Goal: Task Accomplishment & Management: Use online tool/utility

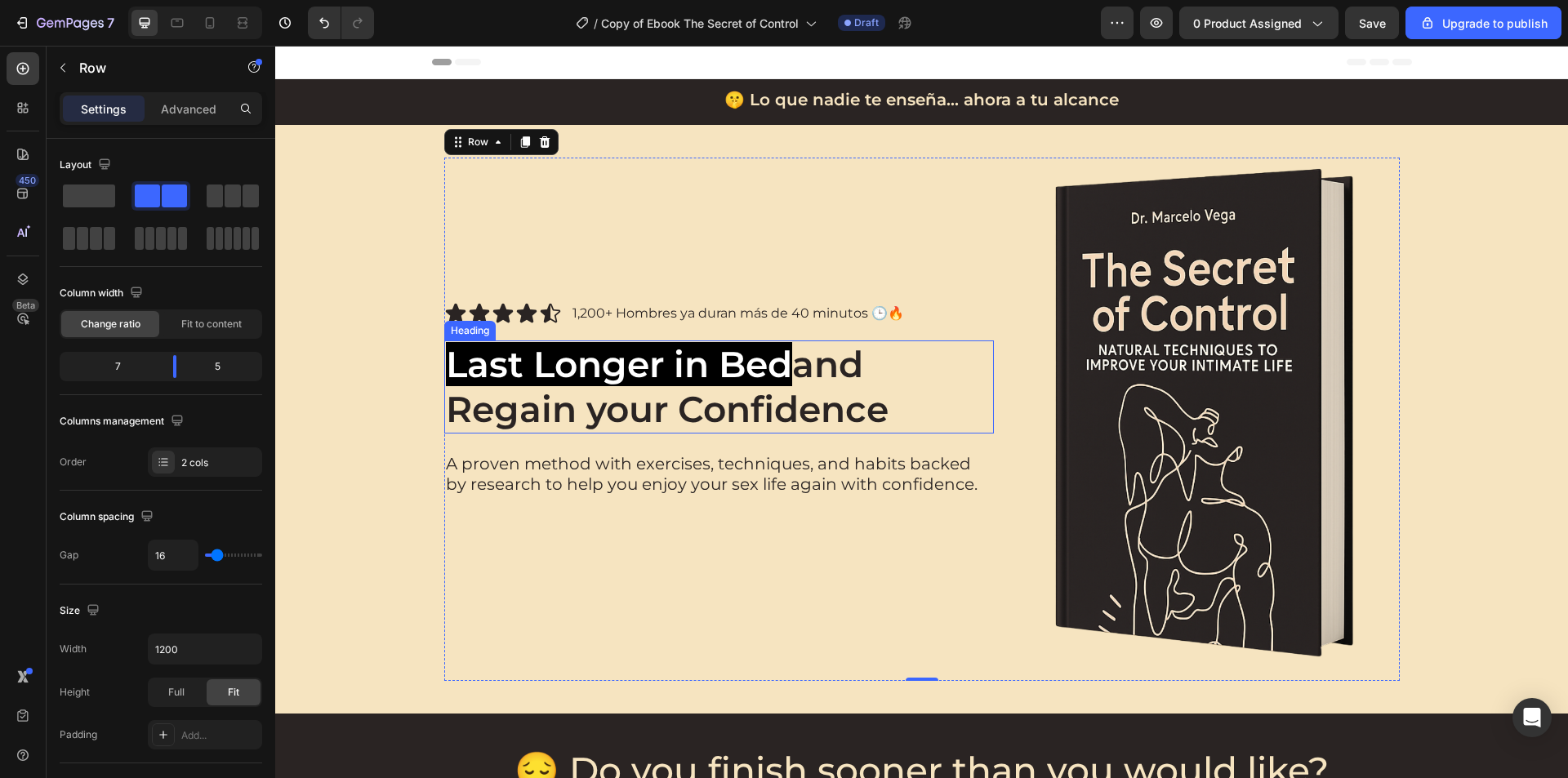
click at [673, 409] on span "and Regain your Confidence" at bounding box center [667, 387] width 442 height 89
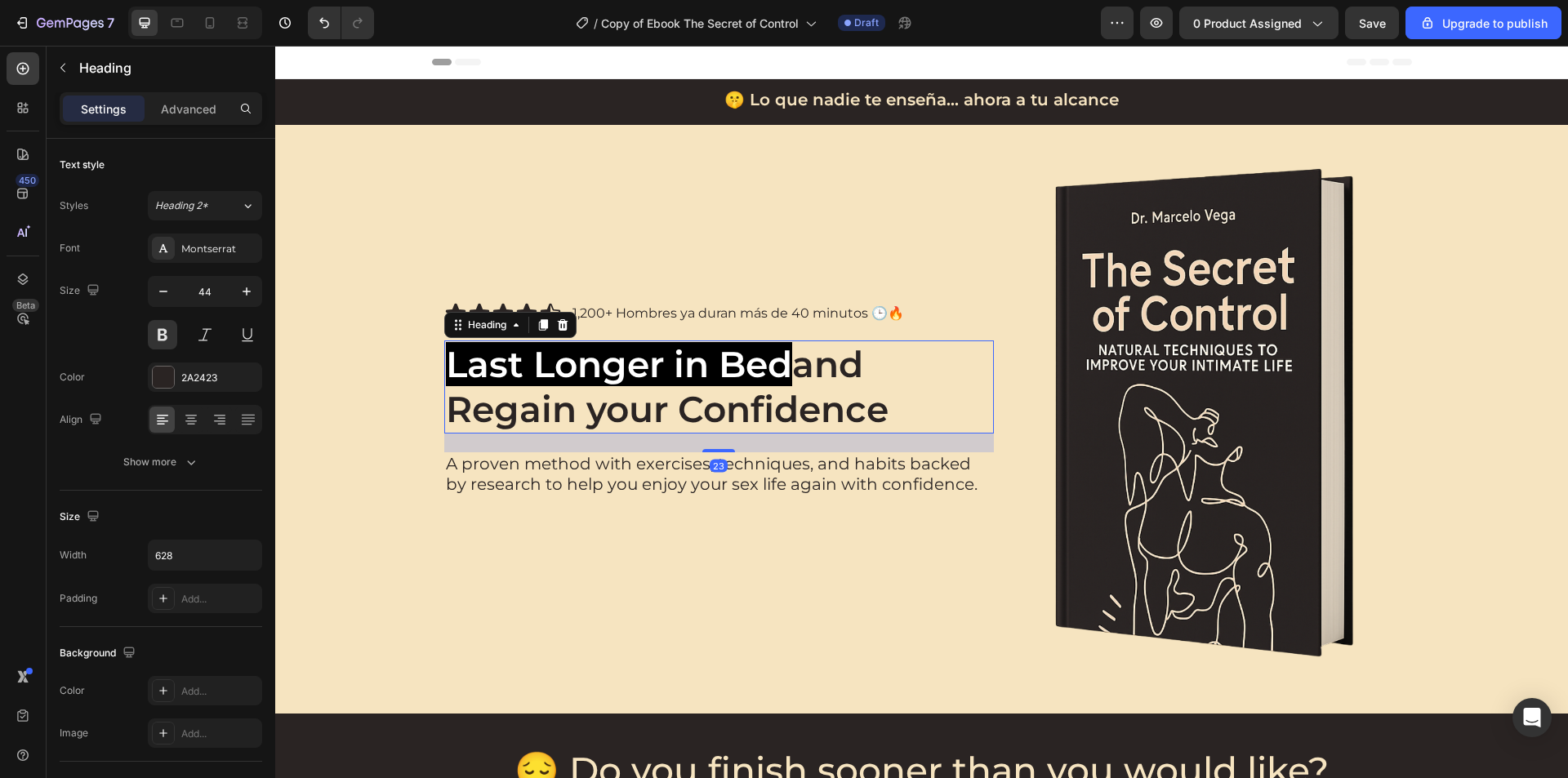
click at [673, 409] on span "and Regain your Confidence" at bounding box center [667, 387] width 442 height 89
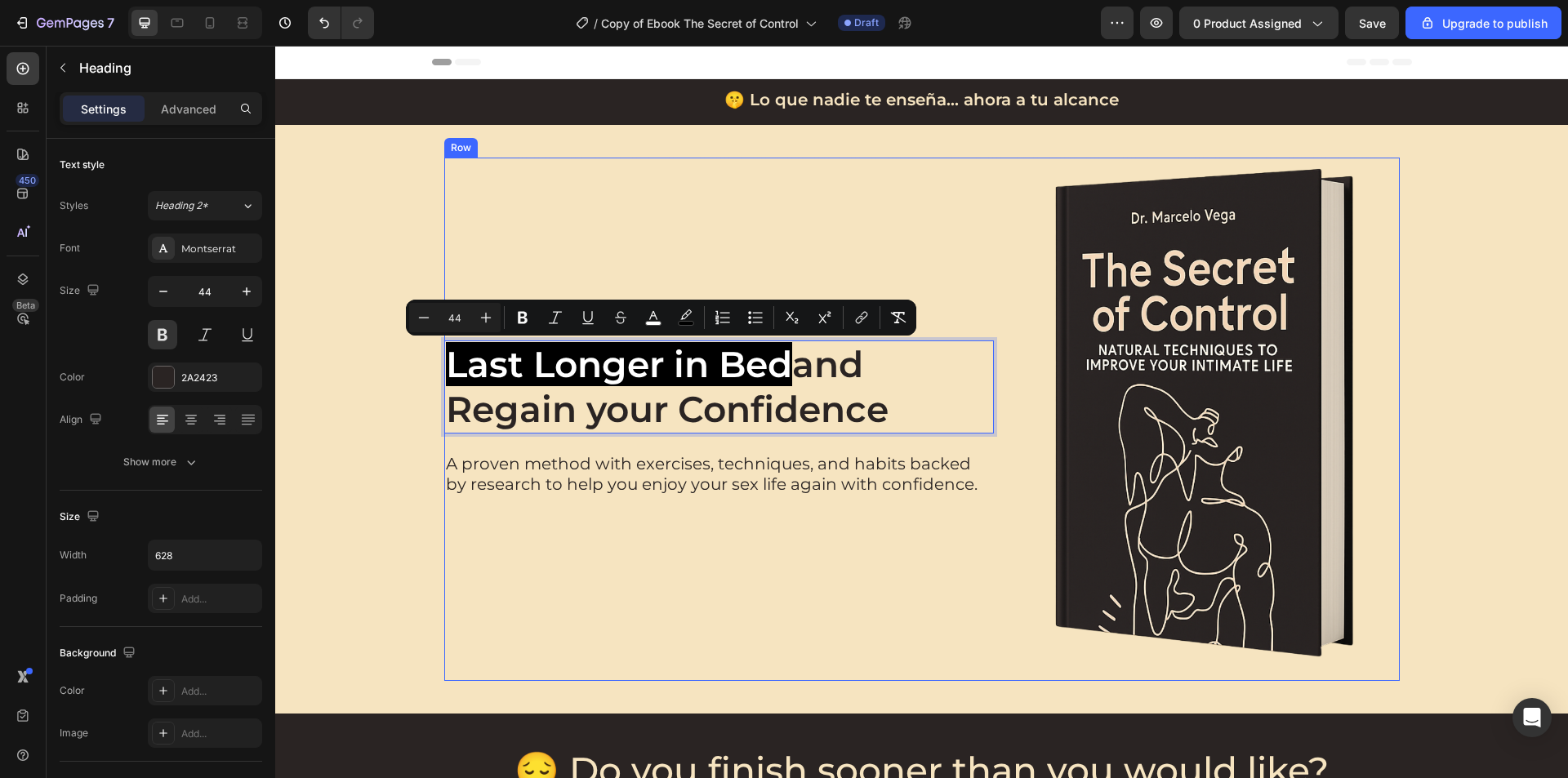
copy p "Last Longer in Bed and Regain your Confidence"
click at [832, 401] on span "and Regain your Confidence" at bounding box center [667, 387] width 442 height 89
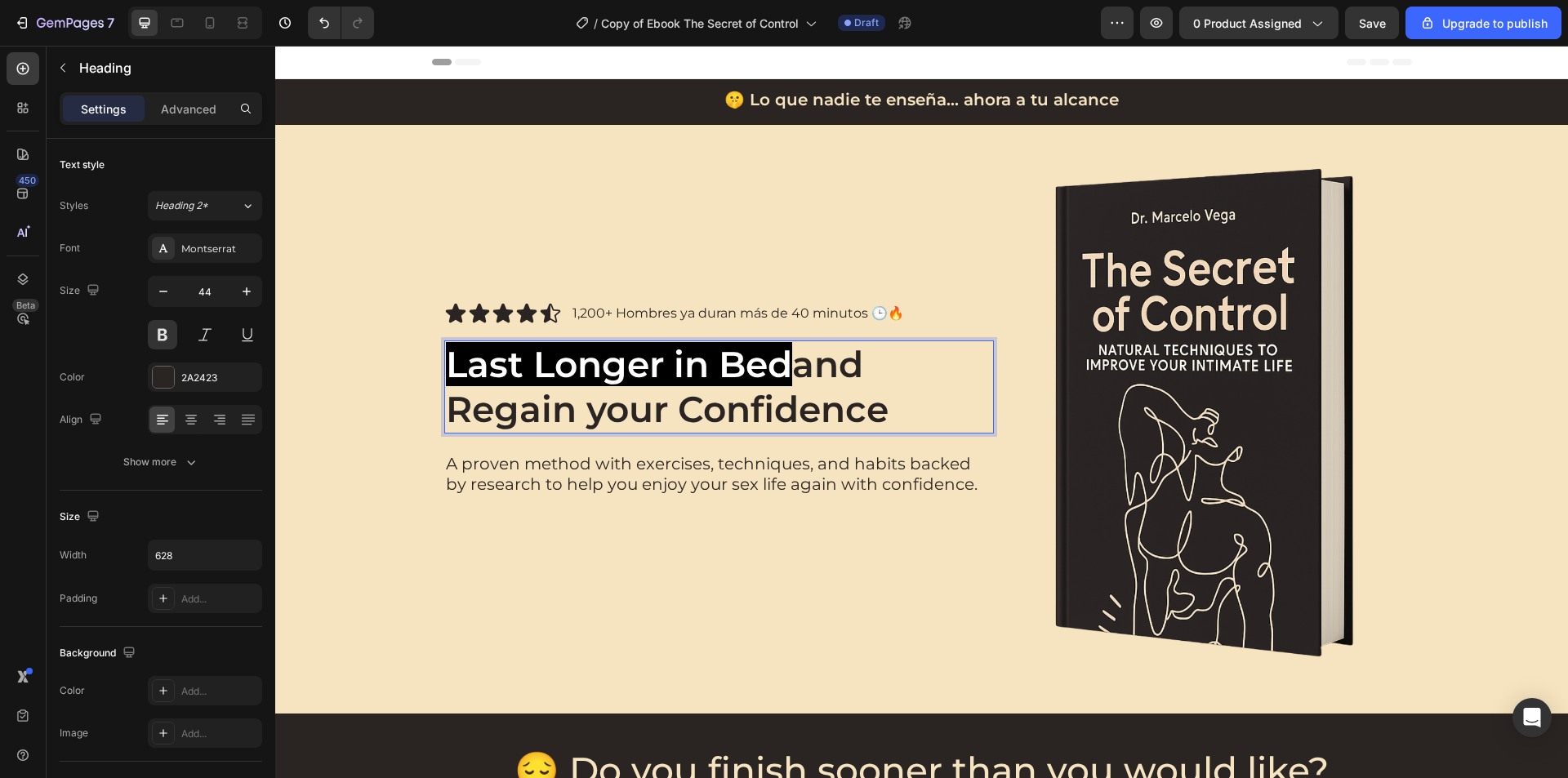
click at [700, 405] on span "and Regain your Confidence" at bounding box center [667, 387] width 442 height 89
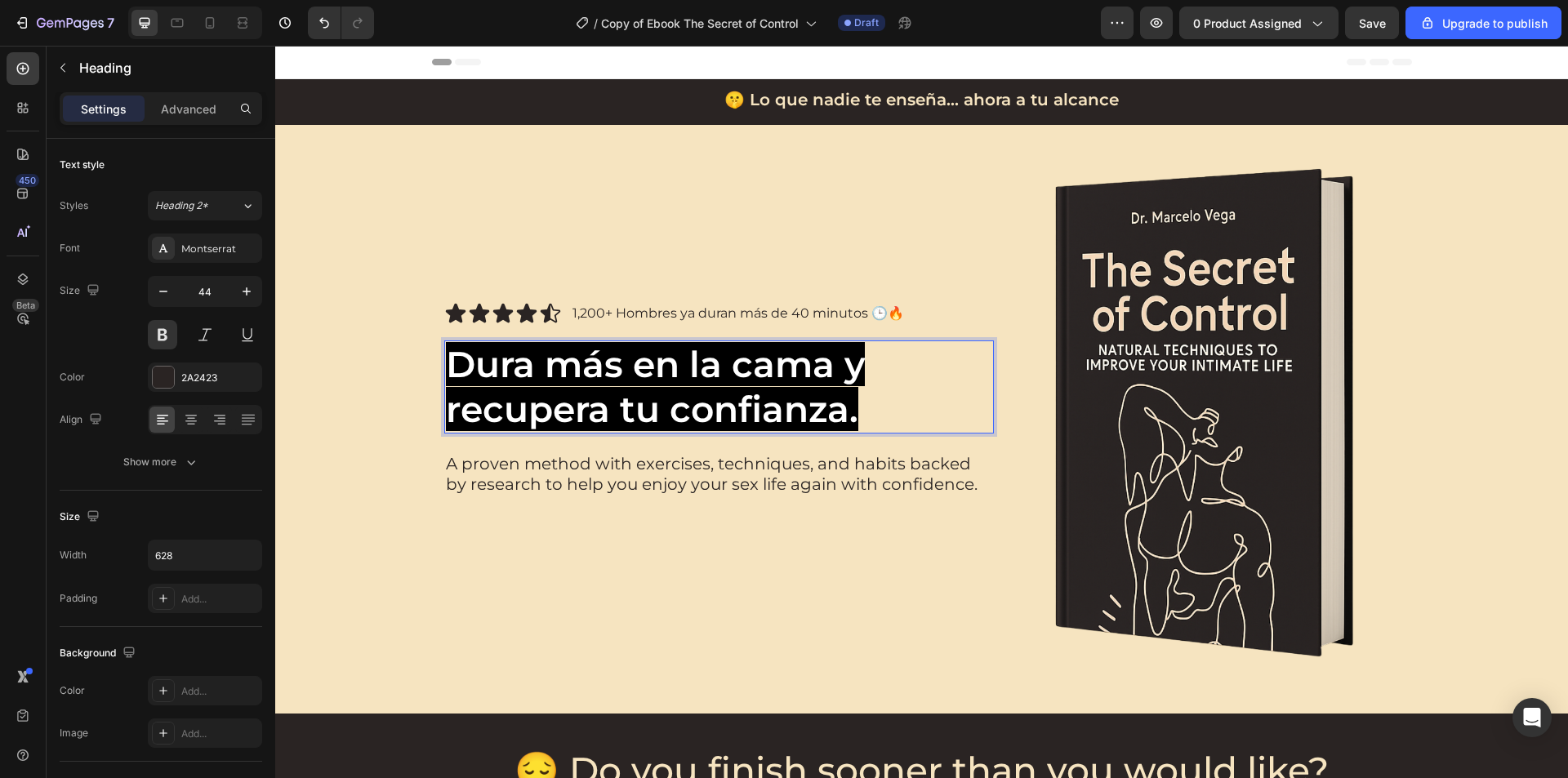
click at [881, 396] on p "Dura más en la cama y recupera tu confianza." at bounding box center [700, 387] width 509 height 90
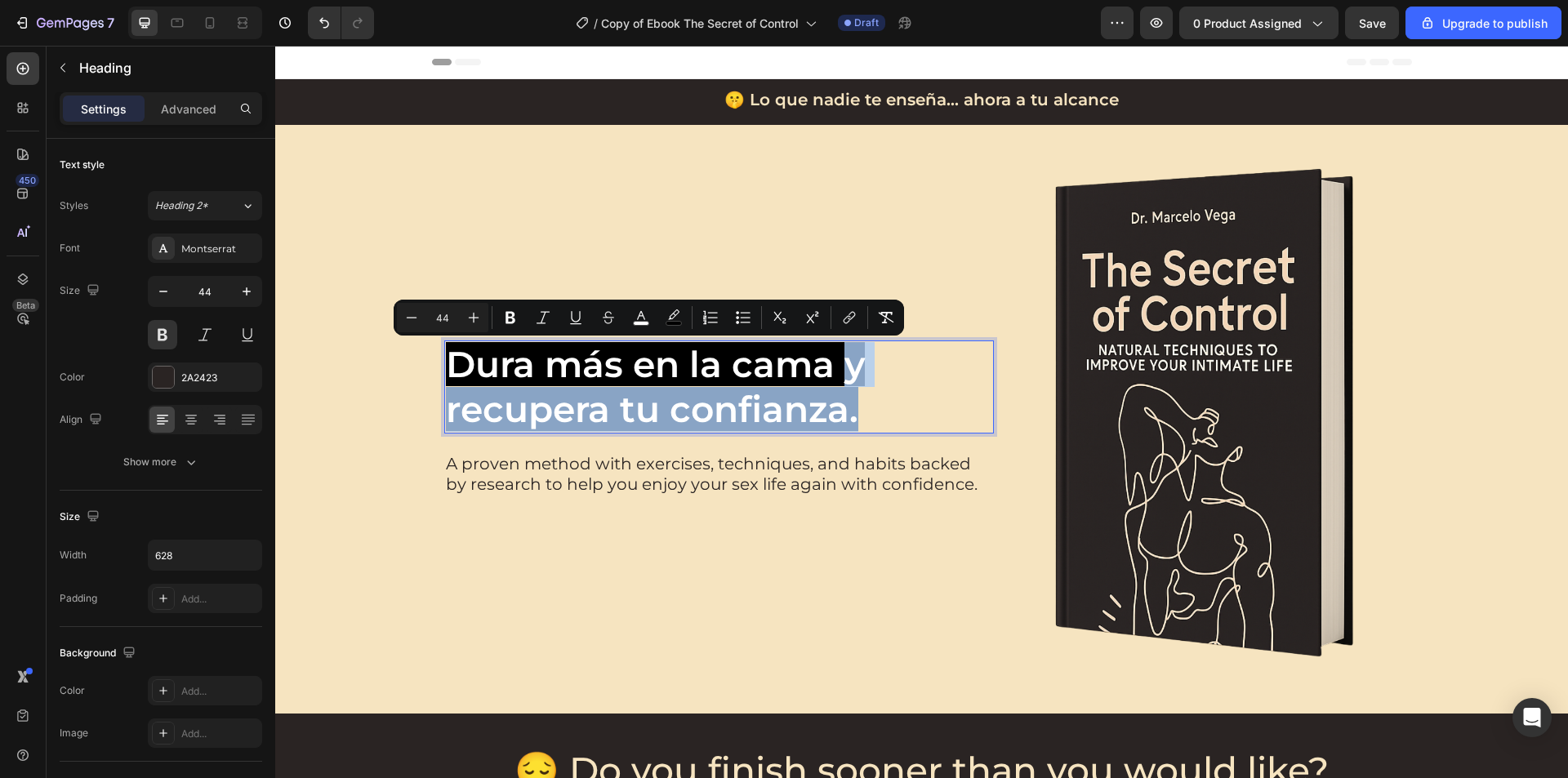
drag, startPoint x: 860, startPoint y: 411, endPoint x: 835, endPoint y: 375, distance: 43.8
click at [835, 375] on p "Dura más en la cama y recupera tu confianza." at bounding box center [700, 387] width 509 height 90
click at [863, 402] on p "Dura más en la cama y recupera tu confianza." at bounding box center [700, 387] width 509 height 90
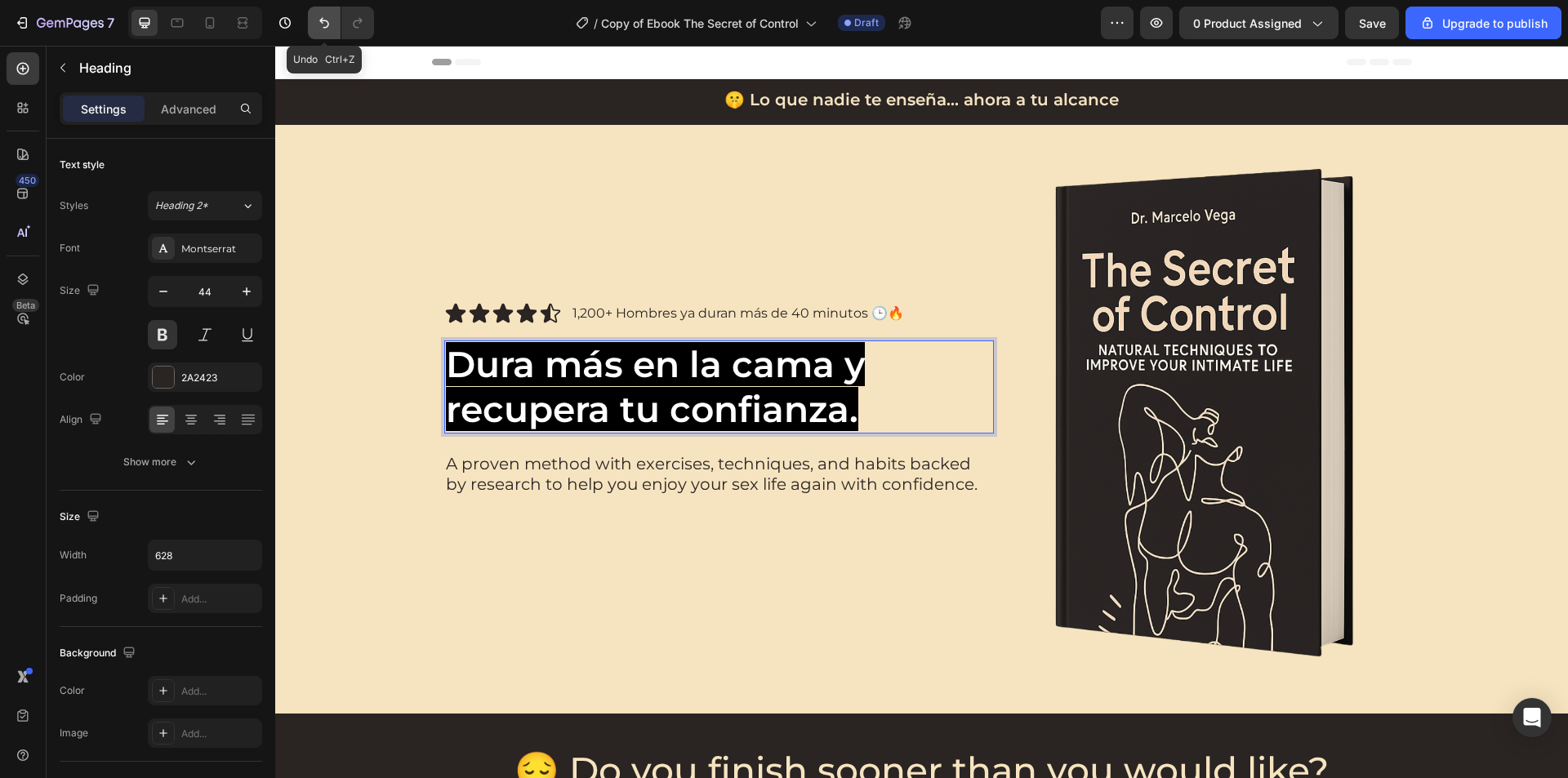
click at [315, 26] on button "Undo/Redo" at bounding box center [323, 23] width 32 height 32
click at [329, 18] on icon "Undo/Redo" at bounding box center [323, 22] width 16 height 16
click at [329, 32] on button "Undo/Redo" at bounding box center [323, 23] width 32 height 32
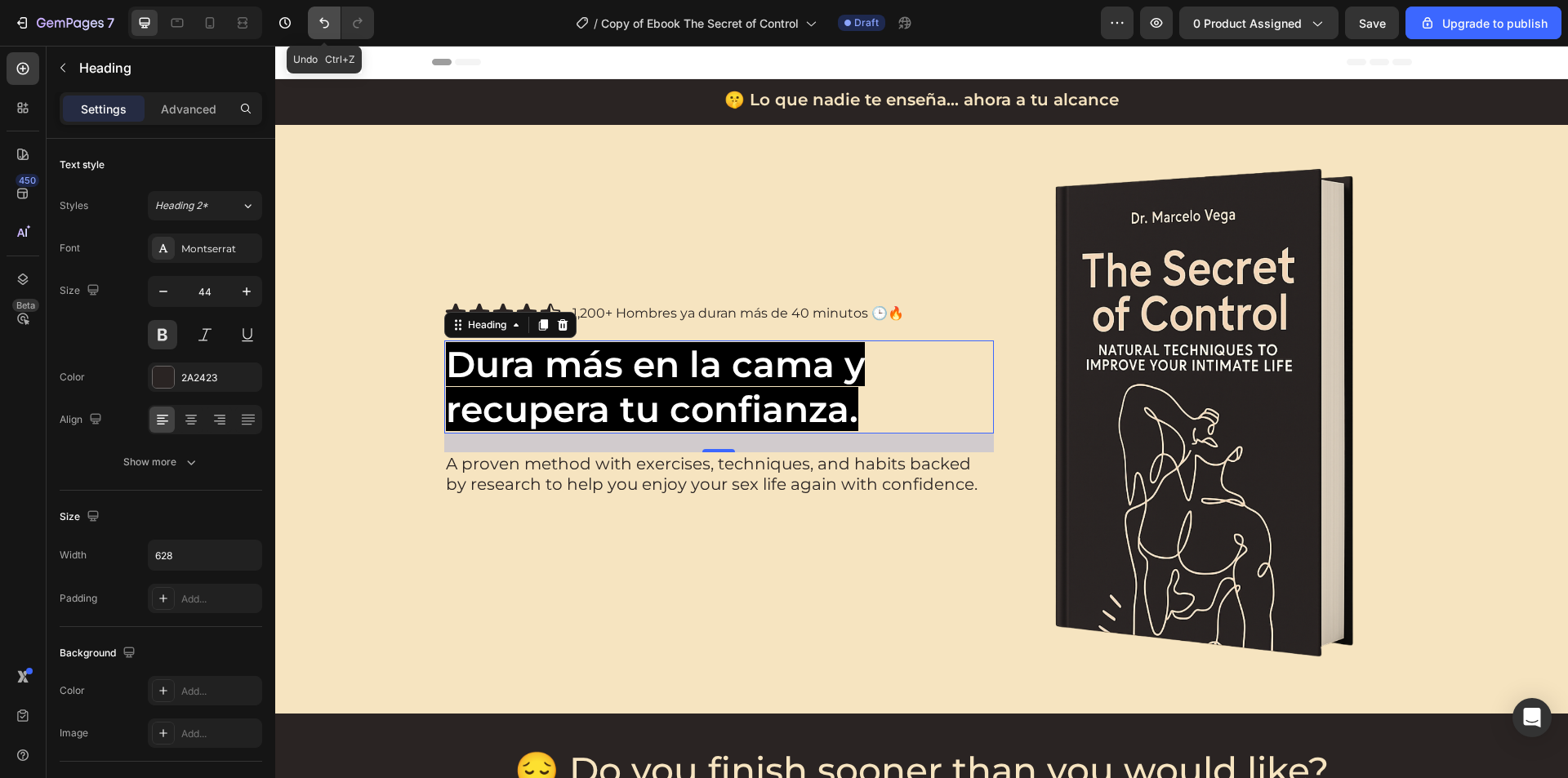
click at [329, 32] on button "Undo/Redo" at bounding box center [323, 23] width 32 height 32
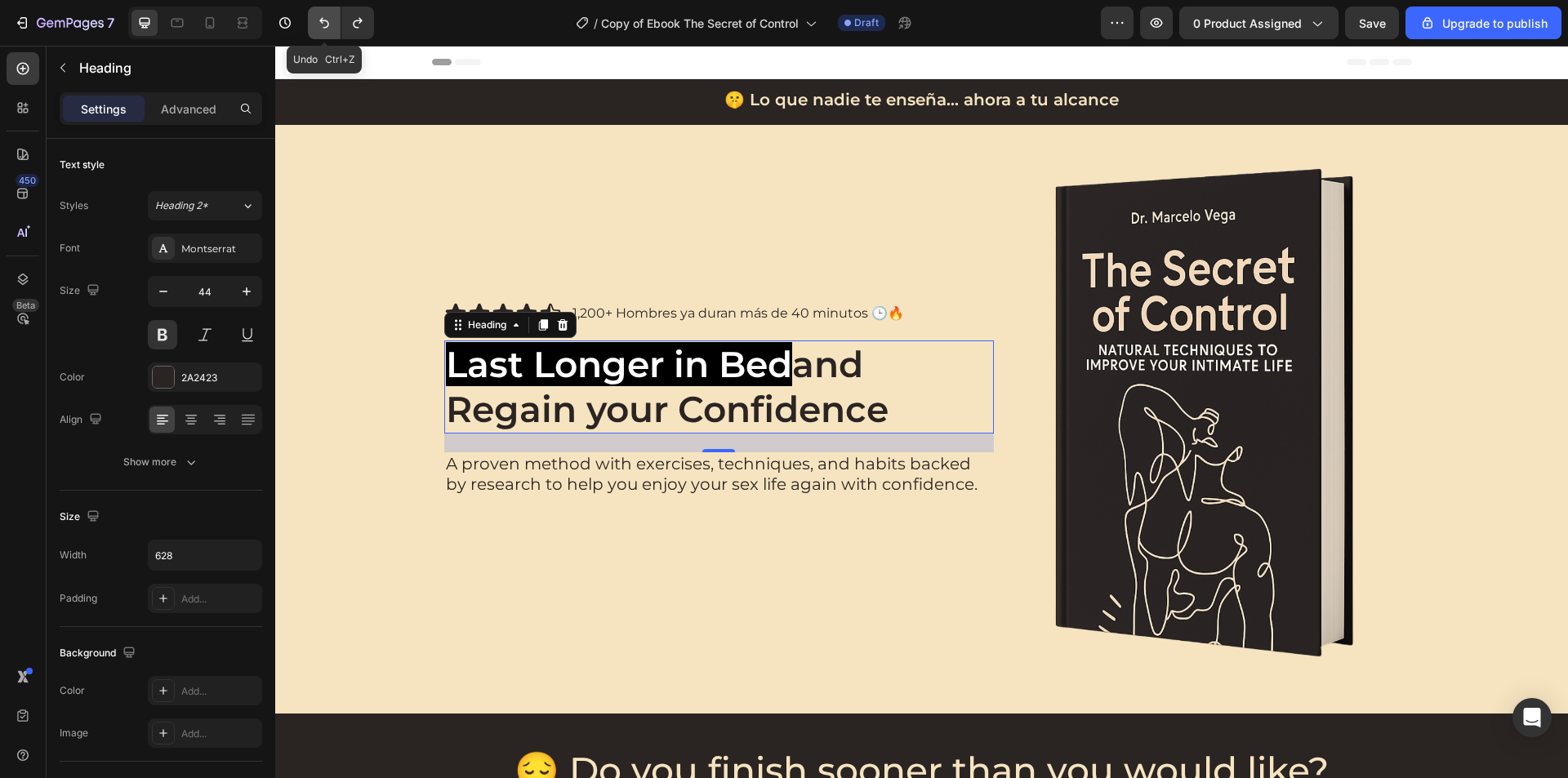
click at [329, 32] on button "Undo/Redo" at bounding box center [323, 23] width 32 height 32
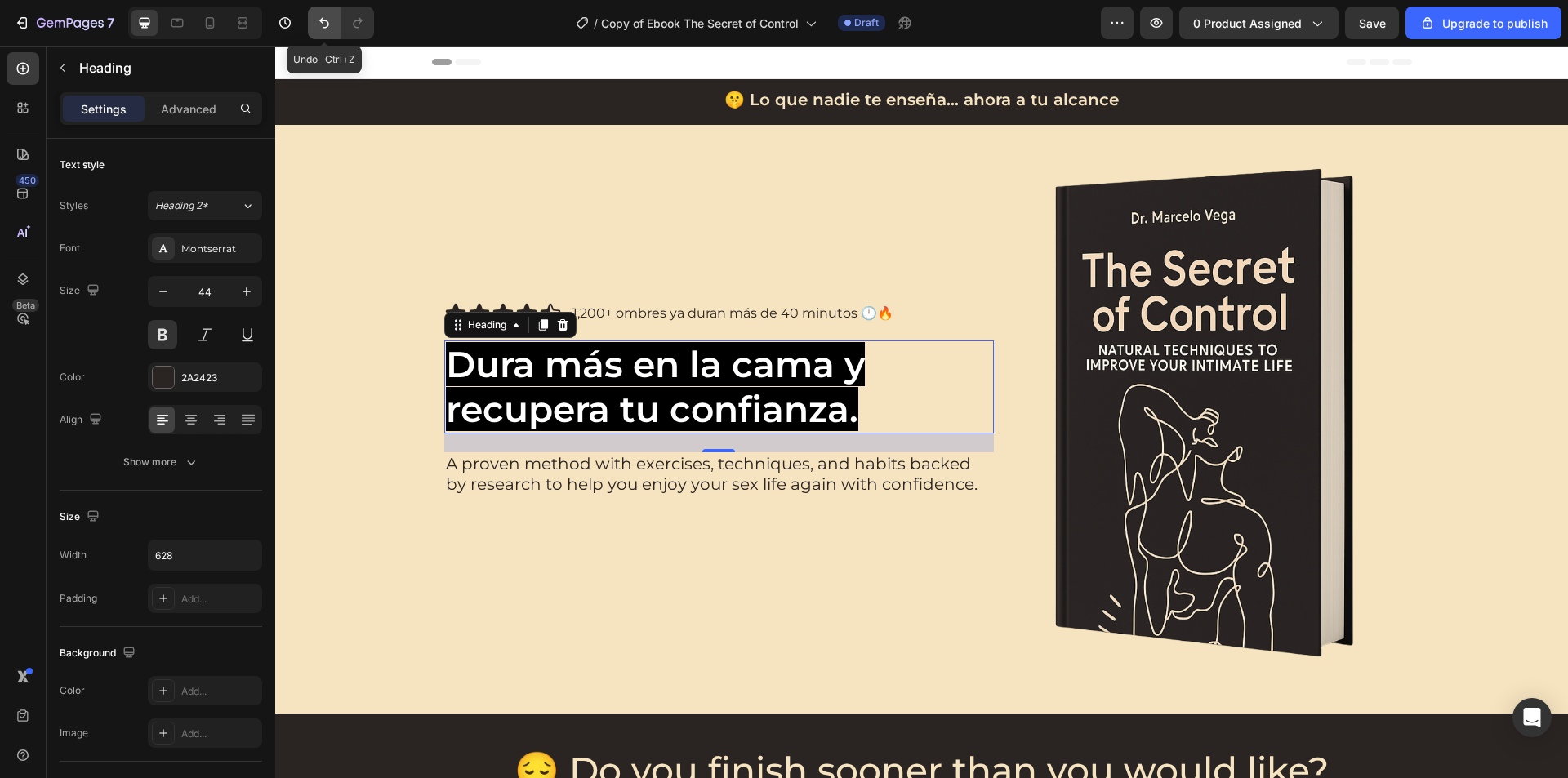
click at [329, 32] on button "Undo/Redo" at bounding box center [323, 23] width 32 height 32
click at [608, 307] on p "1,200+ ombres ya duran más de 40 minutos 🕒🔥" at bounding box center [732, 313] width 321 height 16
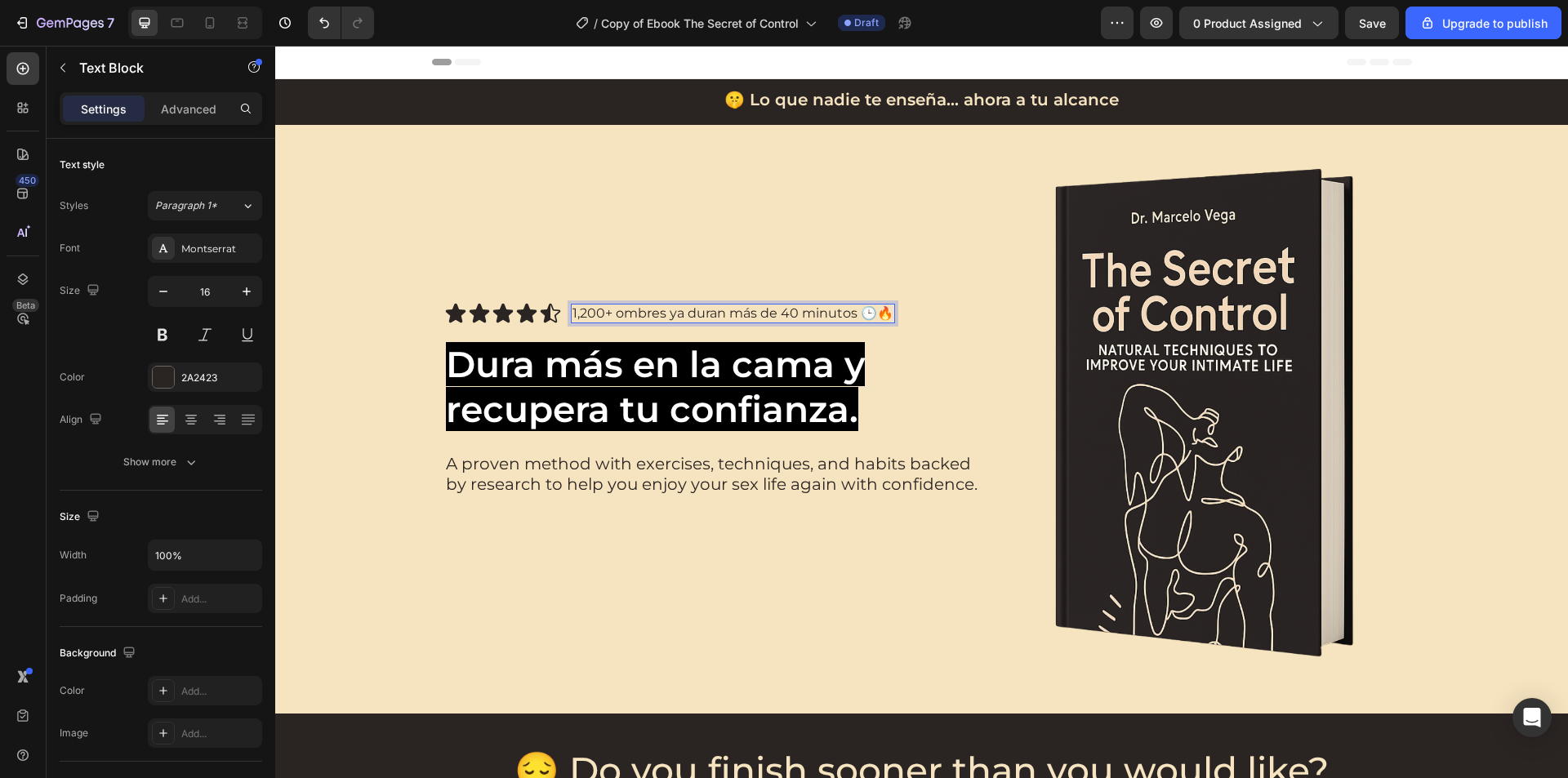
click at [611, 309] on p "1,200+ ombres ya duran más de 40 minutos 🕒🔥" at bounding box center [732, 313] width 321 height 16
click at [724, 409] on span "Dura más en la cama y recupera tu confianza." at bounding box center [655, 387] width 419 height 89
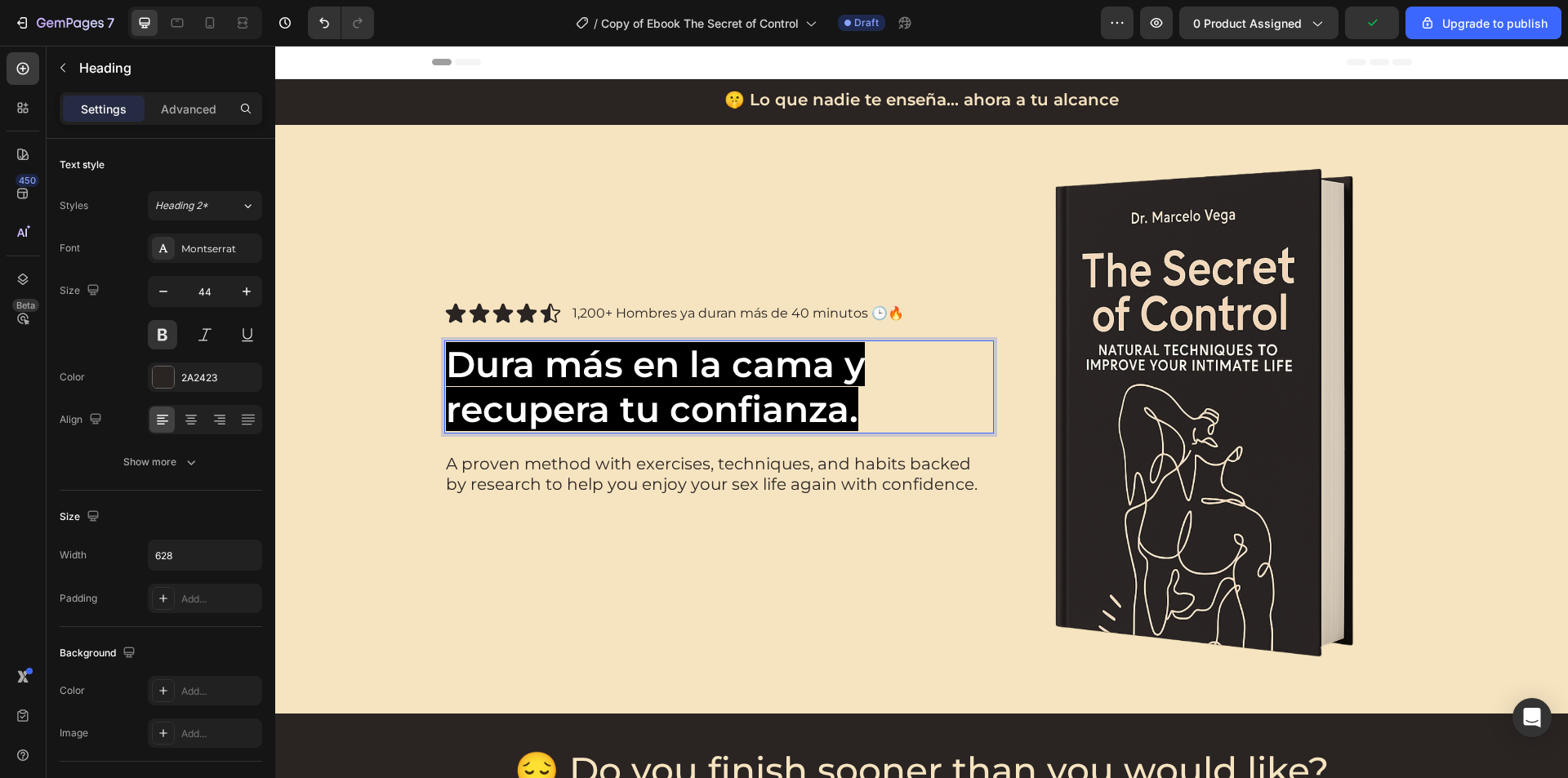
click at [729, 398] on span "Dura más en la cama y recupera tu confianza." at bounding box center [655, 387] width 419 height 89
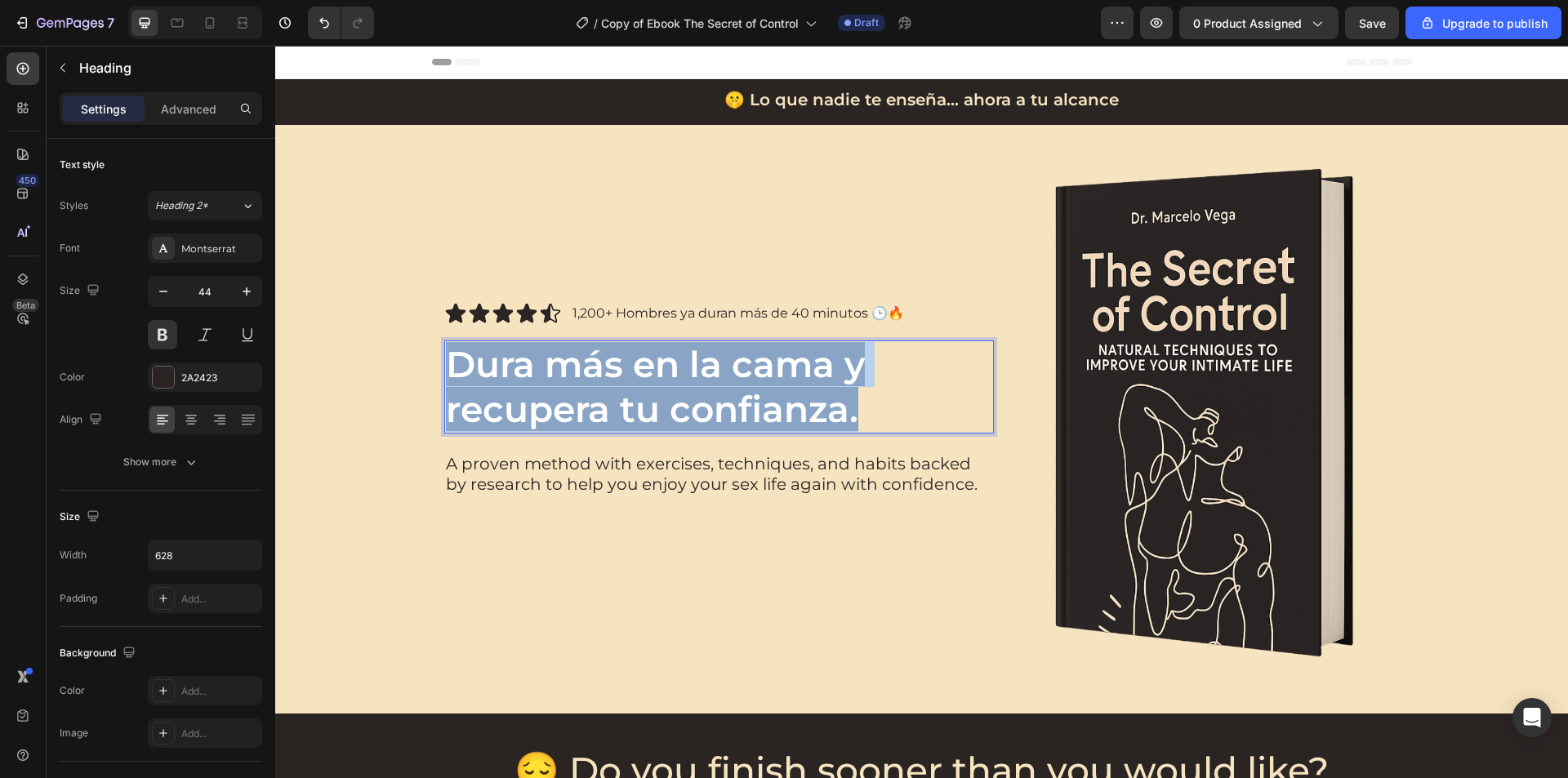
click at [729, 398] on span "Dura más en la cama y recupera tu confianza." at bounding box center [655, 387] width 419 height 89
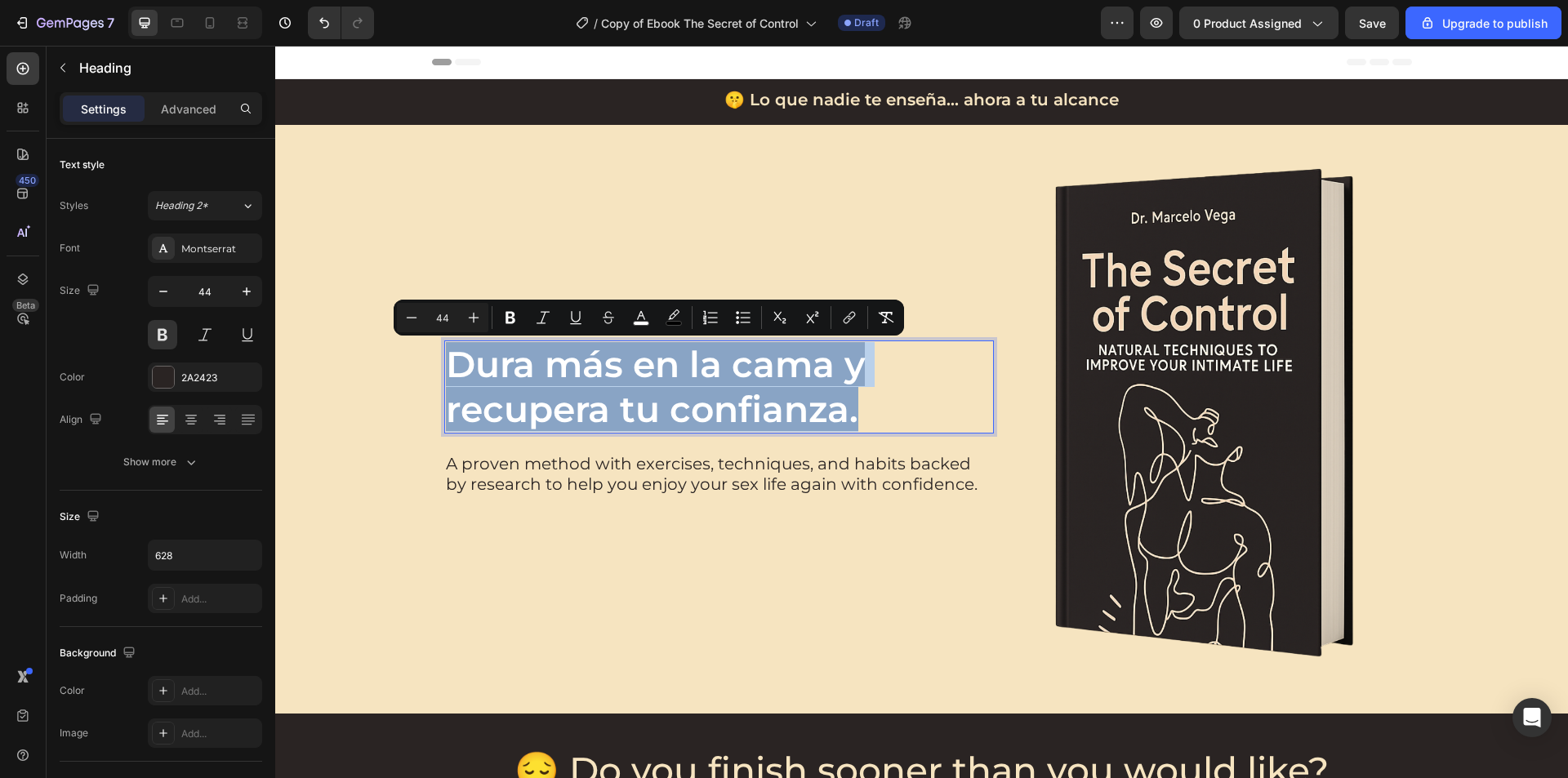
click at [860, 401] on p "Dura más en la cama y recupera tu confianza." at bounding box center [700, 387] width 509 height 90
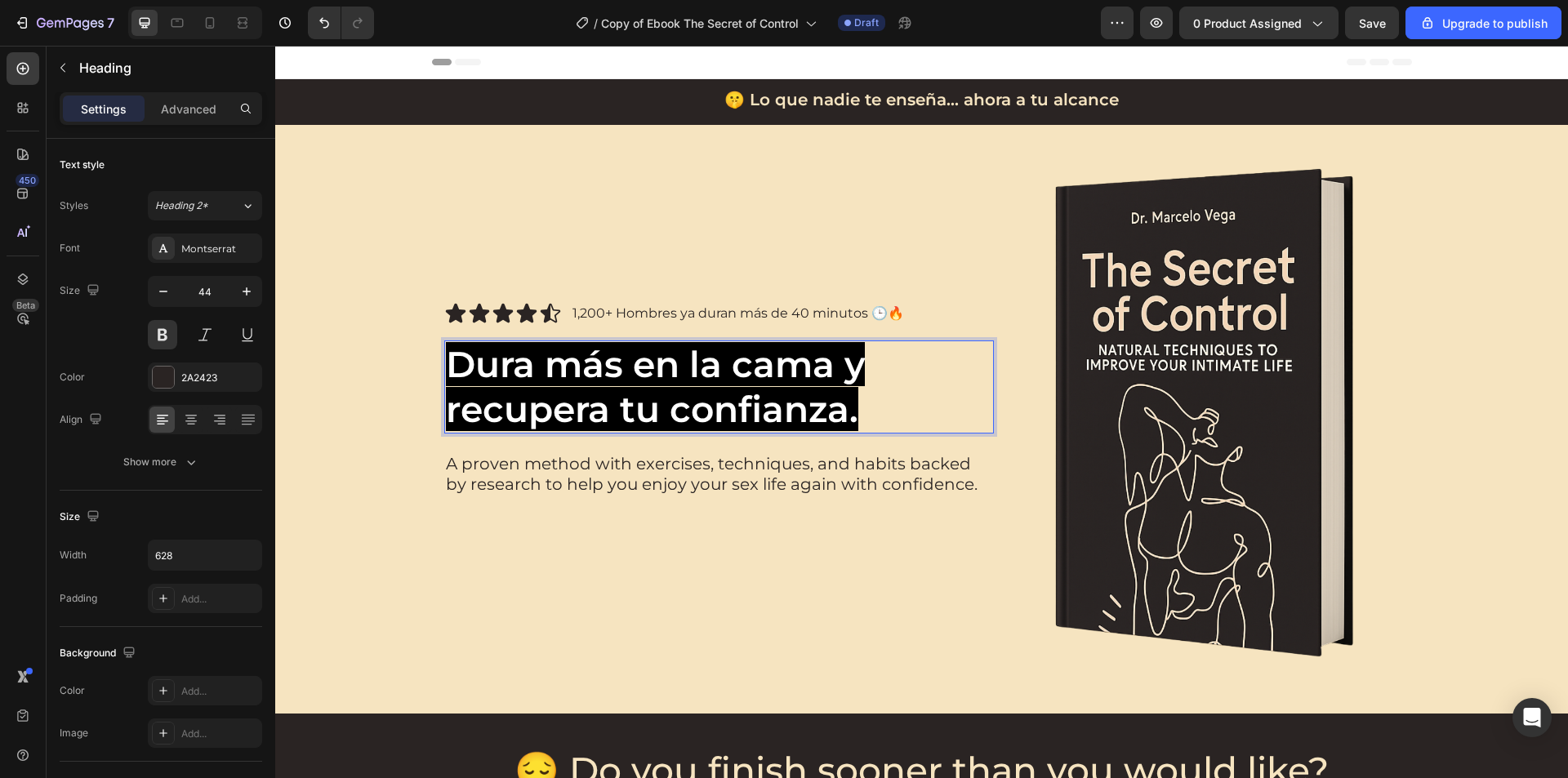
click at [860, 401] on p "Dura más en la cama y recupera tu confianza." at bounding box center [700, 387] width 509 height 90
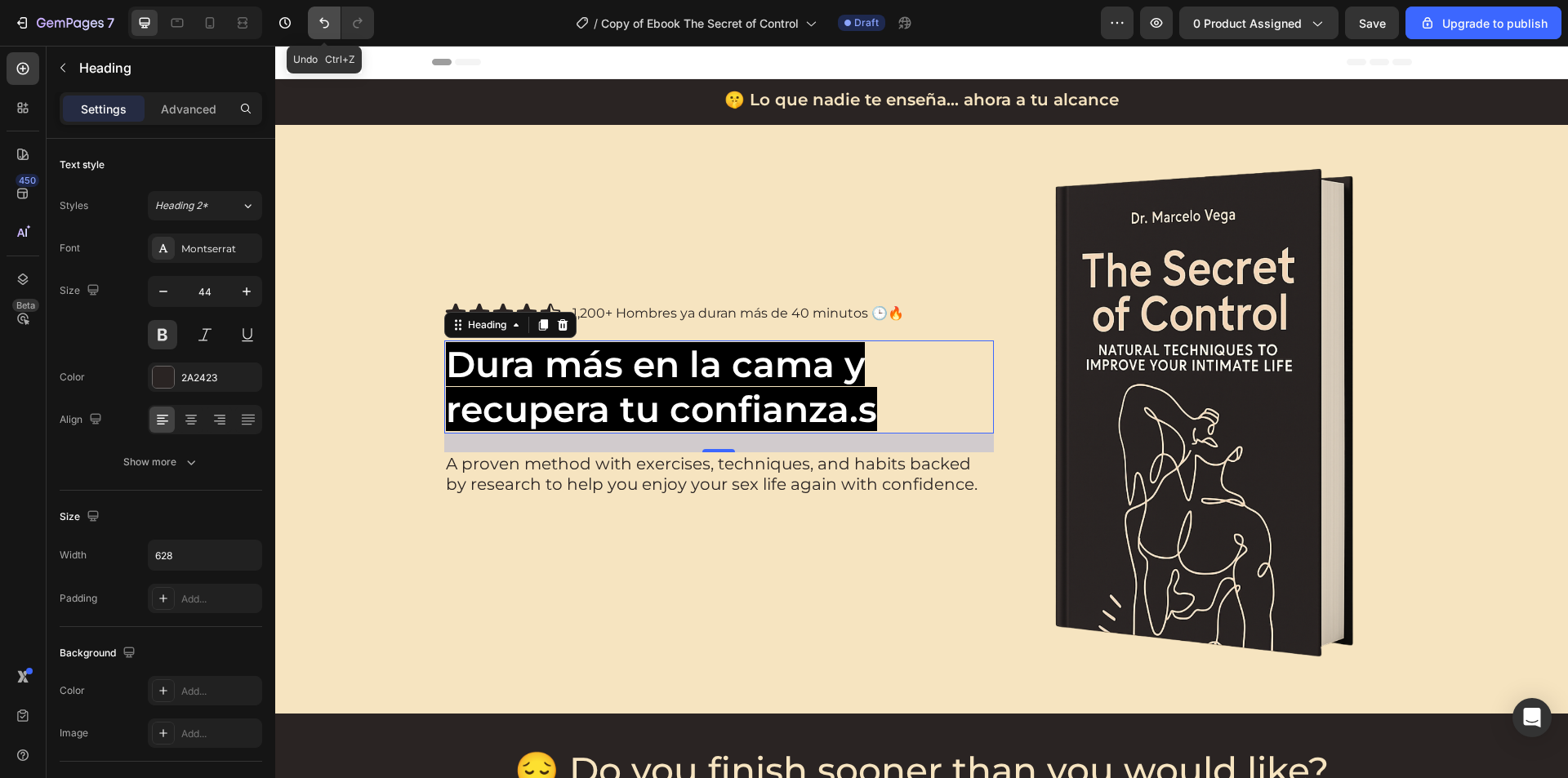
click at [321, 26] on icon "Undo/Redo" at bounding box center [323, 22] width 16 height 16
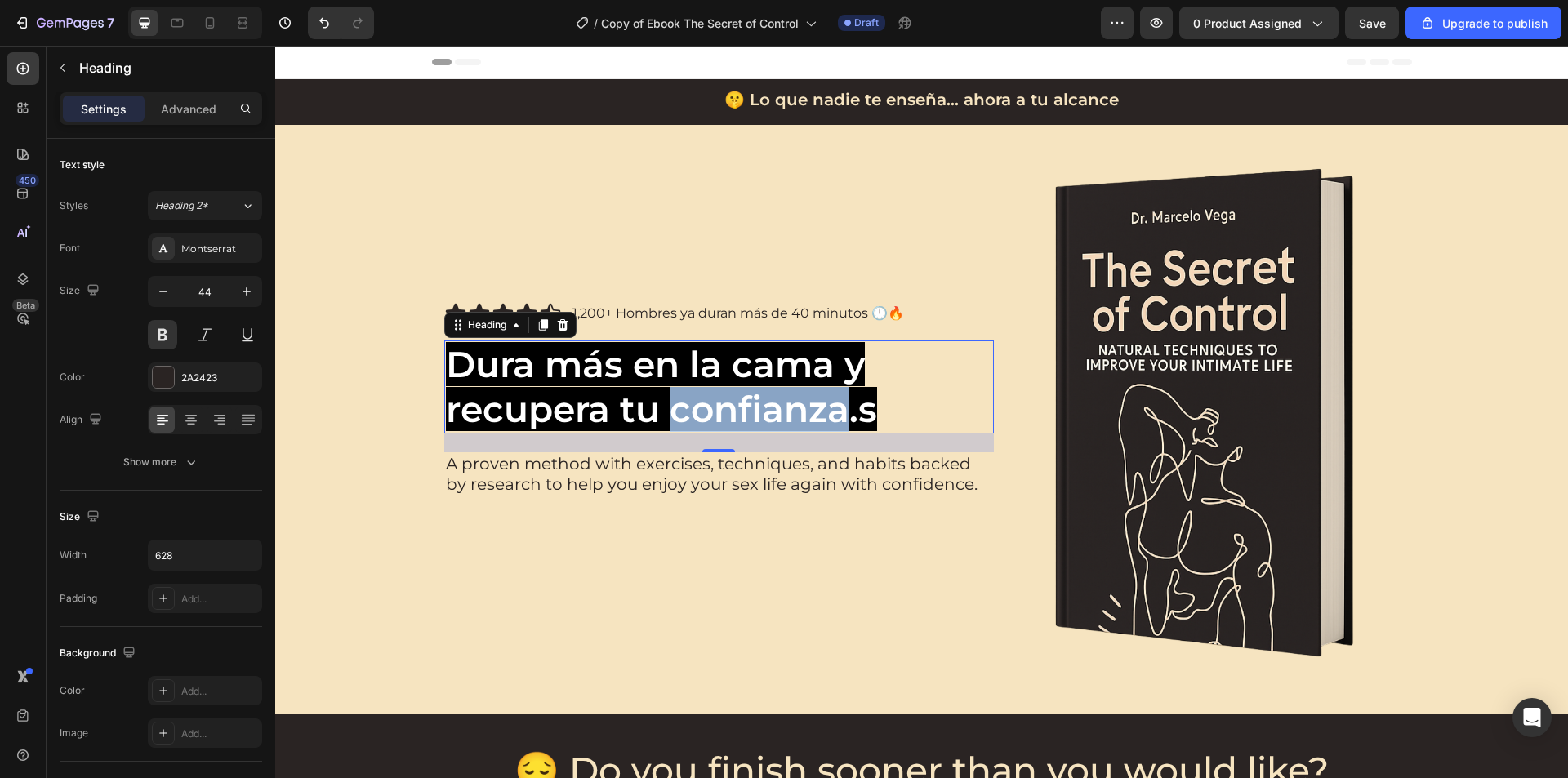
click at [667, 390] on span "Dura más en la cama y recupera tu confianza.s" at bounding box center [661, 387] width 431 height 89
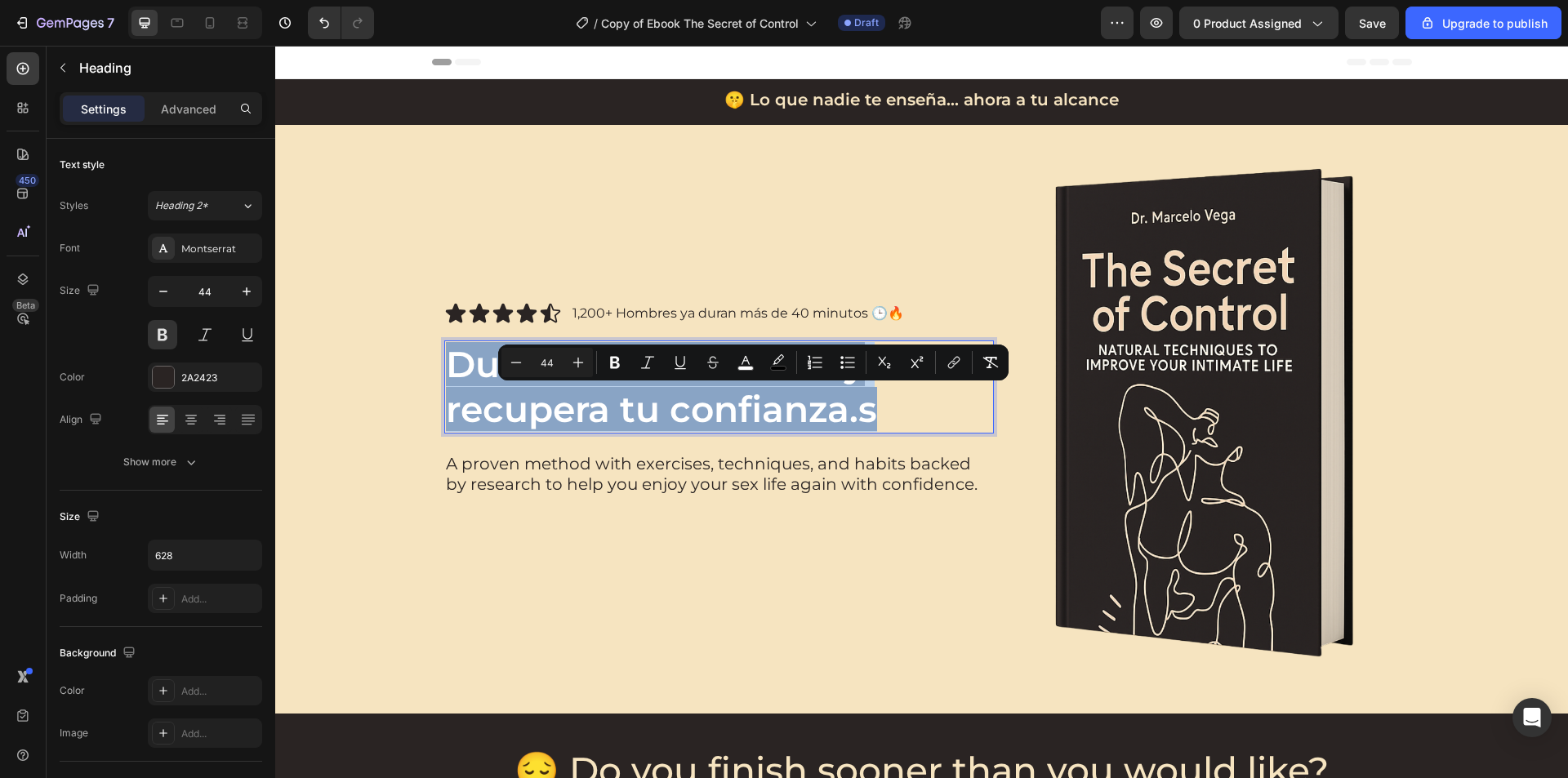
click at [667, 390] on span "Dura más en la cama y recupera tu confianza.s" at bounding box center [661, 387] width 431 height 89
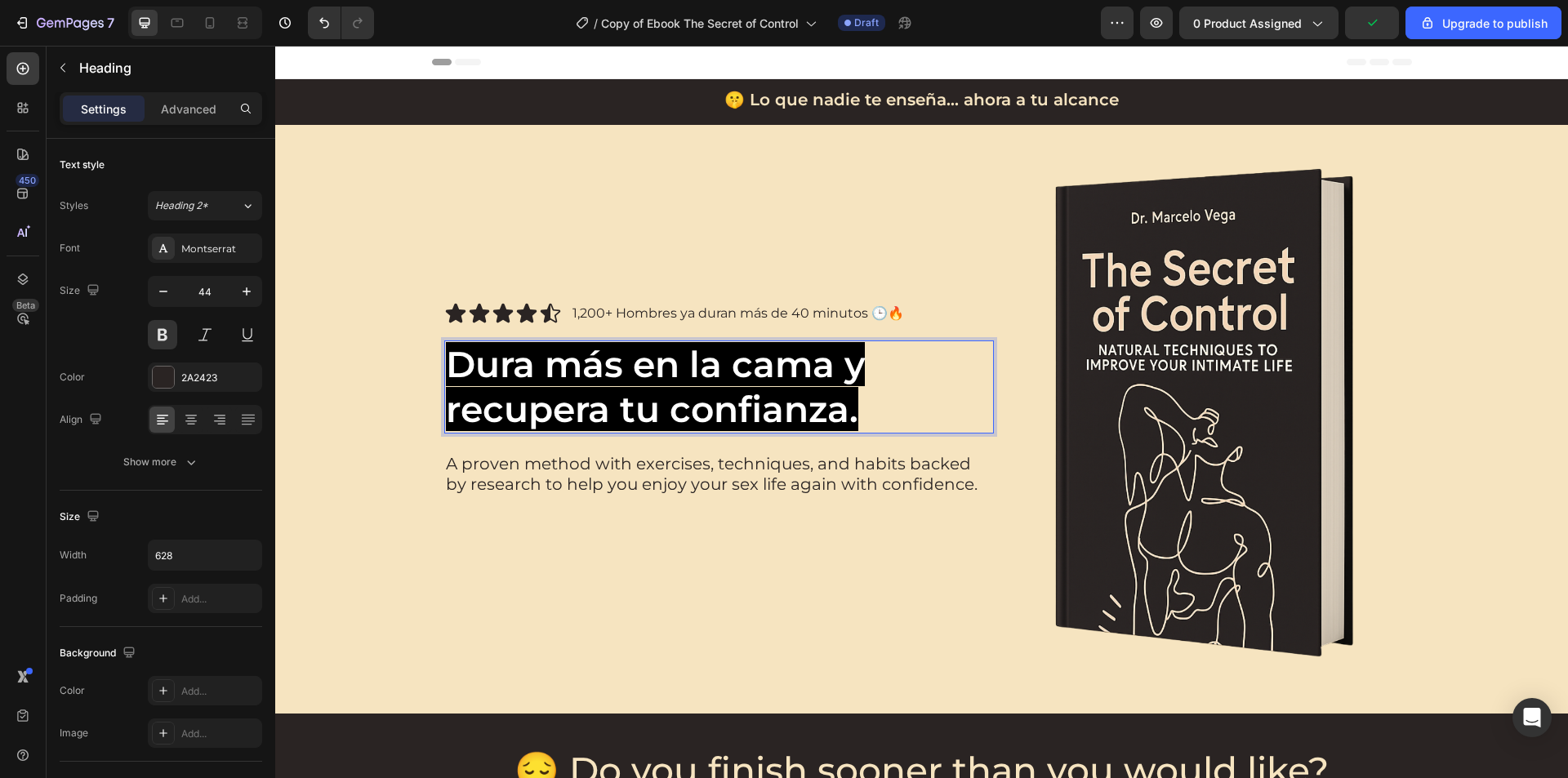
click at [858, 421] on p "Dura más en la cama y recupera tu confianza." at bounding box center [700, 387] width 509 height 90
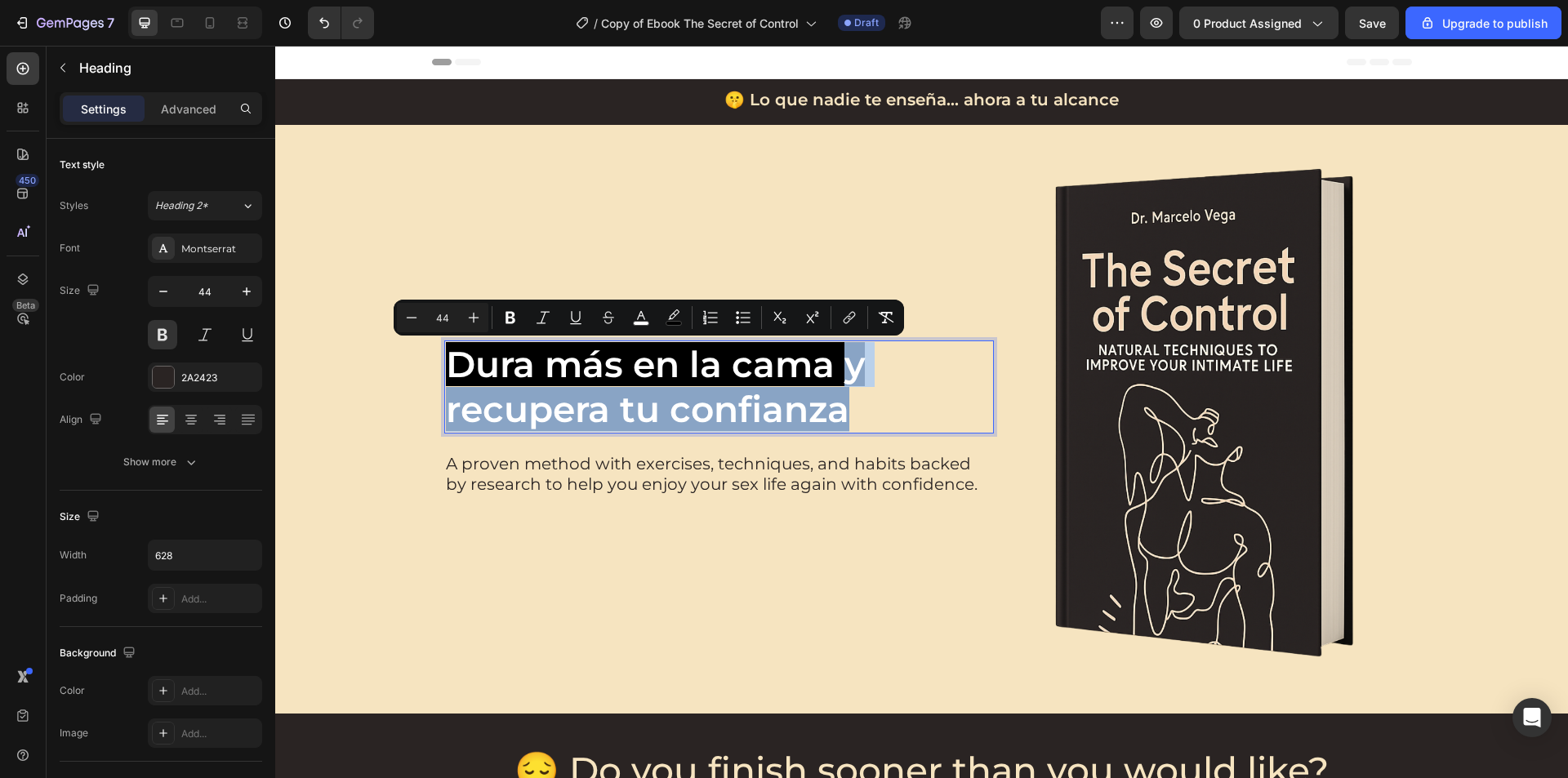
drag, startPoint x: 846, startPoint y: 412, endPoint x: 835, endPoint y: 363, distance: 50.2
click at [835, 363] on p "Dura más en la cama y recupera tu confianza" at bounding box center [700, 387] width 509 height 90
click at [853, 407] on p "Dura más en la cama y recupera tu confianza" at bounding box center [700, 387] width 509 height 90
drag, startPoint x: 853, startPoint y: 408, endPoint x: 833, endPoint y: 375, distance: 38.6
click at [833, 375] on p "Dura más en la cama y recupera tu confianza" at bounding box center [700, 387] width 509 height 90
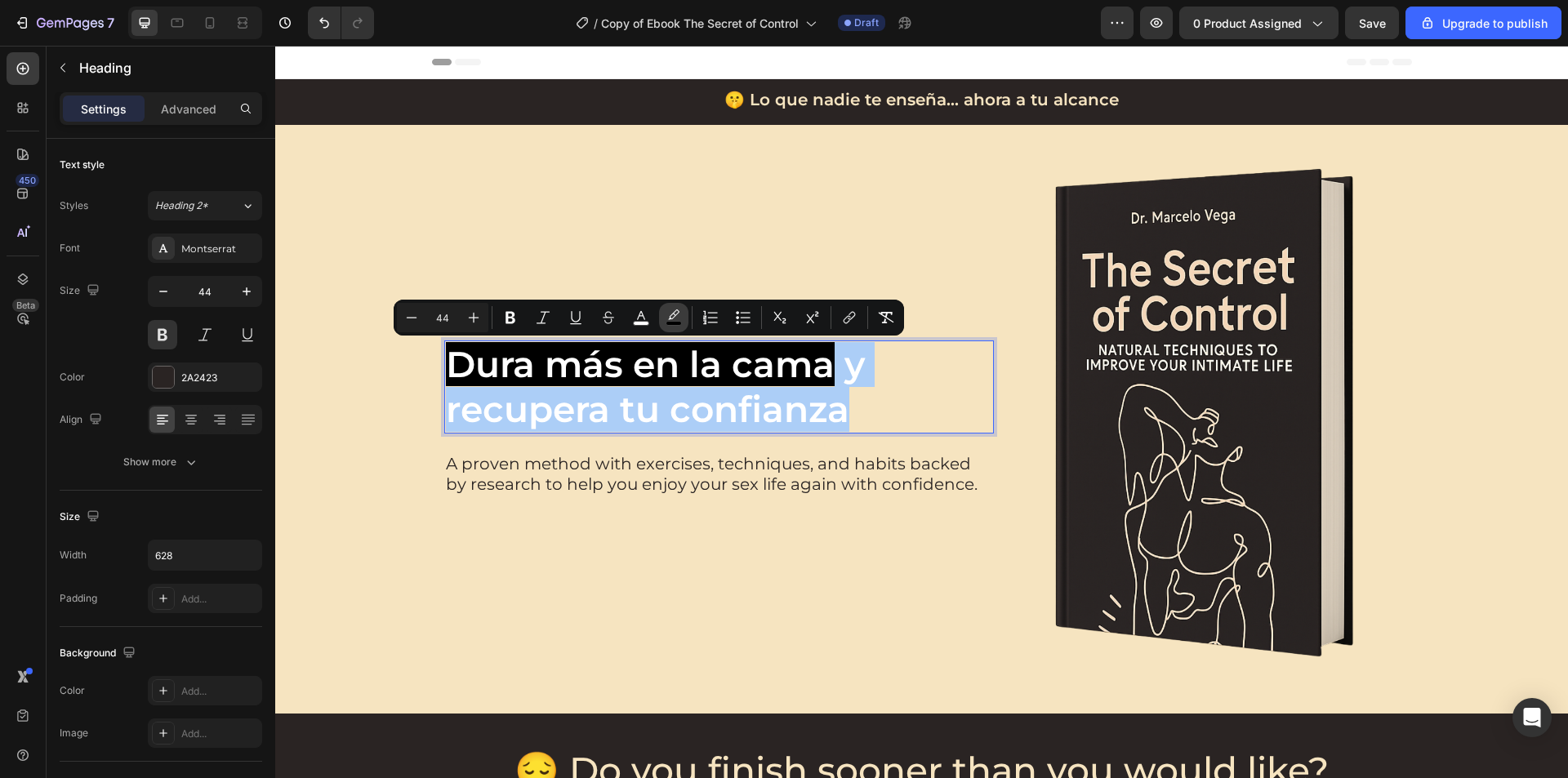
click at [670, 324] on rect "Editor contextual toolbar" at bounding box center [673, 324] width 15 height 4
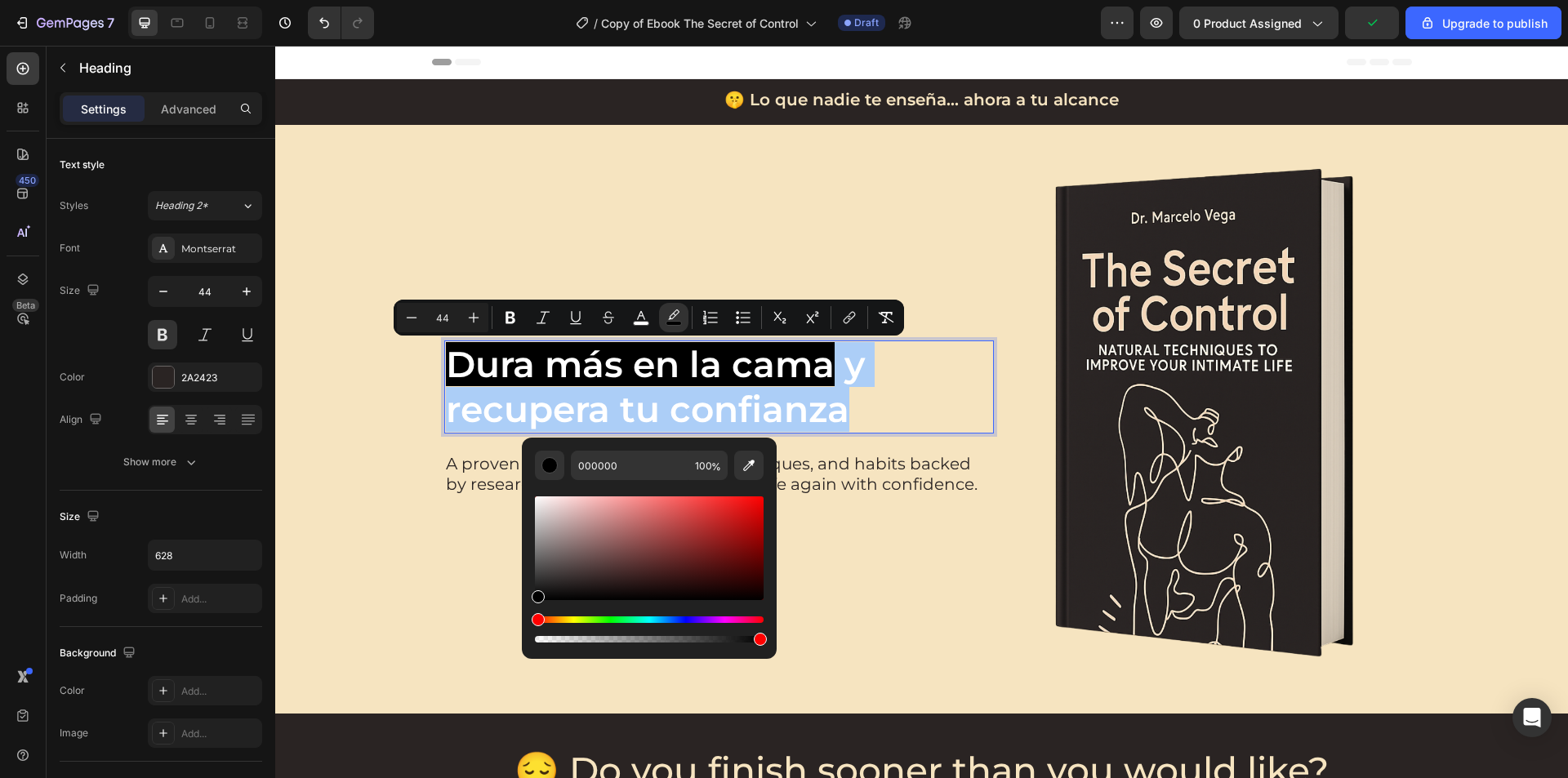
click at [548, 634] on div "Editor contextual toolbar" at bounding box center [649, 630] width 229 height 27
click at [547, 636] on div "Editor contextual toolbar" at bounding box center [649, 639] width 229 height 7
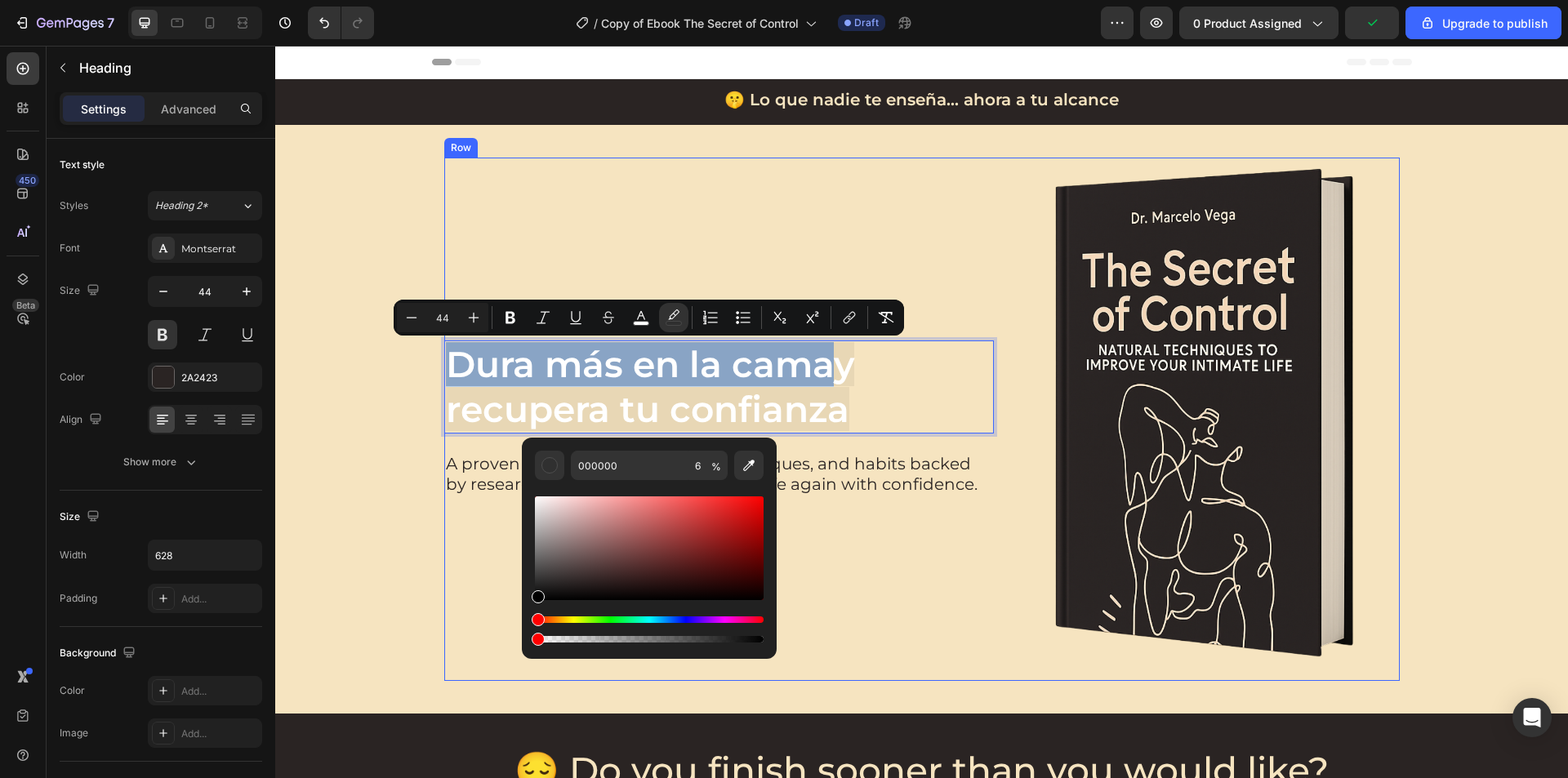
type input "0"
drag, startPoint x: 822, startPoint y: 682, endPoint x: 498, endPoint y: 640, distance: 326.7
click at [952, 562] on div "Icon Icon Icon Icon Icon Icon List 1,200+ Hombres ya duran más de 40 minutos 🕒🔥…" at bounding box center [718, 419] width 549 height 524
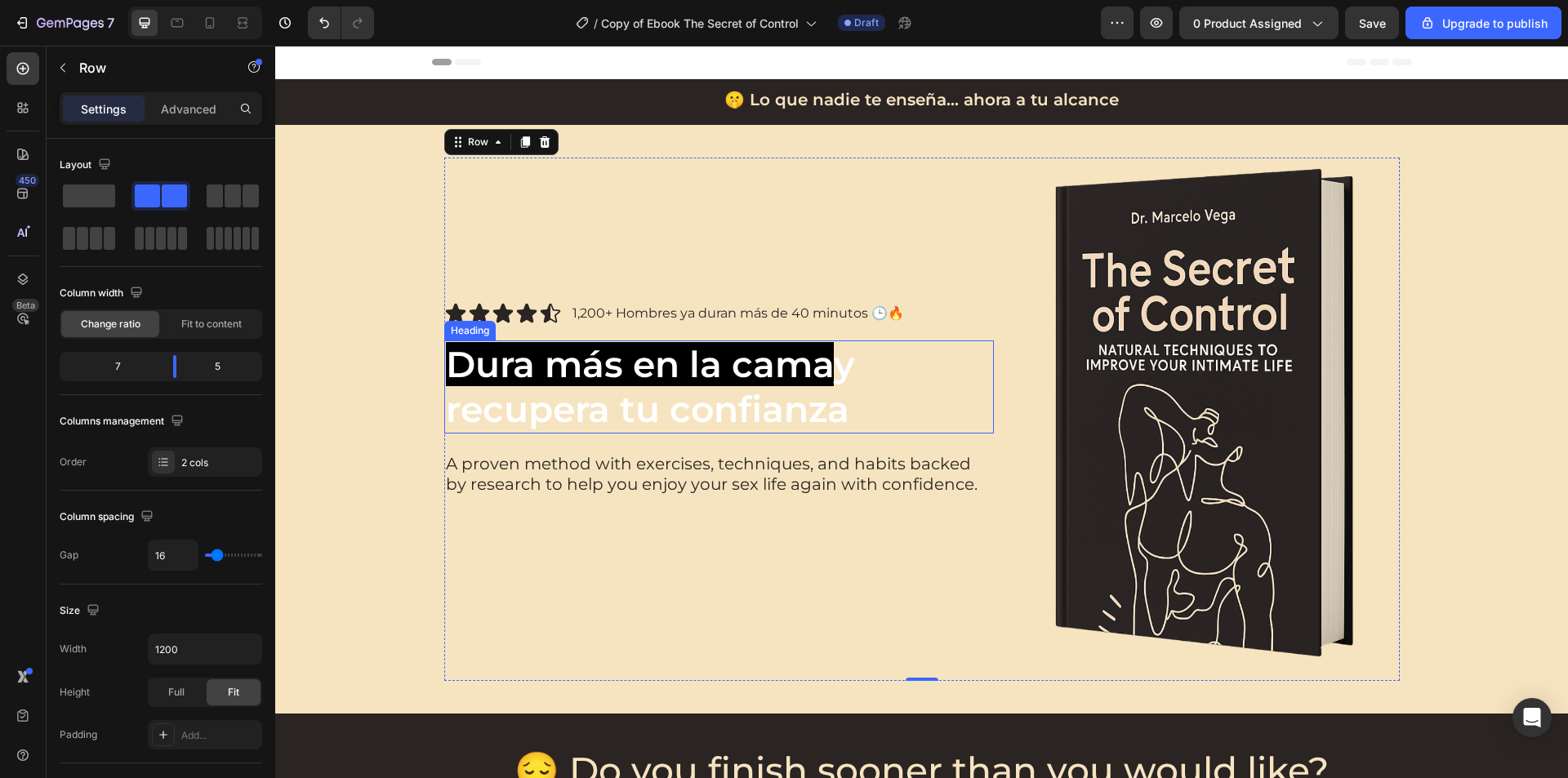
click at [783, 407] on span "y recupera tu confianza" at bounding box center [650, 387] width 408 height 89
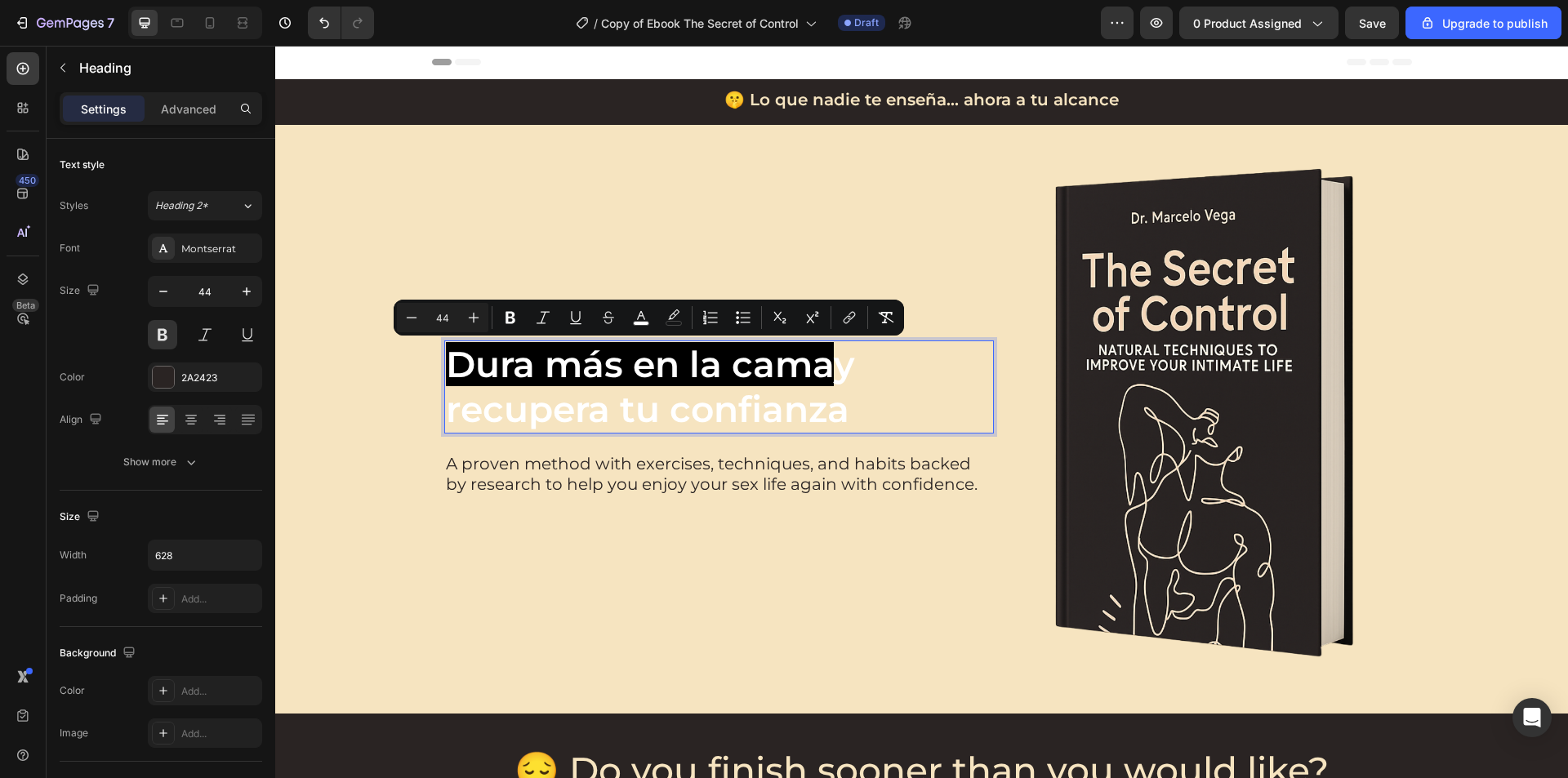
drag, startPoint x: 841, startPoint y: 417, endPoint x: 835, endPoint y: 380, distance: 37.5
click at [835, 380] on span "y recupera tu confianza" at bounding box center [650, 387] width 408 height 89
click at [657, 313] on div "Minus 44 Plus Bold Italic Underline Strikethrough color color Numbered List Bul…" at bounding box center [648, 317] width 504 height 29
click at [645, 313] on icon "Editor contextual toolbar" at bounding box center [640, 317] width 16 height 16
type input "FFFFFF"
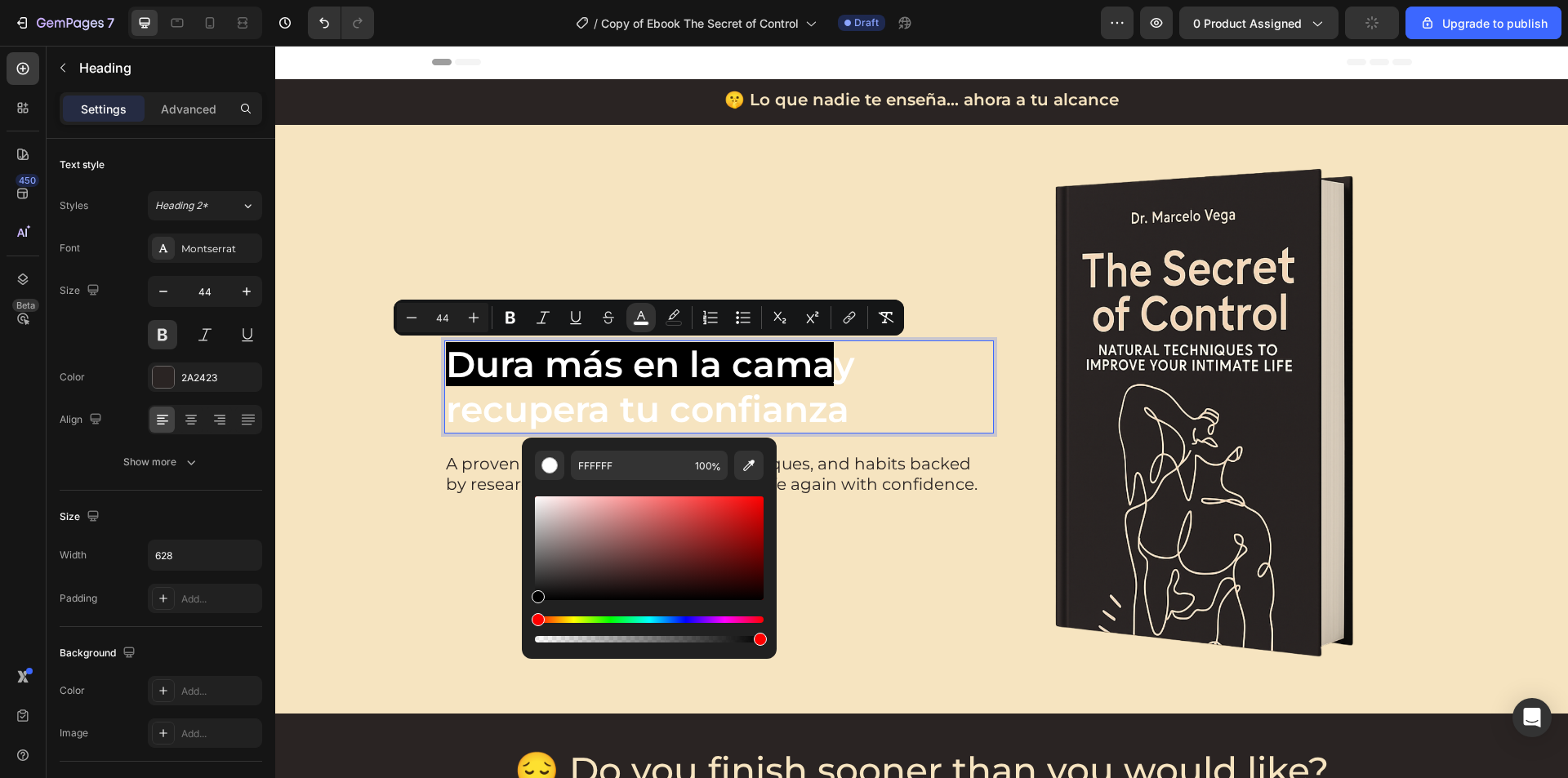
type input "000000"
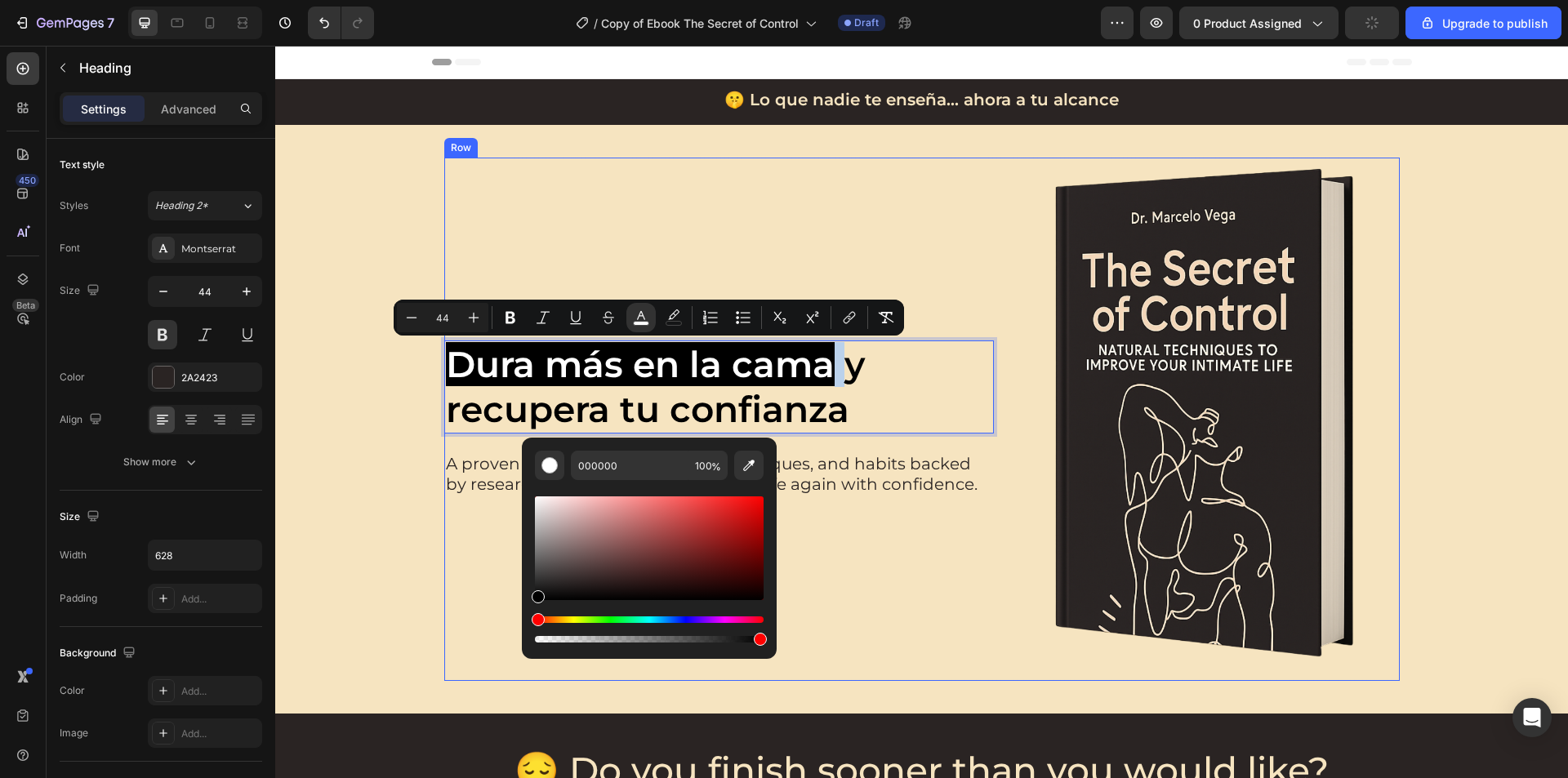
drag, startPoint x: 818, startPoint y: 550, endPoint x: 512, endPoint y: 638, distance: 318.4
click at [380, 466] on div "Icon Icon Icon Icon Icon Icon List 1,200+ Hombres ya duran más de 40 minutos 🕒🔥…" at bounding box center [921, 419] width 1260 height 524
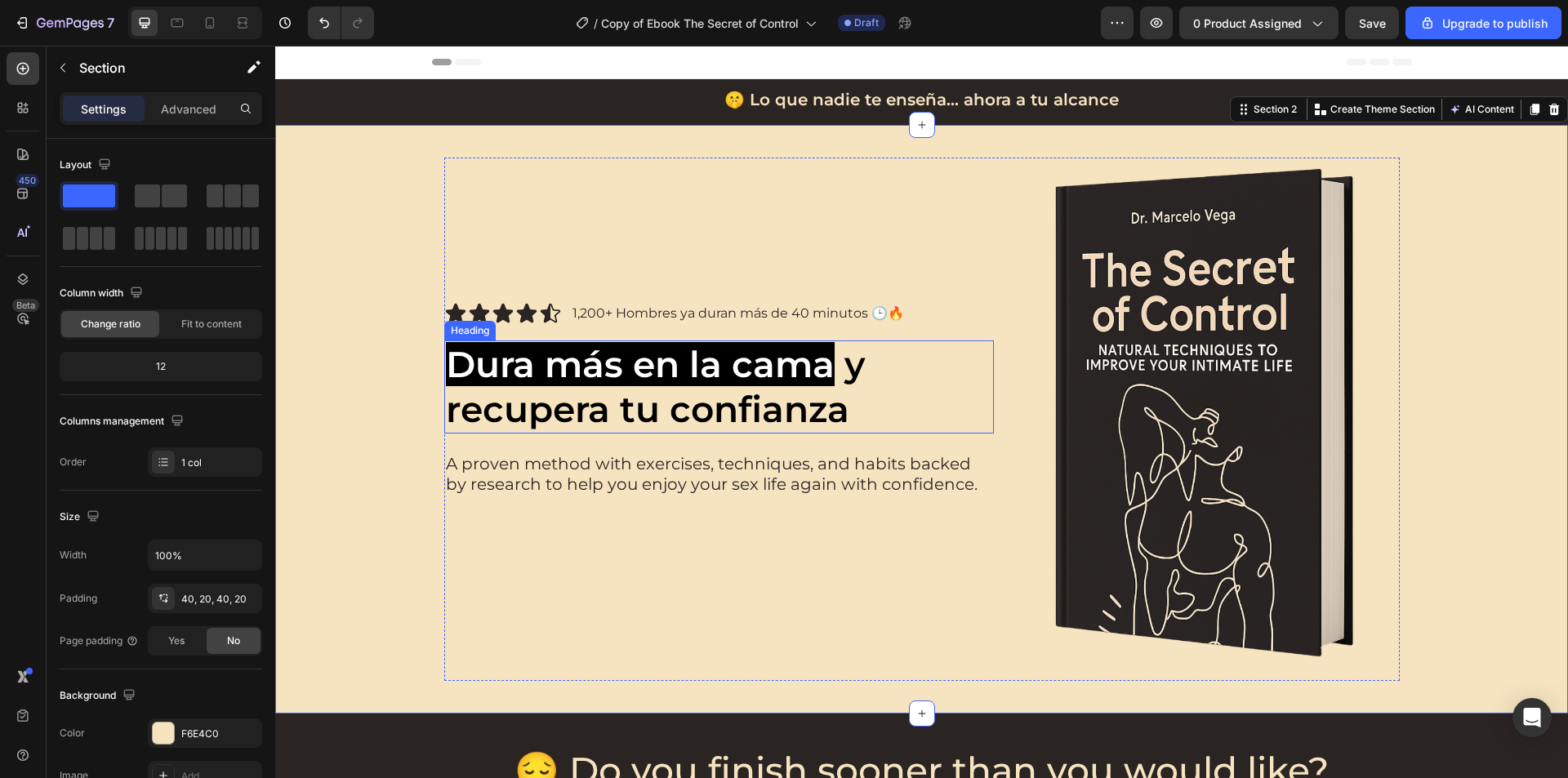
click at [578, 361] on span "Dura más en la cama" at bounding box center [640, 364] width 389 height 44
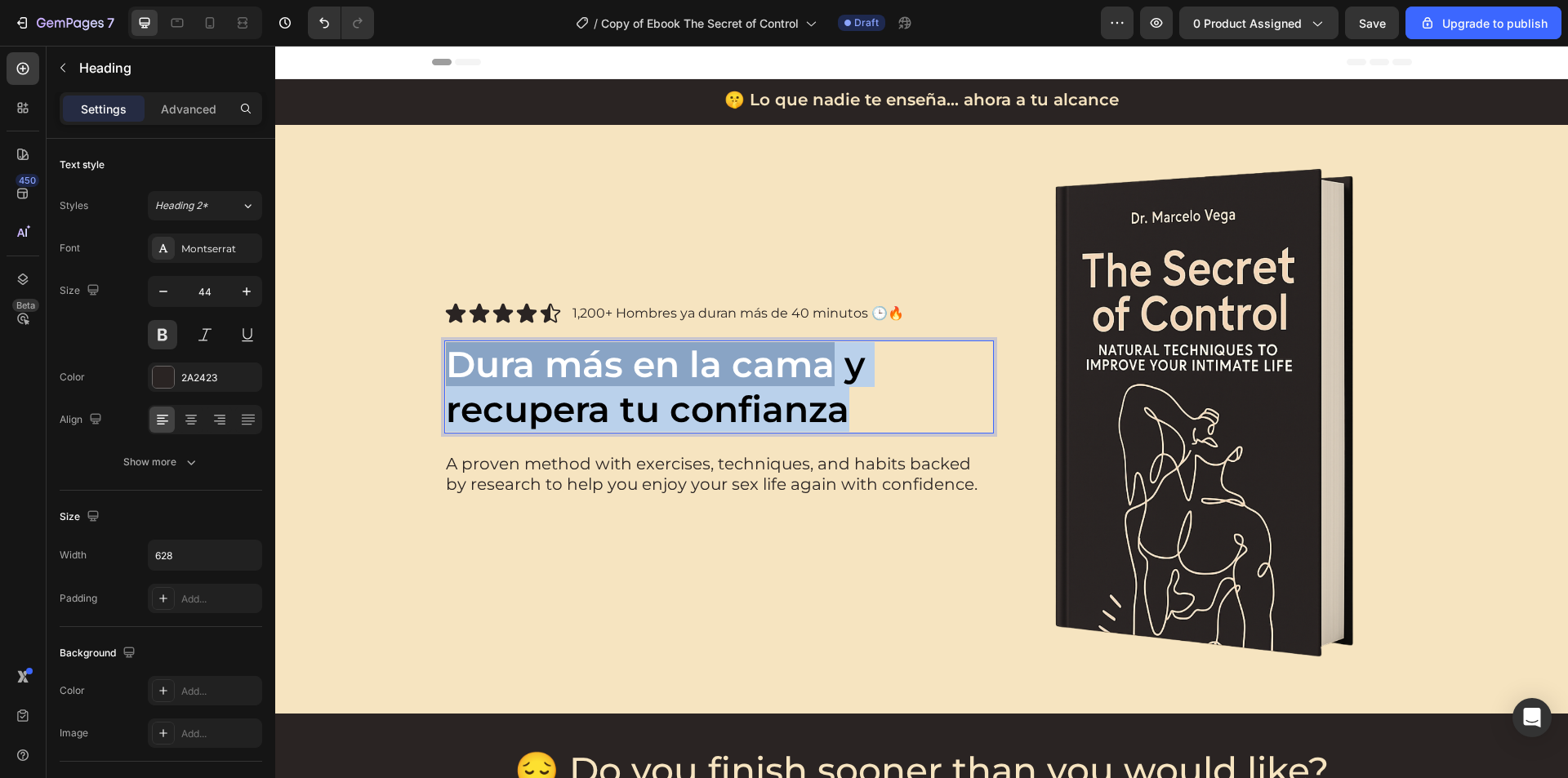
click at [578, 361] on span "Dura más en la cama" at bounding box center [640, 364] width 389 height 44
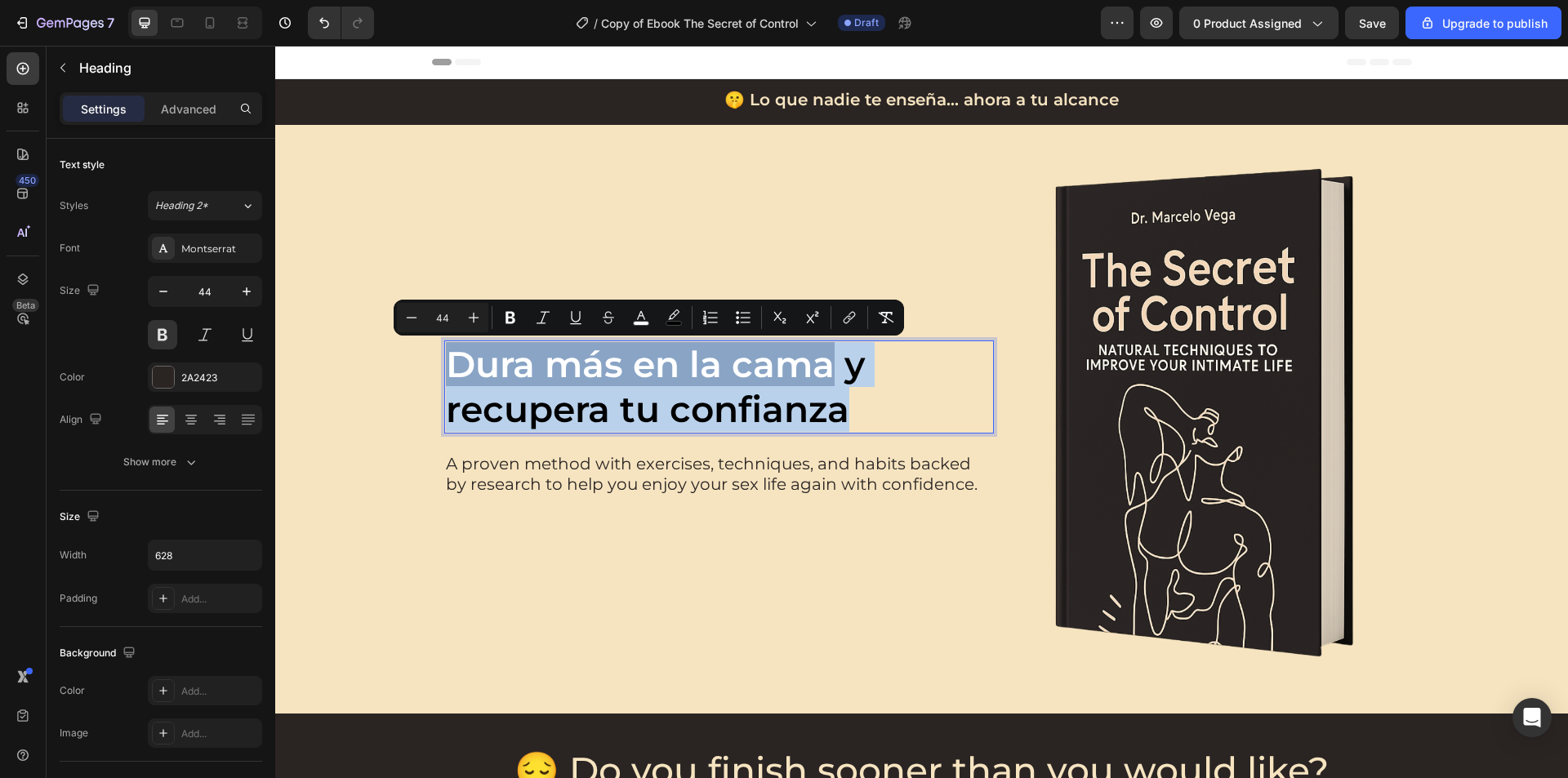
click at [571, 369] on span "Dura más en la cama" at bounding box center [640, 364] width 389 height 44
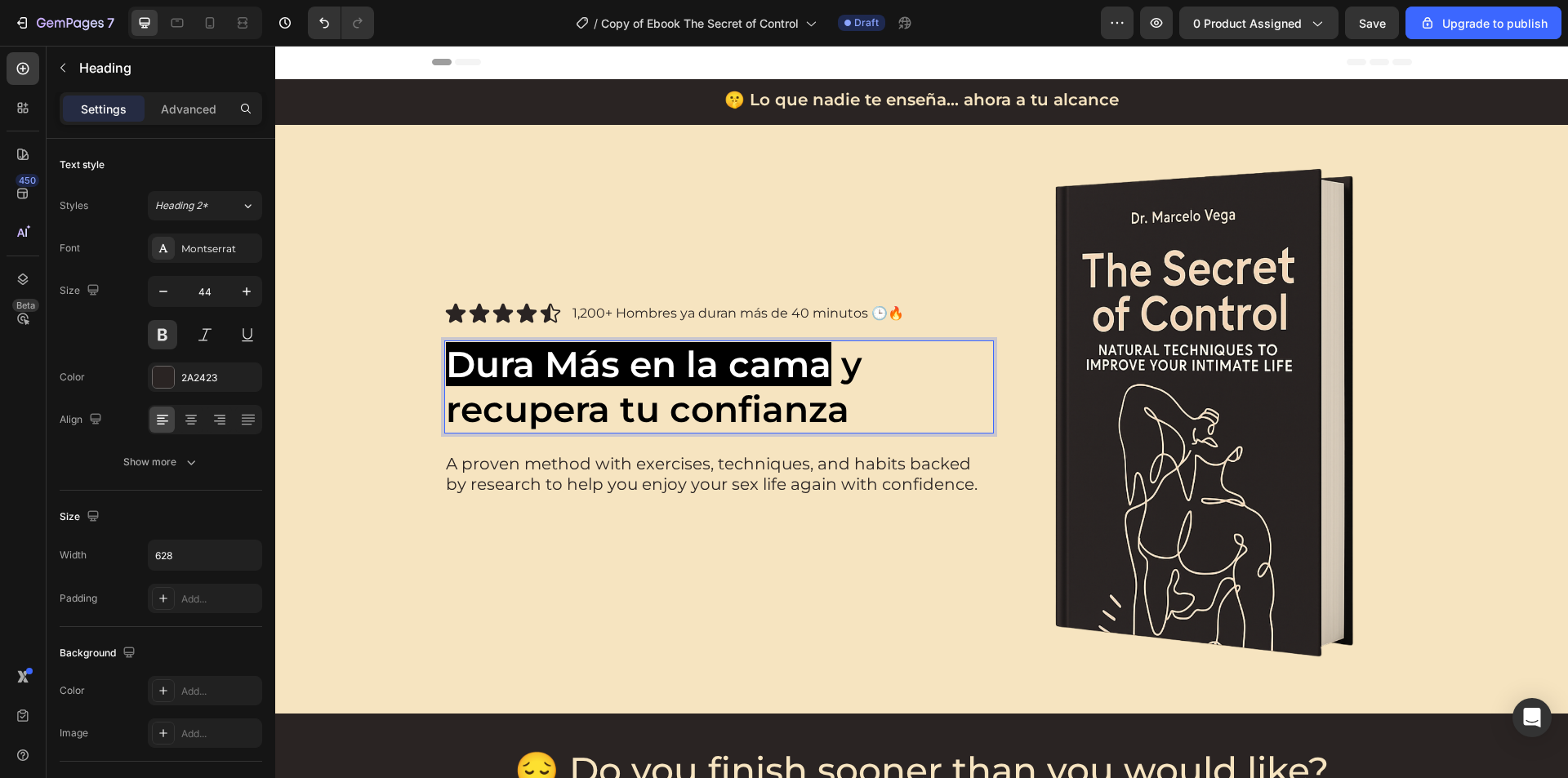
click at [747, 361] on span "Dura Más en la cama" at bounding box center [638, 364] width 385 height 44
click at [694, 580] on div "Icon Icon Icon Icon Icon Icon List 1,200+ Hombres ya duran más de 40 minutos 🕒🔥…" at bounding box center [718, 419] width 549 height 524
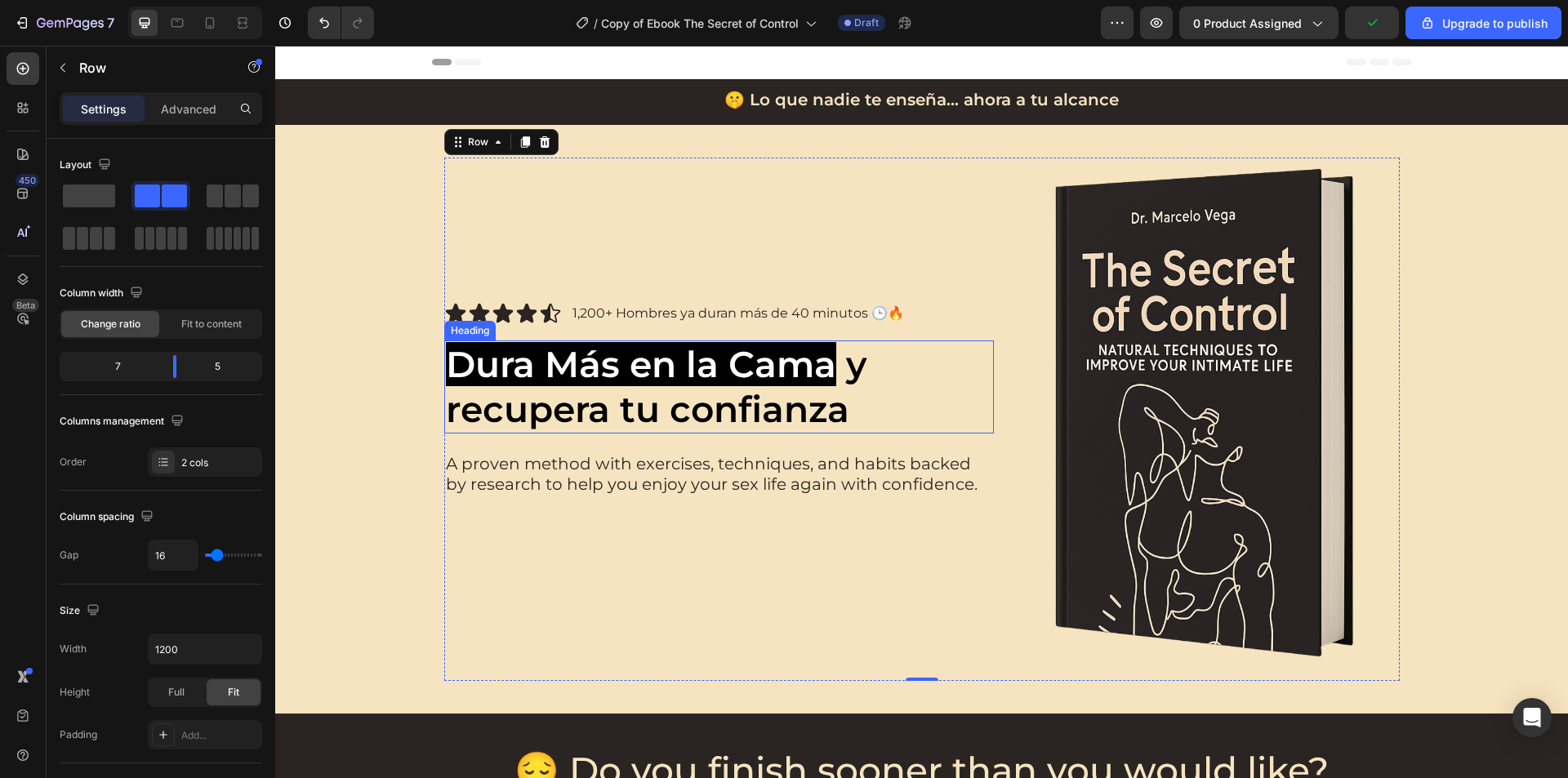
click at [449, 403] on span "y recupera tu confianza" at bounding box center [655, 387] width 420 height 89
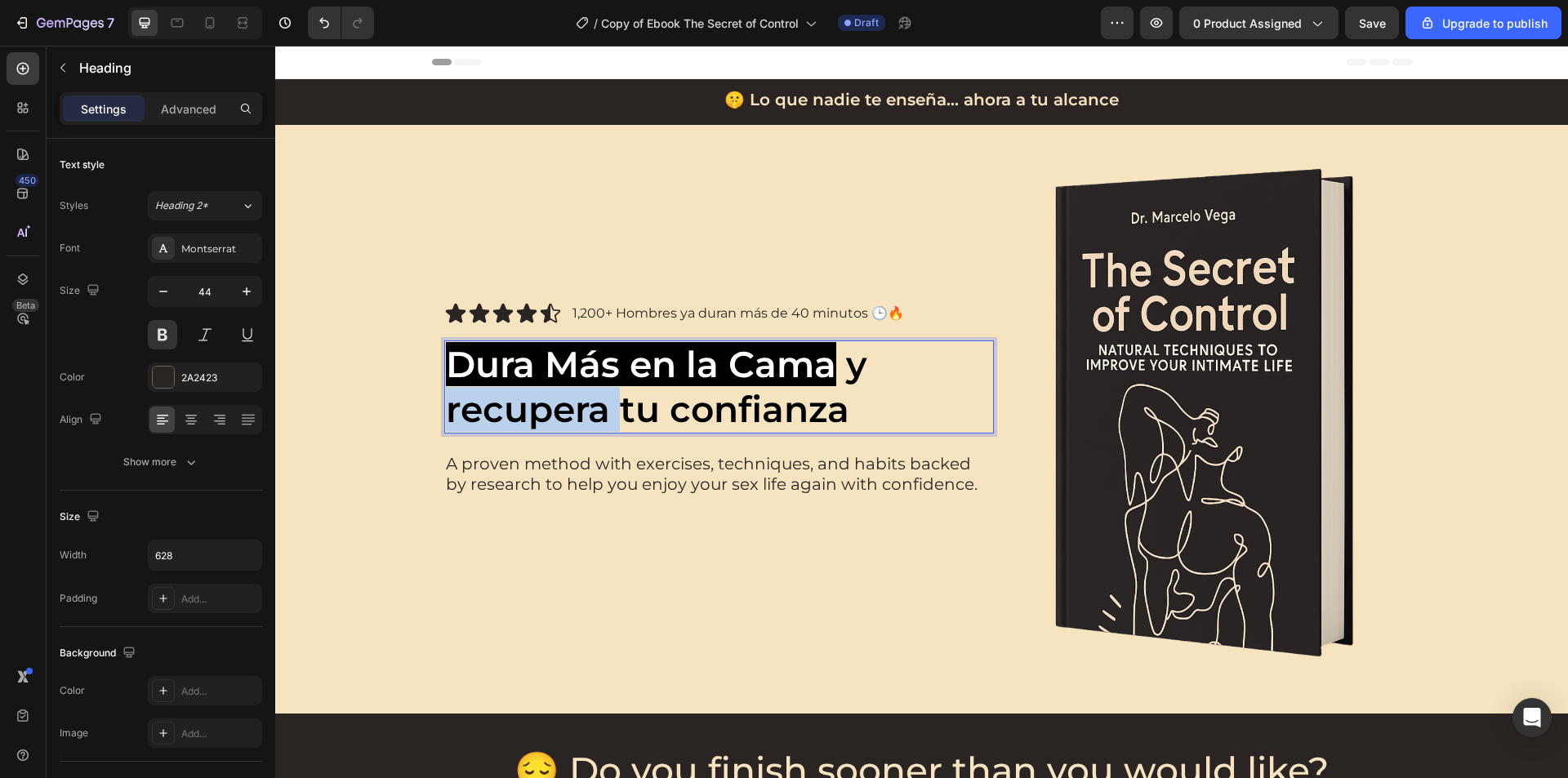
click at [452, 406] on span "y recupera tu confianza" at bounding box center [655, 387] width 420 height 89
click at [689, 407] on span "y Recupera tu confianza" at bounding box center [655, 387] width 420 height 89
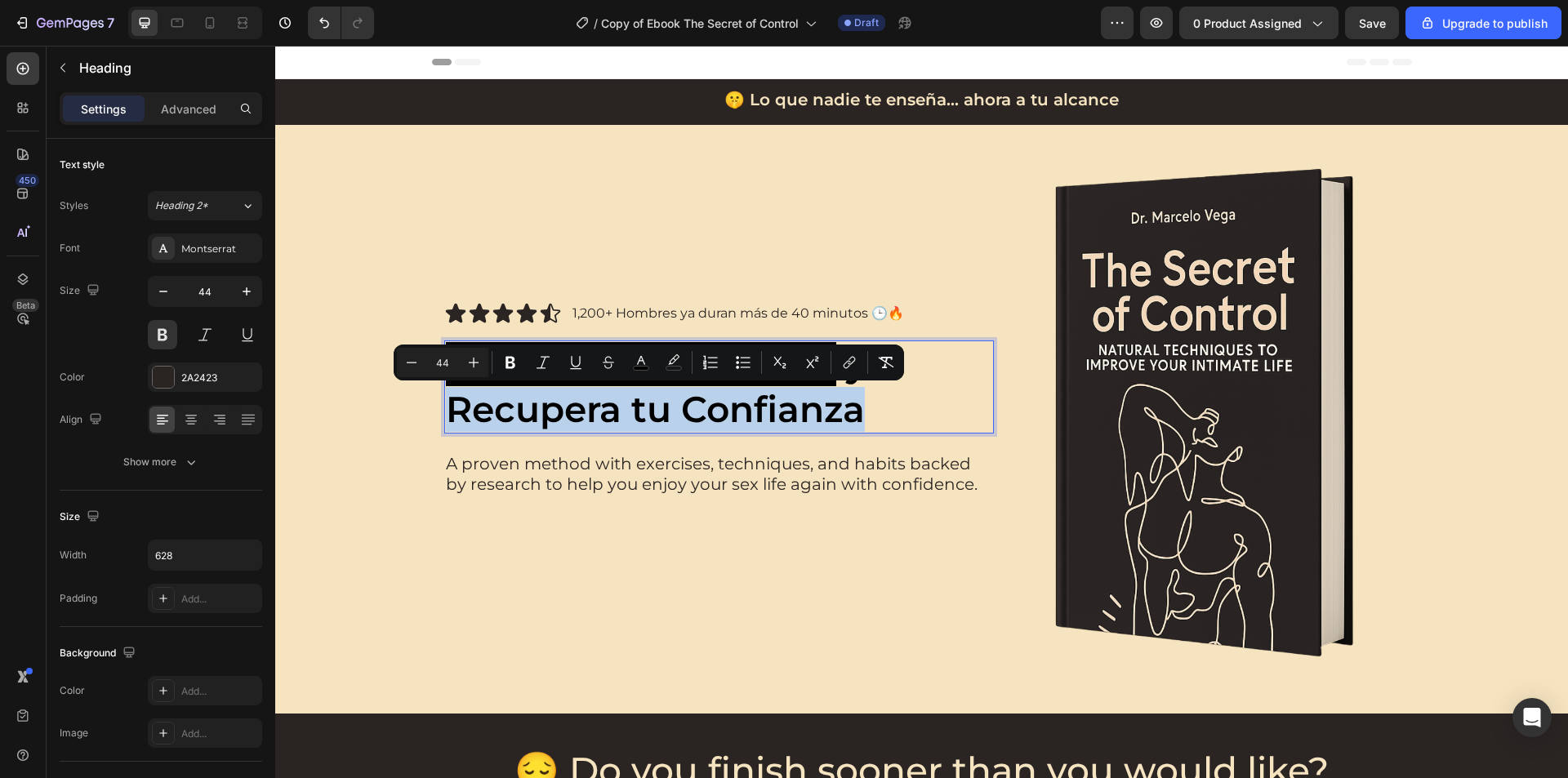
drag, startPoint x: 858, startPoint y: 409, endPoint x: 449, endPoint y: 407, distance: 409.0
click at [449, 407] on span "y Recupera tu Confianza" at bounding box center [655, 387] width 420 height 89
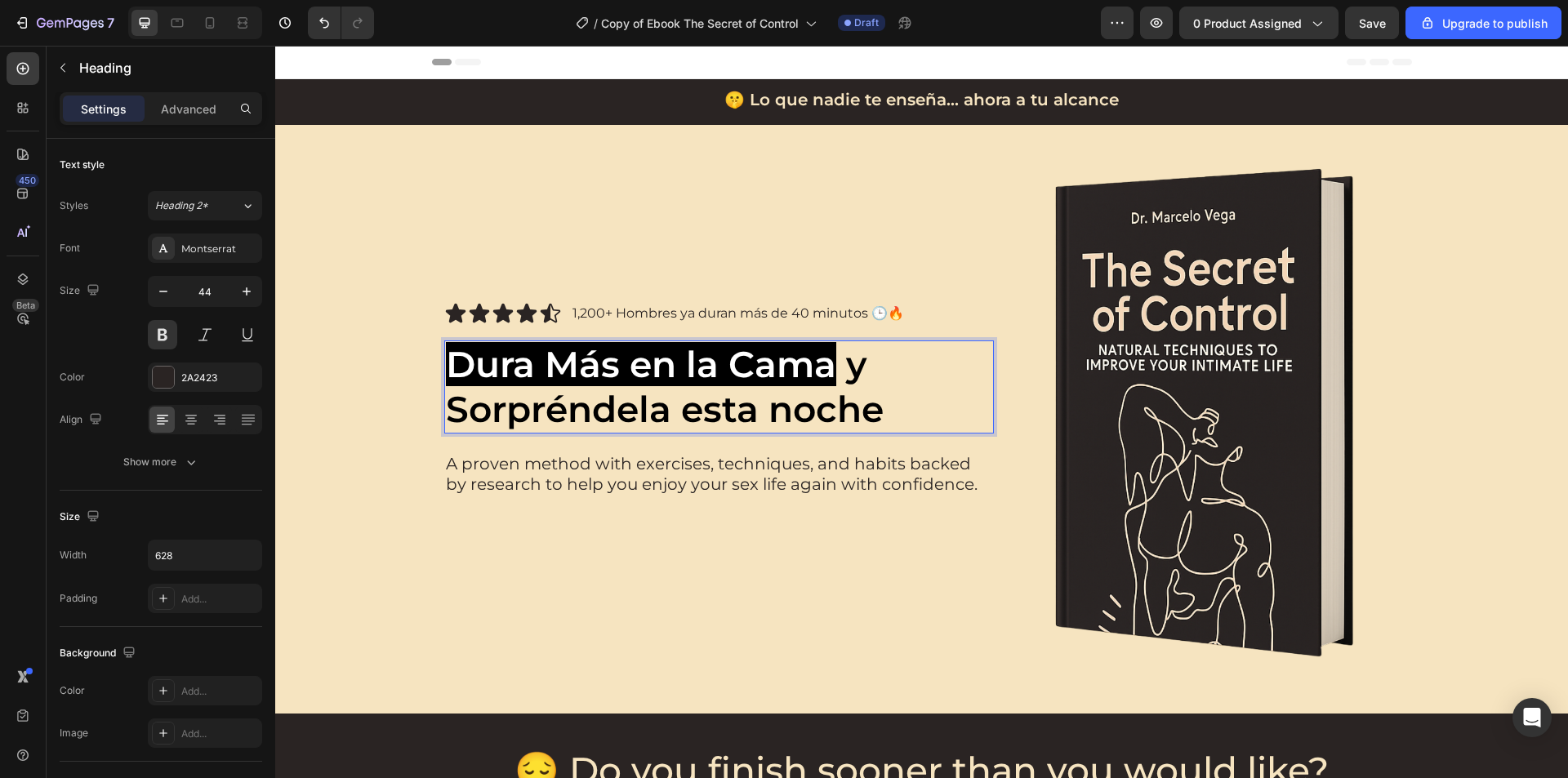
click at [677, 417] on span "y Sorpréndela esta noche" at bounding box center [664, 387] width 437 height 89
click at [907, 425] on p "Dura Más en la Cama y Sorpréndela esta noche" at bounding box center [700, 387] width 509 height 90
click at [789, 419] on span "y Sorpréndela esta noche" at bounding box center [664, 387] width 437 height 89
click at [799, 477] on p "A proven method with exercises, techniques, and habits backed by research to he…" at bounding box center [719, 474] width 546 height 41
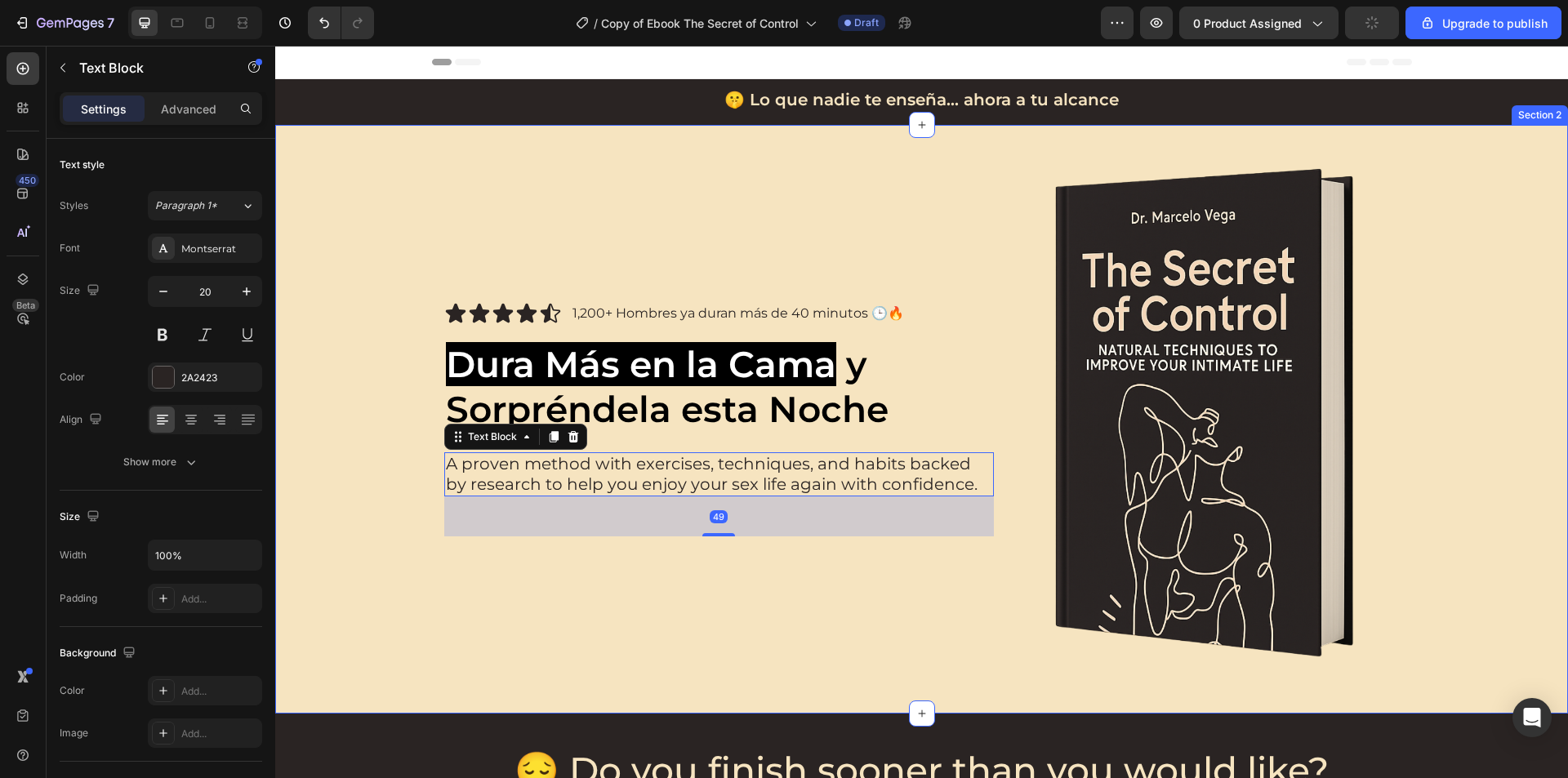
click at [1437, 361] on div "Icon Icon Icon Icon Icon Icon List 1,200+ Hombres ya duran más de 40 minutos 🕒🔥…" at bounding box center [921, 419] width 1260 height 524
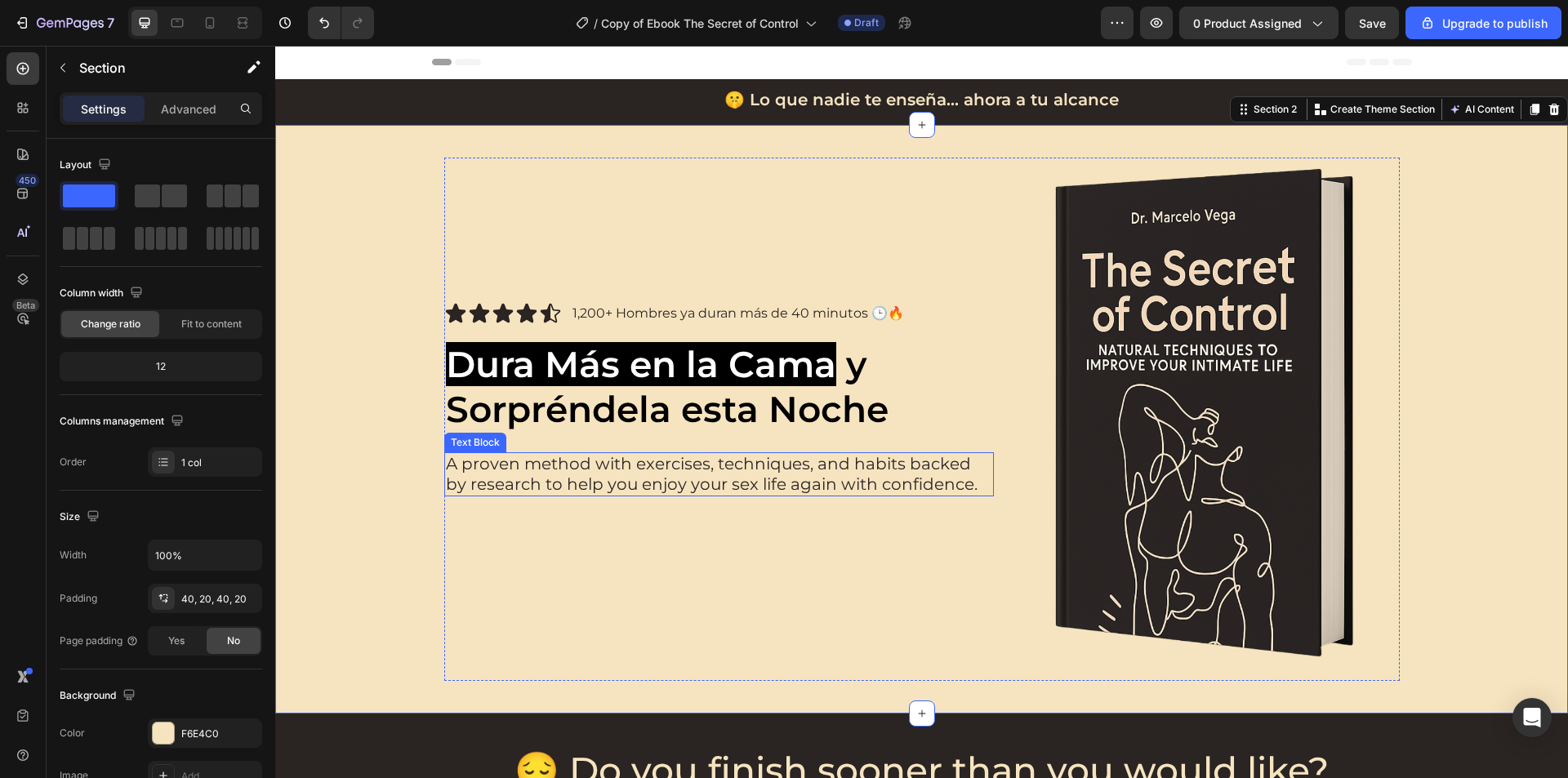
click at [726, 476] on p "A proven method with exercises, techniques, and habits backed by research to he…" at bounding box center [719, 474] width 546 height 41
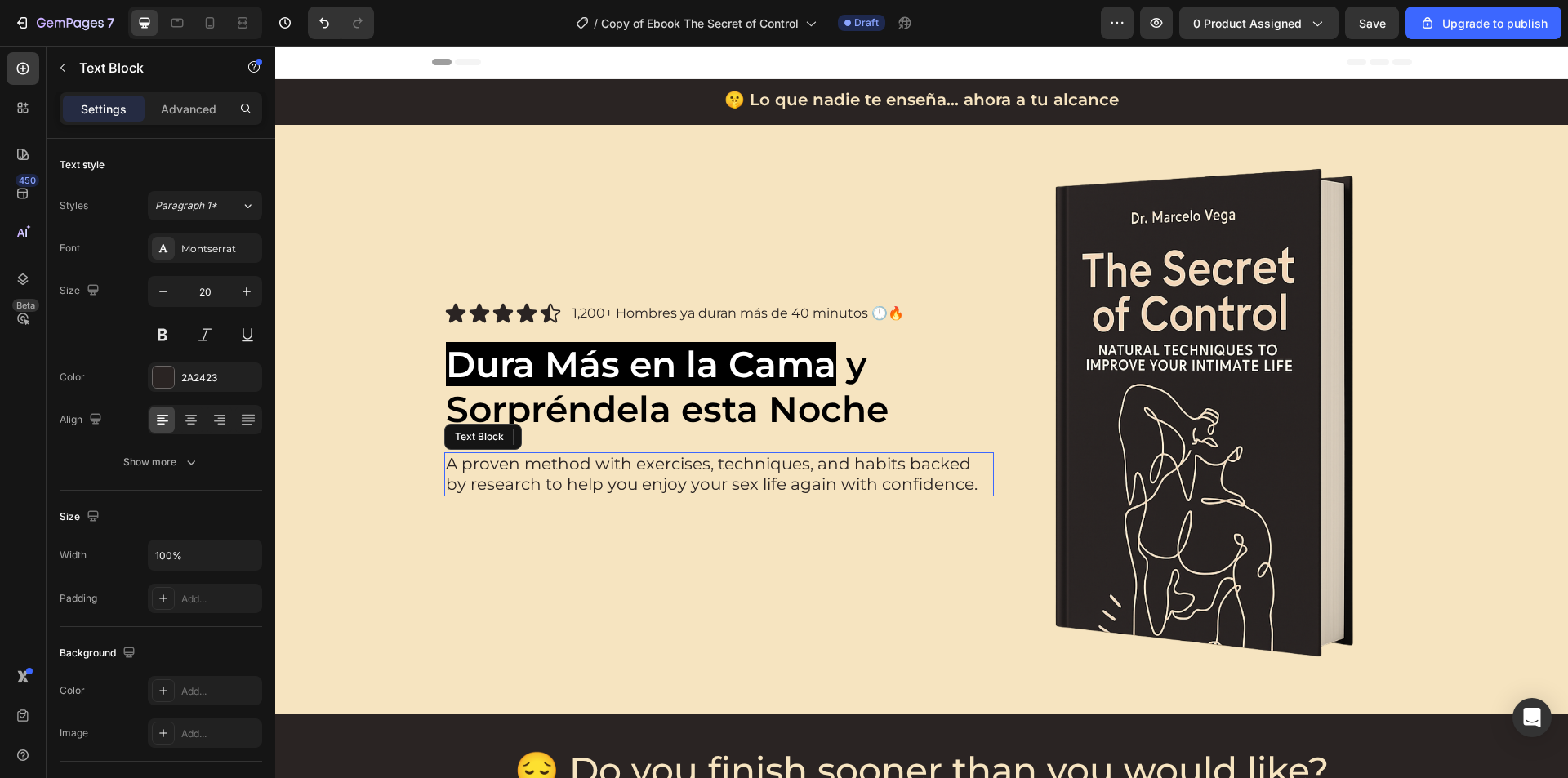
click at [726, 476] on p "A proven method with exercises, techniques, and habits backed by research to he…" at bounding box center [719, 474] width 546 height 41
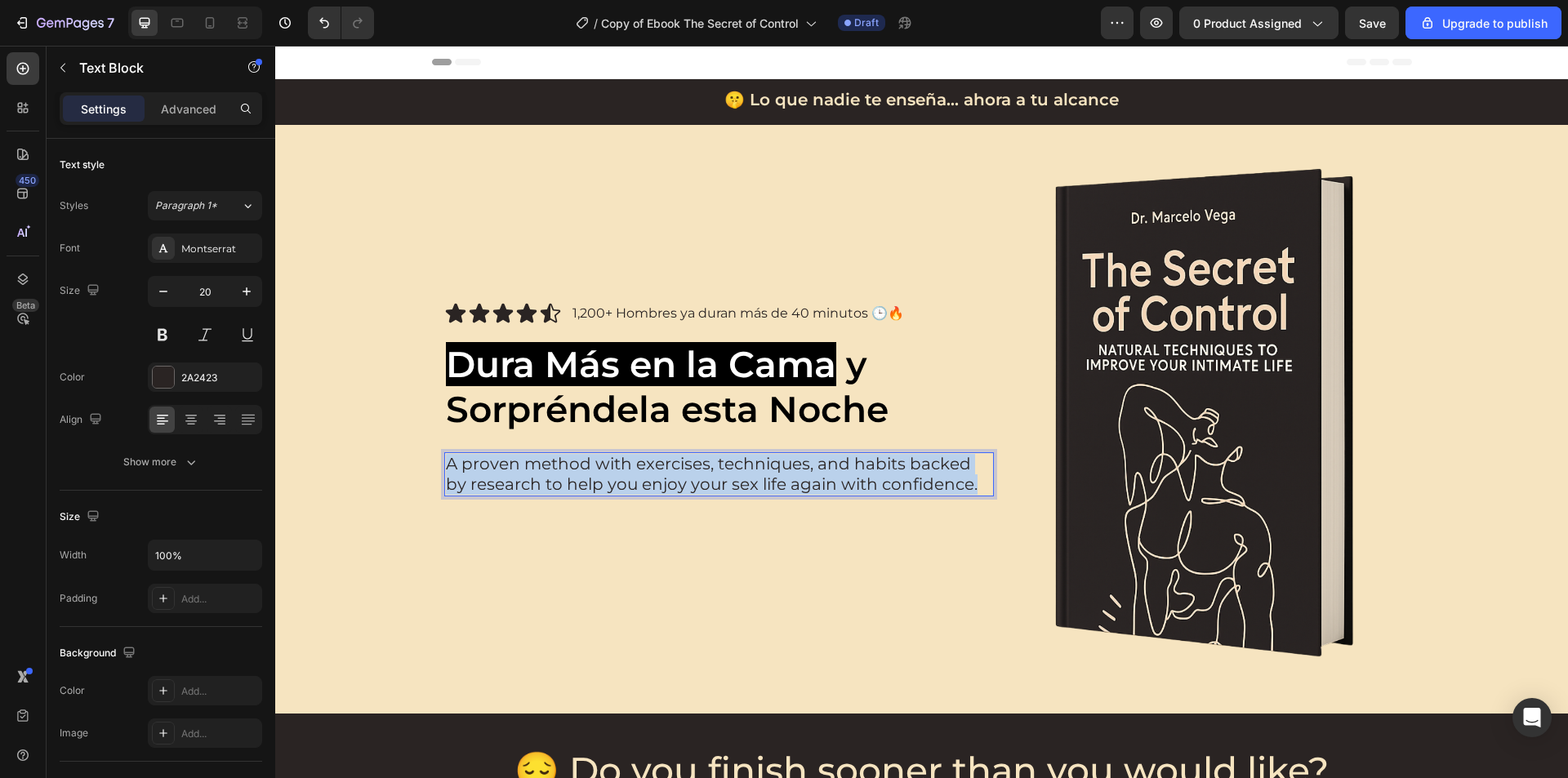
click at [726, 476] on p "A proven method with exercises, techniques, and habits backed by research to he…" at bounding box center [719, 474] width 546 height 41
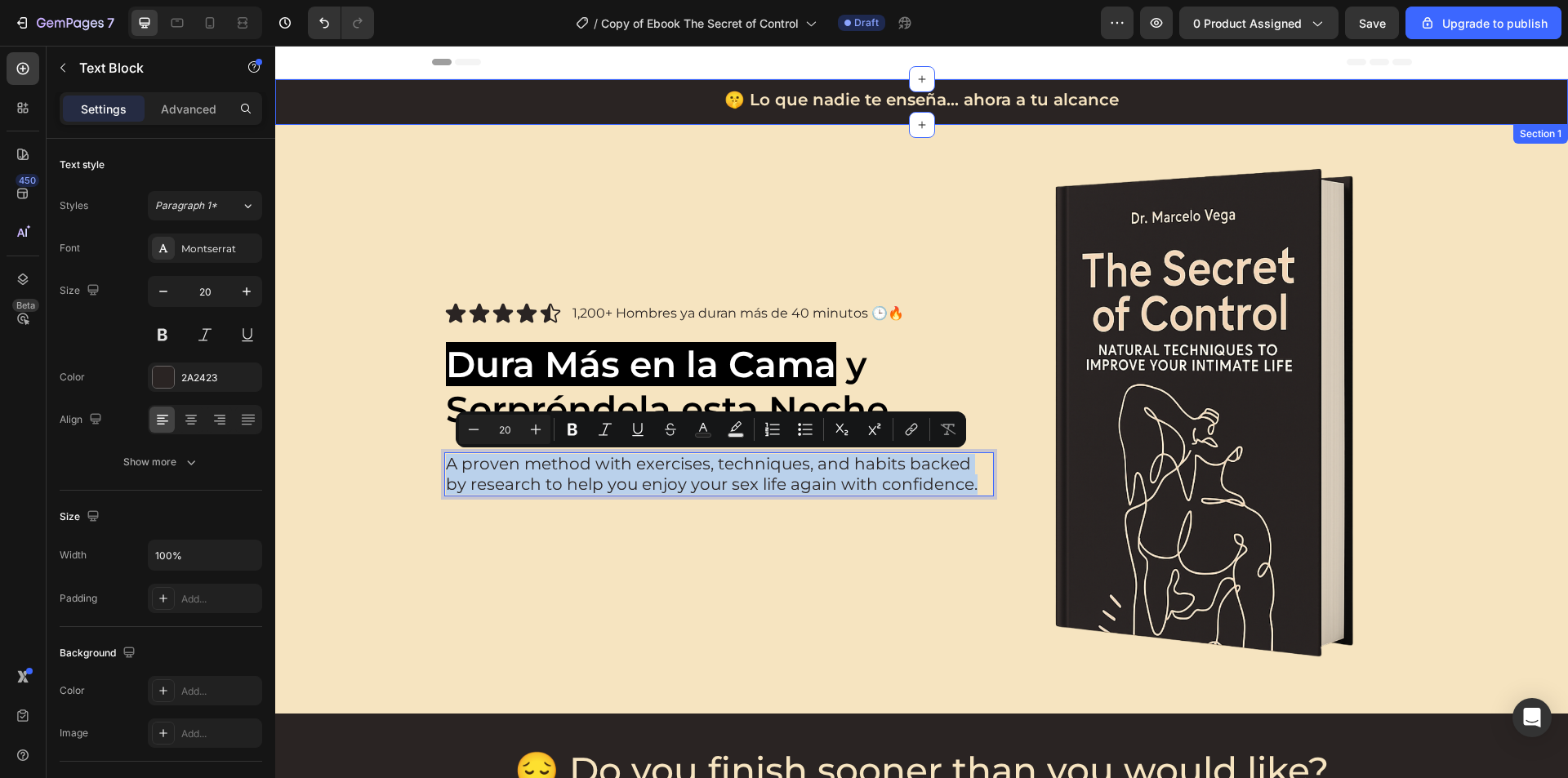
copy p "A proven method with exercises, techniques, and habits backed by research to he…"
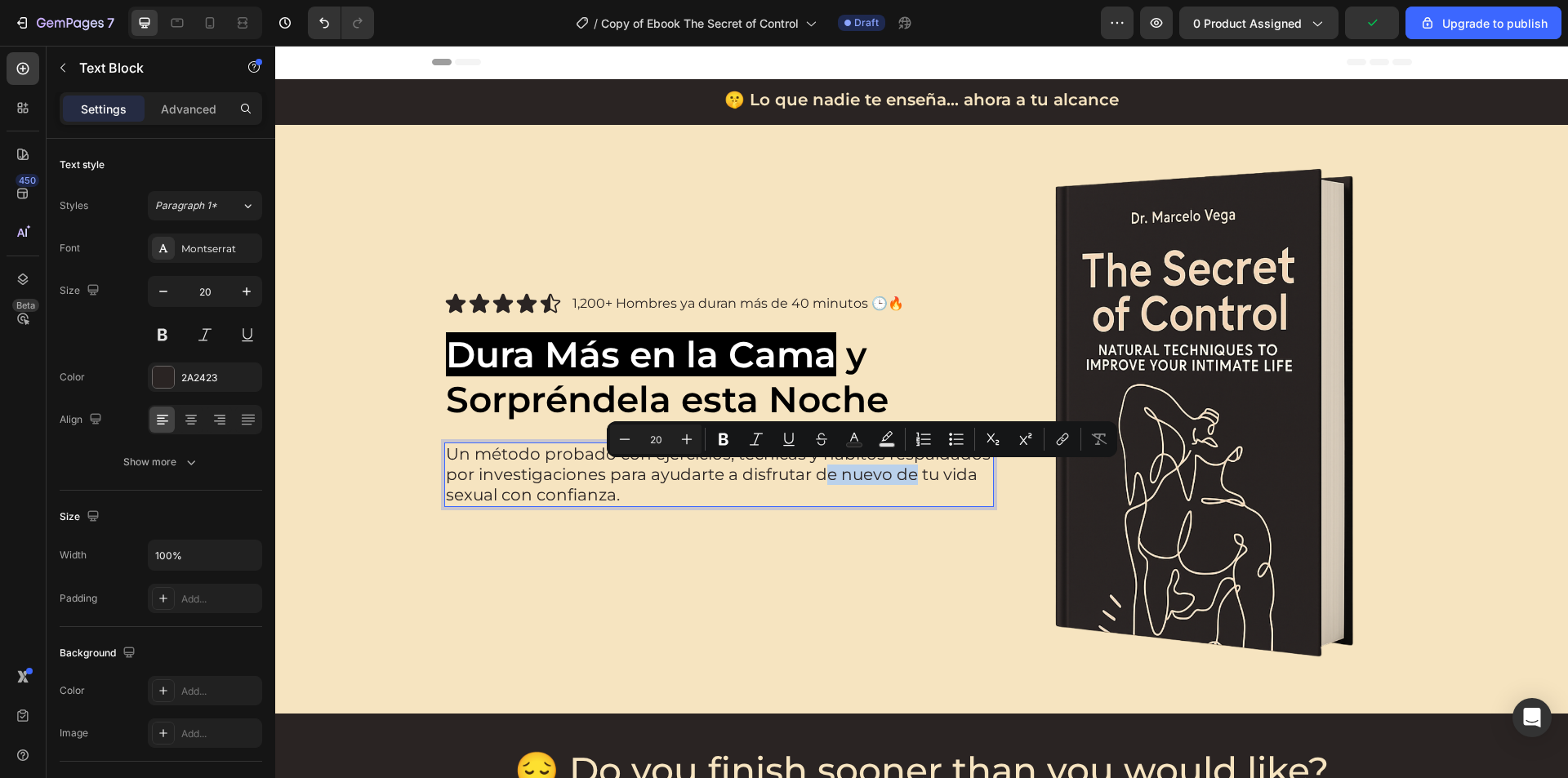
drag, startPoint x: 907, startPoint y: 477, endPoint x: 813, endPoint y: 473, distance: 94.1
click at [813, 473] on p "Un método probado con ejercicios, técnicas y hábitos respaldados por investigac…" at bounding box center [719, 474] width 546 height 62
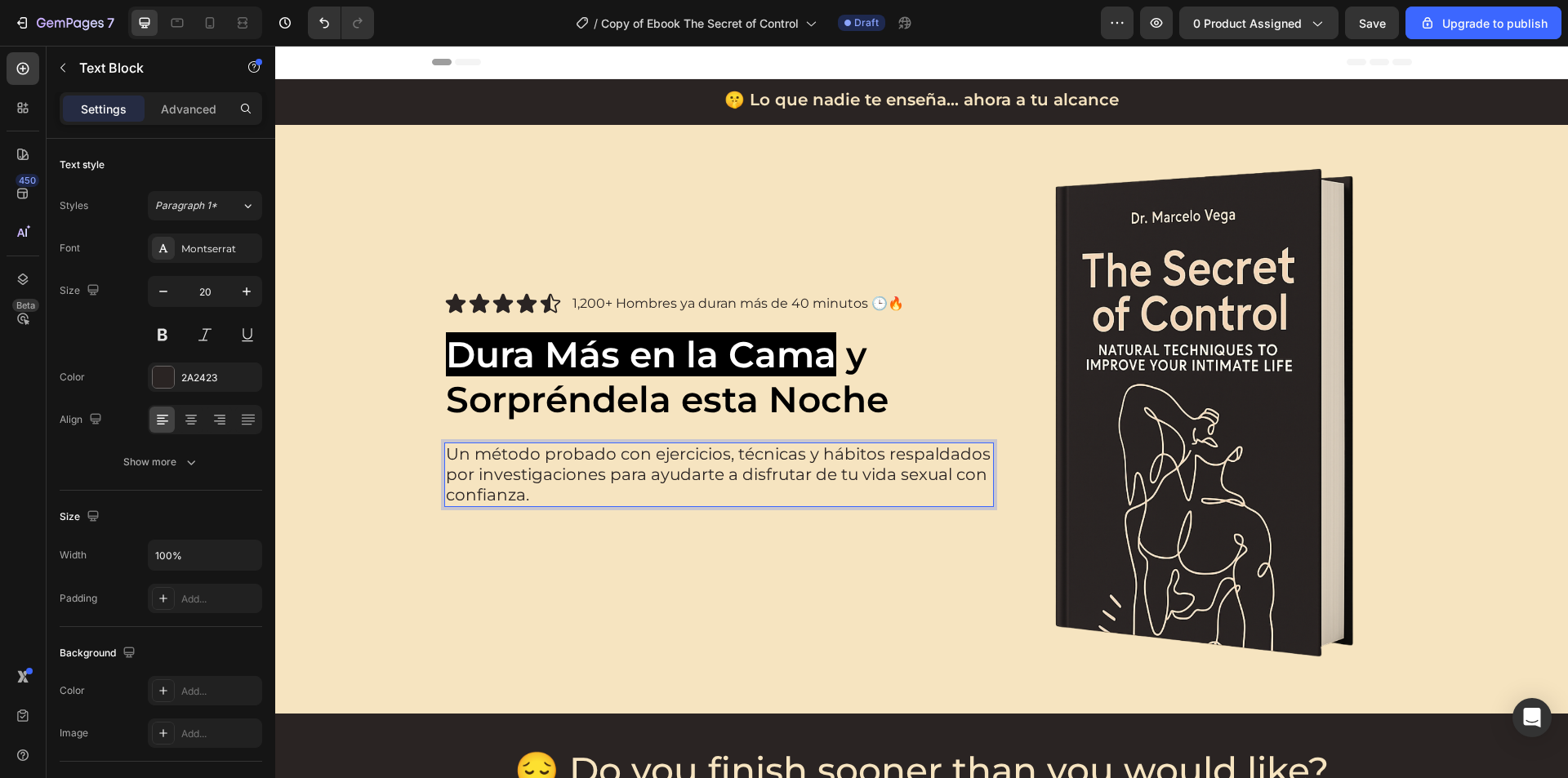
click at [780, 505] on p "Un método probado con ejercicios, técnicas y hábitos respaldados por investigac…" at bounding box center [719, 474] width 546 height 62
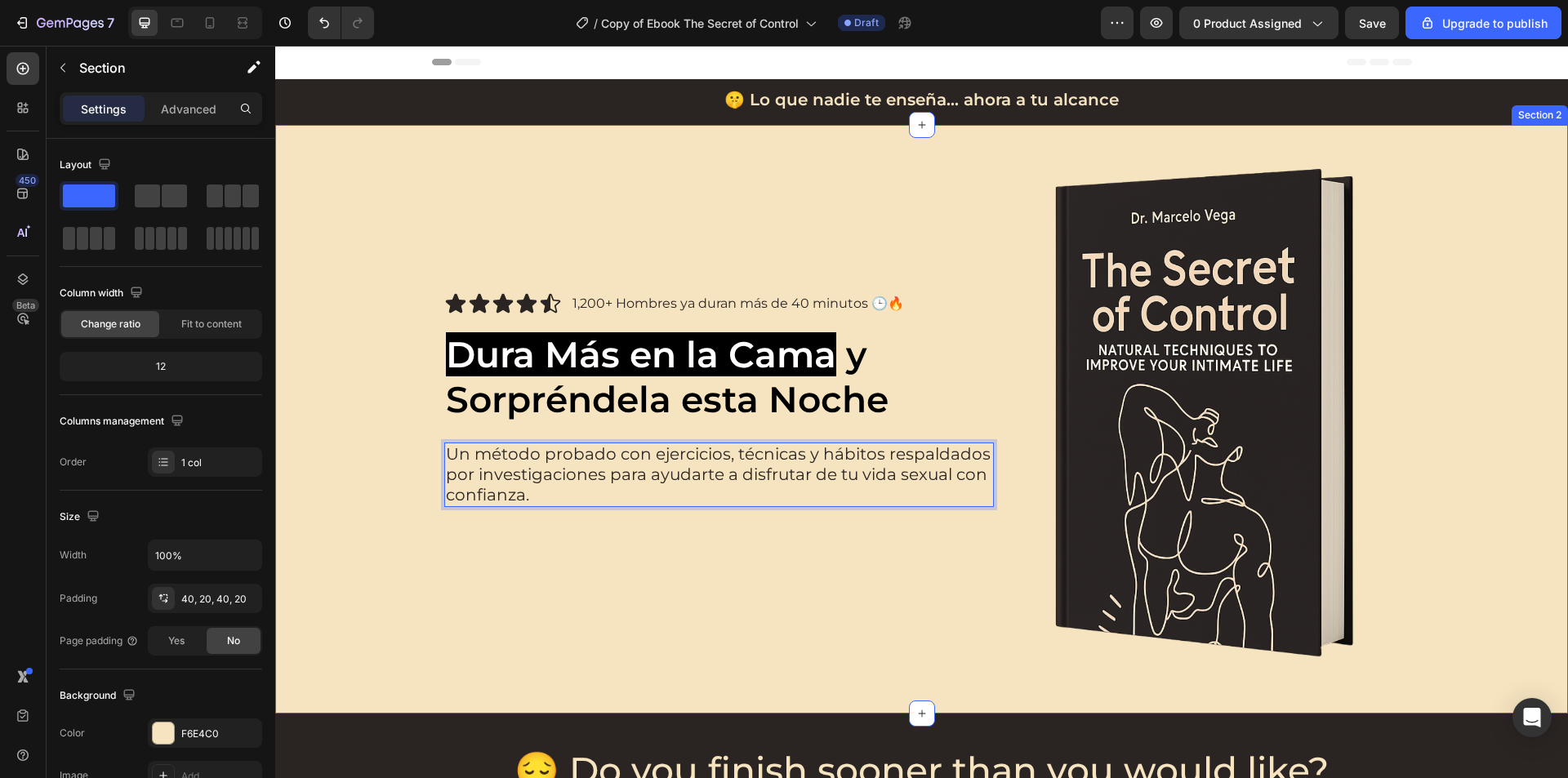
click at [368, 487] on div "Icon Icon Icon Icon Icon Icon List 1,200+ Hombres ya duran más de 40 minutos 🕒🔥…" at bounding box center [921, 419] width 1260 height 524
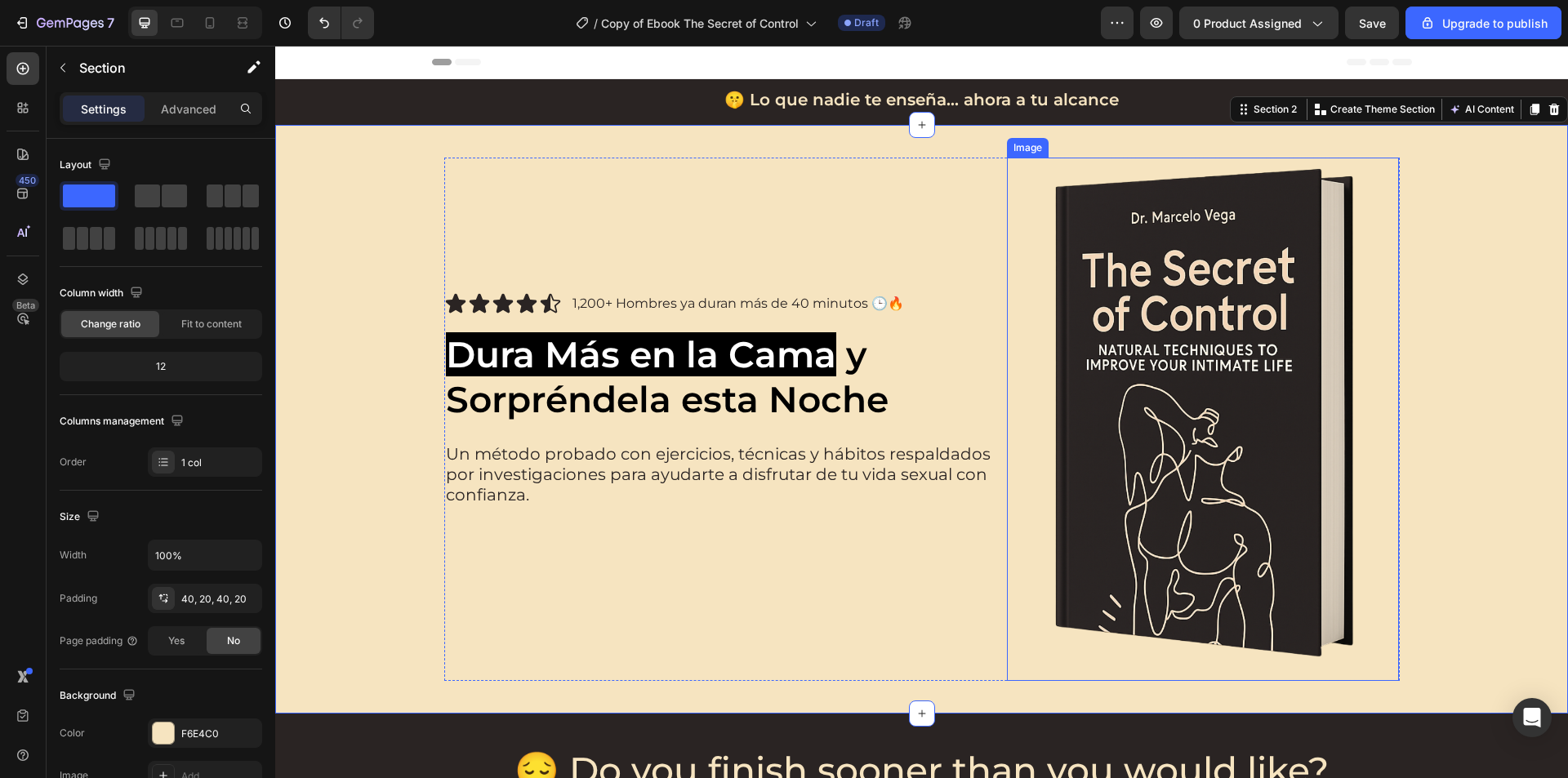
click at [1187, 316] on img at bounding box center [1203, 419] width 393 height 524
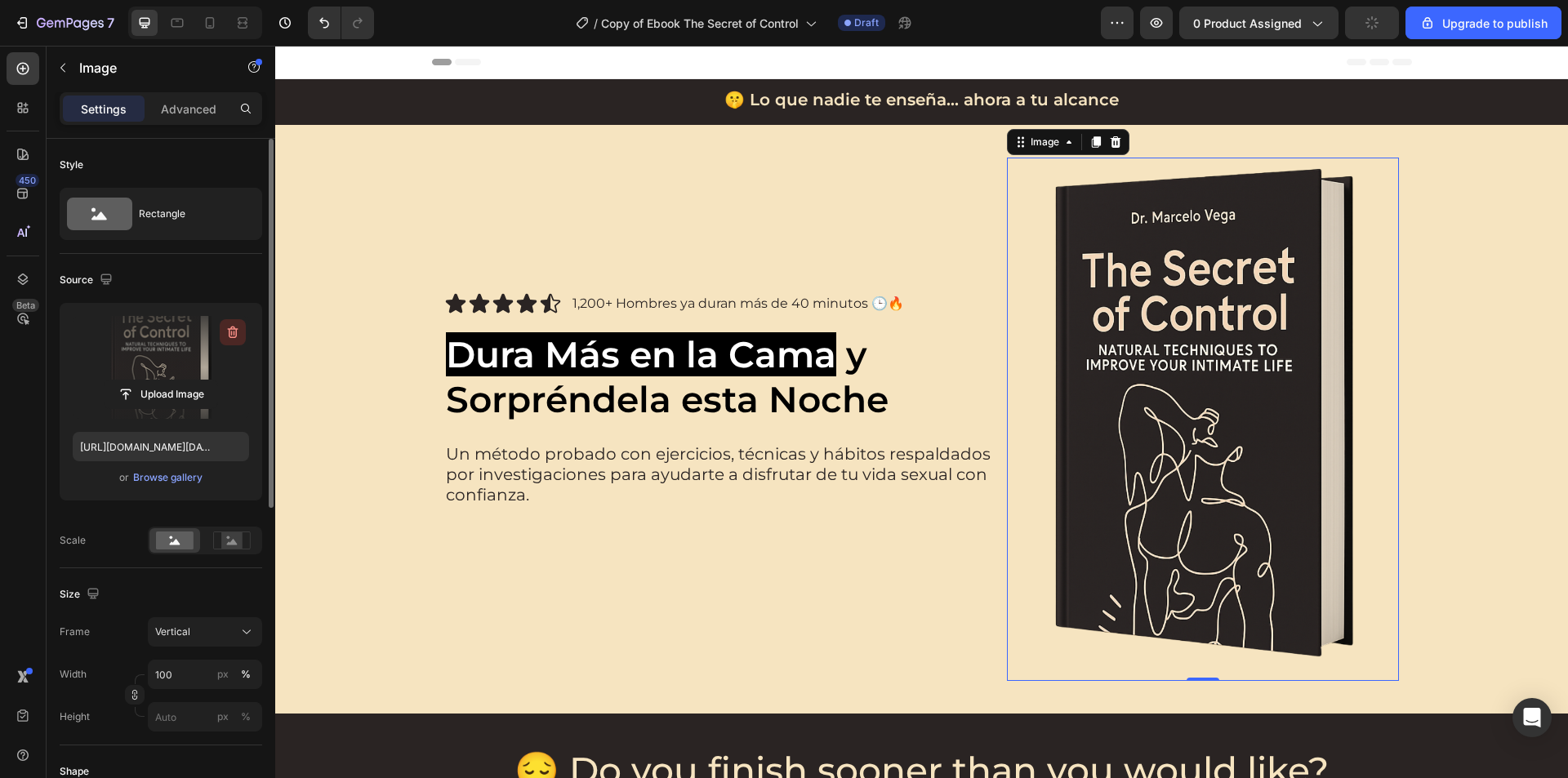
click at [227, 335] on icon "button" at bounding box center [232, 332] width 16 height 16
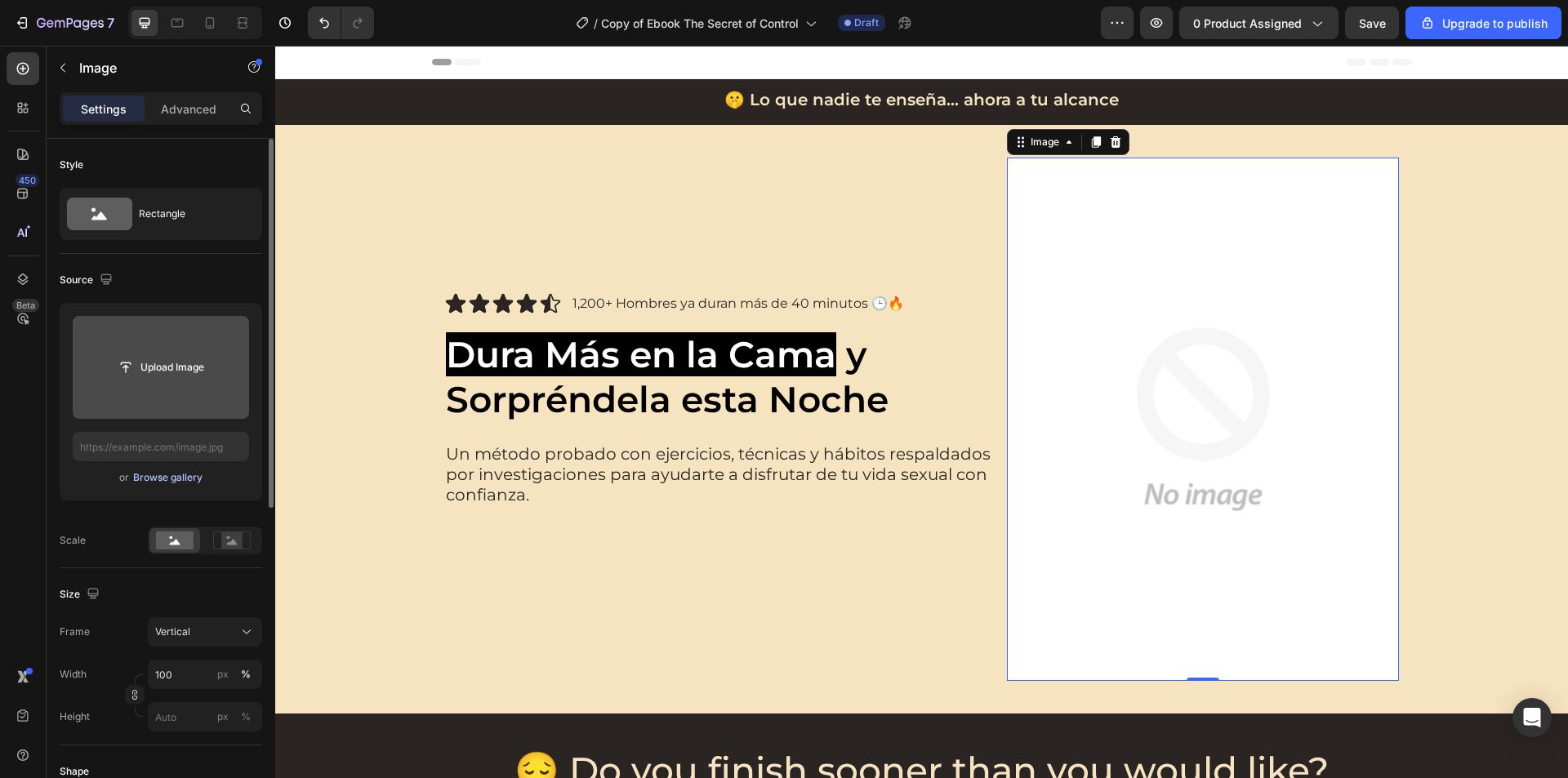
click at [167, 481] on div "Browse gallery" at bounding box center [167, 477] width 69 height 14
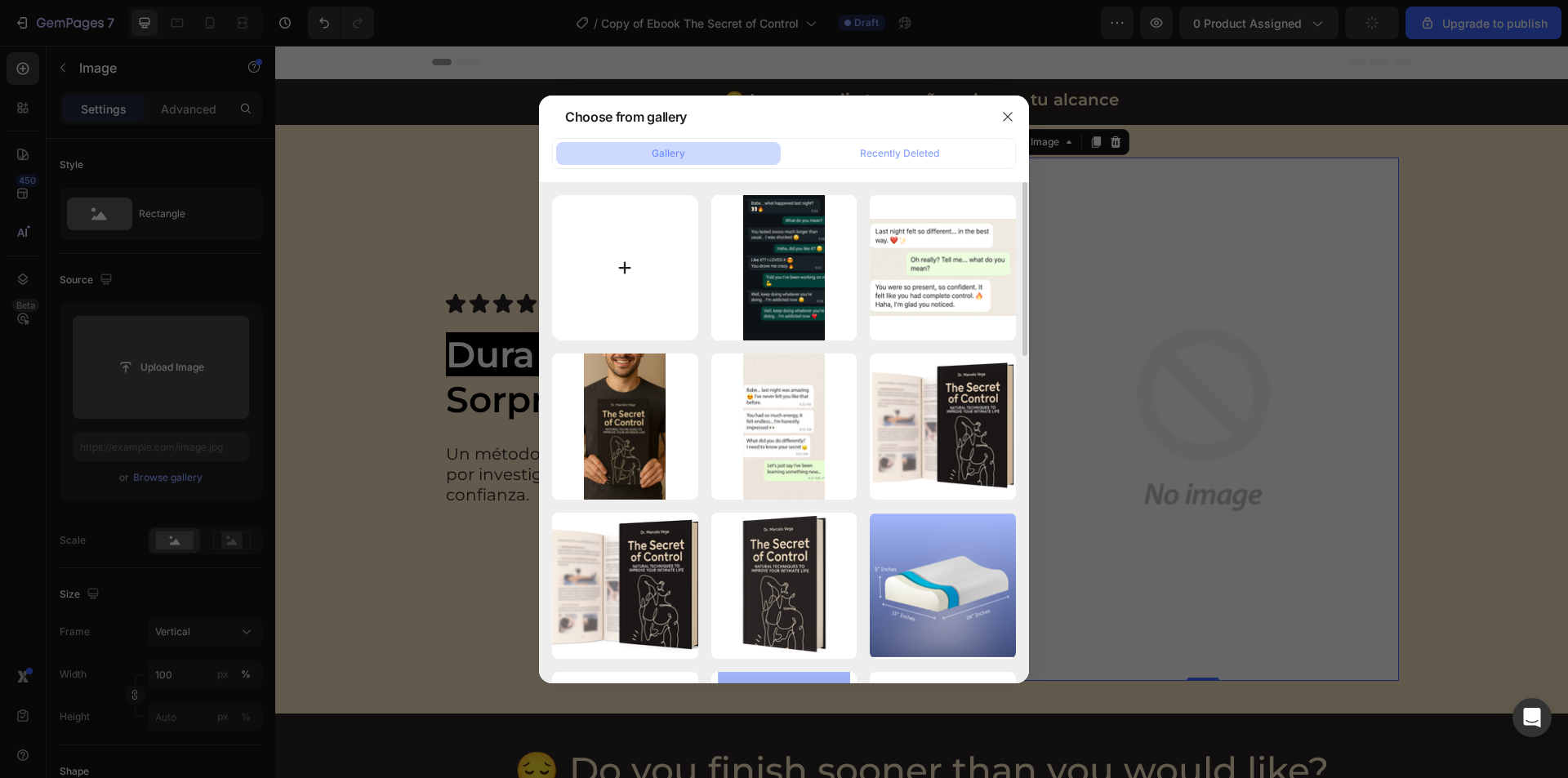
click at [624, 250] on input "file" at bounding box center [625, 269] width 146 height 146
type input "C:\fakepath\Diseño sin título - 2025-08-25T192818.014.png"
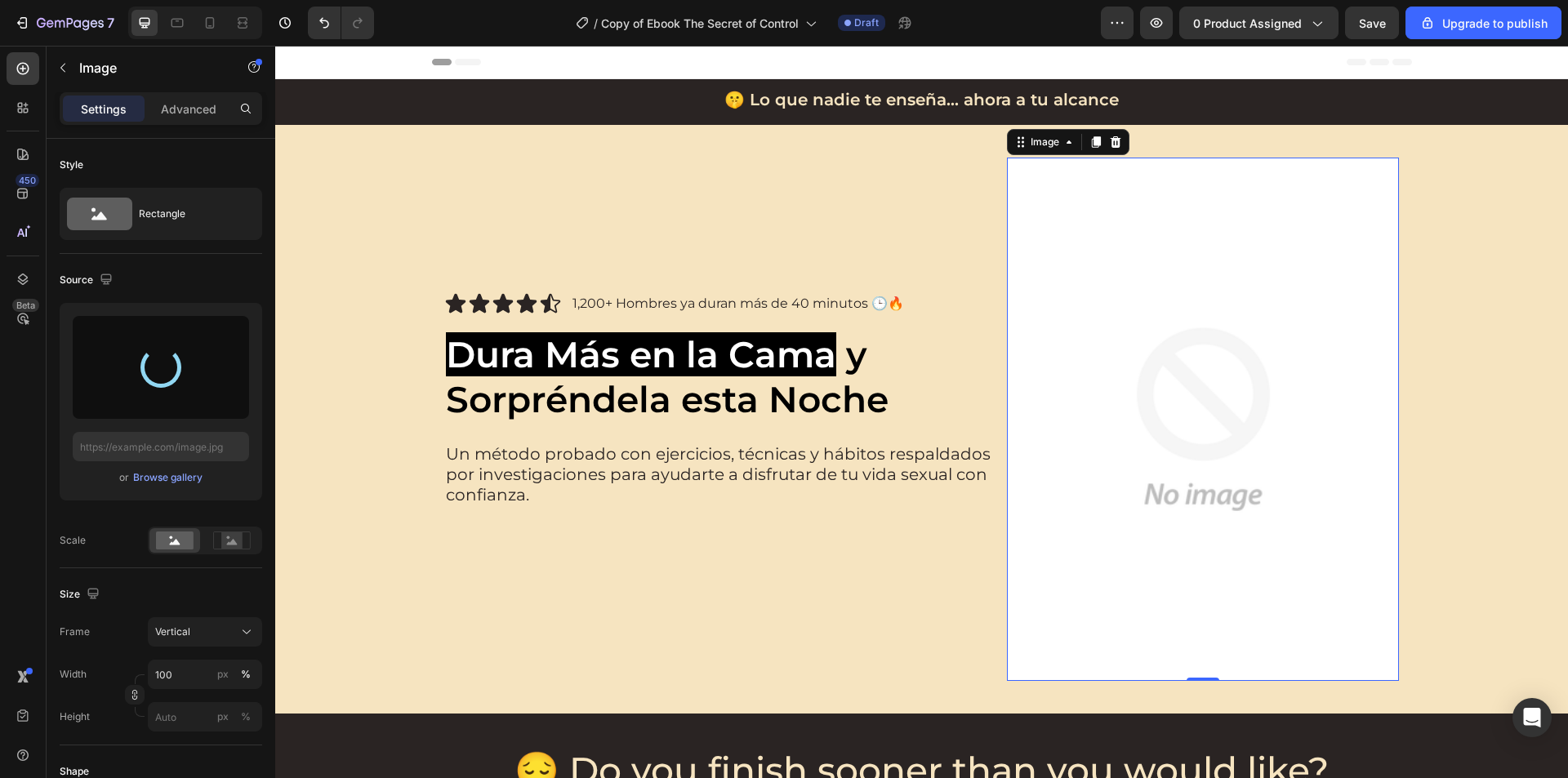
type input "https://cdn.shopify.com/s/files/1/0650/1695/4964/files/gempages_580709647753675…"
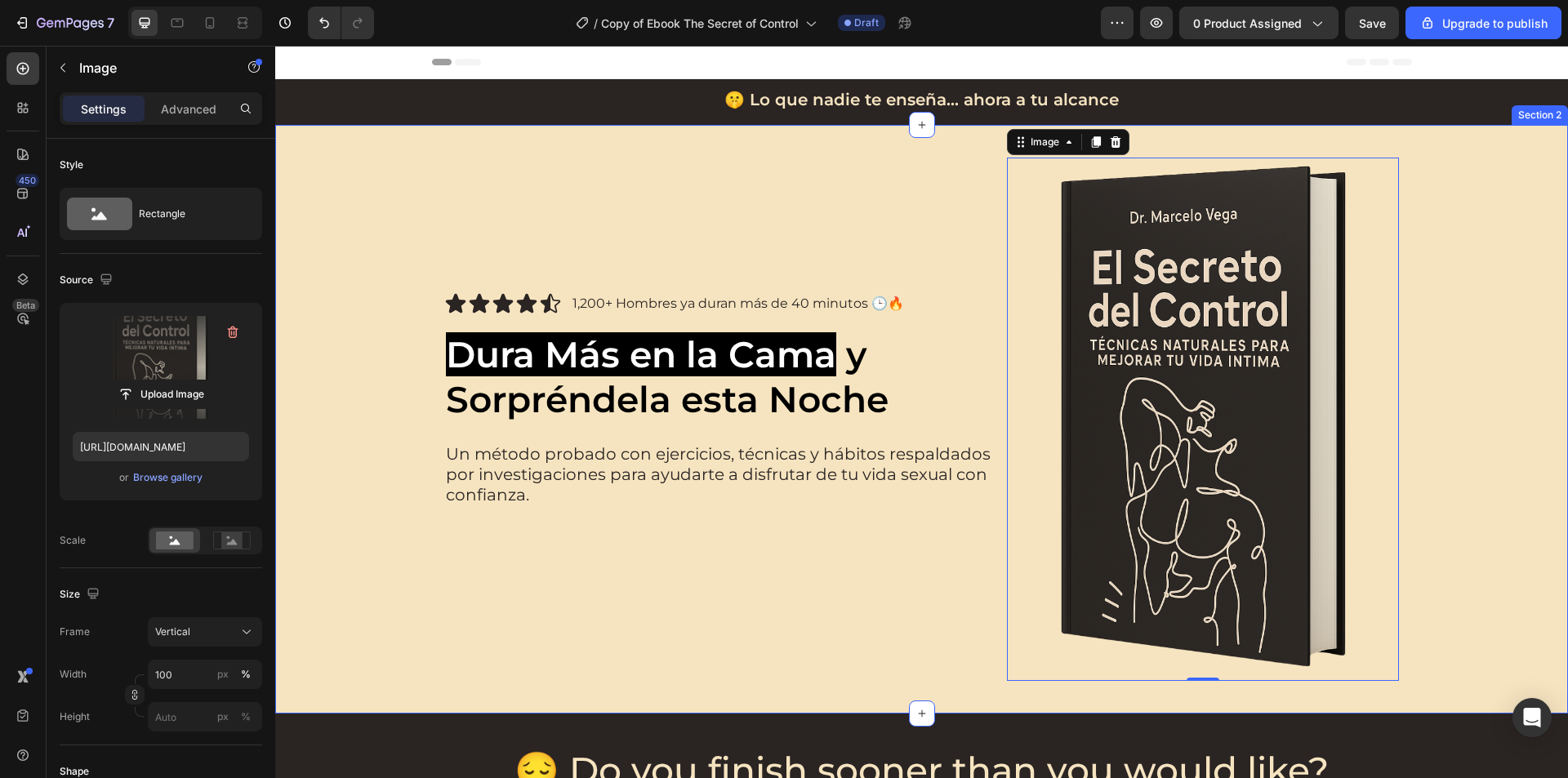
click at [1451, 372] on div "Icon Icon Icon Icon Icon Icon List 1,200+ Hombres ya duran más de 40 minutos 🕒🔥…" at bounding box center [921, 419] width 1260 height 524
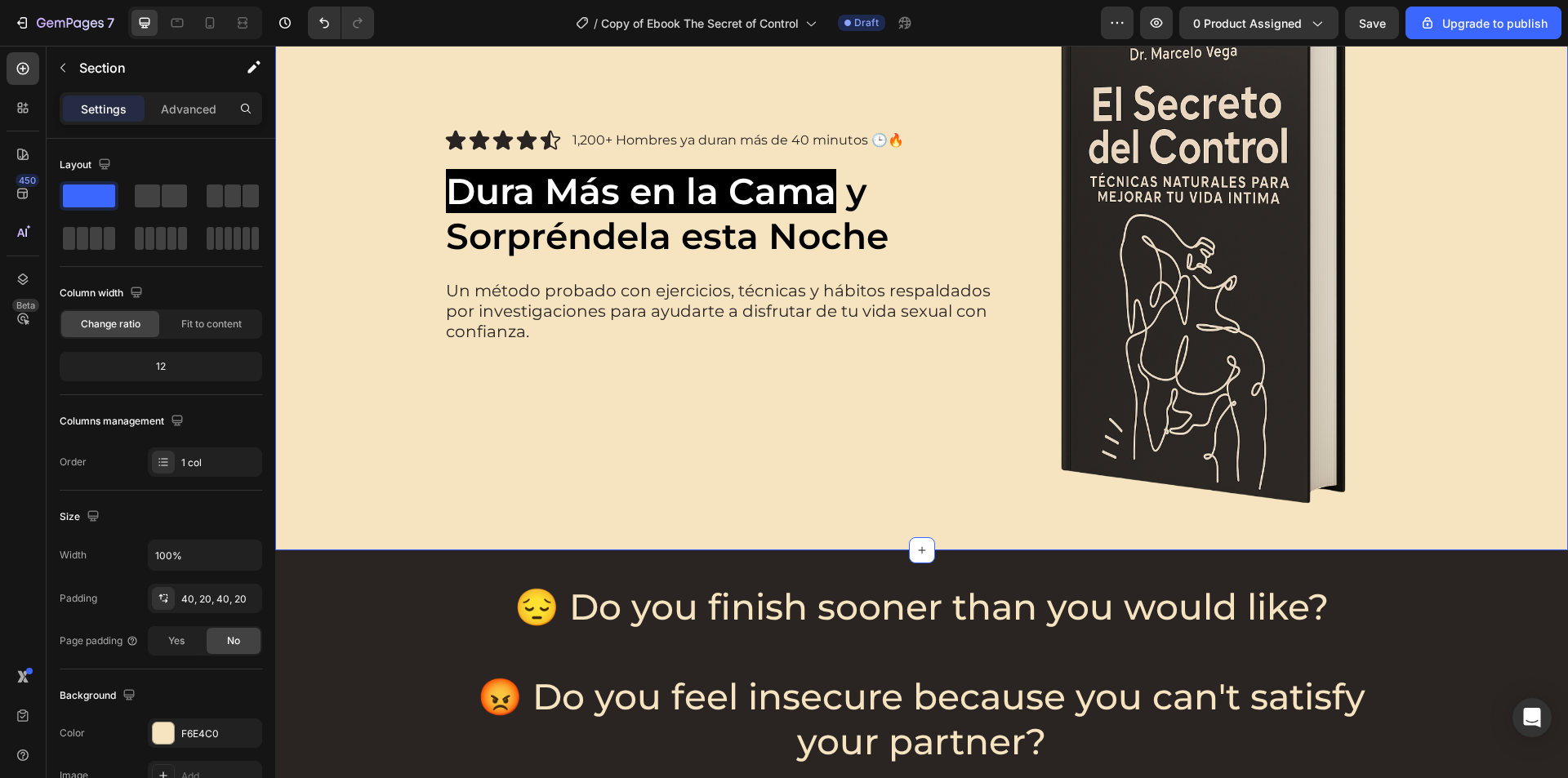
scroll to position [408, 0]
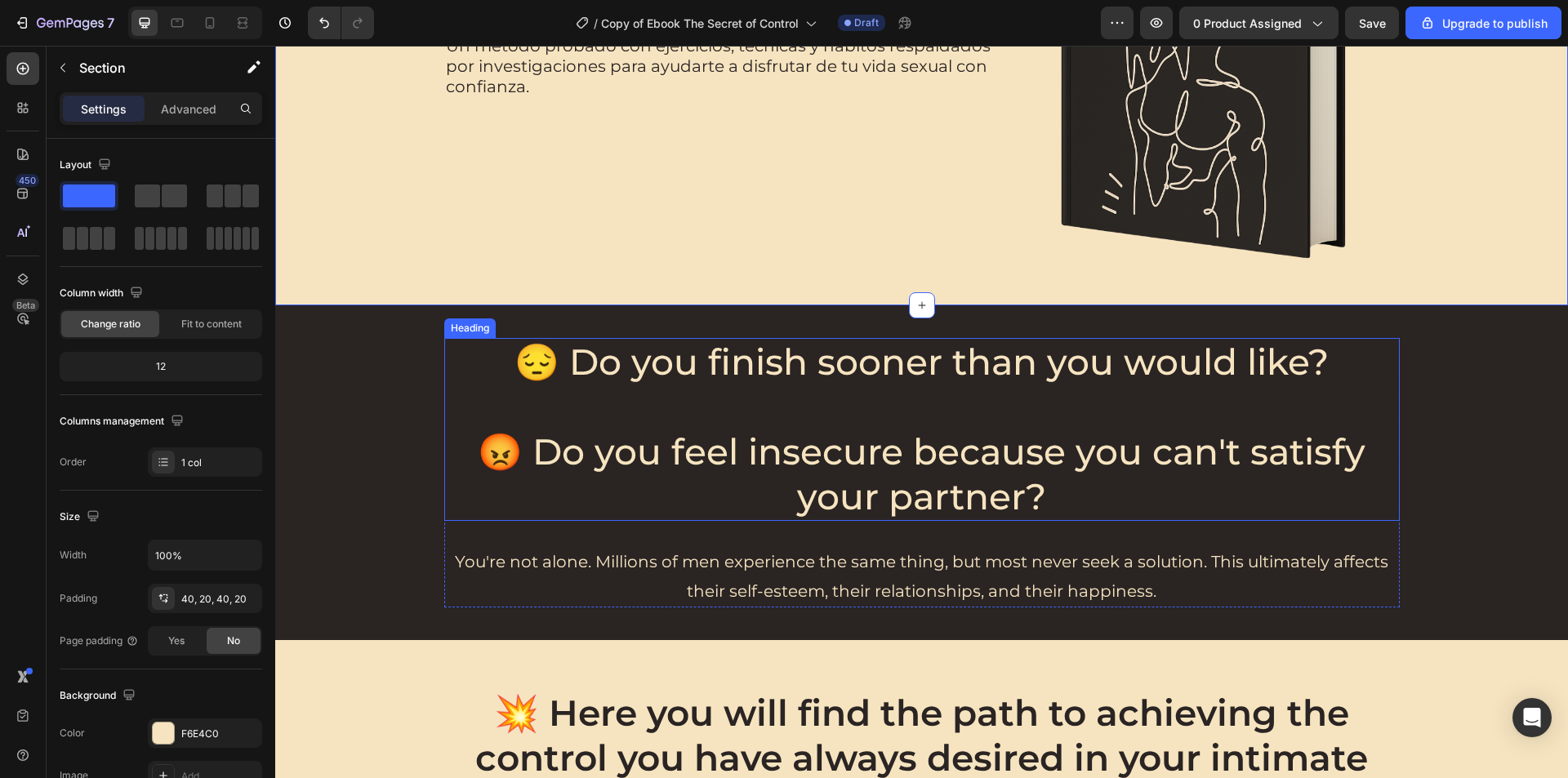
click at [950, 362] on h2 "😔 Do you finish sooner than you would like? 😡 Do you feel insecure because you …" at bounding box center [921, 429] width 955 height 183
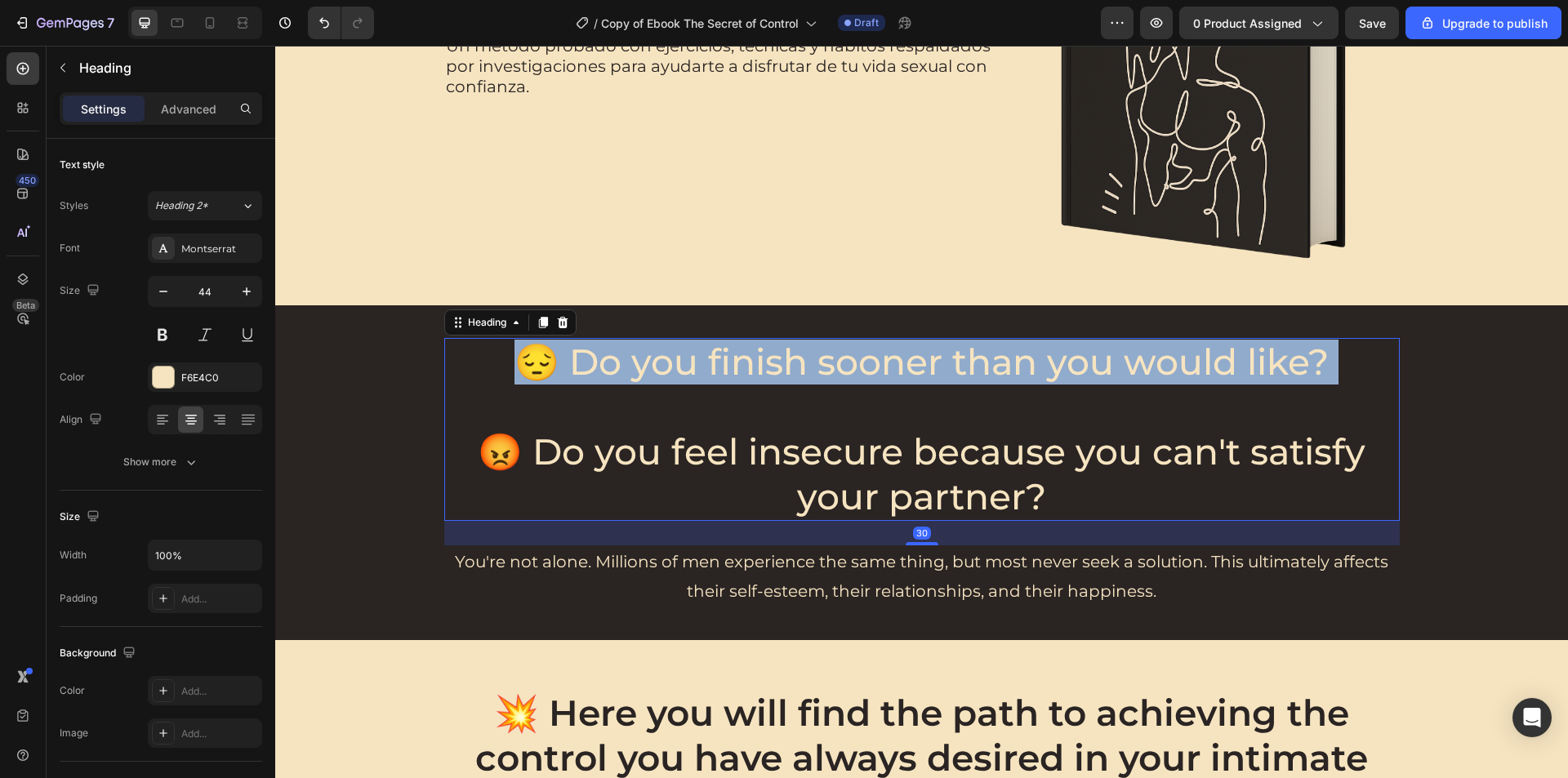
click at [950, 362] on p "😔 Do you finish sooner than you would like? 😡 Do you feel insecure because you …" at bounding box center [922, 429] width 952 height 179
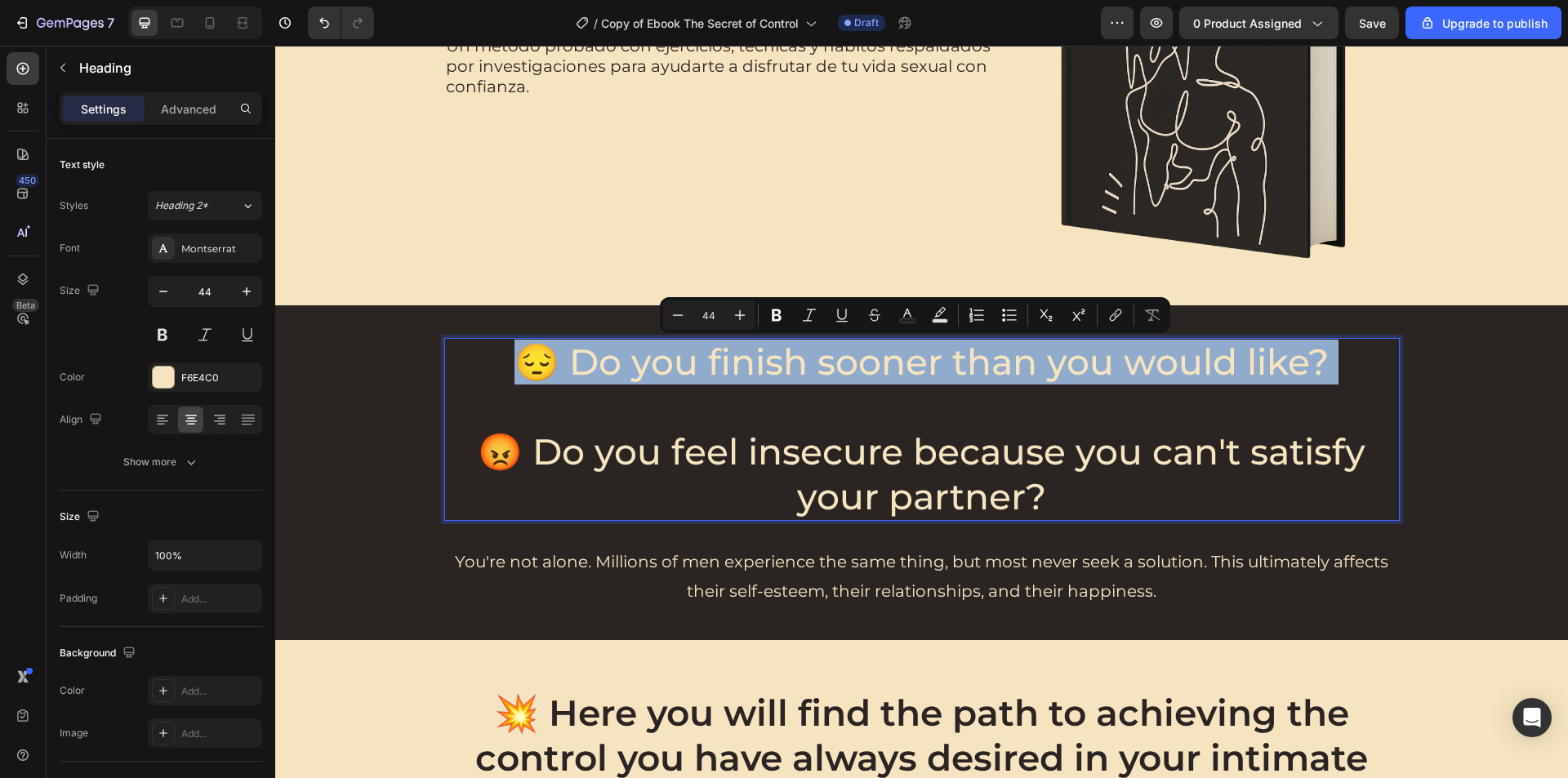
copy p "😔 Do you finish sooner than you would like?"
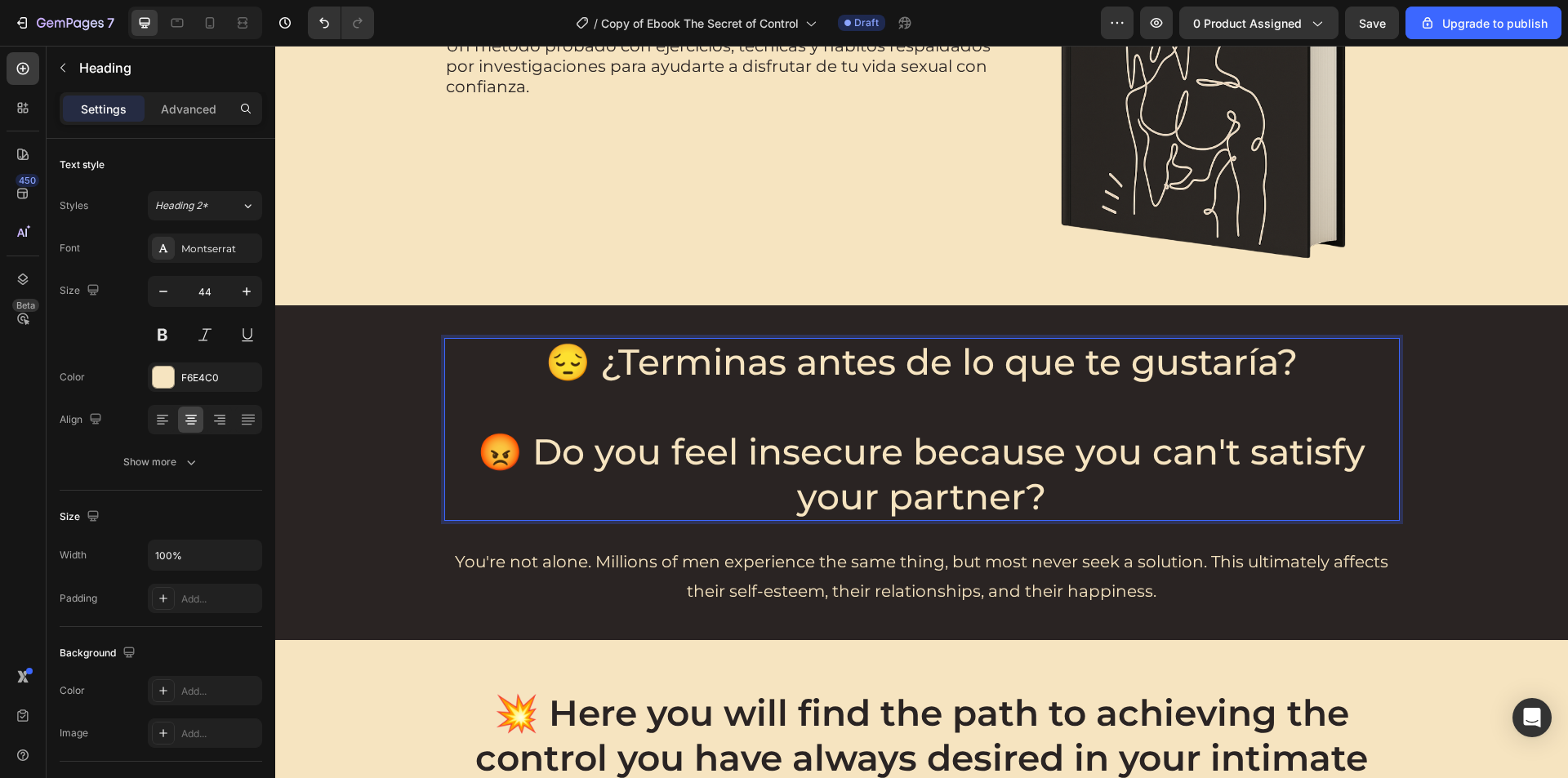
click at [936, 471] on p "😔 ¿Terminas antes de lo que te gustaría? ⁠⁠⁠⁠⁠⁠⁠ 😡 Do you feel insecure because…" at bounding box center [922, 429] width 952 height 179
click at [936, 471] on p "😔 ¿Terminas antes de lo que te gustaría? 😡 Do you feel insecure because you can…" at bounding box center [922, 429] width 952 height 179
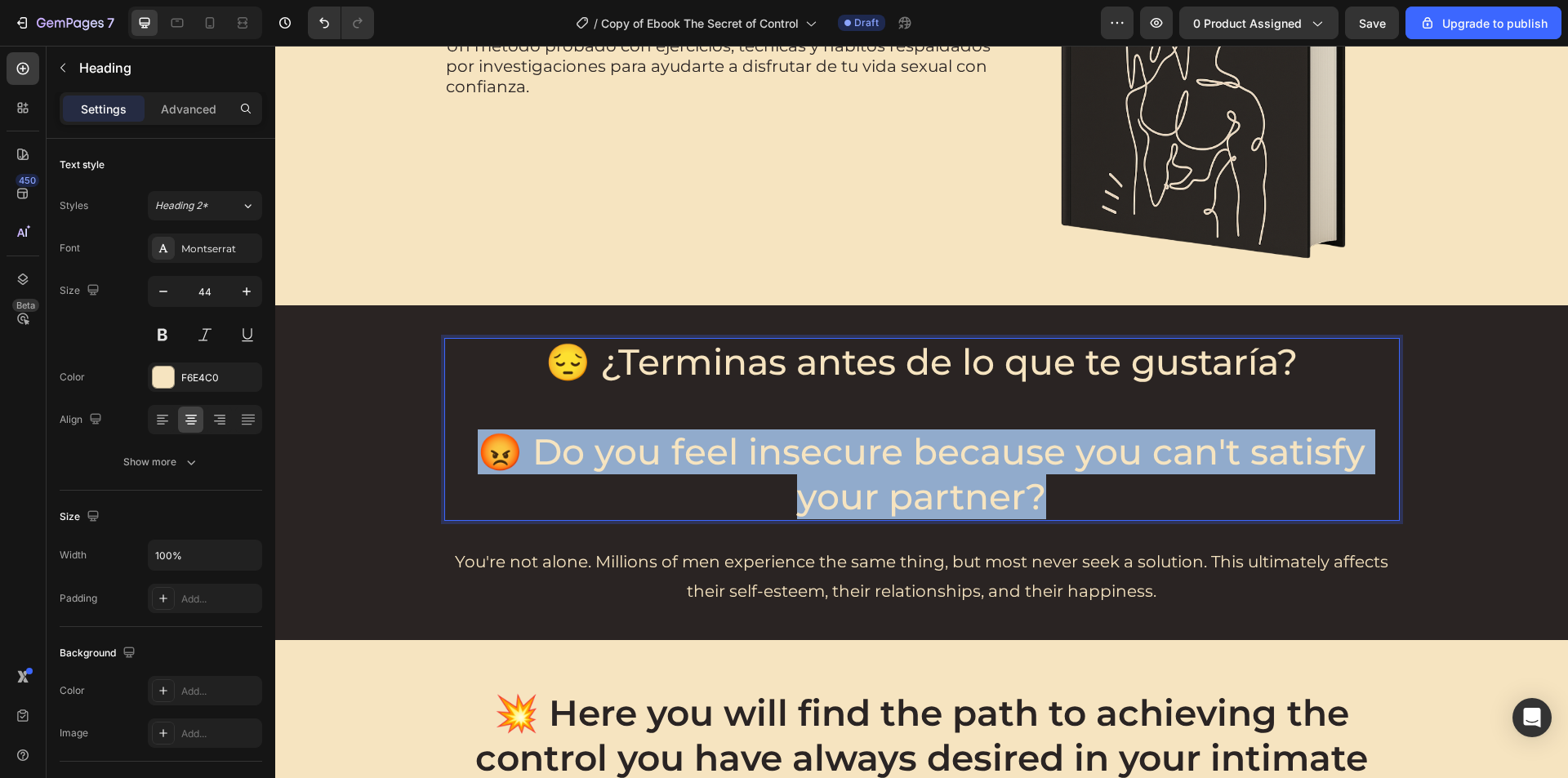
click at [936, 471] on p "😔 ¿Terminas antes de lo que te gustaría? 😡 Do you feel insecure because you can…" at bounding box center [922, 429] width 952 height 179
copy p "😡 Do you feel insecure because you can't satisfy your partner?"
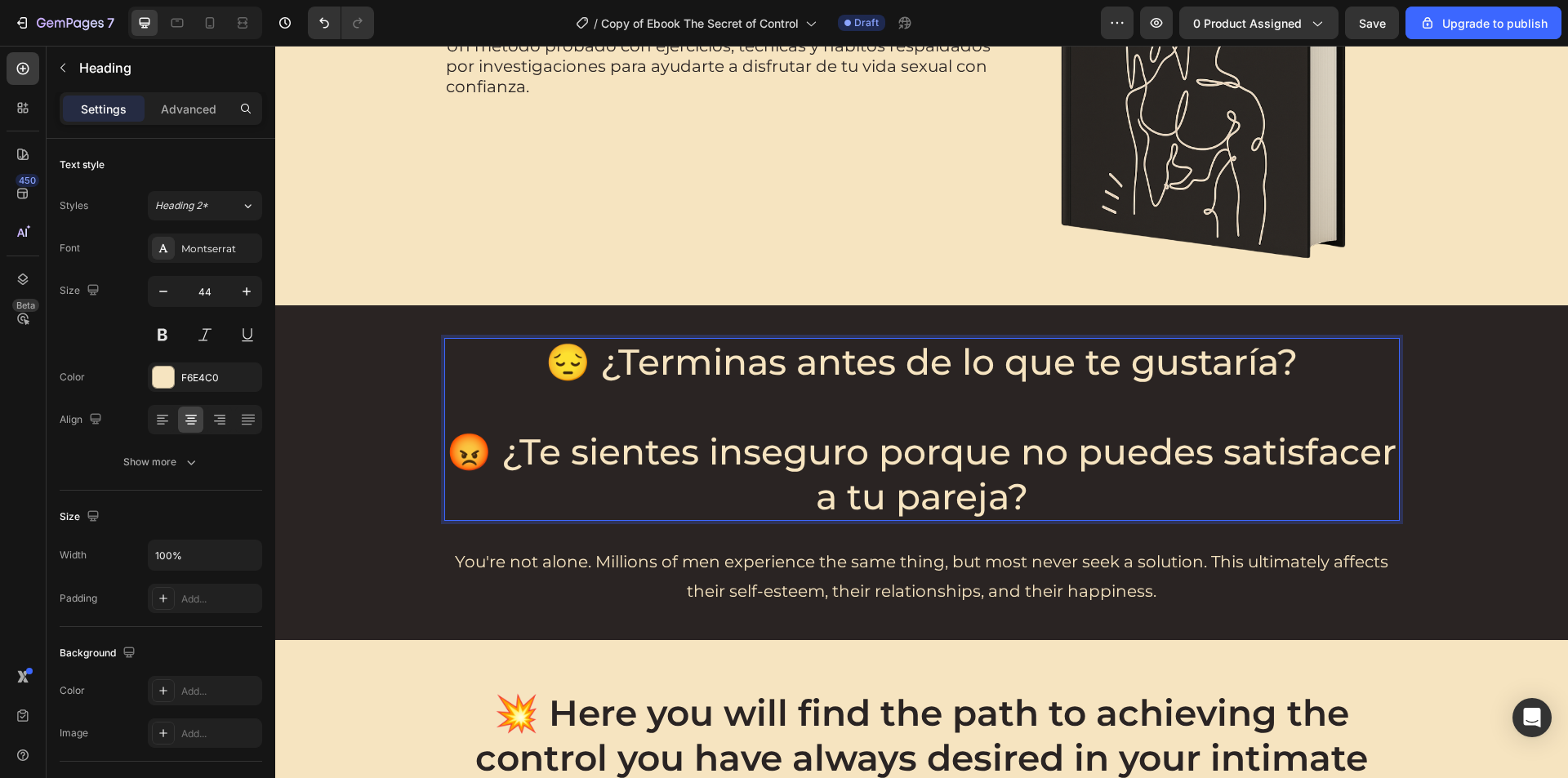
click at [1123, 493] on p "😔 ¿Terminas antes de lo que te gustaría? 😡 ¿Te sientes inseguro porque no puede…" at bounding box center [922, 429] width 952 height 179
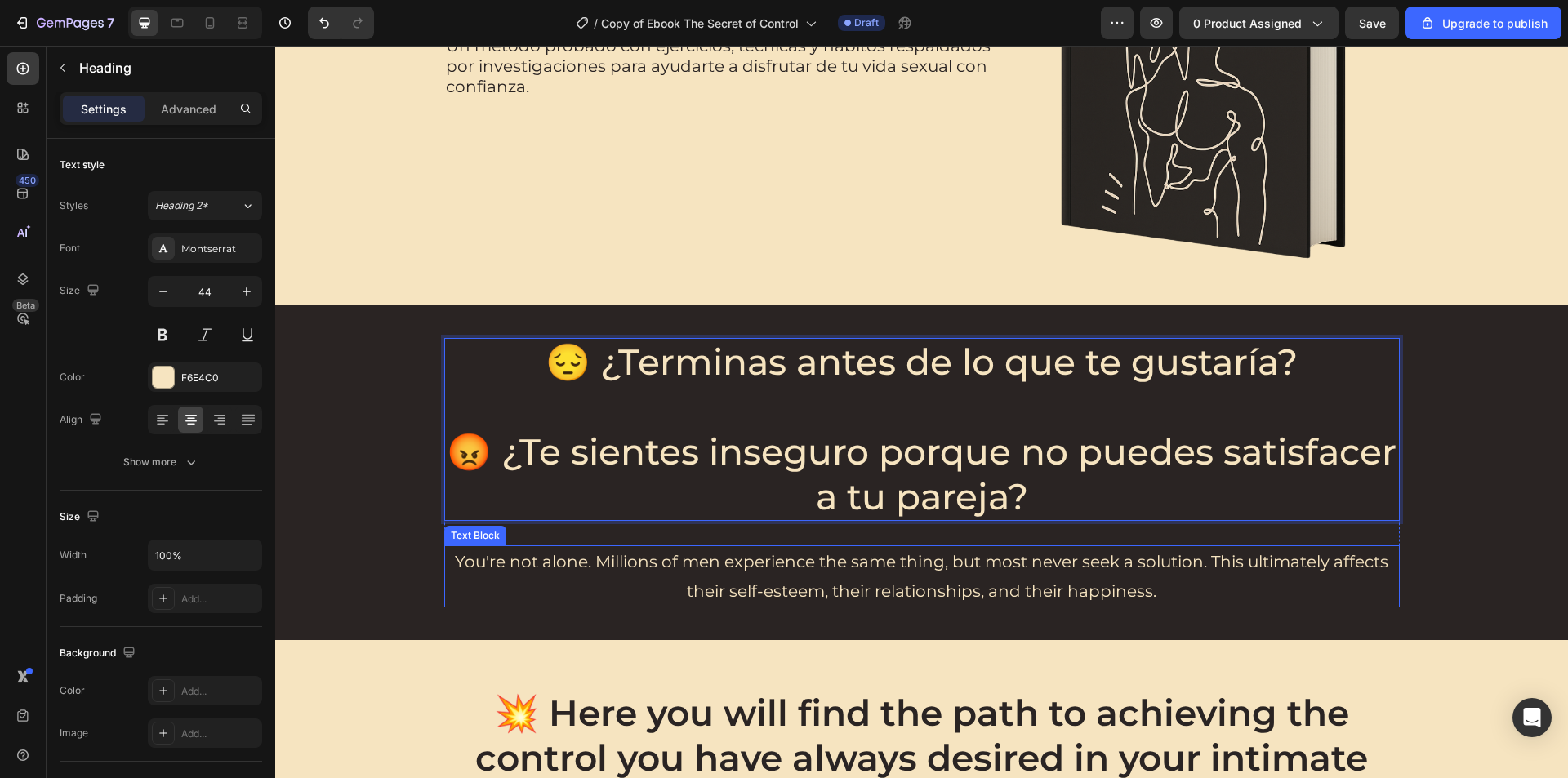
click at [972, 584] on p "You're not alone. Millions of men experience the same thing, but most never see…" at bounding box center [922, 577] width 952 height 59
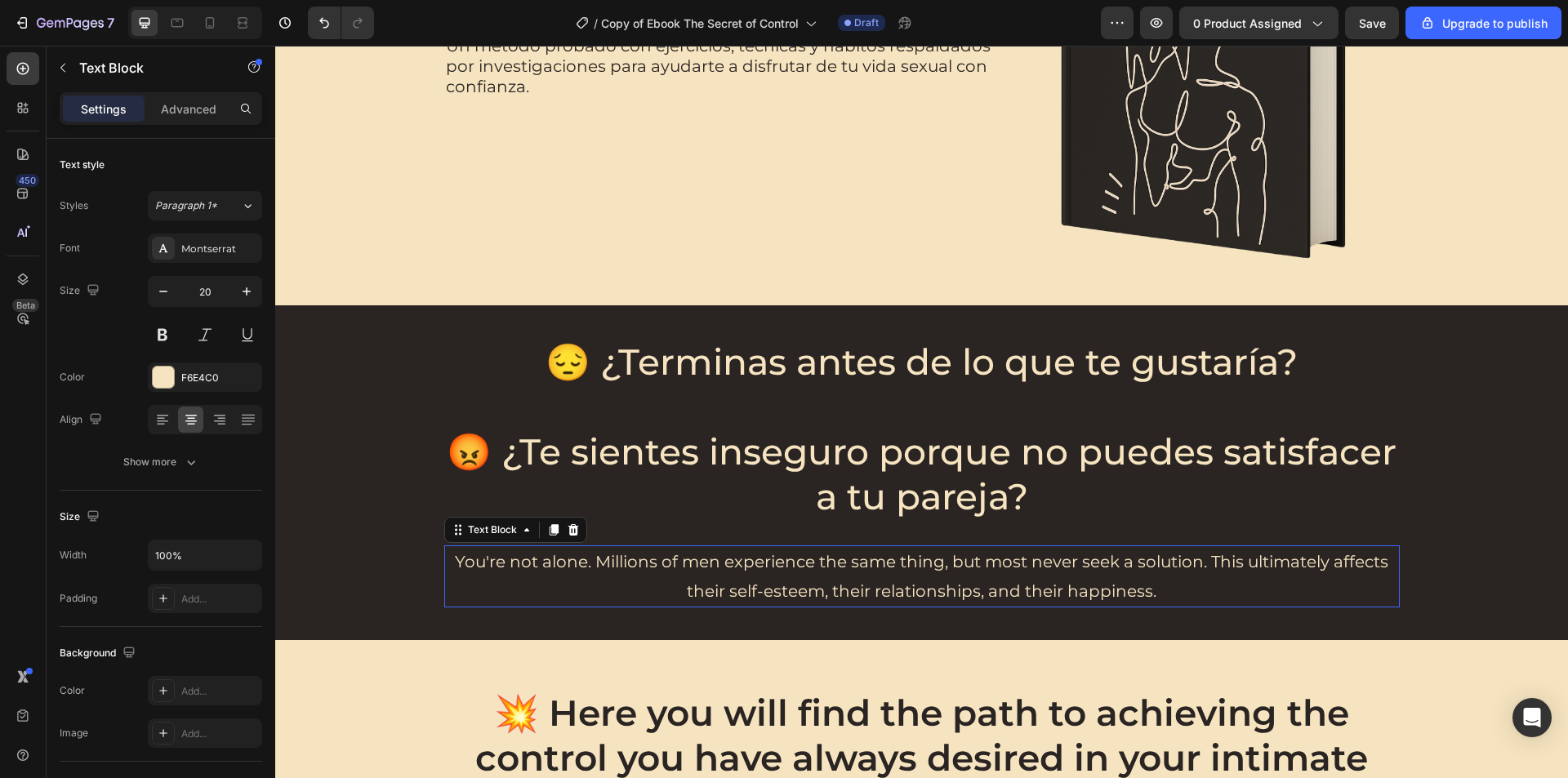
click at [972, 584] on p "You're not alone. Millions of men experience the same thing, but most never see…" at bounding box center [922, 577] width 952 height 59
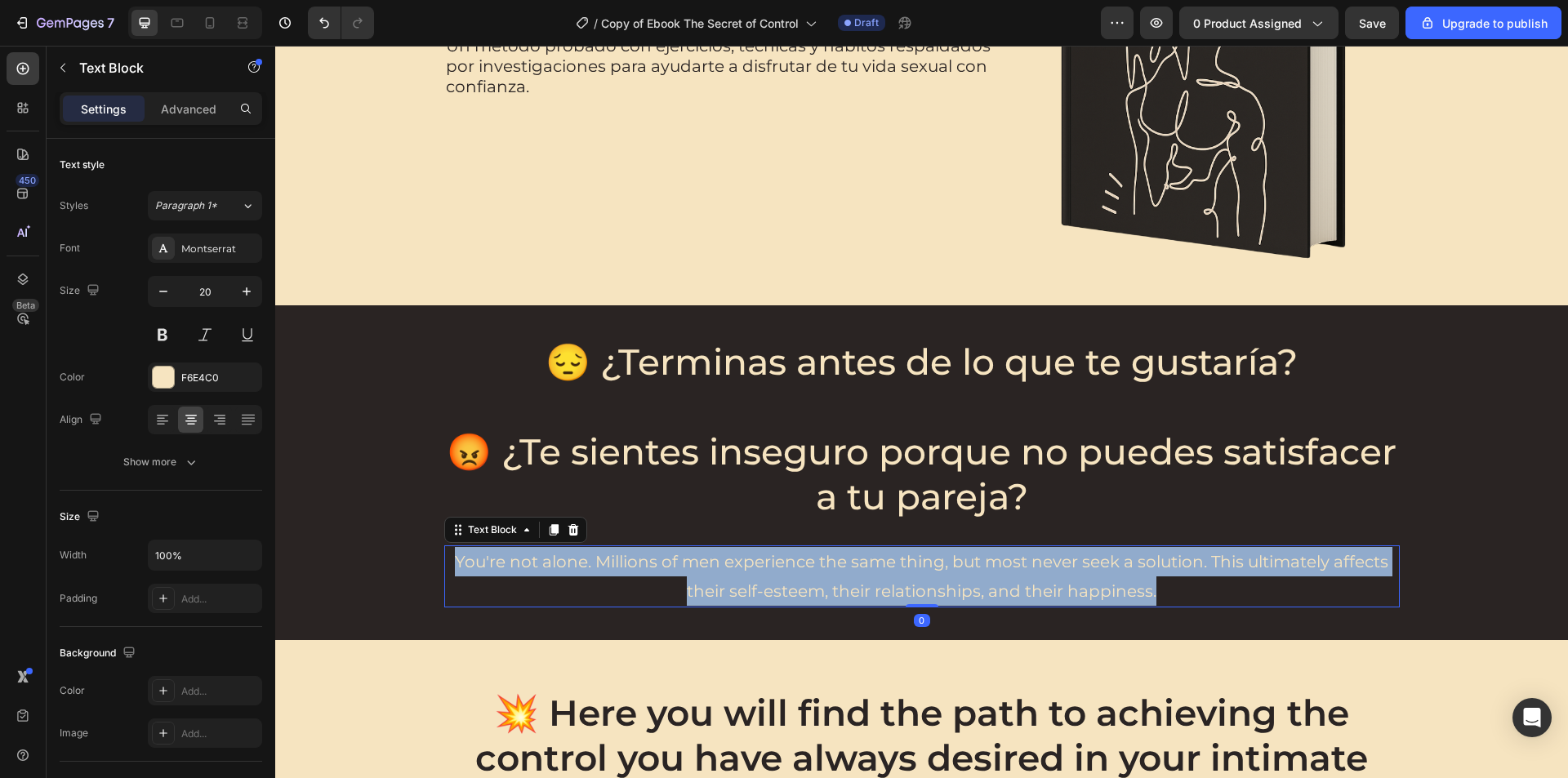
click at [972, 584] on p "You're not alone. Millions of men experience the same thing, but most never see…" at bounding box center [922, 577] width 952 height 59
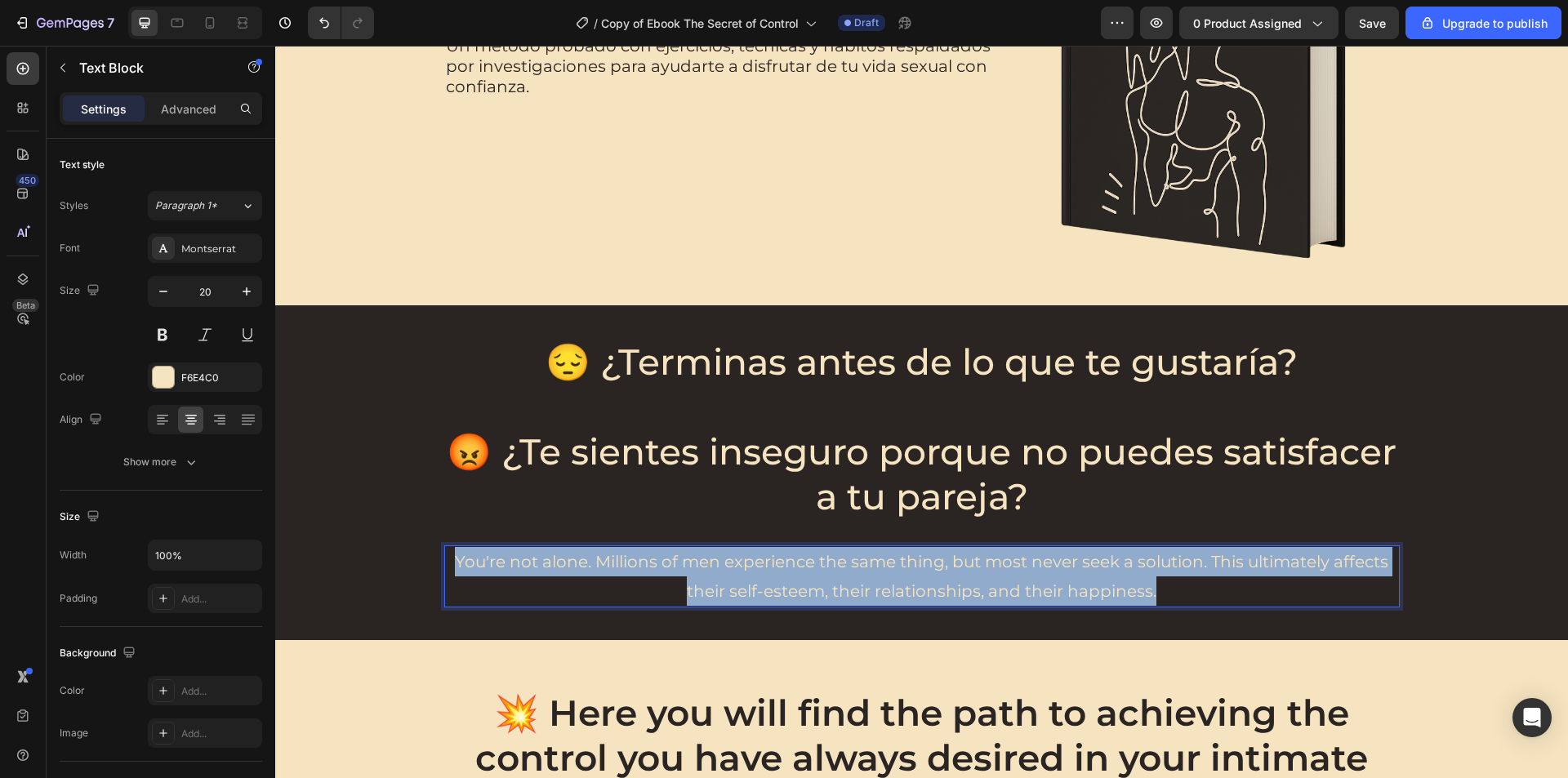
click at [972, 584] on p "You're not alone. Millions of men experience the same thing, but most never see…" at bounding box center [922, 577] width 952 height 59
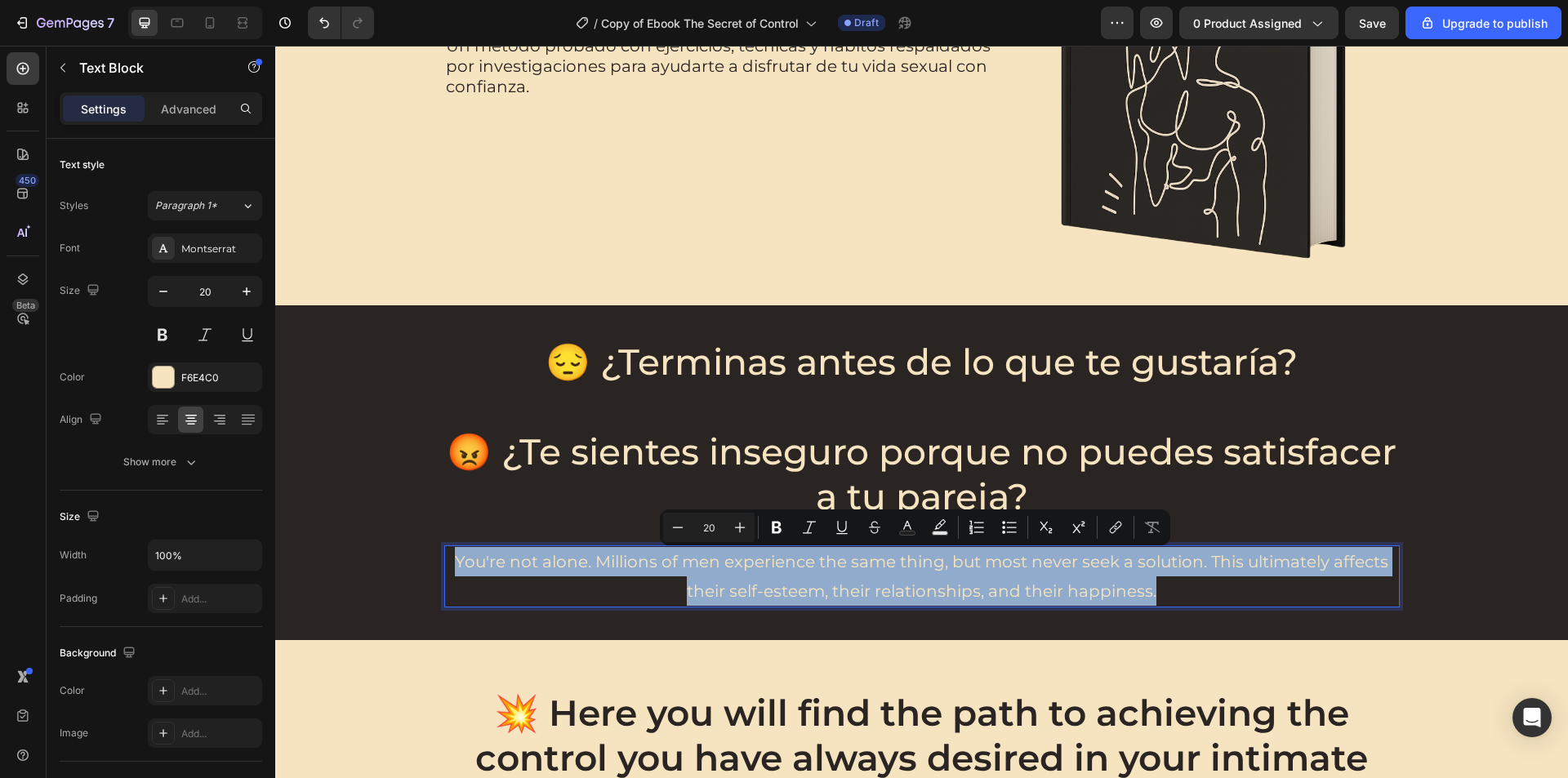
copy p "You're not alone. Millions of men experience the same thing, but most never see…"
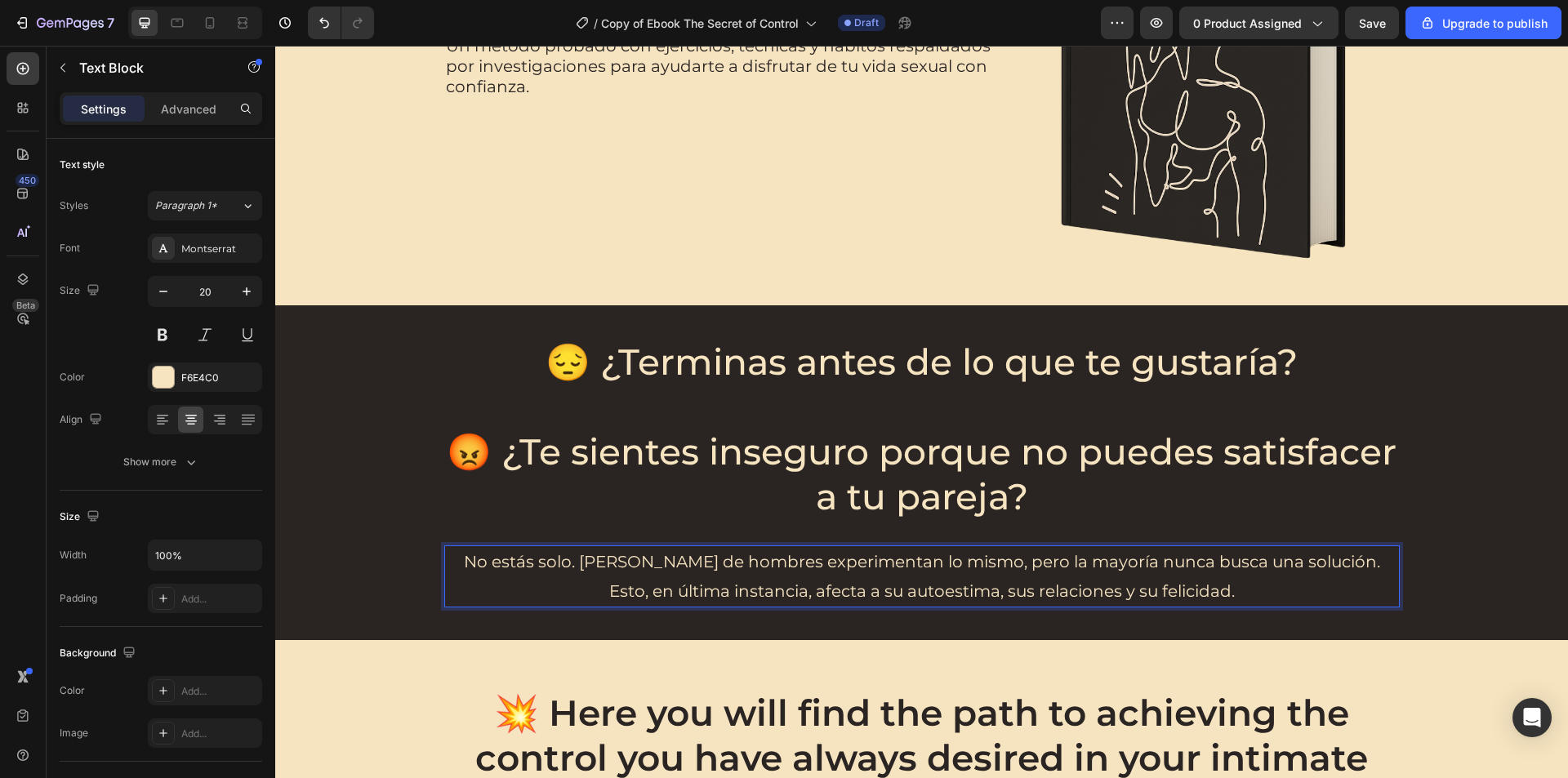
click at [858, 597] on p "No estás solo. Millones de hombres experimentan lo mismo, pero la mayoría nunca…" at bounding box center [922, 577] width 952 height 59
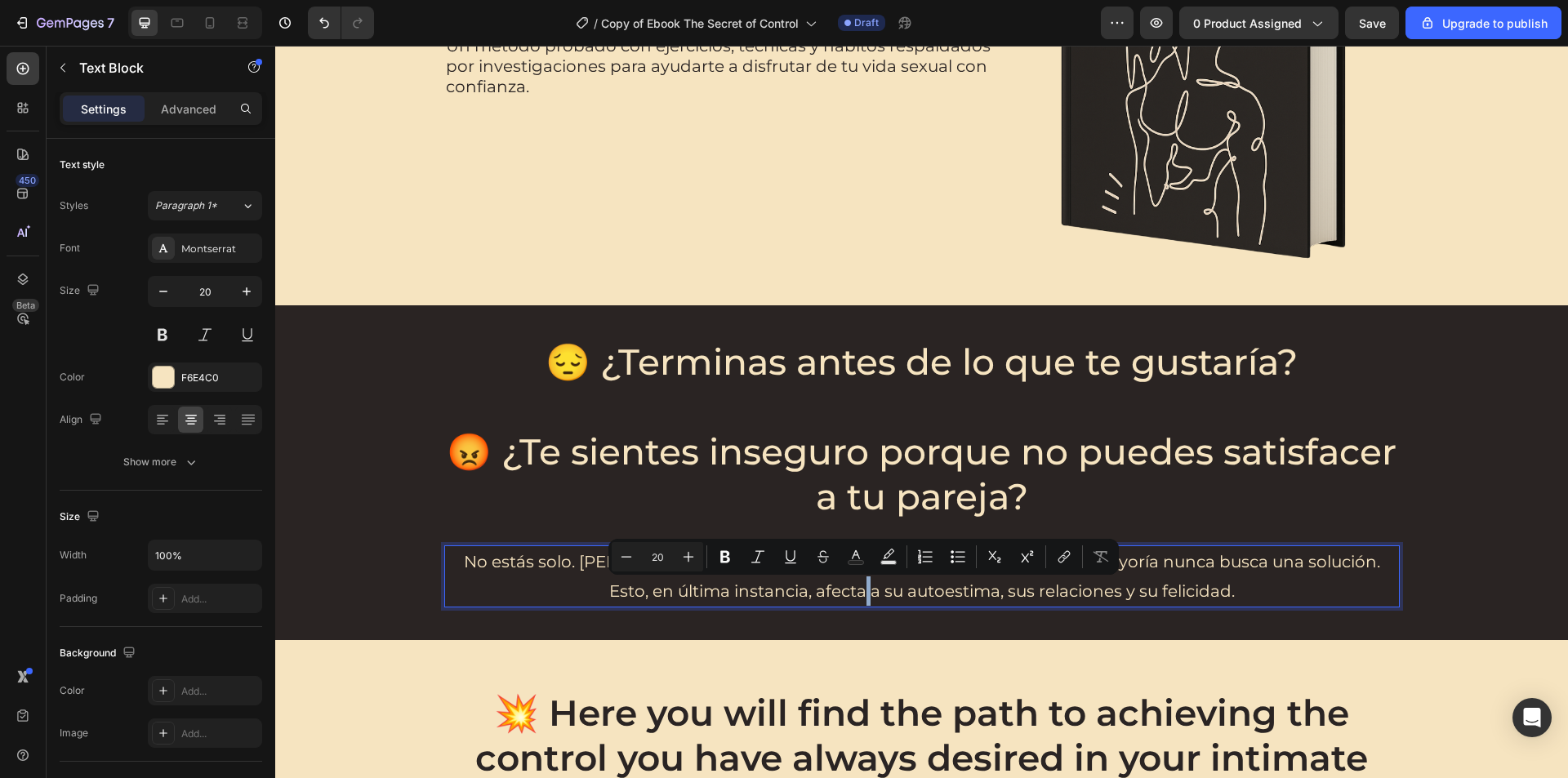
click at [858, 597] on p "No estás solo. Millones de hombres experimentan lo mismo, pero la mayoría nunca…" at bounding box center [922, 577] width 952 height 59
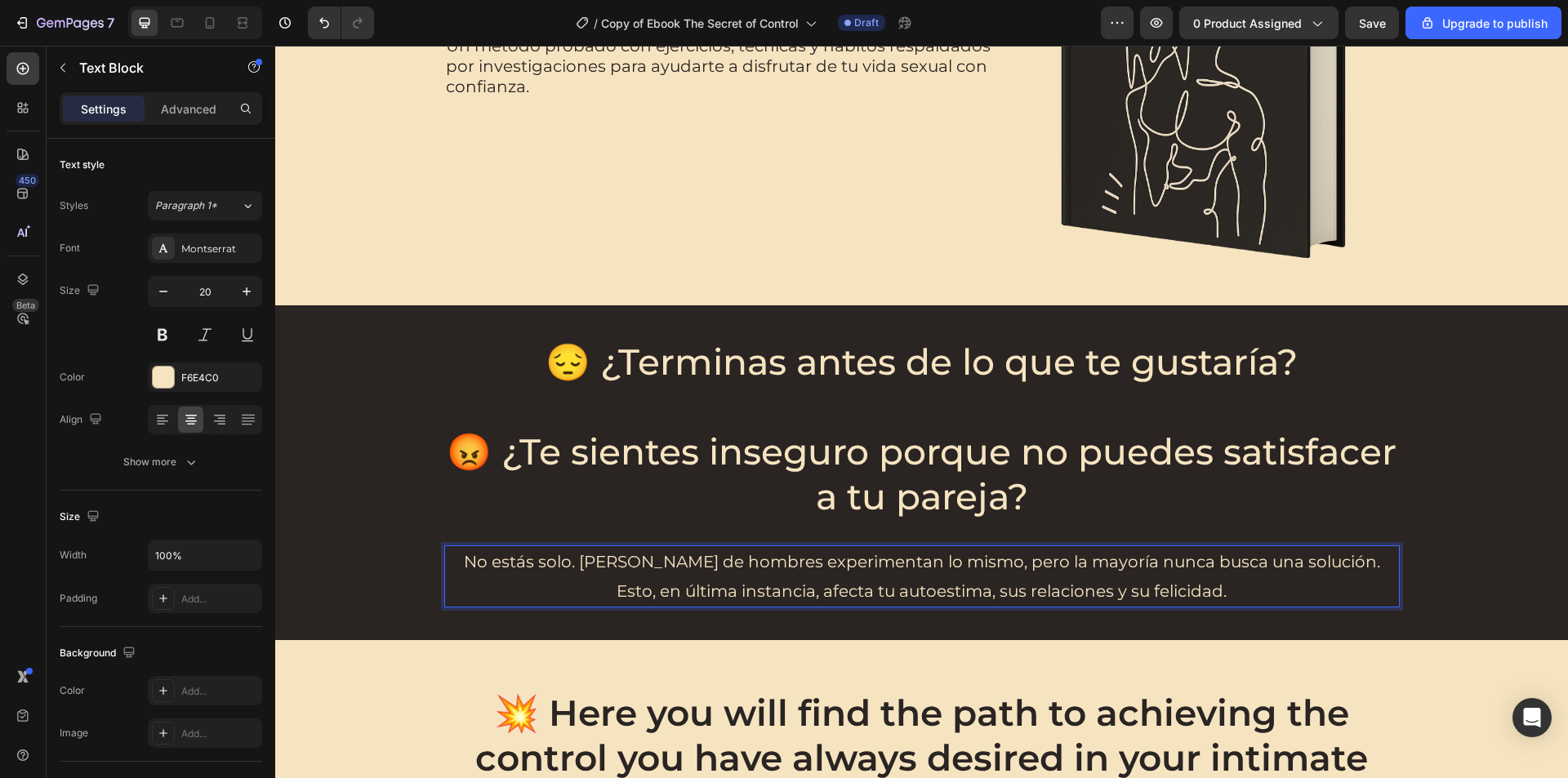
click at [983, 589] on p "No estás solo. Millones de hombres experimentan lo mismo, pero la mayoría nunca…" at bounding box center [922, 577] width 952 height 59
click at [1105, 594] on p "No estás solo. Millones de hombres experimentan lo mismo, pero la mayoría nunca…" at bounding box center [922, 577] width 952 height 59
click at [1187, 594] on p "No estás solo. [PERSON_NAME] de hombres experimentan lo mismo, pero la mayoría …" at bounding box center [922, 577] width 952 height 59
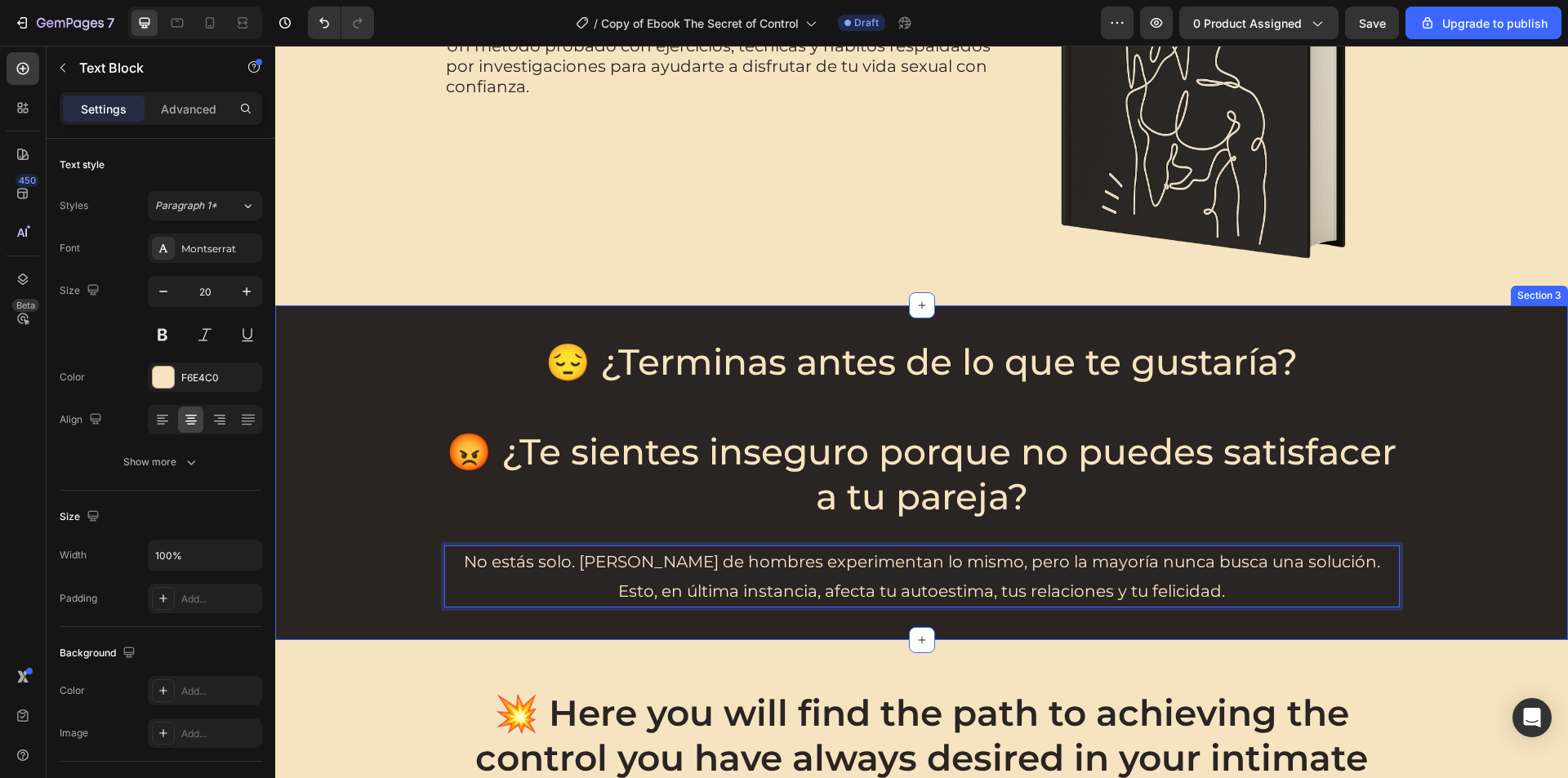
click at [1412, 530] on div "😔 ¿Terminas antes de lo que te gustaría? 😡 ¿Te sientes inseguro porque no puede…" at bounding box center [921, 472] width 1260 height 269
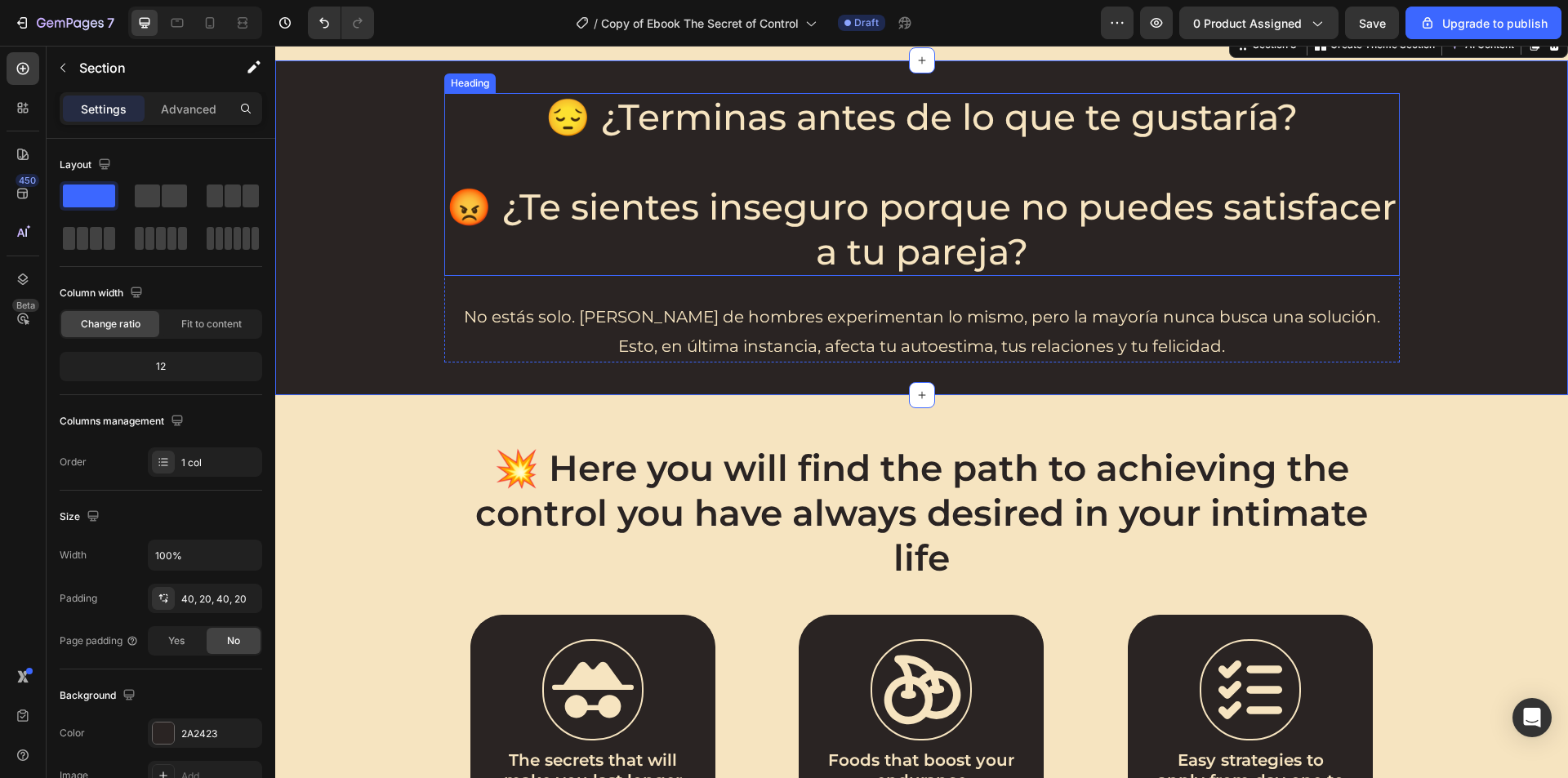
scroll to position [735, 0]
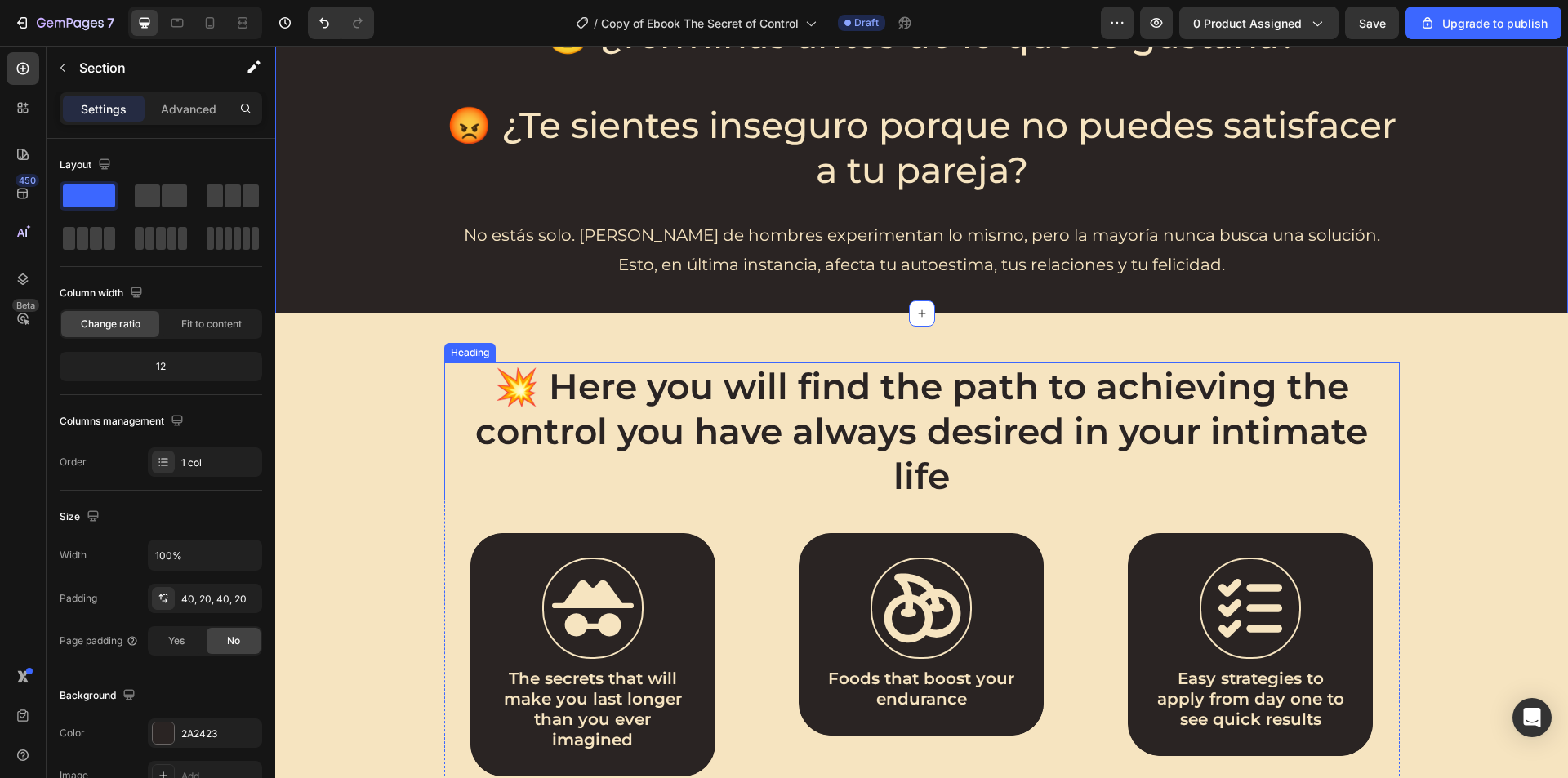
click at [965, 423] on h2 "💥 Here you will find the path to achieving the control you have always desired …" at bounding box center [921, 431] width 955 height 138
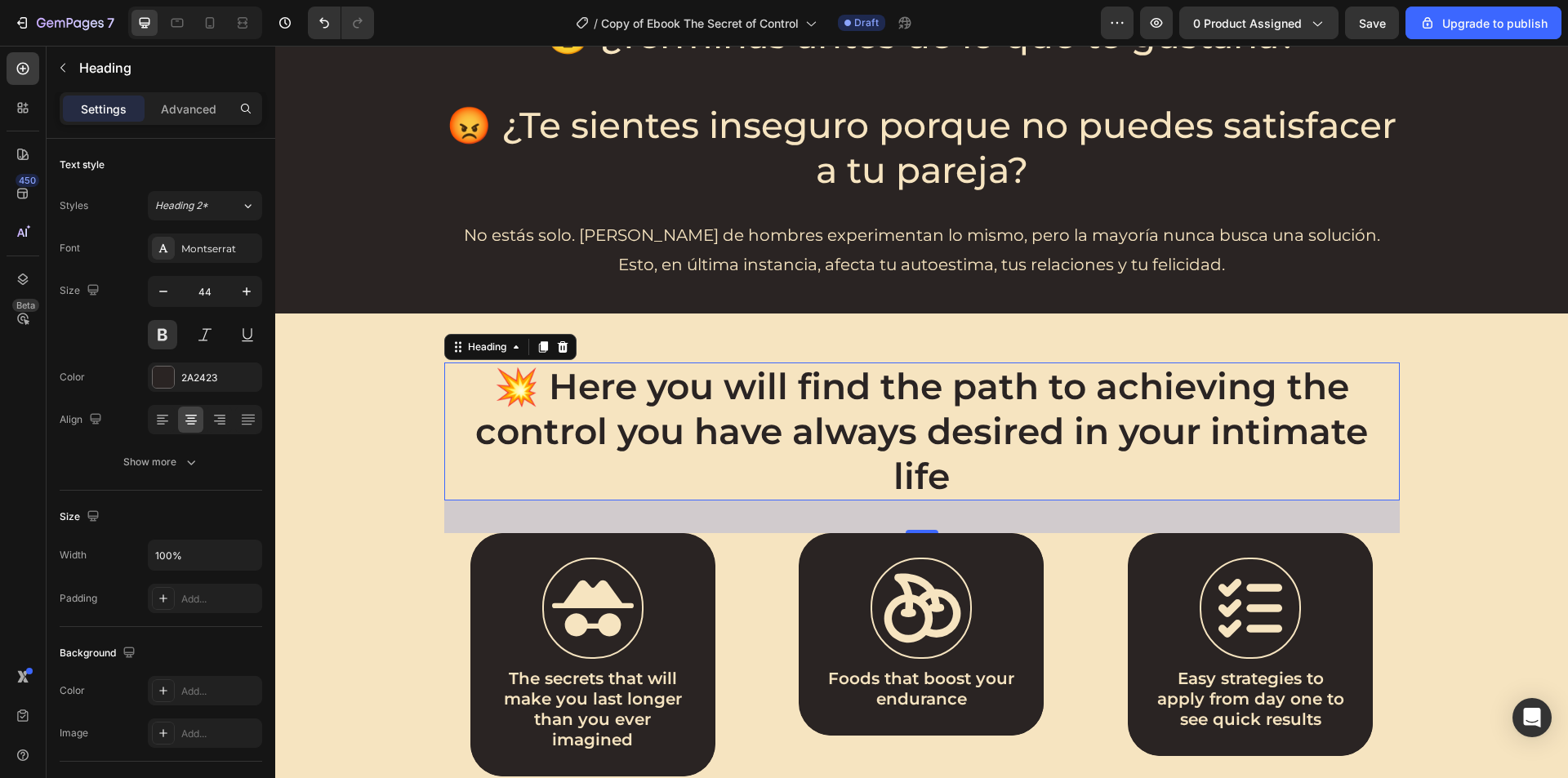
click at [965, 423] on h2 "💥 Here you will find the path to achieving the control you have always desired …" at bounding box center [921, 431] width 955 height 138
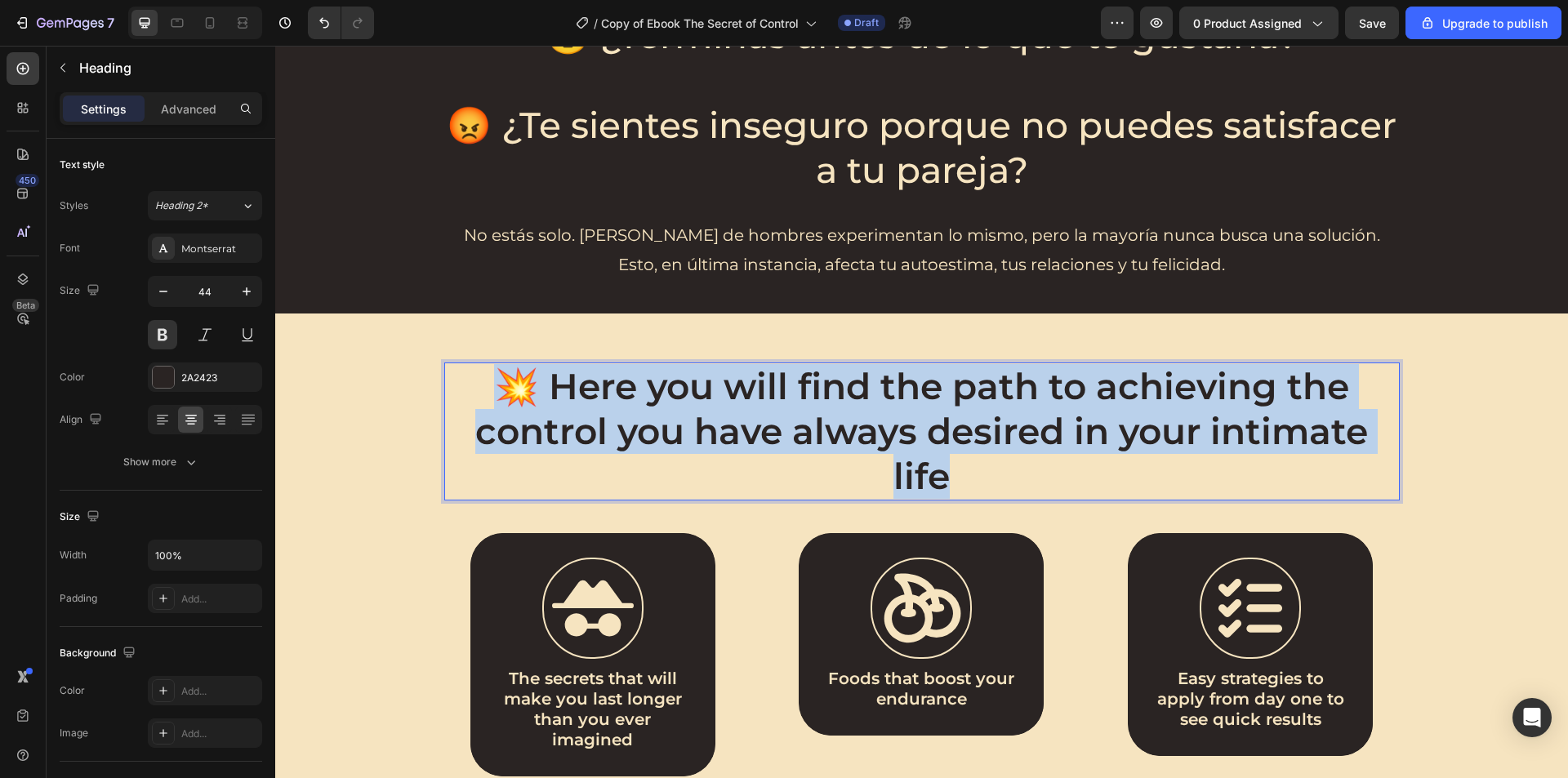
click at [965, 423] on p "💥 Here you will find the path to achieving the control you have always desired …" at bounding box center [922, 432] width 952 height 135
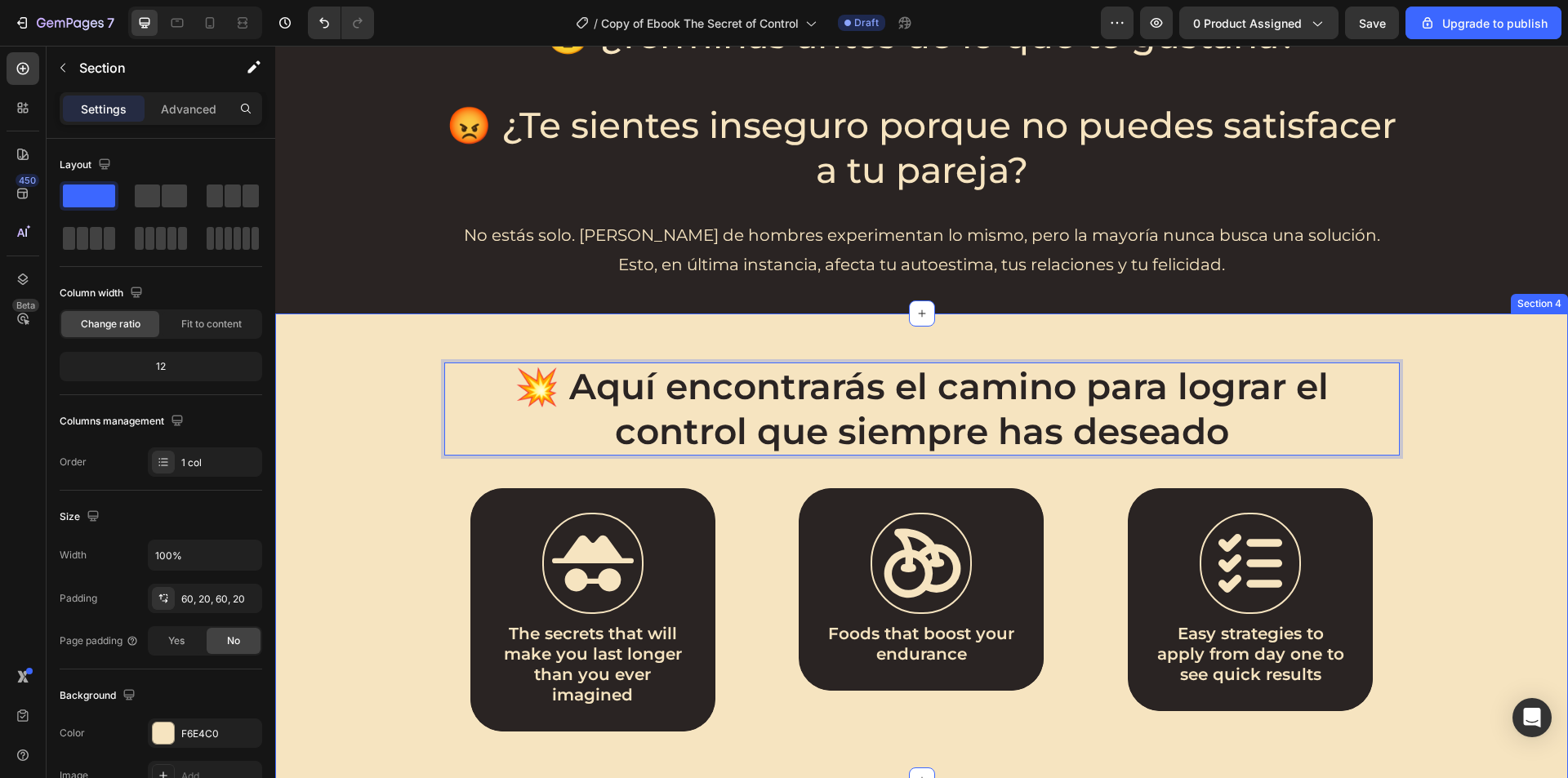
click at [1433, 455] on div "💥 Aquí encontrarás el camino para lograr el control que siempre has deseado Hea…" at bounding box center [921, 546] width 1260 height 369
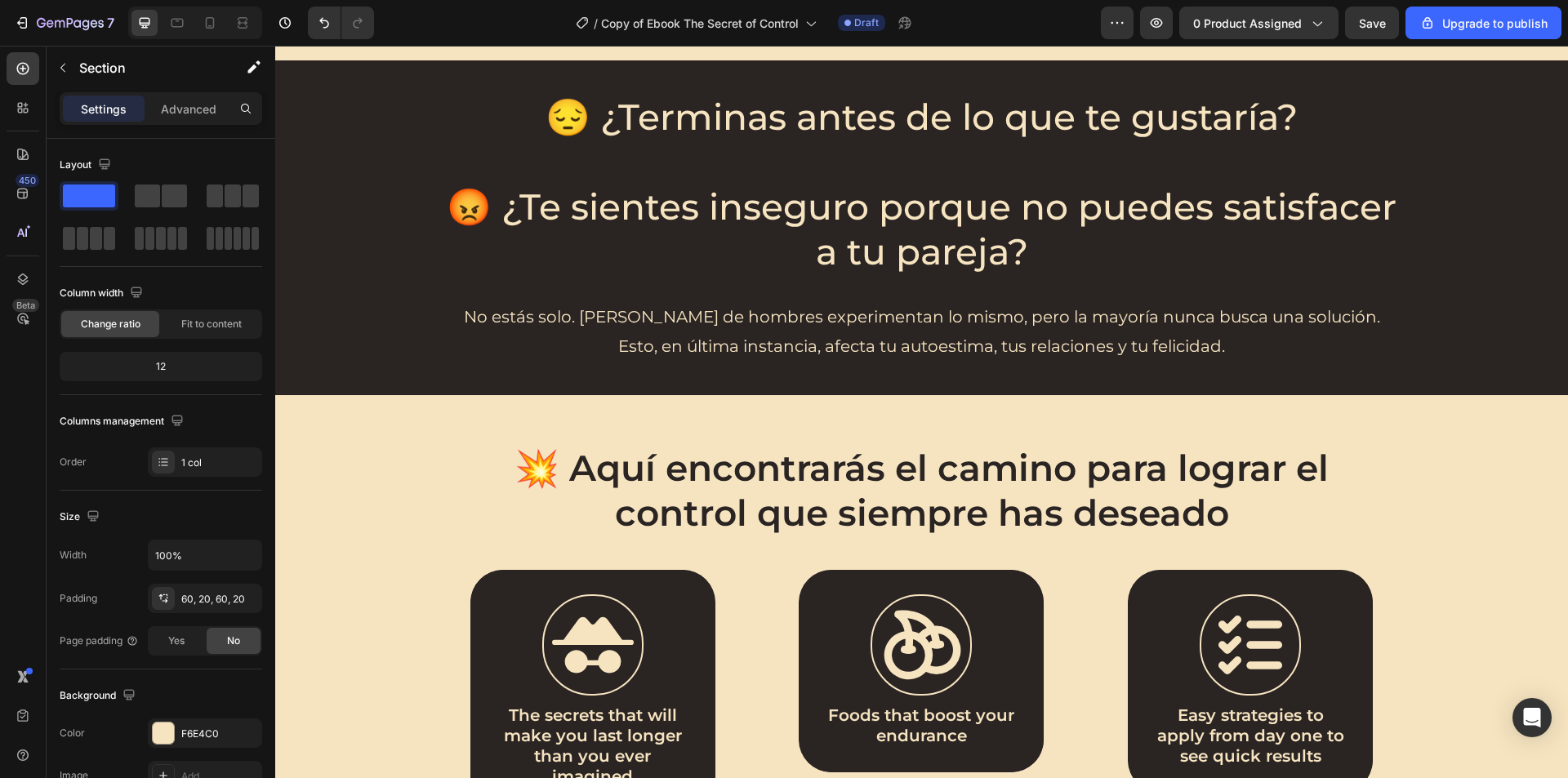
scroll to position [898, 0]
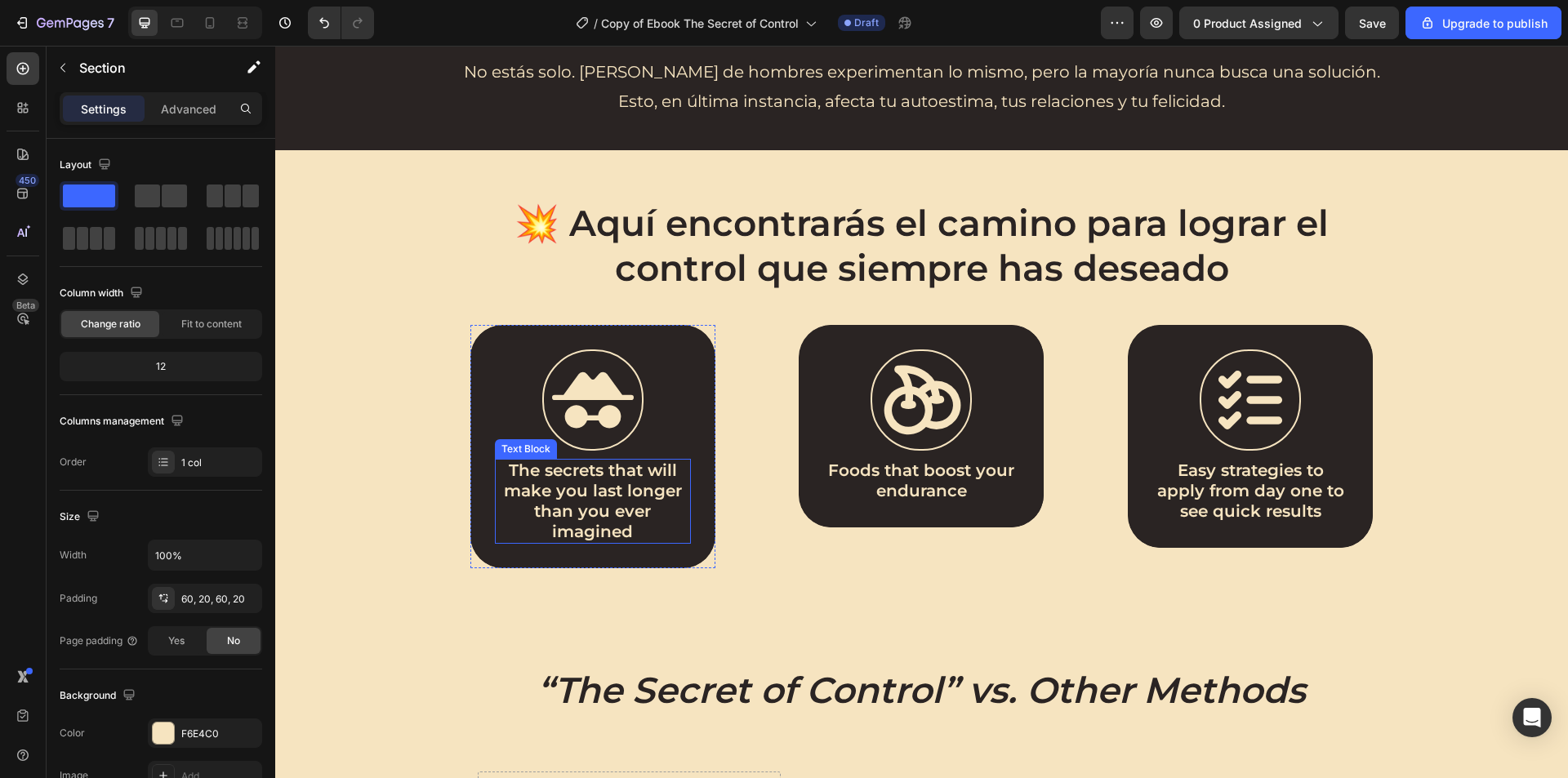
click at [611, 504] on strong "The secrets that will make you last longer than you ever imagined" at bounding box center [593, 500] width 178 height 81
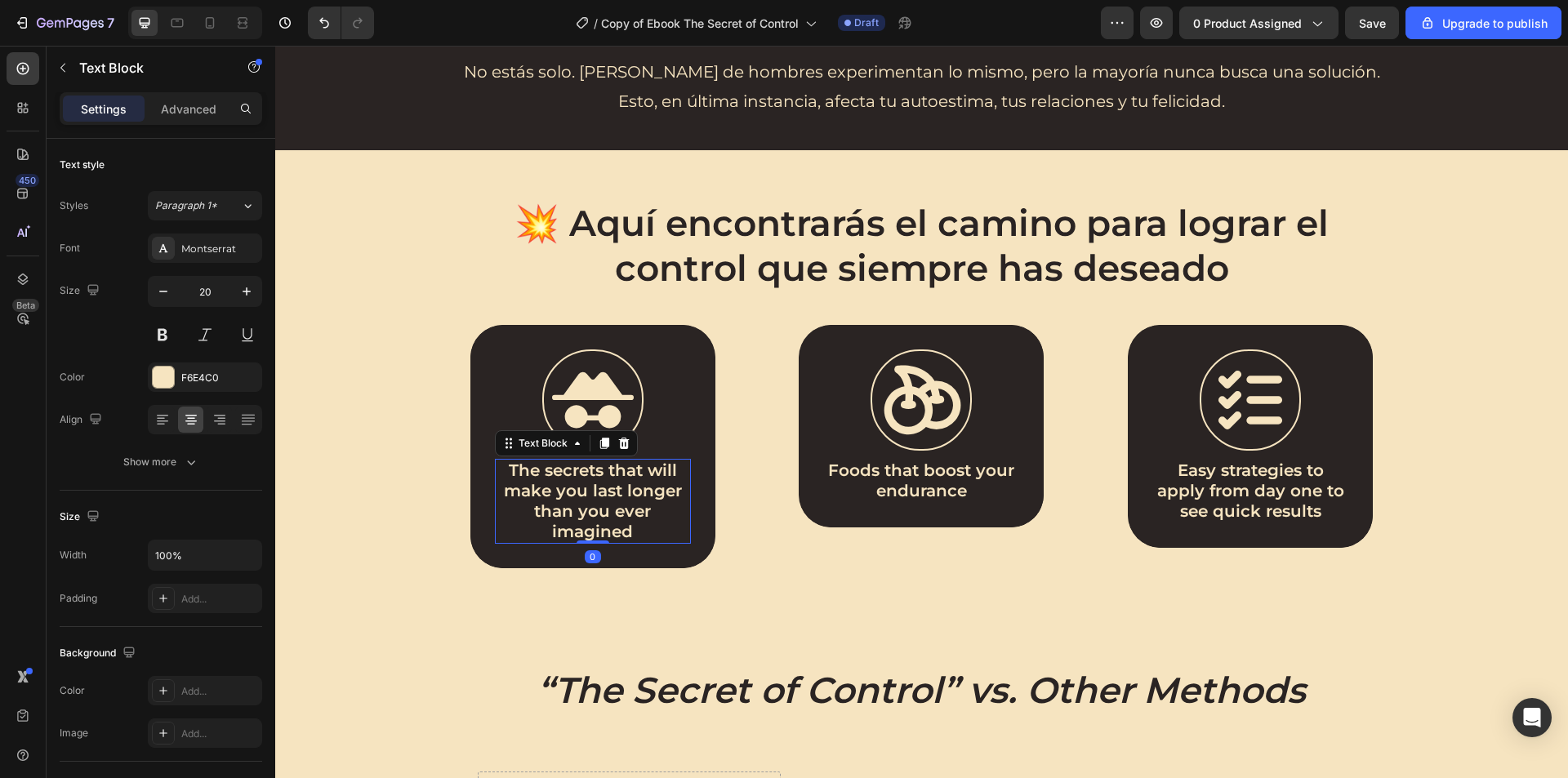
click at [611, 504] on strong "The secrets that will make you last longer than you ever imagined" at bounding box center [593, 500] width 178 height 81
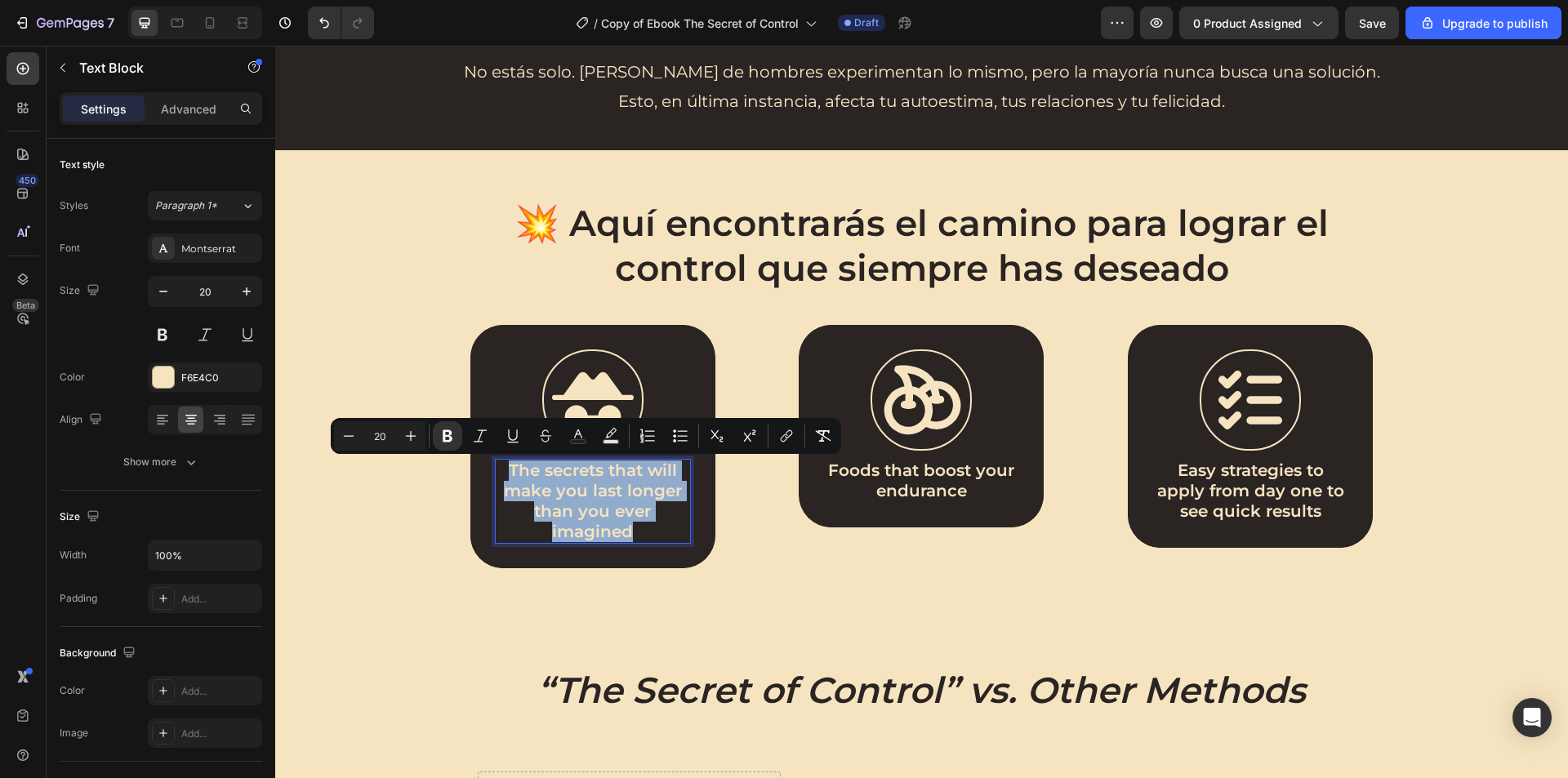
copy strong "The secrets that will make you last longer than you ever imagined"
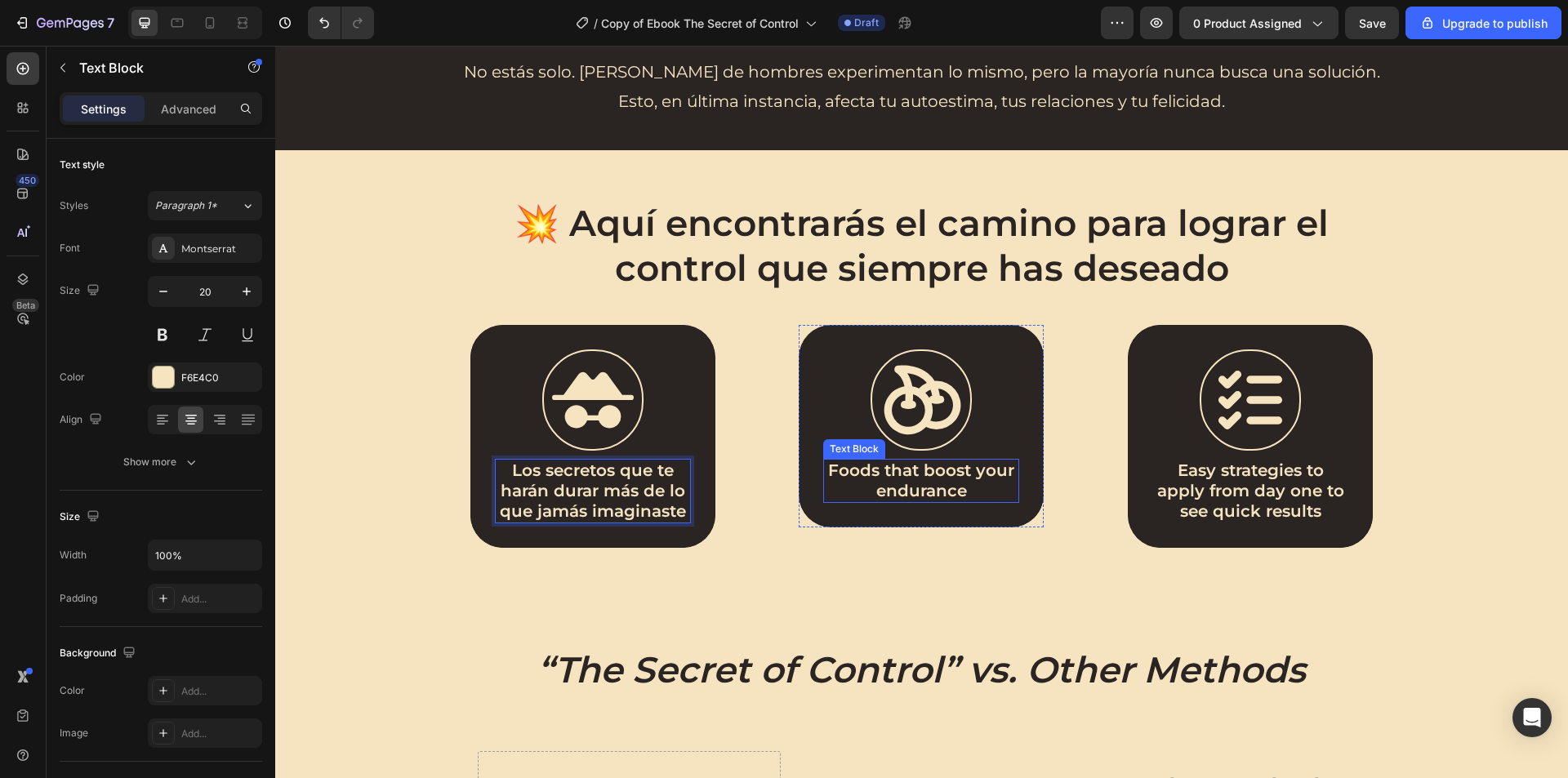
click at [907, 495] on strong "Foods that boost your endurance" at bounding box center [921, 480] width 186 height 40
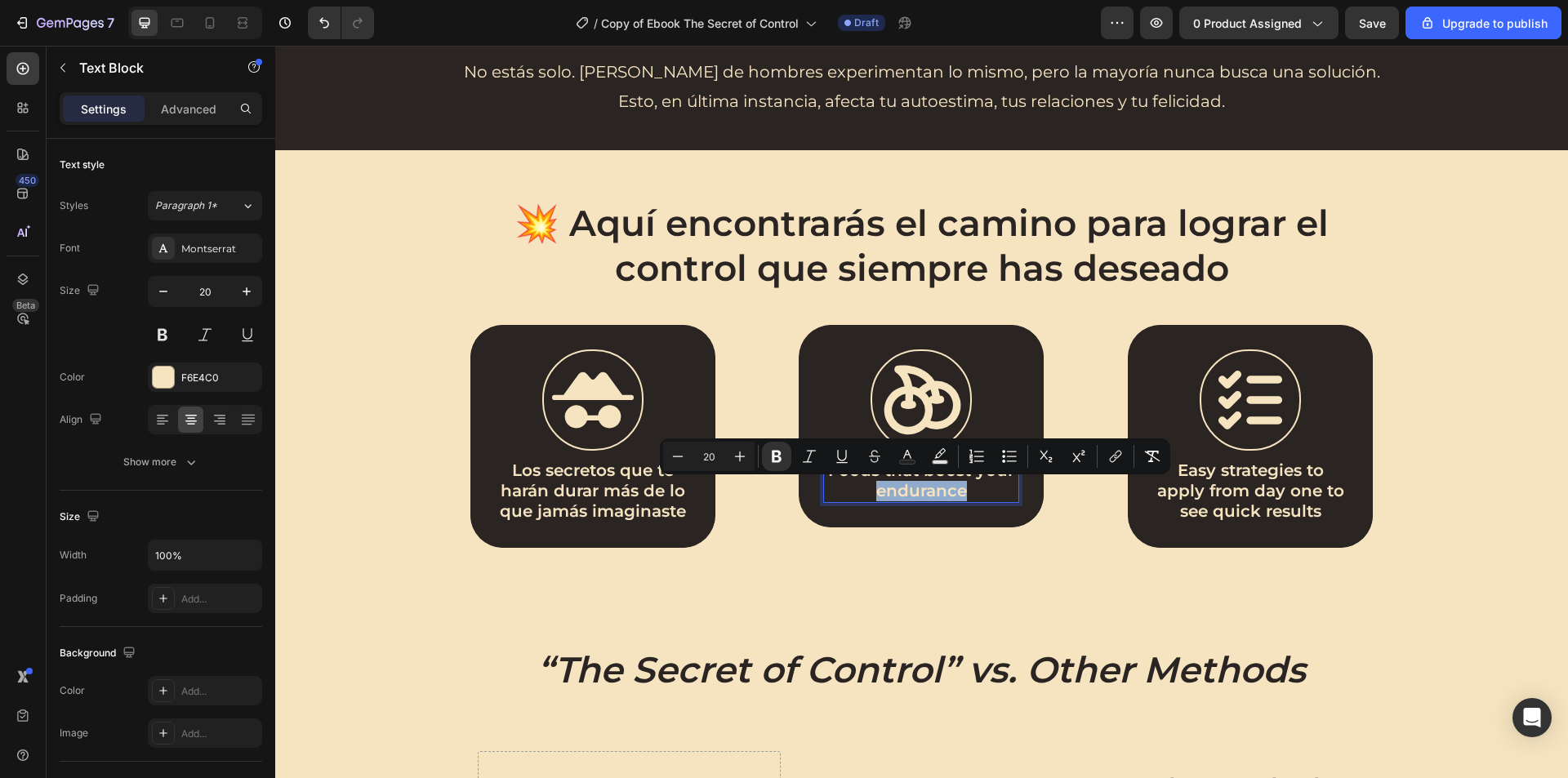
click at [907, 495] on strong "Foods that boost your endurance" at bounding box center [921, 480] width 186 height 40
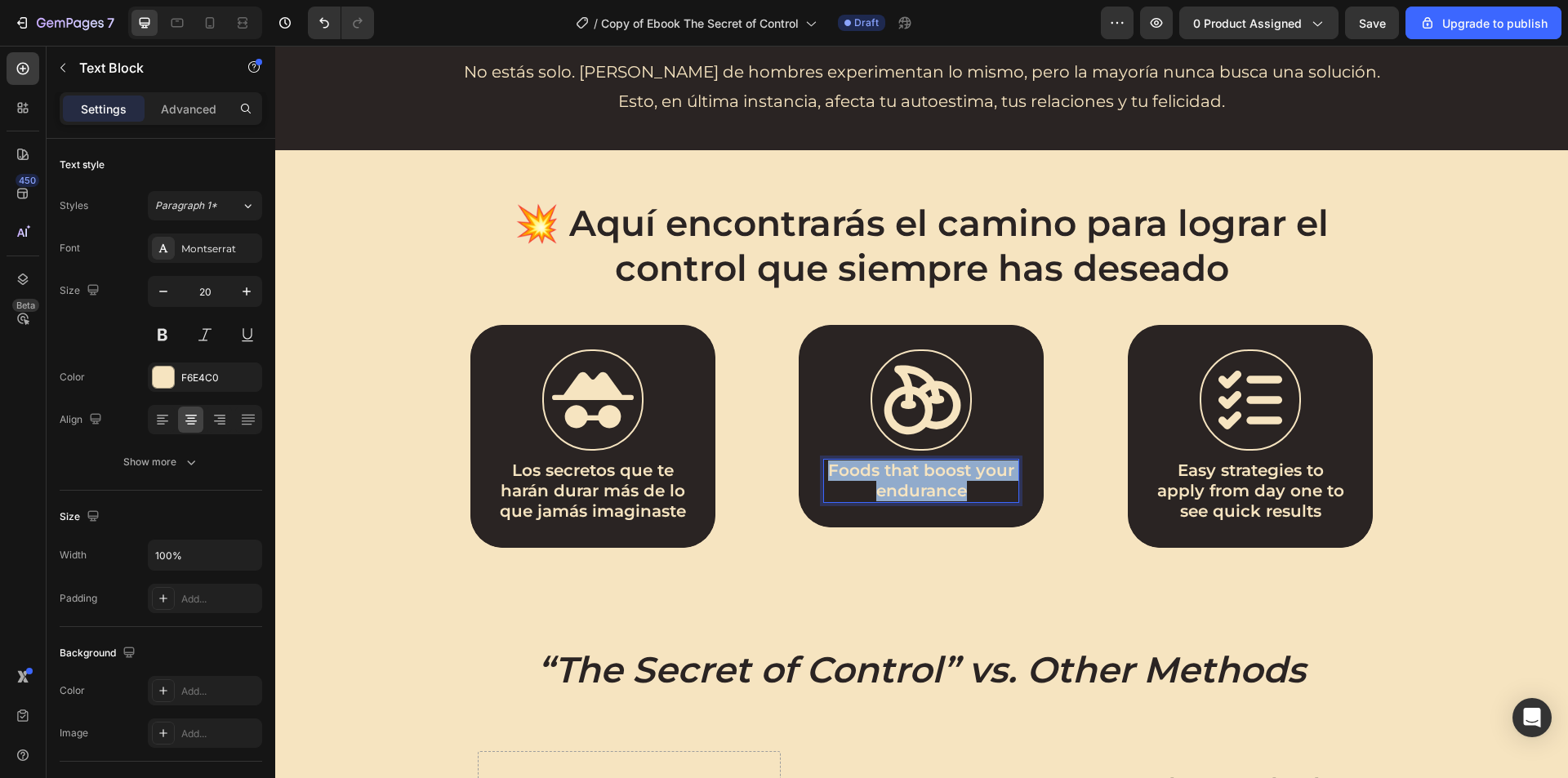
click at [907, 495] on strong "Foods that boost your endurance" at bounding box center [921, 480] width 186 height 40
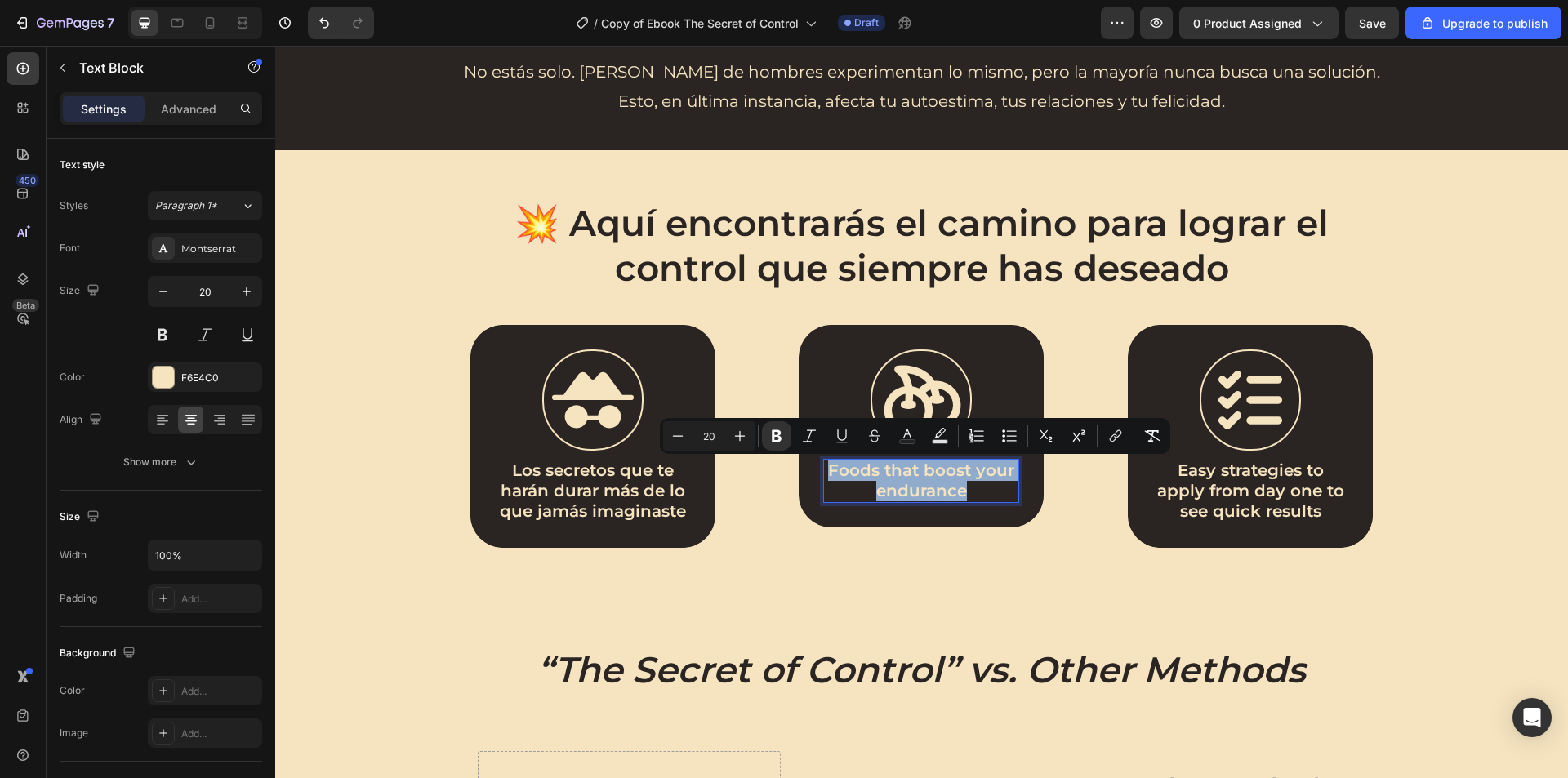
copy strong "Foods that boost your endurance"
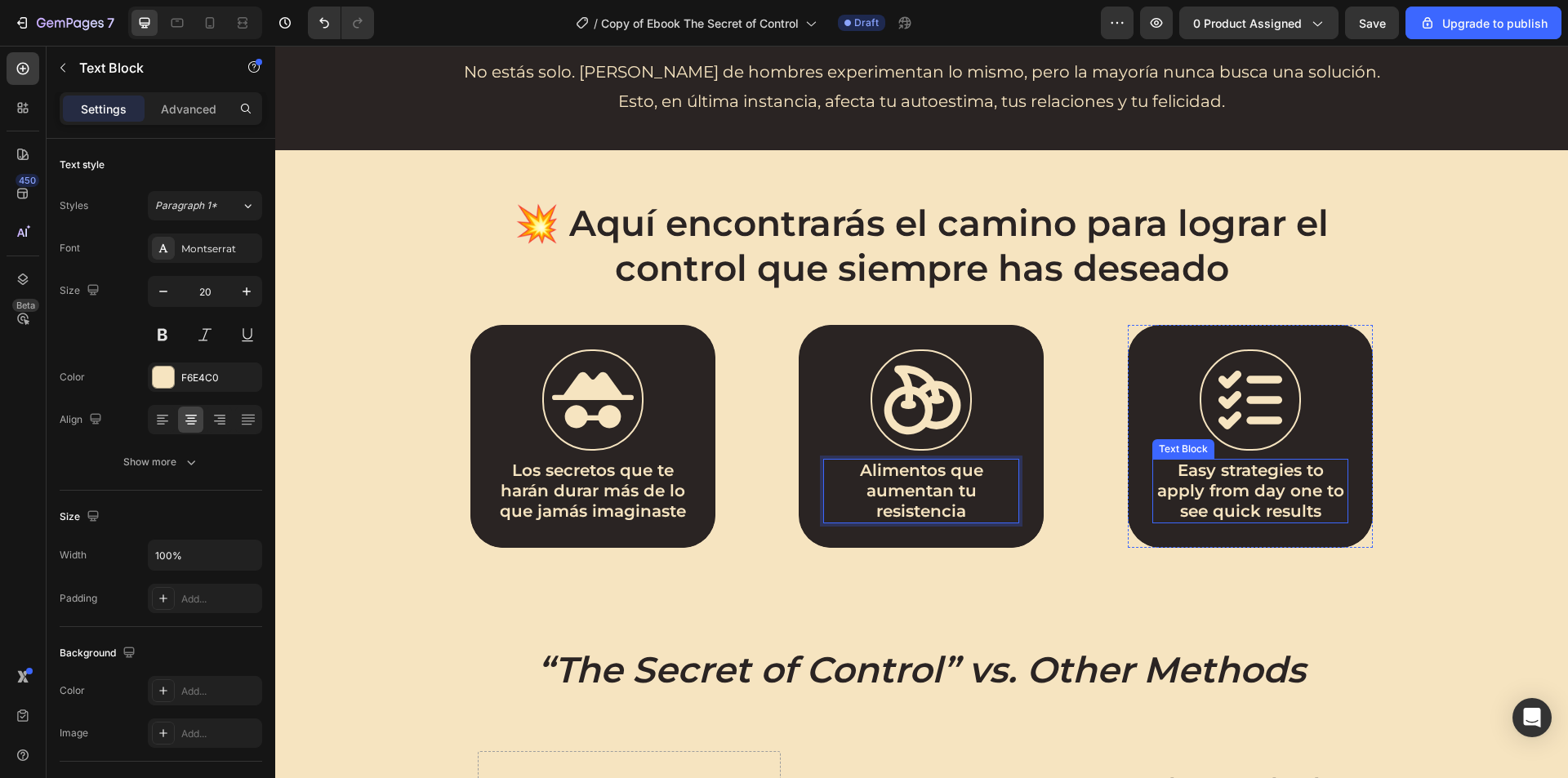
click at [1192, 497] on strong "Easy strategies to apply from day one to see quick results" at bounding box center [1250, 491] width 187 height 61
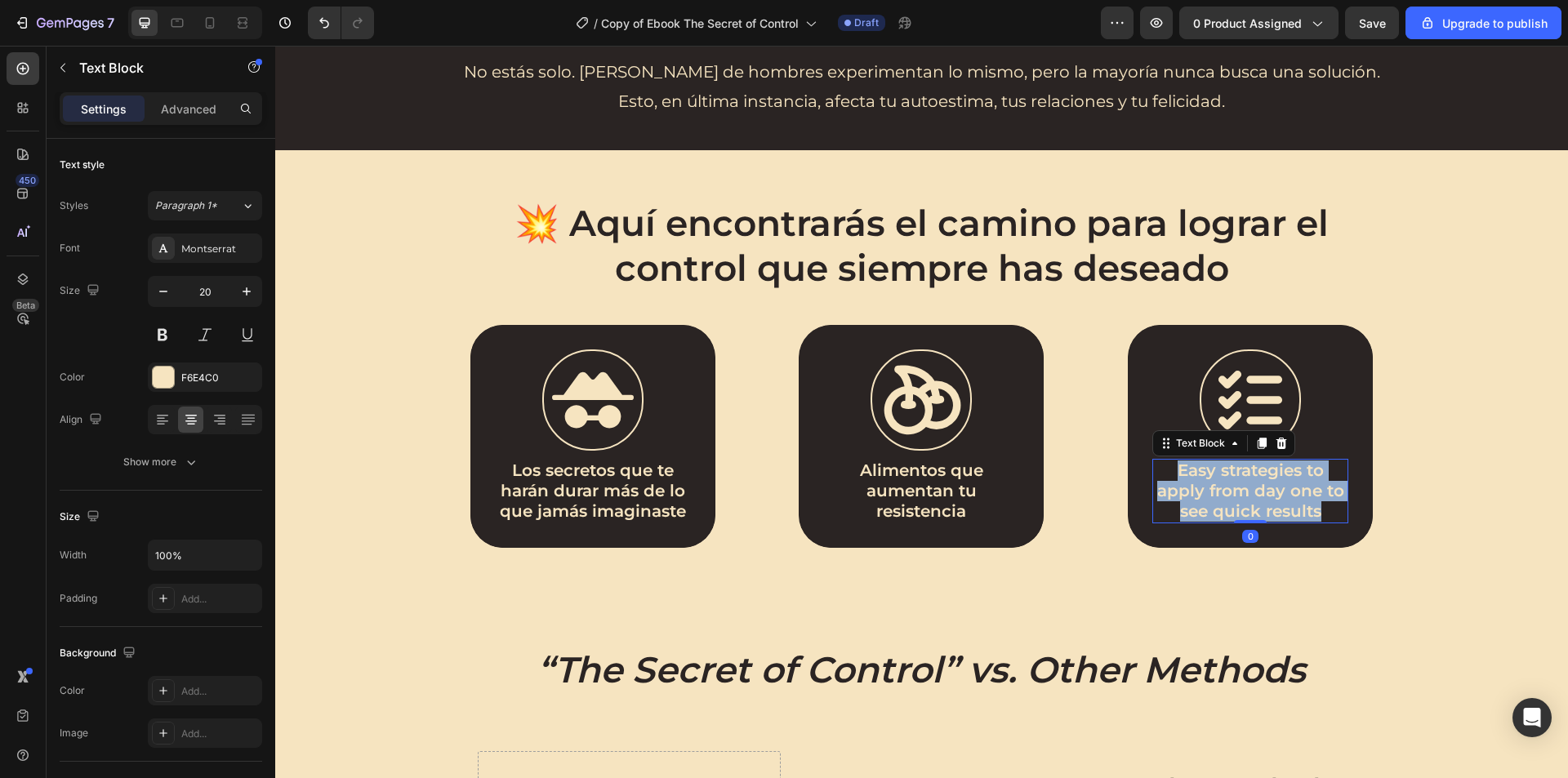
click at [1192, 497] on strong "Easy strategies to apply from day one to see quick results" at bounding box center [1250, 491] width 187 height 61
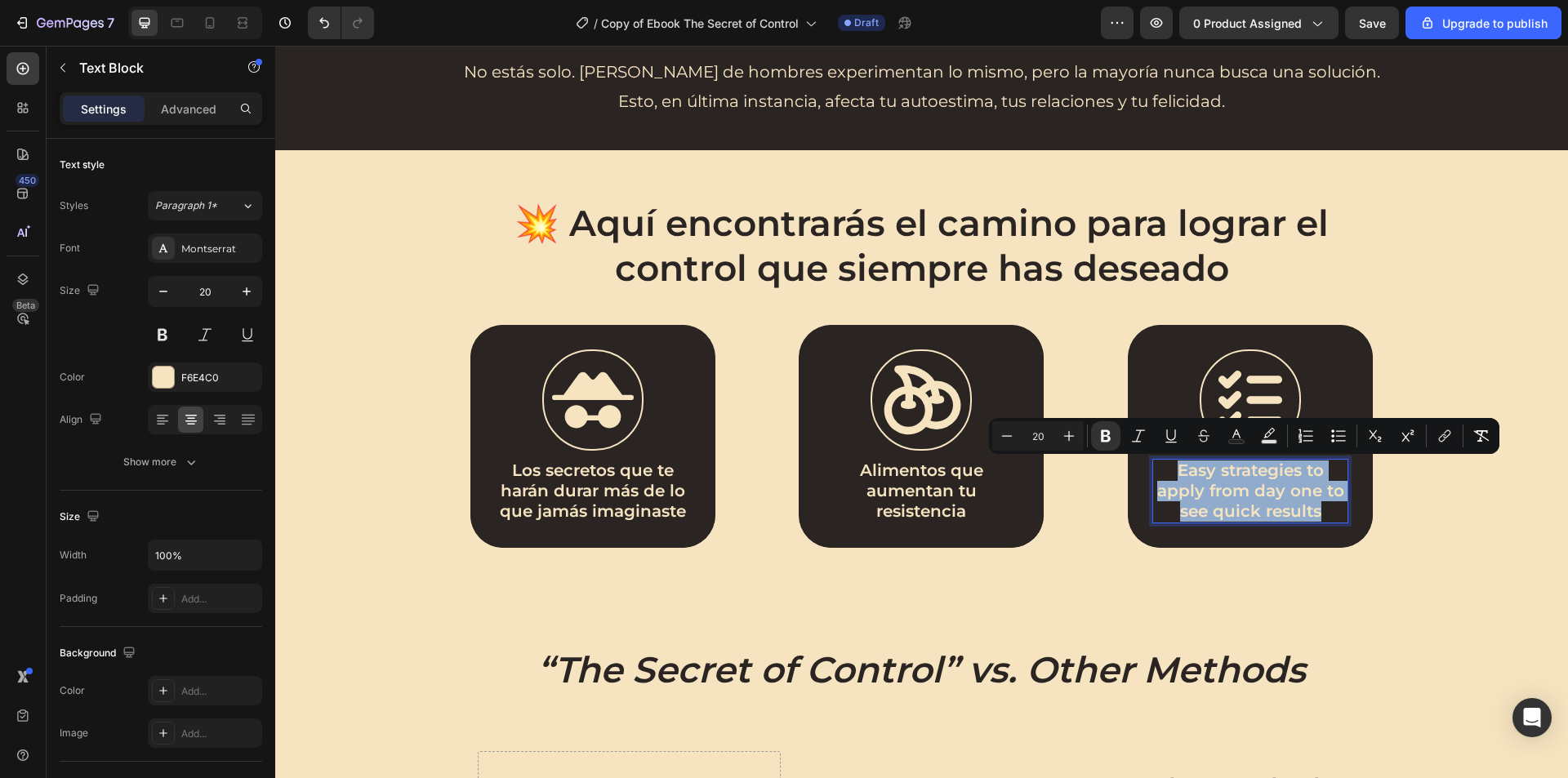
copy strong "Easy strategies to apply from day one to see quick results"
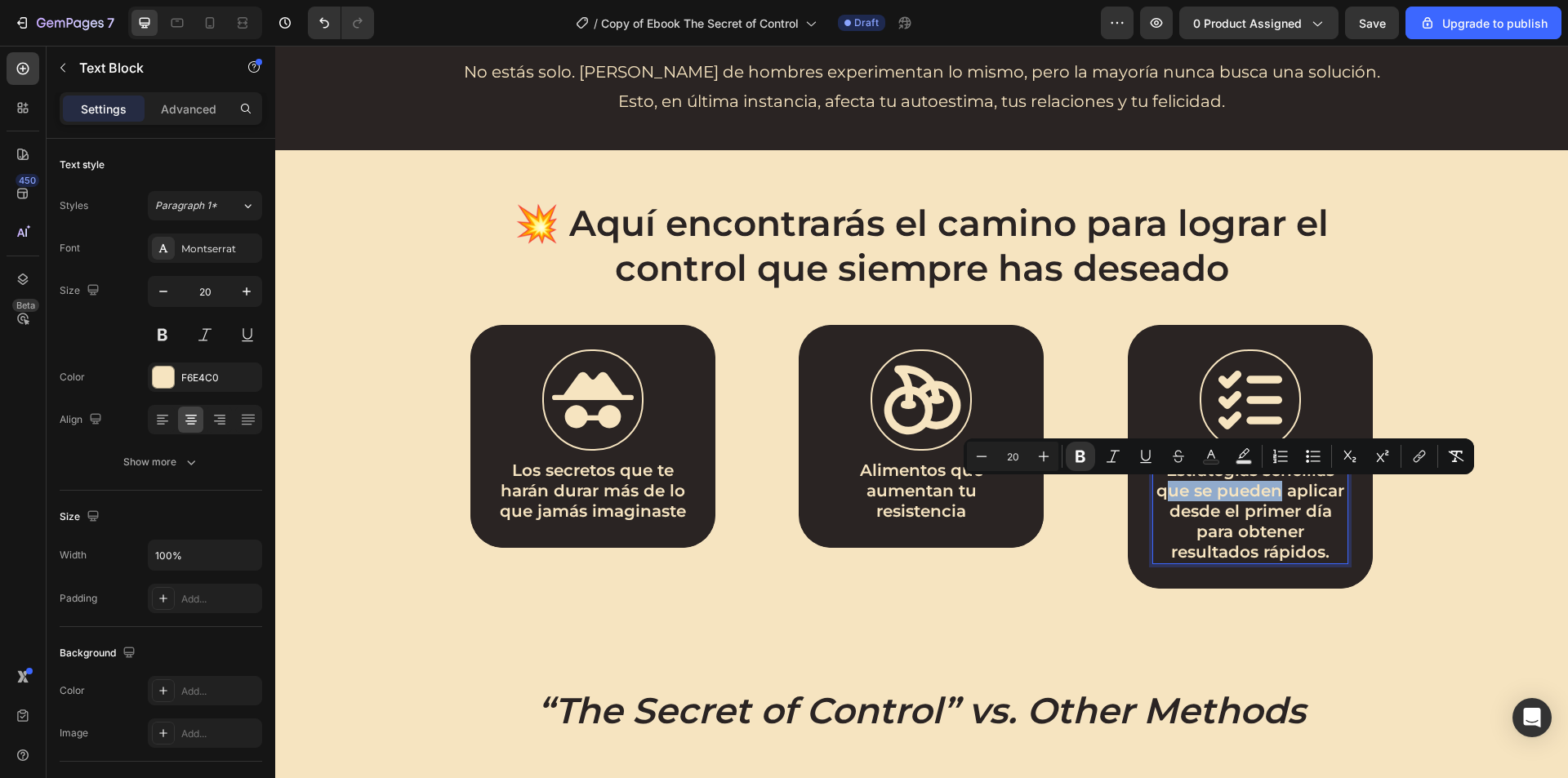
drag, startPoint x: 1277, startPoint y: 489, endPoint x: 1157, endPoint y: 491, distance: 120.0
click at [1157, 491] on strong "Estrategias sencillas que se pueden aplicar desde el primer día para obtener re…" at bounding box center [1250, 510] width 188 height 102
drag, startPoint x: 1257, startPoint y: 489, endPoint x: 1161, endPoint y: 490, distance: 96.0
click at [1163, 490] on strong "Estrategias sencillas para aplicar desde el primer día para obtener resultados …" at bounding box center [1249, 510] width 174 height 102
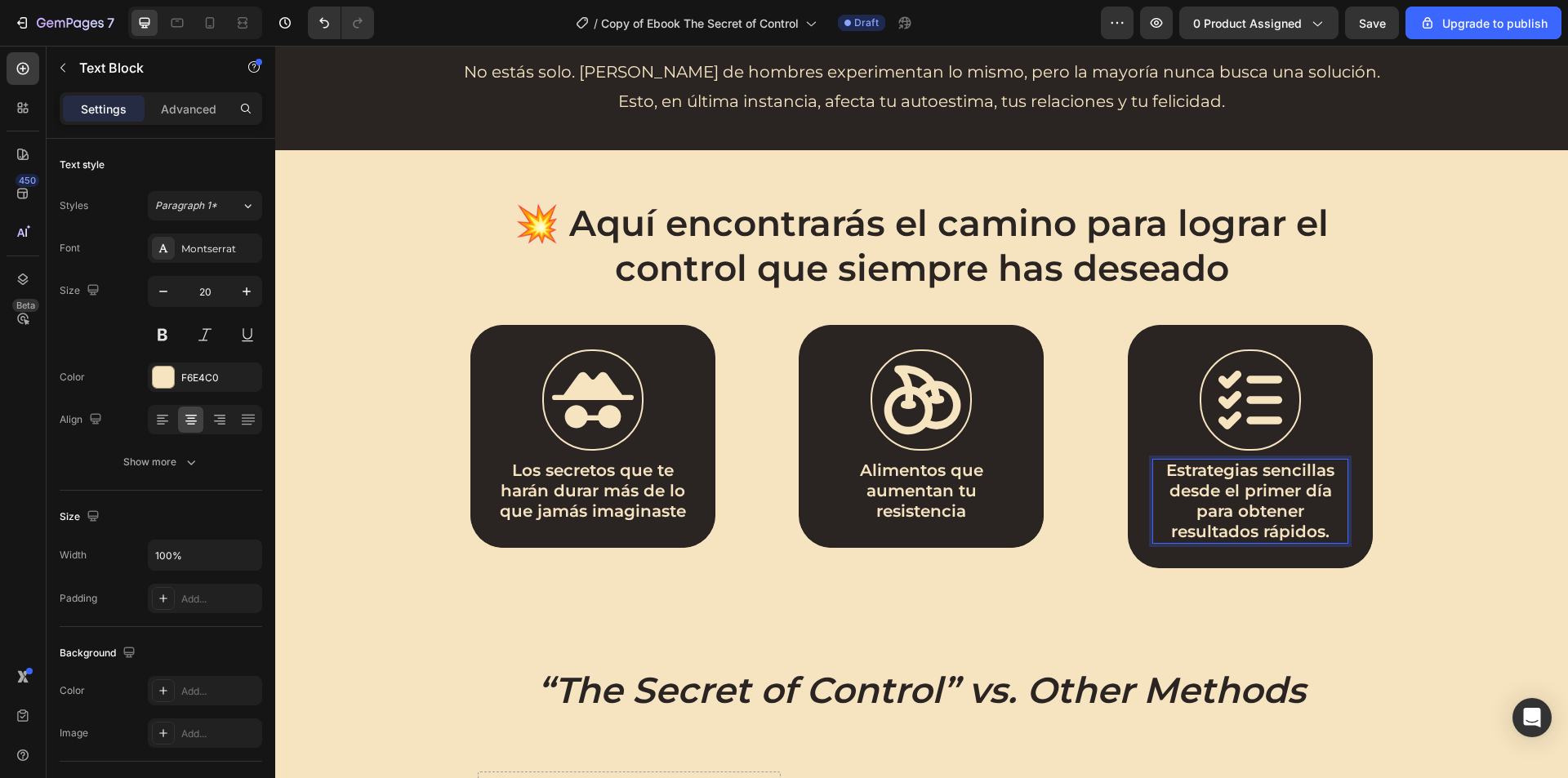
click at [1166, 491] on strong "Estrategias sencillas desde el primer día para obtener resultados rápidos." at bounding box center [1249, 500] width 168 height 81
click at [1331, 536] on p "Estrategias sencillas desde el primer día para obtener resultados rápidos." at bounding box center [1249, 501] width 193 height 82
click at [1422, 490] on div "💥 Aquí encontrarás el camino para lograr el control que siempre has deseado Hea…" at bounding box center [921, 383] width 1260 height 369
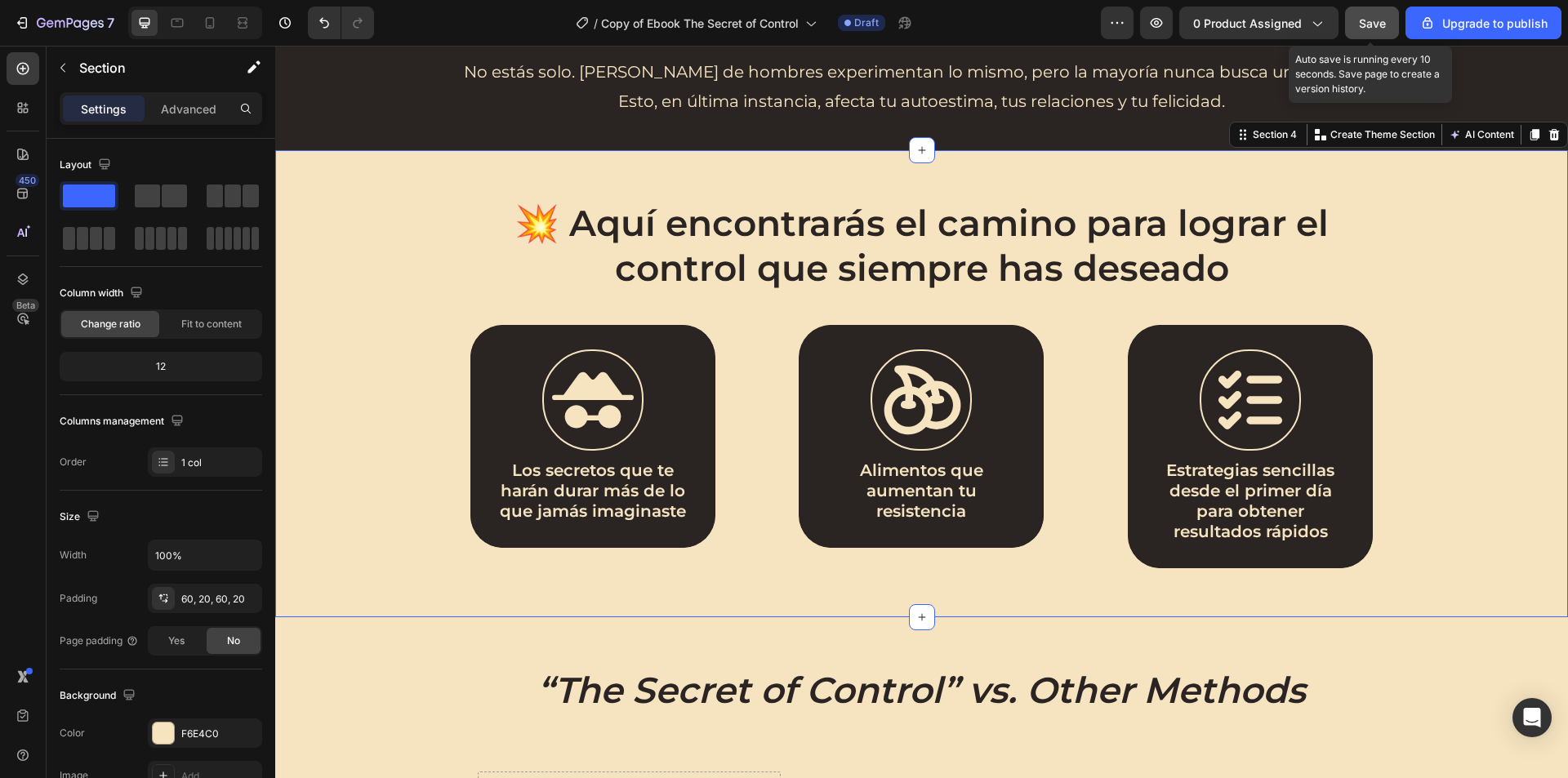
click at [1380, 23] on span "Save" at bounding box center [1372, 23] width 27 height 14
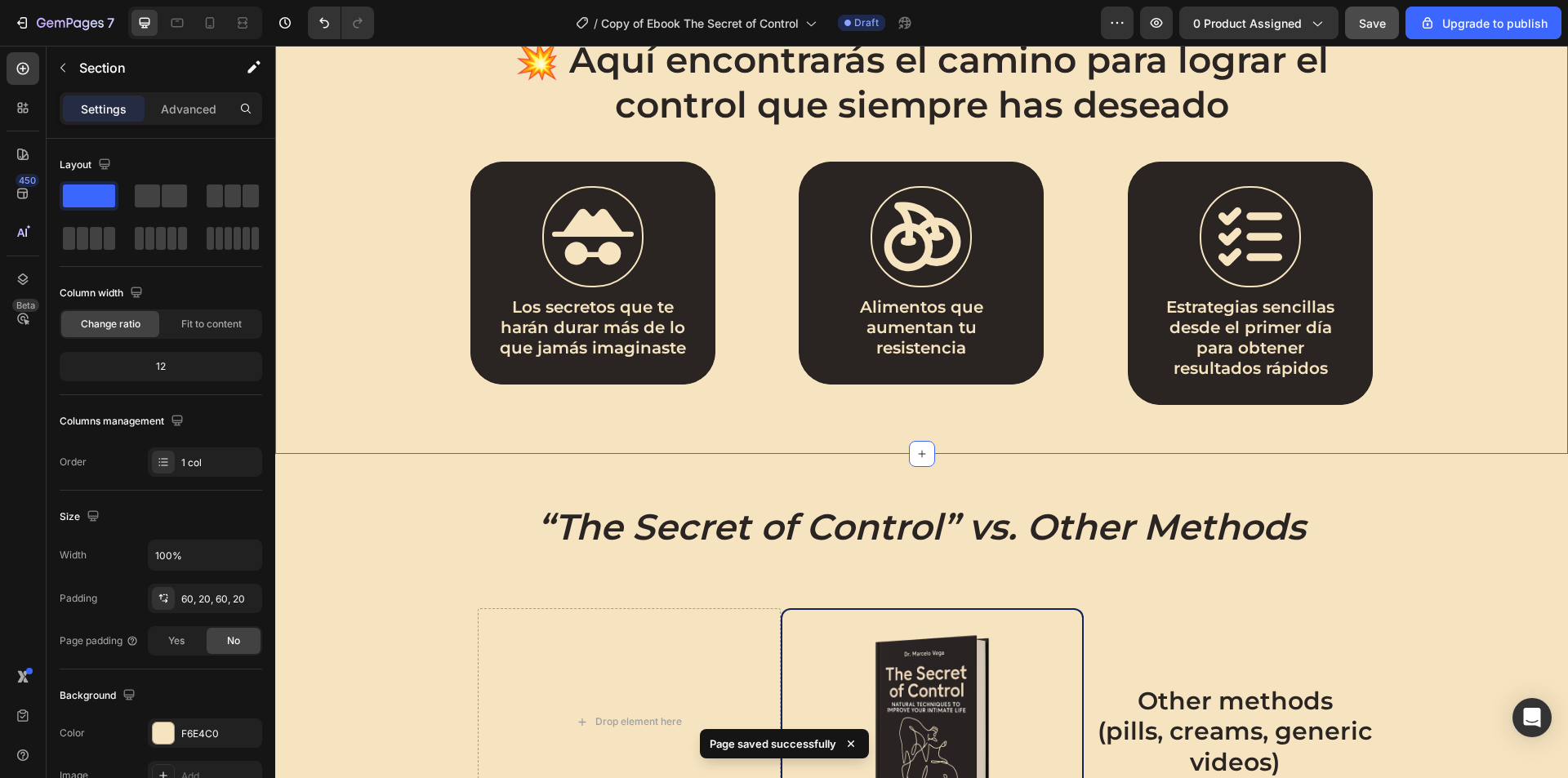
scroll to position [1306, 0]
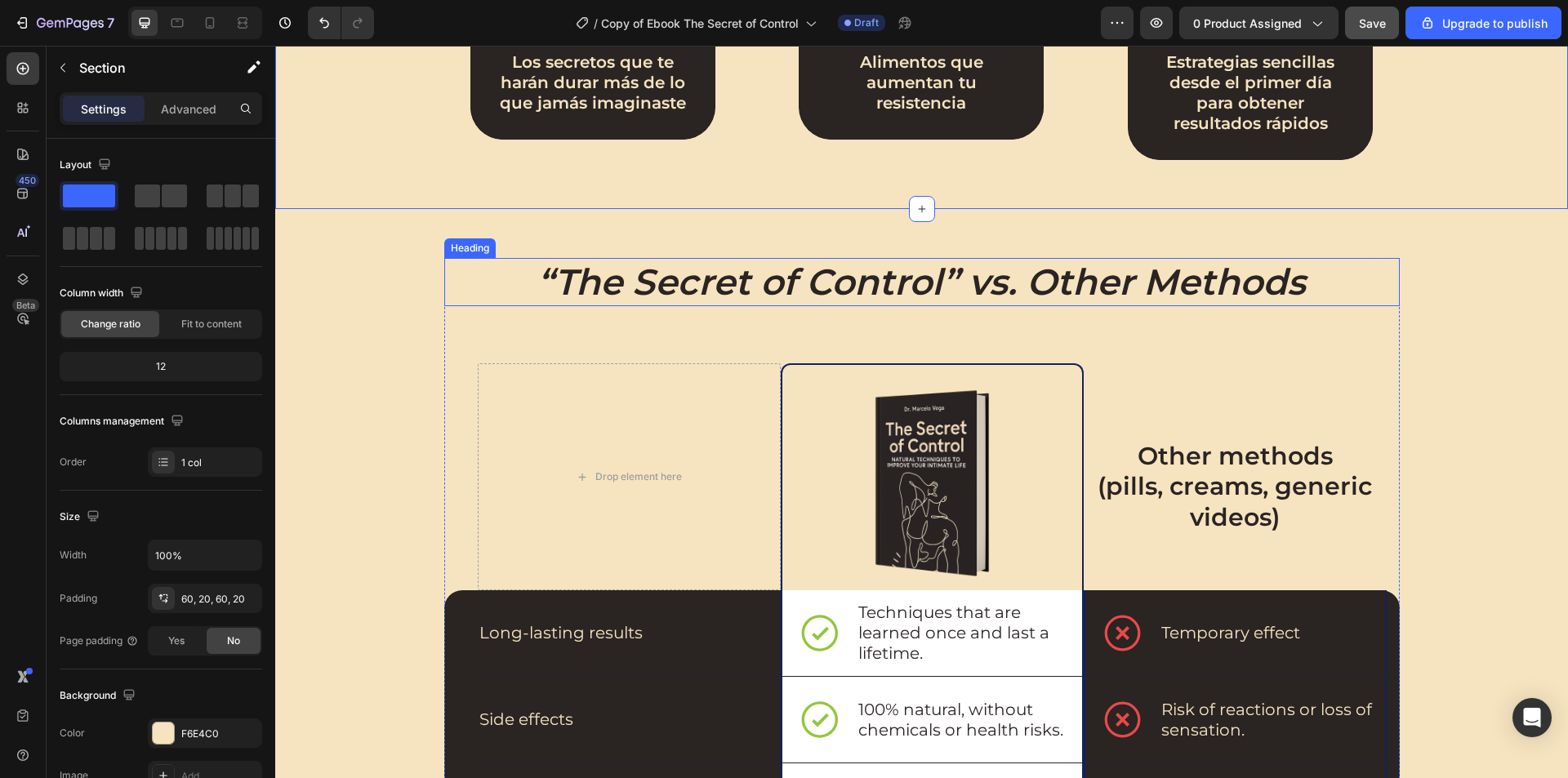
click at [1002, 283] on icon "“The Secret of Control” vs. Other Methods" at bounding box center [921, 282] width 768 height 44
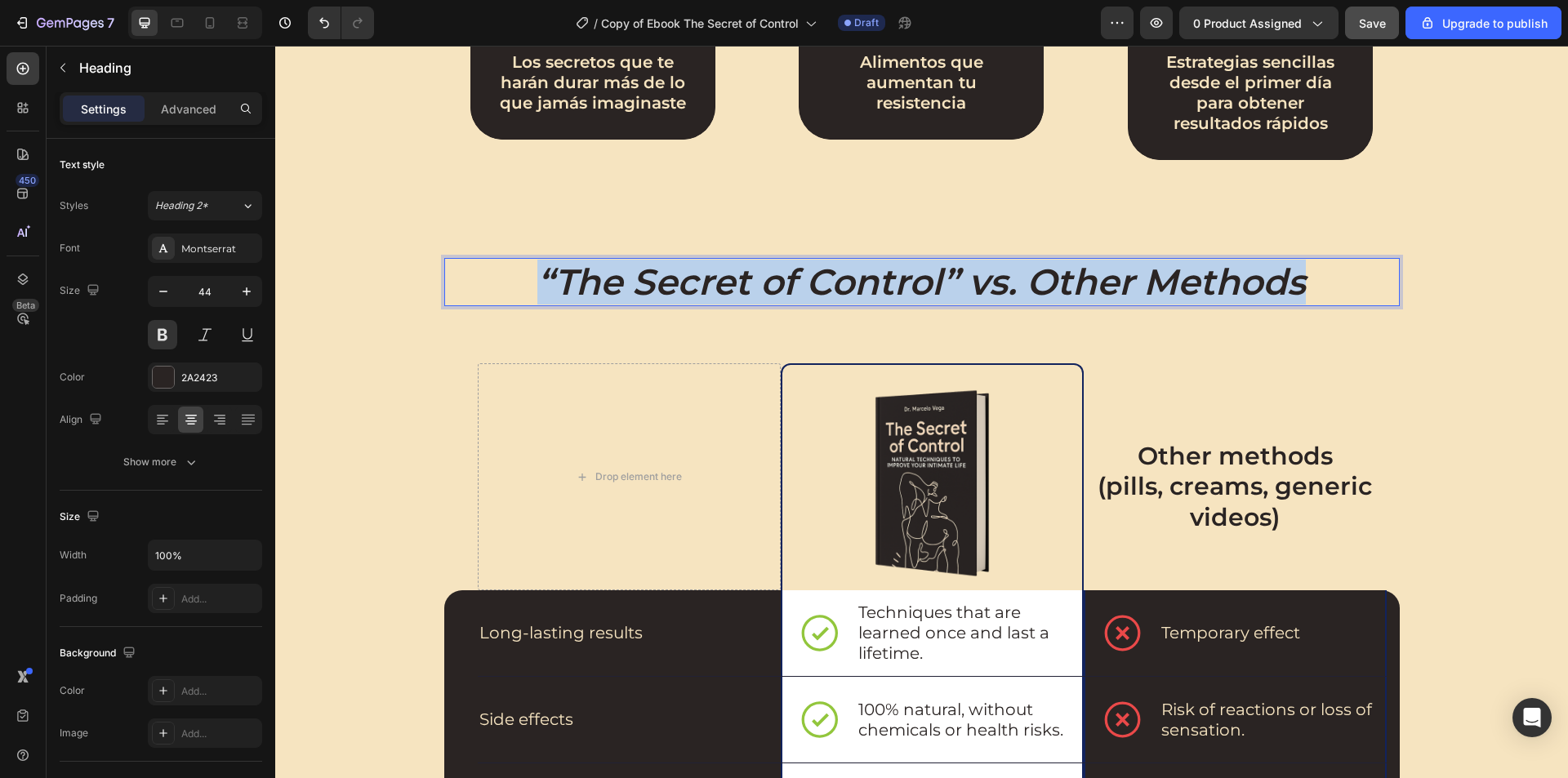
click at [1002, 283] on icon "“The Secret of Control” vs. Other Methods" at bounding box center [921, 282] width 768 height 44
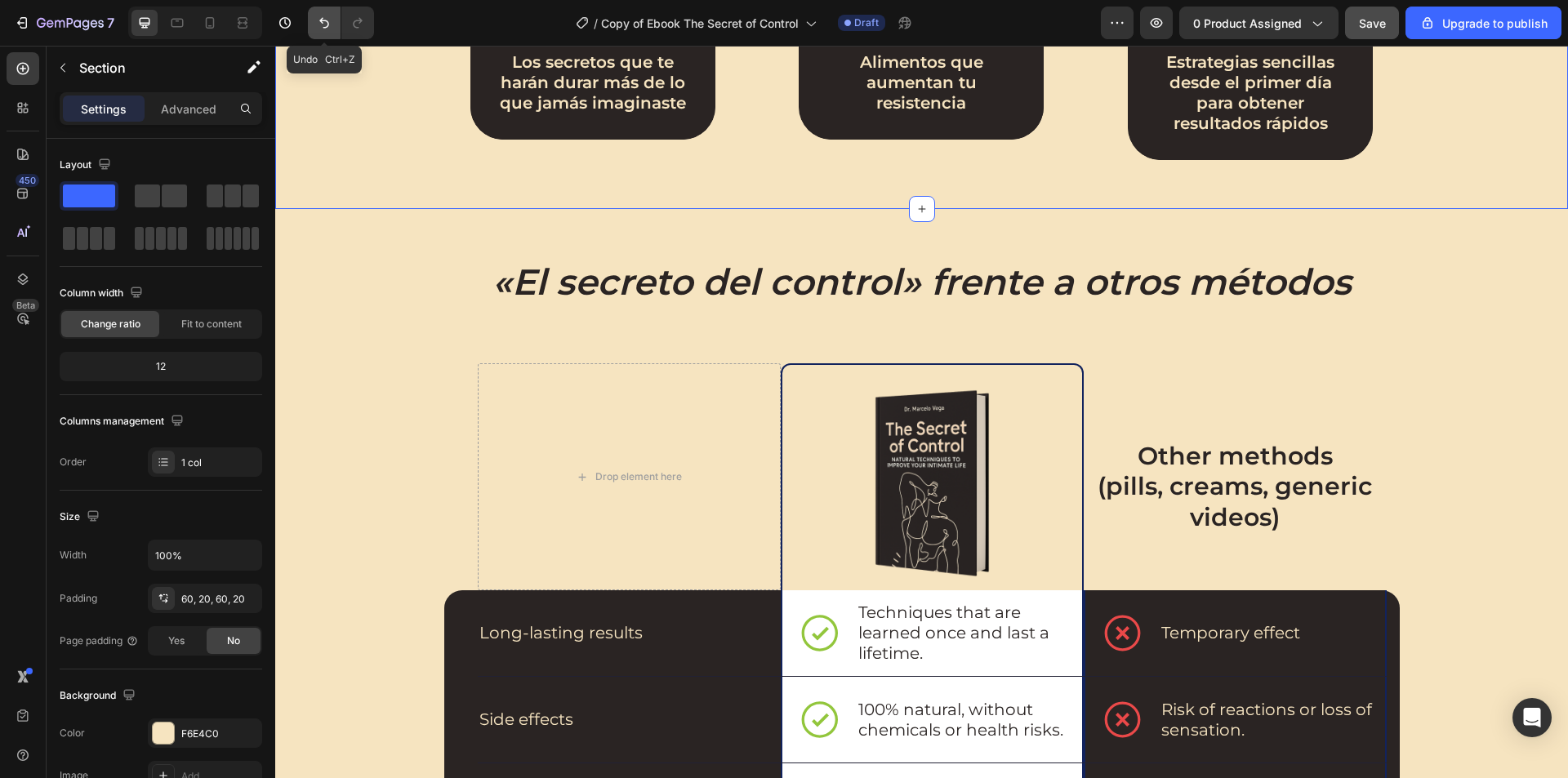
click at [322, 17] on icon "Undo/Redo" at bounding box center [323, 22] width 16 height 16
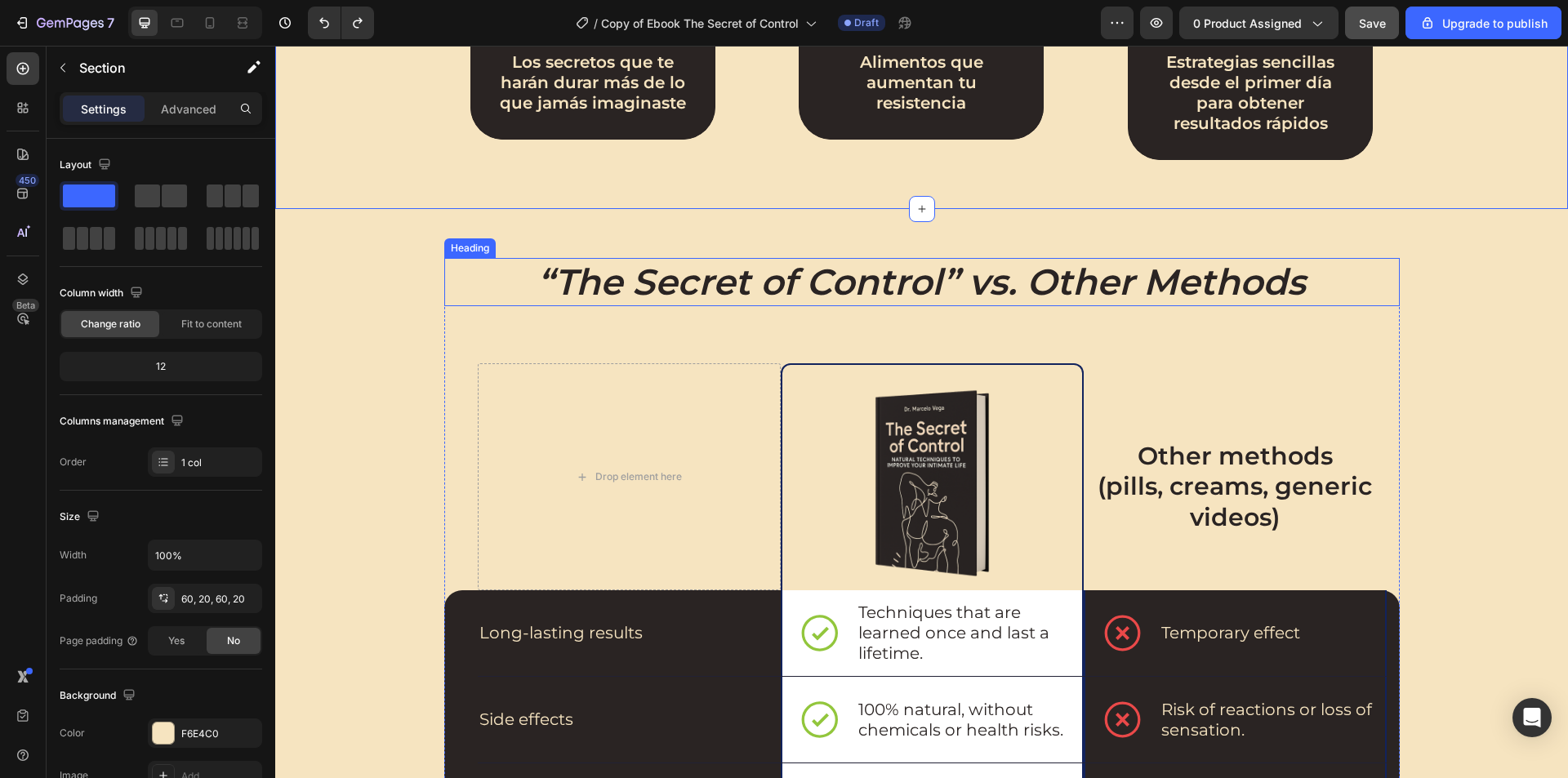
click at [719, 287] on icon "“The Secret of Control” vs. Other Methods" at bounding box center [921, 282] width 768 height 44
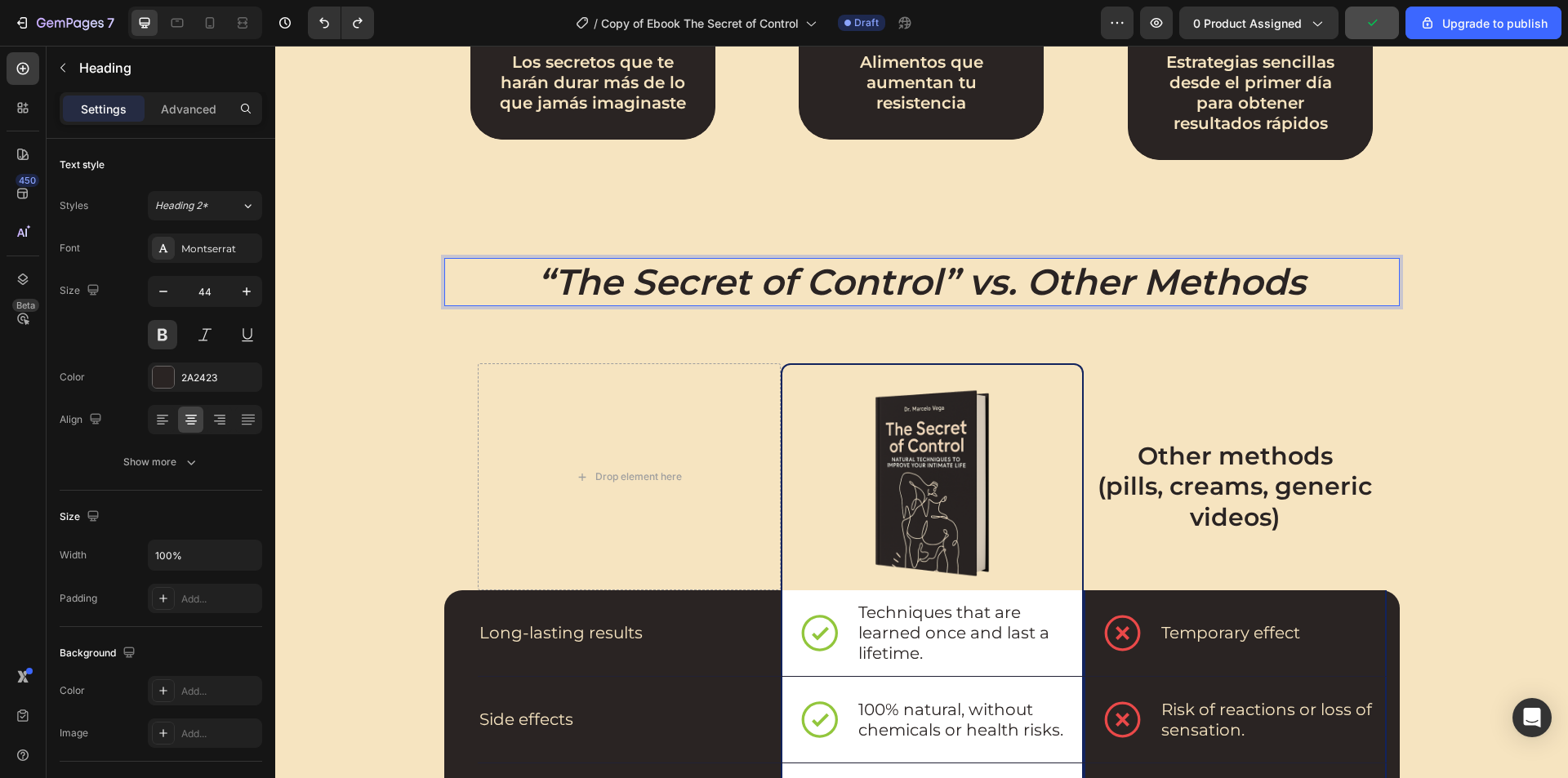
click at [876, 285] on icon "“The Secret of Control” vs. Other Methods" at bounding box center [921, 282] width 768 height 44
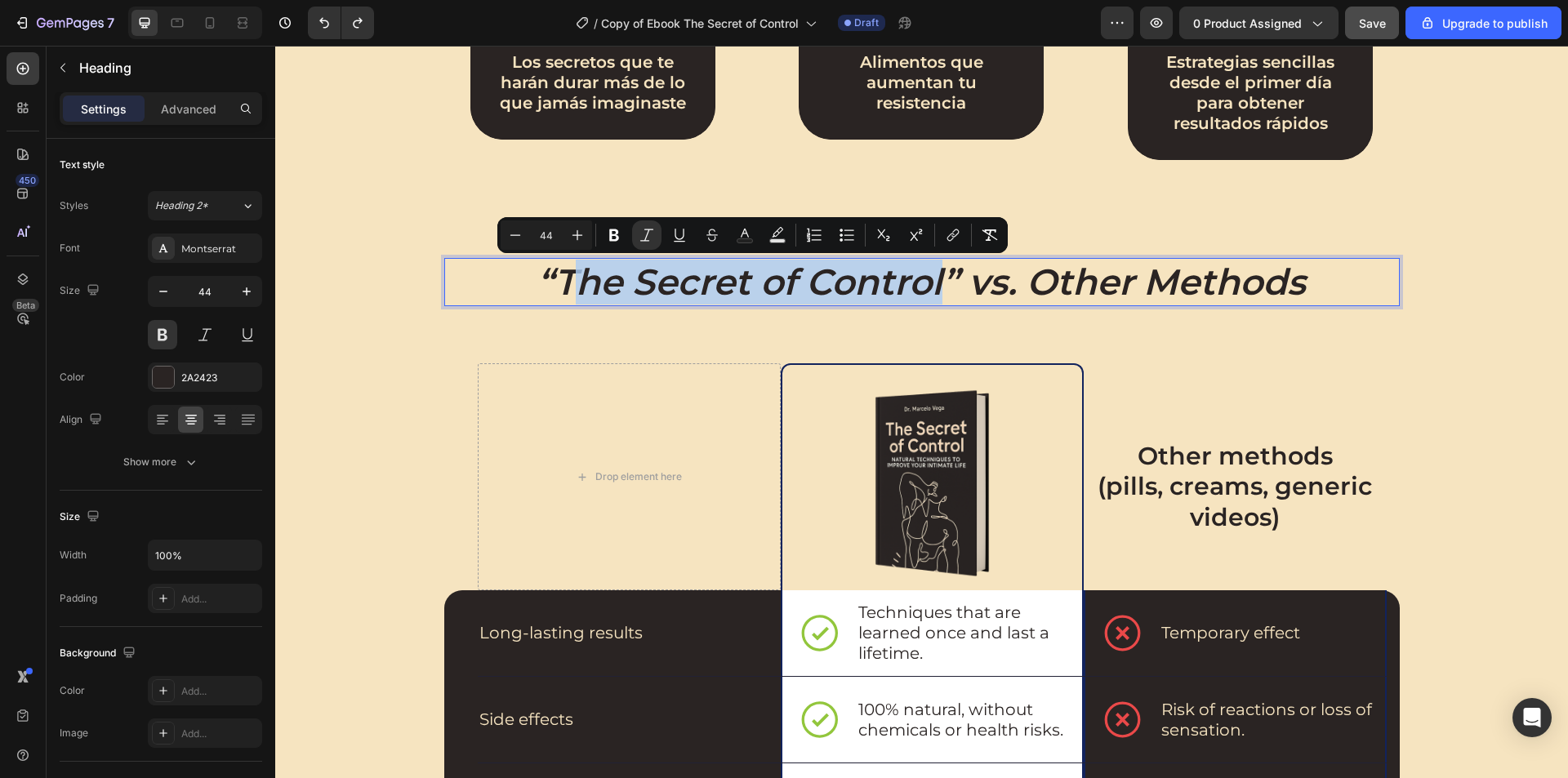
drag, startPoint x: 941, startPoint y: 281, endPoint x: 559, endPoint y: 279, distance: 382.0
click at [559, 279] on icon "“The Secret of Control” vs. Other Methods" at bounding box center [921, 282] width 768 height 44
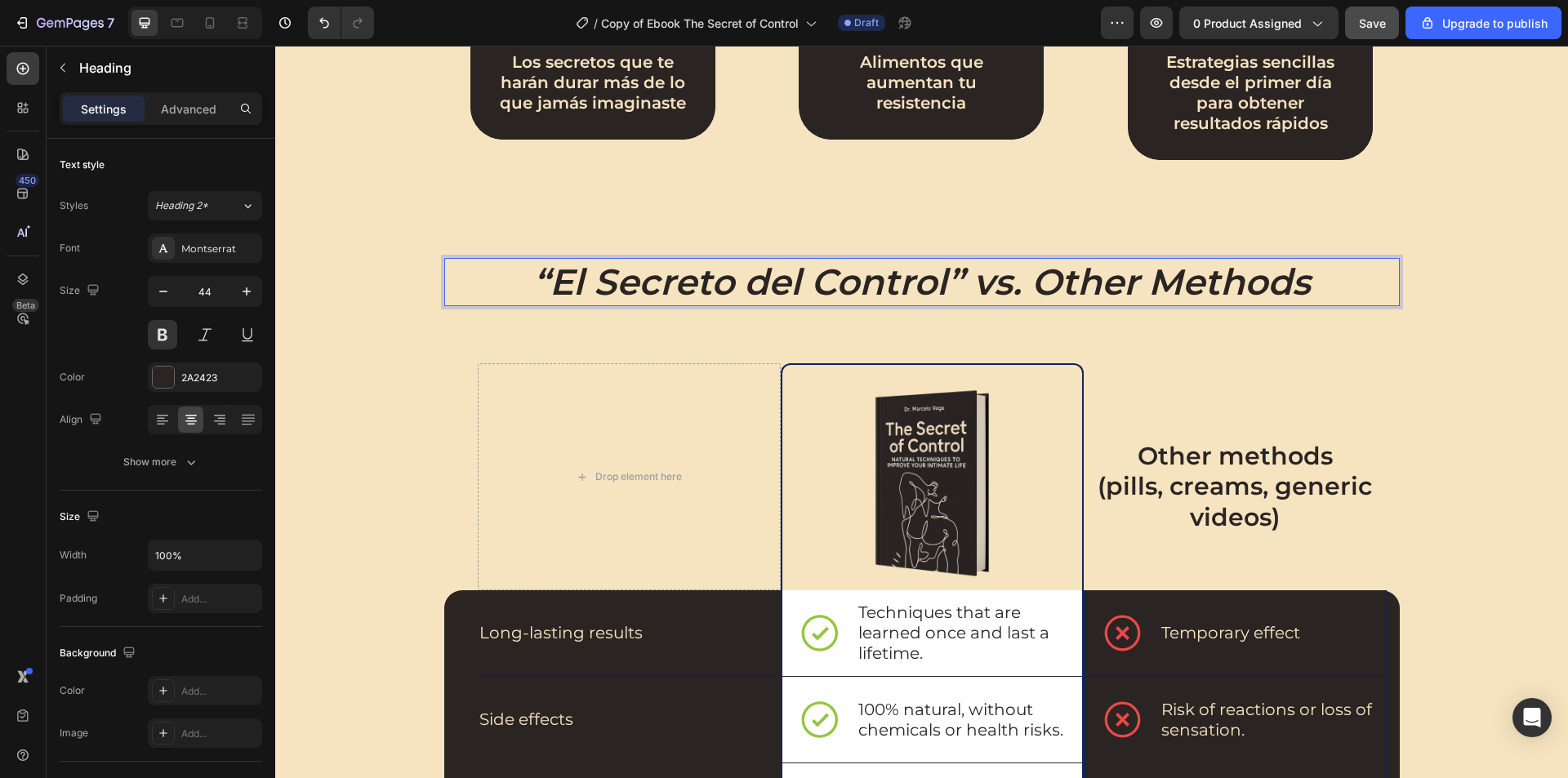
click at [1081, 285] on icon "“El Secreto del Control” vs. Other Methods" at bounding box center [921, 282] width 777 height 44
click at [1135, 287] on icon "“El Secreto del Control” vs. Other Methods" at bounding box center [921, 282] width 777 height 44
click at [1319, 282] on p "“El Secreto del Control” vs. Otros Methods" at bounding box center [922, 282] width 952 height 45
click at [1448, 343] on div "“El Secreto del Control” vs. Otros Métodos Heading 70 Drop element here Image R…" at bounding box center [921, 750] width 1260 height 983
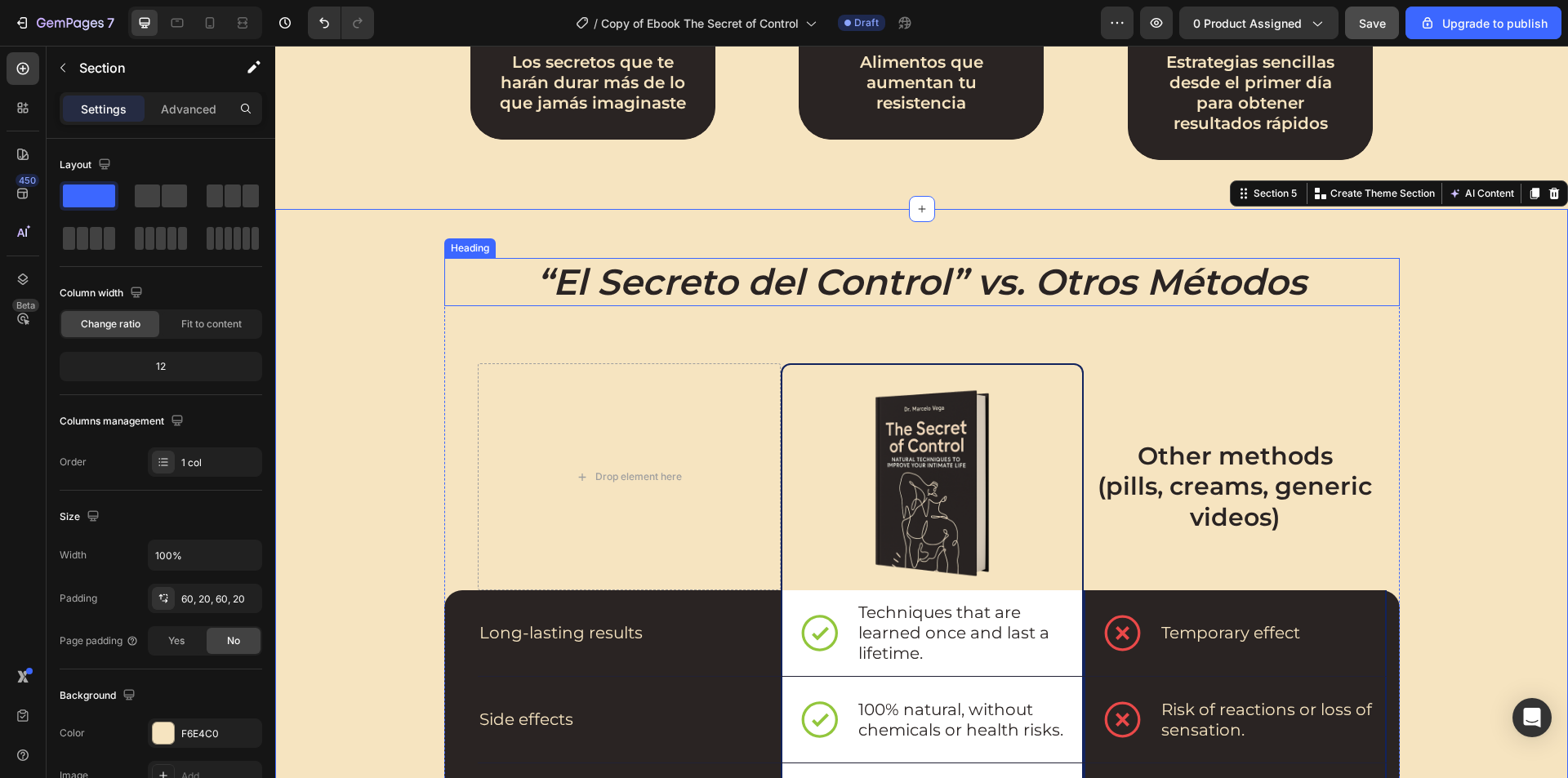
scroll to position [1470, 0]
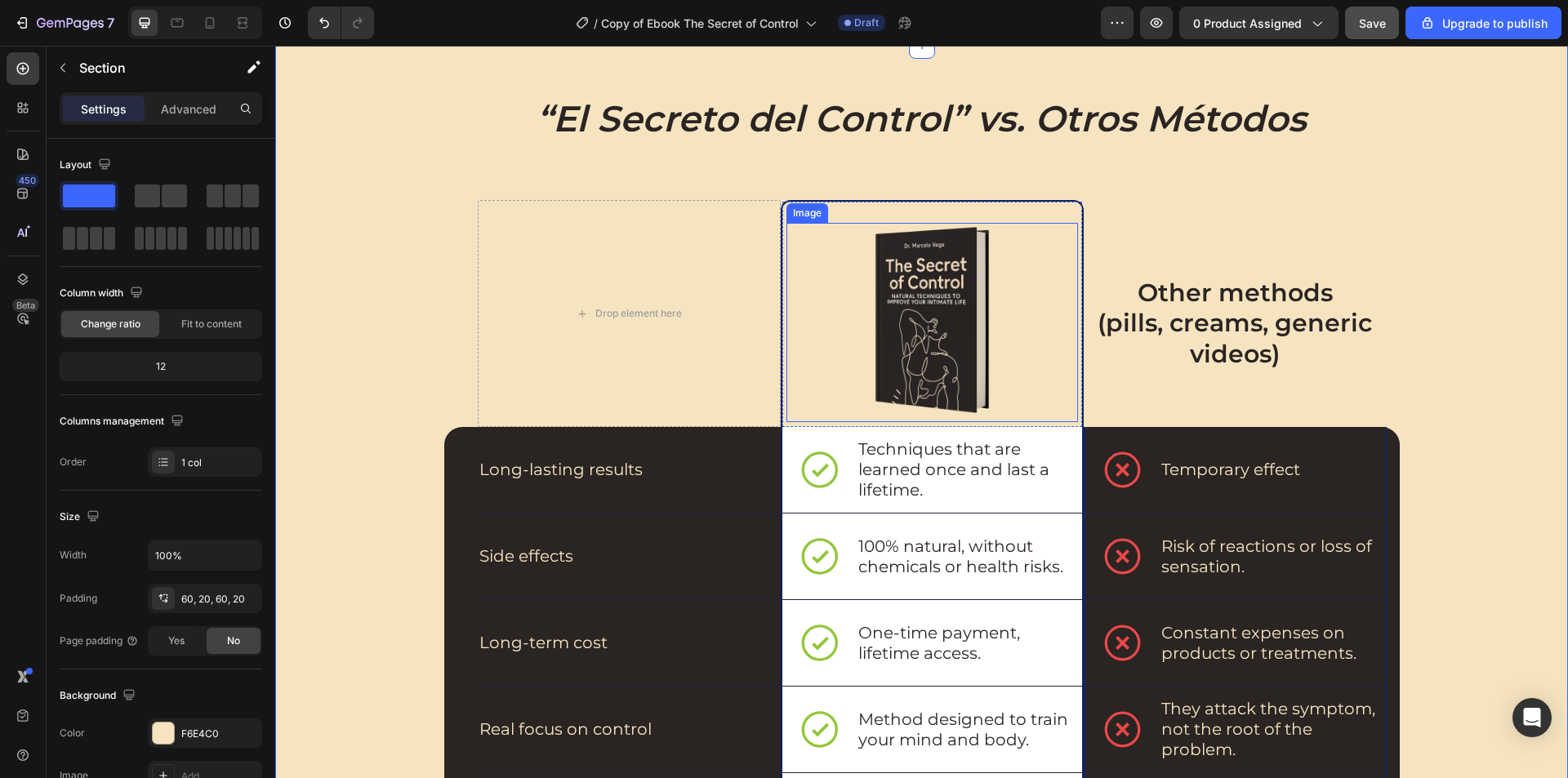
click at [921, 306] on img at bounding box center [932, 323] width 199 height 199
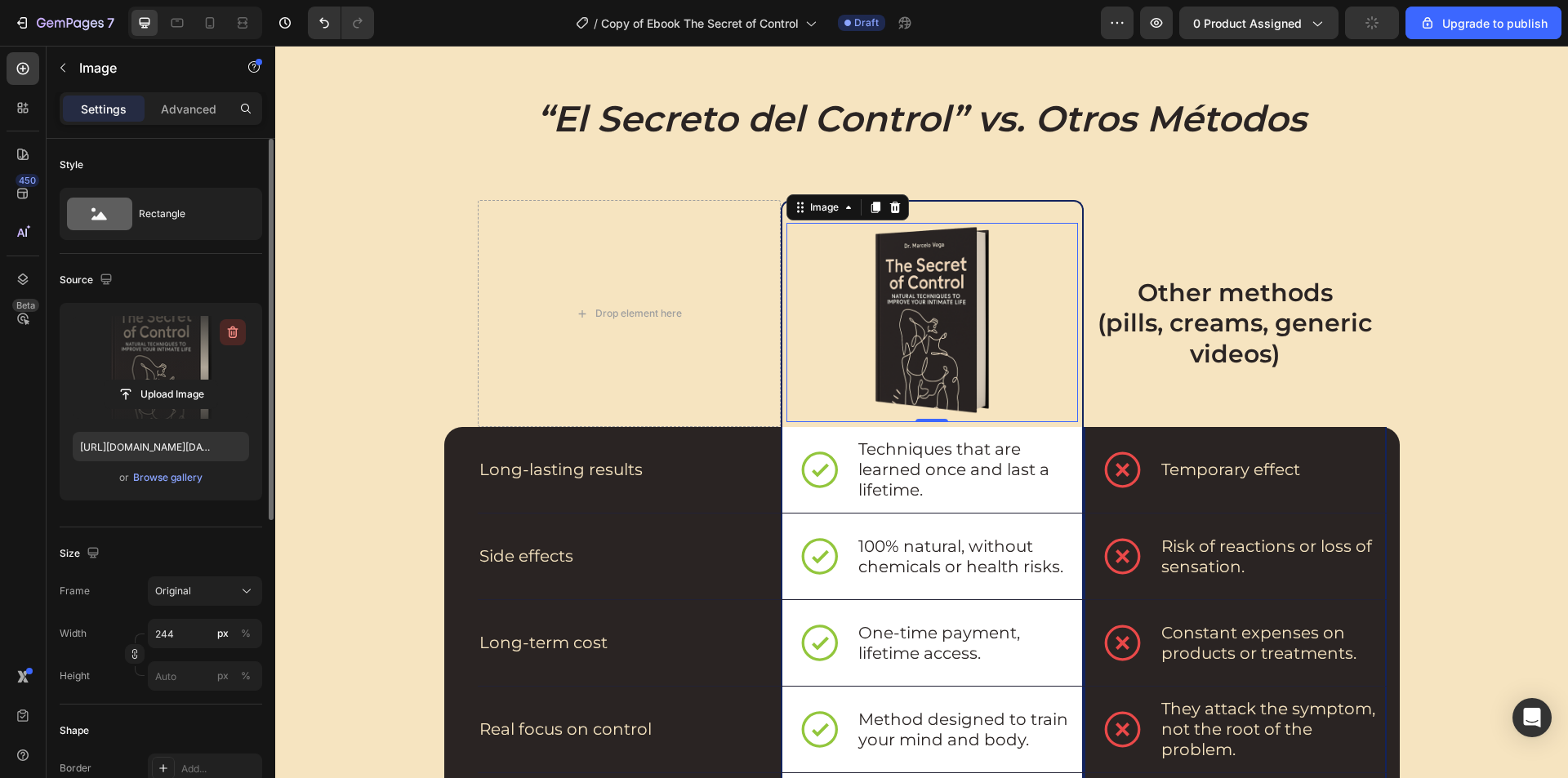
click at [230, 332] on icon "button" at bounding box center [232, 332] width 10 height 12
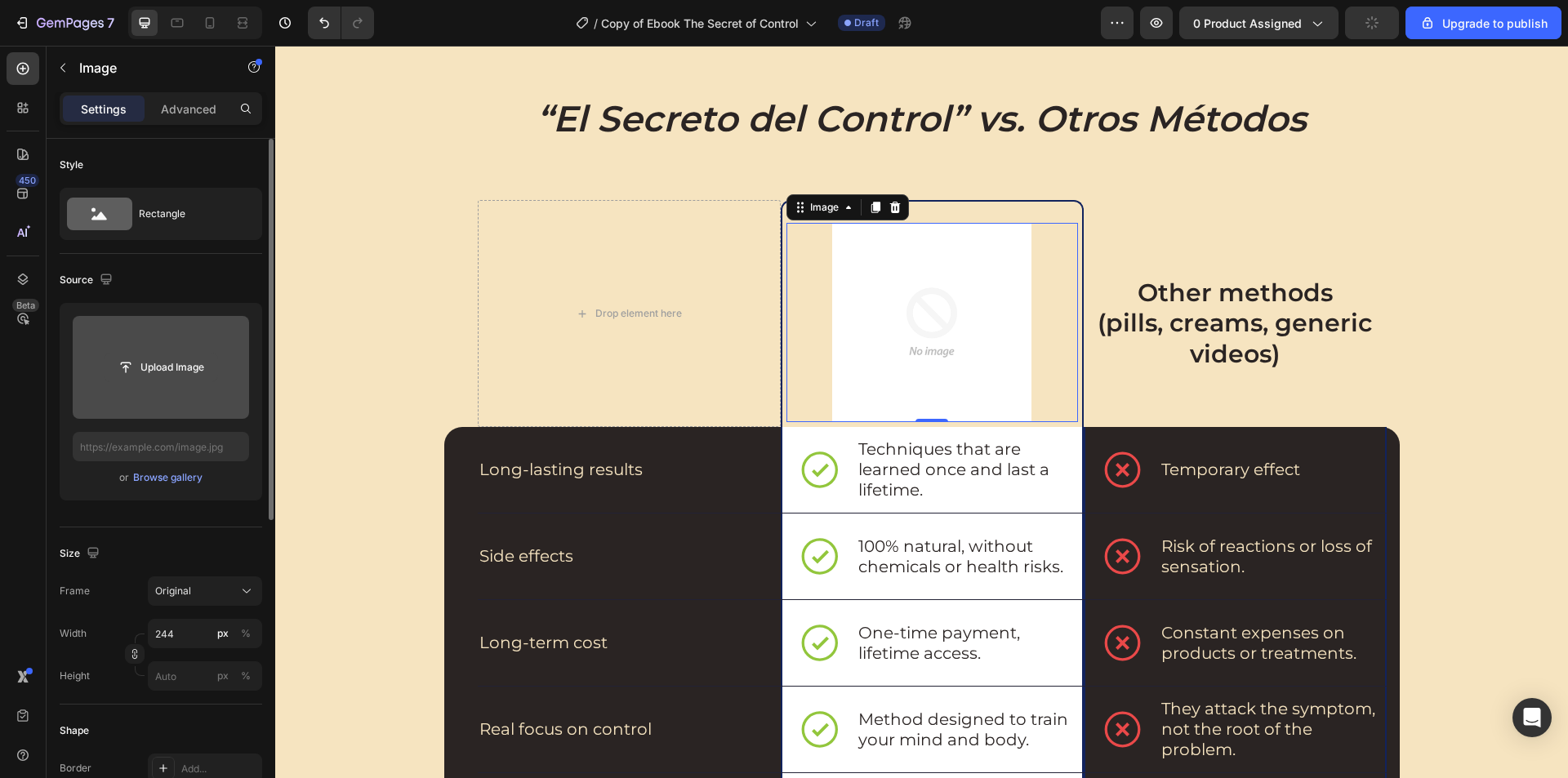
click at [164, 375] on input "file" at bounding box center [160, 367] width 113 height 28
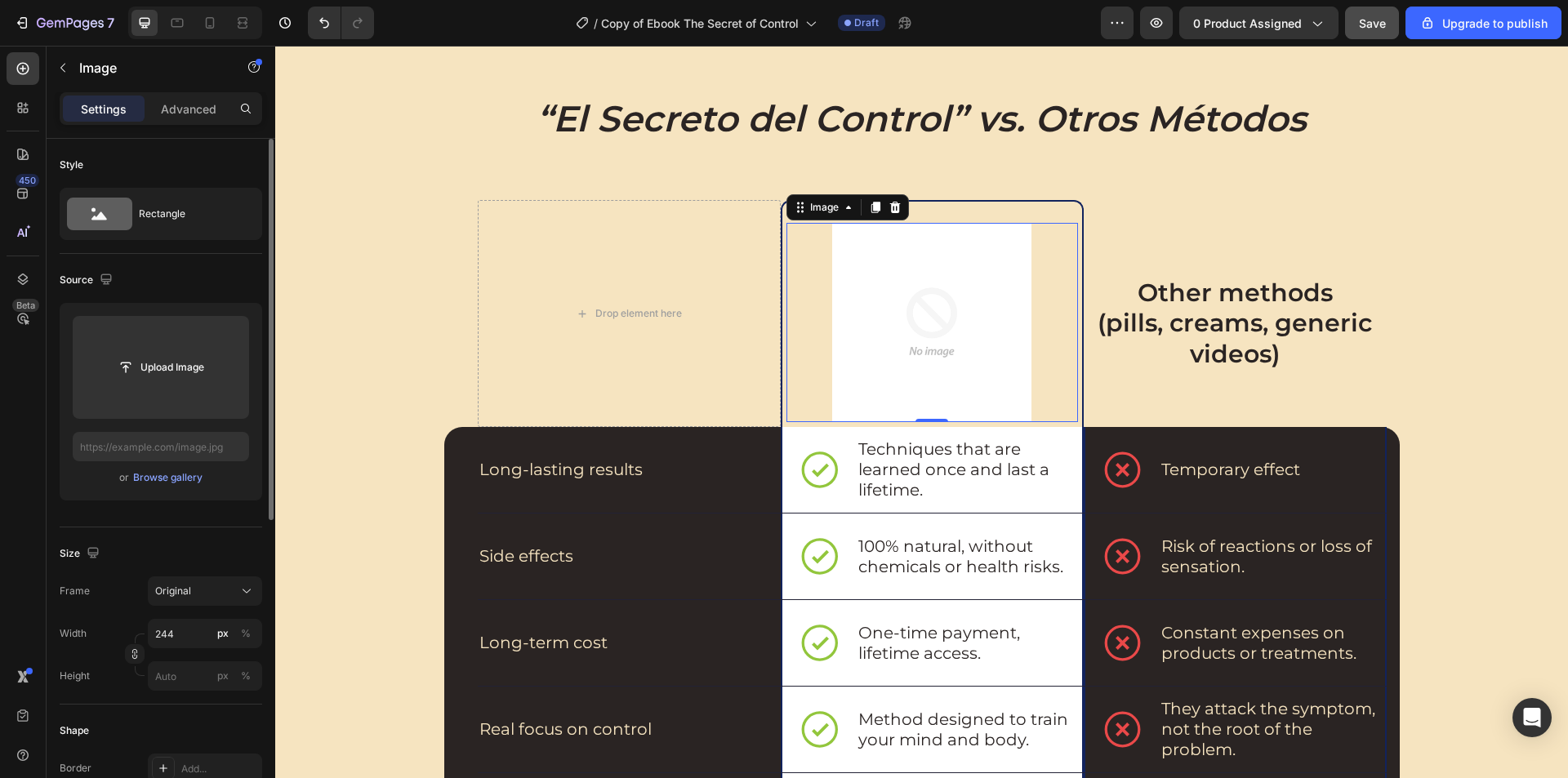
click at [184, 469] on div "or Browse gallery" at bounding box center [161, 477] width 176 height 20
click at [187, 475] on div "Browse gallery" at bounding box center [167, 477] width 69 height 14
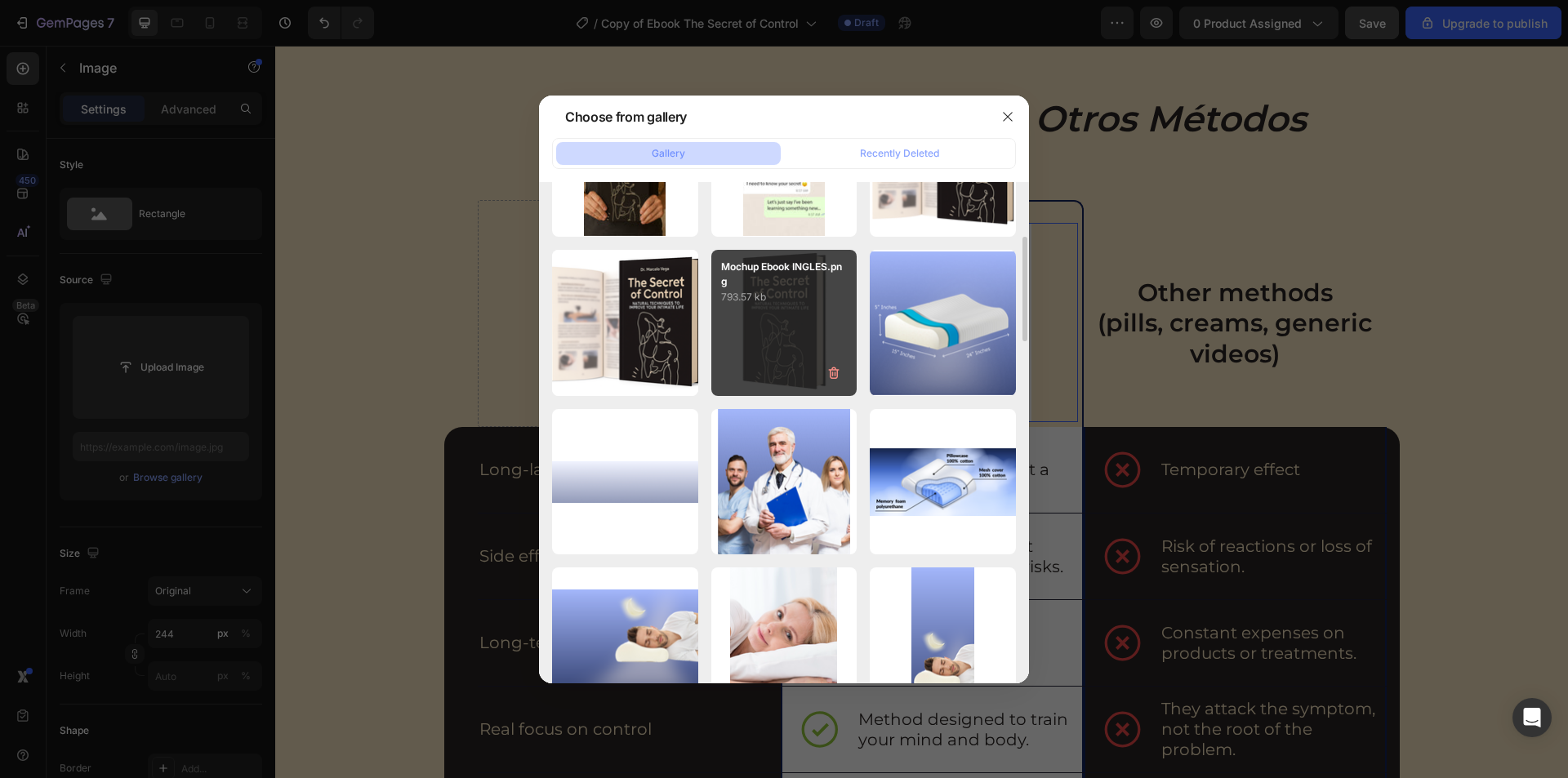
scroll to position [589, 0]
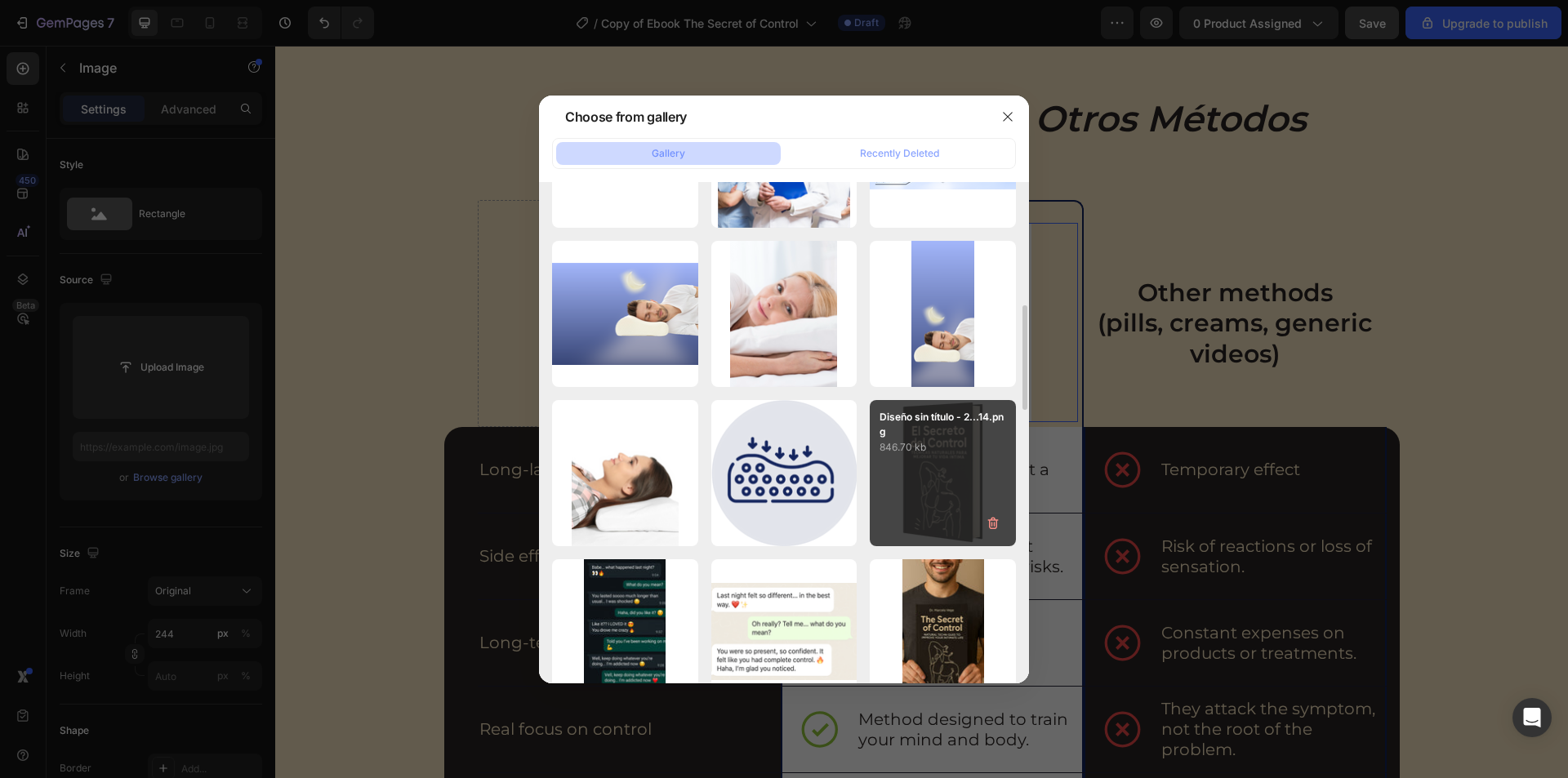
click at [947, 473] on div "Diseño sin título - 2...14.png 846.70 kb" at bounding box center [943, 473] width 146 height 146
type input "https://cdn.shopify.com/s/files/1/0650/1695/4964/files/gempages_580709647753675…"
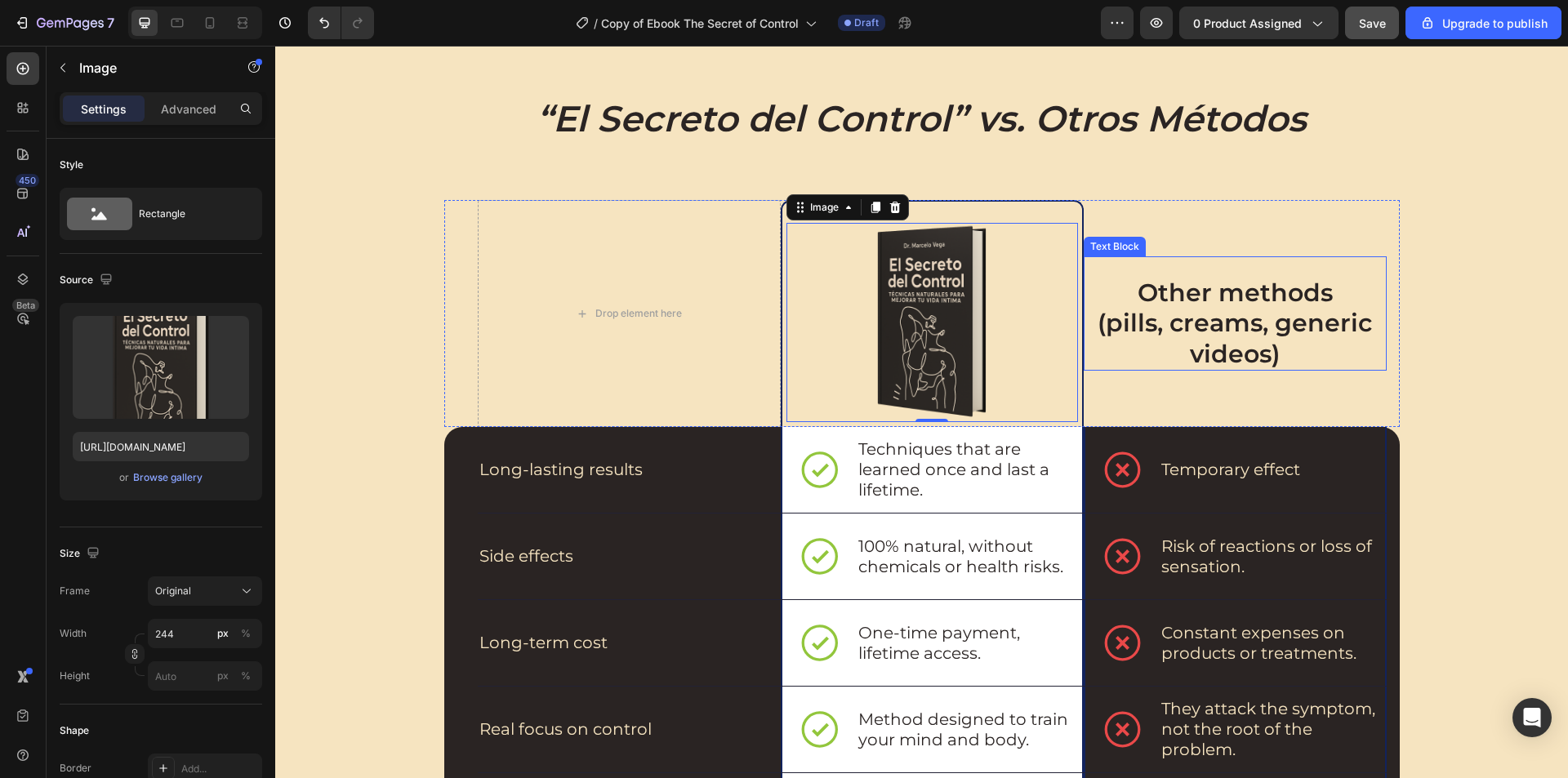
click at [1277, 314] on p "(pills, creams, generic videos)" at bounding box center [1235, 338] width 300 height 62
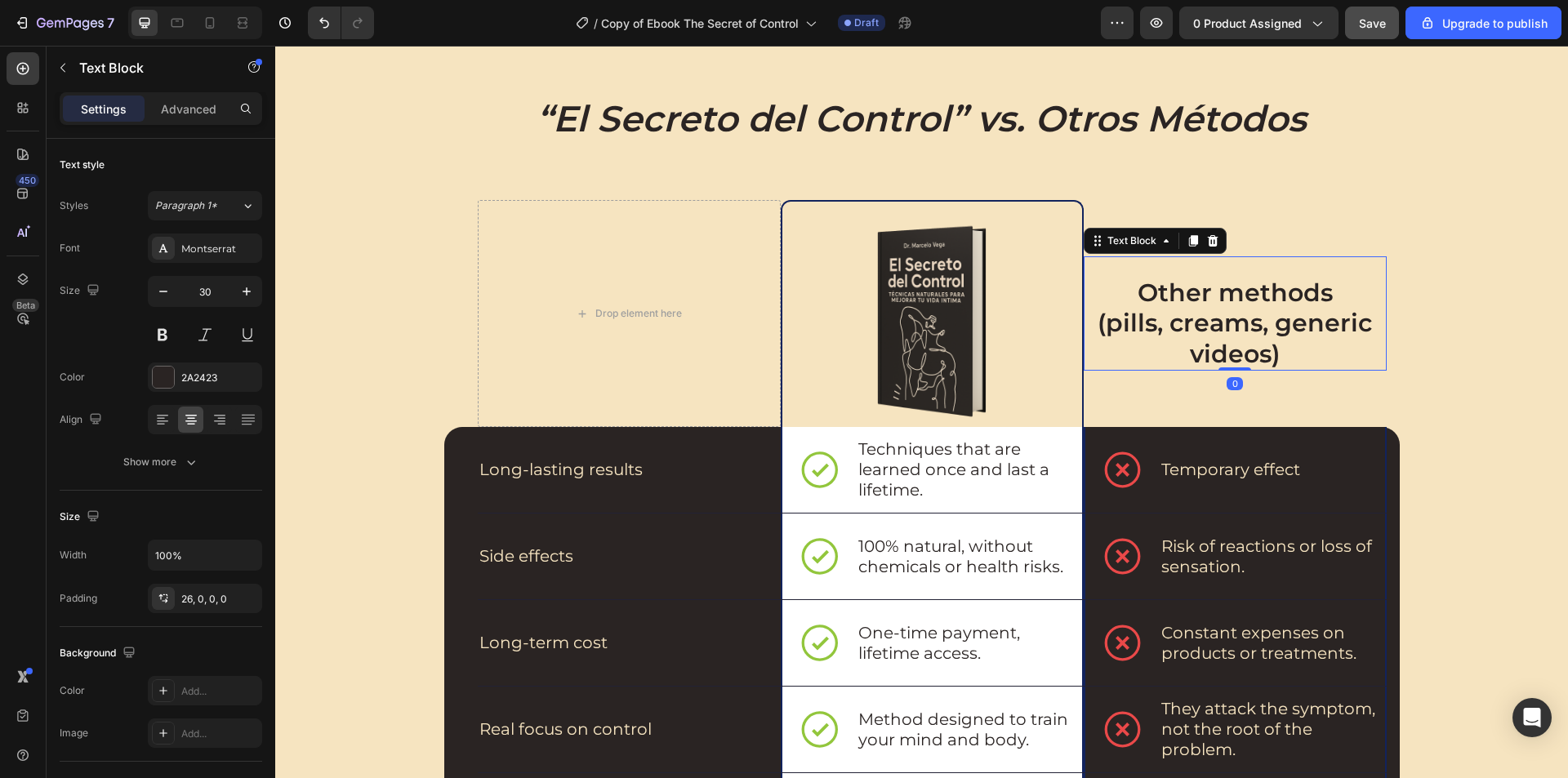
click at [1277, 314] on p "(pills, creams, generic videos)" at bounding box center [1235, 338] width 300 height 62
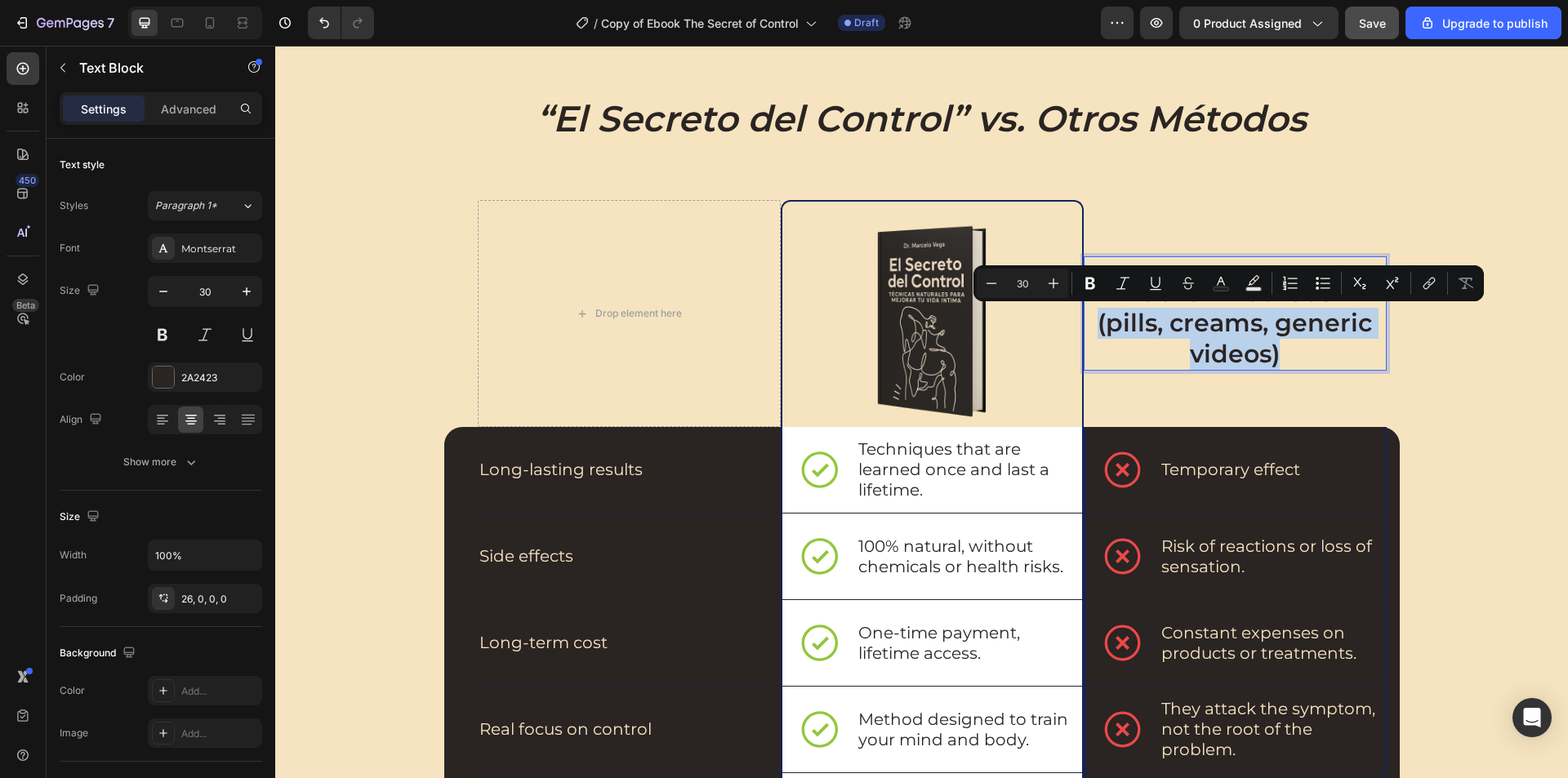
click at [1277, 314] on p "(pills, creams, generic videos)" at bounding box center [1235, 338] width 300 height 62
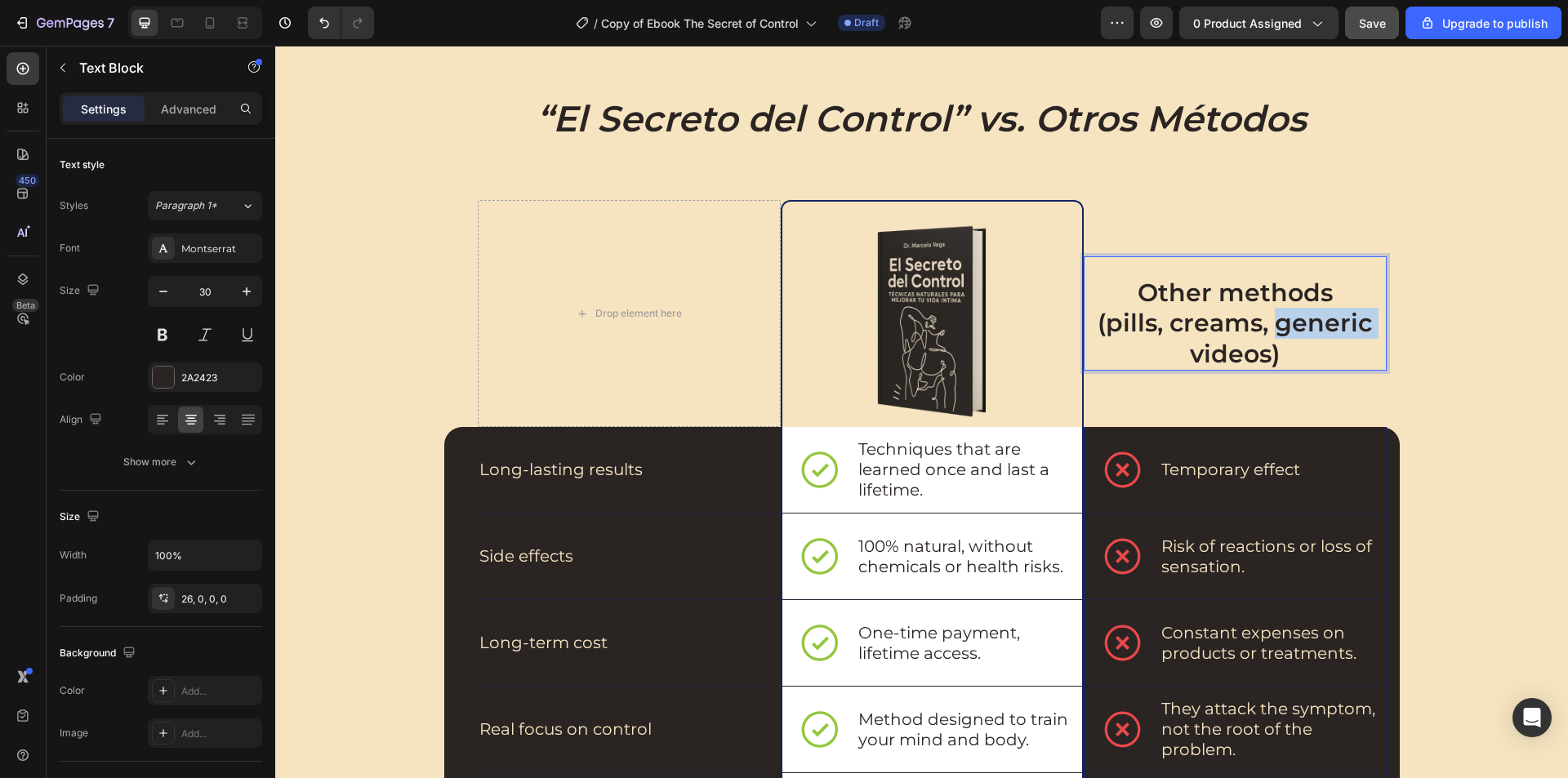
click at [1277, 314] on p "(pills, creams, generic videos)" at bounding box center [1235, 338] width 300 height 62
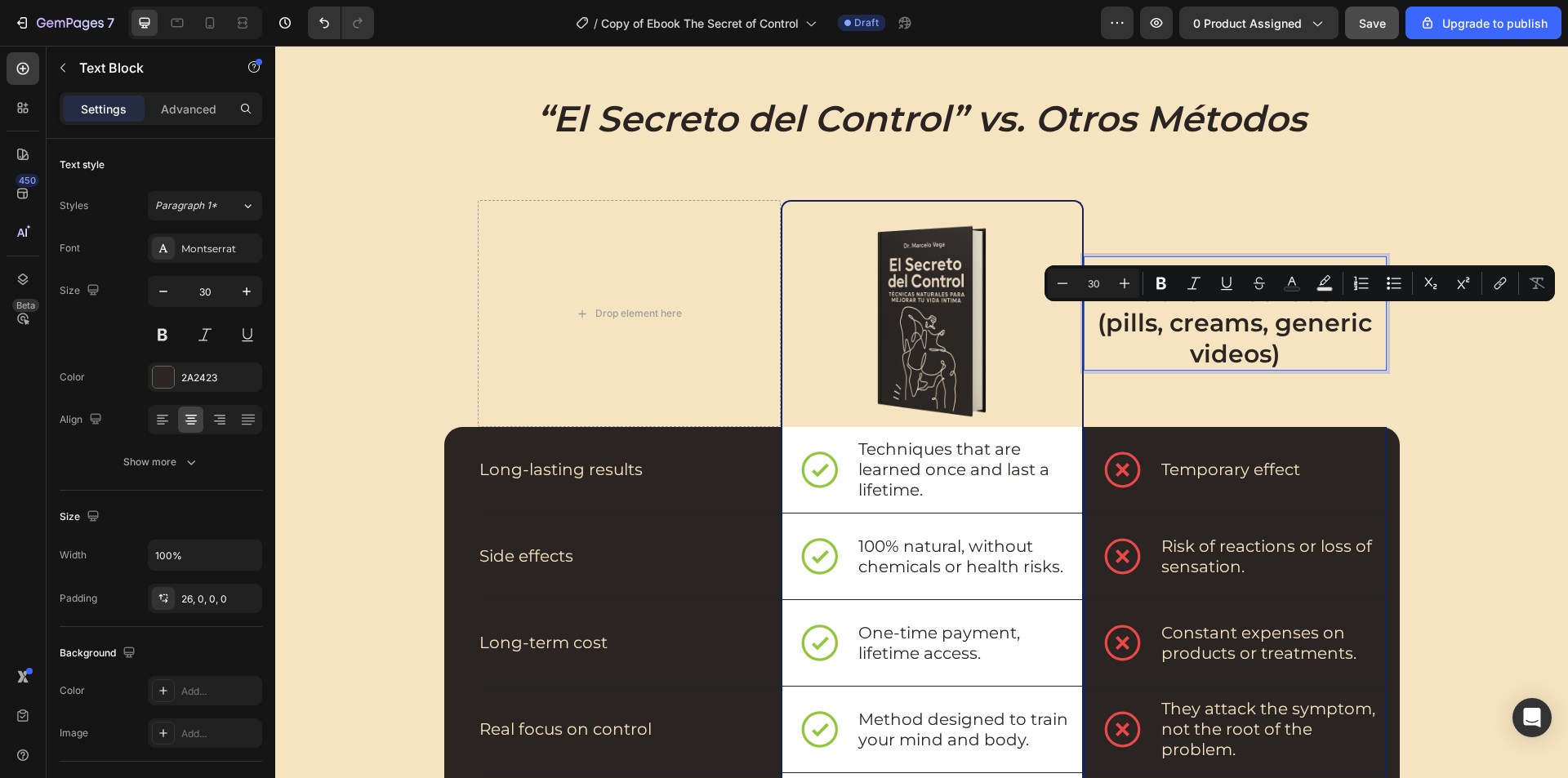
click at [1280, 350] on p "(pills, creams, generic videos)" at bounding box center [1235, 338] width 300 height 62
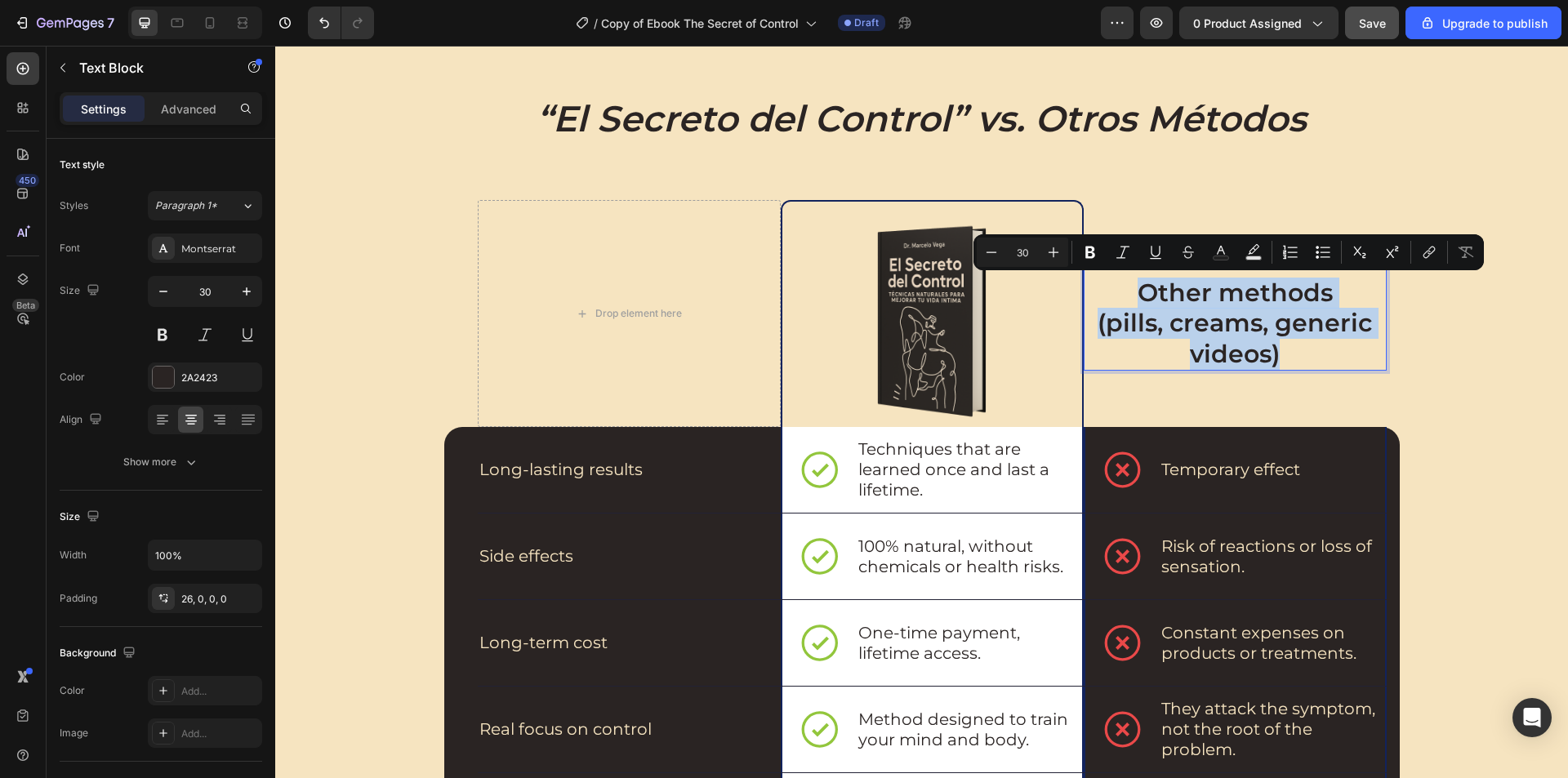
drag, startPoint x: 1280, startPoint y: 350, endPoint x: 1133, endPoint y: 299, distance: 155.6
click at [1133, 299] on div "Other methods (pills, creams, generic videos)" at bounding box center [1234, 313] width 303 height 115
copy div "Other methods (pills, creams, generic videos)"
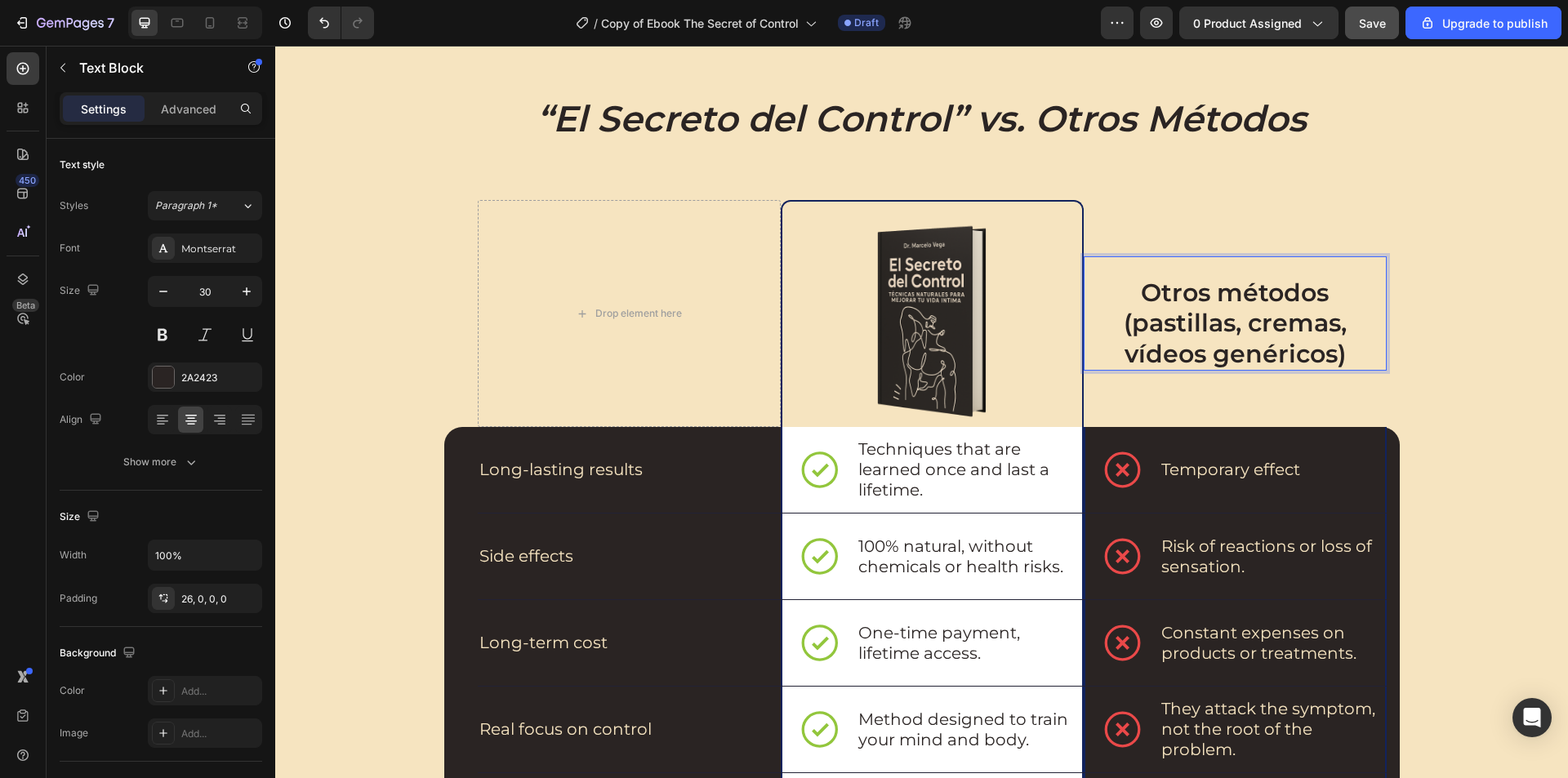
click at [1116, 323] on p "(pastillas, cremas, vídeos genéricos)" at bounding box center [1235, 338] width 300 height 62
click at [1351, 345] on p "Otros métodos (pastillas, cremas, vídeos genéricos)" at bounding box center [1235, 324] width 300 height 92
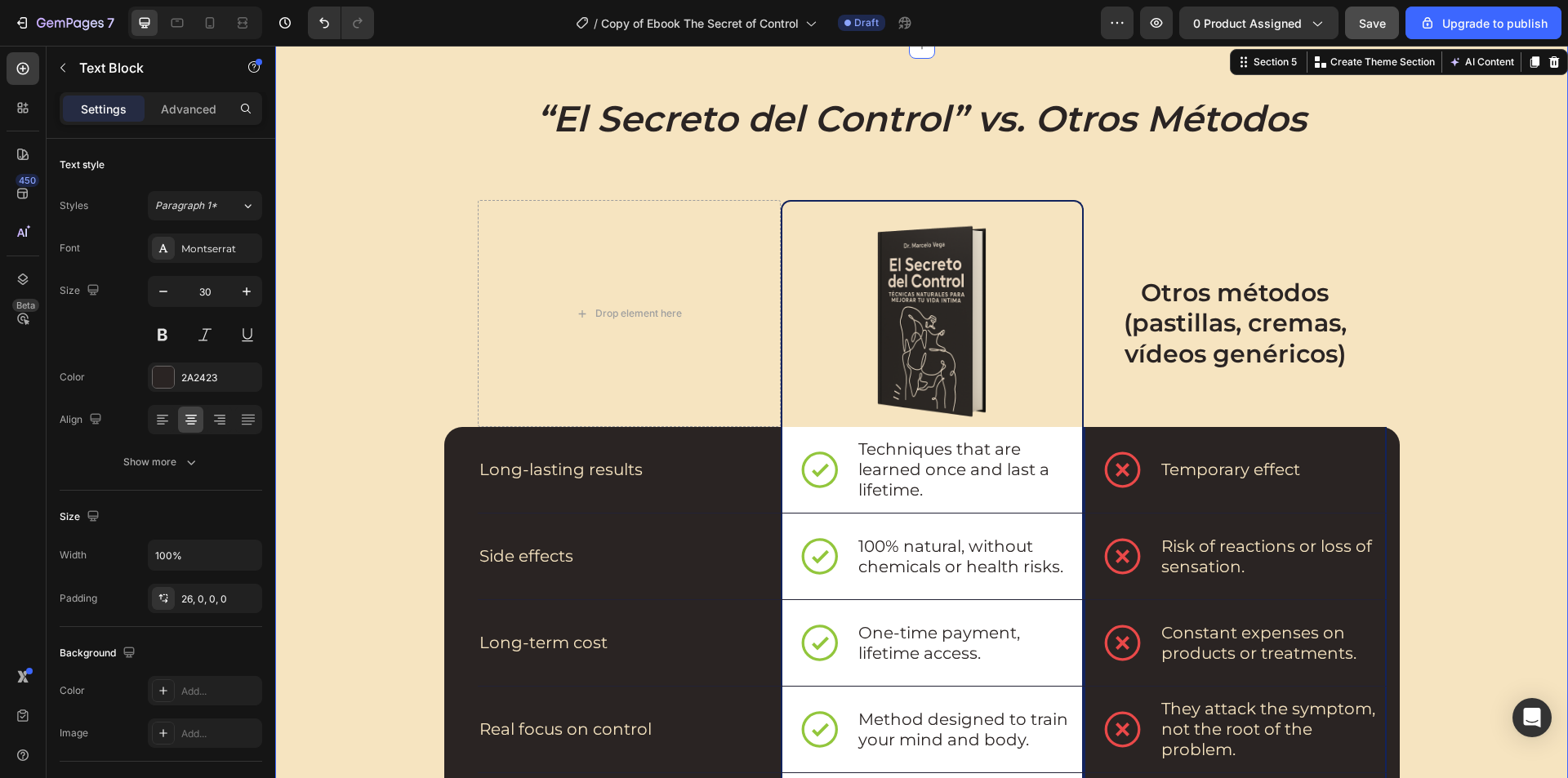
click at [1485, 377] on div "⁠⁠⁠⁠⁠⁠⁠ “El Secreto del Control” vs. Otros Métodos Heading Drop element here Im…" at bounding box center [921, 586] width 1260 height 983
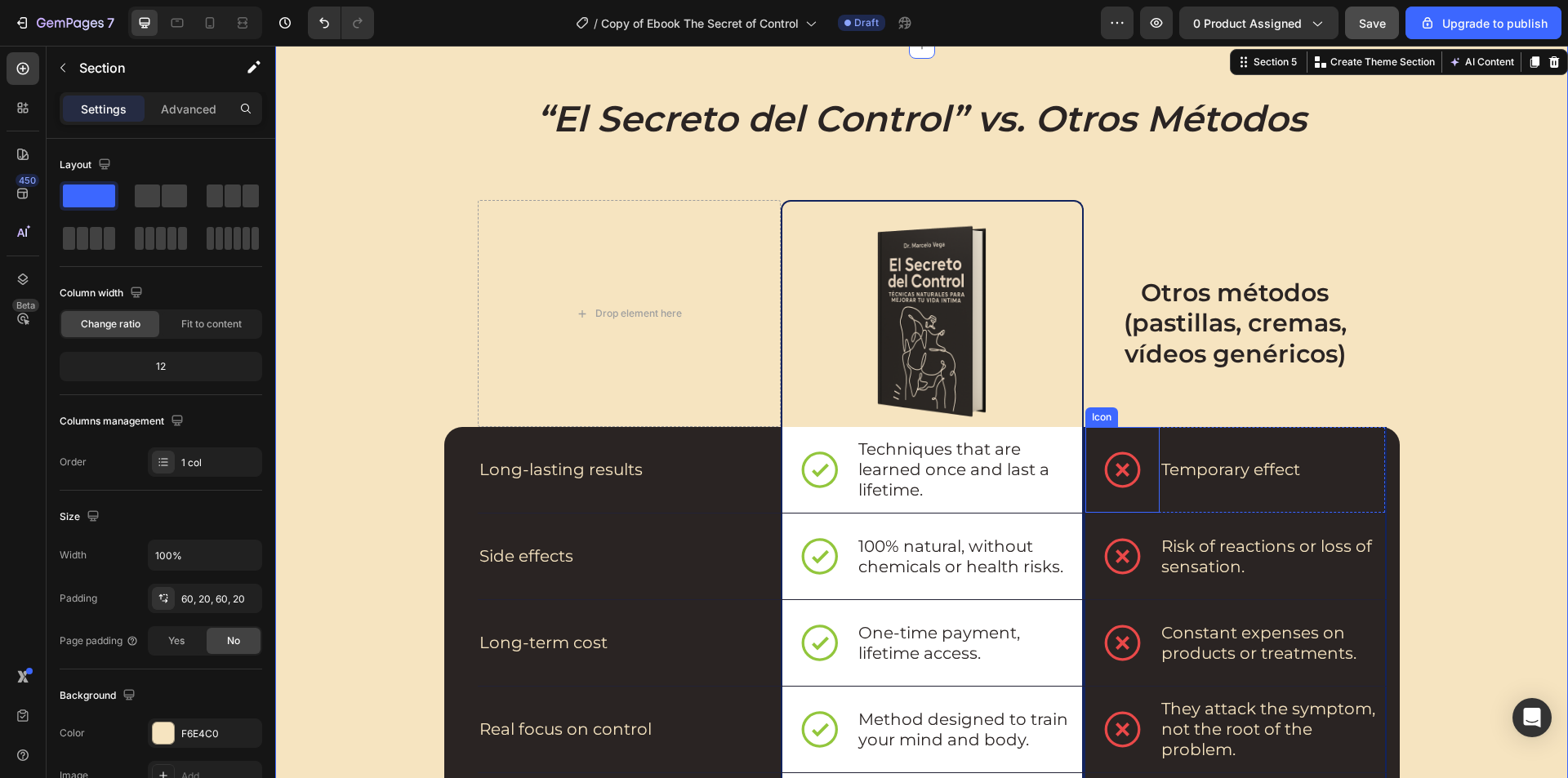
scroll to position [1633, 0]
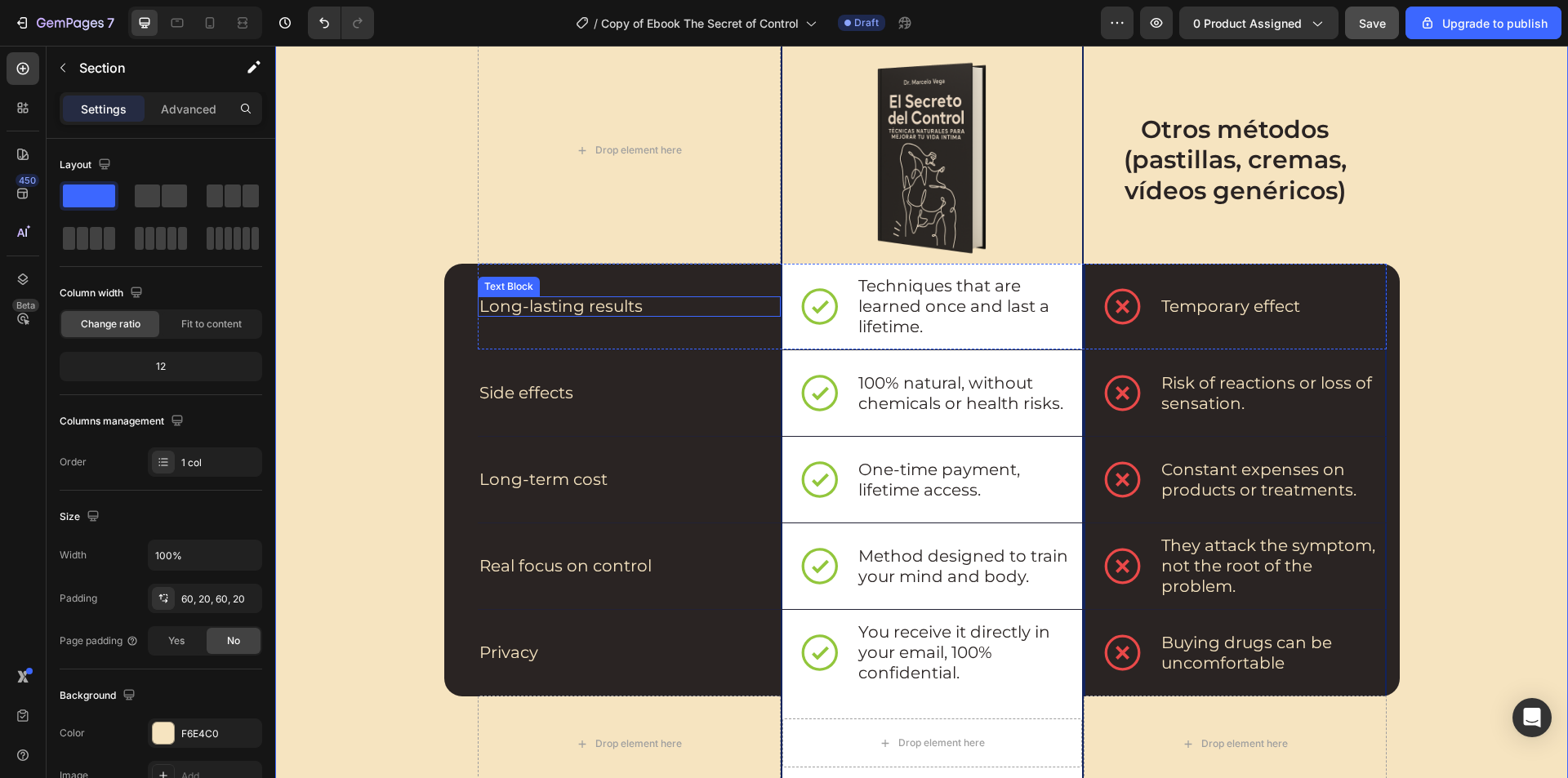
click at [623, 311] on p "Long-lasting results" at bounding box center [620, 306] width 283 height 21
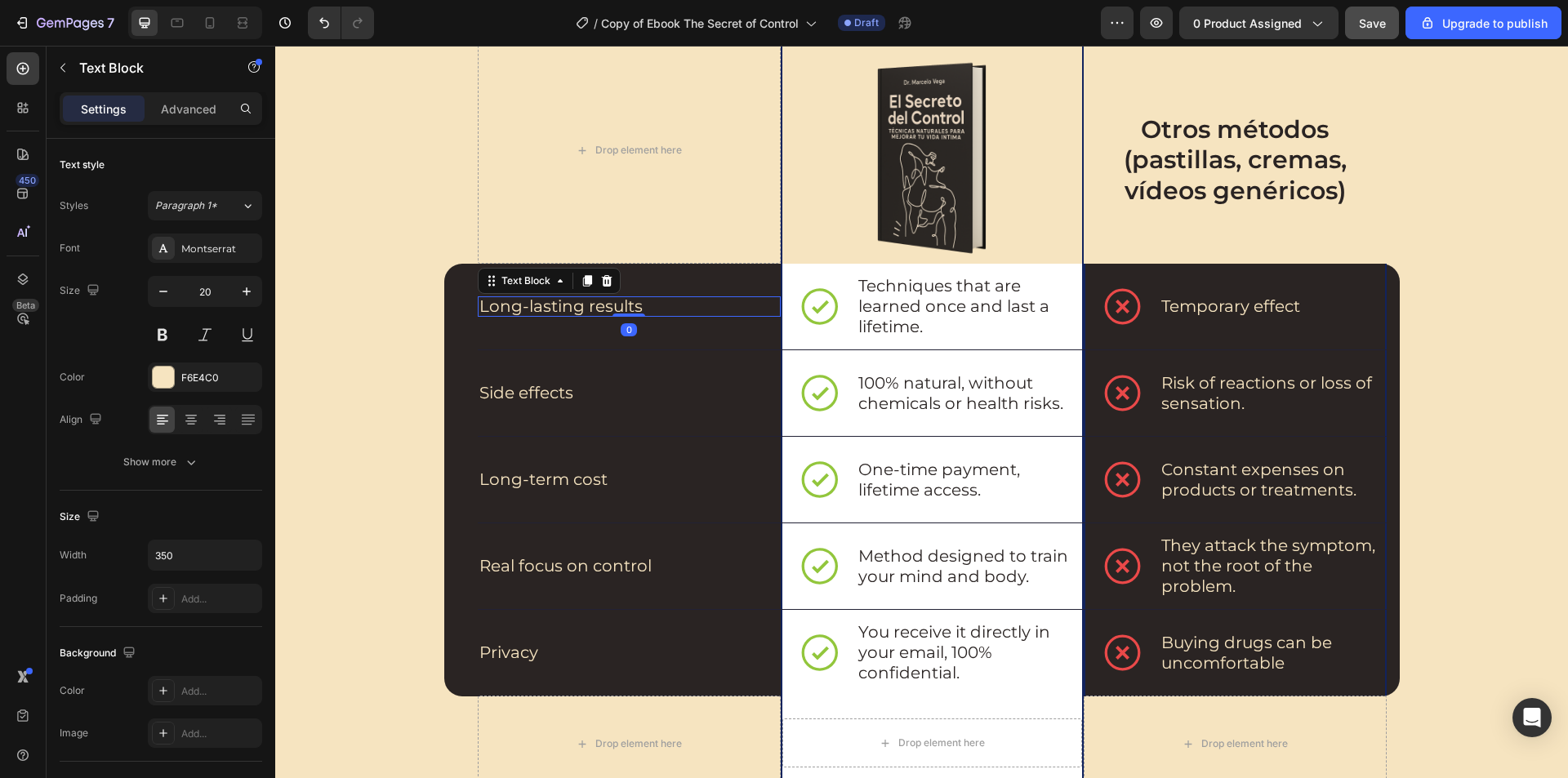
click at [623, 311] on p "Long-lasting results" at bounding box center [620, 306] width 283 height 21
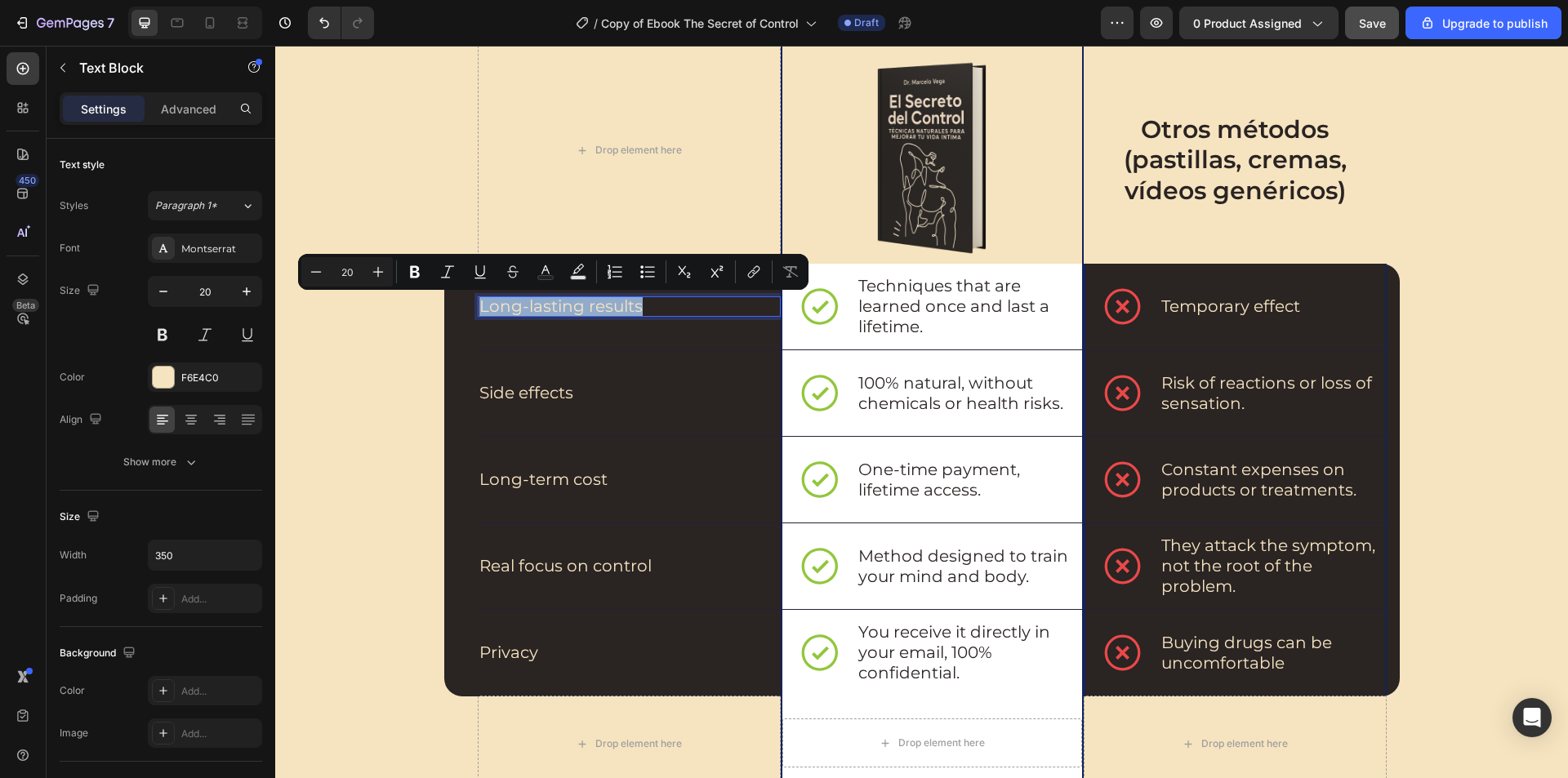
copy p "Long-lasting results"
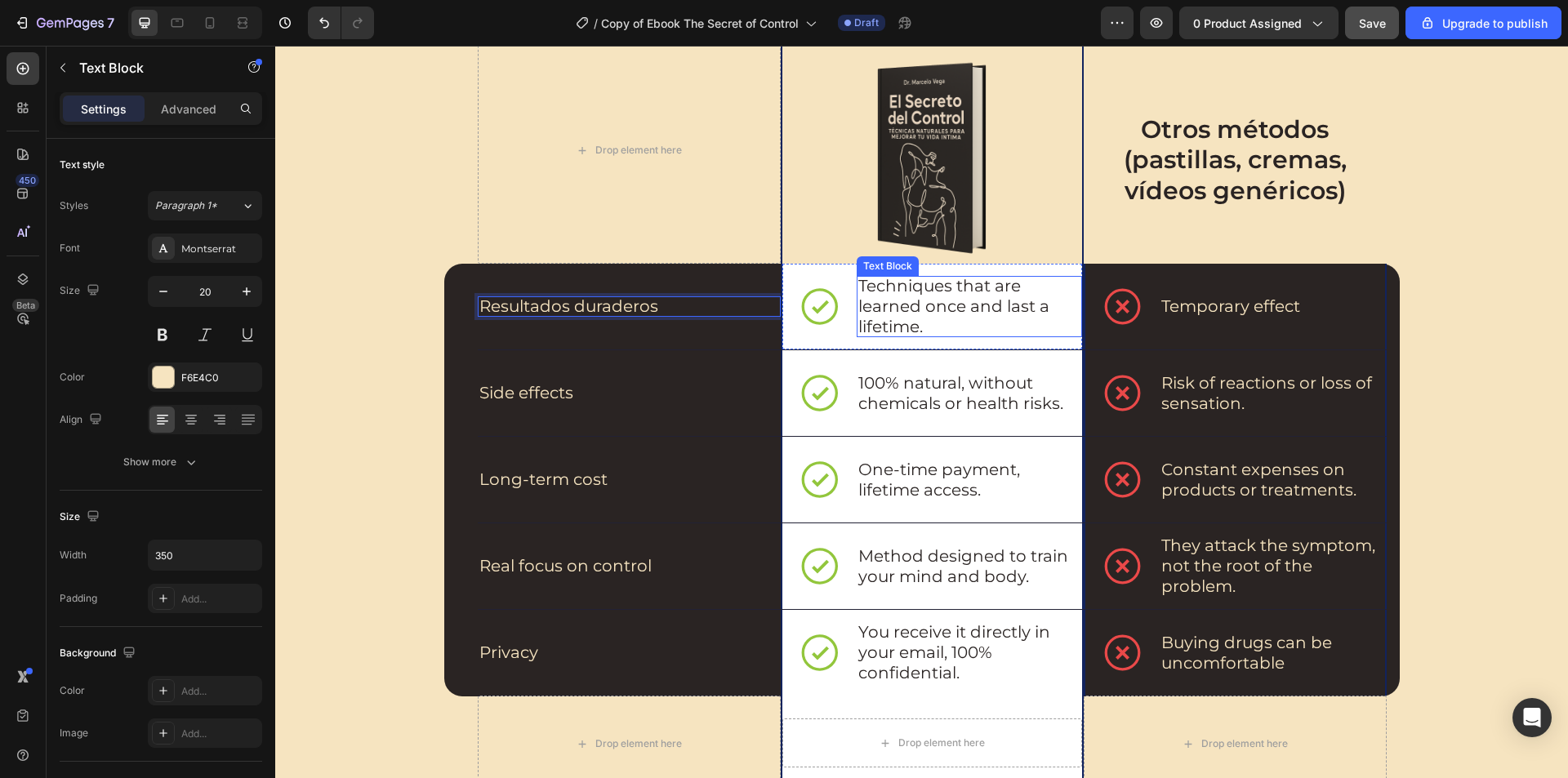
click at [882, 298] on p "Techniques that are learned once and last a lifetime." at bounding box center [968, 306] width 221 height 62
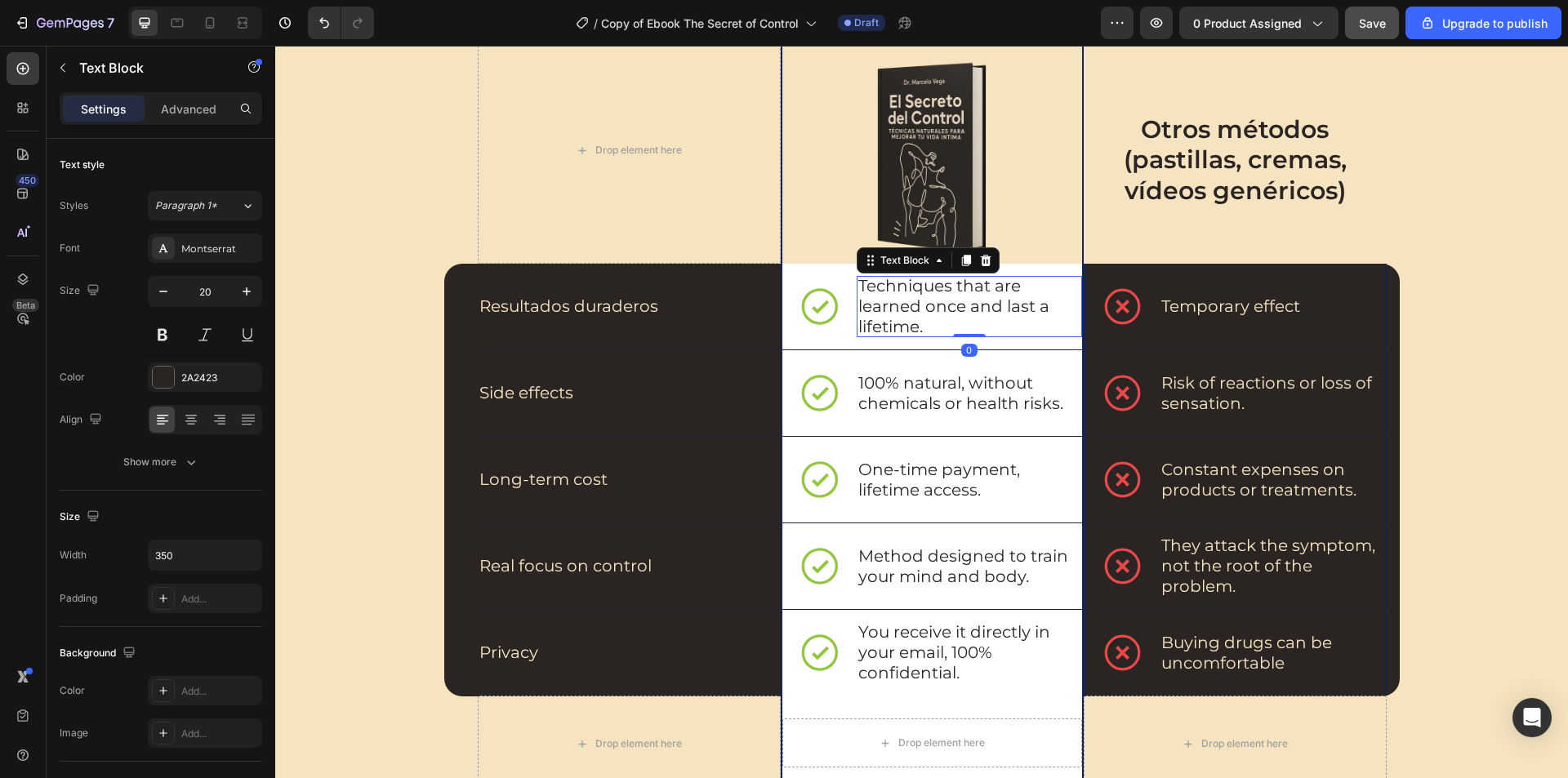
click at [882, 298] on p "Techniques that are learned once and last a lifetime." at bounding box center [968, 306] width 221 height 62
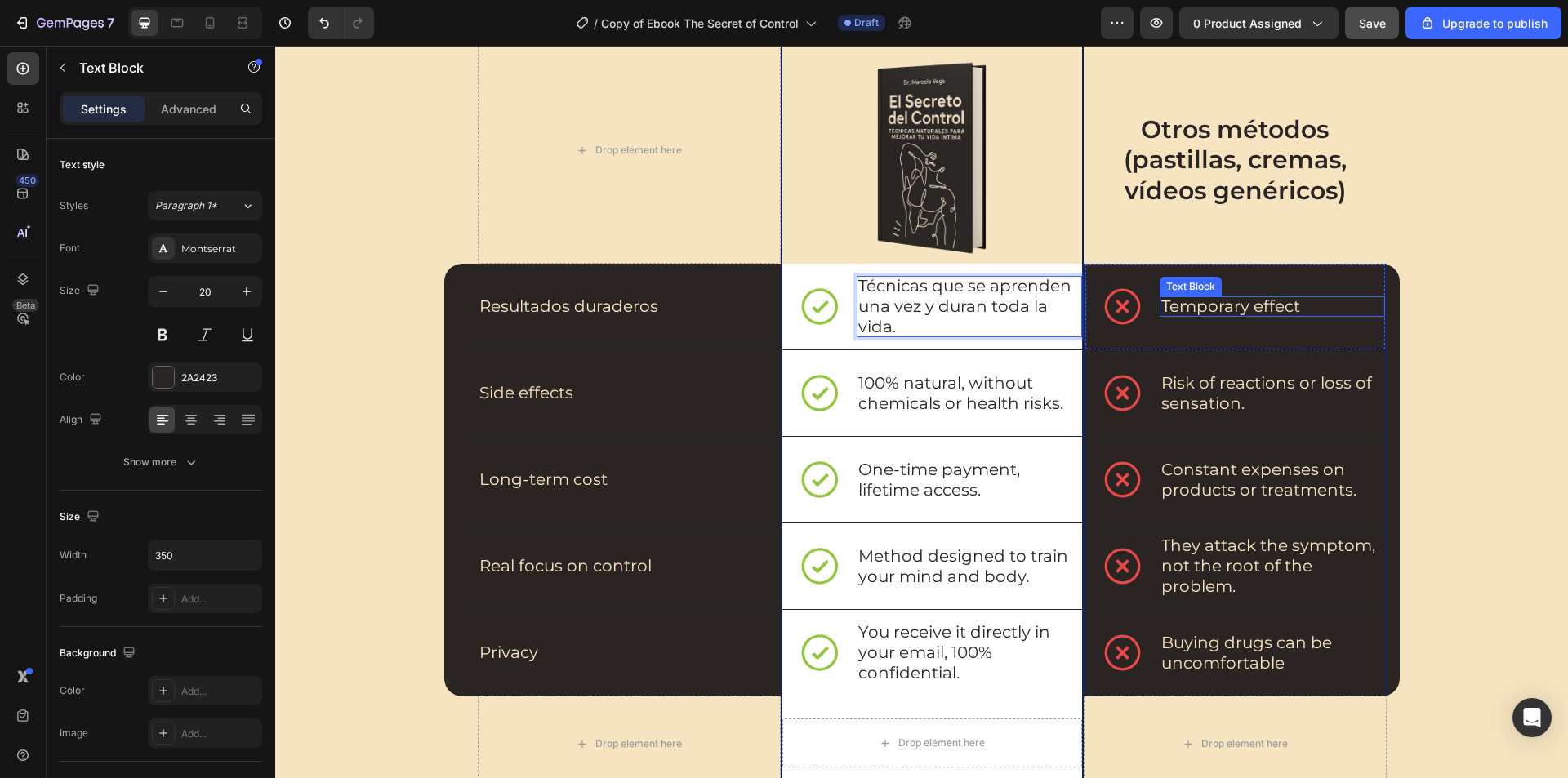
click at [1204, 307] on p "Temporary effect" at bounding box center [1271, 306] width 221 height 21
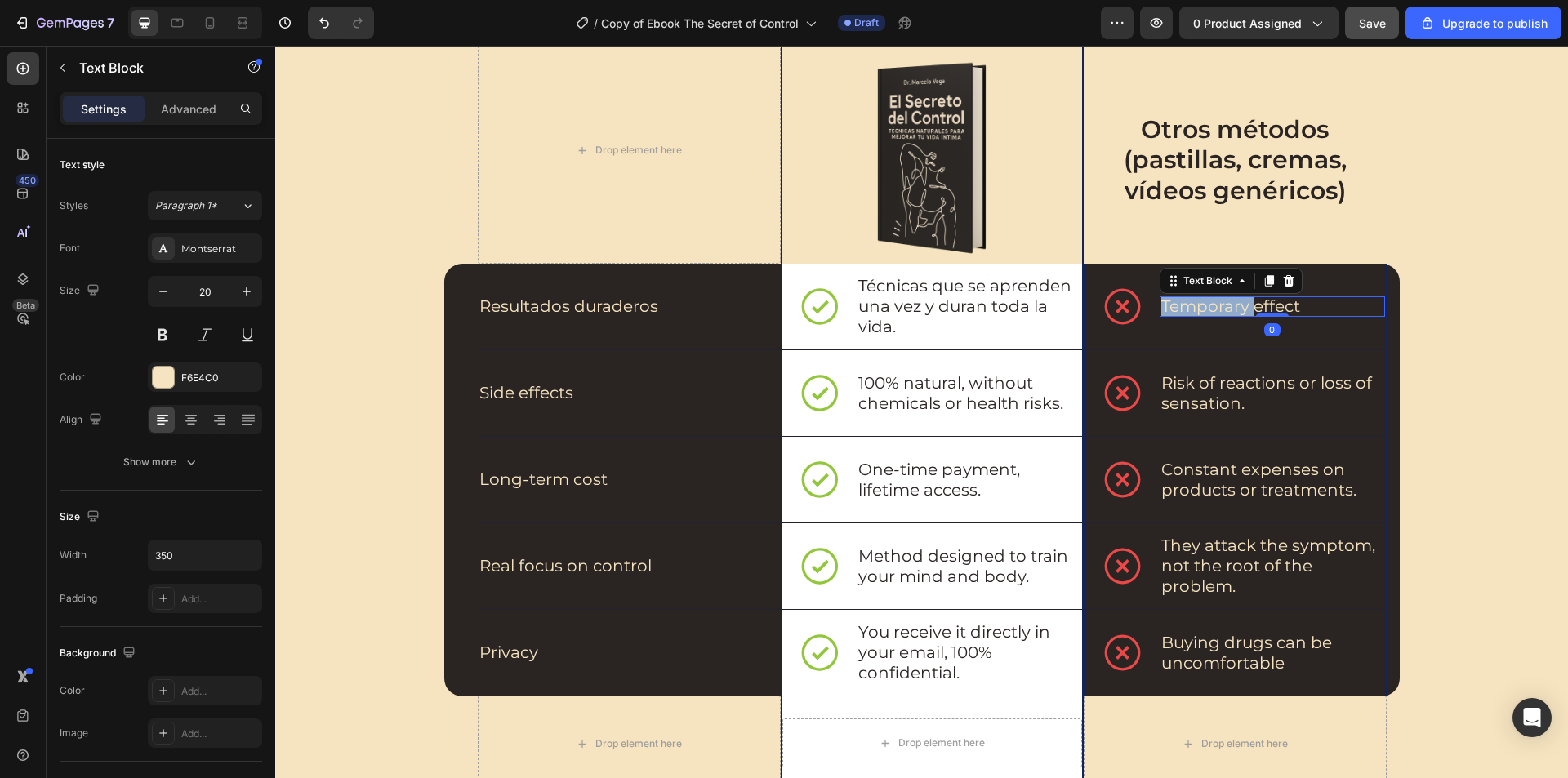
click at [1204, 307] on p "Temporary effect" at bounding box center [1271, 306] width 221 height 21
click at [879, 411] on p "100% natural, without chemicals or health risks." at bounding box center [968, 393] width 221 height 41
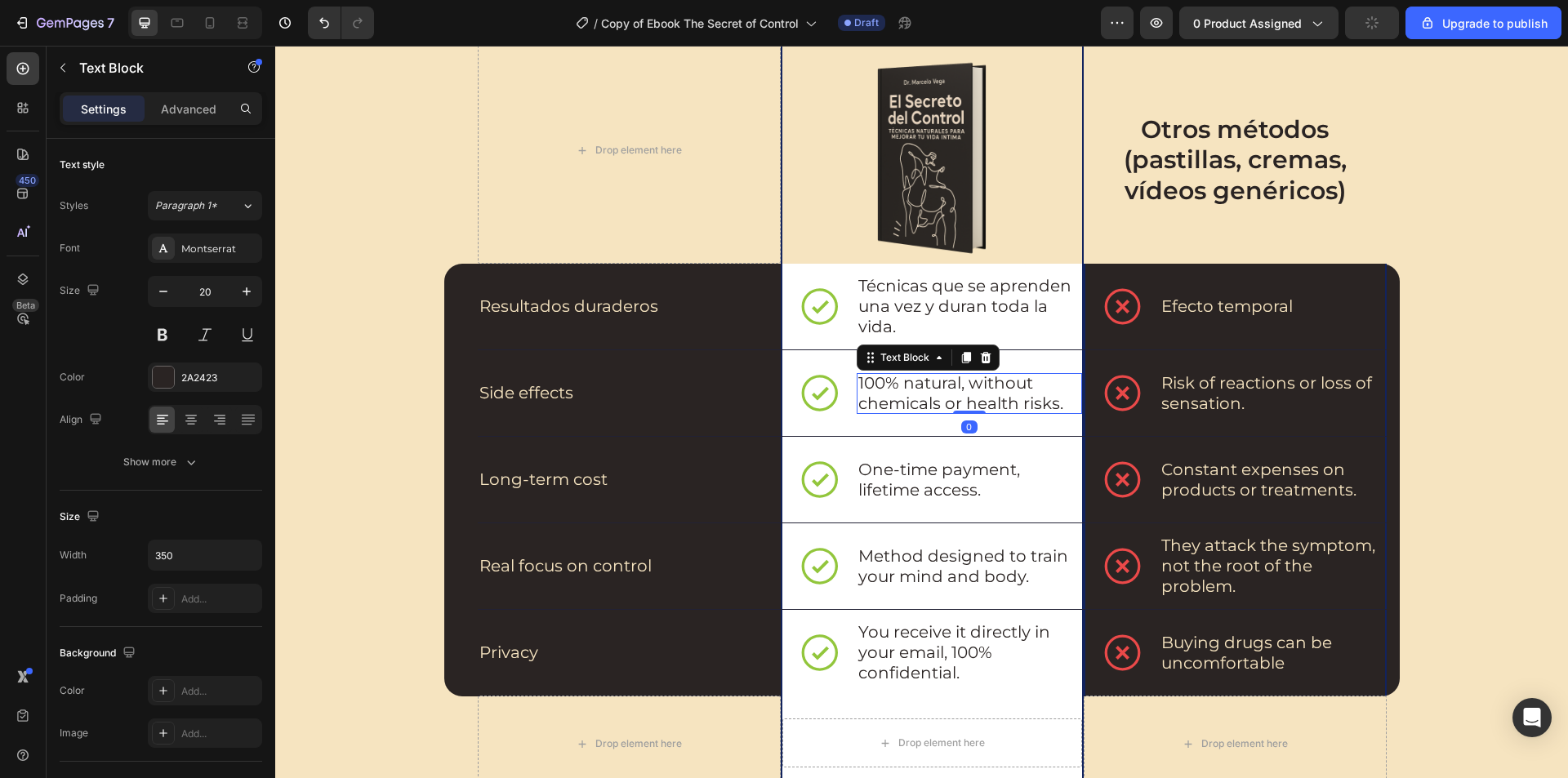
click at [878, 400] on p "100% natural, without chemicals or health risks." at bounding box center [968, 393] width 221 height 41
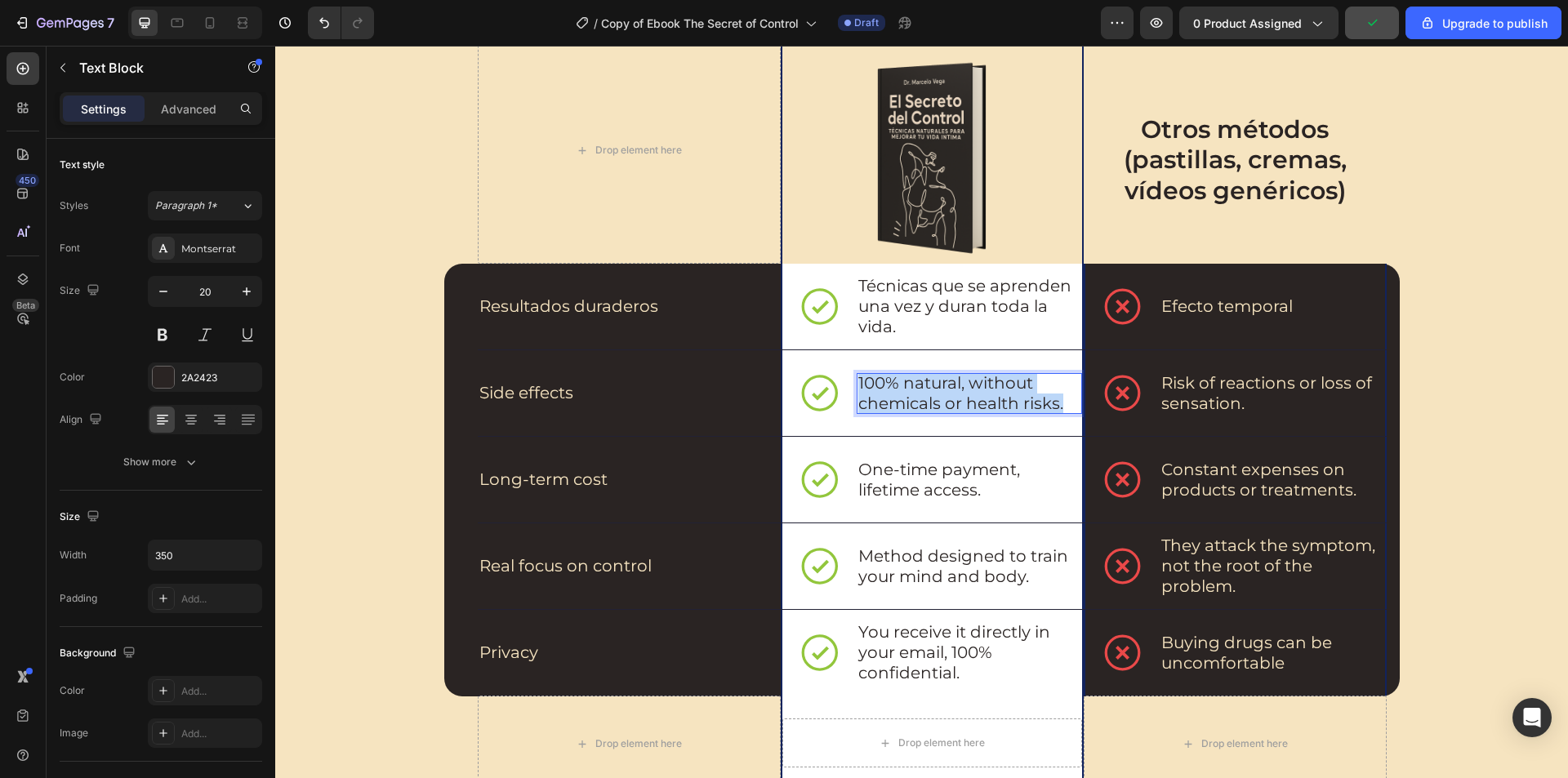
click at [878, 400] on p "100% natural, without chemicals or health risks." at bounding box center [968, 393] width 221 height 41
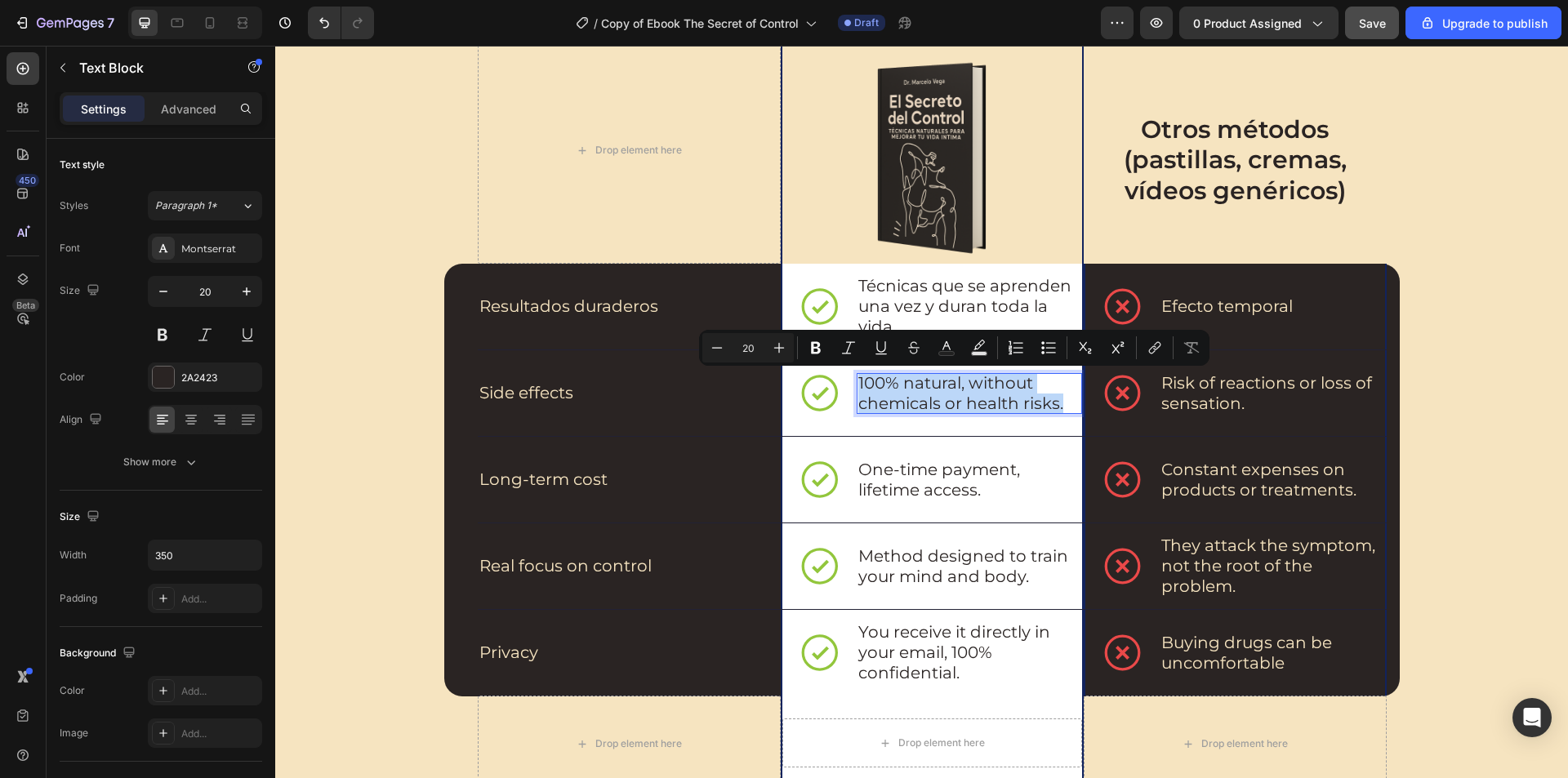
click at [966, 401] on p "100% natural, without chemicals or health risks." at bounding box center [968, 393] width 221 height 41
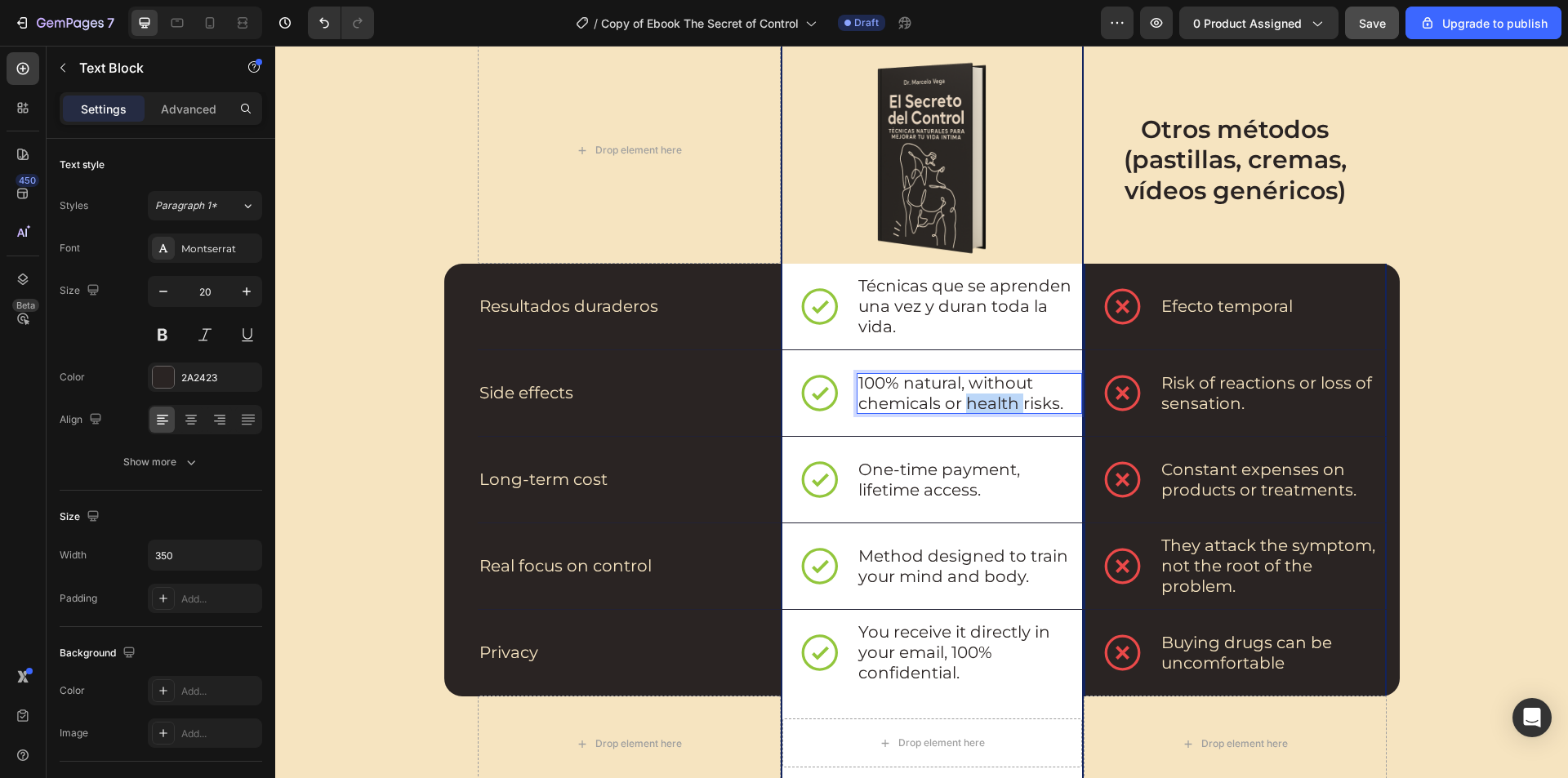
click at [966, 401] on p "100% natural, without chemicals or health risks." at bounding box center [968, 393] width 221 height 41
click at [944, 394] on p "100 % natural, sin productos químicos ni riesgos para la salud." at bounding box center [968, 393] width 221 height 62
click at [1053, 407] on p "100 % natural, sin químicos ni riesgos para la salud." at bounding box center [968, 393] width 221 height 41
click at [916, 337] on p "Técnicas que se aprenden una vez y duran toda la vida." at bounding box center [968, 306] width 221 height 62
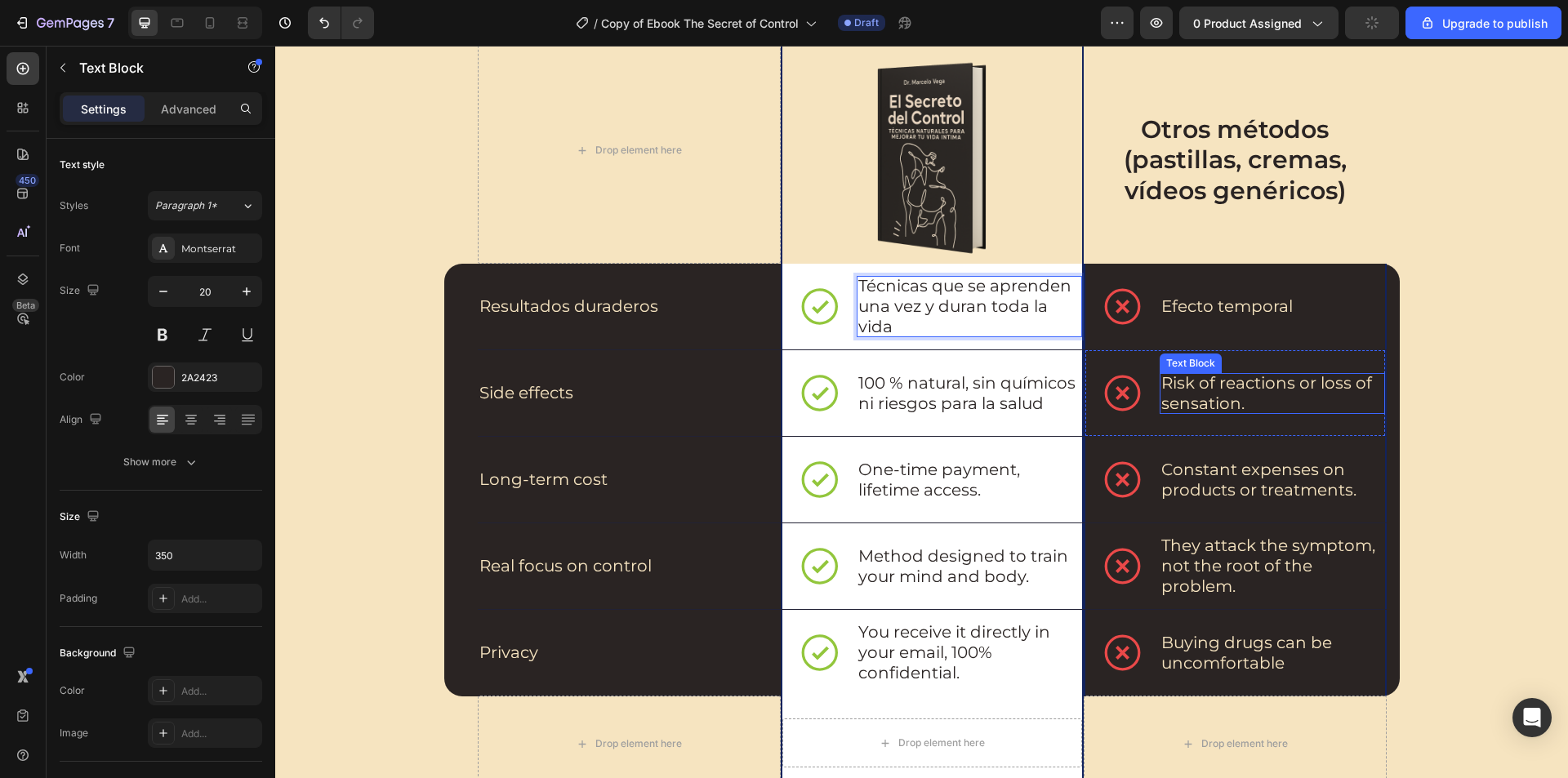
click at [1255, 410] on p "Risk of reactions or loss of sensation." at bounding box center [1271, 393] width 221 height 41
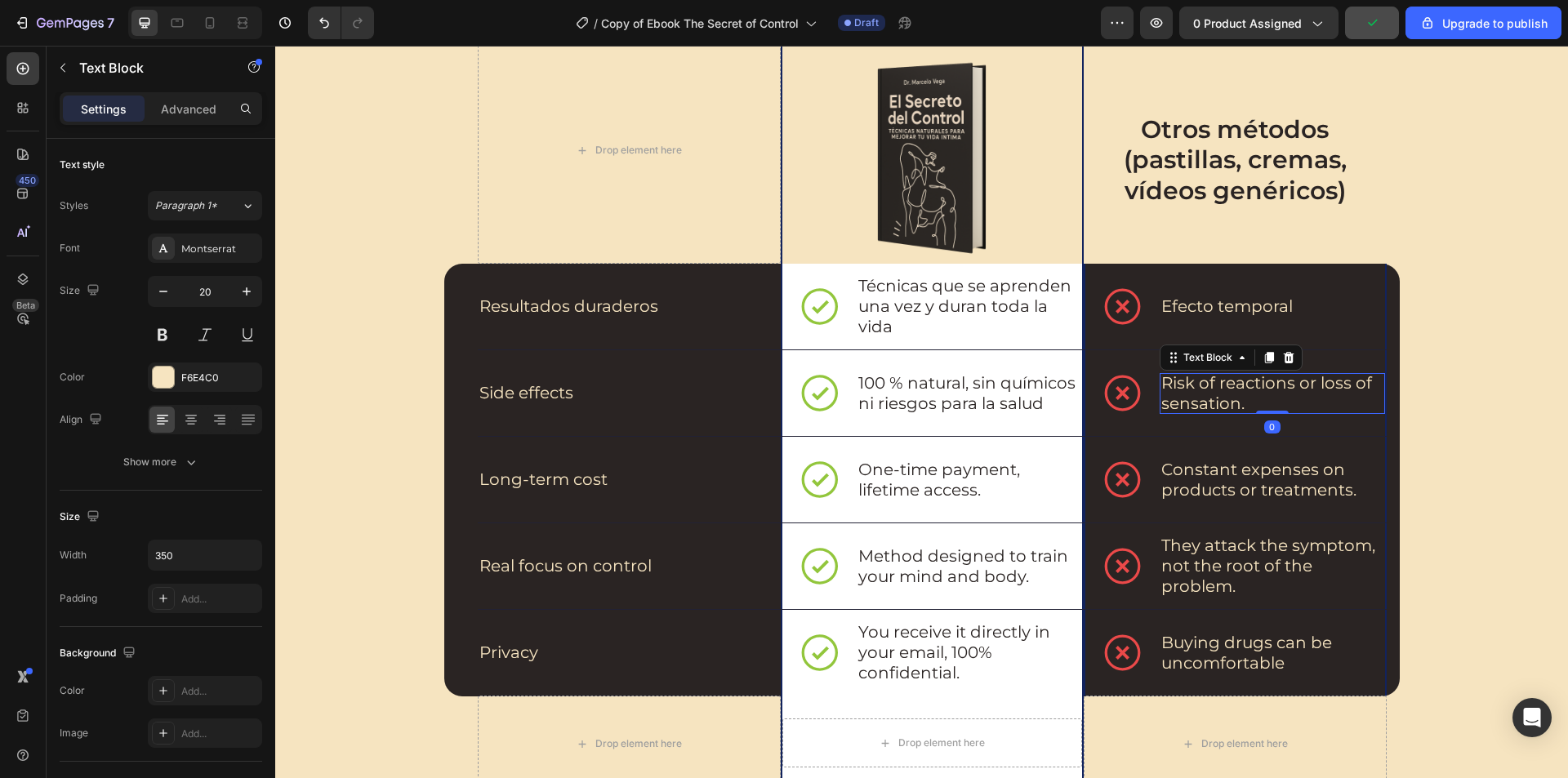
click at [1238, 393] on p "Risk of reactions or loss of sensation." at bounding box center [1271, 393] width 221 height 41
click at [981, 481] on p "One-time payment, lifetime access." at bounding box center [968, 480] width 221 height 41
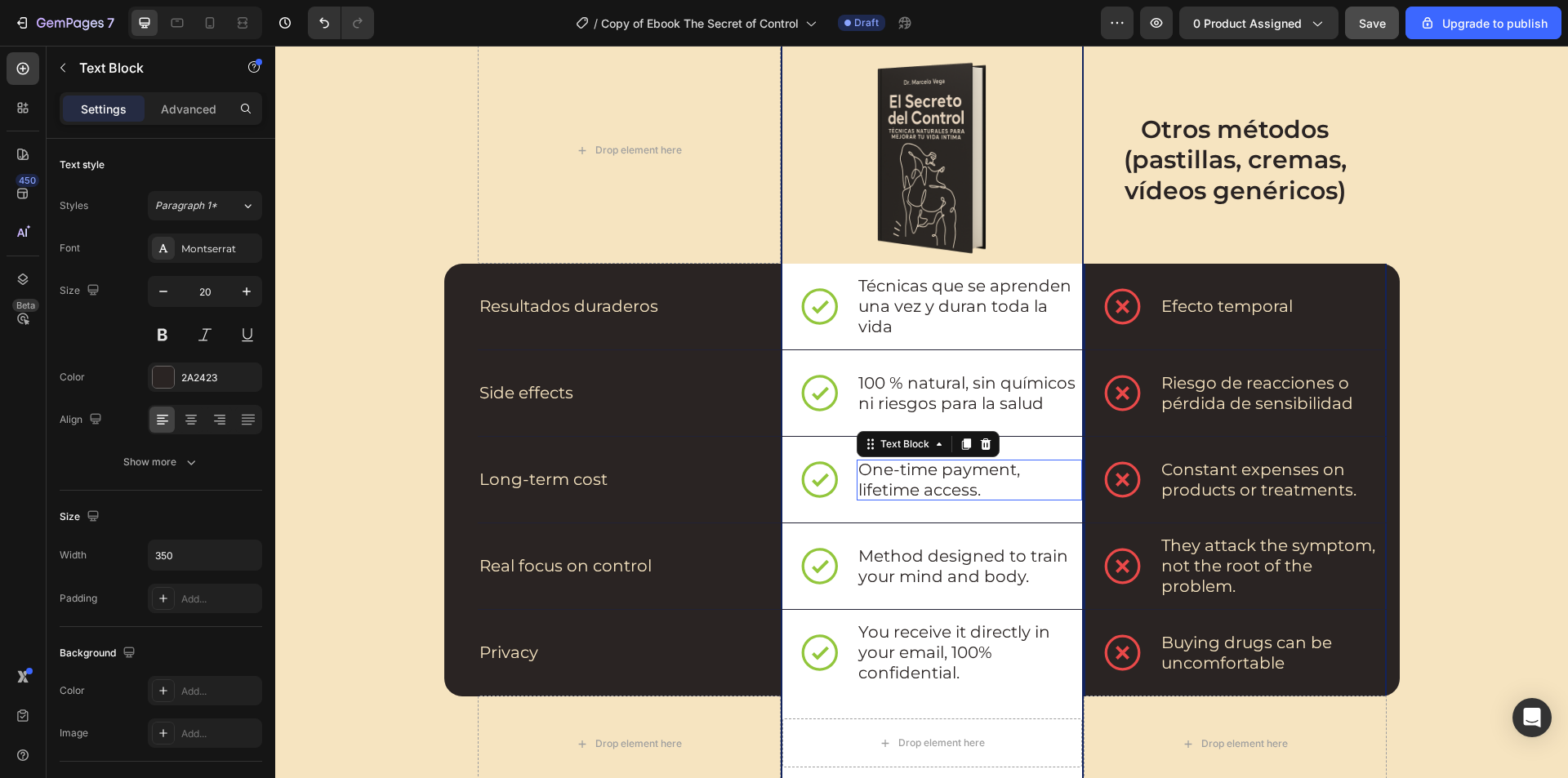
click at [981, 481] on p "One-time payment, lifetime access." at bounding box center [968, 480] width 221 height 41
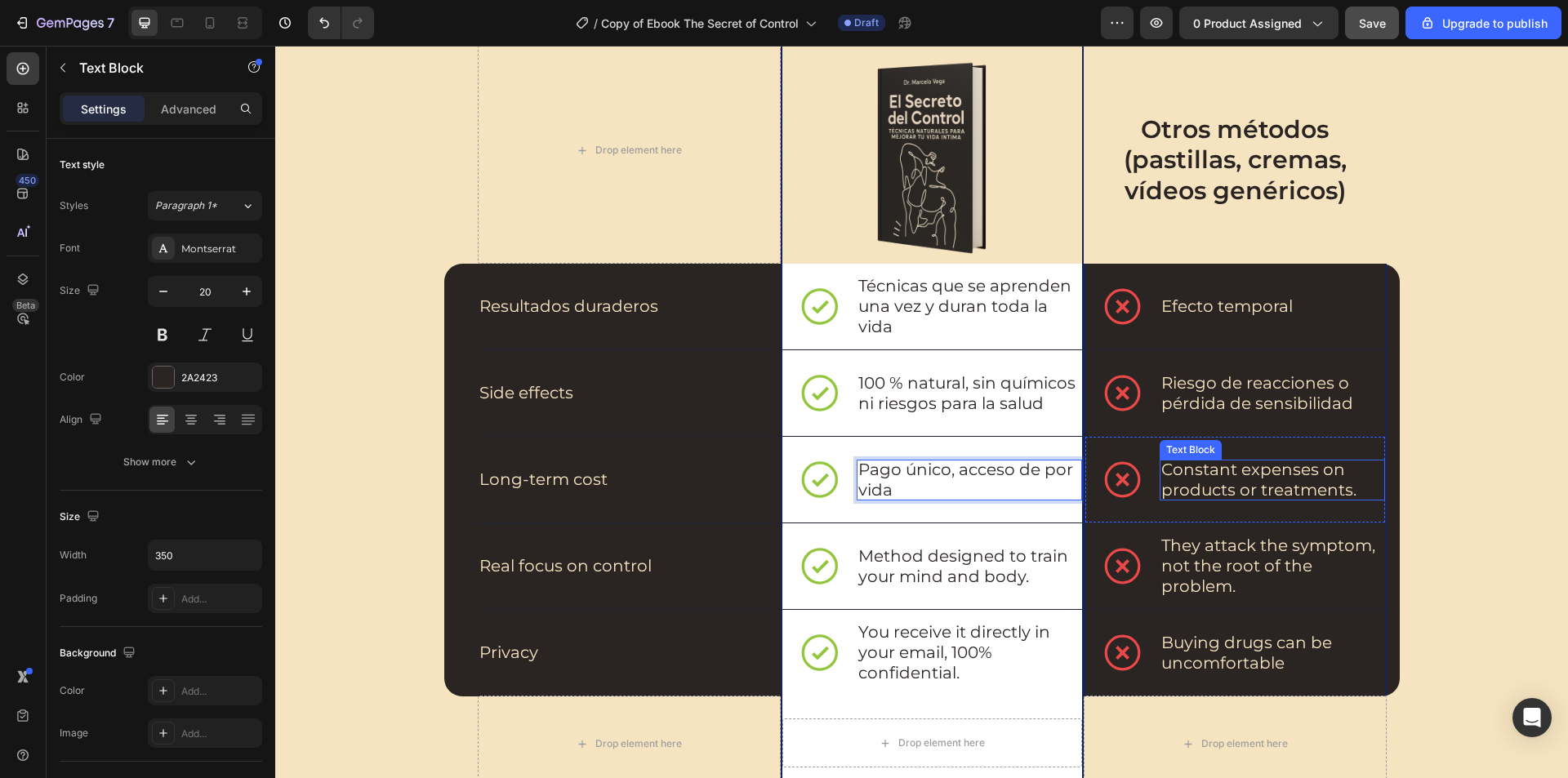
click at [1291, 478] on p "Constant expenses on products or treatments." at bounding box center [1271, 480] width 221 height 41
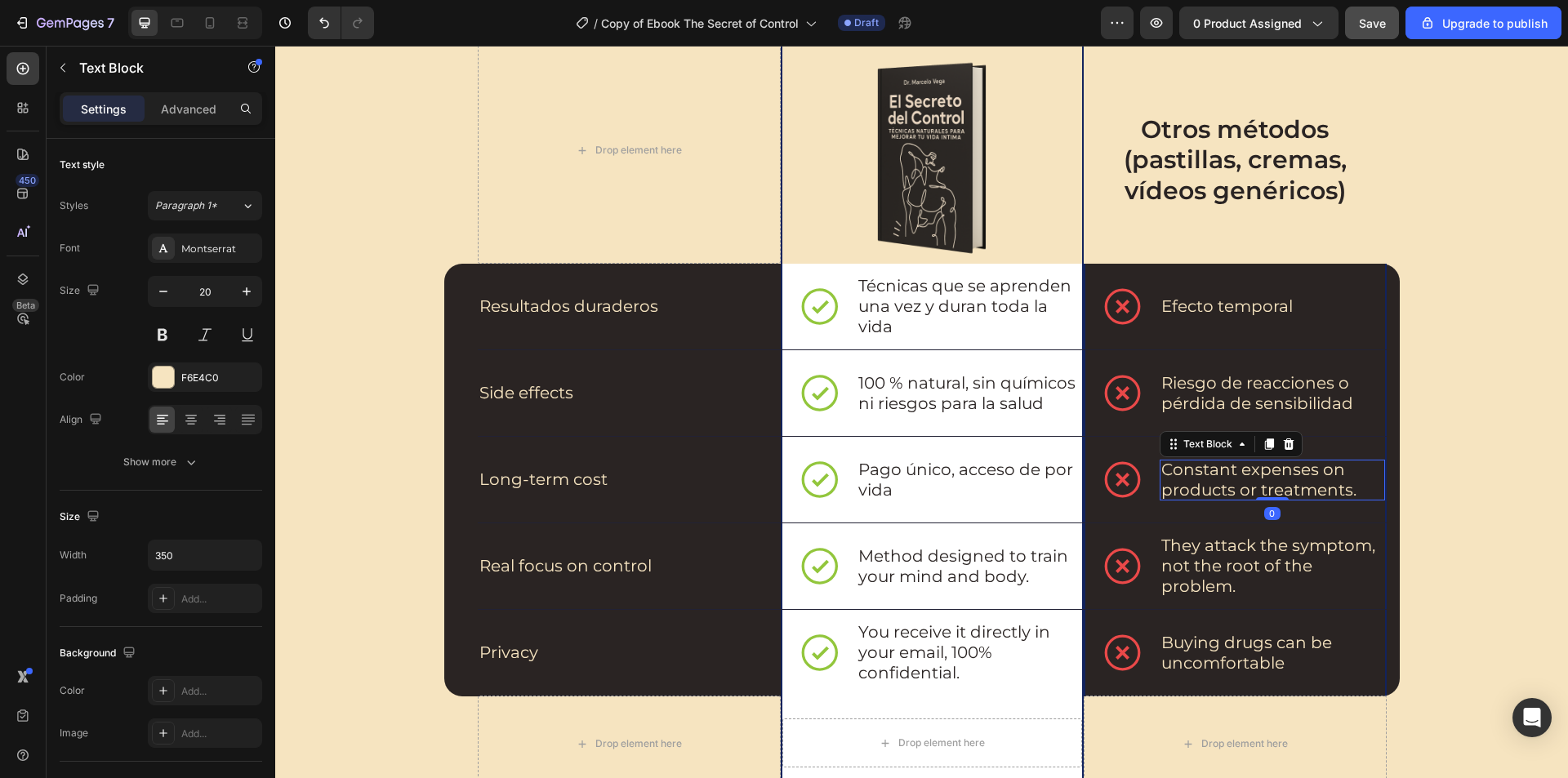
click at [1291, 478] on p "Constant expenses on products or treatments." at bounding box center [1271, 480] width 221 height 41
click at [1456, 491] on div "⁠⁠⁠⁠⁠⁠⁠ “El Secreto del Control” vs. Otros Métodos Heading Drop element here Im…" at bounding box center [921, 423] width 1260 height 983
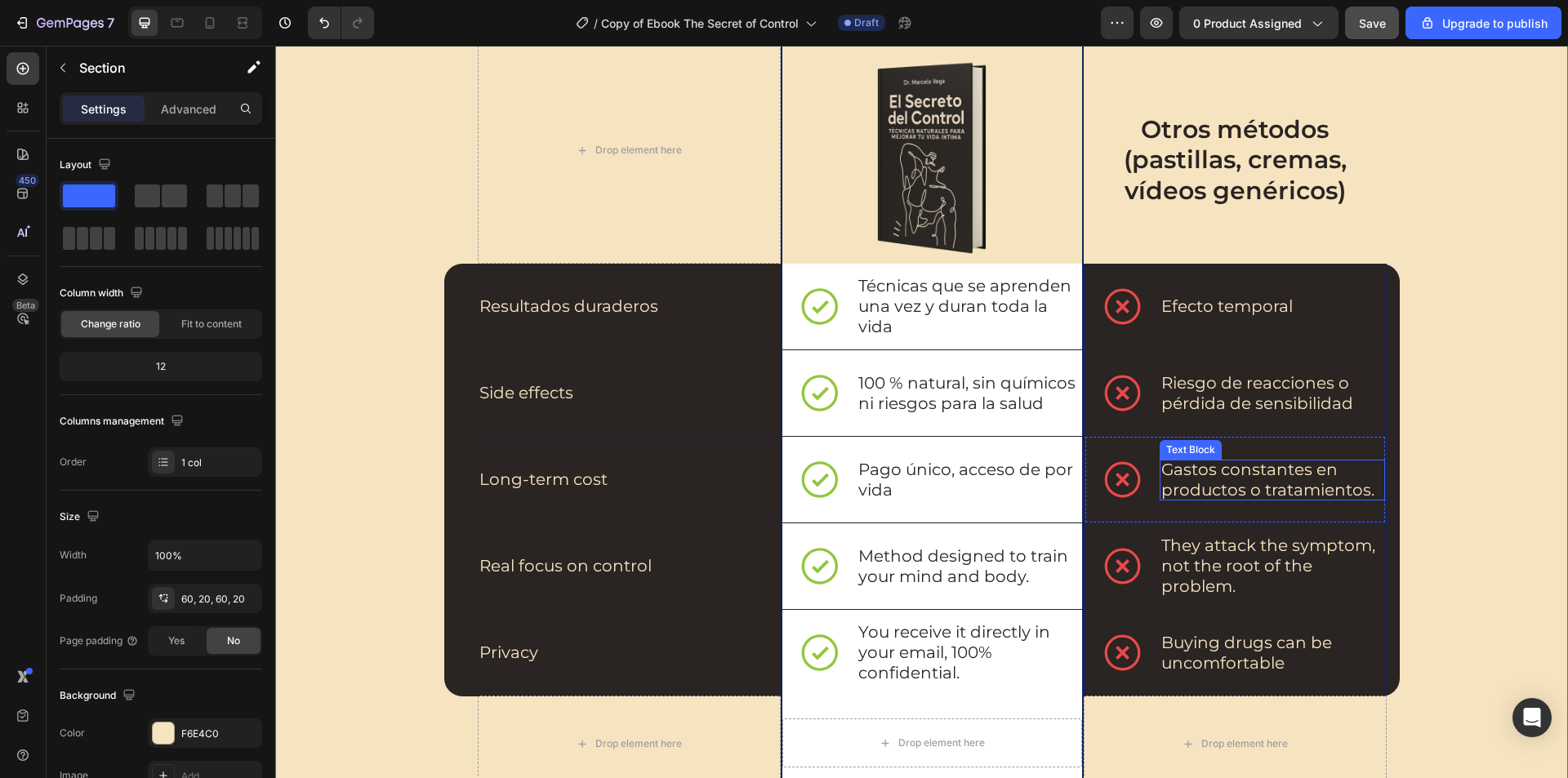
click at [1366, 484] on p "Gastos constantes en productos o tratamientos." at bounding box center [1271, 480] width 221 height 41
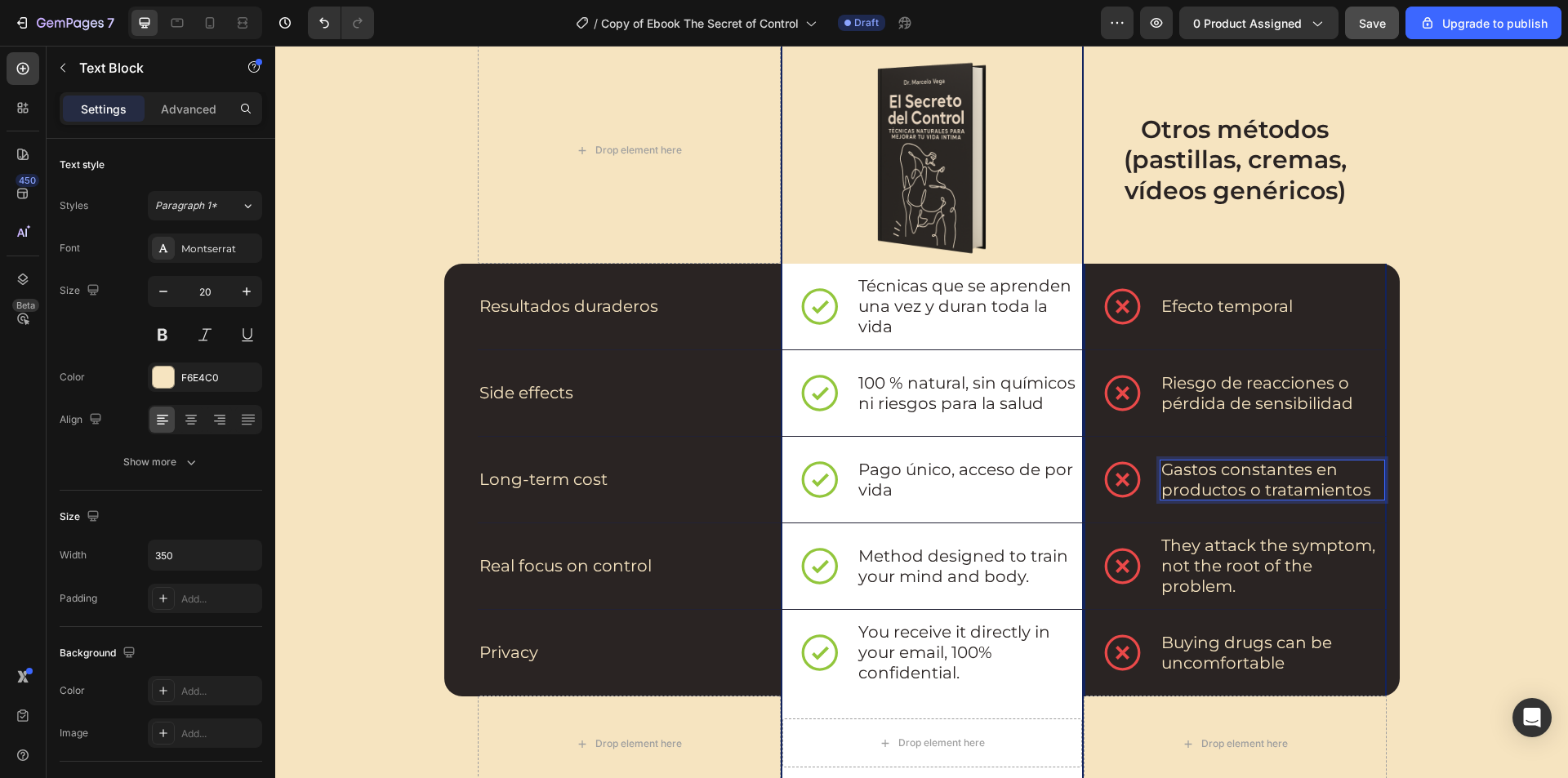
click at [1496, 497] on div "⁠⁠⁠⁠⁠⁠⁠ “El Secreto del Control” vs. Otros Métodos Heading Drop element here Im…" at bounding box center [921, 423] width 1260 height 983
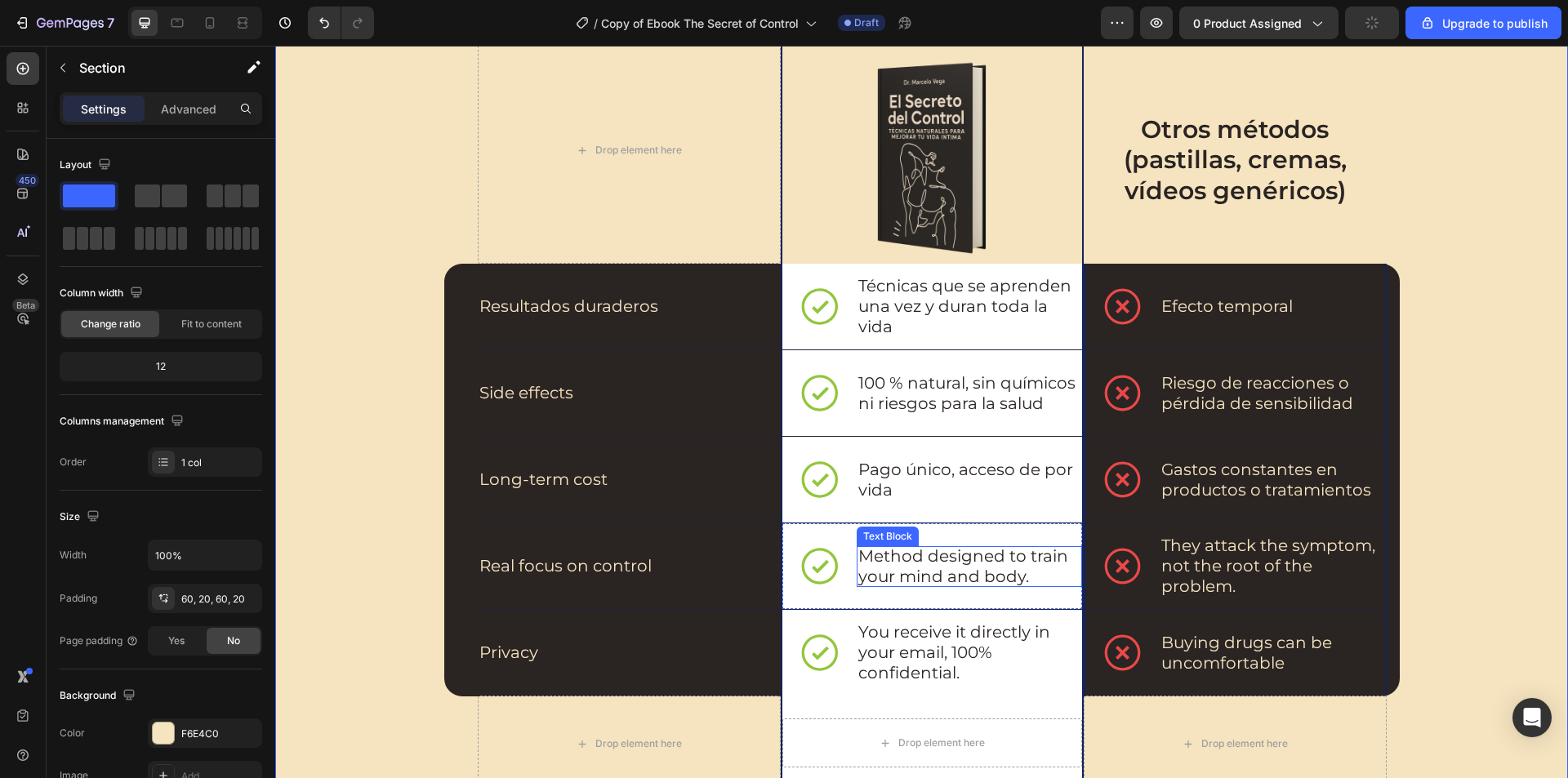
click at [923, 554] on p "Method designed to train your mind and body." at bounding box center [968, 566] width 221 height 41
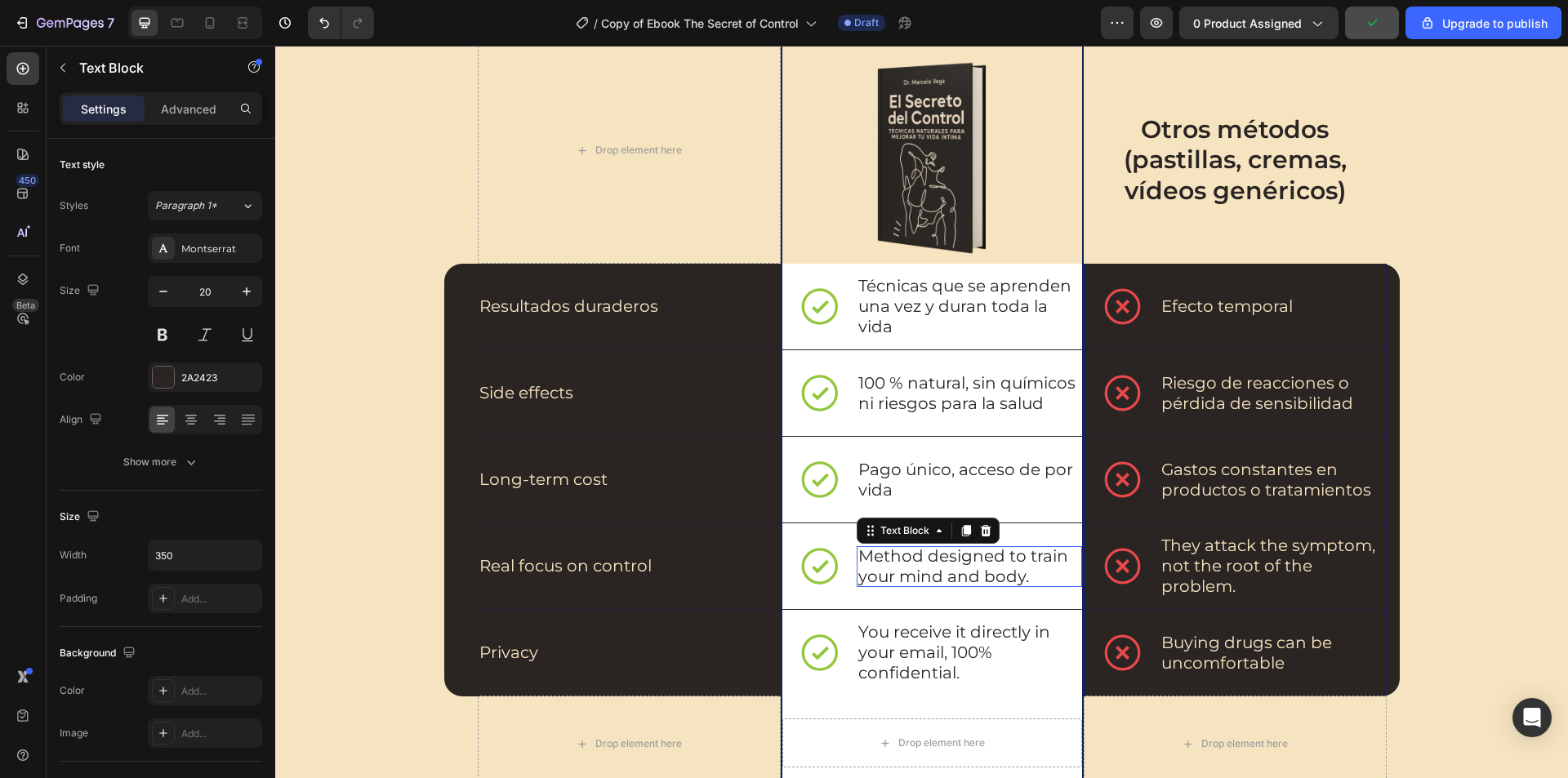
click at [923, 554] on p "Method designed to train your mind and body." at bounding box center [968, 566] width 221 height 41
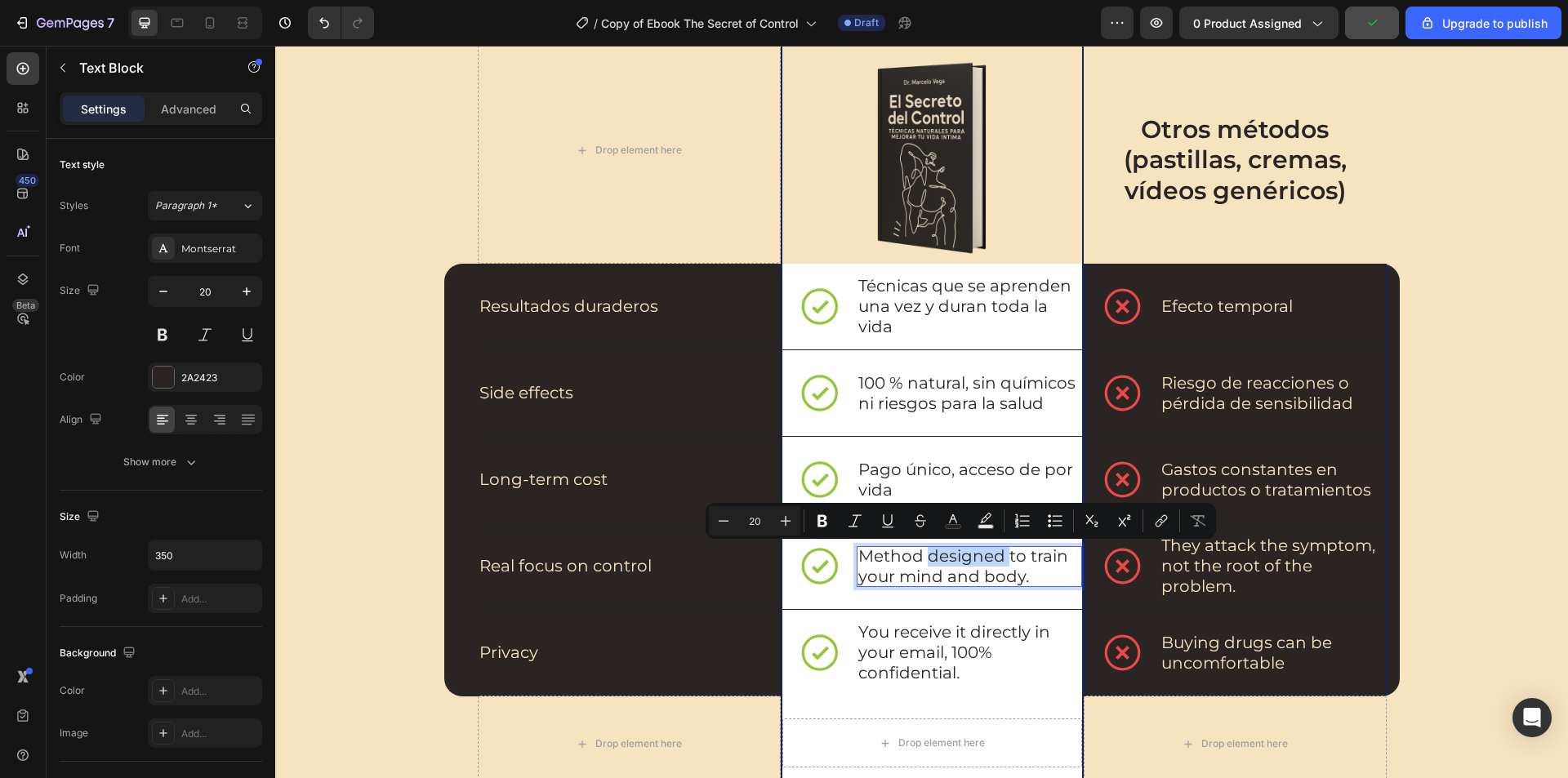
click at [923, 554] on p "Method designed to train your mind and body." at bounding box center [968, 566] width 221 height 41
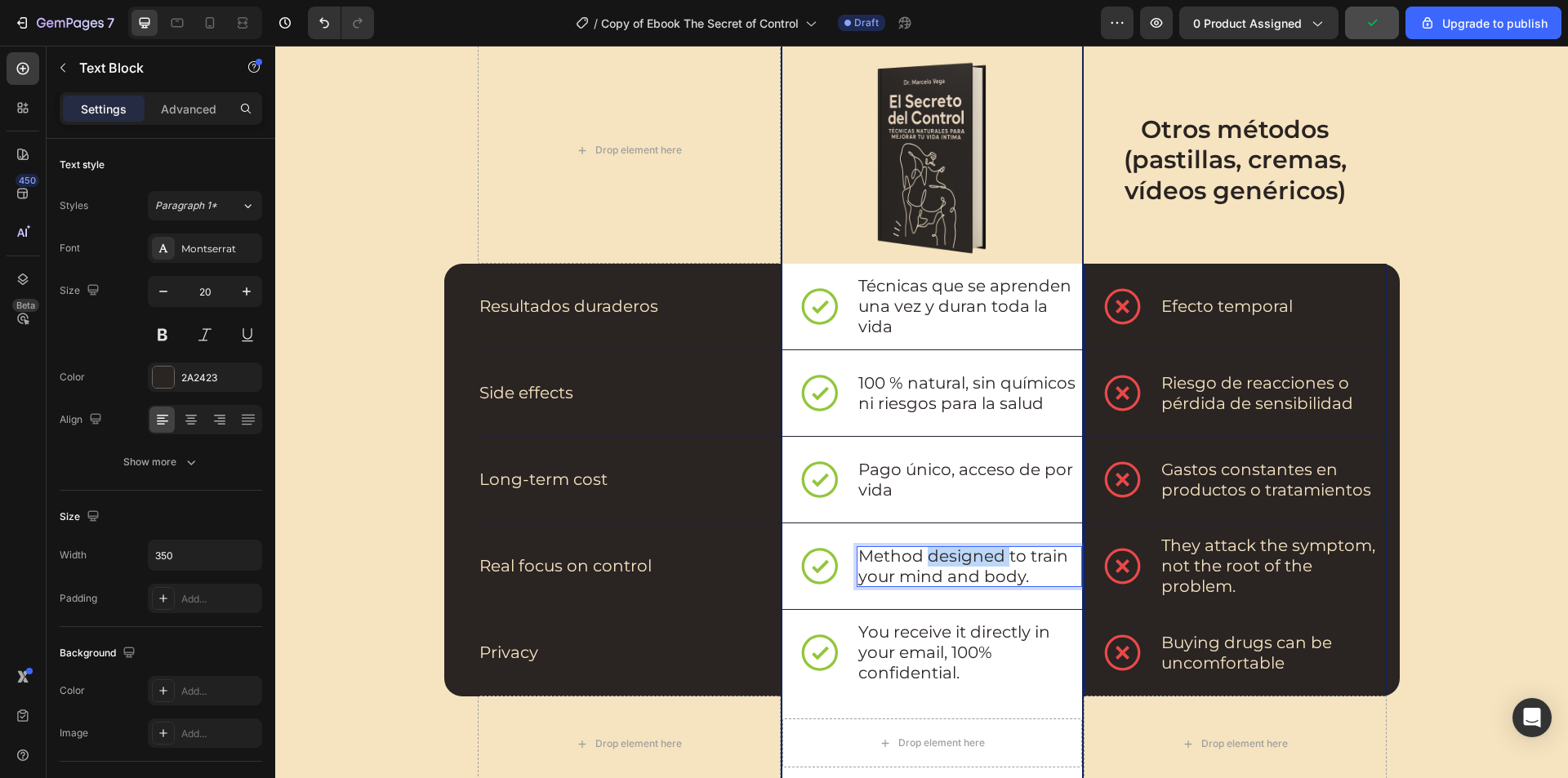
click at [923, 554] on p "Method designed to train your mind and body." at bounding box center [968, 566] width 221 height 41
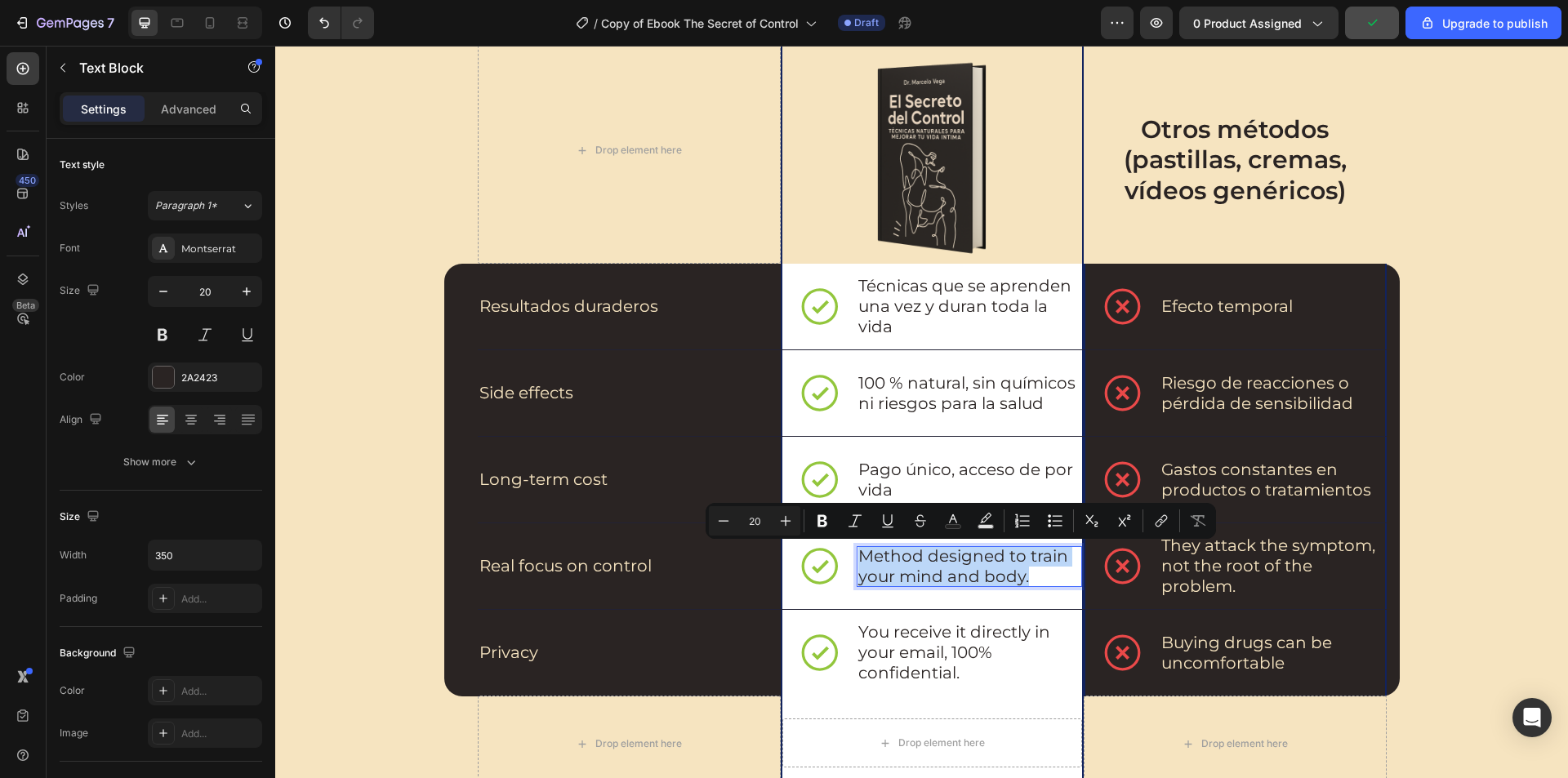
click at [923, 554] on p "Method designed to train your mind and body." at bounding box center [968, 566] width 221 height 41
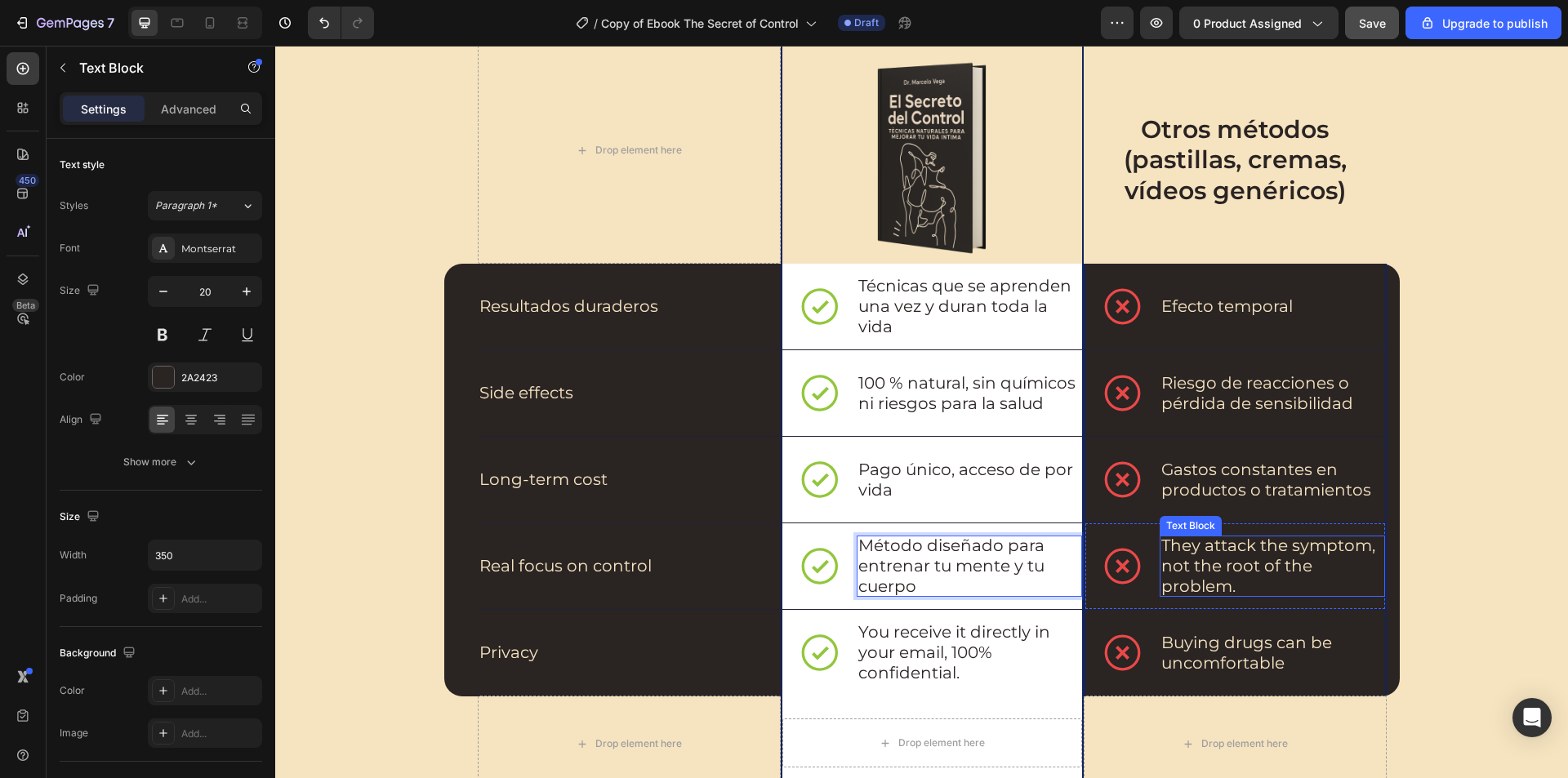
click at [1191, 576] on p "They attack the symptom, not the root of the problem." at bounding box center [1271, 566] width 221 height 62
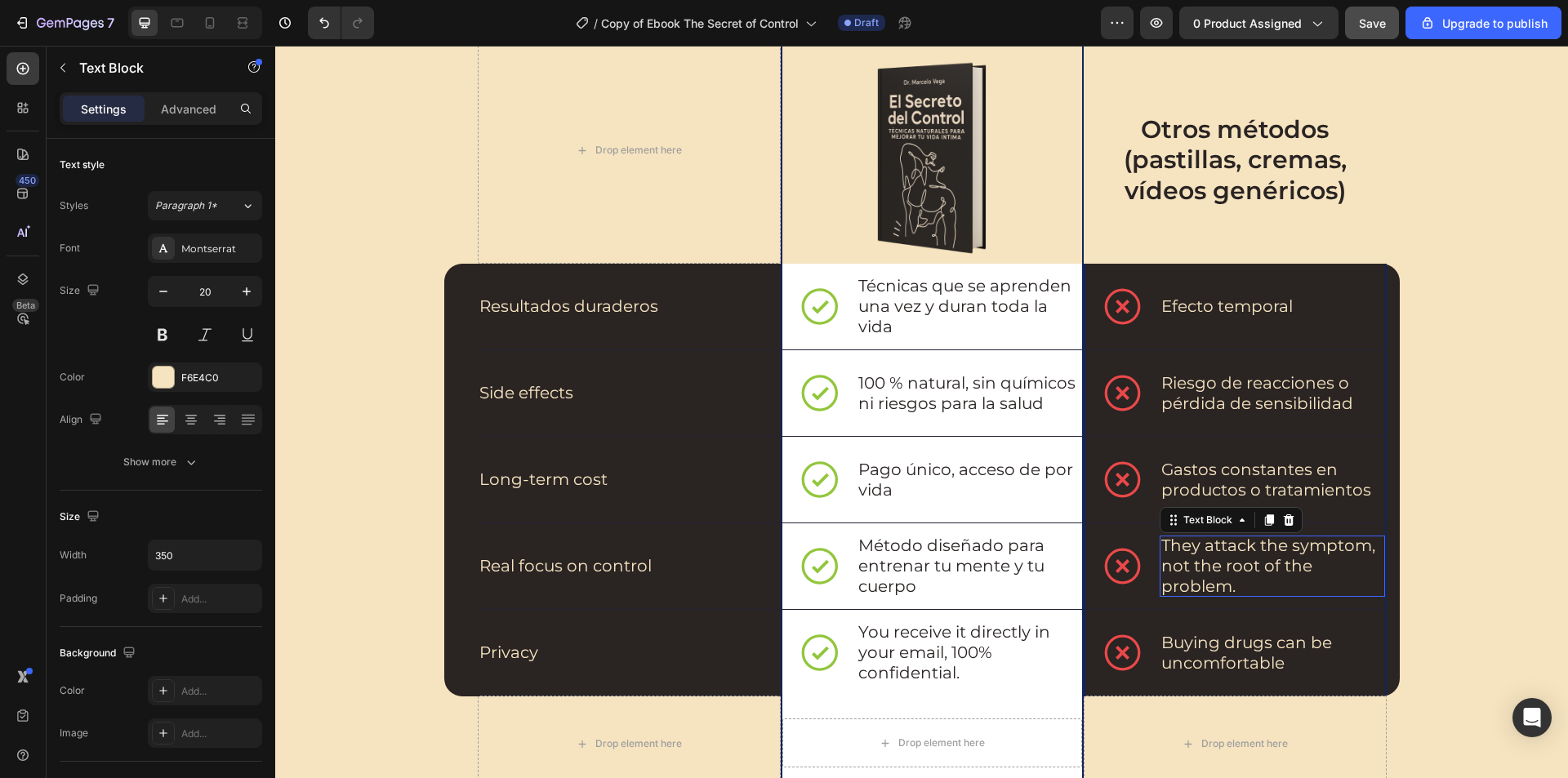
click at [1191, 576] on p "They attack the symptom, not the root of the problem." at bounding box center [1271, 566] width 221 height 62
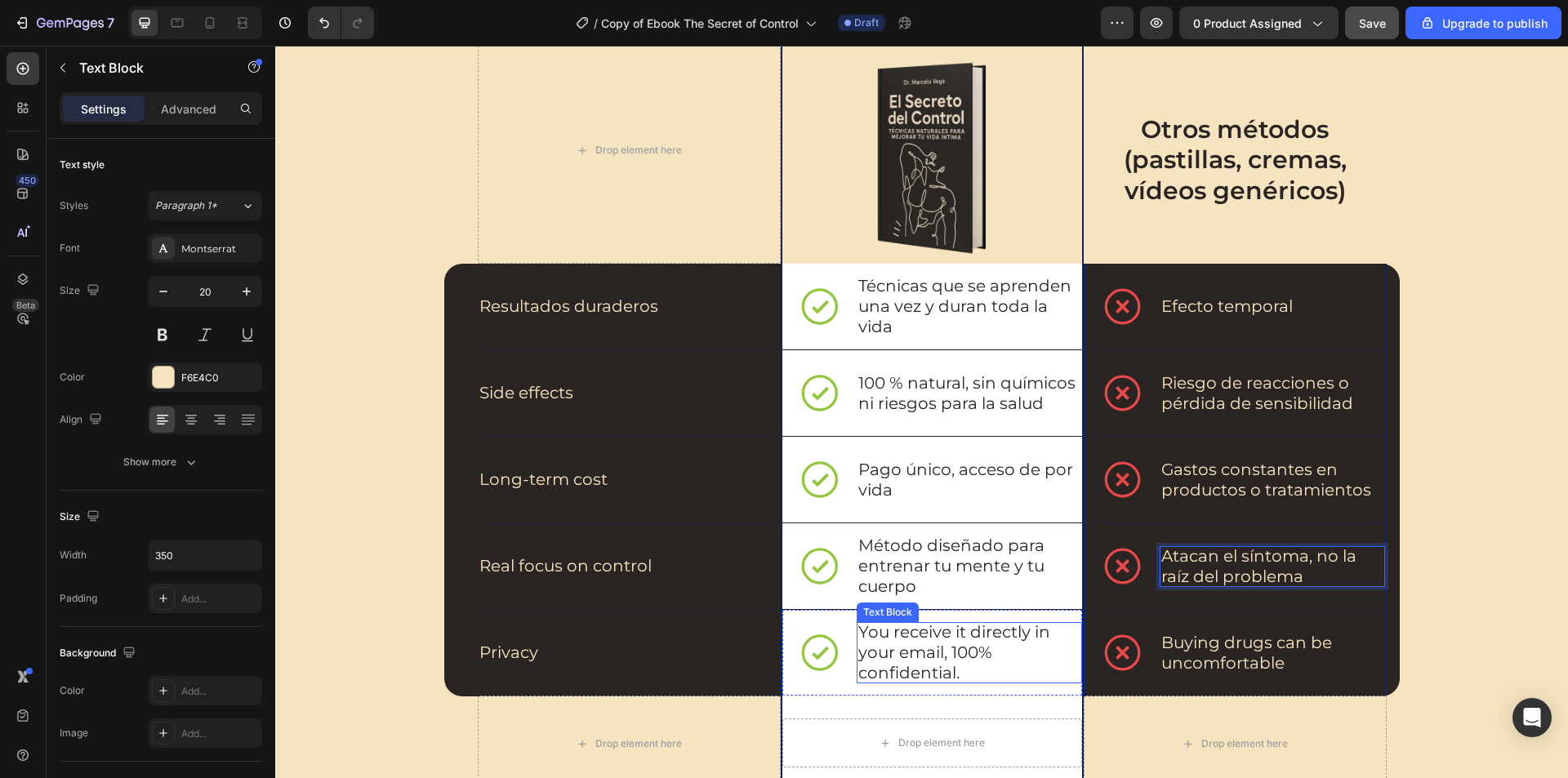
click at [936, 633] on p "You receive it directly in your email, 100% confidential." at bounding box center [968, 653] width 221 height 62
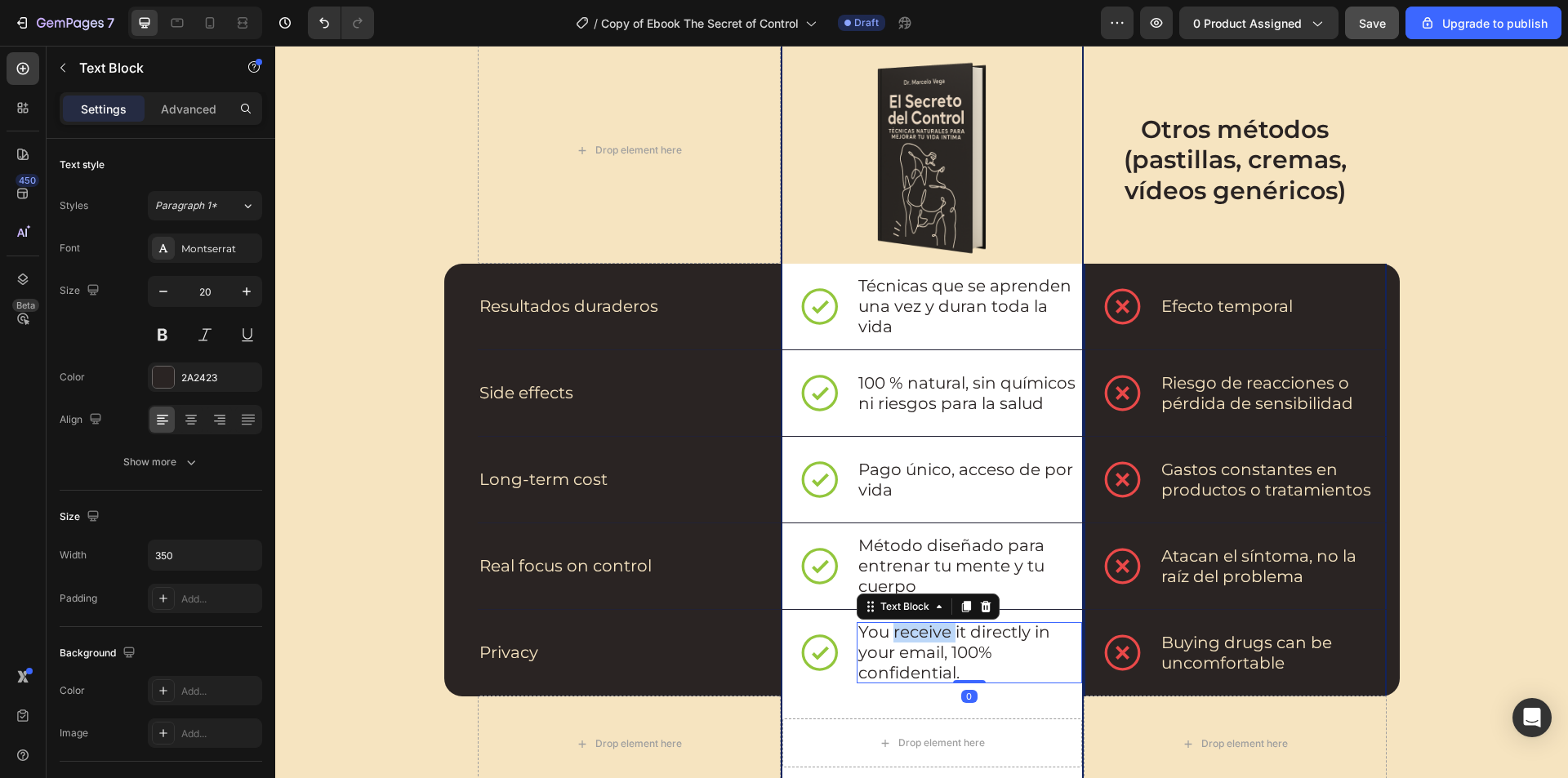
click at [936, 633] on p "You receive it directly in your email, 100% confidential." at bounding box center [968, 653] width 221 height 62
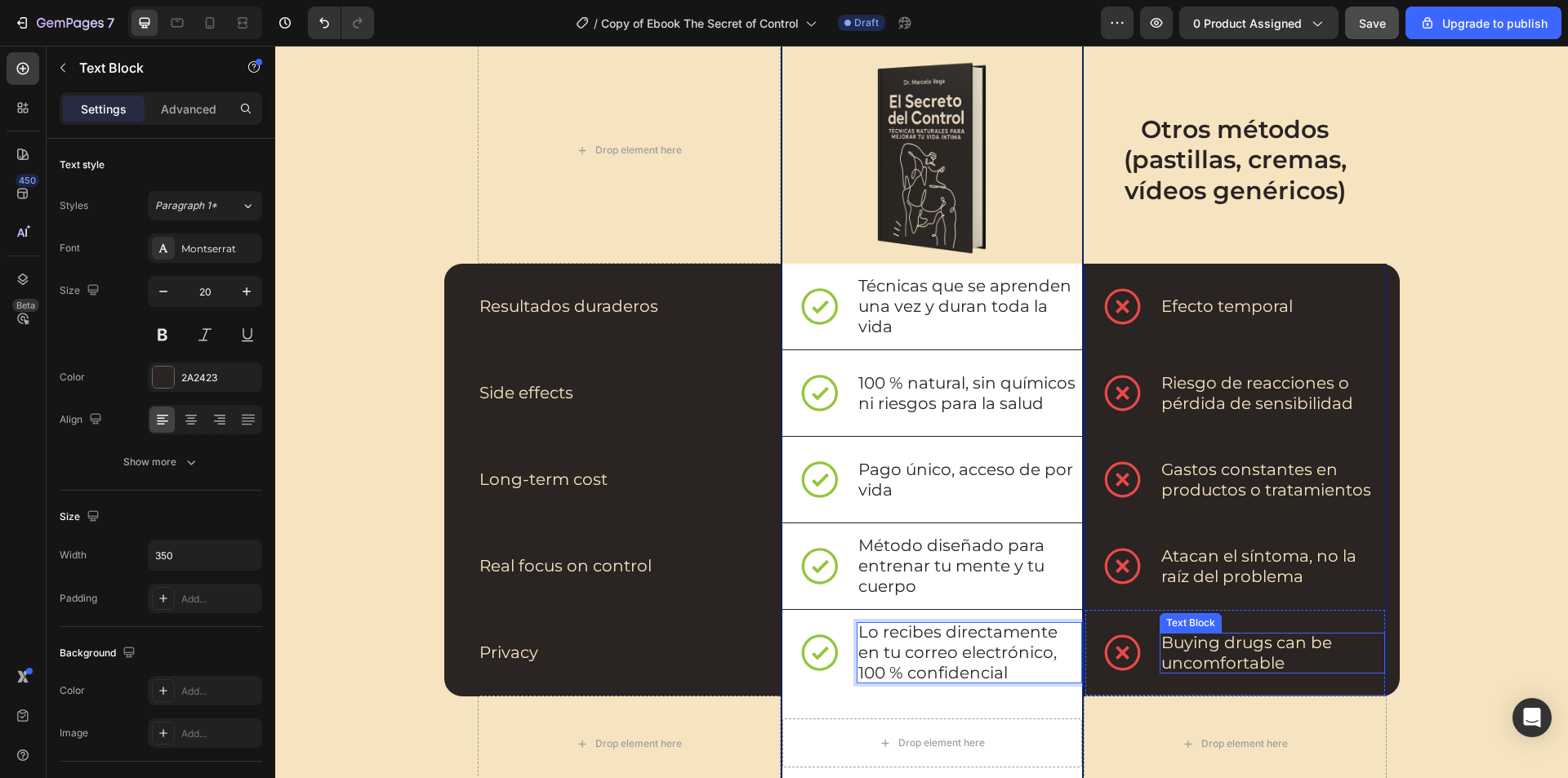
click at [1201, 649] on p "Buying drugs can be uncomfortable" at bounding box center [1271, 653] width 221 height 41
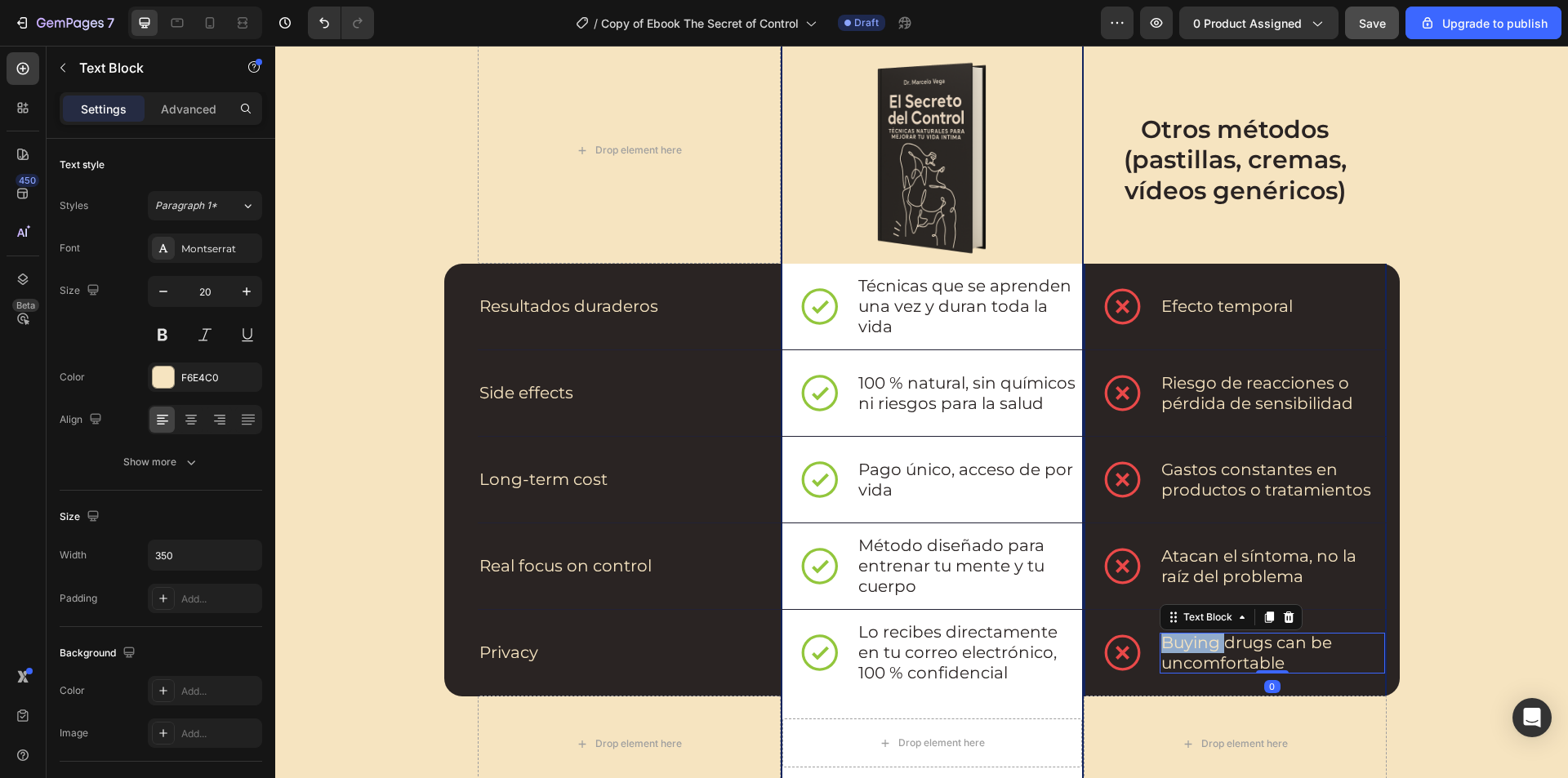
click at [1201, 630] on div "Text Block" at bounding box center [1230, 618] width 143 height 27
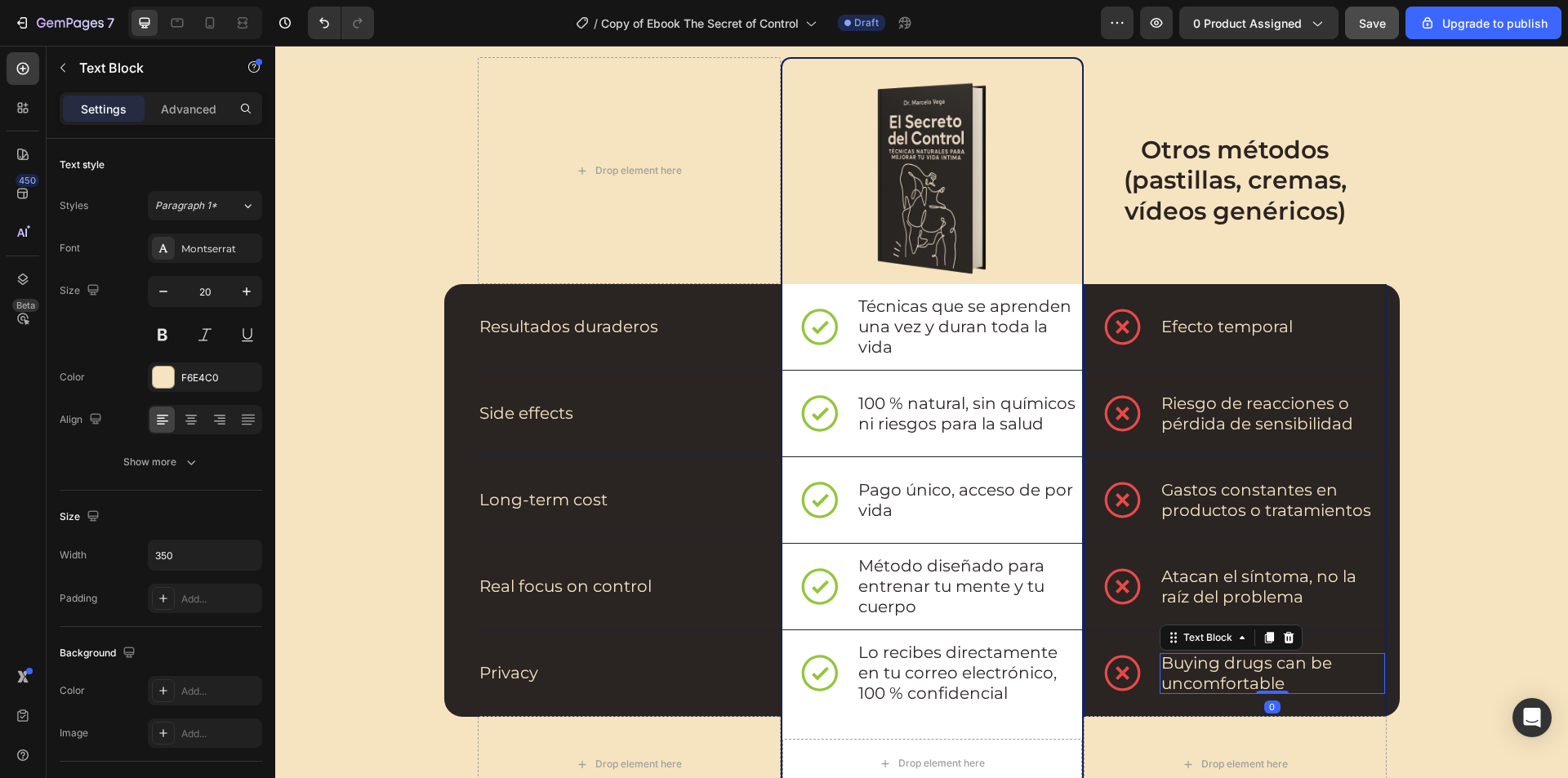
click at [1224, 672] on p "Buying drugs can be uncomfortable" at bounding box center [1271, 674] width 221 height 41
click at [1450, 624] on div "⁠⁠⁠⁠⁠⁠⁠ “El Secreto del Control” vs. Otros Métodos Heading Drop element here Im…" at bounding box center [921, 443] width 1260 height 983
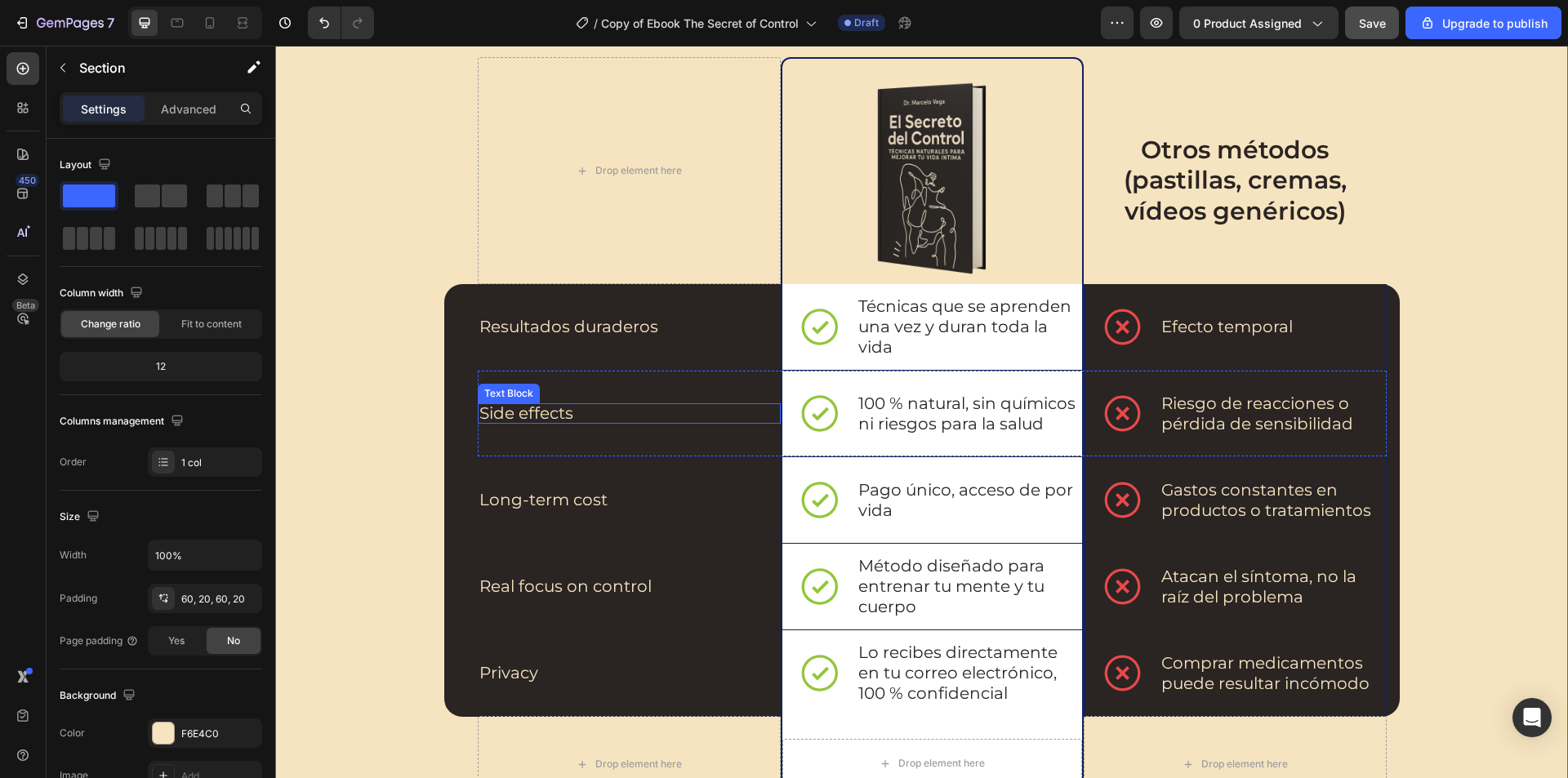
click at [518, 404] on p "Side effects" at bounding box center [620, 414] width 283 height 21
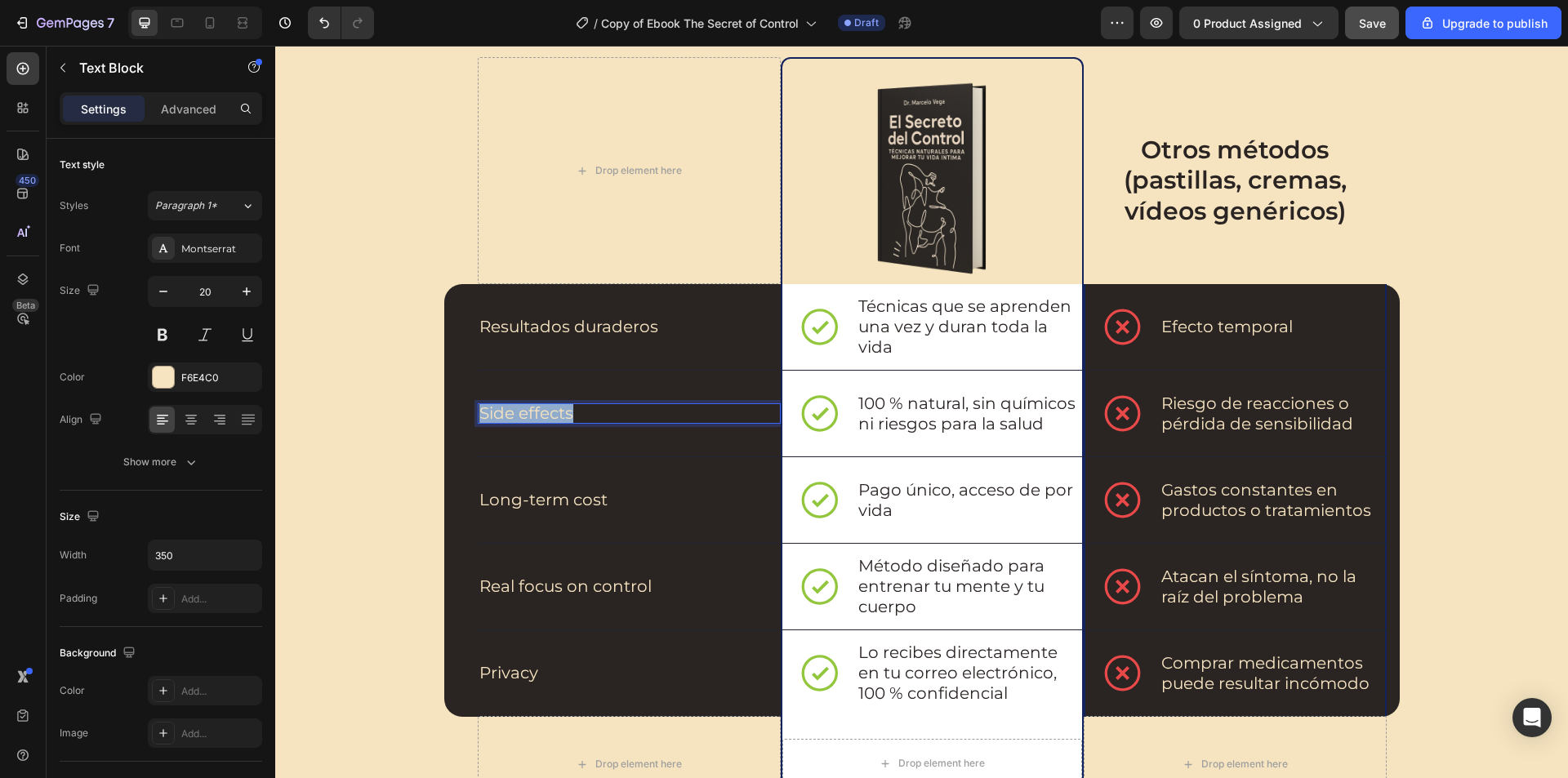
click at [519, 405] on p "Side effects" at bounding box center [620, 414] width 283 height 21
click at [591, 495] on p "Long-term cost" at bounding box center [620, 500] width 283 height 21
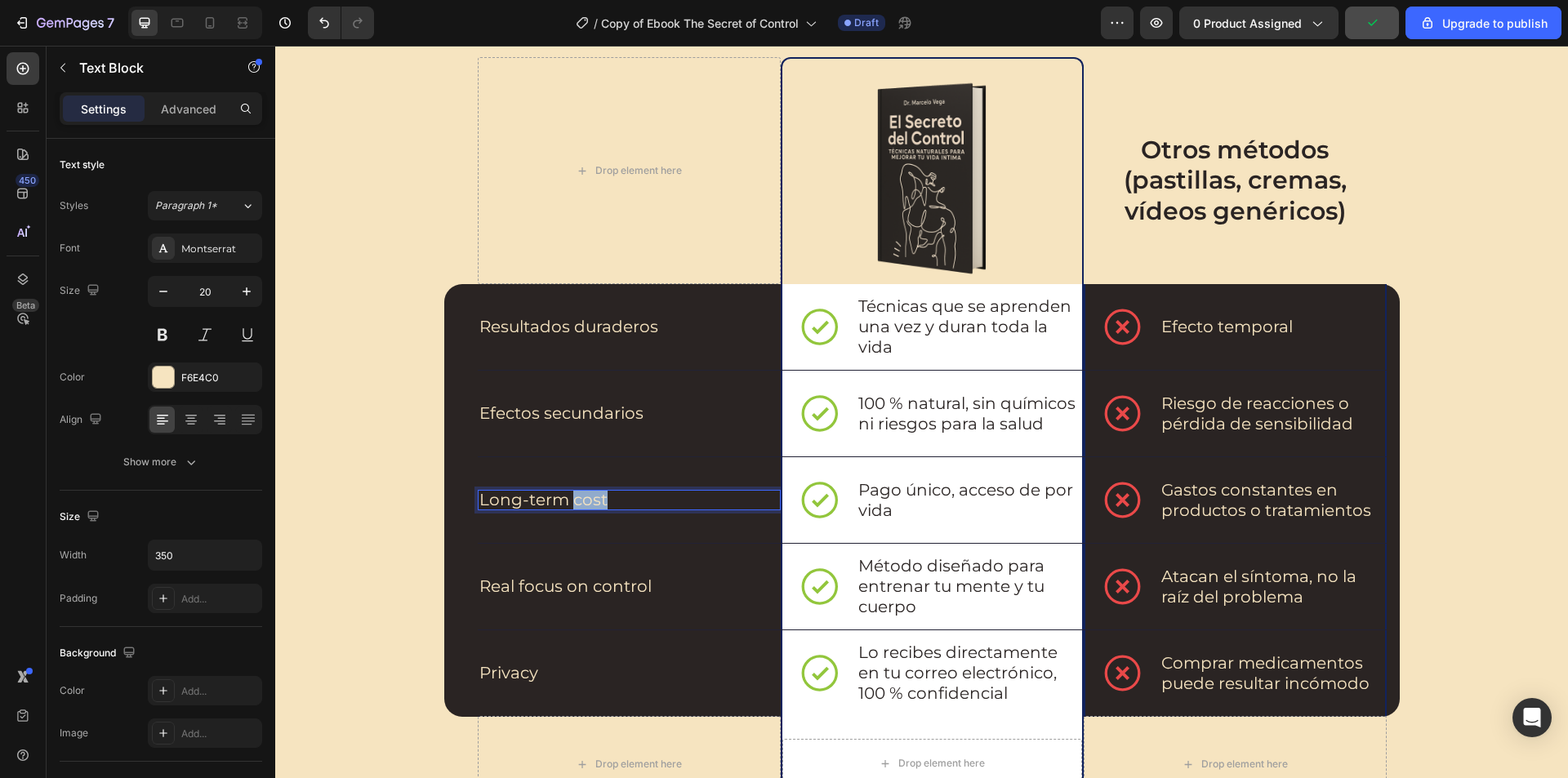
click at [275, 46] on div "Text Block" at bounding box center [275, 46] width 0 height 0
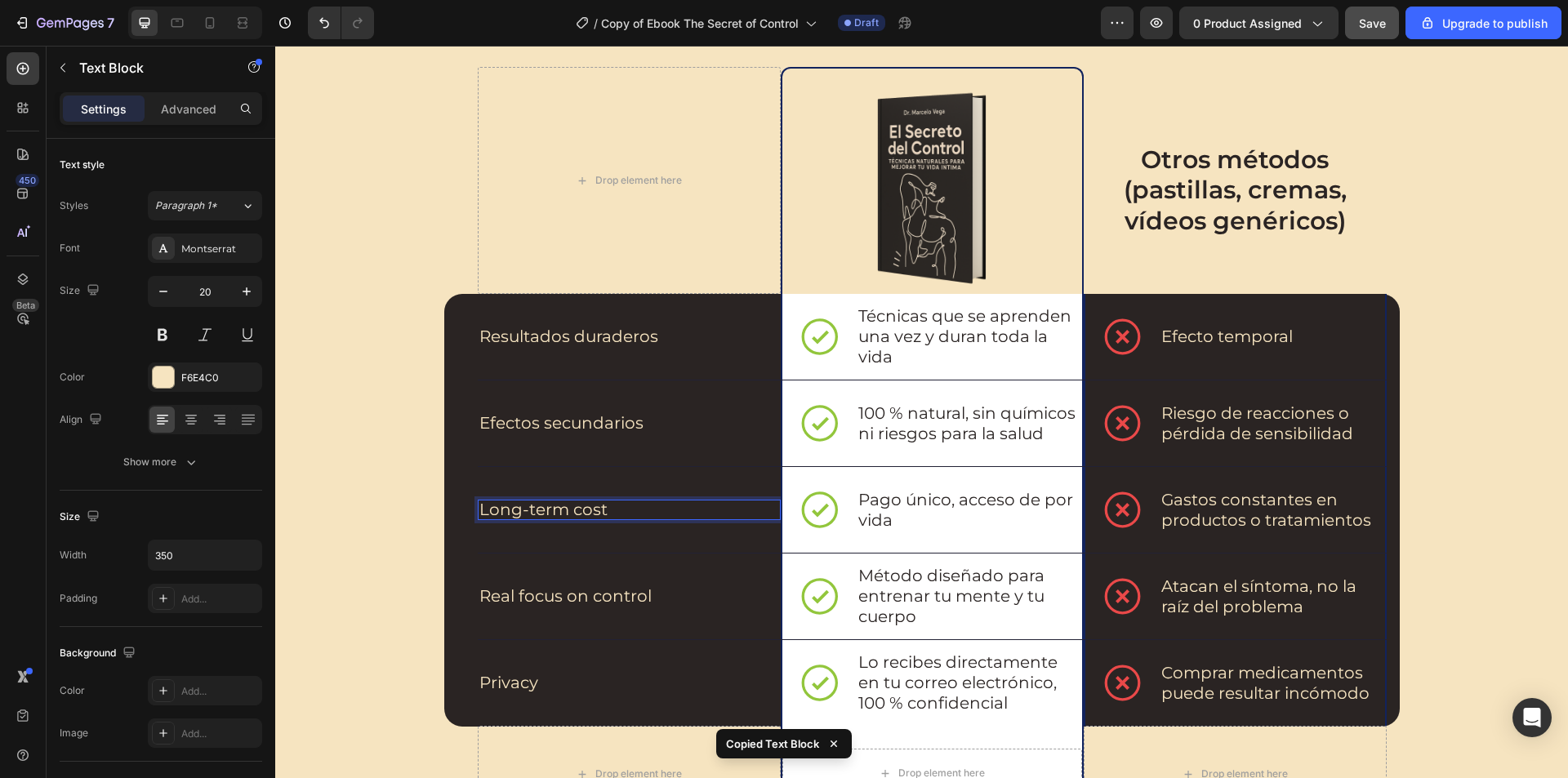
click at [571, 517] on p "Long-term cost" at bounding box center [620, 510] width 283 height 21
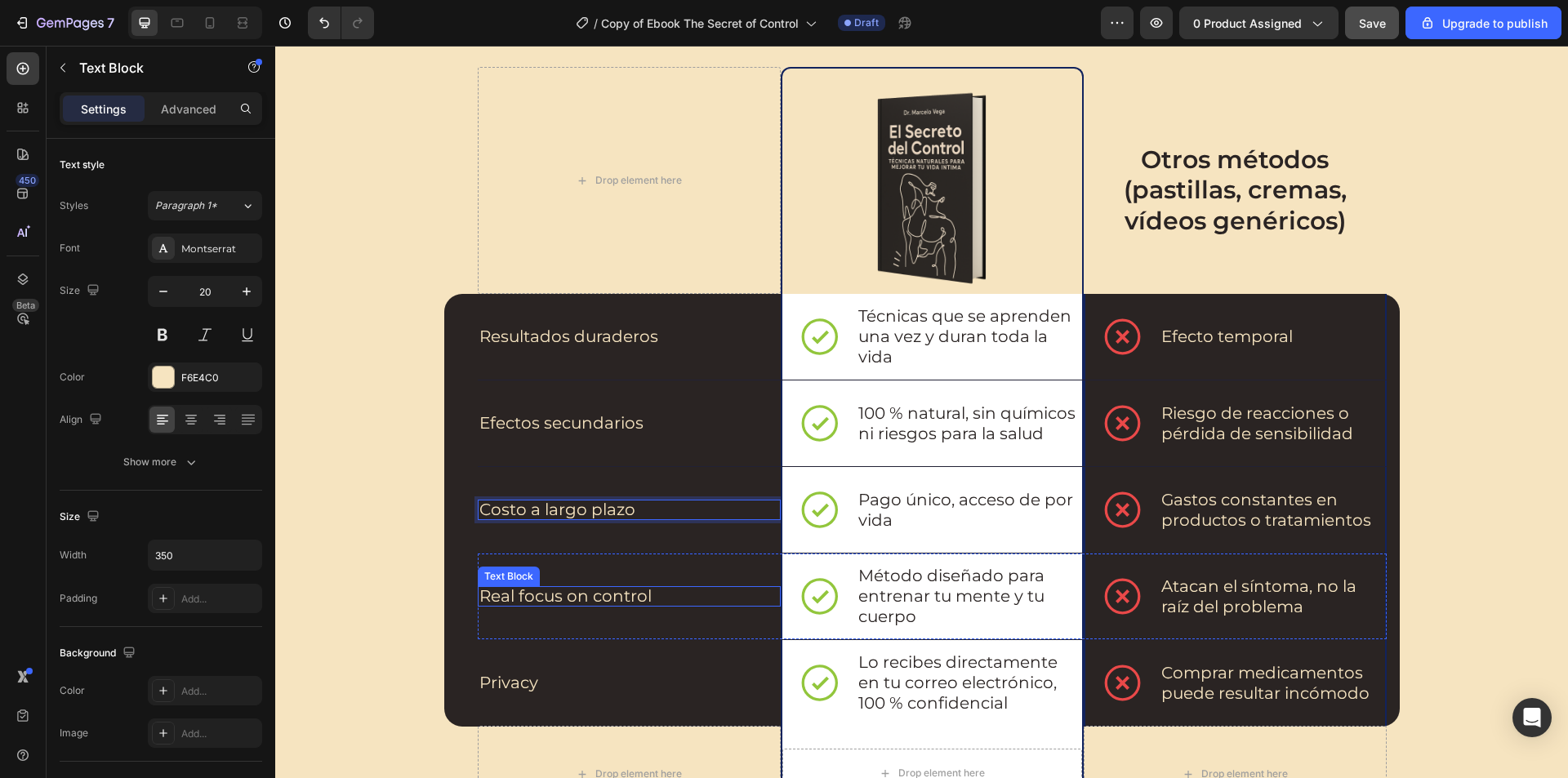
click at [587, 591] on p "Real focus on control" at bounding box center [620, 597] width 283 height 21
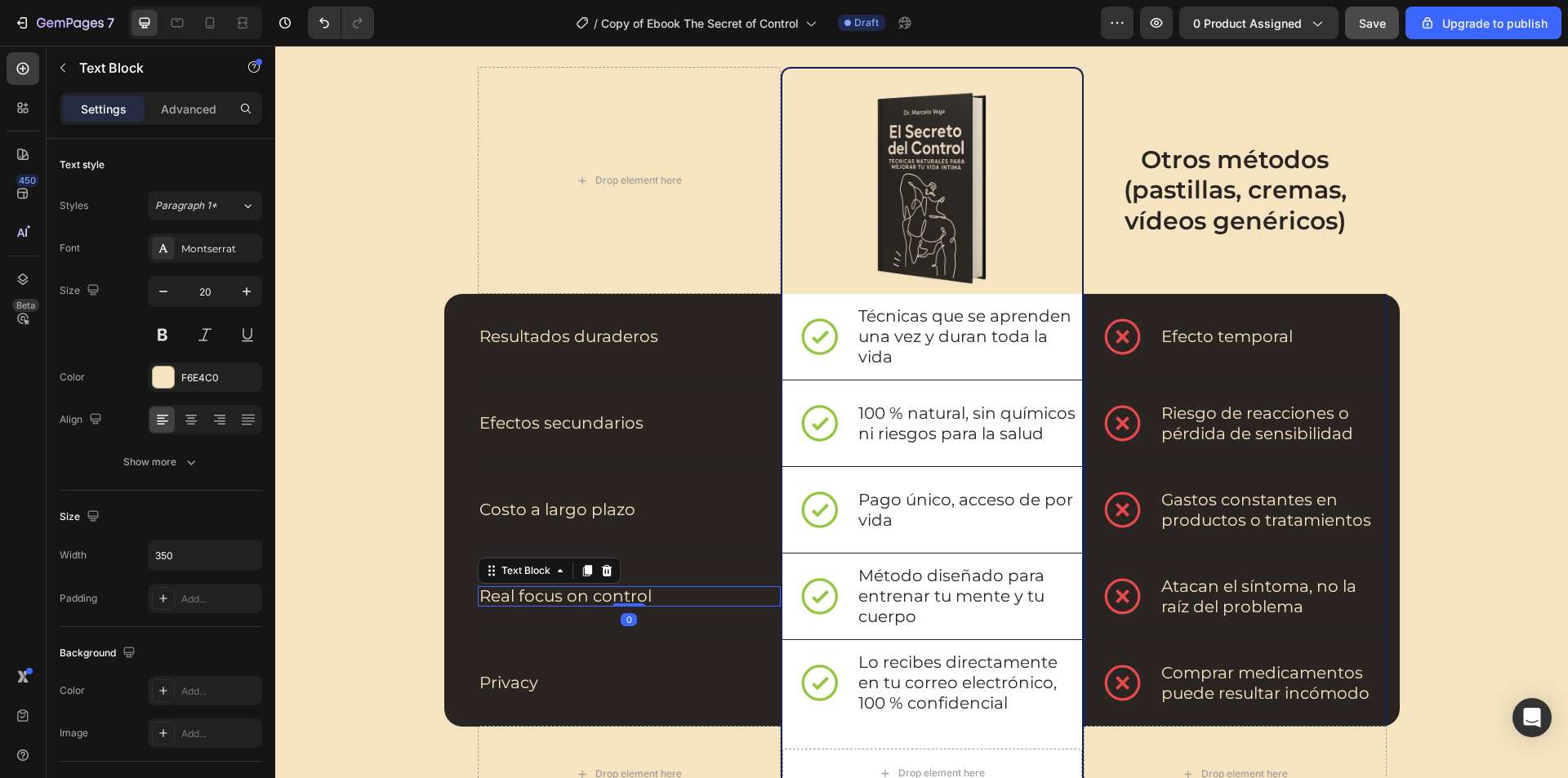
click at [587, 591] on p "Real focus on control" at bounding box center [620, 597] width 283 height 21
click at [518, 681] on p "Privacy" at bounding box center [620, 683] width 283 height 21
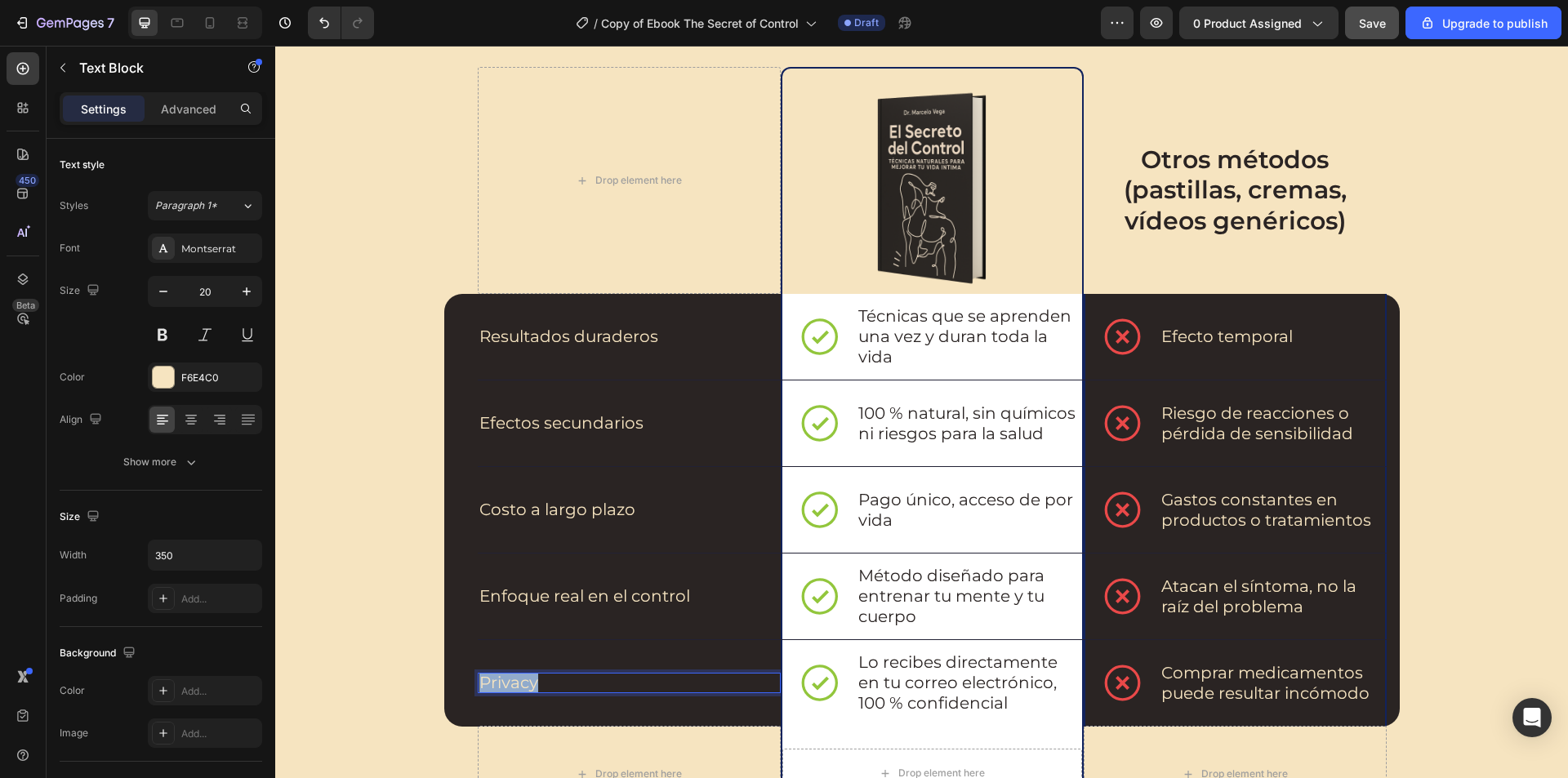
click at [518, 681] on p "Privacy" at bounding box center [620, 683] width 283 height 21
click at [1485, 480] on div "⁠⁠⁠⁠⁠⁠⁠ “El Secreto del Control” vs. Otros Métodos Heading Drop element here Im…" at bounding box center [921, 454] width 1260 height 983
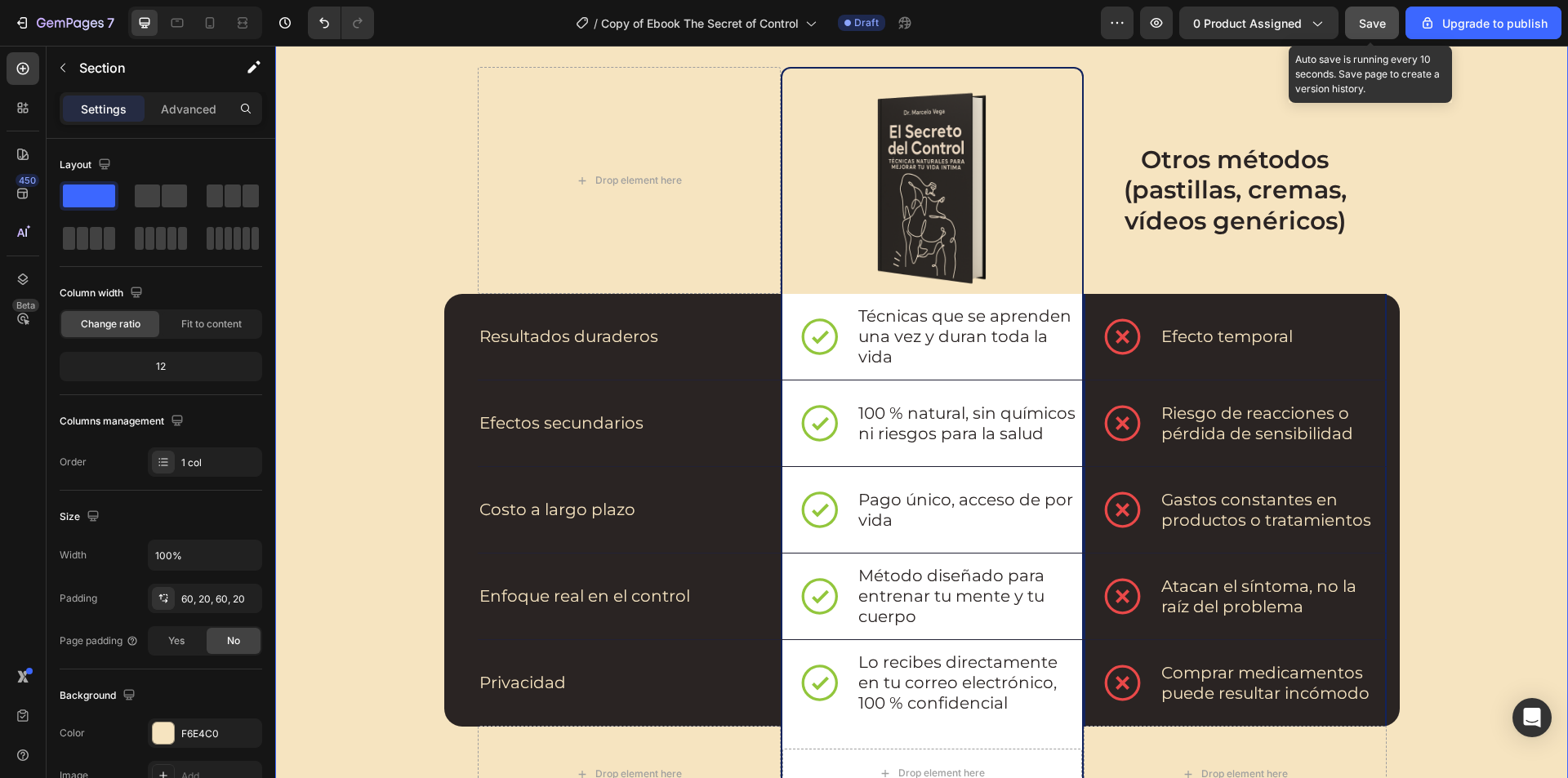
click at [1364, 21] on span "Save" at bounding box center [1372, 23] width 27 height 14
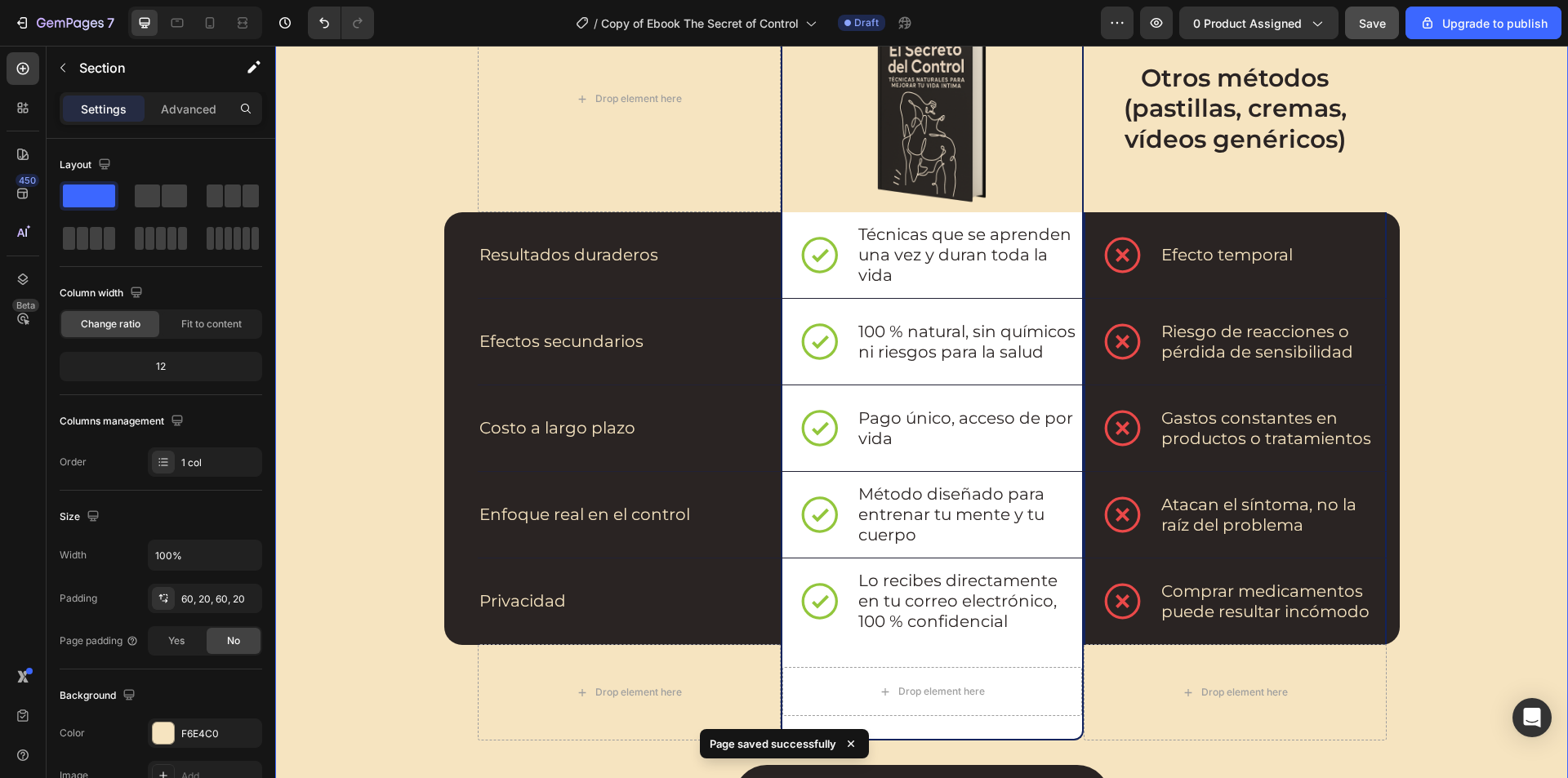
scroll to position [2093, 0]
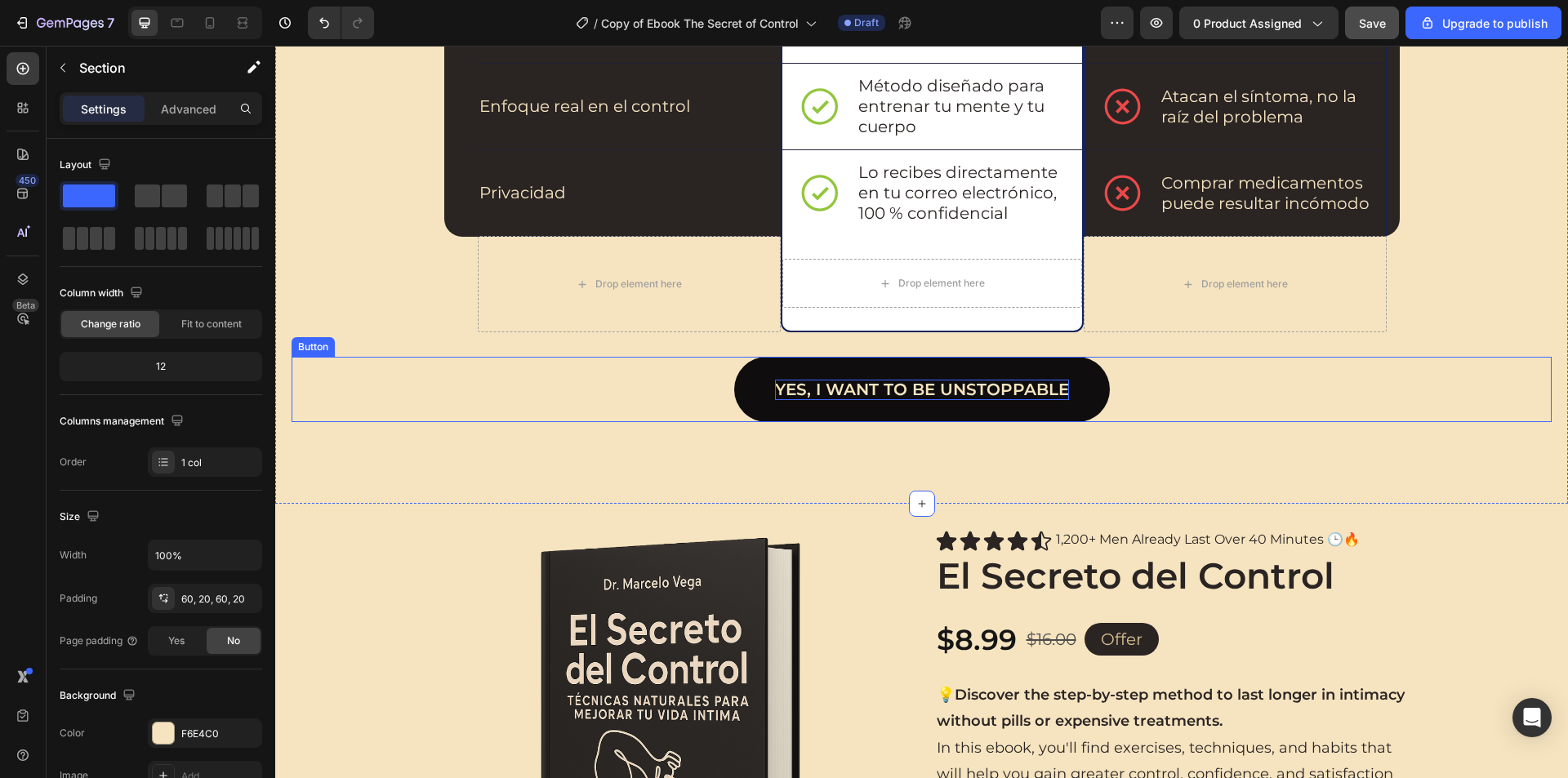
click at [961, 393] on p "Yes, I want to be unstoppable" at bounding box center [922, 390] width 294 height 21
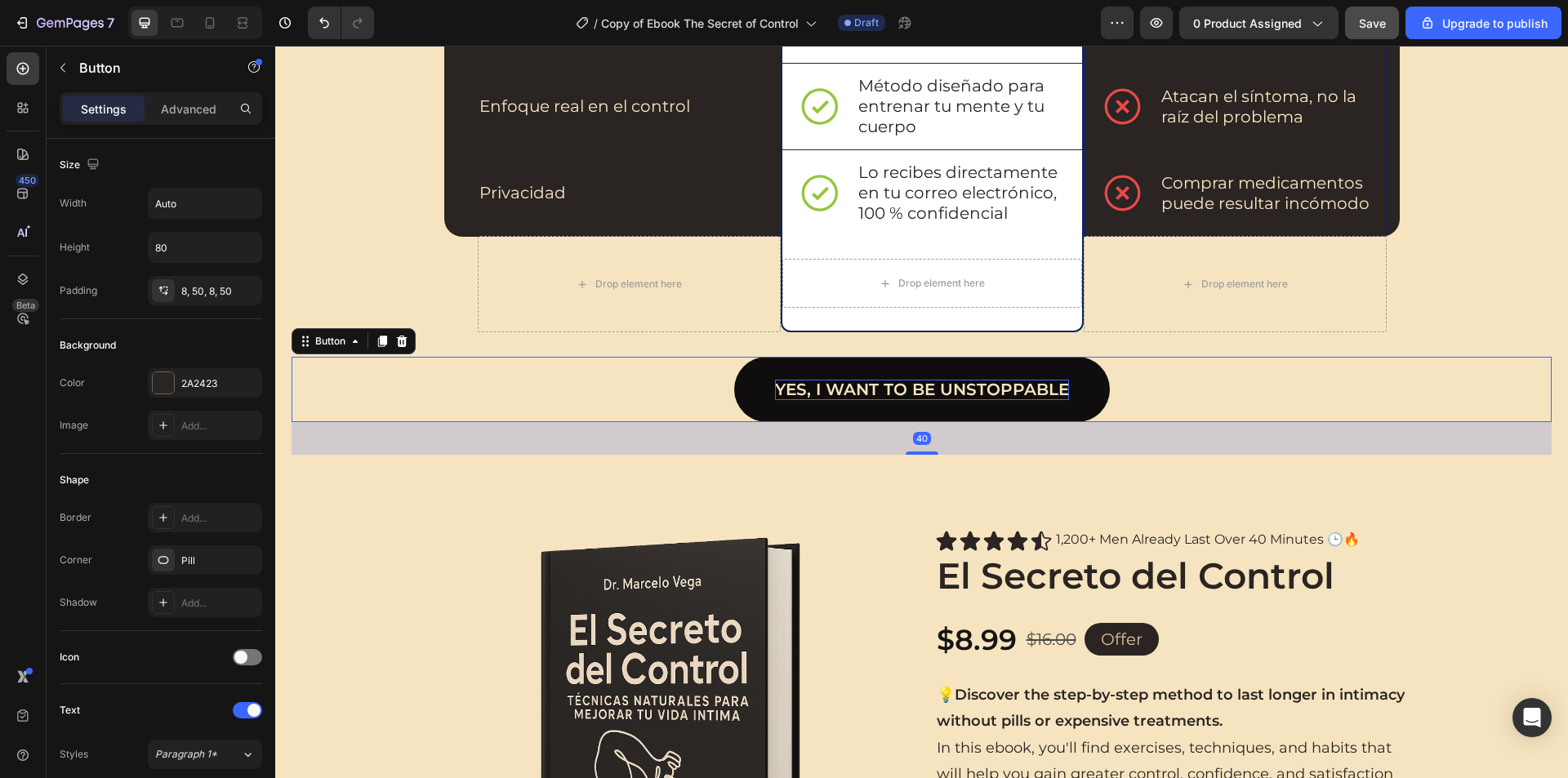
click at [961, 393] on p "Yes, I want to be unstoppable" at bounding box center [922, 390] width 294 height 21
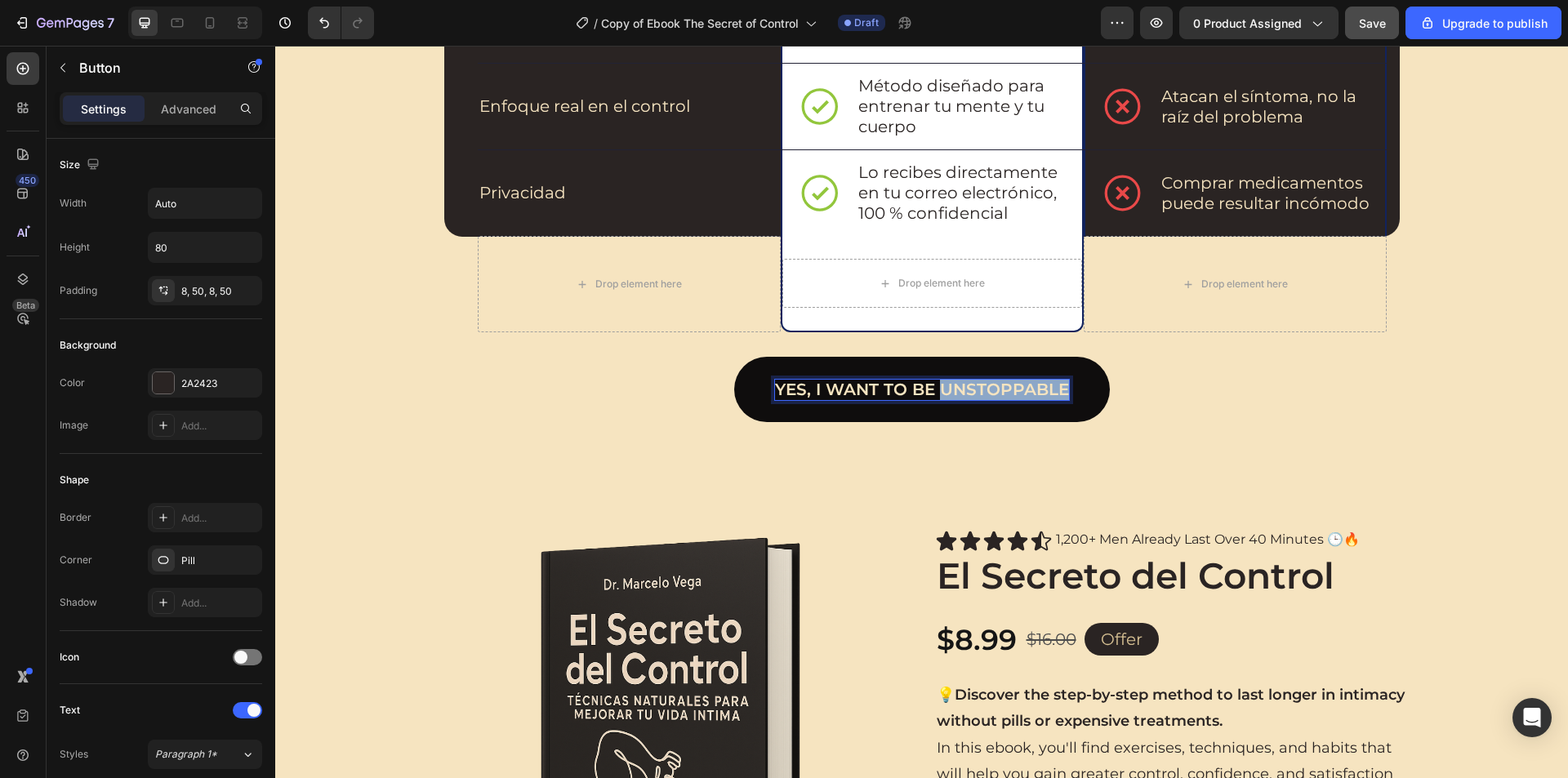
click at [961, 393] on p "Yes, I want to be unstoppable" at bounding box center [922, 390] width 294 height 21
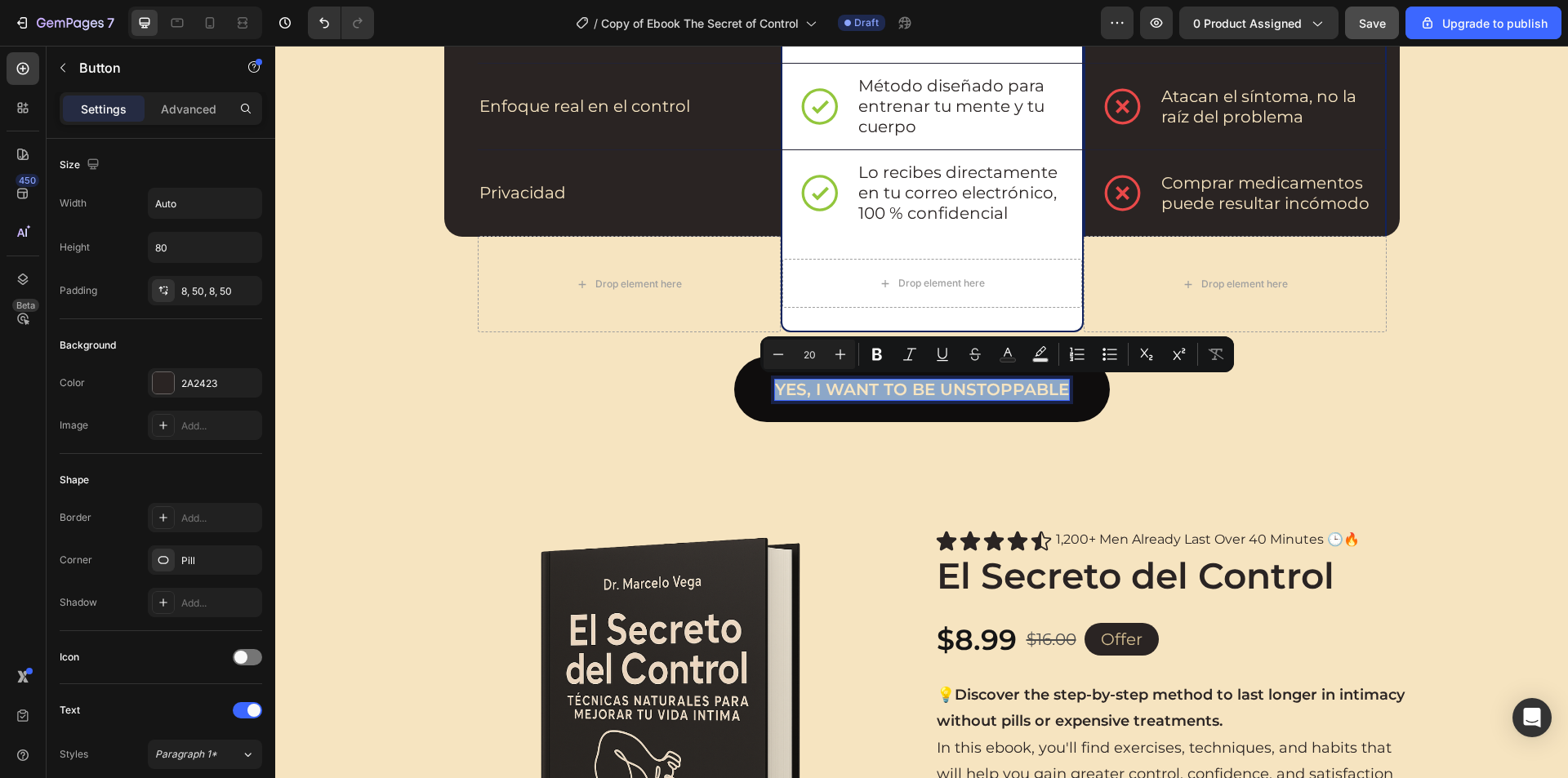
click at [961, 393] on p "Yes, I want to be unstoppable" at bounding box center [922, 390] width 294 height 21
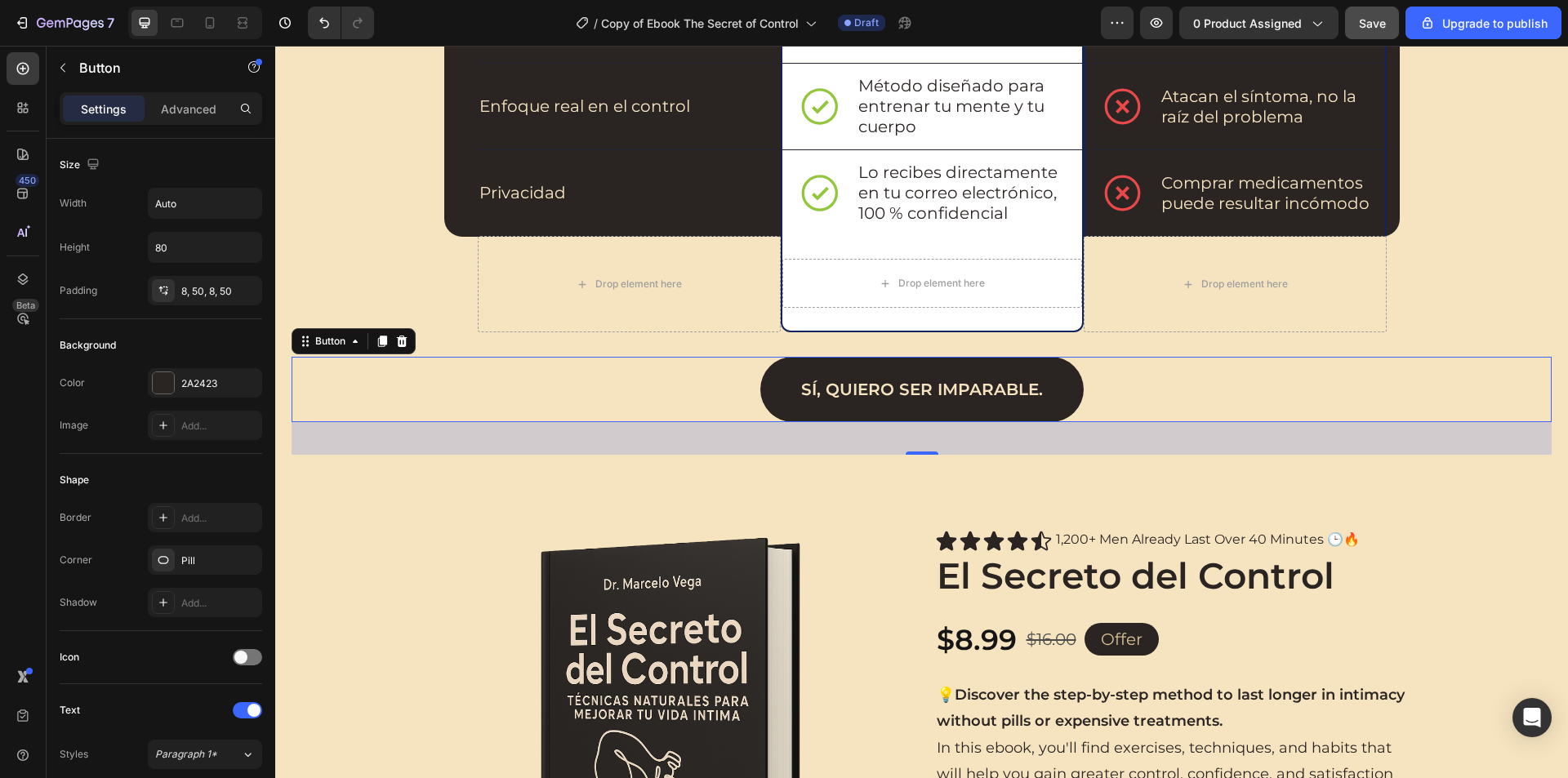
click at [593, 416] on div "Sí, quiero ser imparable. Button 40" at bounding box center [921, 389] width 1260 height 65
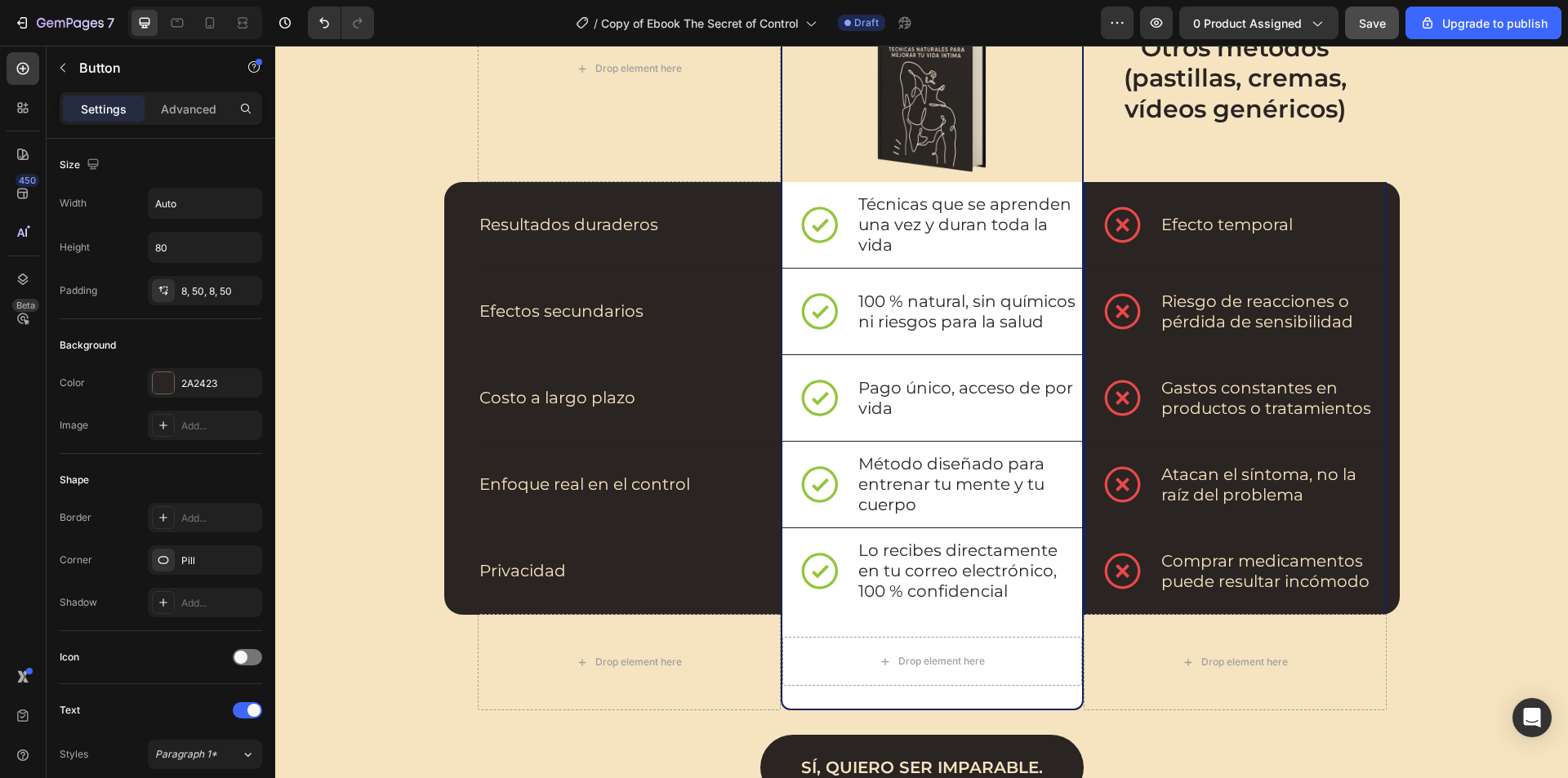
scroll to position [2042, 0]
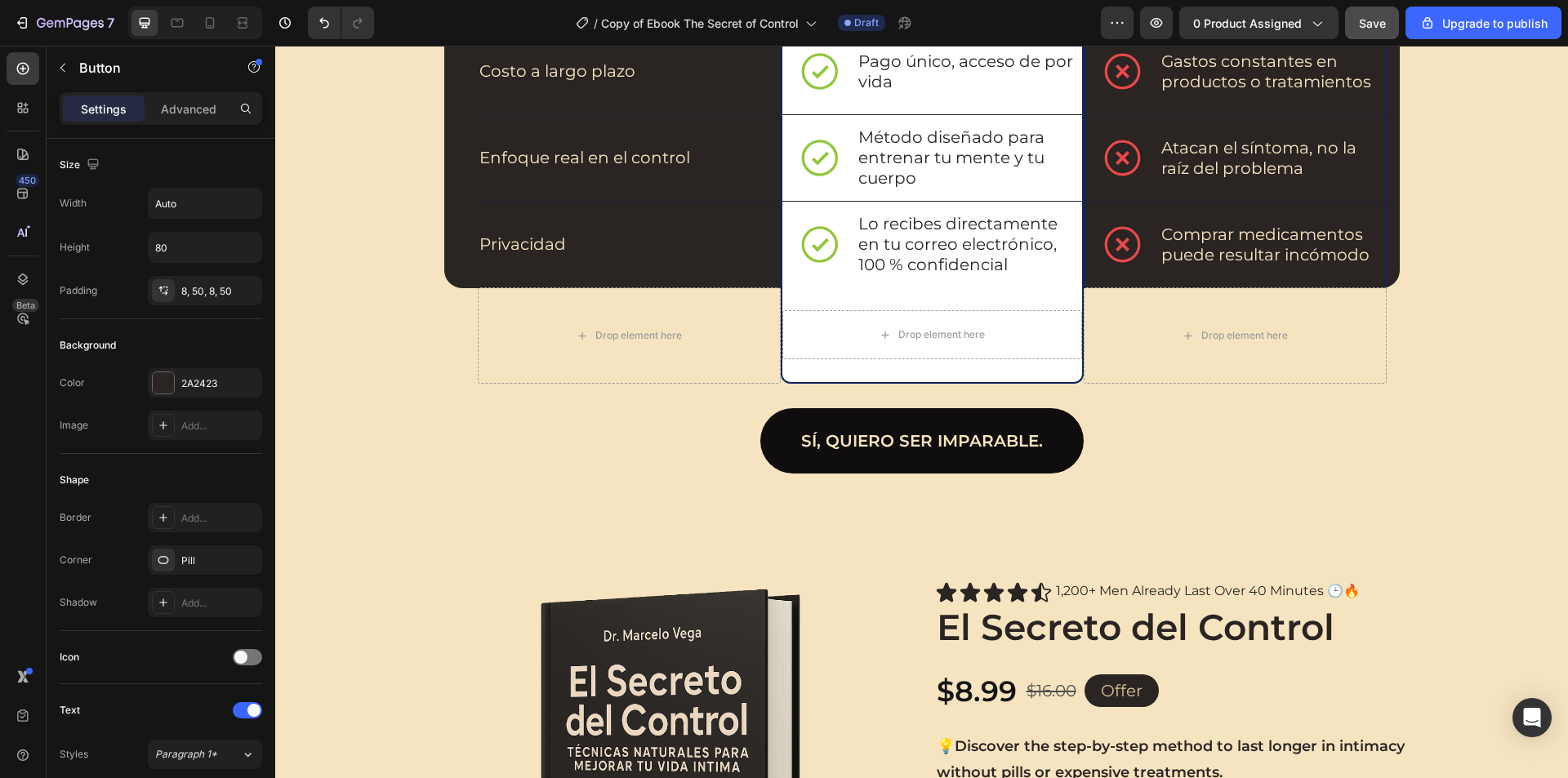
click at [1063, 436] on link "Sí, quiero ser imparable." at bounding box center [921, 440] width 323 height 65
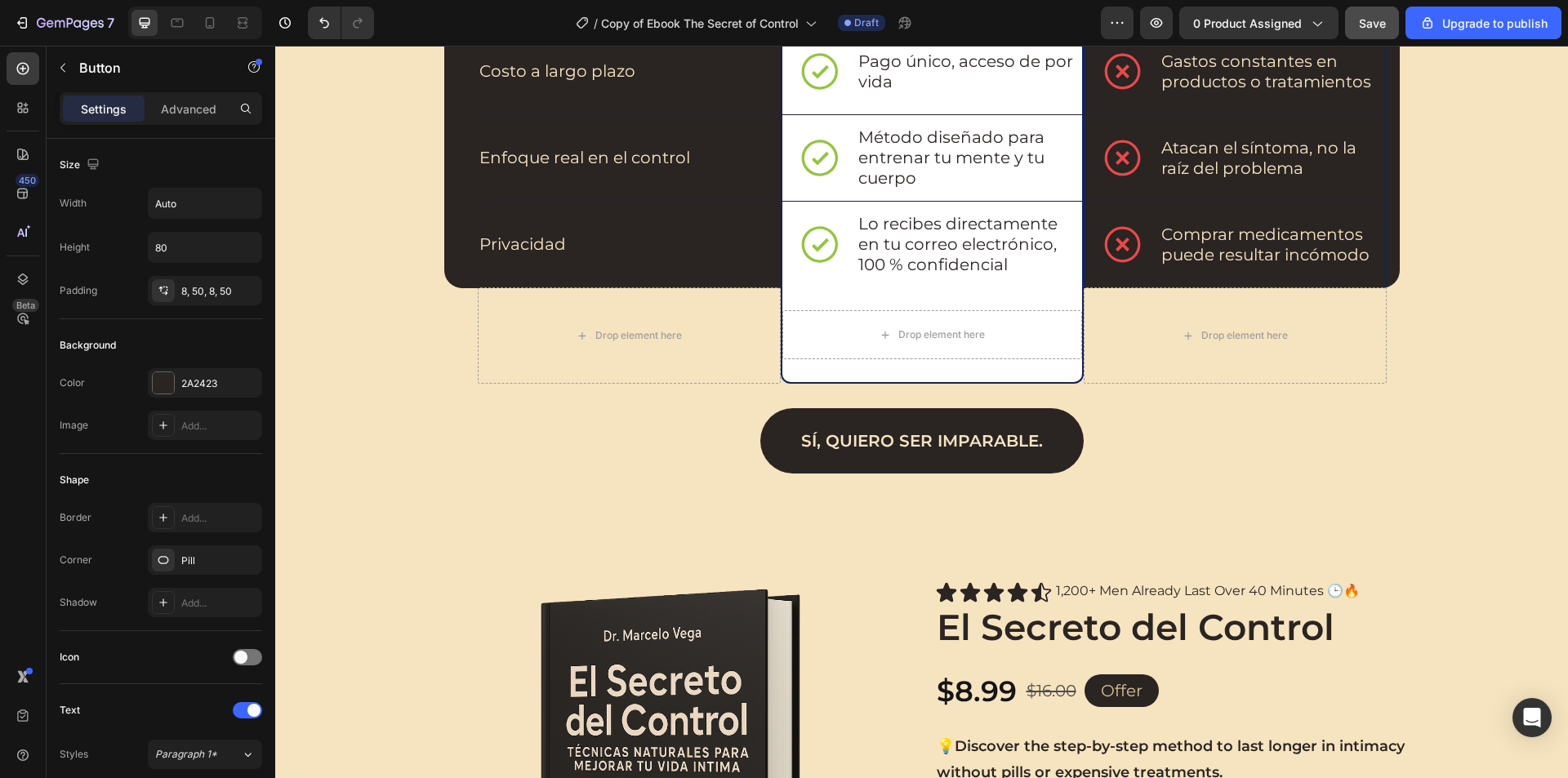
click at [1108, 435] on div "Sí, quiero ser imparable. Button" at bounding box center [921, 440] width 1260 height 65
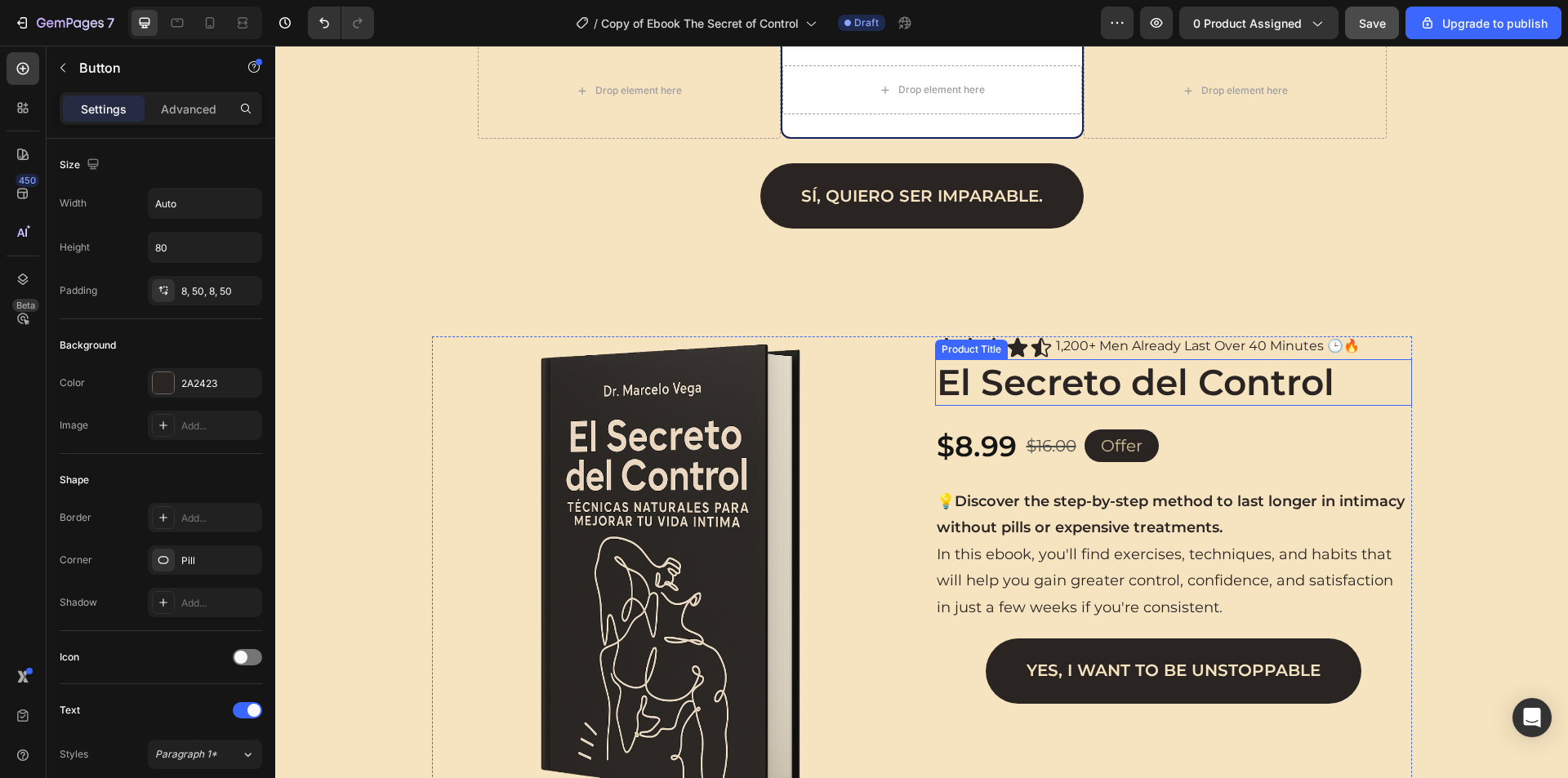
click at [942, 372] on h2 "El Secreto del Control" at bounding box center [1172, 382] width 477 height 46
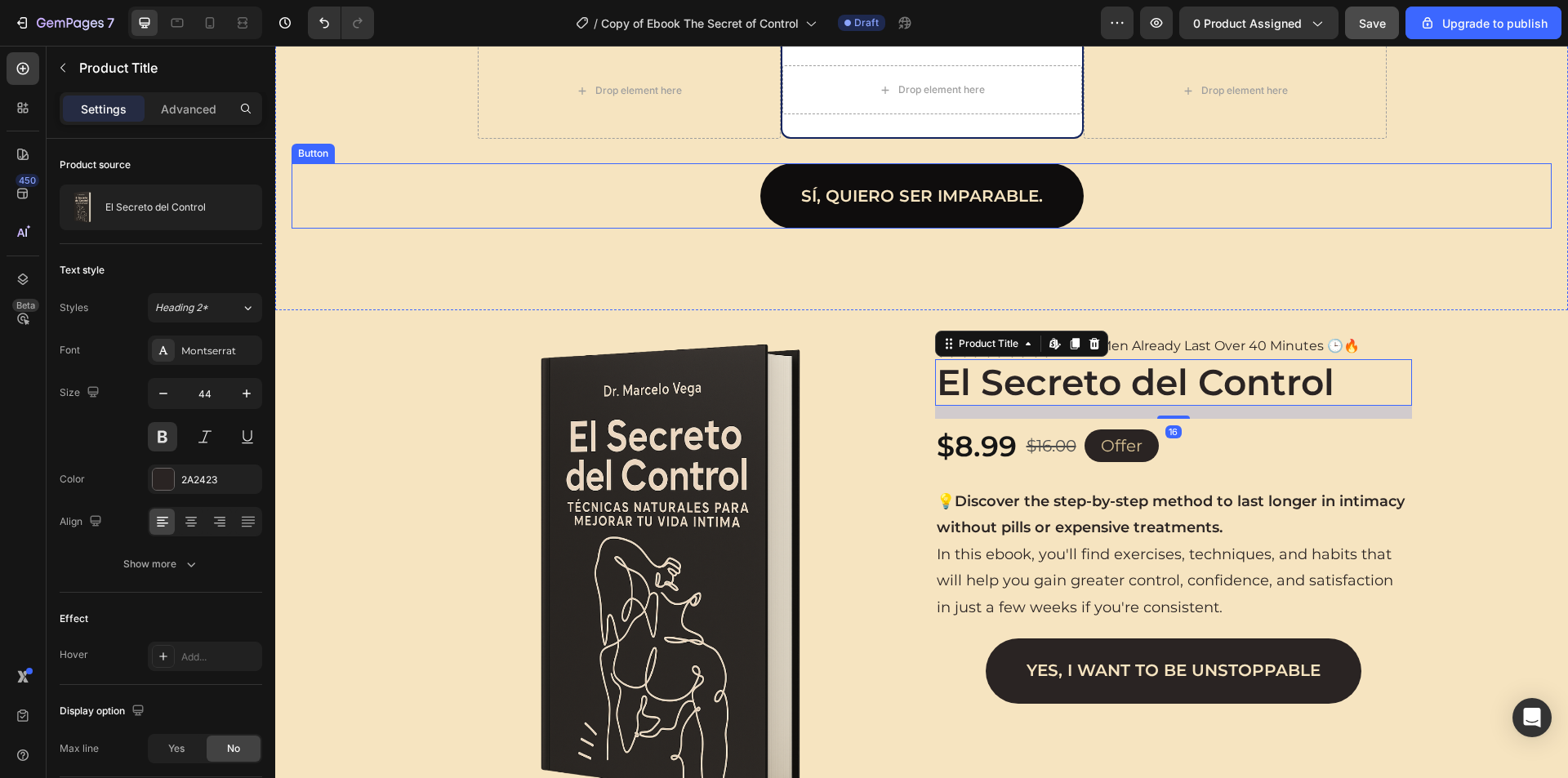
click at [923, 214] on link "Sí, quiero ser imparable." at bounding box center [921, 195] width 323 height 65
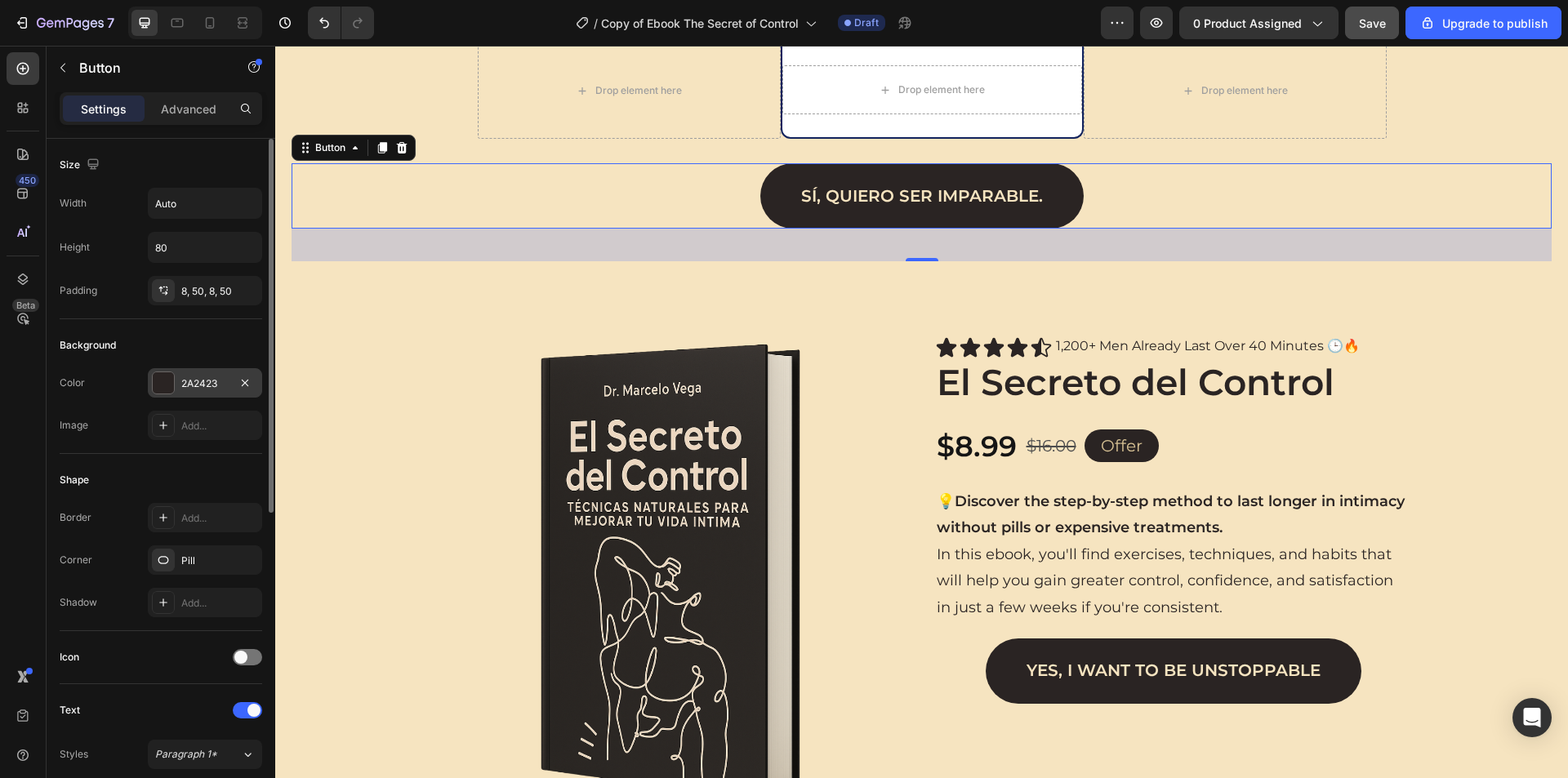
click at [194, 383] on div "2A2423" at bounding box center [205, 383] width 47 height 14
click at [178, 350] on div "Background" at bounding box center [160, 345] width 202 height 27
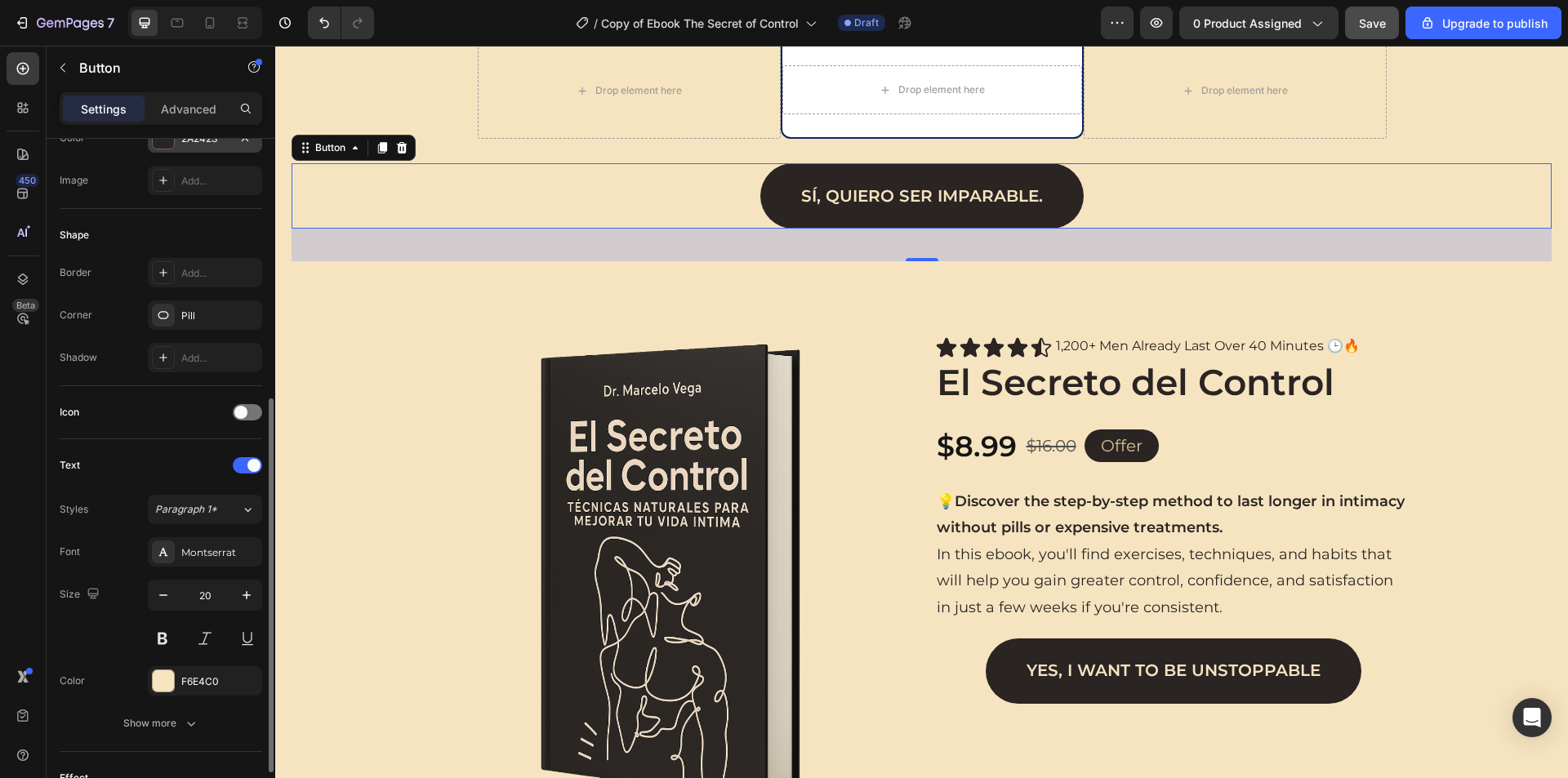
scroll to position [326, 0]
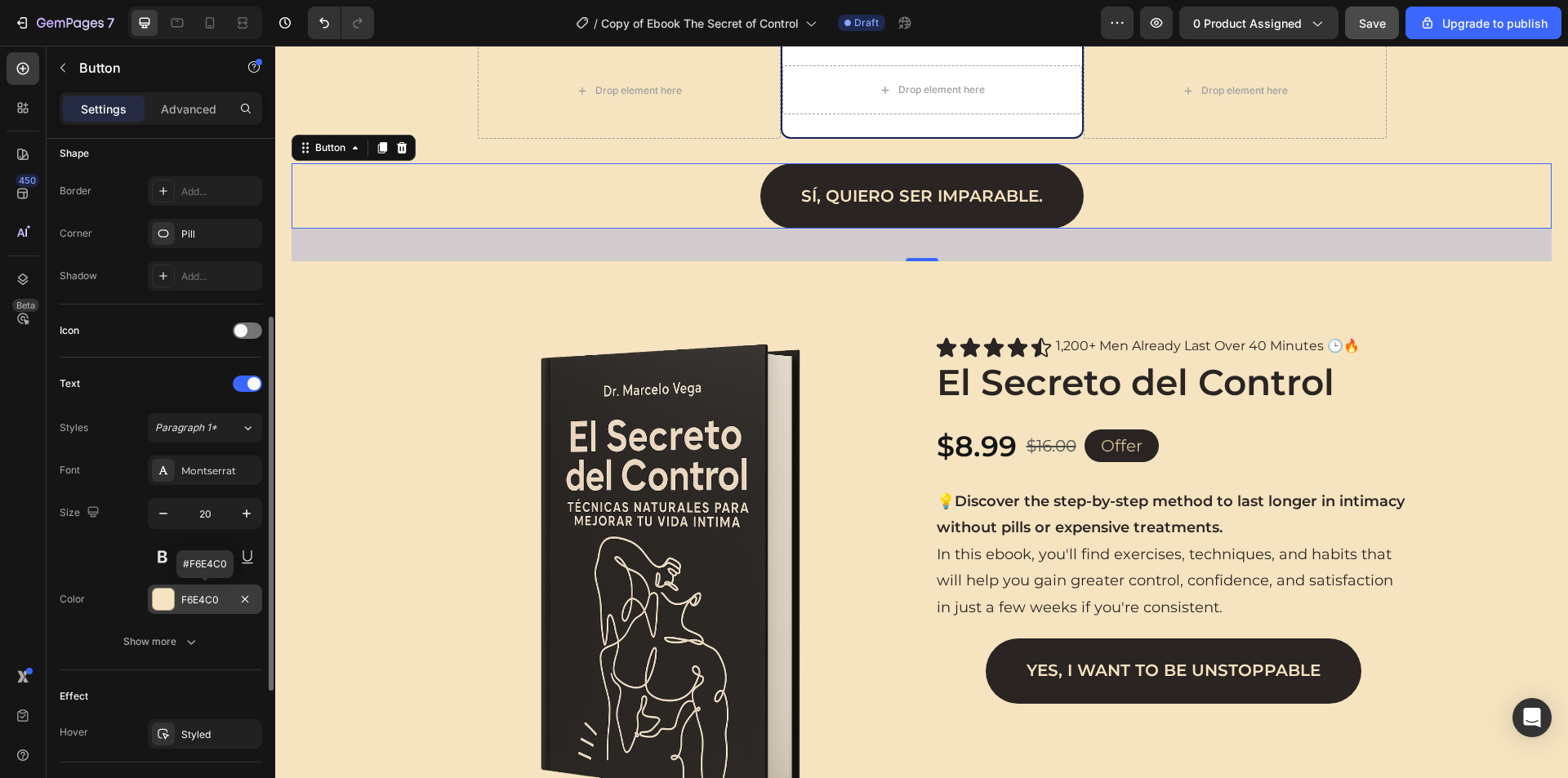
click at [194, 608] on div "F6E4C0" at bounding box center [205, 599] width 114 height 29
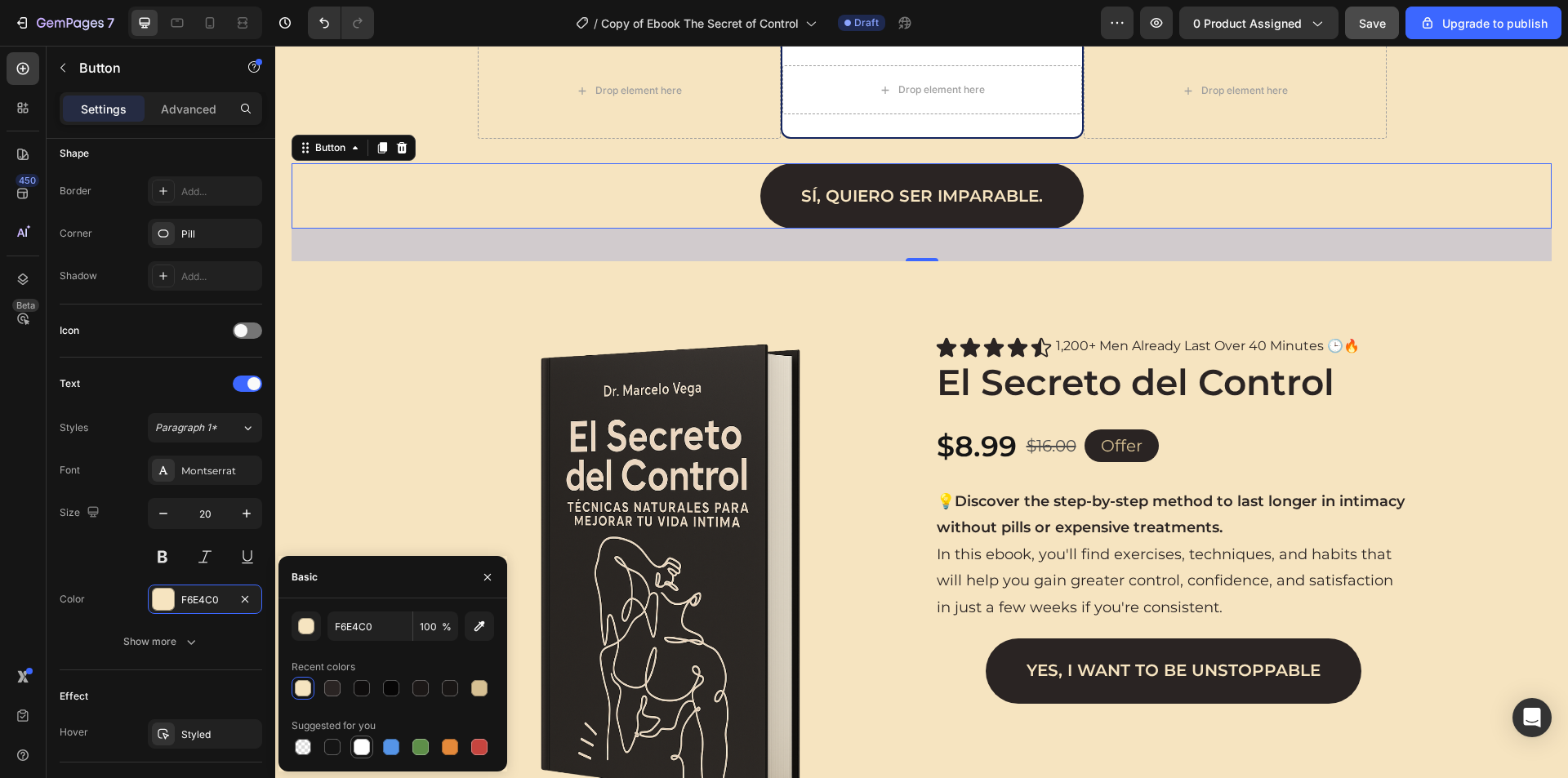
click at [357, 752] on div at bounding box center [361, 747] width 16 height 16
type input "FFFFFF"
click at [481, 580] on icon "button" at bounding box center [488, 578] width 13 height 13
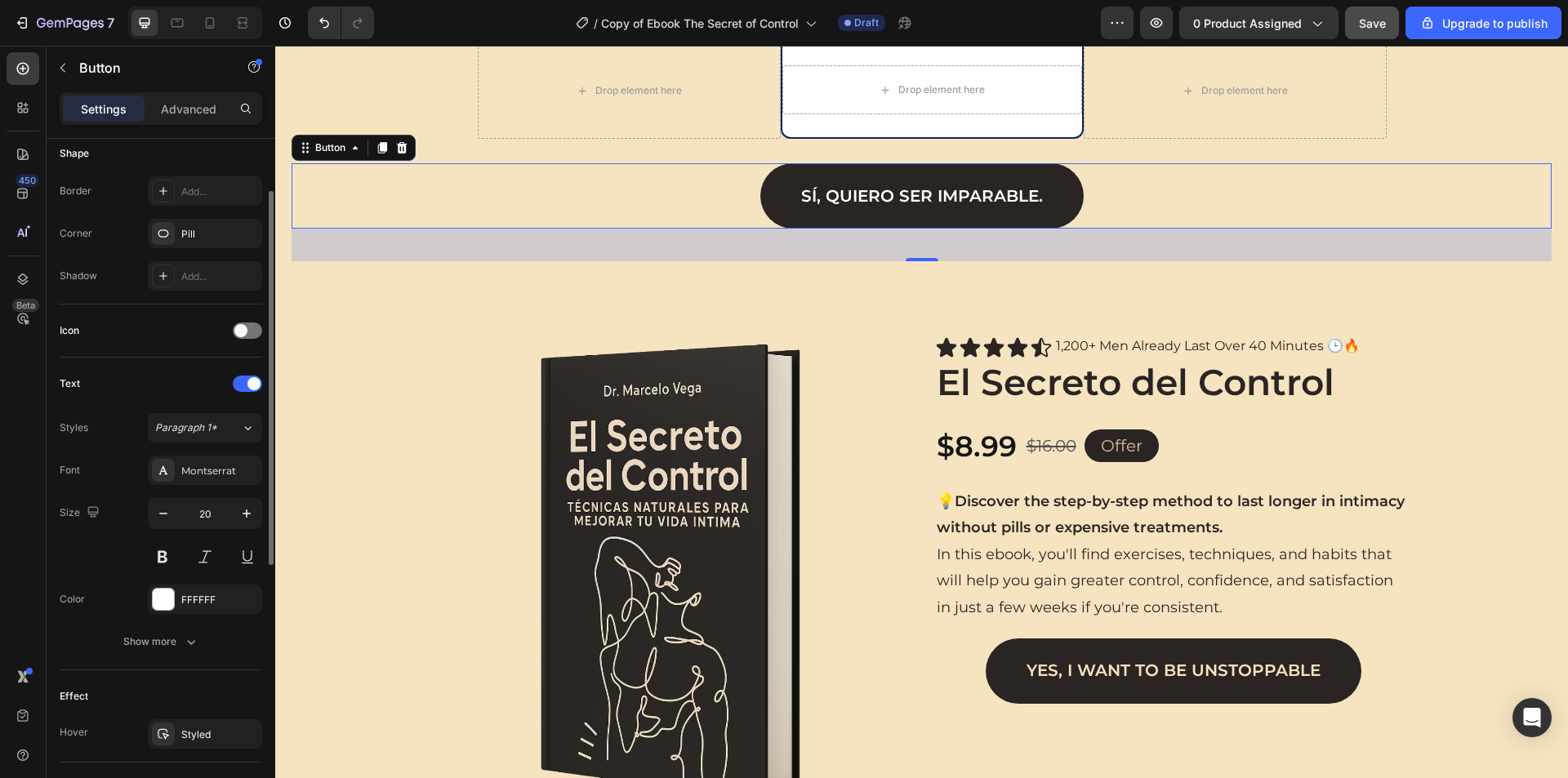
scroll to position [0, 0]
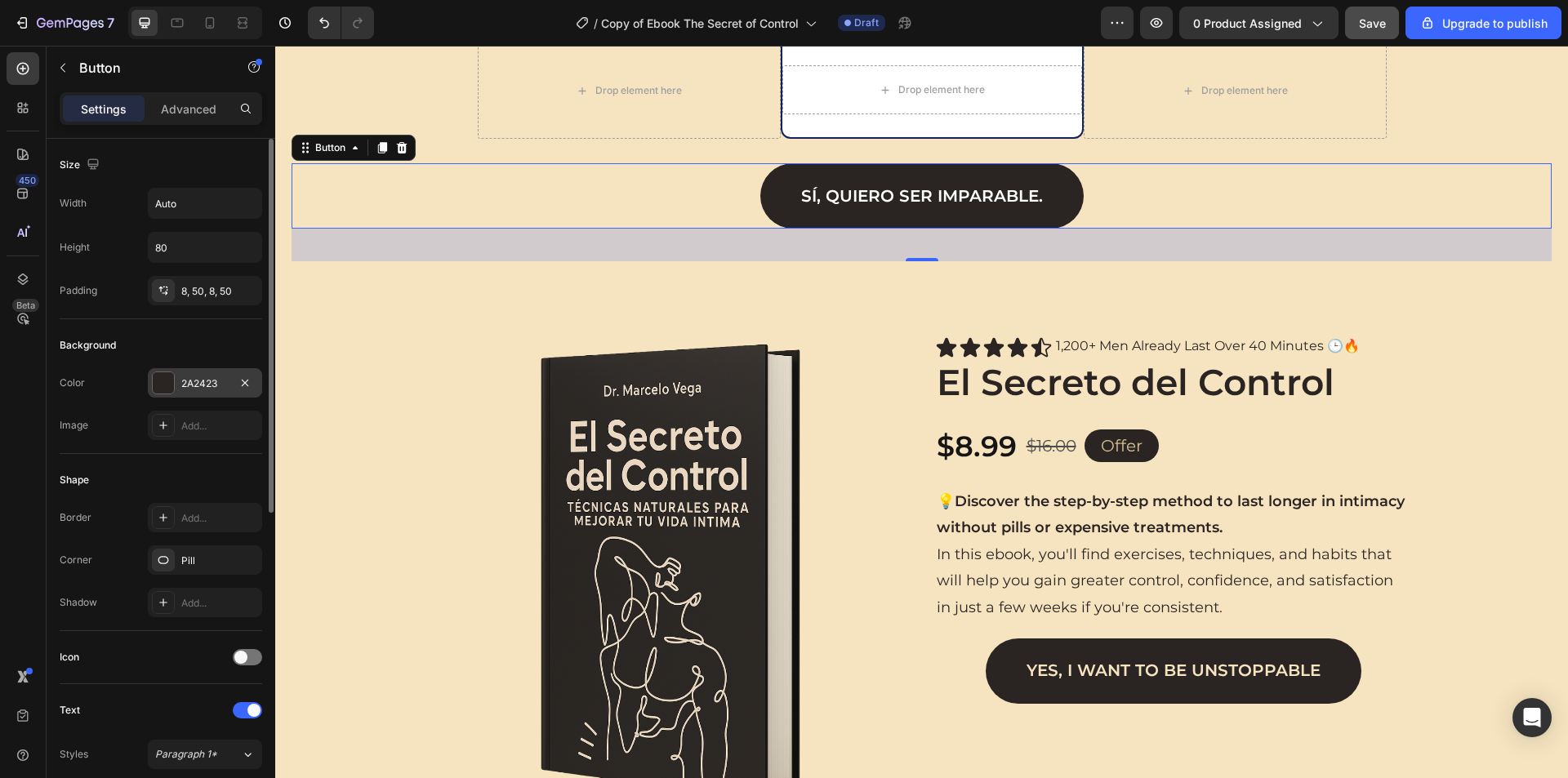
click at [175, 389] on div "2A2423" at bounding box center [205, 382] width 114 height 29
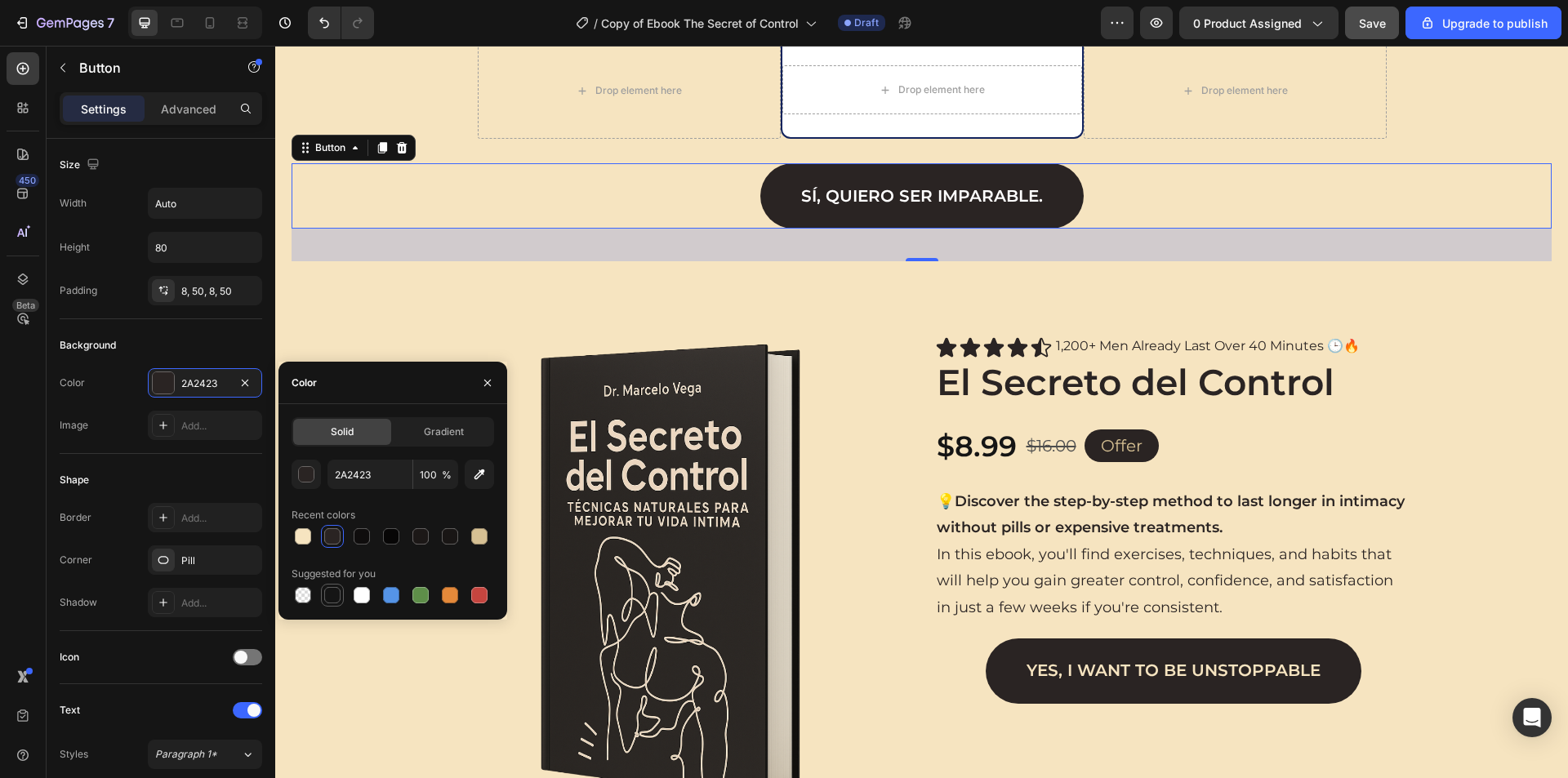
click at [331, 595] on div at bounding box center [332, 595] width 16 height 16
type input "151515"
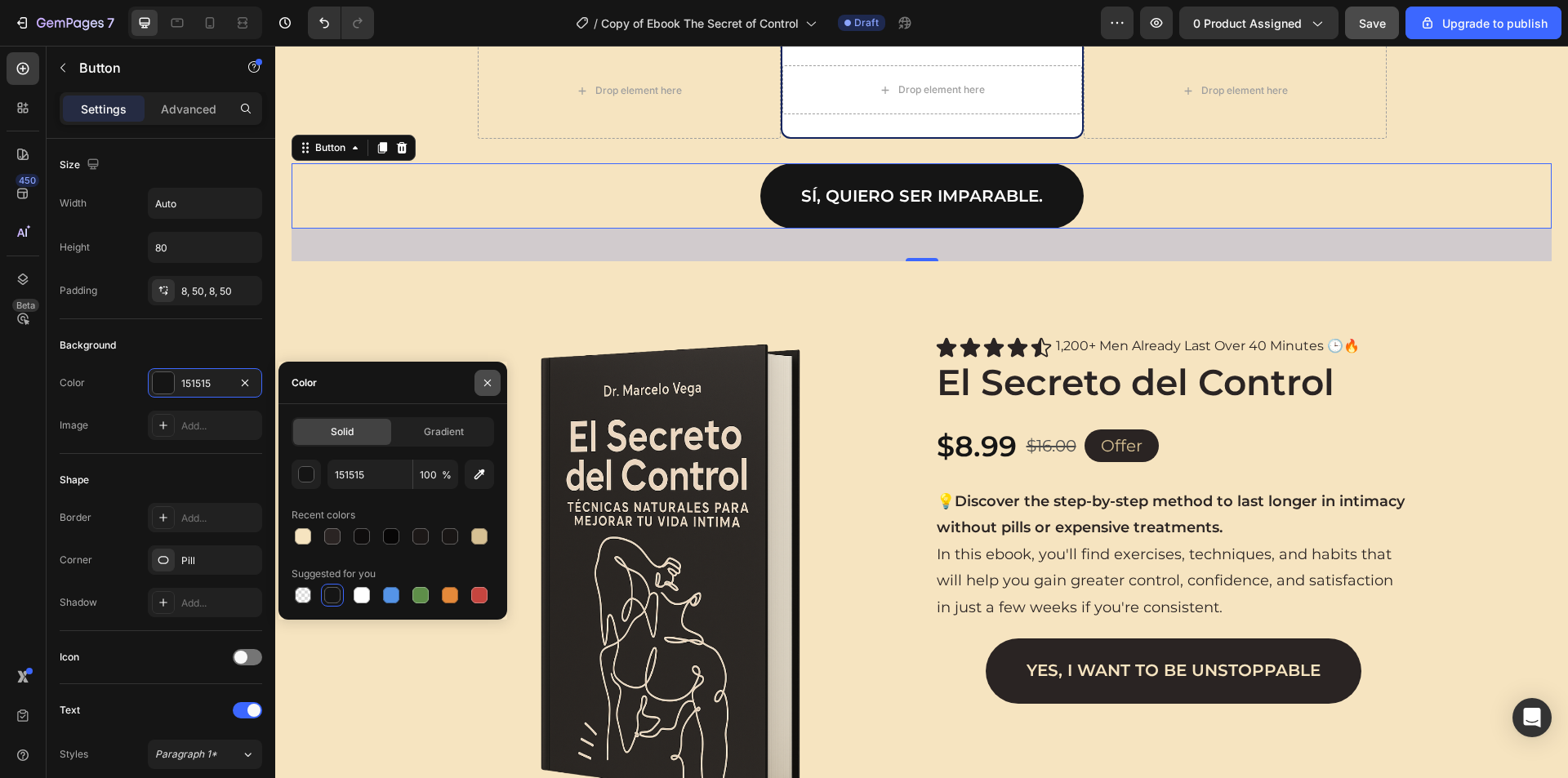
click at [484, 377] on icon "button" at bounding box center [488, 383] width 13 height 13
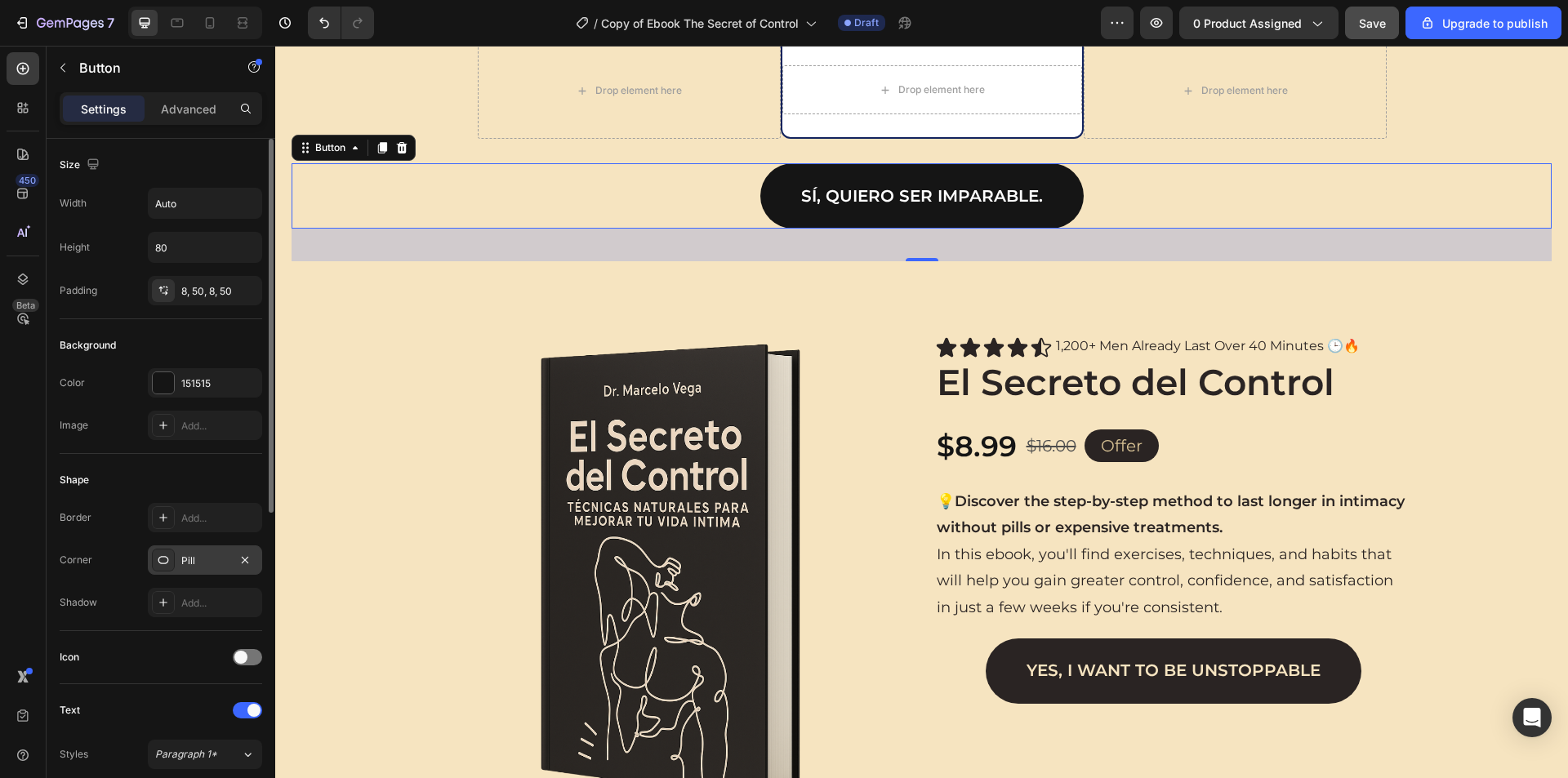
click at [190, 552] on div "Pill" at bounding box center [205, 560] width 114 height 29
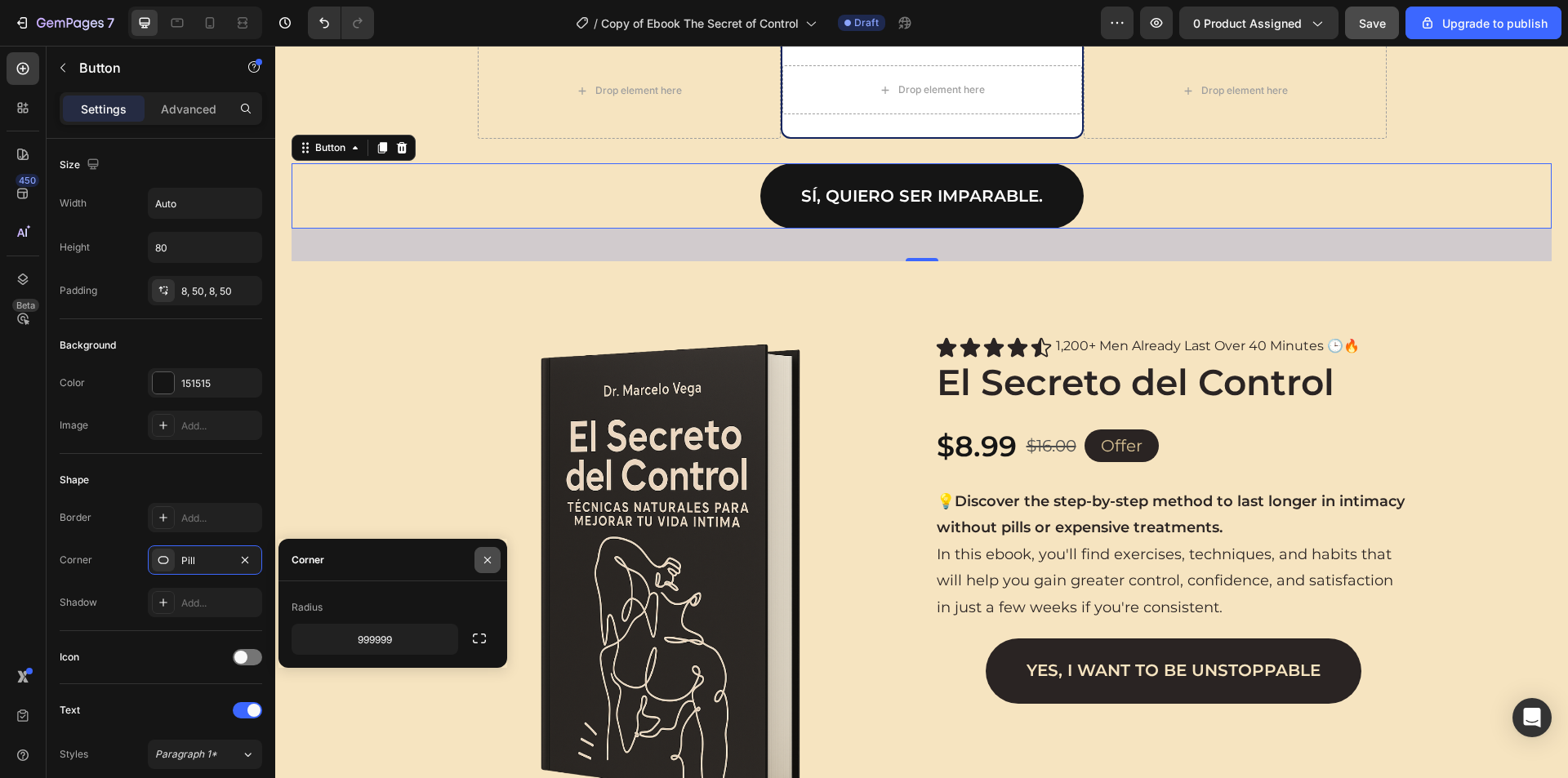
click at [484, 556] on icon "button" at bounding box center [488, 561] width 13 height 13
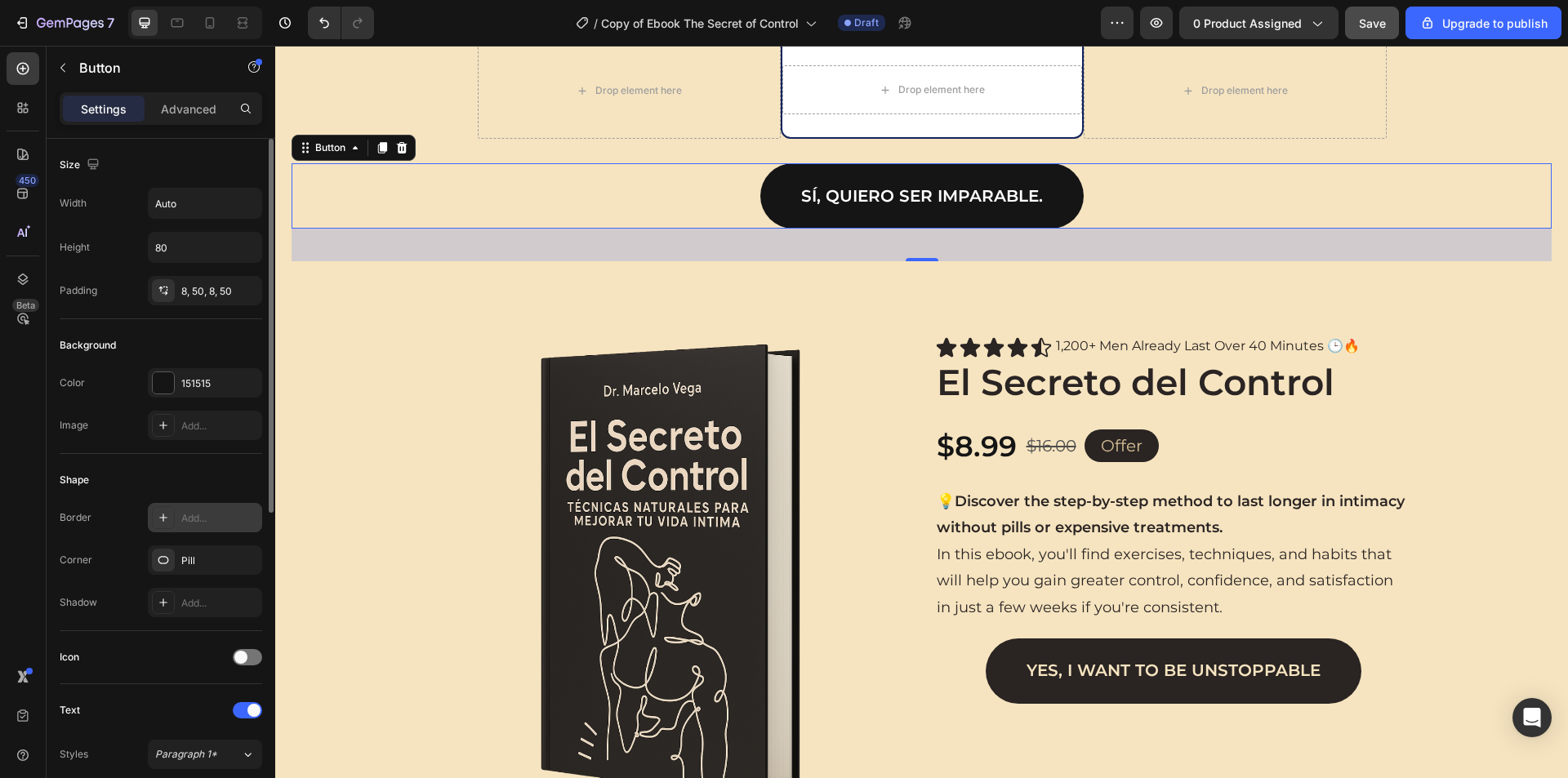
click at [182, 520] on div "Add..." at bounding box center [219, 518] width 77 height 14
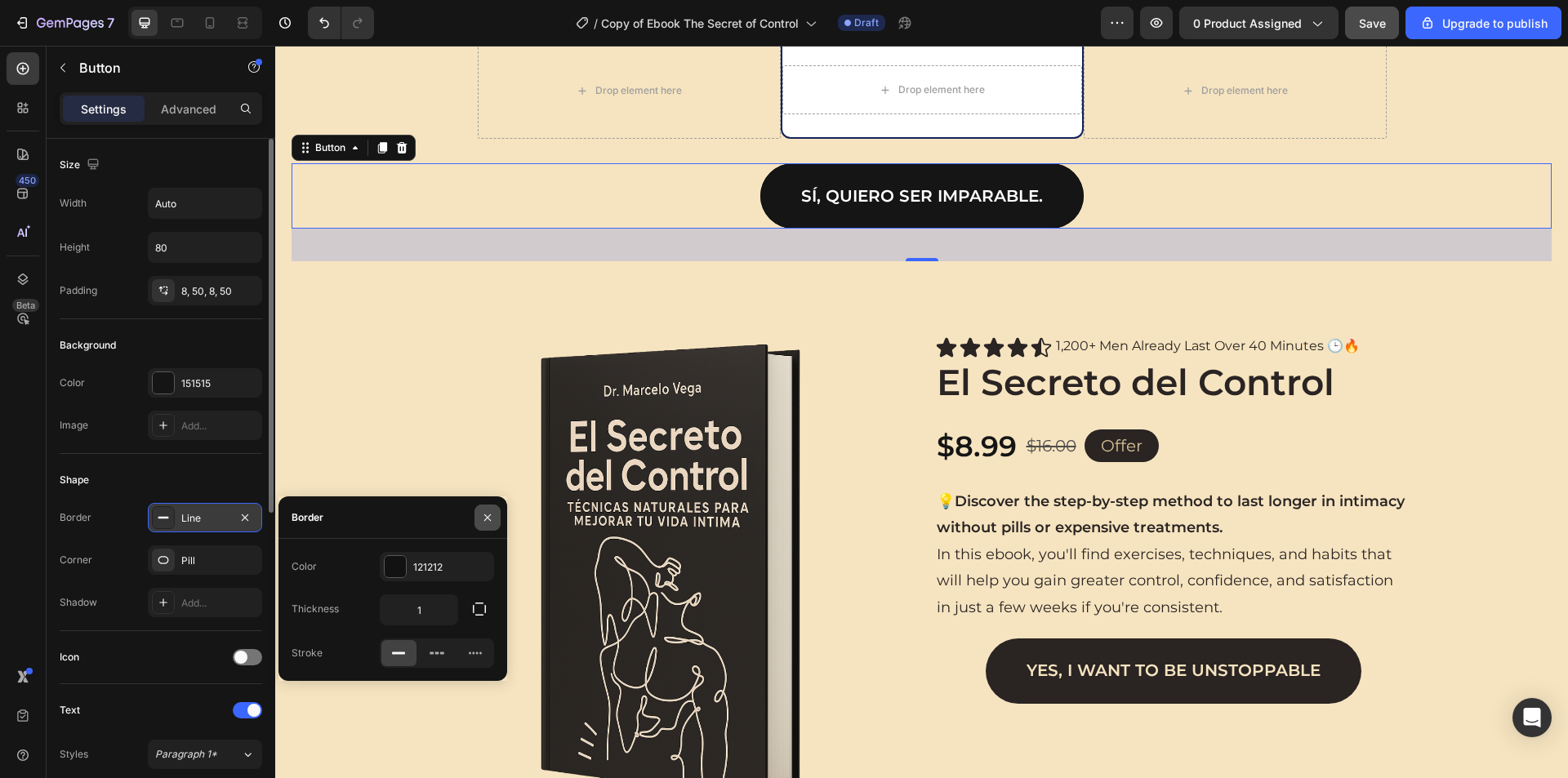
click at [489, 523] on icon "button" at bounding box center [488, 518] width 13 height 13
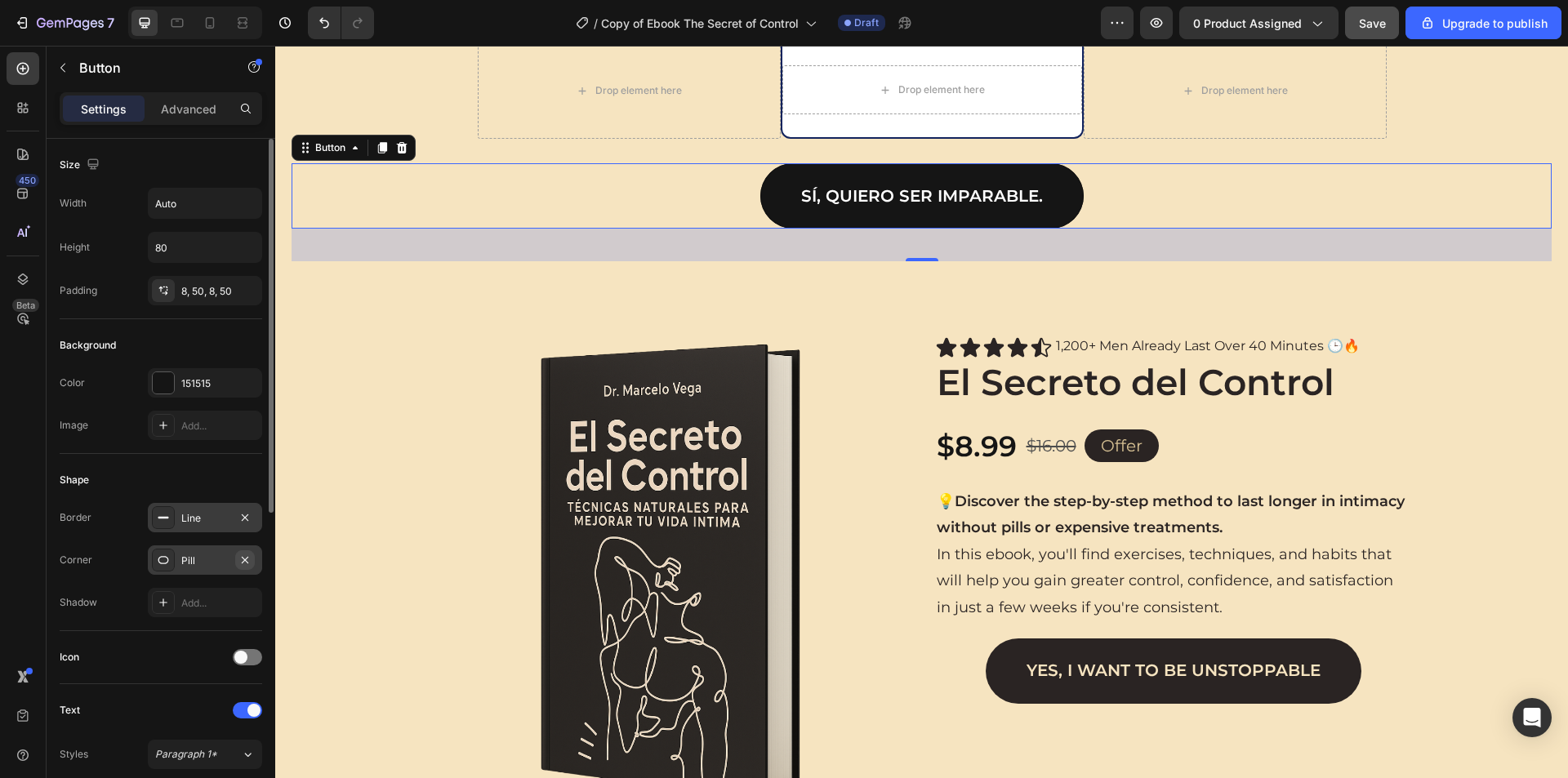
click at [244, 563] on icon "button" at bounding box center [245, 561] width 13 height 13
click at [194, 562] on div "Add..." at bounding box center [219, 561] width 77 height 14
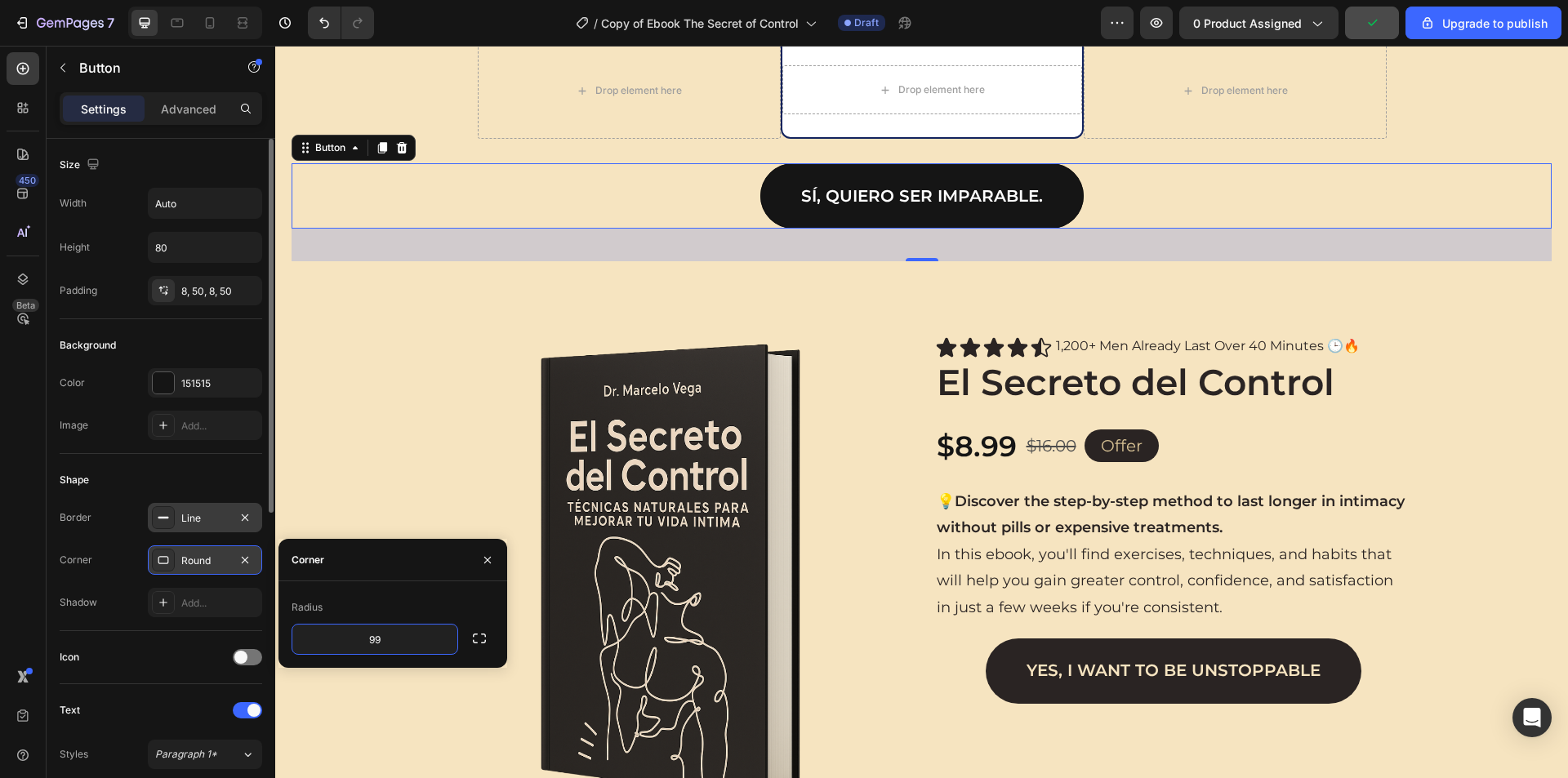
type input "999"
click at [234, 483] on div "Shape" at bounding box center [160, 480] width 202 height 27
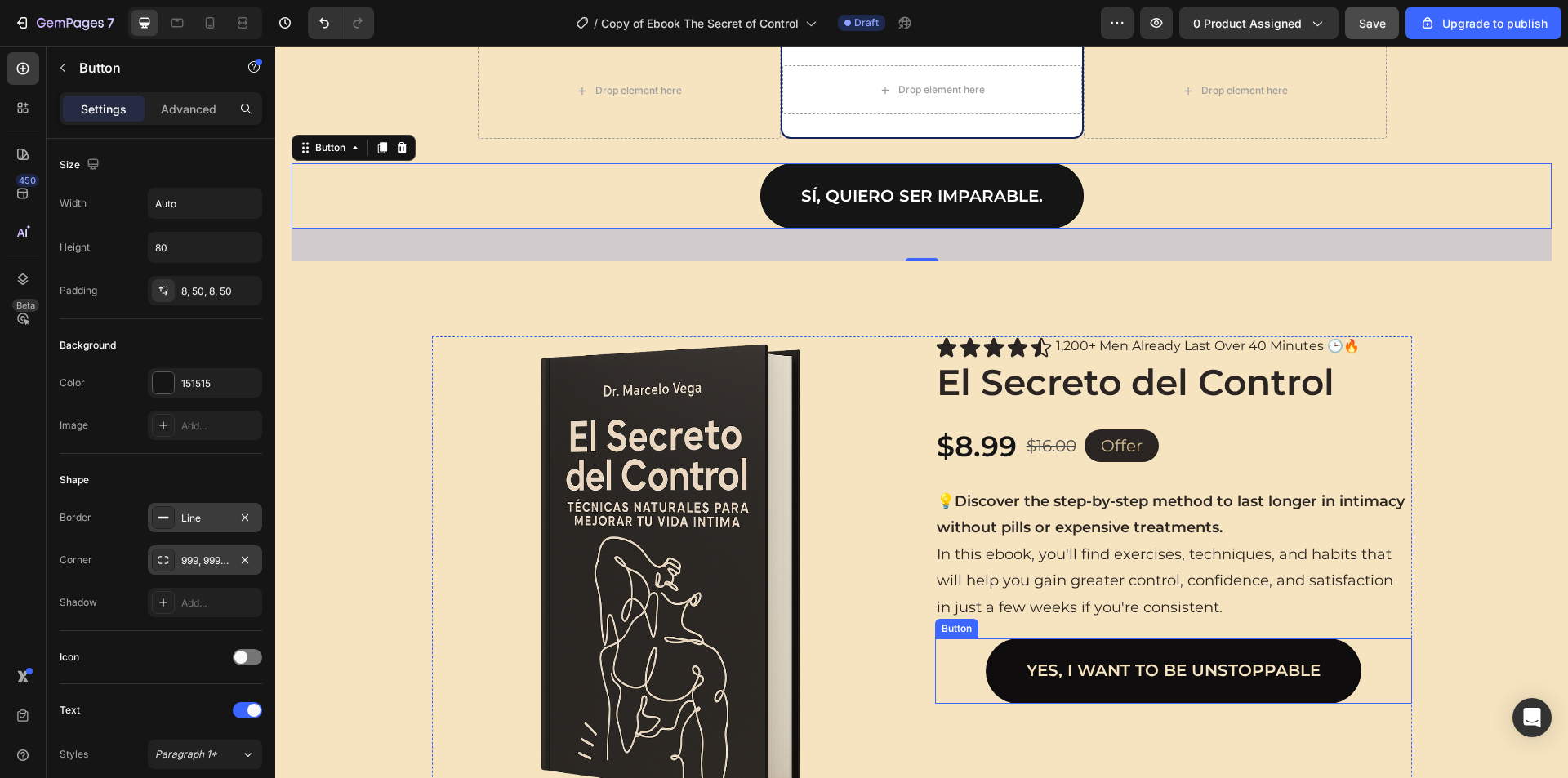
click at [1080, 659] on link "Yes, I want to be unstoppable" at bounding box center [1173, 671] width 376 height 65
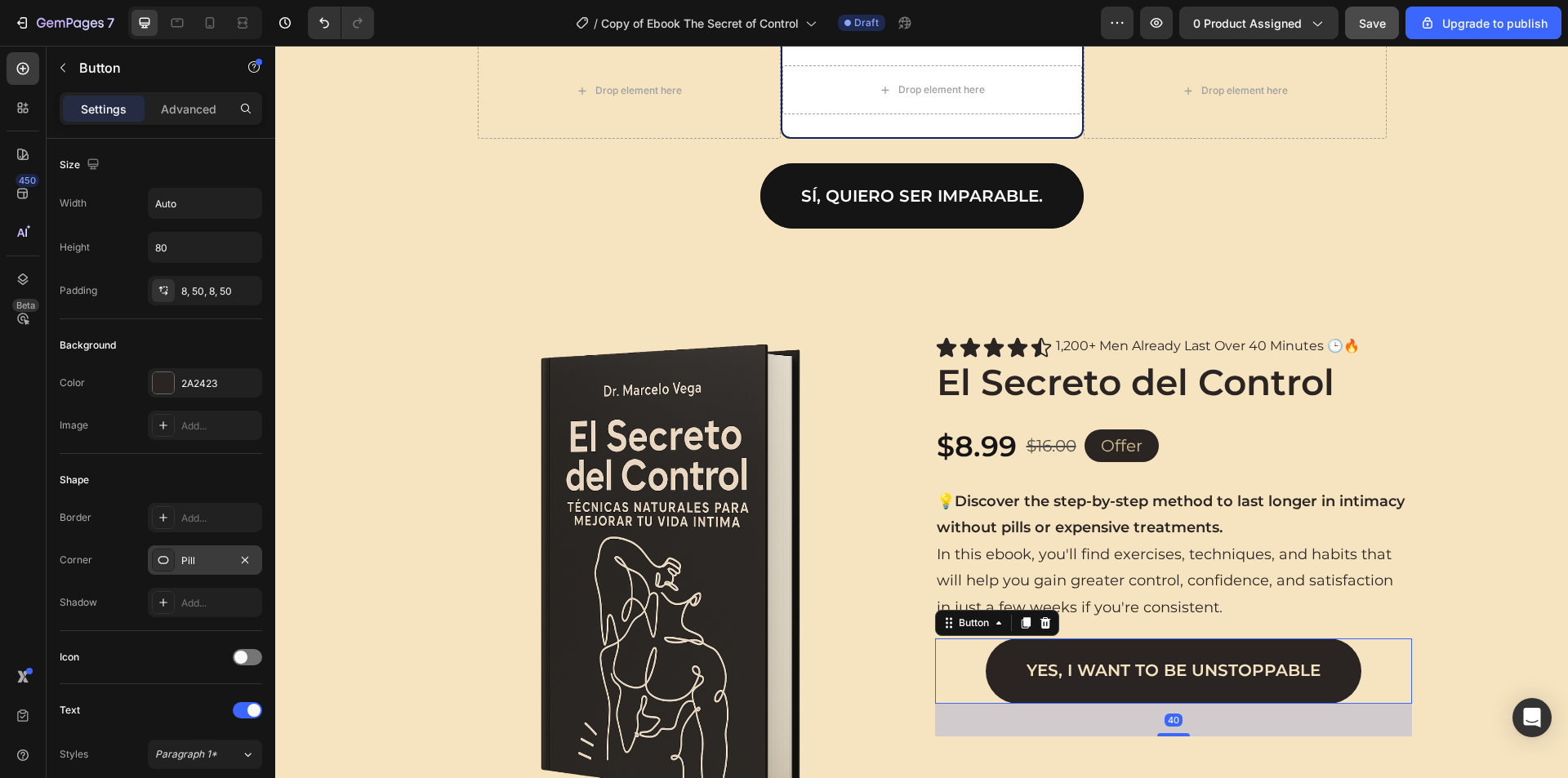
click at [215, 565] on div "Pill" at bounding box center [205, 561] width 47 height 14
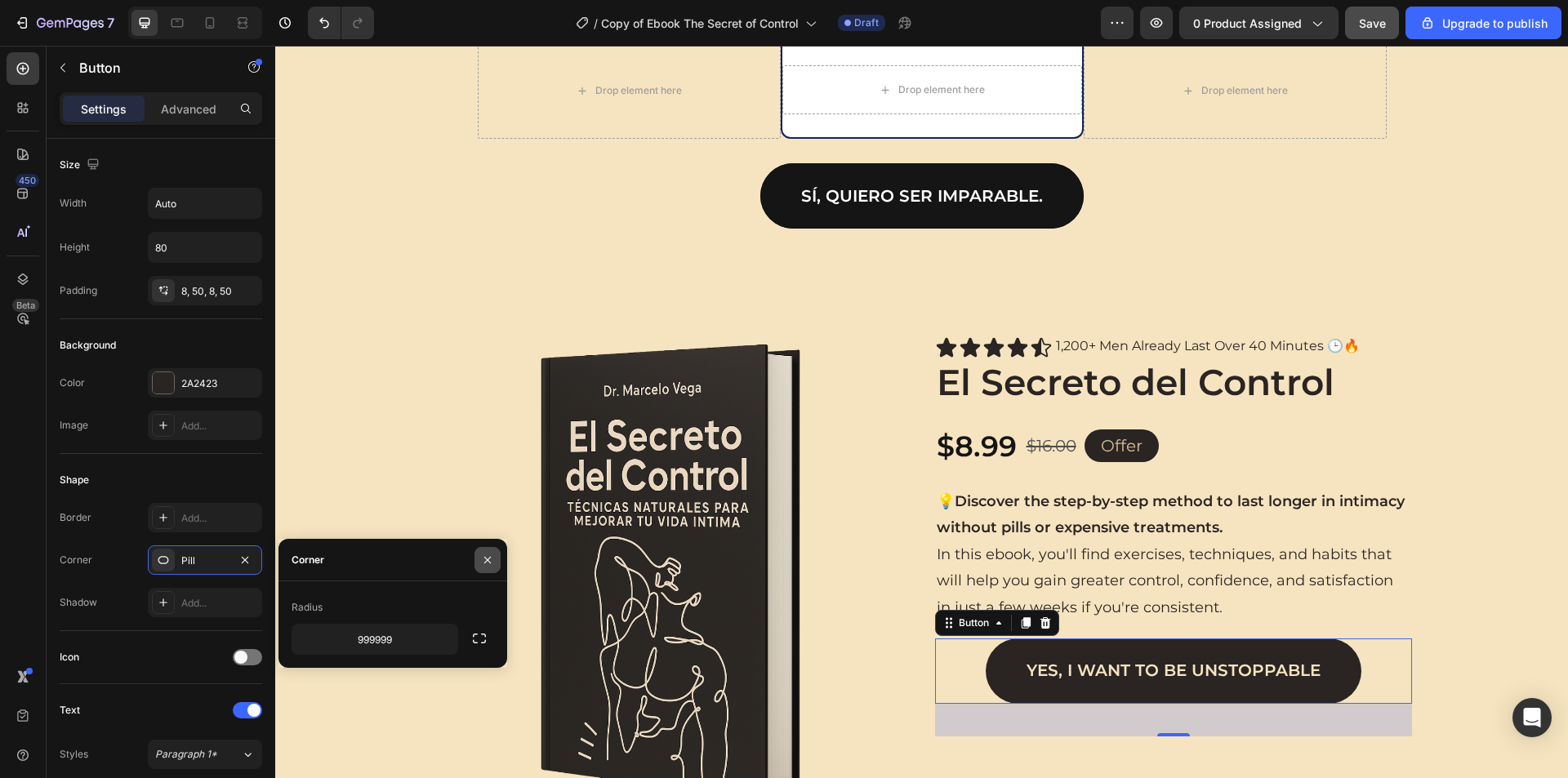
click at [492, 556] on icon "button" at bounding box center [488, 561] width 13 height 13
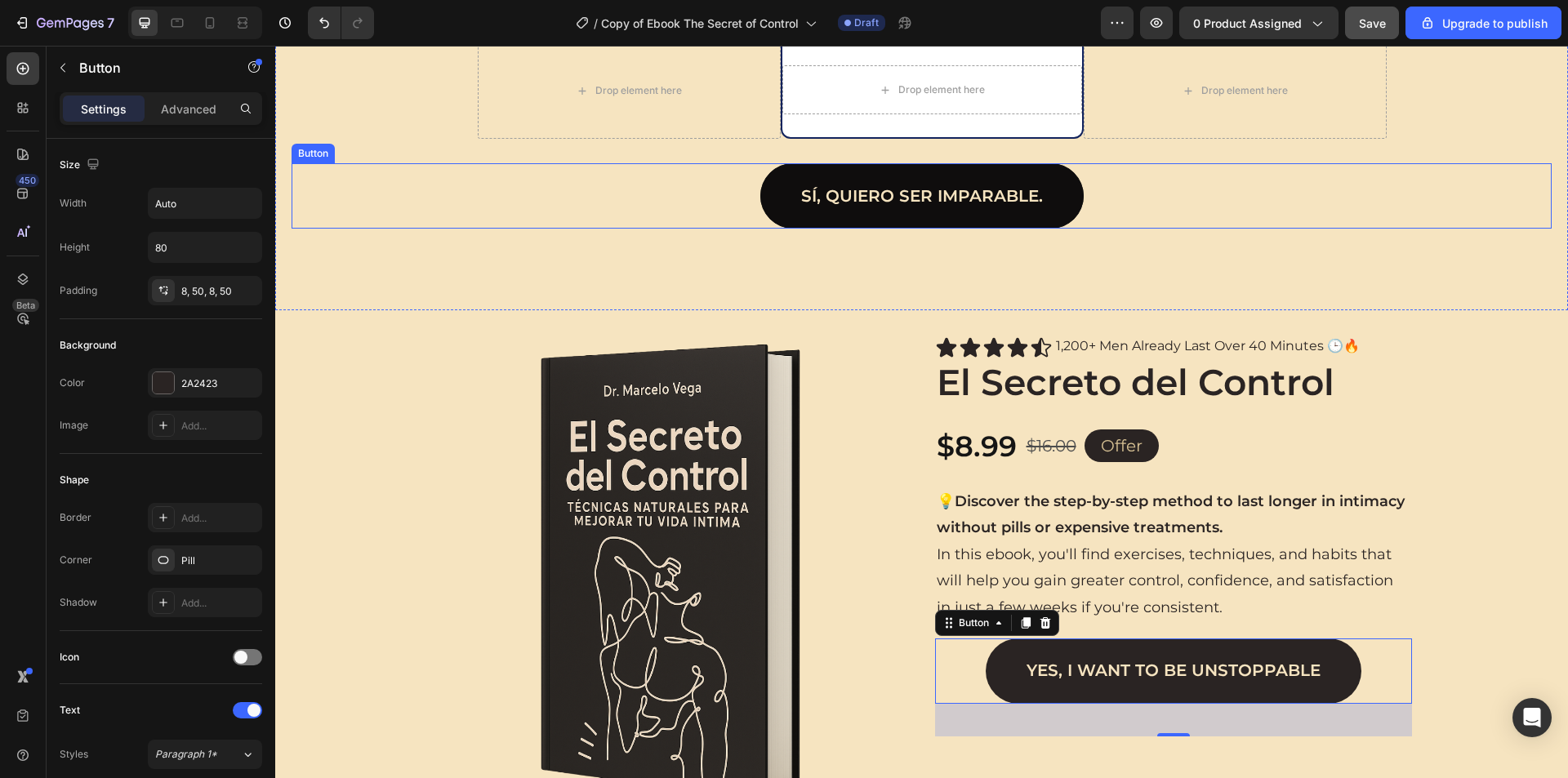
click at [763, 199] on link "Sí, quiero ser imparable." at bounding box center [921, 195] width 323 height 65
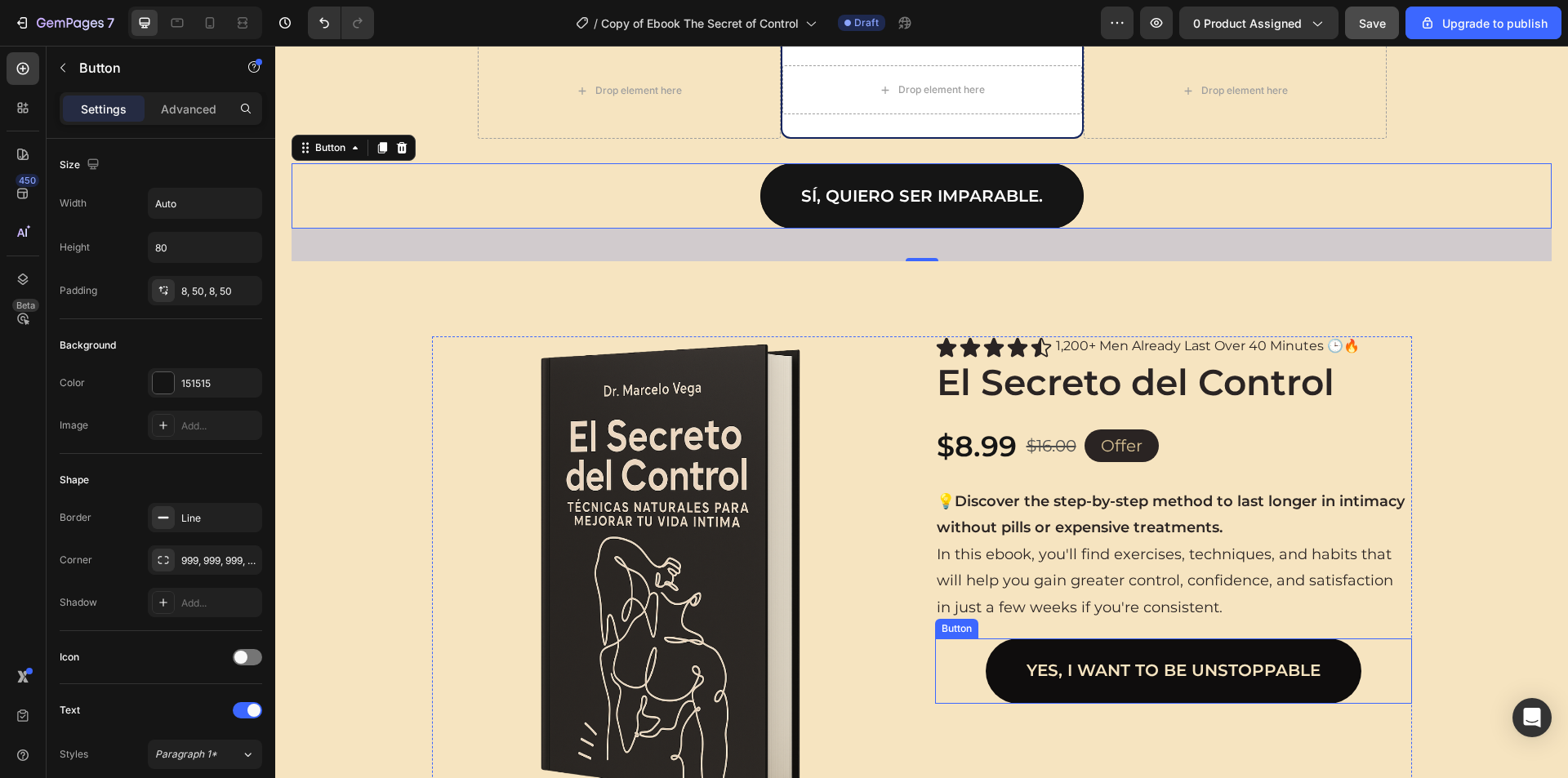
click at [1026, 653] on link "Yes, I want to be unstoppable" at bounding box center [1173, 671] width 376 height 65
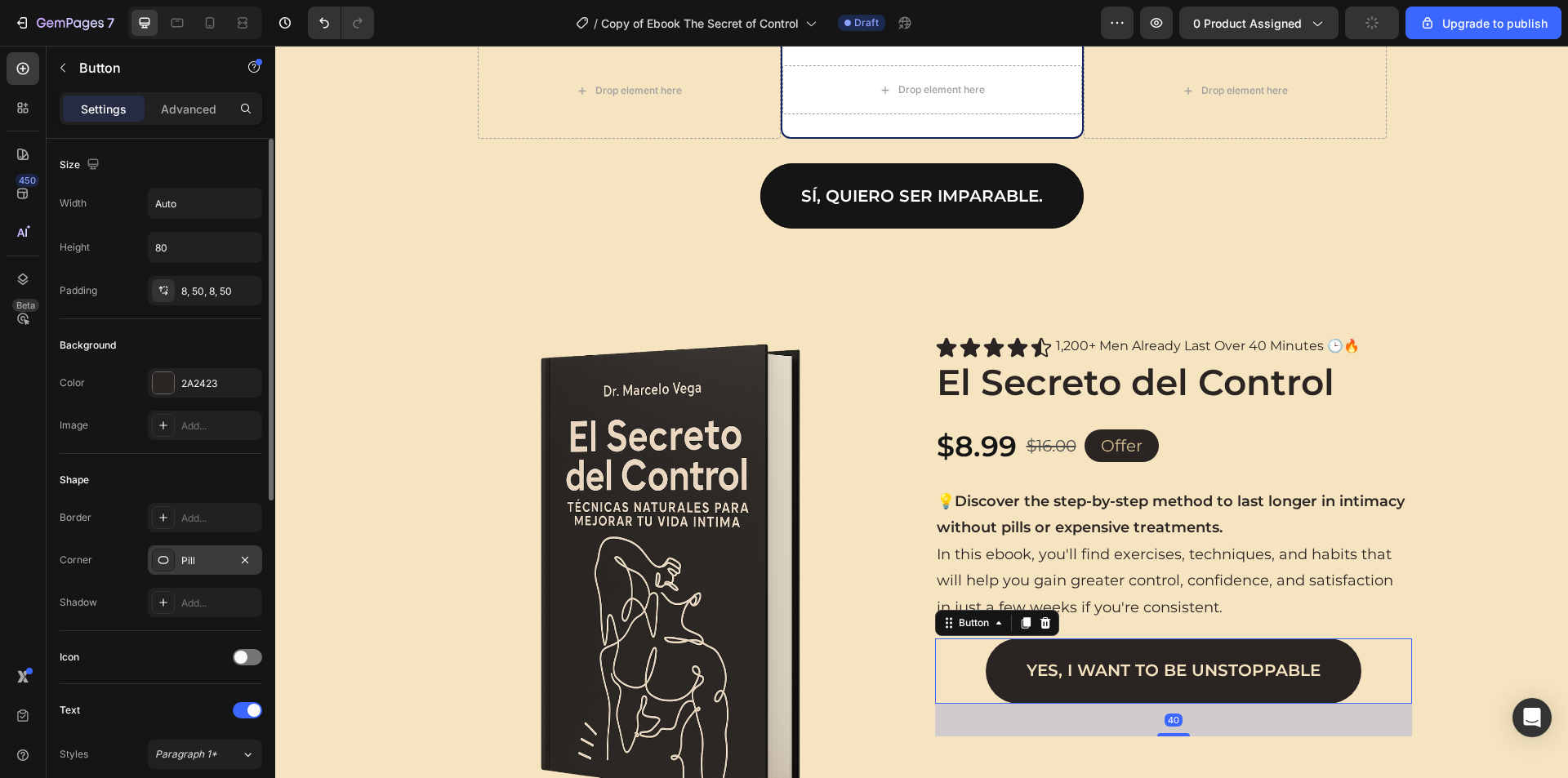
click at [190, 564] on div "Pill" at bounding box center [205, 561] width 47 height 14
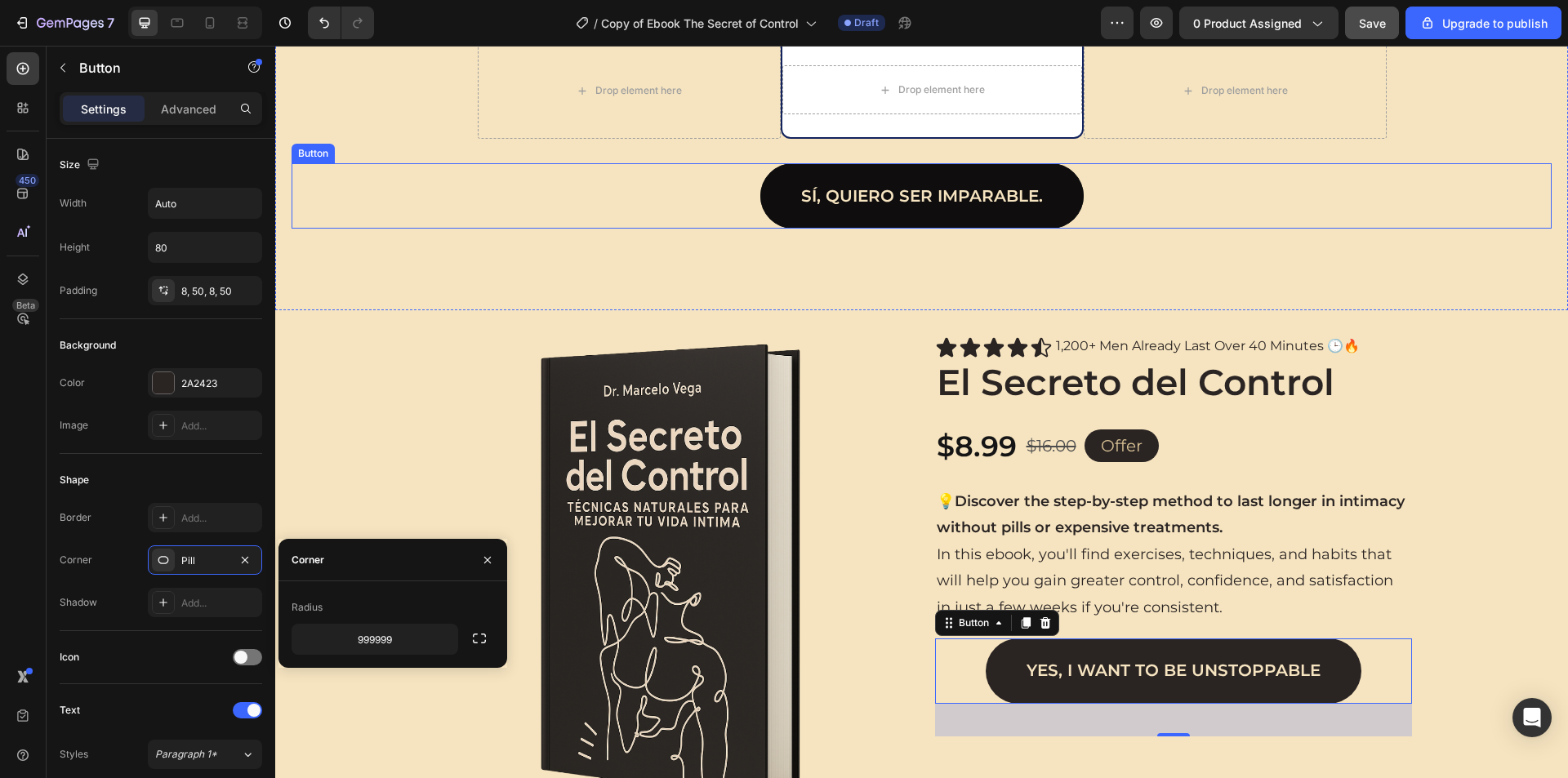
click at [787, 206] on link "Sí, quiero ser imparable." at bounding box center [921, 195] width 323 height 65
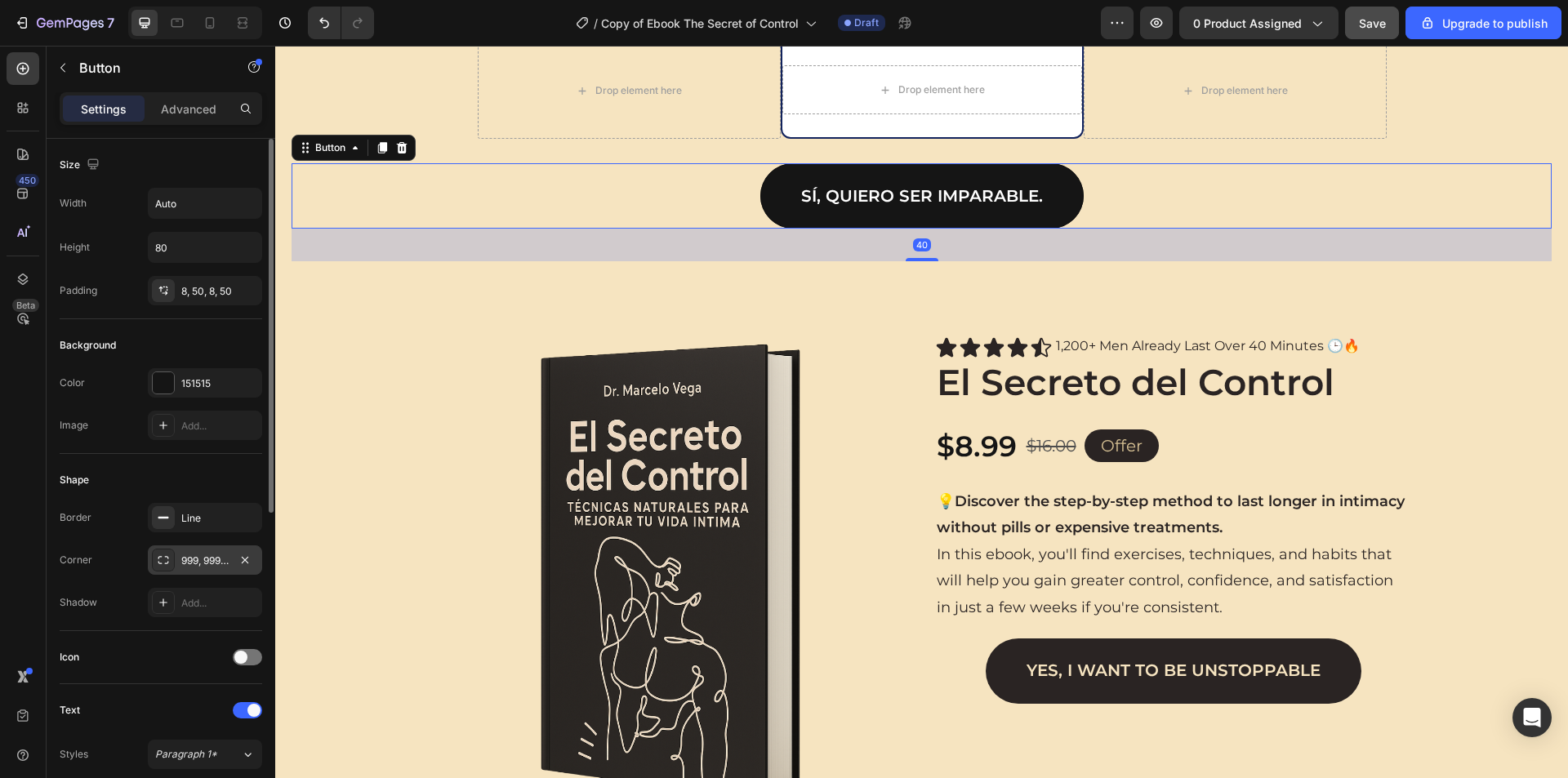
click at [214, 554] on div "999, 999, 999, 999" at bounding box center [205, 561] width 47 height 14
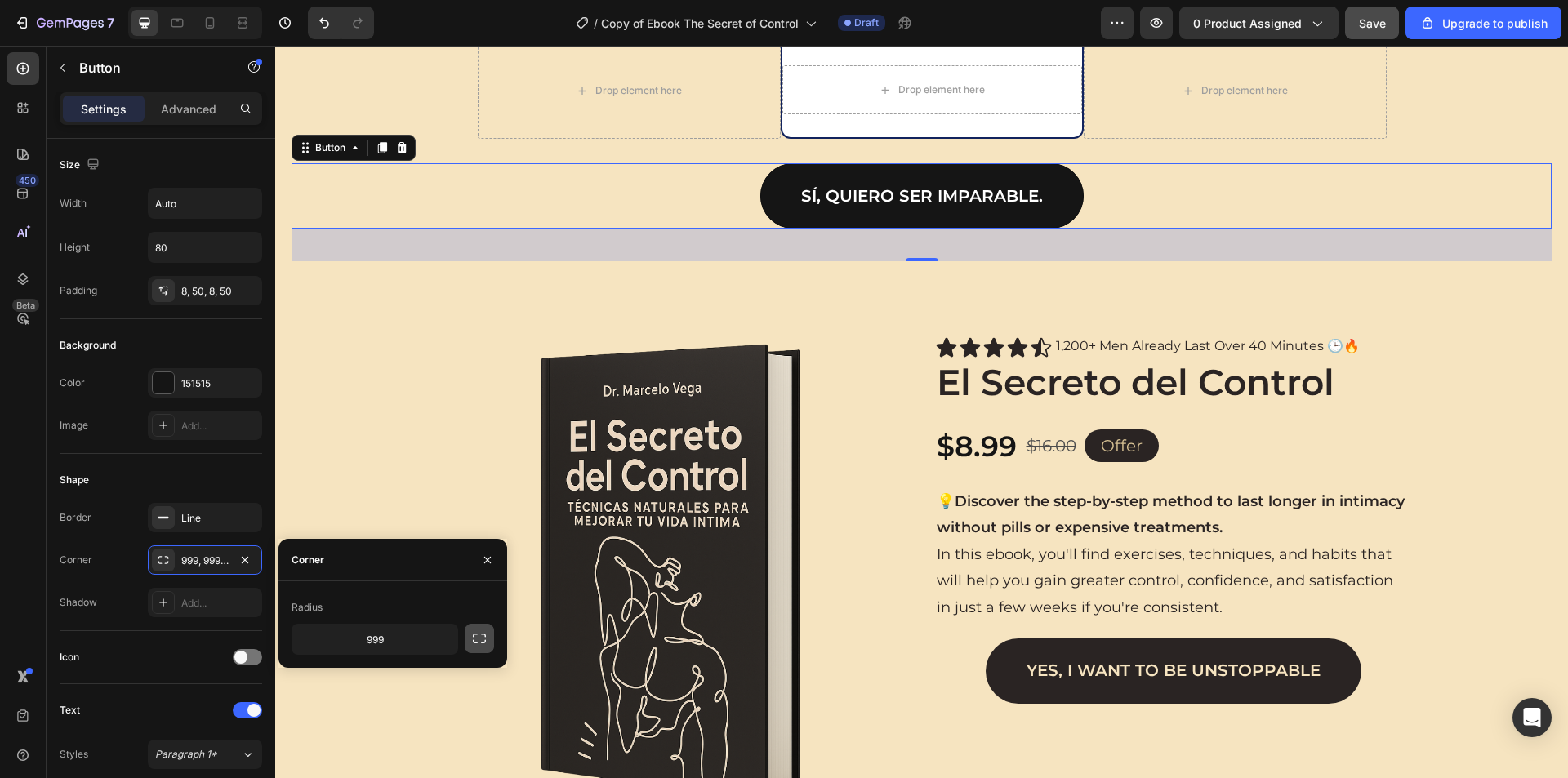
click at [471, 645] on icon "button" at bounding box center [479, 638] width 16 height 16
click at [487, 565] on icon "button" at bounding box center [488, 561] width 13 height 13
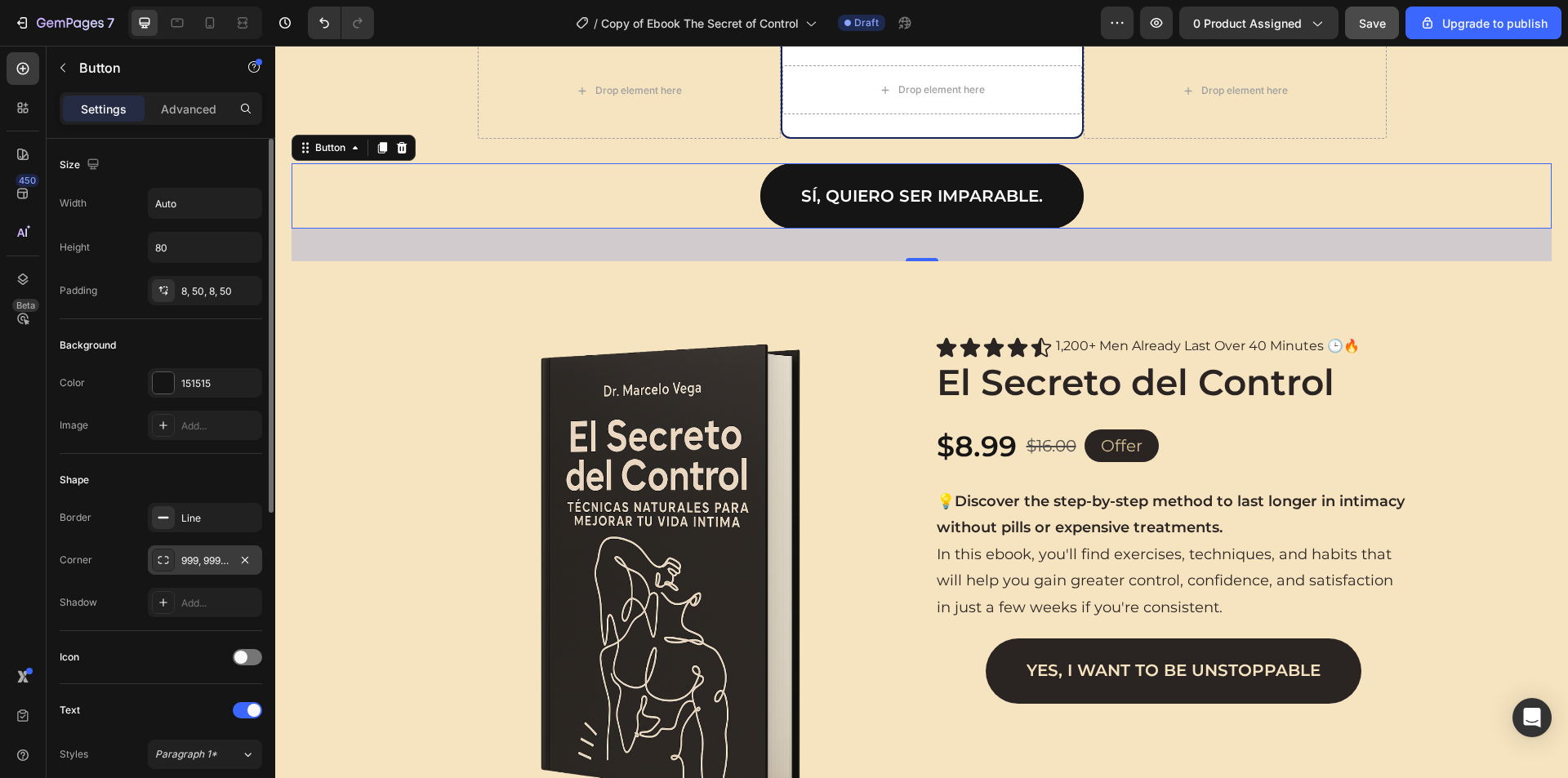
click at [180, 568] on div "999, 999, 999, 999" at bounding box center [205, 560] width 114 height 29
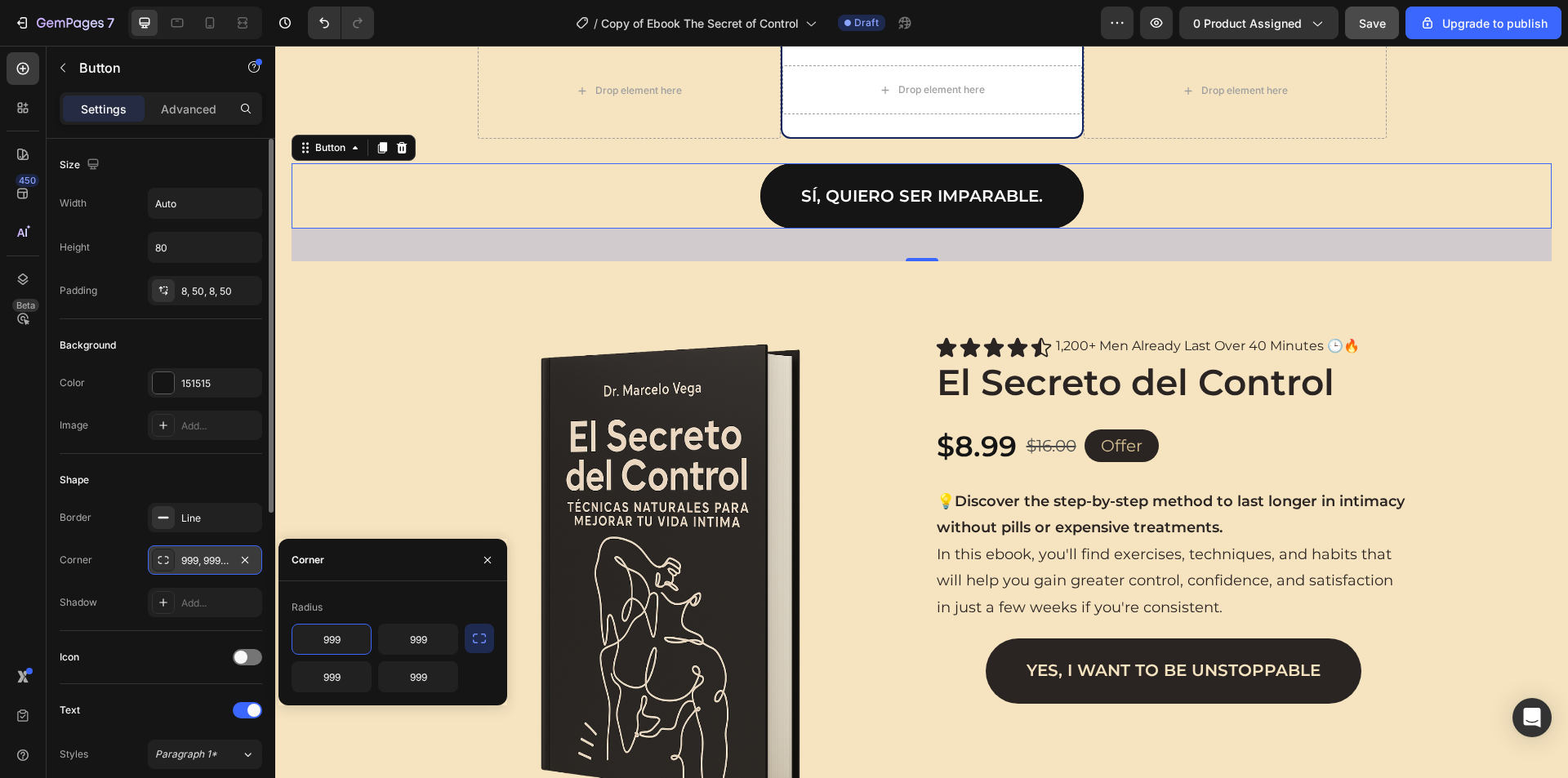
click at [250, 571] on div "999, 999, 999, 999" at bounding box center [205, 560] width 114 height 29
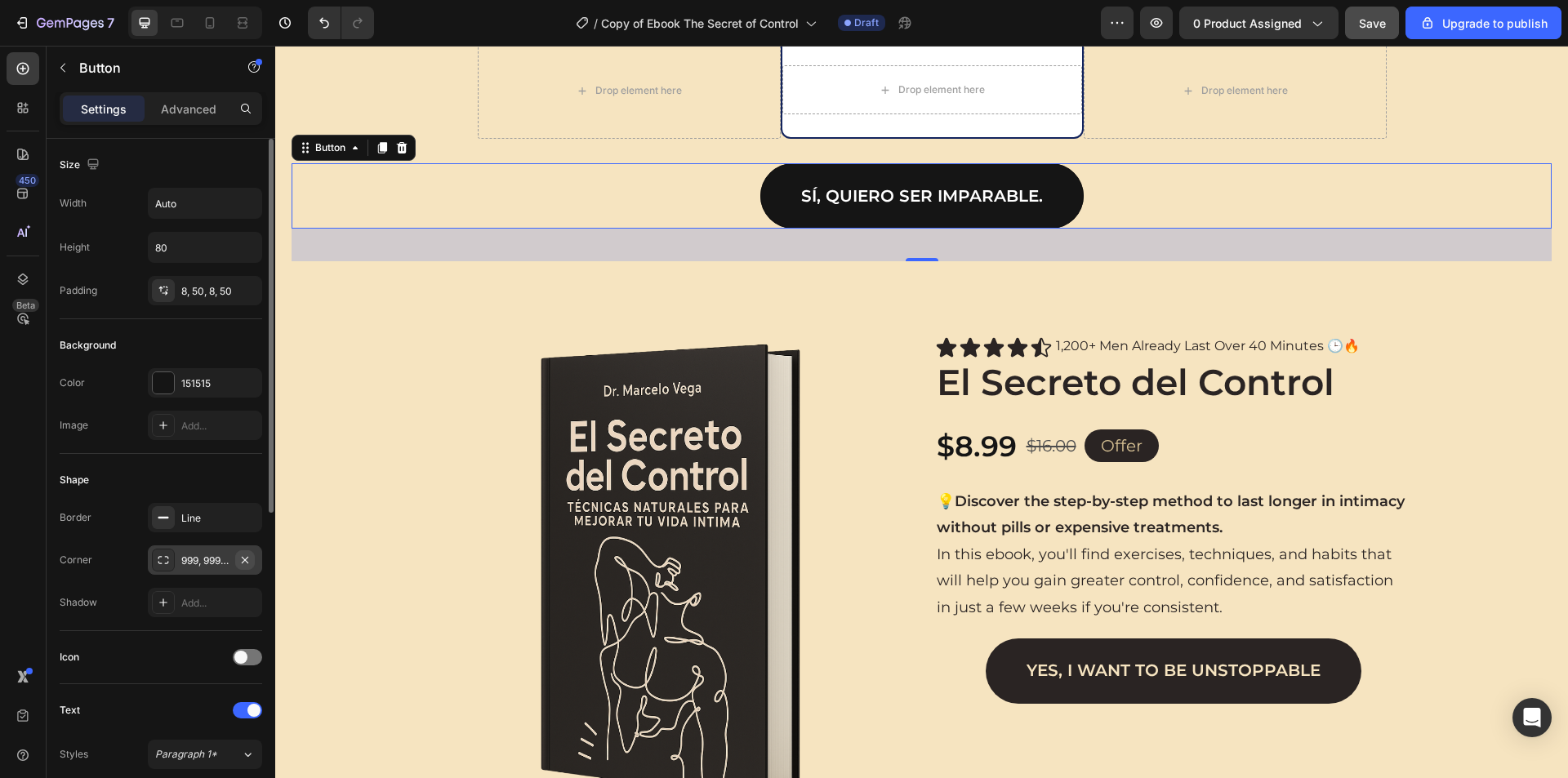
click at [241, 561] on icon "button" at bounding box center [245, 561] width 13 height 13
click at [207, 559] on div "Add..." at bounding box center [219, 561] width 77 height 14
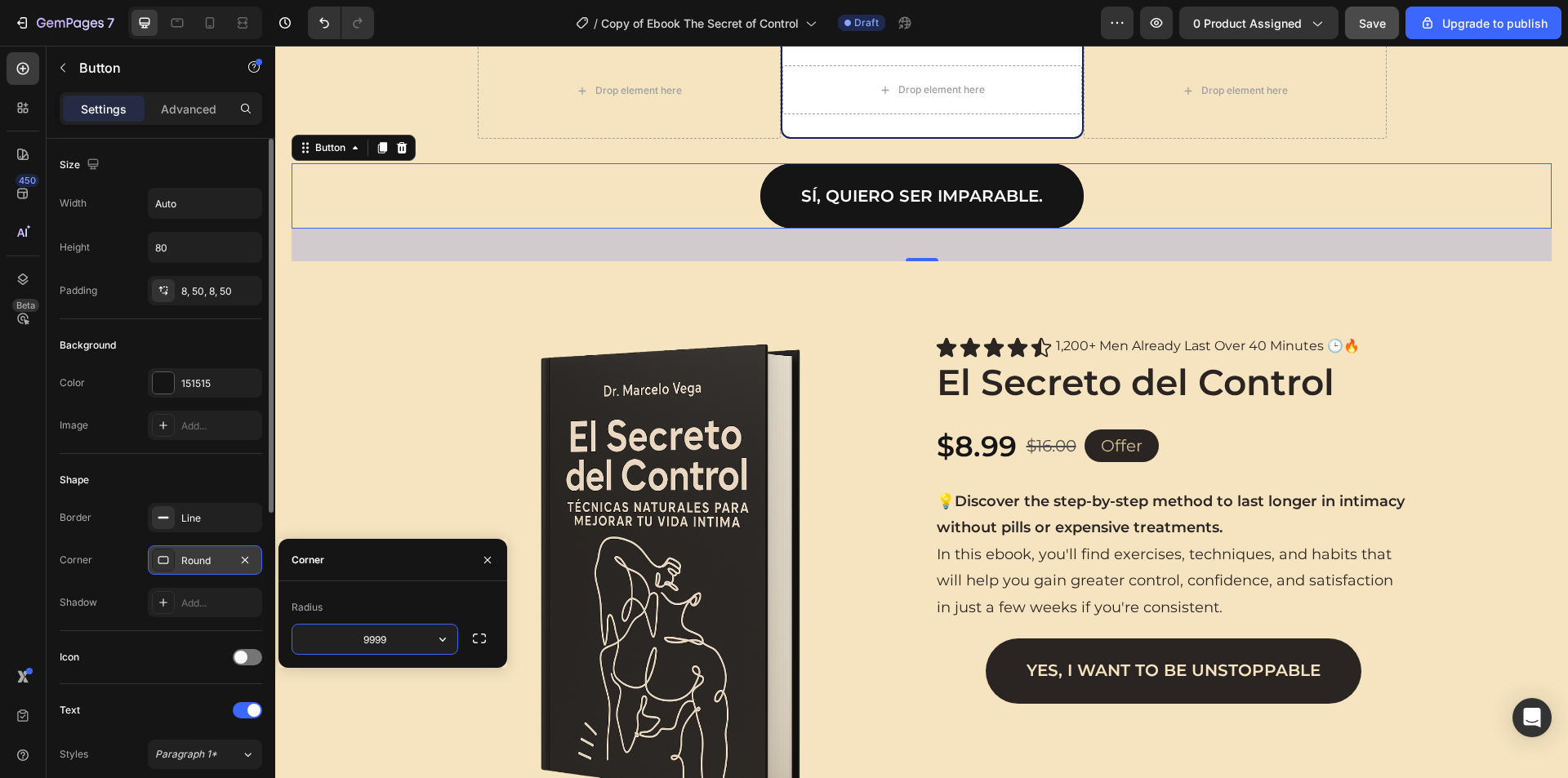
type input "9999"
click at [485, 554] on icon "button" at bounding box center [488, 561] width 13 height 13
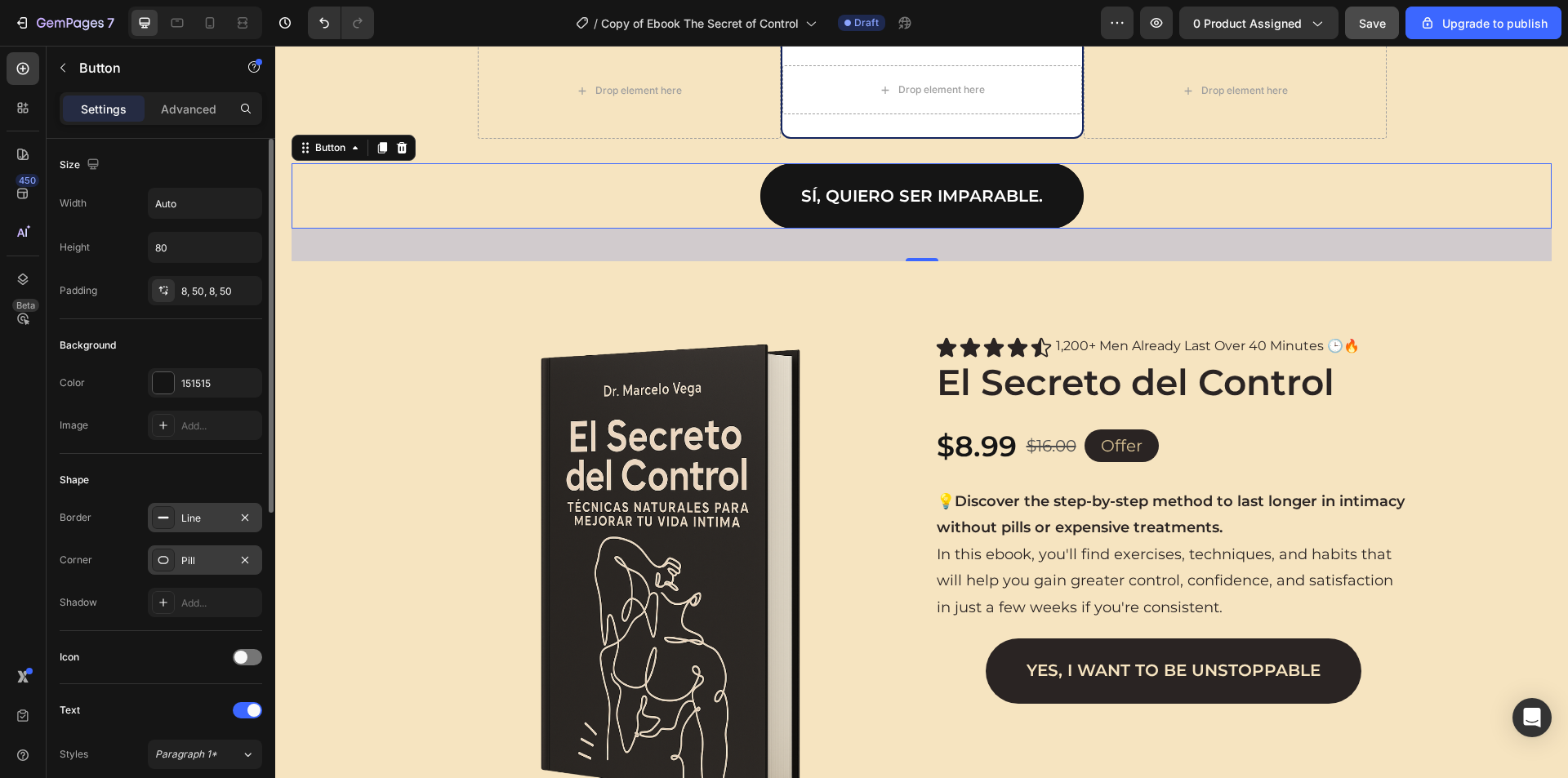
click at [185, 523] on div "Line" at bounding box center [205, 518] width 47 height 14
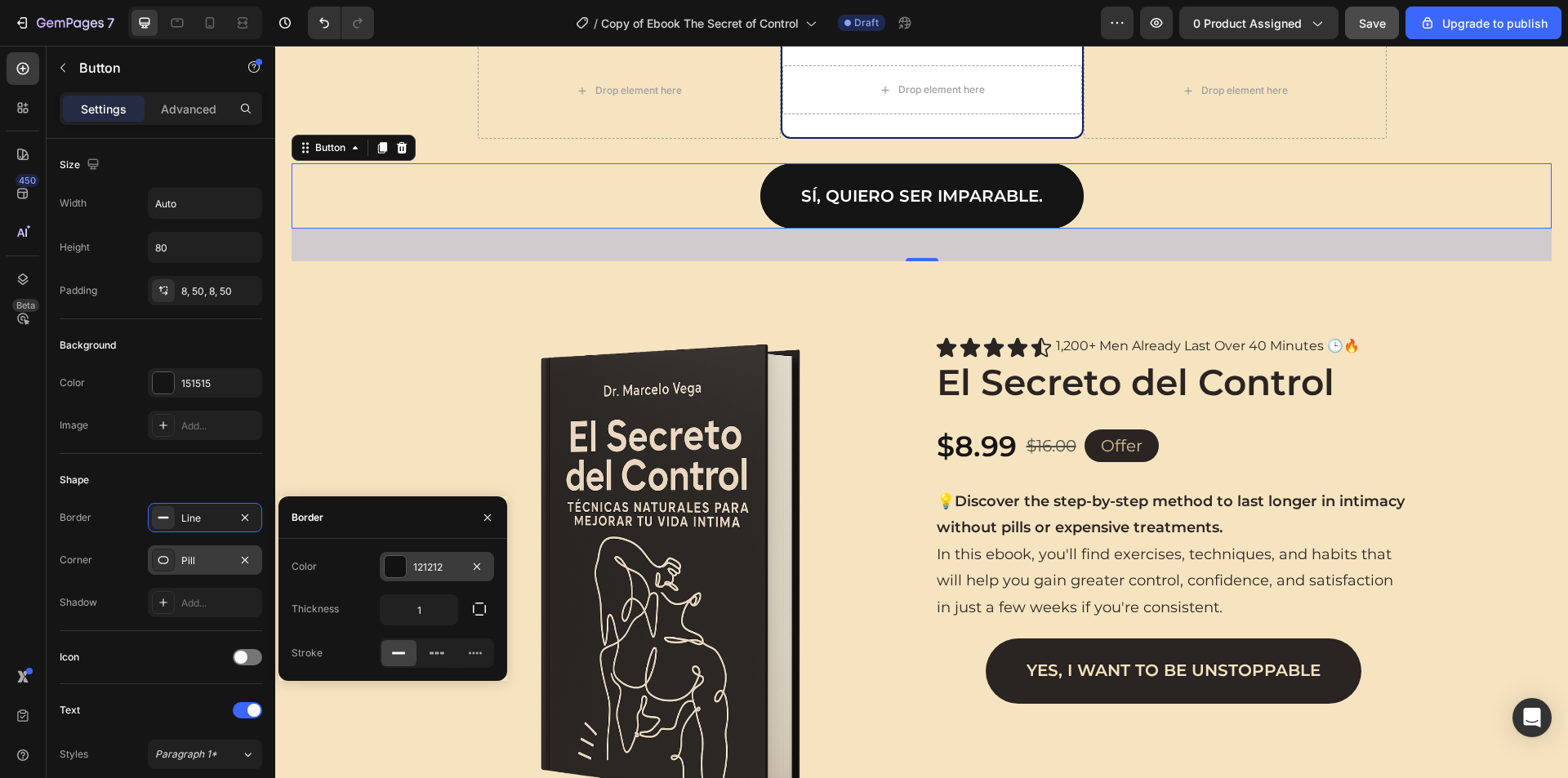
click at [401, 565] on div at bounding box center [395, 566] width 21 height 21
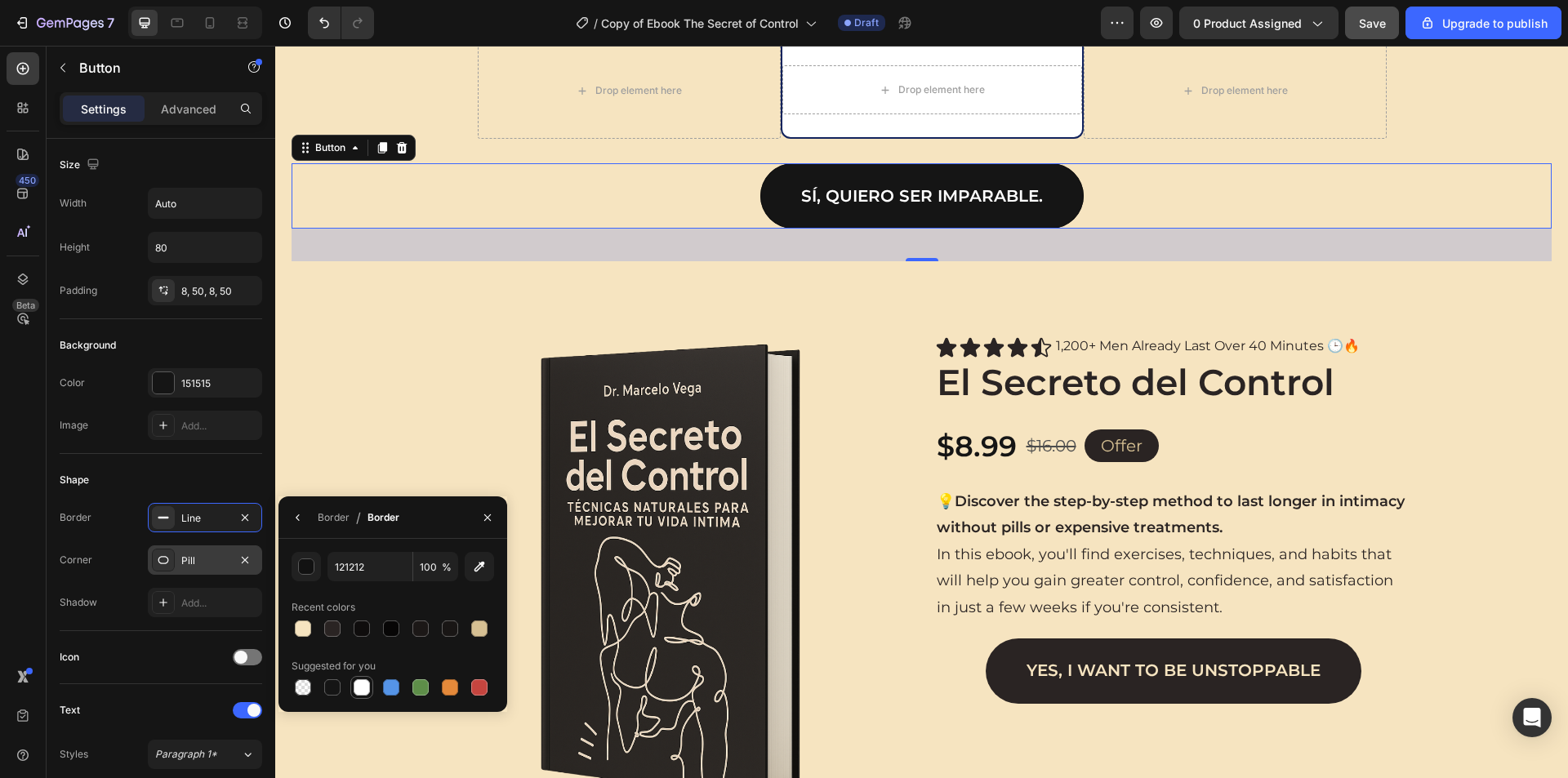
click at [363, 690] on div at bounding box center [361, 687] width 16 height 16
type input "FFFFFF"
click at [324, 518] on div "Border" at bounding box center [334, 517] width 32 height 14
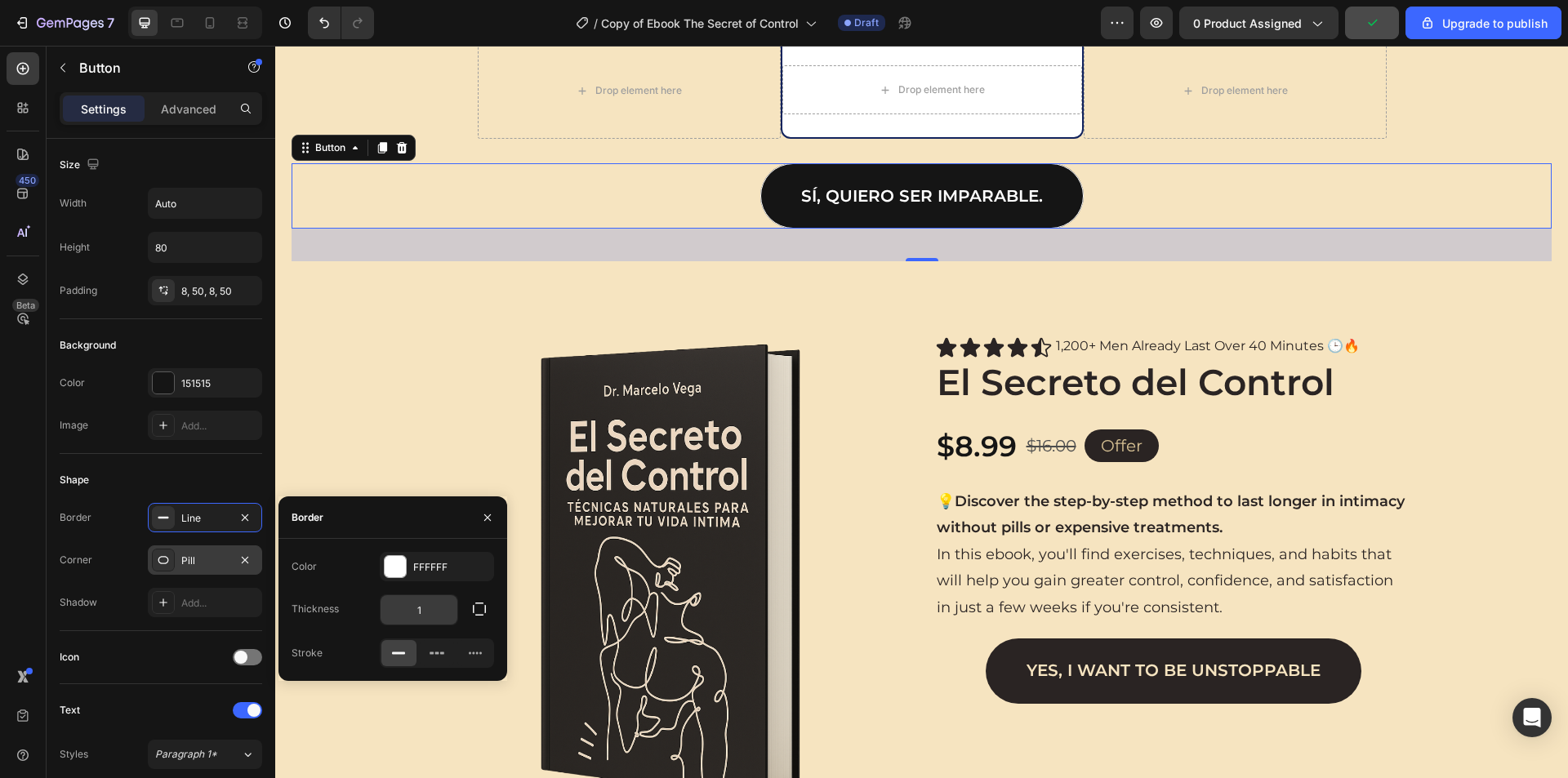
click at [422, 601] on input "1" at bounding box center [418, 609] width 77 height 29
click at [422, 601] on input "2" at bounding box center [418, 609] width 77 height 29
click at [422, 601] on input "3" at bounding box center [418, 609] width 77 height 29
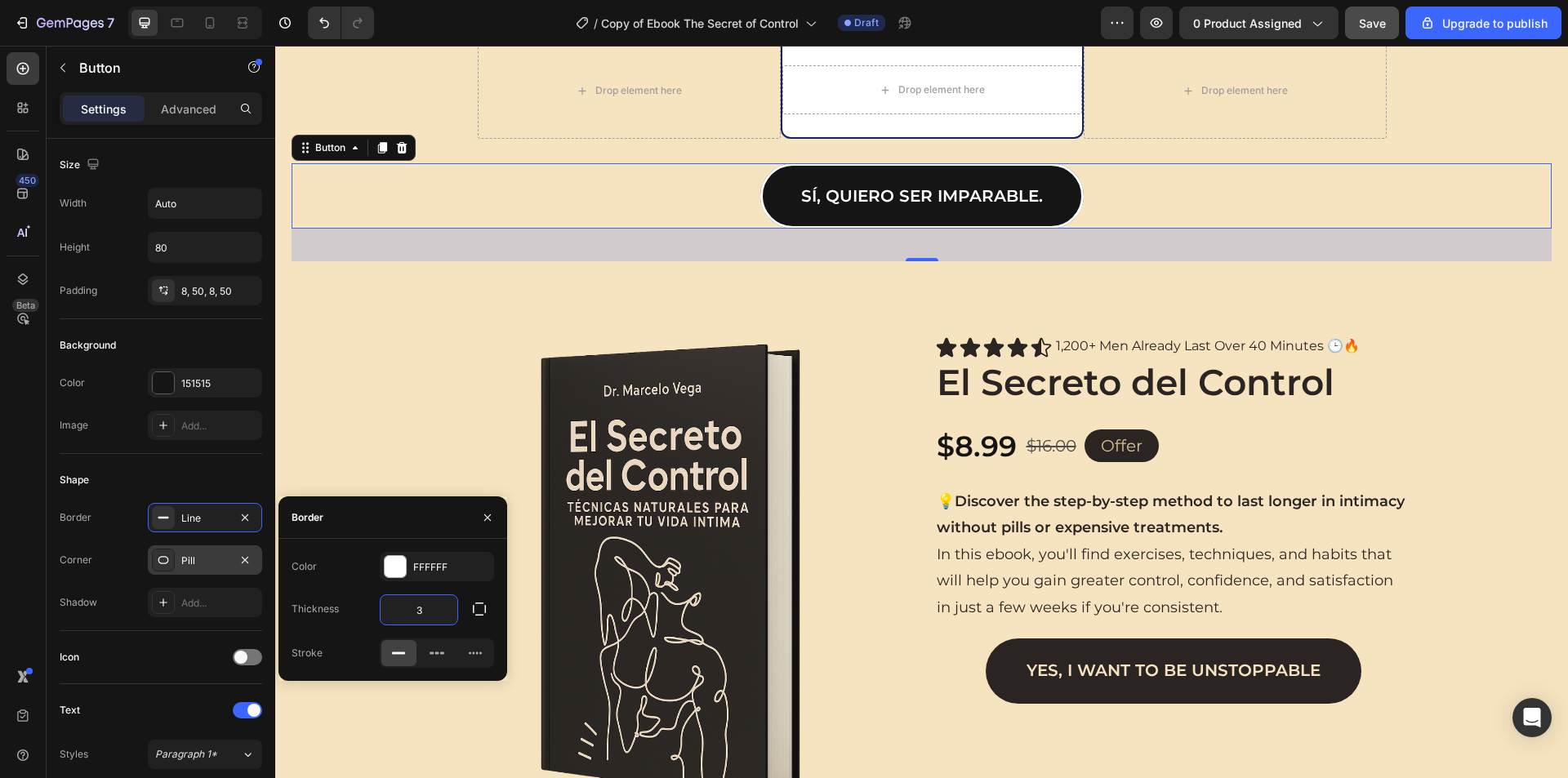
click at [422, 601] on input "3" at bounding box center [418, 609] width 77 height 29
type input "4"
click at [478, 519] on button "button" at bounding box center [488, 518] width 27 height 27
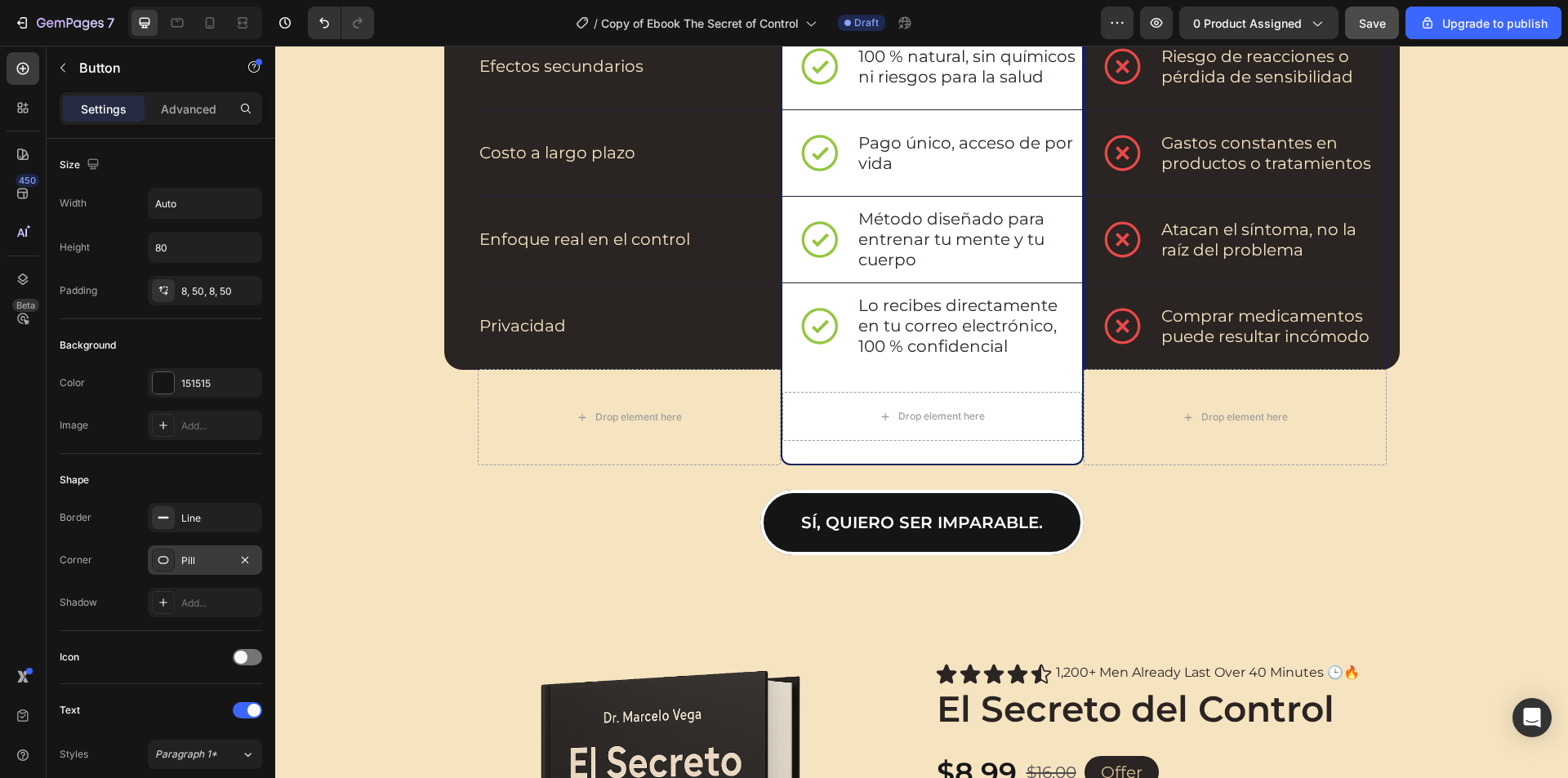
scroll to position [2205, 0]
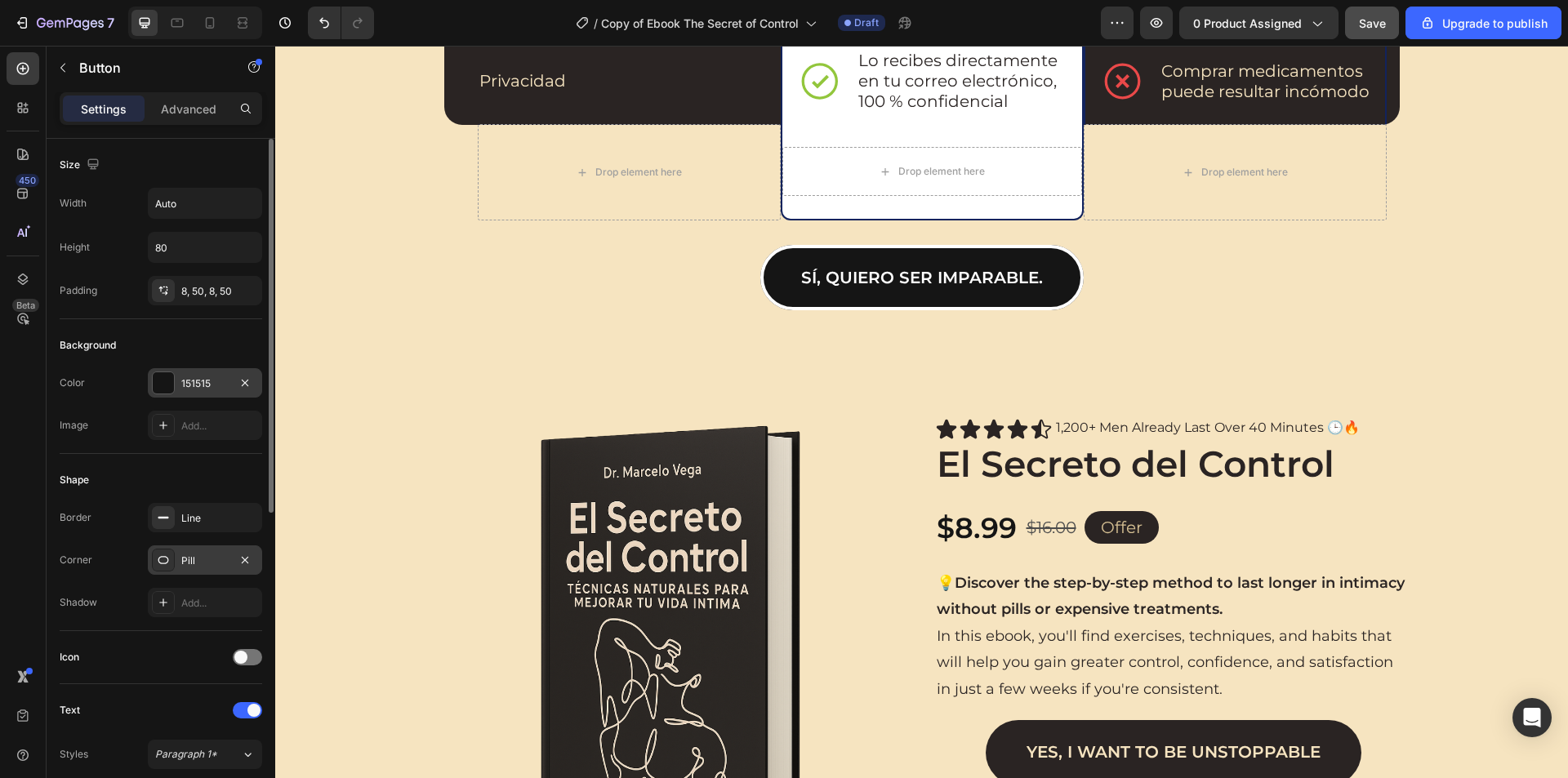
click at [180, 380] on div "151515" at bounding box center [205, 382] width 114 height 29
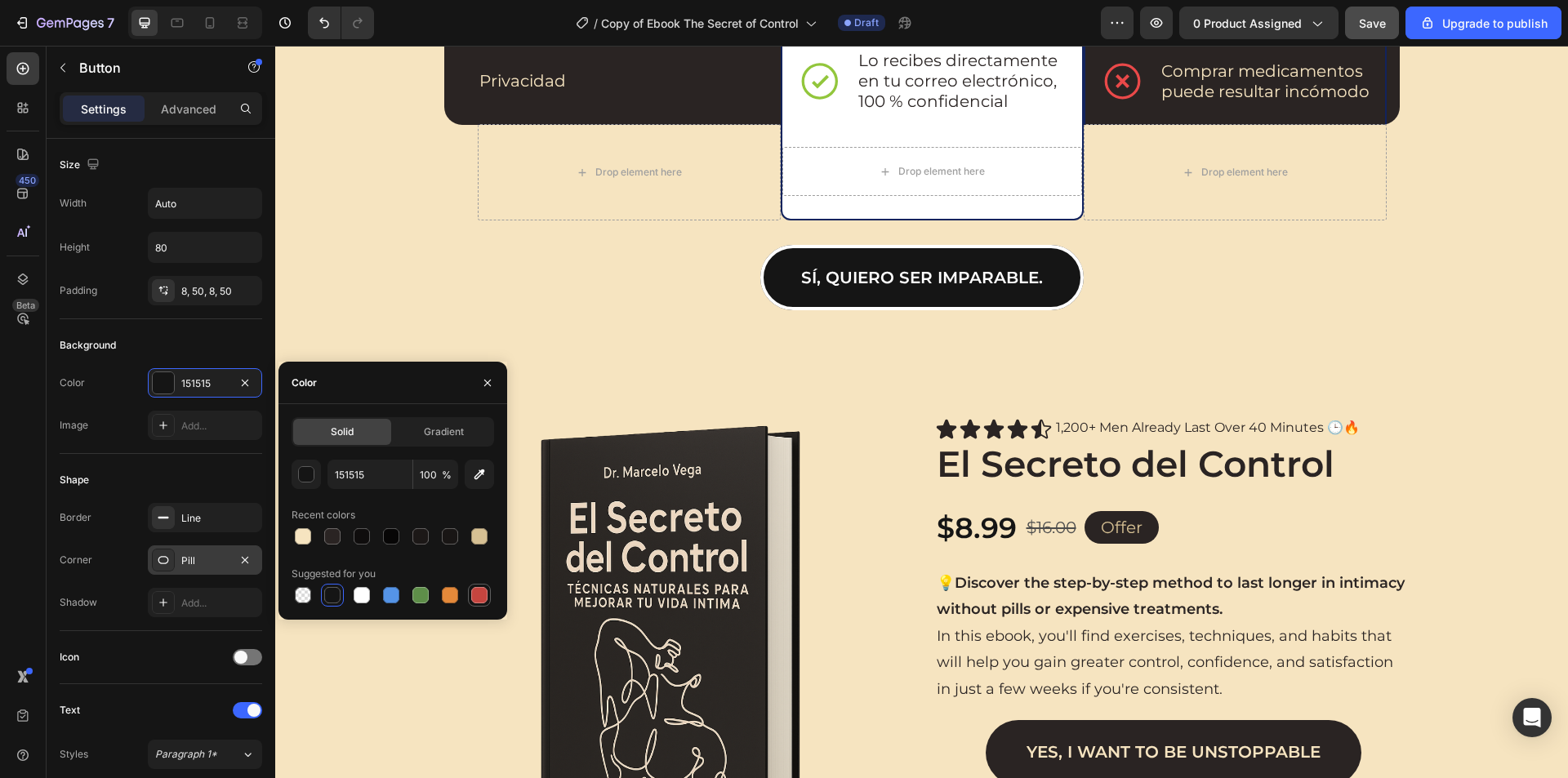
click at [476, 595] on div at bounding box center [479, 595] width 16 height 16
type input "C5453F"
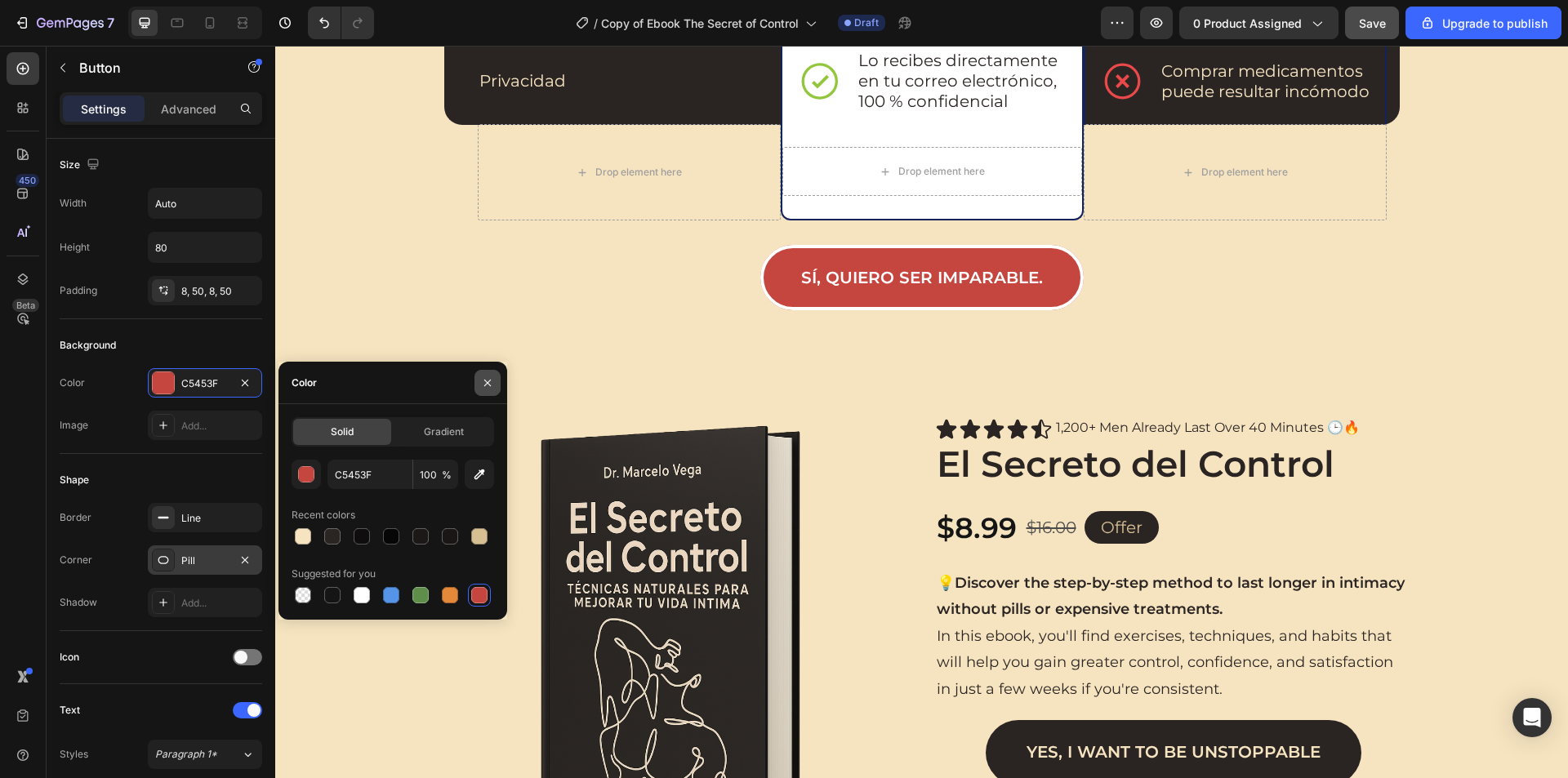
click at [489, 380] on icon "button" at bounding box center [488, 383] width 13 height 13
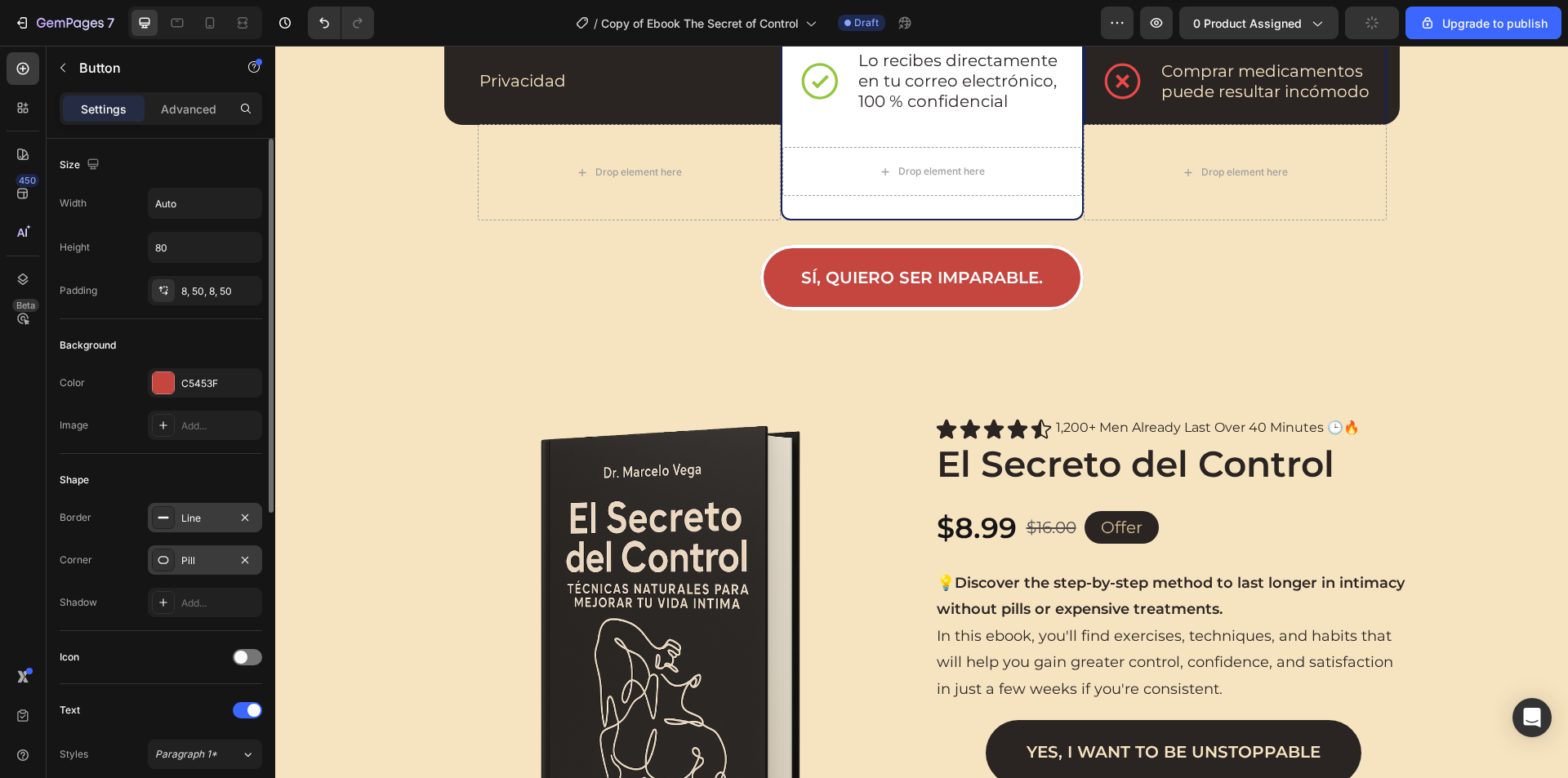
click at [199, 517] on div "Line" at bounding box center [205, 518] width 47 height 14
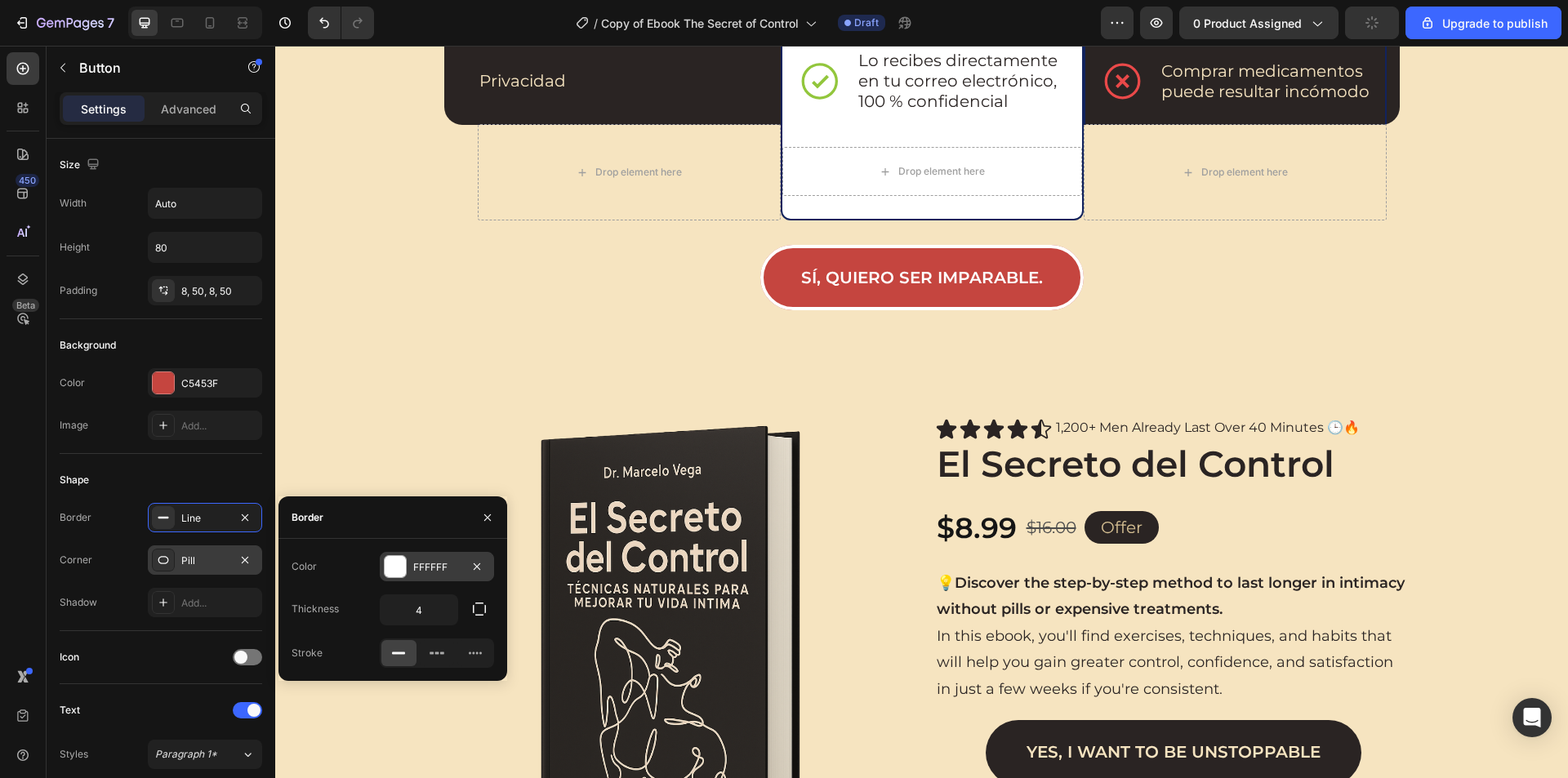
click at [421, 569] on div "FFFFFF" at bounding box center [437, 566] width 47 height 14
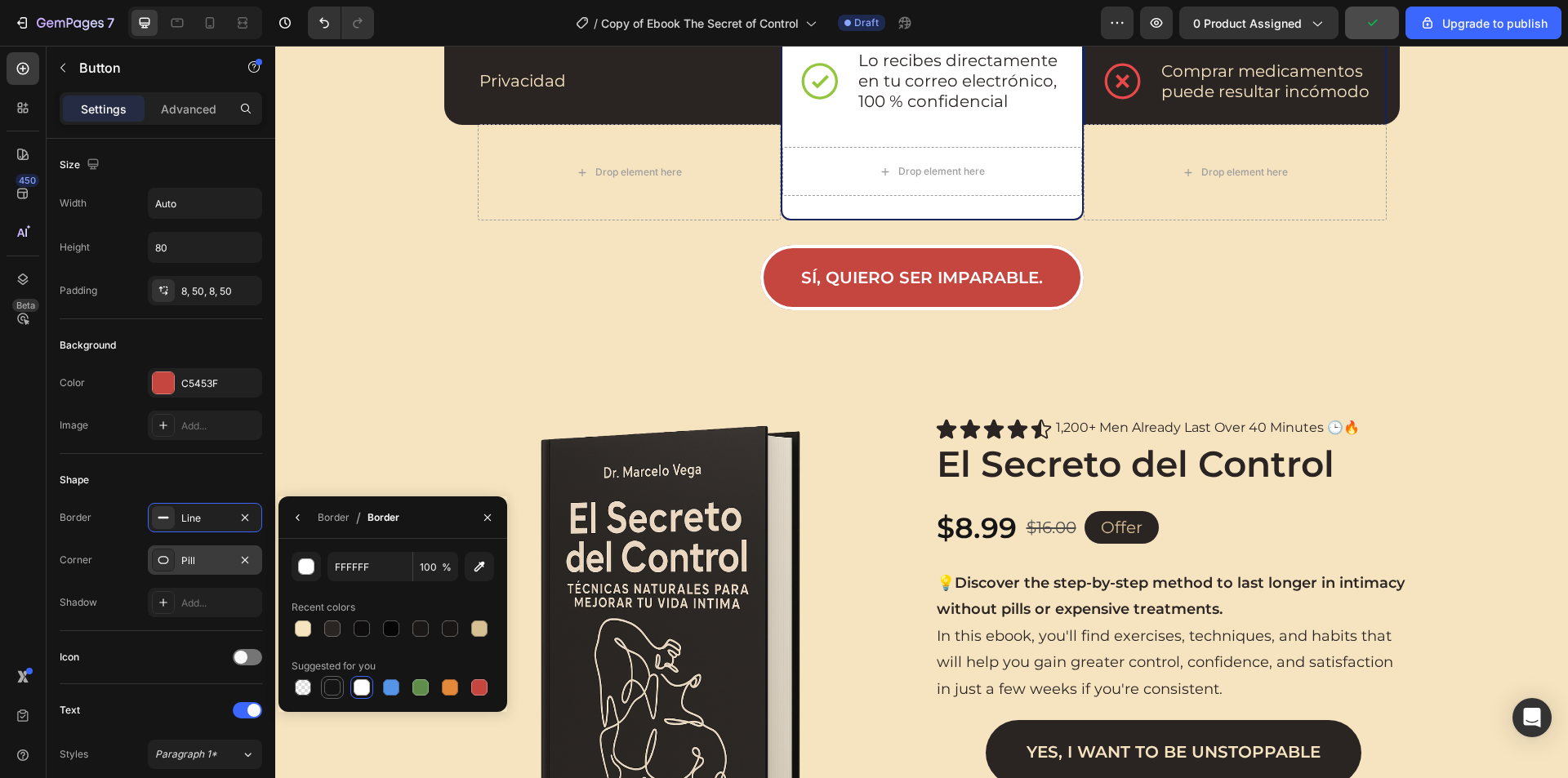
click at [336, 680] on div at bounding box center [332, 687] width 16 height 16
type input "151515"
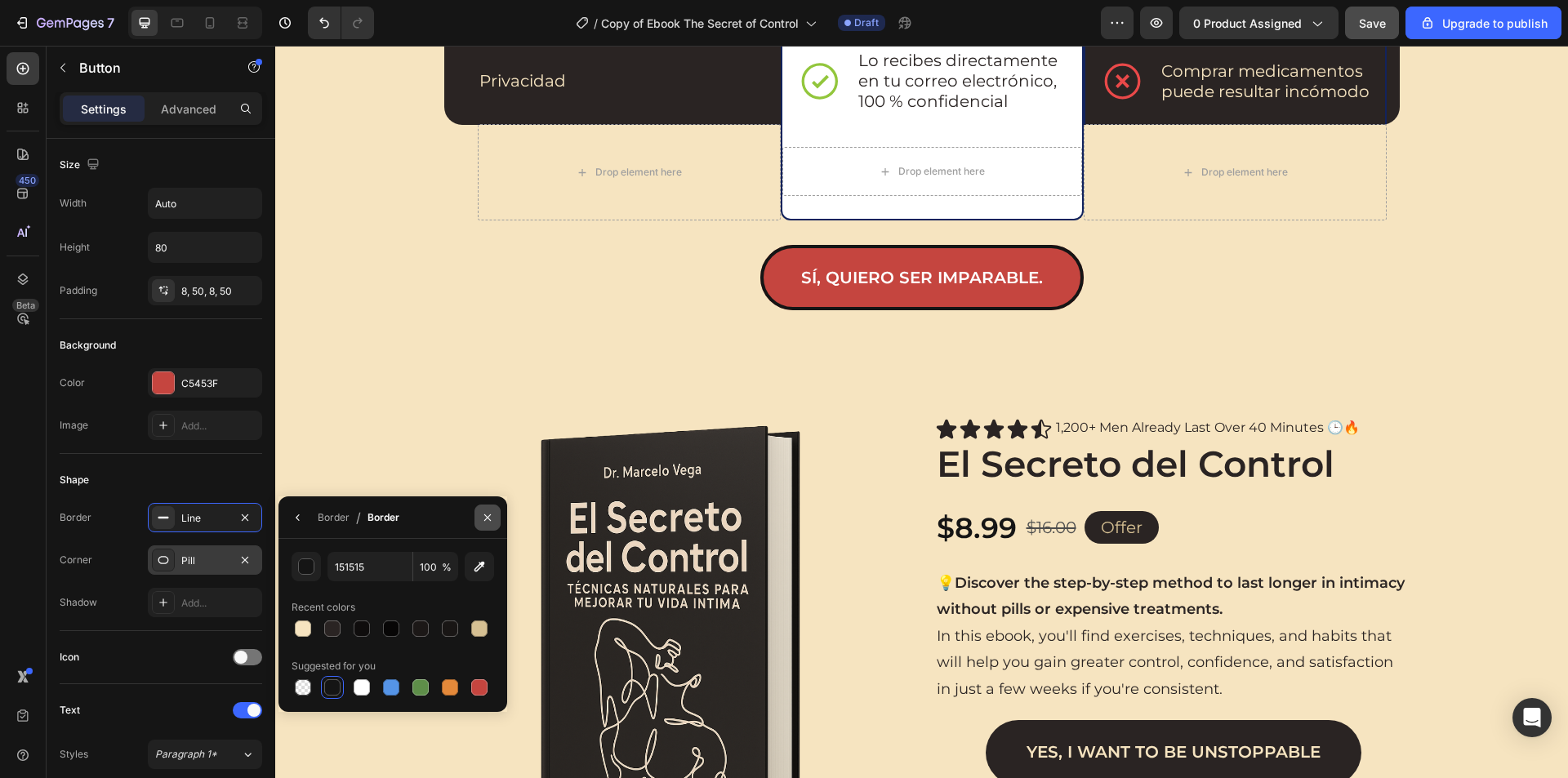
click at [486, 522] on icon "button" at bounding box center [488, 518] width 13 height 13
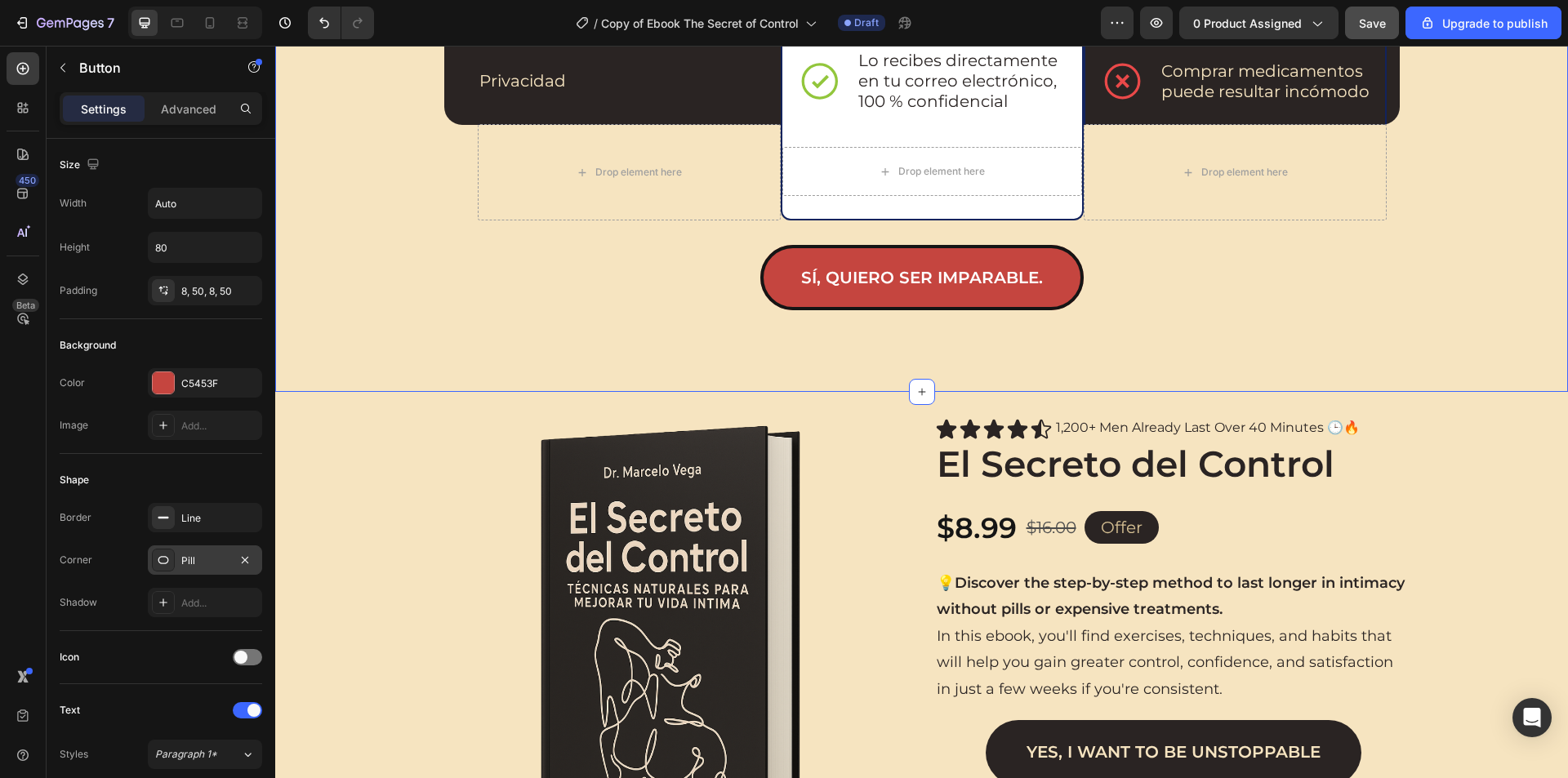
scroll to position [2287, 0]
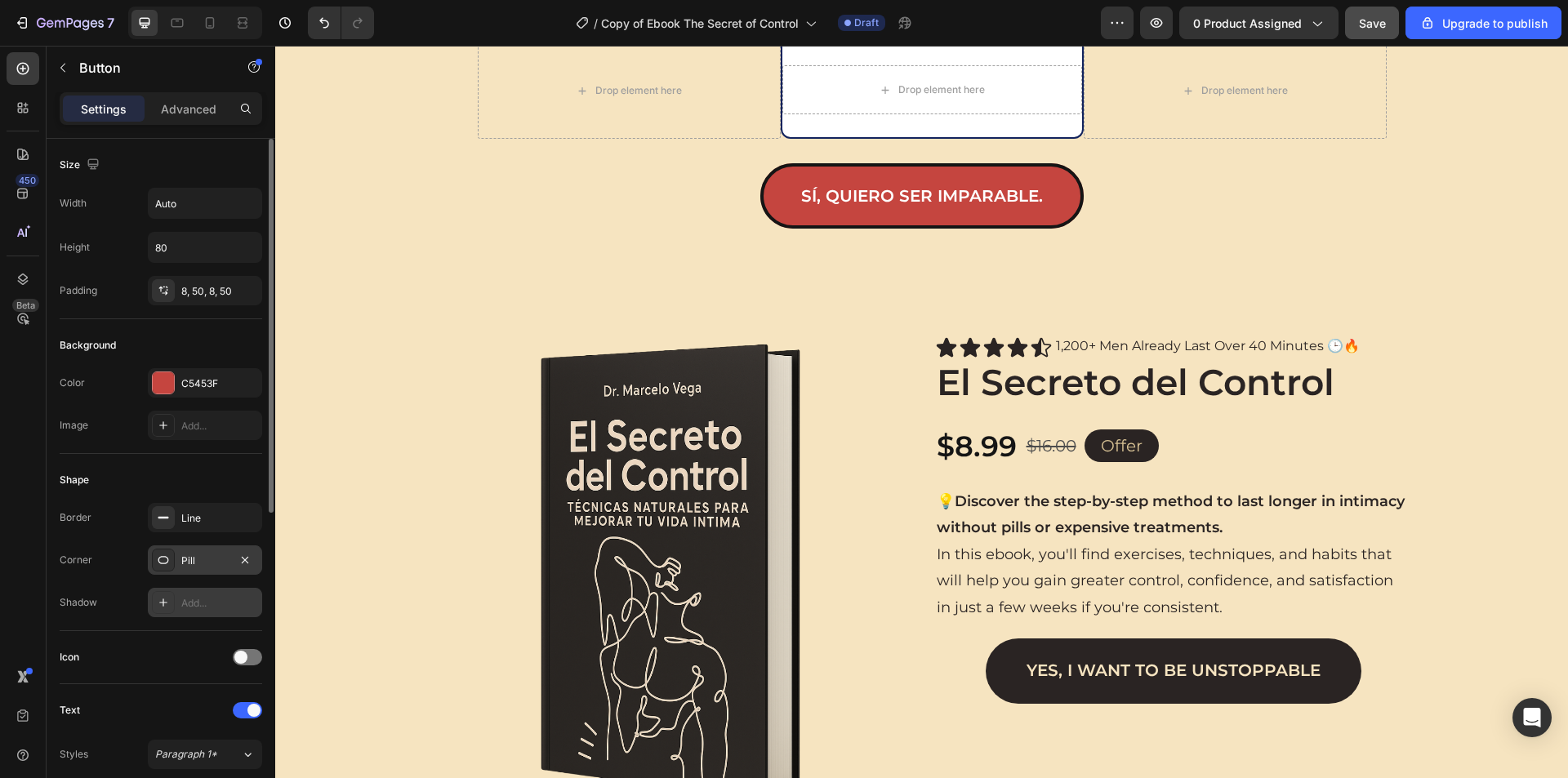
click at [201, 601] on div "Add..." at bounding box center [219, 602] width 77 height 14
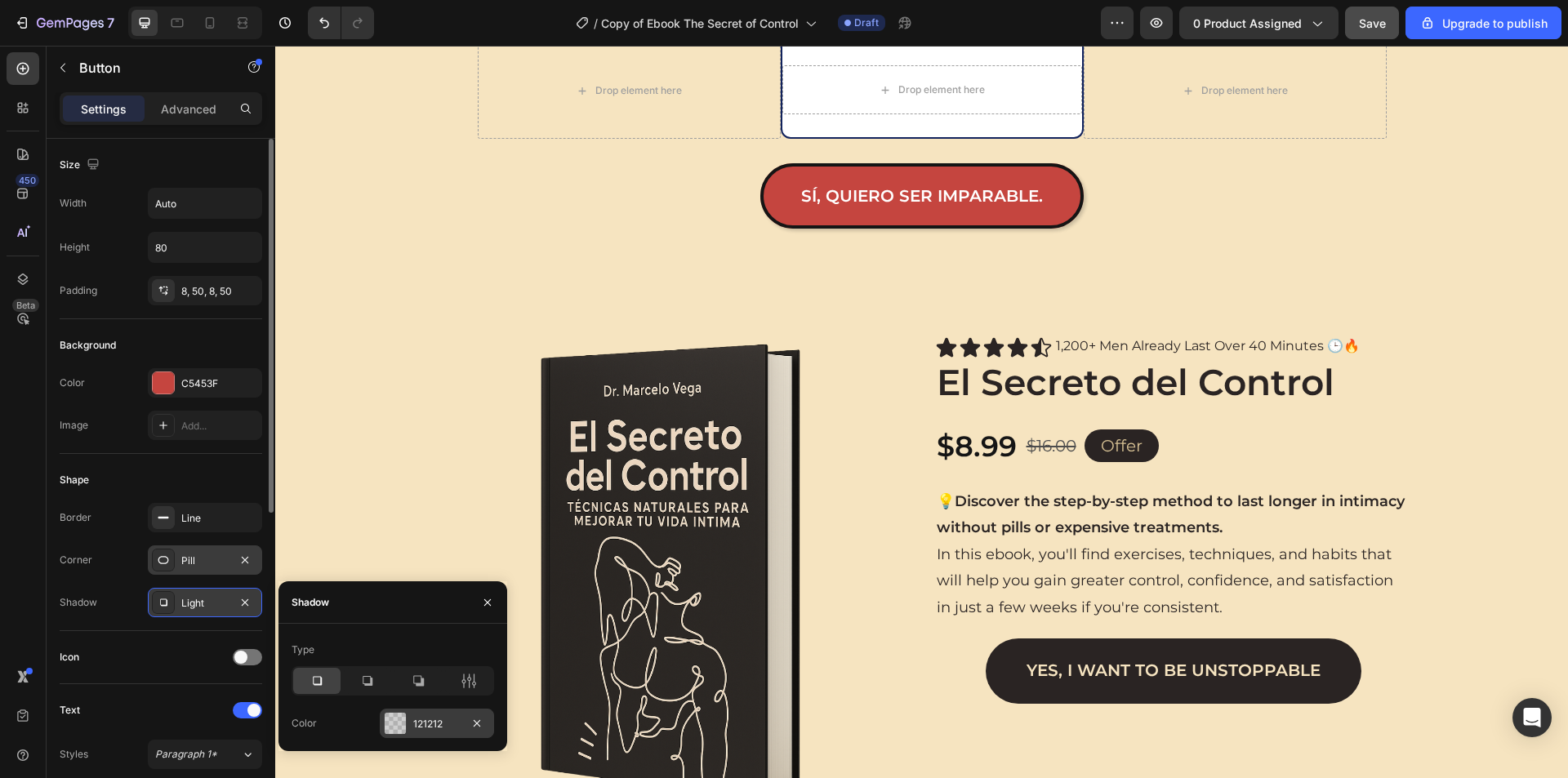
click at [401, 724] on div at bounding box center [395, 723] width 21 height 21
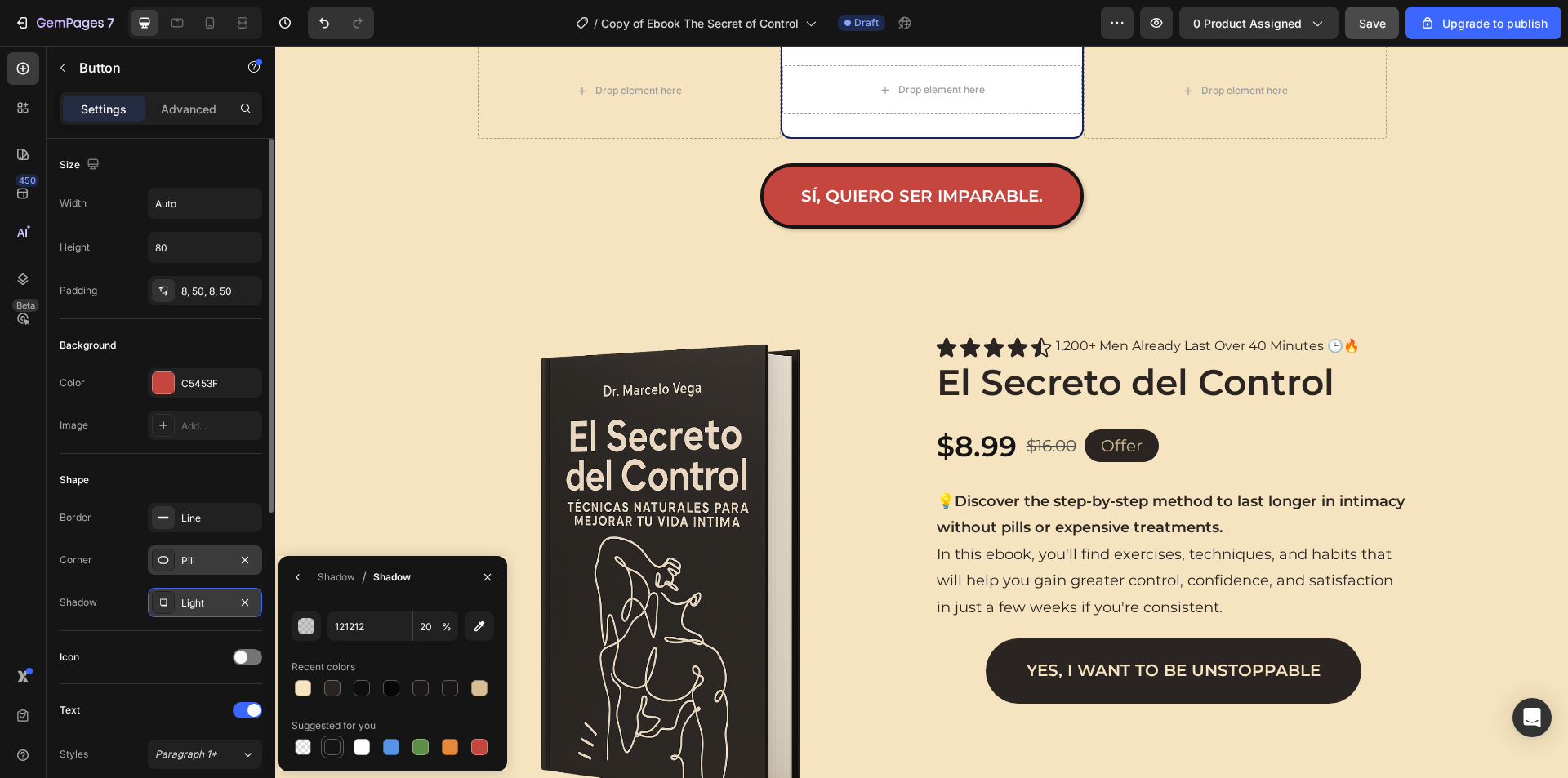
click at [333, 739] on div at bounding box center [332, 747] width 16 height 16
type input "151515"
type input "100"
click at [484, 577] on icon "button" at bounding box center [488, 578] width 13 height 13
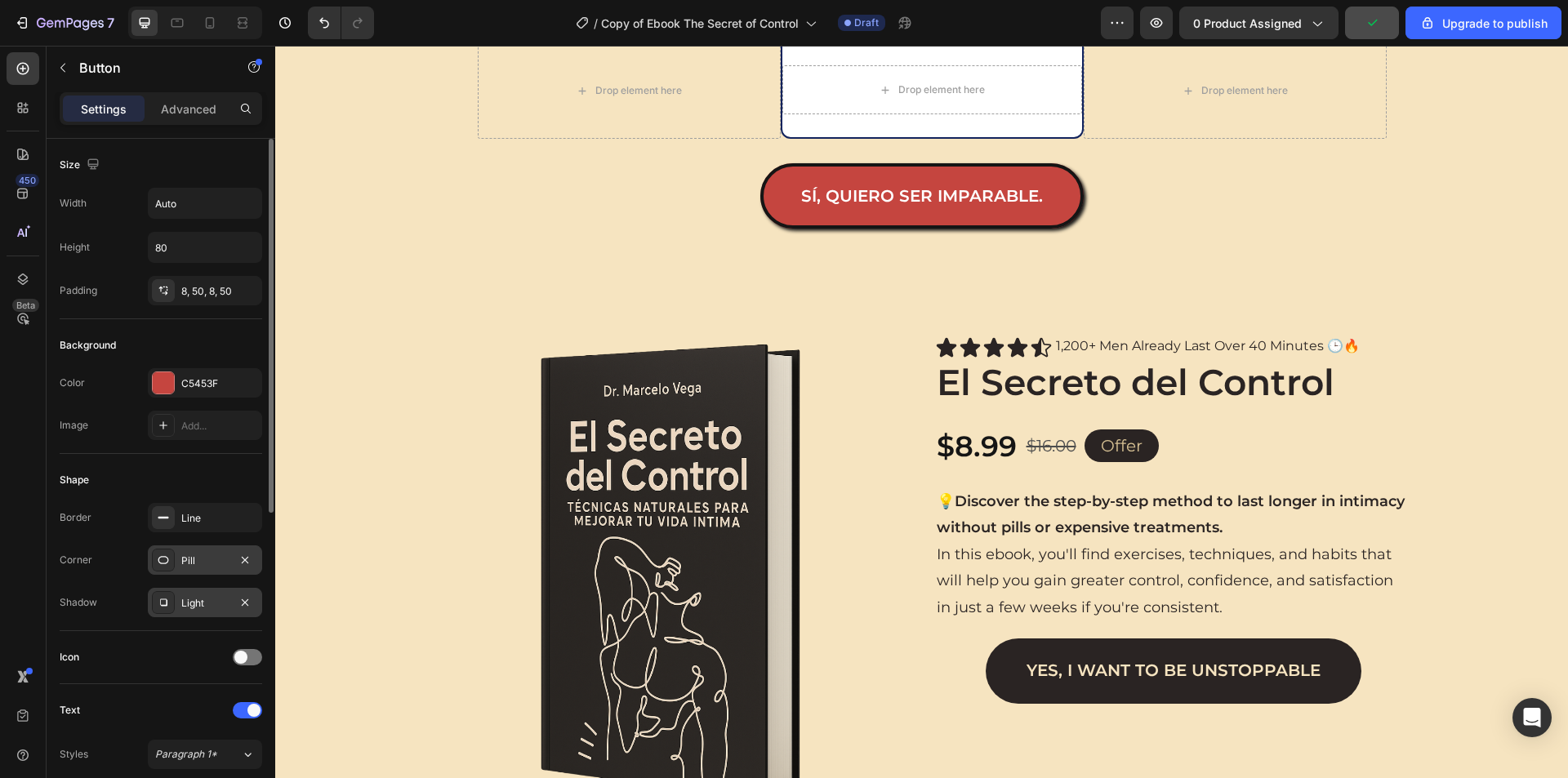
click at [202, 599] on div "Light" at bounding box center [205, 602] width 47 height 14
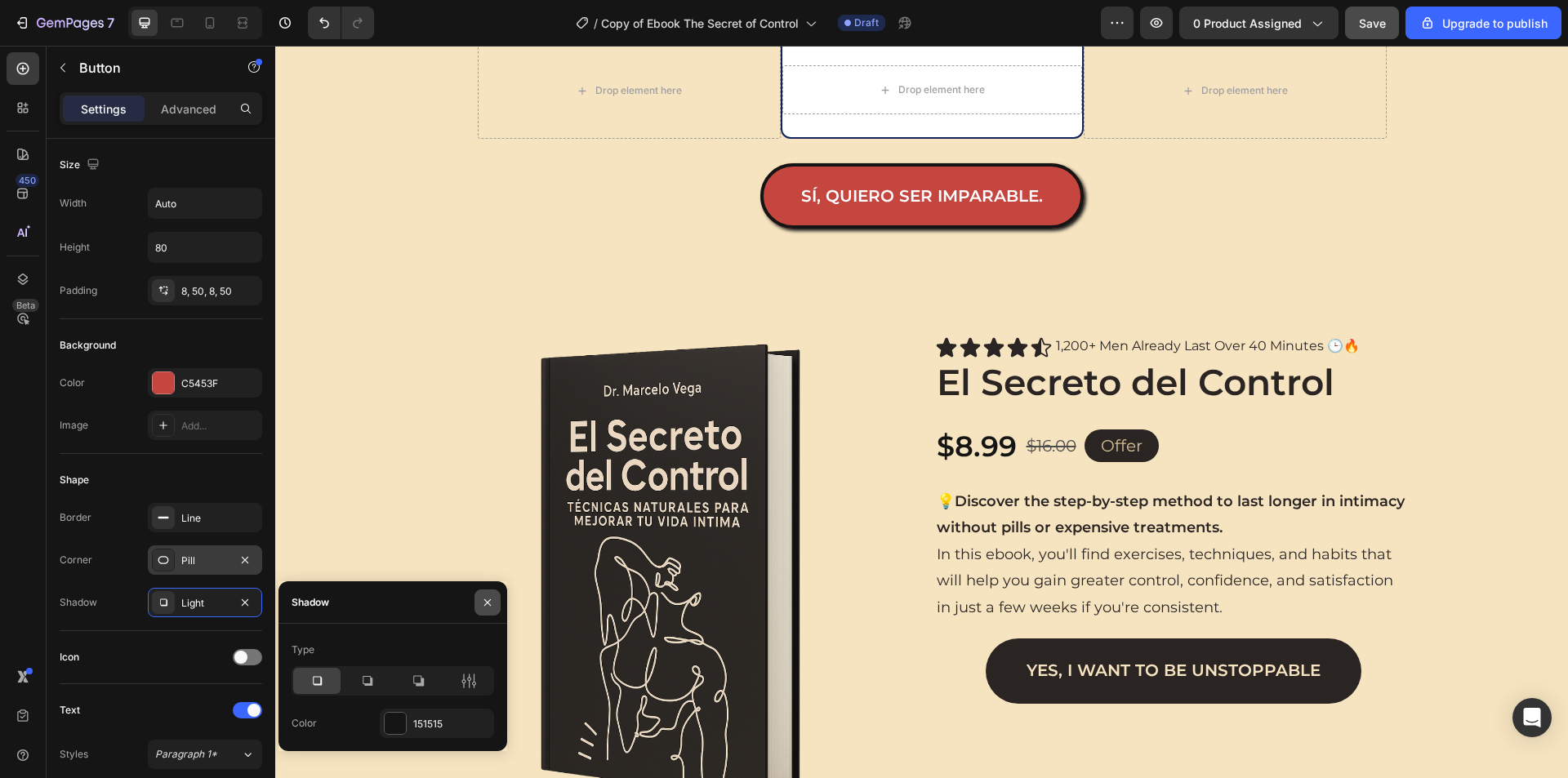
drag, startPoint x: 479, startPoint y: 594, endPoint x: 20, endPoint y: 558, distance: 460.4
click at [479, 594] on button "button" at bounding box center [488, 602] width 27 height 27
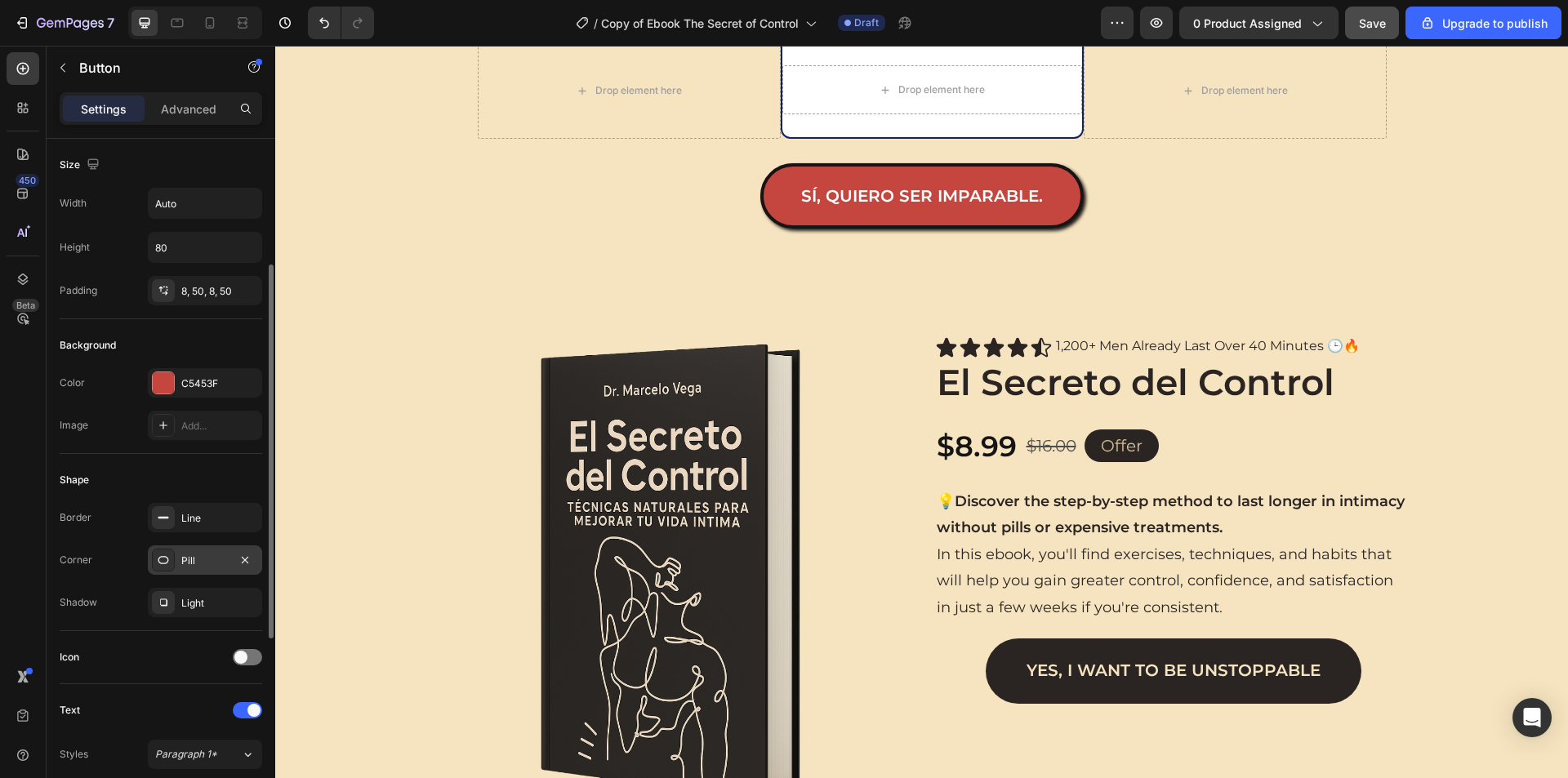
scroll to position [82, 0]
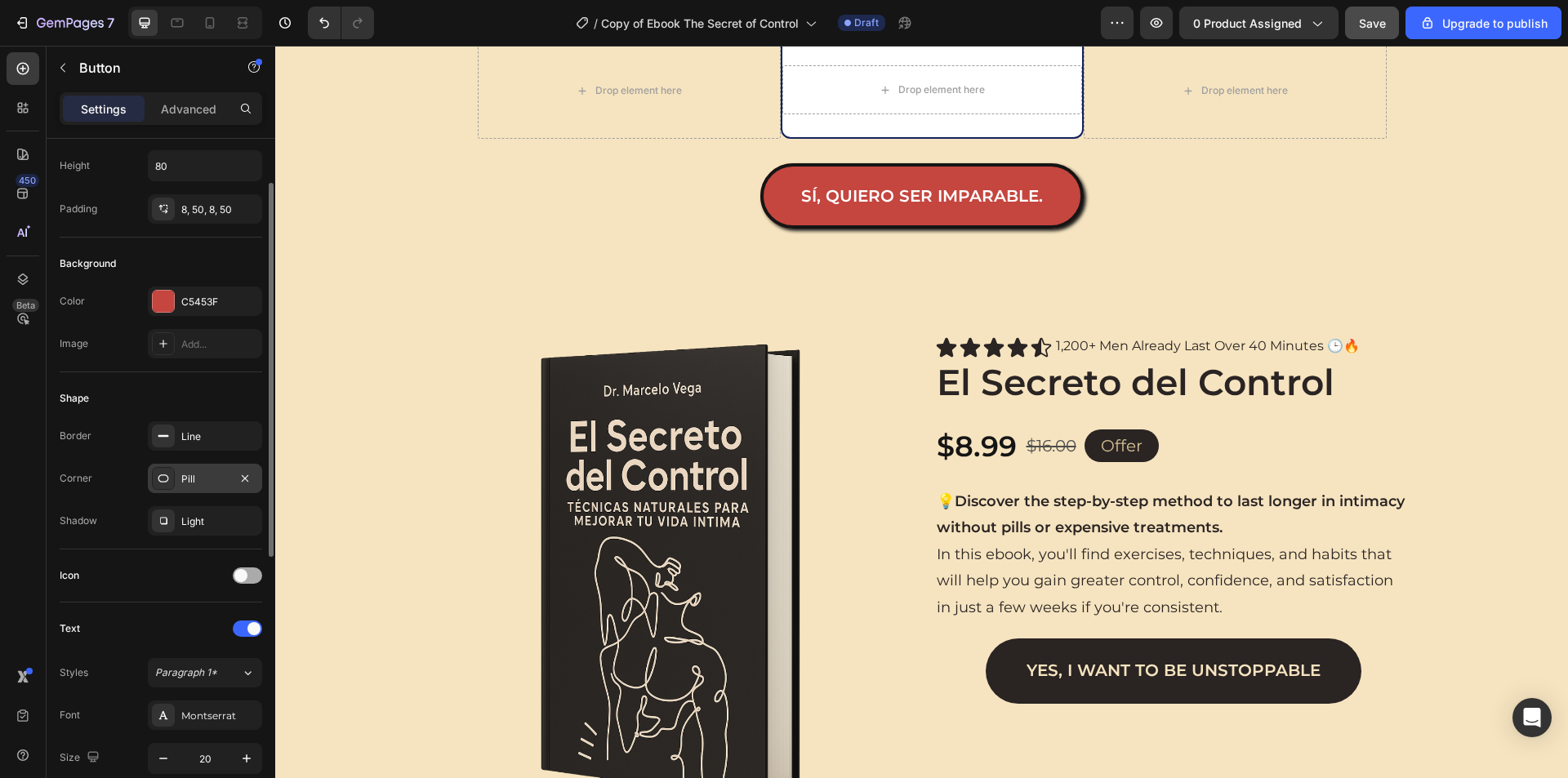
click at [247, 577] on span at bounding box center [241, 576] width 13 height 13
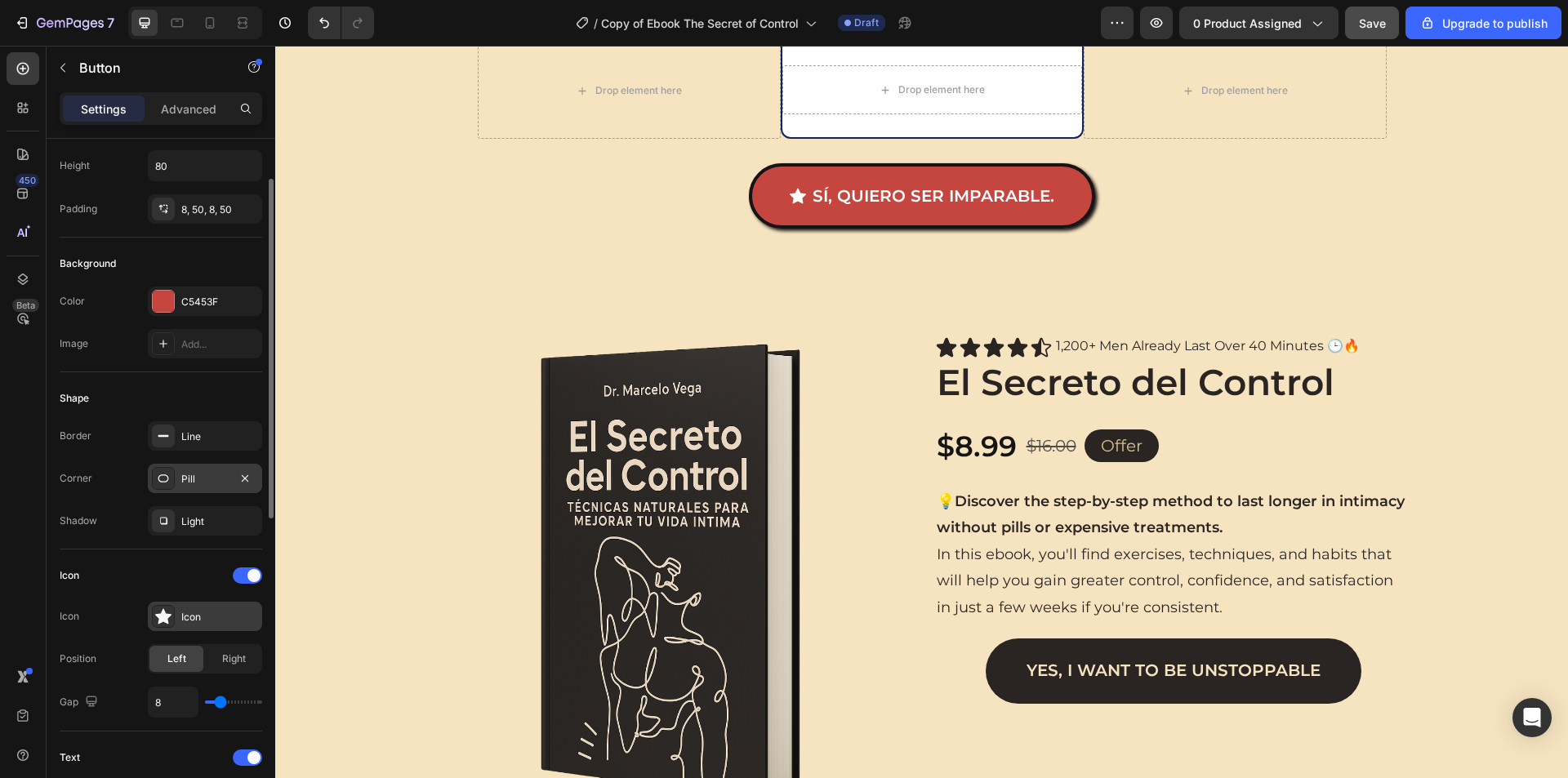
click at [189, 624] on div "Icon" at bounding box center [219, 617] width 77 height 14
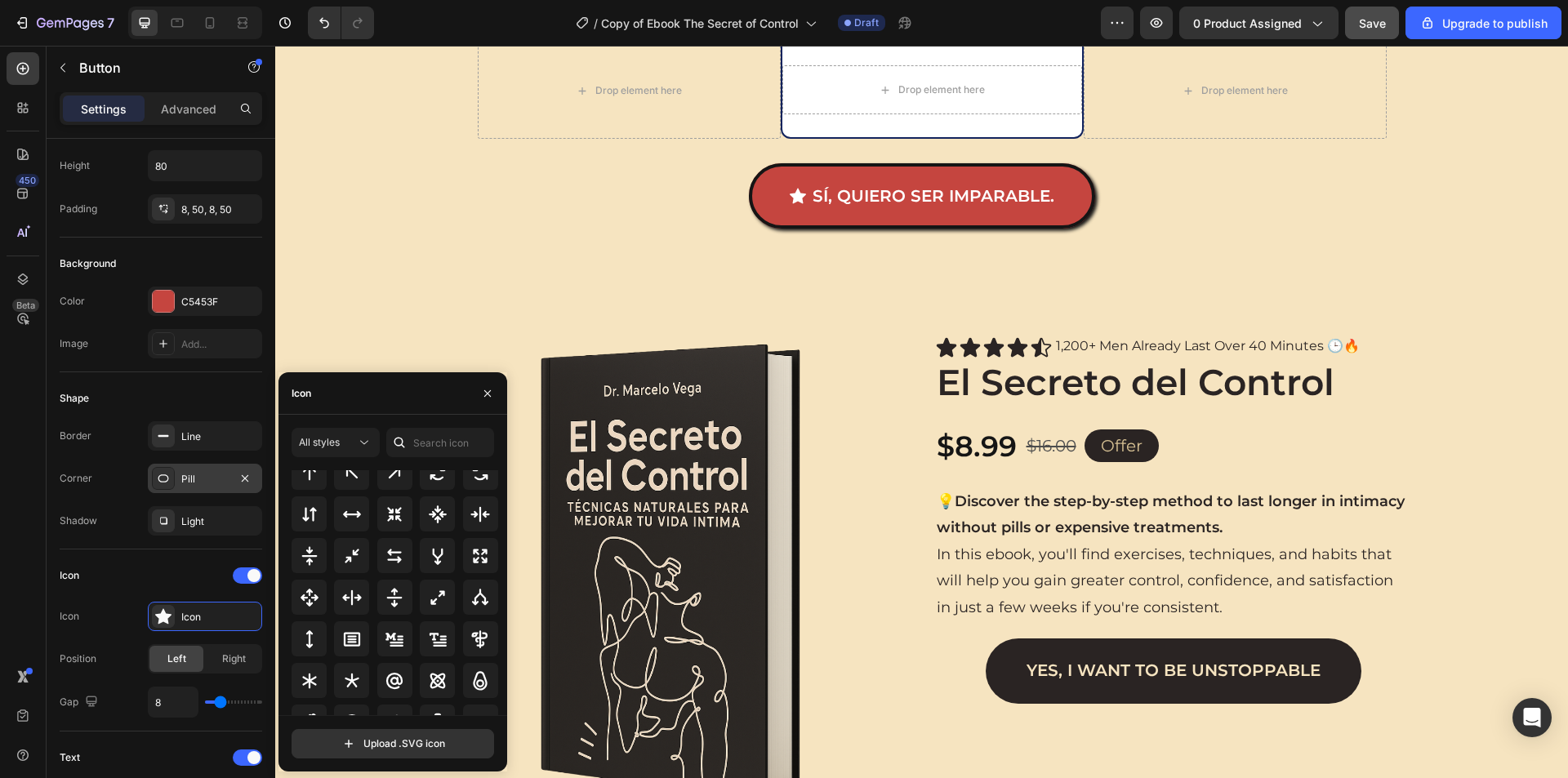
scroll to position [882, 0]
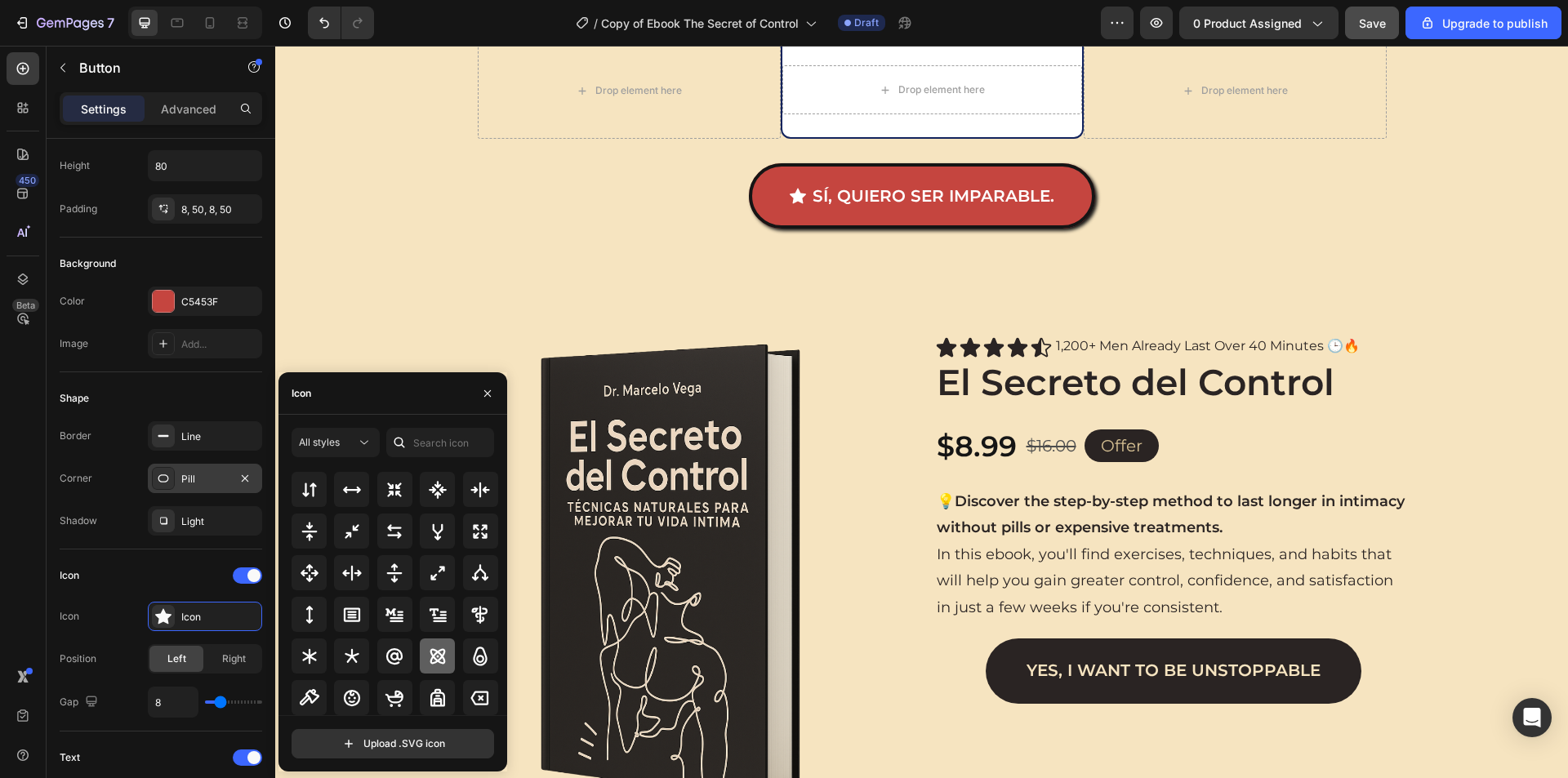
click at [428, 647] on icon at bounding box center [437, 657] width 20 height 20
click at [471, 667] on div at bounding box center [480, 656] width 35 height 35
click at [342, 699] on icon at bounding box center [352, 698] width 20 height 20
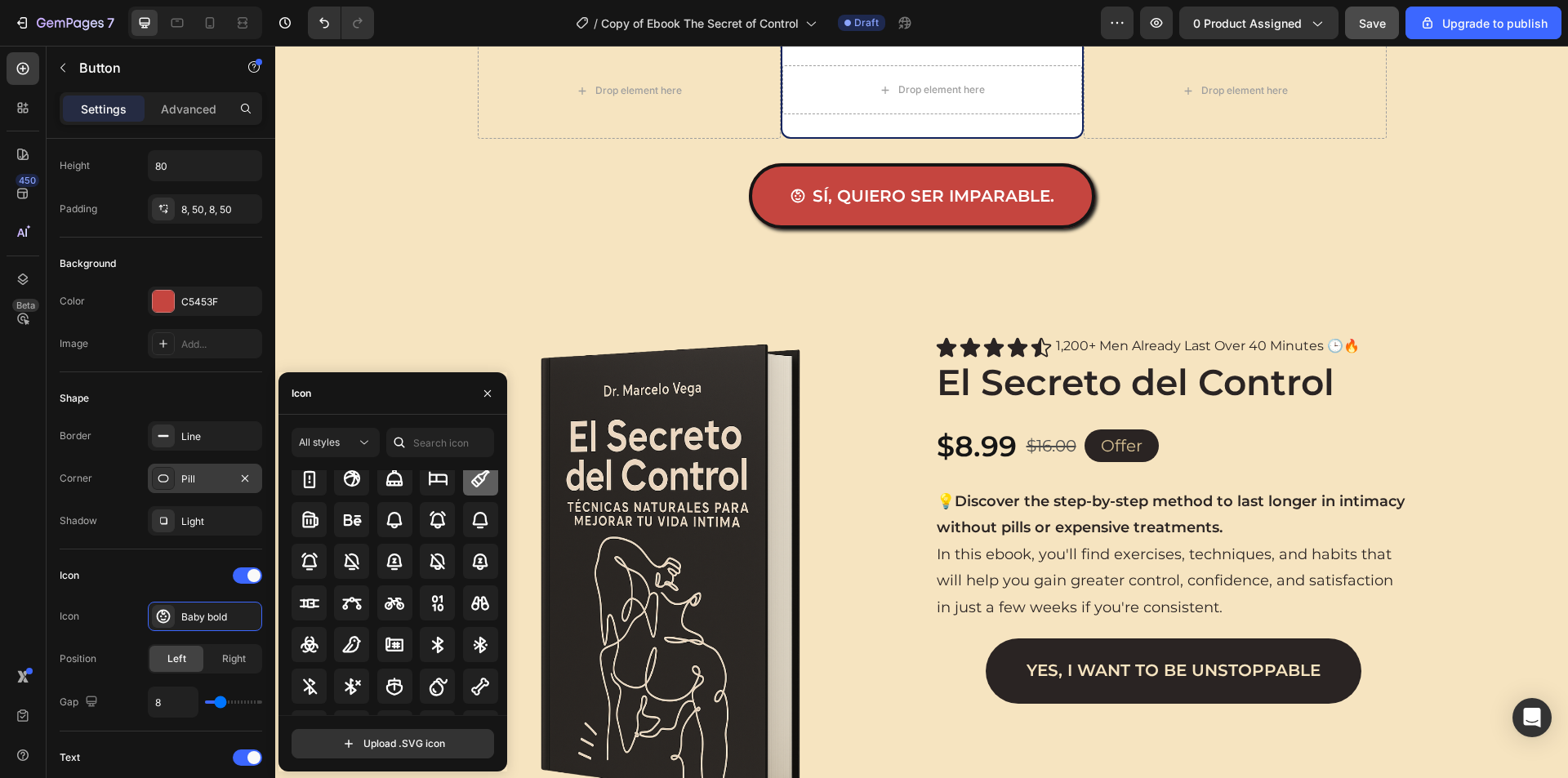
click at [473, 485] on icon at bounding box center [480, 477] width 18 height 18
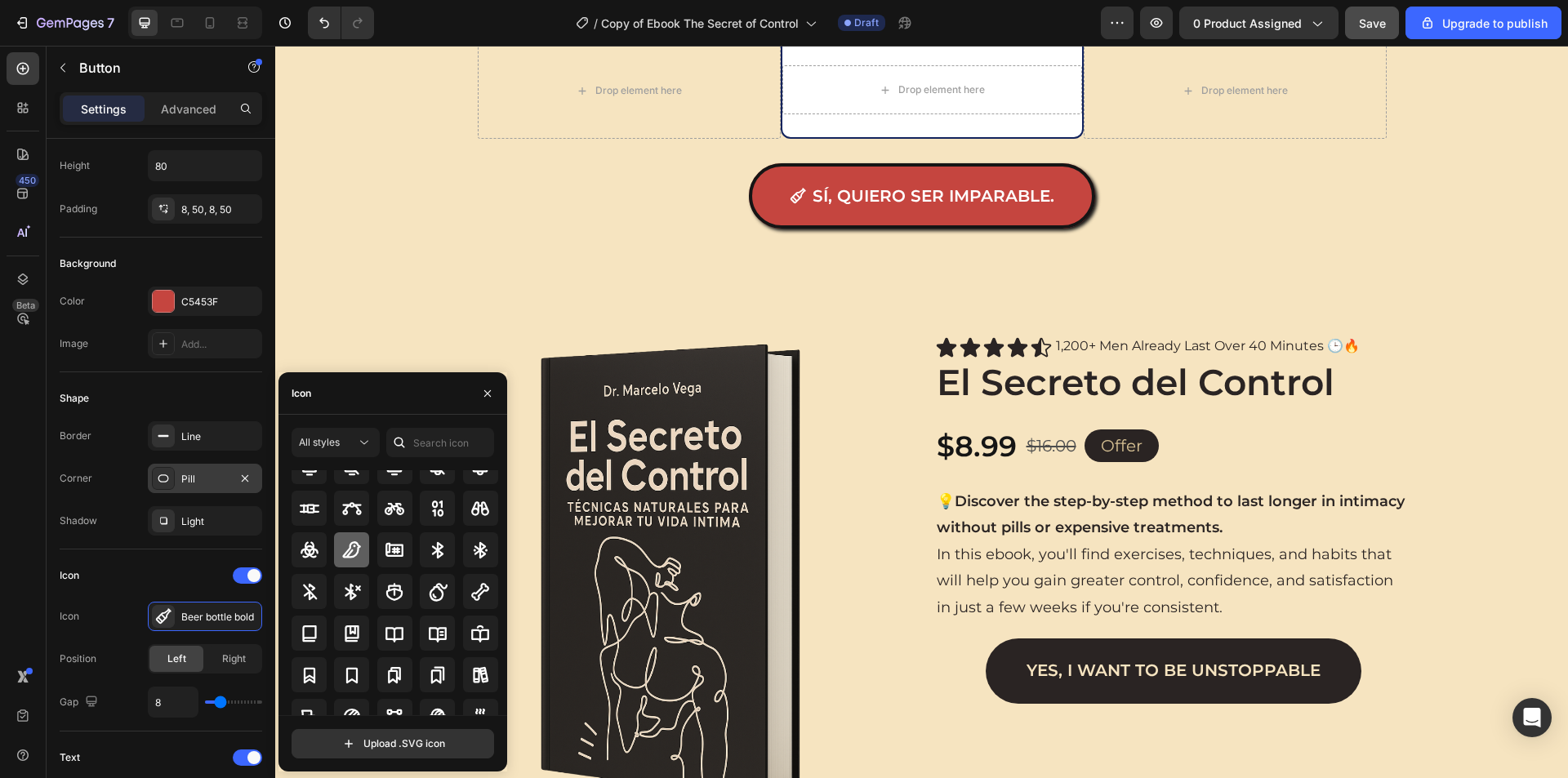
click at [358, 554] on icon at bounding box center [352, 550] width 20 height 20
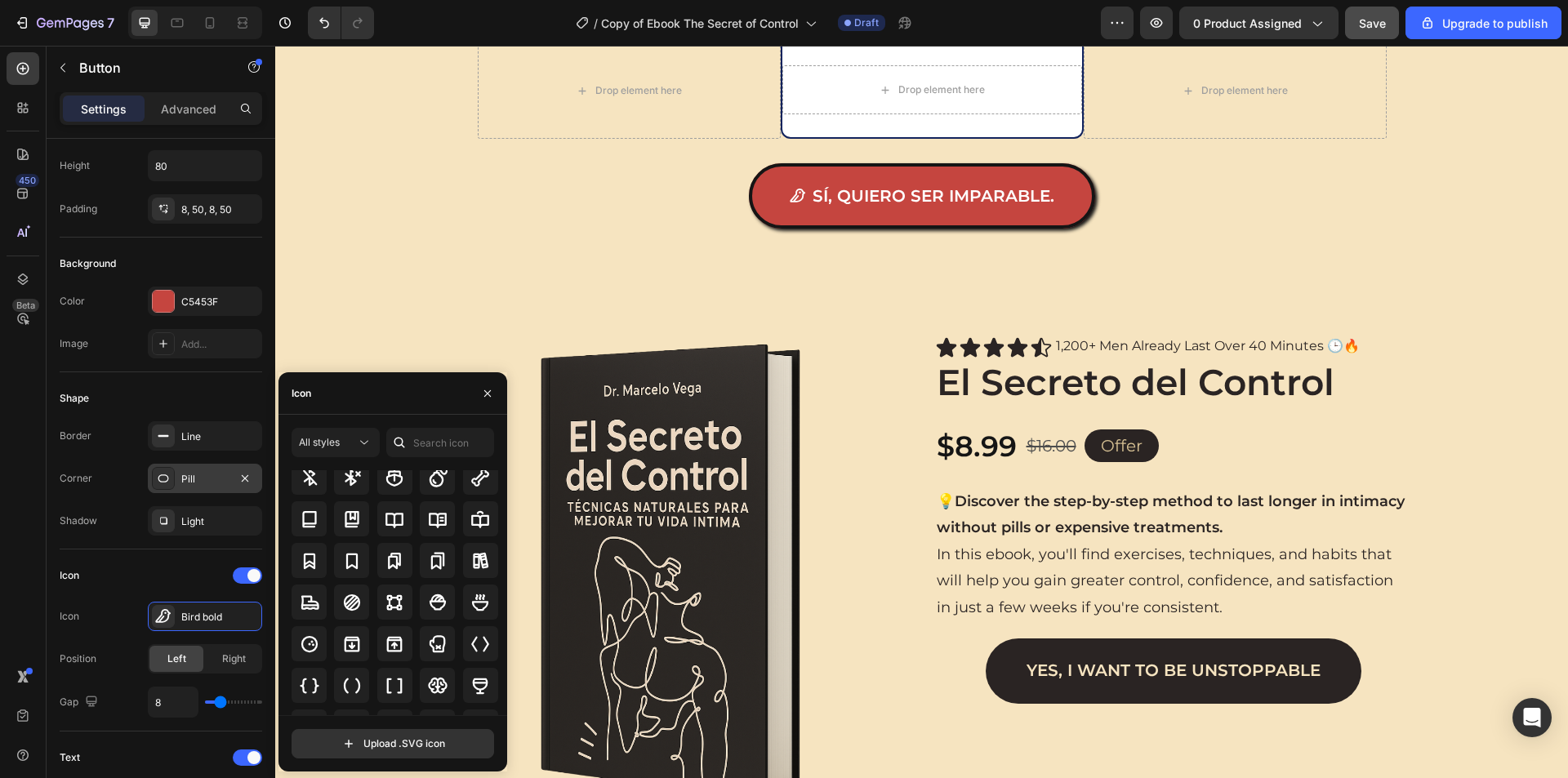
scroll to position [1560, 0]
click at [442, 589] on div at bounding box center [436, 603] width 35 height 35
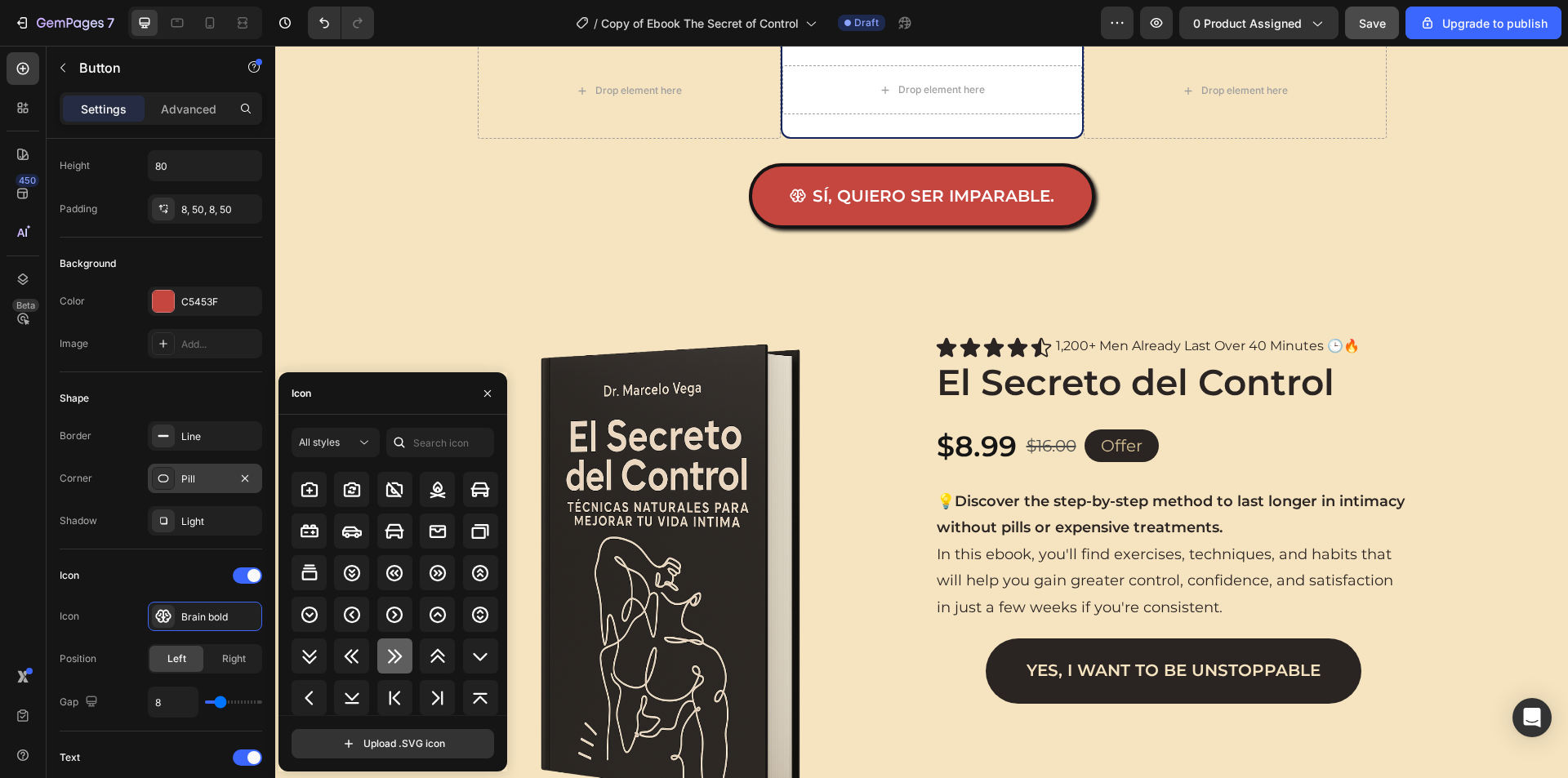
click at [378, 653] on div at bounding box center [395, 656] width 35 height 35
click at [428, 650] on icon at bounding box center [437, 657] width 20 height 20
click at [404, 662] on div at bounding box center [395, 656] width 35 height 35
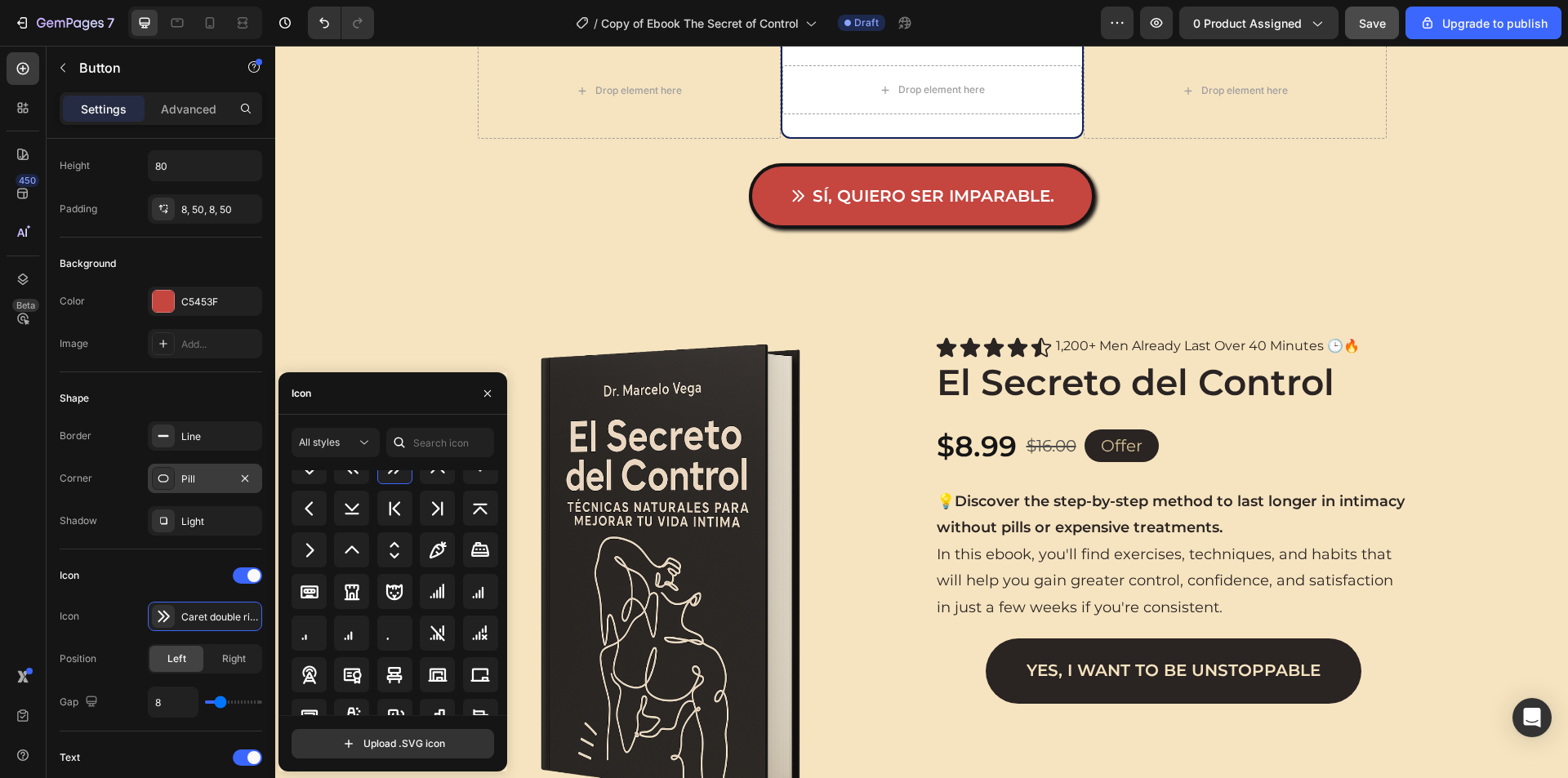
scroll to position [2180, 0]
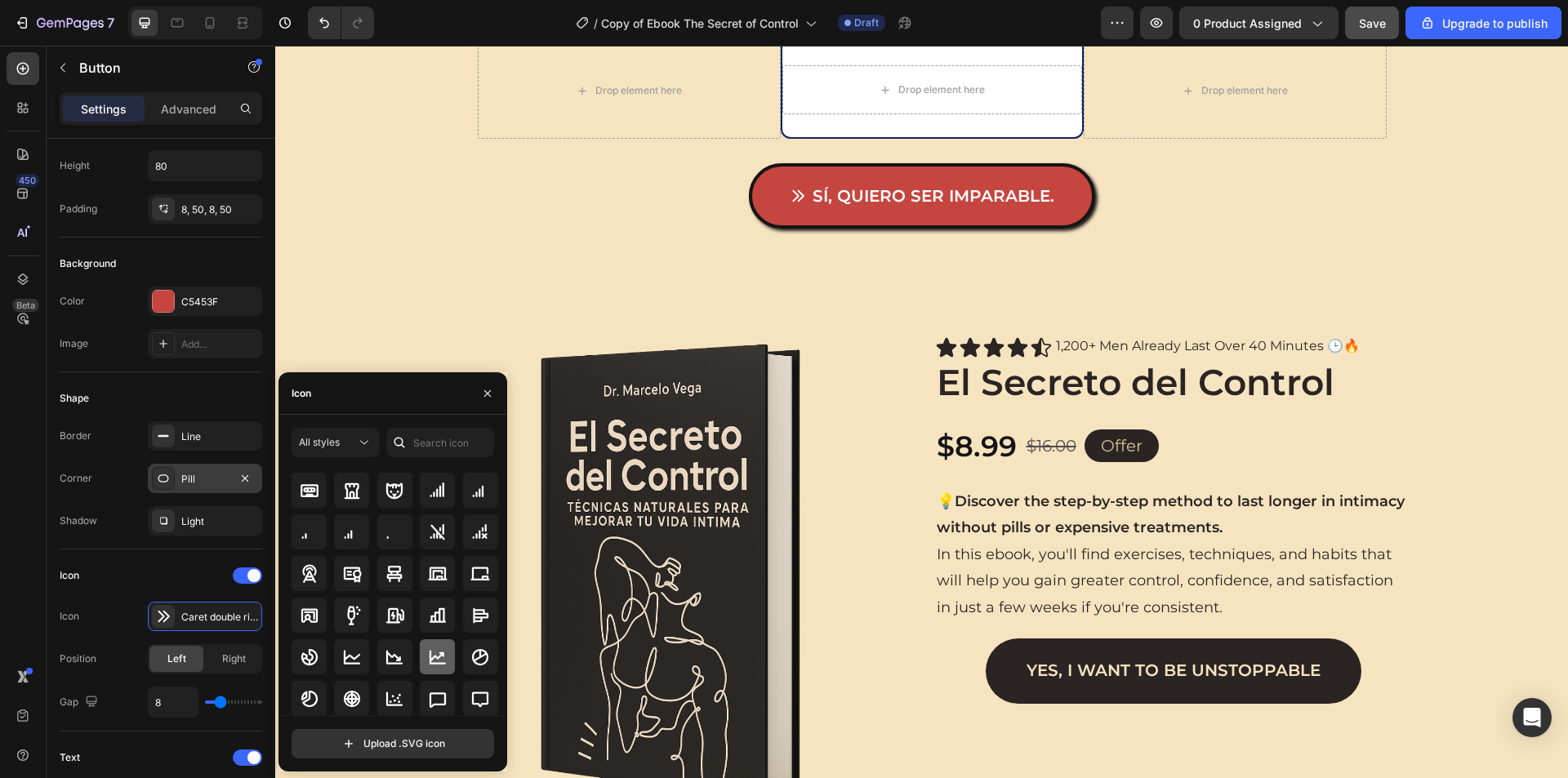
click at [427, 645] on div at bounding box center [436, 657] width 35 height 35
click at [355, 651] on icon at bounding box center [352, 658] width 20 height 20
click at [354, 696] on icon at bounding box center [351, 697] width 16 height 16
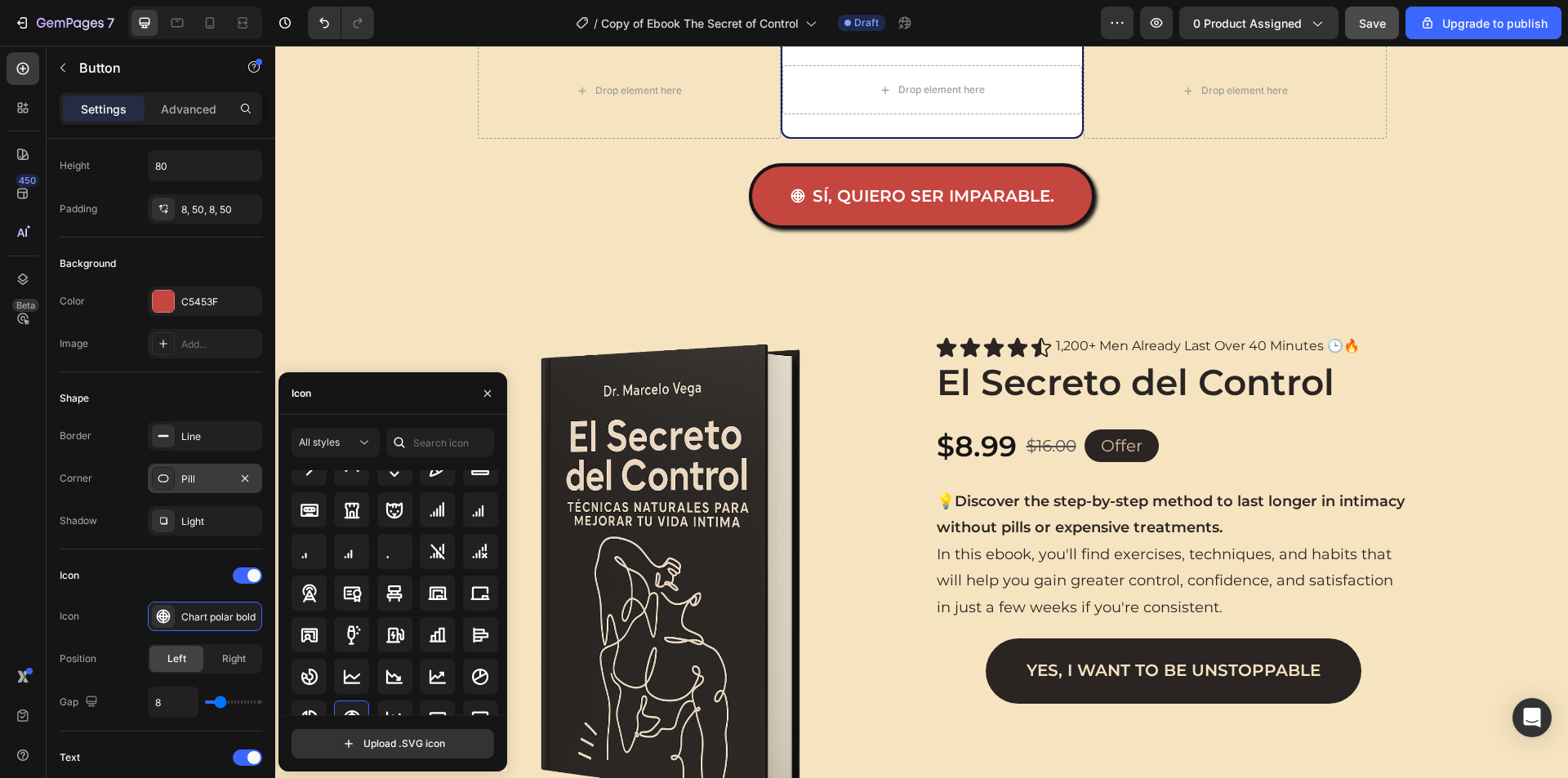
scroll to position [2099, 0]
click at [471, 510] on icon at bounding box center [480, 509] width 20 height 20
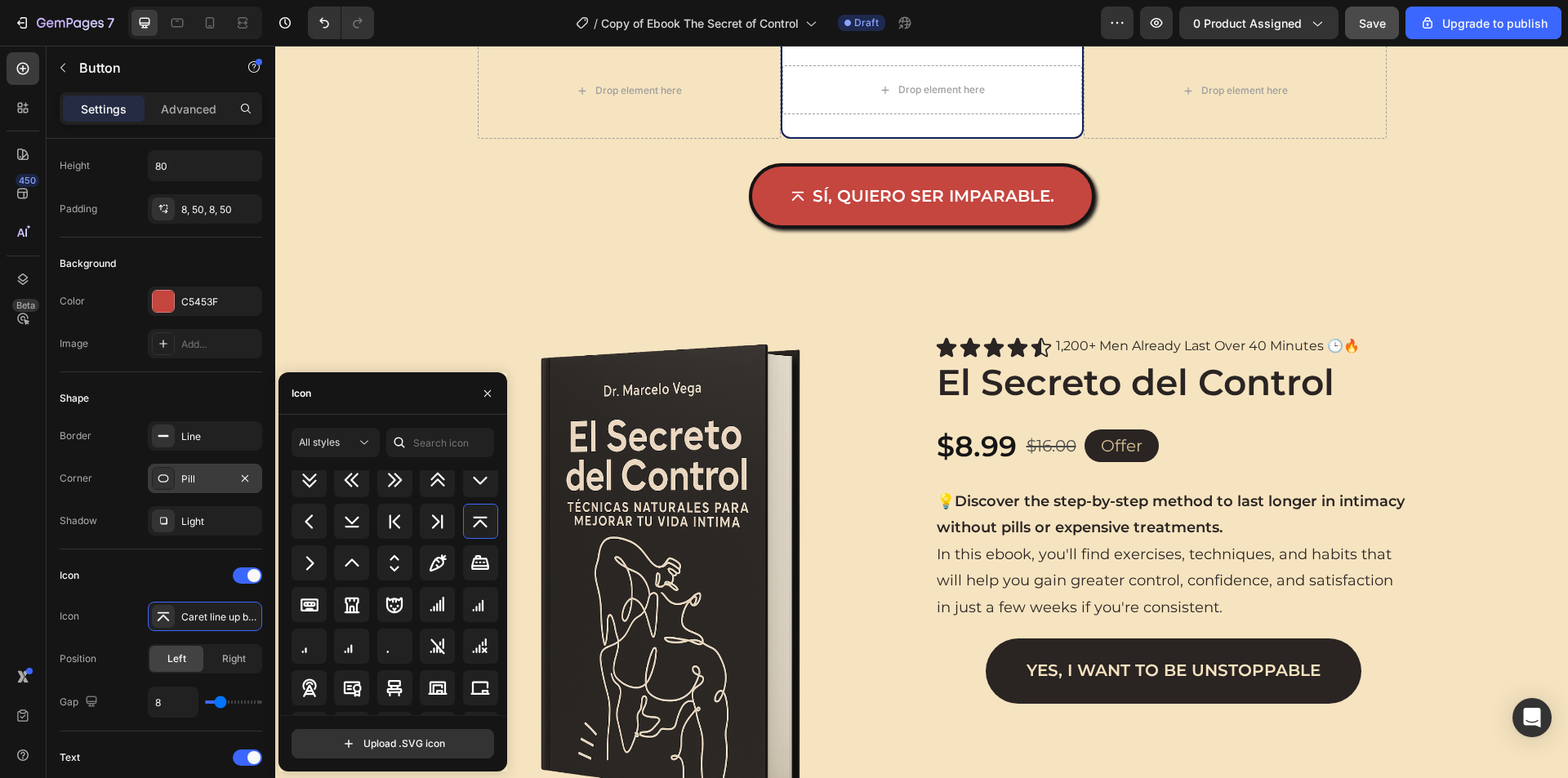
scroll to position [2017, 0]
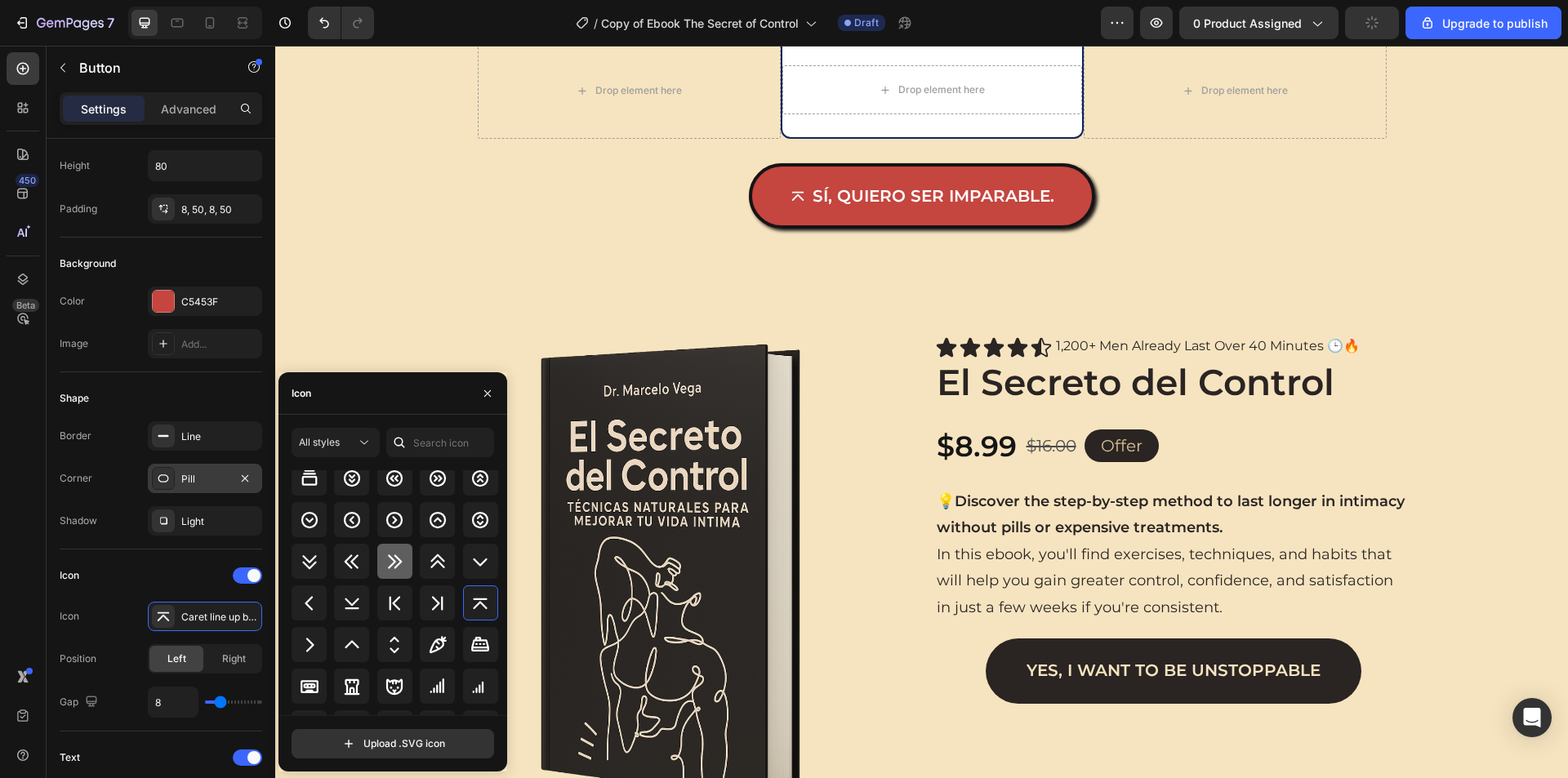
click at [393, 552] on icon at bounding box center [394, 562] width 20 height 20
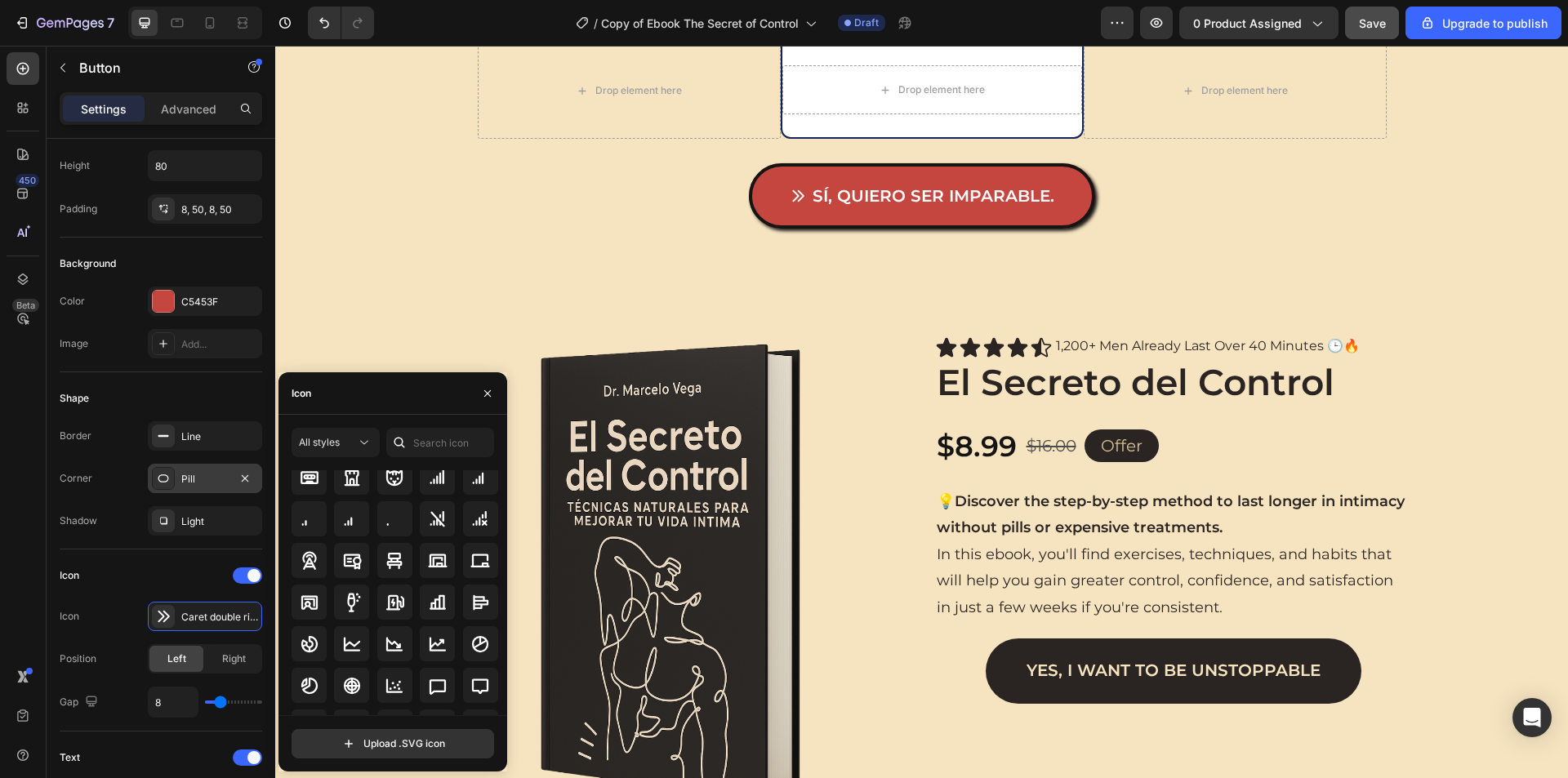
scroll to position [2123, 0]
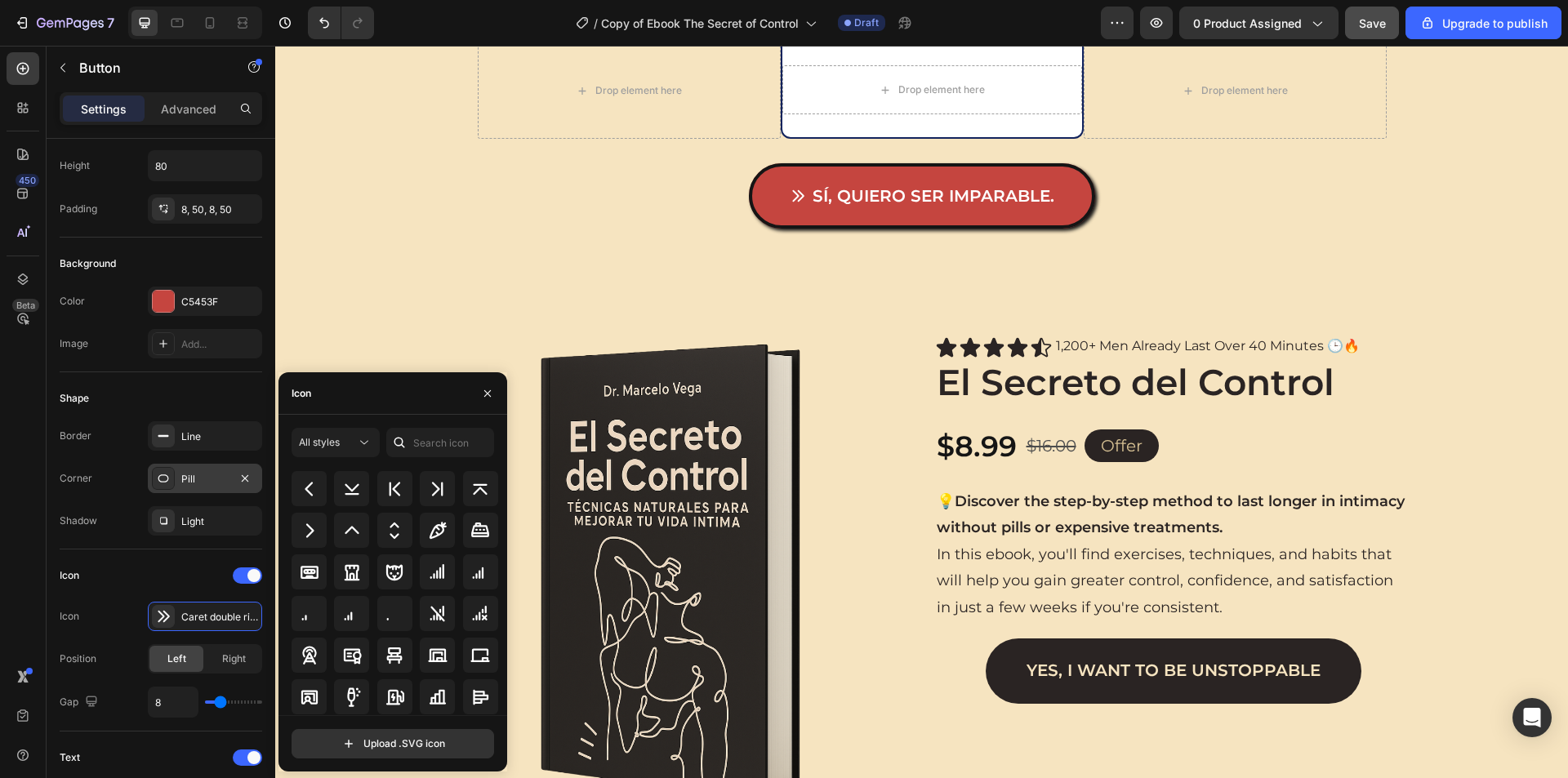
click at [428, 531] on icon at bounding box center [437, 530] width 20 height 20
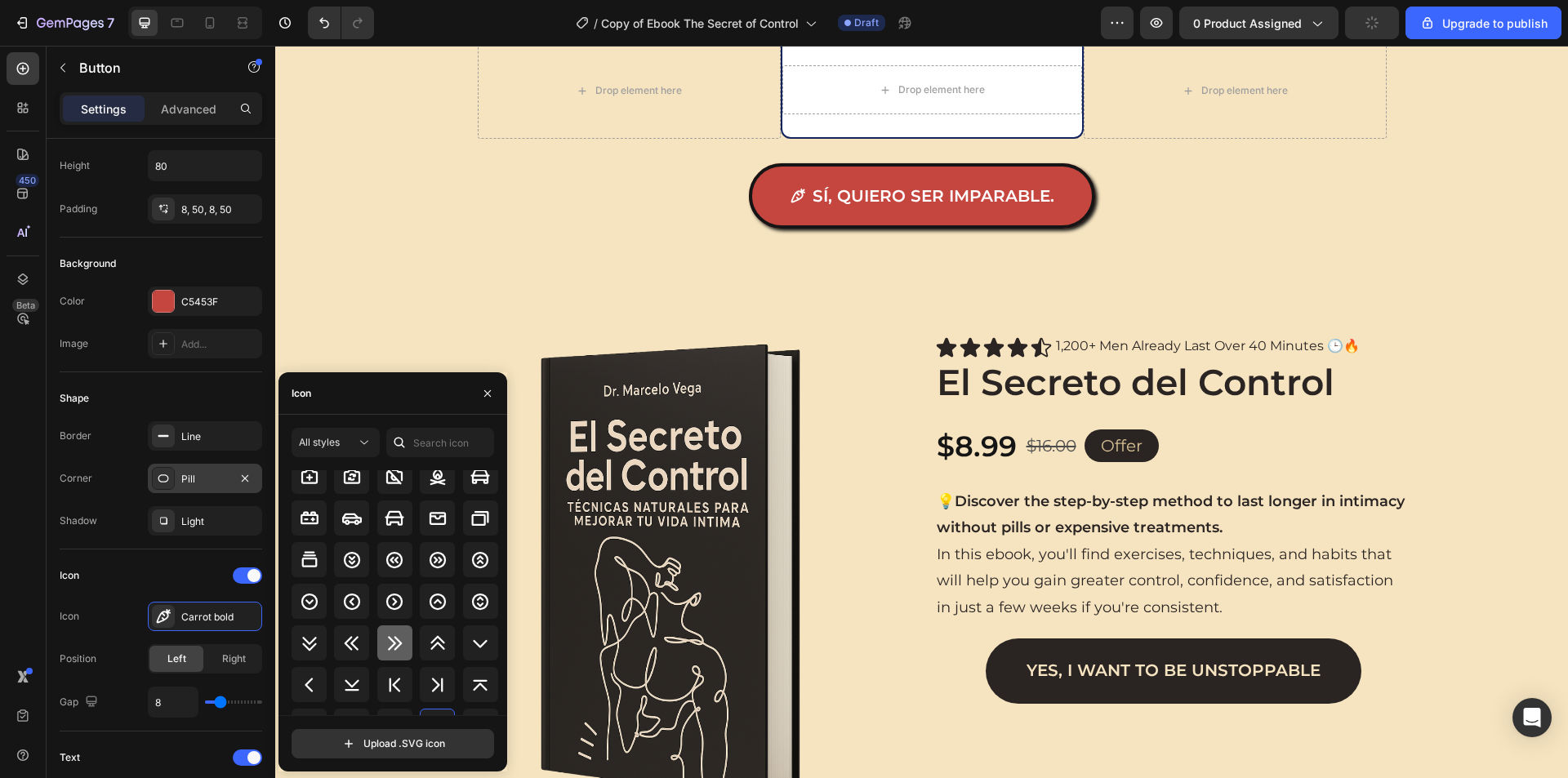
click at [378, 636] on div at bounding box center [395, 642] width 35 height 35
click at [384, 601] on icon at bounding box center [394, 602] width 20 height 20
click at [396, 650] on icon at bounding box center [394, 643] width 20 height 20
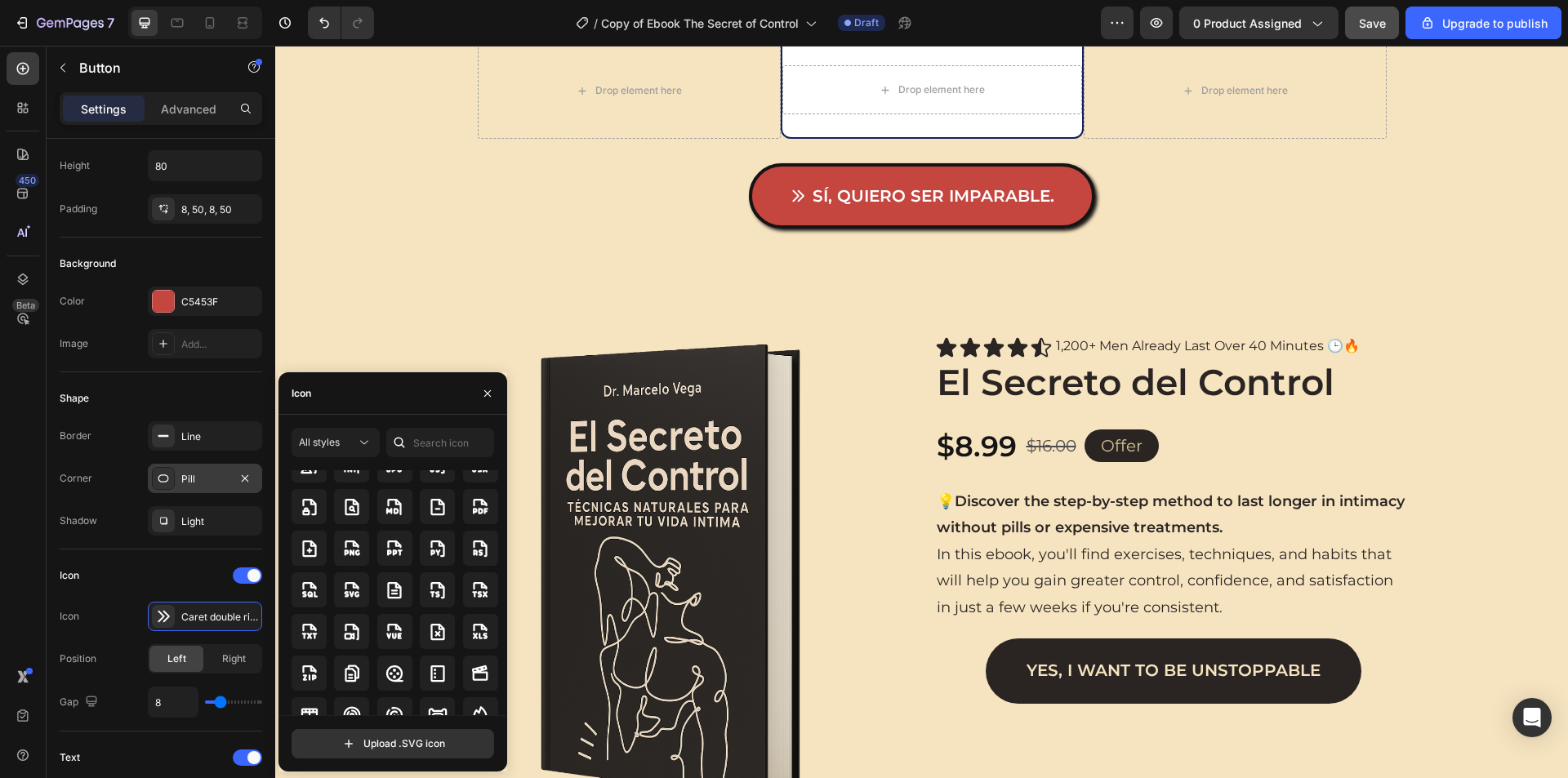
scroll to position [4206, 0]
click at [465, 639] on div at bounding box center [480, 633] width 35 height 35
click at [356, 684] on icon at bounding box center [352, 675] width 20 height 20
click at [471, 642] on icon at bounding box center [480, 634] width 20 height 20
click at [241, 268] on div "Background" at bounding box center [160, 264] width 202 height 27
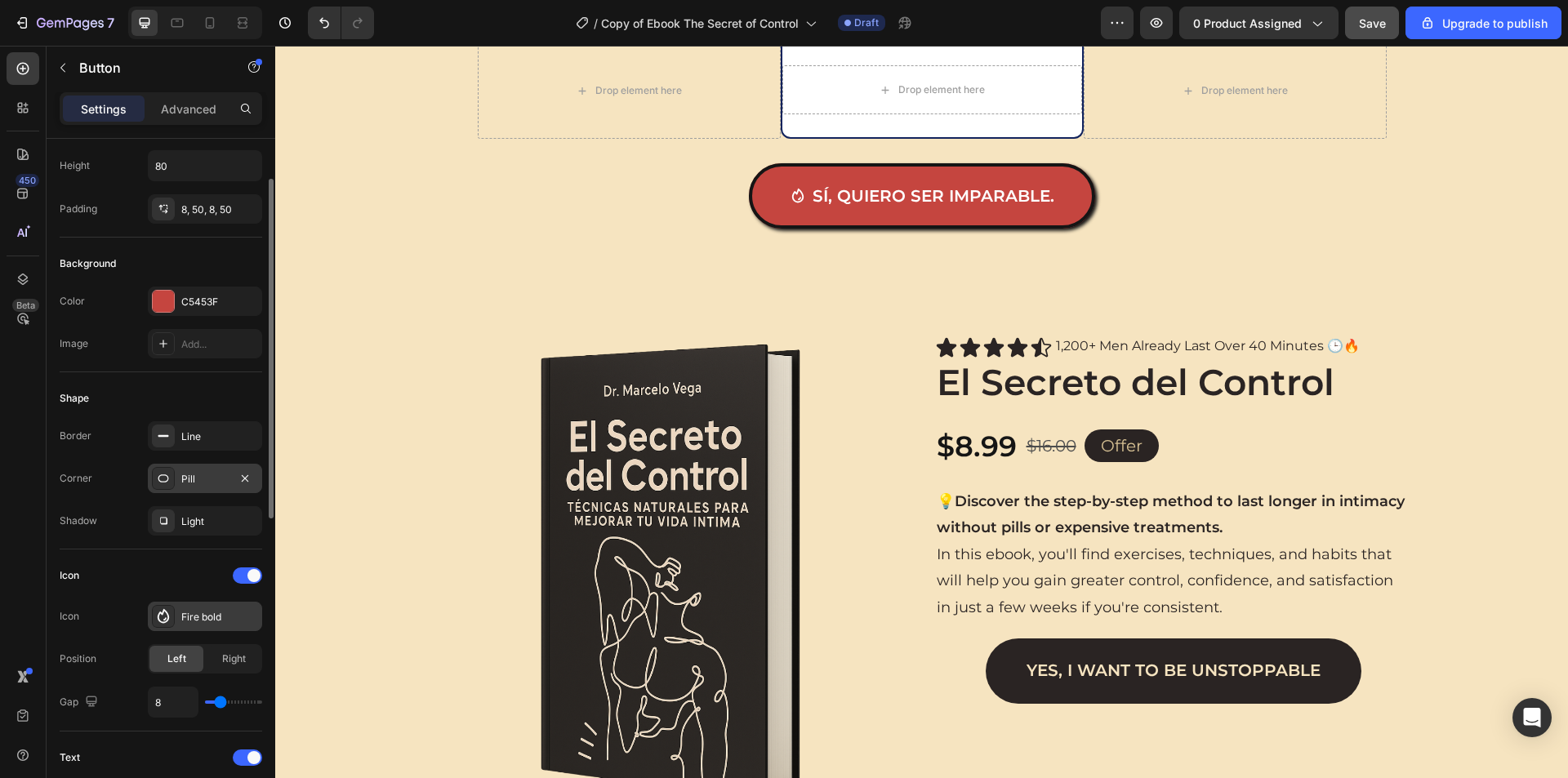
click at [194, 621] on div "Fire bold" at bounding box center [219, 617] width 77 height 14
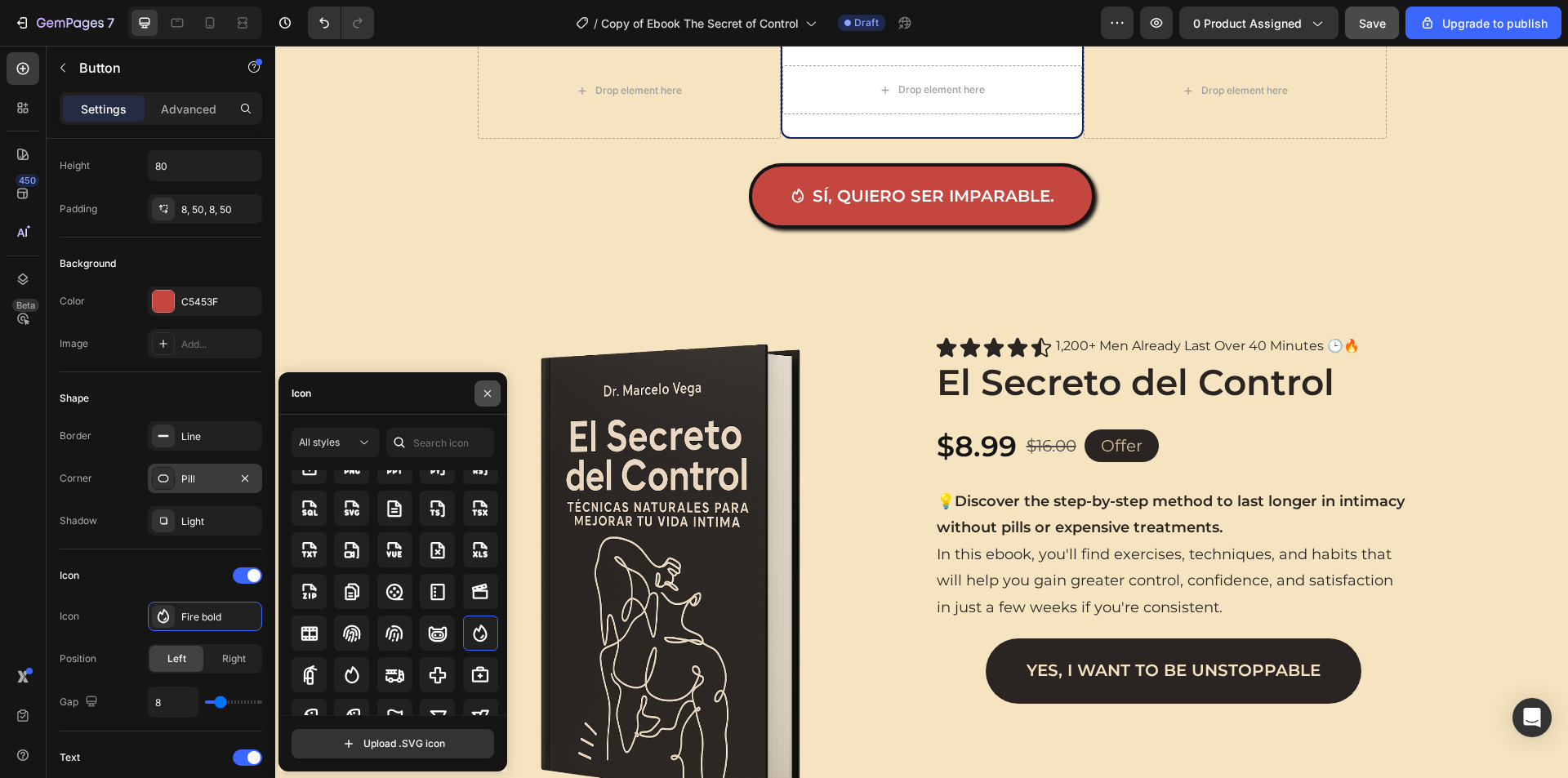
click at [489, 388] on icon "button" at bounding box center [488, 394] width 13 height 13
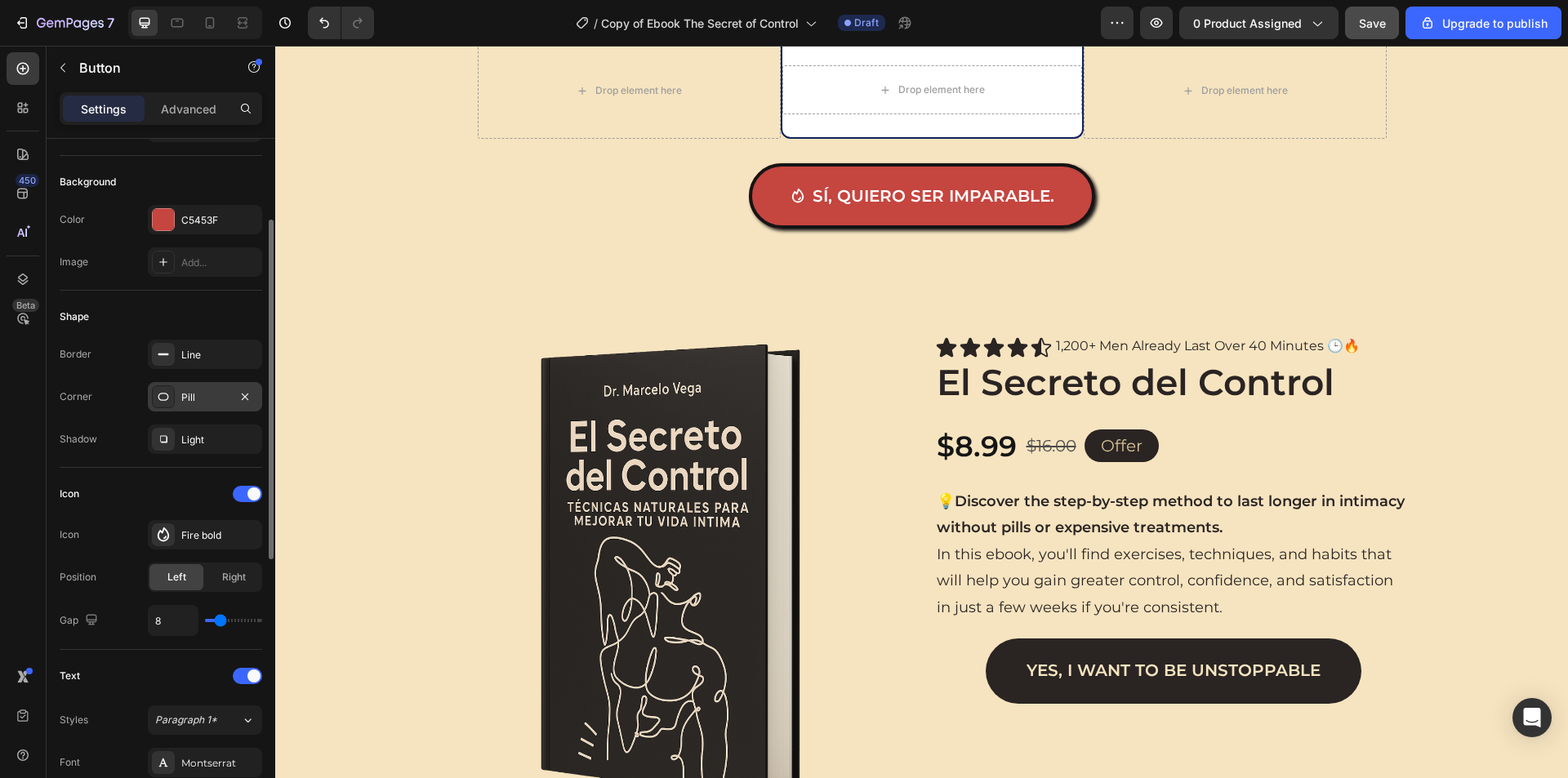
scroll to position [245, 0]
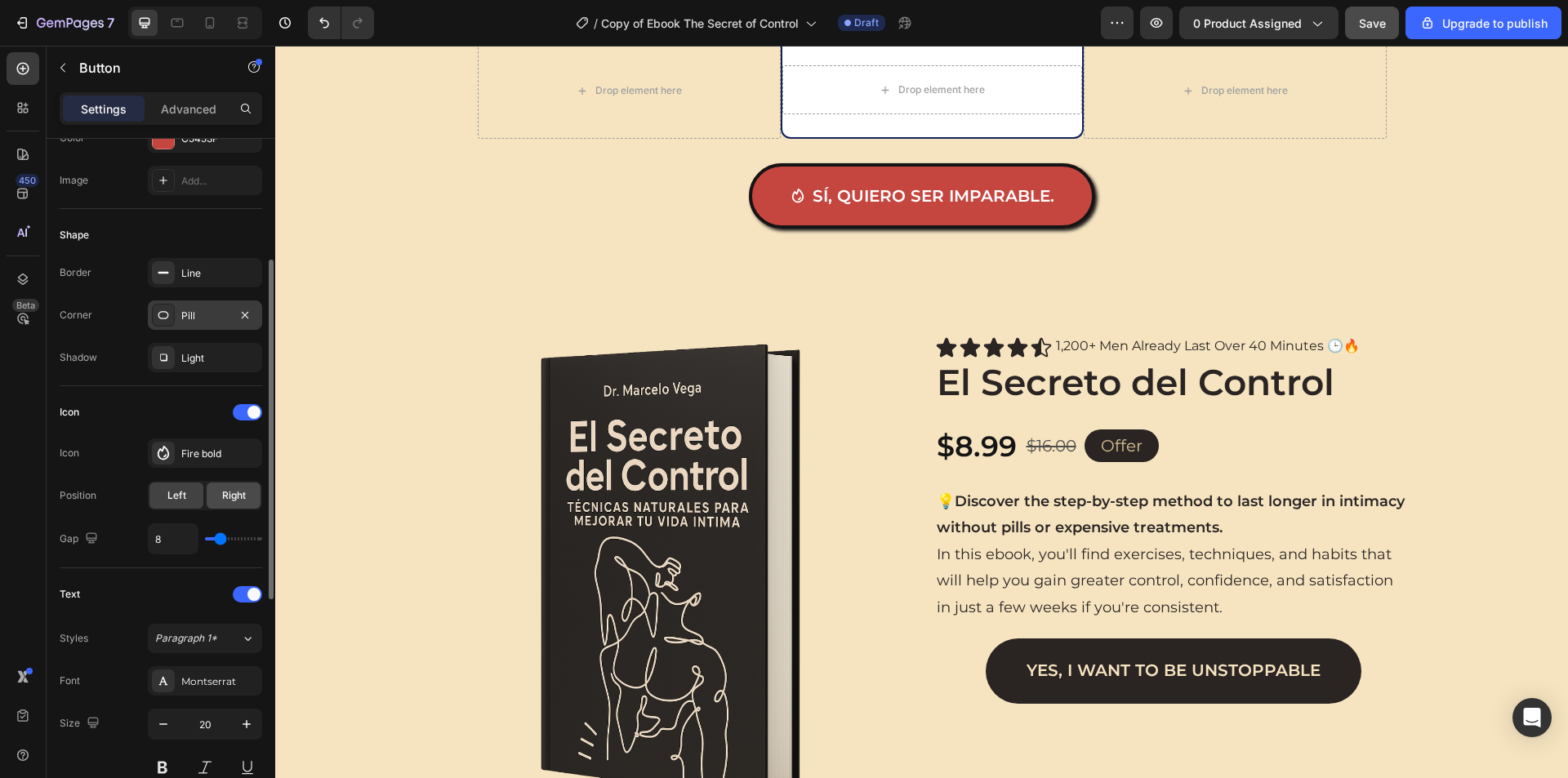
click at [230, 497] on span "Right" at bounding box center [233, 495] width 24 height 14
click at [184, 498] on span "Left" at bounding box center [176, 495] width 19 height 14
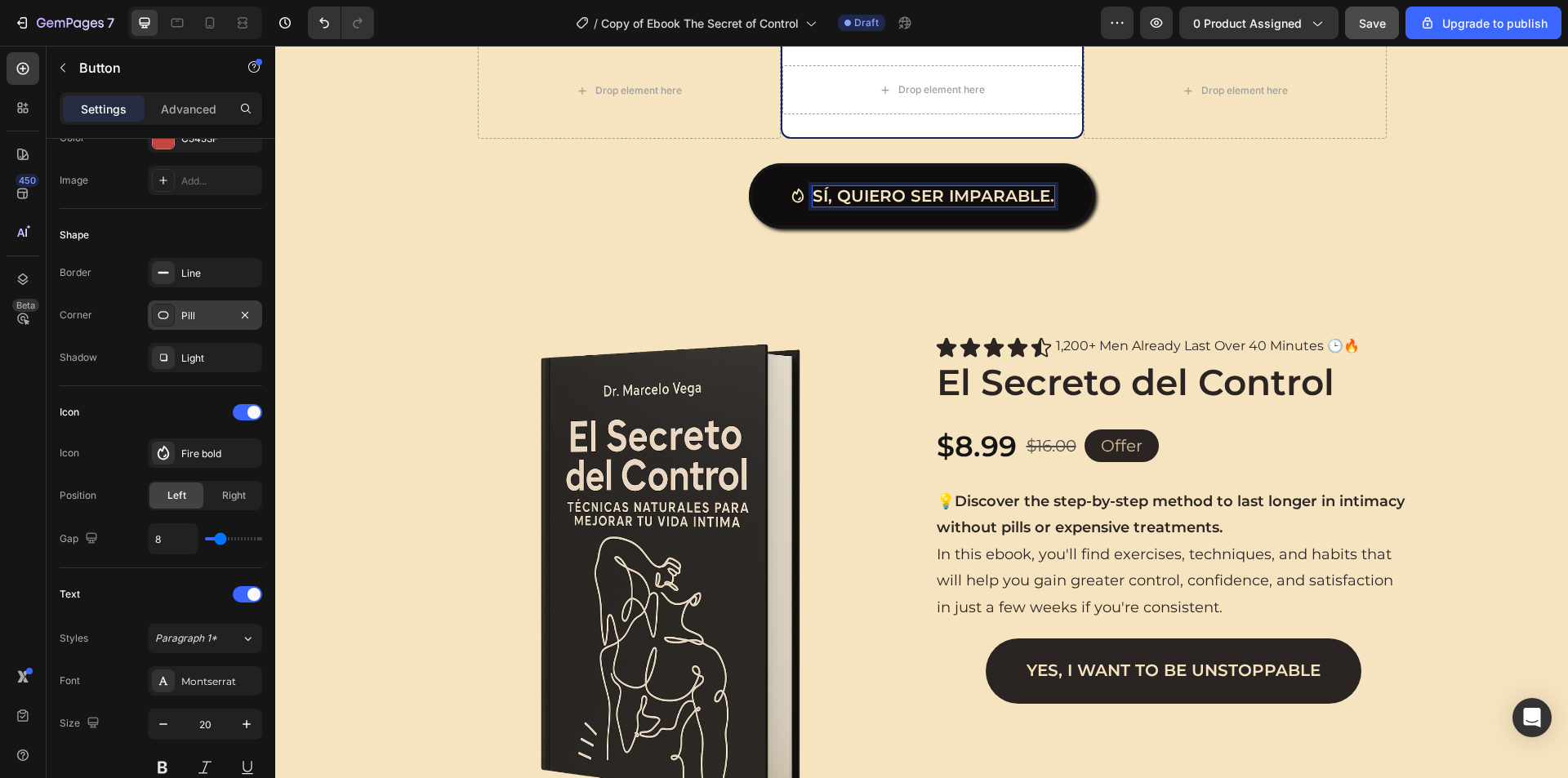
click at [1046, 202] on p "Sí, quiero ser imparable." at bounding box center [932, 196] width 242 height 21
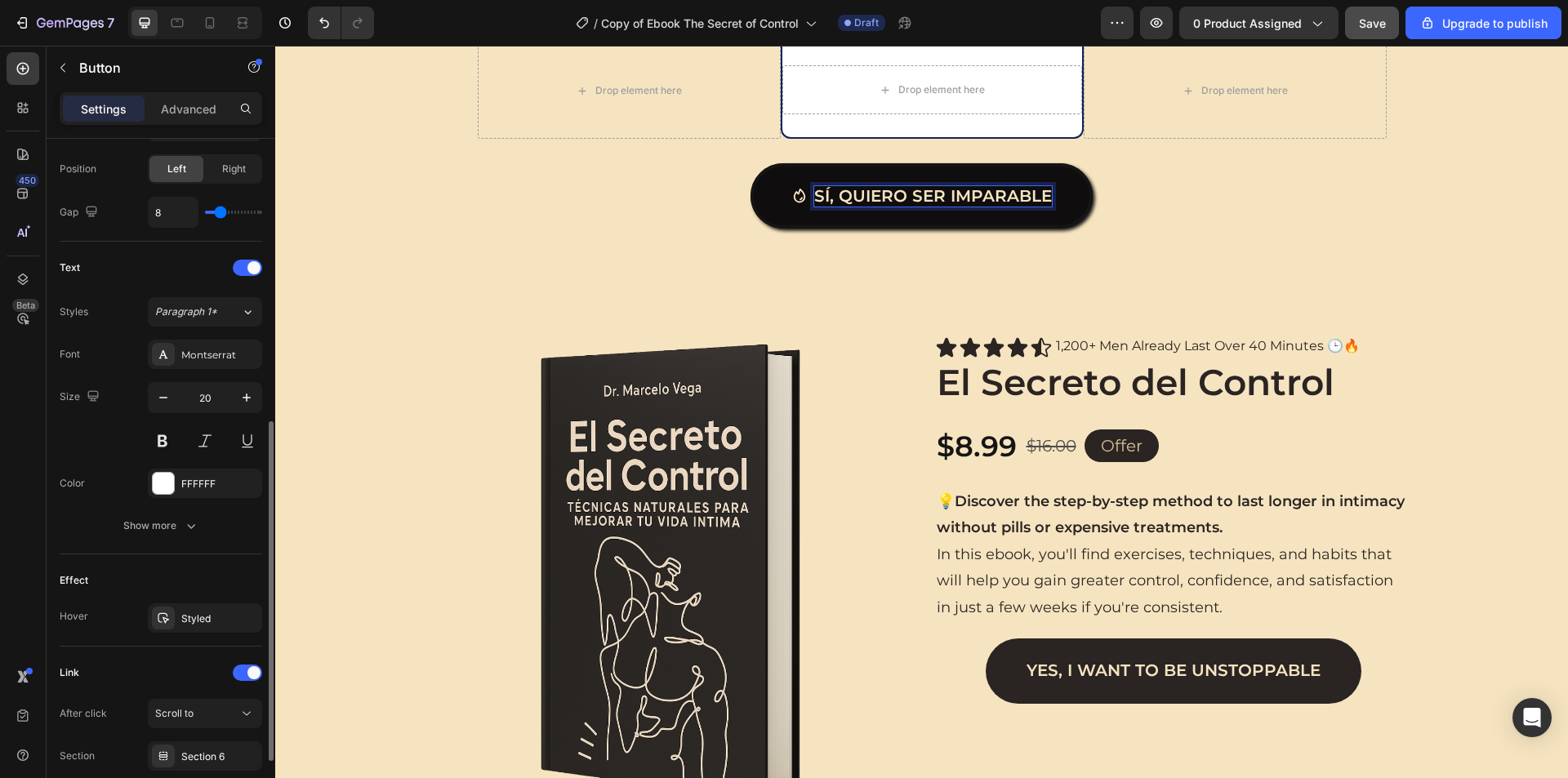
scroll to position [654, 0]
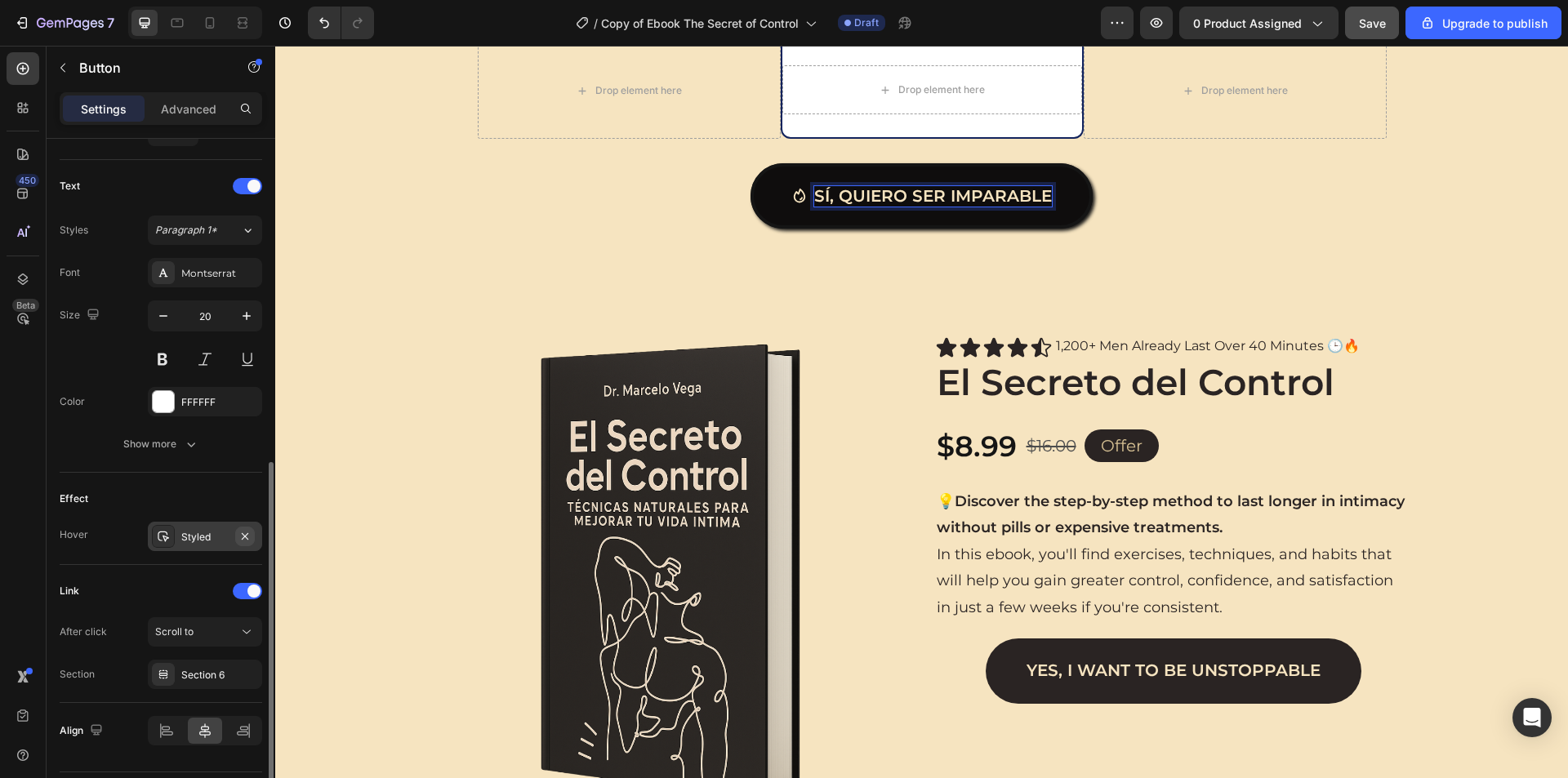
click at [249, 534] on icon "button" at bounding box center [245, 537] width 13 height 13
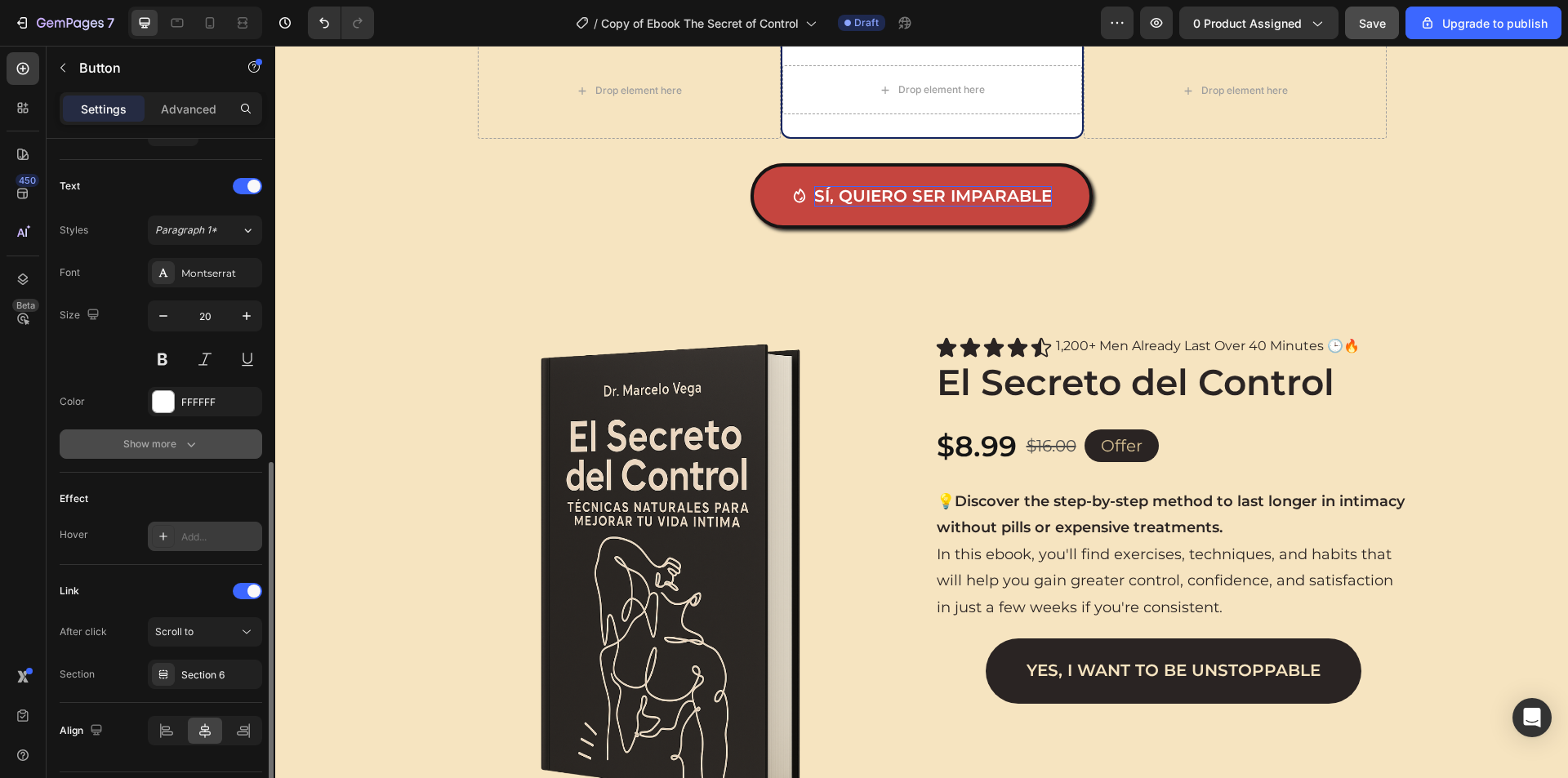
click at [196, 439] on icon "button" at bounding box center [191, 444] width 16 height 16
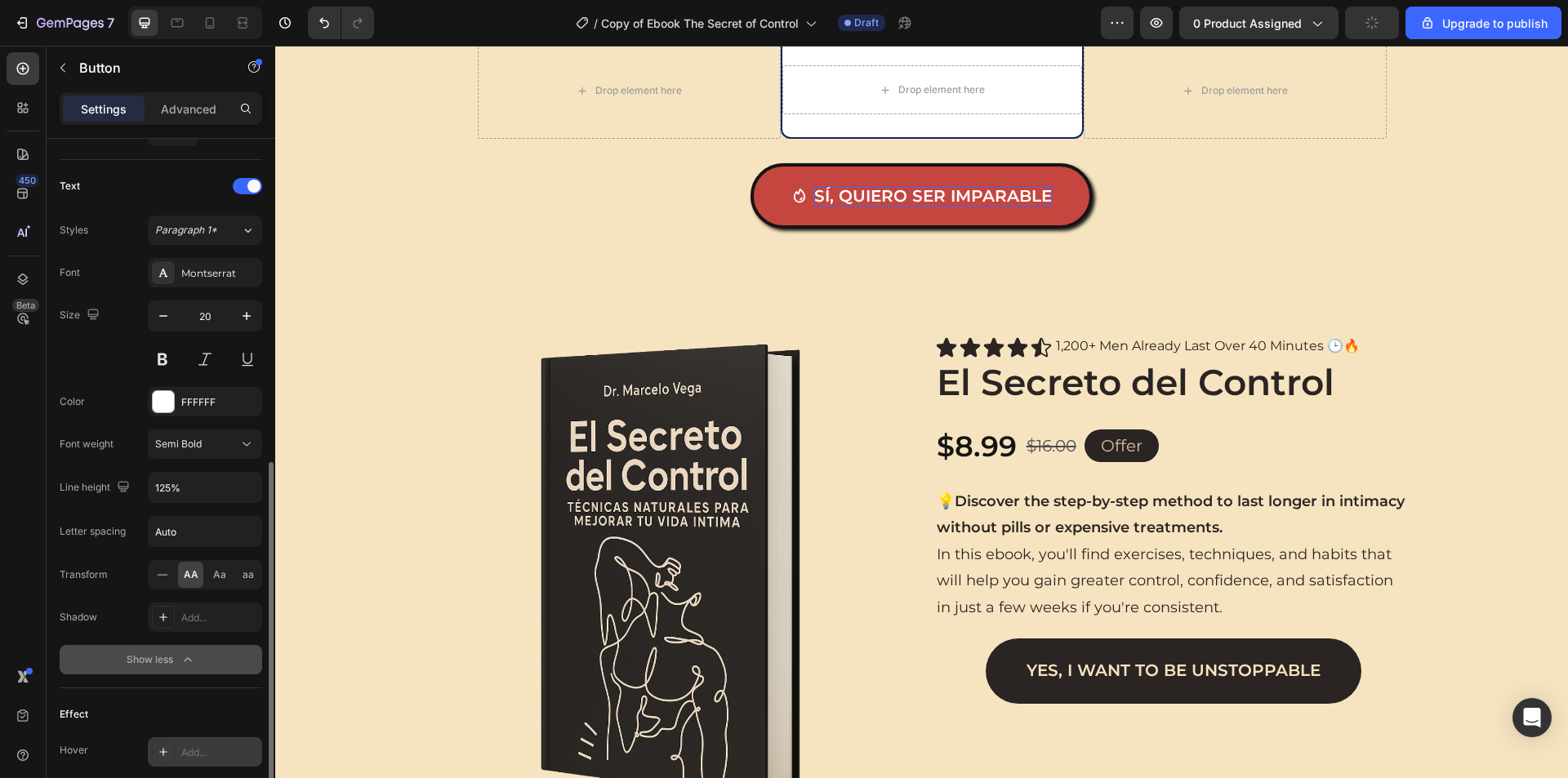
click at [171, 665] on div "Show less" at bounding box center [160, 659] width 69 height 16
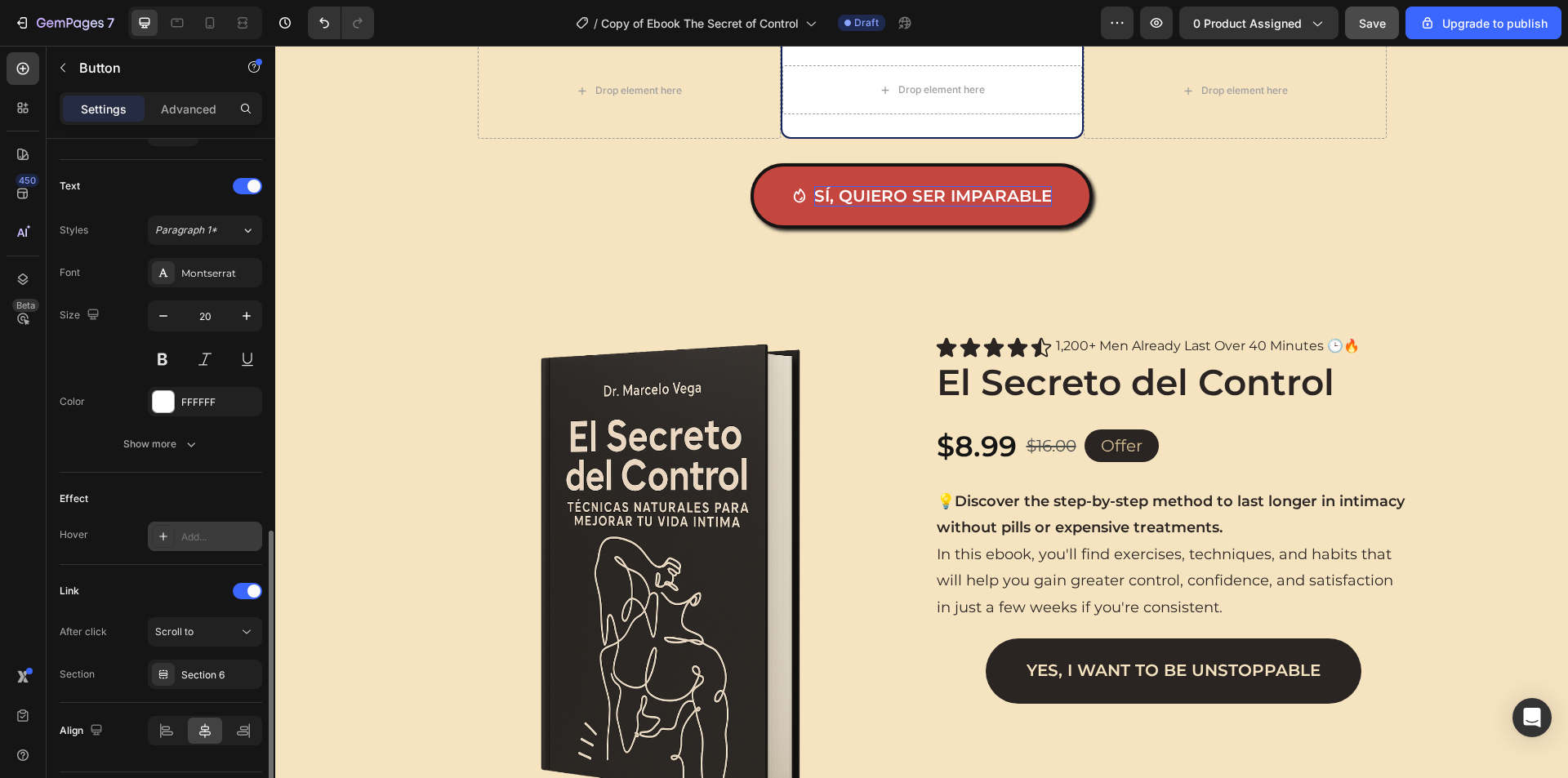
scroll to position [699, 0]
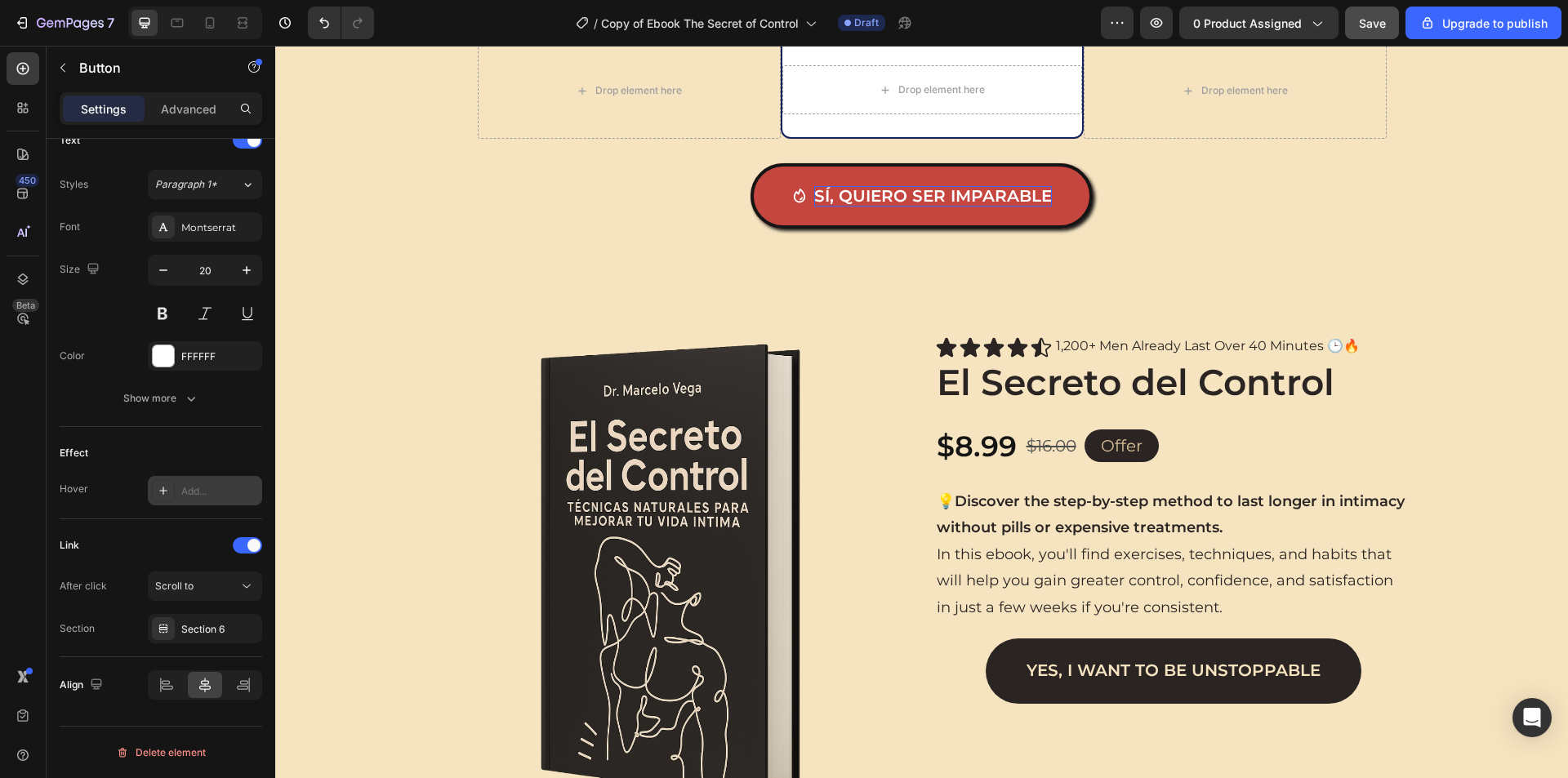
click at [217, 492] on div "Add..." at bounding box center [219, 491] width 77 height 14
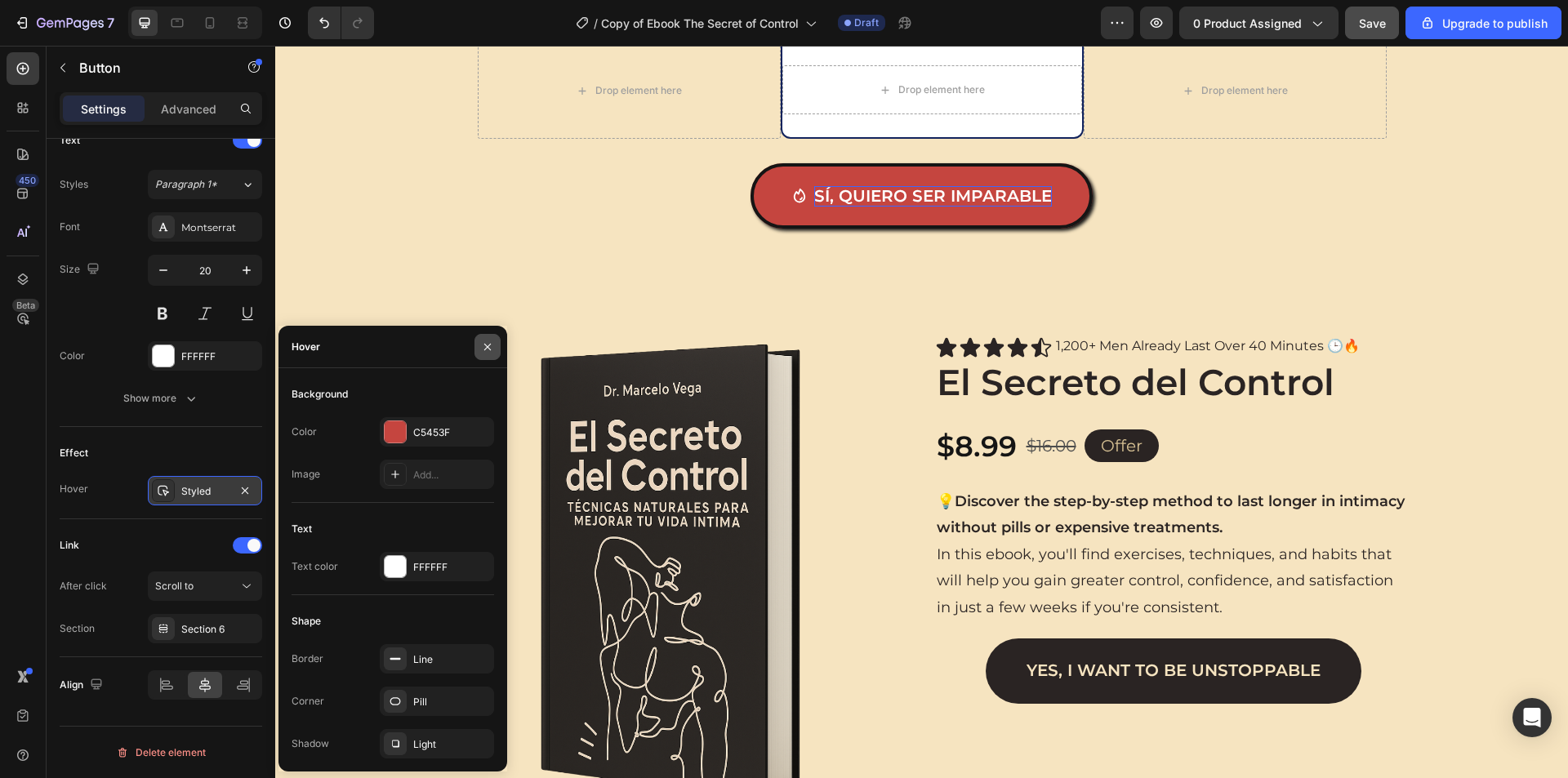
click at [484, 338] on button "button" at bounding box center [488, 347] width 27 height 27
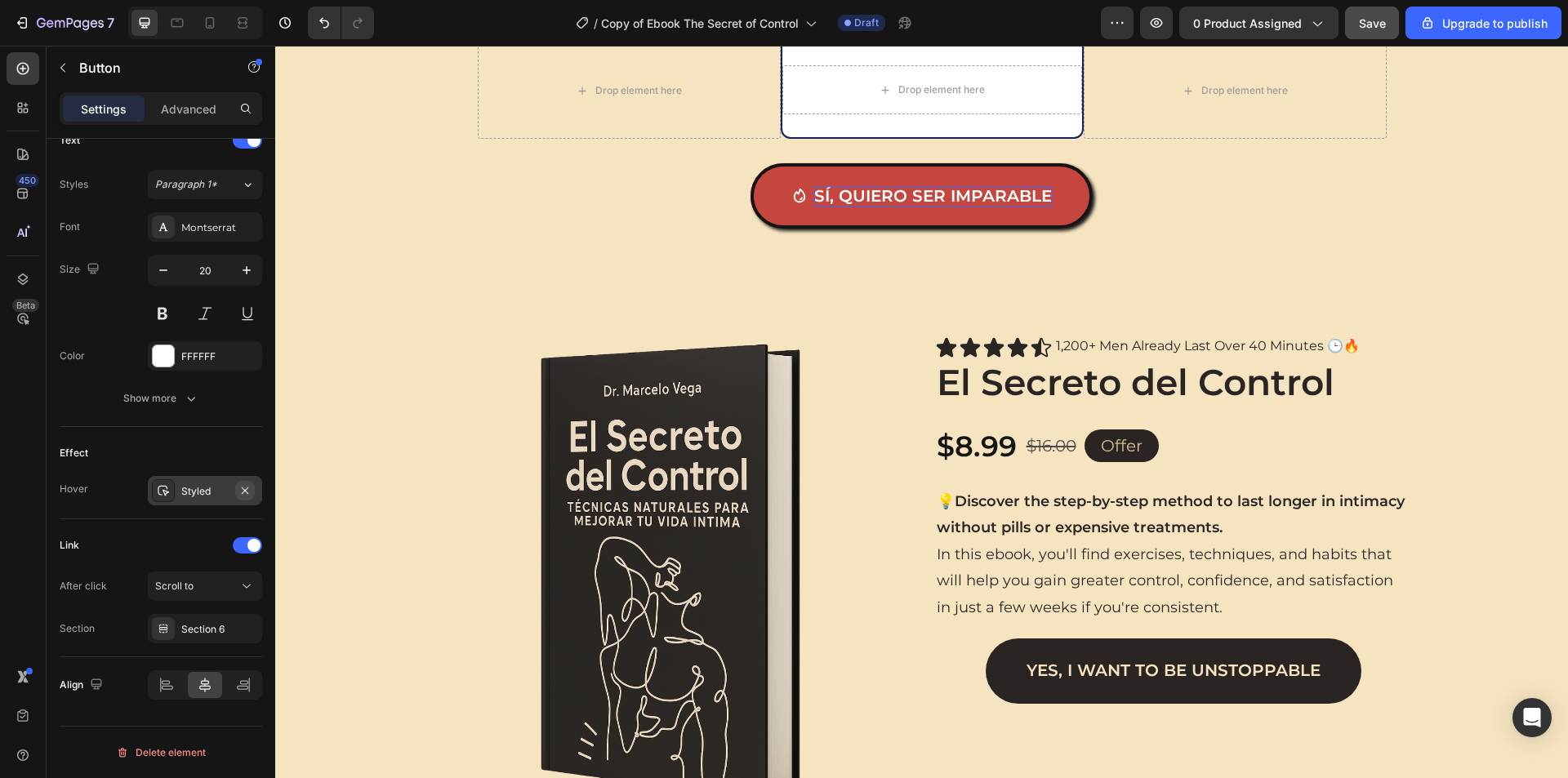
click at [246, 493] on icon "button" at bounding box center [245, 491] width 13 height 13
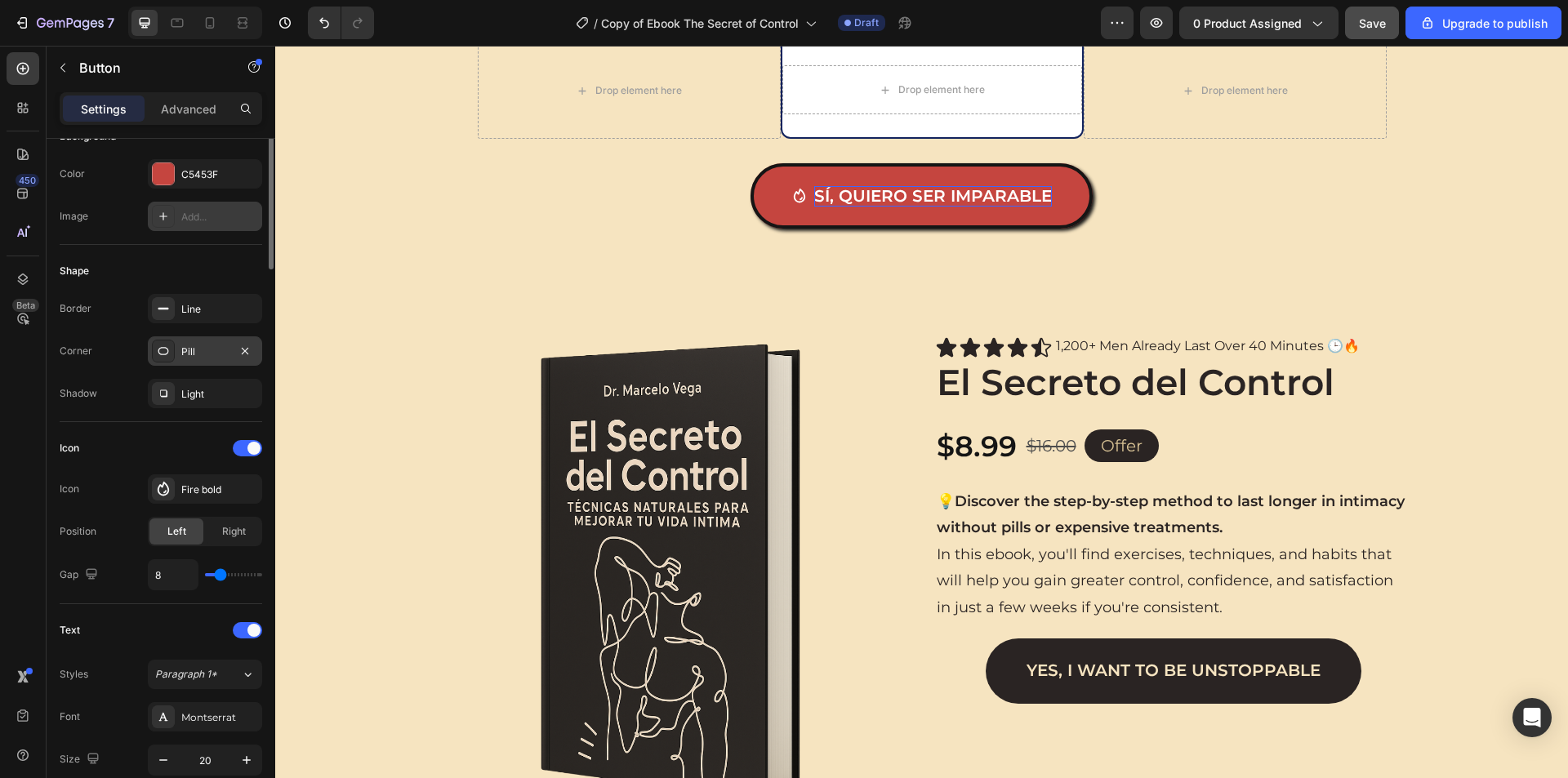
scroll to position [0, 0]
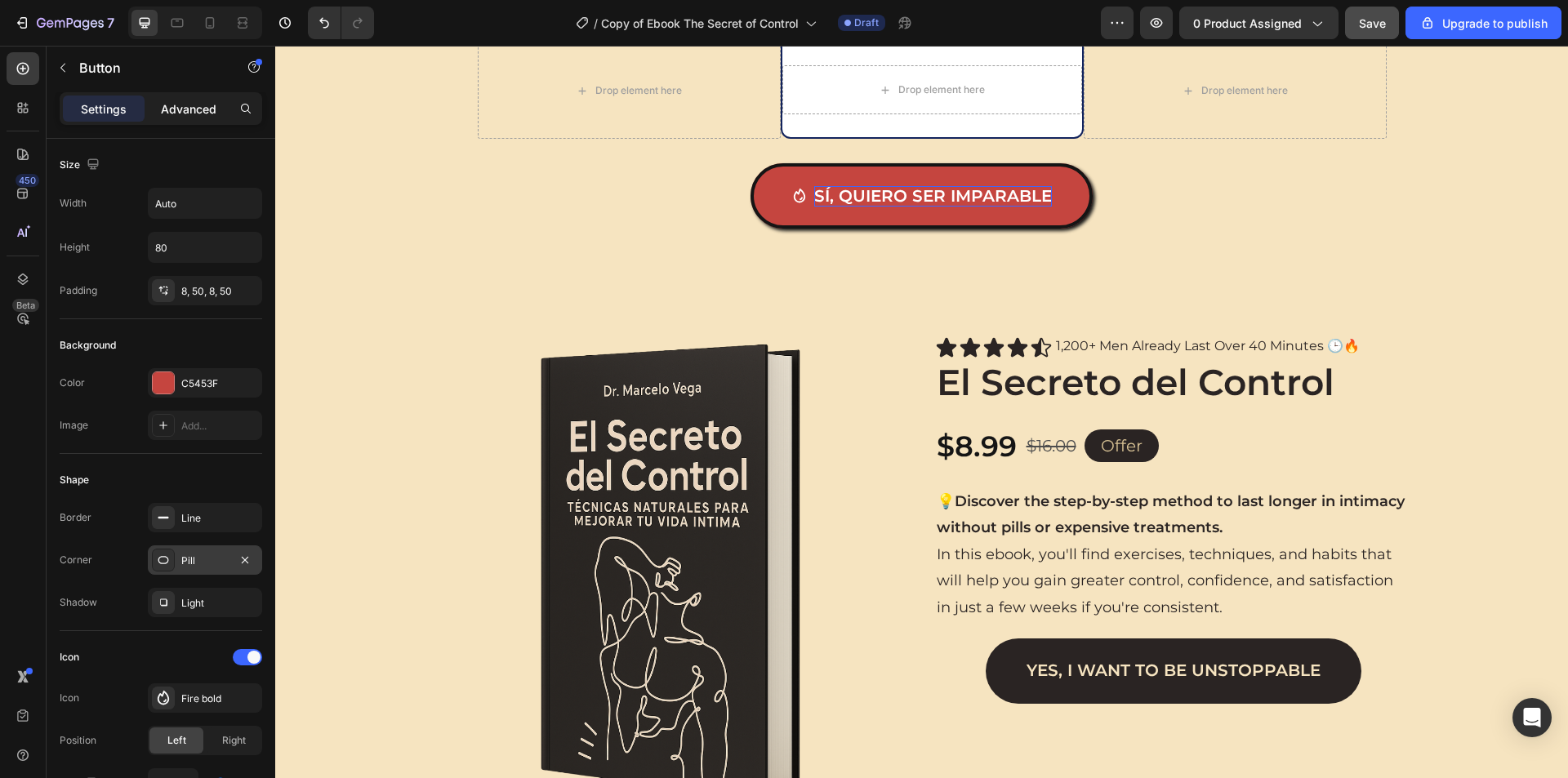
click at [198, 102] on p "Advanced" at bounding box center [189, 109] width 56 height 17
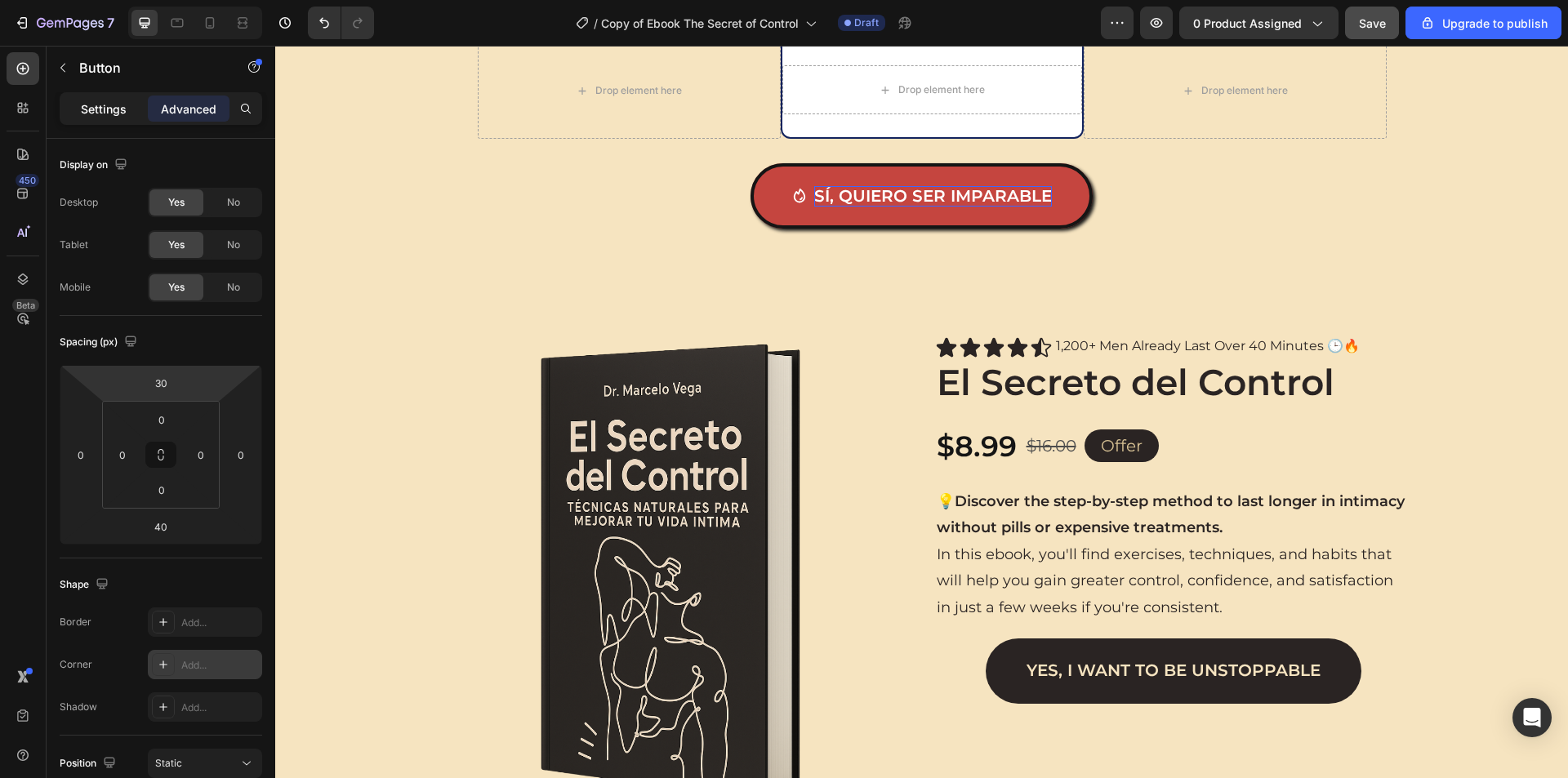
click at [113, 105] on p "Settings" at bounding box center [103, 109] width 46 height 17
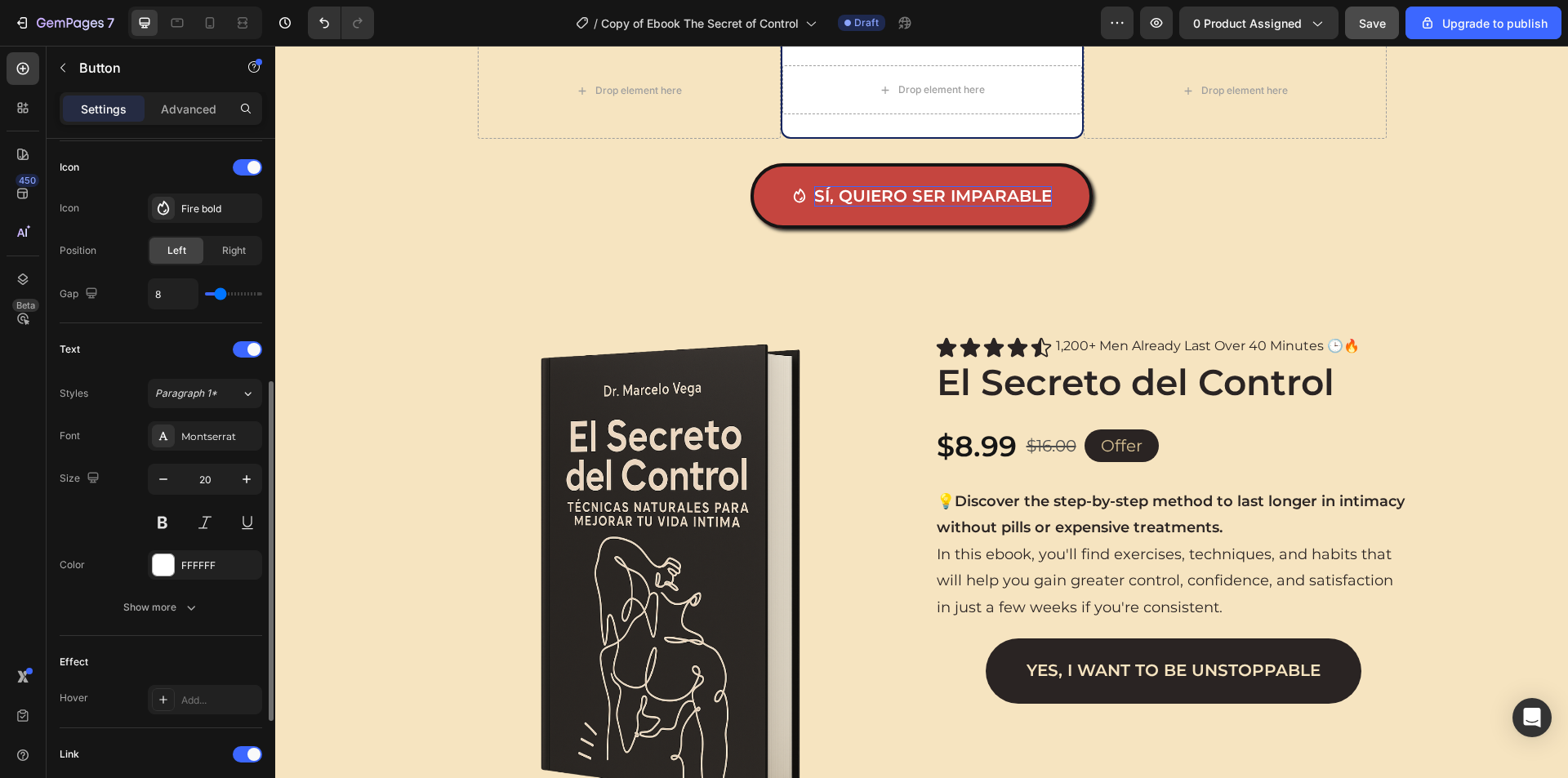
scroll to position [699, 0]
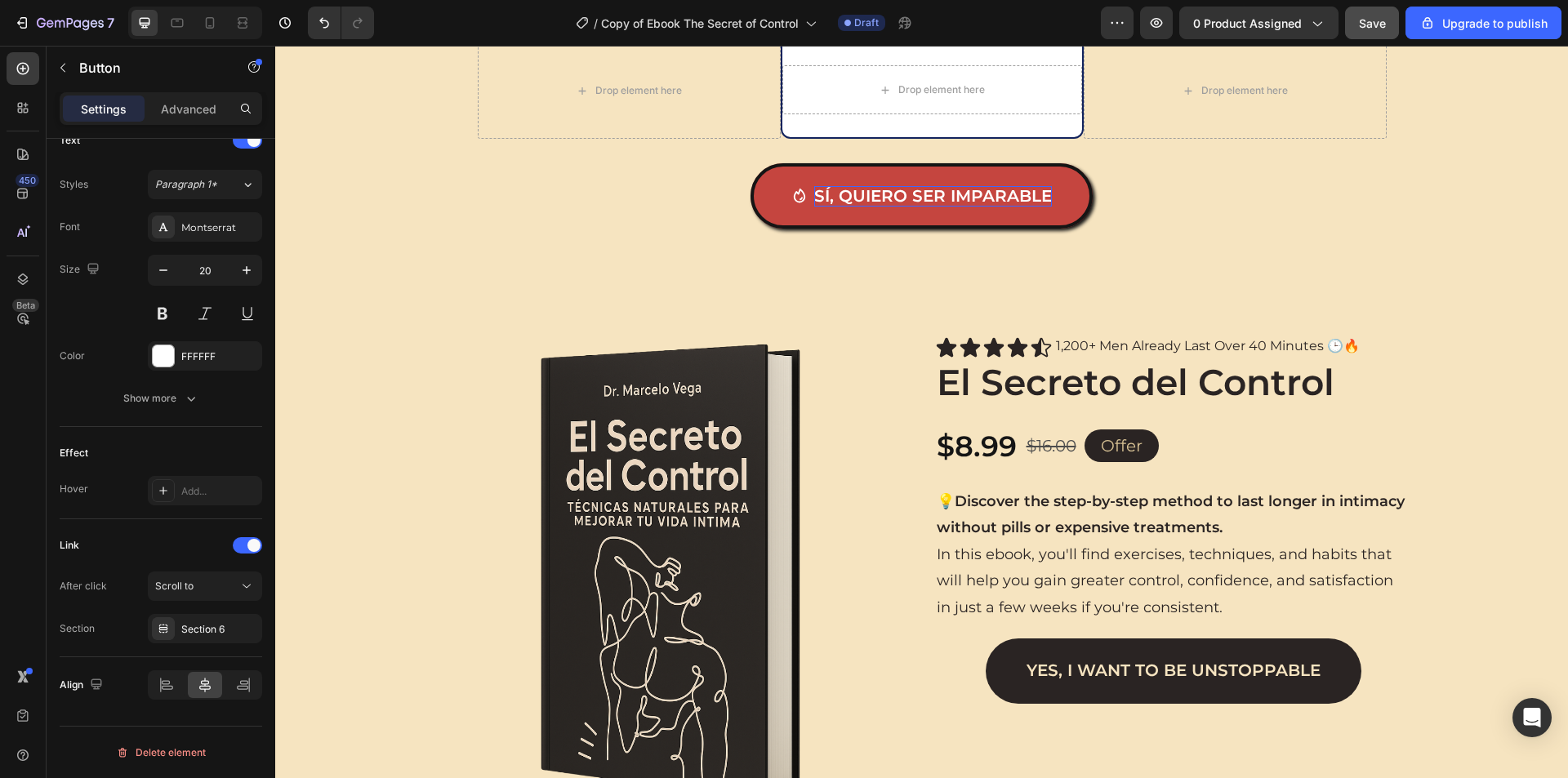
click at [190, 128] on div "Settings Advanced" at bounding box center [160, 115] width 229 height 46
click at [190, 101] on p "Advanced" at bounding box center [189, 109] width 56 height 17
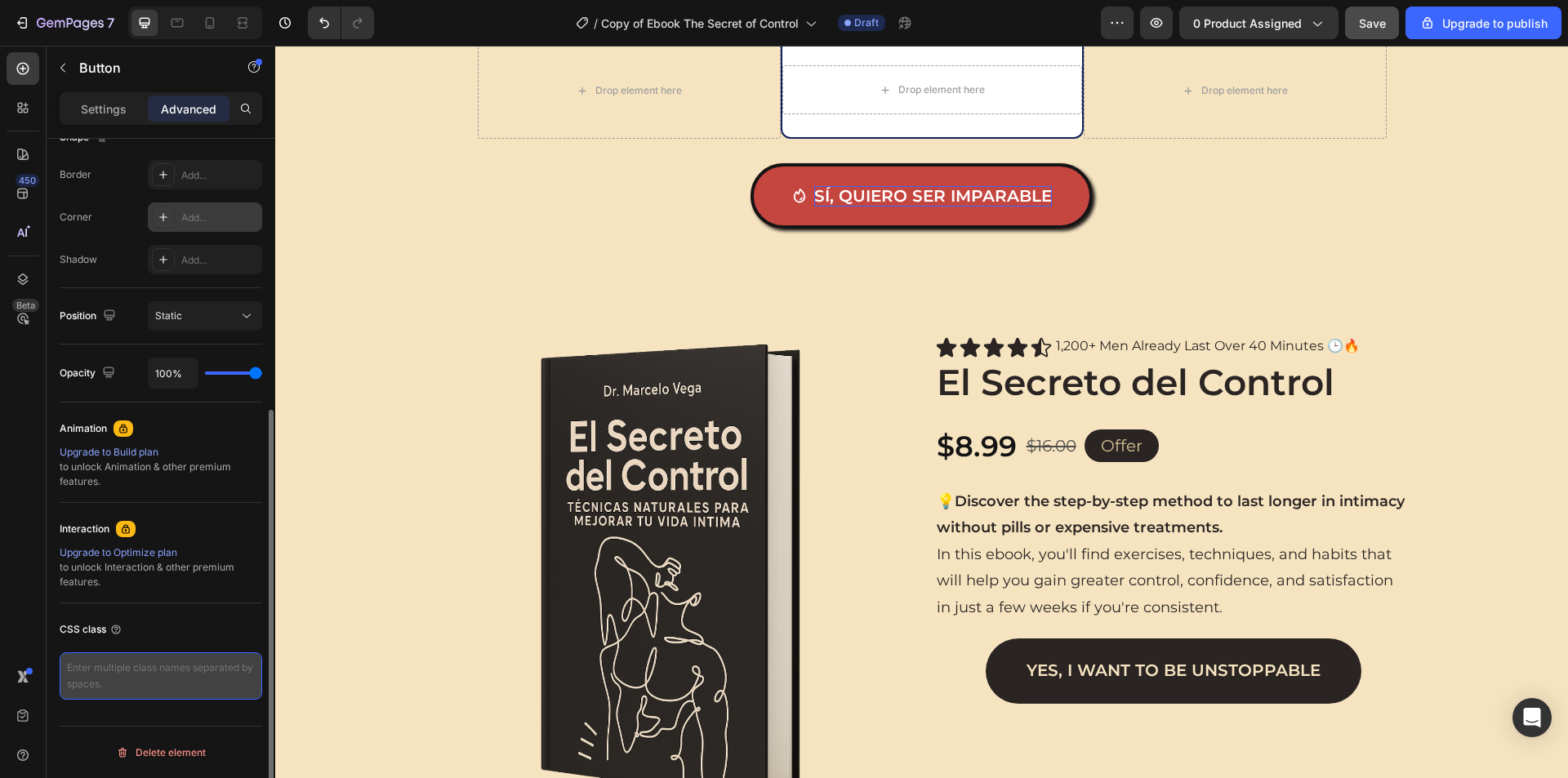
click at [153, 663] on textarea at bounding box center [160, 676] width 202 height 47
paste textarea "/* Estilo base */ button { background: #ff4b2b; /* rojo llamativo */ color: whi…"
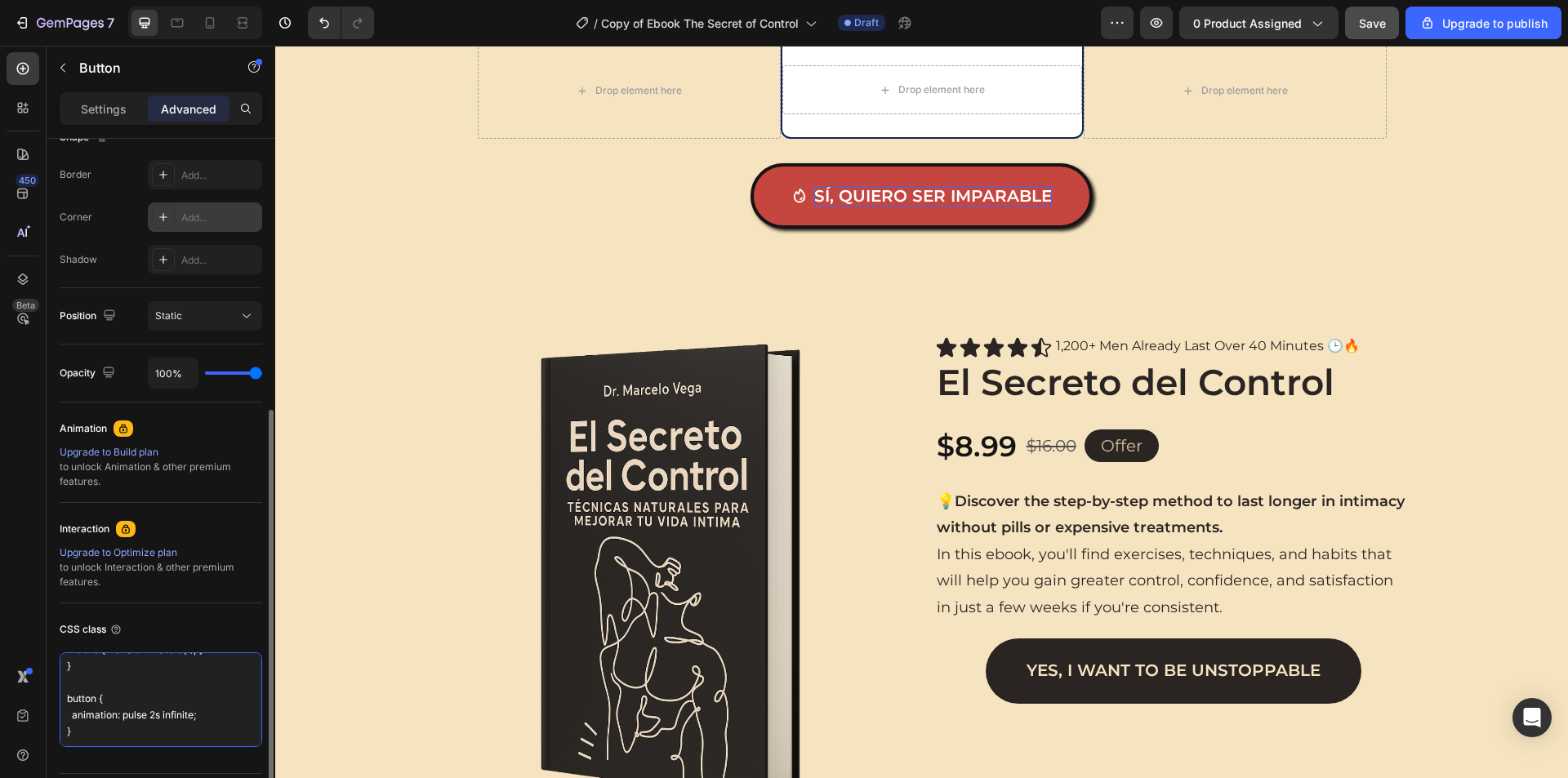
type textarea "/* Estilo base */ button { background: #ff4b2b; /* rojo llamativo */ color: whi…"
click at [303, 579] on div "Product Images Icon Icon Icon Icon Icon Icon List 1,200+ Men Already Last Over …" at bounding box center [921, 582] width 1292 height 490
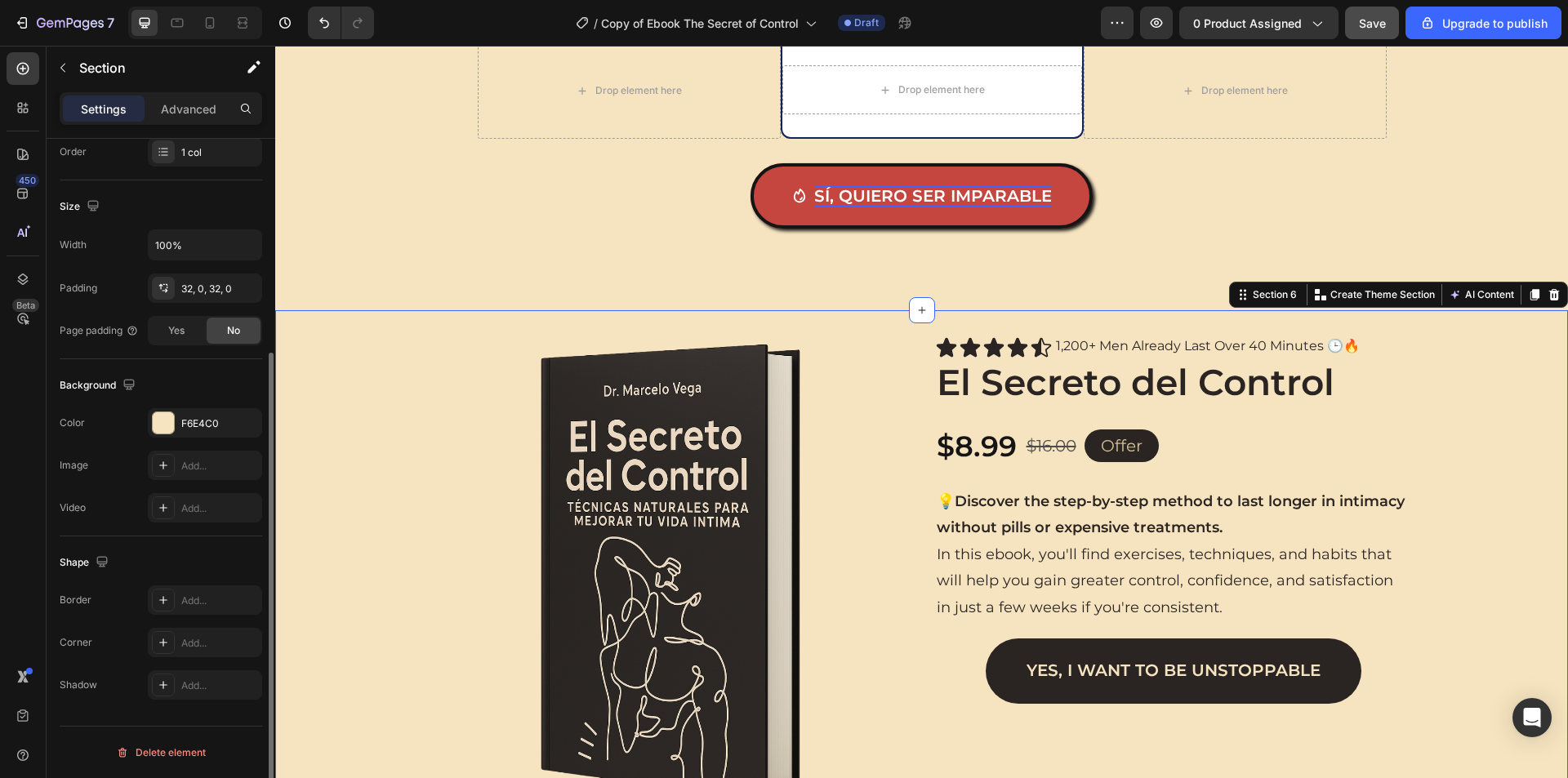
scroll to position [0, 0]
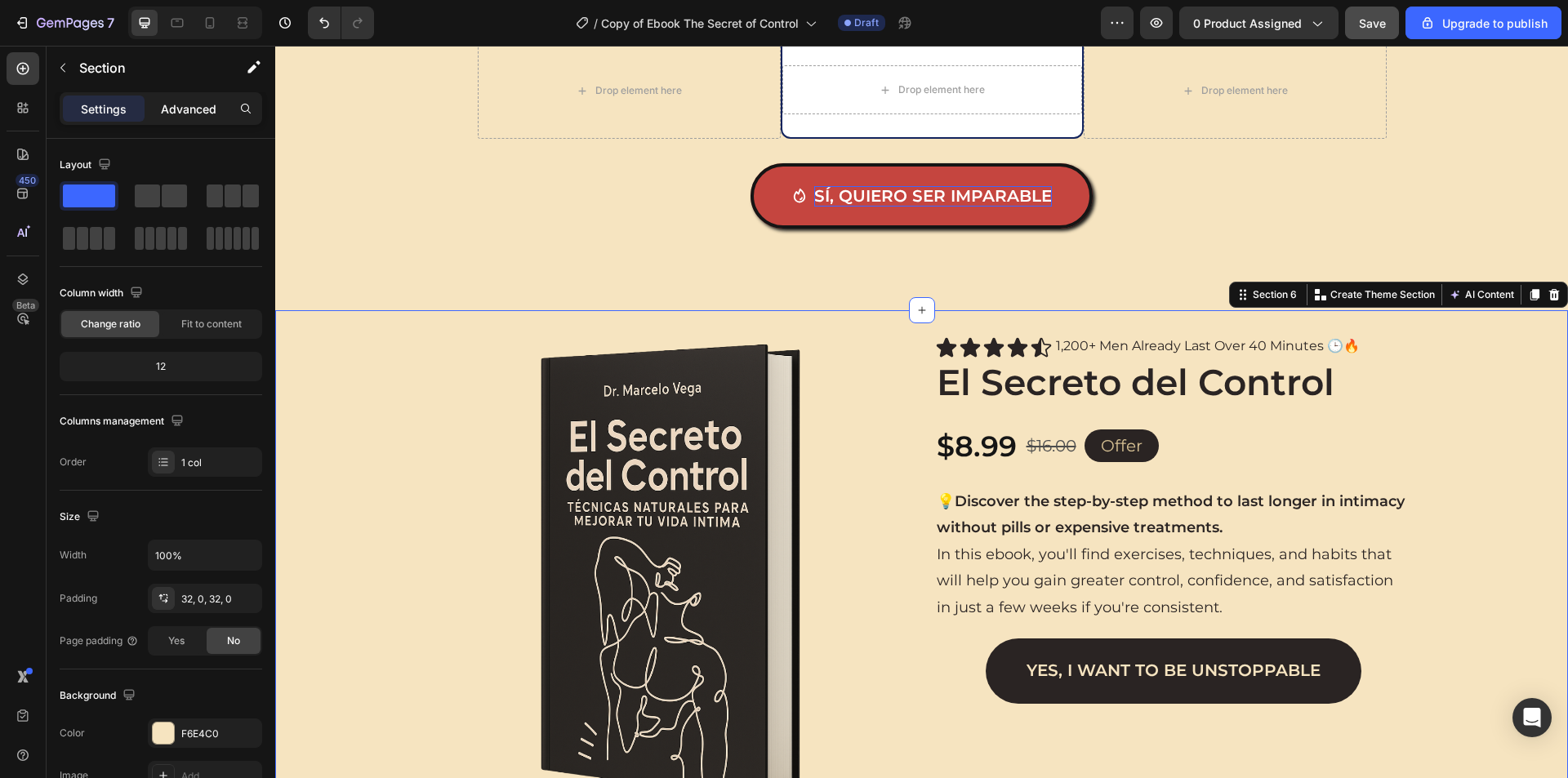
click at [194, 106] on p "Advanced" at bounding box center [189, 109] width 56 height 17
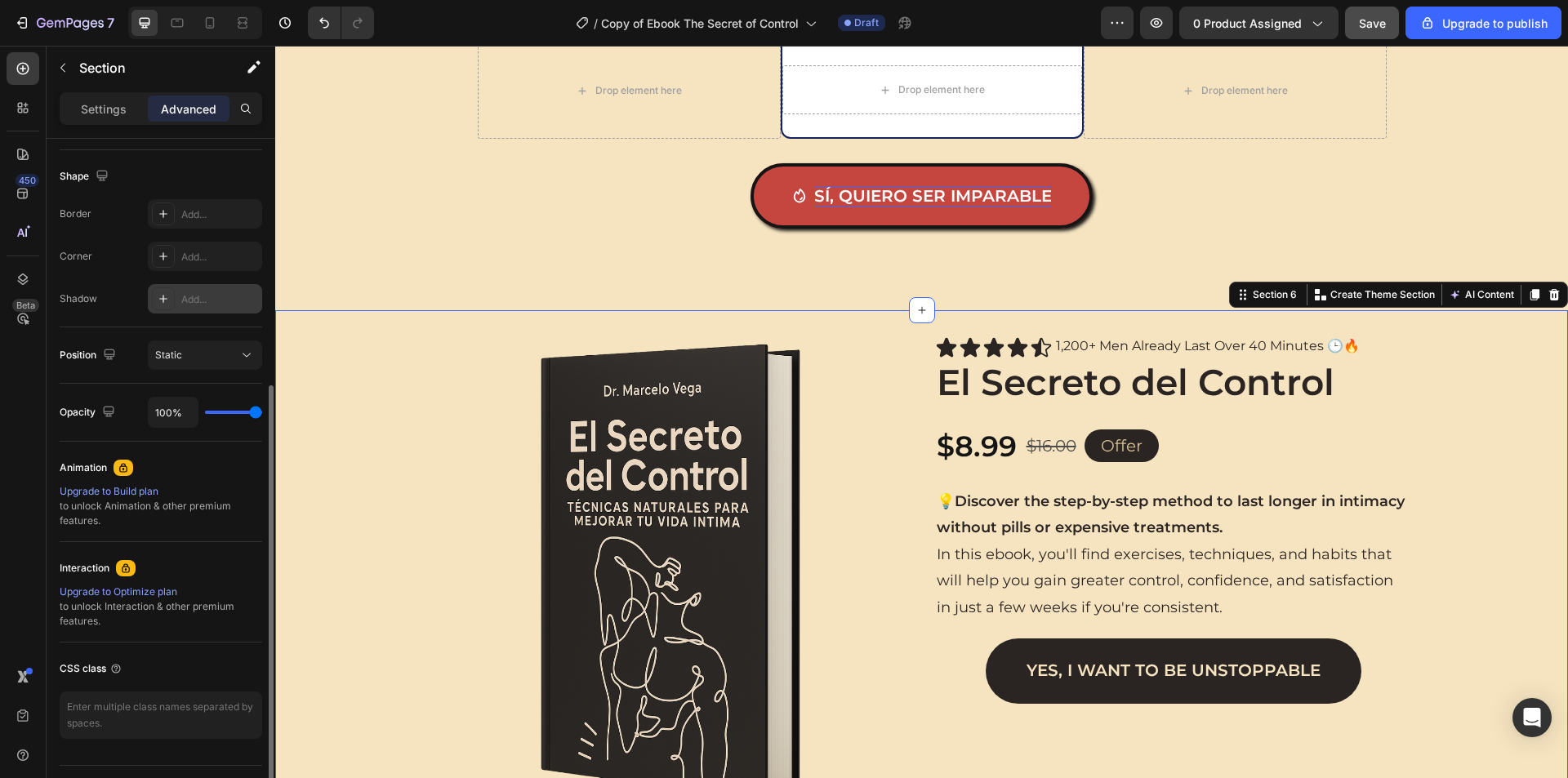
scroll to position [448, 0]
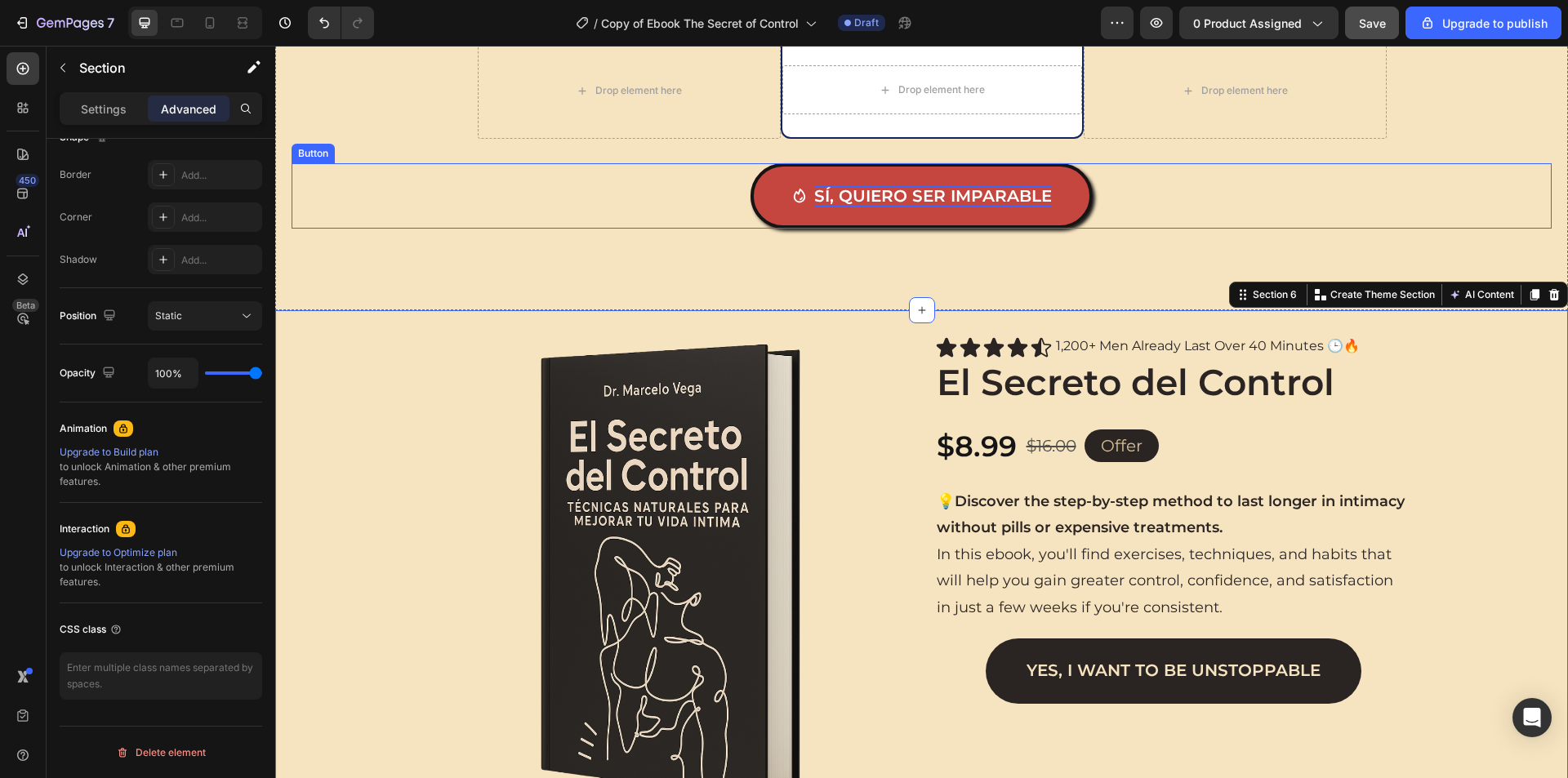
click at [753, 174] on link "Sí, quiero ser imparable" at bounding box center [921, 195] width 342 height 65
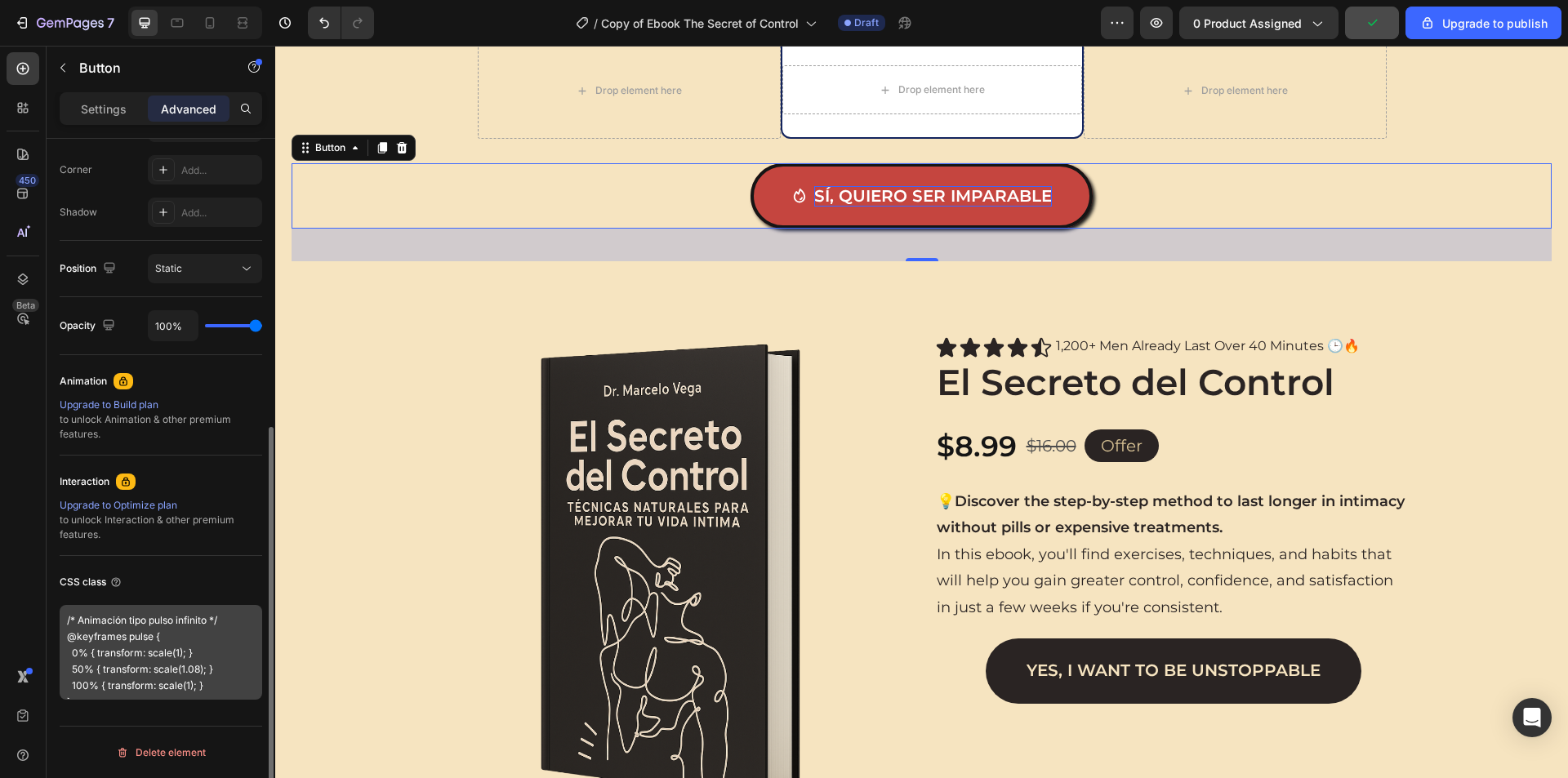
scroll to position [491, 0]
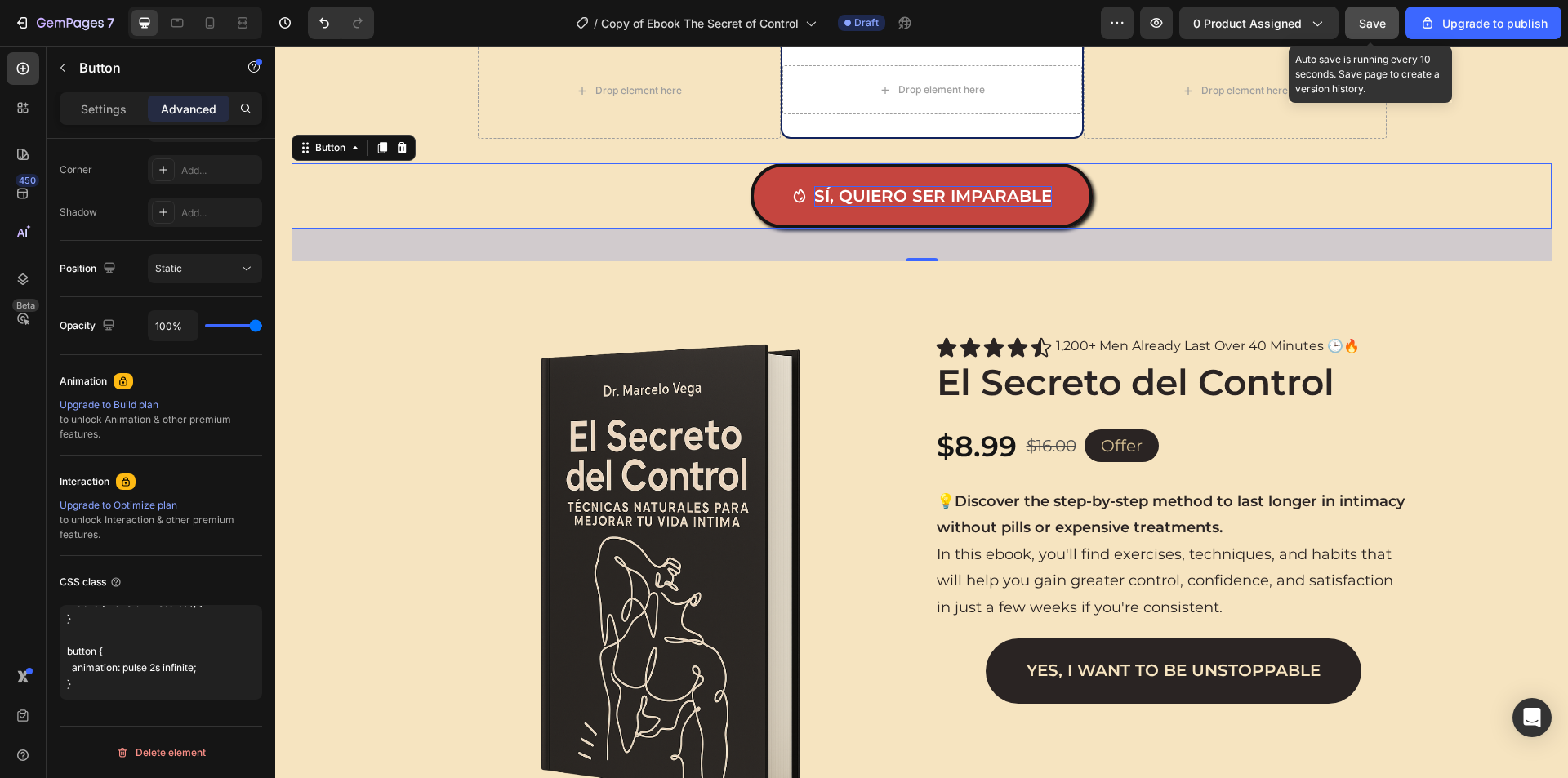
click at [1373, 17] on span "Save" at bounding box center [1372, 23] width 27 height 14
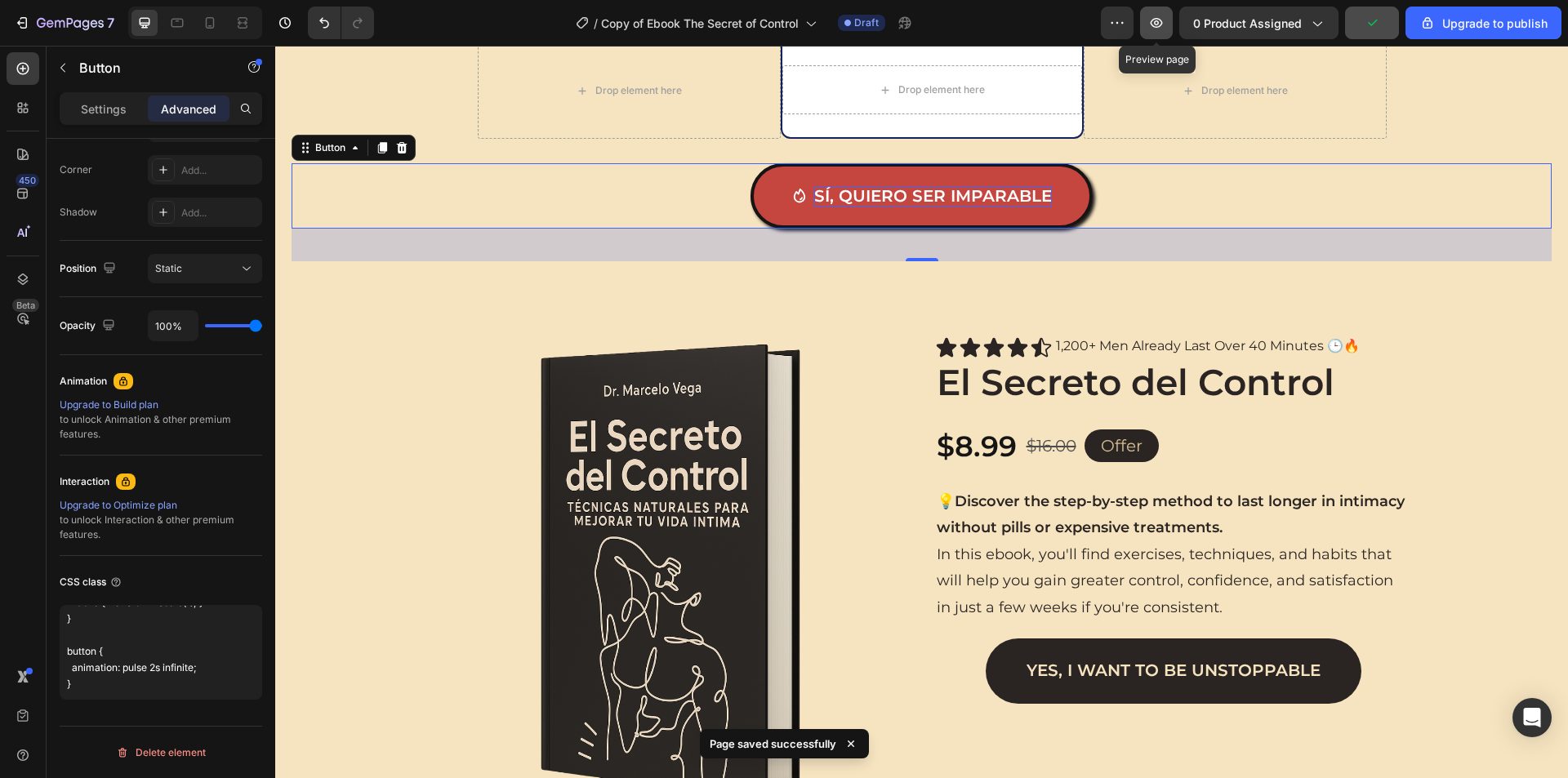
click at [1171, 21] on button "button" at bounding box center [1156, 23] width 32 height 32
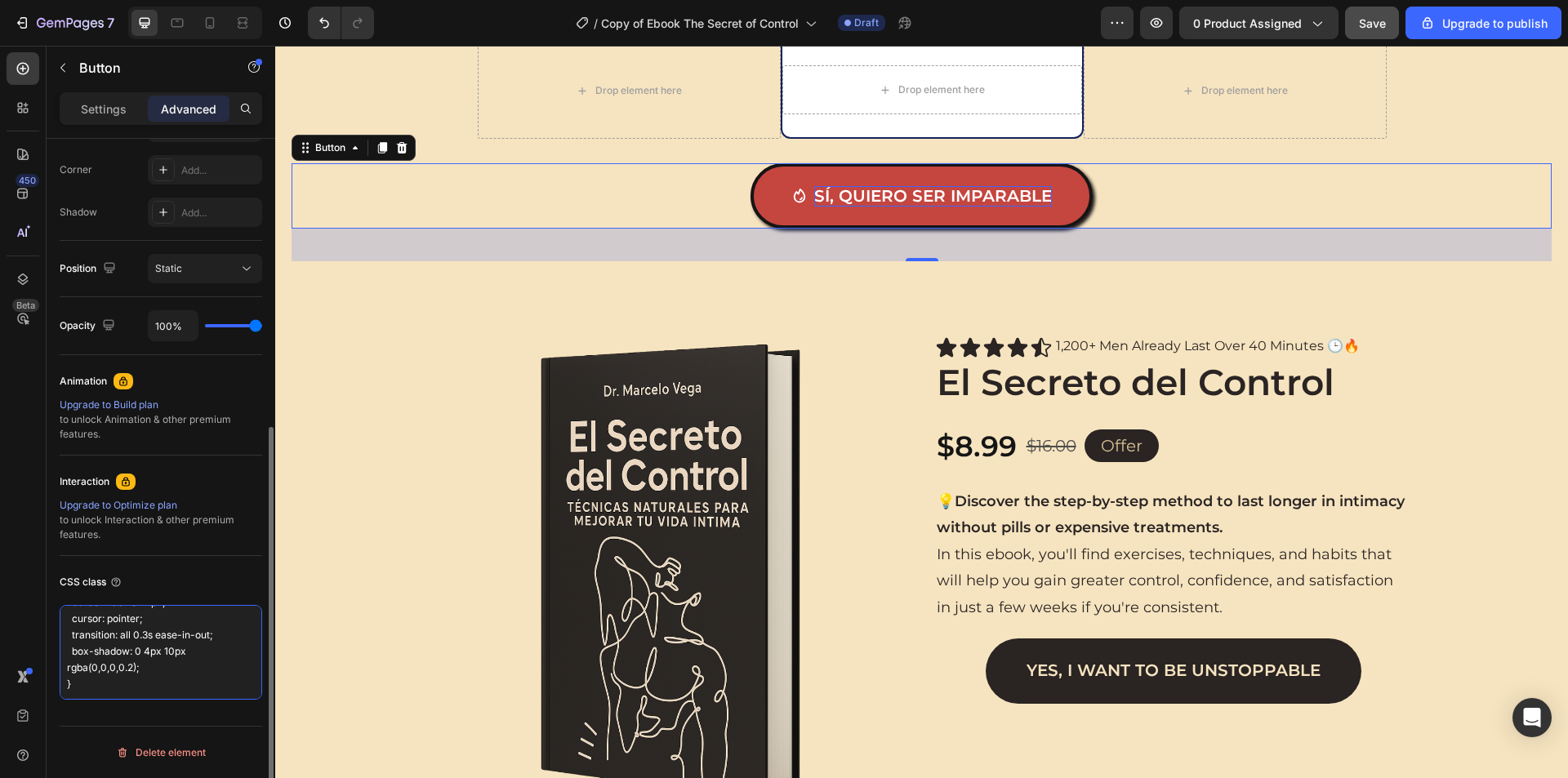
scroll to position [0, 0]
drag, startPoint x: 138, startPoint y: 689, endPoint x: 56, endPoint y: 581, distance: 135.6
click at [56, 581] on div "Display on Desktop Yes No Tablet Yes No Mobile Yes No Spacing (px) 30 0 40 0 0 …" at bounding box center [160, 234] width 229 height 1181
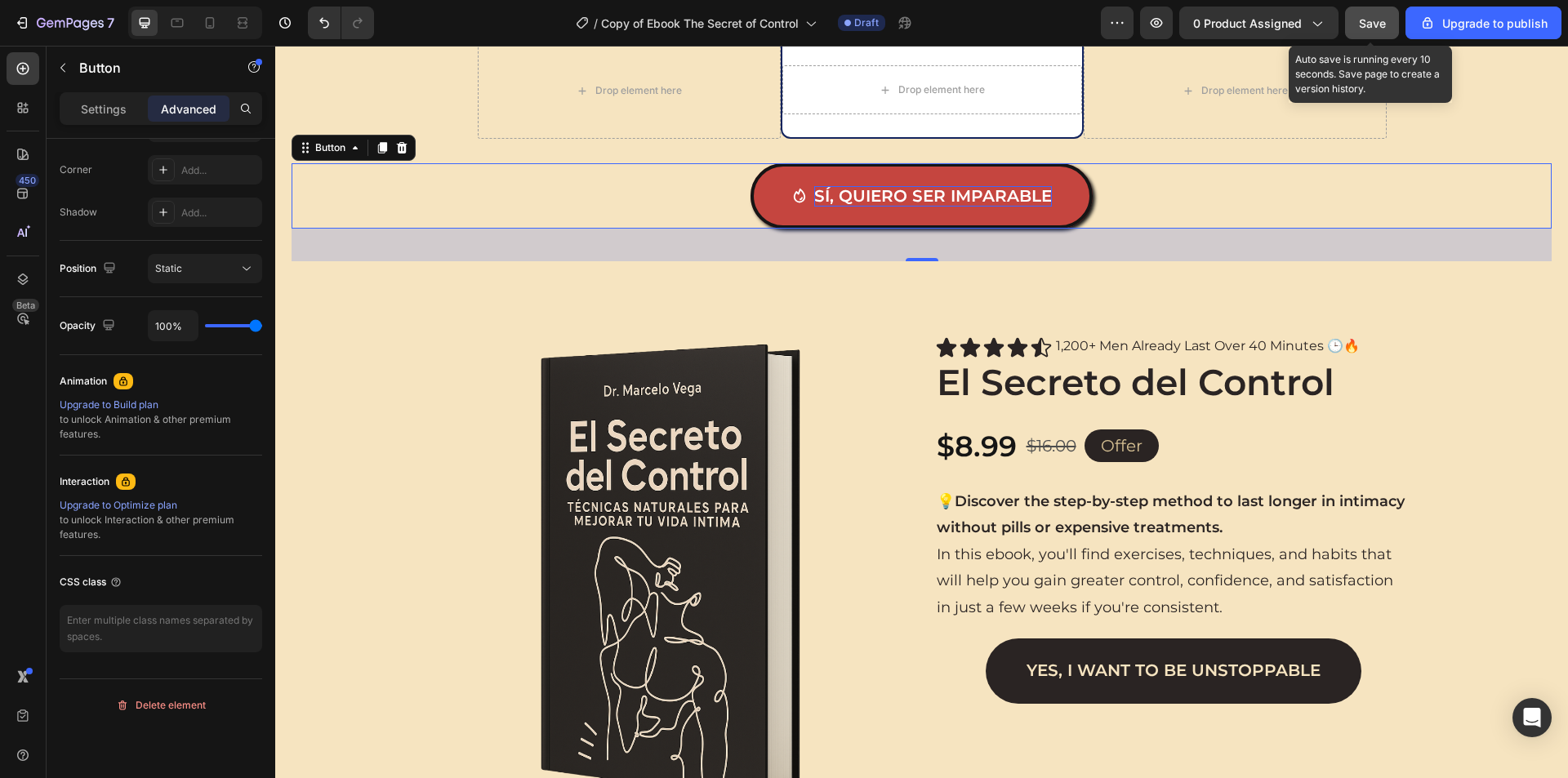
click at [1373, 20] on span "Save" at bounding box center [1372, 23] width 27 height 14
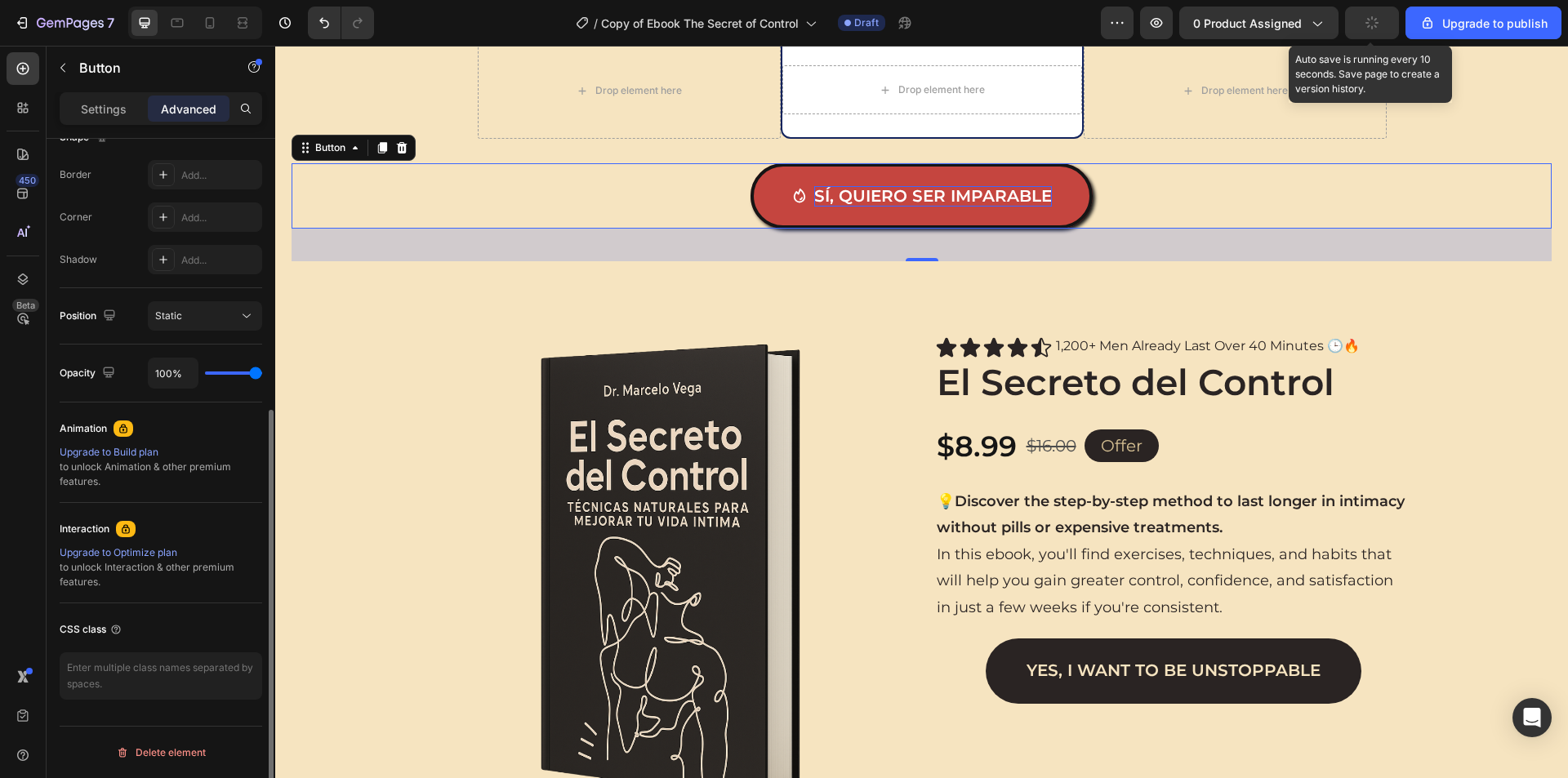
scroll to position [448, 0]
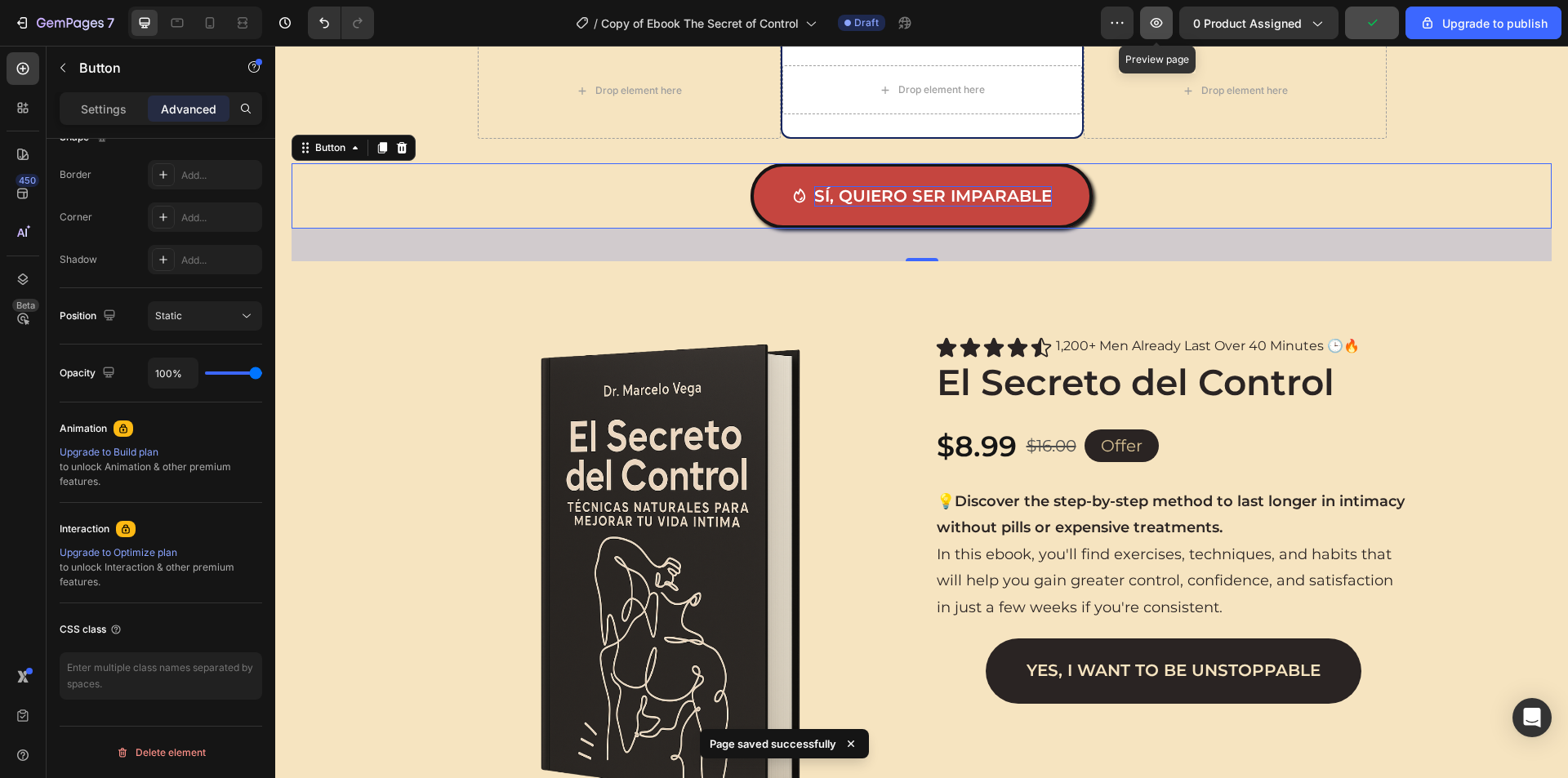
click at [1157, 21] on icon "button" at bounding box center [1155, 22] width 16 height 16
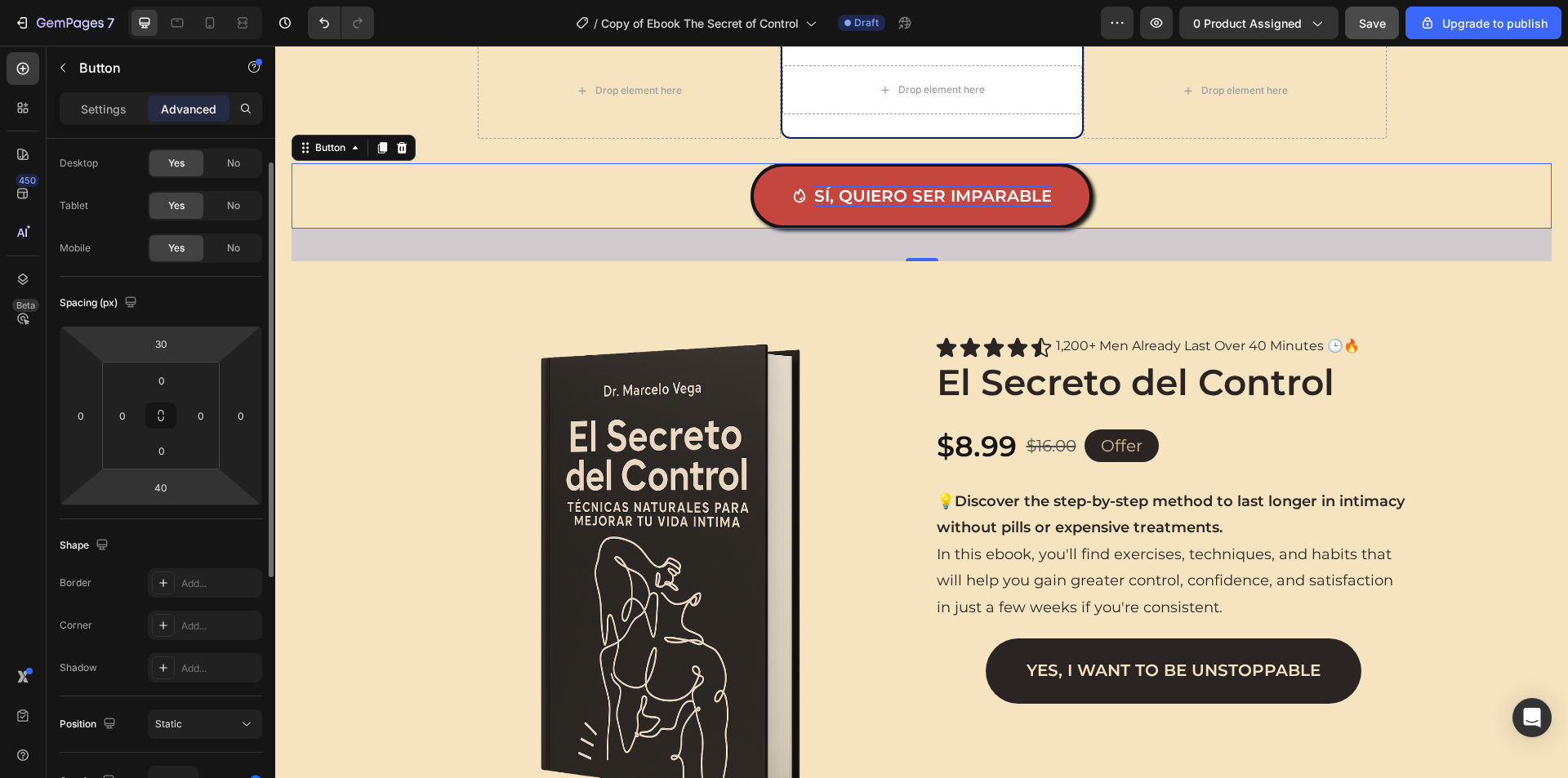
scroll to position [0, 0]
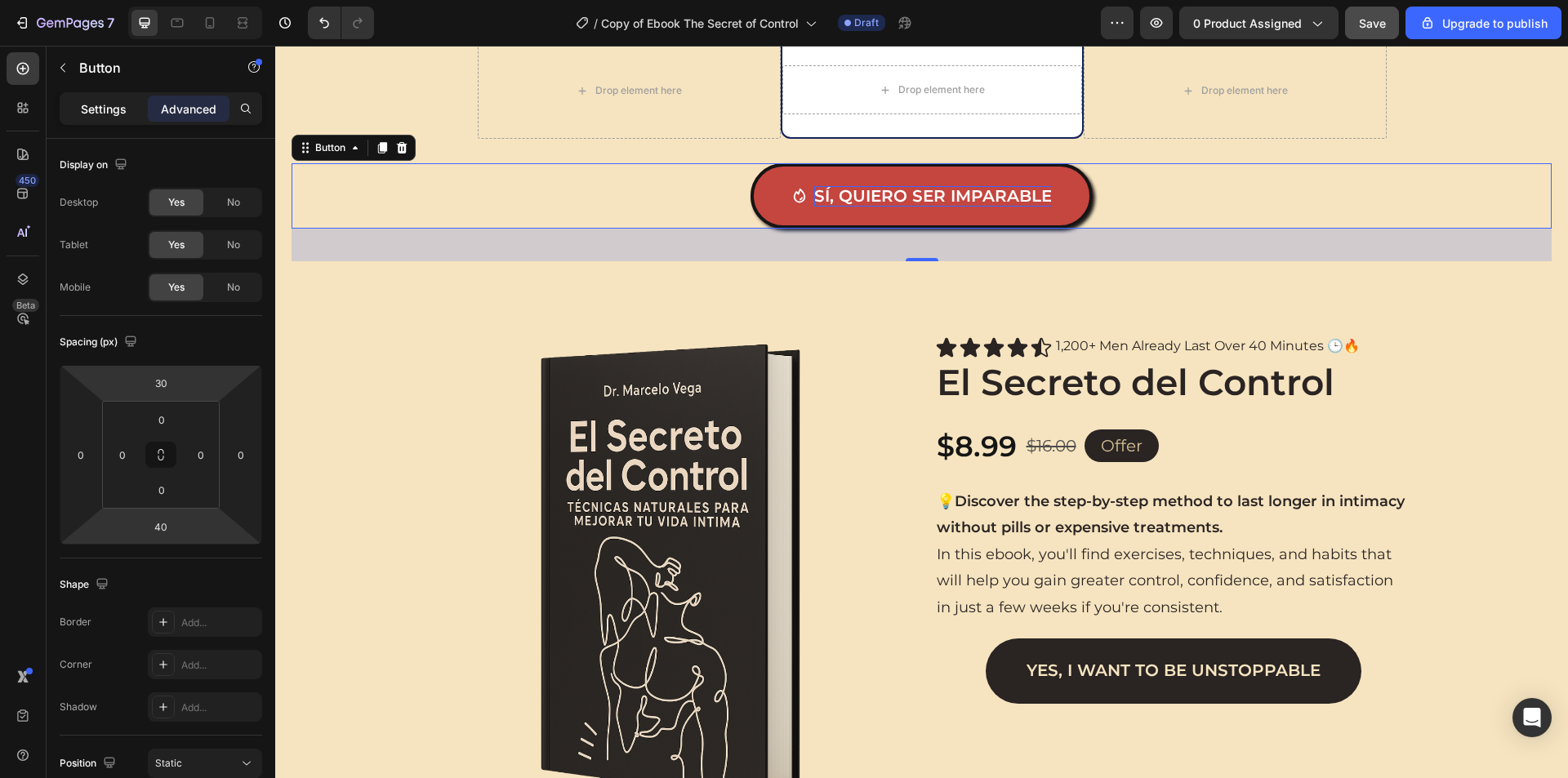
click at [84, 106] on p "Settings" at bounding box center [103, 109] width 46 height 17
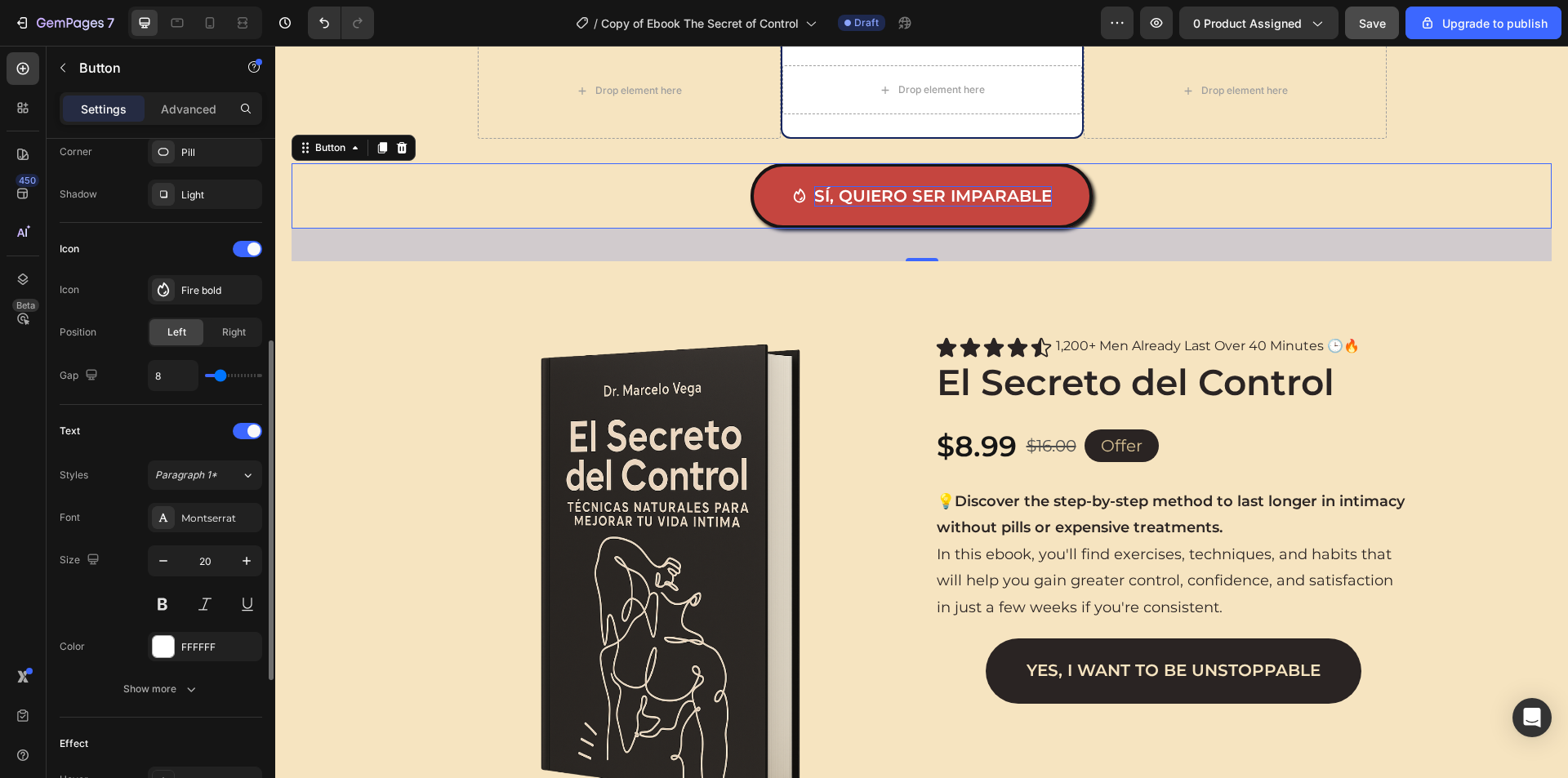
scroll to position [699, 0]
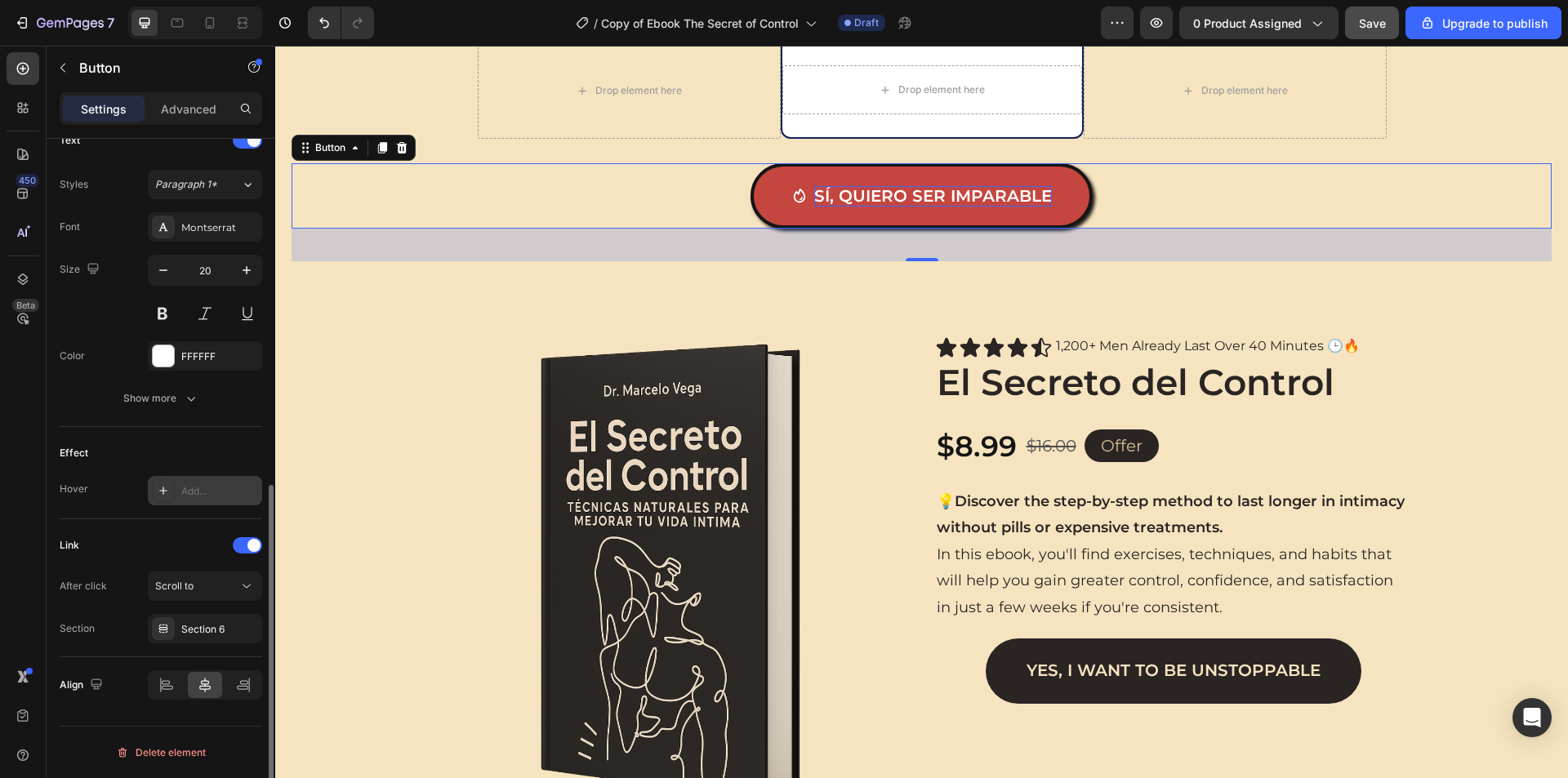
click at [209, 487] on div "Add..." at bounding box center [219, 491] width 77 height 14
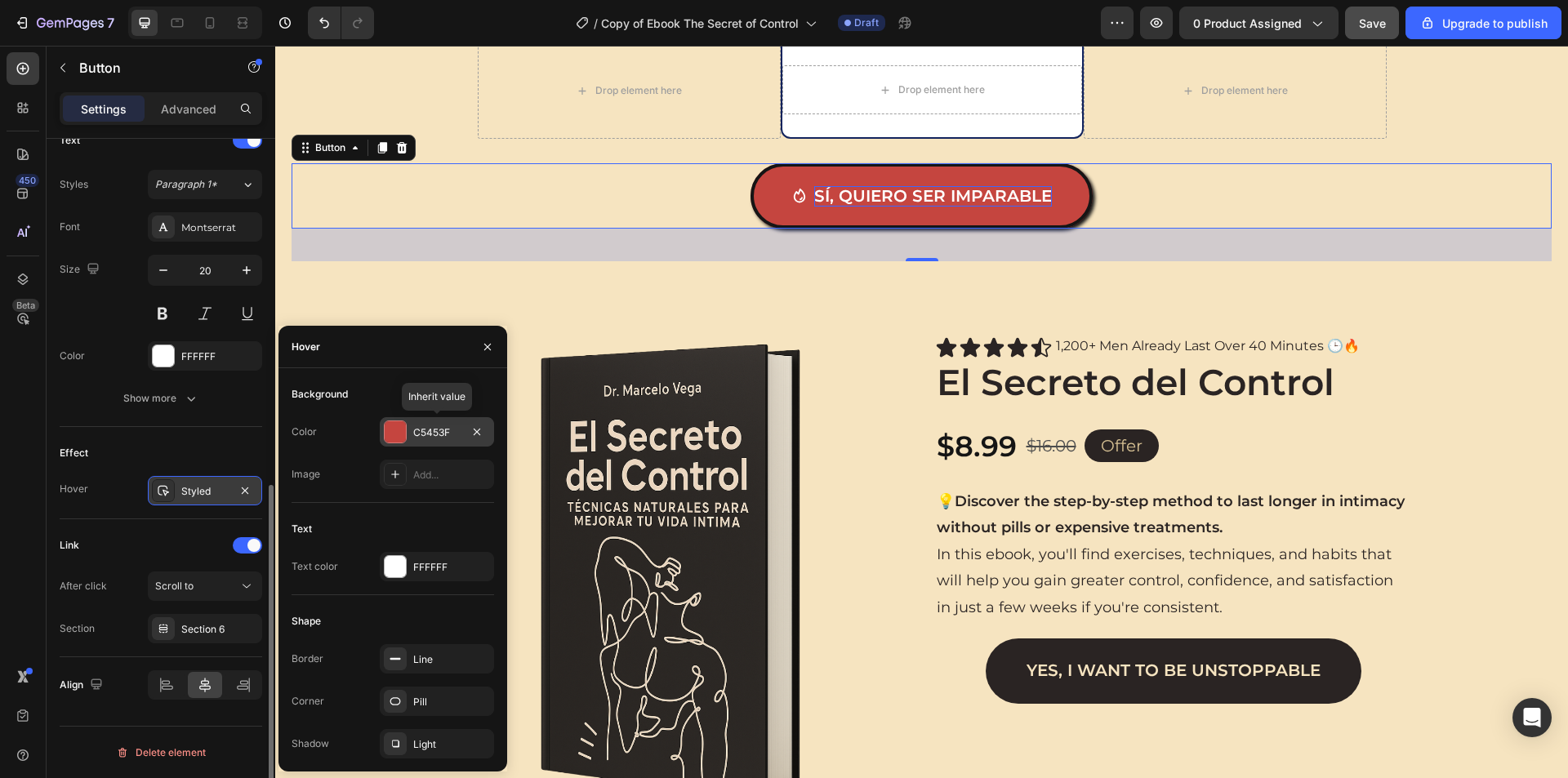
click at [411, 439] on div "C5453F" at bounding box center [436, 432] width 114 height 29
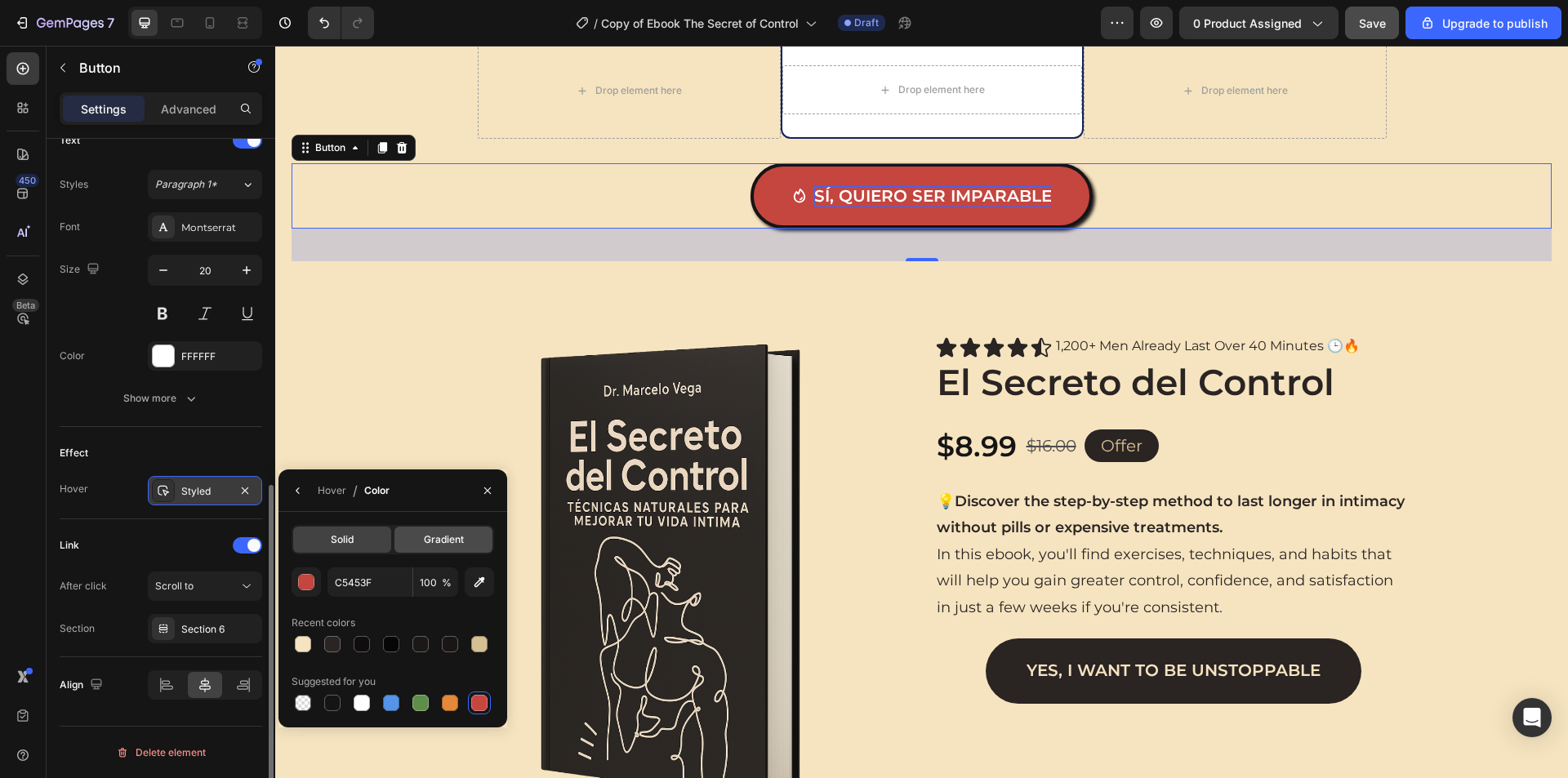
click at [418, 536] on div "Gradient" at bounding box center [443, 540] width 98 height 27
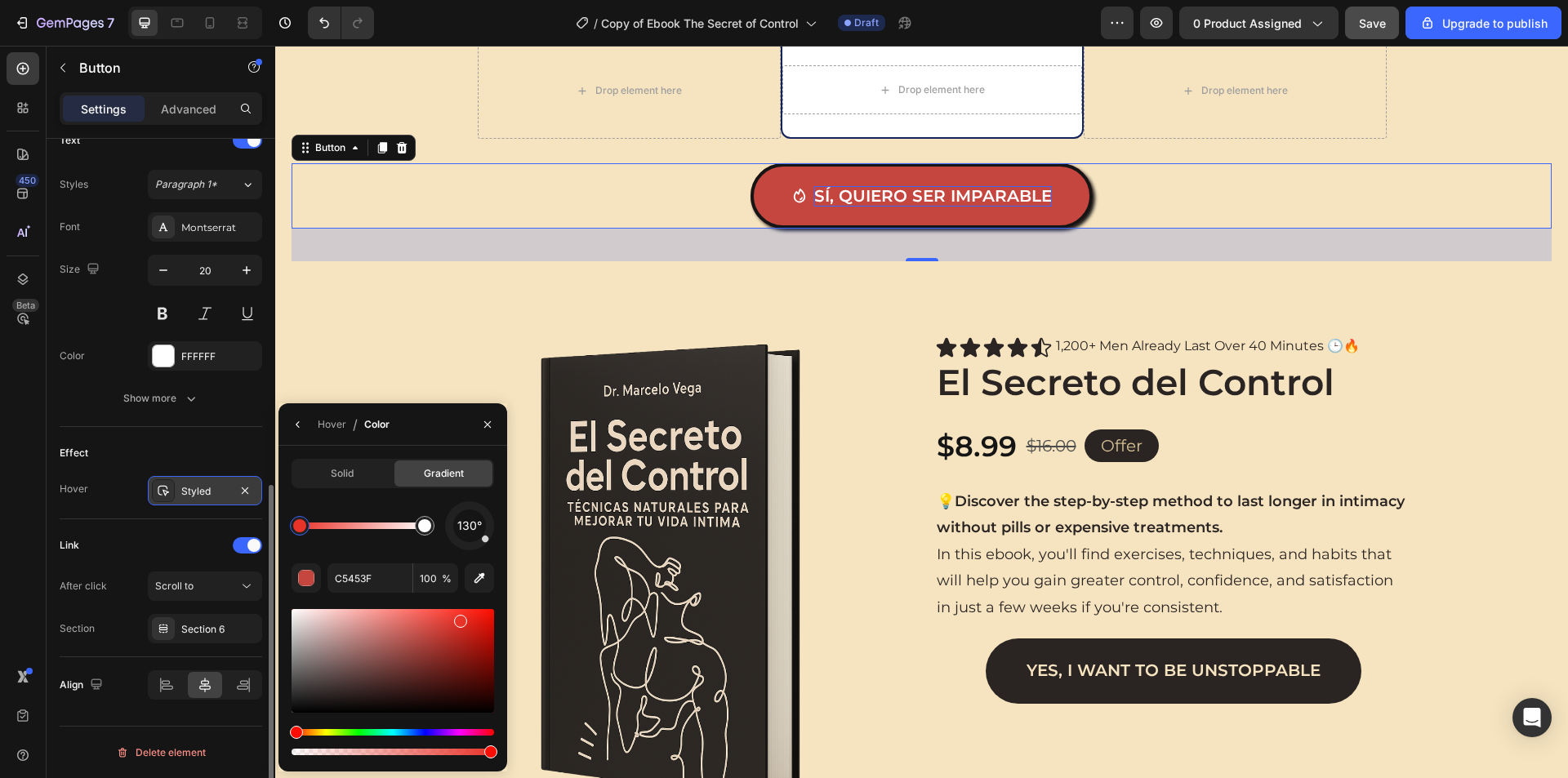
drag, startPoint x: 431, startPoint y: 636, endPoint x: 459, endPoint y: 619, distance: 32.8
click at [459, 619] on div at bounding box center [461, 621] width 13 height 13
type input "E83329"
drag, startPoint x: 302, startPoint y: 525, endPoint x: 361, endPoint y: 525, distance: 59.0
click at [361, 525] on div at bounding box center [361, 526] width 13 height 13
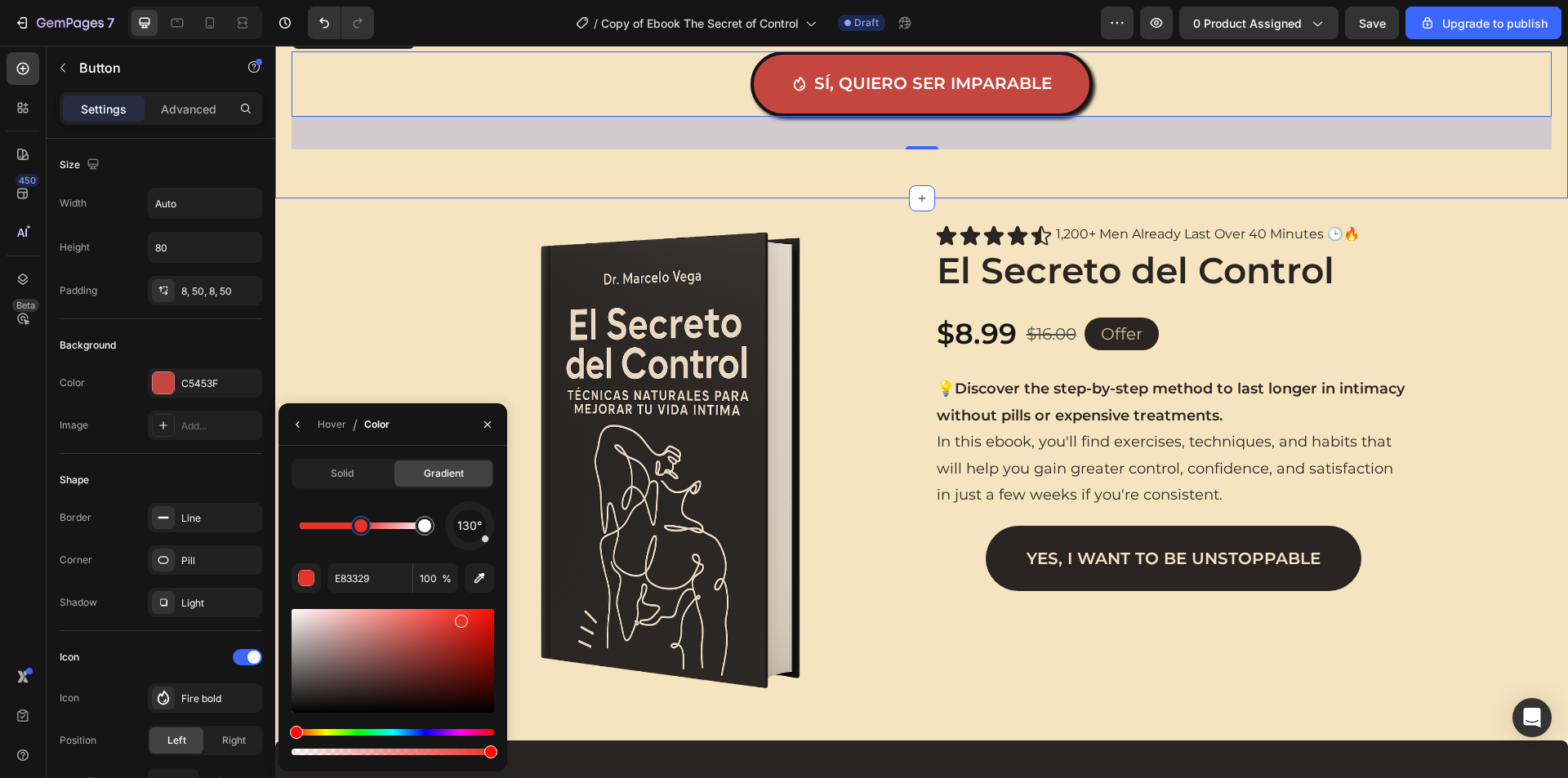
scroll to position [699, 0]
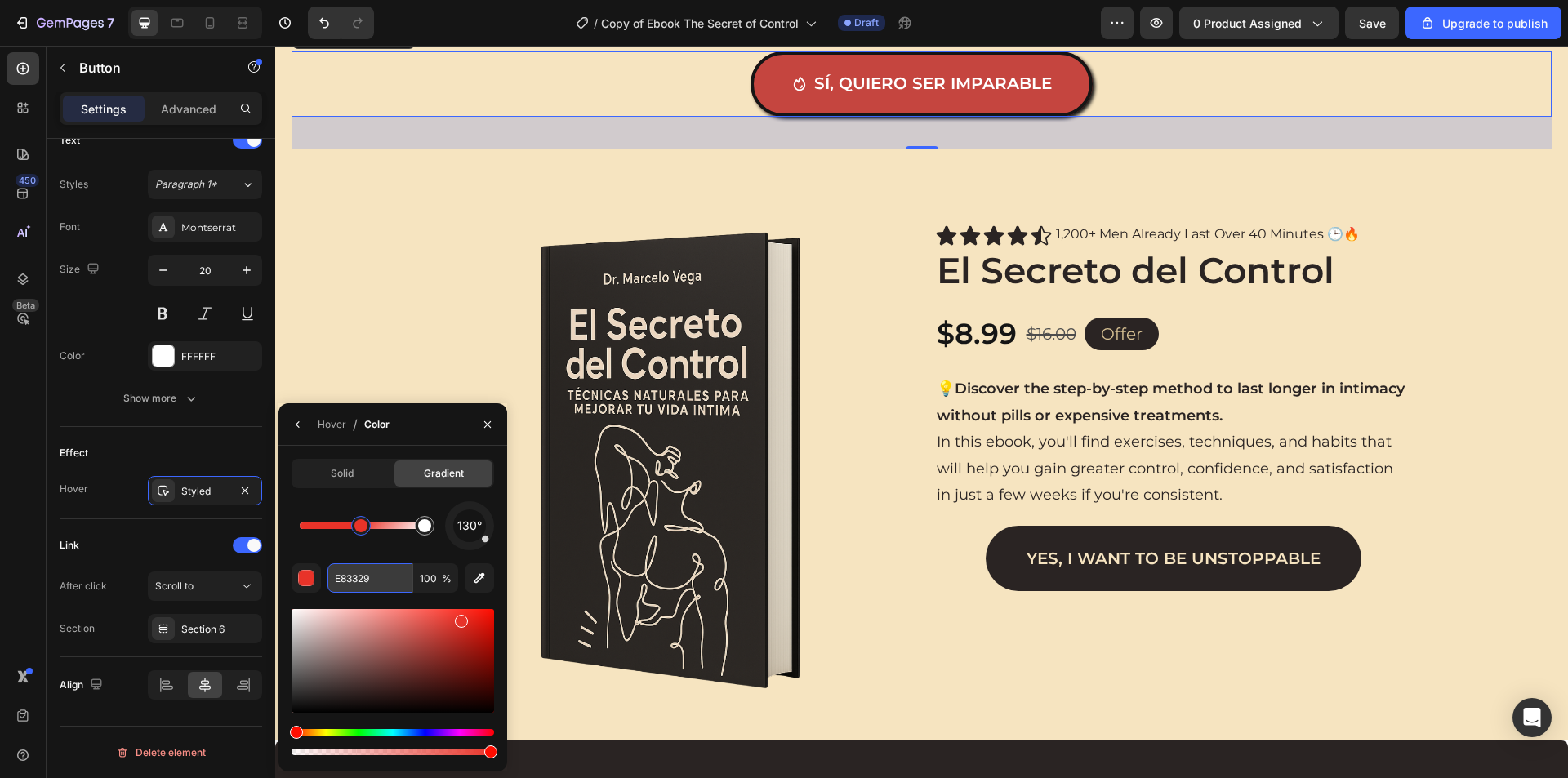
click at [378, 584] on input "E83329" at bounding box center [370, 578] width 85 height 29
click at [356, 485] on div "Solid" at bounding box center [341, 473] width 98 height 27
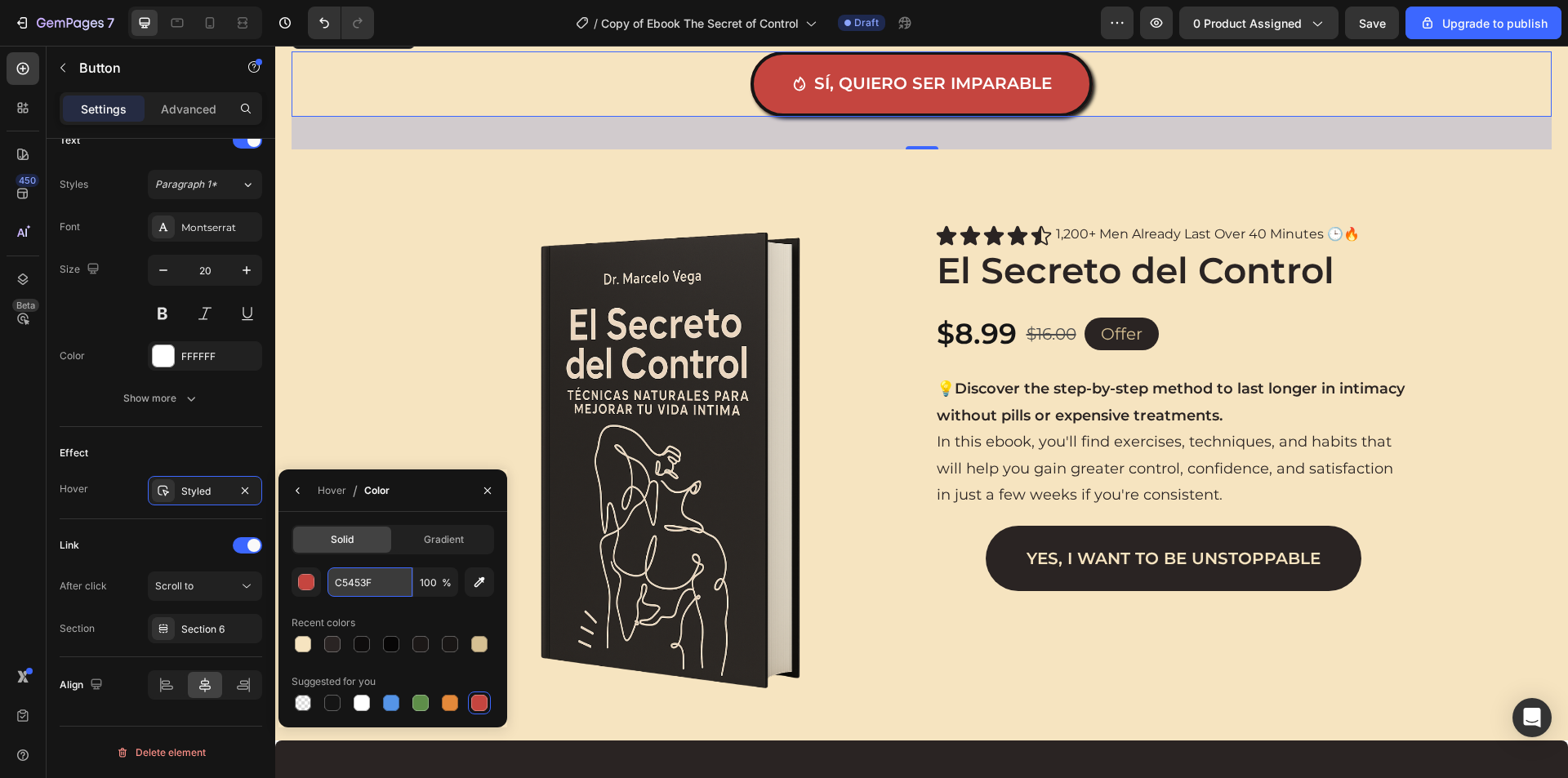
click at [360, 572] on input "C5453F" at bounding box center [370, 582] width 85 height 29
paste input "E83329"
type input "E83329"
click at [425, 486] on div "Hover / Color" at bounding box center [392, 491] width 229 height 43
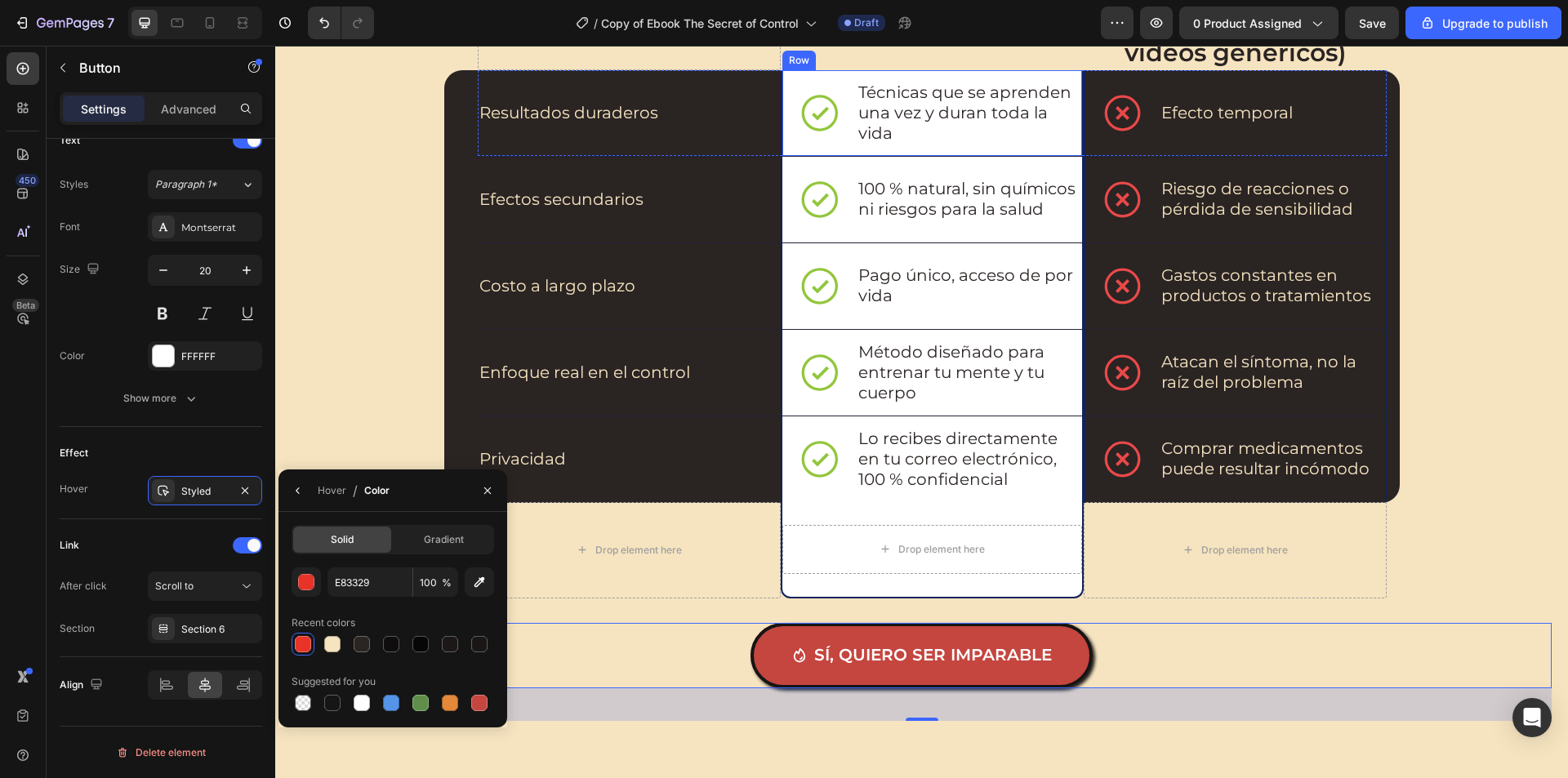
scroll to position [1960, 0]
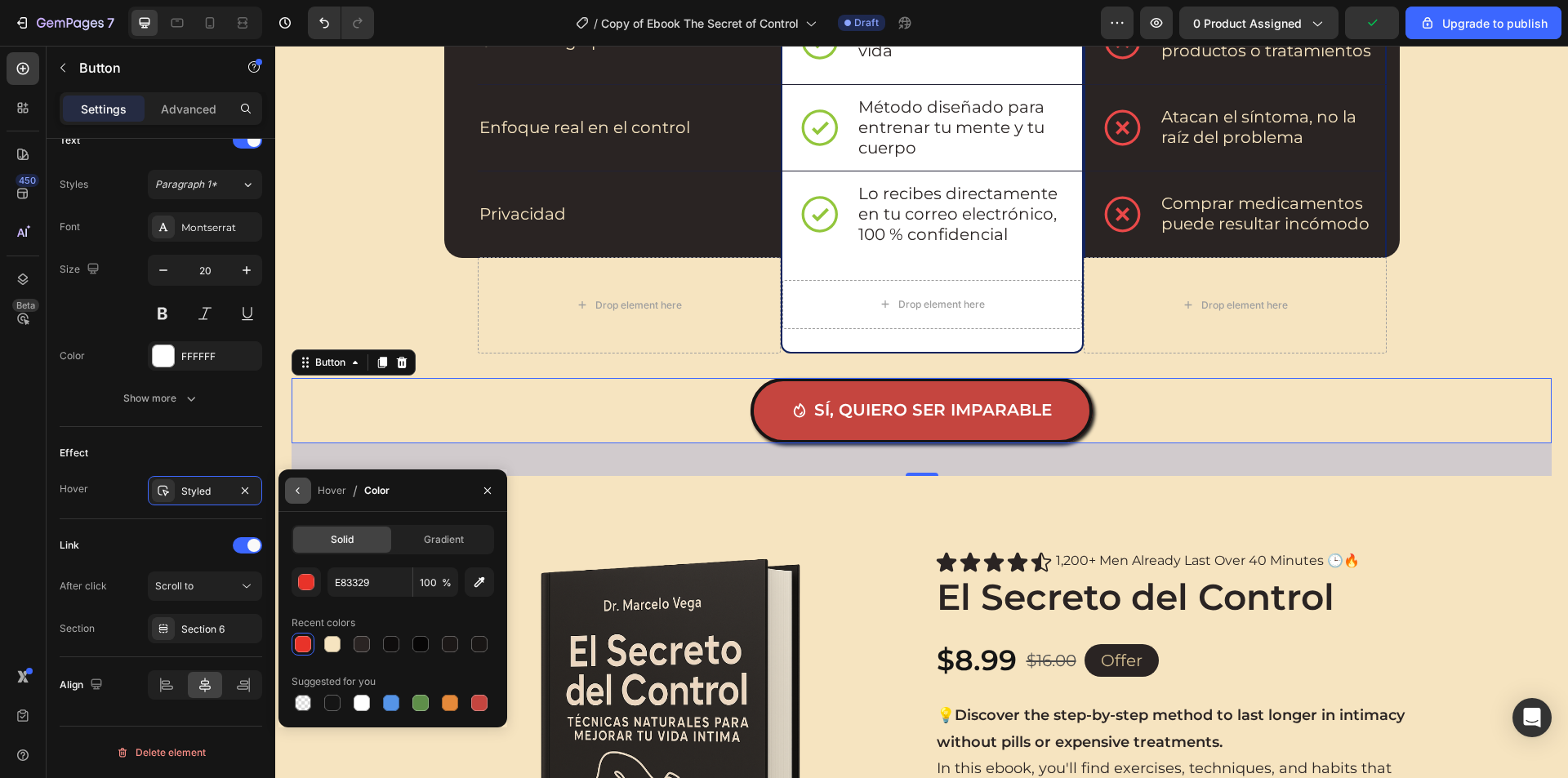
click at [306, 484] on button "button" at bounding box center [298, 491] width 27 height 27
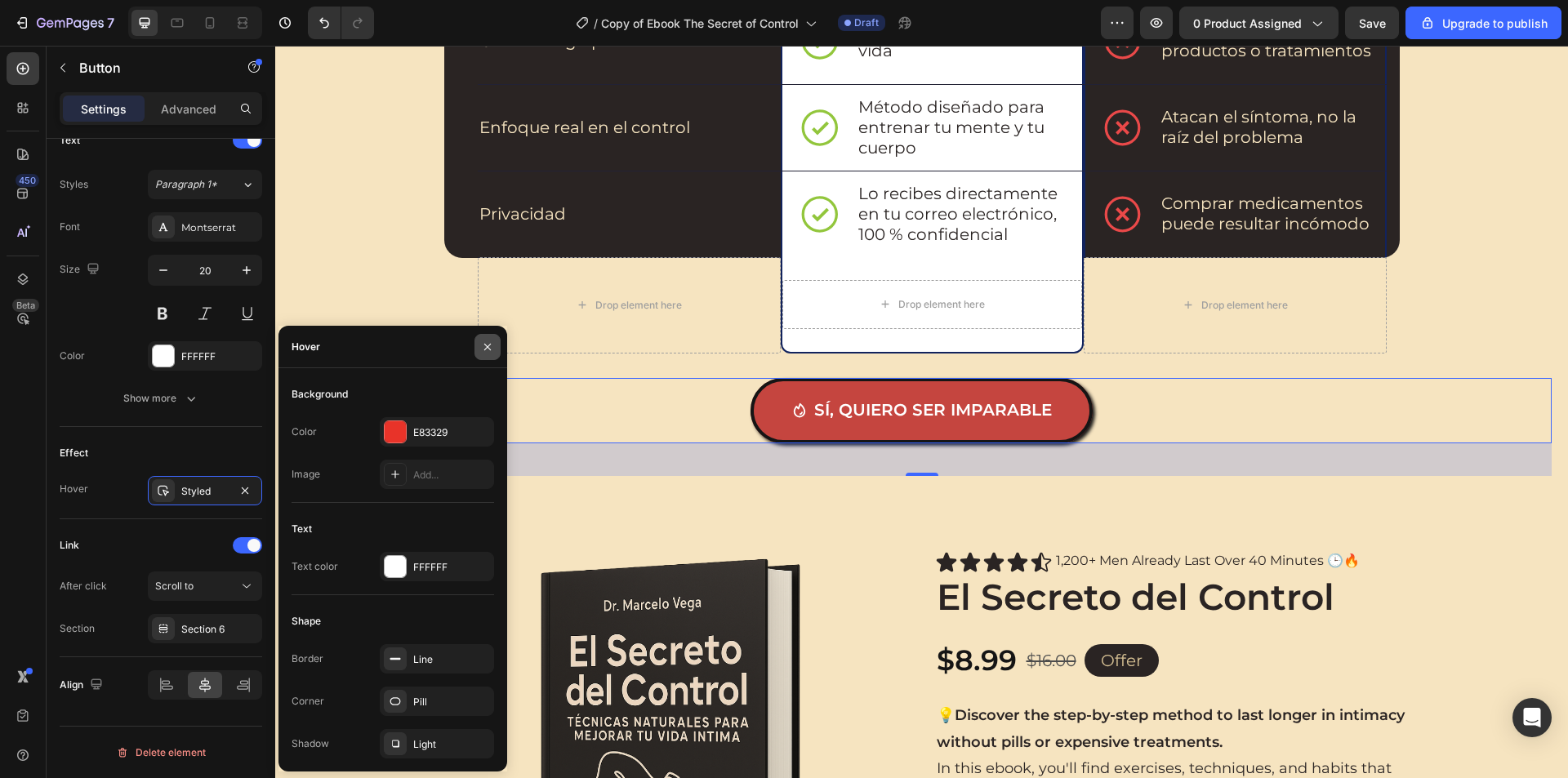
drag, startPoint x: 484, startPoint y: 348, endPoint x: 201, endPoint y: 302, distance: 286.7
click at [484, 348] on icon "button" at bounding box center [488, 347] width 13 height 13
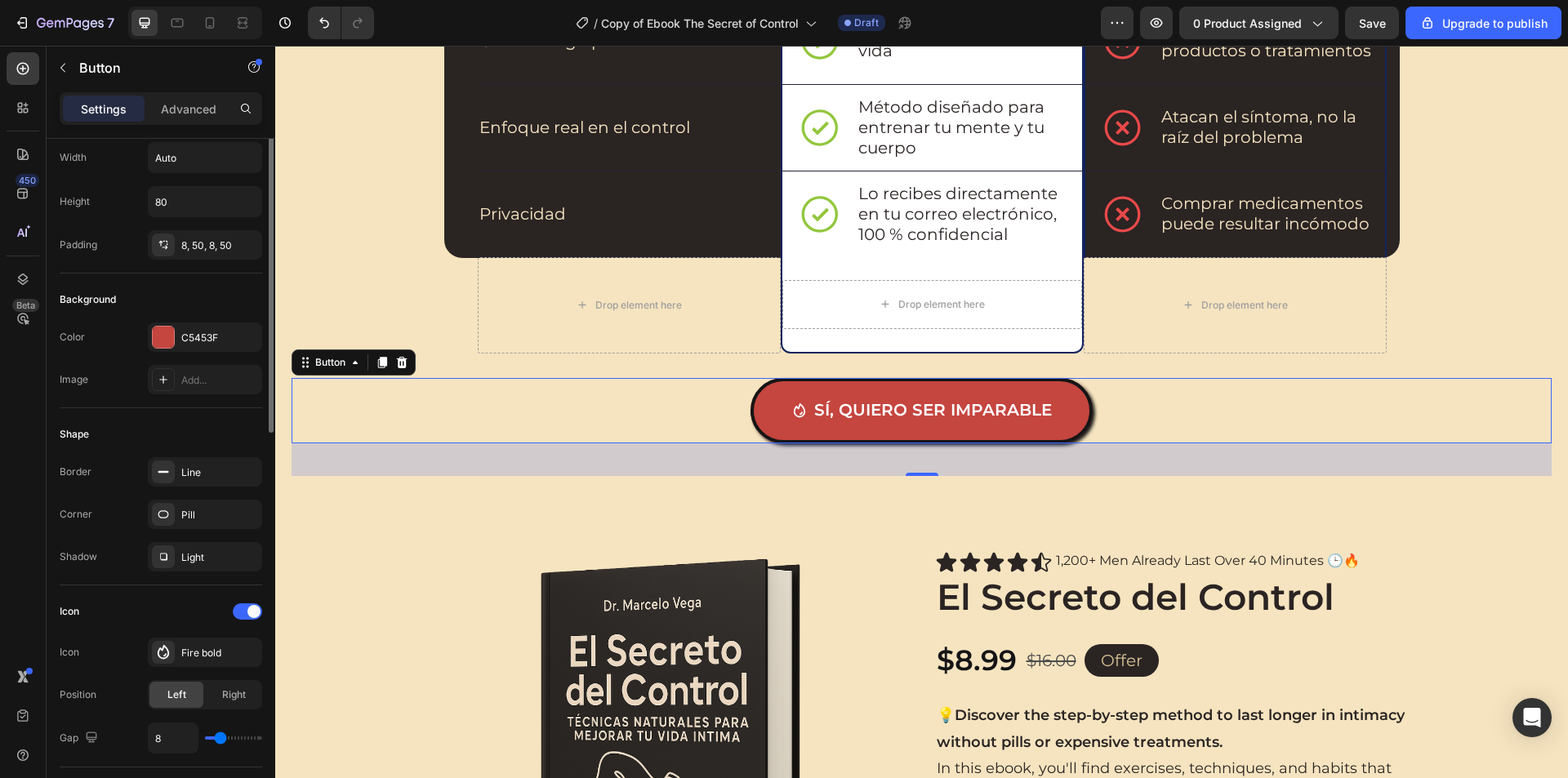
scroll to position [0, 0]
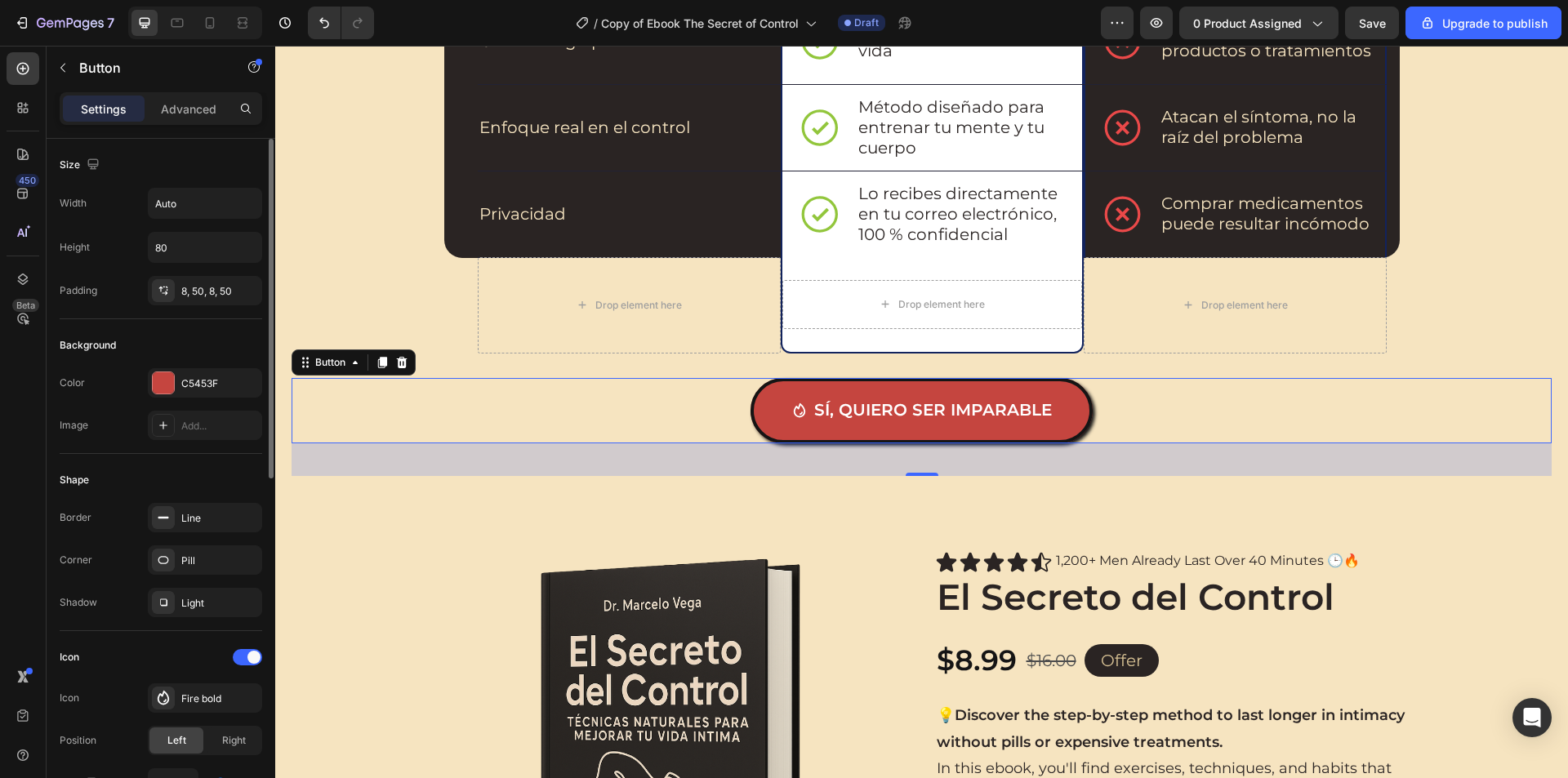
click at [208, 398] on div "Color C5453F Image Add..." at bounding box center [160, 404] width 202 height 72
click at [210, 395] on div "C5453F" at bounding box center [205, 382] width 114 height 29
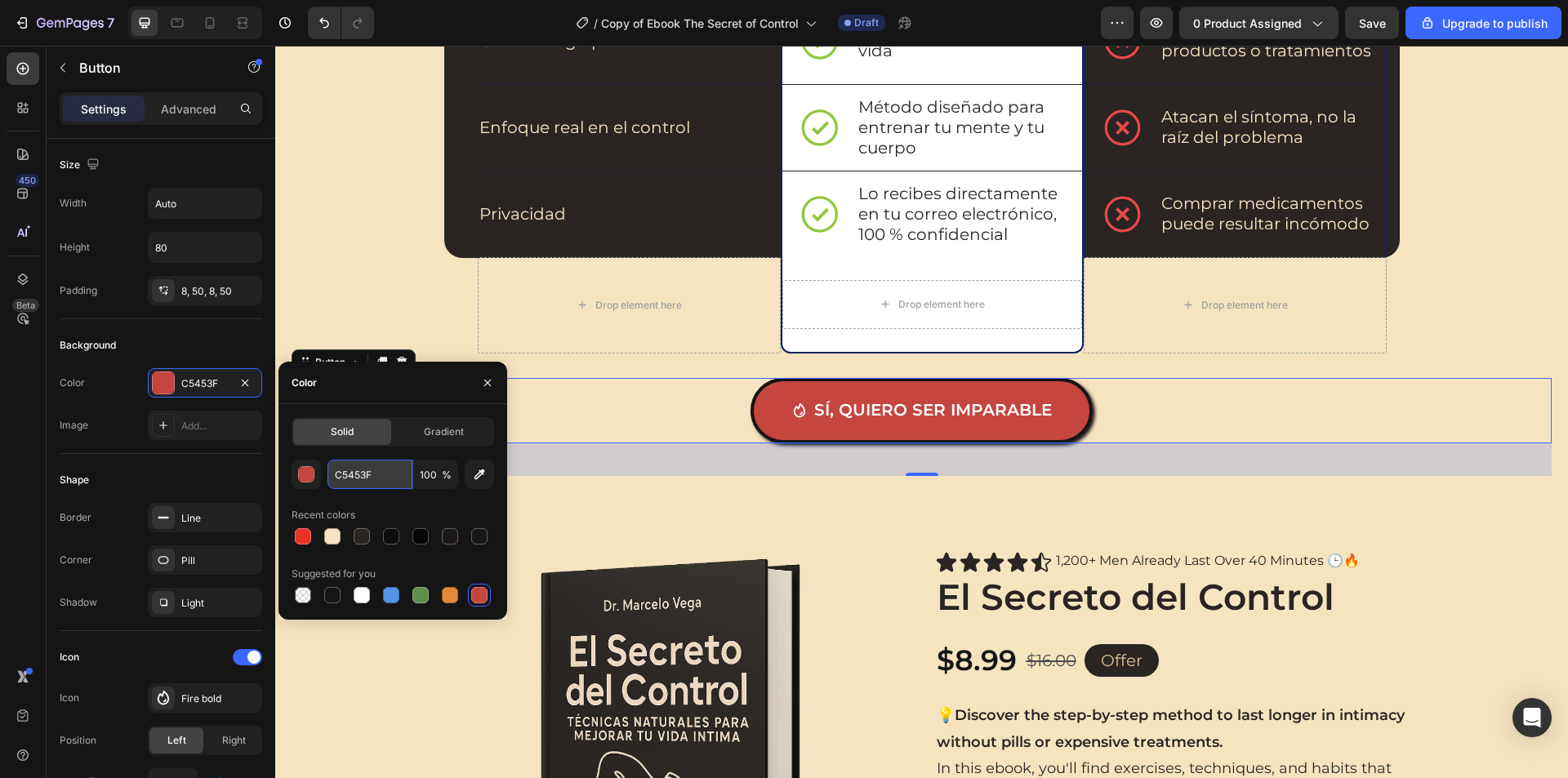
click at [357, 472] on input "C5453F" at bounding box center [370, 474] width 85 height 29
paste input "E83329"
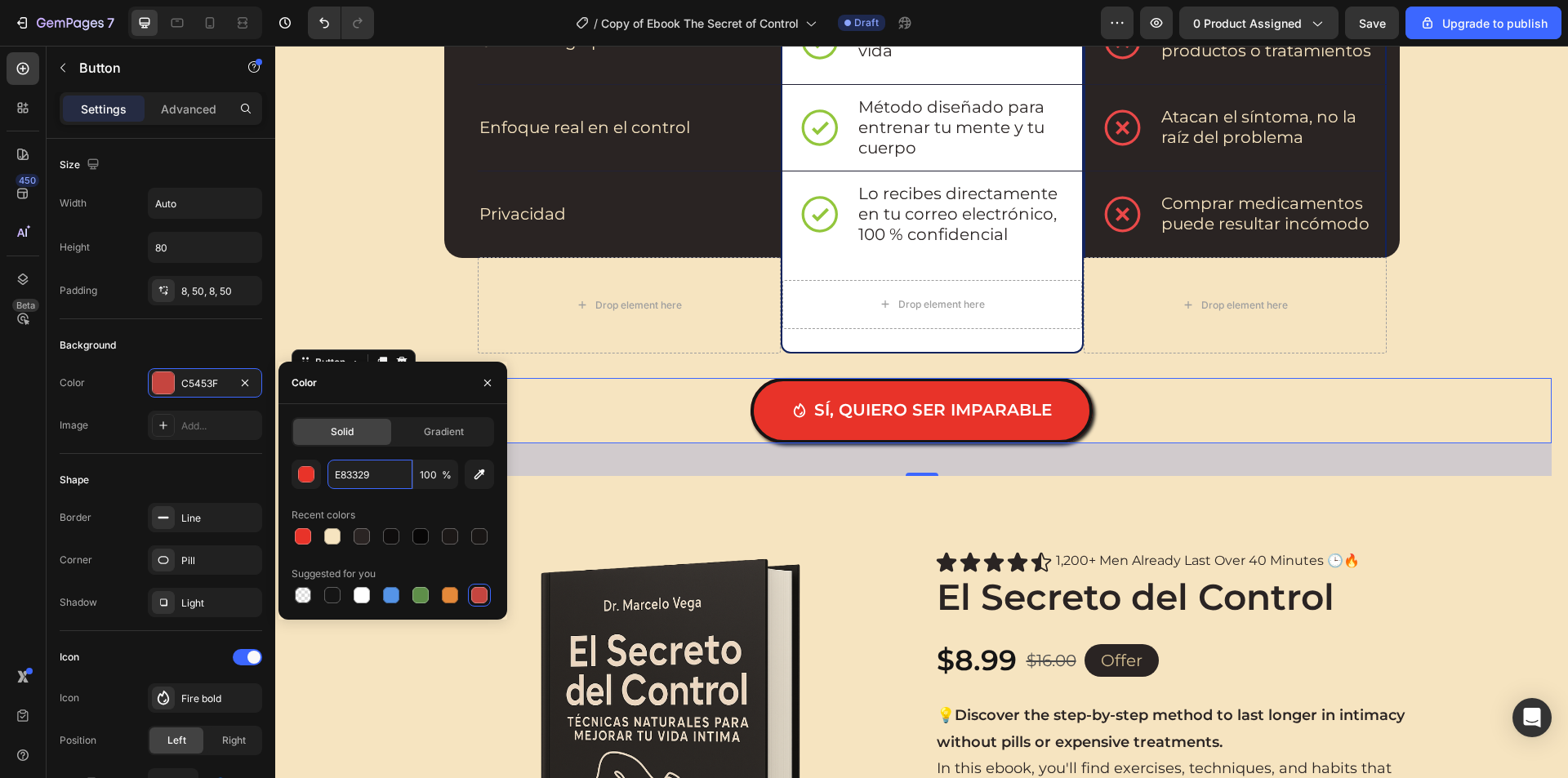
type input "E83329"
click at [447, 386] on div "Color" at bounding box center [392, 382] width 229 height 43
click at [484, 383] on icon "button" at bounding box center [488, 383] width 13 height 13
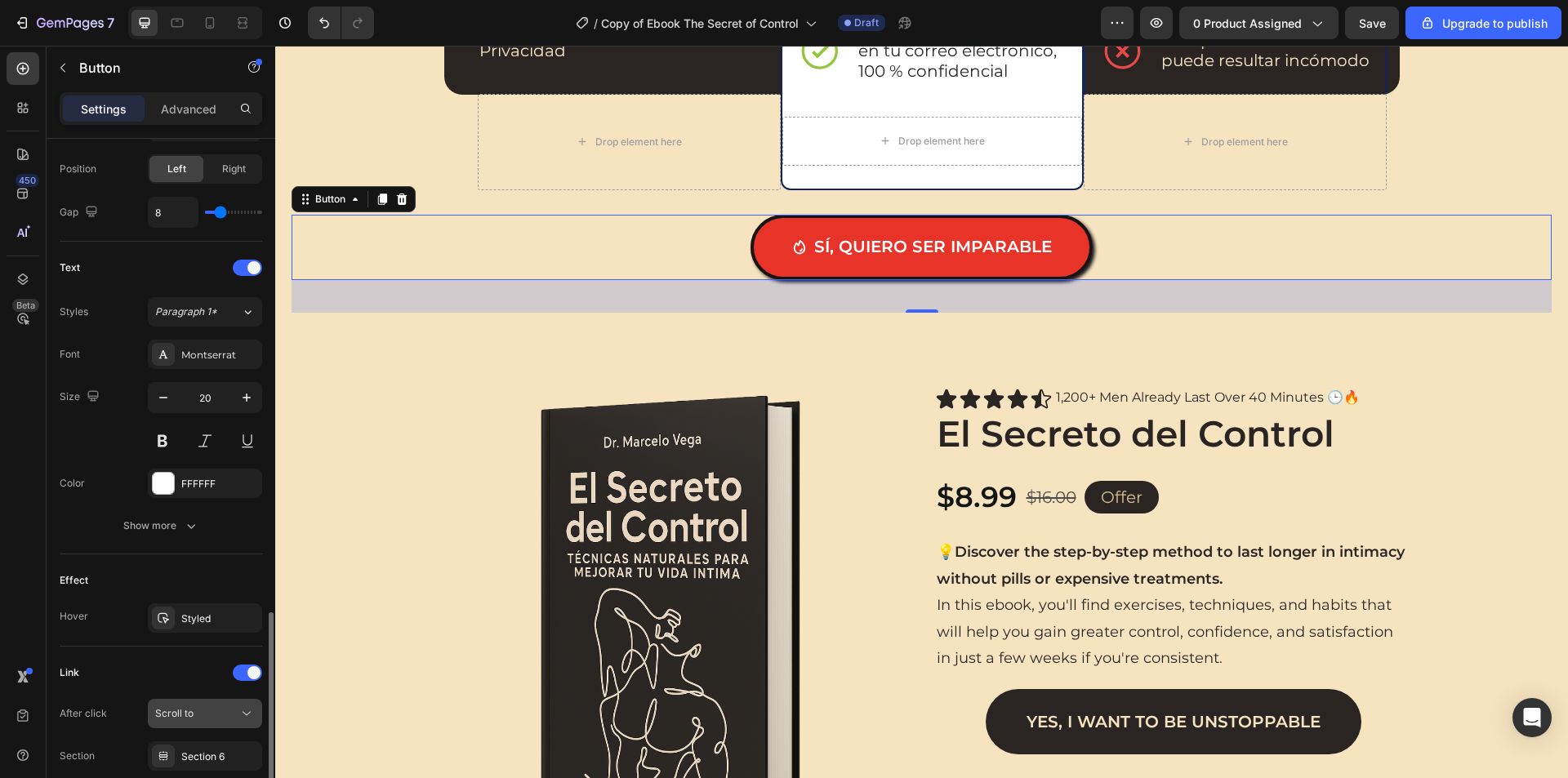
scroll to position [699, 0]
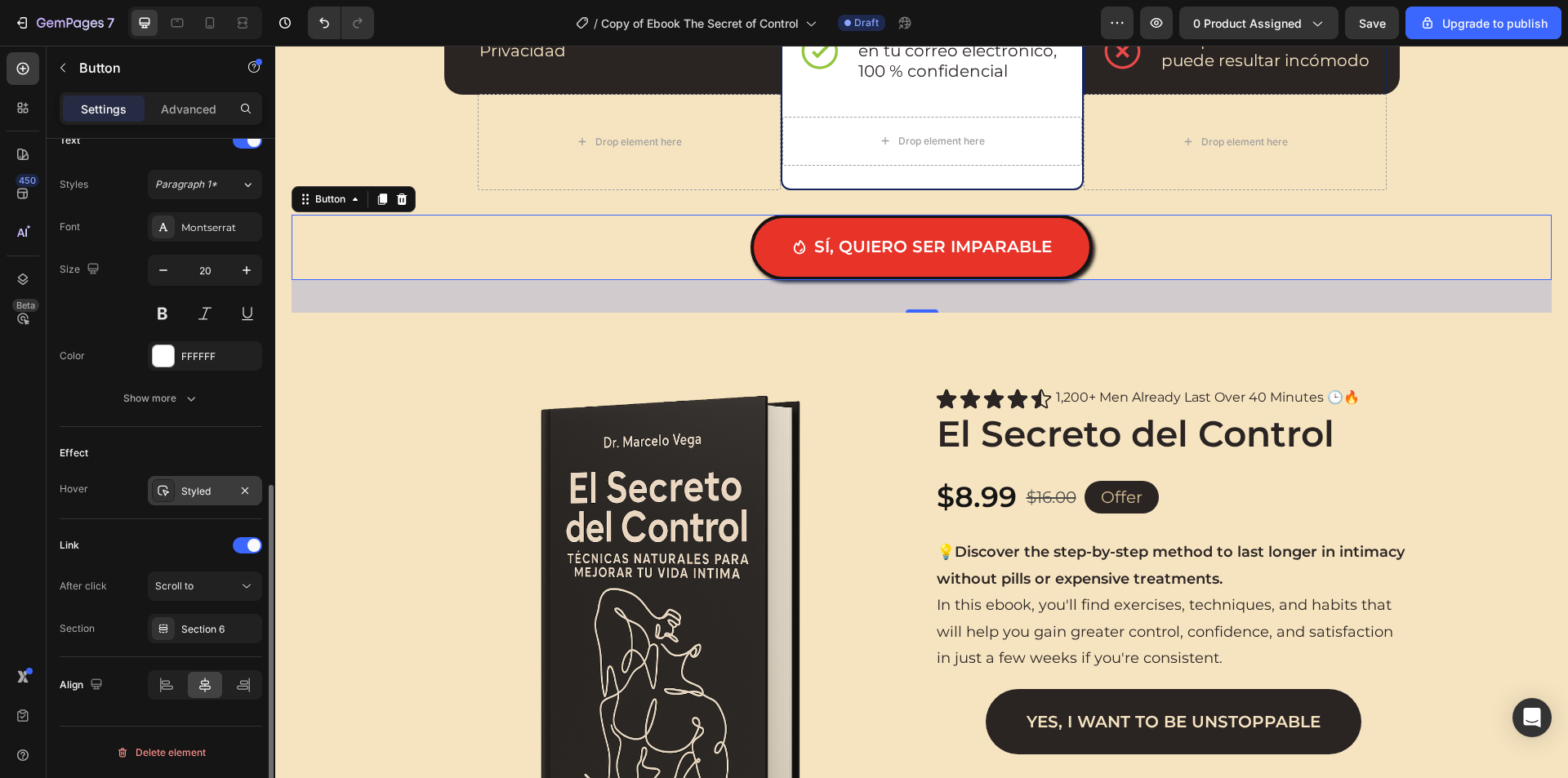
click at [196, 490] on div "Styled" at bounding box center [205, 491] width 47 height 14
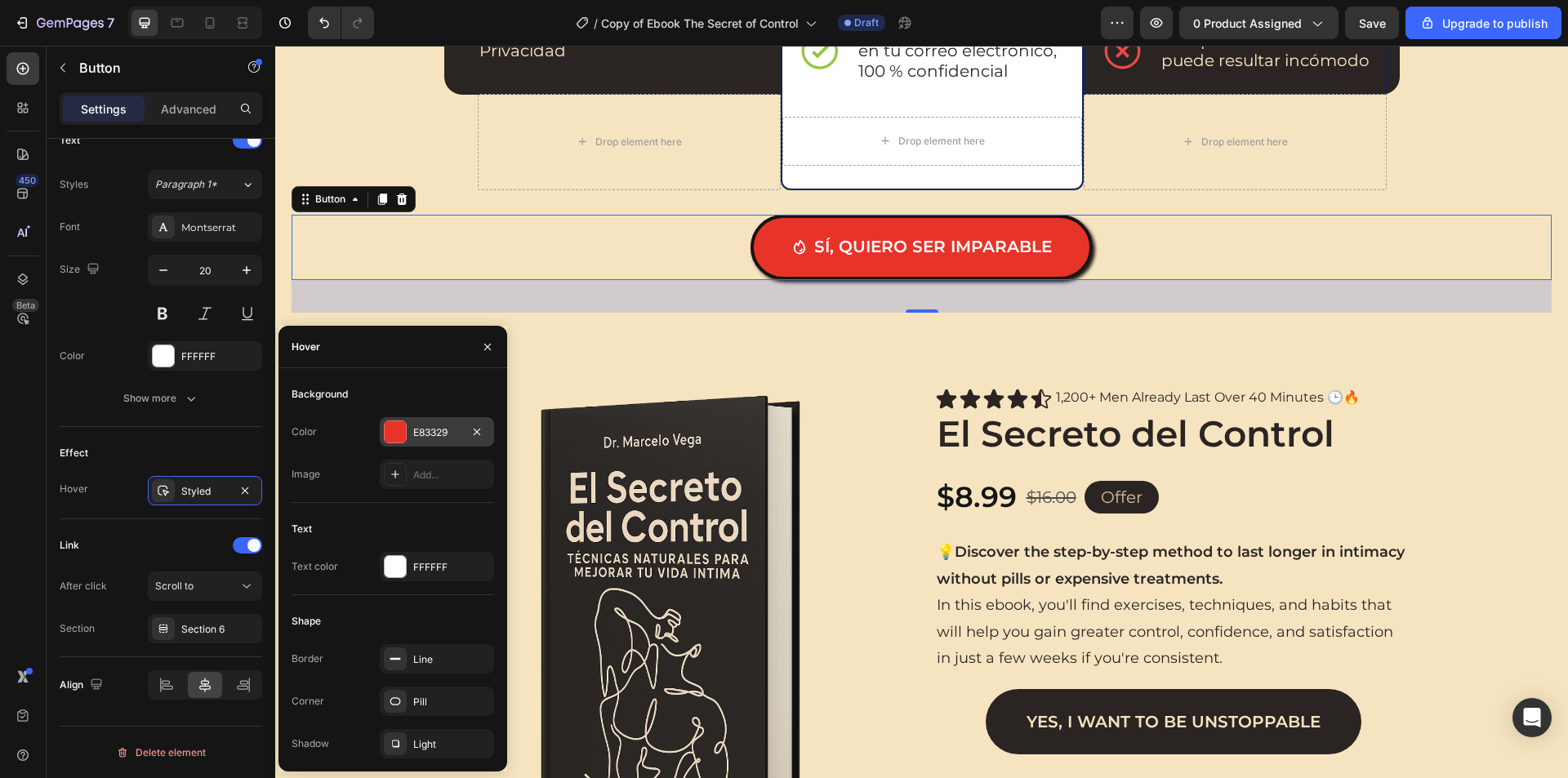
click at [434, 430] on div "E83329" at bounding box center [437, 432] width 47 height 14
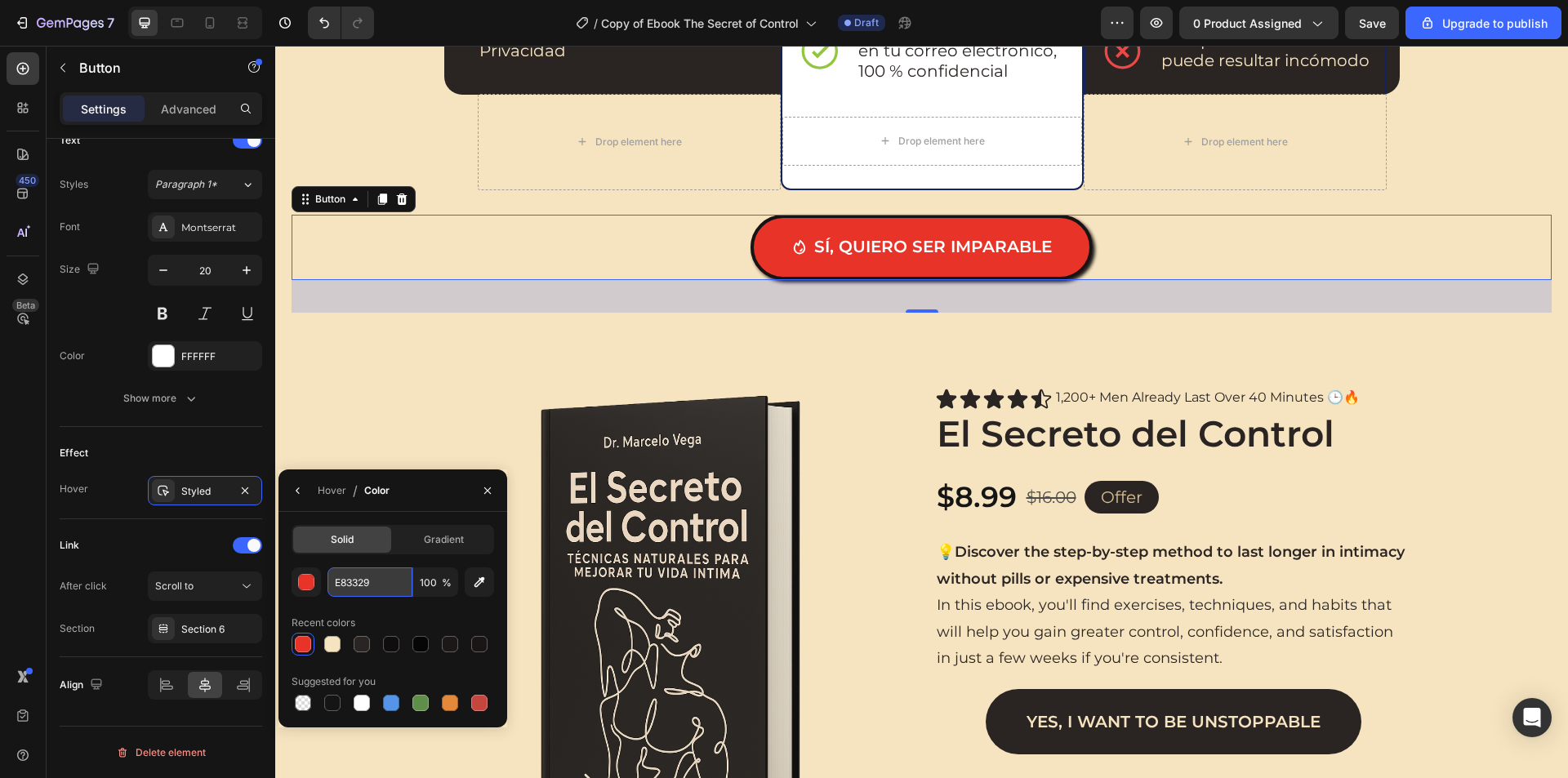
click at [0, 0] on input "E83329" at bounding box center [0, 0] width 0 height 0
click at [321, 583] on div "E83329 100 %" at bounding box center [392, 582] width 202 height 29
click at [314, 586] on div "button" at bounding box center [305, 582] width 16 height 16
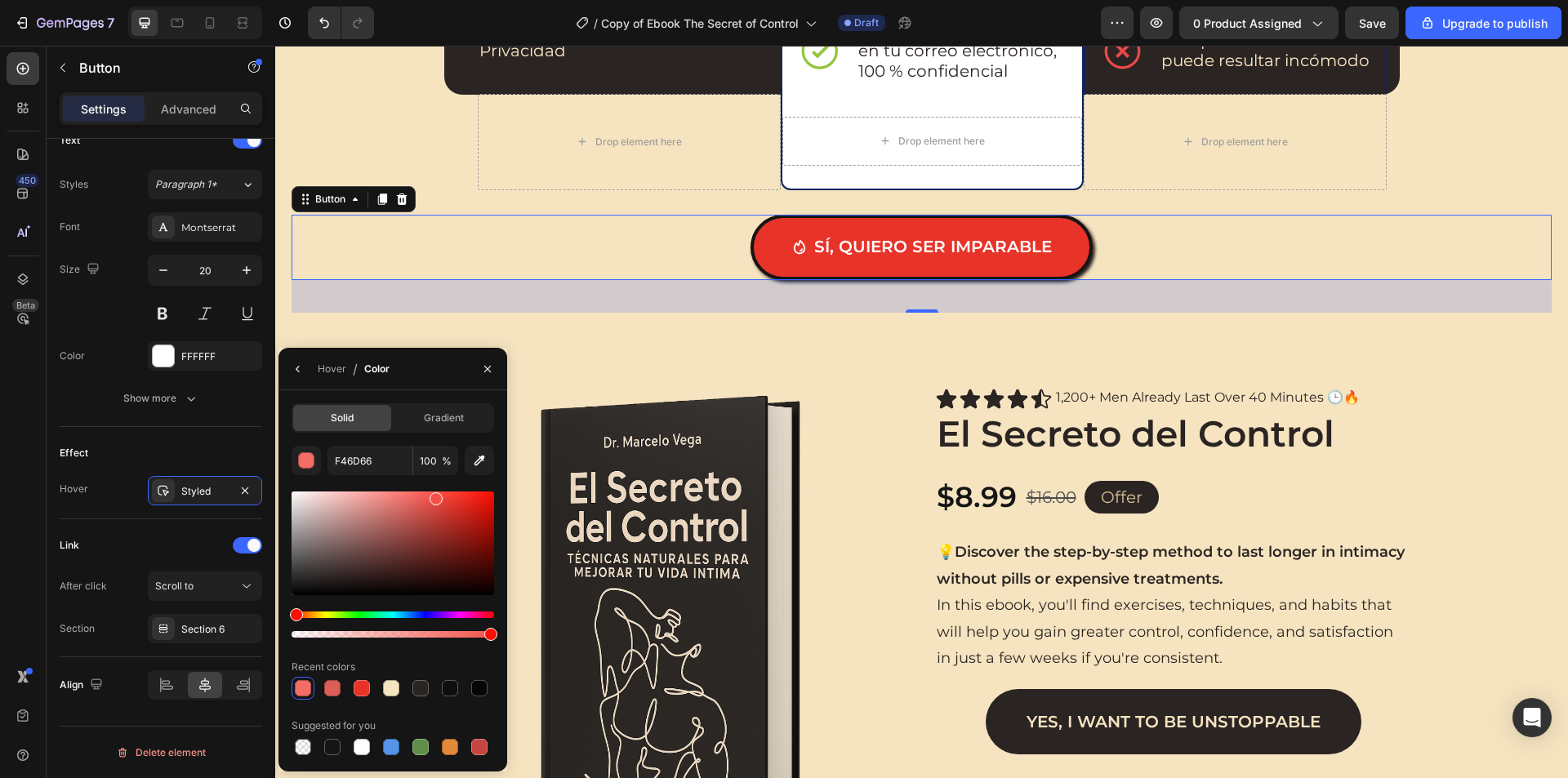
drag, startPoint x: 464, startPoint y: 506, endPoint x: 434, endPoint y: 493, distance: 32.7
click at [434, 493] on div at bounding box center [436, 499] width 13 height 13
drag, startPoint x: 443, startPoint y: 498, endPoint x: 439, endPoint y: 489, distance: 9.8
click at [439, 491] on div at bounding box center [392, 543] width 202 height 103
click at [446, 490] on div at bounding box center [449, 495] width 13 height 13
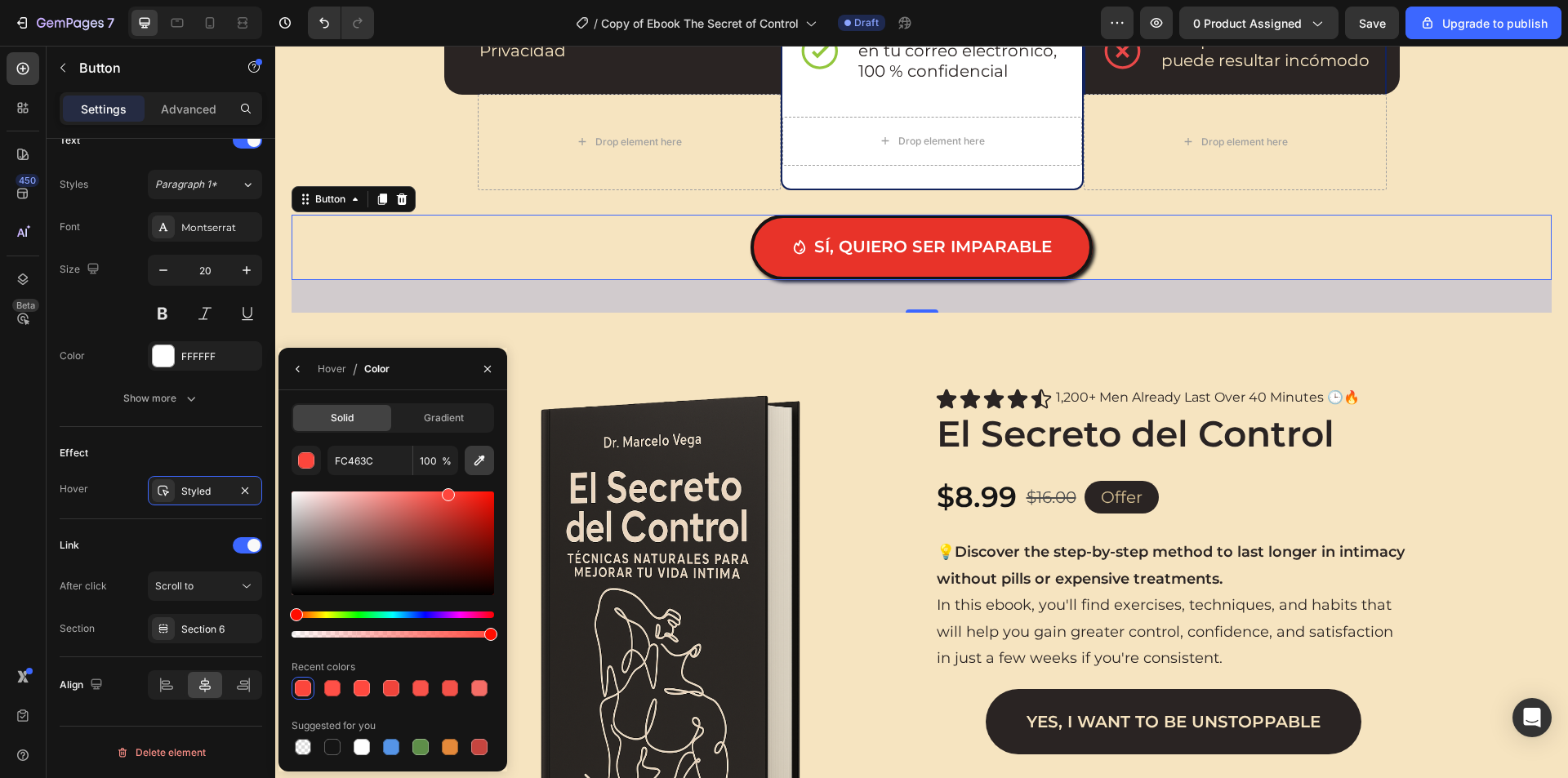
type input "FF463D"
click at [300, 366] on icon "button" at bounding box center [298, 369] width 13 height 13
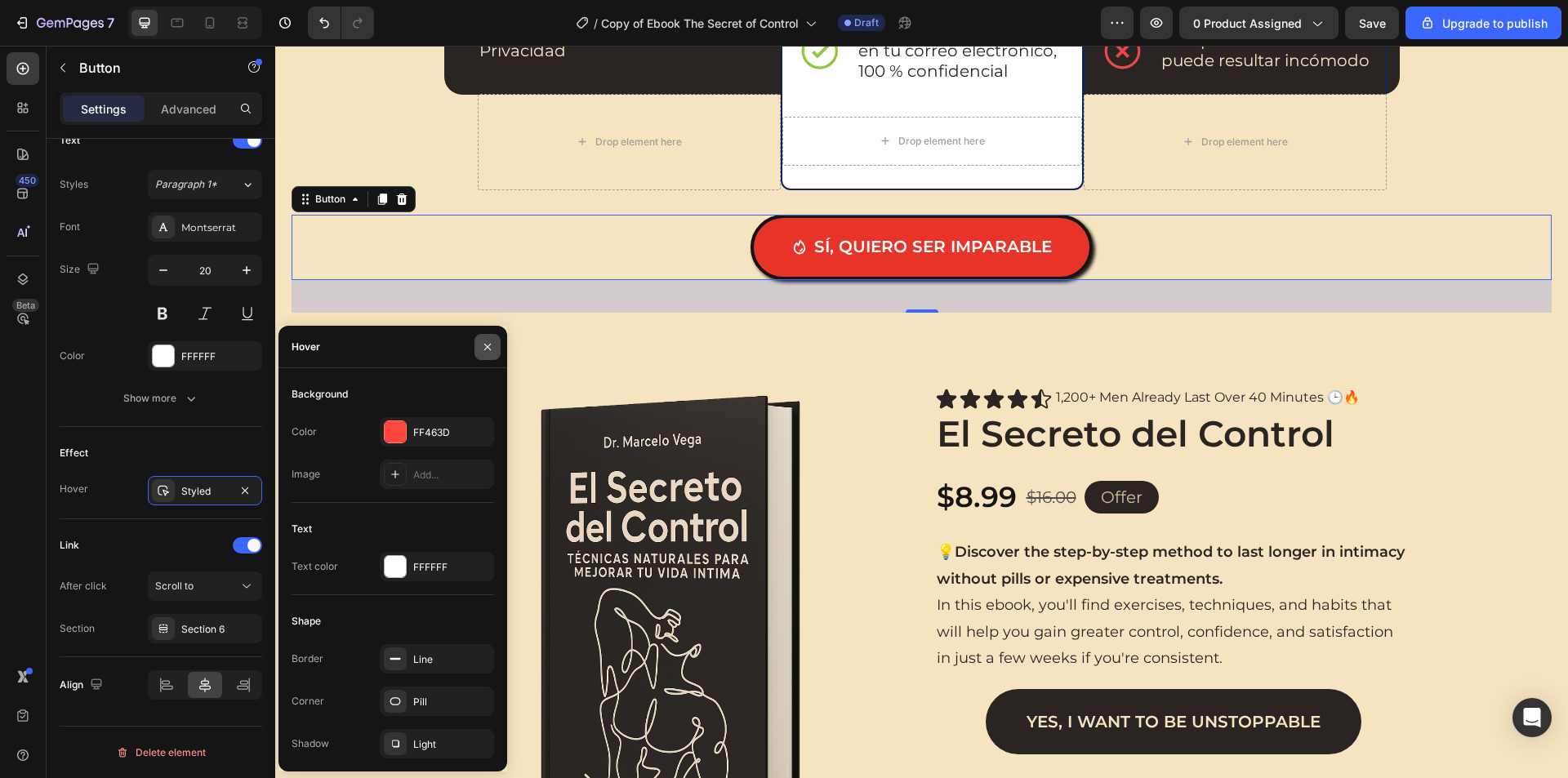
click at [487, 348] on icon "button" at bounding box center [487, 345] width 7 height 7
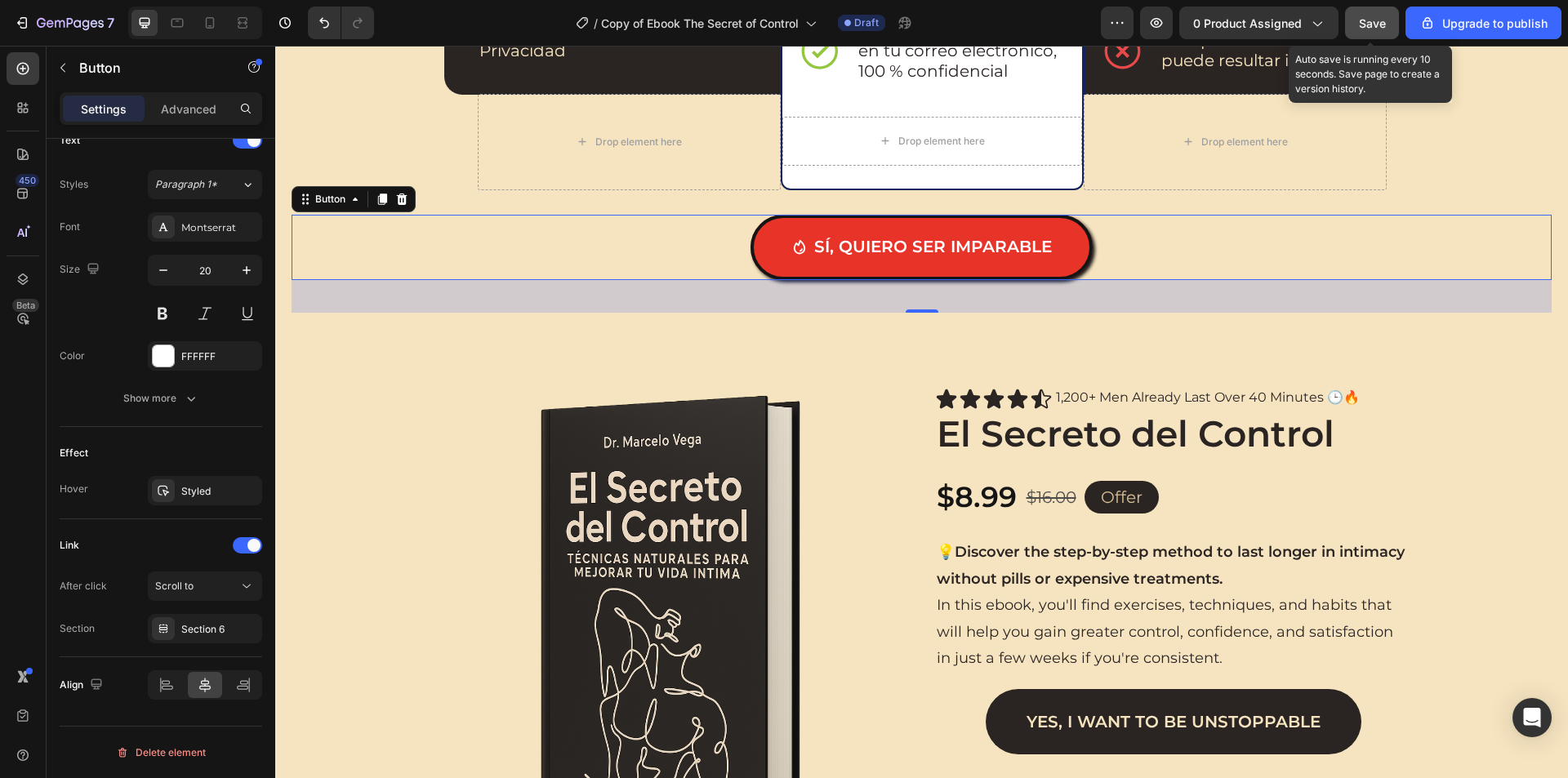
click at [1369, 25] on span "Save" at bounding box center [1372, 23] width 27 height 14
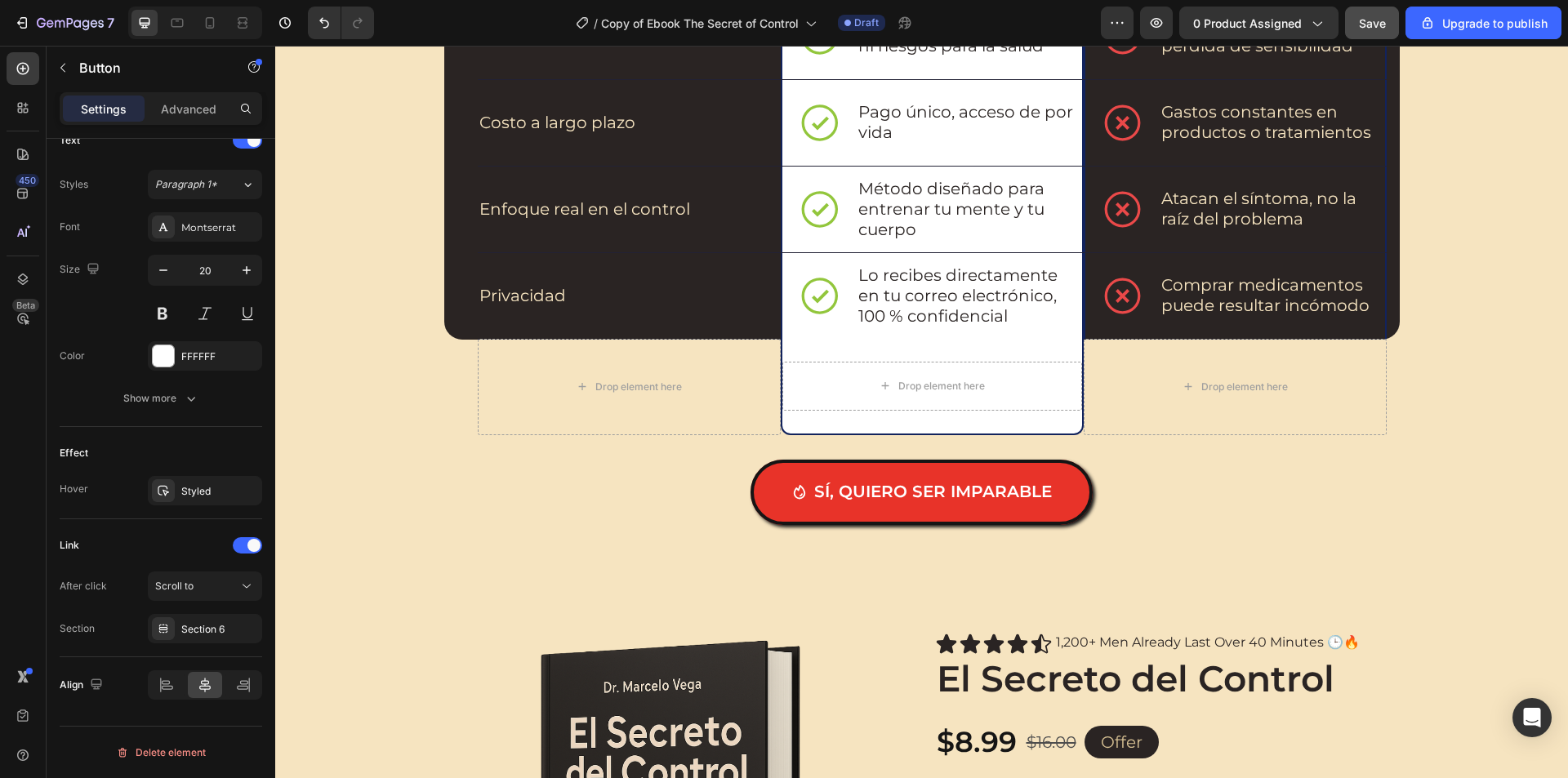
scroll to position [2205, 0]
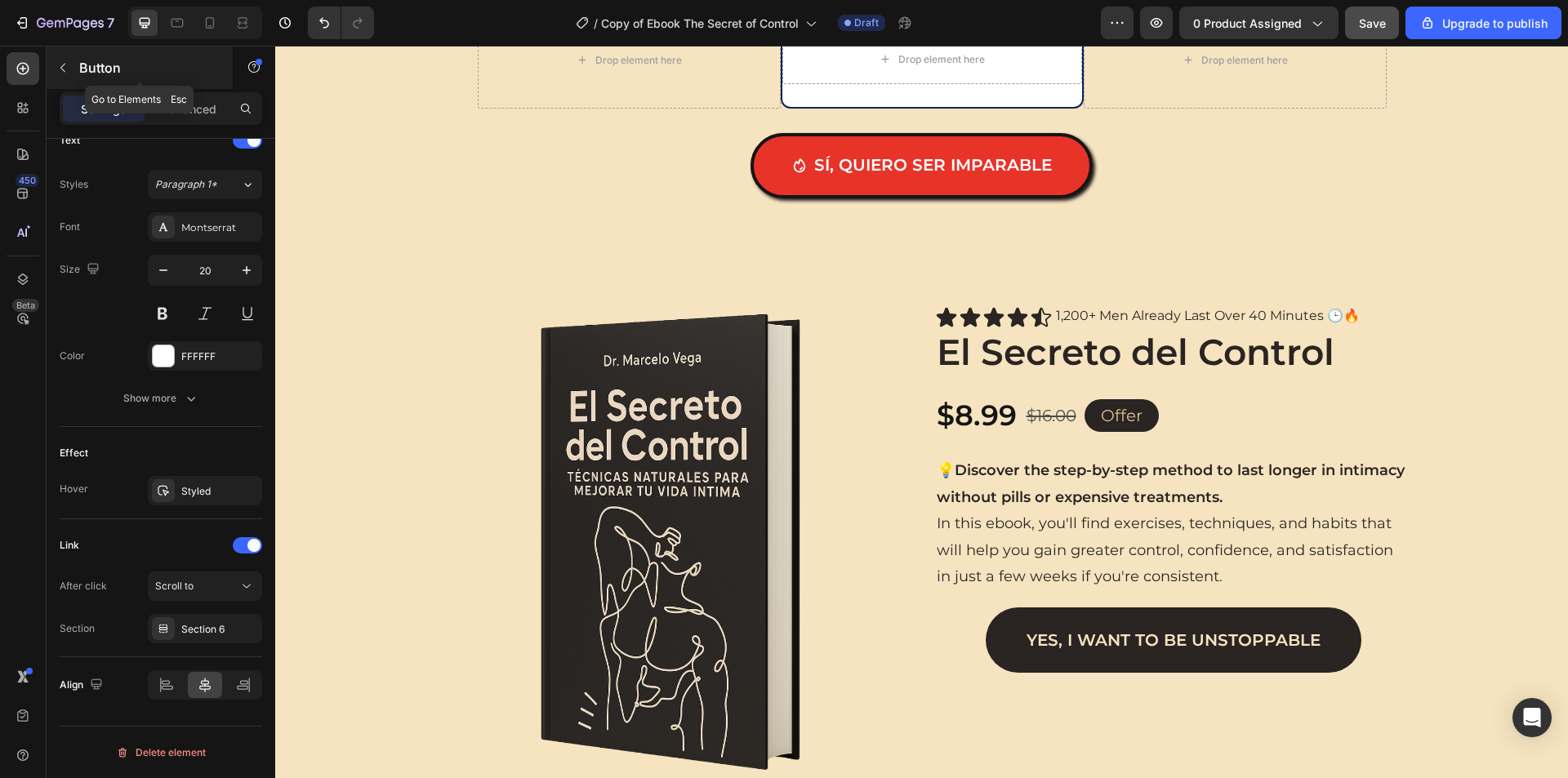
click at [67, 68] on icon "button" at bounding box center [63, 68] width 13 height 13
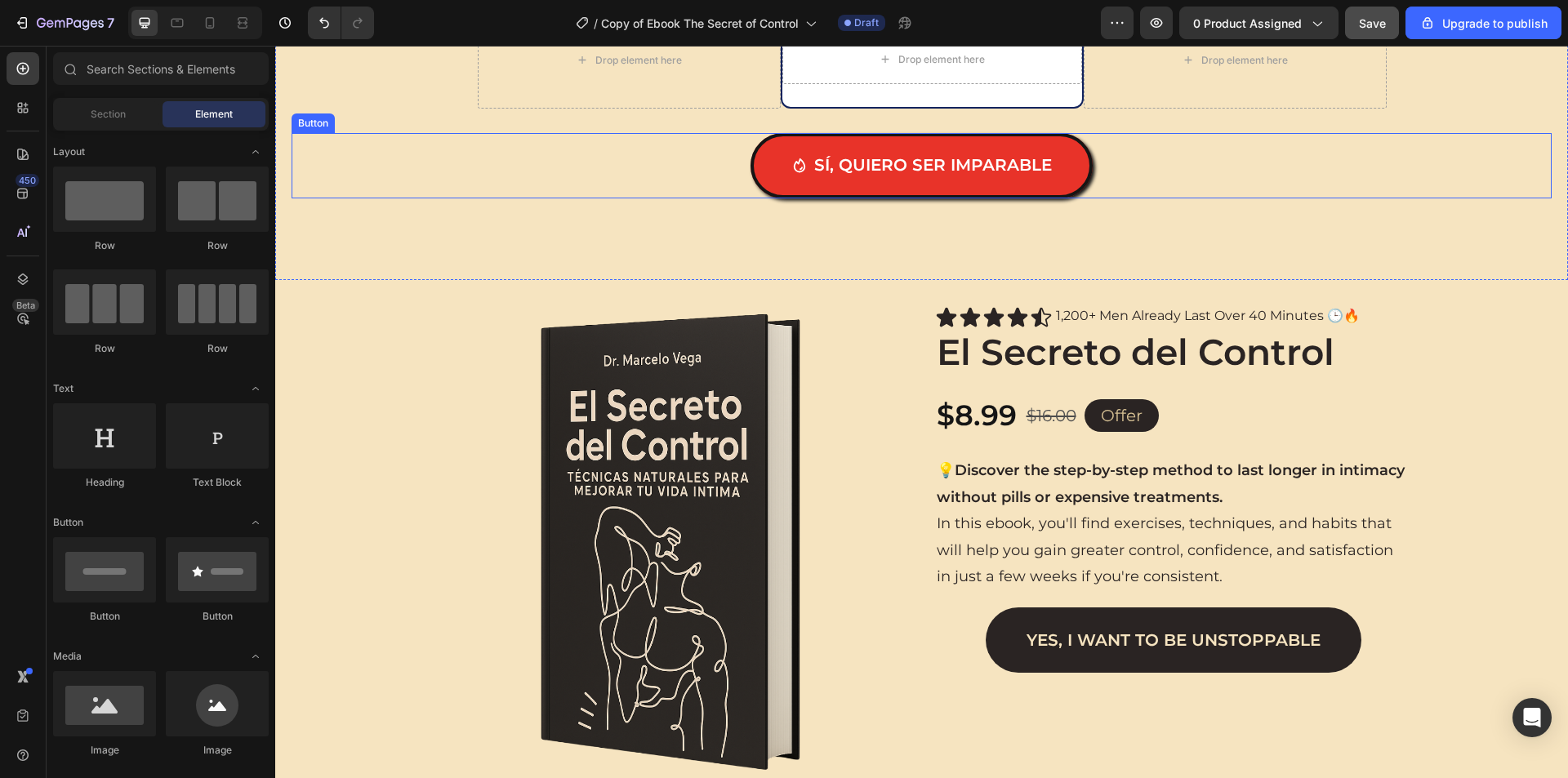
click at [1091, 198] on div "Sí, quiero ser imparable Button" at bounding box center [921, 165] width 1260 height 65
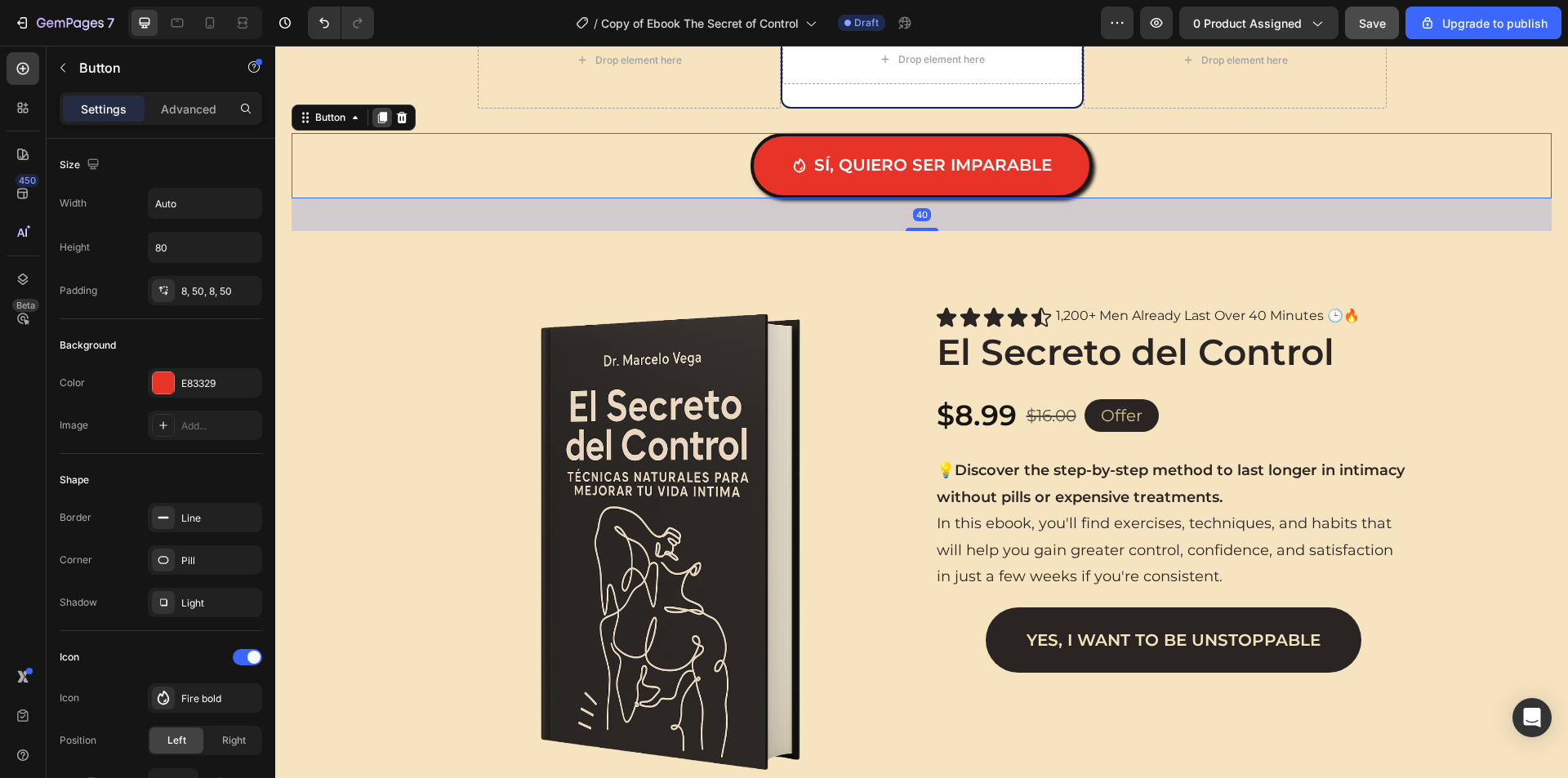
click at [383, 123] on icon at bounding box center [382, 118] width 9 height 11
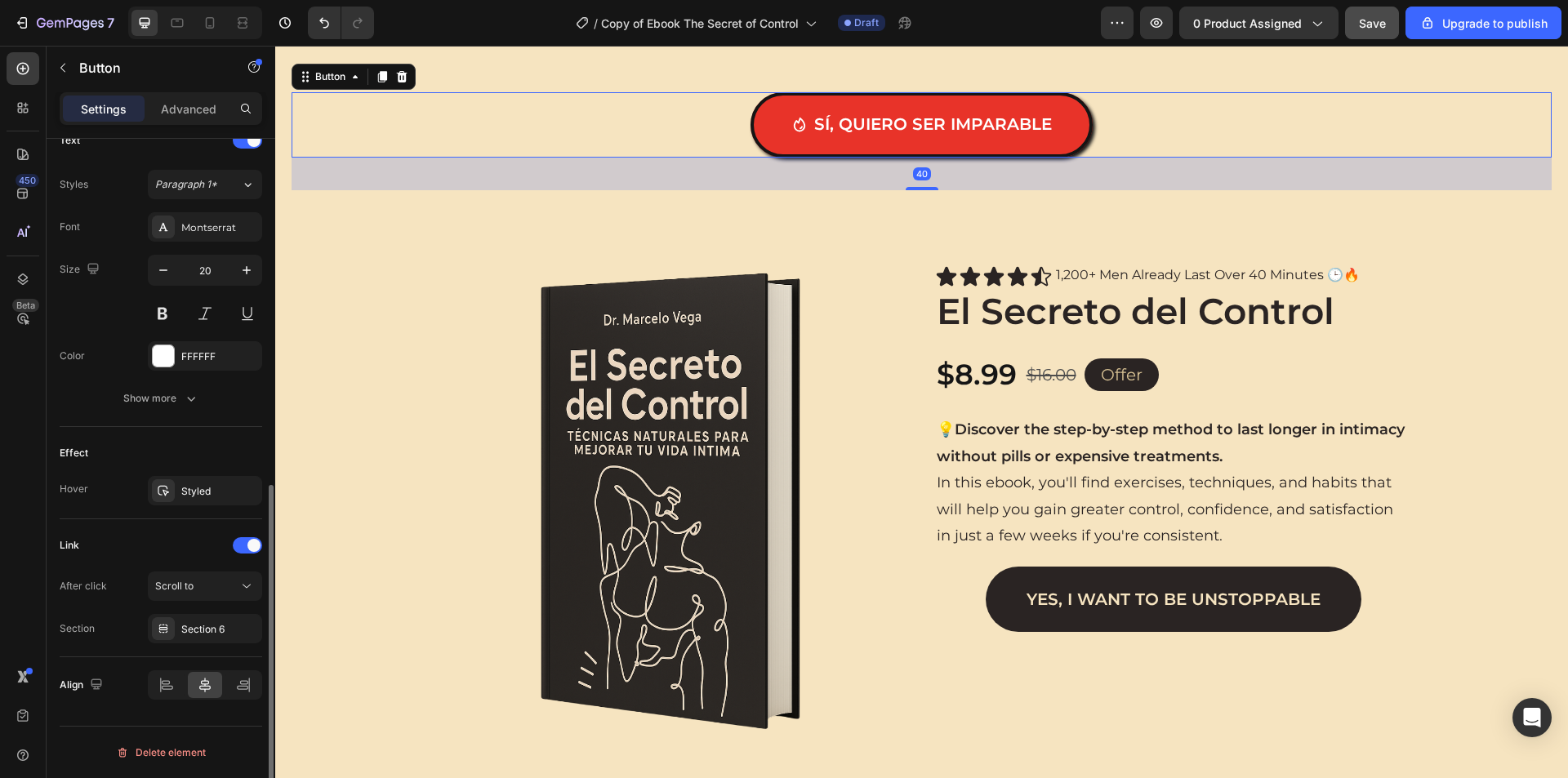
scroll to position [2450, 0]
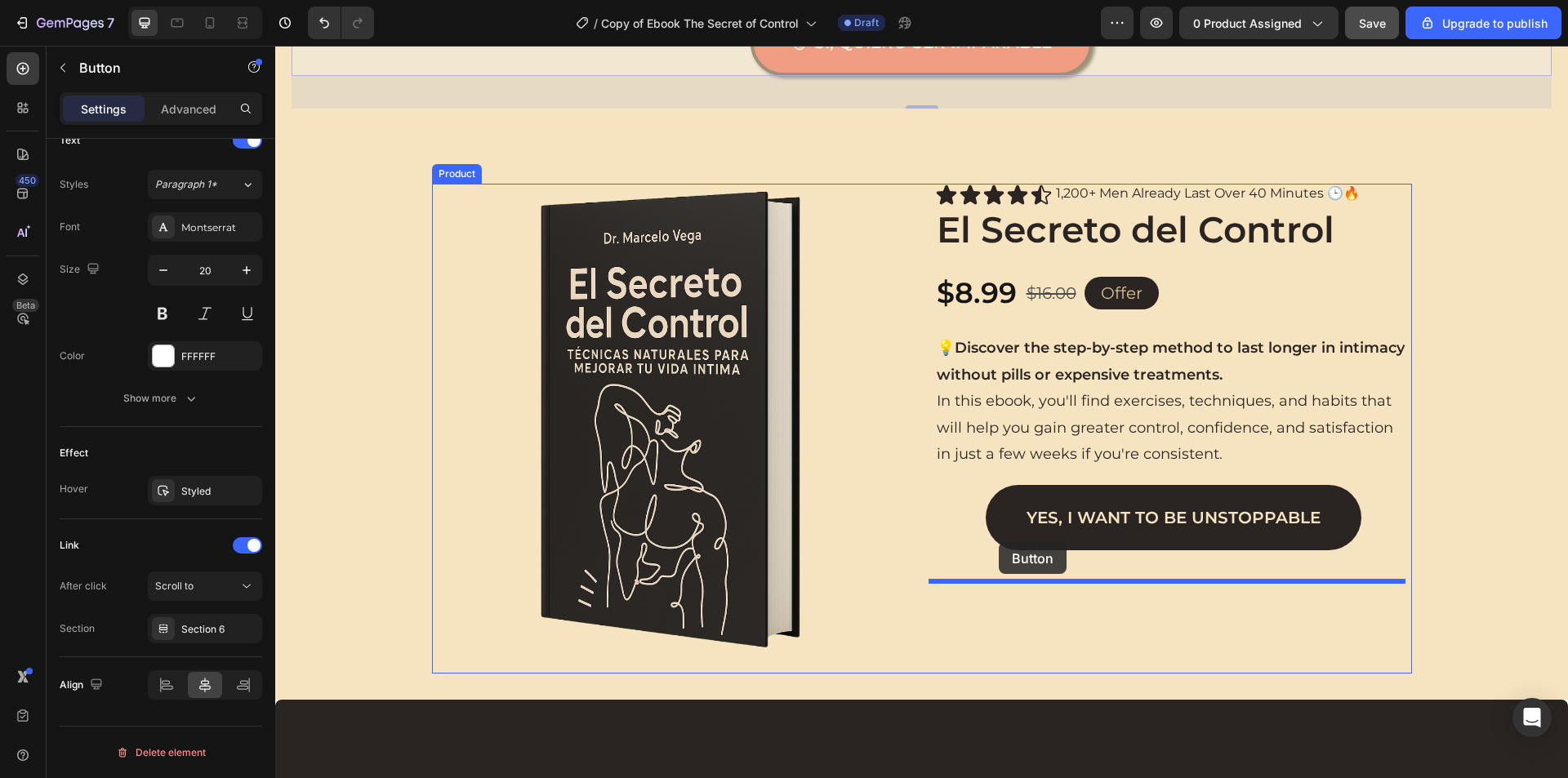
drag, startPoint x: 321, startPoint y: 102, endPoint x: 999, endPoint y: 543, distance: 808.8
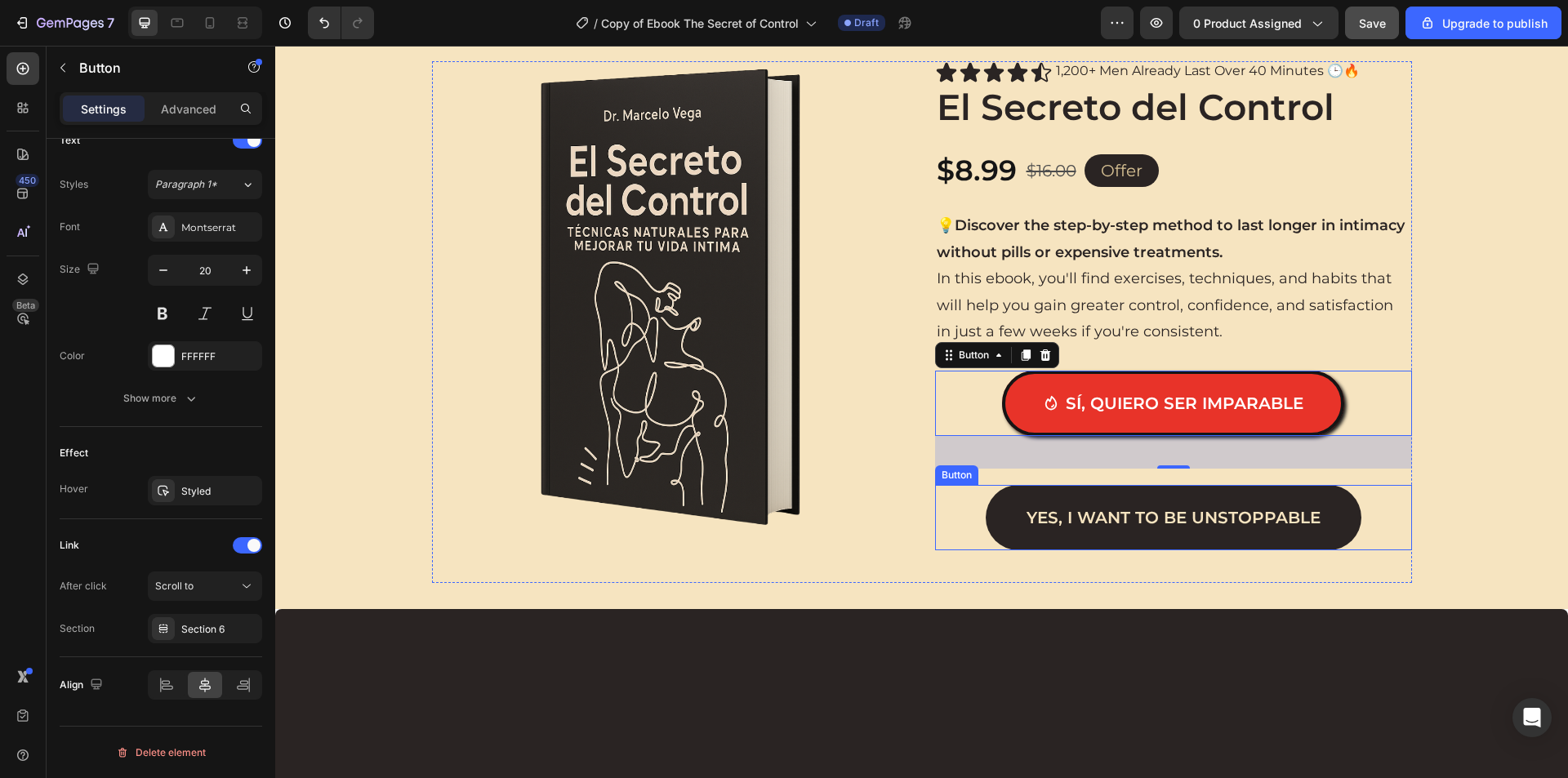
click at [964, 550] on div "Yes, I want to be unstoppable Button" at bounding box center [1172, 517] width 477 height 65
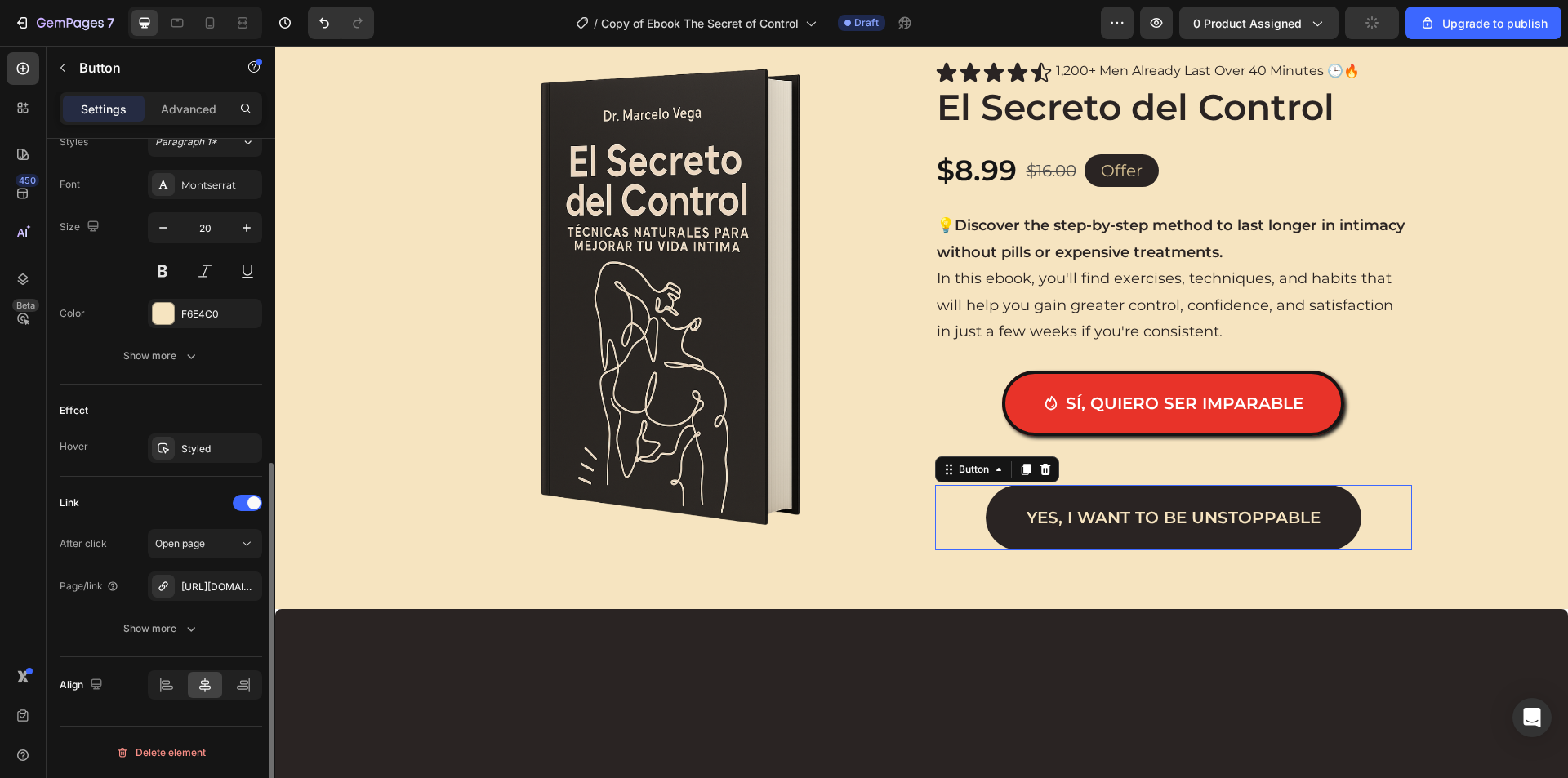
scroll to position [613, 0]
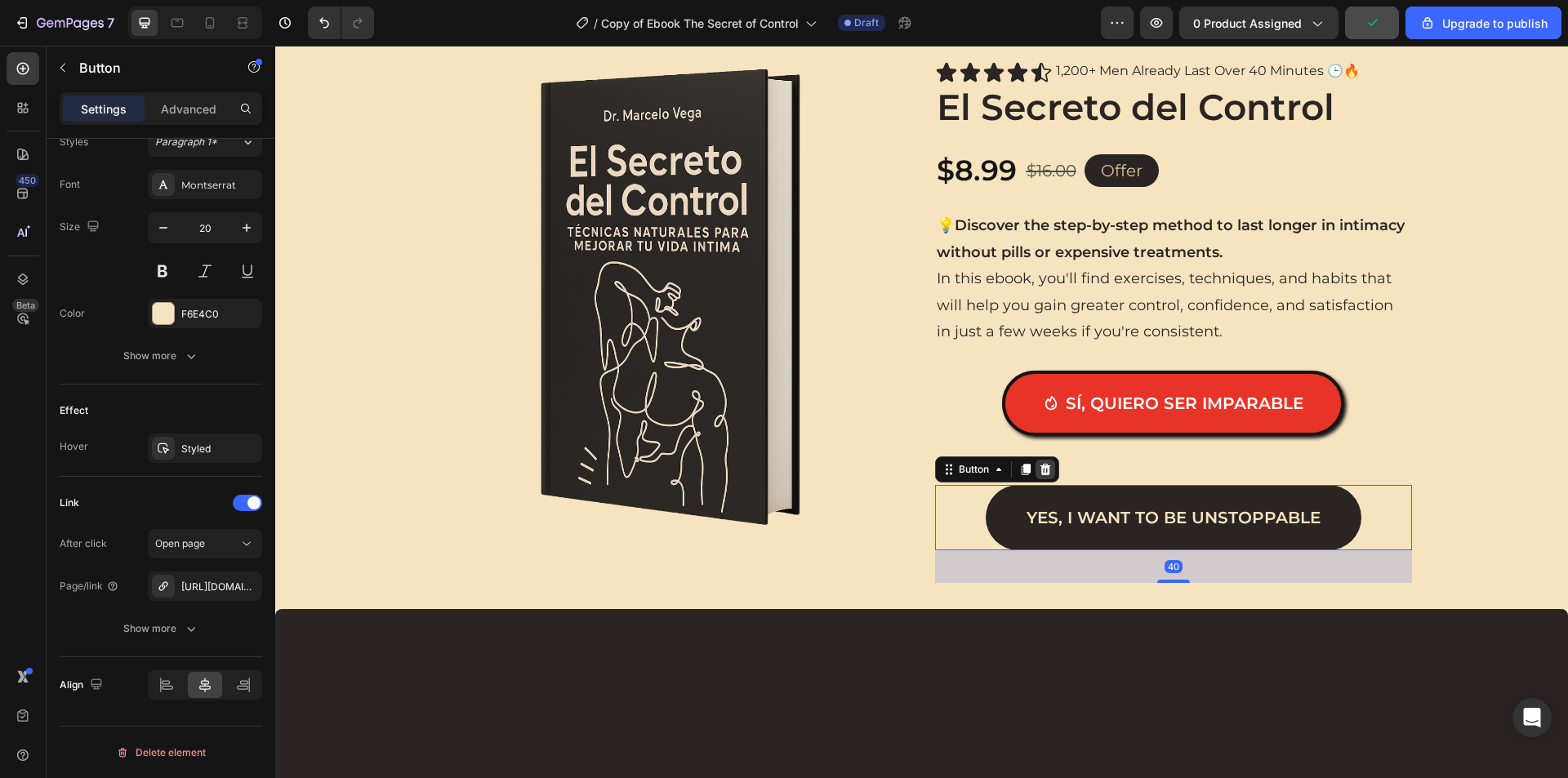
click at [1040, 475] on icon at bounding box center [1044, 470] width 10 height 11
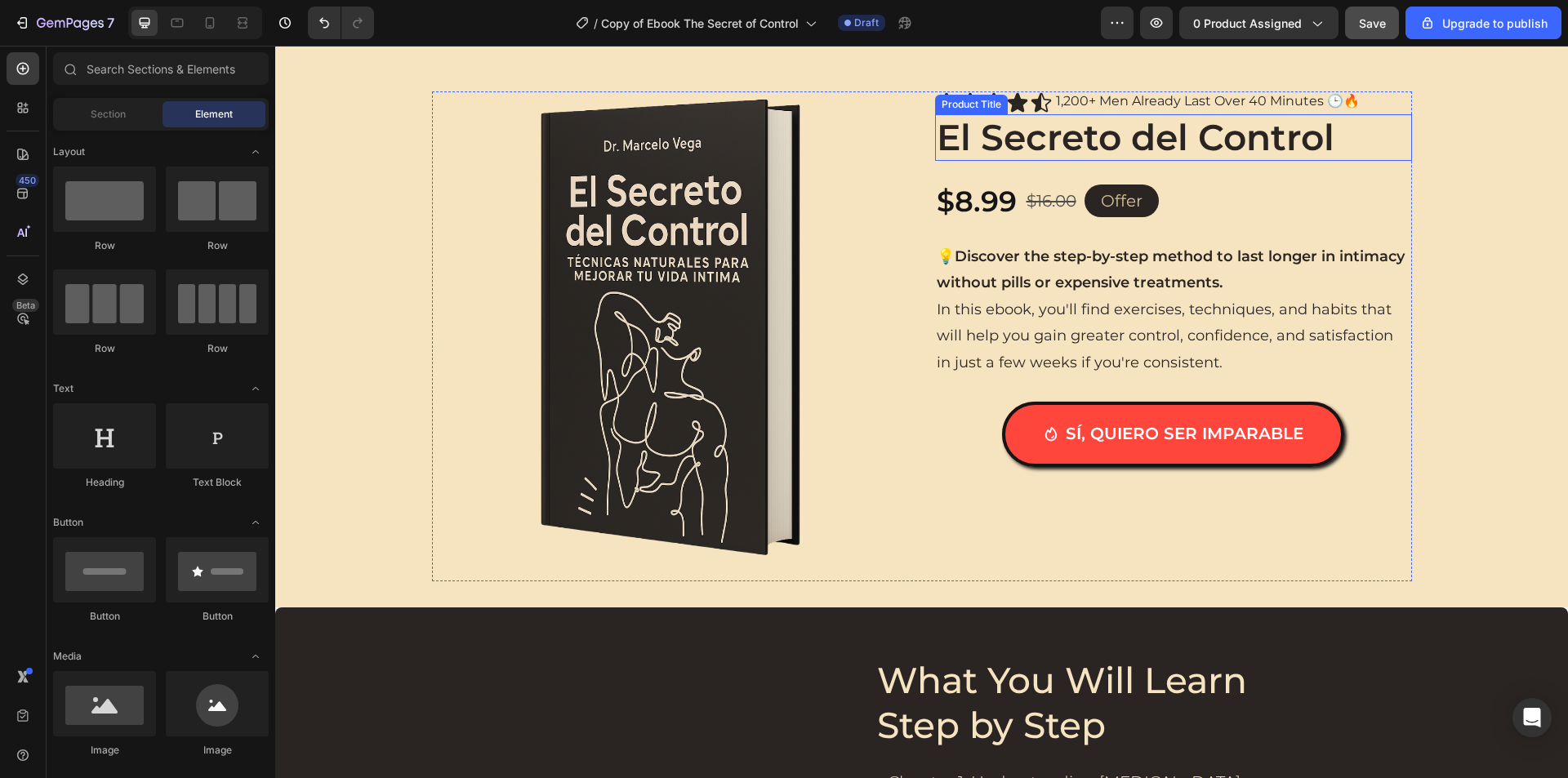
scroll to position [2613, 0]
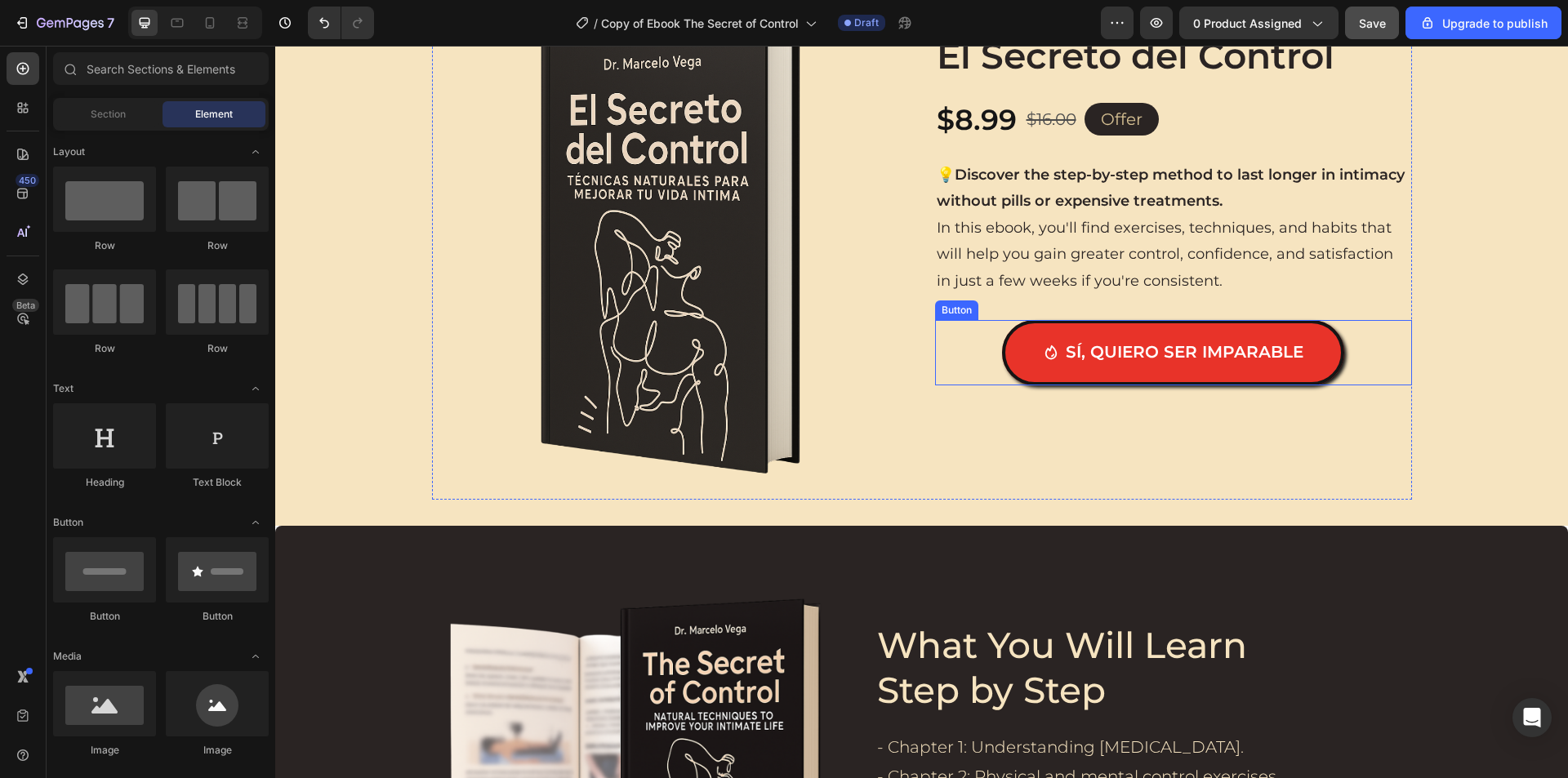
click at [968, 336] on div "Sí, quiero ser imparable Button" at bounding box center [1172, 352] width 477 height 65
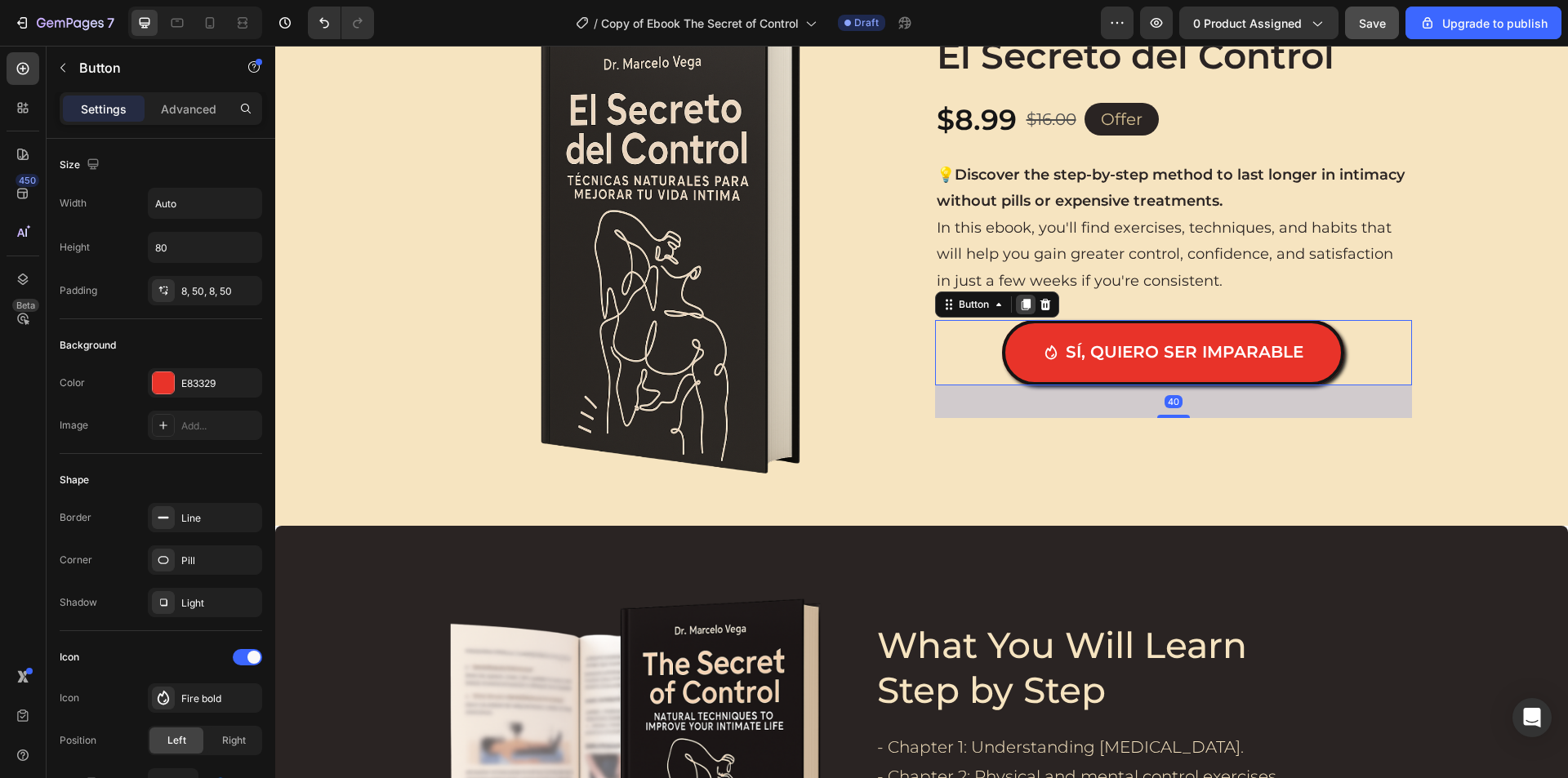
click at [1021, 304] on icon at bounding box center [1024, 305] width 9 height 11
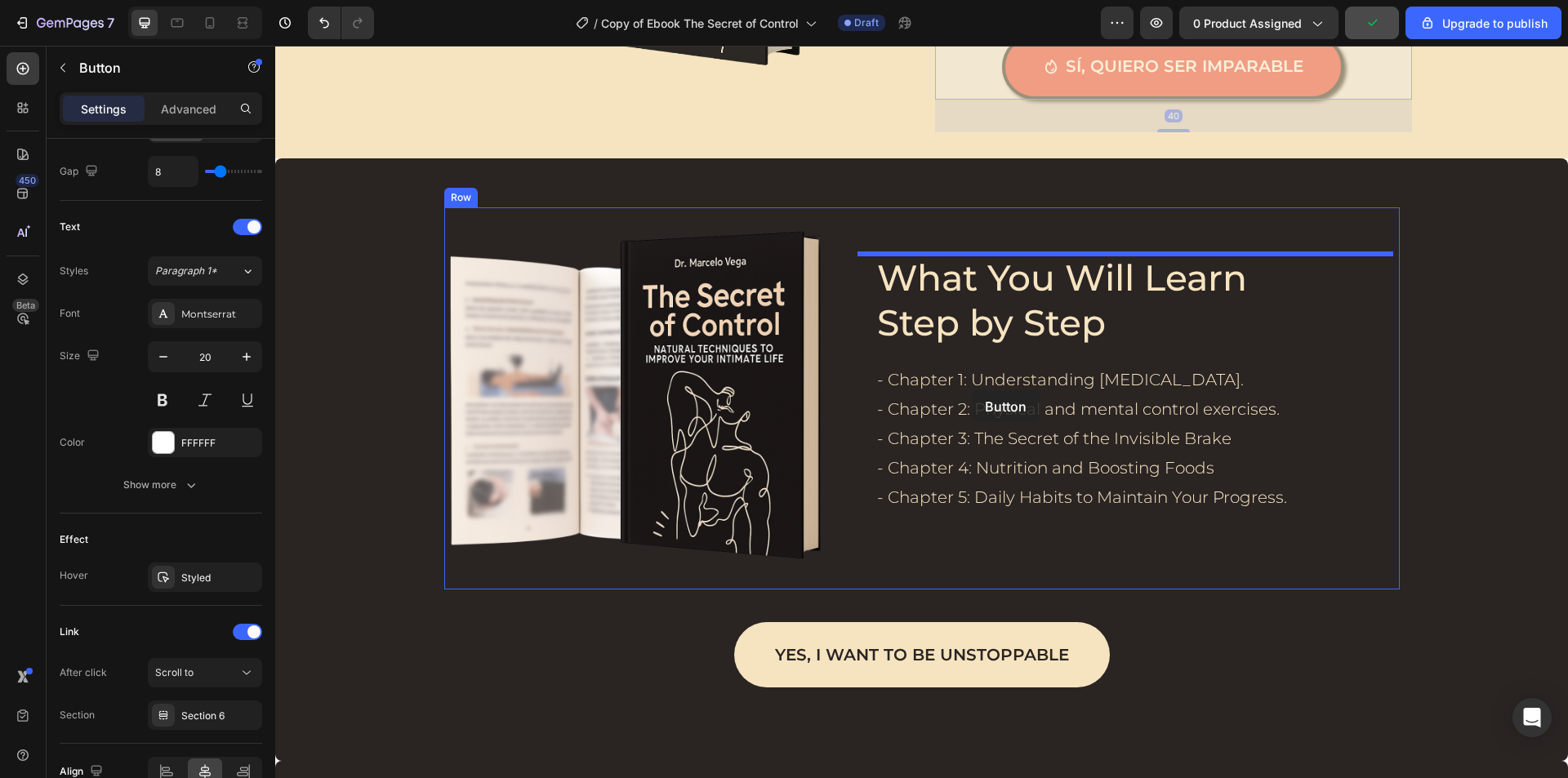
scroll to position [3103, 0]
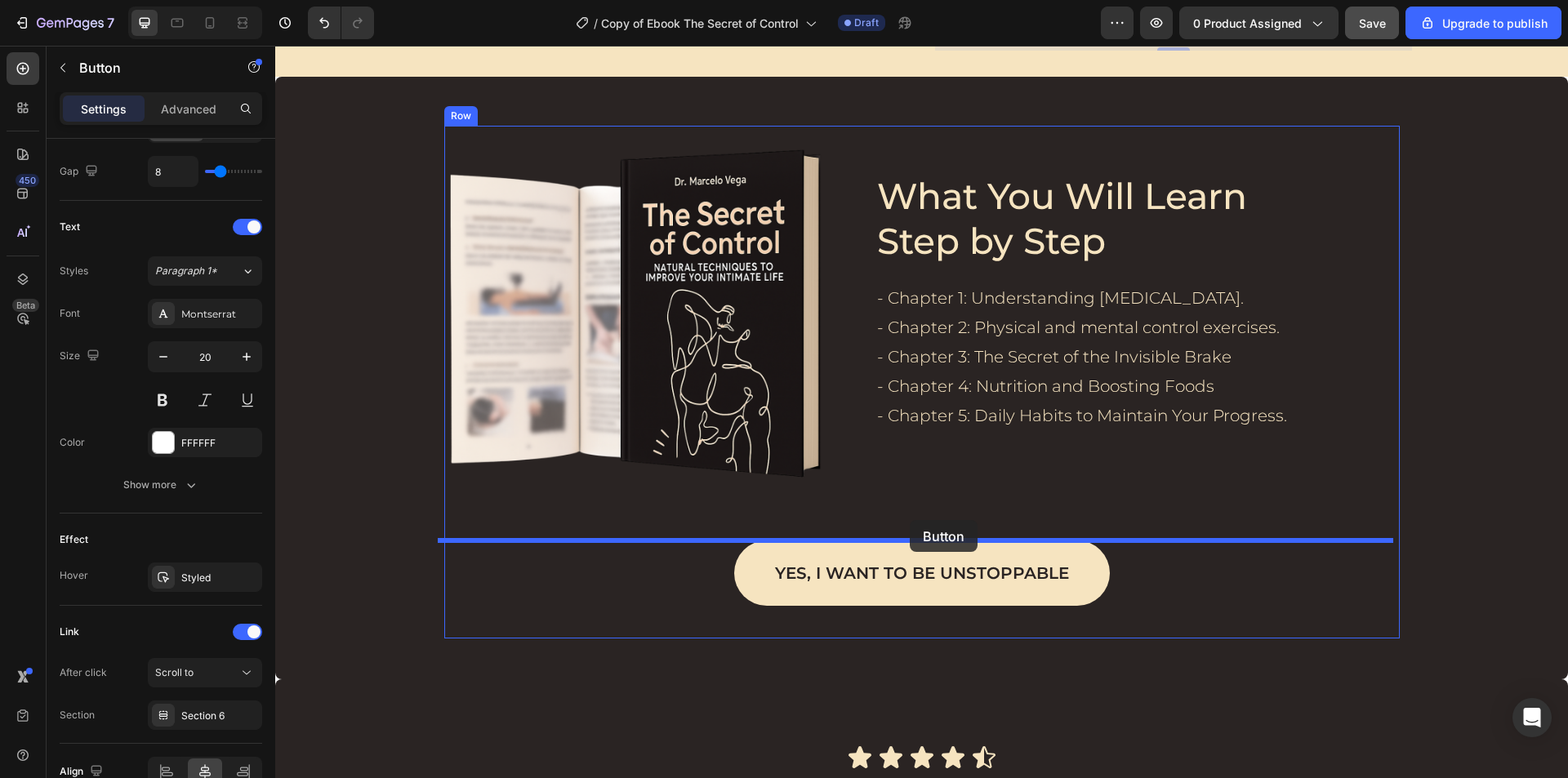
drag, startPoint x: 945, startPoint y: 265, endPoint x: 910, endPoint y: 520, distance: 257.4
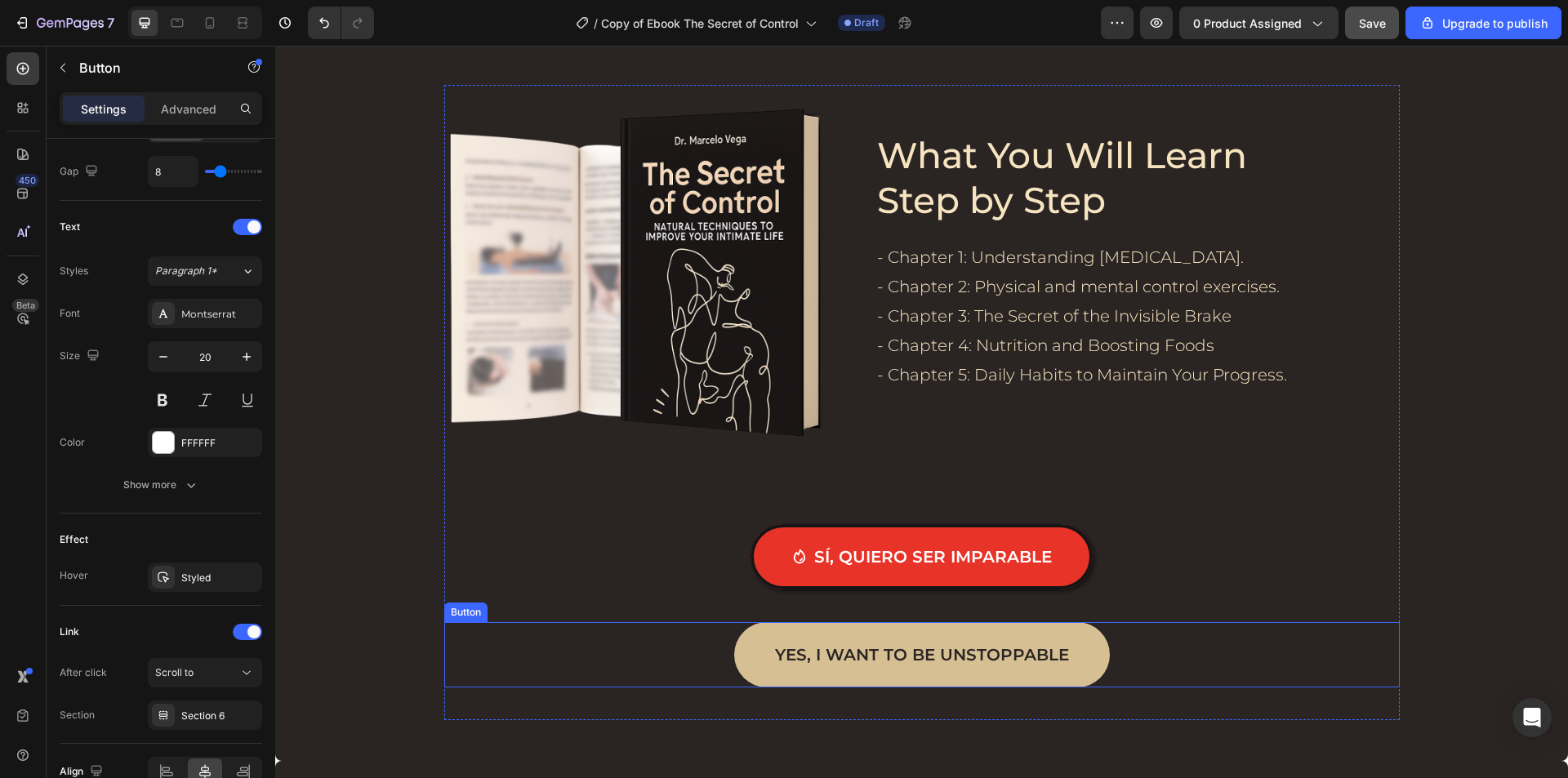
click at [808, 626] on link "Yes, I want to be unstoppable" at bounding box center [922, 655] width 376 height 65
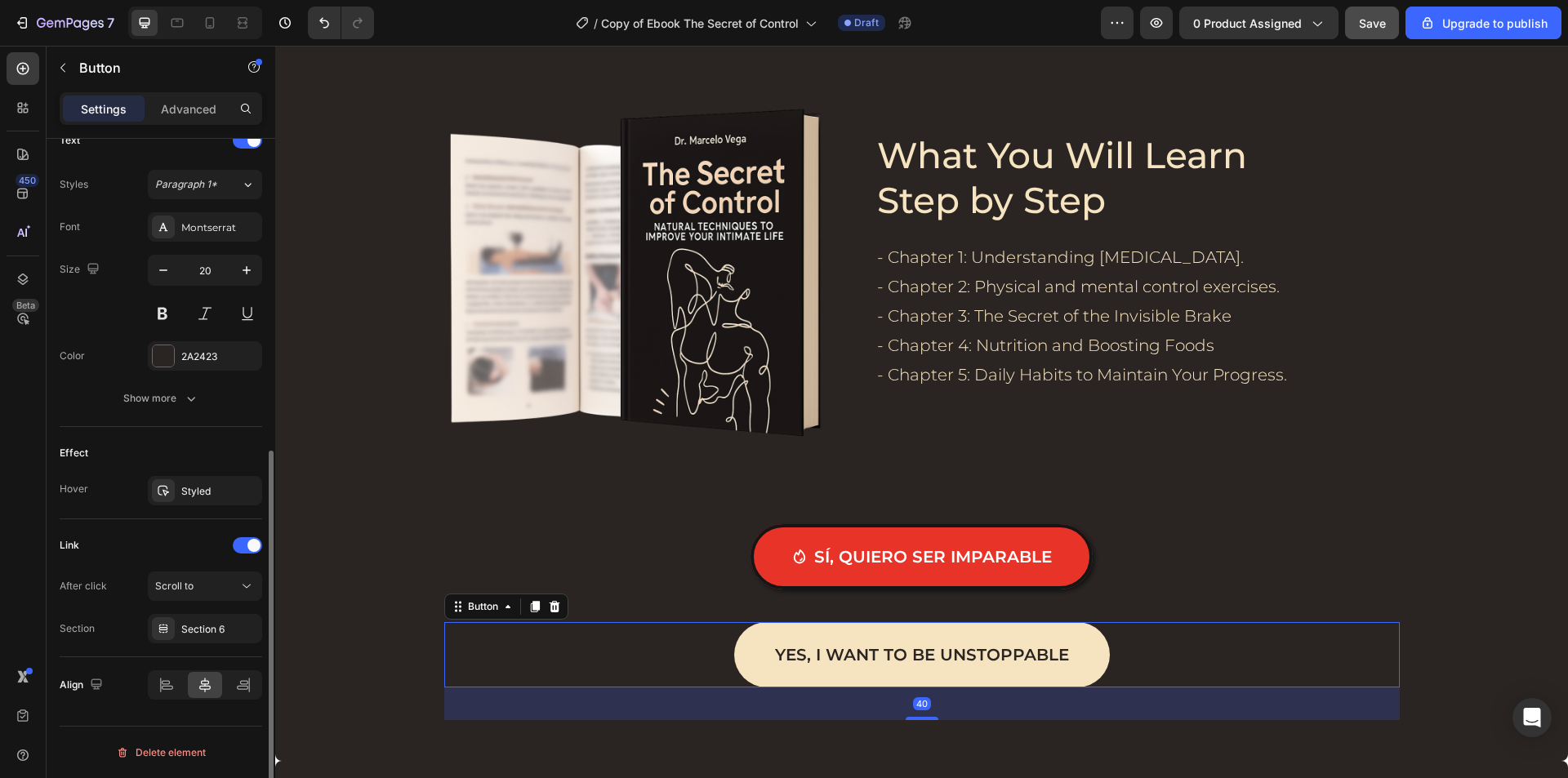
scroll to position [570, 0]
click at [544, 599] on div at bounding box center [554, 606] width 20 height 20
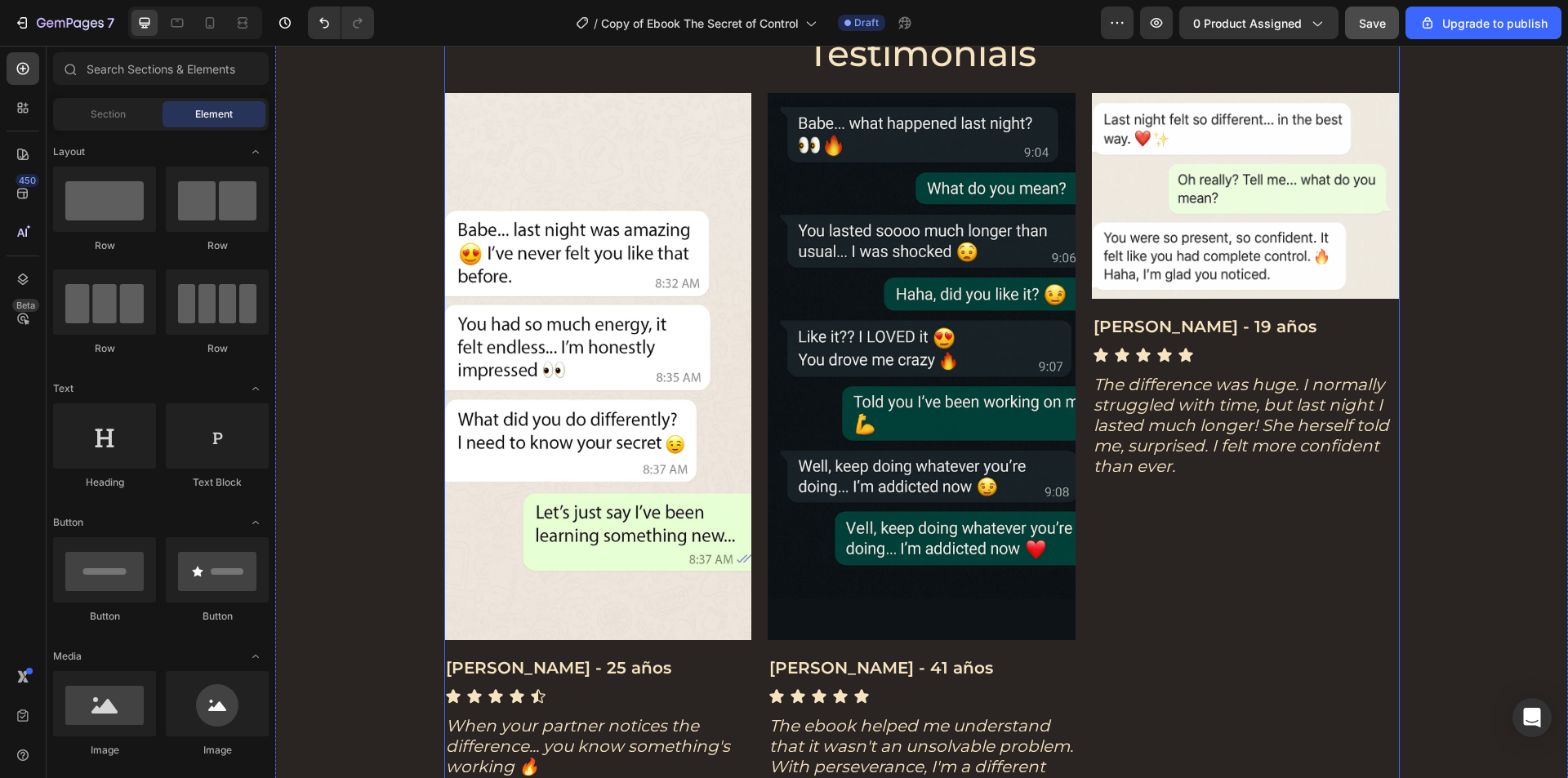
scroll to position [3430, 0]
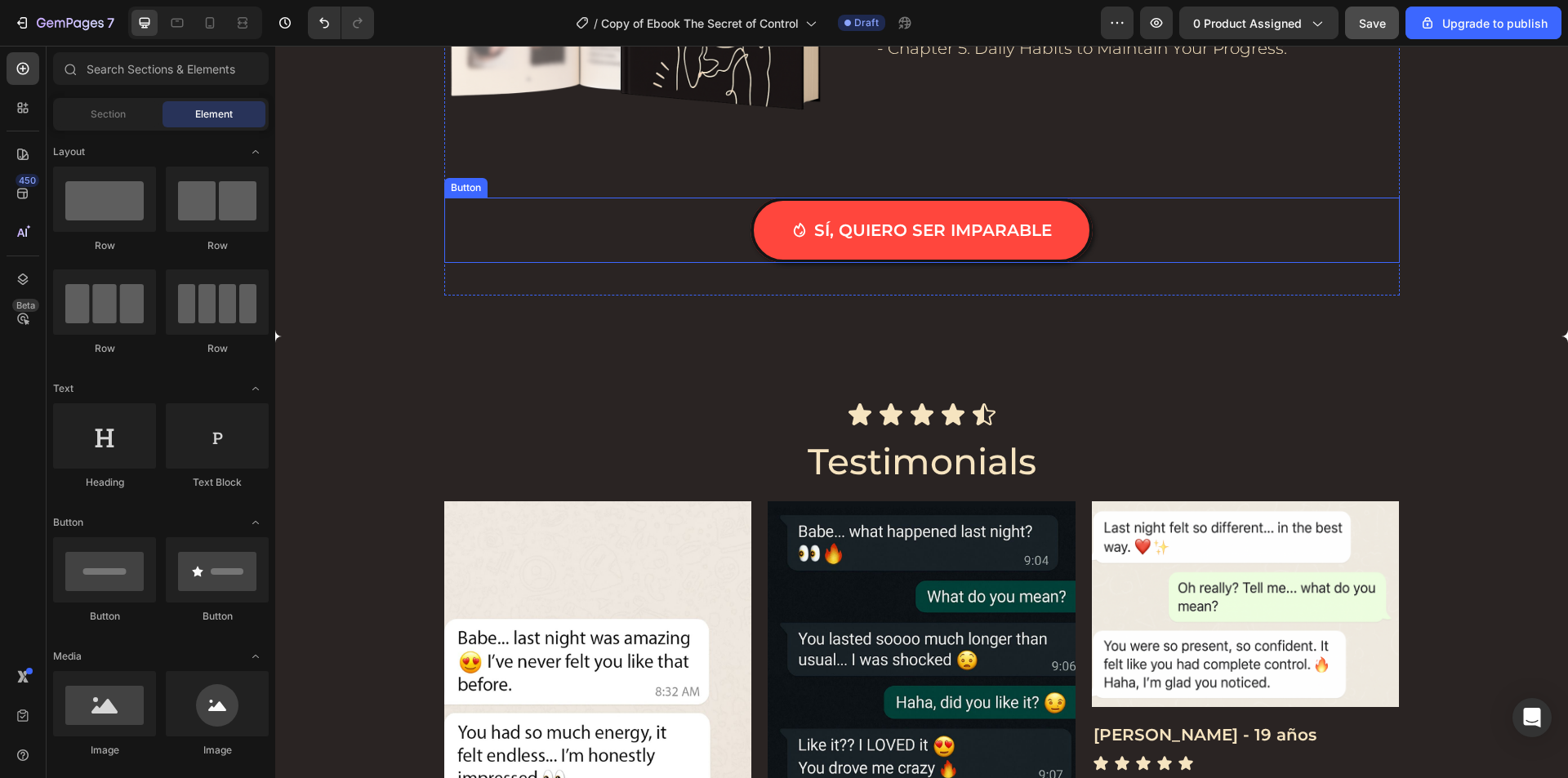
click at [788, 199] on link "Sí, quiero ser imparable" at bounding box center [921, 230] width 342 height 65
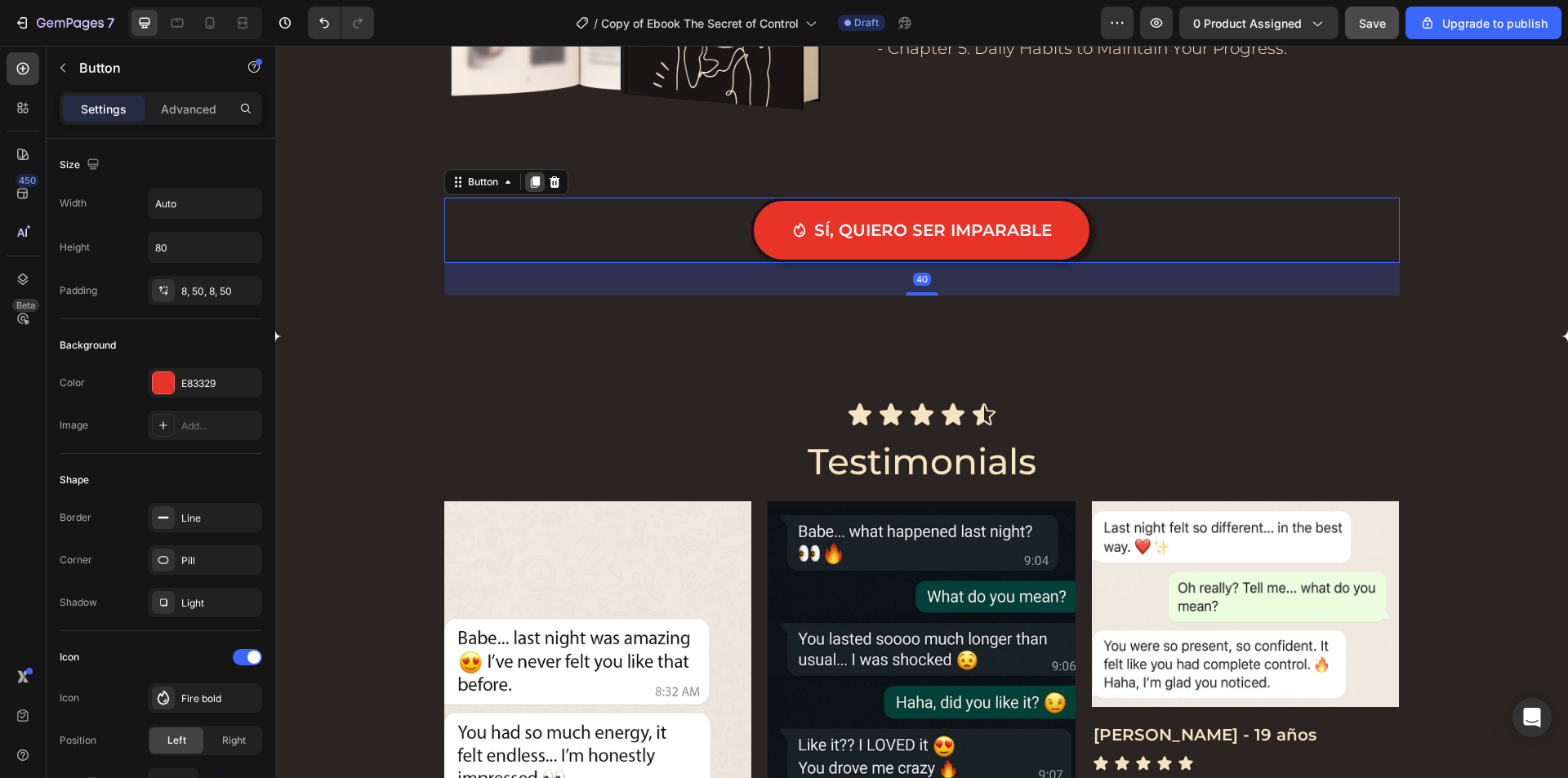
click at [534, 178] on icon at bounding box center [535, 182] width 13 height 13
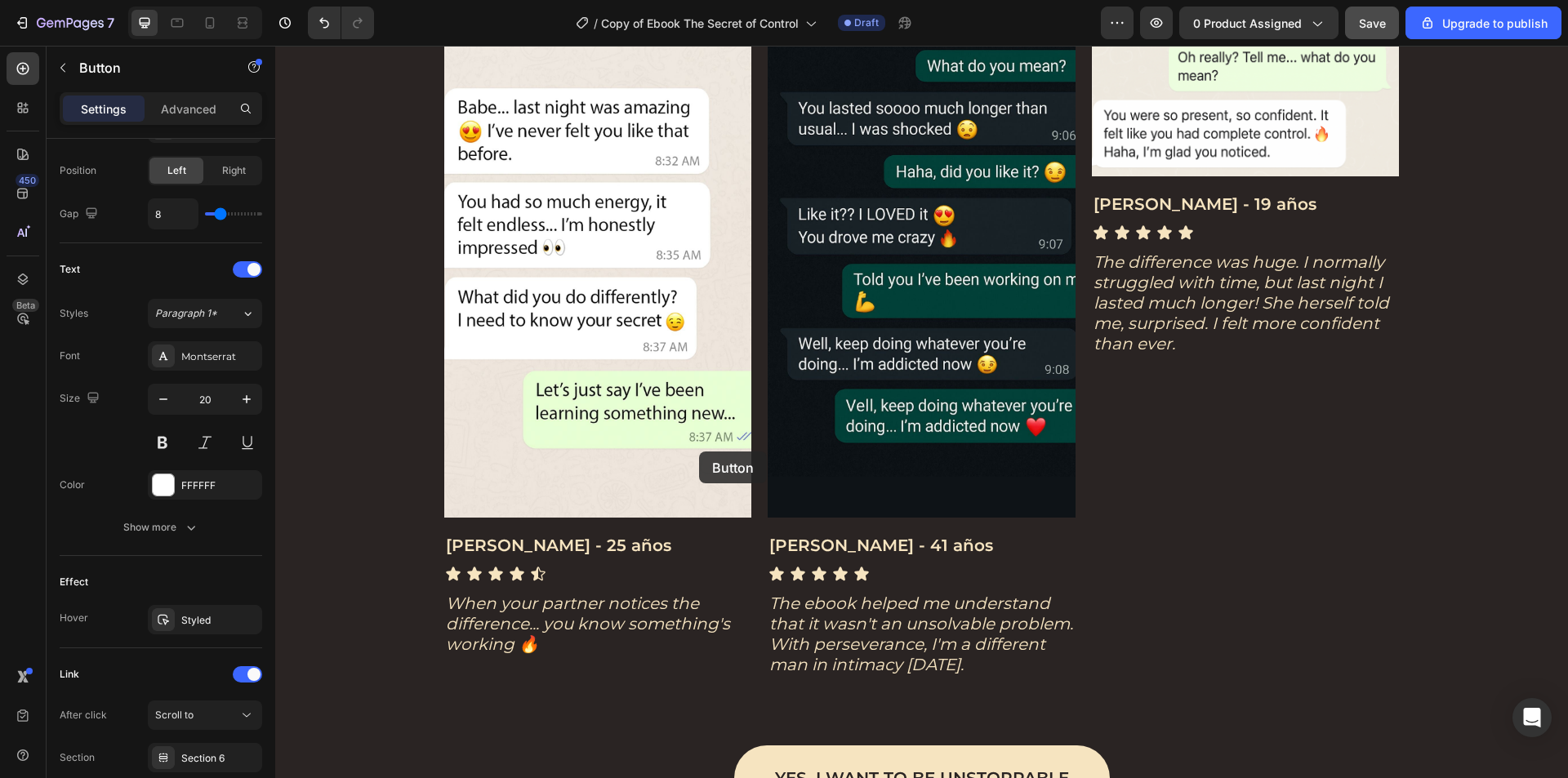
scroll to position [4328, 0]
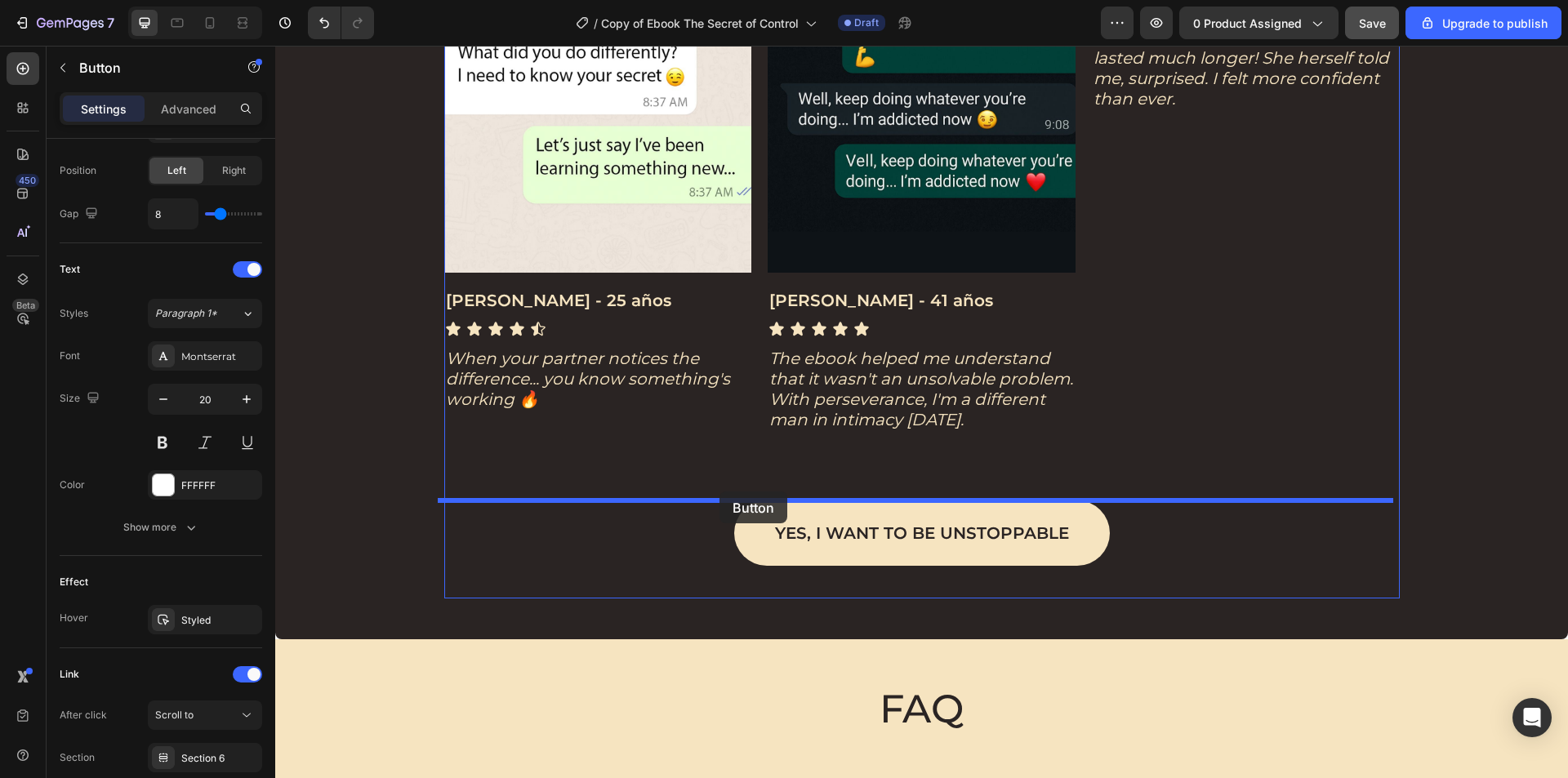
drag, startPoint x: 481, startPoint y: 312, endPoint x: 719, endPoint y: 491, distance: 297.8
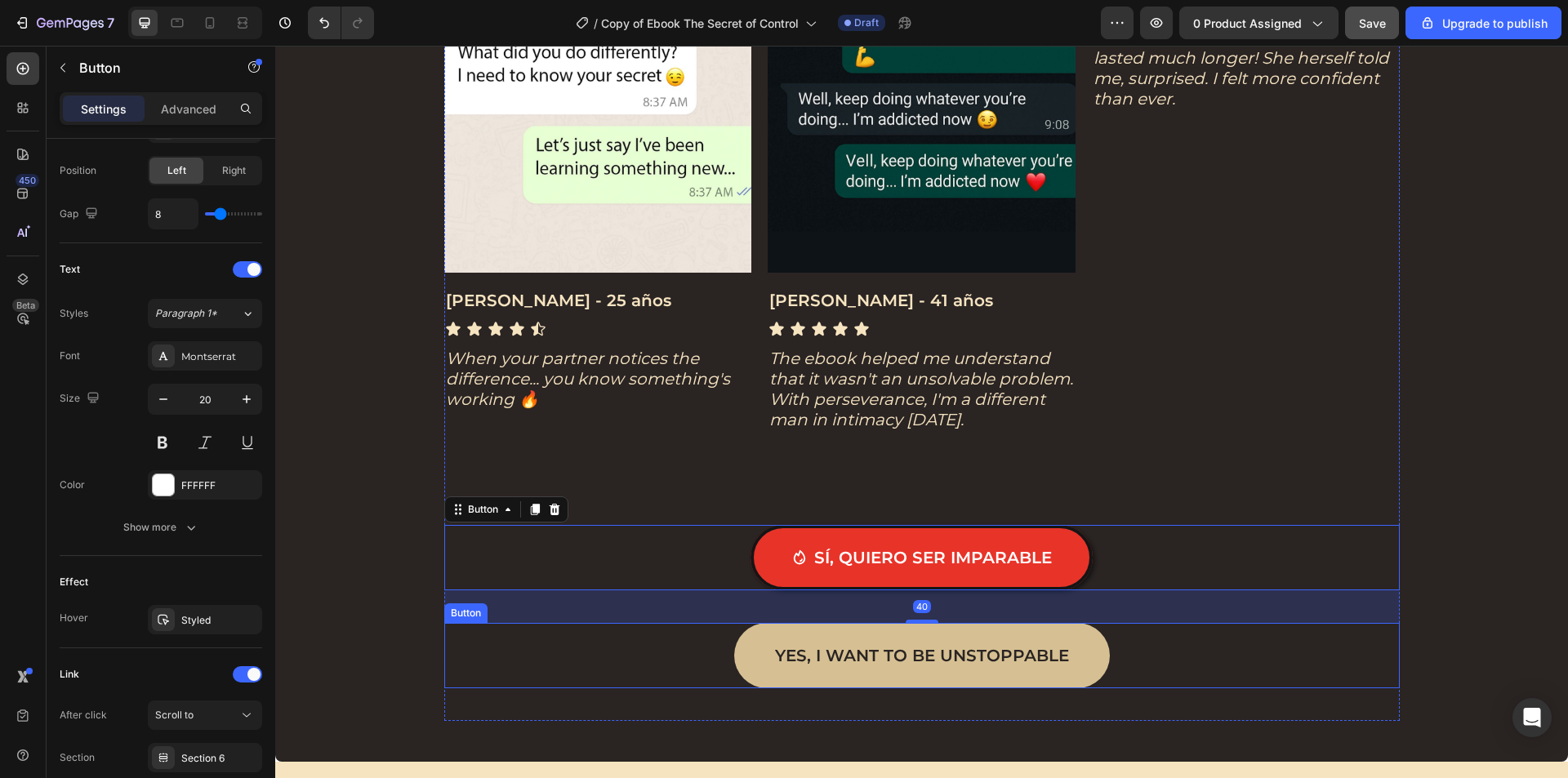
click at [800, 633] on link "Yes, I want to be unstoppable" at bounding box center [922, 656] width 376 height 65
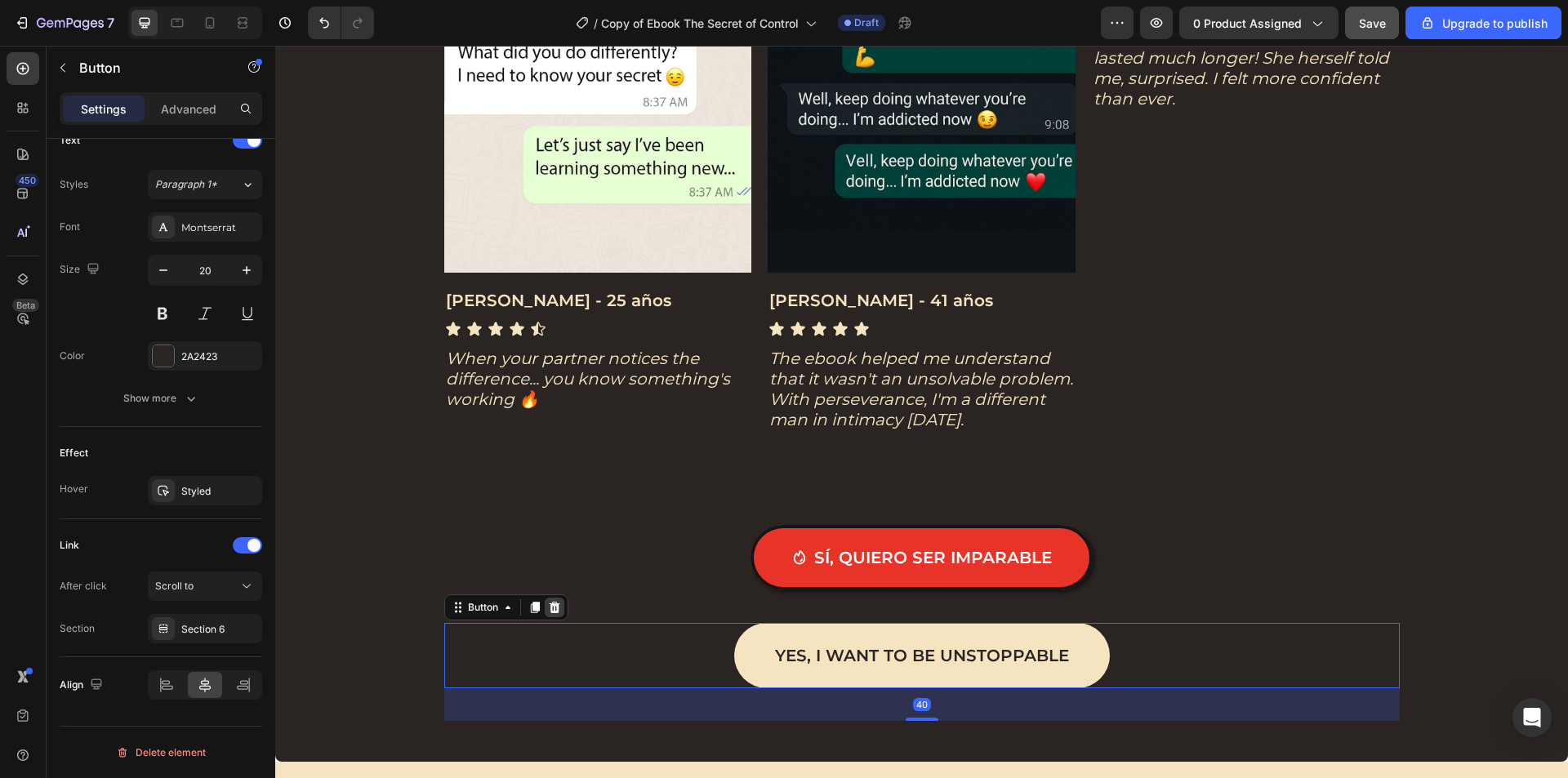
click at [556, 603] on div at bounding box center [554, 607] width 20 height 20
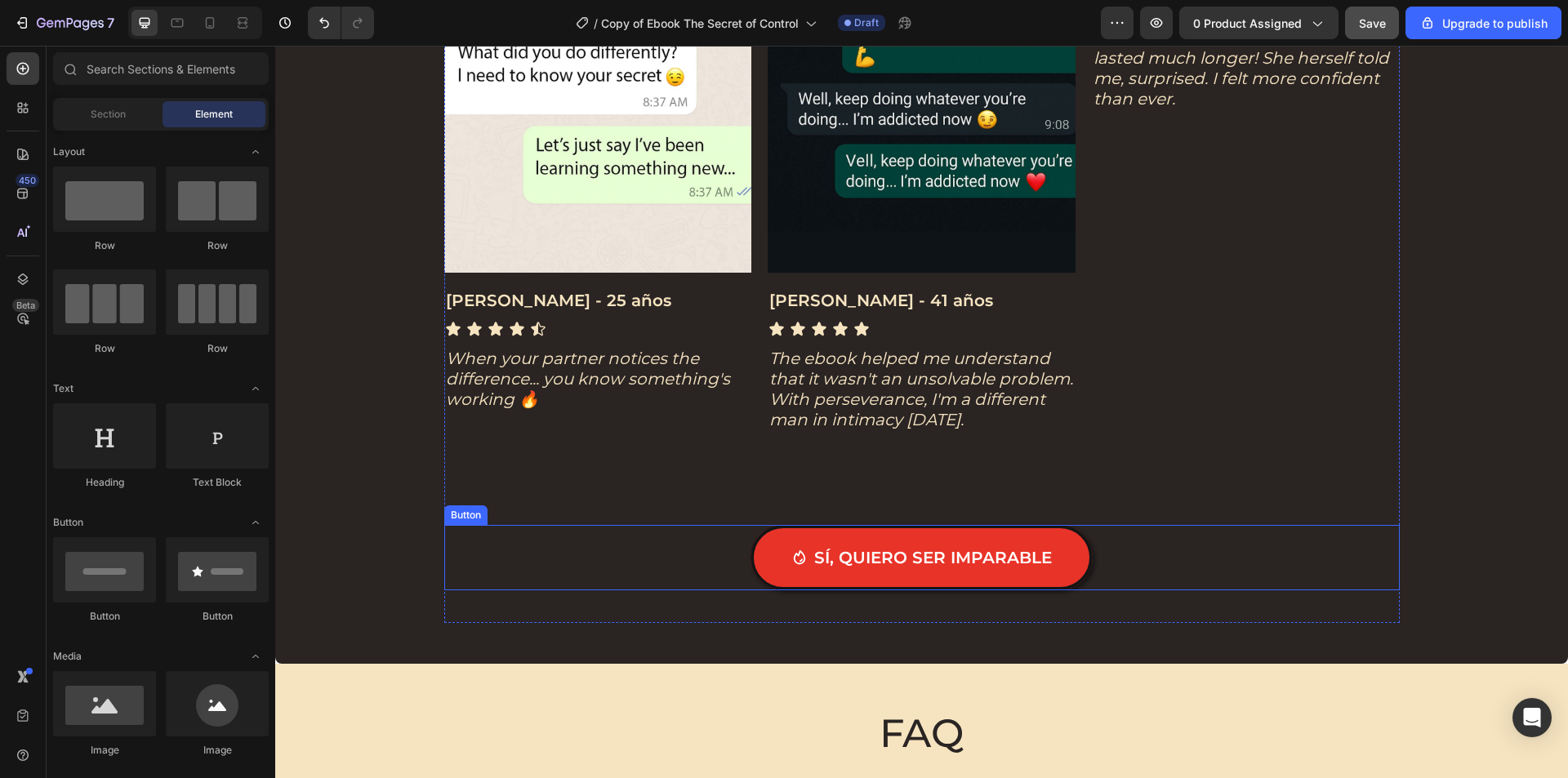
click at [1123, 543] on div "Sí, quiero ser imparable Button" at bounding box center [921, 557] width 955 height 65
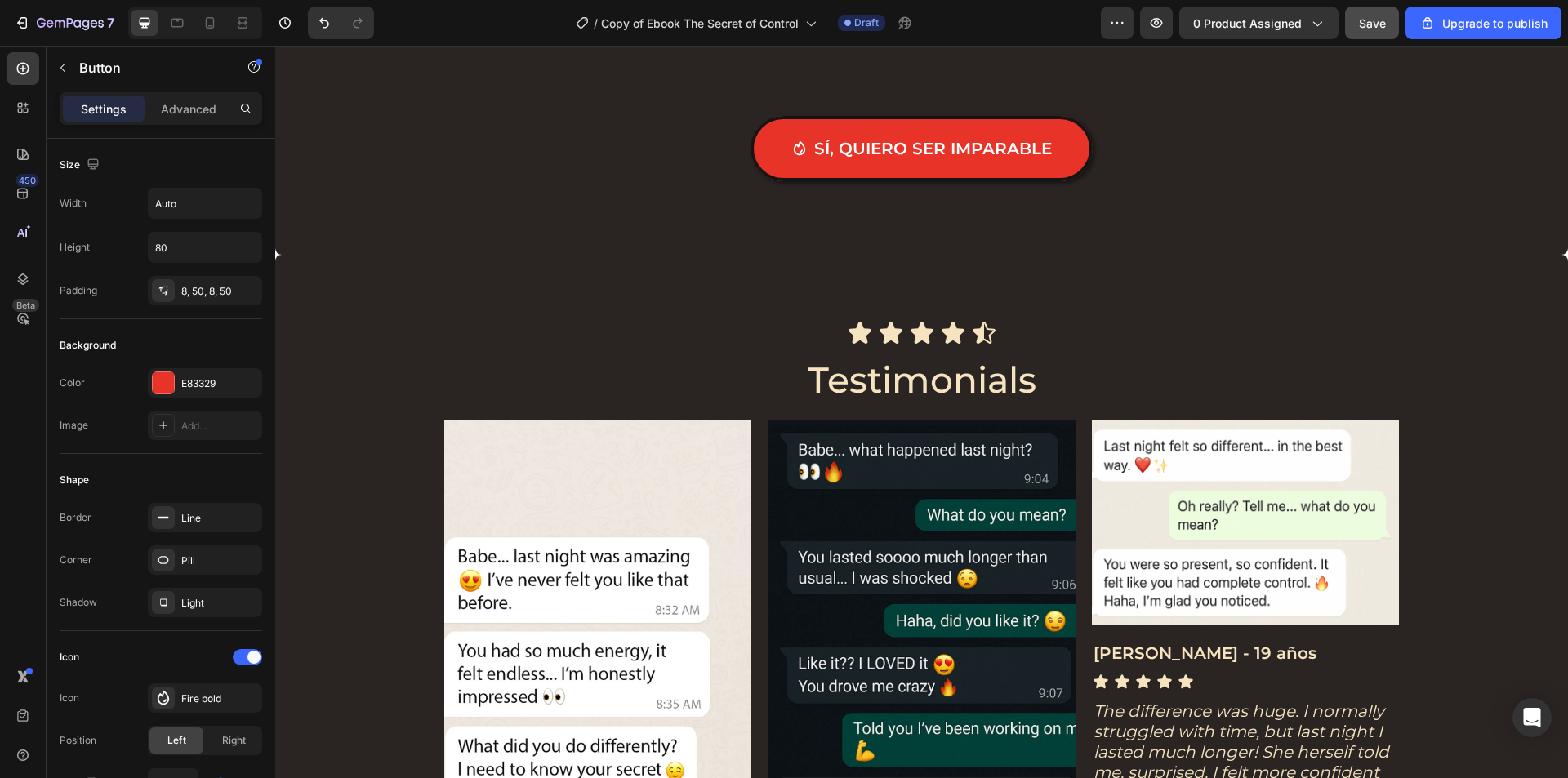
scroll to position [3267, 0]
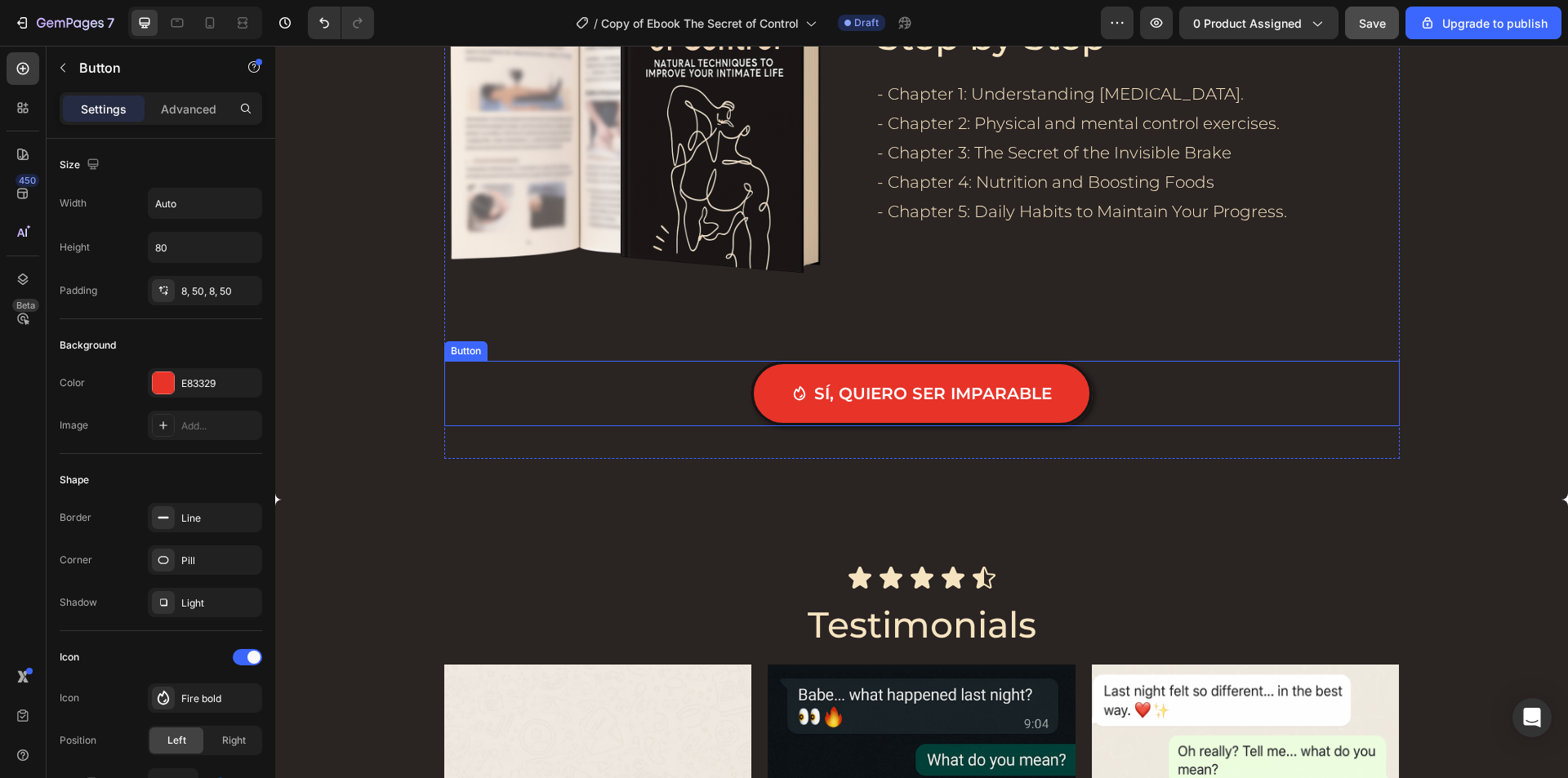
click at [1086, 384] on div "Sí, quiero ser imparable Button" at bounding box center [921, 393] width 955 height 65
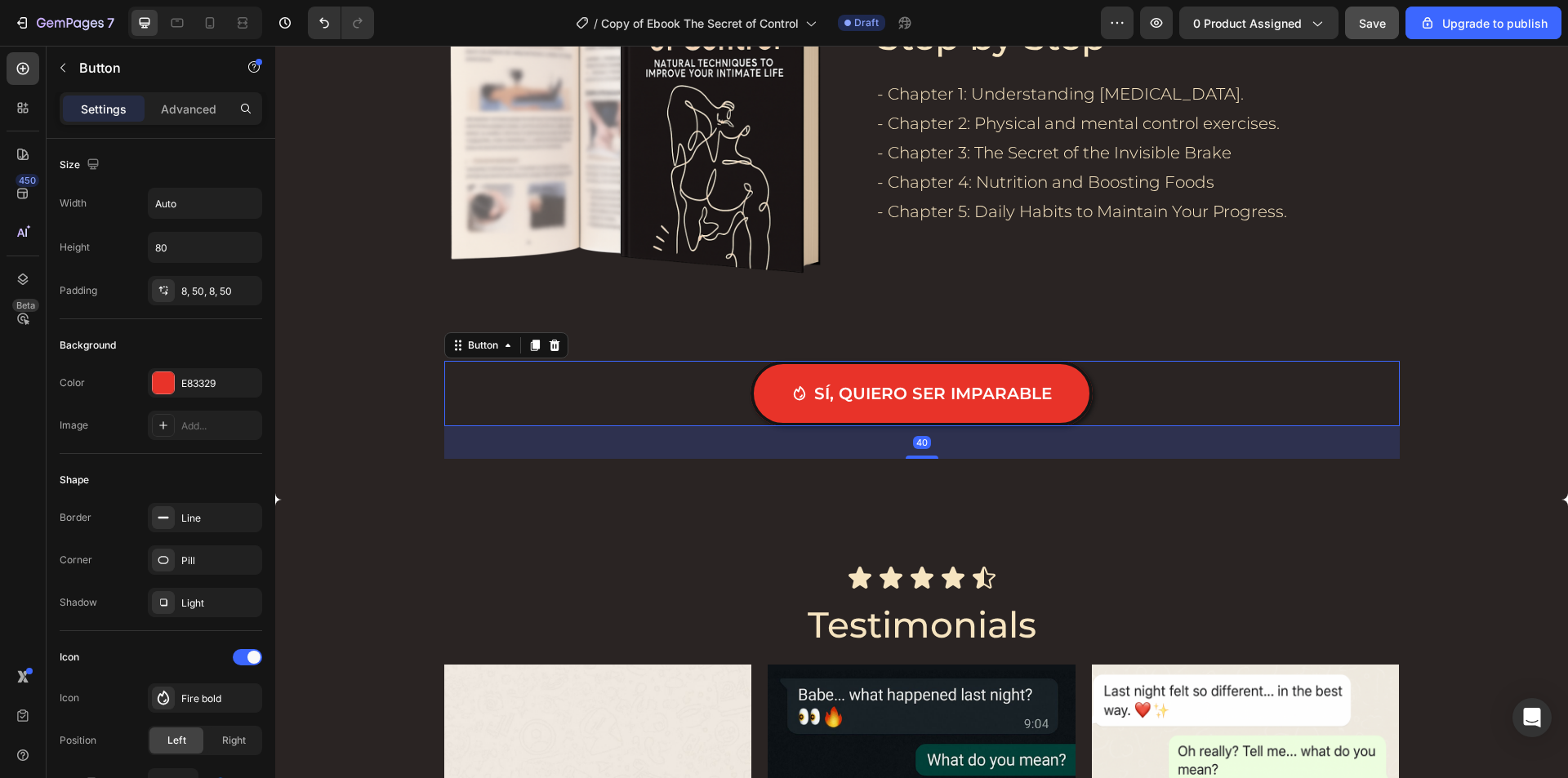
scroll to position [570, 0]
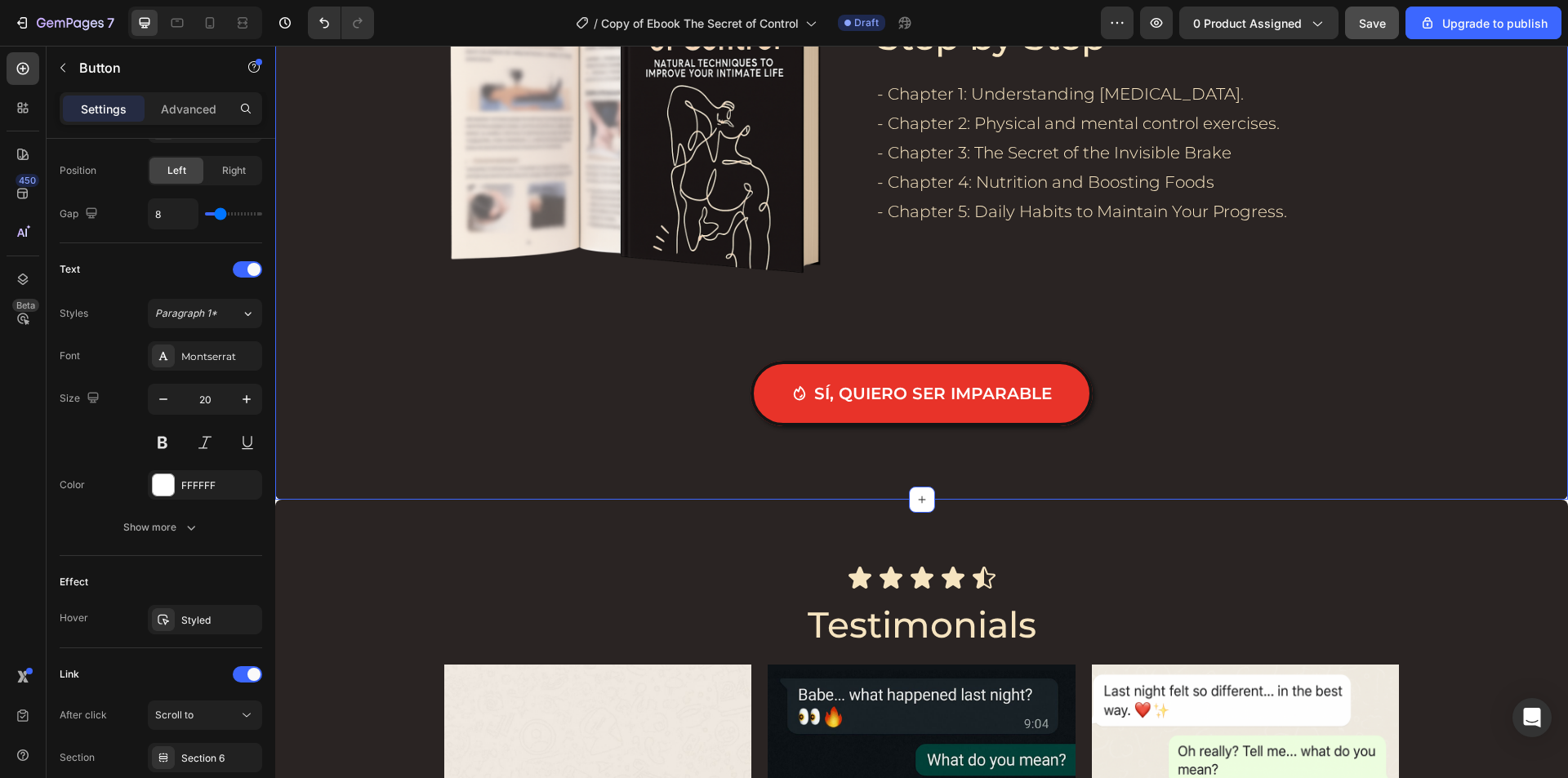
click at [354, 253] on div "Image What You Will Learn Step by Step Heading - Chapter 1: Understanding [MEDI…" at bounding box center [921, 190] width 1260 height 537
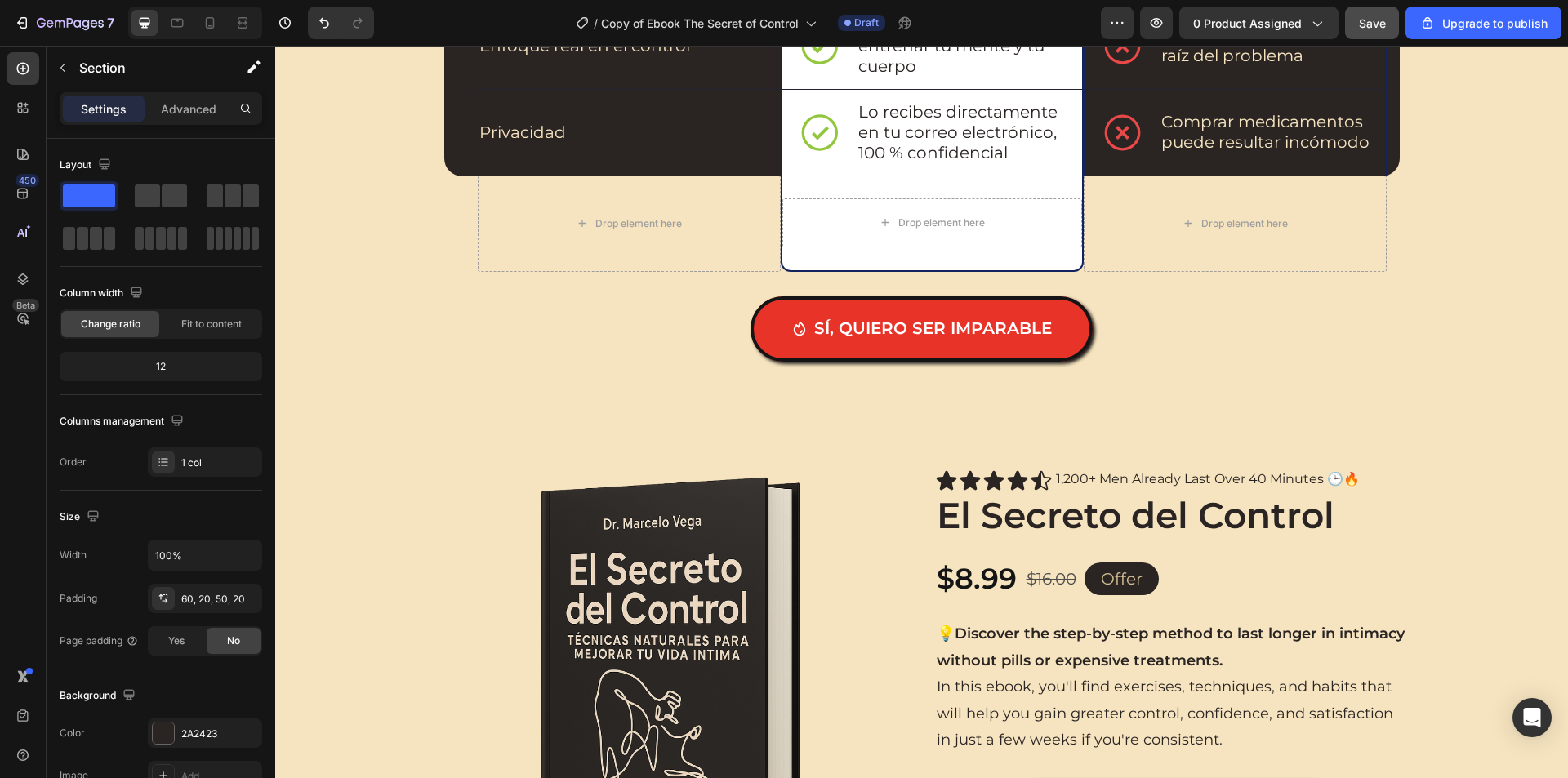
scroll to position [2368, 0]
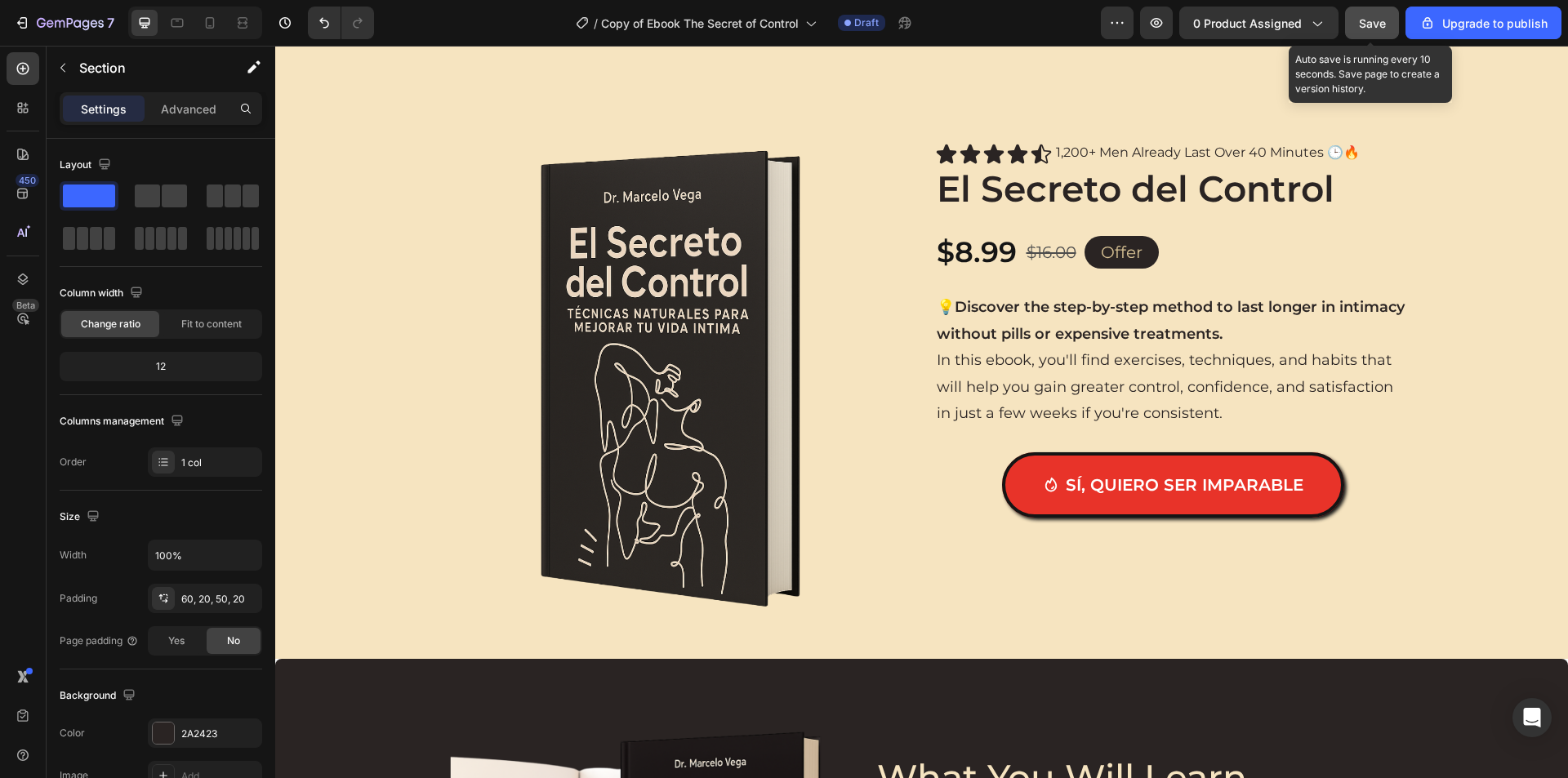
click at [1373, 26] on span "Save" at bounding box center [1372, 23] width 27 height 14
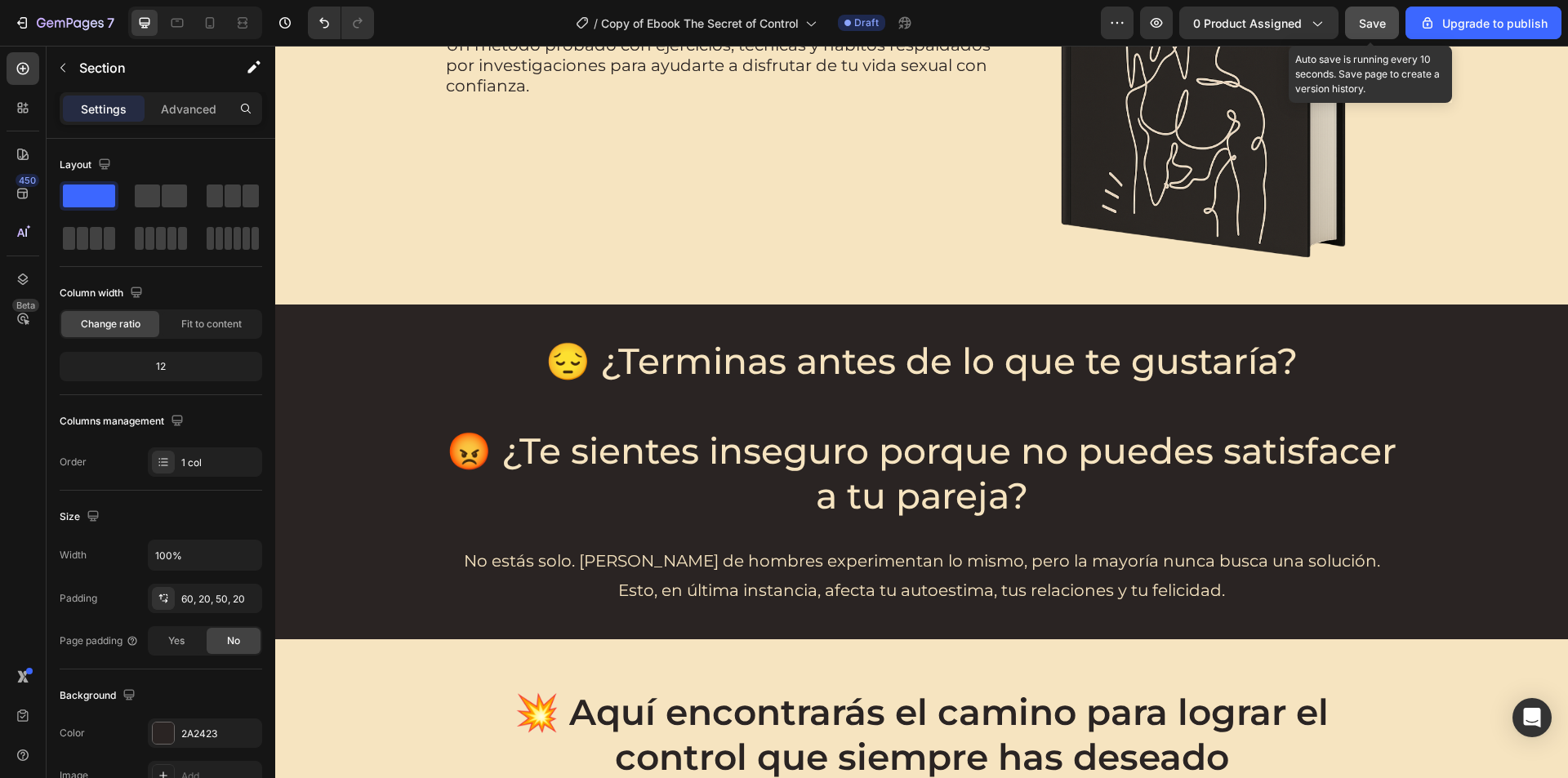
scroll to position [0, 0]
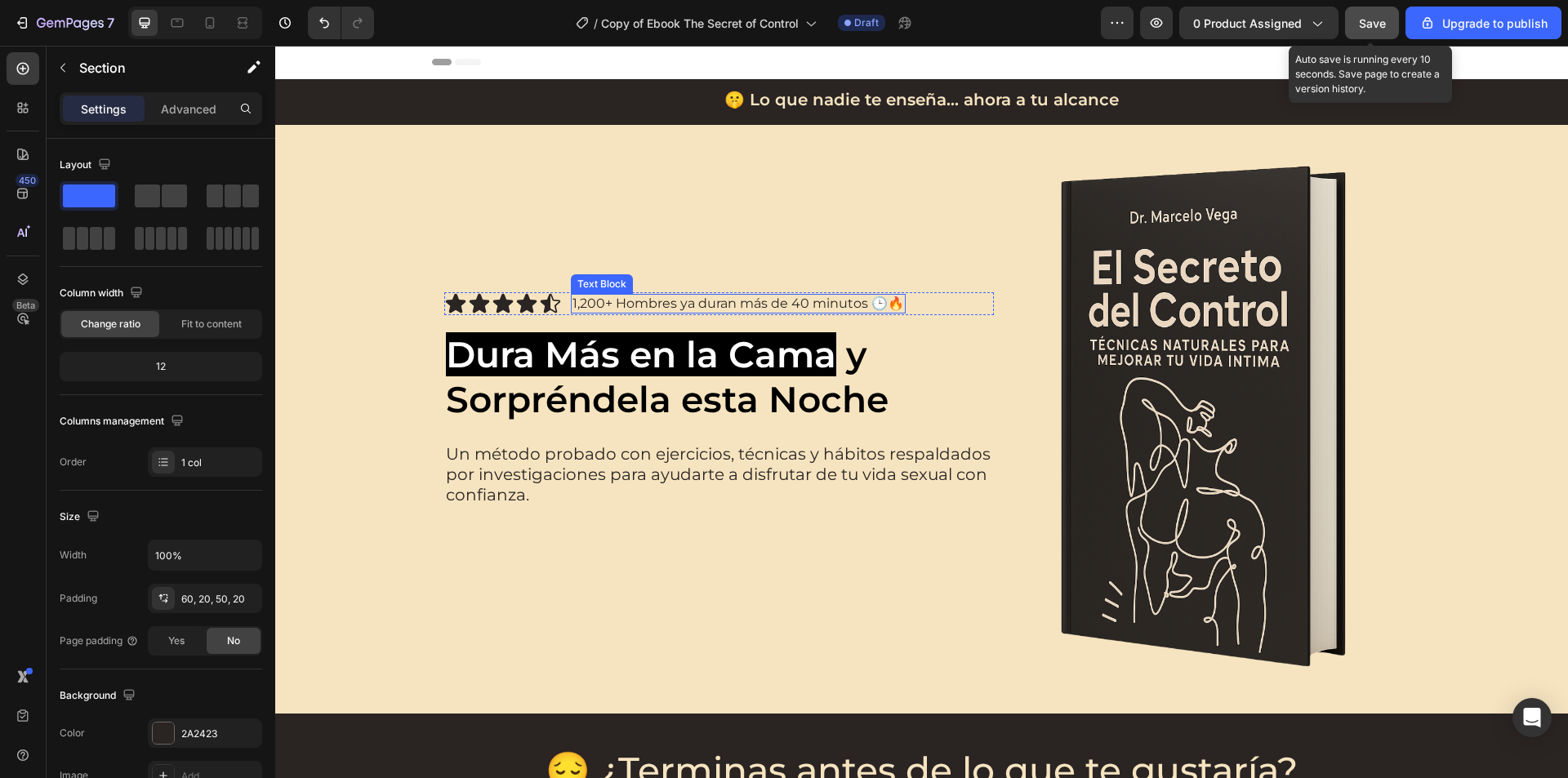
click at [699, 299] on p "1,200+ Hombres ya duran más de 40 minutos 🕒🔥" at bounding box center [737, 304] width 331 height 16
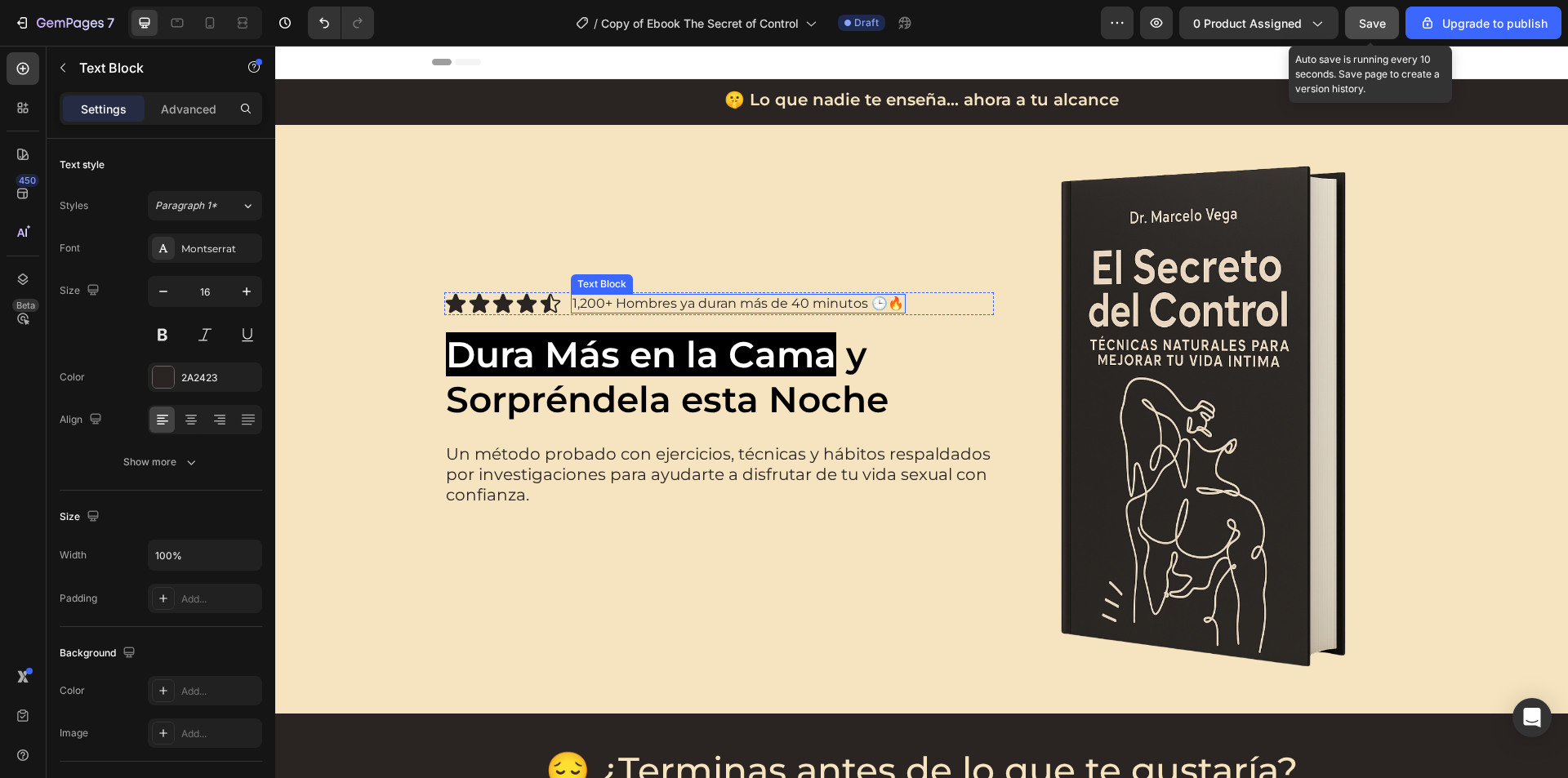
click at [699, 299] on p "1,200+ Hombres ya duran más de 40 minutos 🕒🔥" at bounding box center [737, 304] width 331 height 16
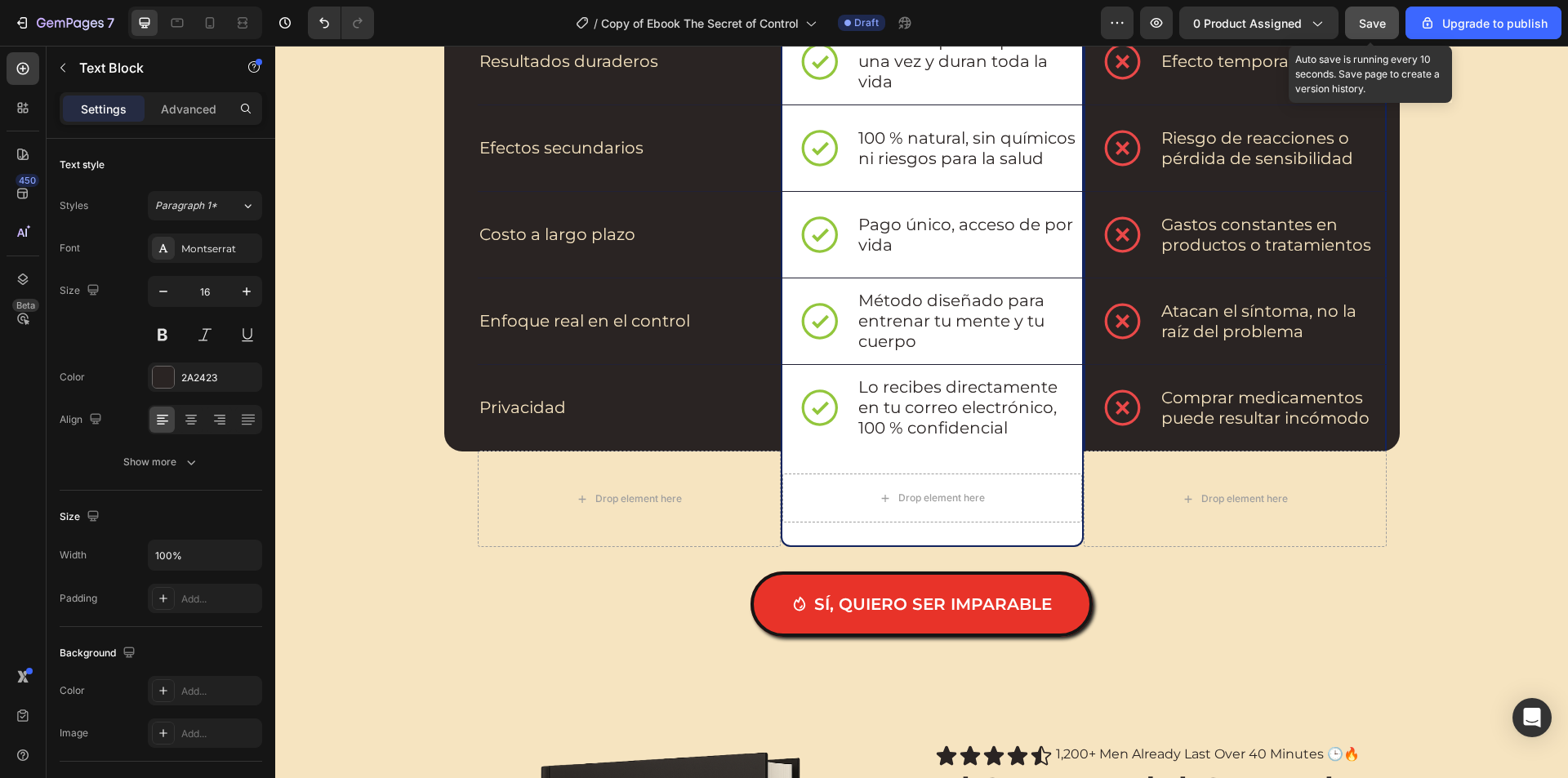
scroll to position [2287, 0]
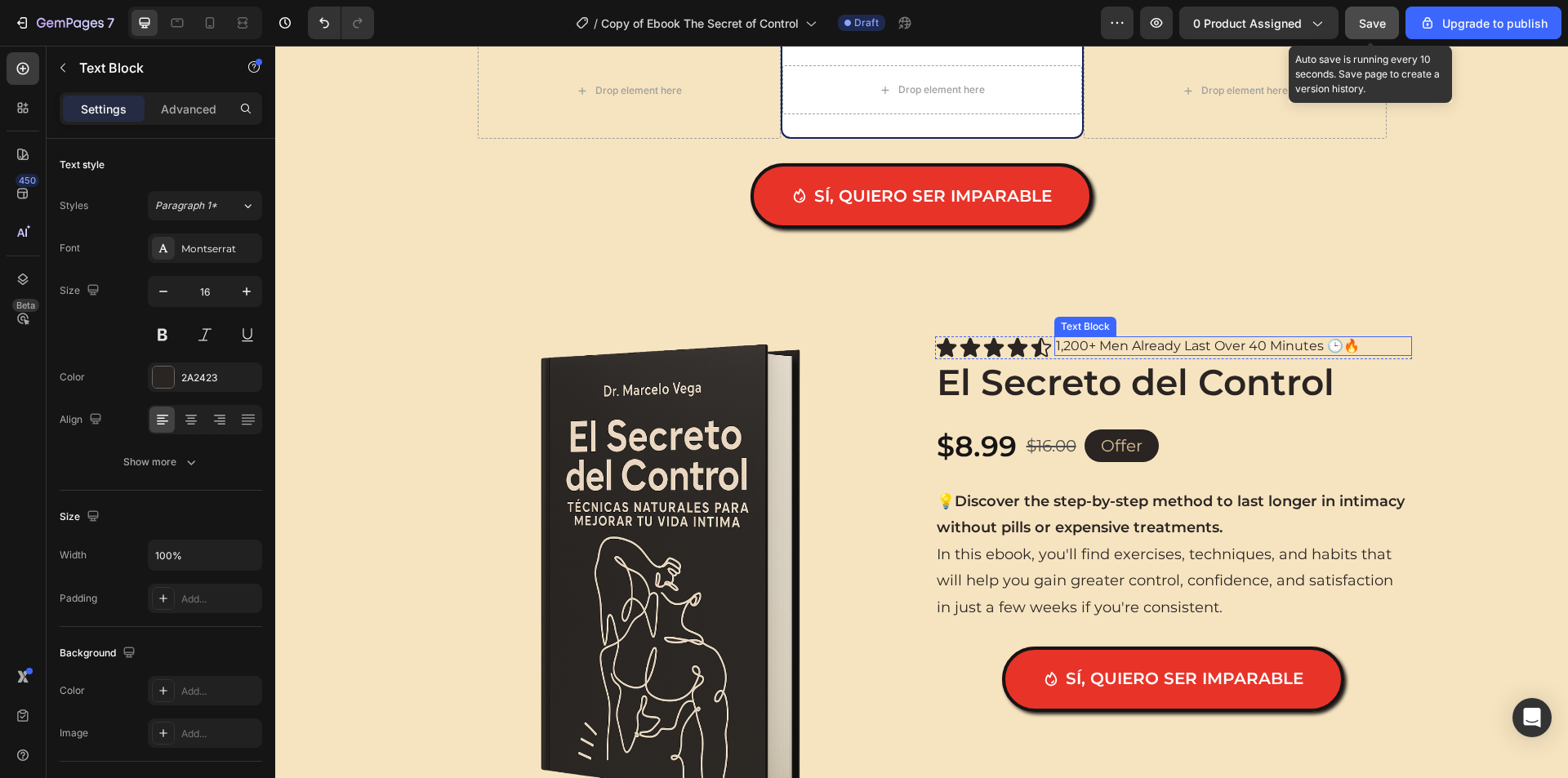
click at [1137, 342] on p "1,200+ Men Already Last Over 40 Minutes 🕒🔥" at bounding box center [1233, 345] width 355 height 16
click at [1471, 423] on div "Product Images Icon Icon Icon Icon Icon Icon List 1,200+ Hombres ya duran más d…" at bounding box center [921, 582] width 1292 height 490
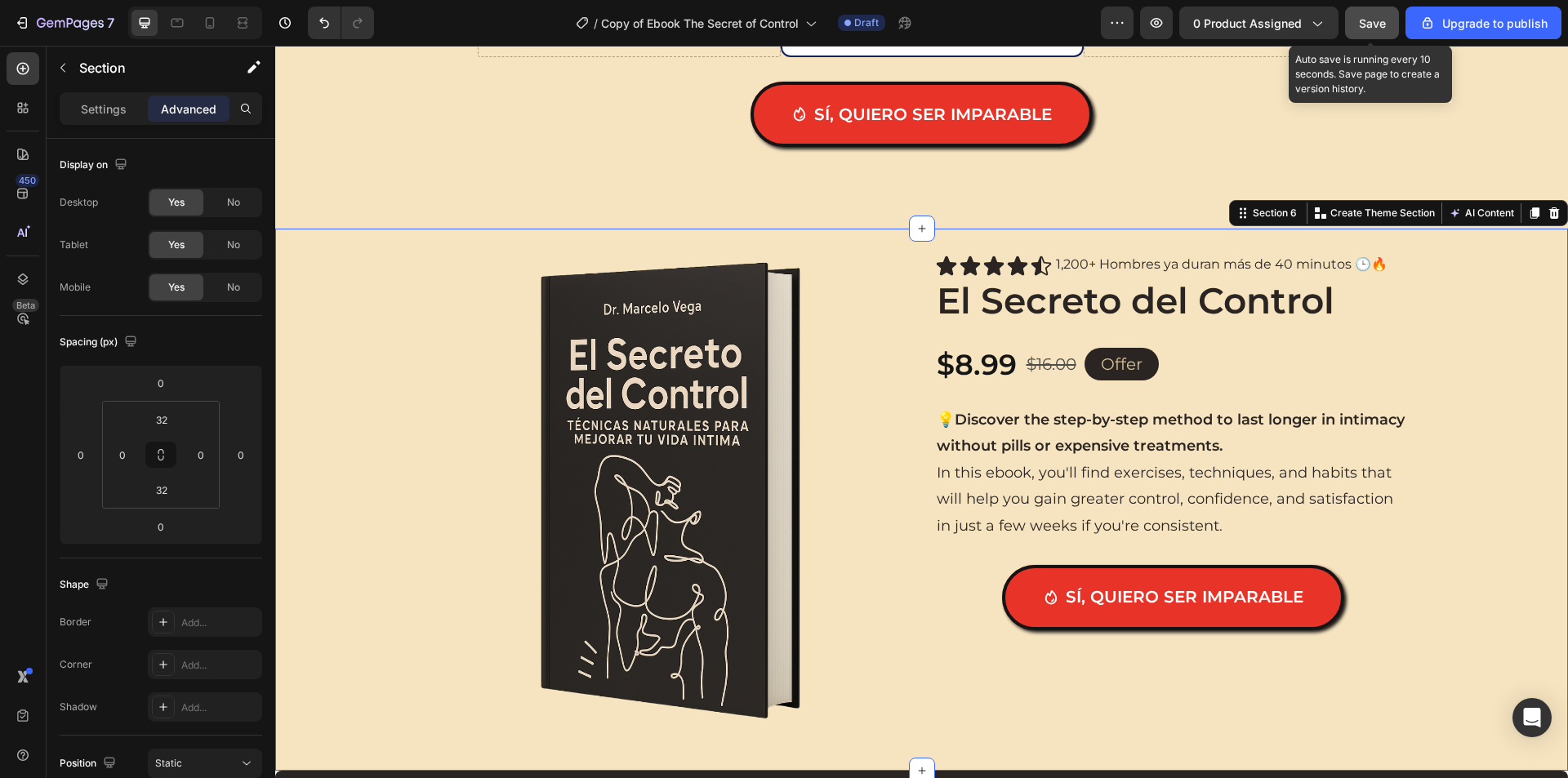
scroll to position [2450, 0]
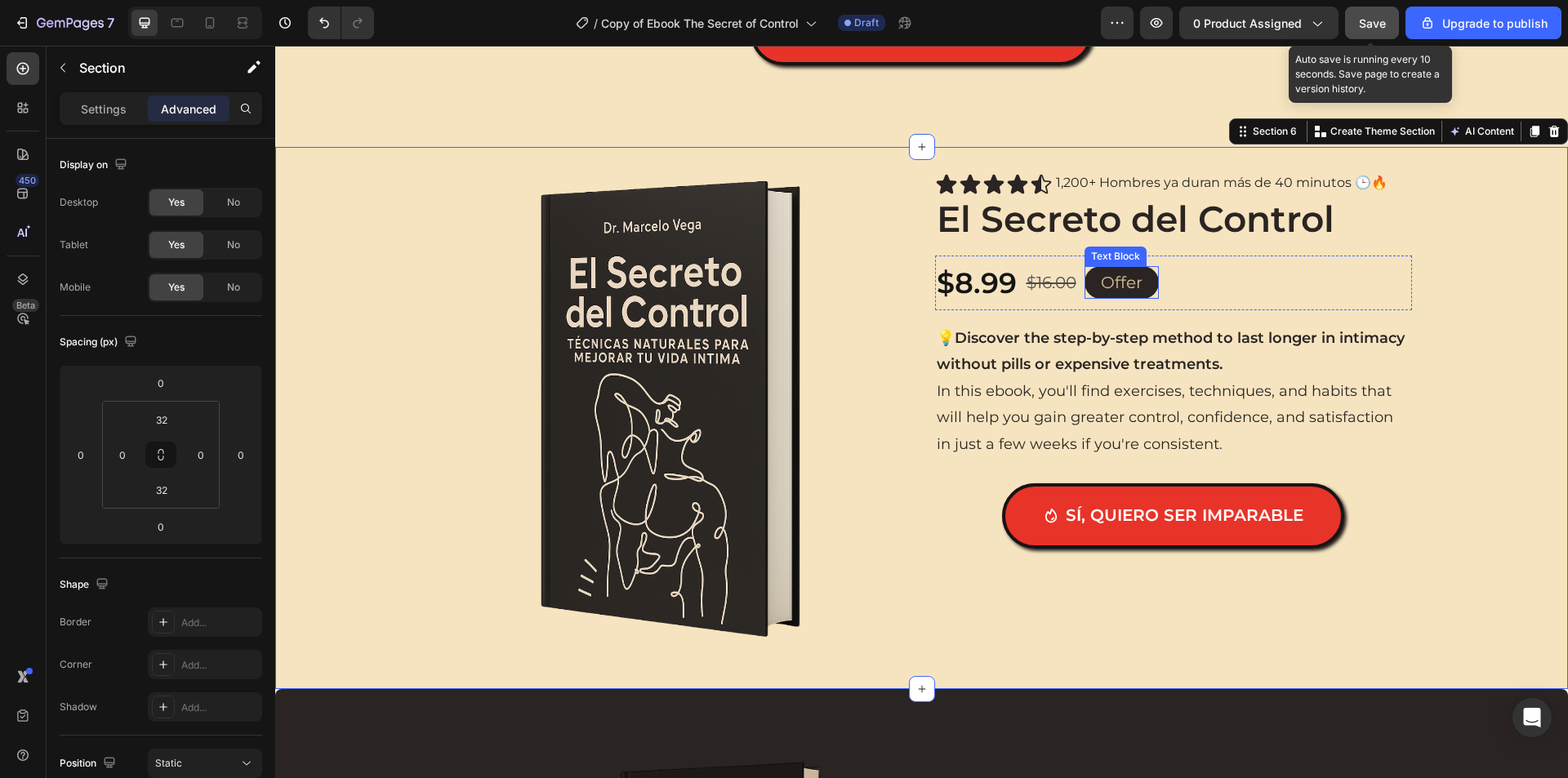
click at [1109, 289] on p "Offer" at bounding box center [1121, 282] width 42 height 29
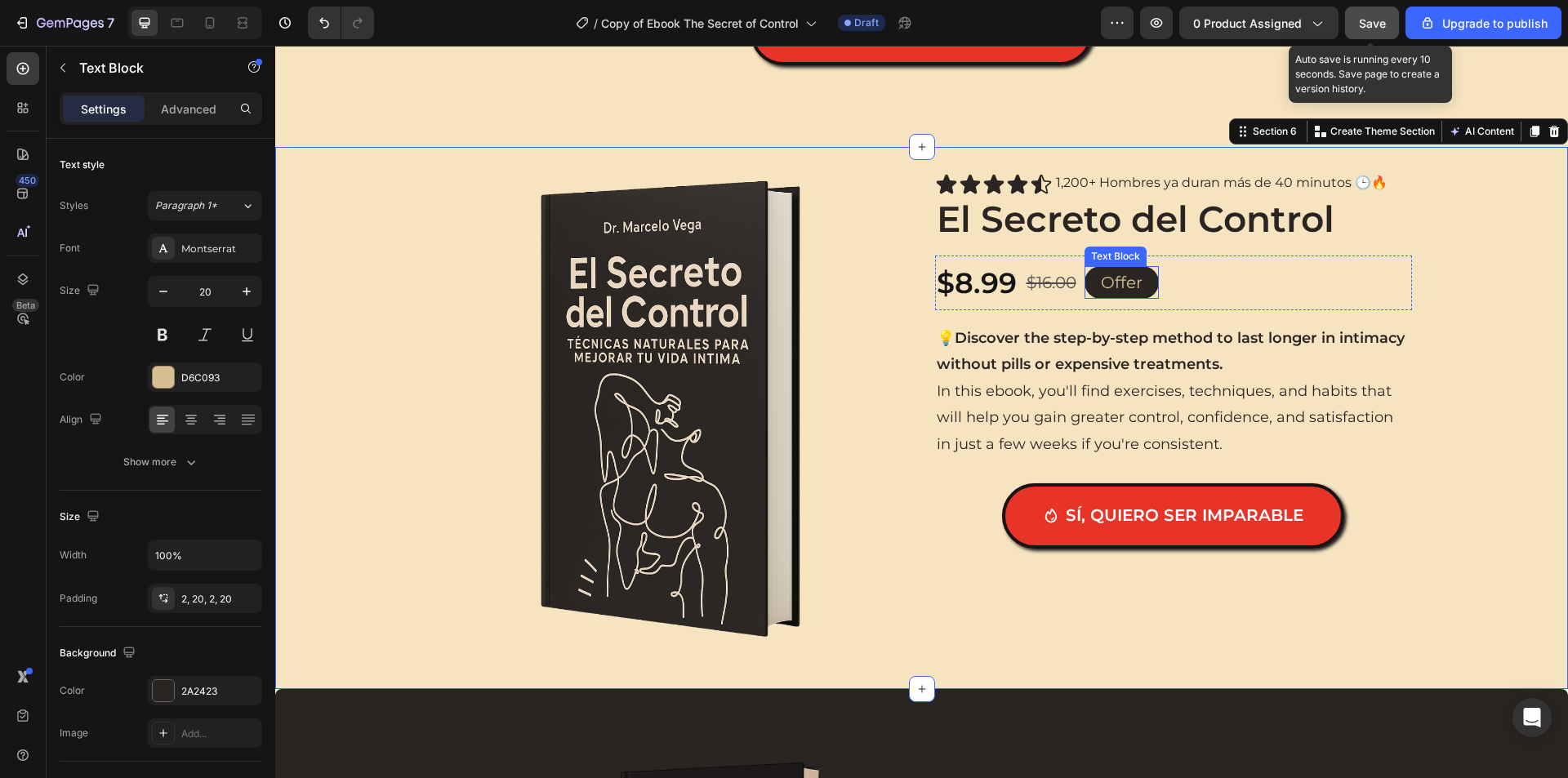
click at [1109, 289] on p "Offer" at bounding box center [1121, 282] width 42 height 29
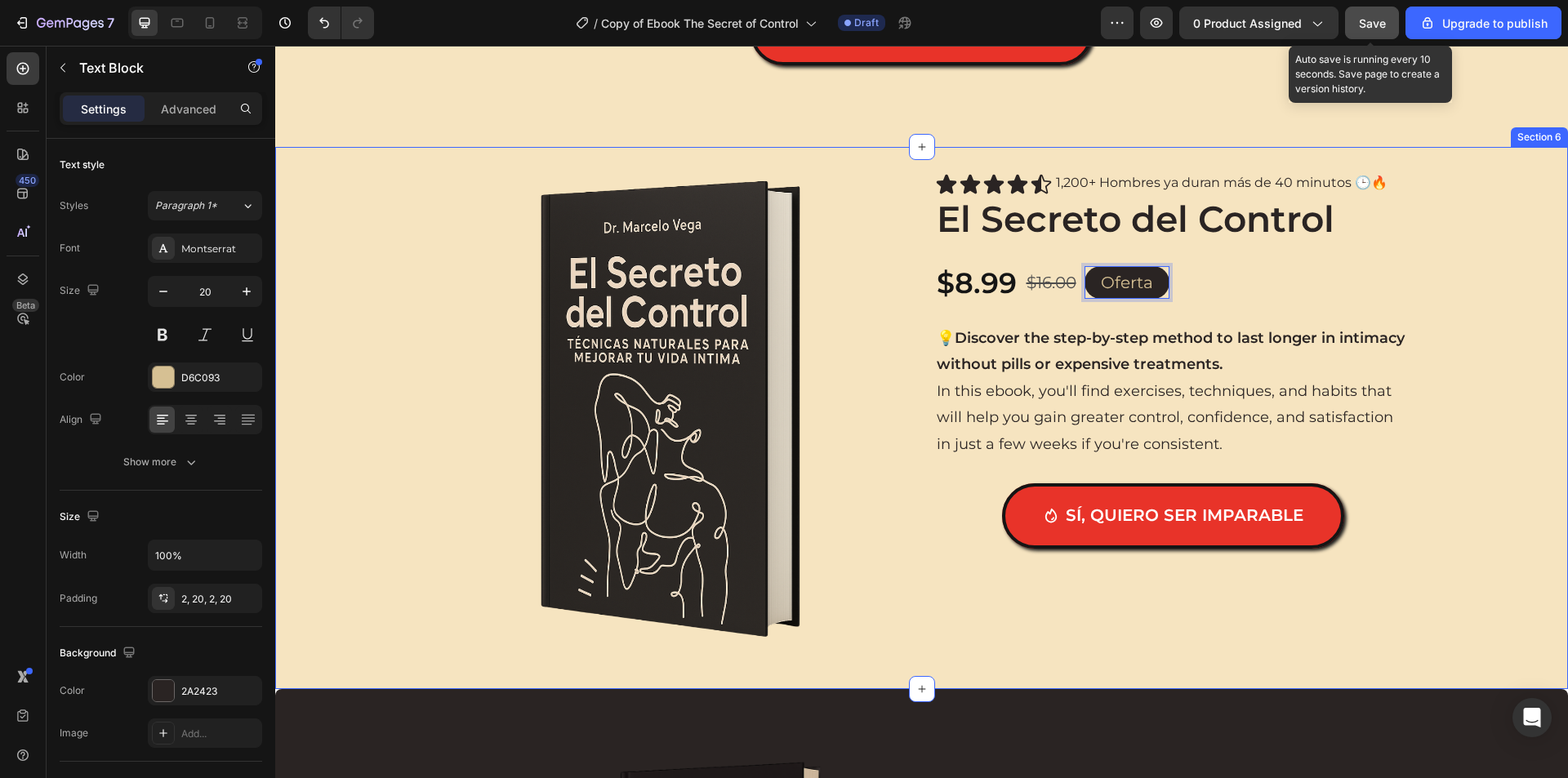
click at [1484, 379] on div "Product Images Icon Icon Icon Icon Icon Icon List 1,200+ Hombres ya duran más d…" at bounding box center [921, 417] width 1292 height 490
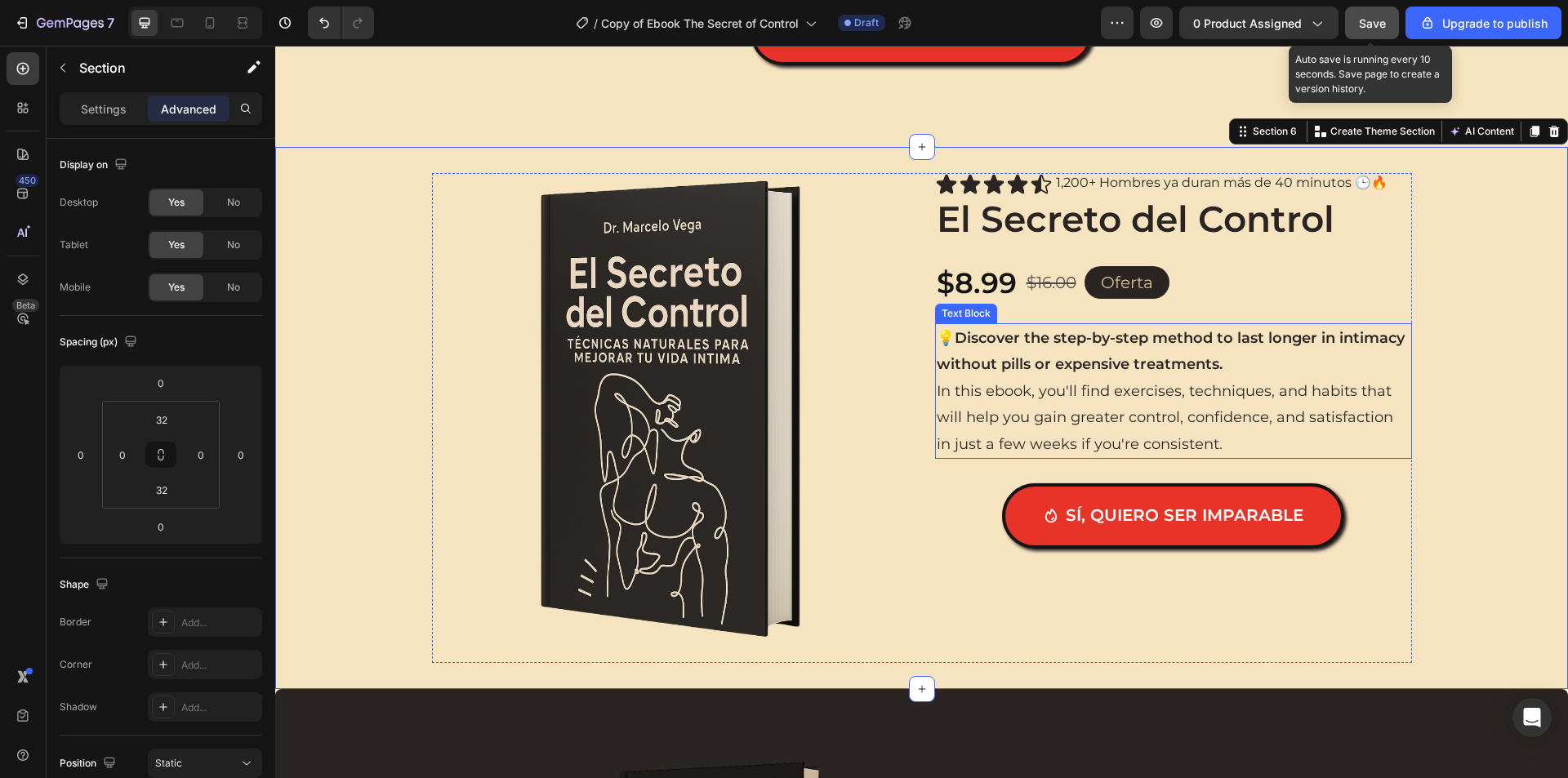
click at [1090, 374] on p "💡 Discover the step-by-step method to last longer in intimacy without pills or …" at bounding box center [1172, 391] width 473 height 132
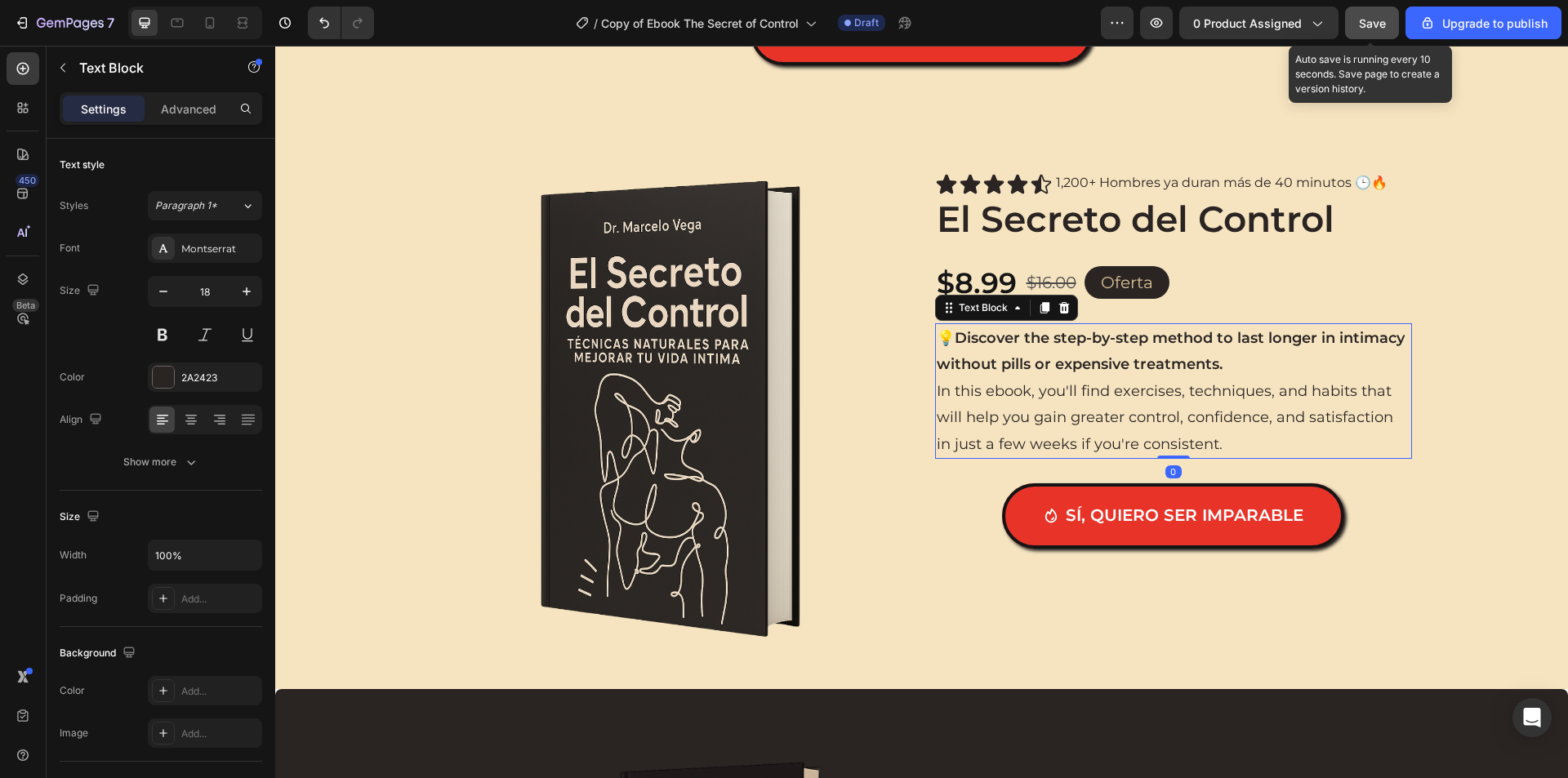
click at [1090, 374] on p "💡 Discover the step-by-step method to last longer in intimacy without pills or …" at bounding box center [1172, 391] width 473 height 132
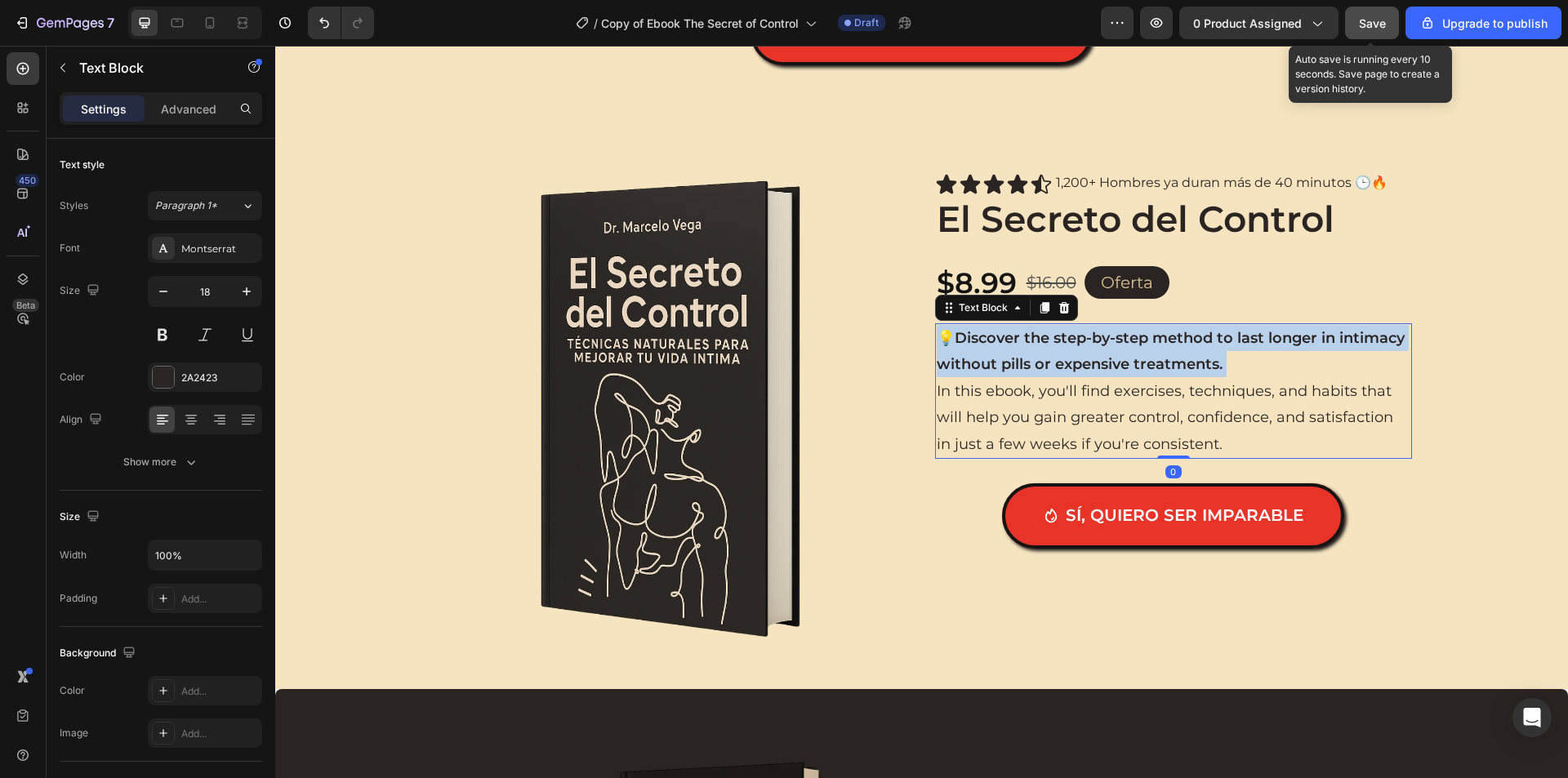
click at [1090, 374] on p "💡 Discover the step-by-step method to last longer in intimacy without pills or …" at bounding box center [1172, 391] width 473 height 132
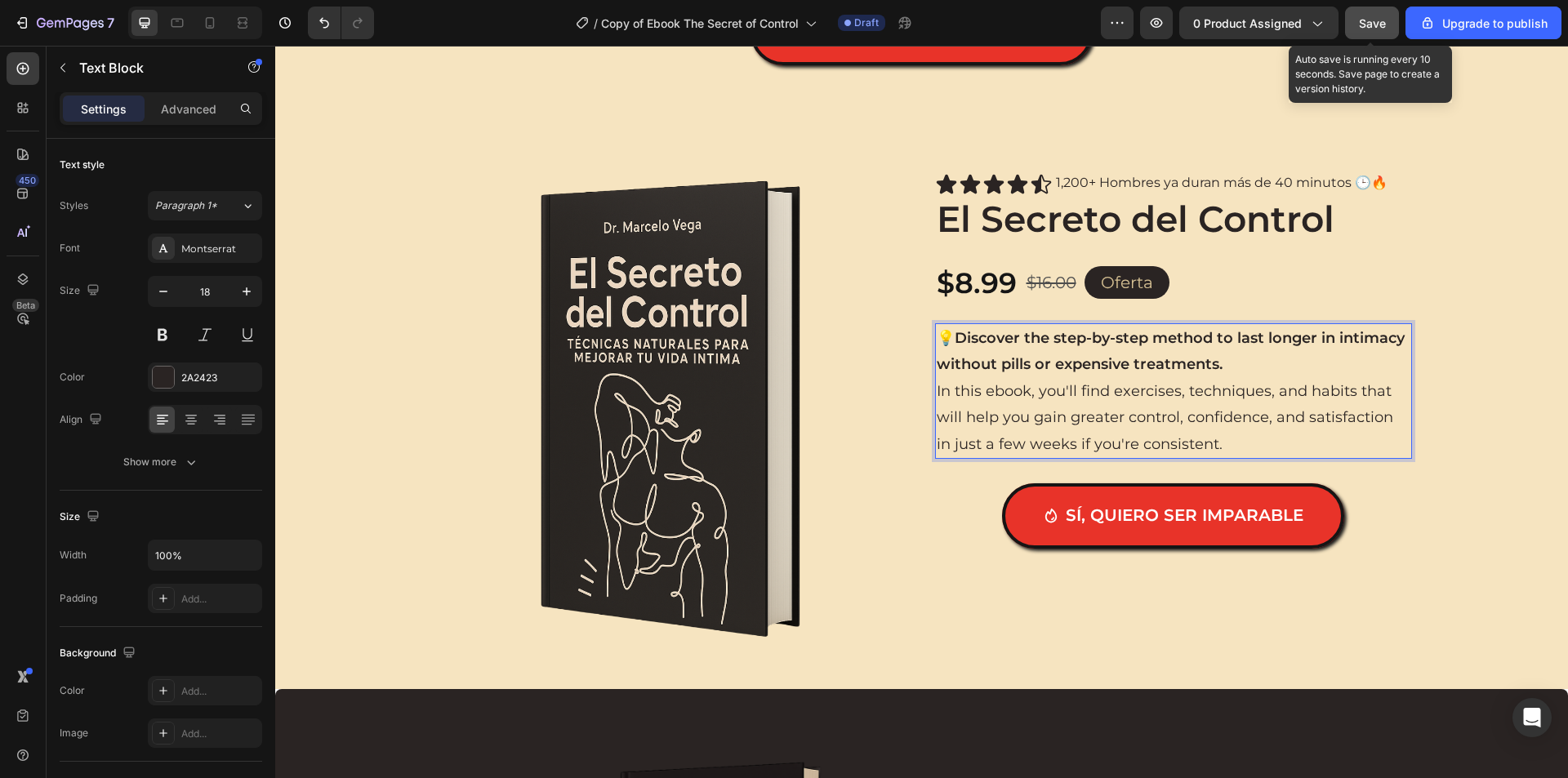
click at [1193, 432] on p "💡 Discover the step-by-step method to last longer in intimacy without pills or …" at bounding box center [1172, 391] width 473 height 132
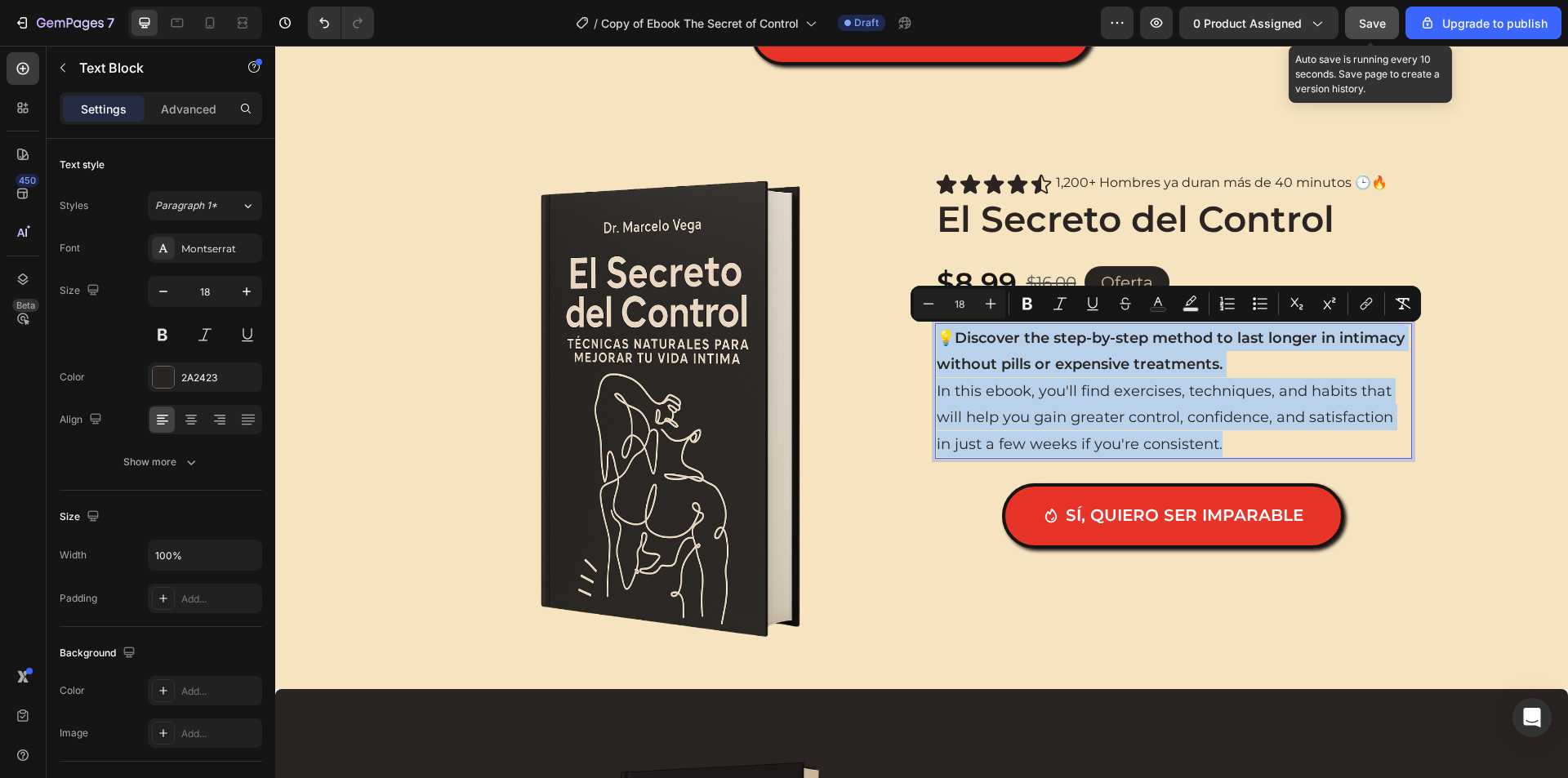
drag, startPoint x: 1204, startPoint y: 436, endPoint x: 935, endPoint y: 343, distance: 284.6
click at [936, 343] on p "💡 Discover the step-by-step method to last longer in intimacy without pills or …" at bounding box center [1172, 391] width 473 height 132
copy p "💡 Discover the step-by-step method to last longer in intimacy without pills or …"
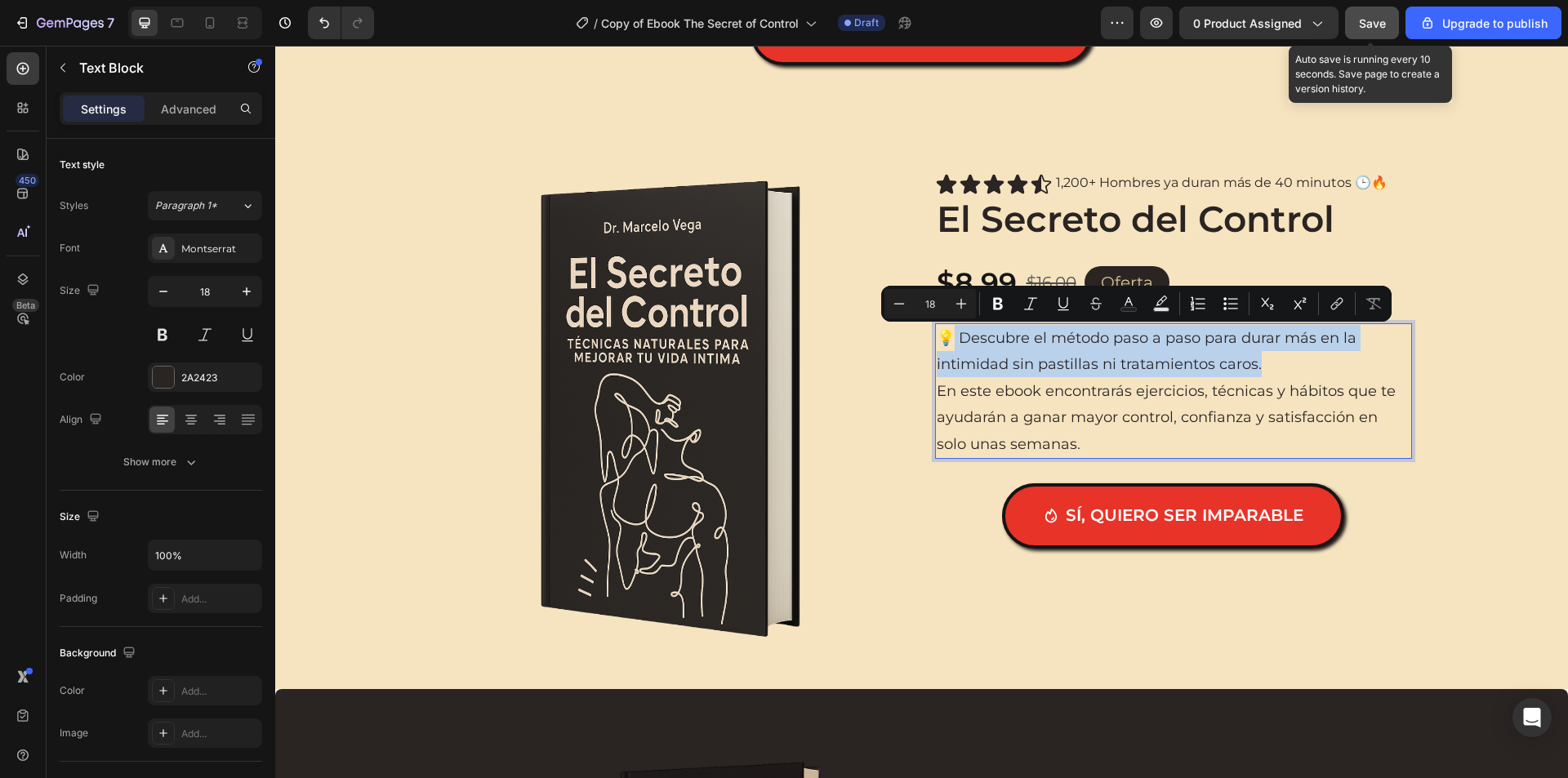
drag, startPoint x: 1265, startPoint y: 365, endPoint x: 947, endPoint y: 350, distance: 318.4
click at [947, 350] on p "💡 Descubre el método paso a paso para durar más en la intimidad sin pastillas n…" at bounding box center [1172, 352] width 473 height 53
click at [1070, 368] on p "💡 Descubre el método paso a paso para durar más en la intimidad sin pastillas n…" at bounding box center [1172, 352] width 473 height 53
drag, startPoint x: 1245, startPoint y: 368, endPoint x: 933, endPoint y: 343, distance: 313.0
click at [936, 343] on p "💡 Descubre el método paso a paso para durar más en la intimidad sin pastillas n…" at bounding box center [1172, 352] width 473 height 53
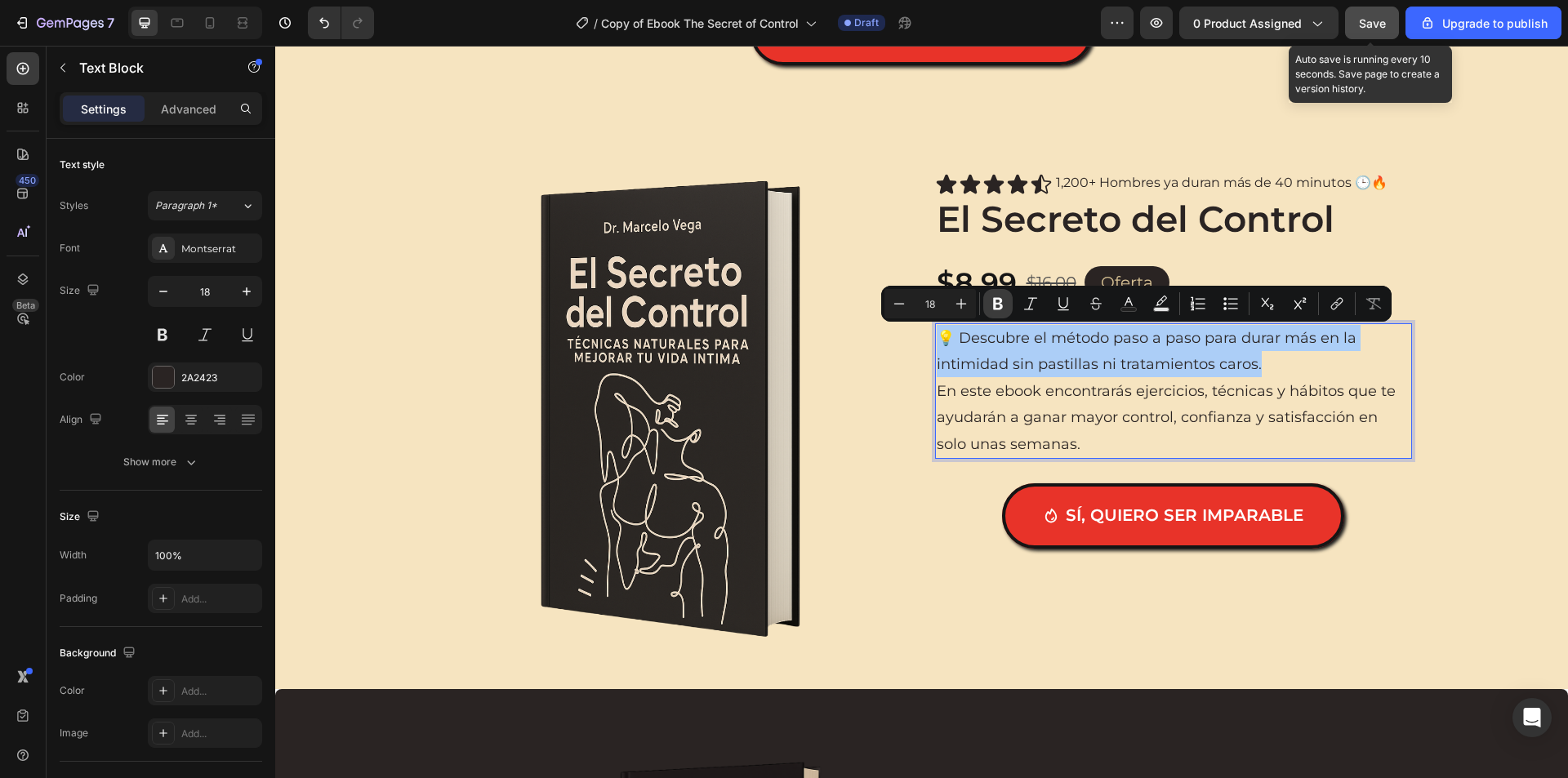
click at [993, 305] on icon "Editor contextual toolbar" at bounding box center [998, 304] width 9 height 12
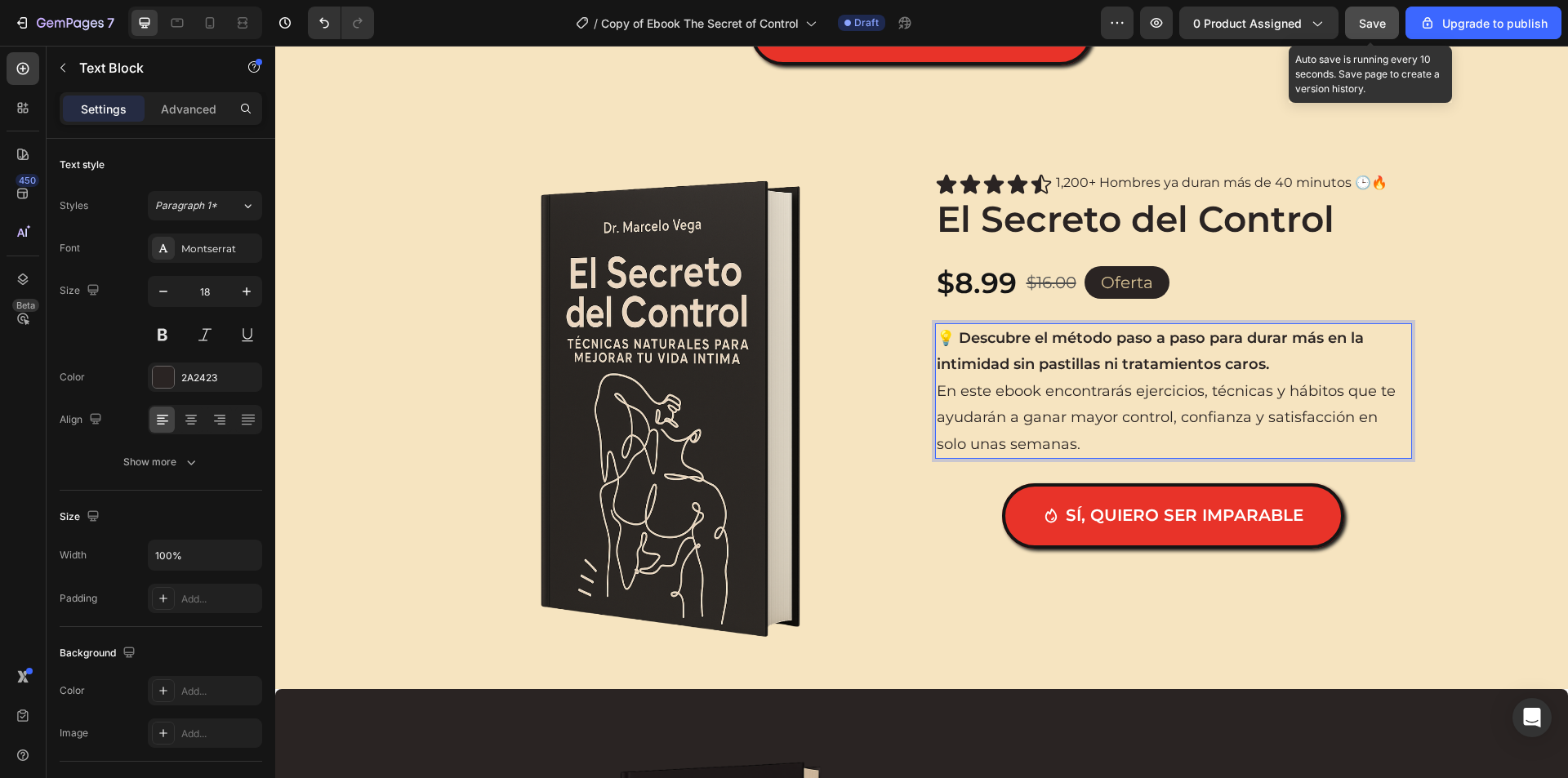
click at [1111, 398] on p "En este ebook encontrarás ejercicios, técnicas y hábitos que te ayudarán a gana…" at bounding box center [1172, 417] width 473 height 79
click at [1240, 365] on strong "💡 Descubre el método paso a paso para durar más en la intimidad sin pastillas n…" at bounding box center [1150, 351] width 427 height 44
click at [1268, 361] on p "💡 Descubre el método paso a paso para durar más en la intimidad sin pastillas n…" at bounding box center [1172, 352] width 473 height 53
click at [1187, 431] on p "En este ebook encontrarás ejercicios, técnicas y hábitos que te ayudarán a gana…" at bounding box center [1172, 417] width 473 height 79
click at [1134, 442] on p "En este ebook encontrarás ejercicios, técnicas y hábitos que te ayudarán a gana…" at bounding box center [1172, 417] width 473 height 79
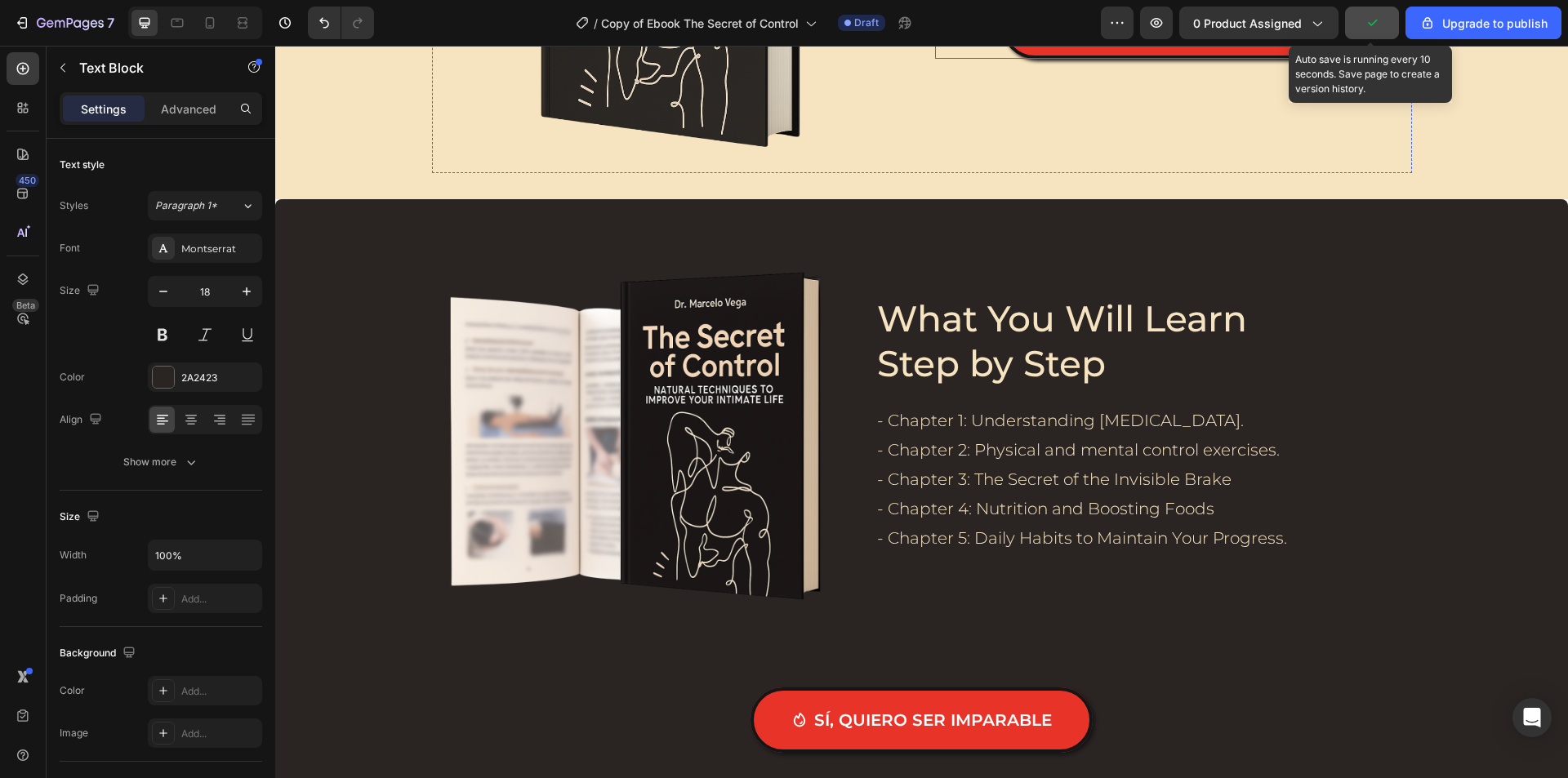
scroll to position [3022, 0]
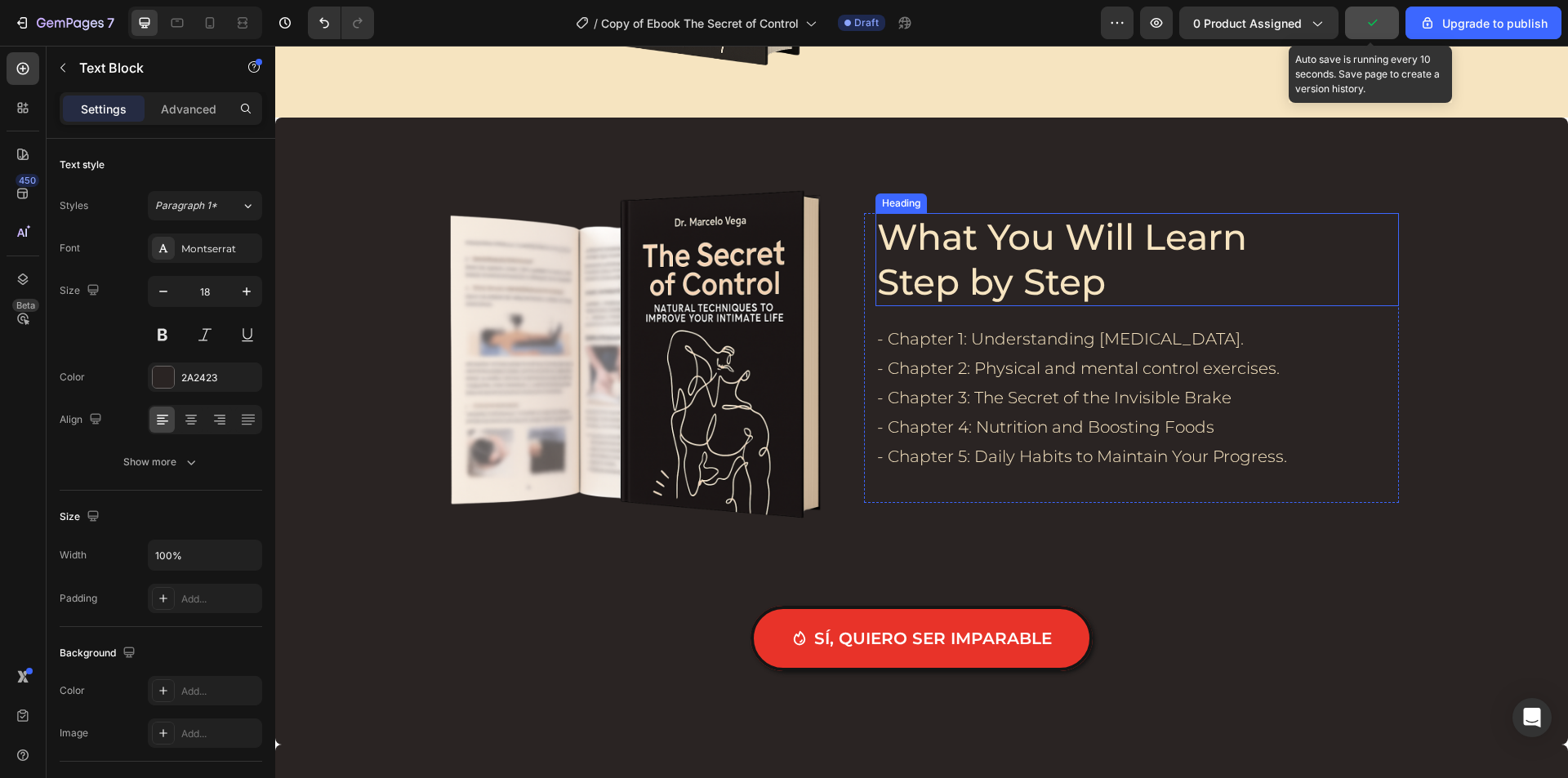
click at [986, 277] on h2 "What You Will Learn Step by Step" at bounding box center [1083, 260] width 416 height 93
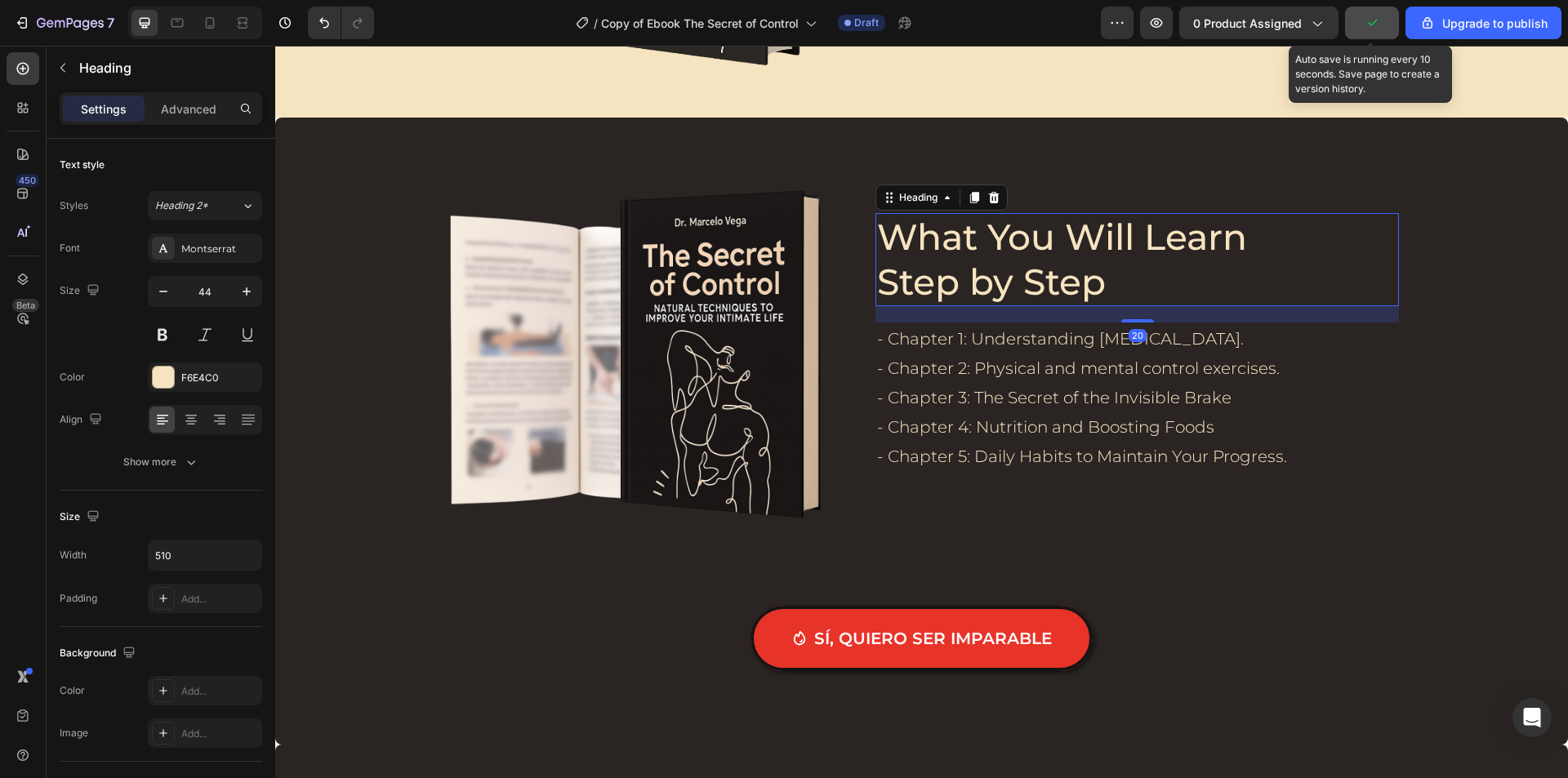
click at [986, 277] on h2 "What You Will Learn Step by Step" at bounding box center [1083, 260] width 416 height 93
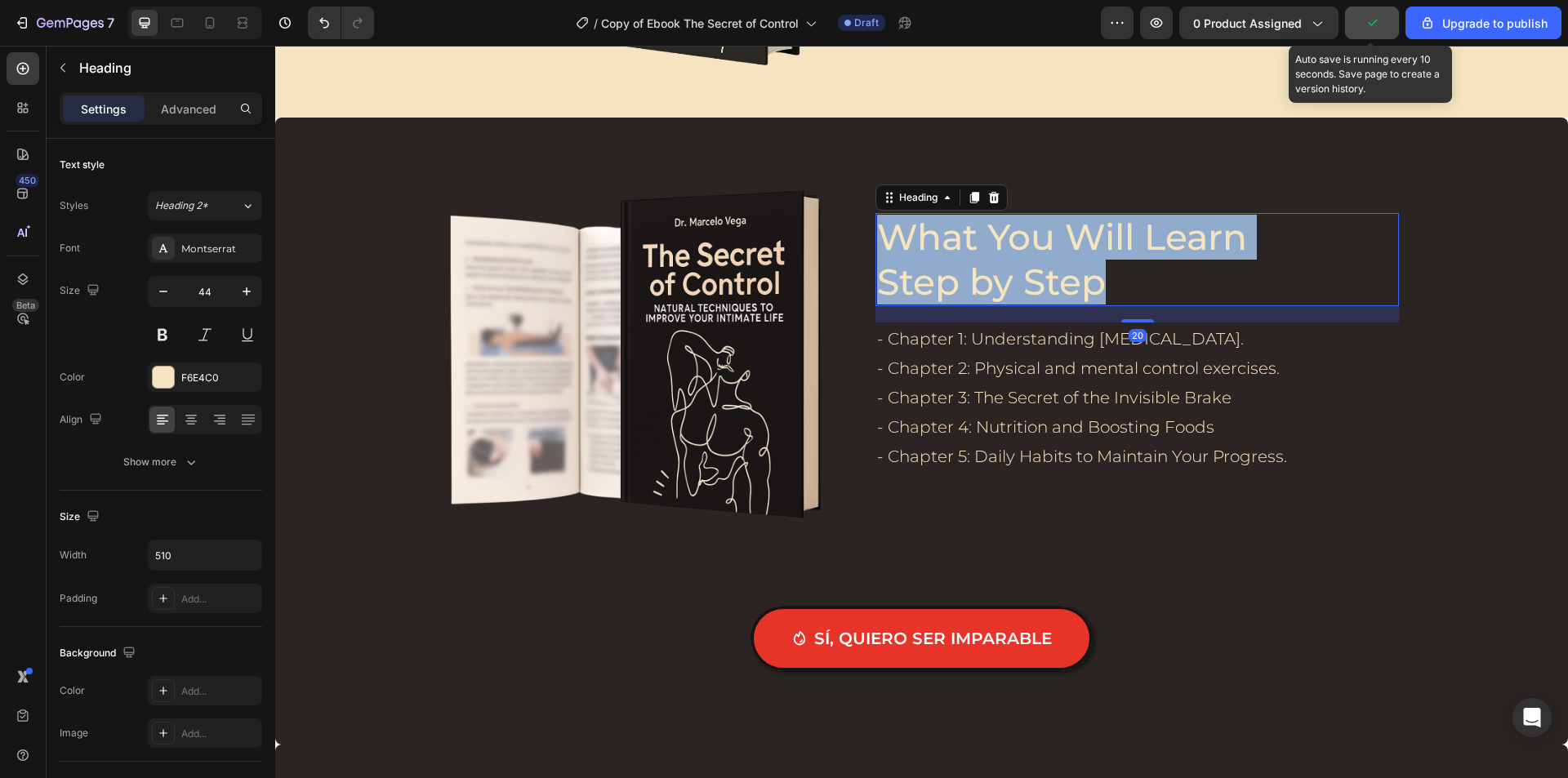
click at [986, 277] on p "What You Will Learn Step by Step" at bounding box center [1083, 259] width 414 height 90
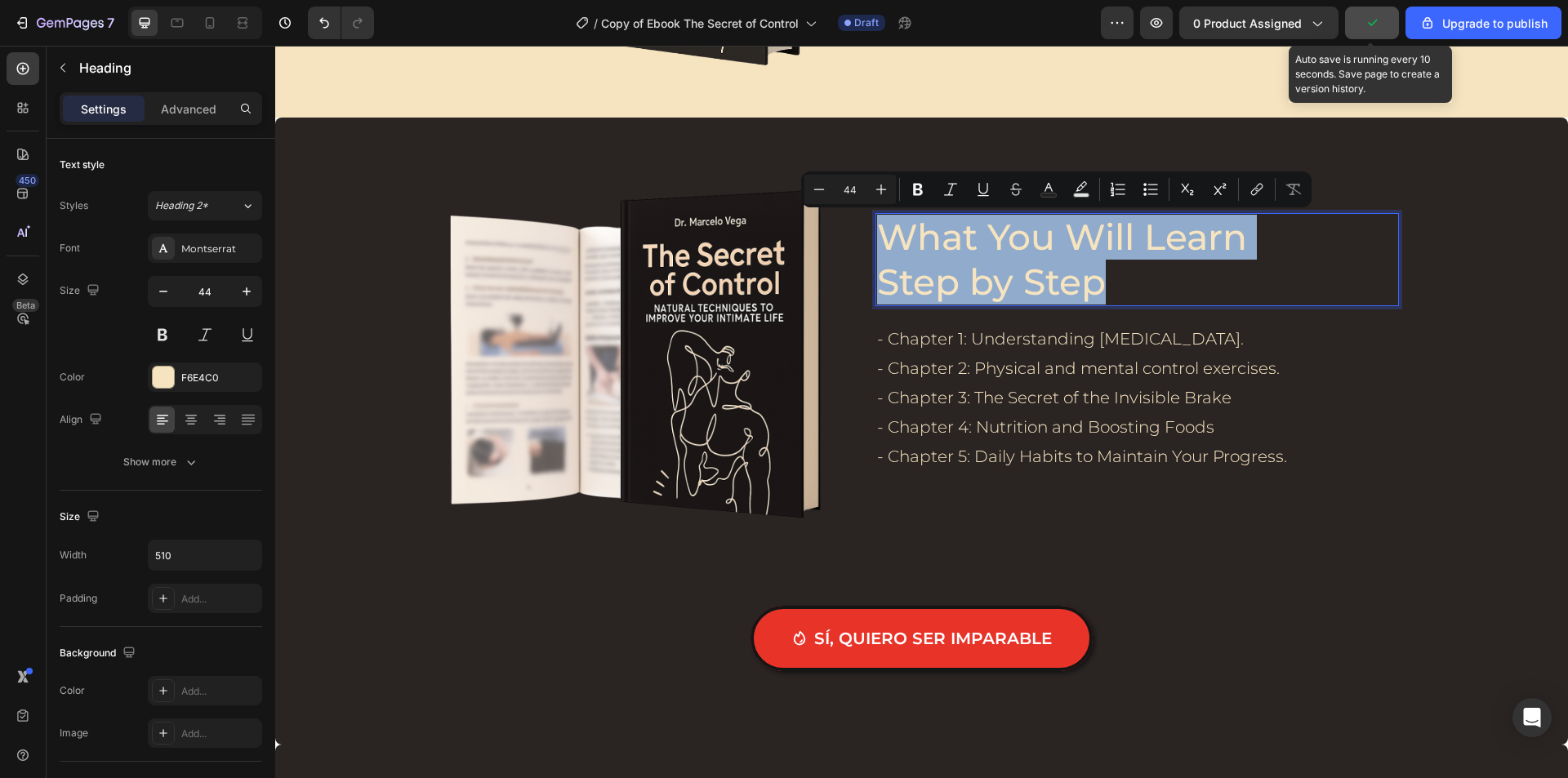
copy p "What You Will Learn Step by Step"
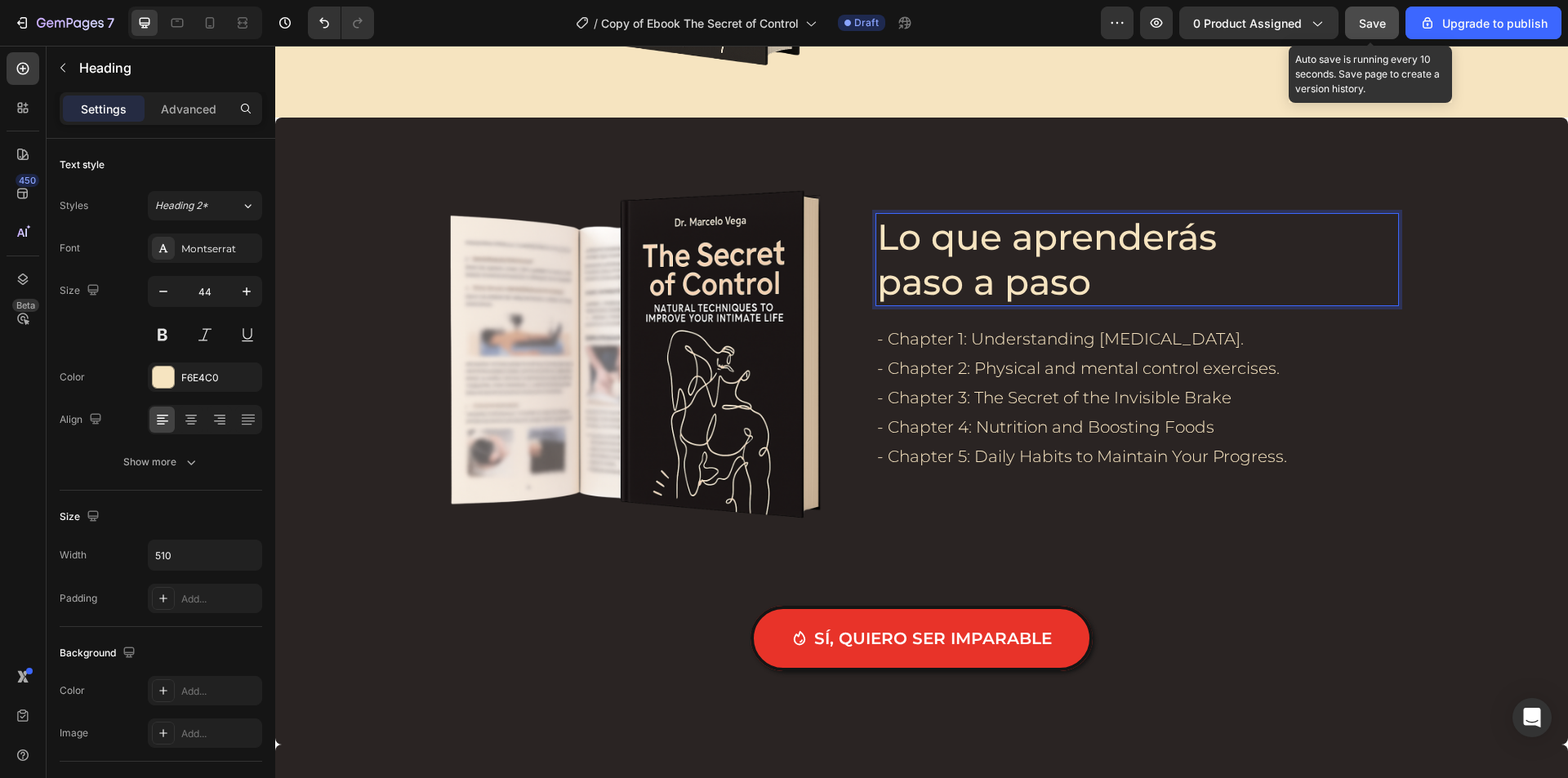
click at [1027, 236] on p "Lo que aprenderás paso a paso" at bounding box center [1083, 259] width 414 height 90
click at [892, 285] on p "Lo que Aprenderás paso a paso" at bounding box center [1083, 259] width 414 height 90
click at [1017, 283] on p "Lo que Aprenderás Paso a paso" at bounding box center [1083, 259] width 414 height 90
click at [1075, 396] on p "- Chapter 3: The Secret of the Invisible Brake" at bounding box center [1081, 398] width 410 height 29
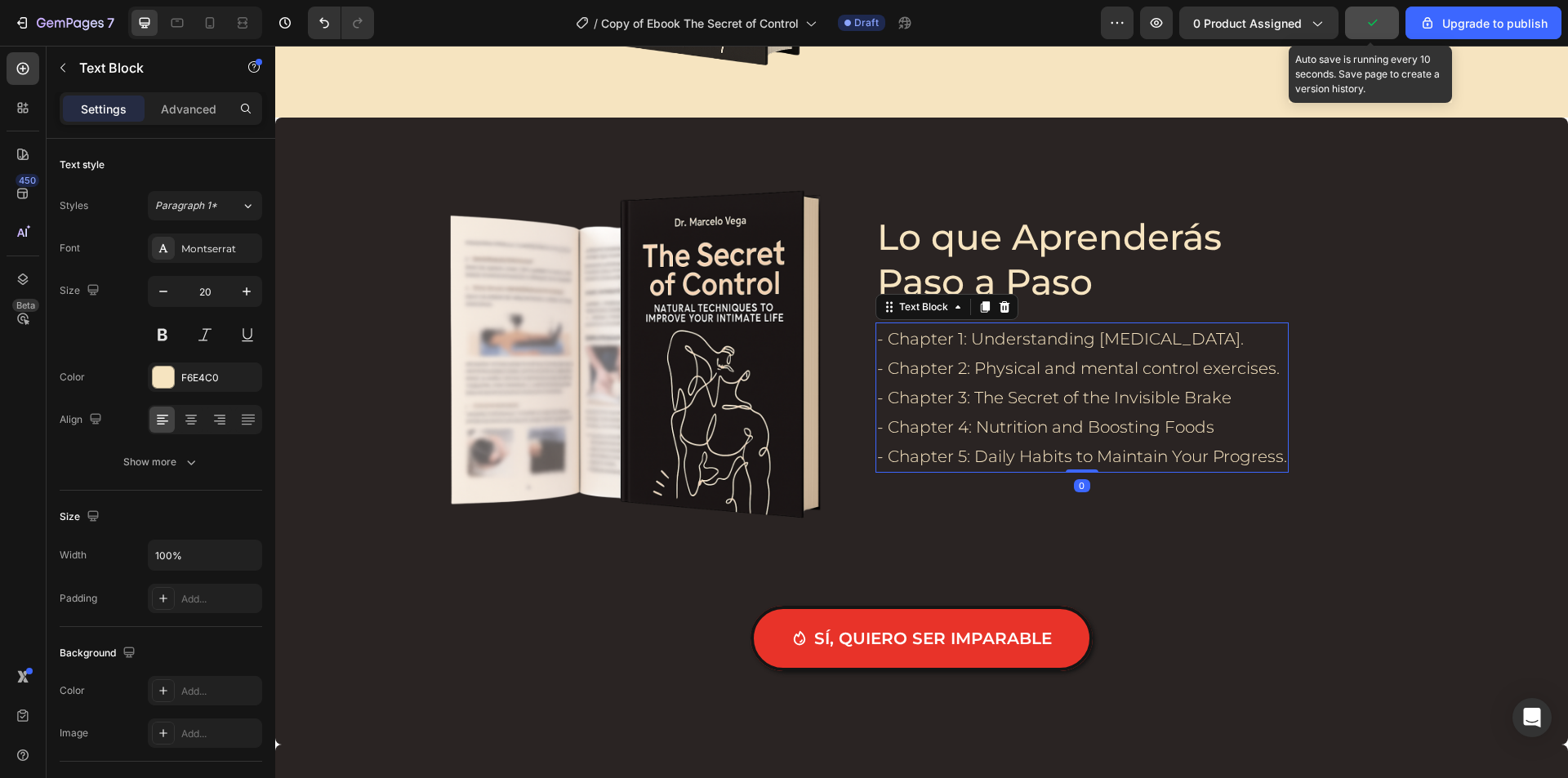
click at [1255, 456] on p "- Chapter 5: Daily Habits to Maintain Your Progress." at bounding box center [1081, 456] width 410 height 29
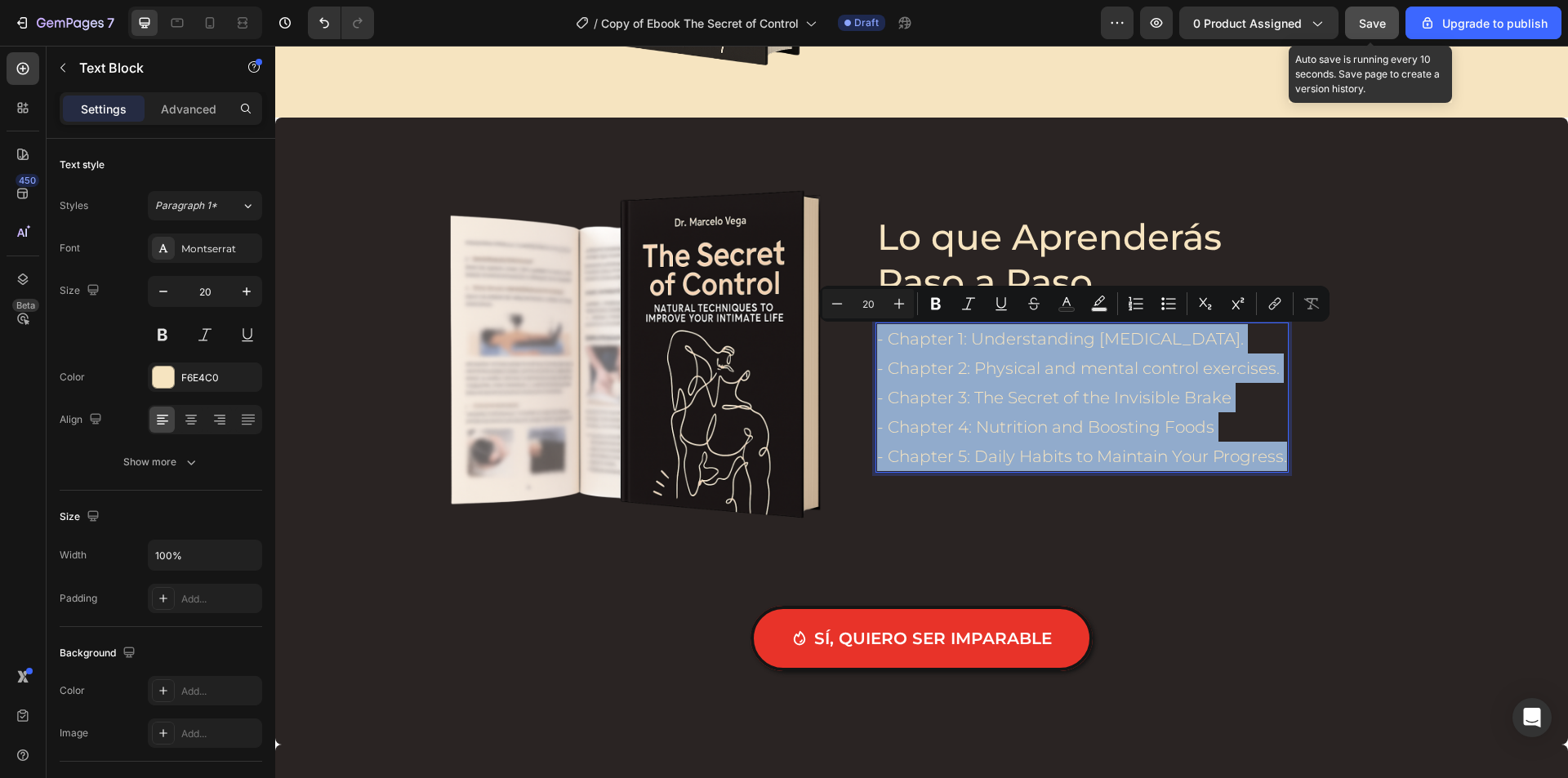
drag, startPoint x: 1277, startPoint y: 455, endPoint x: 873, endPoint y: 341, distance: 419.8
click at [876, 341] on div "- Chapter 1: Understanding [MEDICAL_DATA]. - Chapter 2: Physical and mental con…" at bounding box center [1082, 398] width 414 height 150
copy div "- Chapter 1: Understanding [MEDICAL_DATA]. - Chapter 2: Physical and mental con…"
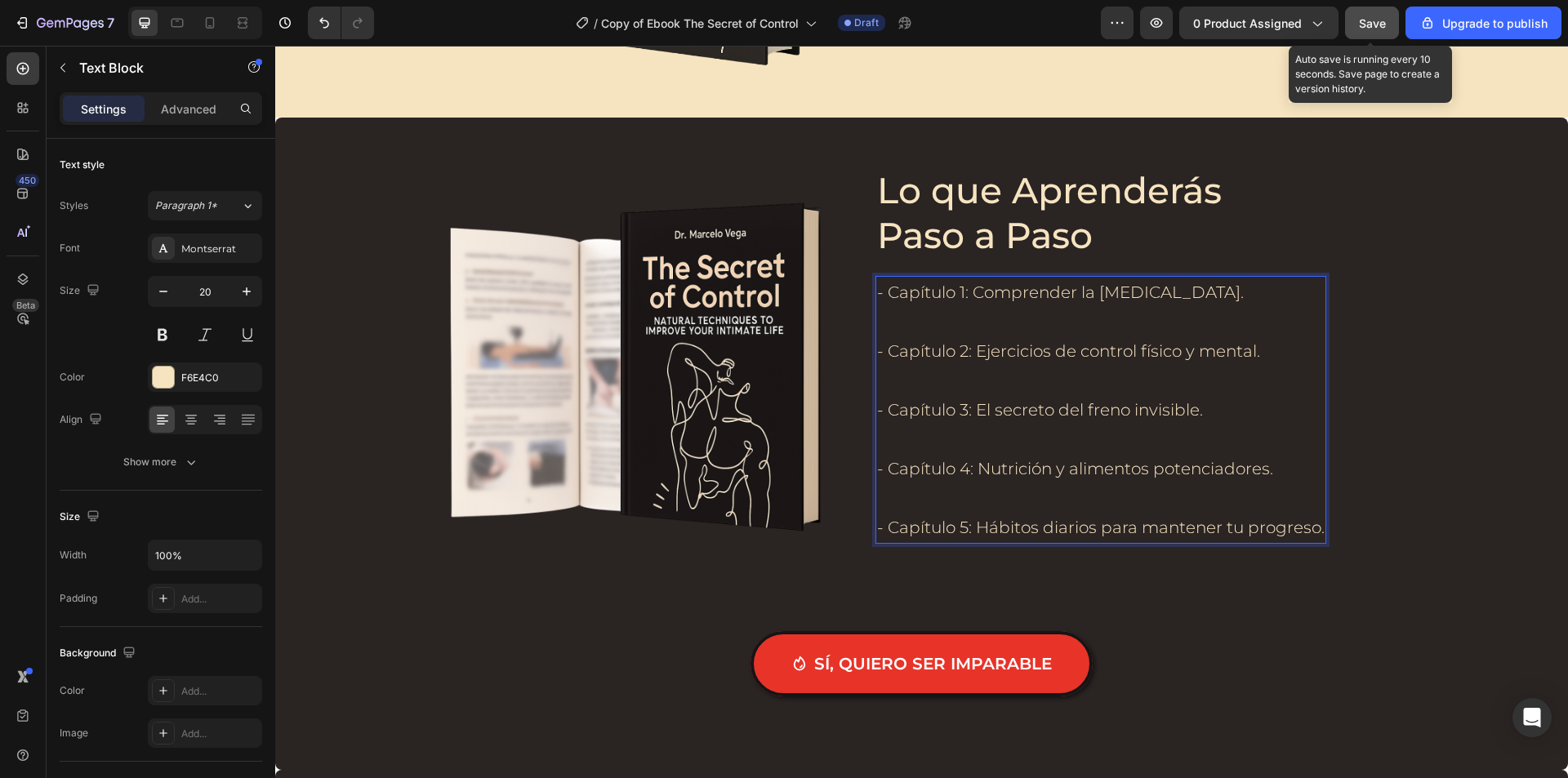
click at [895, 326] on p "Rich Text Editor. Editing area: main" at bounding box center [1100, 322] width 448 height 29
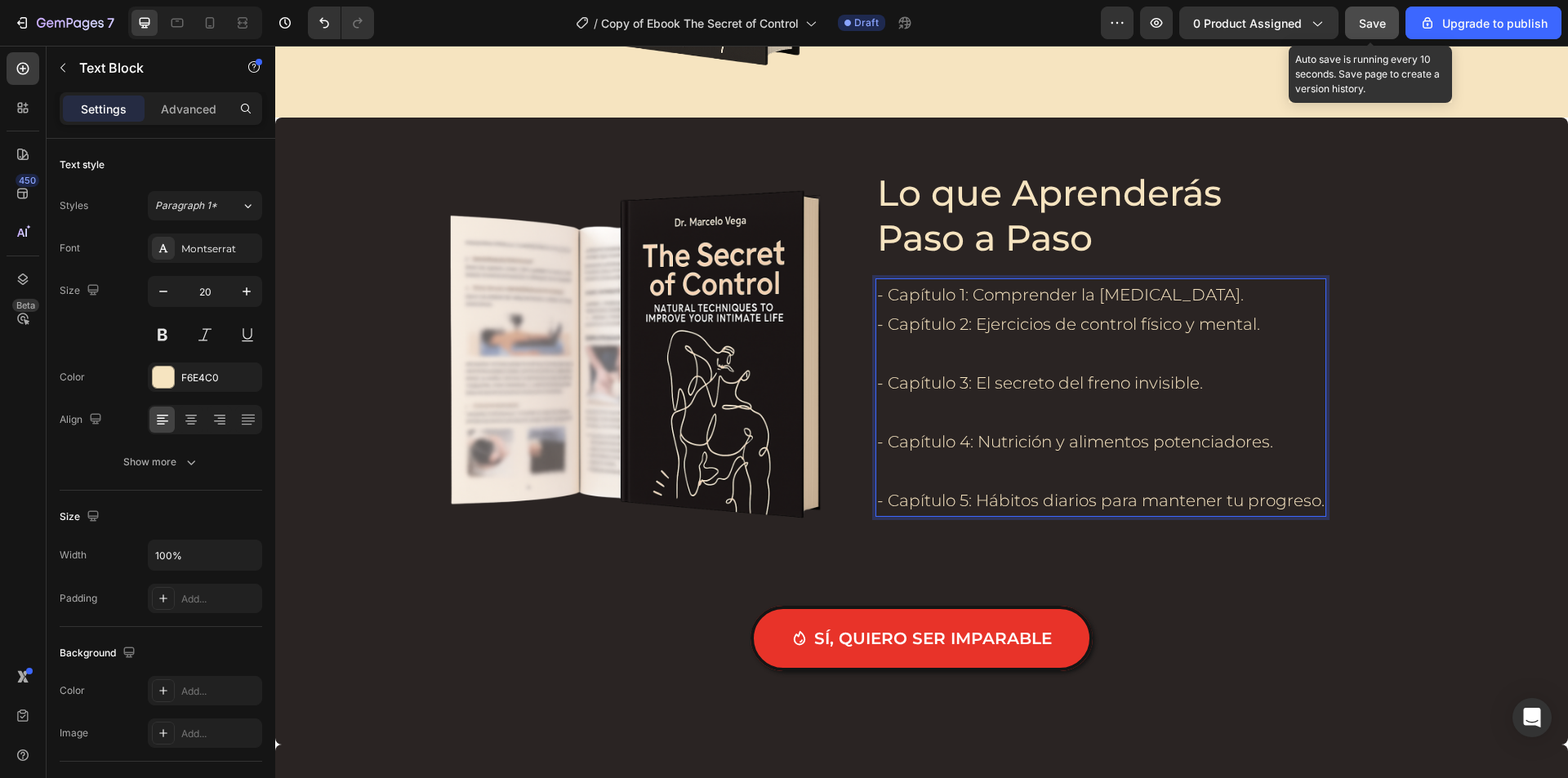
click at [902, 346] on p "Rich Text Editor. Editing area: main" at bounding box center [1100, 353] width 448 height 29
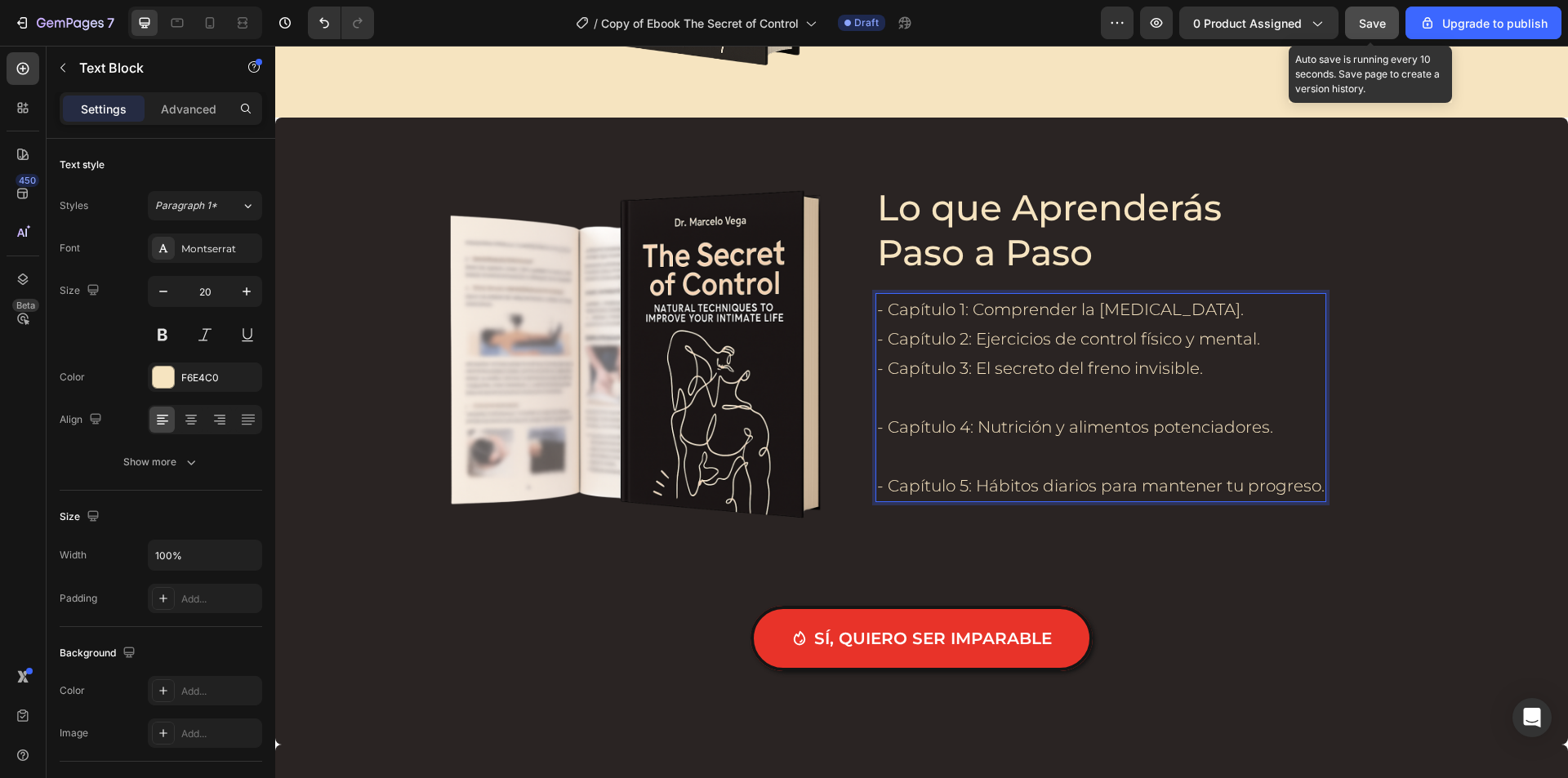
click at [913, 396] on p "Rich Text Editor. Editing area: main" at bounding box center [1100, 398] width 448 height 29
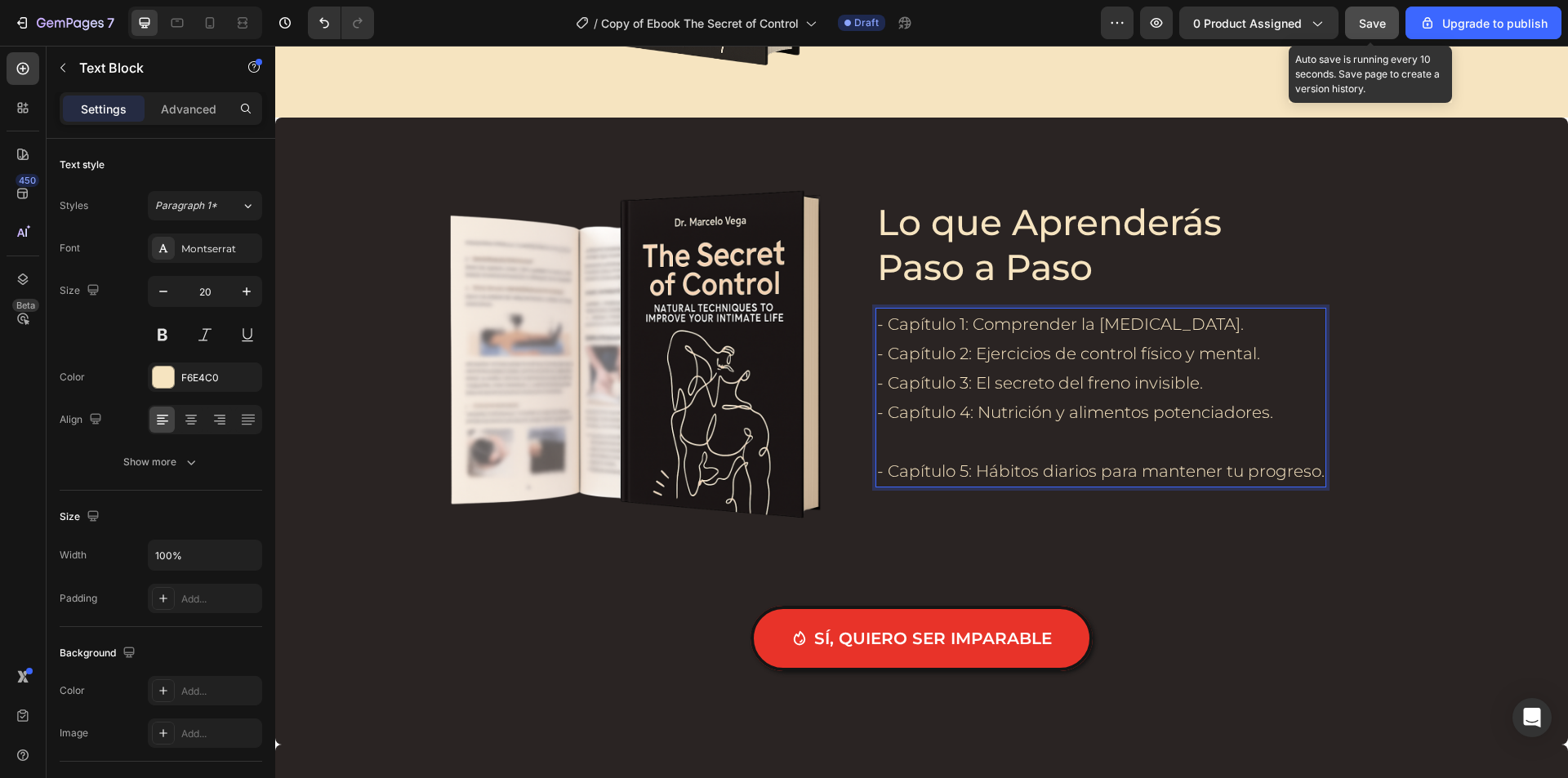
click at [932, 435] on p "Rich Text Editor. Editing area: main" at bounding box center [1100, 441] width 448 height 29
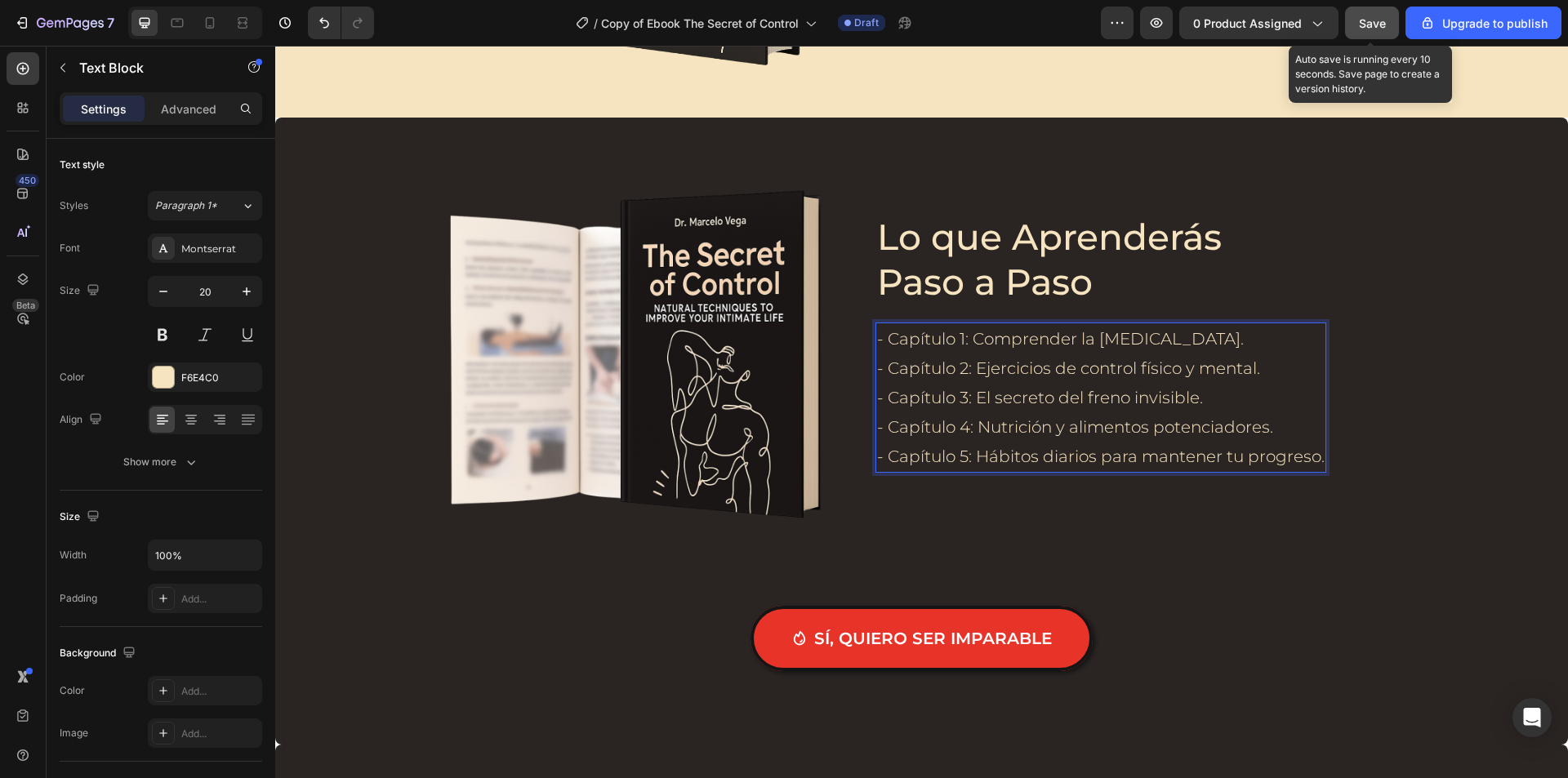
click at [976, 346] on p "- Capítulo 1: Comprender la [MEDICAL_DATA]." at bounding box center [1100, 339] width 448 height 29
click at [1064, 342] on p "- Capítulo 1: Comprender la [MEDICAL_DATA]." at bounding box center [1100, 339] width 448 height 29
click at [1066, 341] on p "- Capítulo 1: Comprender la [MEDICAL_DATA]." at bounding box center [1100, 339] width 448 height 29
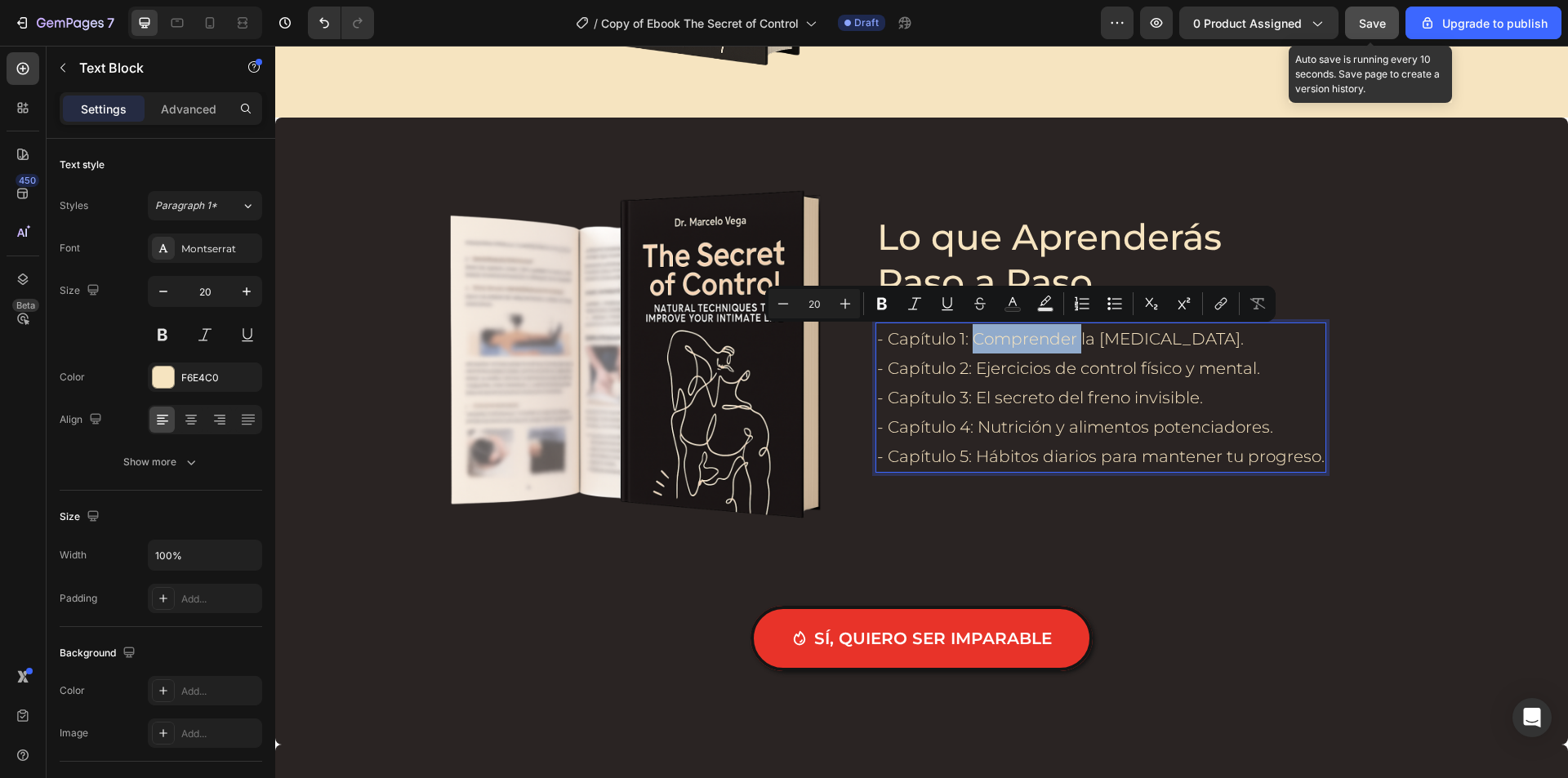
click at [1062, 336] on p "- Capítulo 1: Comprender la [MEDICAL_DATA]." at bounding box center [1100, 339] width 448 height 29
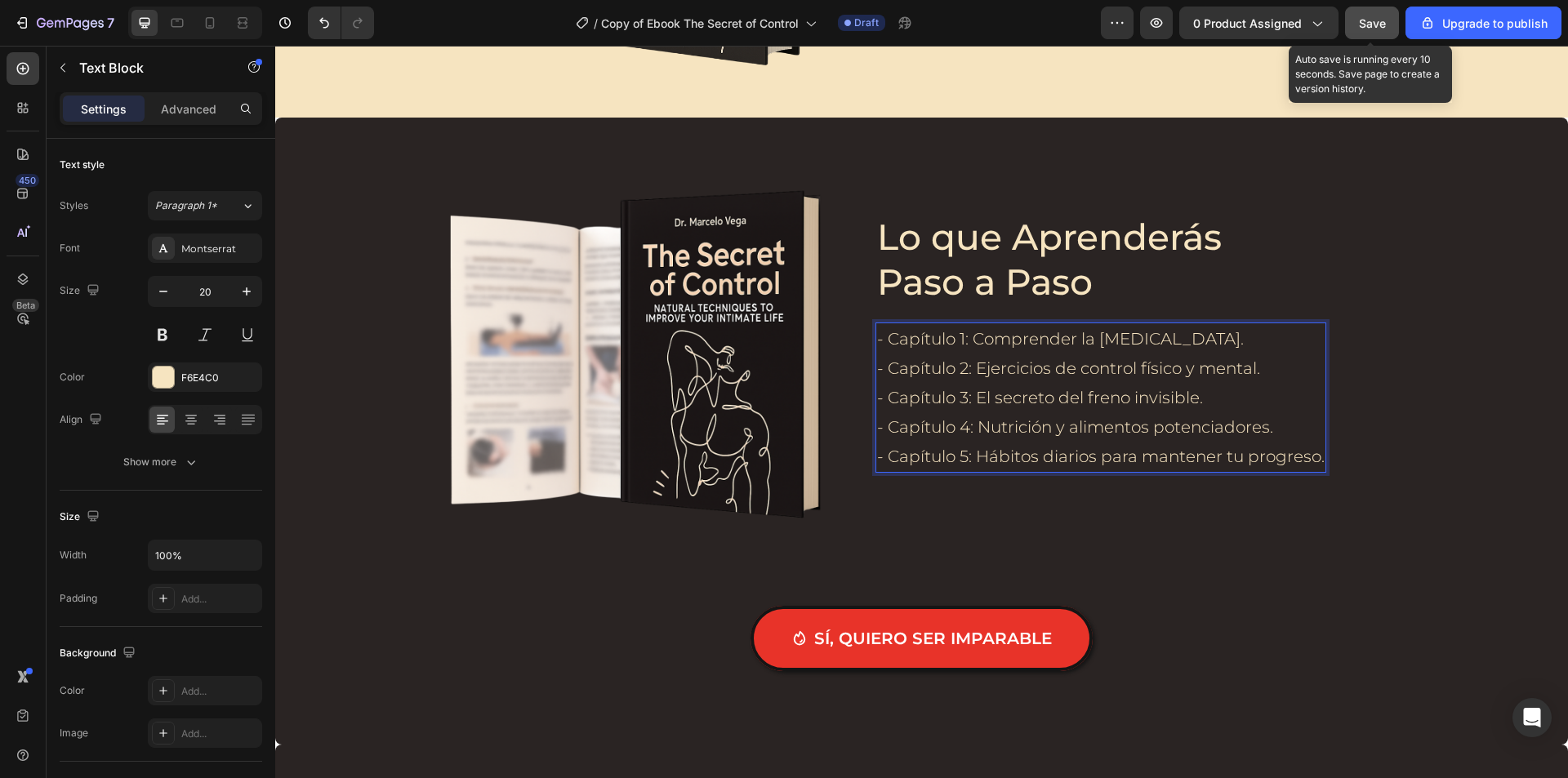
click at [1070, 340] on p "- Capítulo 1: Comprender la [MEDICAL_DATA]." at bounding box center [1100, 339] width 448 height 29
click at [1032, 368] on p "- Capítulo 2: Ejercicios de control físico y mental." at bounding box center [1100, 368] width 448 height 29
click at [1280, 343] on p "- Capítulo 1: Comprendiendo la [MEDICAL_DATA]." at bounding box center [1100, 339] width 448 height 29
click at [1276, 339] on p "- Capítulo 1: Comprendiendo la [MEDICAL_DATA]." at bounding box center [1100, 339] width 448 height 29
click at [1174, 338] on p "- Capítulo 1: Comprendiendo la EP." at bounding box center [1100, 339] width 448 height 29
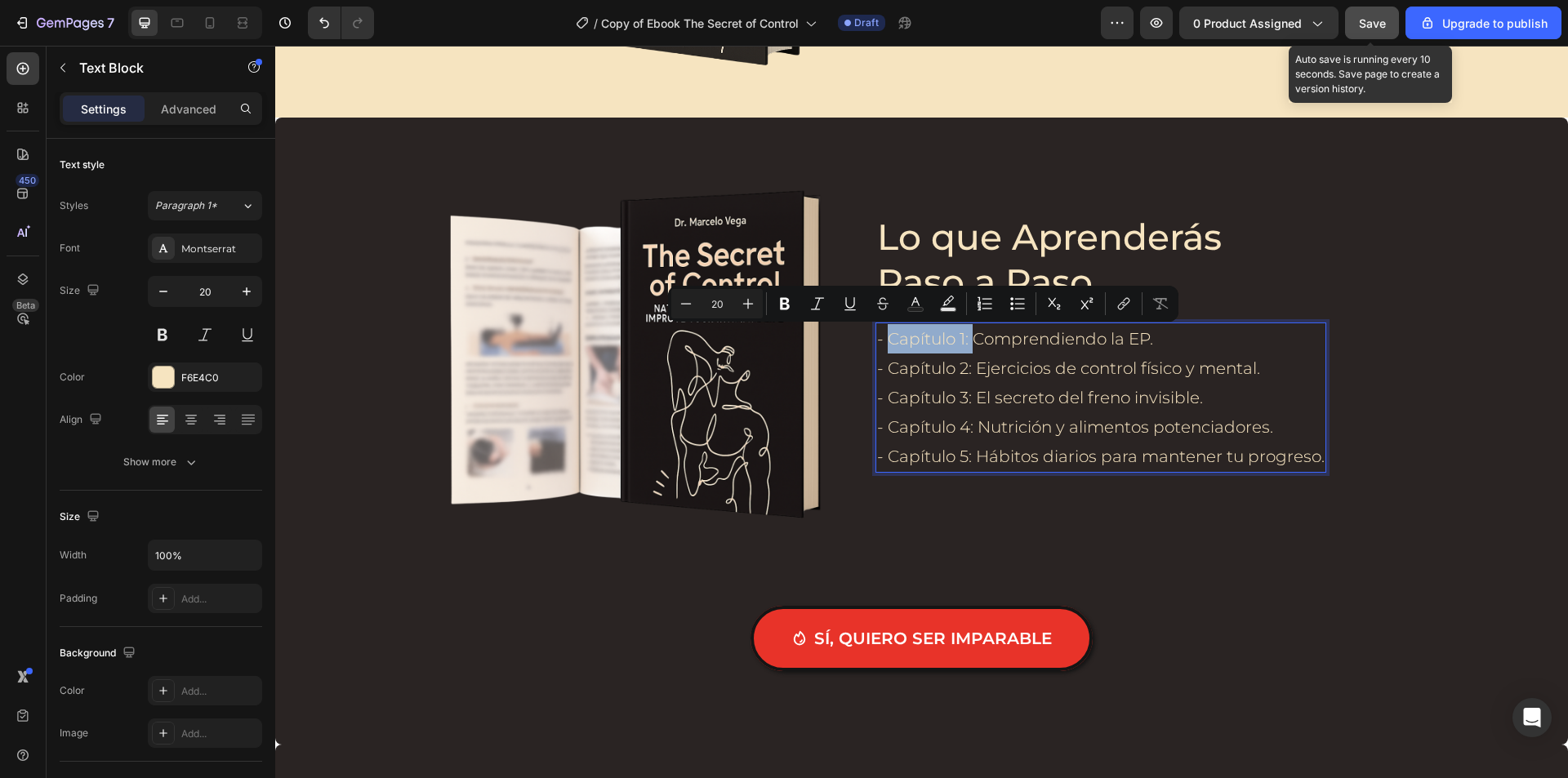
drag, startPoint x: 964, startPoint y: 342, endPoint x: 887, endPoint y: 342, distance: 77.0
click at [887, 342] on p "- Capítulo 1: Comprendiendo la EP." at bounding box center [1100, 339] width 448 height 29
drag, startPoint x: 775, startPoint y: 302, endPoint x: 613, endPoint y: 315, distance: 162.5
click at [775, 302] on button "Bold" at bounding box center [784, 304] width 29 height 29
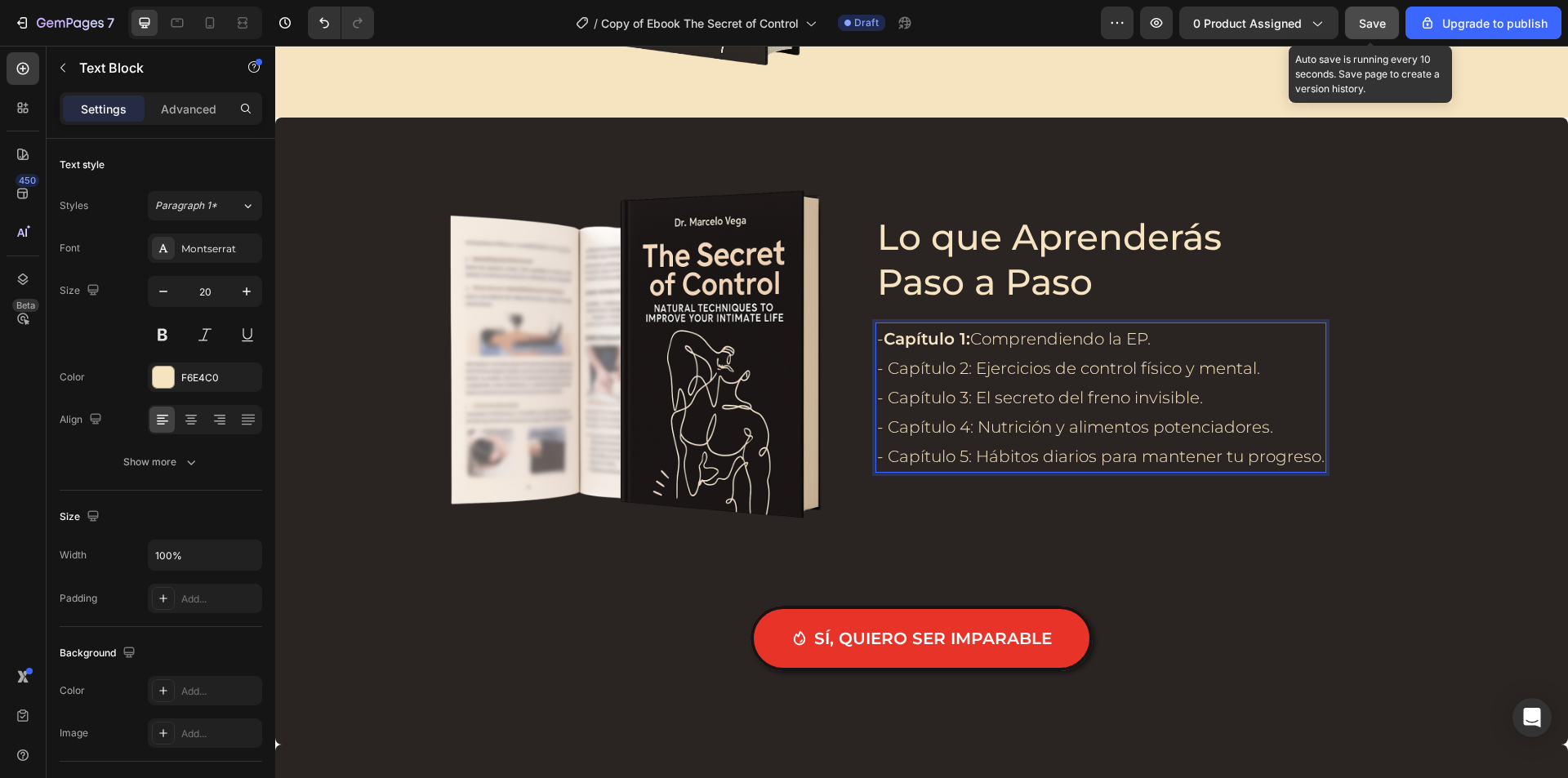
click at [910, 369] on p "- Capítulo 2: Ejercicios de control físico y mental." at bounding box center [1100, 368] width 448 height 29
drag, startPoint x: 967, startPoint y: 373, endPoint x: 885, endPoint y: 371, distance: 82.0
click at [885, 371] on p "- Capítulo 2: Ejercicios de control físico y mental." at bounding box center [1100, 368] width 448 height 29
click at [949, 368] on p "- Capítulo 2: Ejercicios de control físico y mental." at bounding box center [1100, 368] width 448 height 29
drag, startPoint x: 969, startPoint y: 368, endPoint x: 884, endPoint y: 368, distance: 85.0
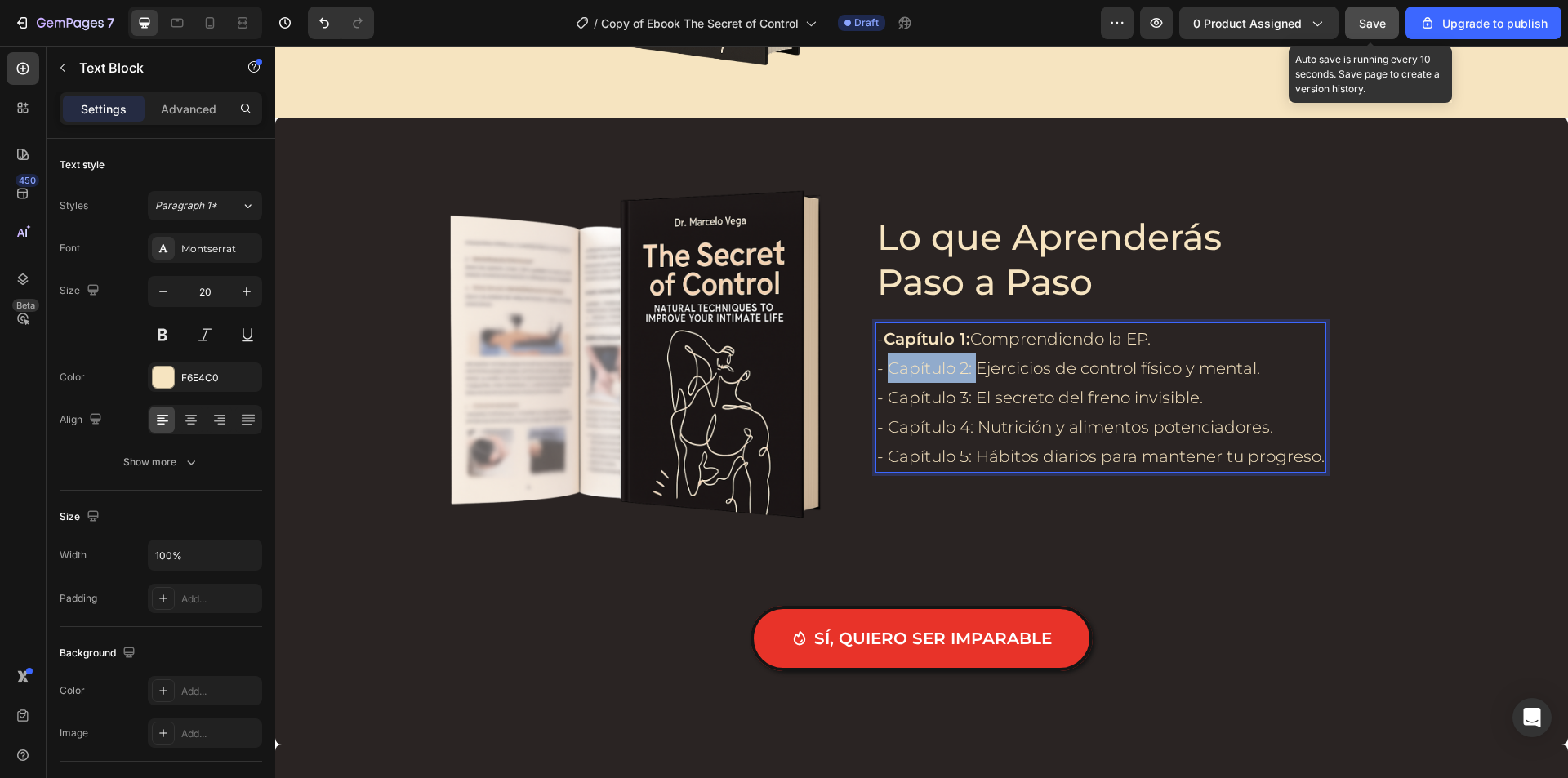
click at [884, 368] on p "- Capítulo 2: Ejercicios de control físico y mental." at bounding box center [1100, 368] width 448 height 29
click at [940, 368] on p "- Capítulo 2: Ejercicios de control físico y mental." at bounding box center [1100, 368] width 448 height 29
drag, startPoint x: 880, startPoint y: 366, endPoint x: 966, endPoint y: 369, distance: 86.1
click at [966, 369] on p "- Capítulo 2: Ejercicios de control físico y mental." at bounding box center [1100, 368] width 448 height 29
click at [1057, 263] on p "Lo que Aprenderás Paso a Paso" at bounding box center [1083, 259] width 414 height 90
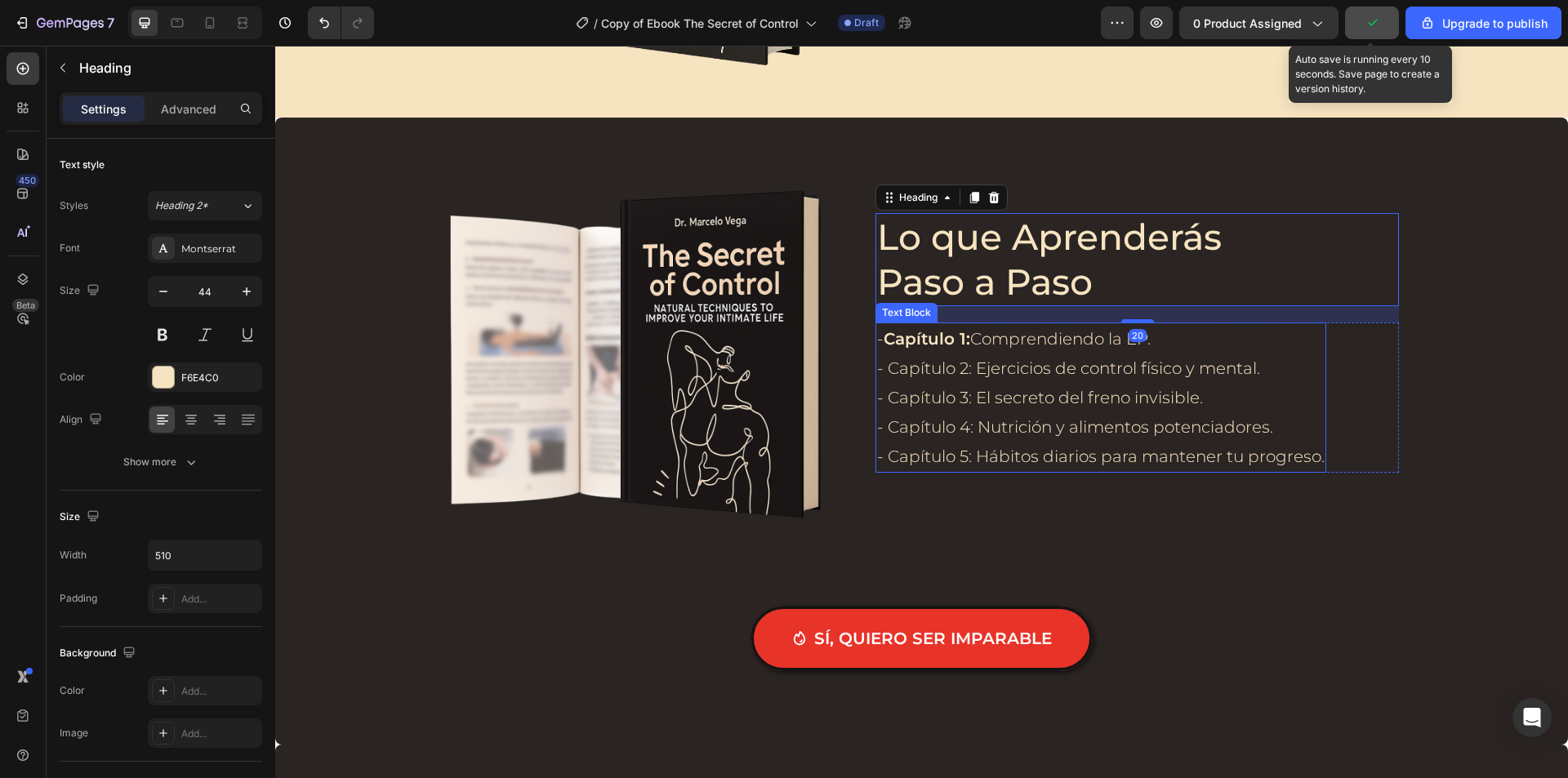
click at [1164, 396] on p "- Capítulo 3: El secreto del freno invisible." at bounding box center [1100, 398] width 448 height 29
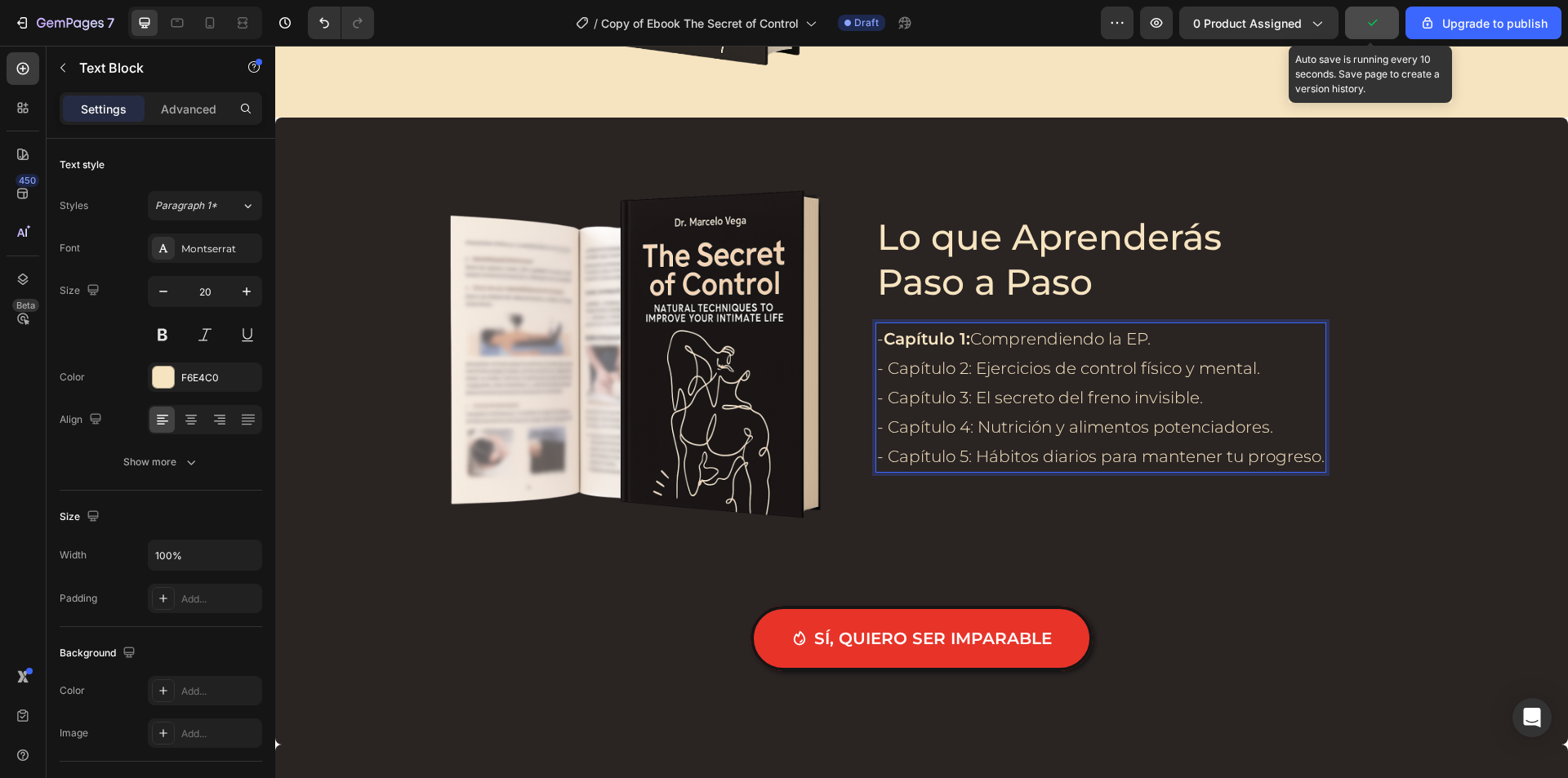
drag, startPoint x: 982, startPoint y: 375, endPoint x: 1029, endPoint y: 370, distance: 47.3
drag, startPoint x: 1072, startPoint y: 370, endPoint x: 1005, endPoint y: 369, distance: 67.0
click at [1005, 369] on p "- Capítulo 2: Ejercicios de control físico y mental." at bounding box center [1100, 368] width 448 height 29
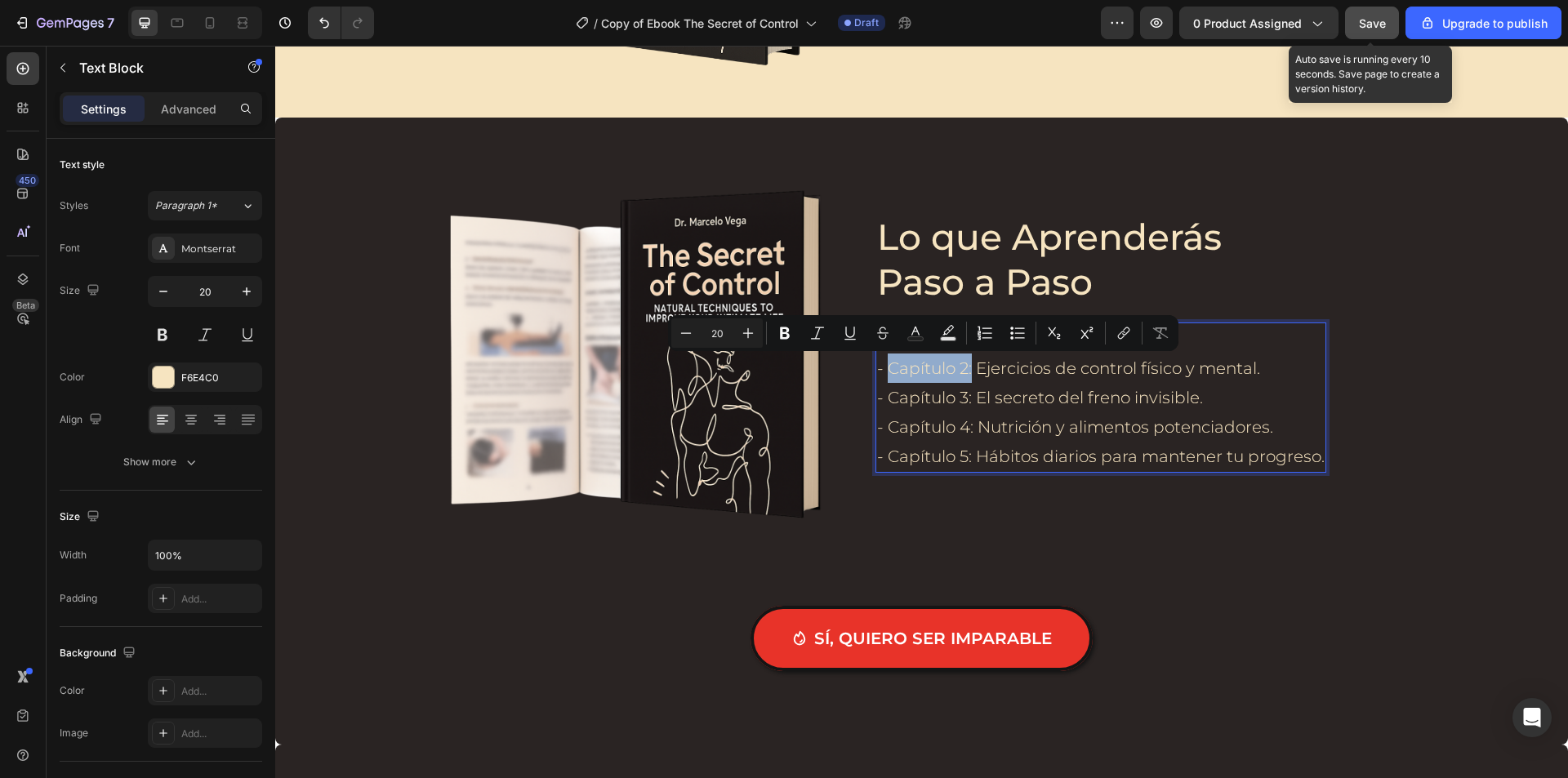
drag, startPoint x: 966, startPoint y: 367, endPoint x: 882, endPoint y: 368, distance: 84.0
click at [882, 368] on p "- Capítulo 2: Ejercicios de control físico y mental." at bounding box center [1100, 368] width 448 height 29
click at [788, 329] on icon "Editor contextual toolbar" at bounding box center [784, 333] width 16 height 16
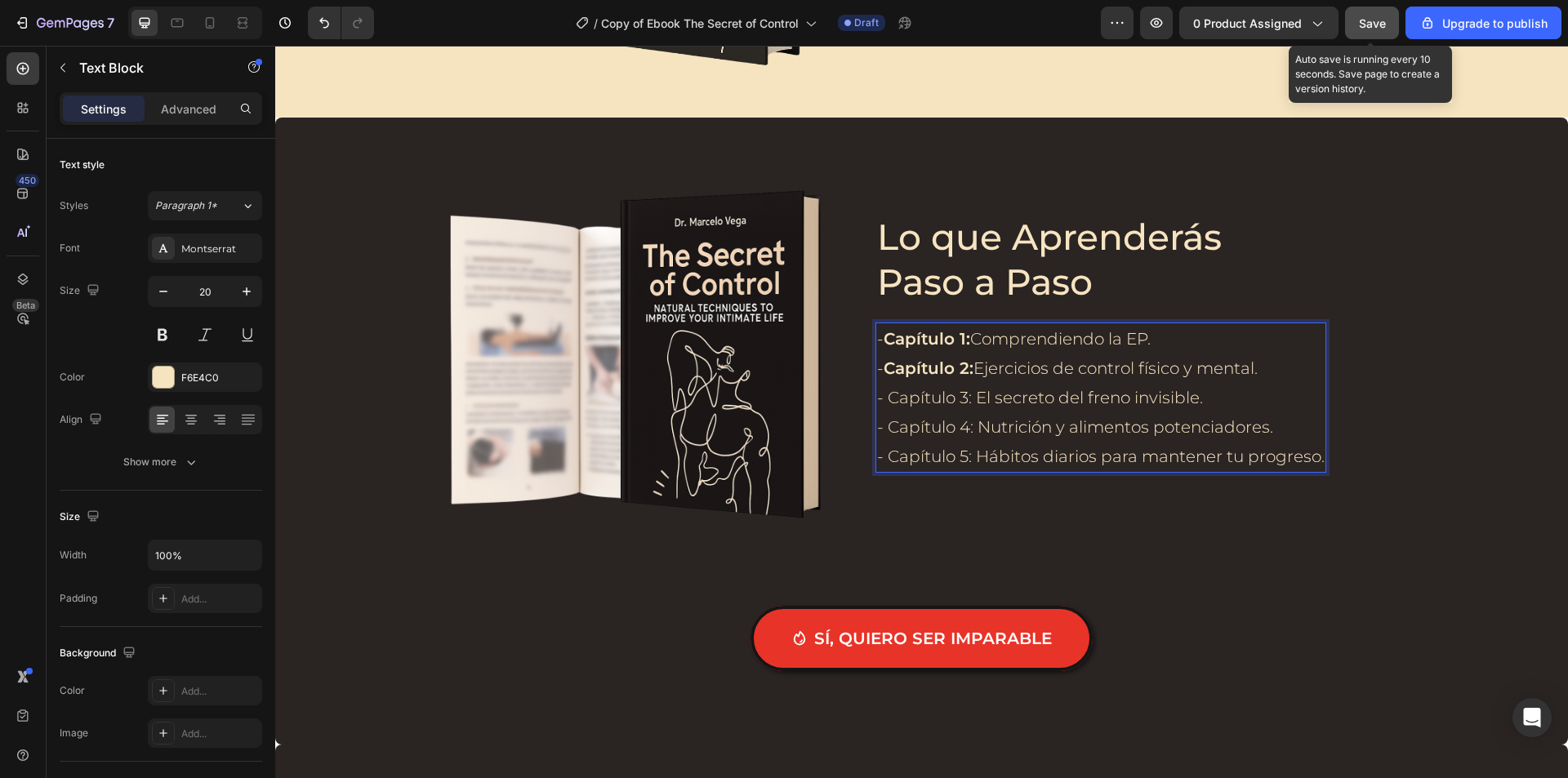
click at [976, 394] on p "- Capítulo 3: El secreto del freno invisible." at bounding box center [1100, 398] width 448 height 29
drag, startPoint x: 967, startPoint y: 394, endPoint x: 887, endPoint y: 395, distance: 80.0
click at [887, 395] on p "- Capítulo 3: El secreto del freno invisible." at bounding box center [1100, 398] width 448 height 29
click at [971, 250] on p "Lo que Aprenderás Paso a Paso" at bounding box center [1083, 259] width 414 height 90
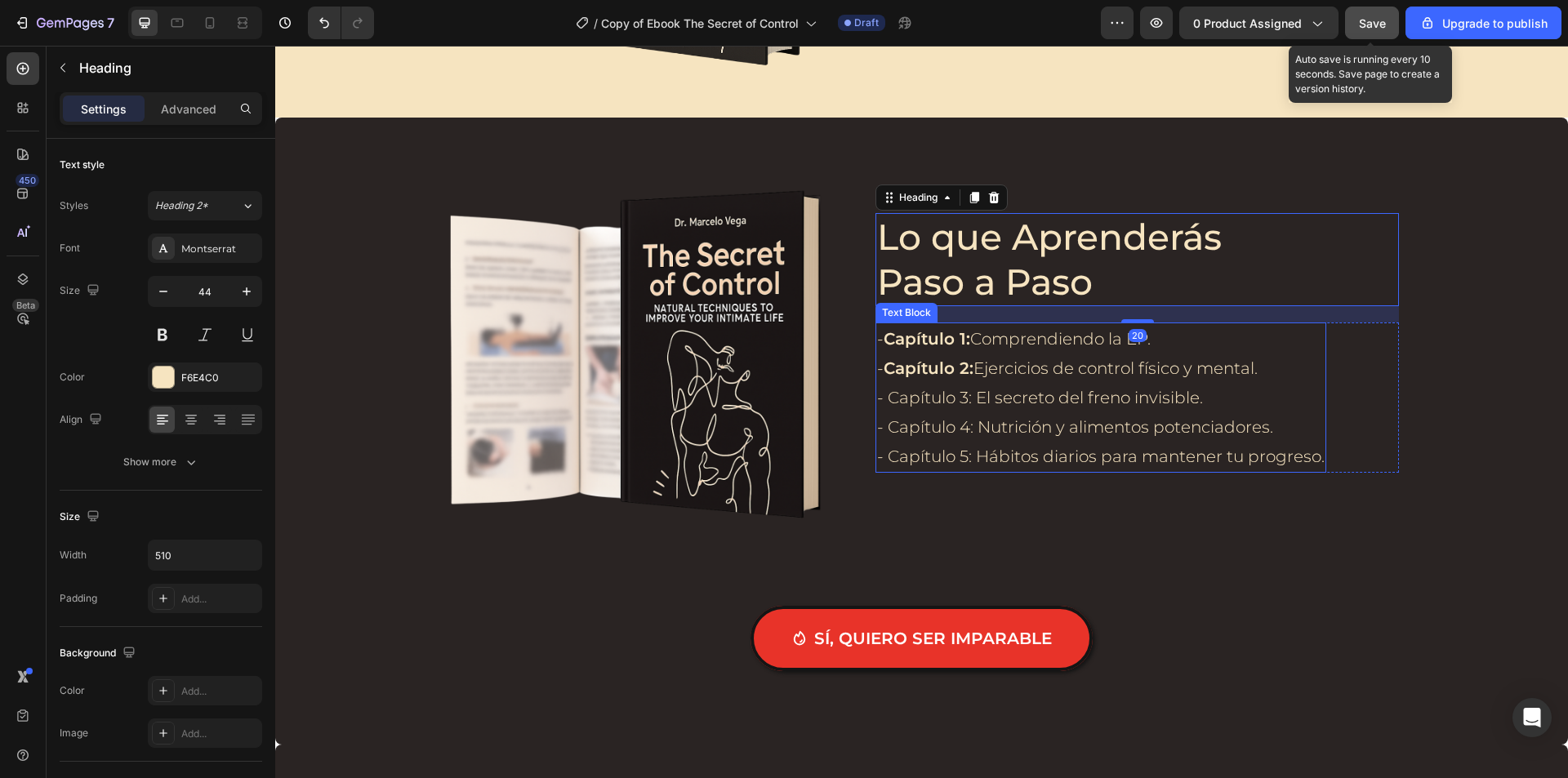
click at [965, 405] on p "- Capítulo 3: El secreto del freno invisible." at bounding box center [1100, 398] width 448 height 29
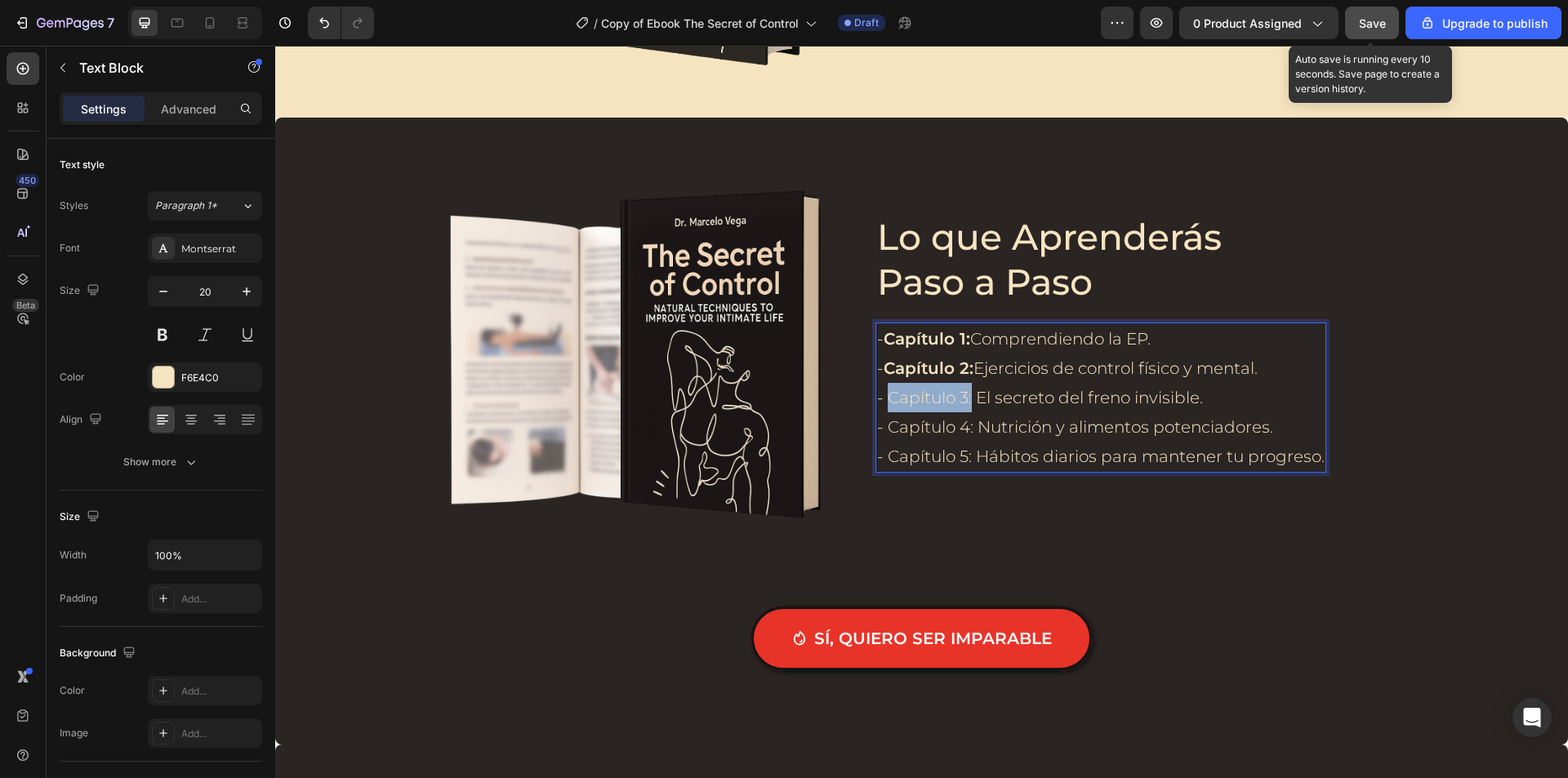
drag, startPoint x: 966, startPoint y: 400, endPoint x: 882, endPoint y: 398, distance: 84.0
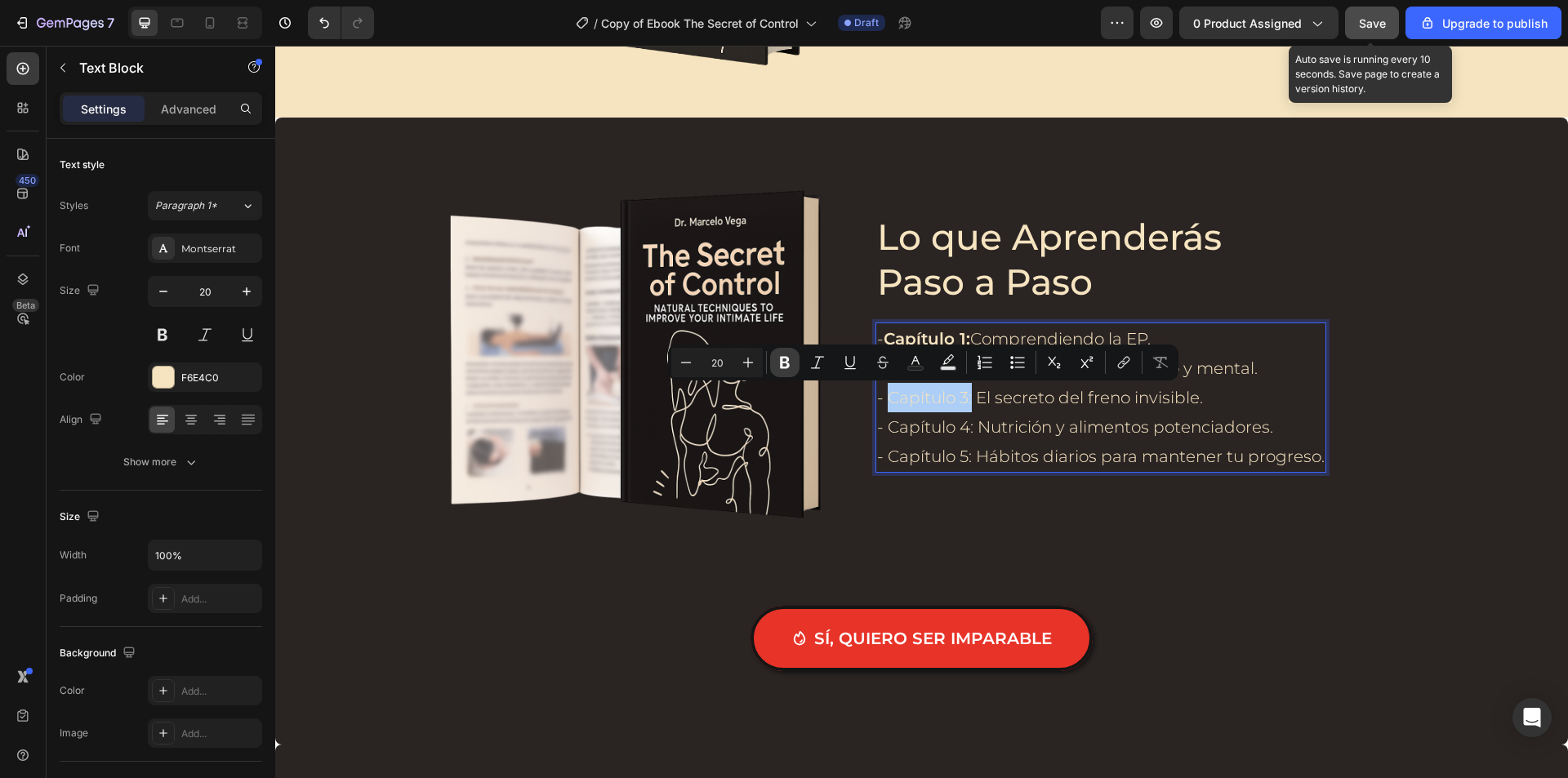
click at [789, 361] on icon "Editor contextual toolbar" at bounding box center [784, 362] width 16 height 16
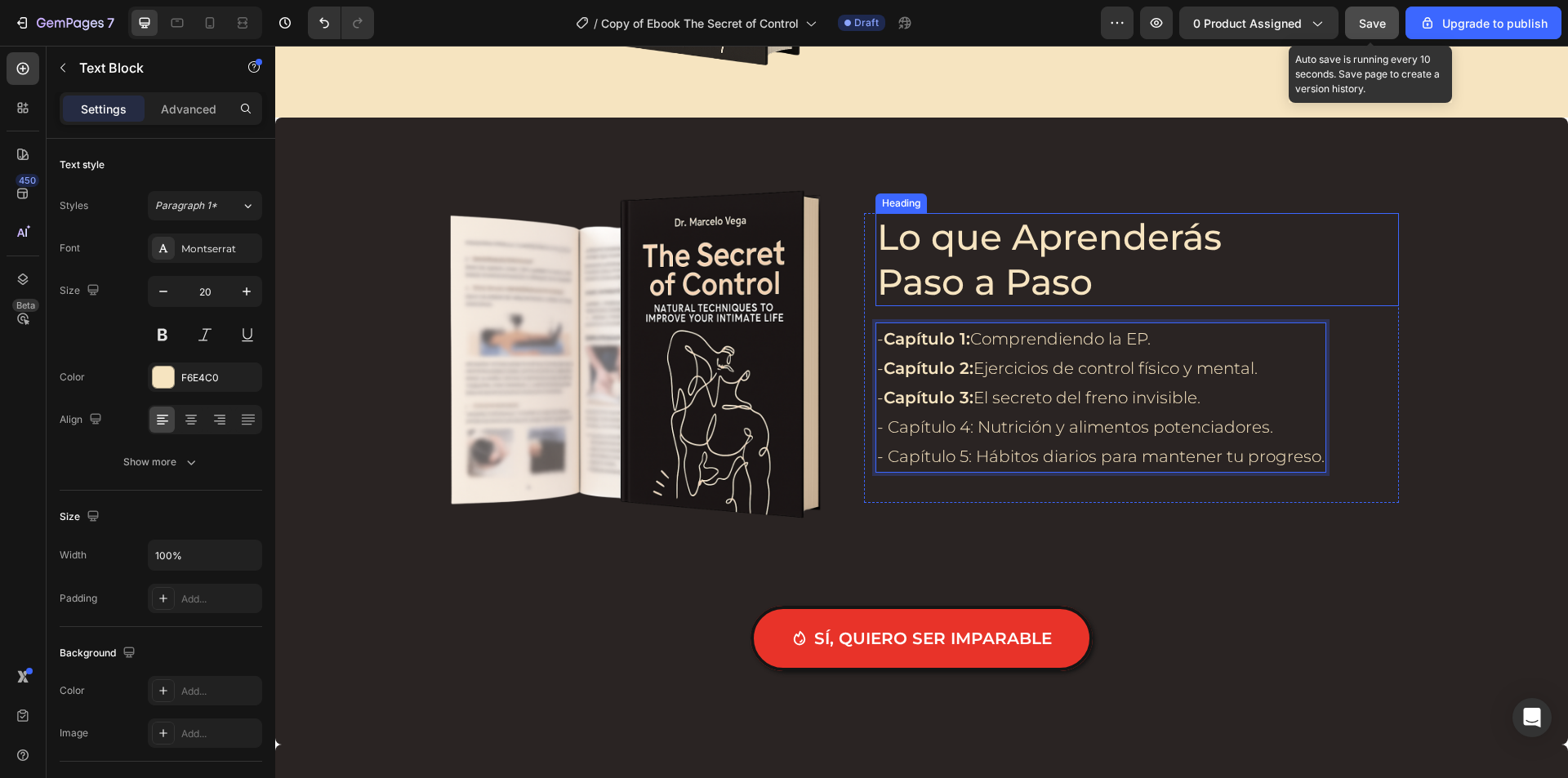
click at [1035, 258] on p "Lo que Aprenderás Paso a Paso" at bounding box center [1083, 259] width 414 height 90
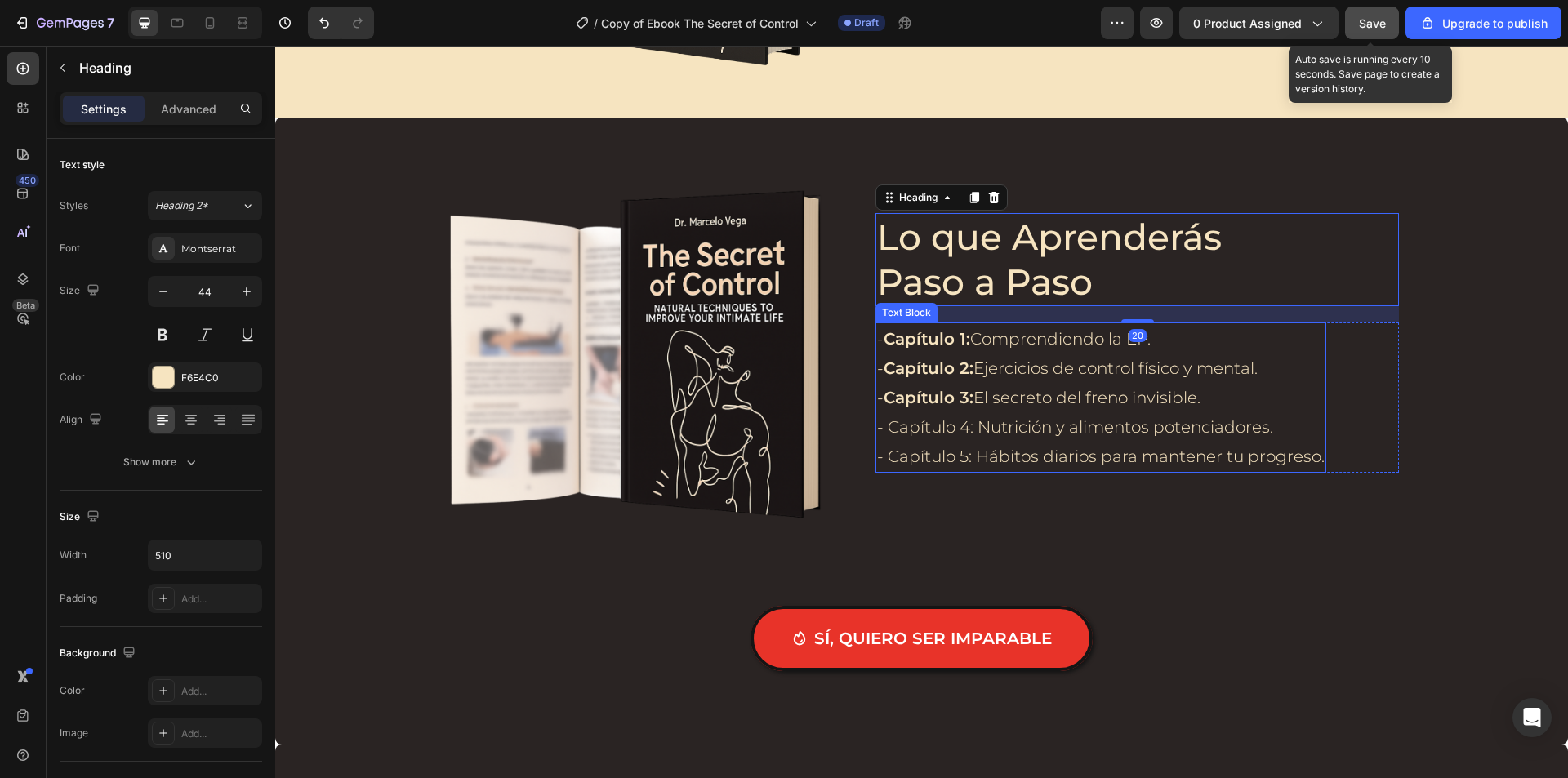
click at [972, 422] on p "- Capítulo 4: Nutrición y alimentos potenciadores." at bounding box center [1100, 427] width 448 height 29
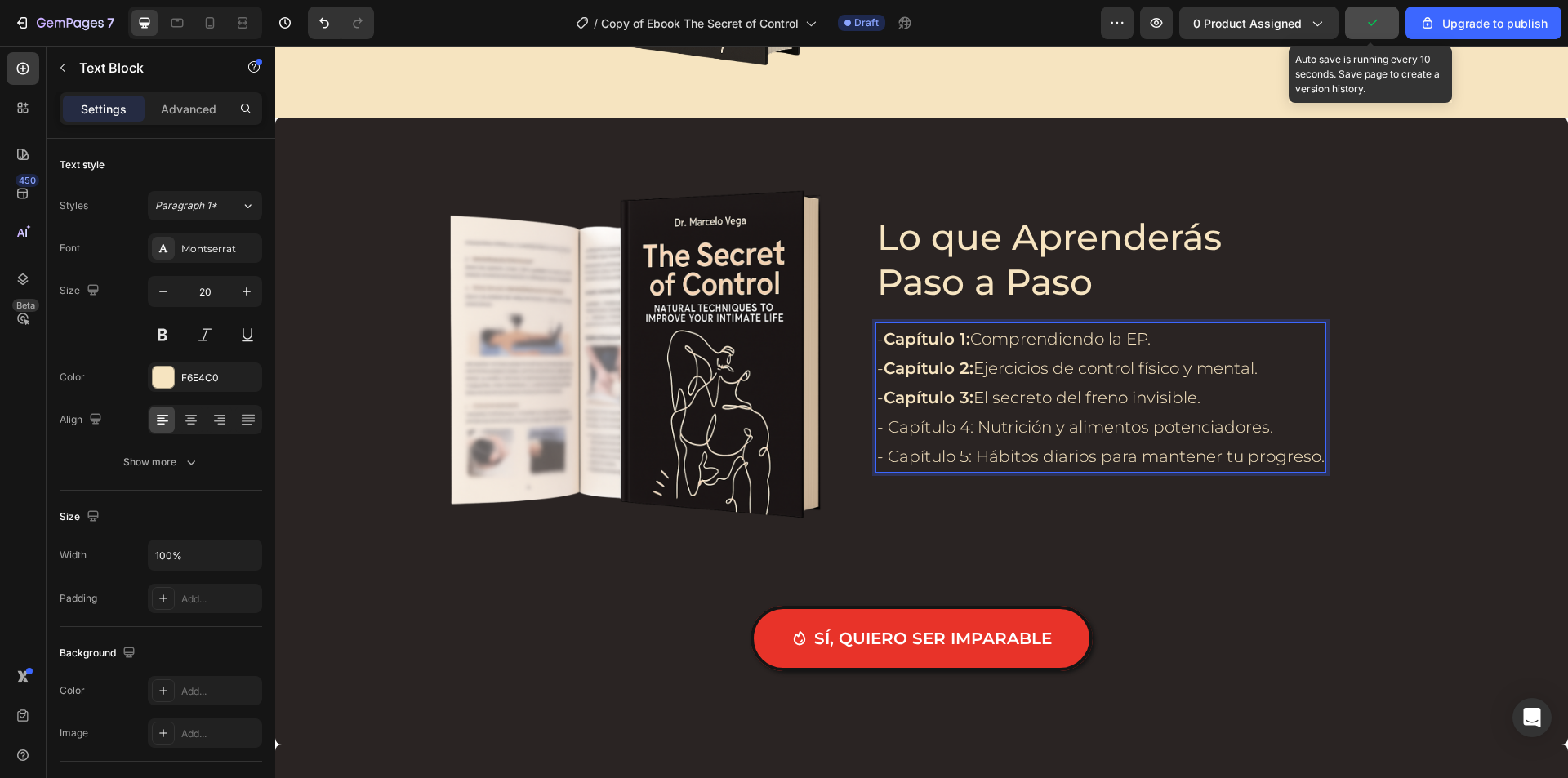
drag, startPoint x: 966, startPoint y: 427, endPoint x: 917, endPoint y: 427, distance: 49.0
drag, startPoint x: 969, startPoint y: 427, endPoint x: 885, endPoint y: 433, distance: 84.2
click at [885, 433] on p "- Capítulo 4: Nutrición y alimentos potenciadores." at bounding box center [1100, 427] width 448 height 29
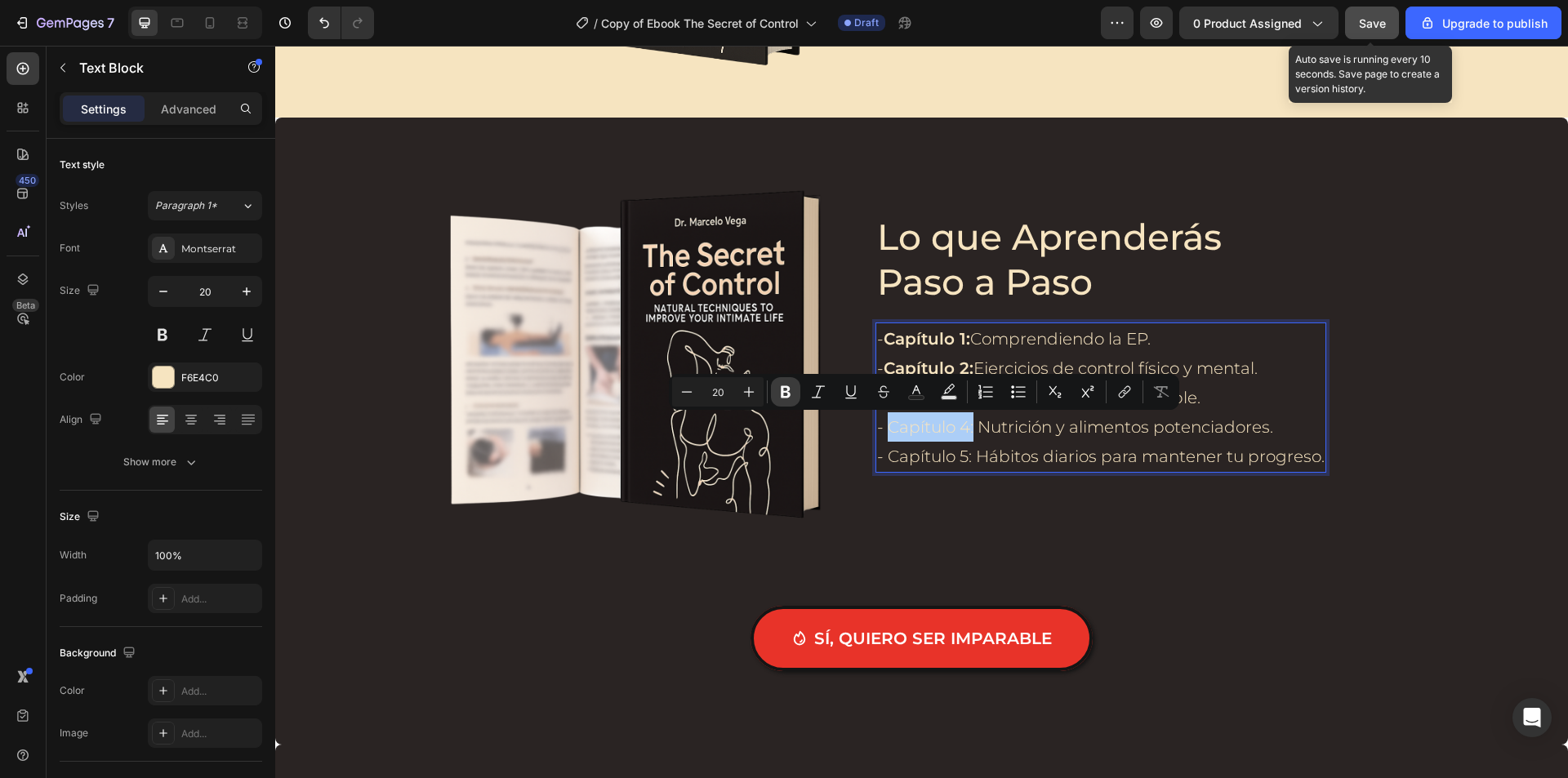
click at [789, 392] on icon "Editor contextual toolbar" at bounding box center [784, 392] width 16 height 16
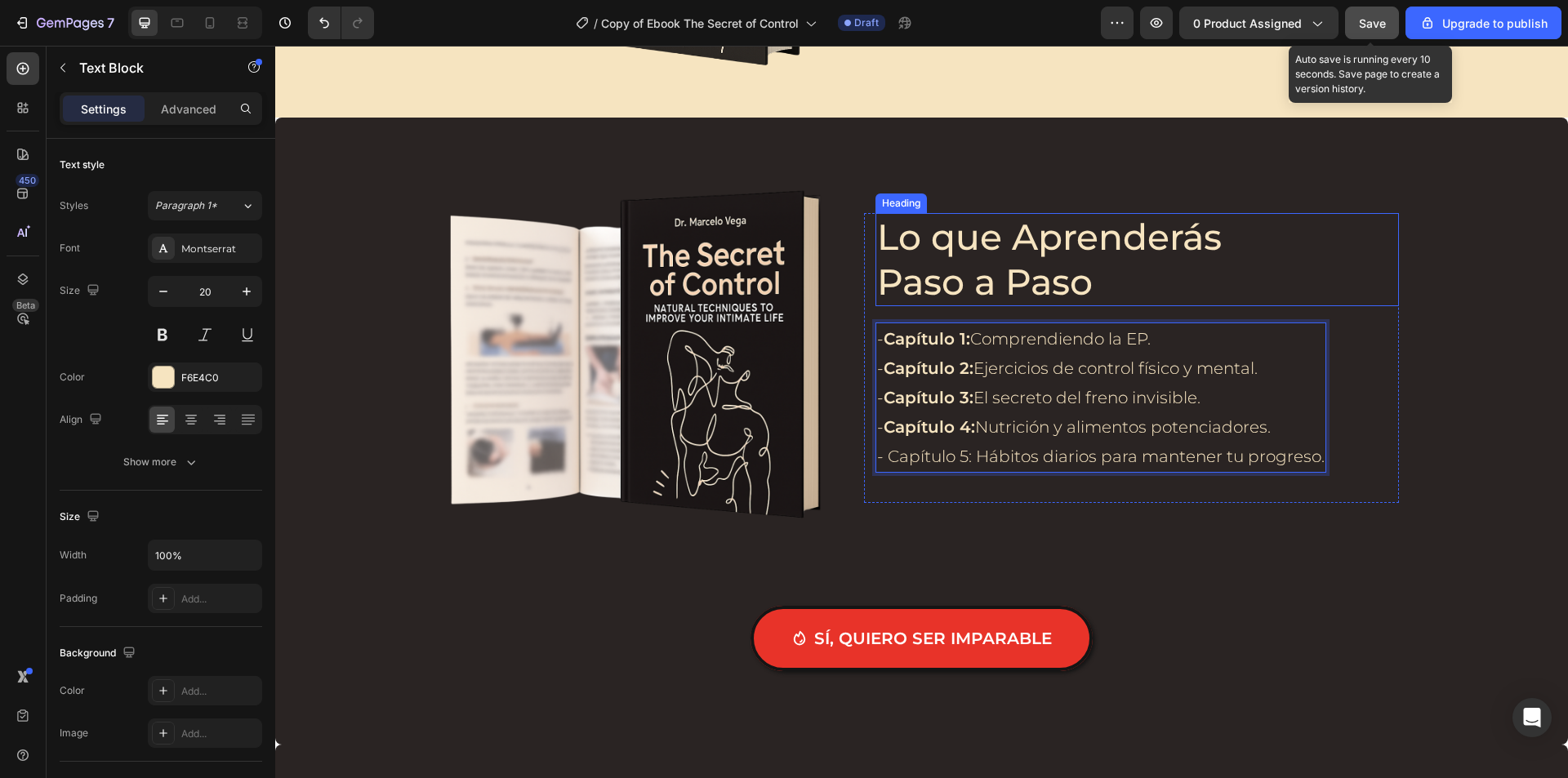
click at [1034, 253] on p "Lo que Aprenderás Paso a Paso" at bounding box center [1083, 259] width 414 height 90
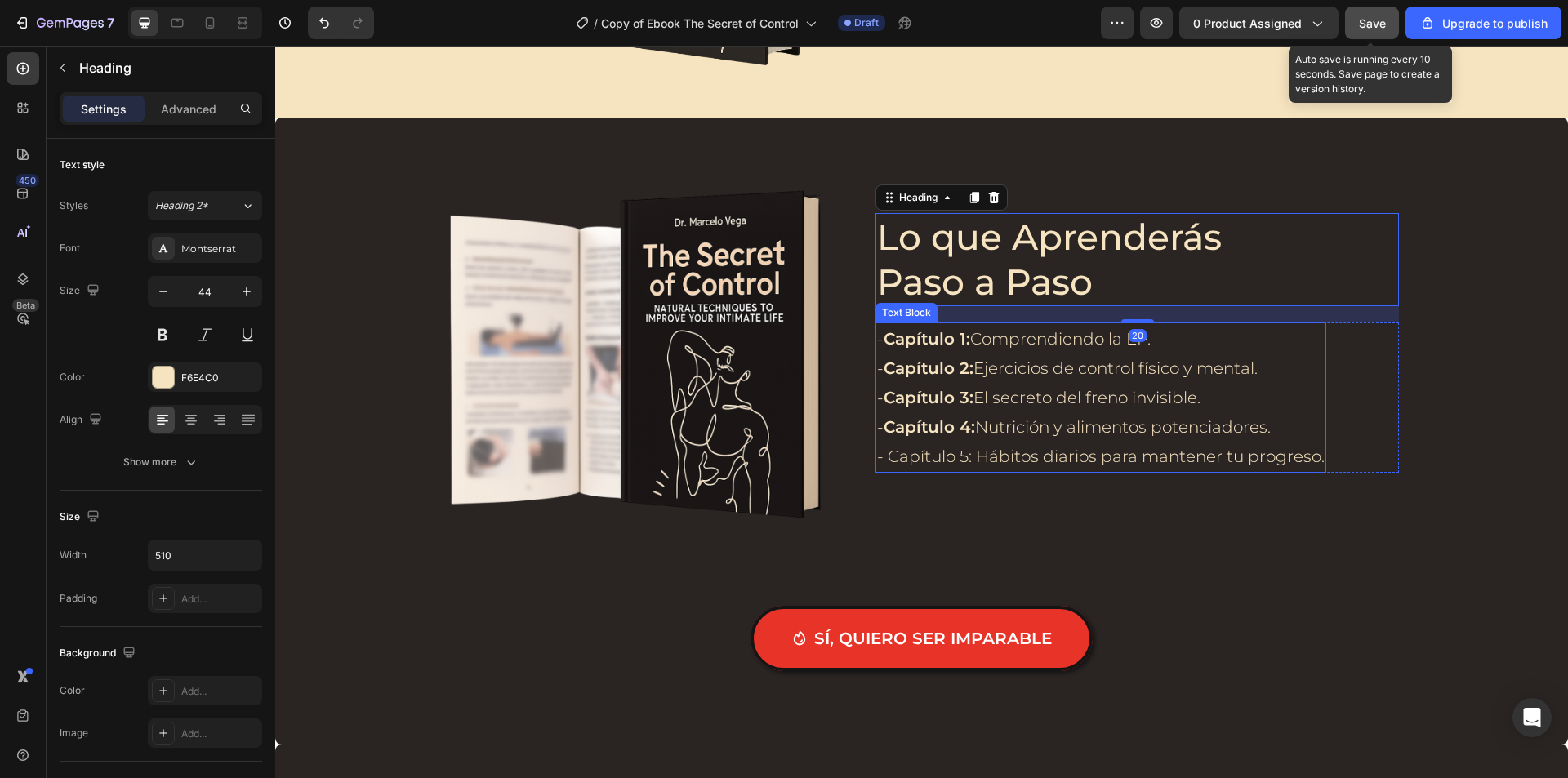
click at [953, 423] on strong "Capítulo 4:" at bounding box center [929, 427] width 91 height 20
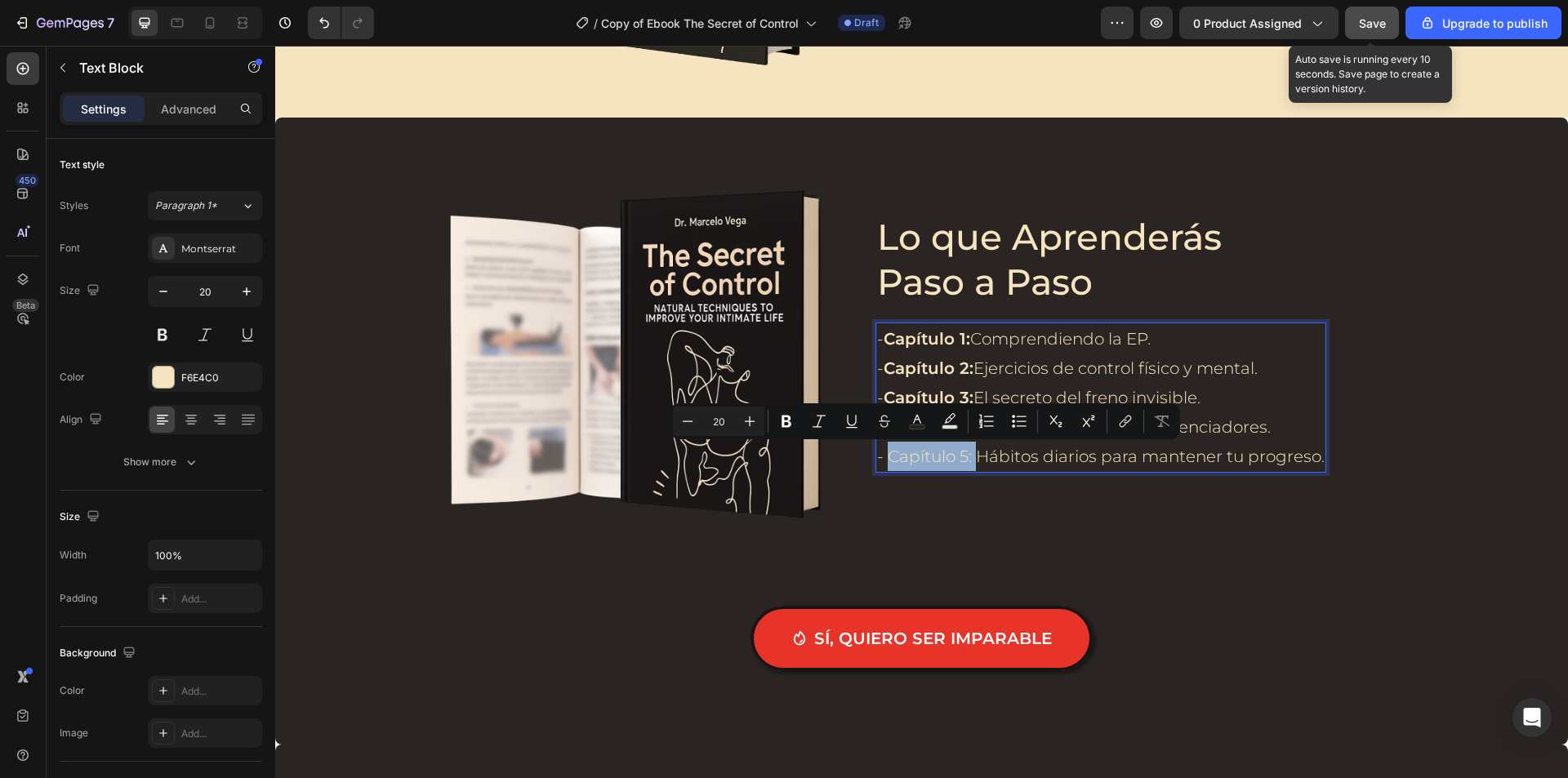
drag, startPoint x: 968, startPoint y: 456, endPoint x: 885, endPoint y: 454, distance: 83.0
click at [792, 414] on icon "Editor contextual toolbar" at bounding box center [785, 421] width 16 height 16
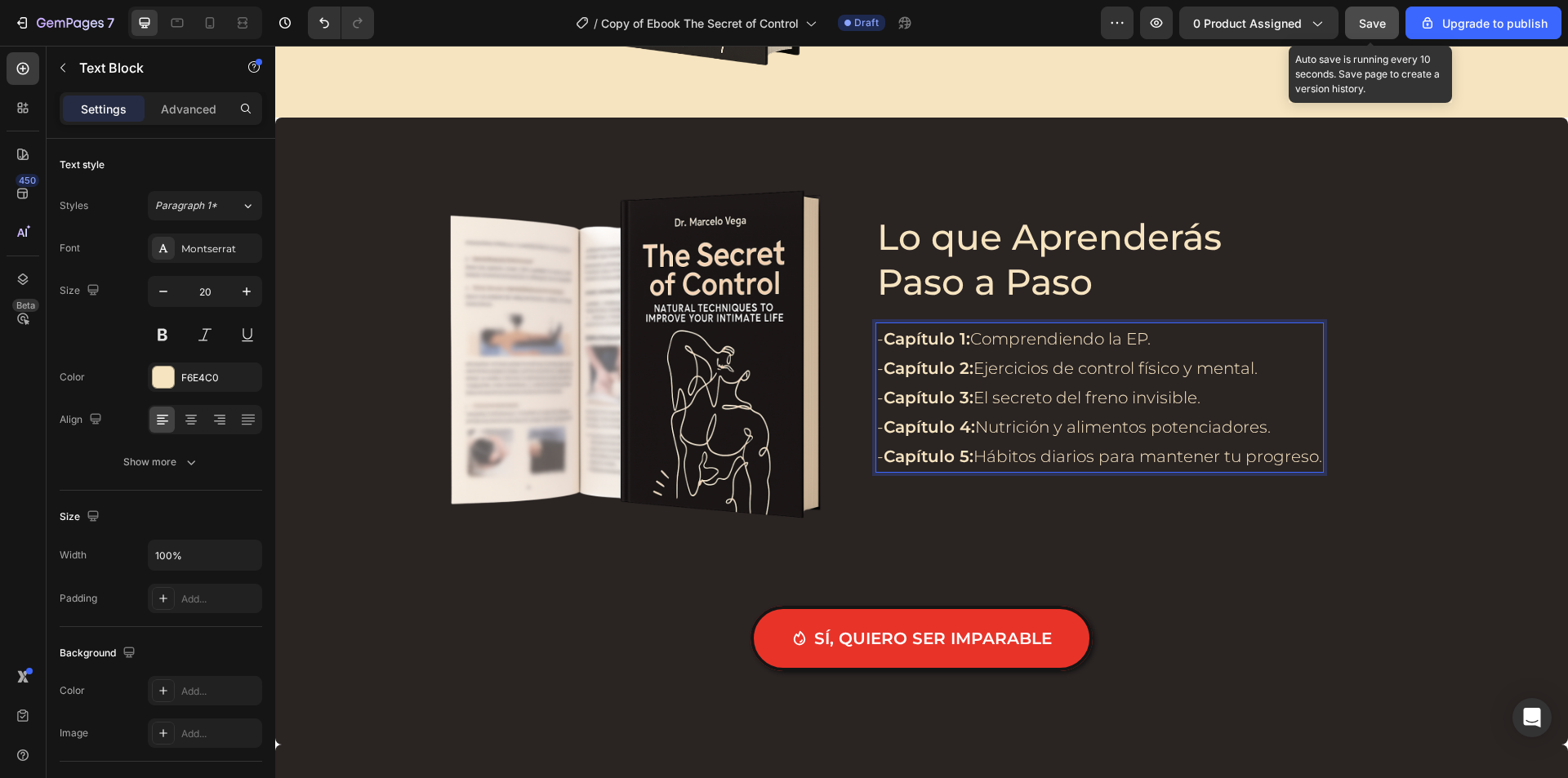
click at [945, 361] on strong "Capítulo 2:" at bounding box center [928, 368] width 90 height 20
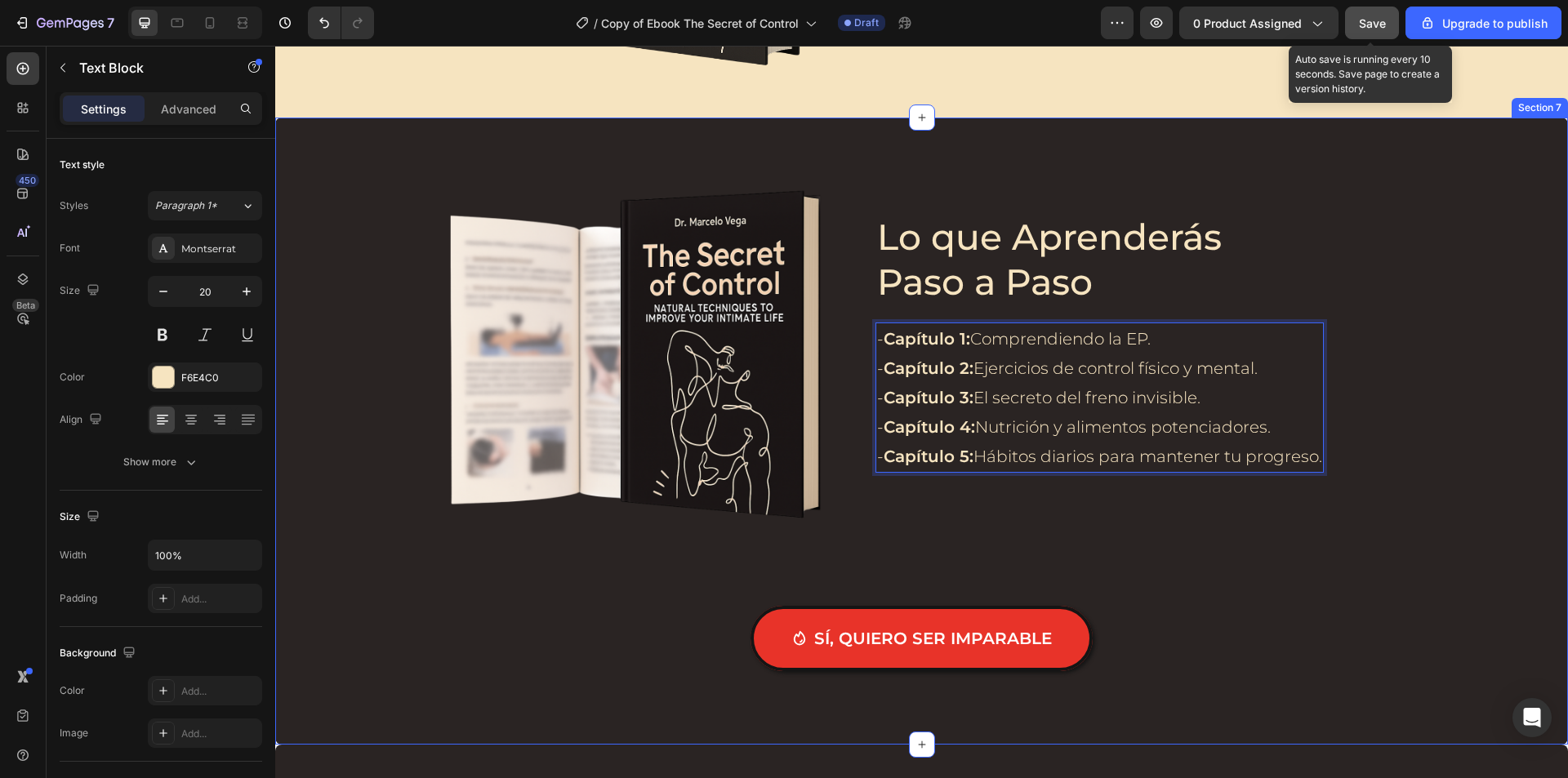
click at [1395, 398] on div "Image Lo que Aprenderás Paso a Paso Heading - Capítulo 1: Comprendiendo la EP. …" at bounding box center [921, 435] width 1260 height 537
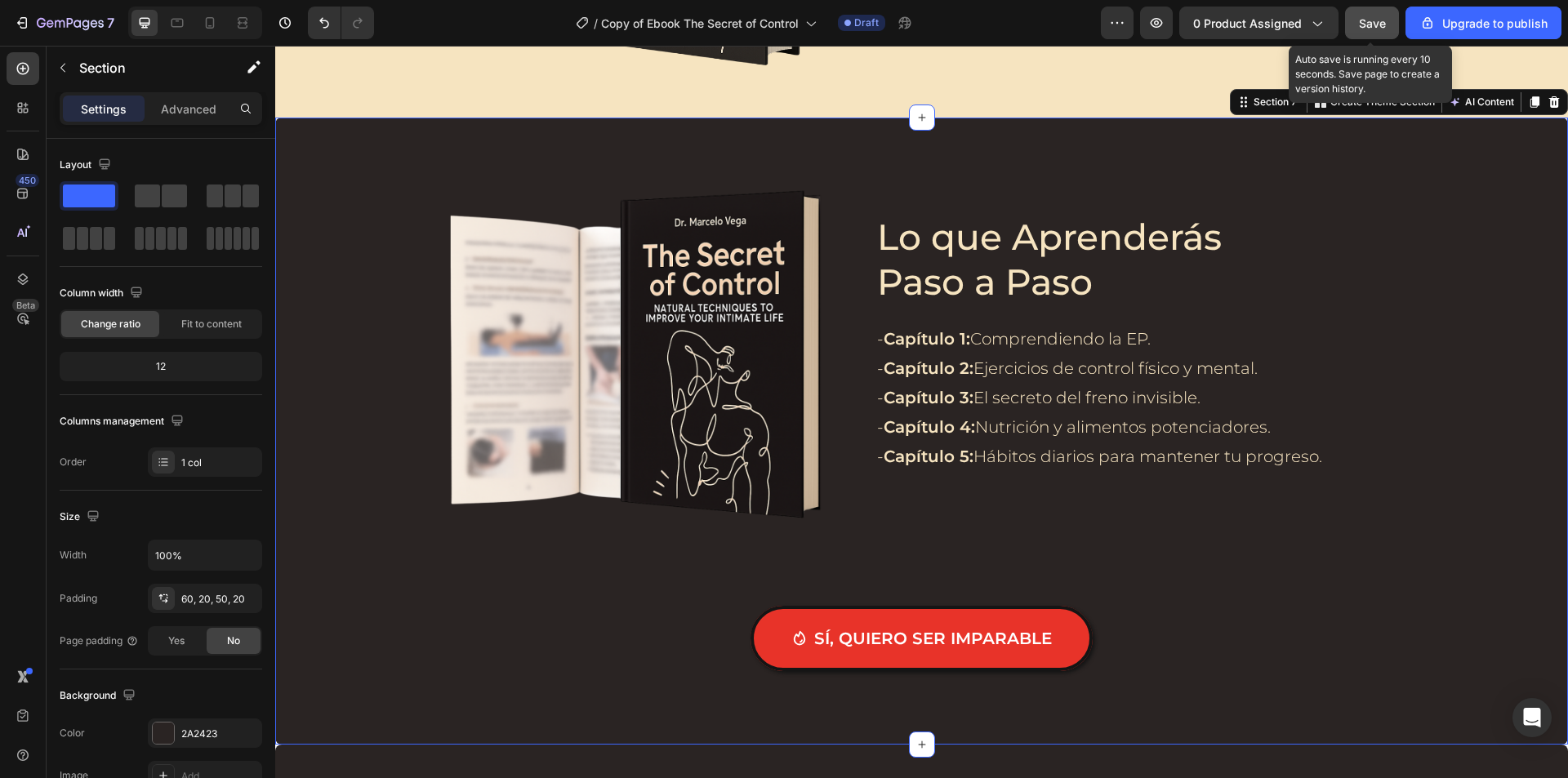
click at [1362, 17] on span "Save" at bounding box center [1372, 23] width 27 height 14
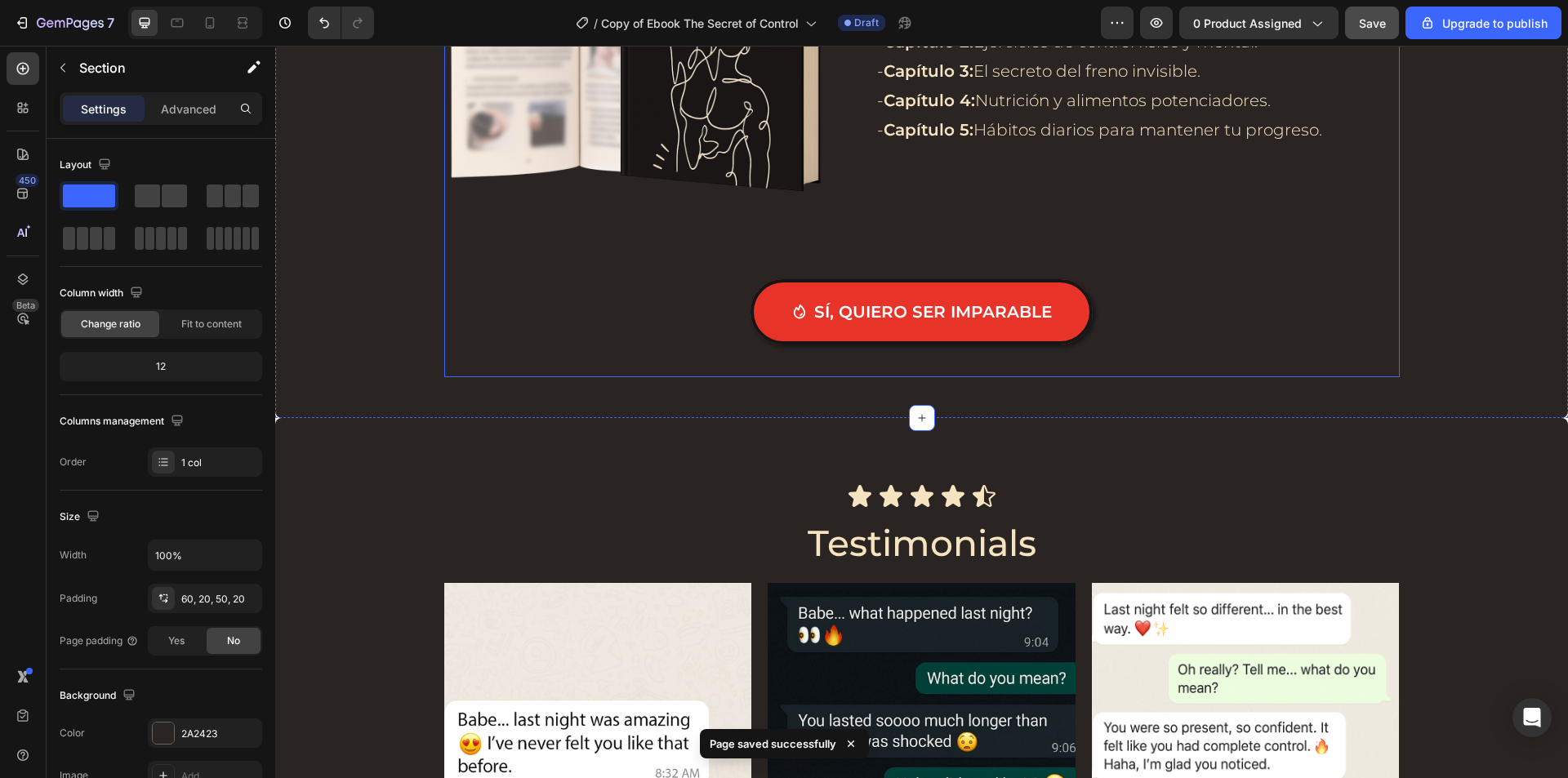
scroll to position [3511, 0]
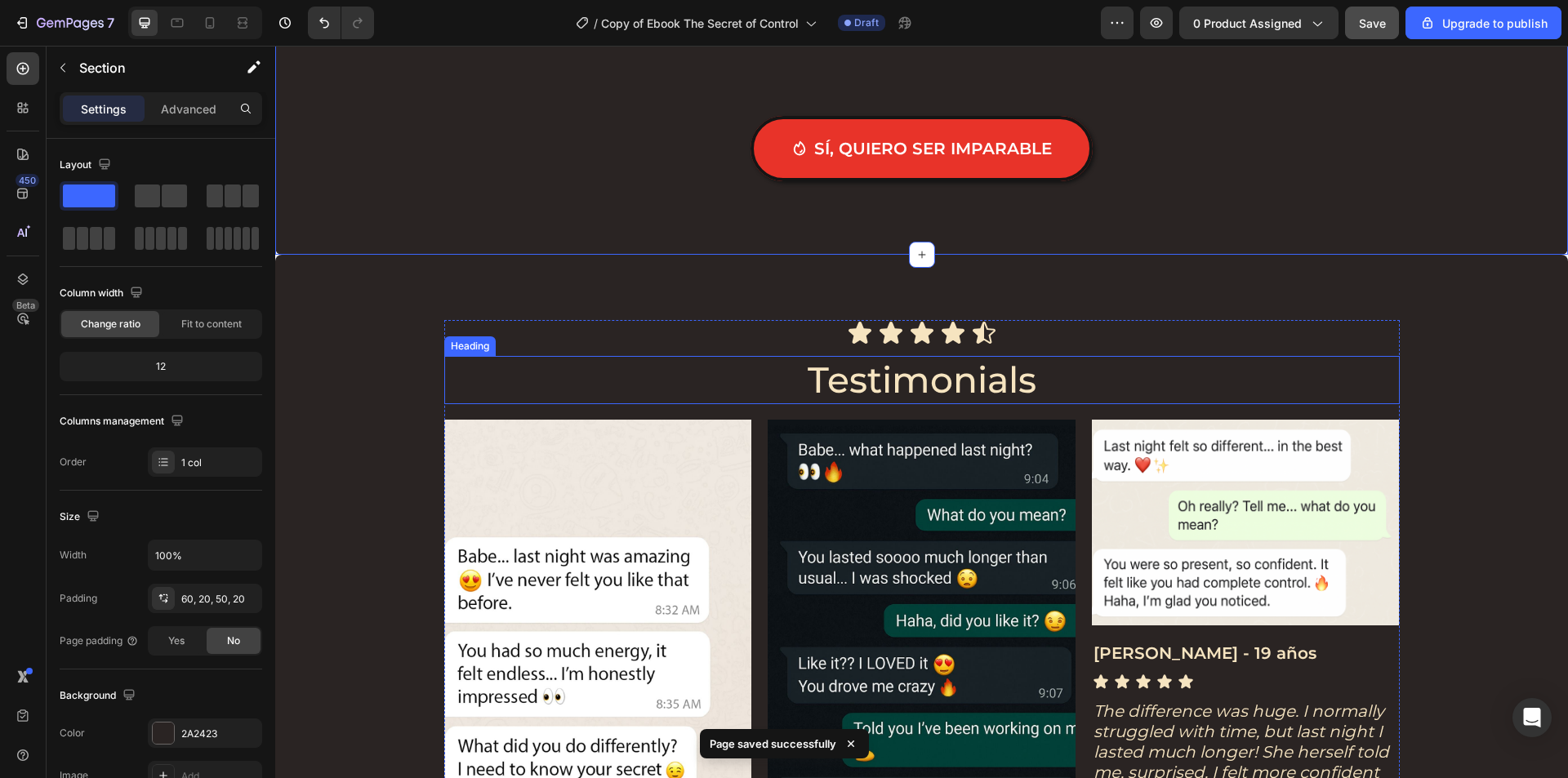
click at [934, 383] on h2 "Testimonials" at bounding box center [921, 380] width 955 height 48
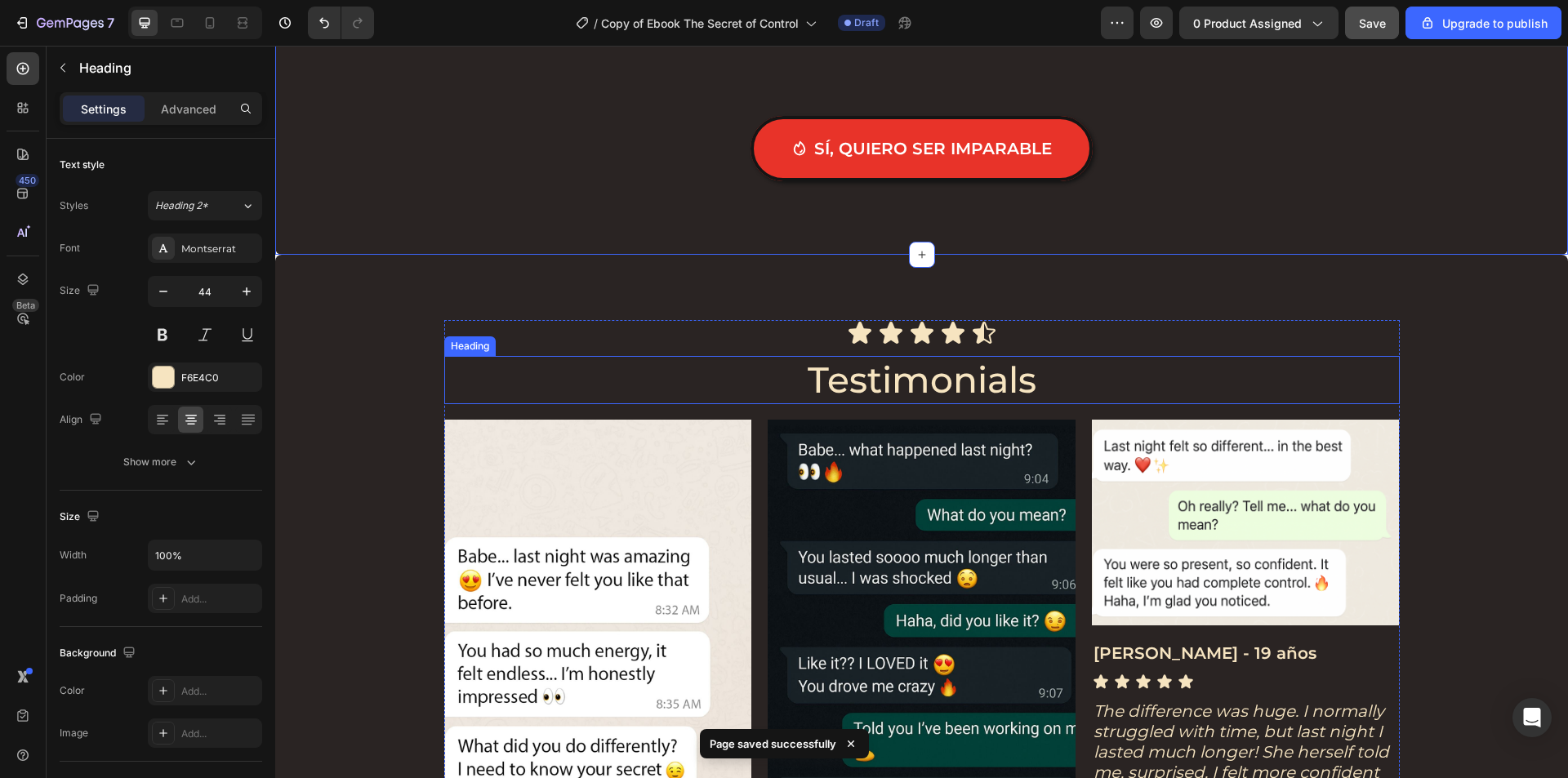
click at [934, 383] on h2 "Testimonials" at bounding box center [921, 380] width 955 height 48
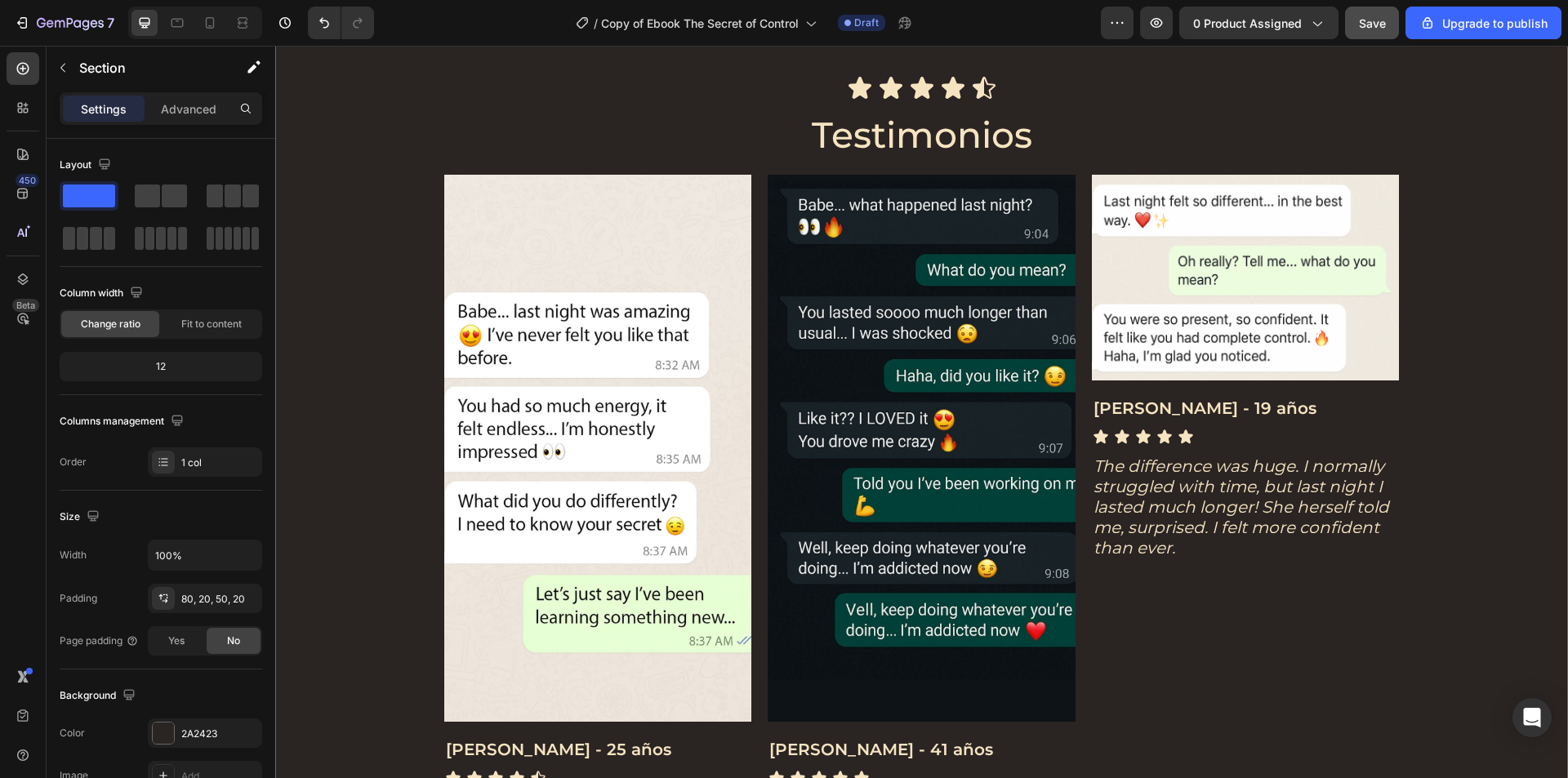
scroll to position [3919, 0]
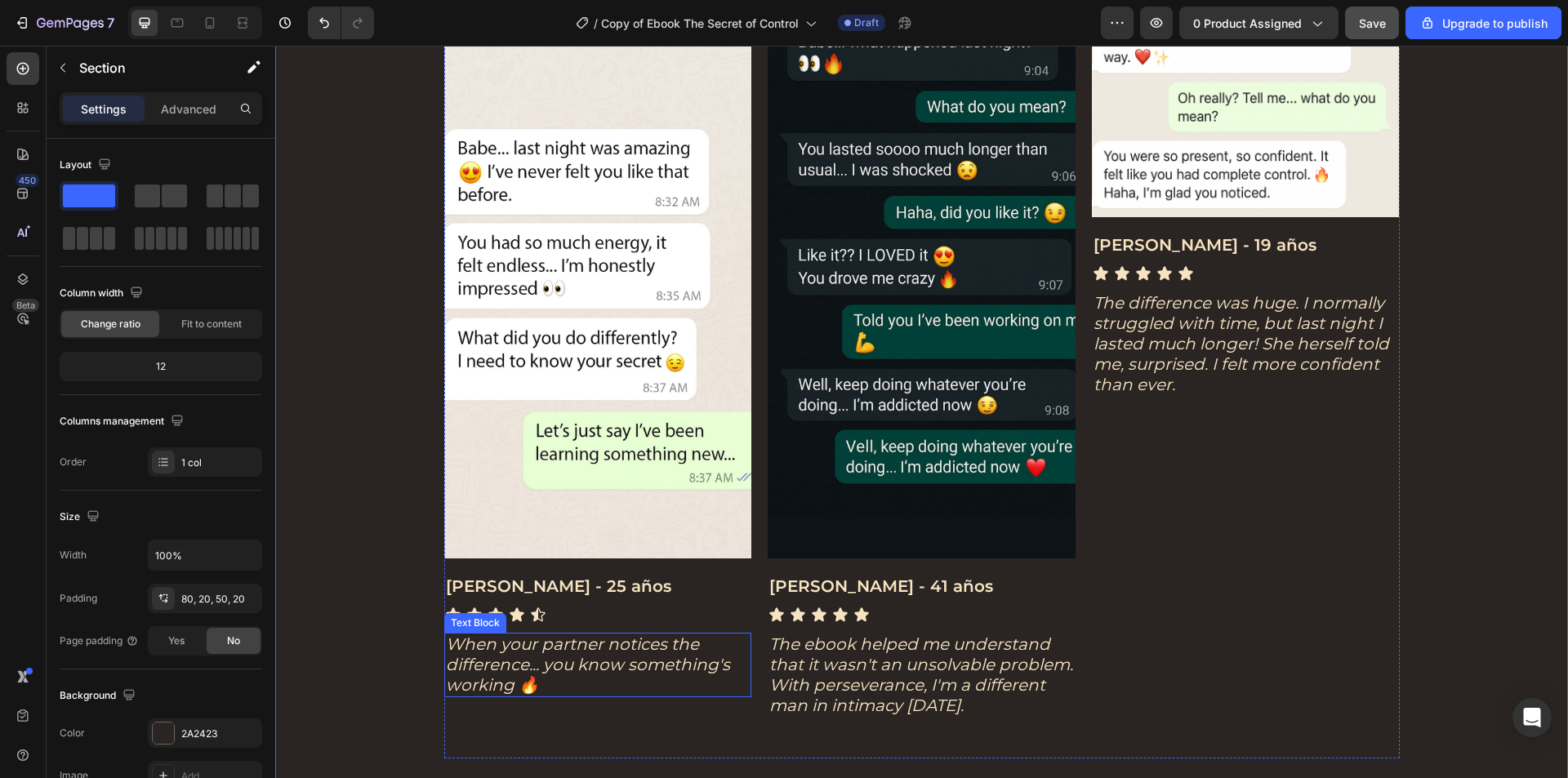
click at [544, 655] on icon "When your partner notices the difference... you know something's working 🔥" at bounding box center [588, 665] width 285 height 61
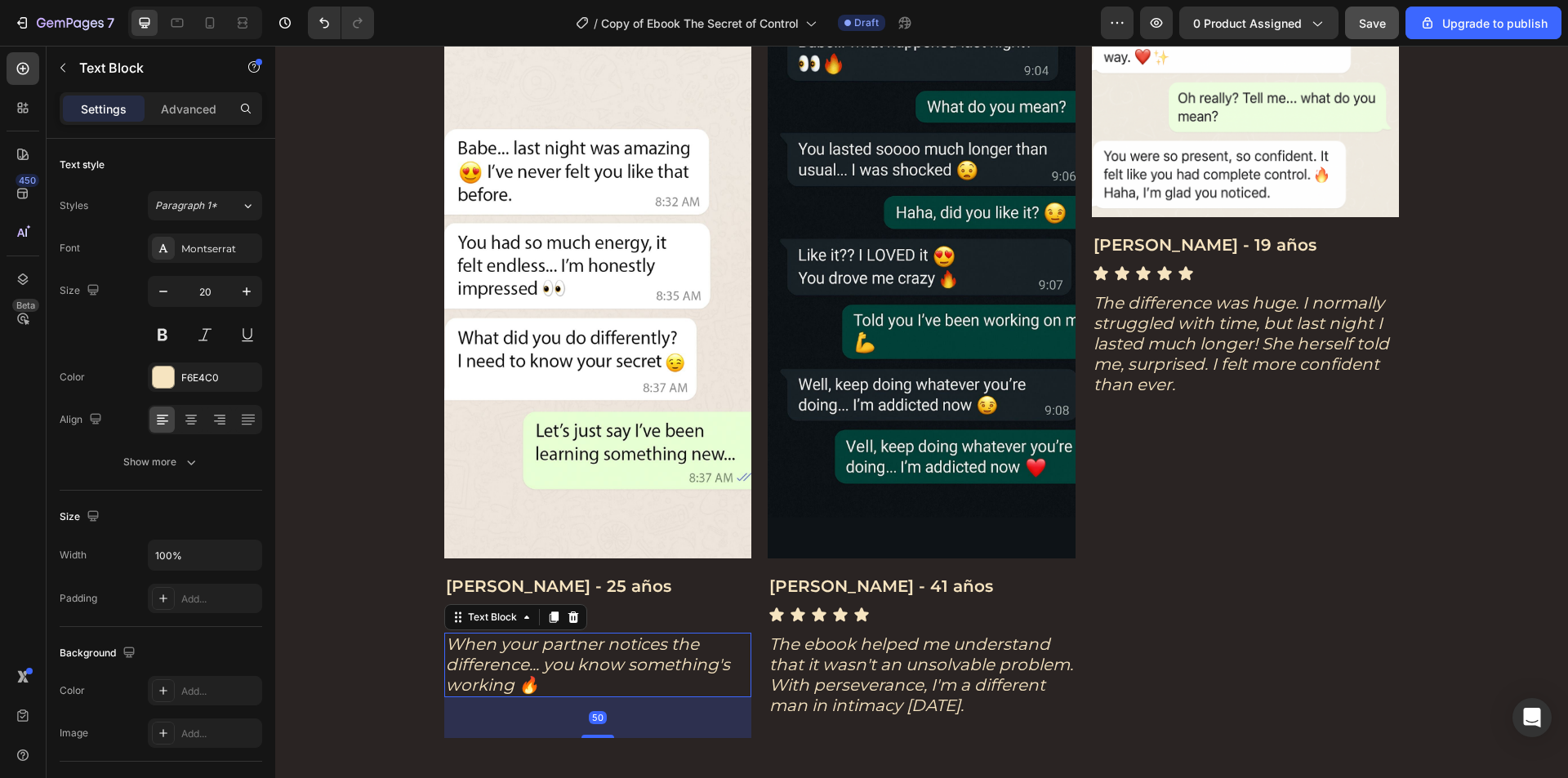
click at [544, 655] on icon "When your partner notices the difference... you know something's working 🔥" at bounding box center [588, 665] width 285 height 61
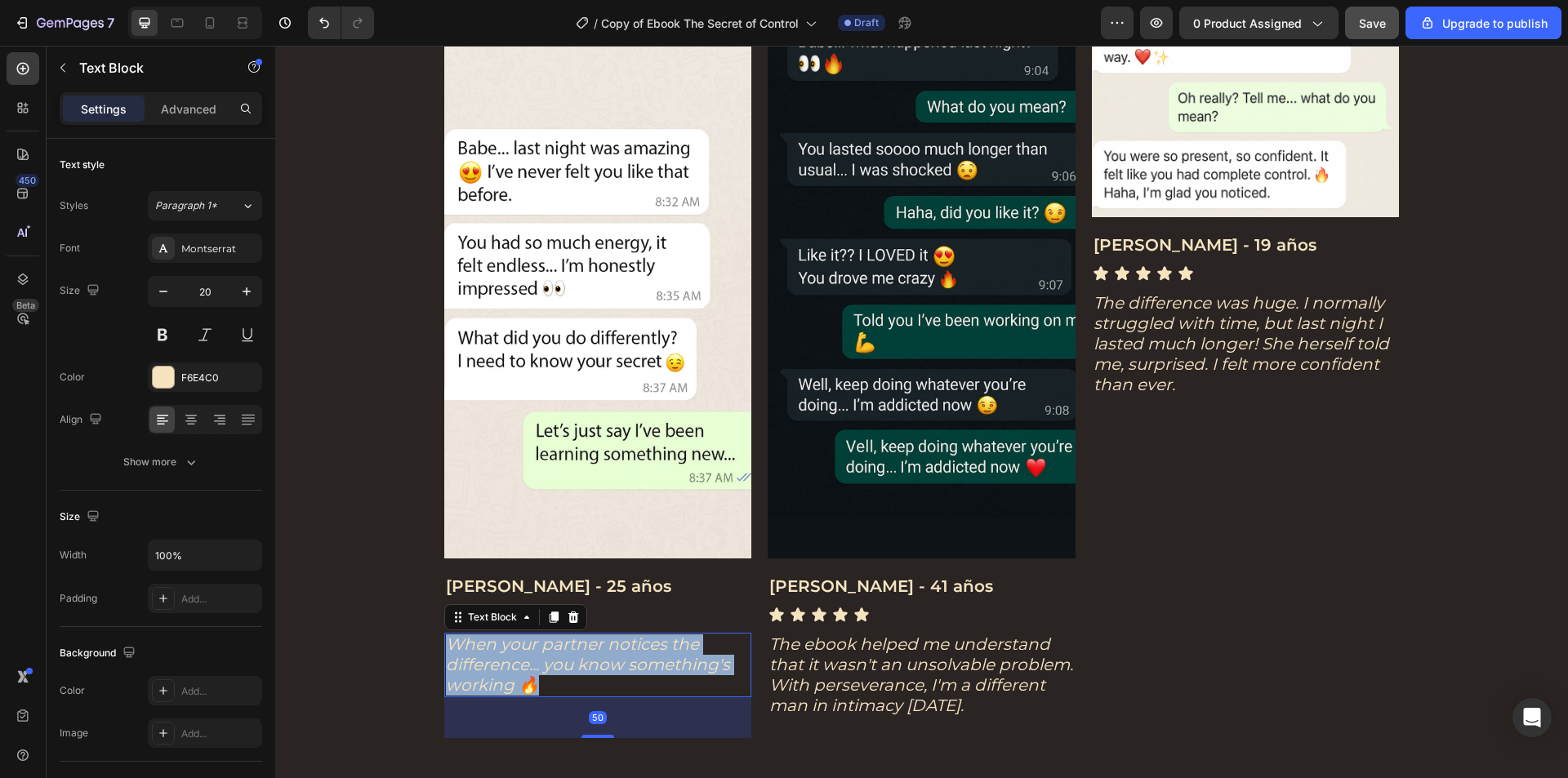
click at [544, 655] on icon "When your partner notices the difference... you know something's working 🔥" at bounding box center [588, 665] width 285 height 61
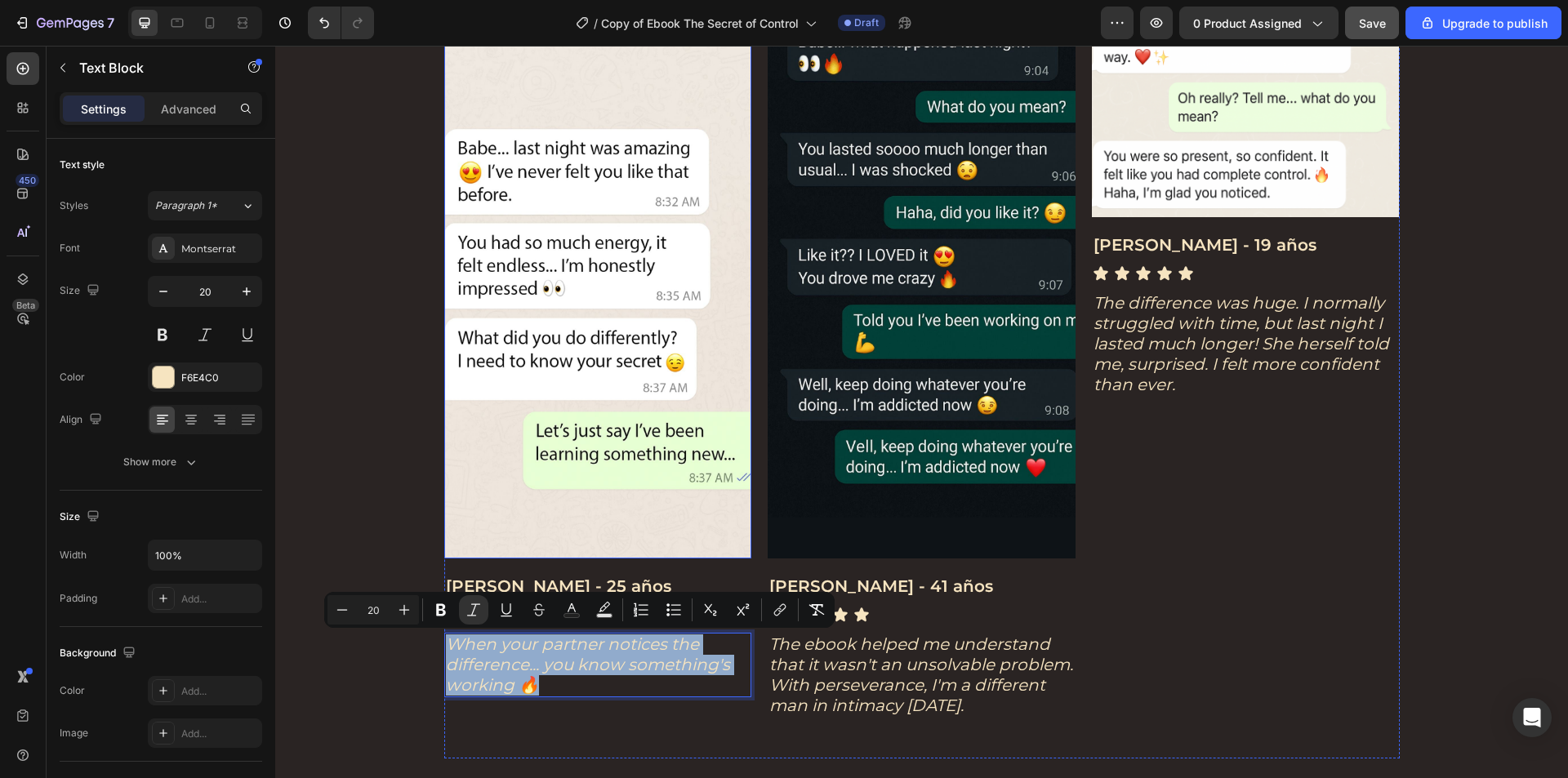
copy icon "When your partner notices the difference... you know something's working 🔥"
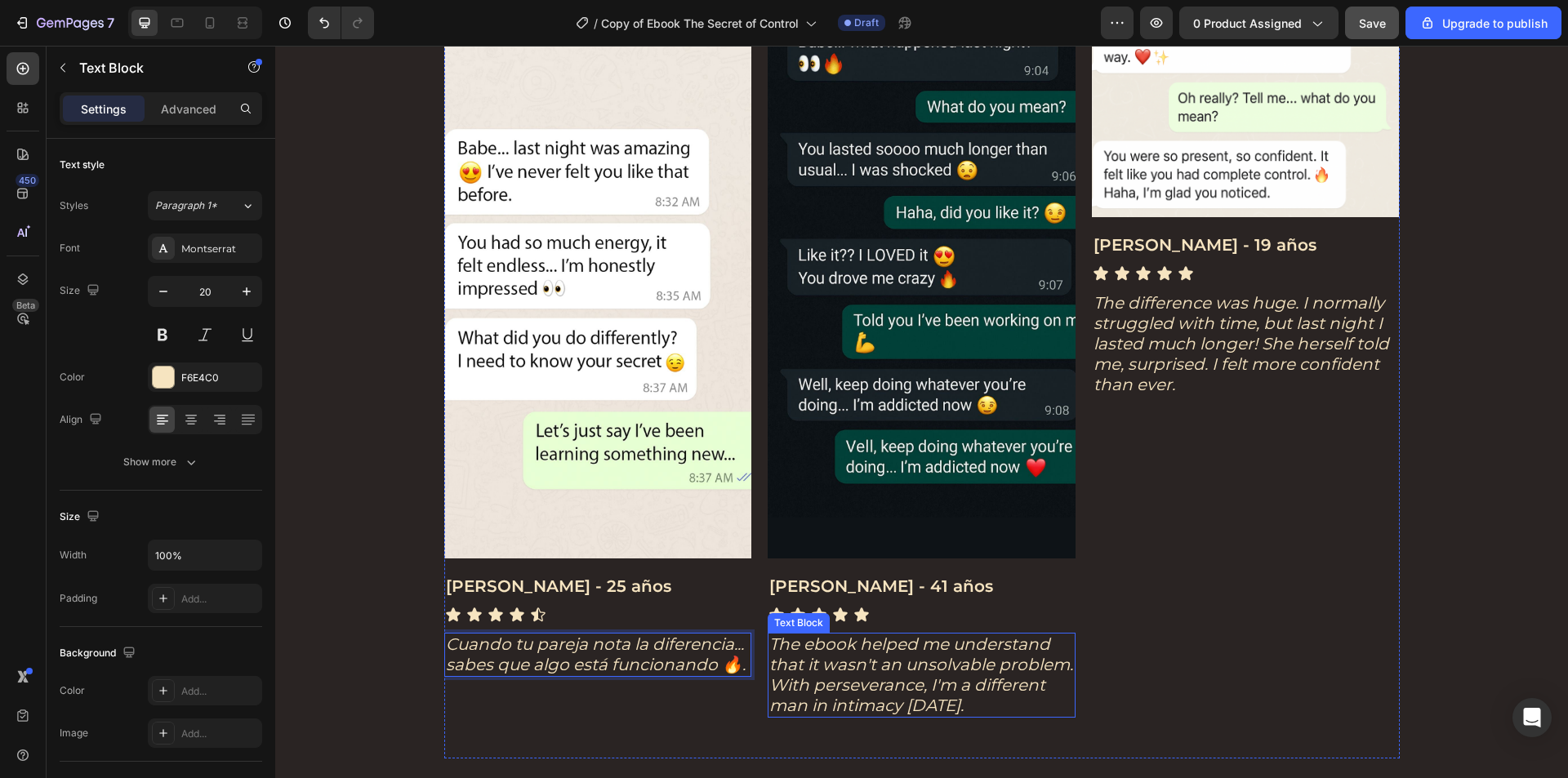
click at [914, 685] on icon "The ebook helped me understand that it wasn't an unsolvable problem. With perse…" at bounding box center [921, 675] width 304 height 81
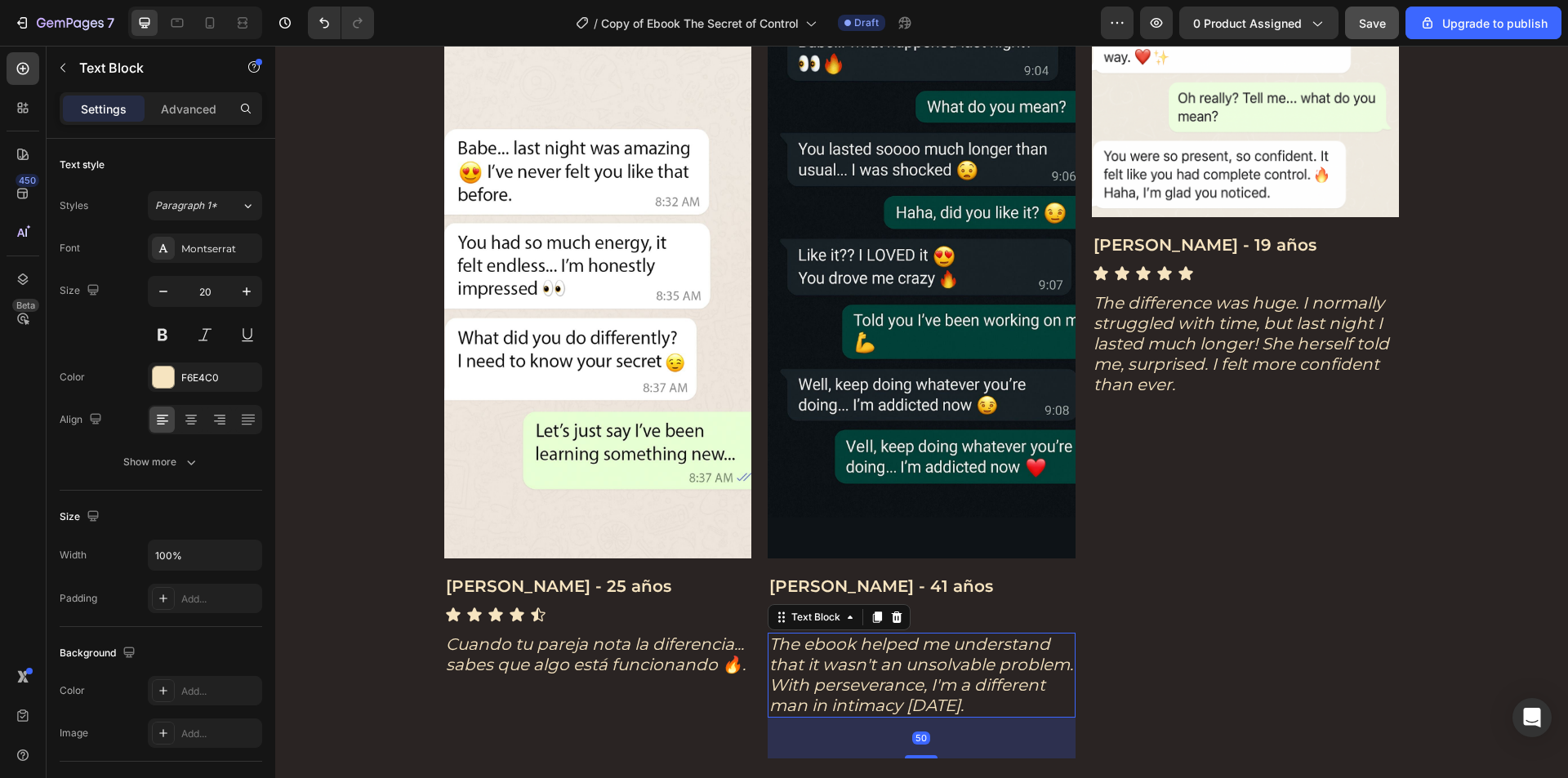
click at [914, 685] on icon "The ebook helped me understand that it wasn't an unsolvable problem. With perse…" at bounding box center [921, 675] width 304 height 81
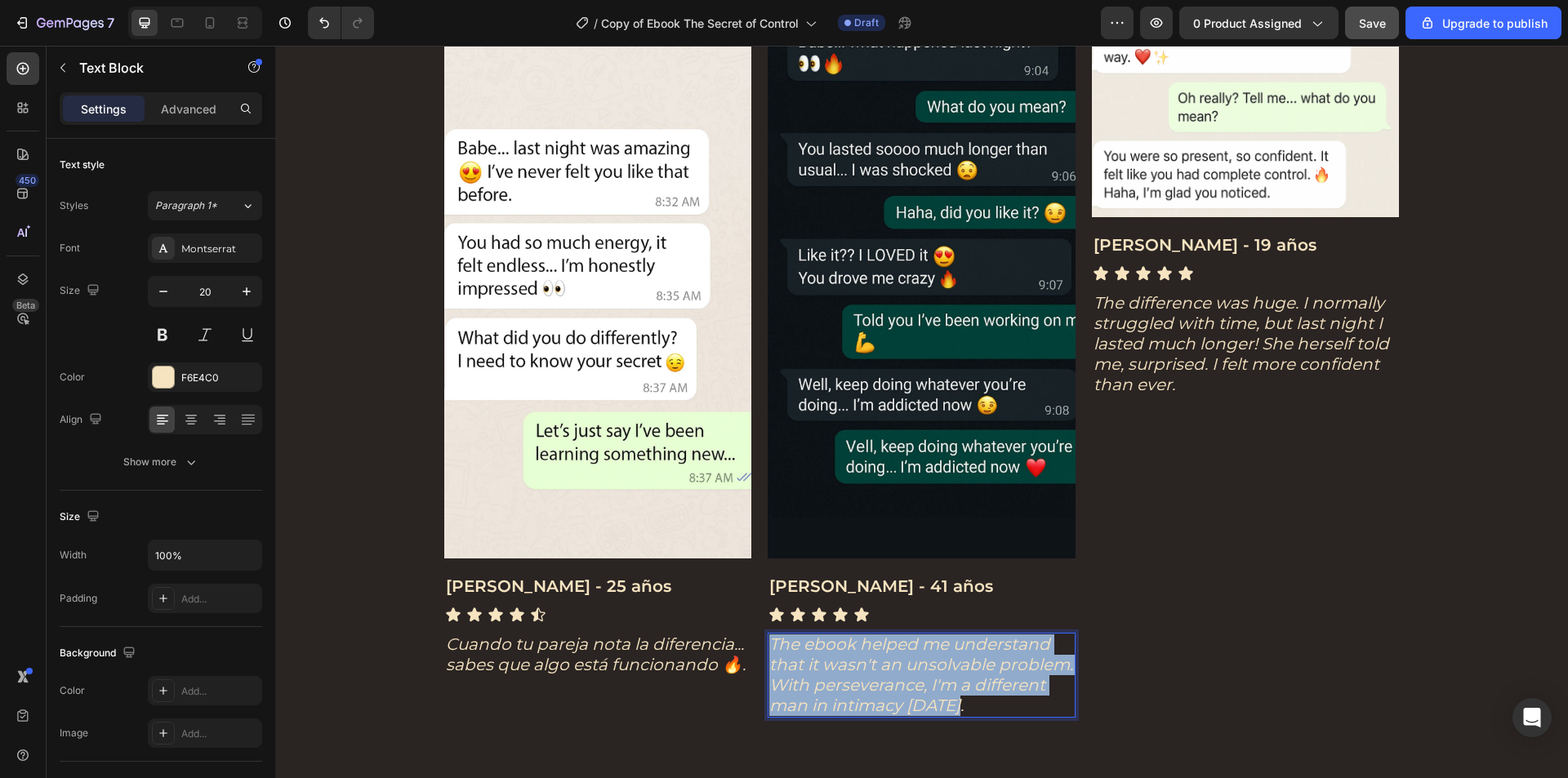
click at [914, 685] on icon "The ebook helped me understand that it wasn't an unsolvable problem. With perse…" at bounding box center [921, 675] width 304 height 81
copy icon "The ebook helped me understand that it wasn't an unsolvable problem. With perse…"
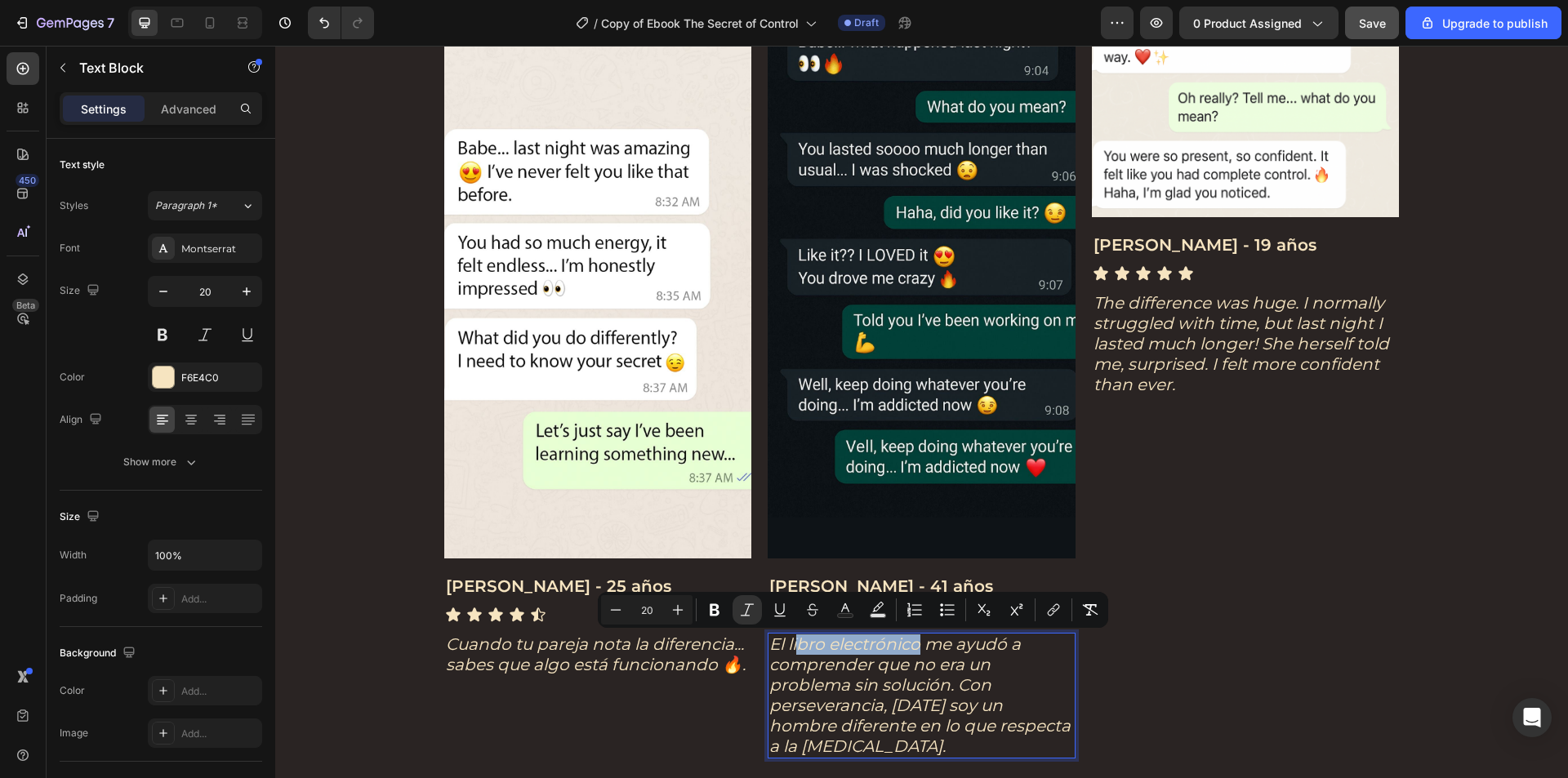
drag, startPoint x: 912, startPoint y: 644, endPoint x: 792, endPoint y: 642, distance: 120.0
click at [792, 642] on icon "El libro electrónico me ayudó a comprender que no era un problema sin solución.…" at bounding box center [920, 695] width 302 height 121
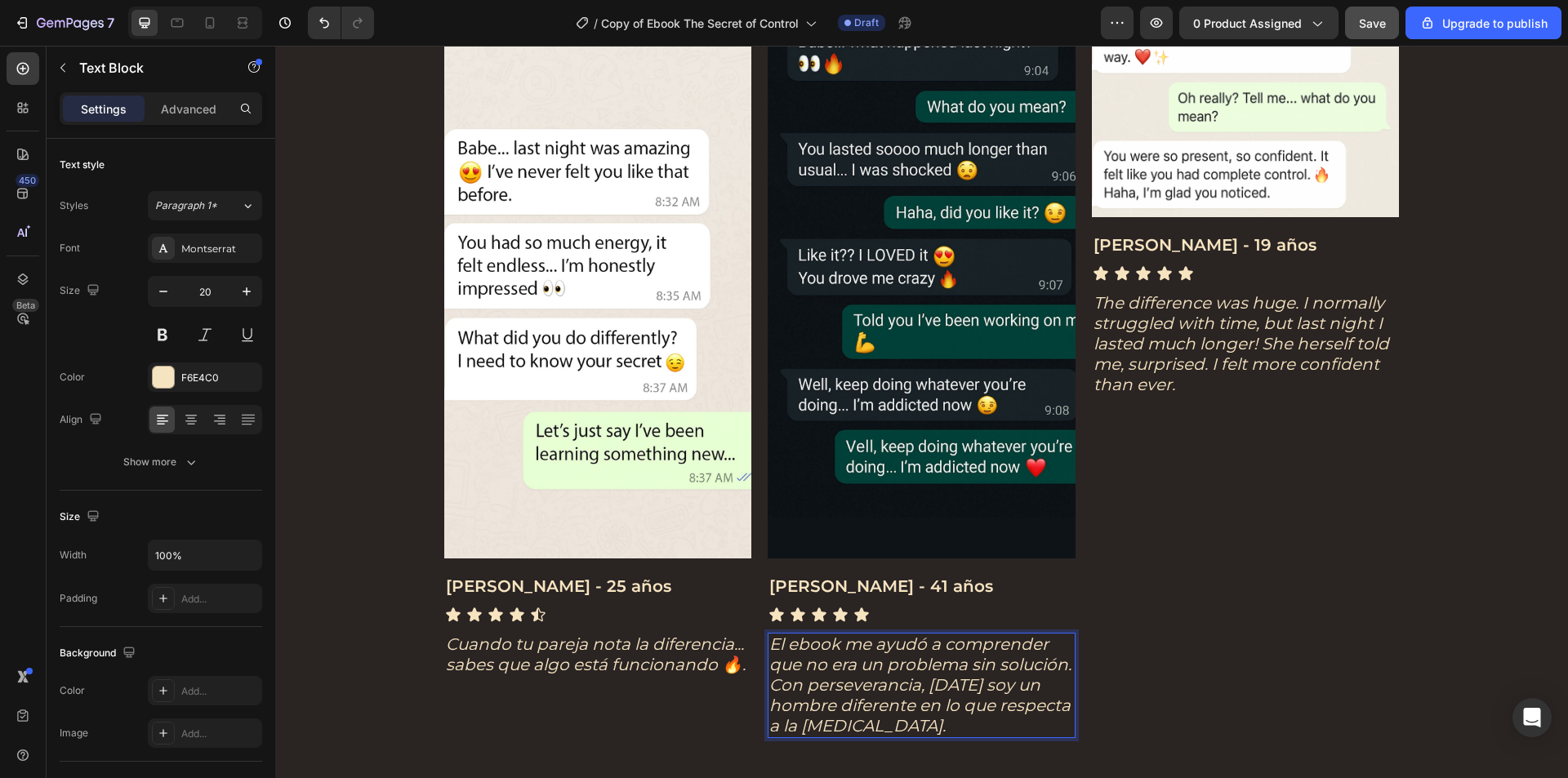
click at [905, 718] on p "El ebook me ayudó a comprender que no era un problema sin solución. Con perseve…" at bounding box center [921, 686] width 304 height 102
click at [679, 642] on icon "Cuando tu pareja nota la diferencia... sabes que algo está funcionando 🔥." at bounding box center [596, 655] width 300 height 40
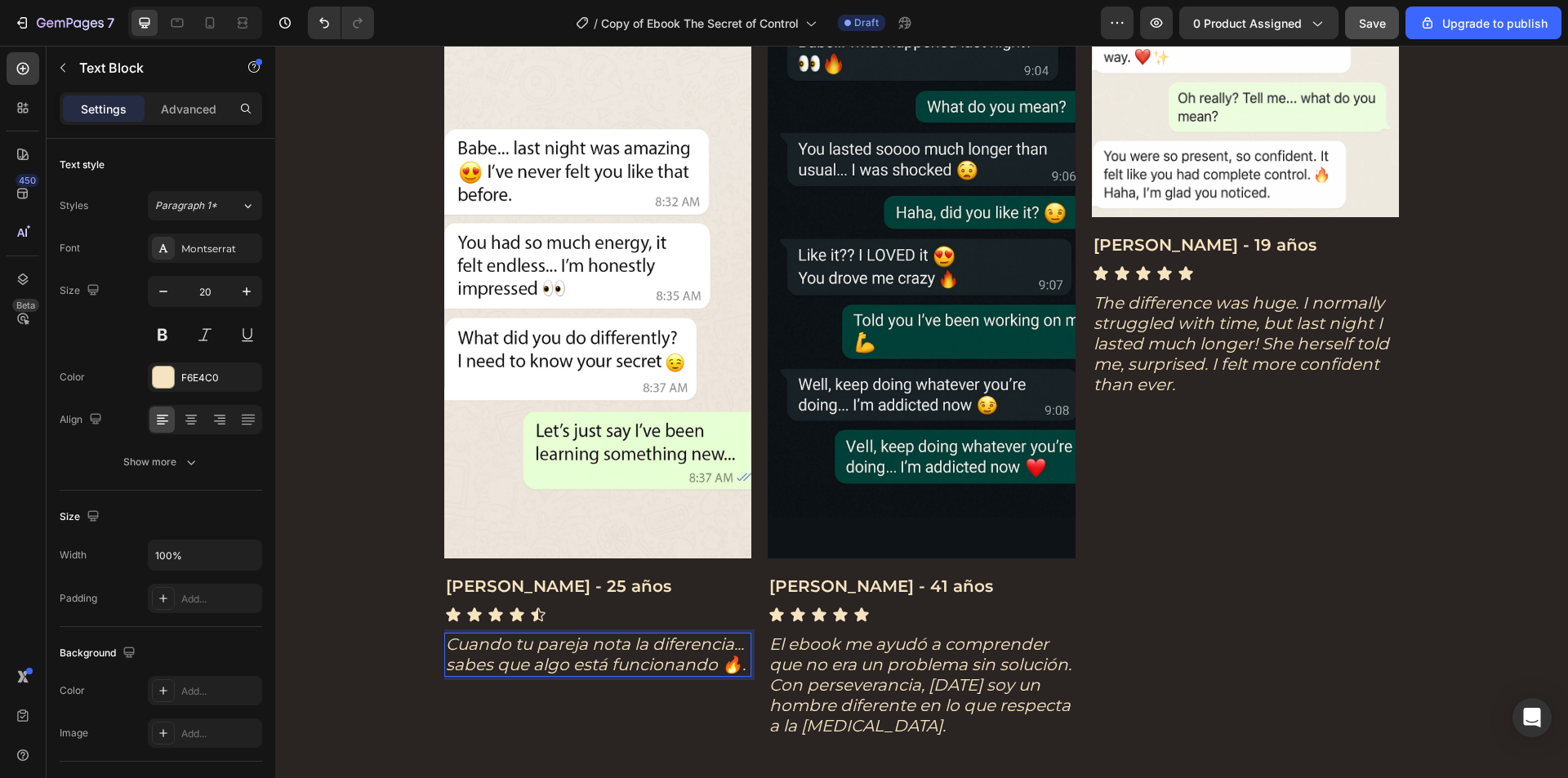
click at [713, 662] on icon "Cuando tu pareja nota la diferencia... sabes que algo está funcionando 🔥." at bounding box center [596, 655] width 300 height 40
click at [719, 664] on icon "Cuando tu pareja nota la diferencia... sabes que algo está funcionando 🔥." at bounding box center [596, 655] width 300 height 40
click at [730, 665] on icon "Cuando tu pareja nota la diferencia... sabes que algo está funcionando 🔥." at bounding box center [596, 655] width 300 height 40
click at [734, 665] on p "Cuando tu pareja nota la diferencia... sabes que algo está funcionando 🔥." at bounding box center [598, 655] width 304 height 41
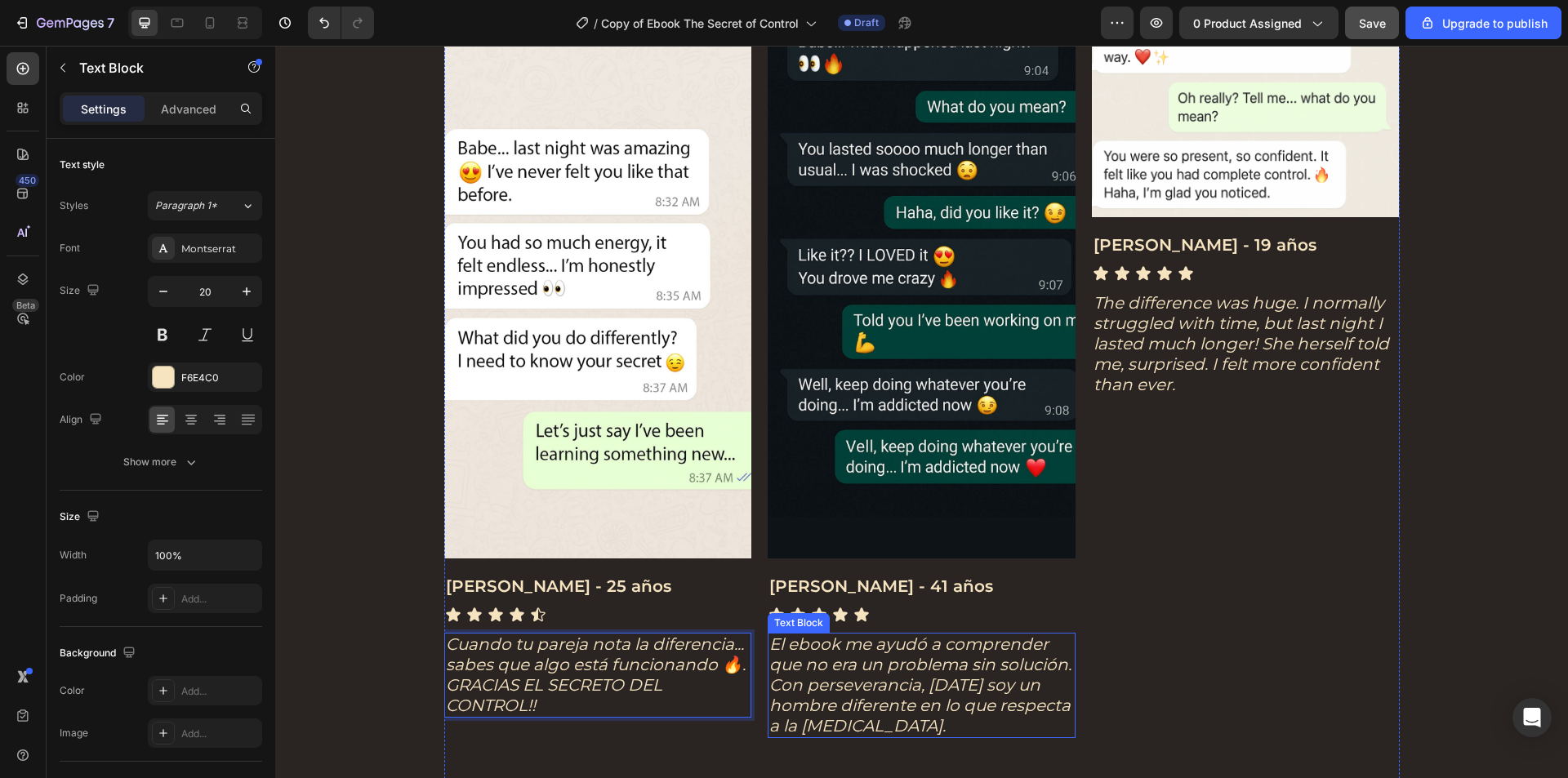
click at [886, 687] on icon "El ebook me ayudó a comprender que no era un problema sin solución. Con perseve…" at bounding box center [920, 685] width 302 height 102
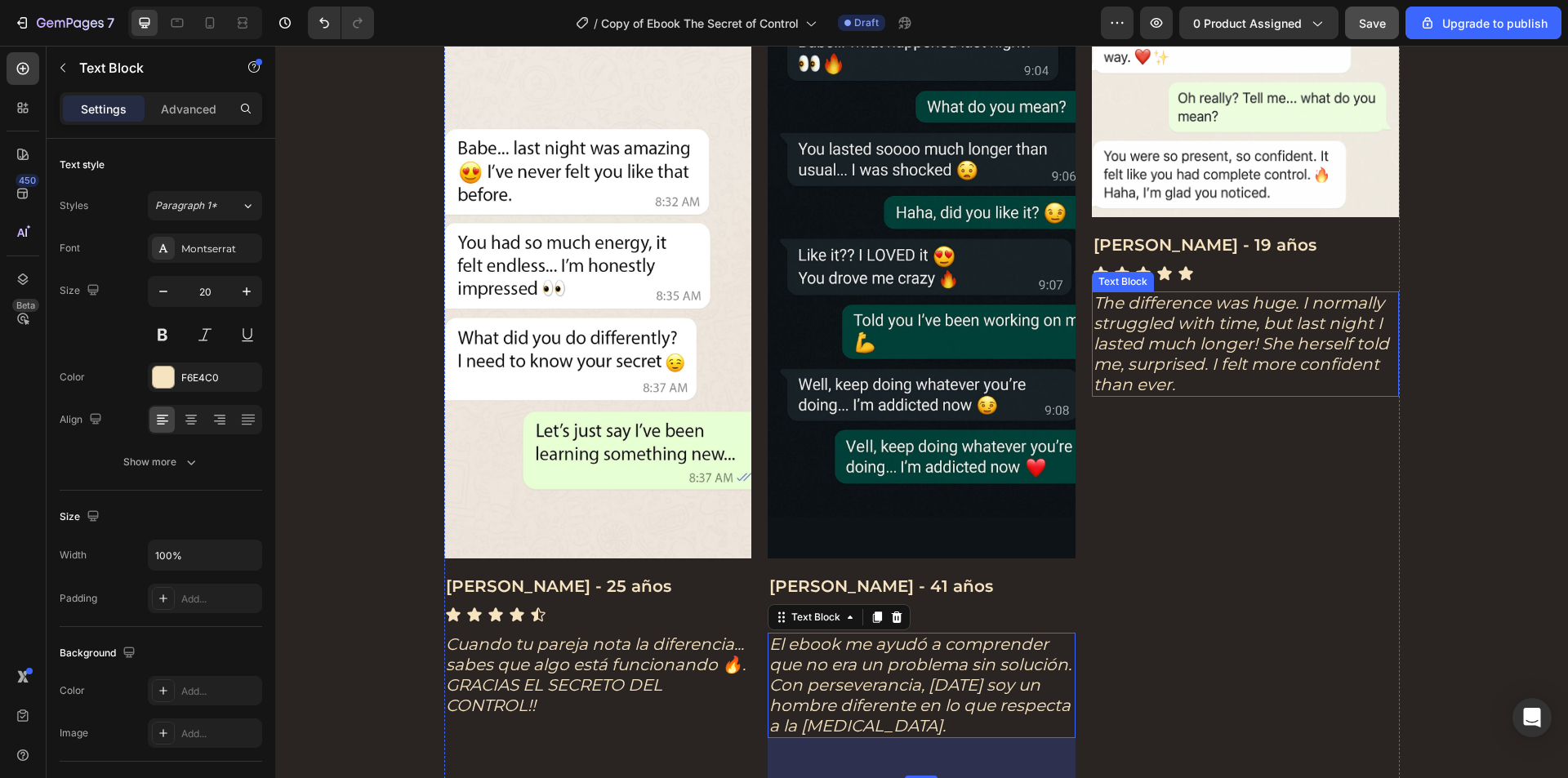
click at [1204, 325] on icon "The difference was huge. I normally struggled with time, but last night I laste…" at bounding box center [1241, 343] width 296 height 102
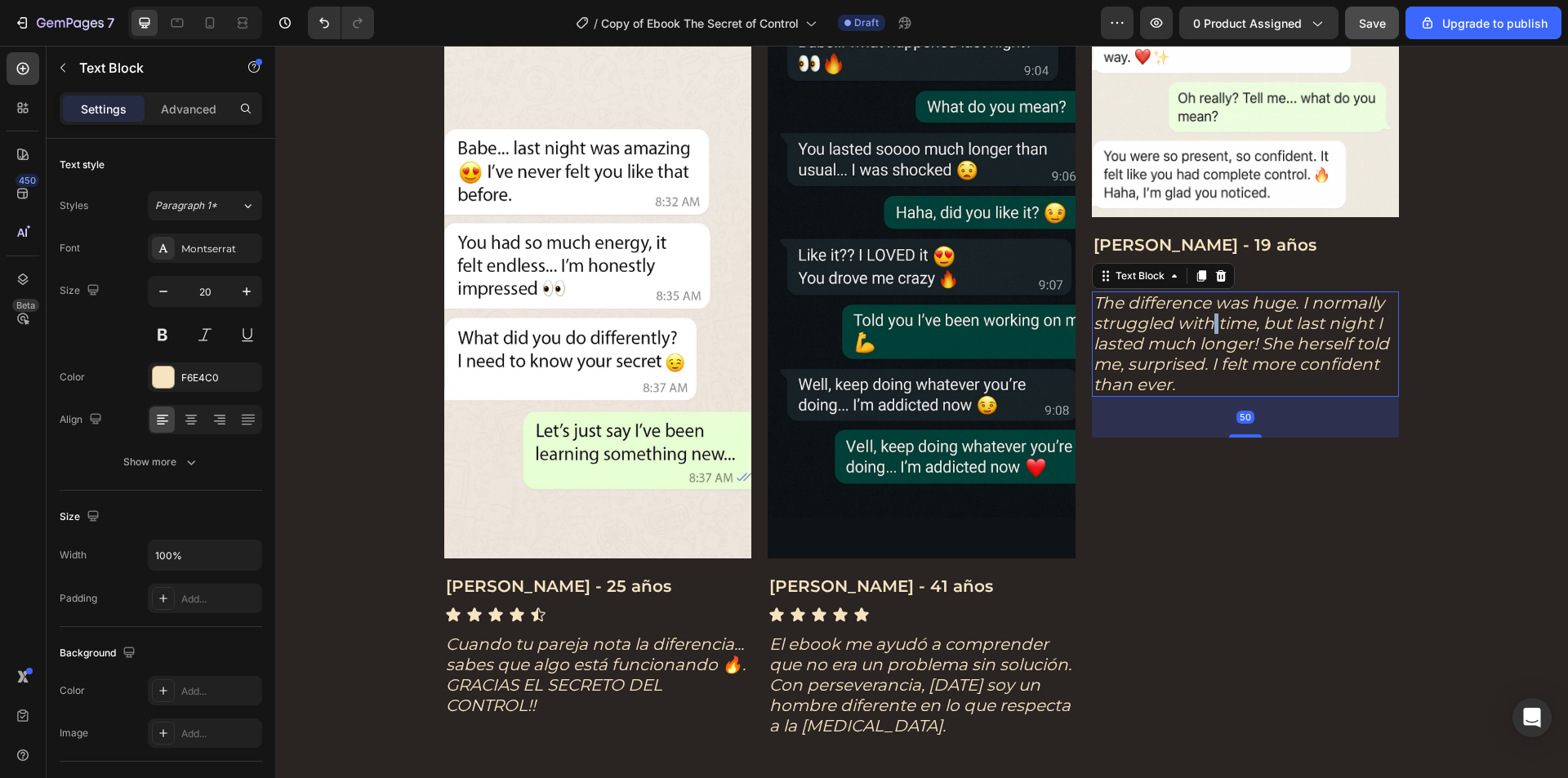
click at [1204, 325] on icon "The difference was huge. I normally struggled with time, but last night I laste…" at bounding box center [1241, 343] width 296 height 102
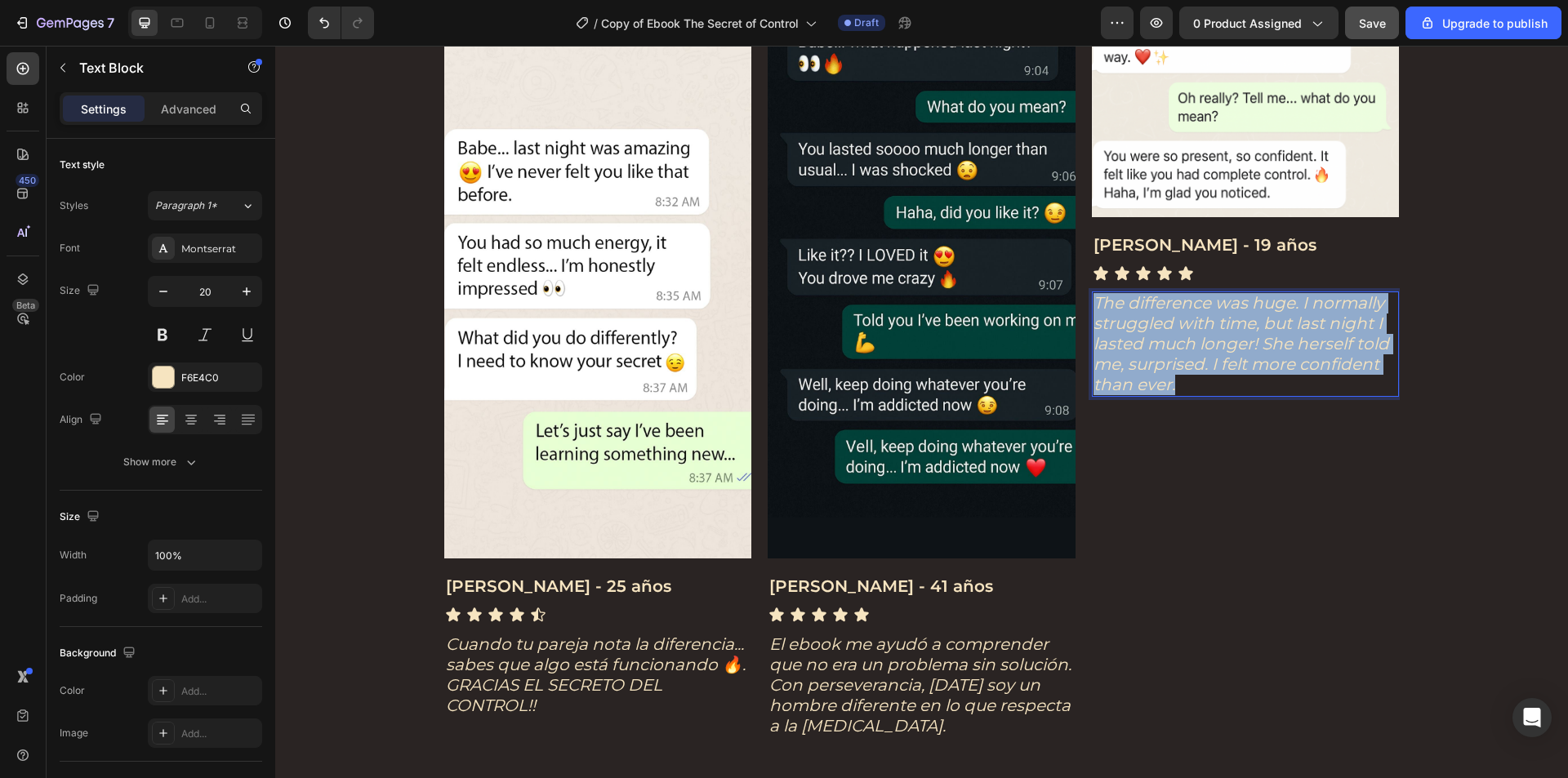
click at [1204, 325] on icon "The difference was huge. I normally struggled with time, but last night I laste…" at bounding box center [1241, 343] width 296 height 102
copy icon "The difference was huge. I normally struggled with time, but last night I laste…"
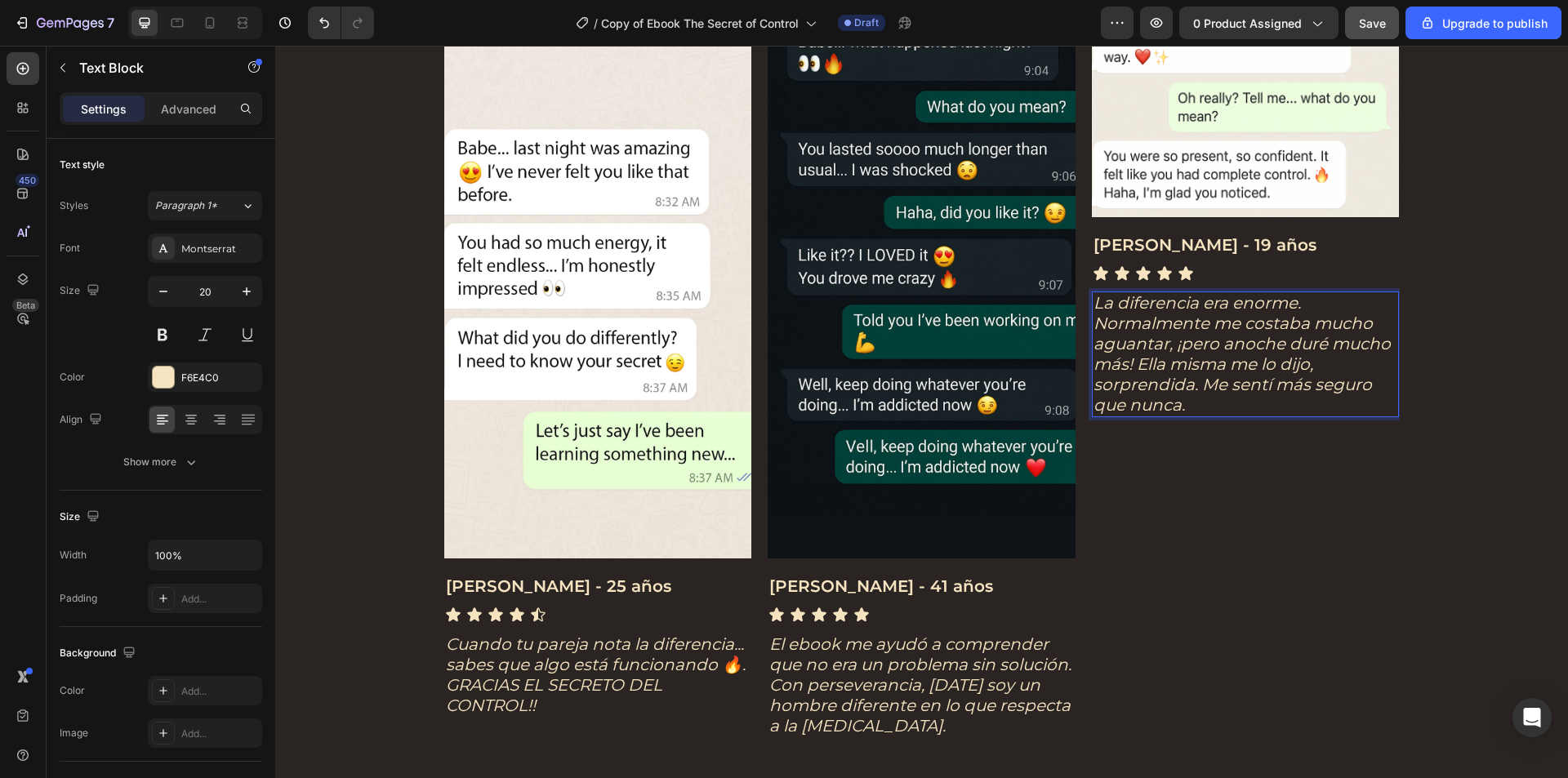
click at [1221, 306] on icon "La diferencia era enorme. Normalmente me costaba mucho aguantar, ¡pero anoche d…" at bounding box center [1241, 354] width 297 height 121
click at [1221, 407] on p "La diferencia es enorme. Normalmente me costaba mucho aguantar, ¡pero anoche du…" at bounding box center [1245, 354] width 304 height 122
click at [1290, 302] on p "La diferencia es enorme. Normalmente me costaba mucho aguantar, ¡pero anoche du…" at bounding box center [1245, 354] width 304 height 122
drag, startPoint x: 1290, startPoint y: 302, endPoint x: 1280, endPoint y: 304, distance: 10.2
click at [1280, 304] on icon "La diferencia es enorme. Normalmente me costaba mucho aguantar, ¡pero anoche du…" at bounding box center [1241, 354] width 297 height 121
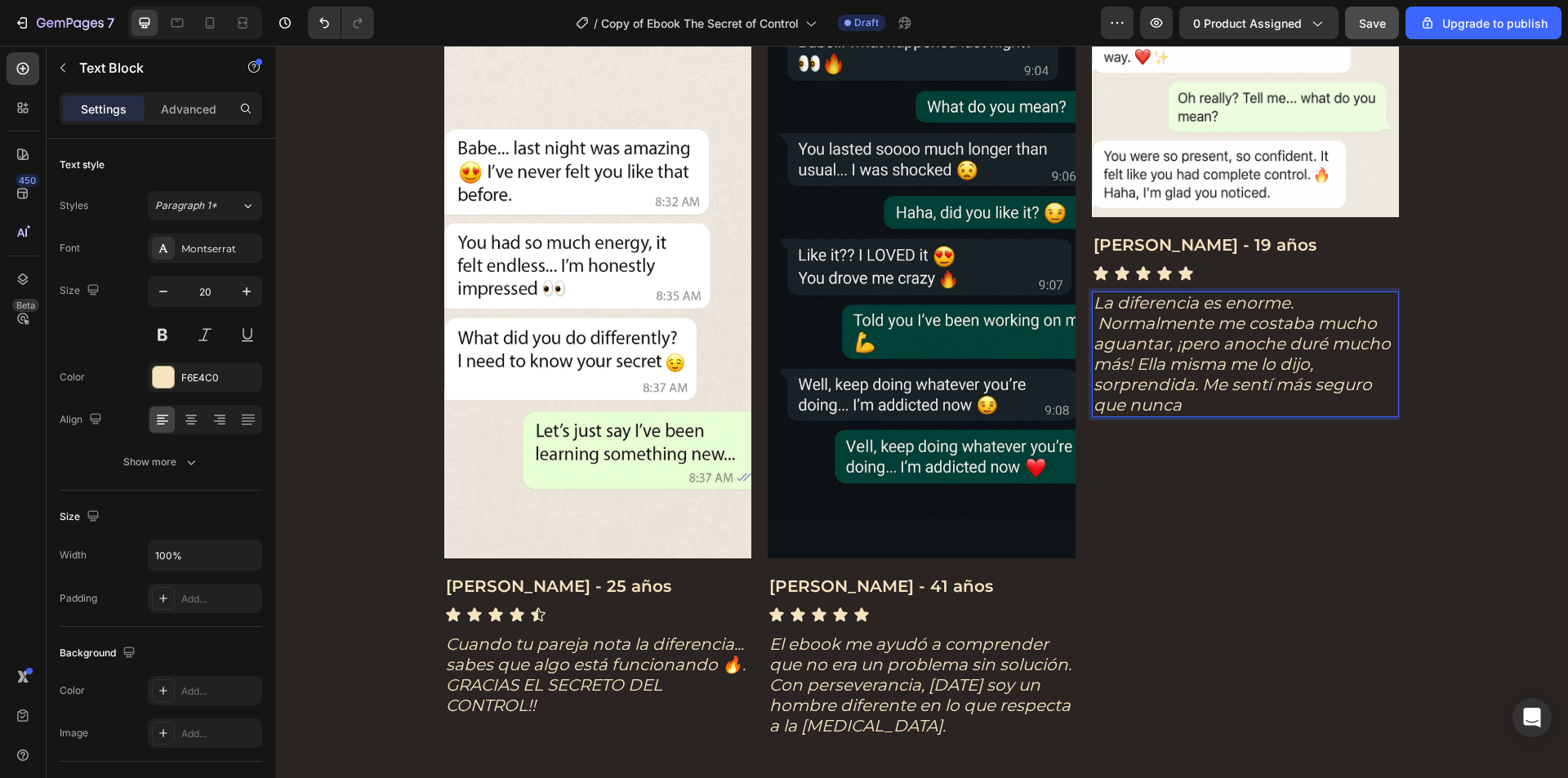
click at [1295, 304] on p "La diferencia es enorme. Normalmente me costaba mucho aguantar, ¡pero anoche du…" at bounding box center [1245, 354] width 304 height 122
click at [1301, 305] on icon "La diferencia es enorme. 😋 Normalmente me costaba mucho aguantar, ¡pero anoche …" at bounding box center [1241, 354] width 297 height 121
click at [1257, 380] on icon "La diferencia es enorme.😋 Normalmente me costaba mucho aguantar, ¡pero anoche d…" at bounding box center [1241, 354] width 297 height 121
click at [1288, 304] on icon "La diferencia es enorme.😋 Normalmente me costaba mucho aguantar, ¡pero anoche d…" at bounding box center [1241, 354] width 297 height 121
click at [1316, 306] on p "La diferencia es enorme.😋 Normalmente me costaba mucho aguantar, ¡pero anoche d…" at bounding box center [1245, 354] width 304 height 122
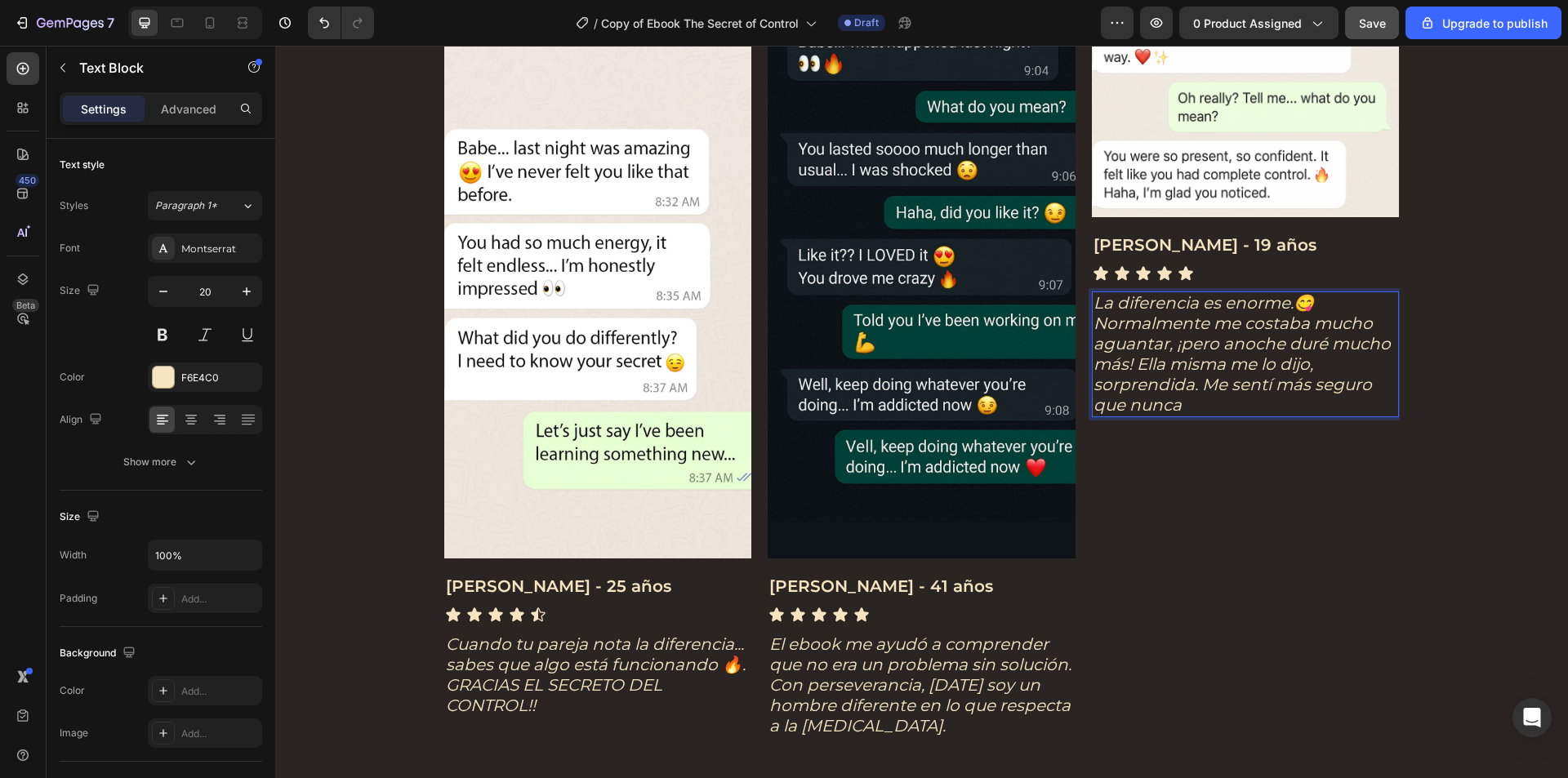
click at [1269, 406] on p "La diferencia es enorme.😋 Normalmente me costaba mucho aguantar, ¡pero anoche d…" at bounding box center [1245, 354] width 304 height 122
click at [1358, 19] on button "Save" at bounding box center [1372, 23] width 54 height 32
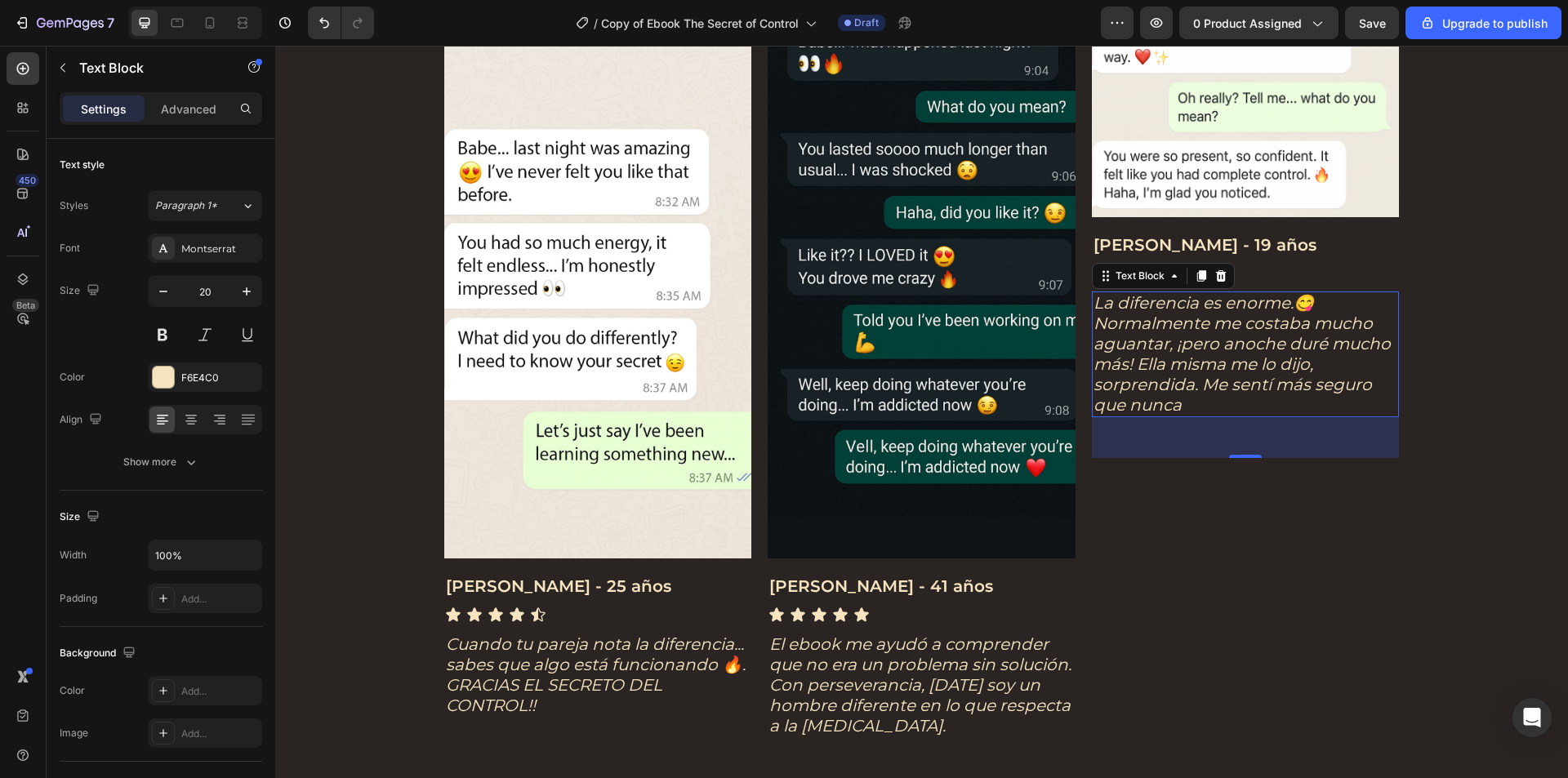
scroll to position [3838, 0]
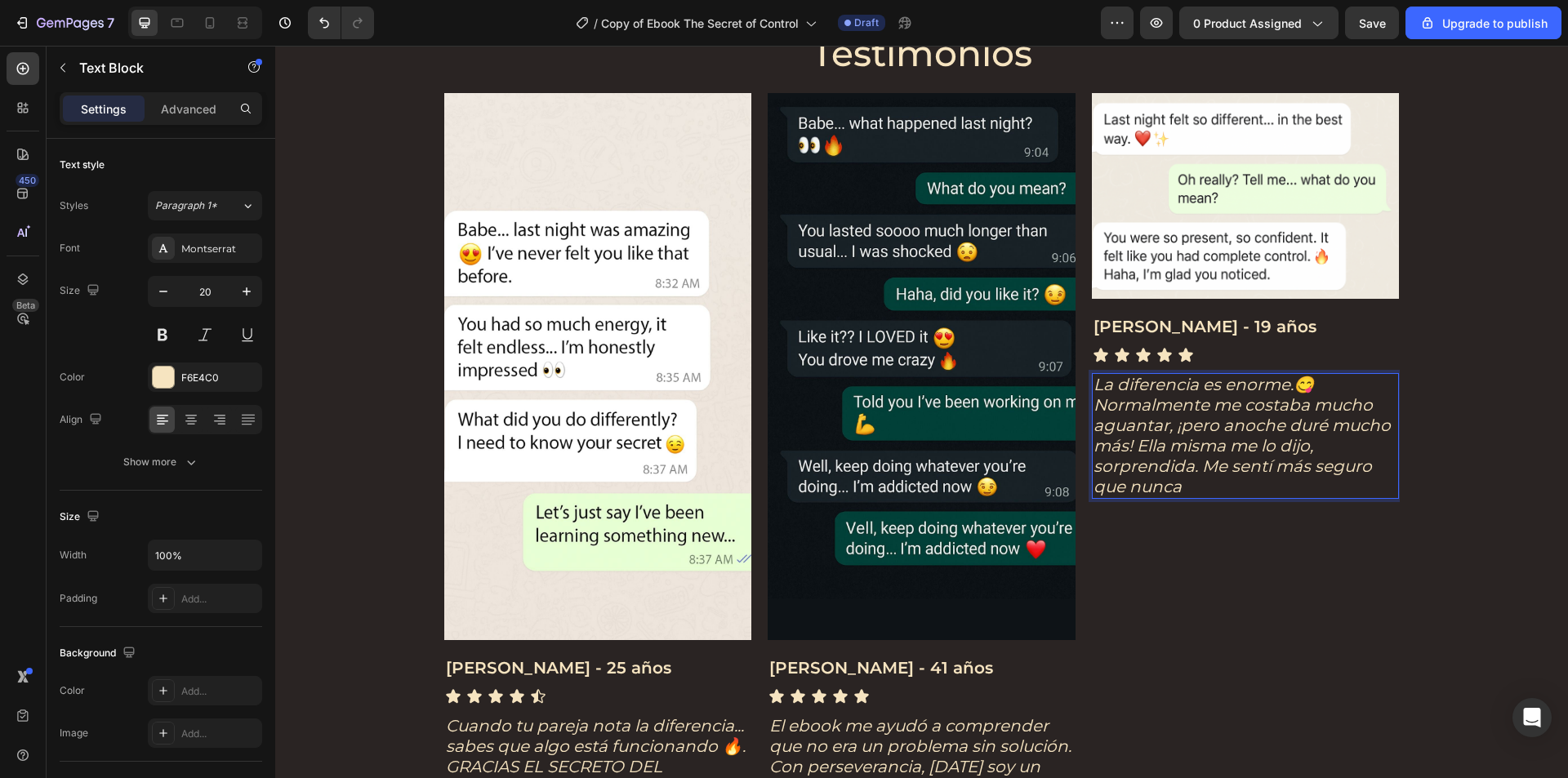
click at [1290, 379] on icon "La diferencia es enorme.😋 Normalmente me costaba mucho aguantar, ¡pero anoche d…" at bounding box center [1241, 435] width 297 height 121
click at [1310, 383] on icon "La diferencia es enorme!!😋 Normalmente me costaba mucho aguantar, ¡pero anoche …" at bounding box center [1241, 435] width 297 height 121
click at [1326, 388] on p "La diferencia es enorme!!😋 Normalmente me costaba mucho aguantar, ¡pero anoche …" at bounding box center [1245, 435] width 304 height 122
click at [1174, 428] on icon "La diferencia es enorme!!😋 Normalmente me costaba mucho aguantar, ¡pero anoche …" at bounding box center [1241, 435] width 297 height 121
click at [1128, 443] on icon "La diferencia es enorme!!😋 Normalmente me costaba mucho aguantar, pero anoche d…" at bounding box center [1239, 435] width 293 height 121
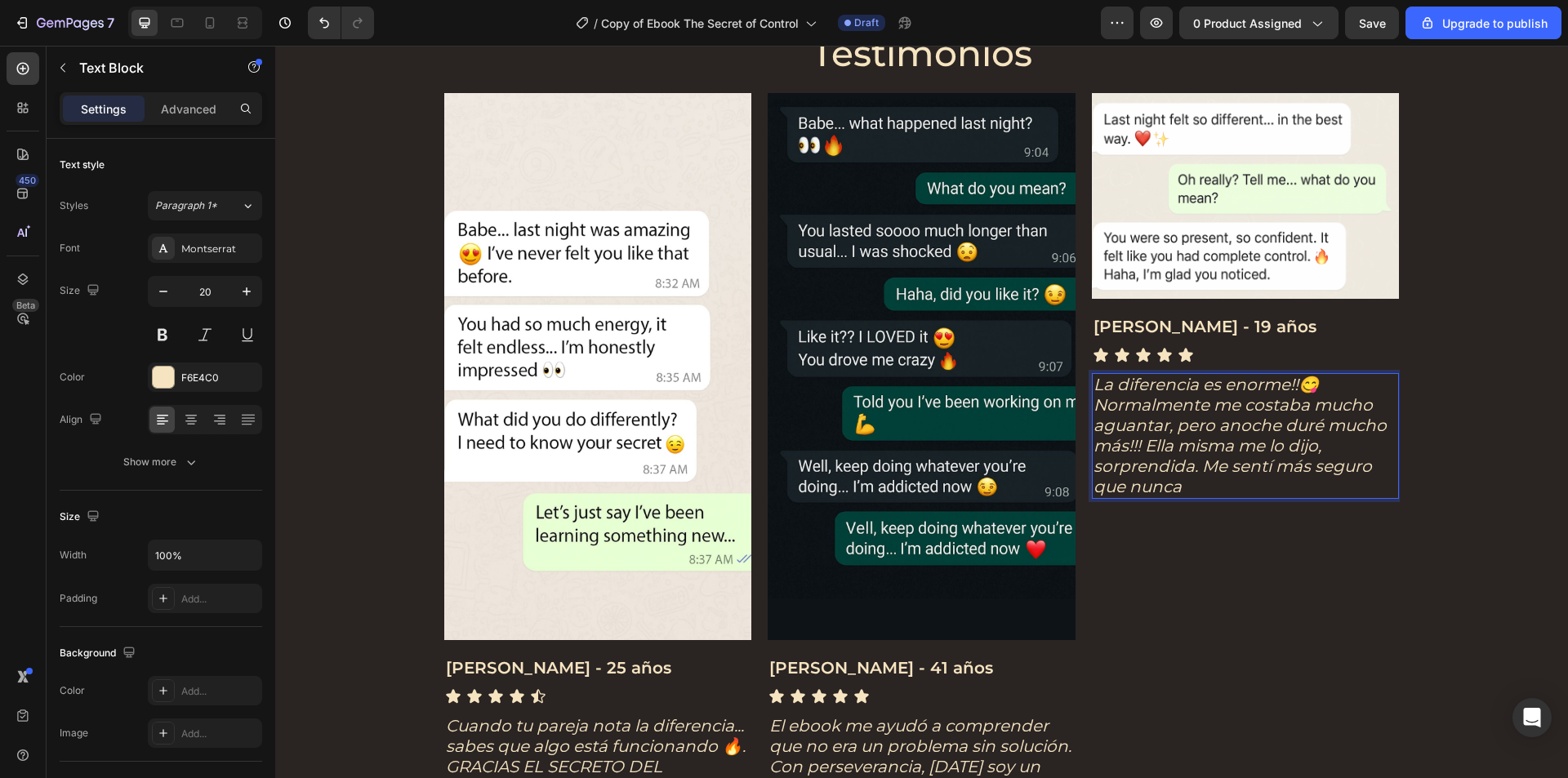
click at [1226, 452] on icon "La diferencia es enorme!!😋 Normalmente me costaba mucho aguantar, pero anoche d…" at bounding box center [1239, 435] width 293 height 121
click at [1316, 440] on icon "La diferencia es enorme!!😋 Normalmente me costaba mucho aguantar, pero anoche d…" at bounding box center [1239, 435] width 293 height 121
click at [1122, 448] on icon "La diferencia es enorme!!😋 Normalmente me costaba mucho aguantar, pero anoche d…" at bounding box center [1239, 435] width 293 height 121
click at [1275, 446] on icon "La diferencia es enorme!!😋 Normalmente me costaba mucho aguantar, pero anoche d…" at bounding box center [1239, 435] width 293 height 121
click at [1315, 454] on icon "La diferencia es enorme!!😋 Normalmente me costaba mucho aguantar, pero anoche d…" at bounding box center [1239, 435] width 293 height 121
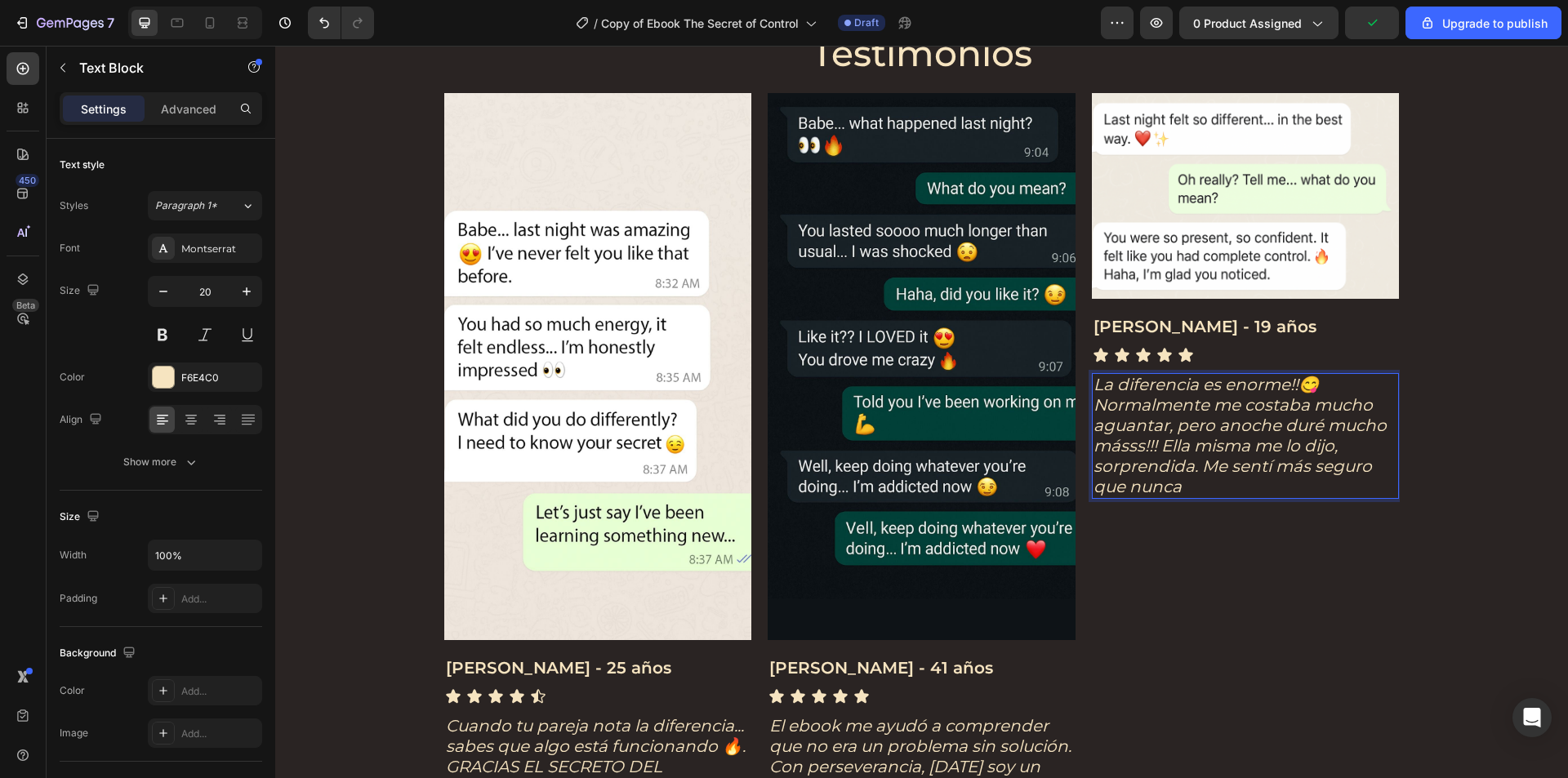
click at [1341, 450] on p "La diferencia es enorme!!😋 Normalmente me costaba mucho aguantar, pero anoche d…" at bounding box center [1245, 435] width 304 height 122
click at [1240, 487] on p "La diferencia es enorme!!😋 Normalmente me costaba mucho aguantar, pero anoche d…" at bounding box center [1245, 435] width 304 height 122
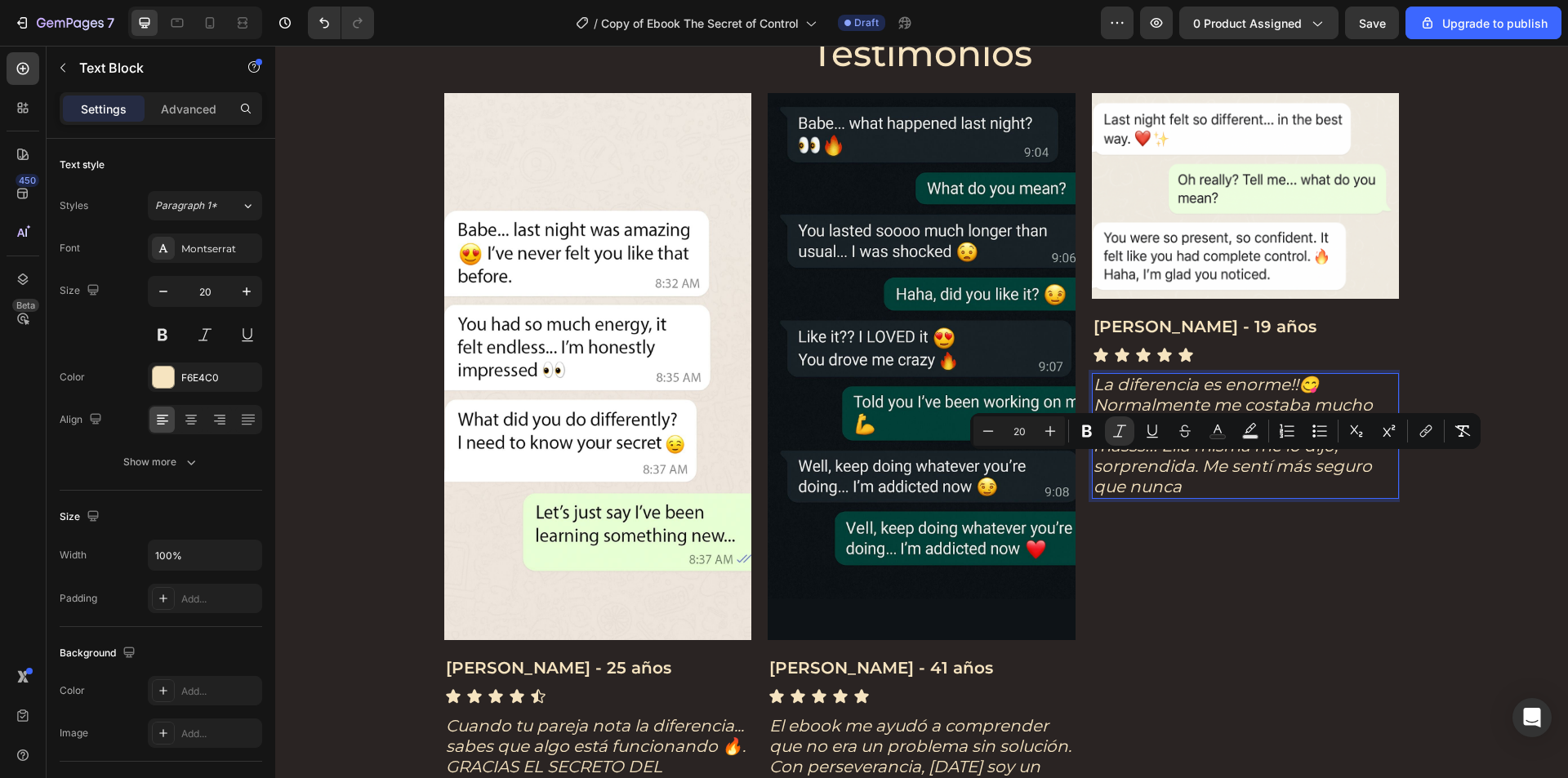
drag, startPoint x: 1198, startPoint y: 483, endPoint x: 1197, endPoint y: 467, distance: 16.0
click at [1197, 467] on p "La diferencia es enorme!!😋 Normalmente me costaba mucho aguantar, pero anoche d…" at bounding box center [1245, 435] width 304 height 122
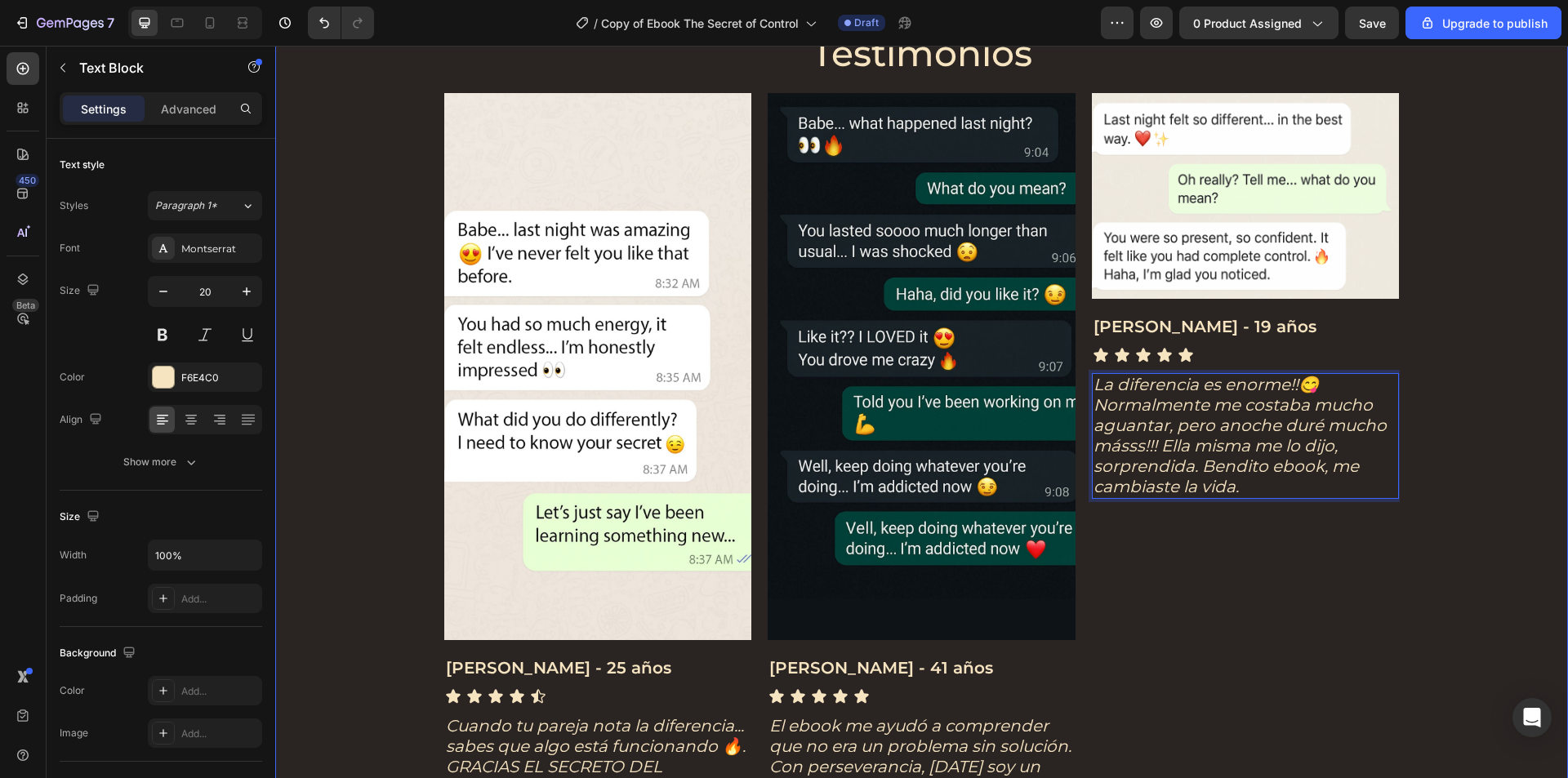
click at [1432, 557] on div "Icon Icon Icon Icon Icon Icon List Testimonios Heading Image [PERSON_NAME] - 25…" at bounding box center [921, 502] width 1260 height 1017
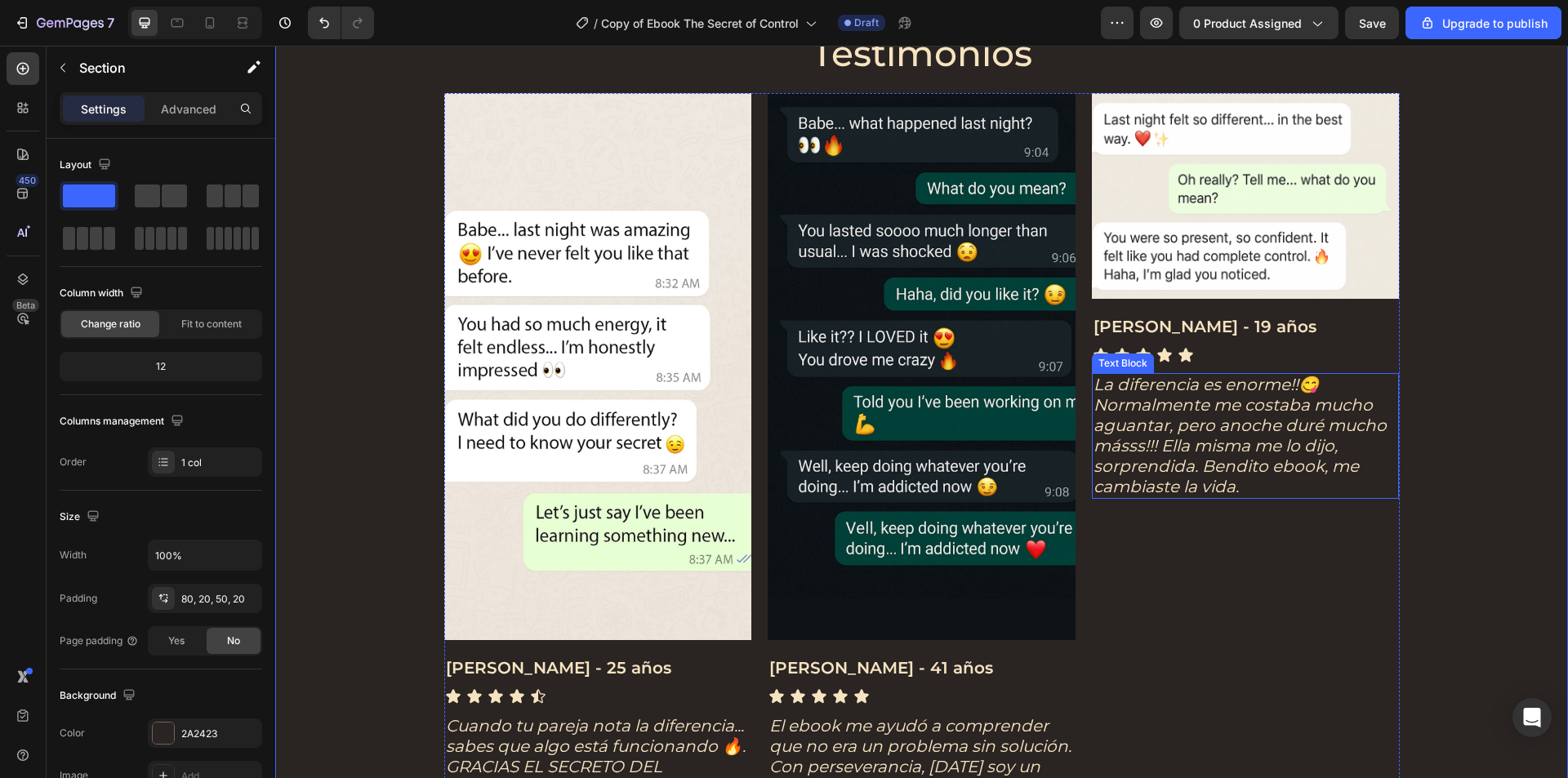
click at [1314, 466] on icon "La diferencia es enorme!!😋 Normalmente me costaba mucho aguantar, pero anoche d…" at bounding box center [1239, 435] width 293 height 121
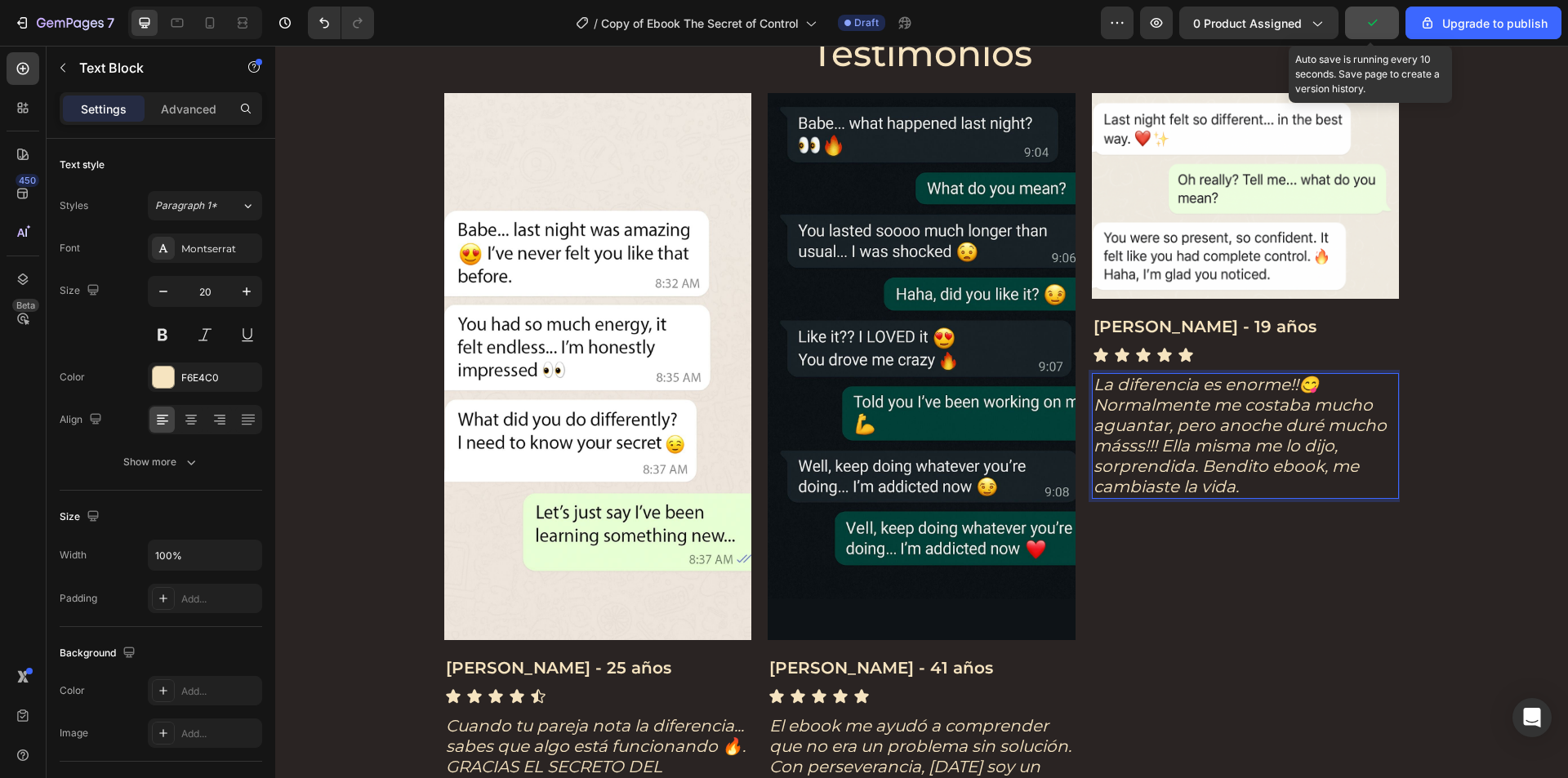
click at [1375, 32] on button "button" at bounding box center [1372, 23] width 54 height 32
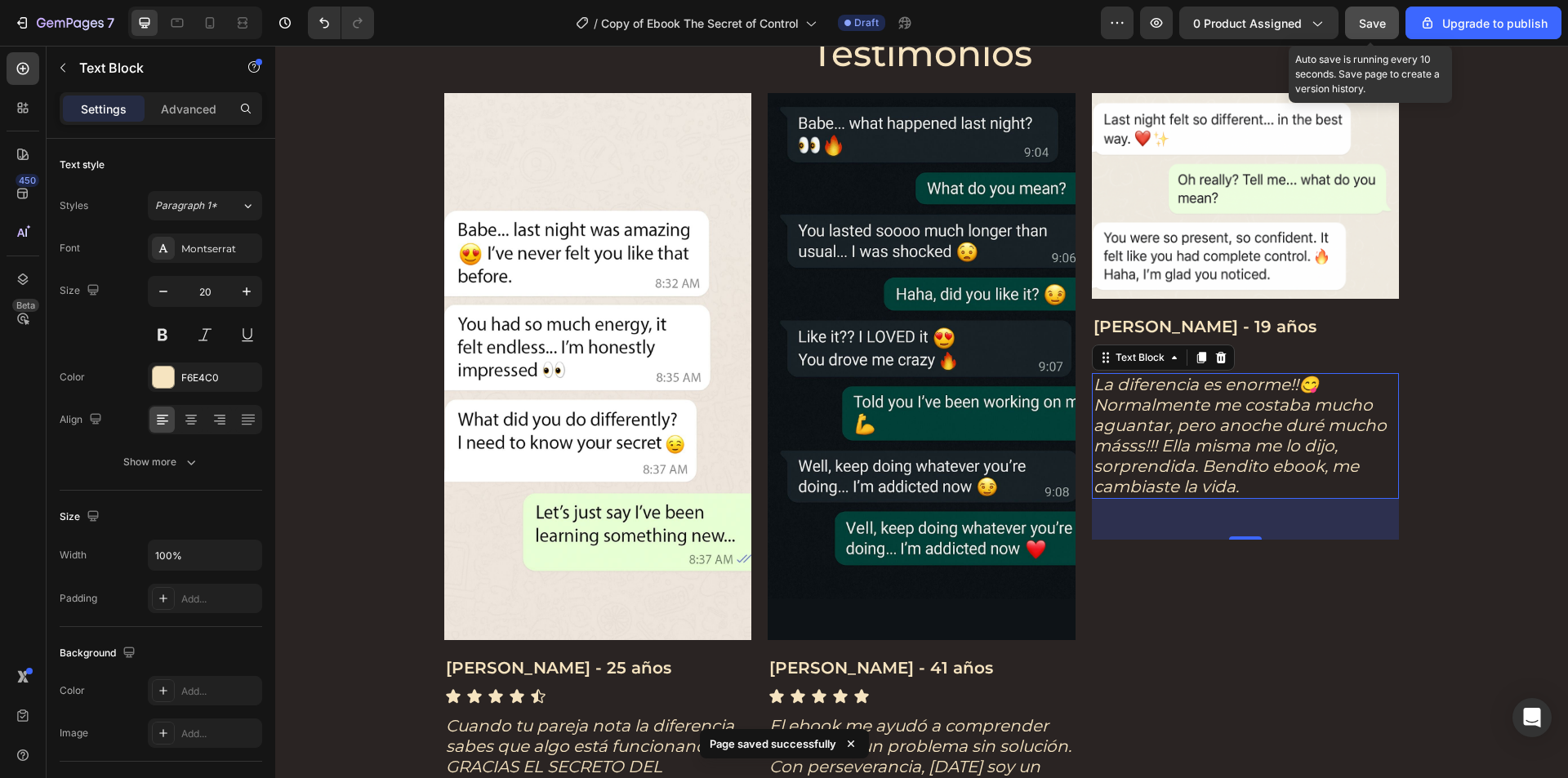
click at [1375, 32] on button "Save" at bounding box center [1372, 23] width 54 height 32
click at [649, 296] on img at bounding box center [598, 366] width 307 height 547
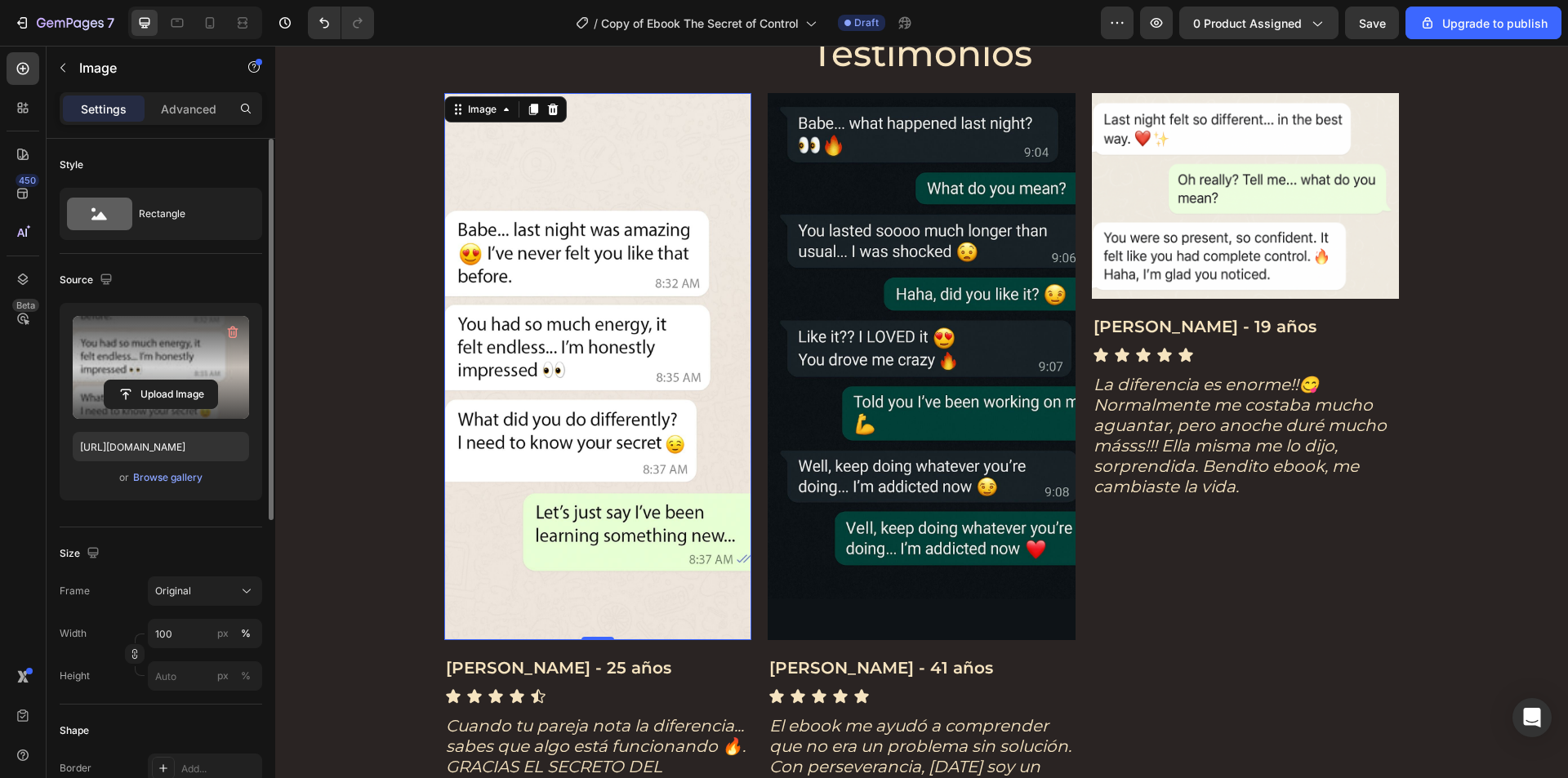
click at [119, 343] on label at bounding box center [161, 367] width 176 height 102
click at [119, 380] on input "file" at bounding box center [160, 394] width 113 height 28
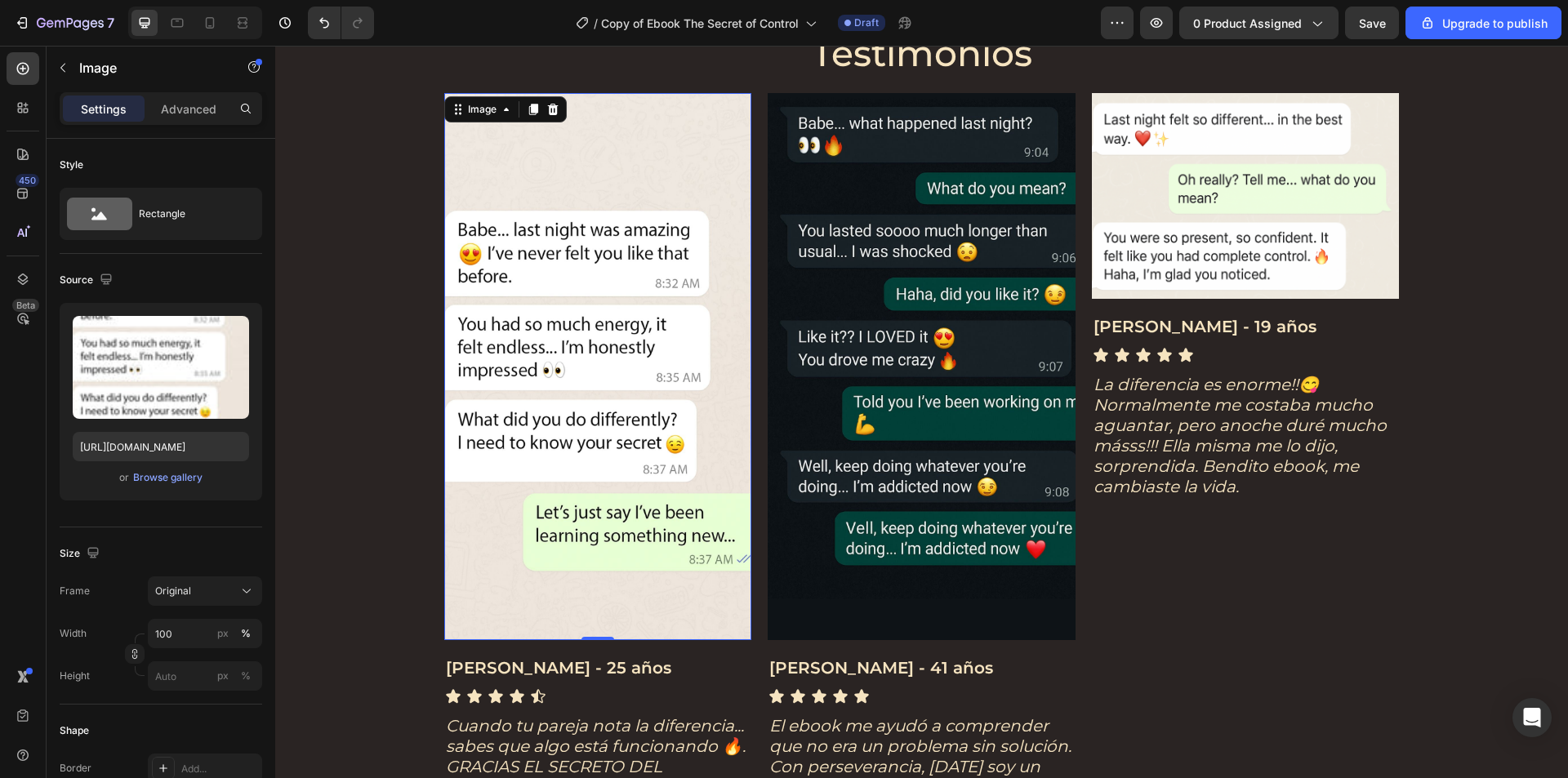
click at [917, 356] on img at bounding box center [921, 366] width 307 height 547
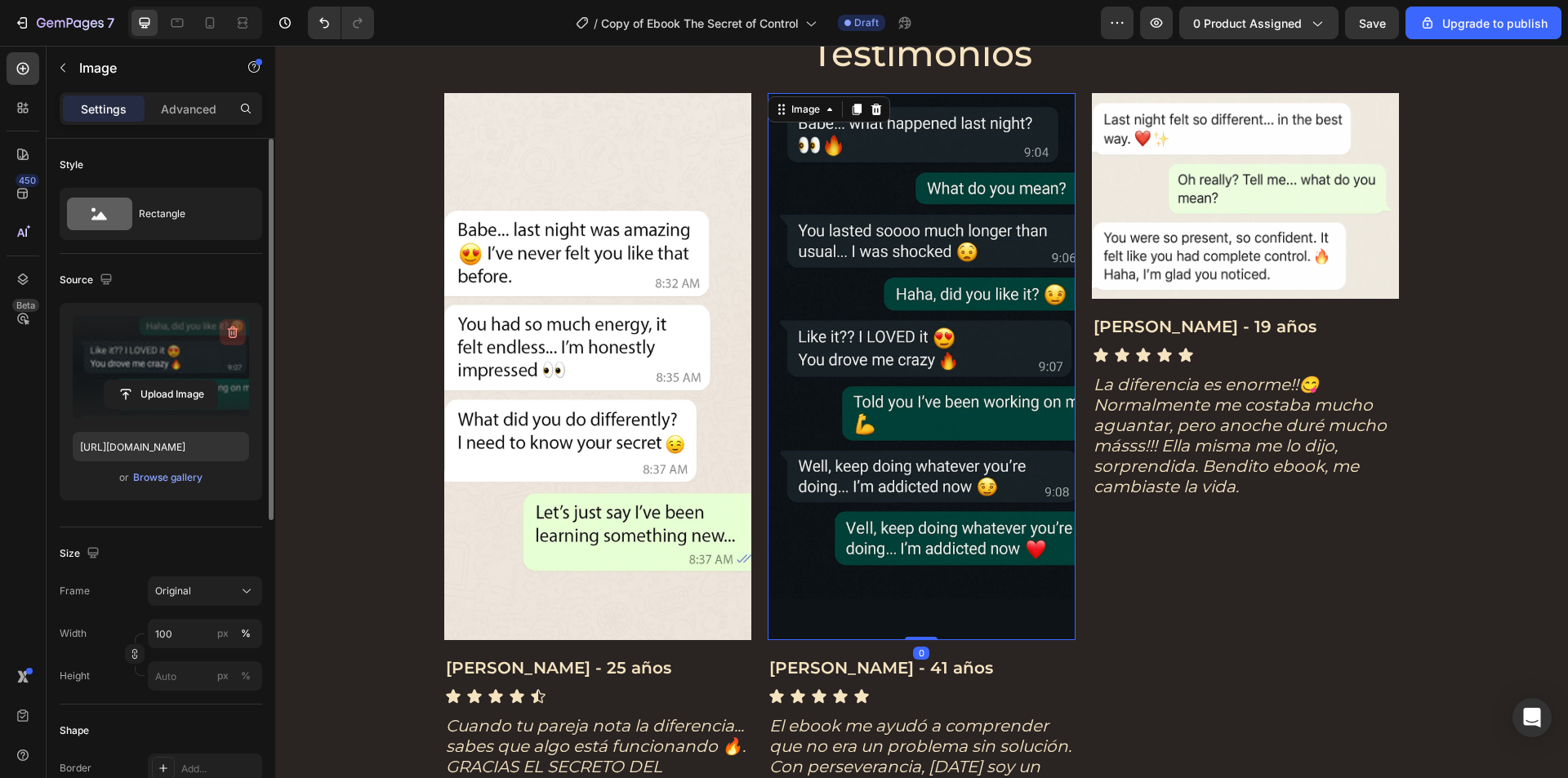
click at [231, 336] on icon "button" at bounding box center [232, 332] width 16 height 16
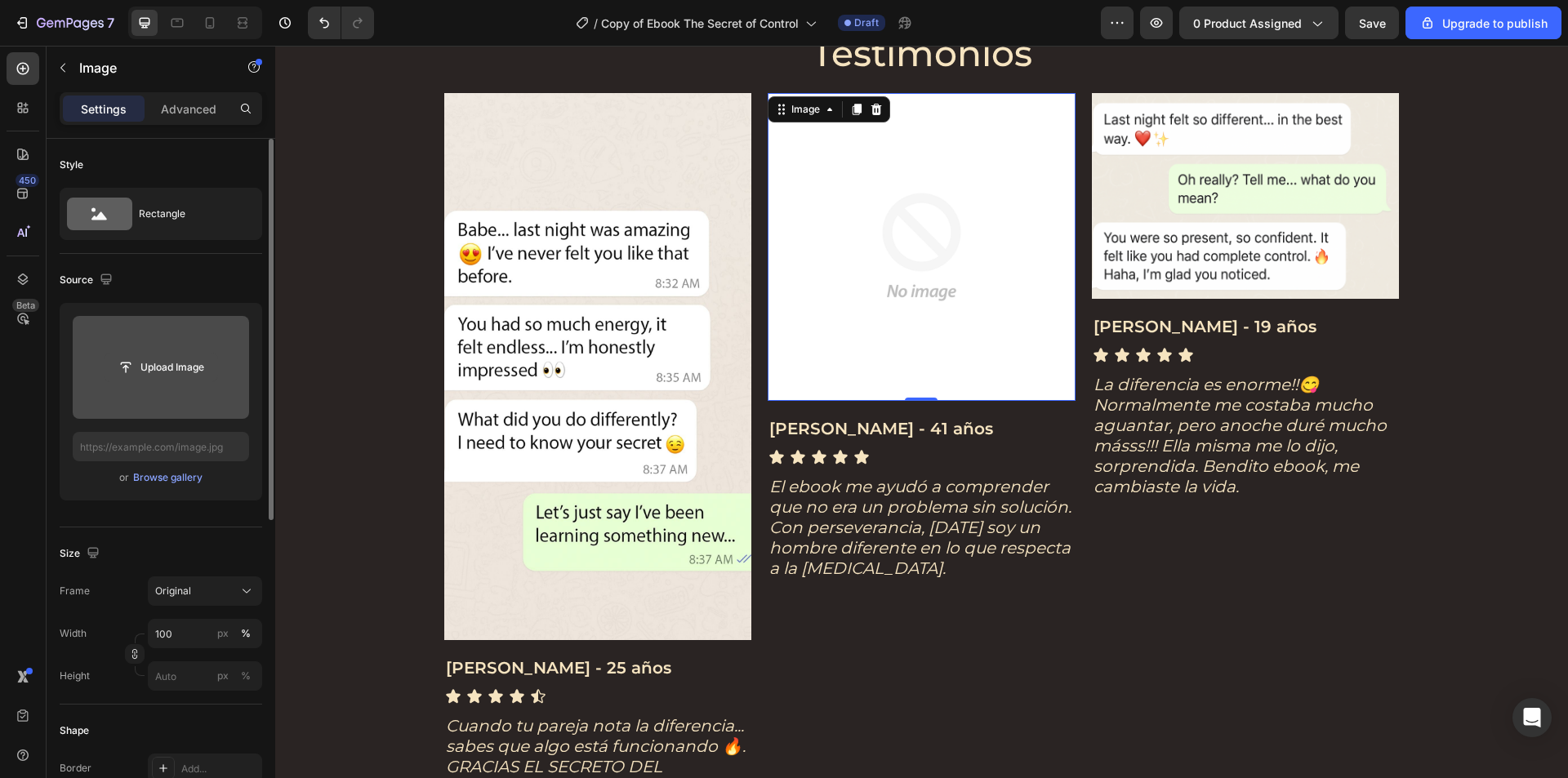
click at [150, 370] on input "file" at bounding box center [160, 367] width 113 height 28
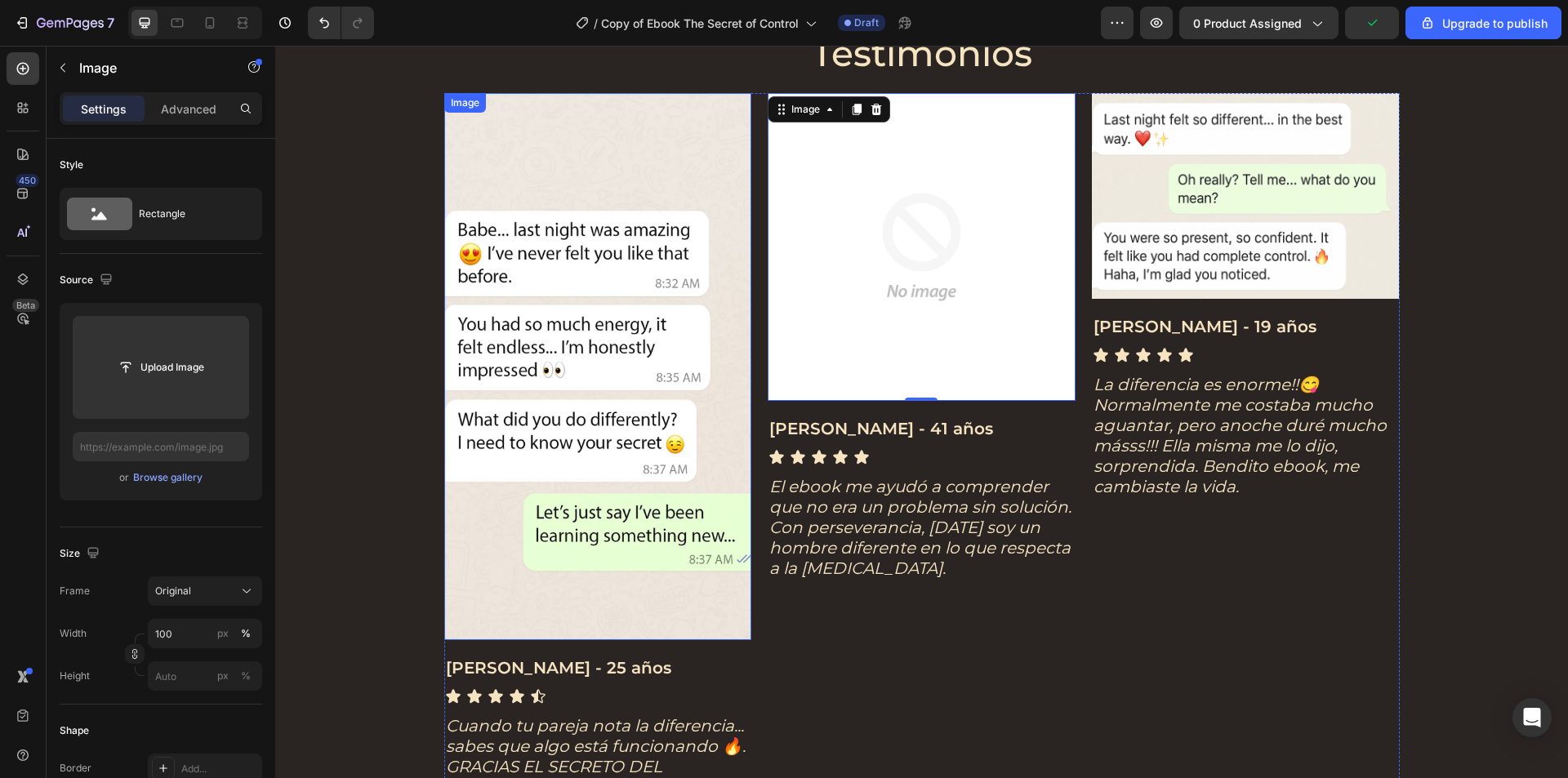
click at [642, 427] on img at bounding box center [598, 366] width 307 height 547
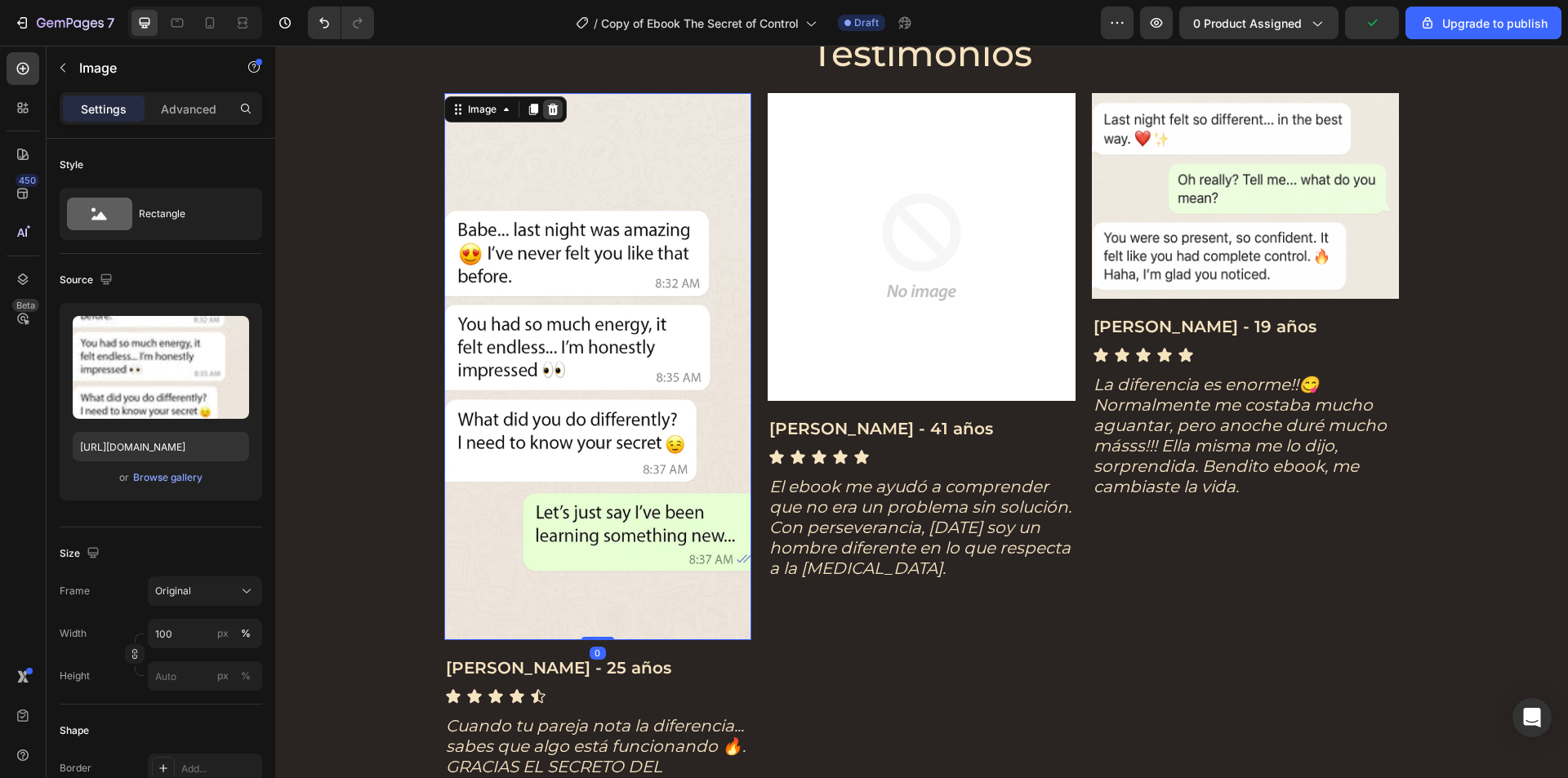
drag, startPoint x: 545, startPoint y: 108, endPoint x: 515, endPoint y: 385, distance: 278.6
click at [547, 108] on icon at bounding box center [552, 109] width 10 height 11
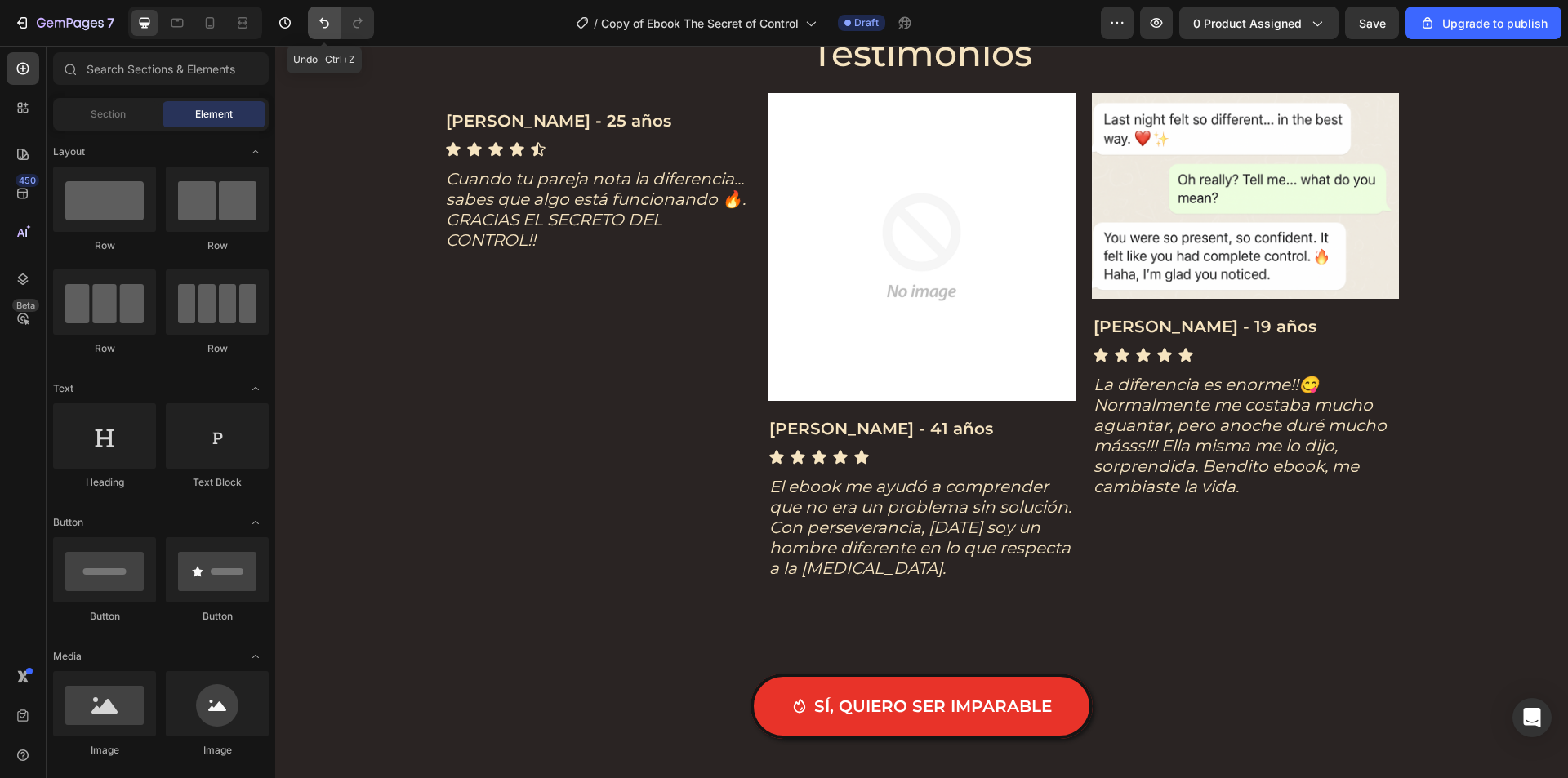
click at [313, 27] on button "Undo/Redo" at bounding box center [323, 23] width 32 height 32
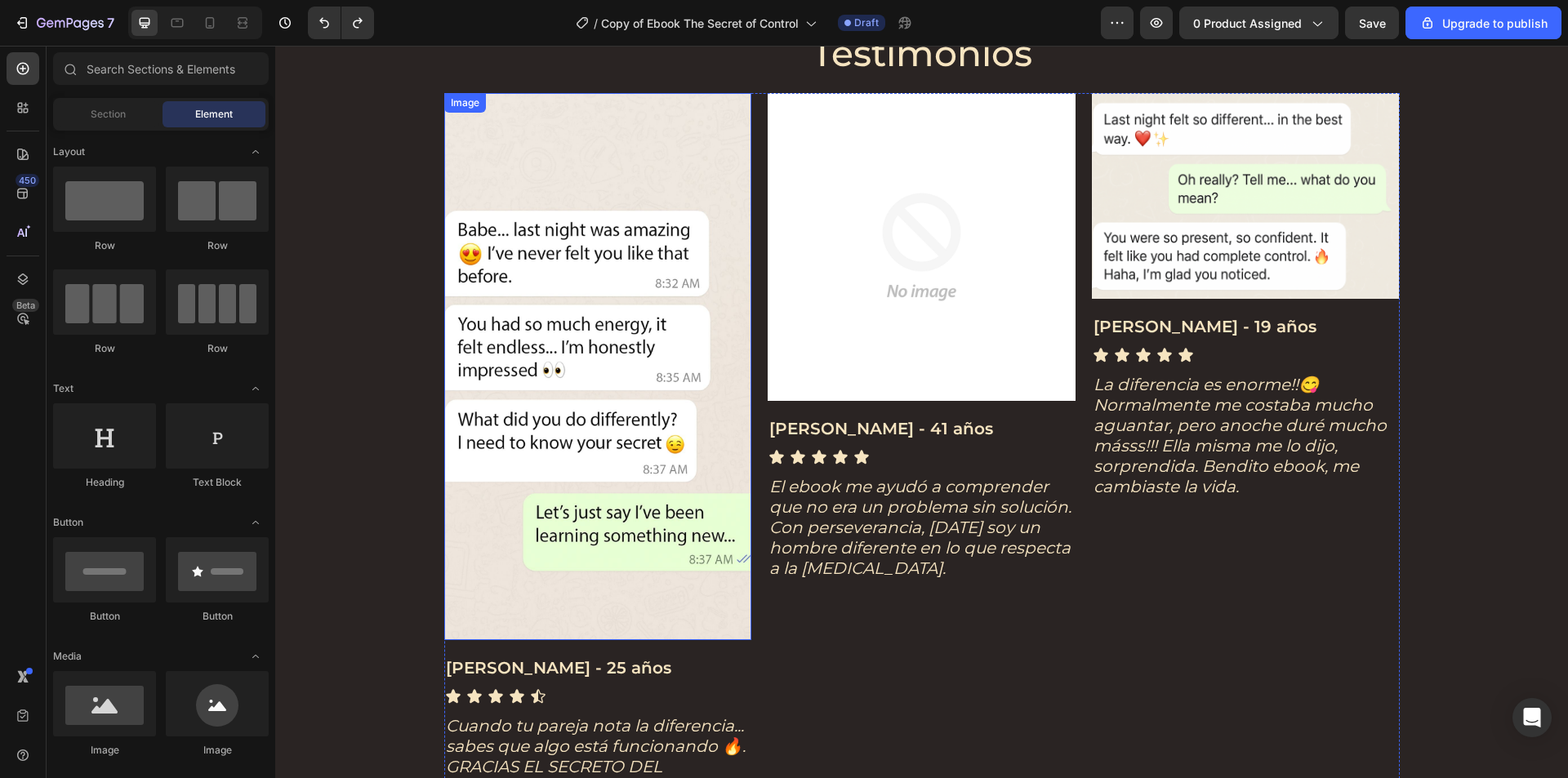
click at [572, 249] on img at bounding box center [598, 366] width 307 height 547
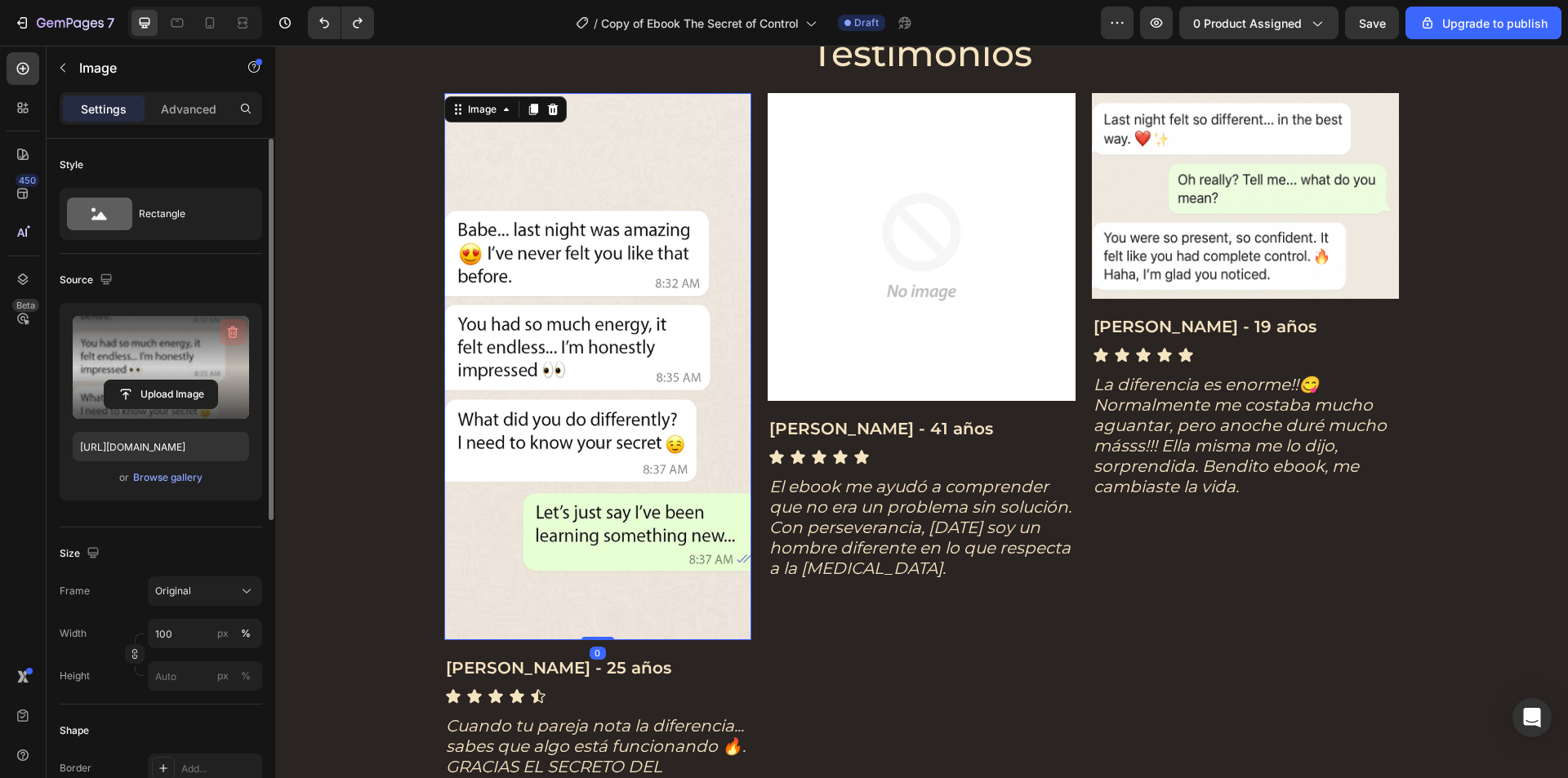
click at [231, 334] on icon "button" at bounding box center [232, 333] width 2 height 5
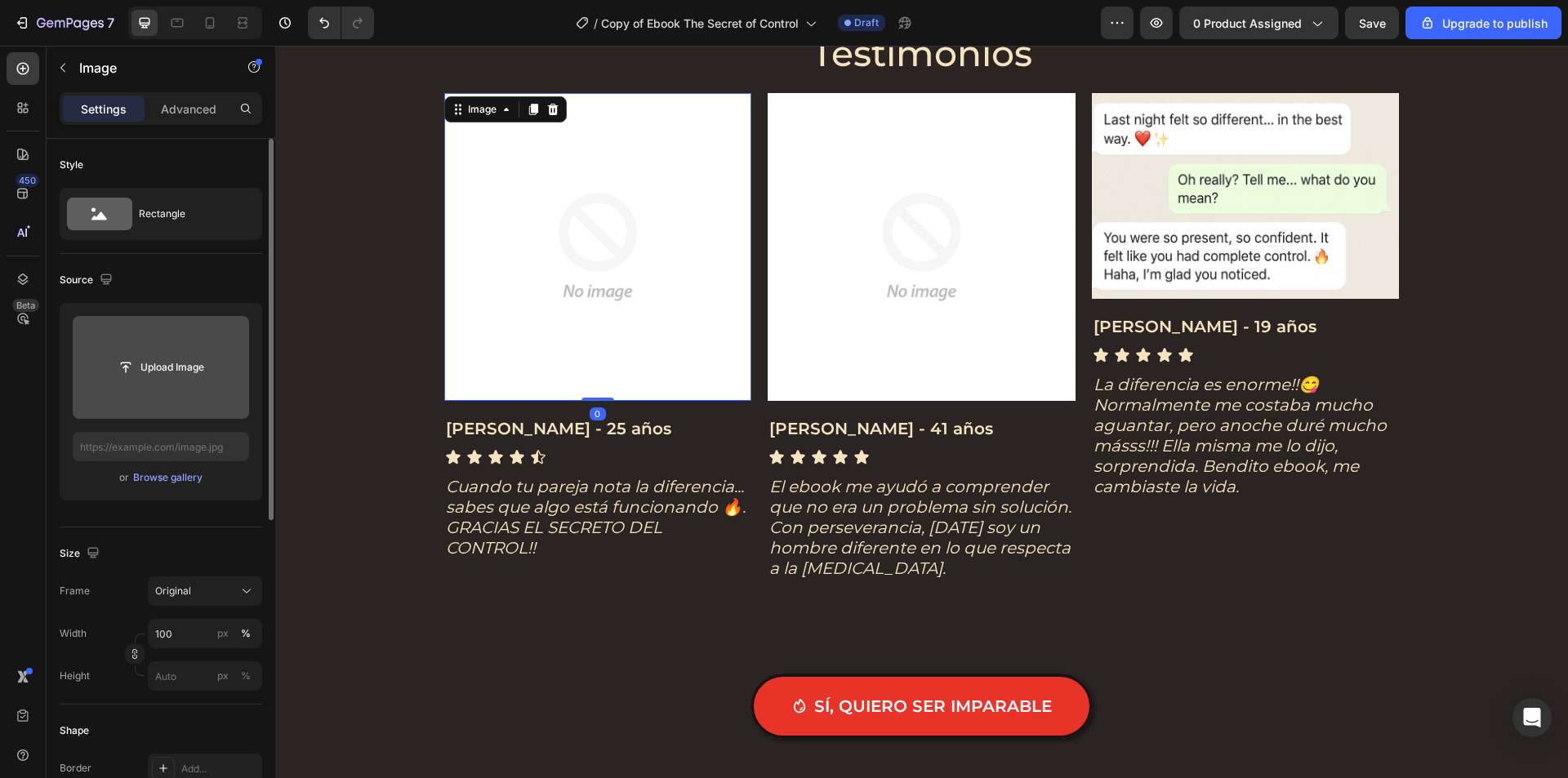
click at [181, 370] on input "file" at bounding box center [160, 367] width 113 height 28
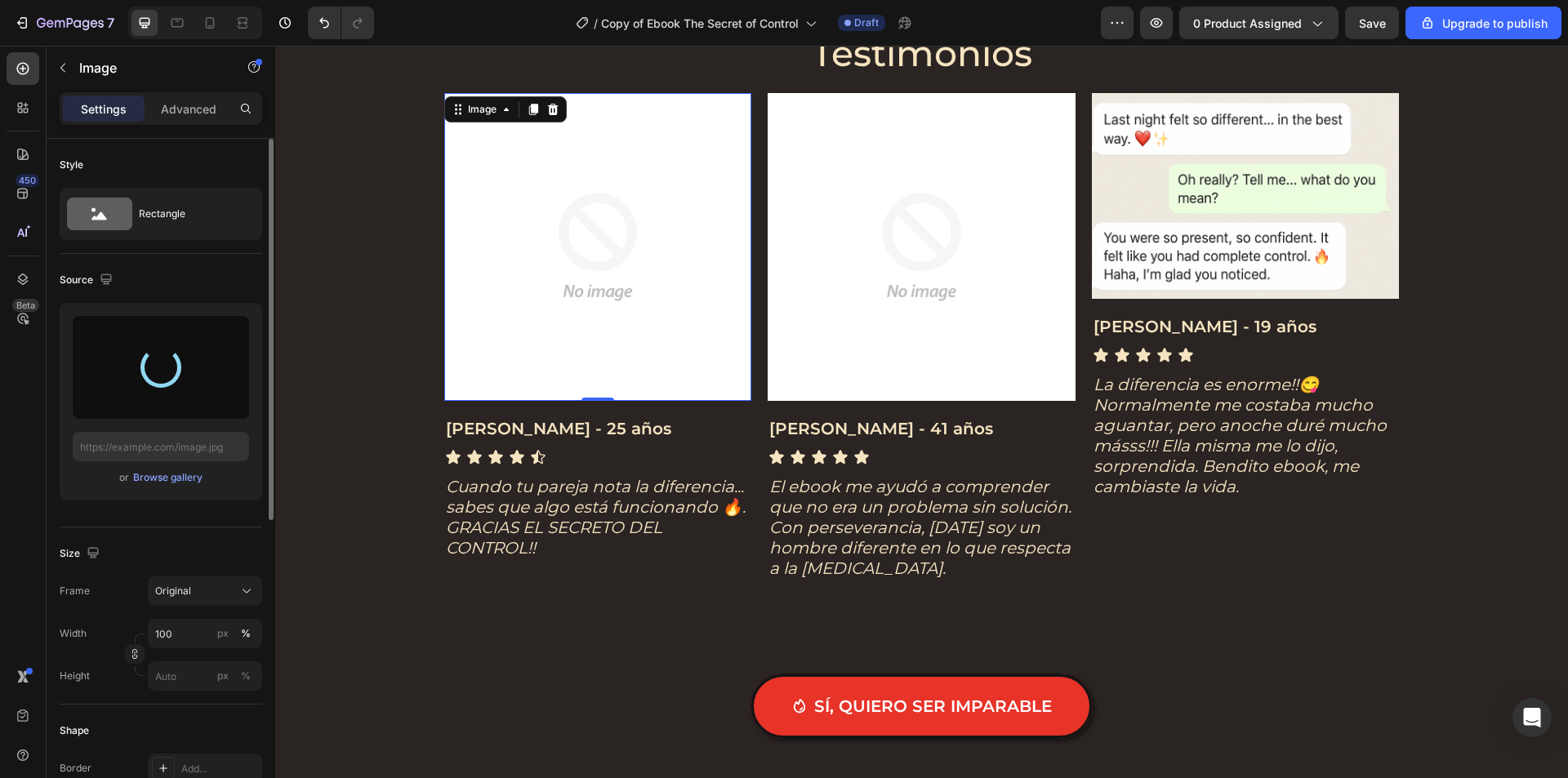
type input "[URL][DOMAIN_NAME]"
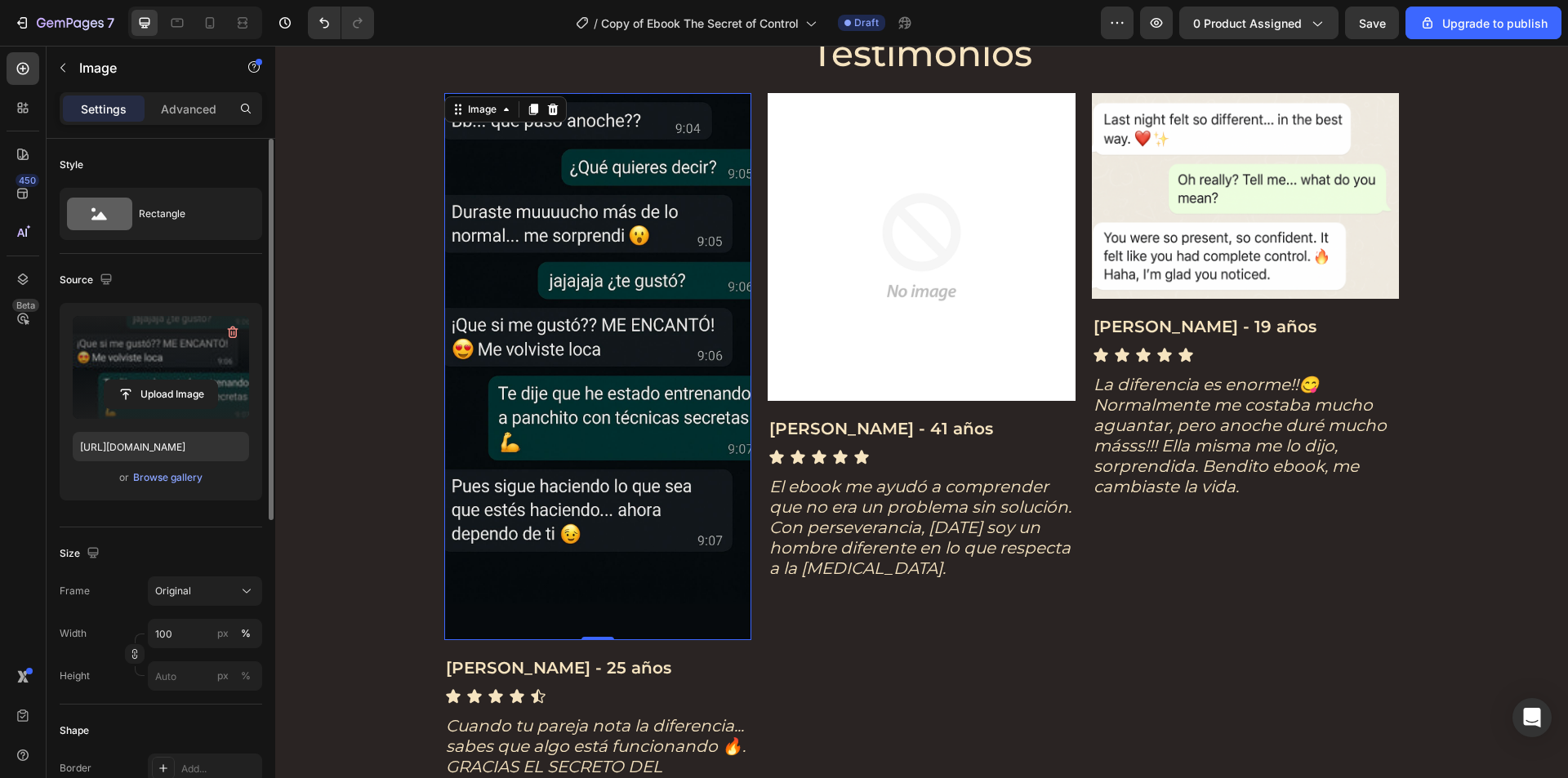
scroll to position [3919, 0]
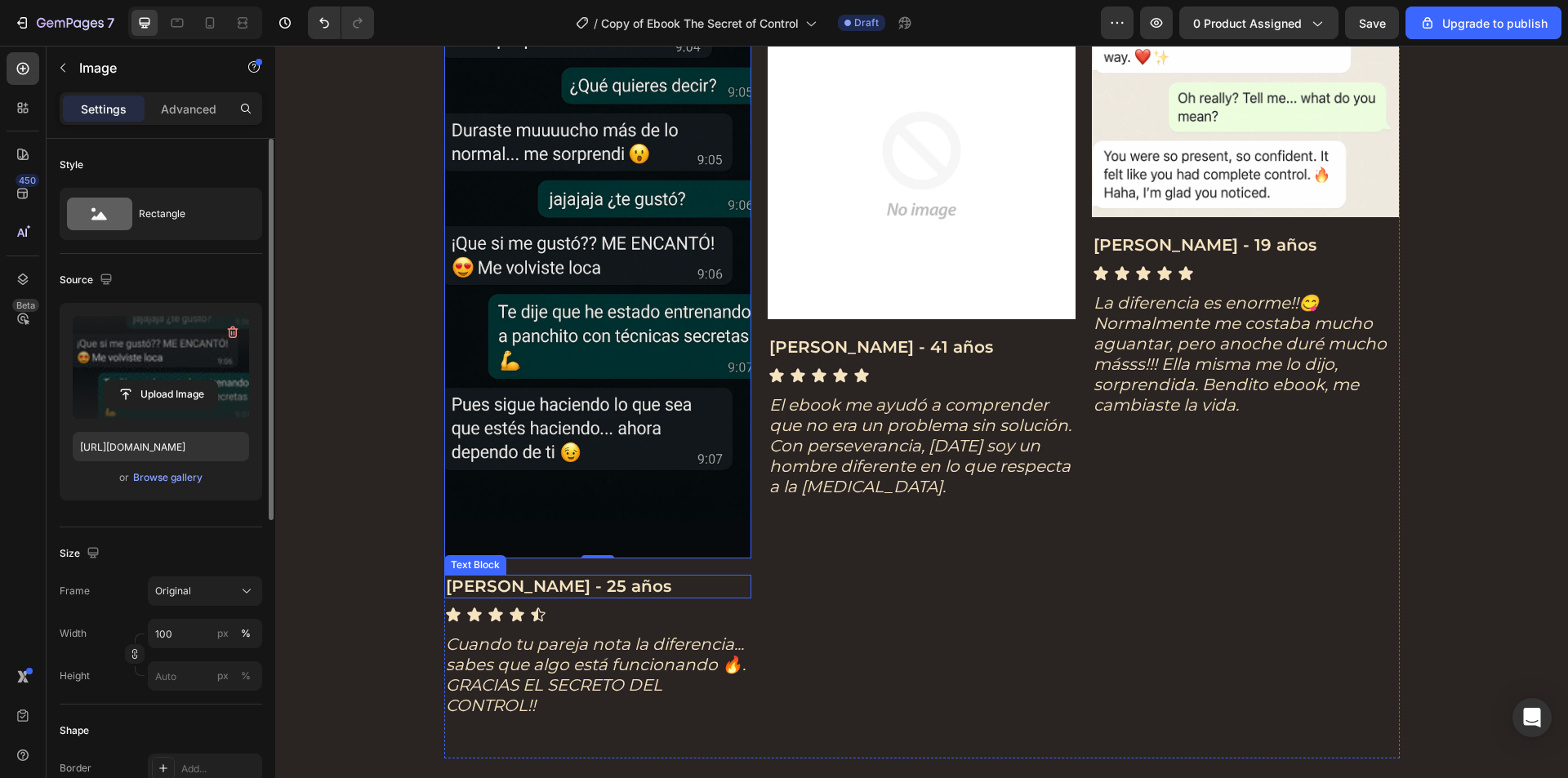
click at [514, 591] on strong "[PERSON_NAME] - 25 años" at bounding box center [559, 586] width 226 height 20
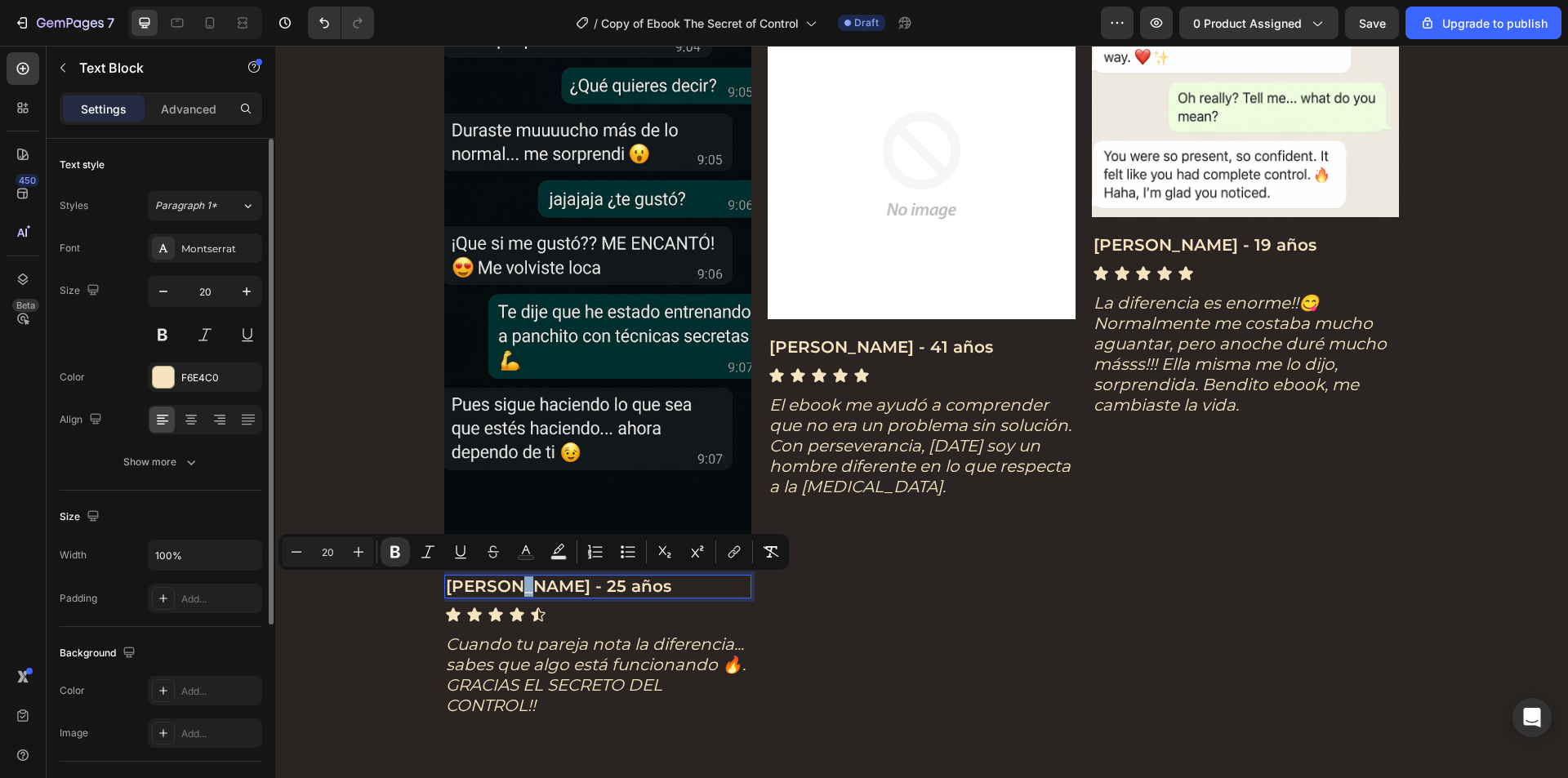
click at [516, 586] on strong "[PERSON_NAME] - 25 años" at bounding box center [559, 586] width 226 height 20
click at [562, 648] on icon "Cuando tu pareja nota la diferencia... sabes que algo está funcionando 🔥. GRACI…" at bounding box center [596, 675] width 300 height 81
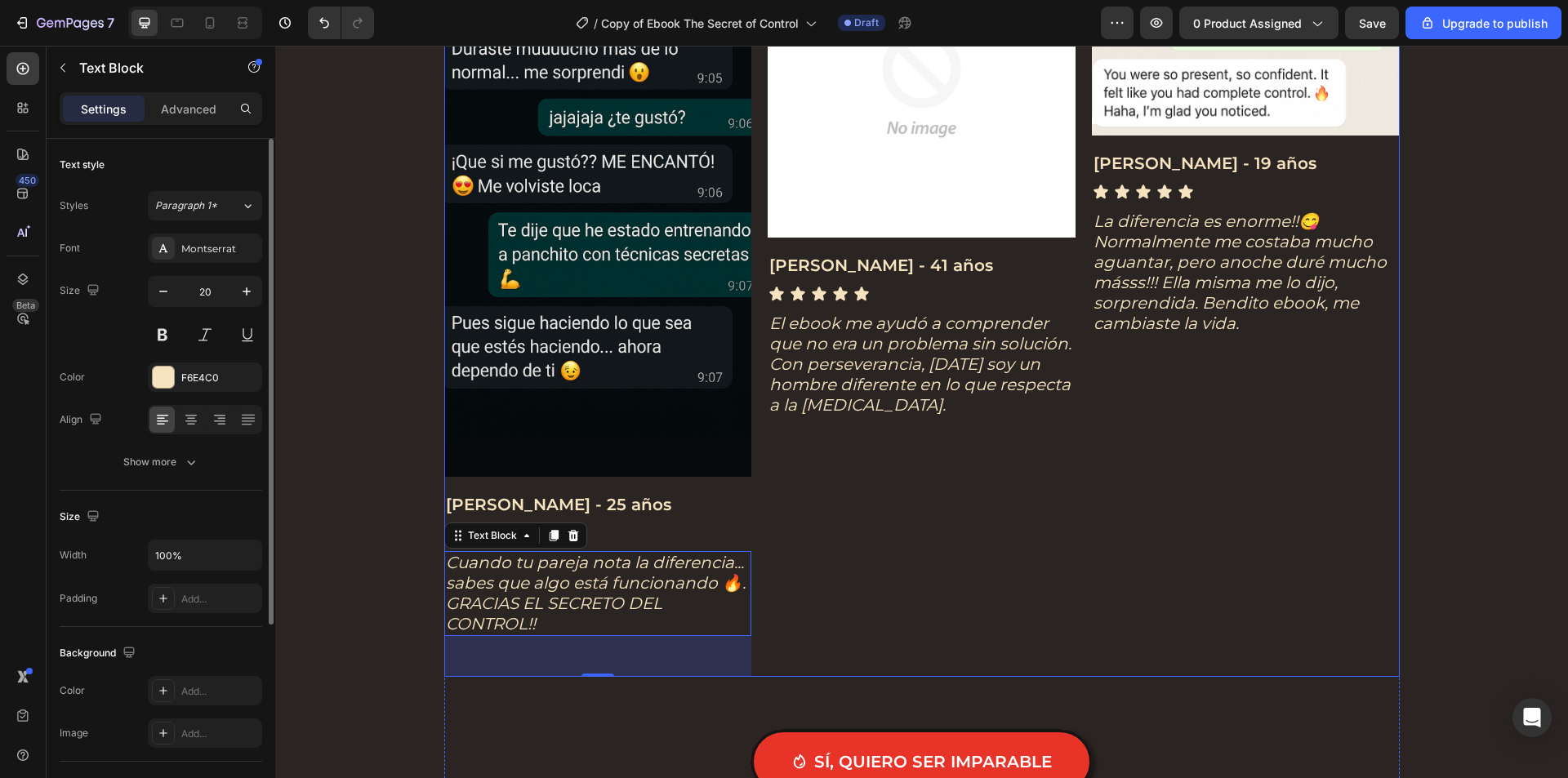
scroll to position [3838, 0]
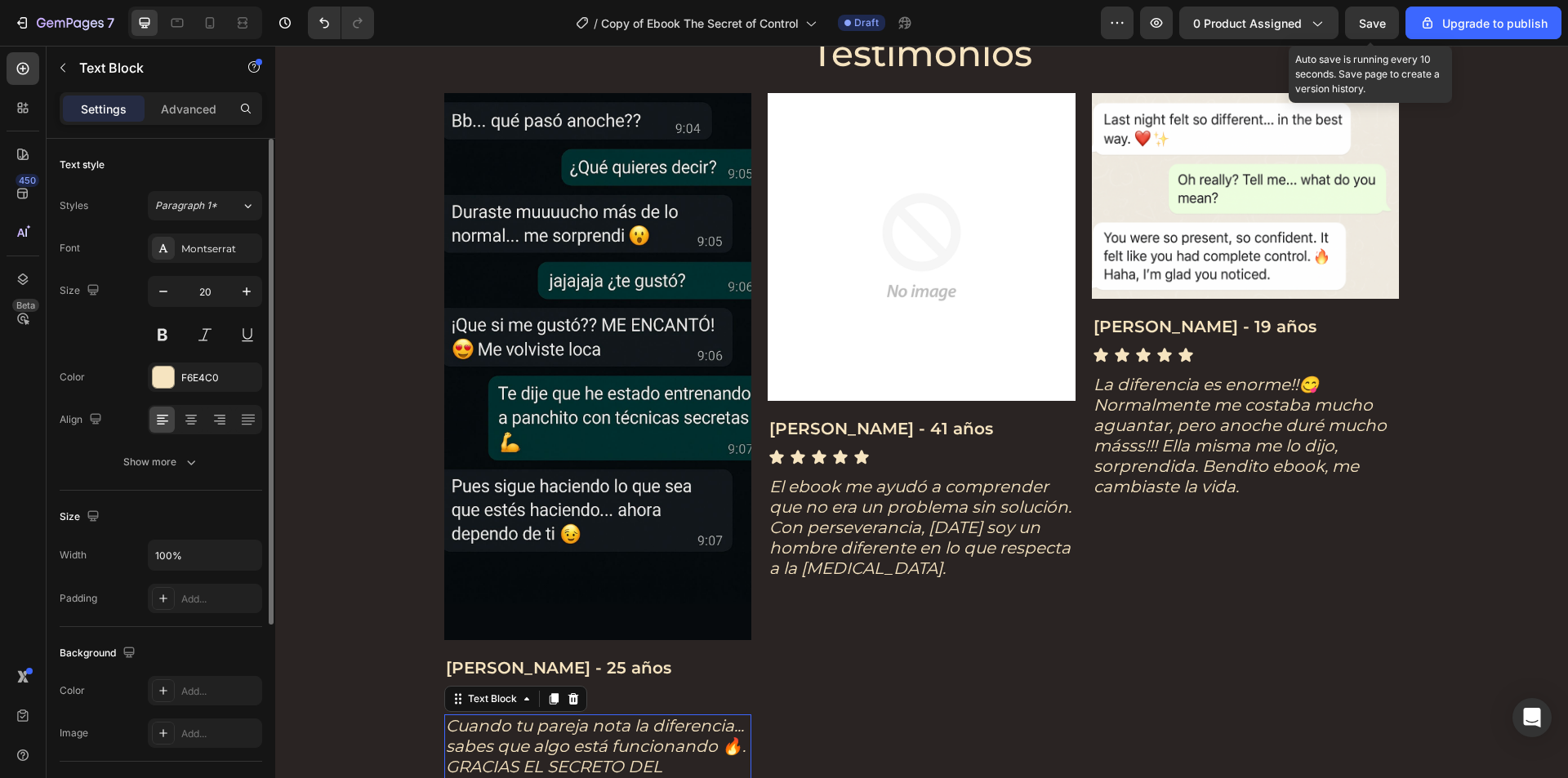
click at [1379, 20] on span "Save" at bounding box center [1372, 23] width 27 height 14
click at [874, 224] on img at bounding box center [921, 247] width 307 height 307
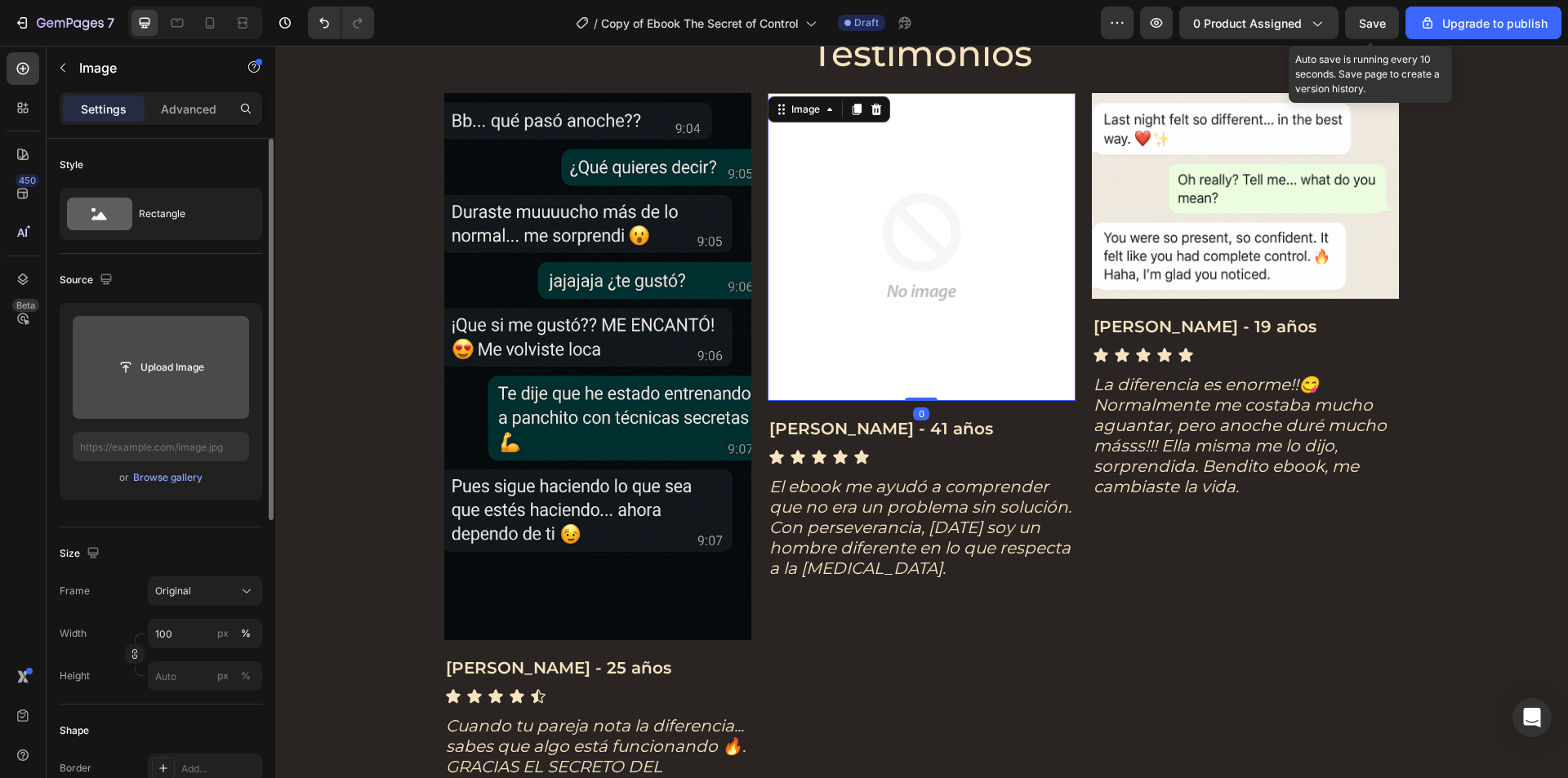
click at [182, 356] on input "file" at bounding box center [160, 367] width 113 height 28
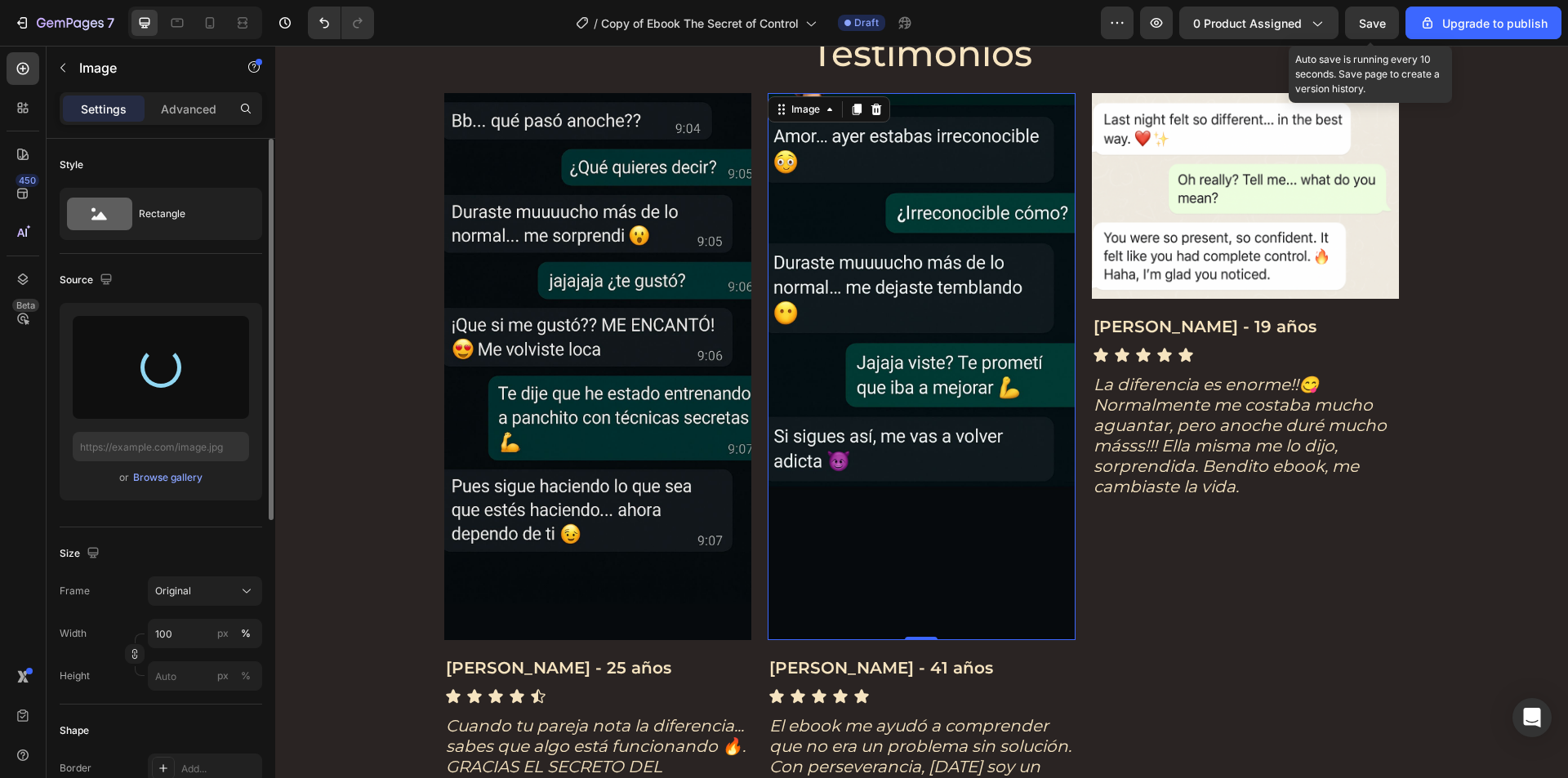
type input "[URL][DOMAIN_NAME]"
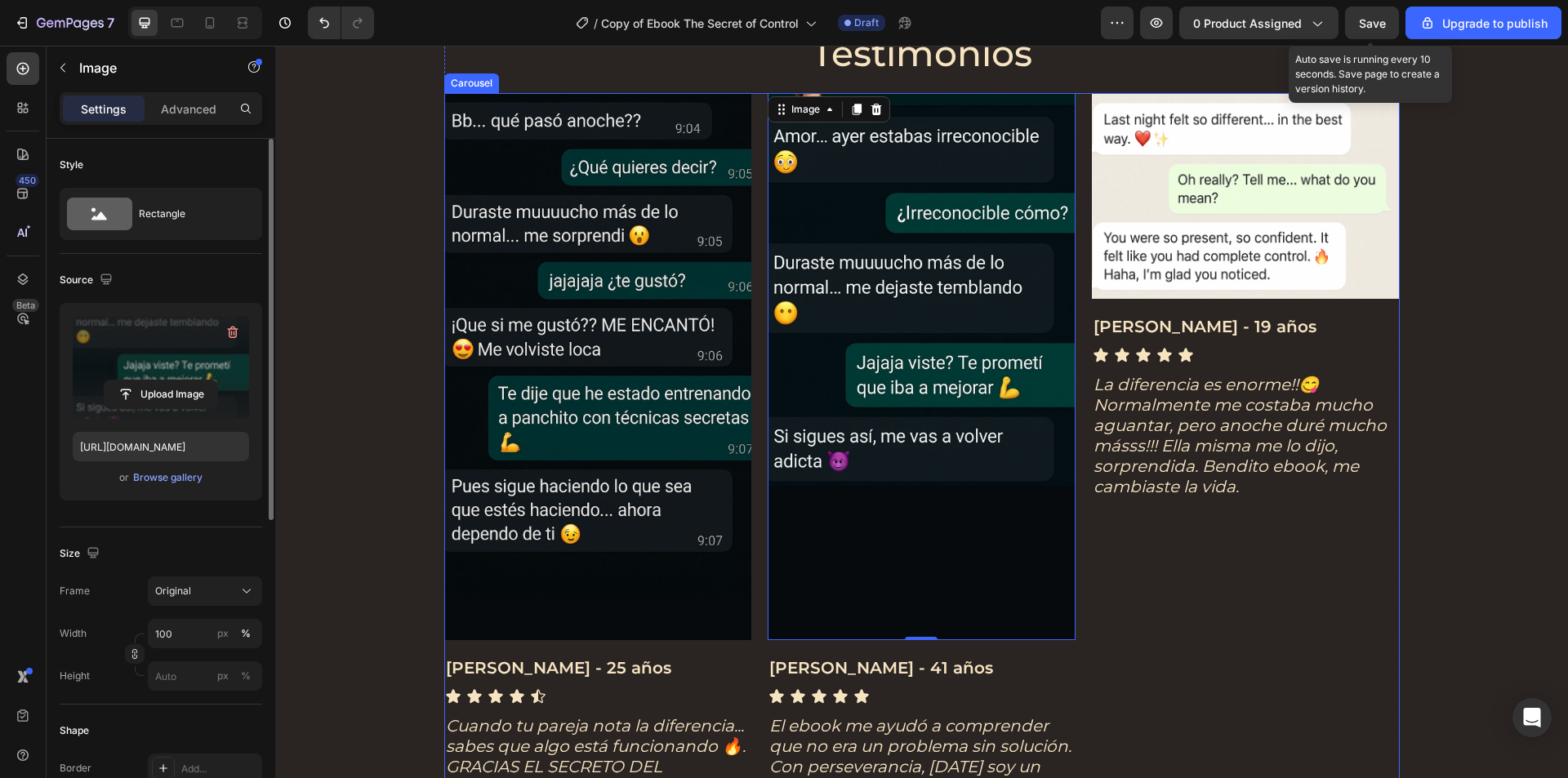
click at [1284, 584] on div "Image [PERSON_NAME] - 19 años Text Block Icon Icon Icon Icon Icon Icon List La …" at bounding box center [1245, 476] width 307 height 768
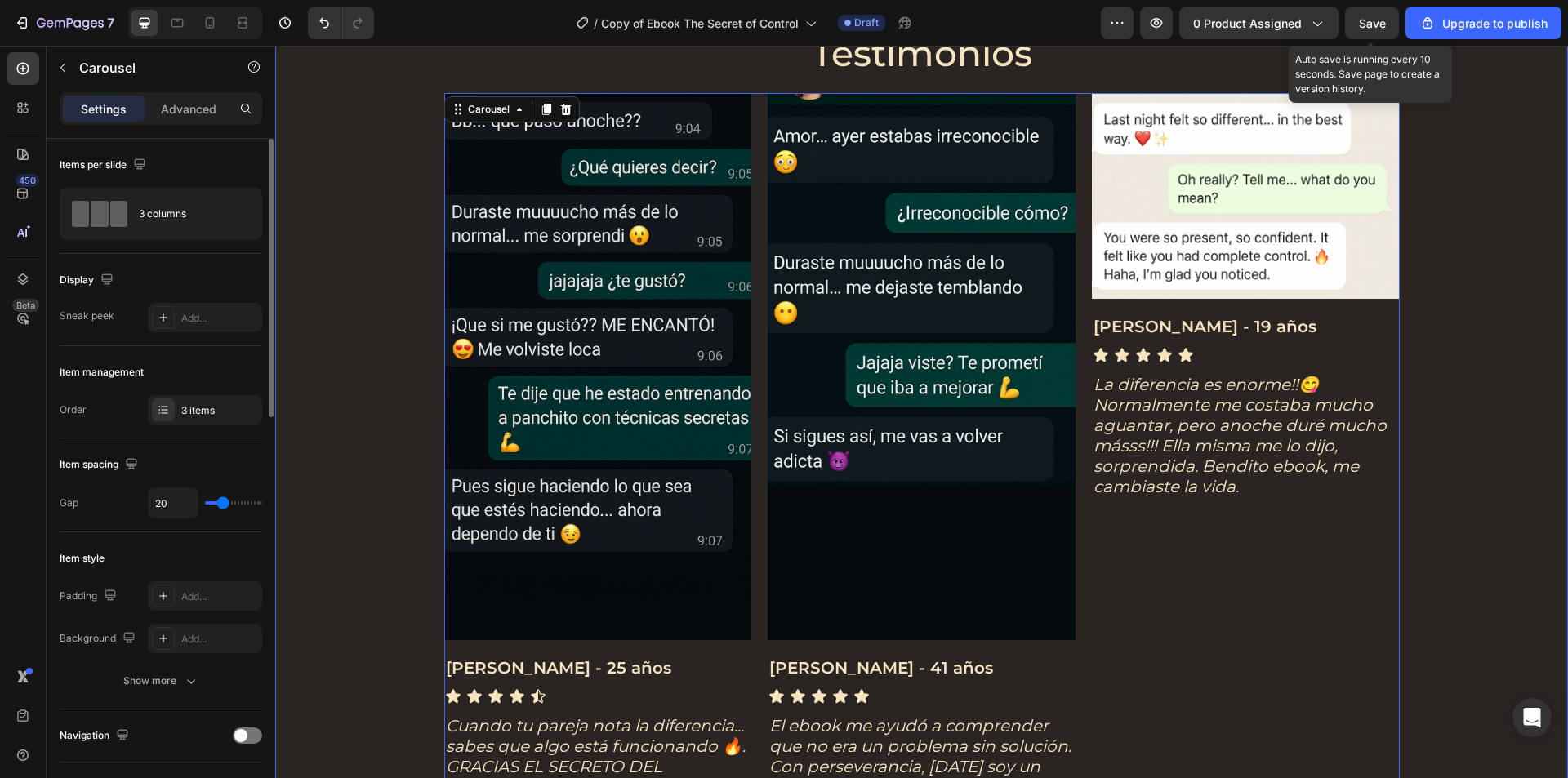
click at [1427, 329] on div "Icon Icon Icon Icon Icon Icon List Testimonios Heading Image [PERSON_NAME] - 25…" at bounding box center [921, 502] width 1260 height 1017
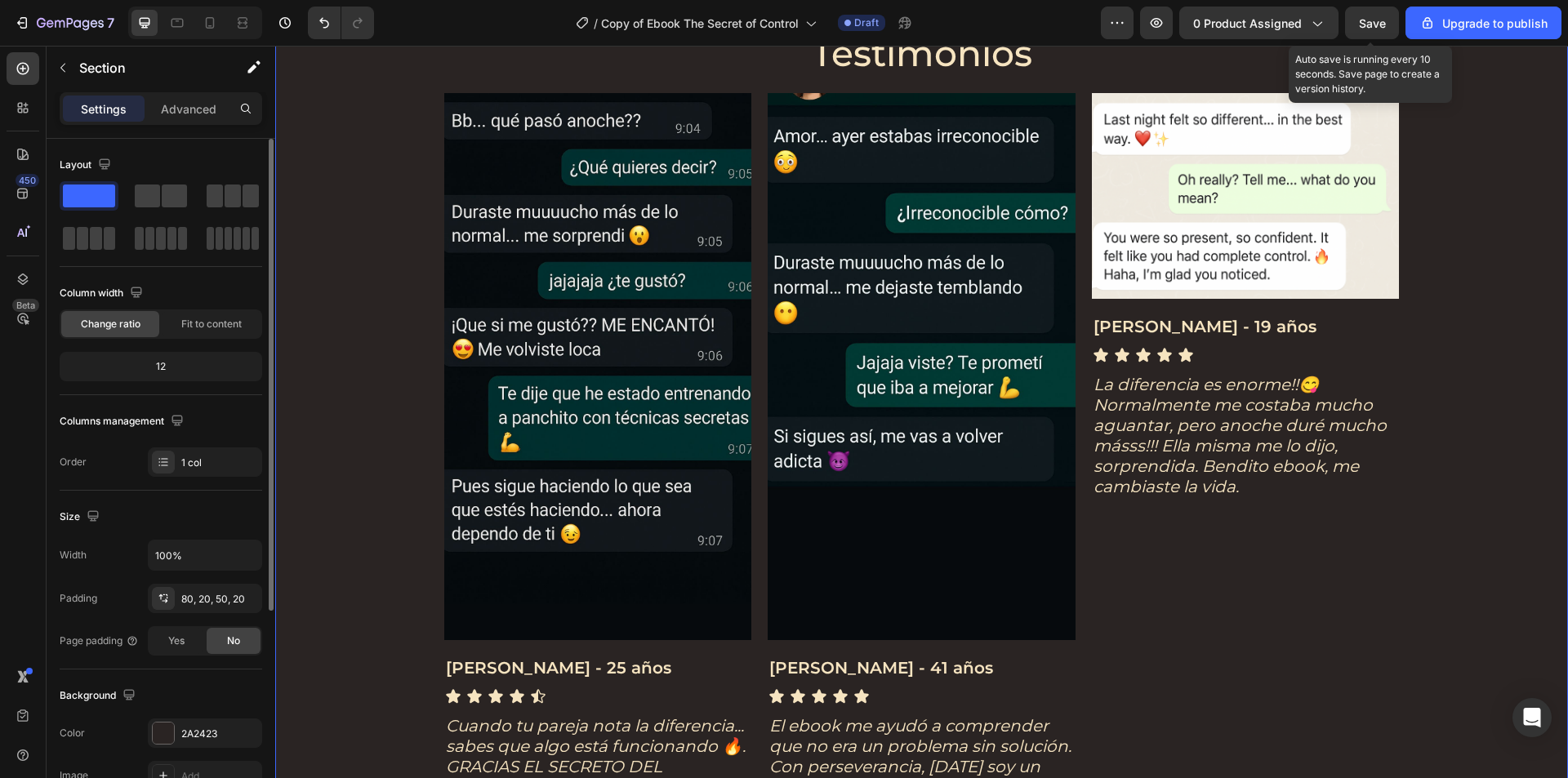
click at [1361, 18] on span "Save" at bounding box center [1372, 23] width 27 height 14
click at [1180, 167] on img at bounding box center [1245, 195] width 307 height 205
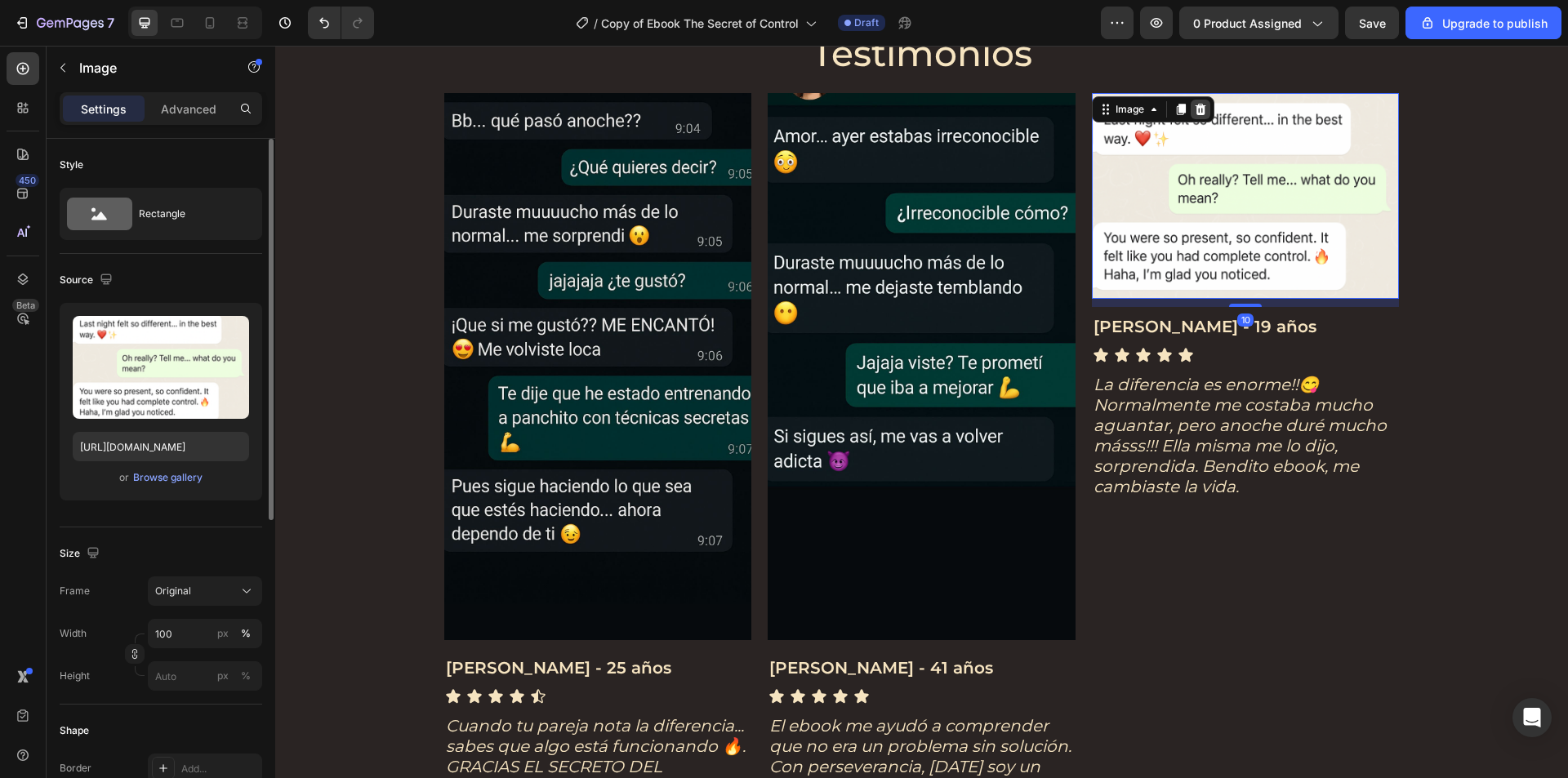
click at [1200, 111] on icon at bounding box center [1200, 109] width 13 height 13
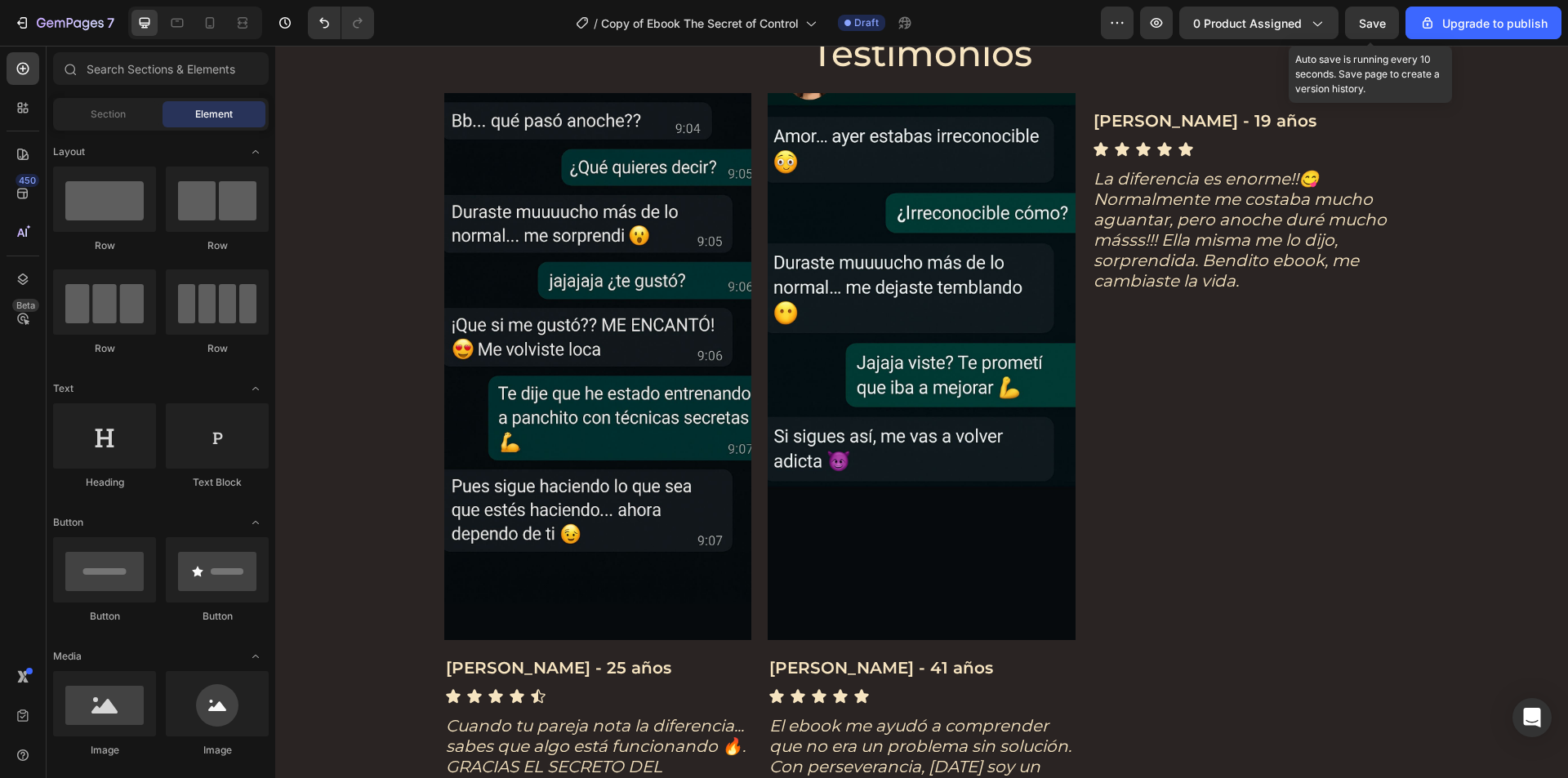
click at [1380, 25] on span "Save" at bounding box center [1372, 23] width 27 height 14
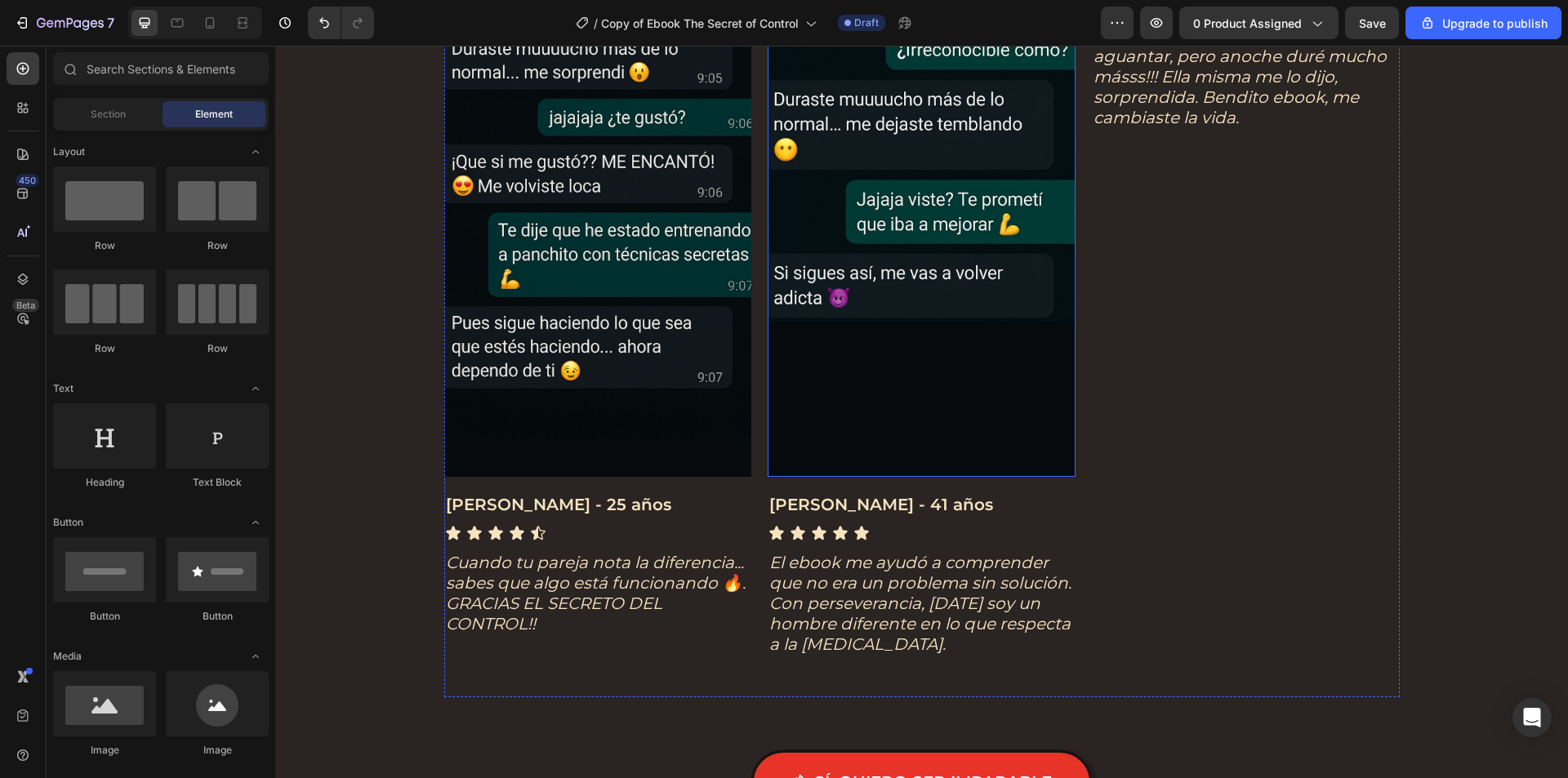
scroll to position [3919, 0]
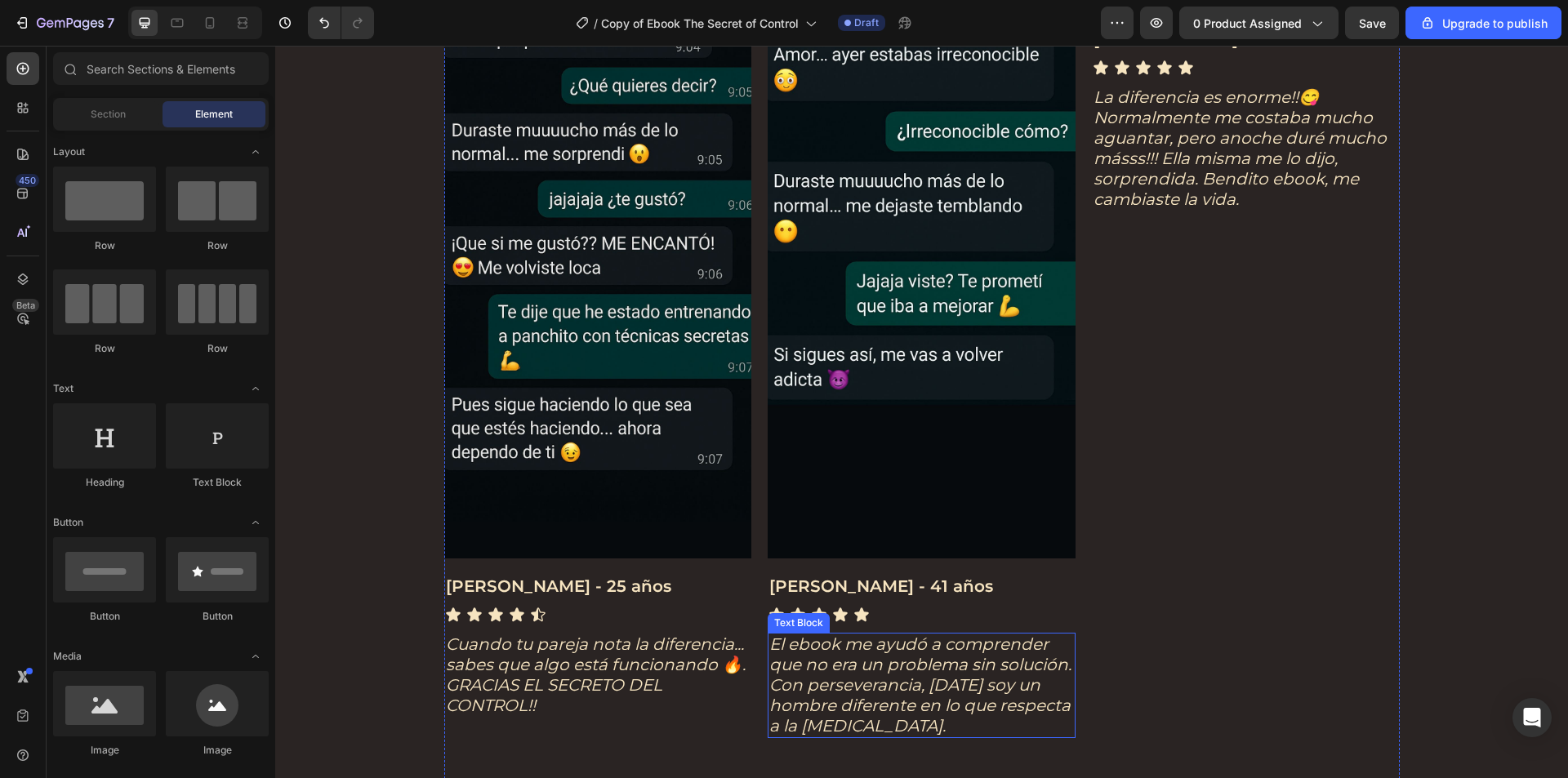
click at [892, 685] on icon "El ebook me ayudó a comprender que no era un problema sin solución. Con perseve…" at bounding box center [920, 685] width 302 height 102
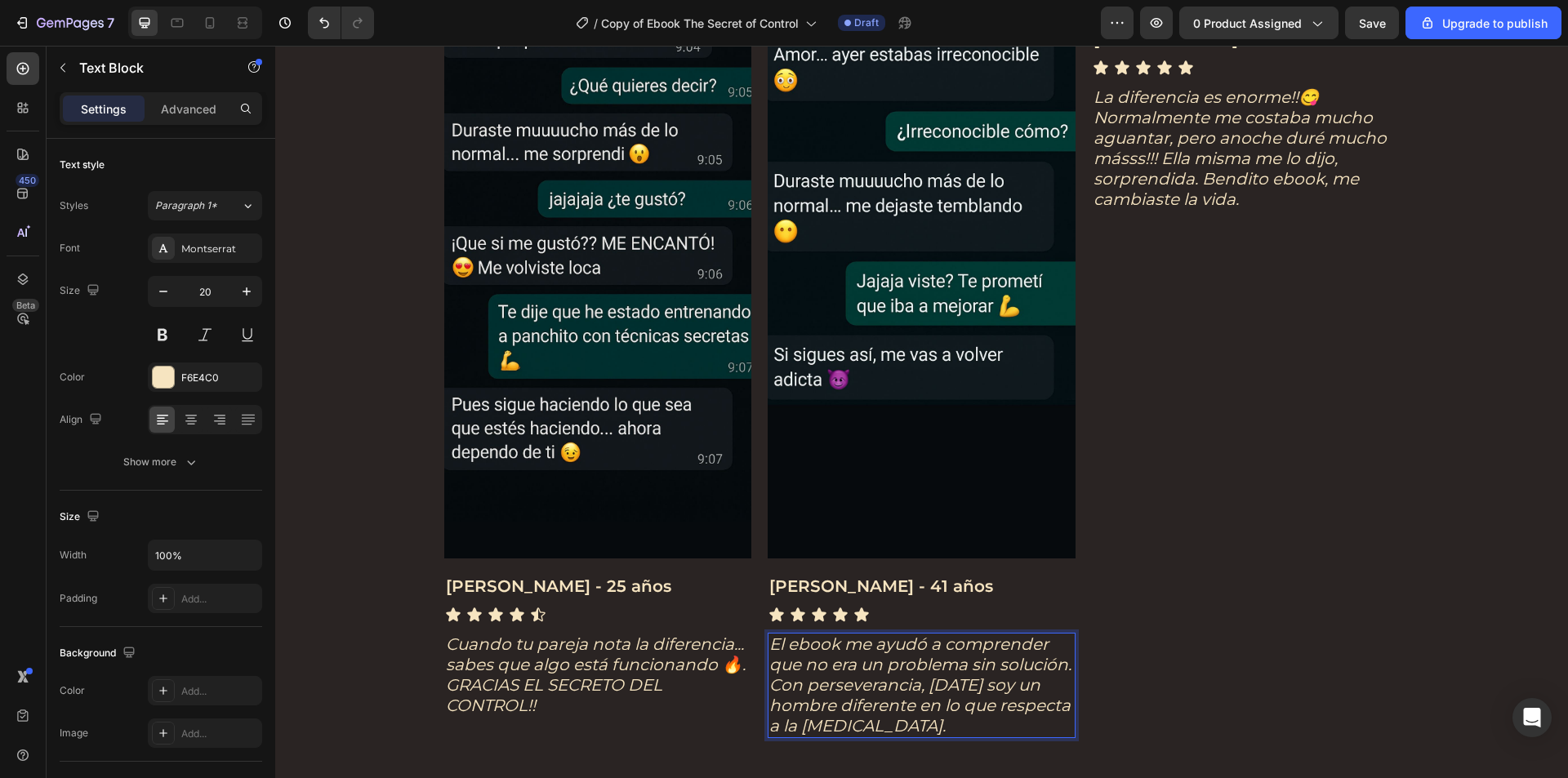
click at [895, 718] on p "El ebook me ayudó a comprender que no era un problema sin solución. Con perseve…" at bounding box center [921, 686] width 304 height 102
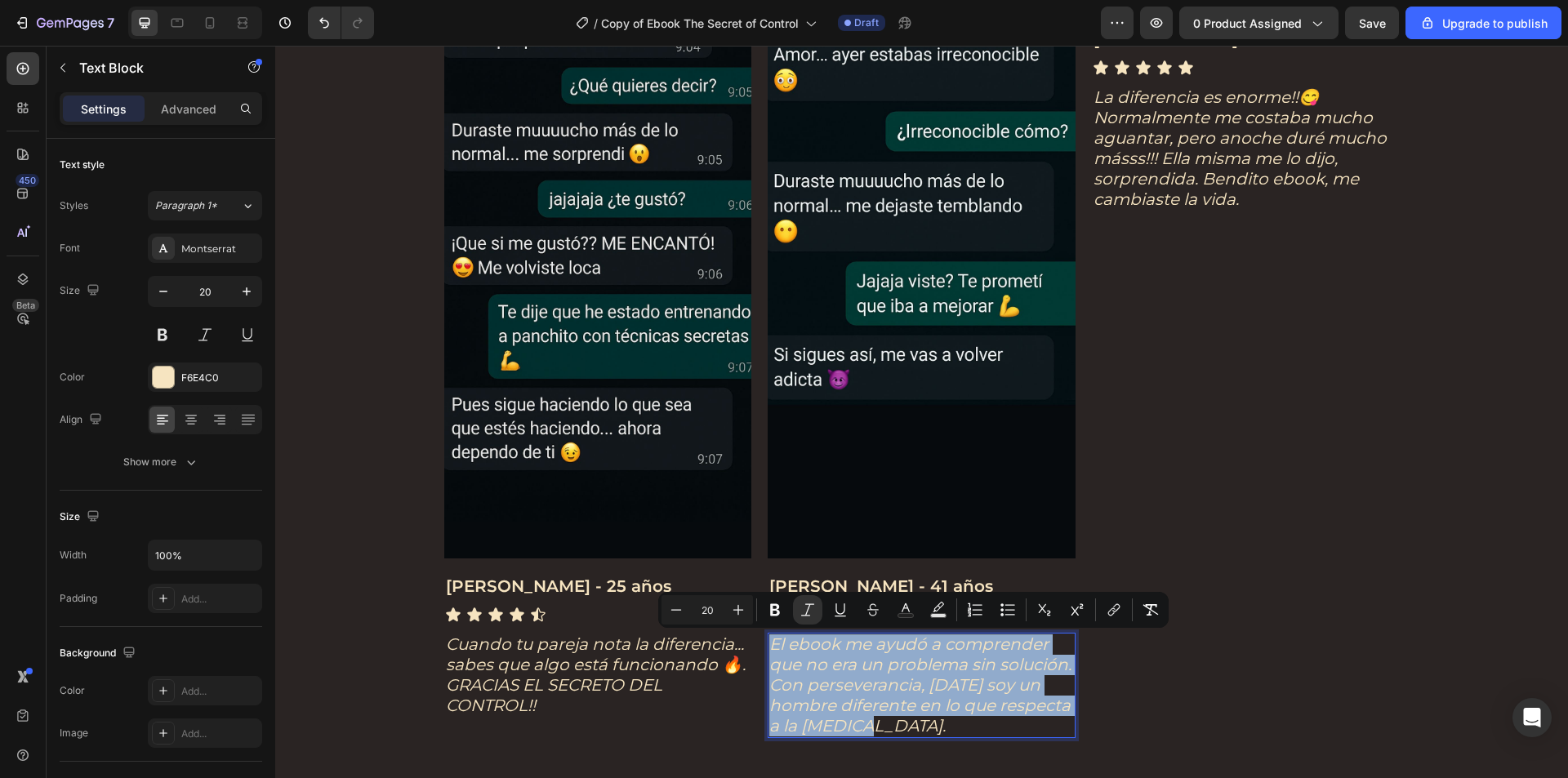
drag, startPoint x: 897, startPoint y: 729, endPoint x: 765, endPoint y: 642, distance: 158.1
click at [769, 642] on p "El ebook me ayudó a comprender que no era un problema sin solución. Con perseve…" at bounding box center [921, 686] width 304 height 102
copy icon "El ebook me ayudó a comprender que no era un problema sin solución. Con perseve…"
click at [882, 718] on p "El ebook me ayudó a comprender que no era un problema sin solución. Con perseve…" at bounding box center [921, 686] width 304 height 102
drag, startPoint x: 882, startPoint y: 727, endPoint x: 765, endPoint y: 653, distance: 138.4
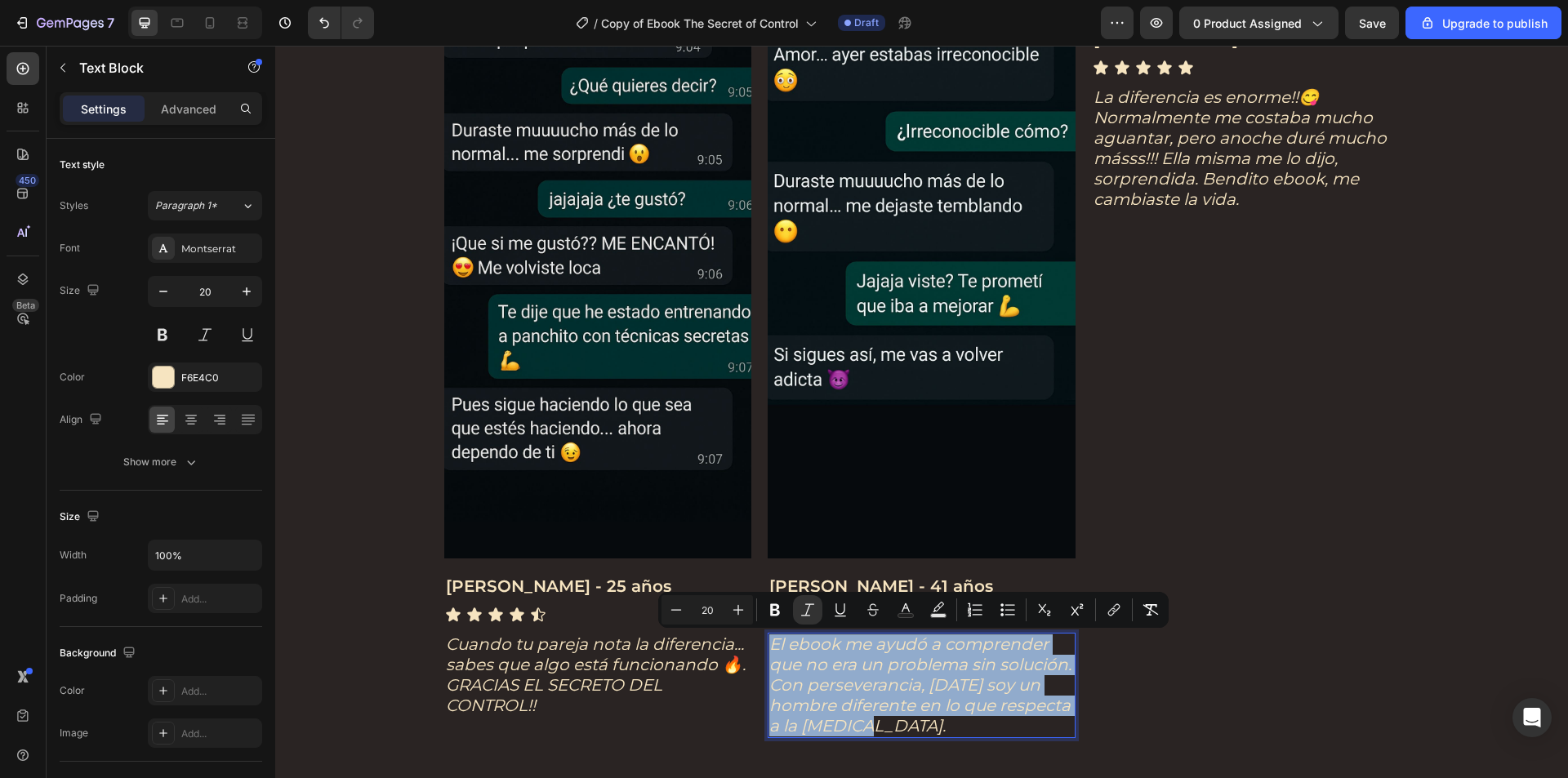
click at [769, 653] on p "El ebook me ayudó a comprender que no era un problema sin solución. Con perseve…" at bounding box center [921, 686] width 304 height 102
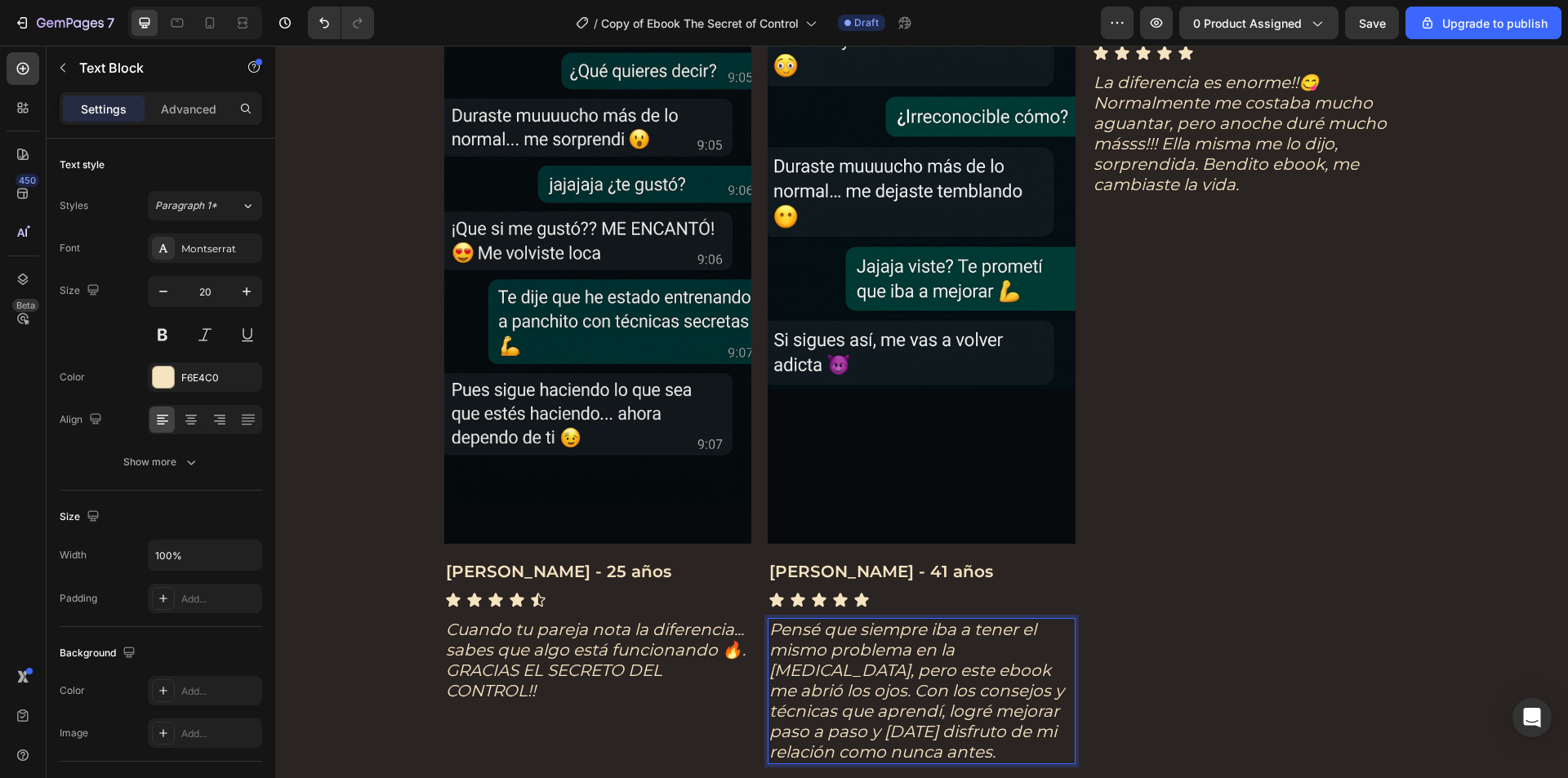
click at [1025, 655] on icon "Pensé que siempre iba a tener el mismo problema en la [MEDICAL_DATA], pero este…" at bounding box center [916, 691] width 295 height 142
click at [1030, 652] on icon "Pensé que siempre iba a tener el mismo problema en la [MEDICAL_DATA], pero este…" at bounding box center [916, 691] width 295 height 142
click at [1038, 653] on p "Pensé que siempre iba a tener el mismo problema en la [MEDICAL_DATA], pero este…" at bounding box center [921, 691] width 304 height 143
click at [1031, 647] on icon "Pensé que siempre iba a tener el mismo problema en la [MEDICAL_DATA], pero este…" at bounding box center [916, 691] width 295 height 142
click at [1032, 665] on icon "Pensé que siempre iba a tener el mismo problema en la [MEDICAL_DATA], pero este…" at bounding box center [916, 691] width 295 height 142
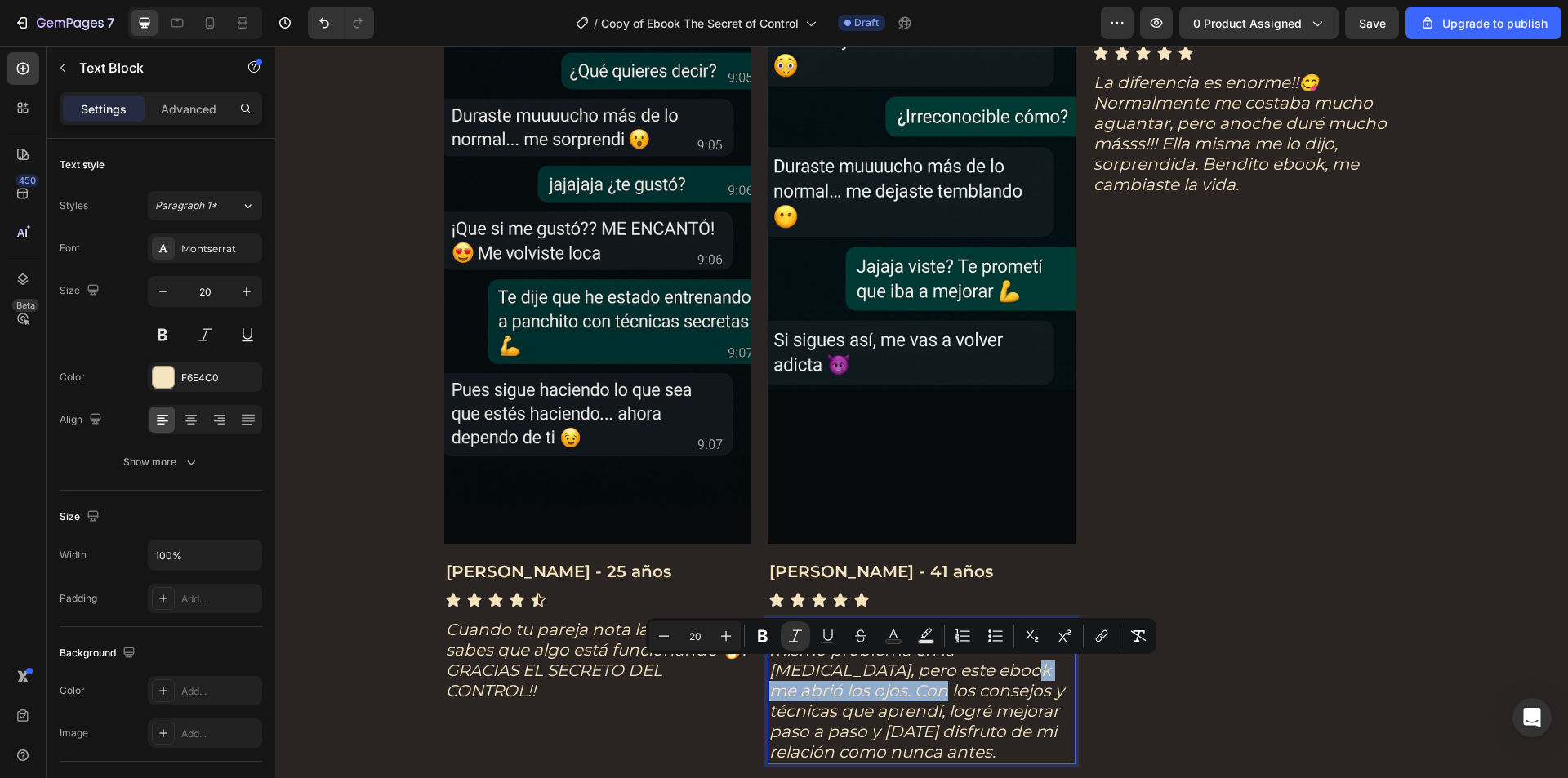
drag, startPoint x: 827, startPoint y: 692, endPoint x: 930, endPoint y: 676, distance: 104.2
click at [930, 676] on icon "Pensé que siempre iba a tener el mismo problema en la [MEDICAL_DATA], pero este…" at bounding box center [916, 691] width 295 height 142
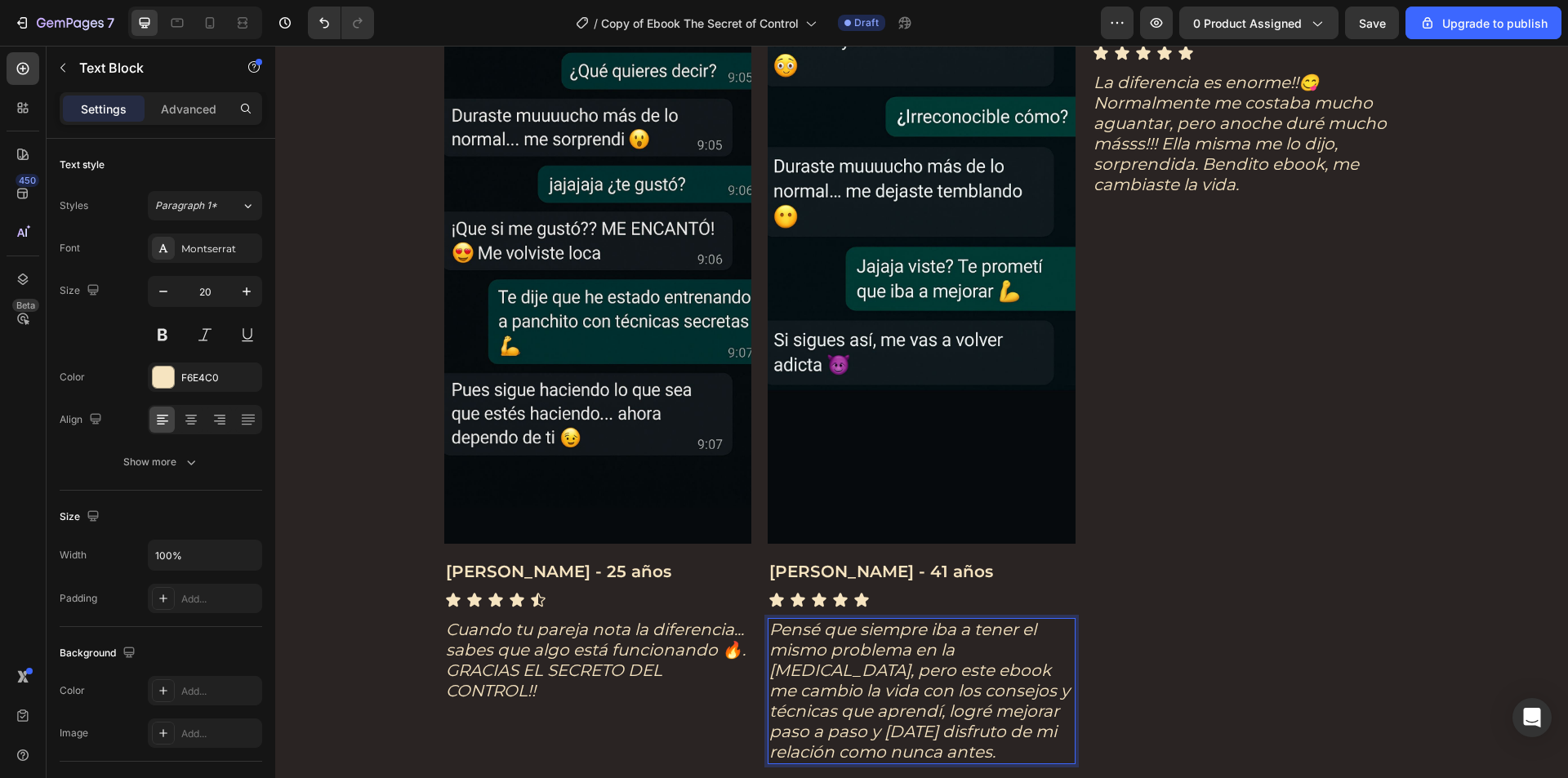
click at [831, 713] on icon "Pensé que siempre iba a tener el mismo problema en la [MEDICAL_DATA], pero este…" at bounding box center [919, 691] width 301 height 142
click at [954, 715] on icon "Pensé que siempre iba a tener el mismo problema en la [MEDICAL_DATA], pero este…" at bounding box center [919, 691] width 301 height 142
click at [952, 714] on icon "Pensé que siempre iba a tener el mismo problema en la [MEDICAL_DATA], pero este…" at bounding box center [919, 691] width 301 height 142
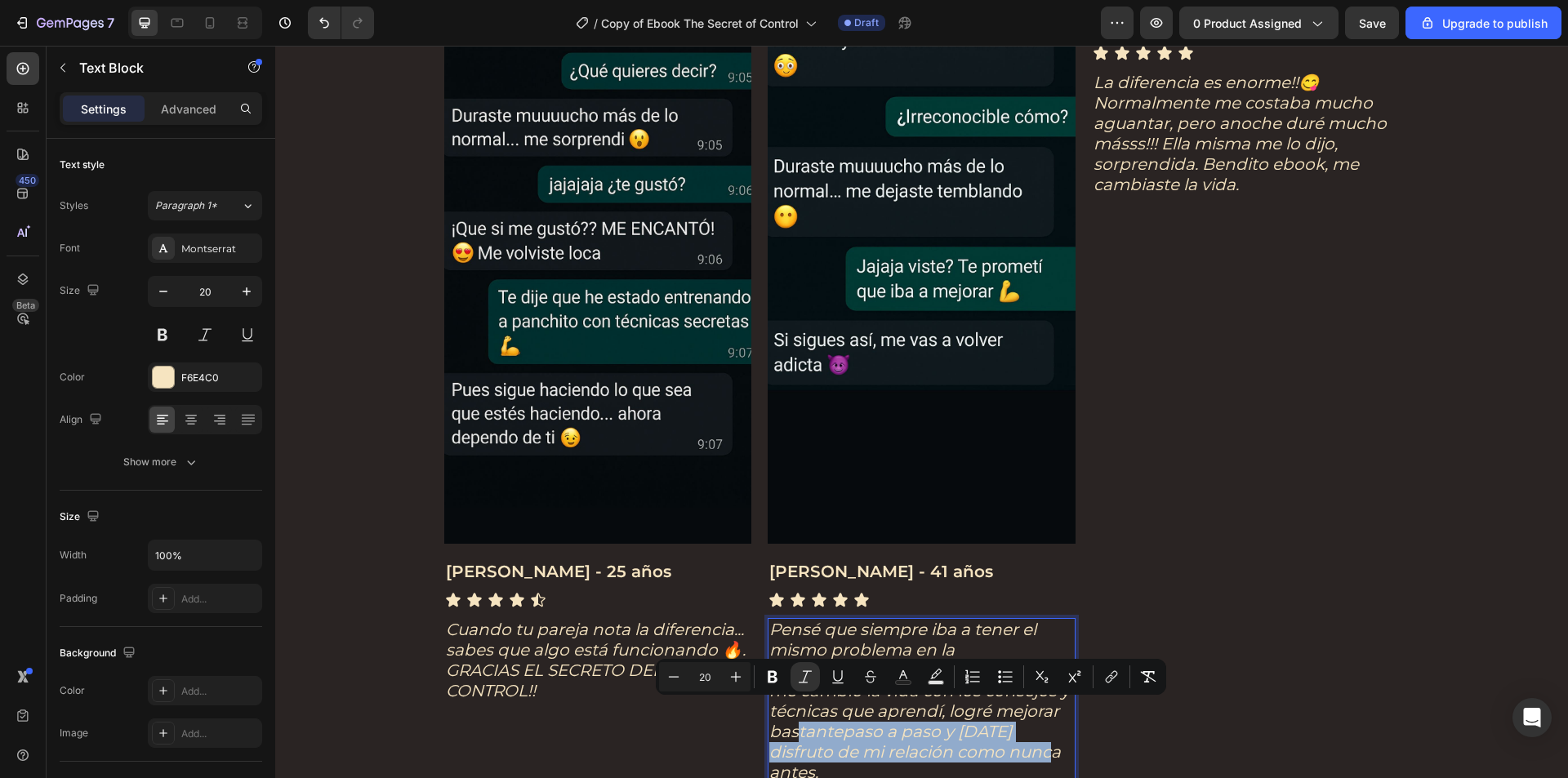
drag, startPoint x: 950, startPoint y: 750, endPoint x: 1024, endPoint y: 714, distance: 82.3
click at [1024, 714] on p "Pensé que siempre iba a tener el mismo problema en la [MEDICAL_DATA], pero este…" at bounding box center [921, 701] width 304 height 163
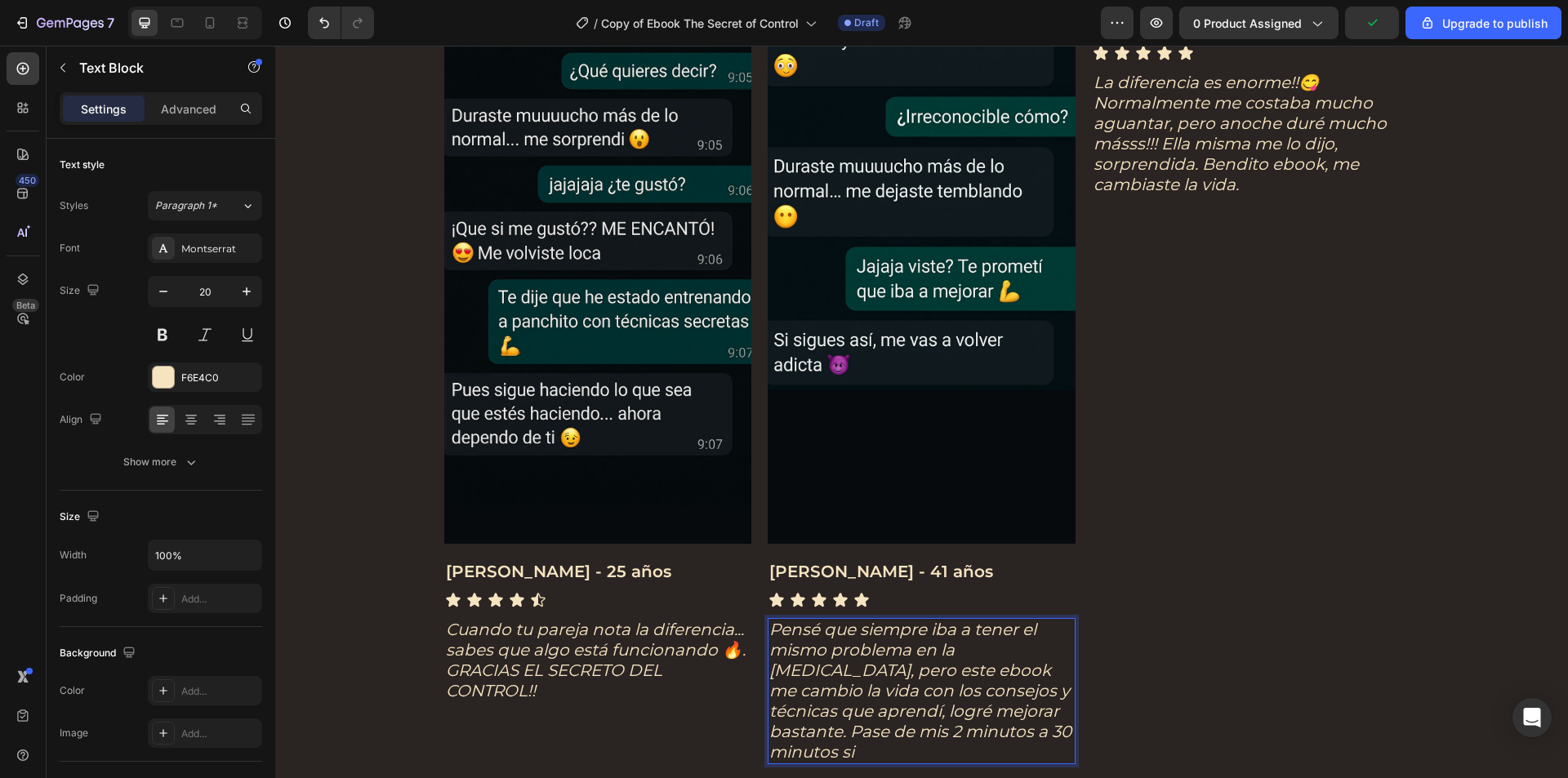
click at [905, 732] on icon "Pensé que siempre iba a tener el mismo problema en la [MEDICAL_DATA], pero este…" at bounding box center [920, 691] width 302 height 142
click at [912, 732] on icon "Pensé que siempre iba a tener el mismo problema en la [MEDICAL_DATA], pero este…" at bounding box center [920, 691] width 302 height 142
click at [932, 733] on icon "Pensé que siempre iba a tener el mismo problema en la [MEDICAL_DATA], pero este…" at bounding box center [920, 691] width 302 height 142
click at [927, 732] on icon "Pensé que siempre iba a tener el mismo problema en la [MEDICAL_DATA], pero este…" at bounding box center [920, 691] width 302 height 142
click at [982, 755] on p "Pensé que siempre iba a tener el mismo problema en la [MEDICAL_DATA], pero este…" at bounding box center [921, 691] width 304 height 143
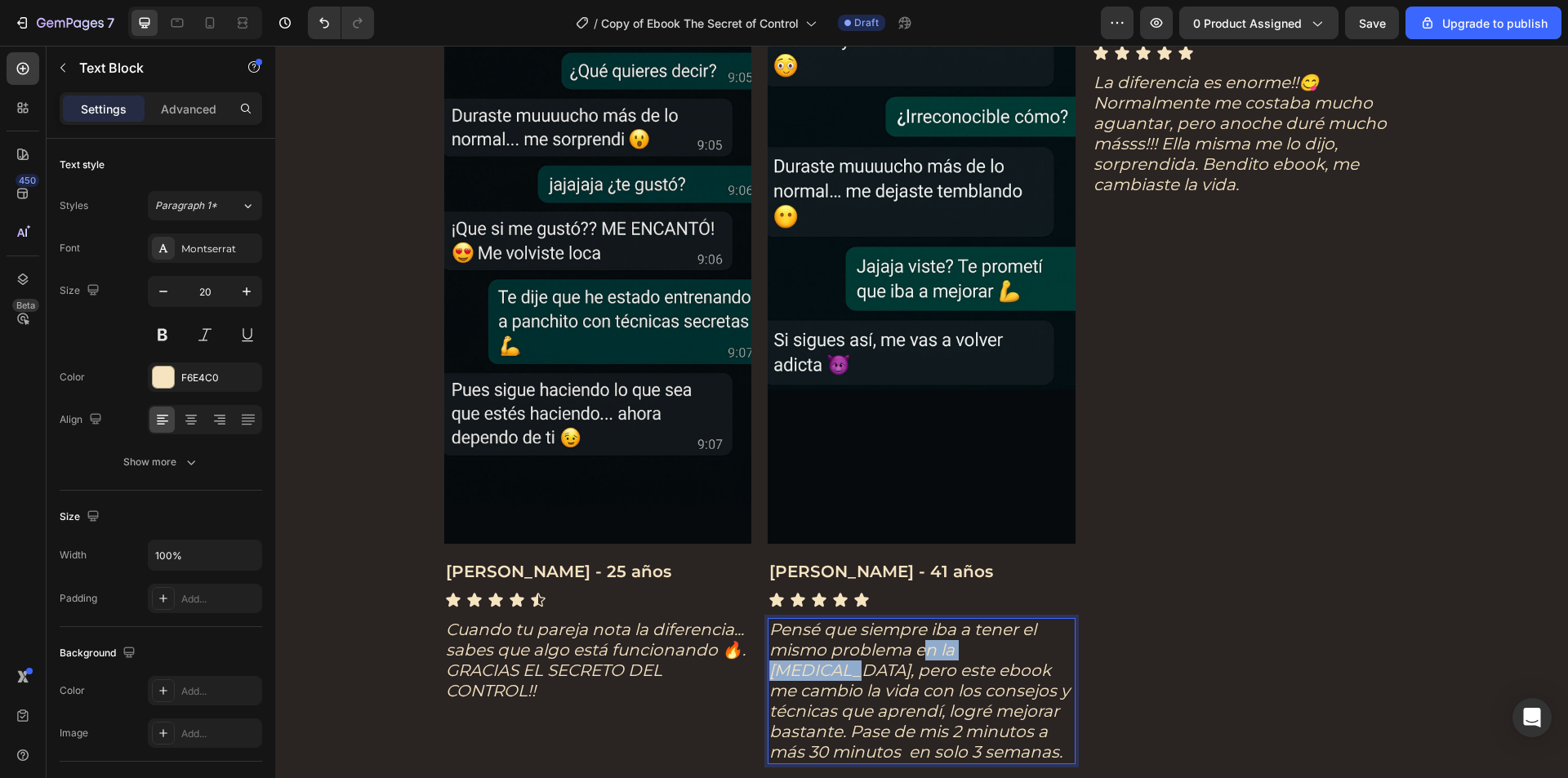
drag, startPoint x: 1030, startPoint y: 648, endPoint x: 916, endPoint y: 653, distance: 114.1
click at [916, 653] on icon "Pensé que siempre iba a tener el mismo problema en la [MEDICAL_DATA], pero este…" at bounding box center [919, 691] width 301 height 142
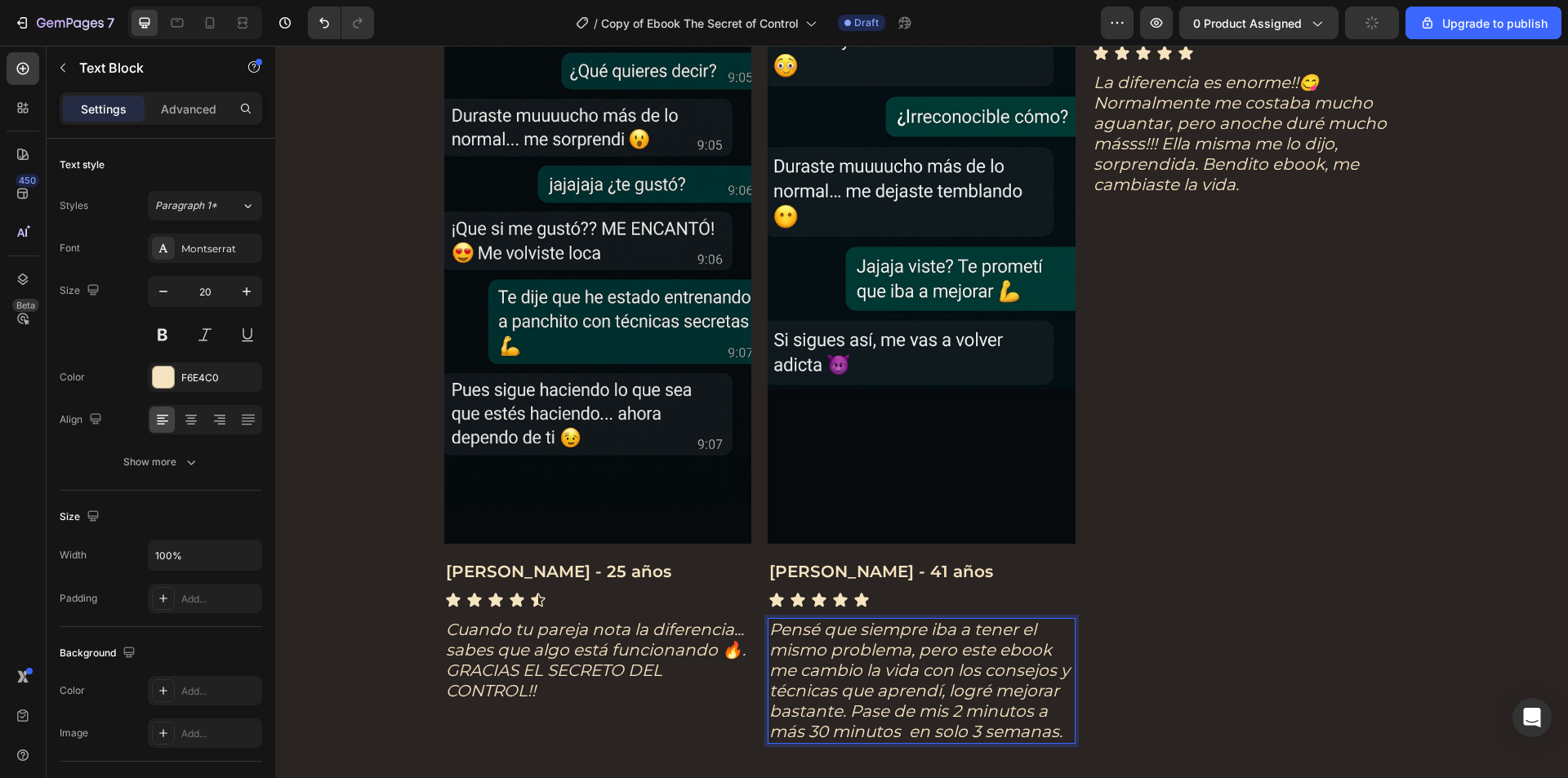
drag, startPoint x: 934, startPoint y: 658, endPoint x: 973, endPoint y: 656, distance: 39.1
click at [952, 658] on icon "Pensé que siempre iba a tener el mismo problema, pero este ebook me cambio la v…" at bounding box center [919, 680] width 301 height 121
click at [990, 652] on icon "Pensé que siempre iba a tener el mismo problema, pero este ebook me cambio la v…" at bounding box center [919, 680] width 301 height 121
click at [923, 670] on icon "Pensé que siempre iba a tener el mismo problema, pero este ebook me cambio la v…" at bounding box center [919, 680] width 301 height 121
click at [909, 692] on icon "Pensé que siempre iba a tener el mismo problema, pero este ebook me cambio la v…" at bounding box center [918, 691] width 298 height 142
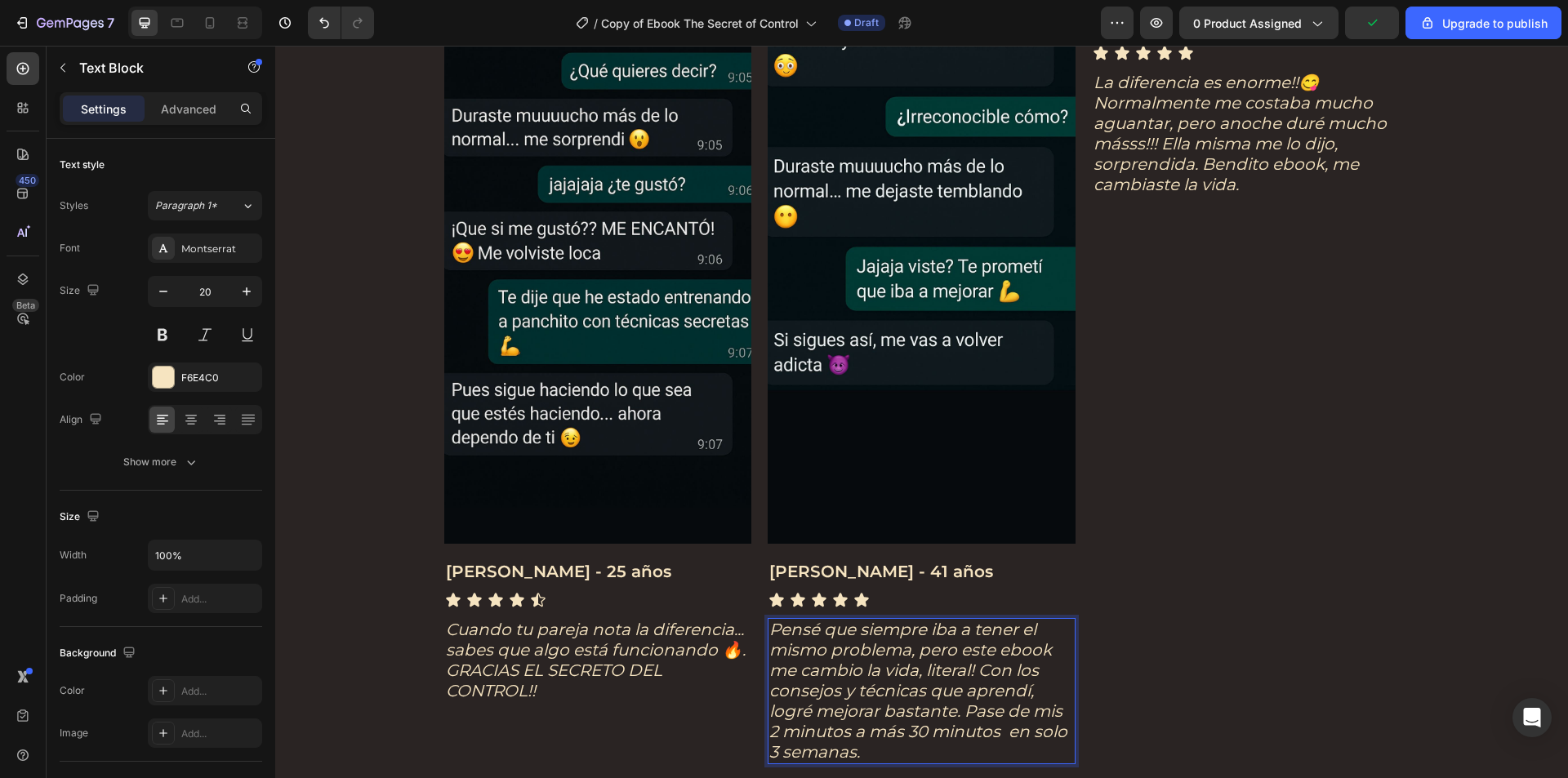
click at [1032, 696] on p "Pensé que siempre iba a tener el mismo problema, pero este ebook me cambio la v…" at bounding box center [921, 691] width 304 height 143
click at [769, 711] on icon "Pensé que siempre iba a tener el mismo problema, pero este ebook me cambio la v…" at bounding box center [918, 691] width 298 height 142
click at [836, 724] on icon "Pensé que siempre iba a tener el mismo problema, pero este ebook me cambio la v…" at bounding box center [918, 691] width 298 height 142
click at [941, 724] on icon "Pensé que siempre iba a tener el mismo problema, pero este ebook me cambio la v…" at bounding box center [918, 691] width 298 height 142
click at [939, 748] on p "Pensé que siempre iba a tener el mismo problema, pero este ebook me cambio la v…" at bounding box center [921, 691] width 304 height 143
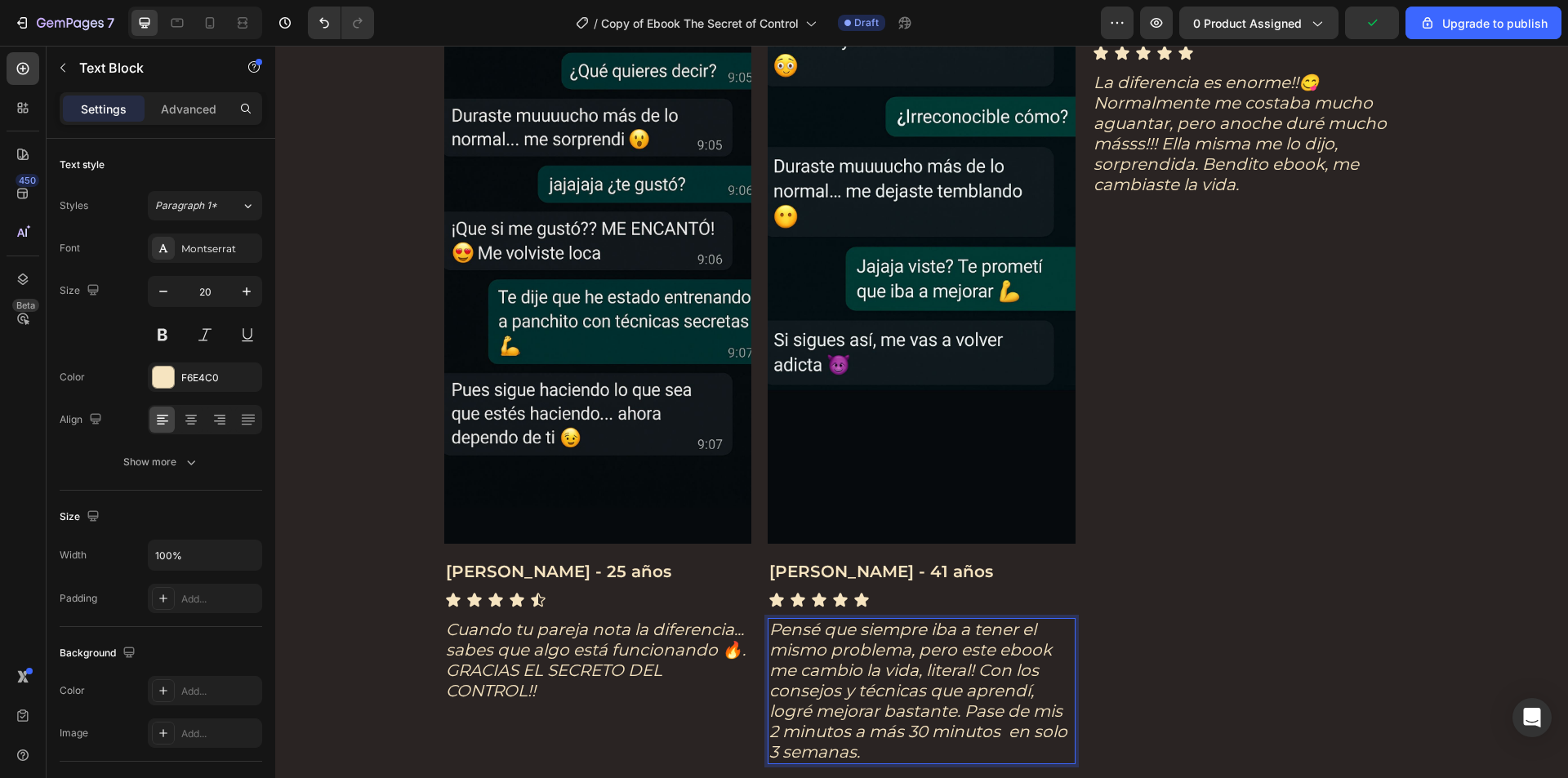
click at [852, 730] on icon "Pensé que siempre iba a tener el mismo problema, pero este ebook me cambio la v…" at bounding box center [918, 691] width 298 height 142
click at [909, 743] on p "Pensé que siempre iba a tener el mismo problema, pero este ebook me cambio la v…" at bounding box center [921, 691] width 304 height 143
click at [1005, 734] on icon "Pensé que siempre iba a tener el mismo problema, pero este ebook me cambio la v…" at bounding box center [918, 691] width 298 height 142
click at [987, 753] on p "Pensé que siempre iba a tener el mismo problema, pero este ebook me cambio la v…" at bounding box center [921, 691] width 304 height 143
click at [968, 676] on icon "Pensé que siempre iba a tener el mismo problema, pero este ebook me cambio la v…" at bounding box center [916, 691] width 294 height 142
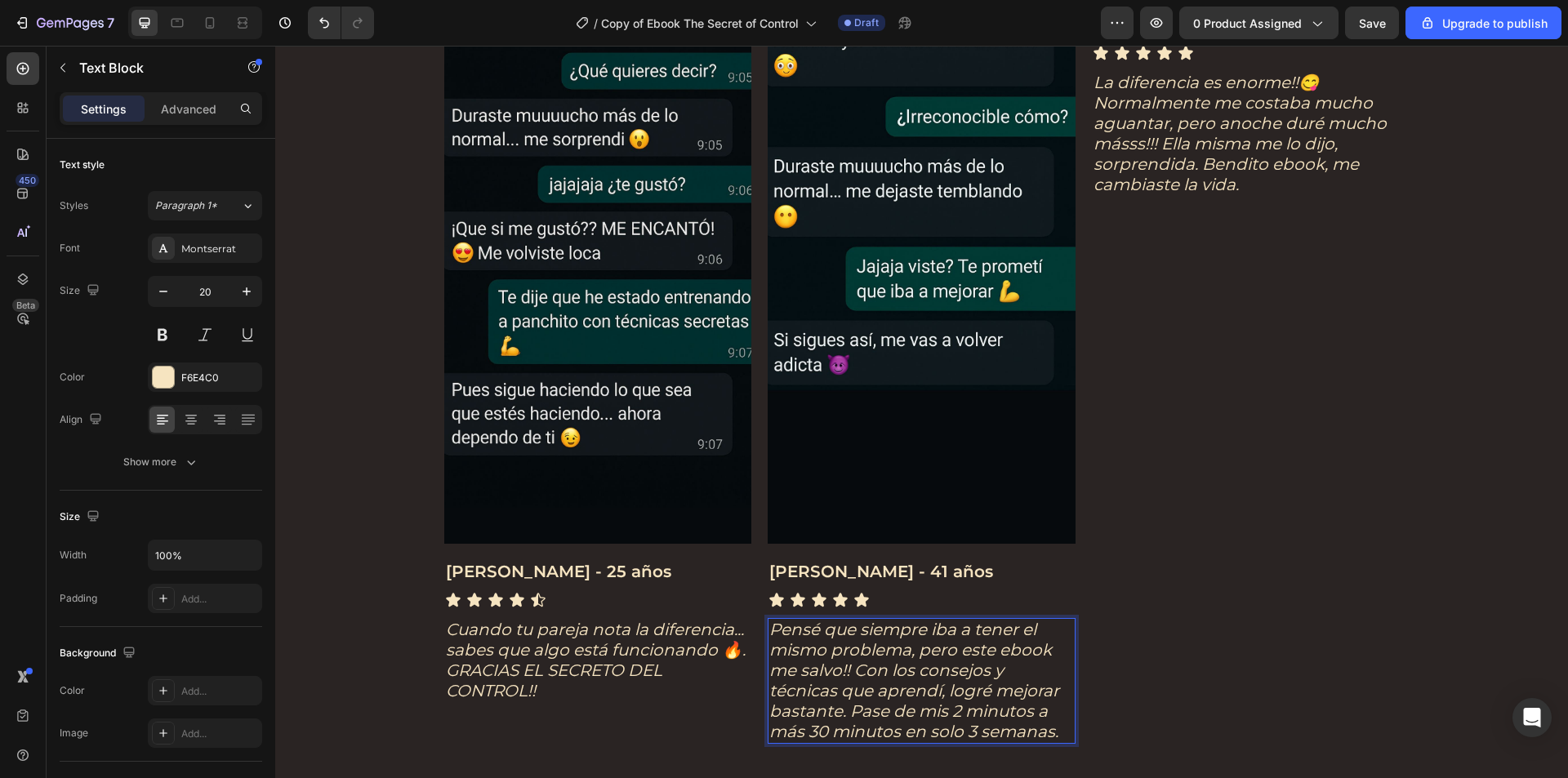
click at [981, 671] on icon "Pensé que siempre iba a tener el mismo problema, pero este ebook me salvo!! Con…" at bounding box center [914, 680] width 290 height 121
click at [1055, 730] on p "Pensé que siempre iba a tener el mismo problema, pero este ebook me salvo!! Con…" at bounding box center [921, 680] width 304 height 122
click at [1116, 676] on div "[PERSON_NAME] - 19 años Text Block Icon Icon Icon Icon Icon Icon List La difere…" at bounding box center [1245, 407] width 307 height 788
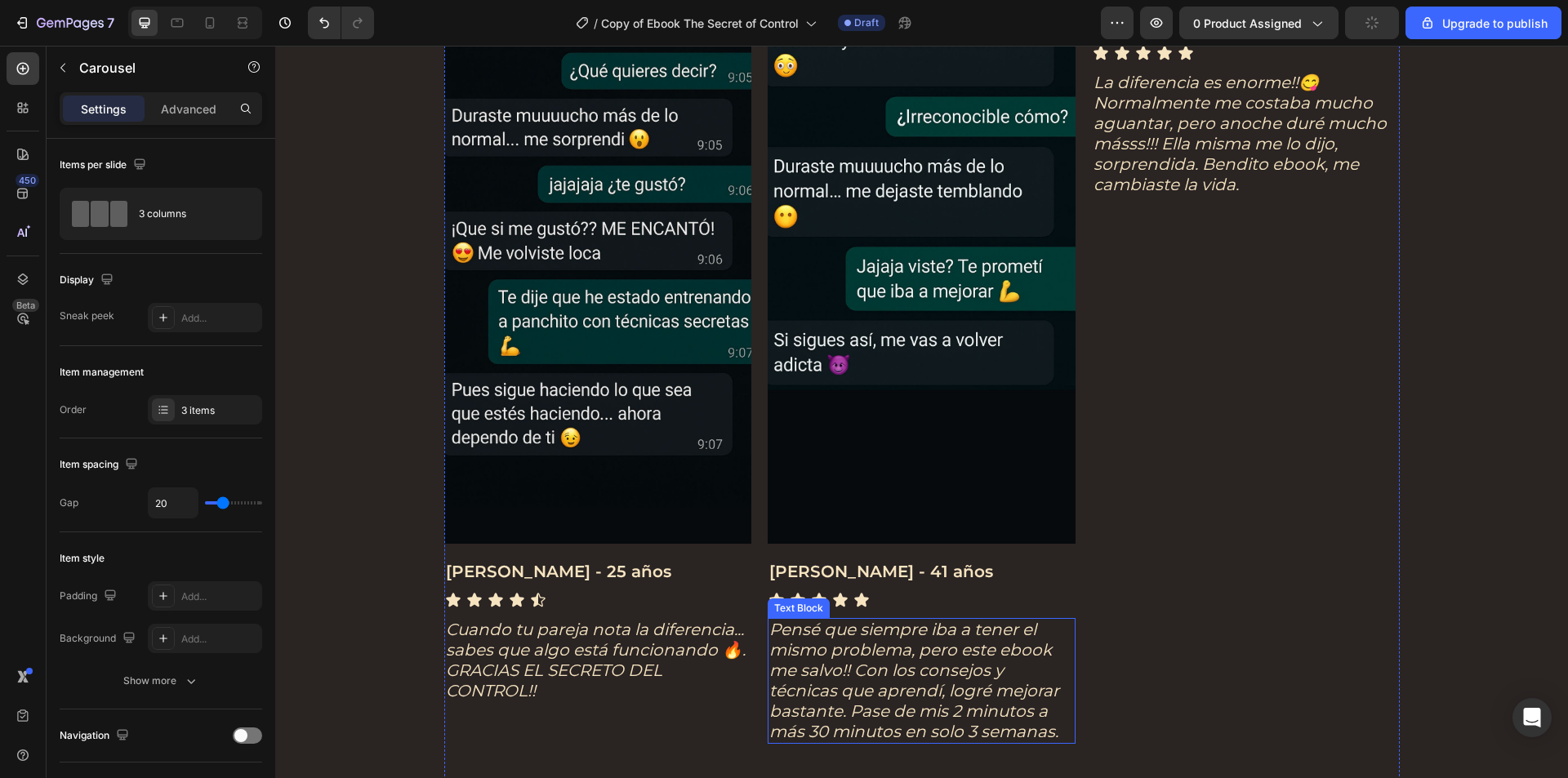
click at [1031, 647] on icon "Pensé que siempre iba a tener el mismo problema, pero este ebook me salvo!! Con…" at bounding box center [914, 680] width 290 height 121
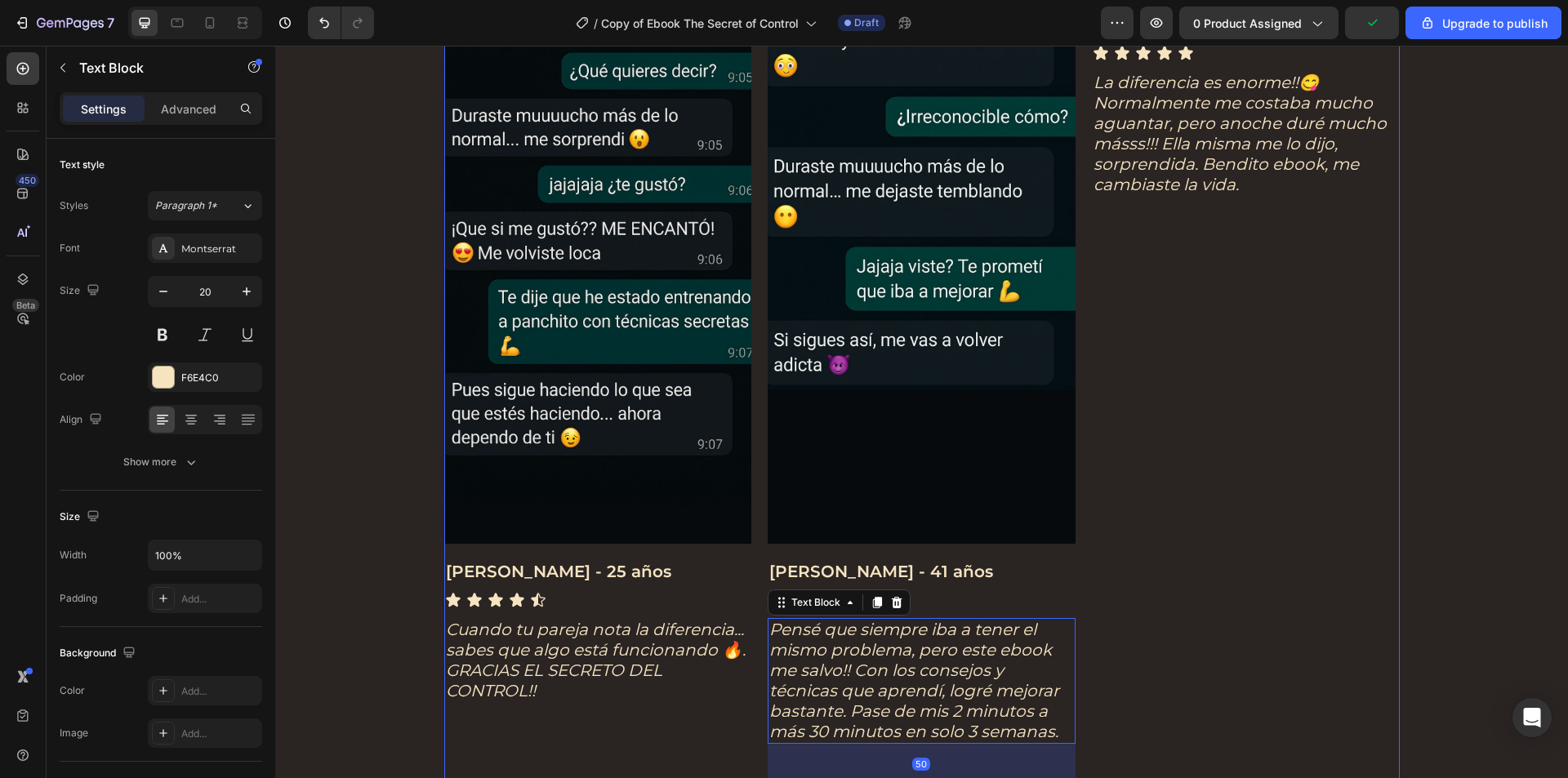
click at [1181, 622] on div "[PERSON_NAME] - 19 años Text Block Icon Icon Icon Icon Icon Icon List La difere…" at bounding box center [1245, 407] width 307 height 788
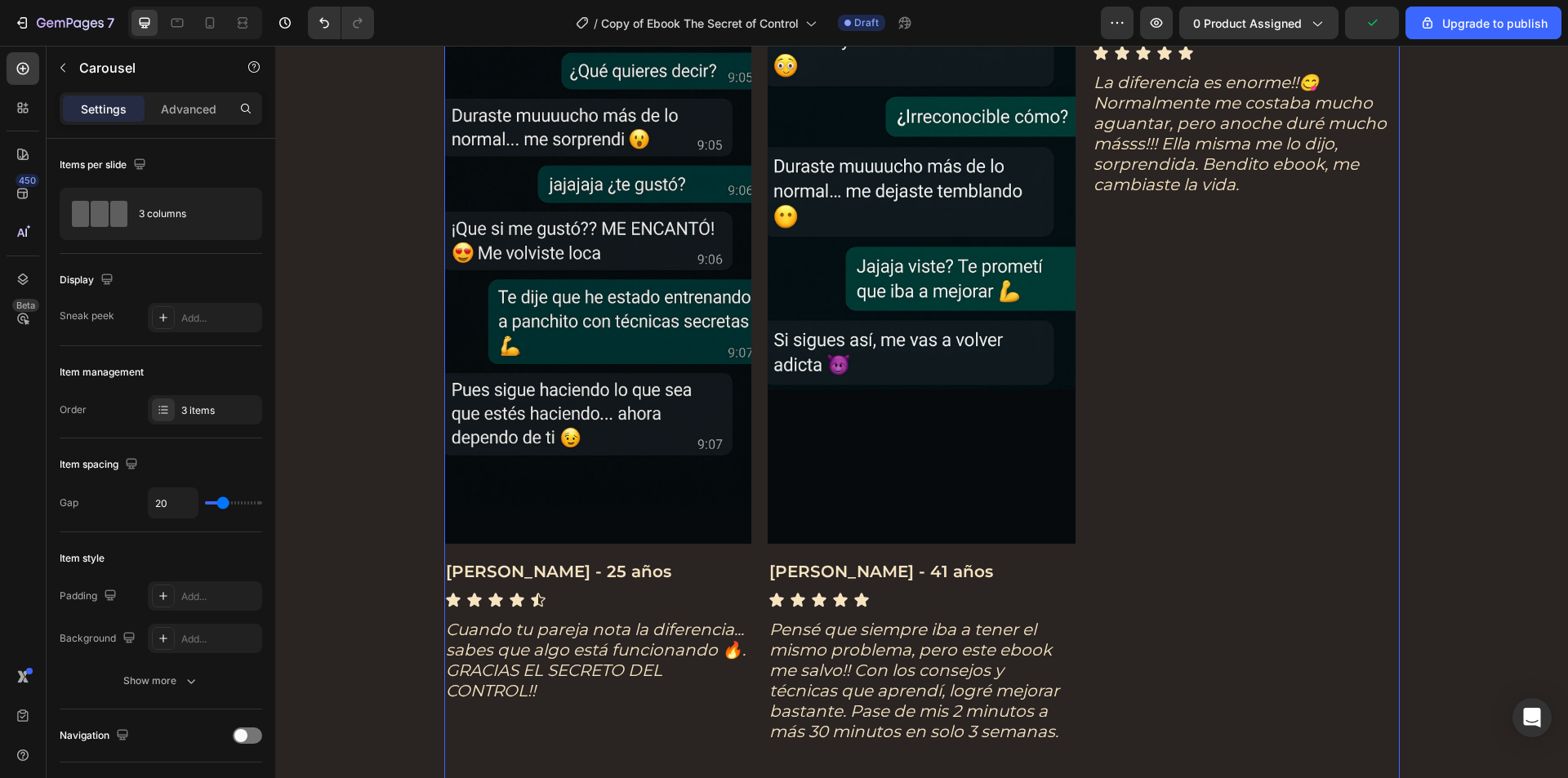
click at [917, 380] on img at bounding box center [921, 270] width 307 height 547
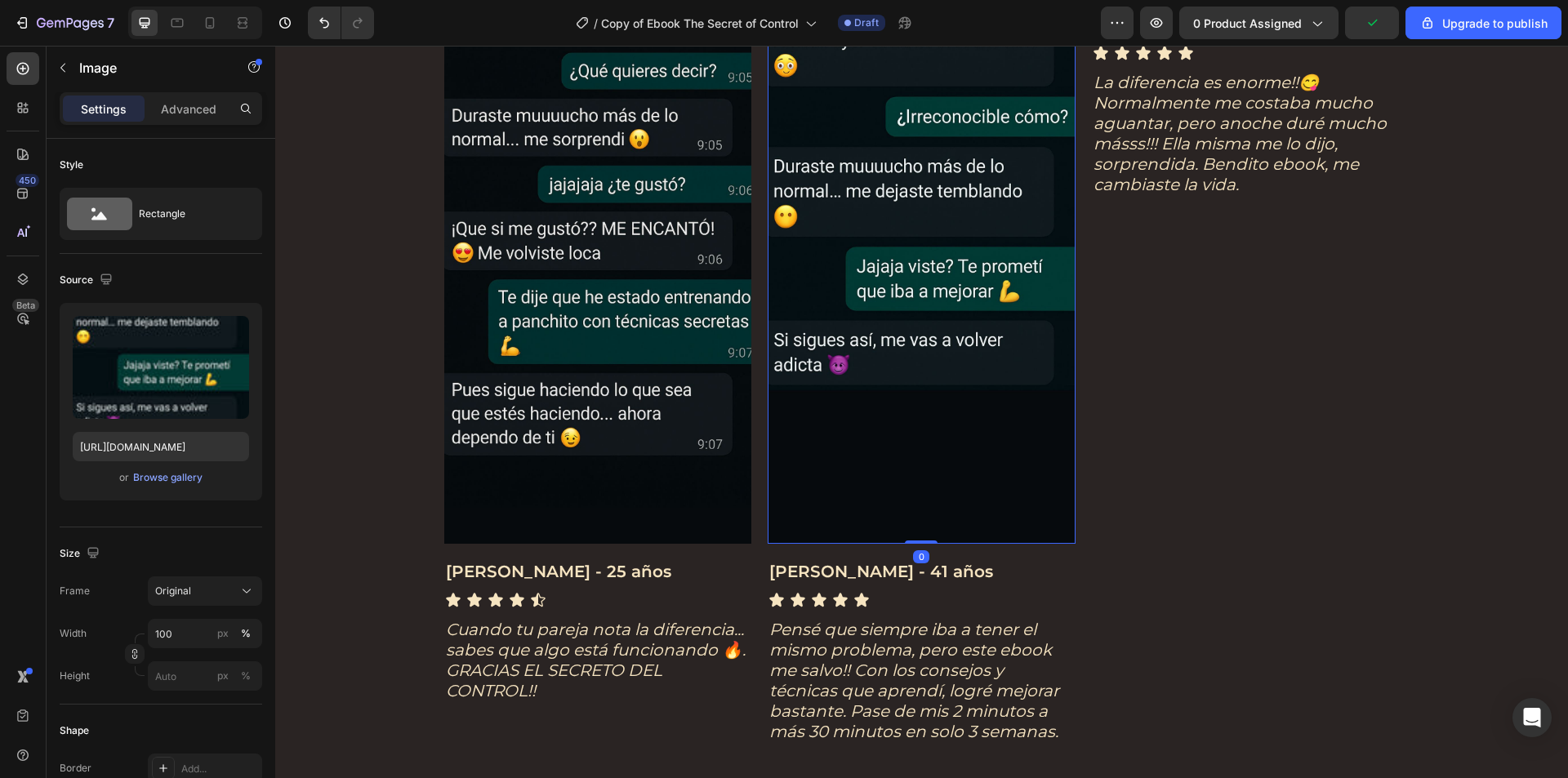
scroll to position [3771, 0]
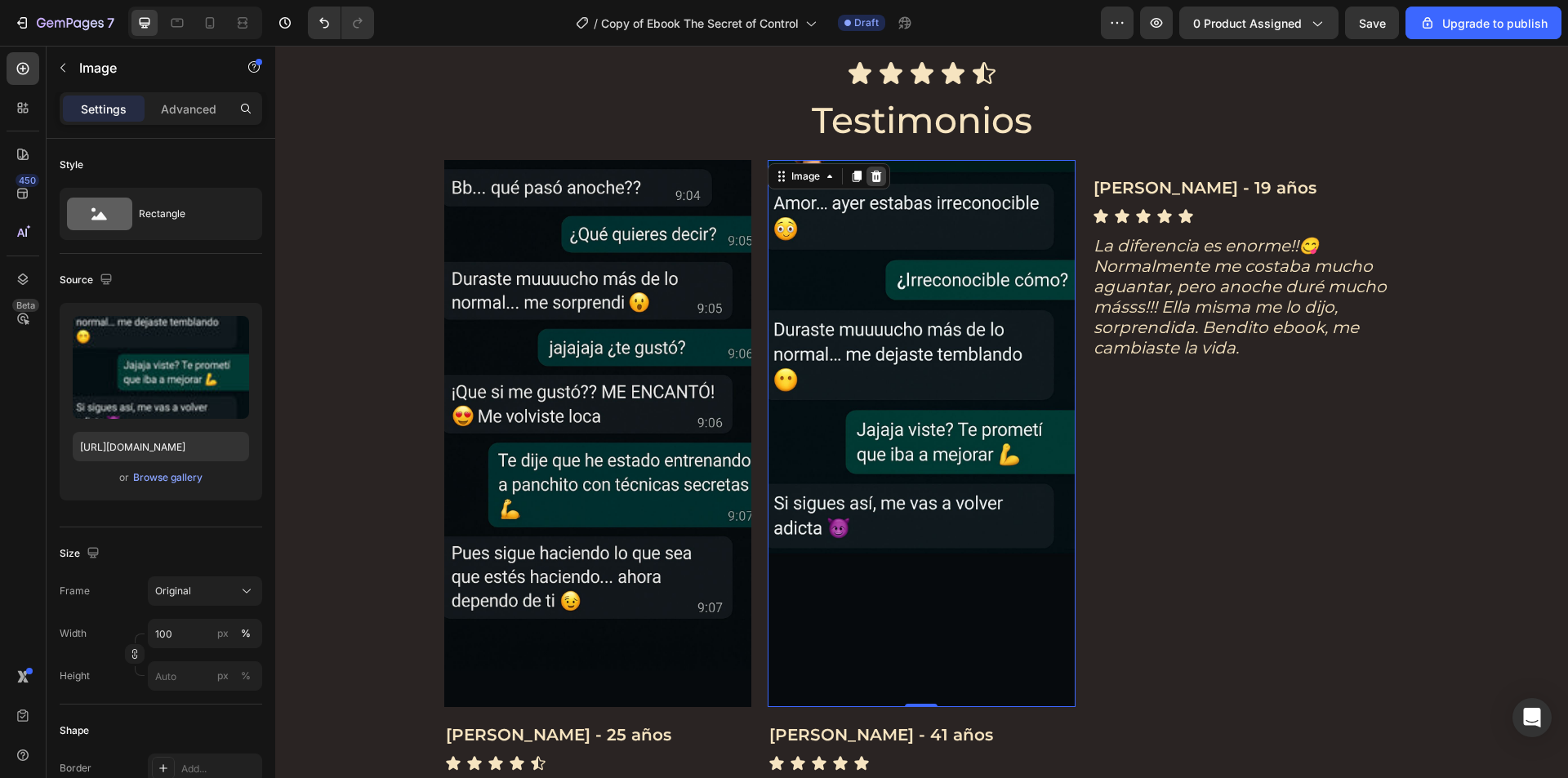
click at [879, 177] on div at bounding box center [876, 176] width 20 height 20
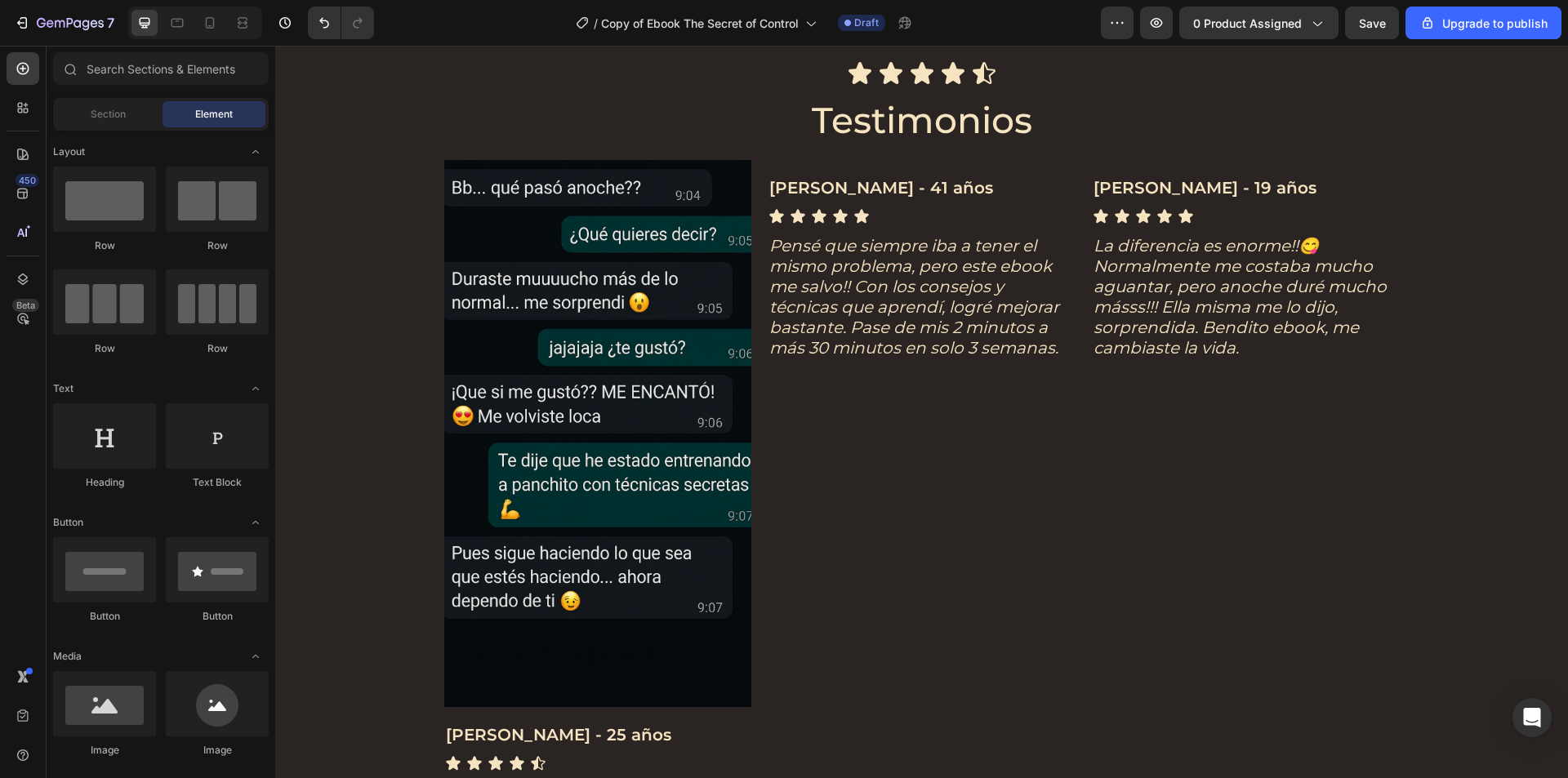
click at [1365, 41] on div "7 / Copy of Ebook The Secret of Control Draft Preview 0 product assigned Save U…" at bounding box center [784, 23] width 1568 height 46
click at [1385, 27] on span "Save" at bounding box center [1372, 23] width 27 height 14
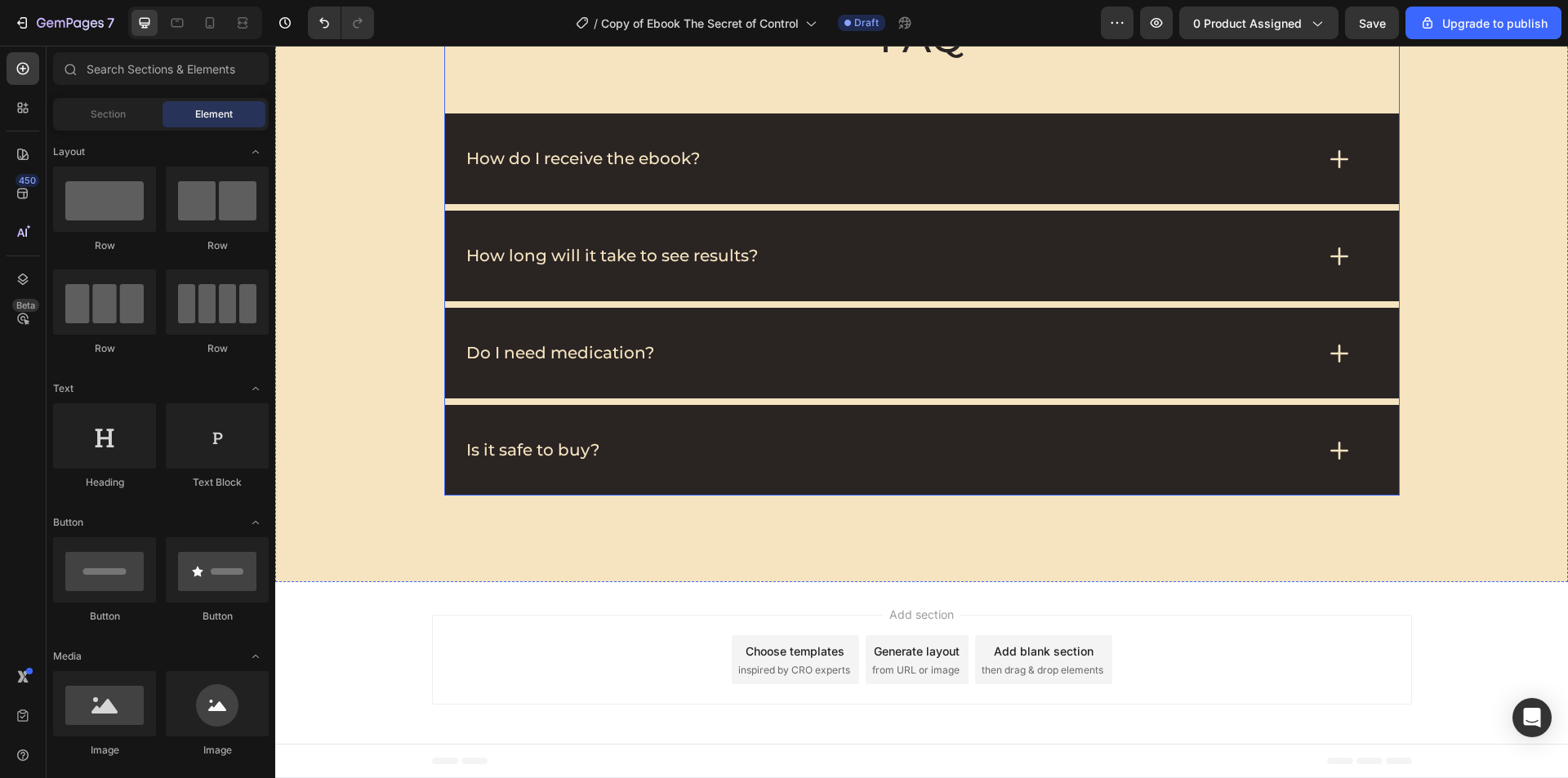
scroll to position [4819, 0]
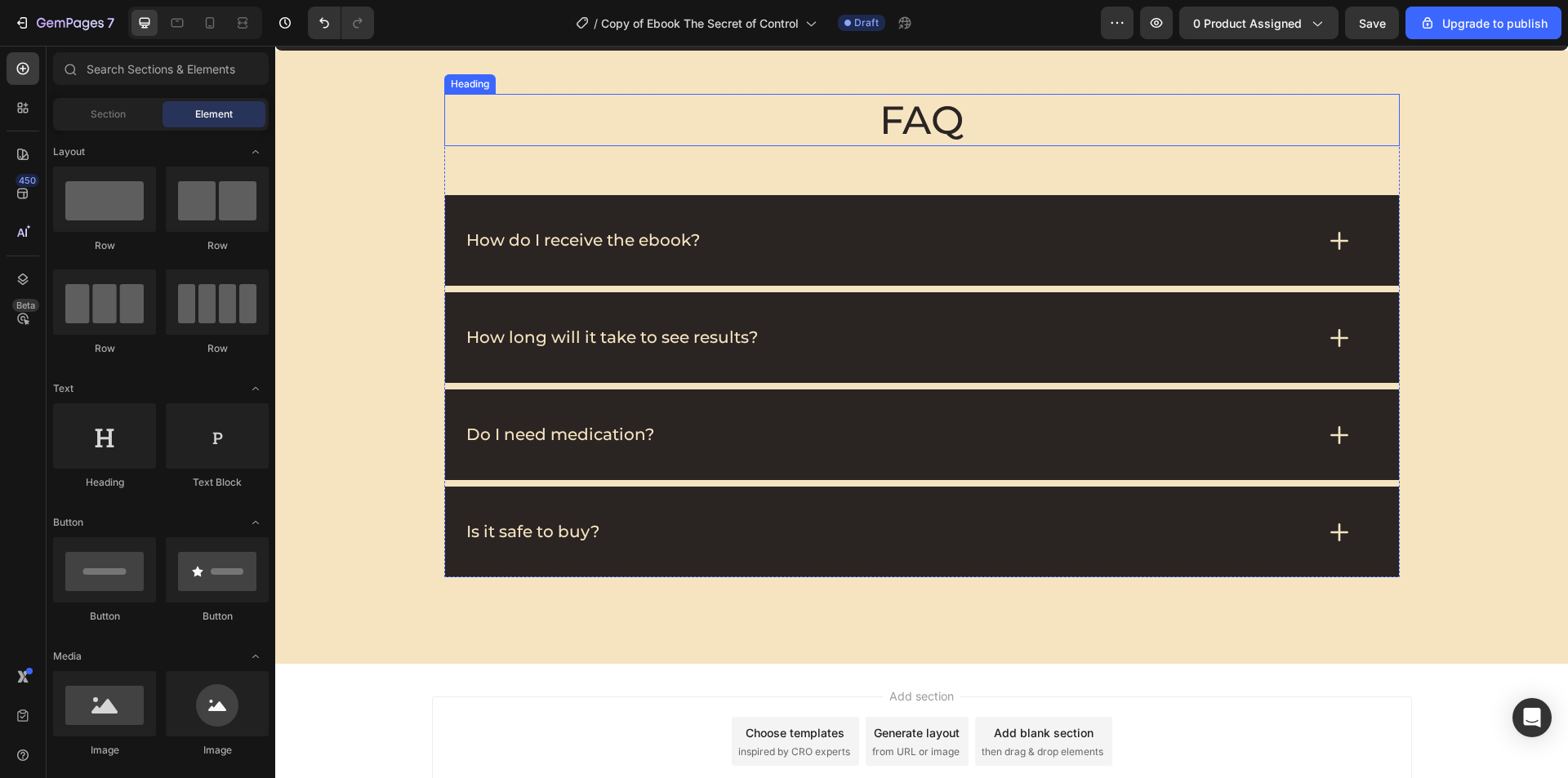
click at [853, 121] on h2 "FAQ" at bounding box center [921, 120] width 955 height 52
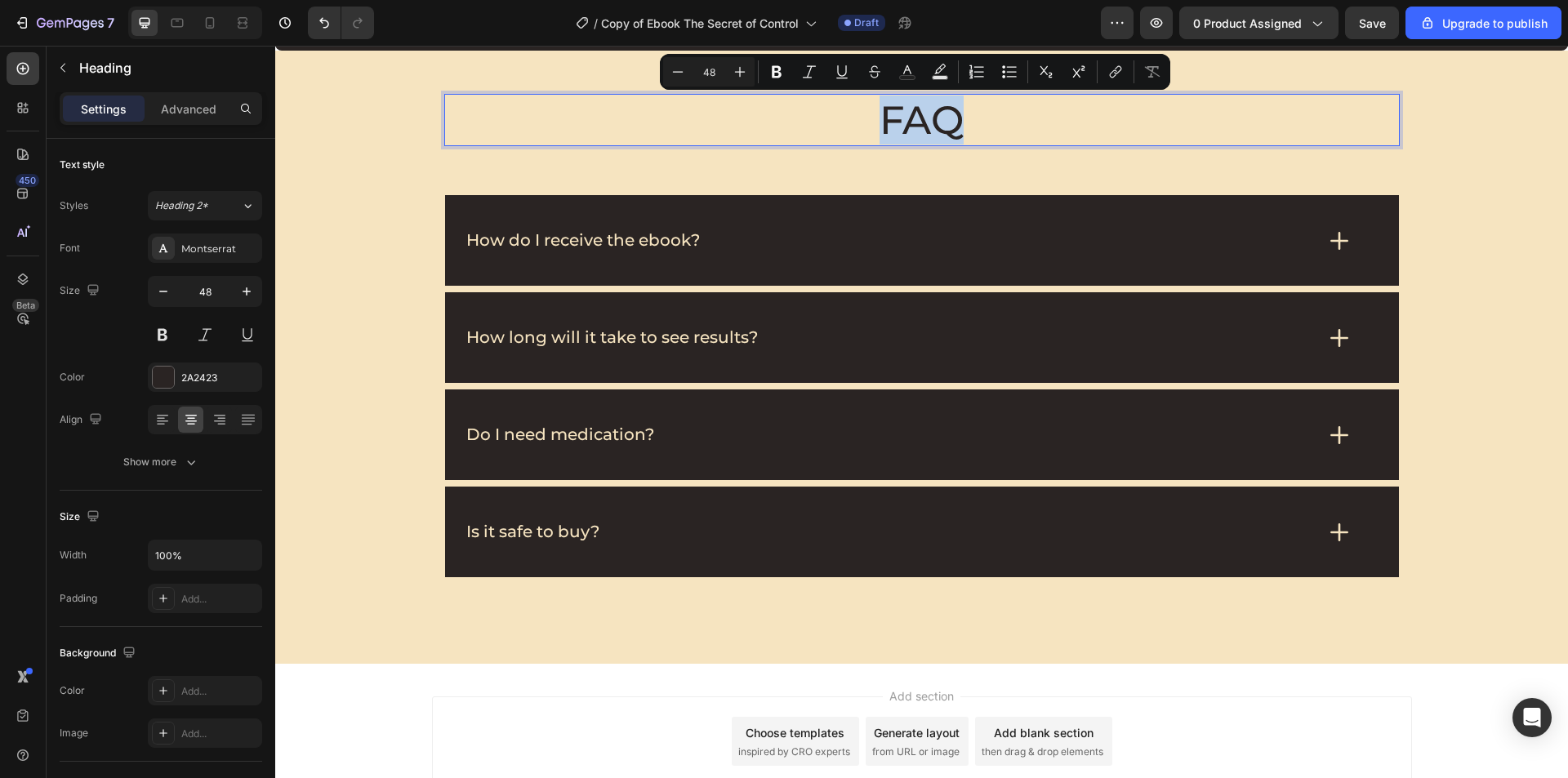
click at [873, 125] on p "FAQ" at bounding box center [922, 120] width 952 height 49
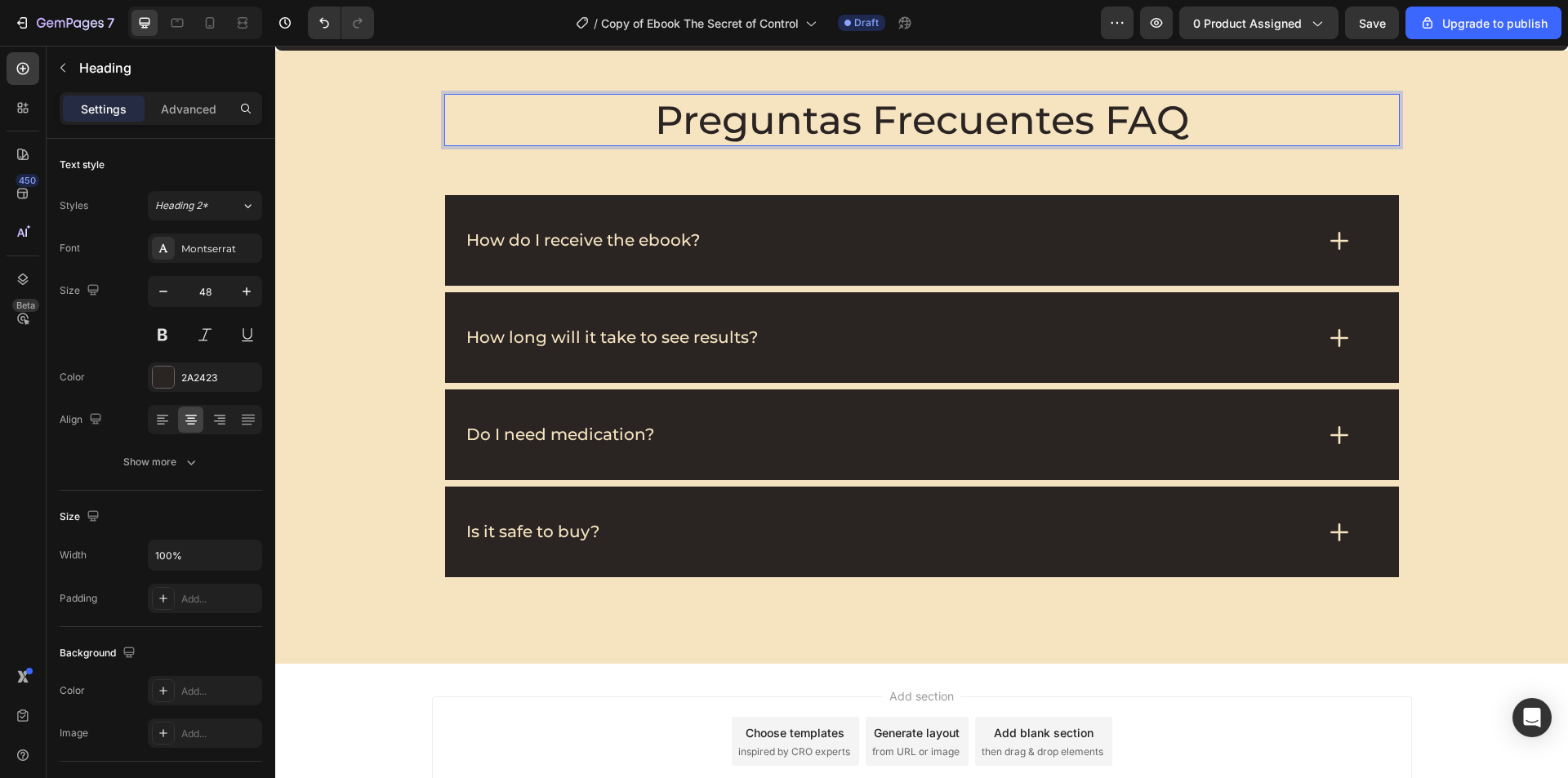
click at [1218, 125] on p "Preguntas Frecuentes FAQ" at bounding box center [922, 120] width 952 height 49
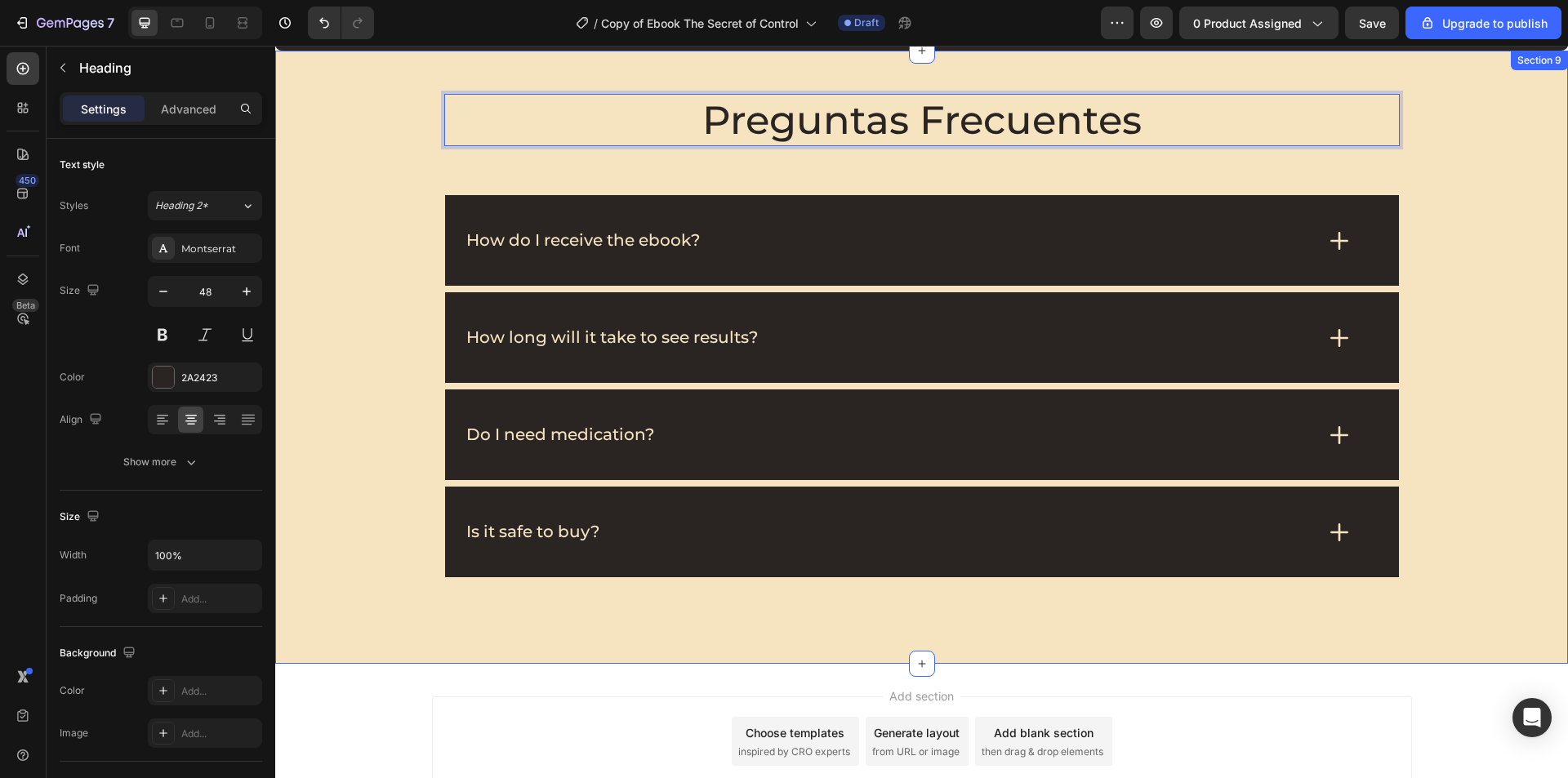
click at [1398, 224] on div "Preguntas Frecuentes Heading 60 How do I receive the ebook? How long will it ta…" at bounding box center [921, 336] width 1260 height 484
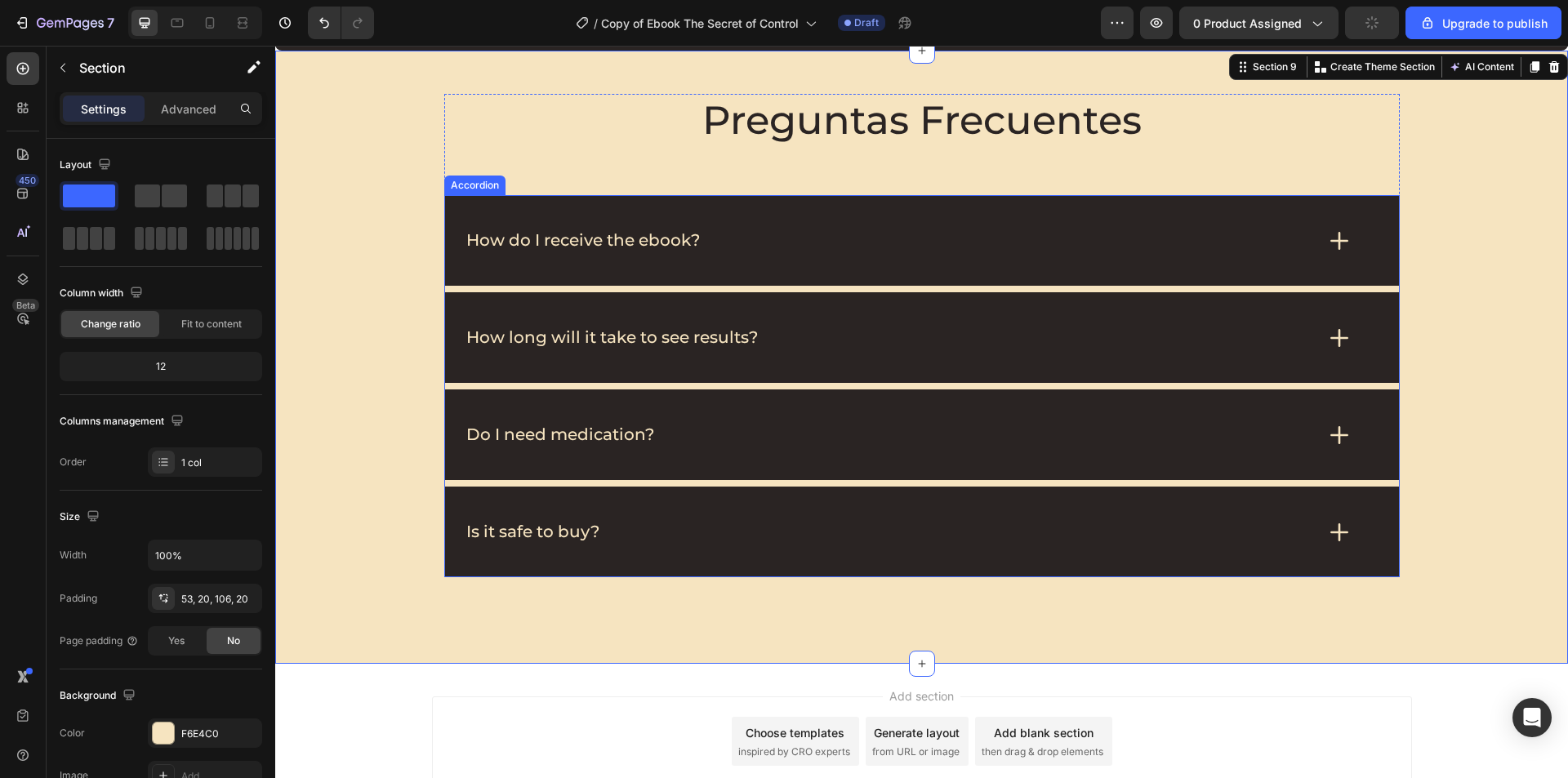
click at [648, 239] on p "How do I receive the ebook?" at bounding box center [582, 241] width 233 height 21
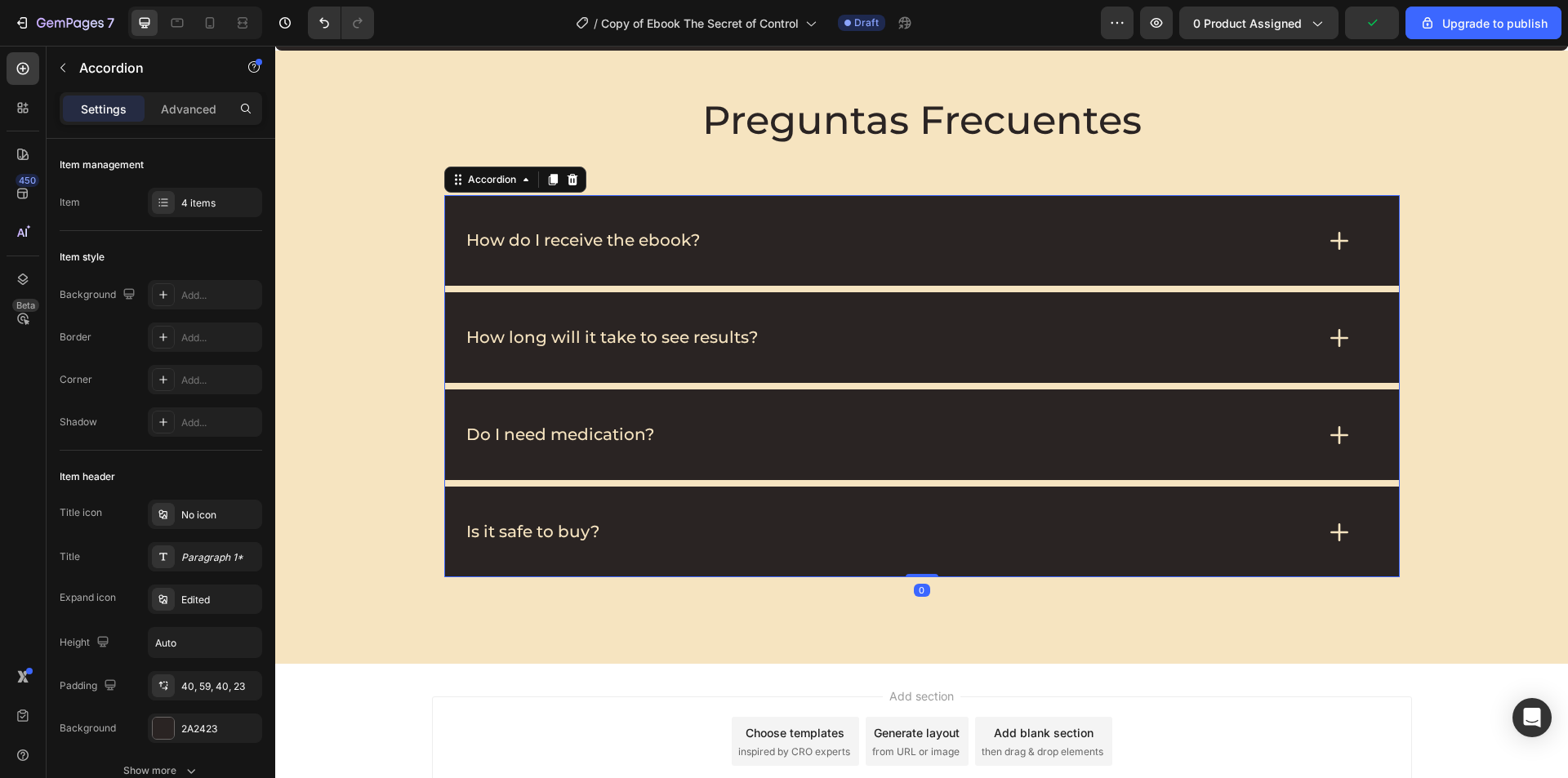
click at [648, 239] on p "How do I receive the ebook?" at bounding box center [582, 241] width 233 height 21
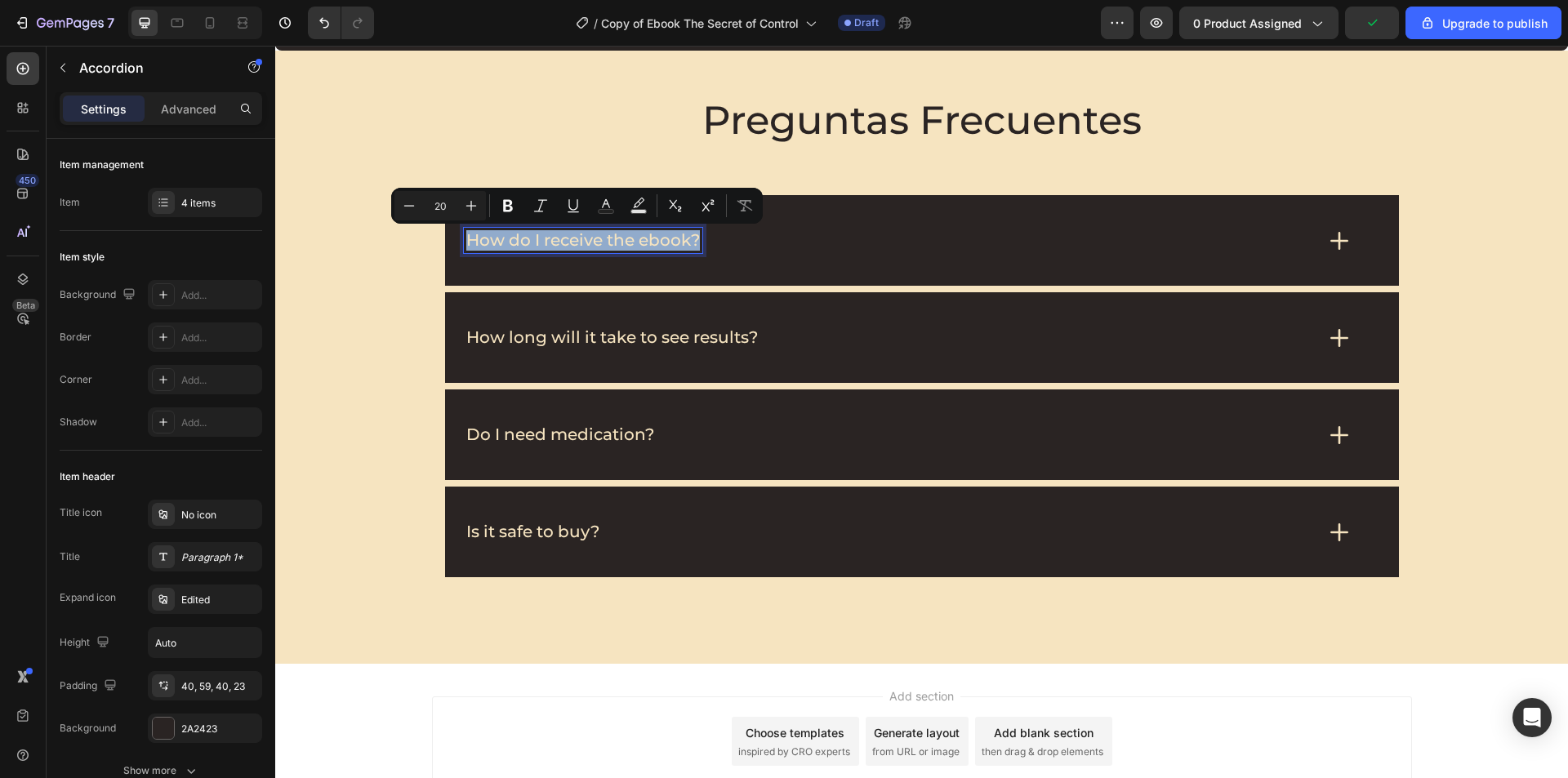
copy p "How do I receive the ebook?"
click at [600, 237] on p "How do I receive the ebook?" at bounding box center [582, 241] width 233 height 21
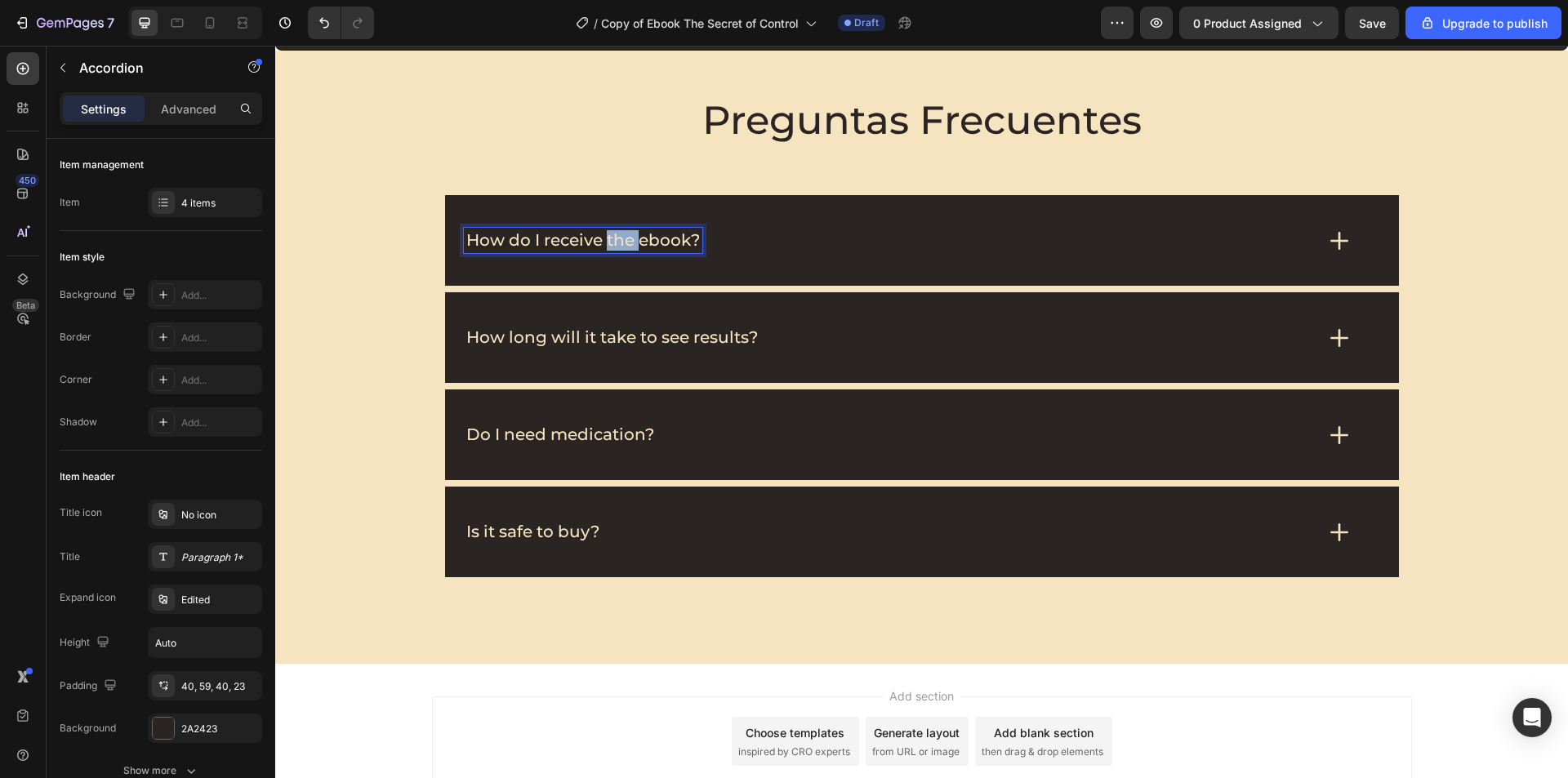
click at [600, 237] on p "How do I receive the ebook?" at bounding box center [582, 241] width 233 height 21
drag, startPoint x: 729, startPoint y: 237, endPoint x: 603, endPoint y: 237, distance: 126.0
click at [603, 237] on p "¿Cómo recibo el libro electrónico?" at bounding box center [606, 241] width 281 height 21
click at [841, 239] on div "¿Cómo recibo el ebook?" at bounding box center [889, 240] width 851 height 26
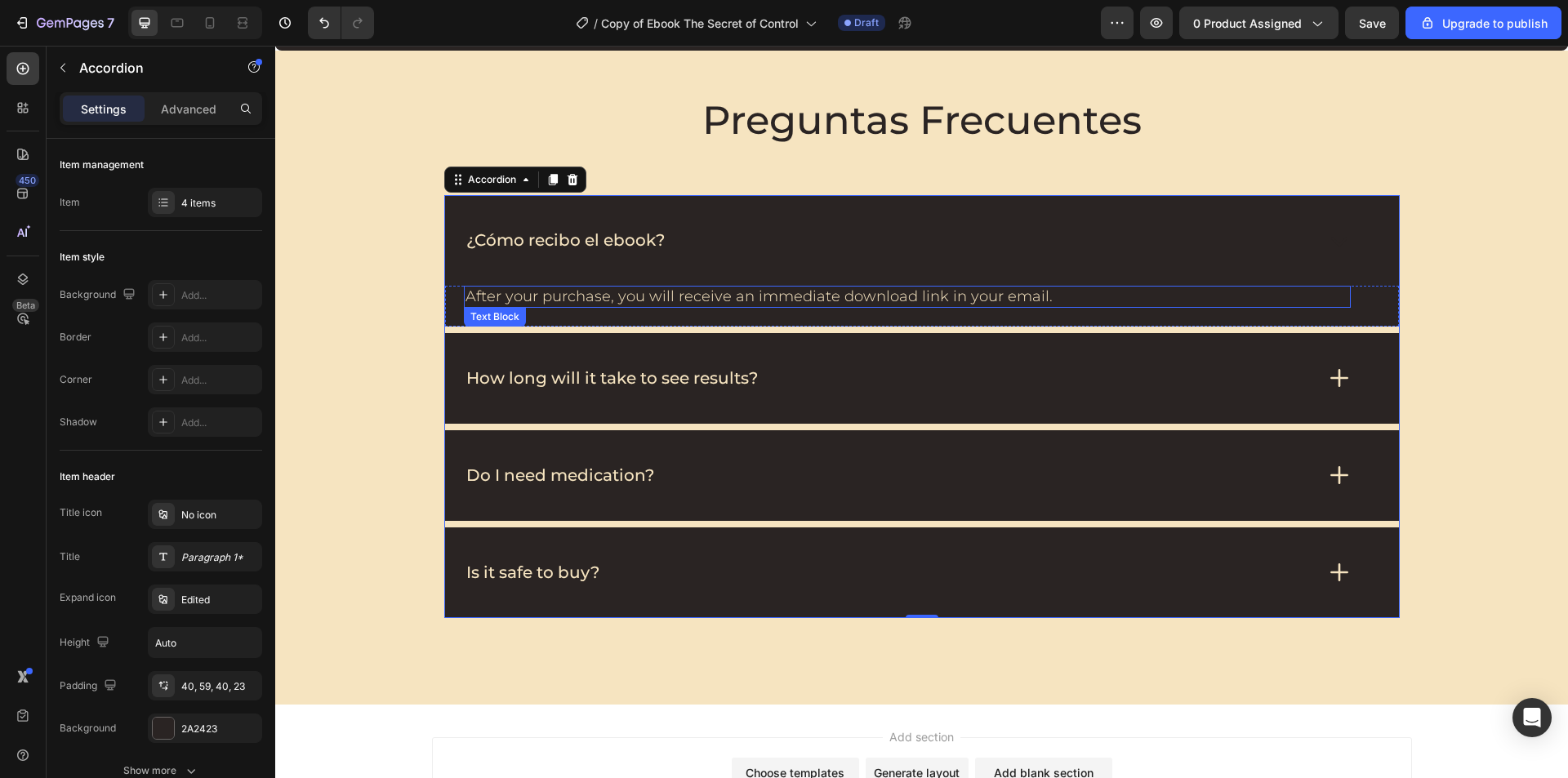
click at [738, 292] on p "After your purchase, you will receive an immediate download link in your email." at bounding box center [907, 297] width 883 height 19
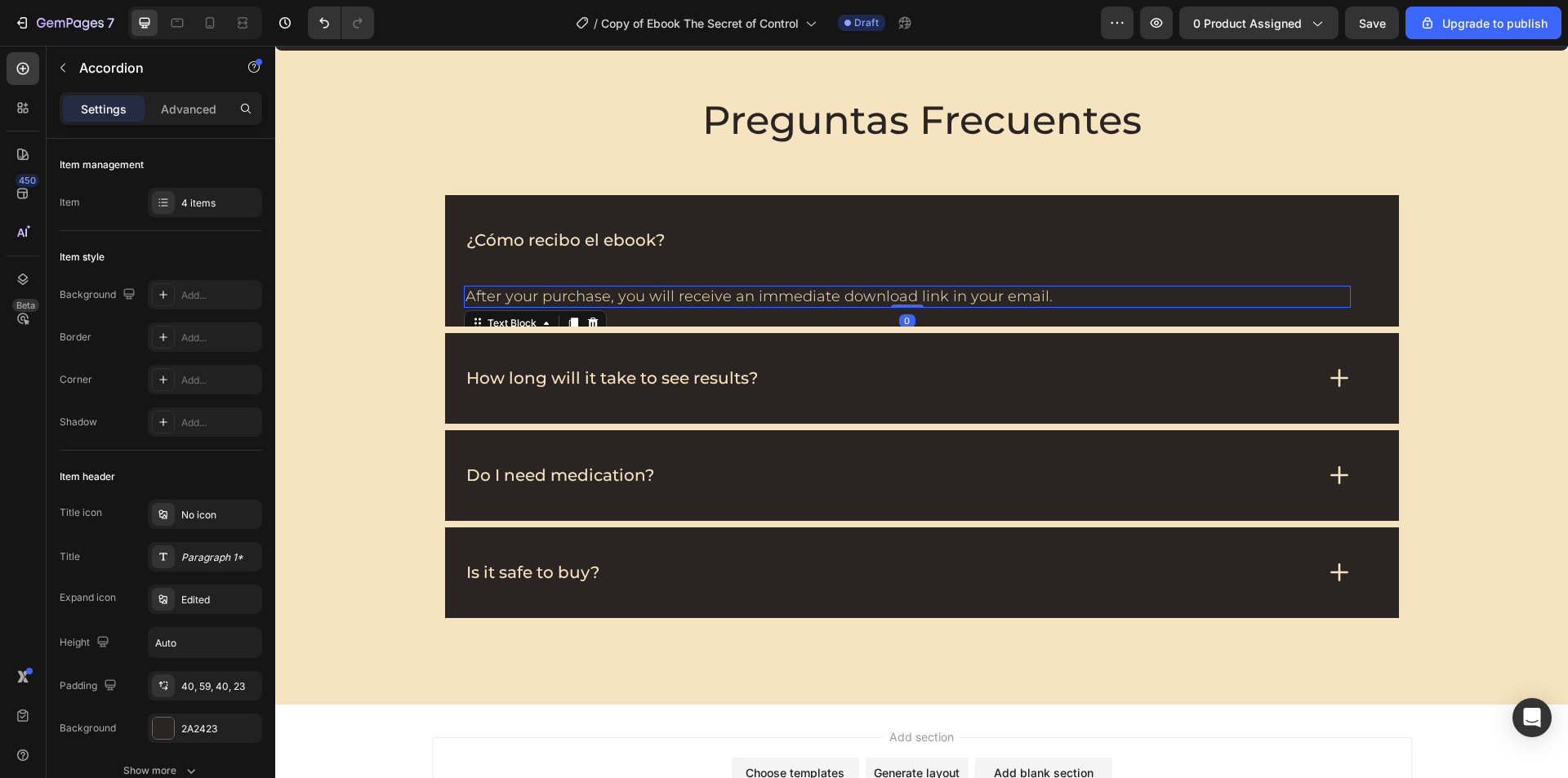
click at [738, 292] on p "After your purchase, you will receive an immediate download link in your email." at bounding box center [907, 297] width 883 height 19
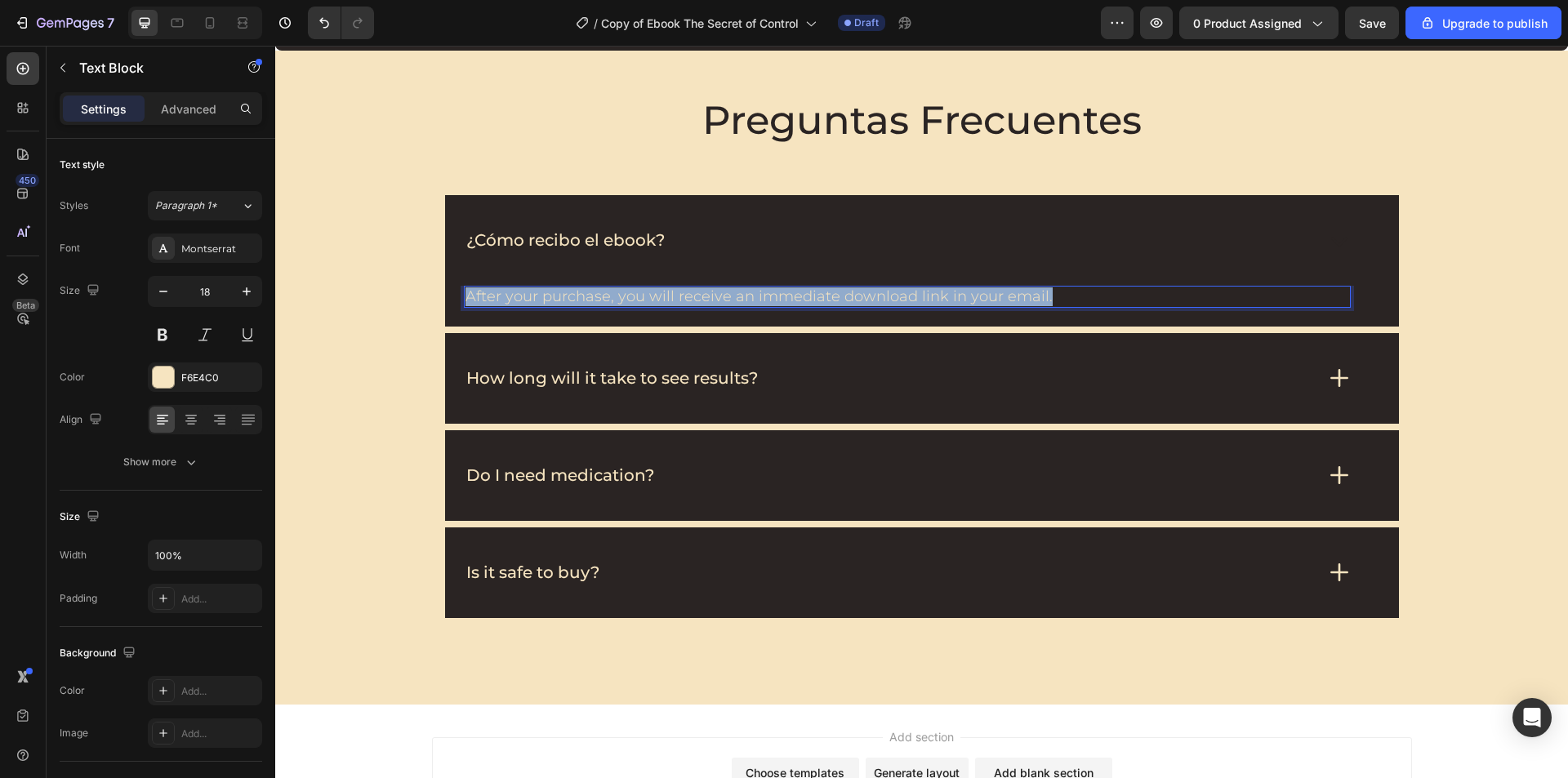
click at [738, 292] on p "After your purchase, you will receive an immediate download link in your email." at bounding box center [907, 297] width 883 height 19
copy p "After your purchase, you will receive an immediate download link in your email."
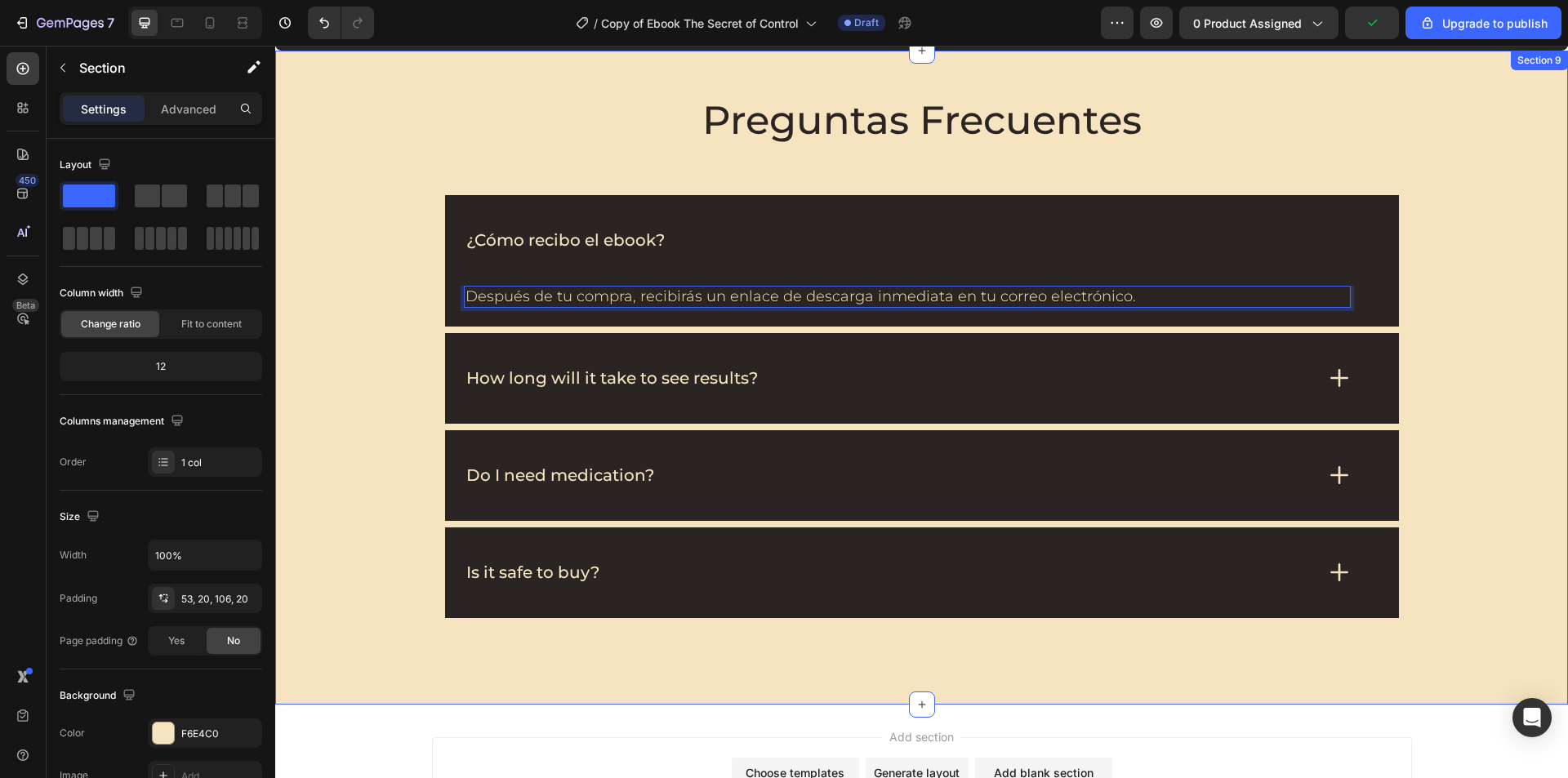
click at [1468, 280] on div "Preguntas Frecuentes Heading ¿Cómo recibo el ebook? Después de tu compra, recib…" at bounding box center [921, 356] width 1260 height 525
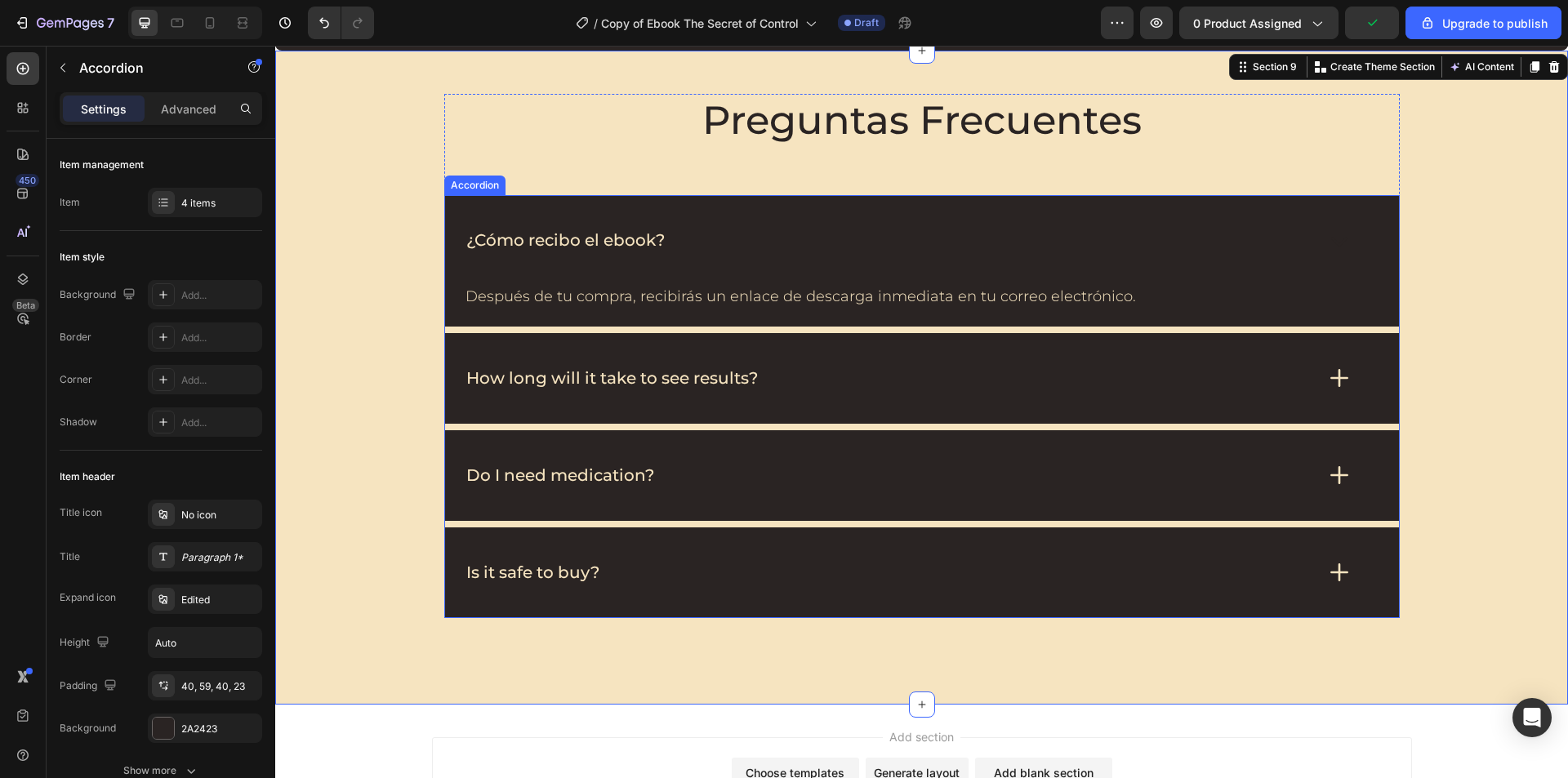
click at [1081, 232] on div "¿Cómo recibo el ebook?" at bounding box center [889, 240] width 851 height 26
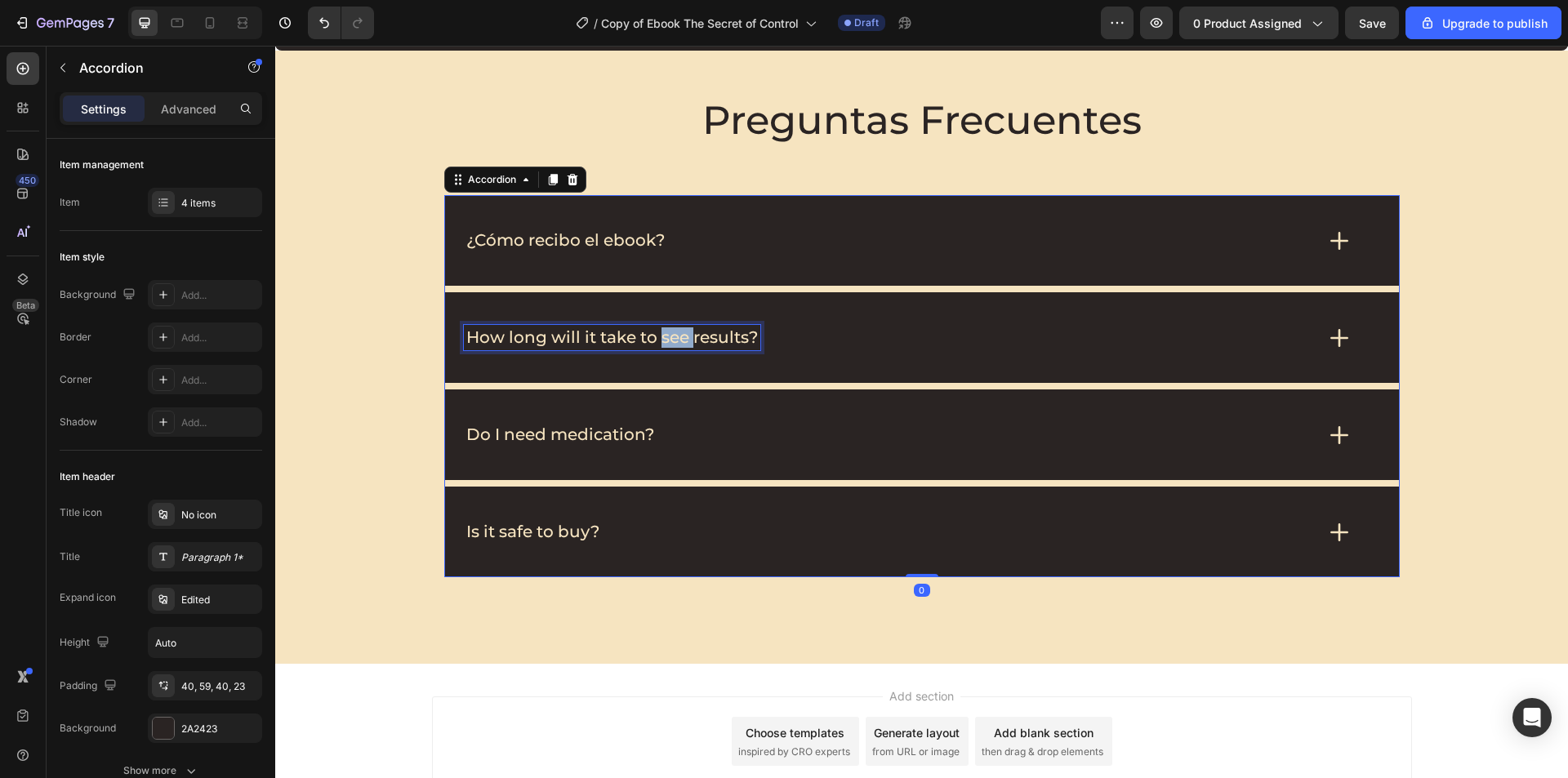
click at [674, 331] on p "How long will it take to see results?" at bounding box center [611, 338] width 291 height 21
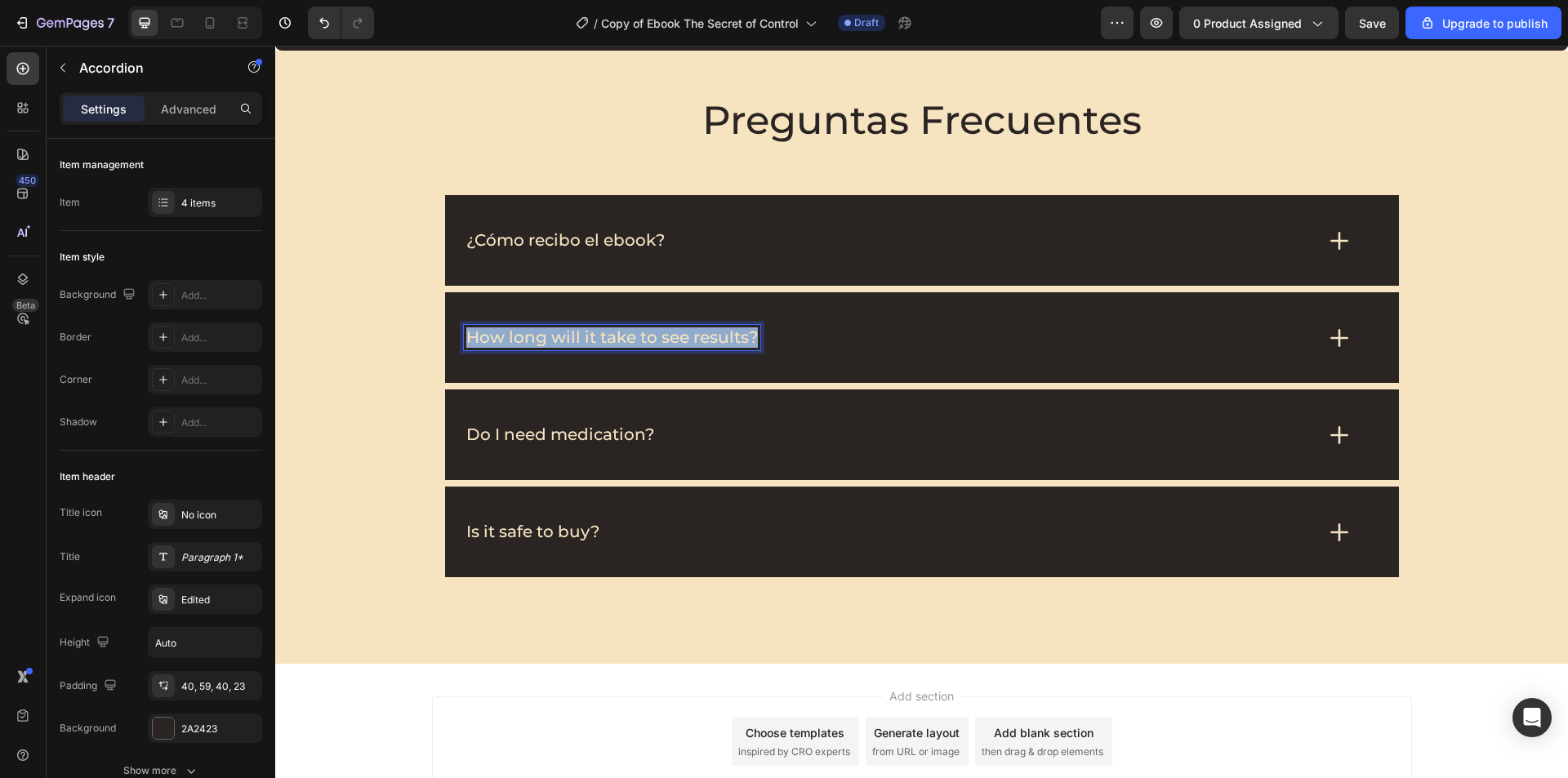
click at [674, 331] on p "How long will it take to see results?" at bounding box center [611, 338] width 291 height 21
copy p "How long will it take to see results?"
click at [860, 340] on div "¿Cuánto tiempo tardaré en ver resultados?" at bounding box center [889, 338] width 851 height 26
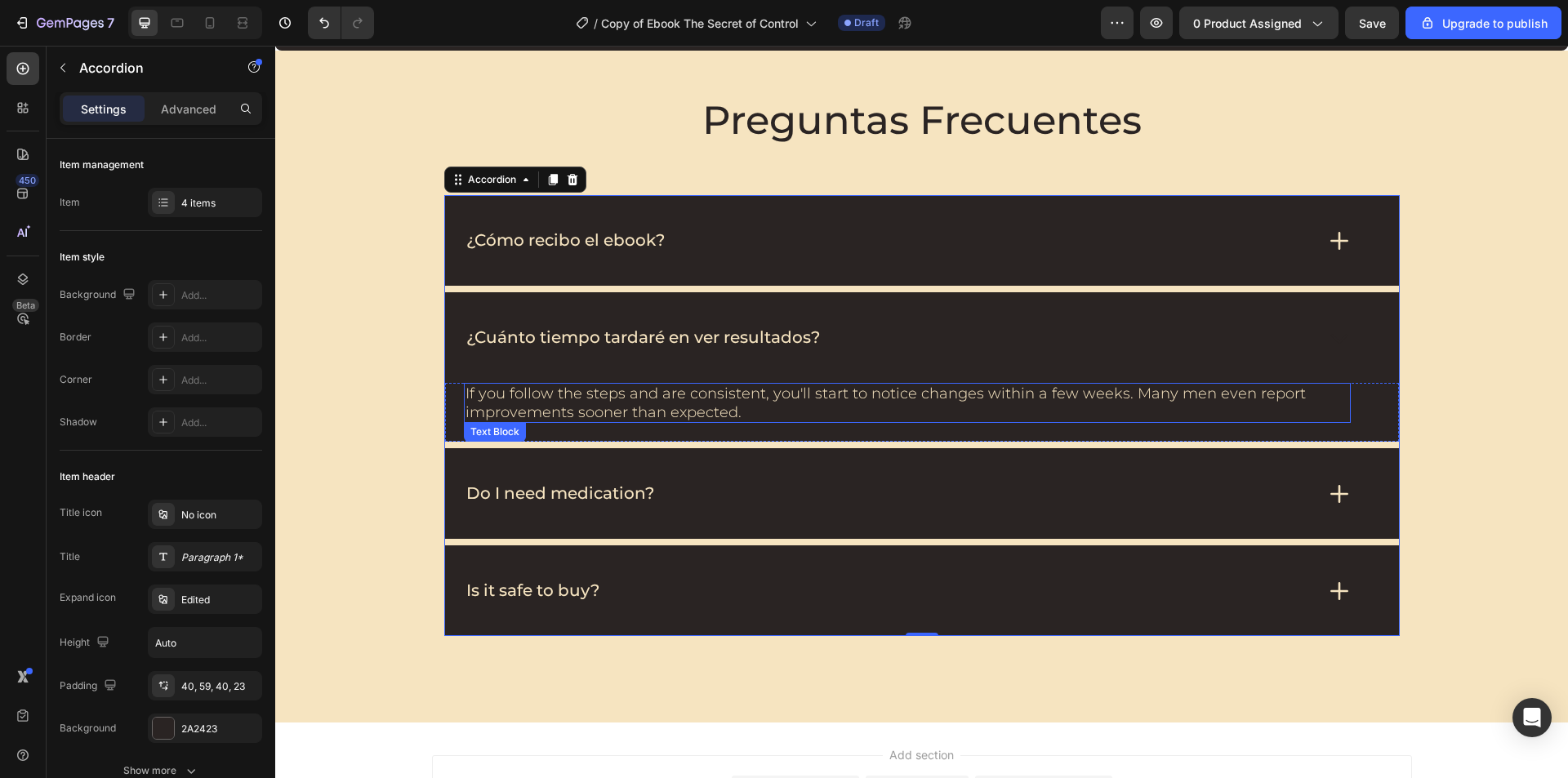
click at [771, 401] on p "If you follow the steps and are consistent, you'll start to notice changes with…" at bounding box center [907, 402] width 883 height 37
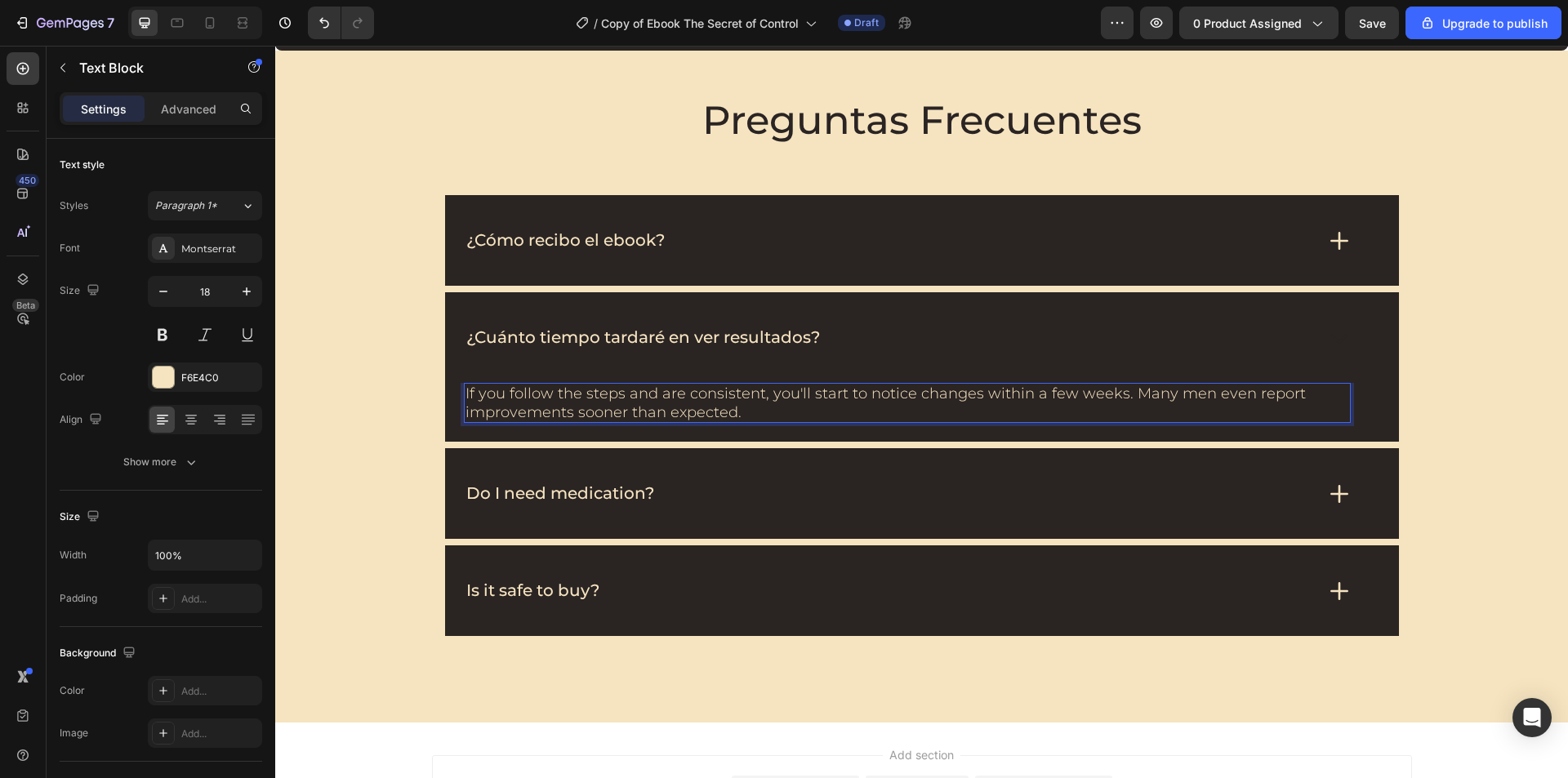
click at [771, 401] on p "If you follow the steps and are consistent, you'll start to notice changes with…" at bounding box center [907, 402] width 883 height 37
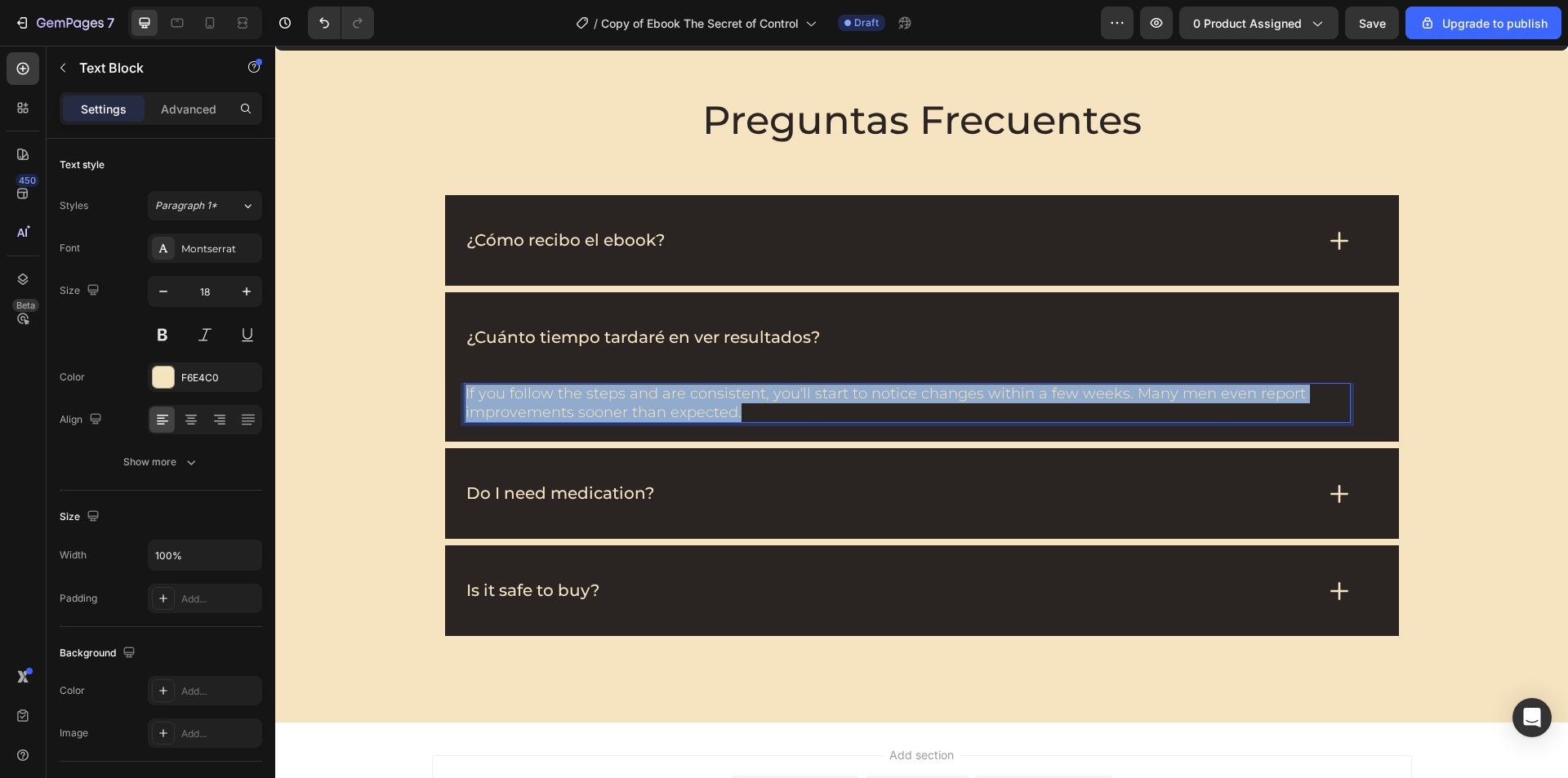
click at [771, 401] on p "If you follow the steps and are consistent, you'll start to notice changes with…" at bounding box center [907, 402] width 883 height 37
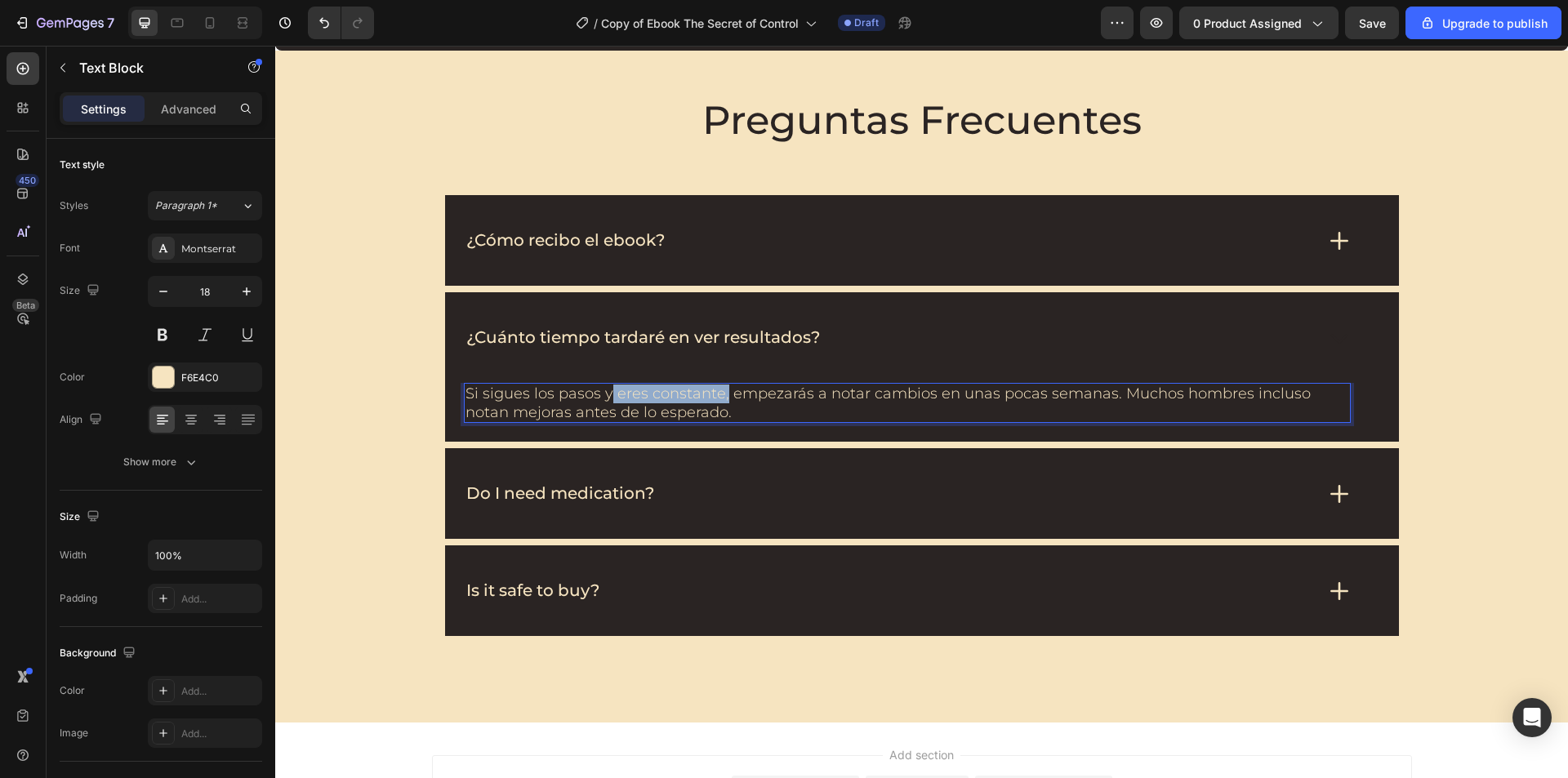
drag, startPoint x: 714, startPoint y: 396, endPoint x: 600, endPoint y: 402, distance: 114.2
click at [600, 402] on p "Si sigues los pasos y eres constante, empezarás a notar cambios en unas pocas s…" at bounding box center [907, 402] width 883 height 37
click at [942, 399] on p "Si sigues los pasos, empezarás a notar cambios en unas pocas semanas. Muchos ho…" at bounding box center [907, 402] width 883 height 37
click at [547, 489] on p "Do I need medication?" at bounding box center [560, 494] width 188 height 21
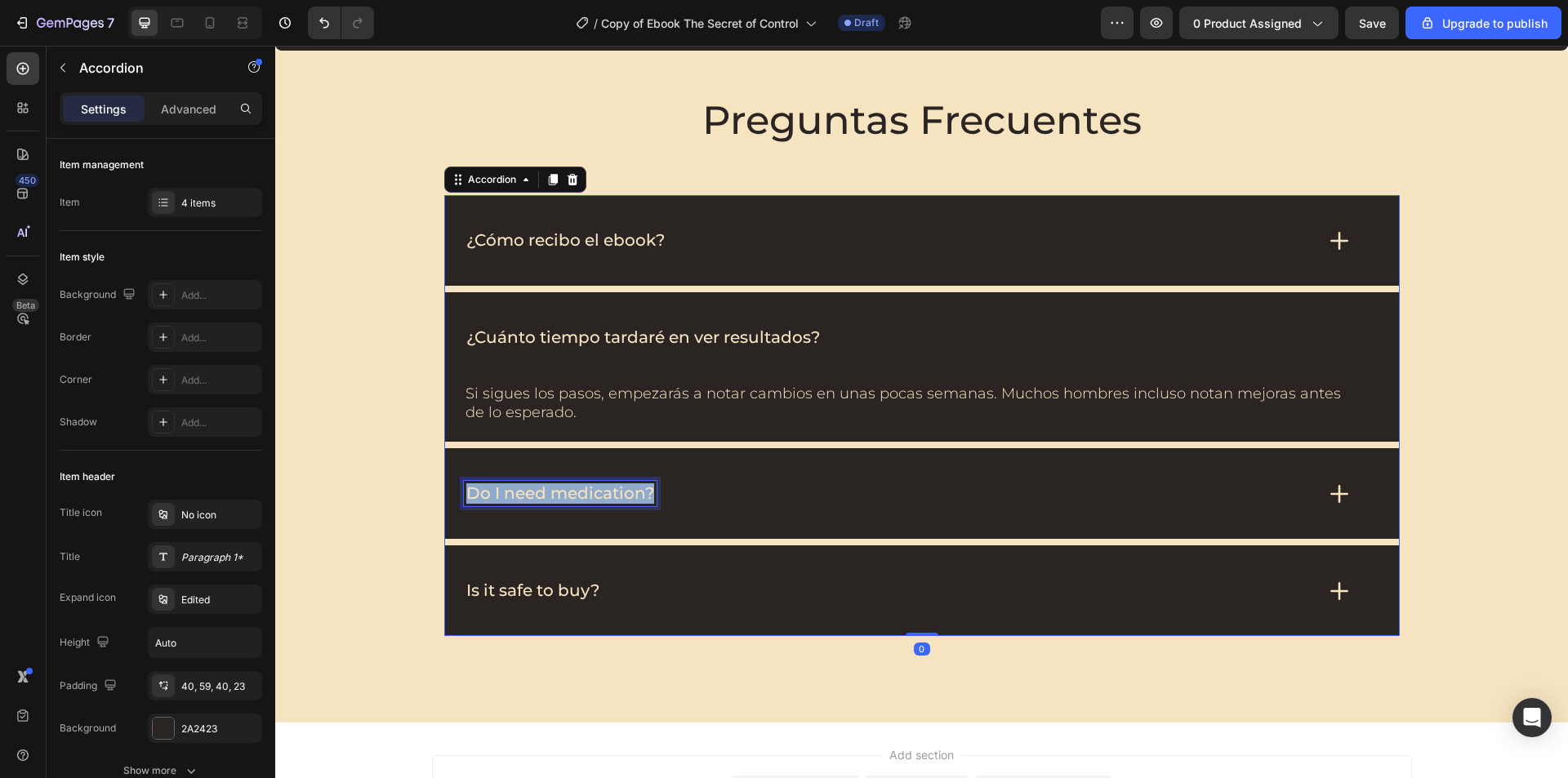
click at [547, 489] on p "Do I need medication?" at bounding box center [560, 494] width 188 height 21
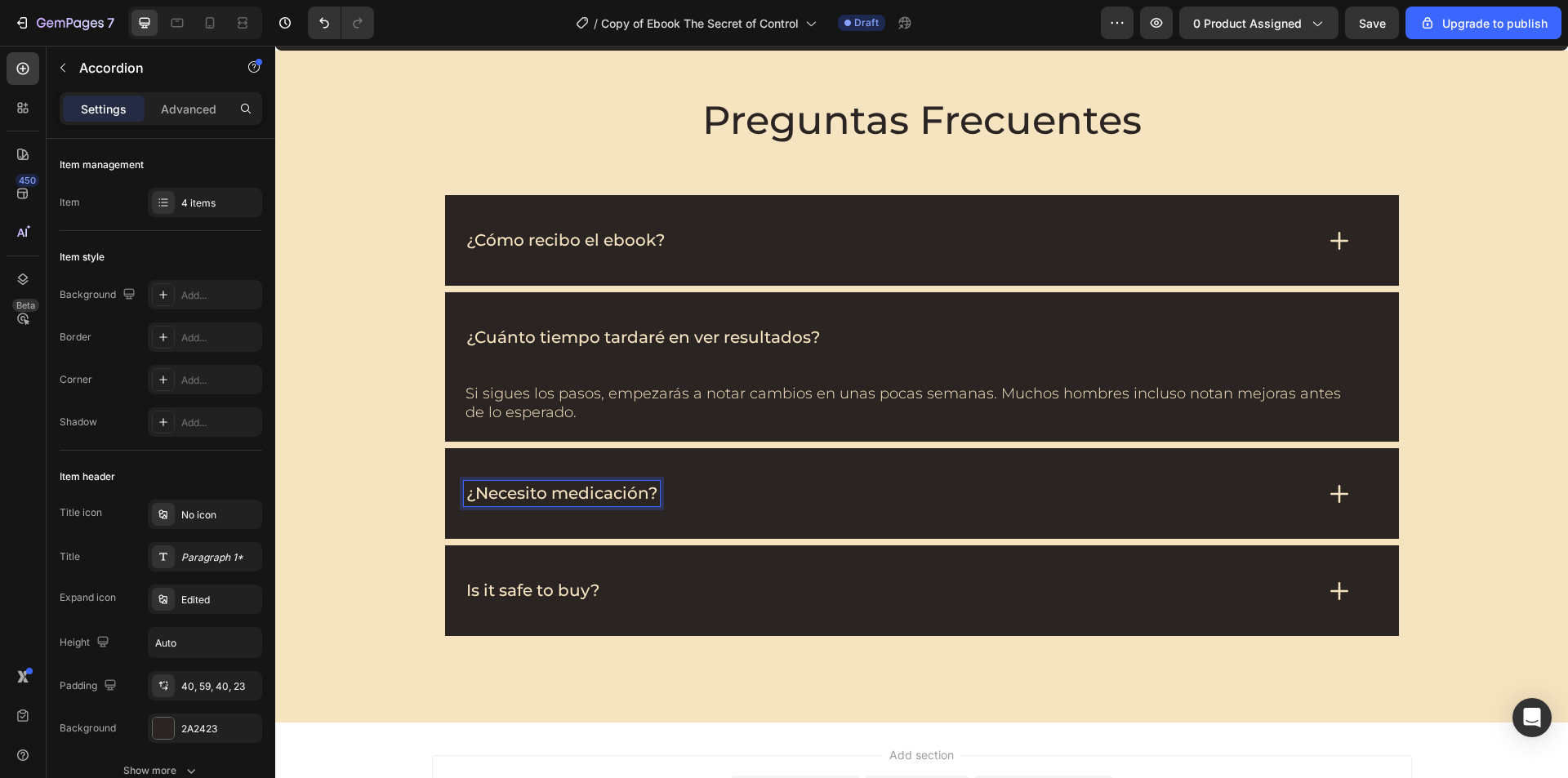
click at [778, 491] on div "¿Necesito medicación?" at bounding box center [889, 493] width 851 height 26
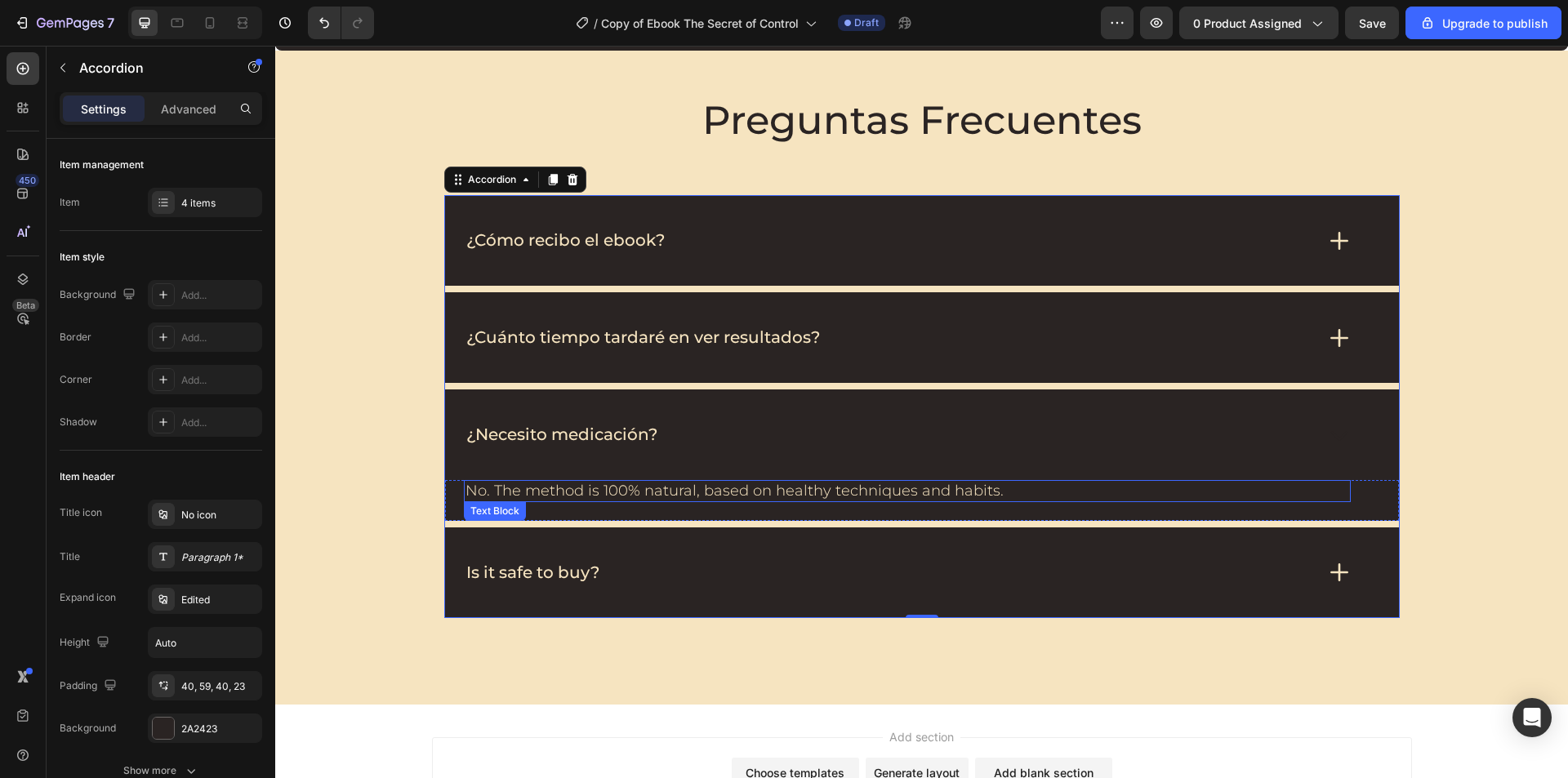
click at [729, 496] on p "No. The method is 100% natural, based on healthy techniques and habits." at bounding box center [907, 491] width 883 height 19
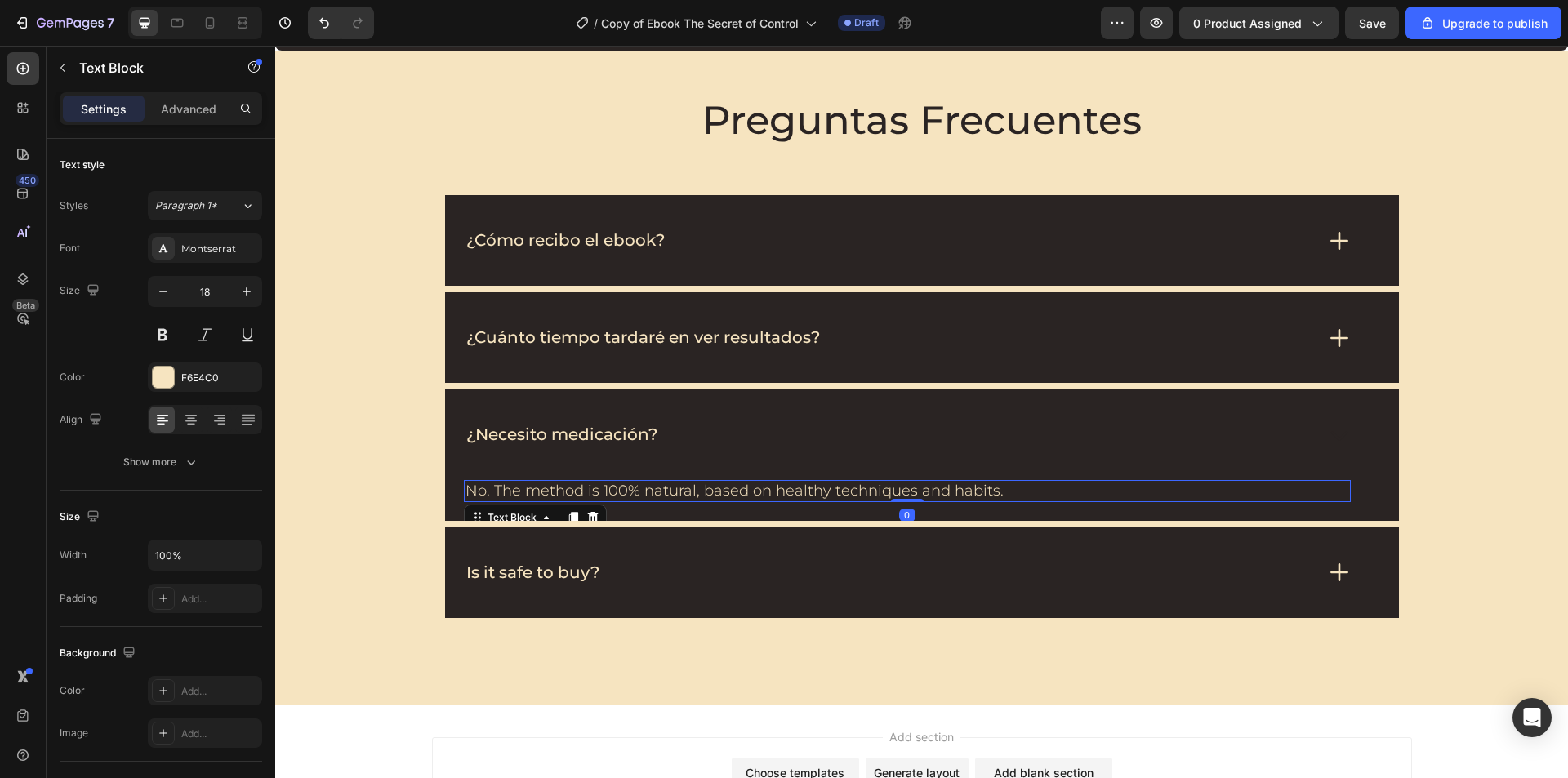
click at [729, 496] on p "No. The method is 100% natural, based on healthy techniques and habits." at bounding box center [907, 491] width 883 height 19
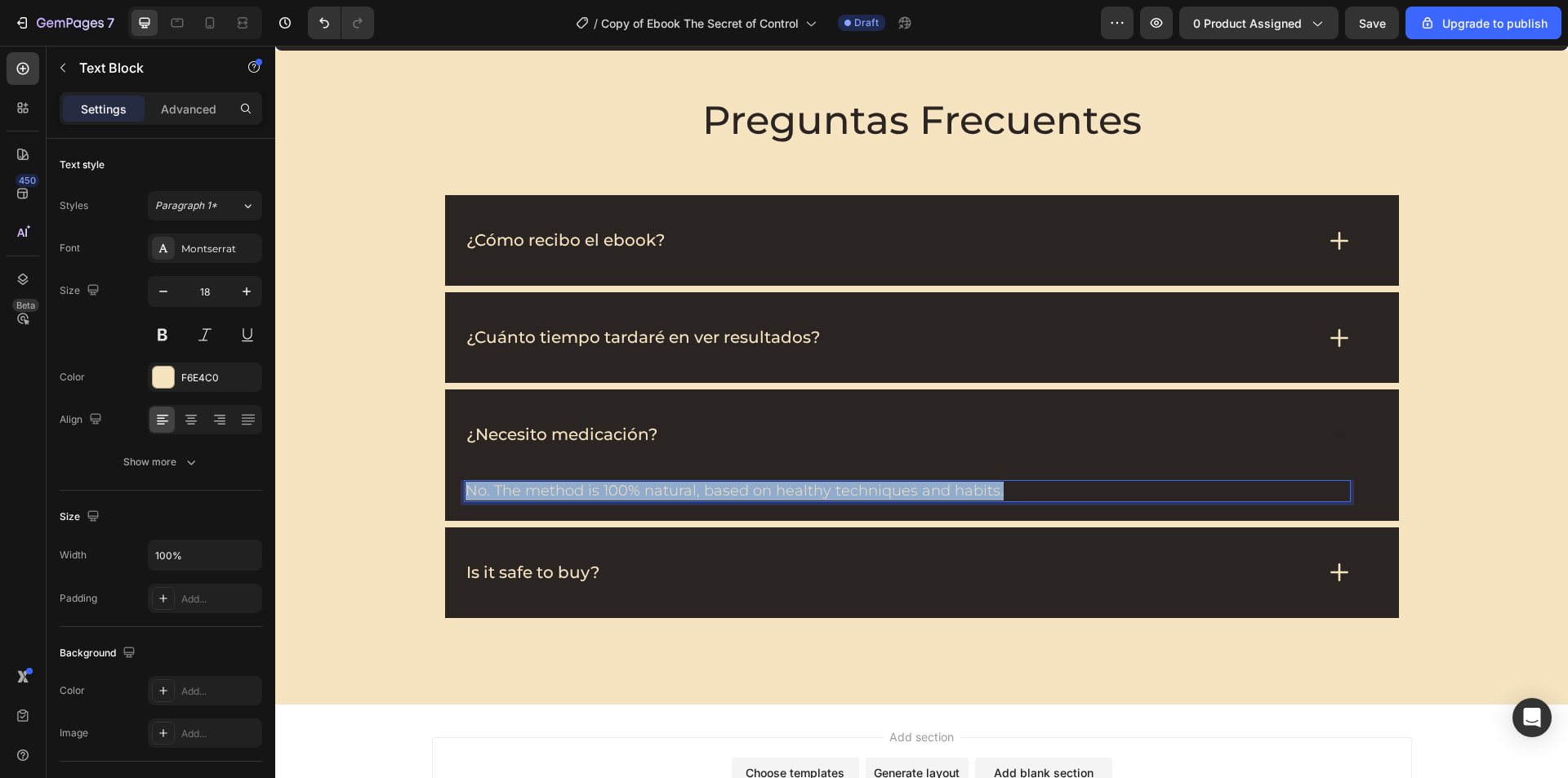
click at [729, 496] on p "No. The method is 100% natural, based on healthy techniques and habits." at bounding box center [907, 491] width 883 height 19
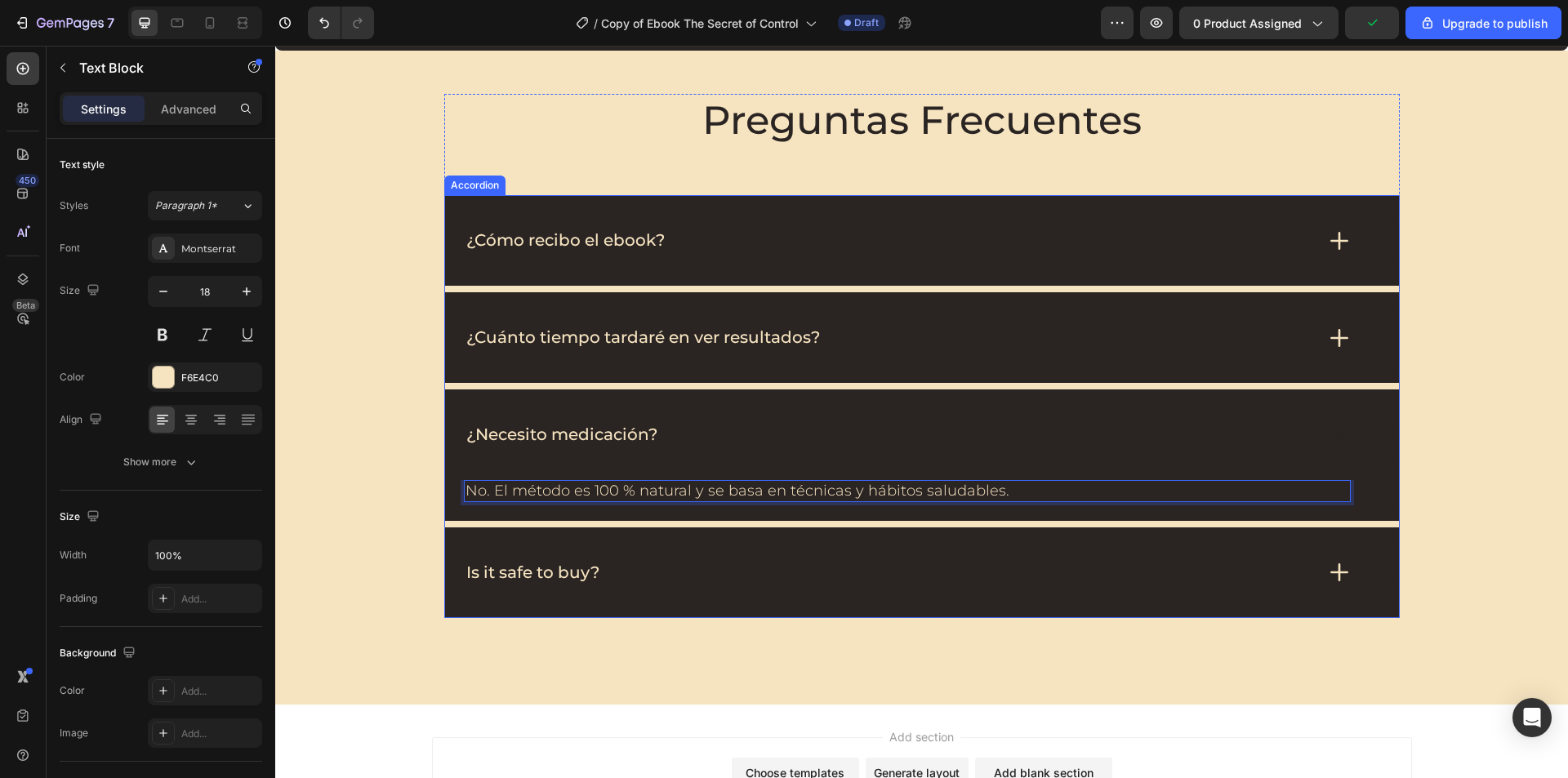
click at [559, 571] on p "Is it safe to buy?" at bounding box center [532, 573] width 133 height 21
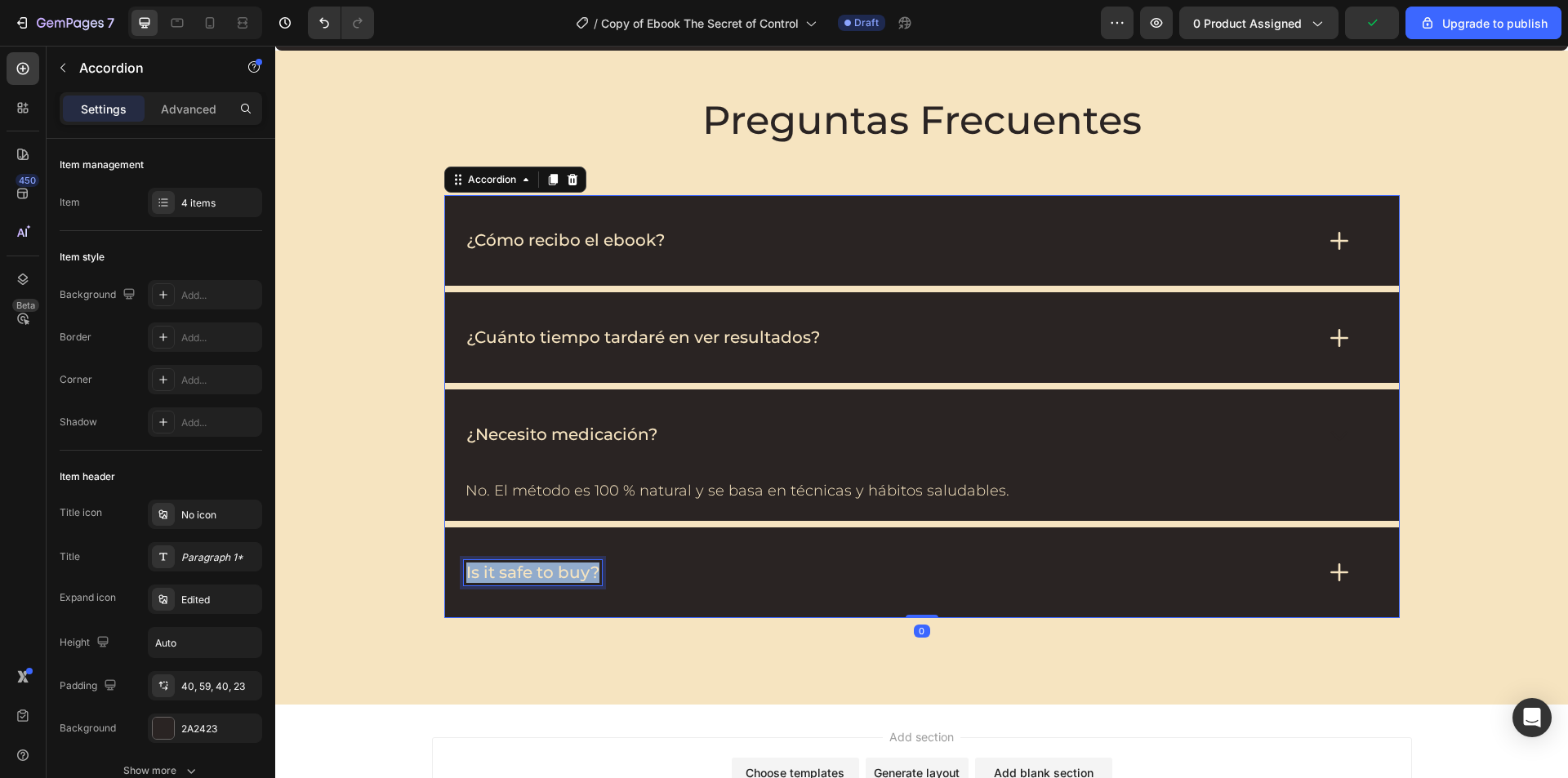
click at [559, 571] on p "Is it safe to buy?" at bounding box center [532, 573] width 133 height 21
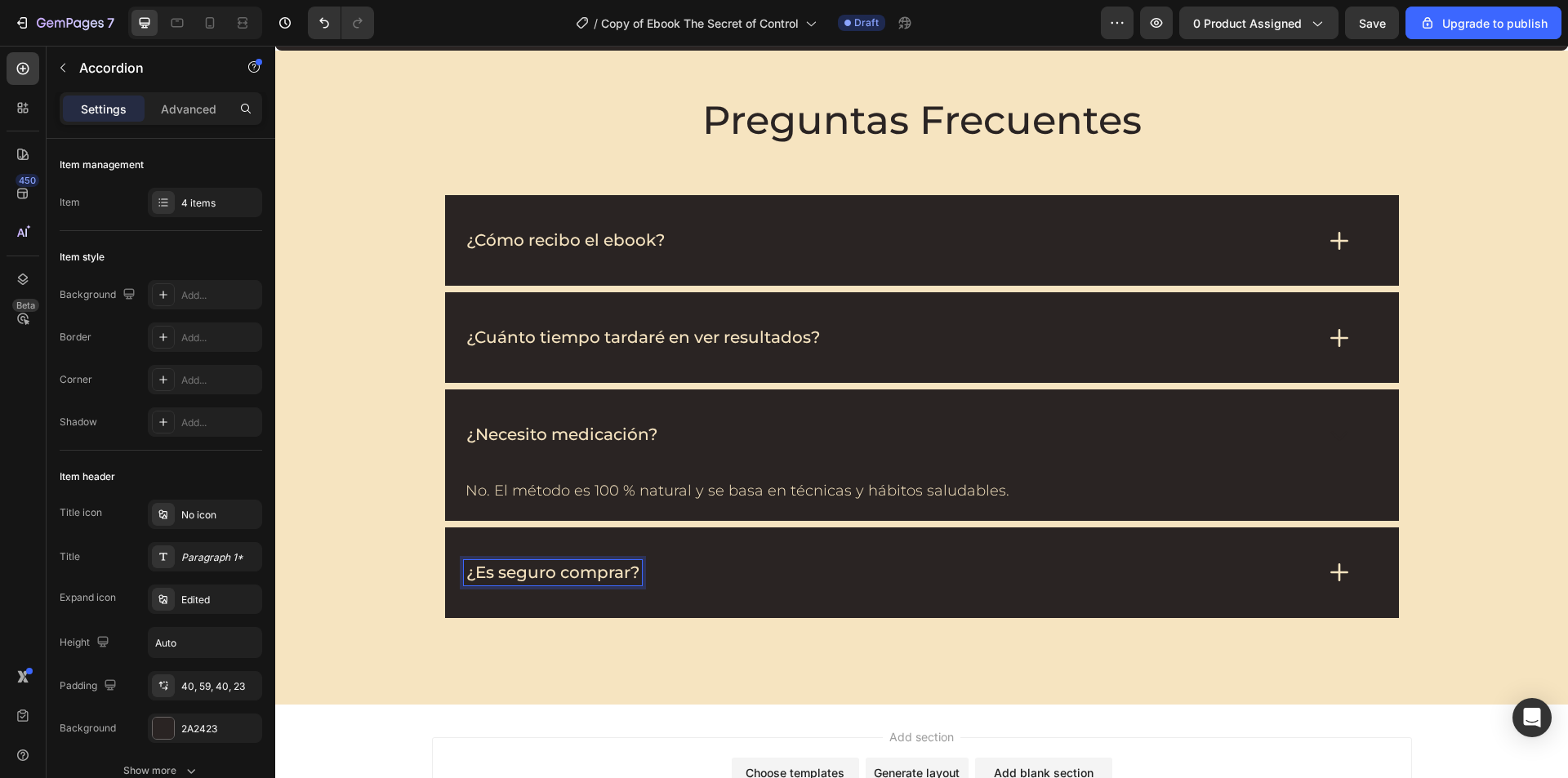
click at [773, 586] on div "¿Es seguro comprar?" at bounding box center [921, 573] width 953 height 91
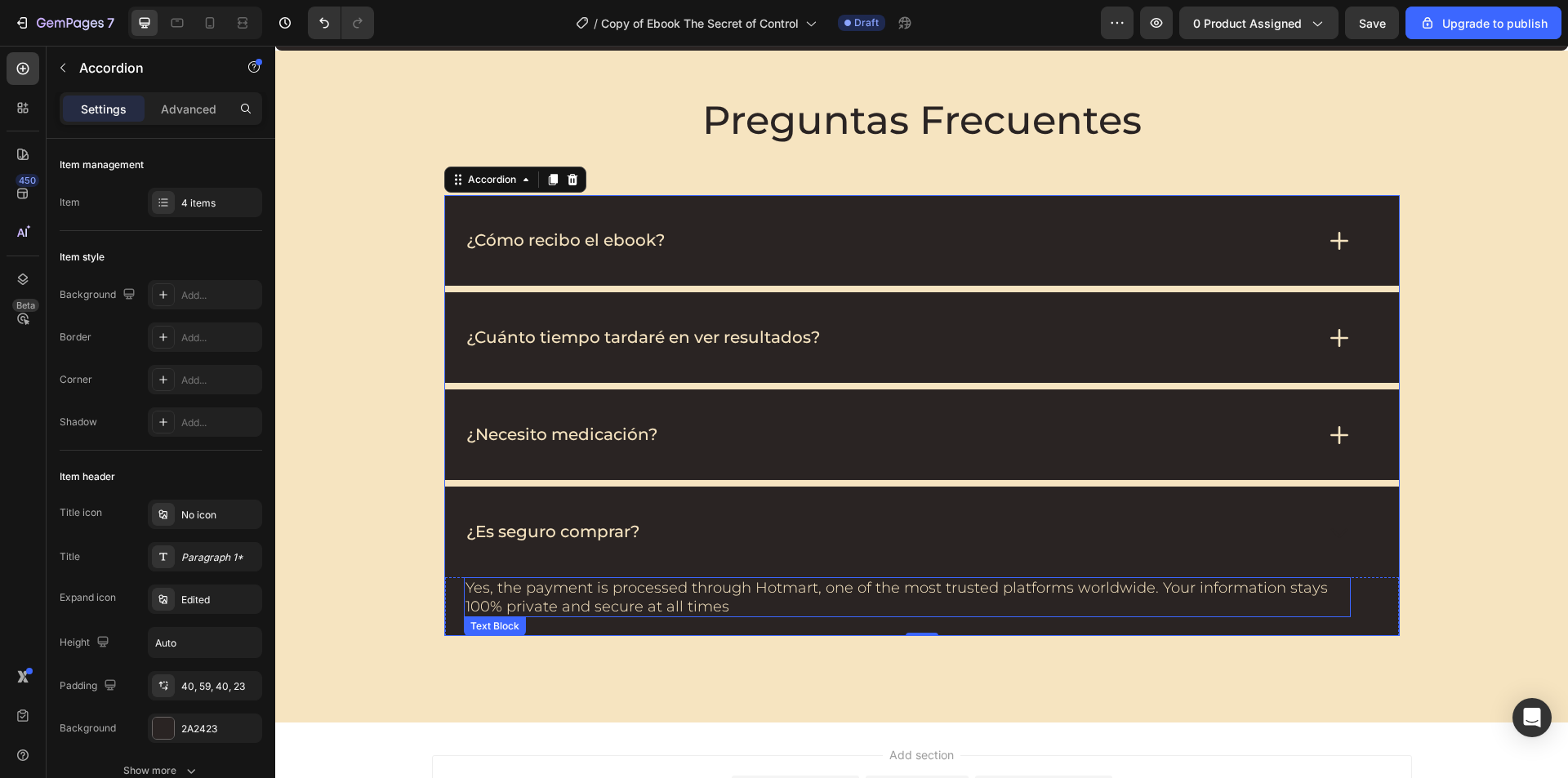
click at [659, 588] on p "Yes, the payment is processed through Hotmart, one of the most trusted platform…" at bounding box center [907, 597] width 883 height 37
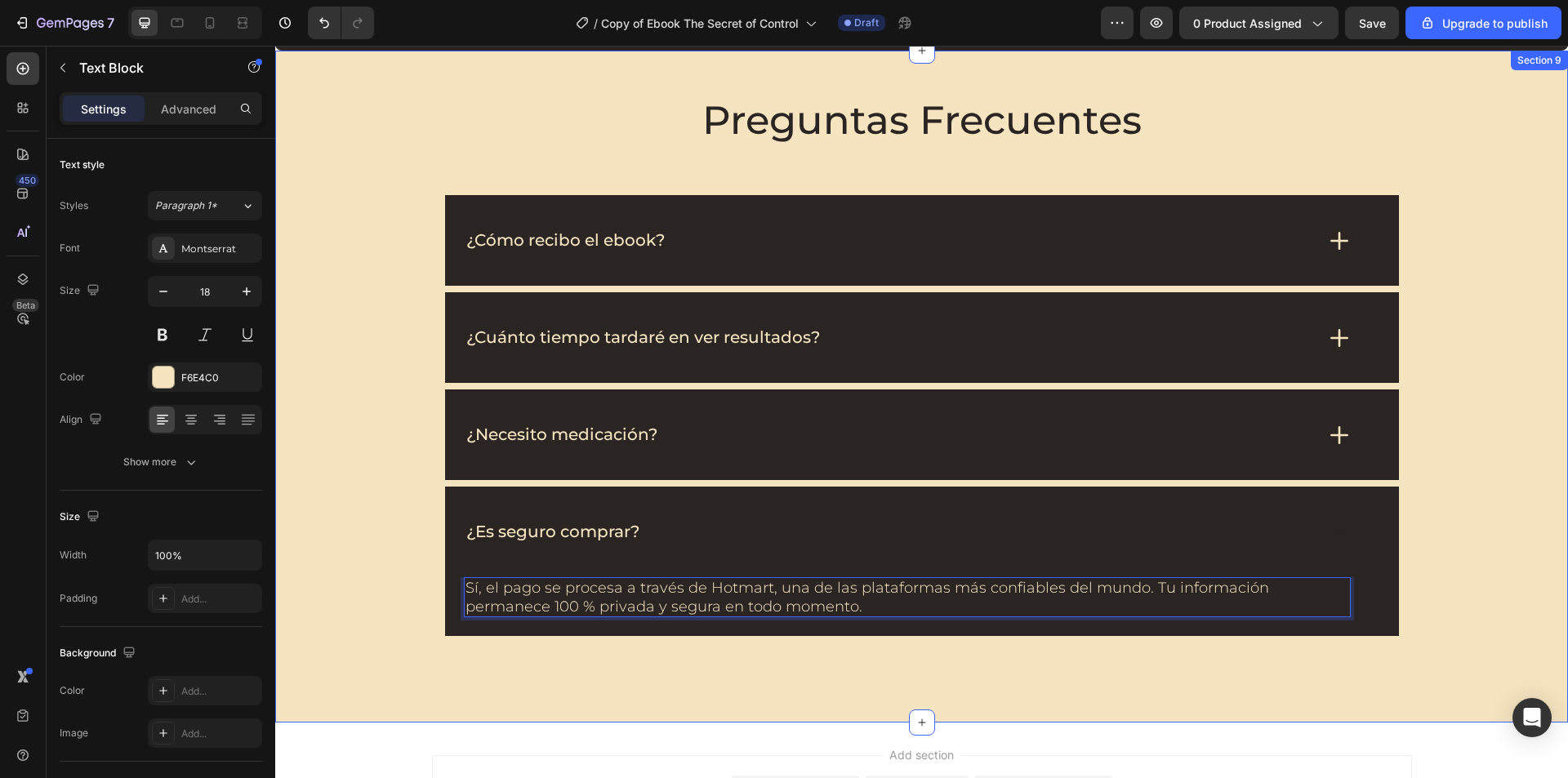
click at [379, 502] on div "Preguntas Frecuentes Heading ¿Cómo recibo el ebook? ¿Cuánto tiempo tardaré en v…" at bounding box center [921, 365] width 1260 height 543
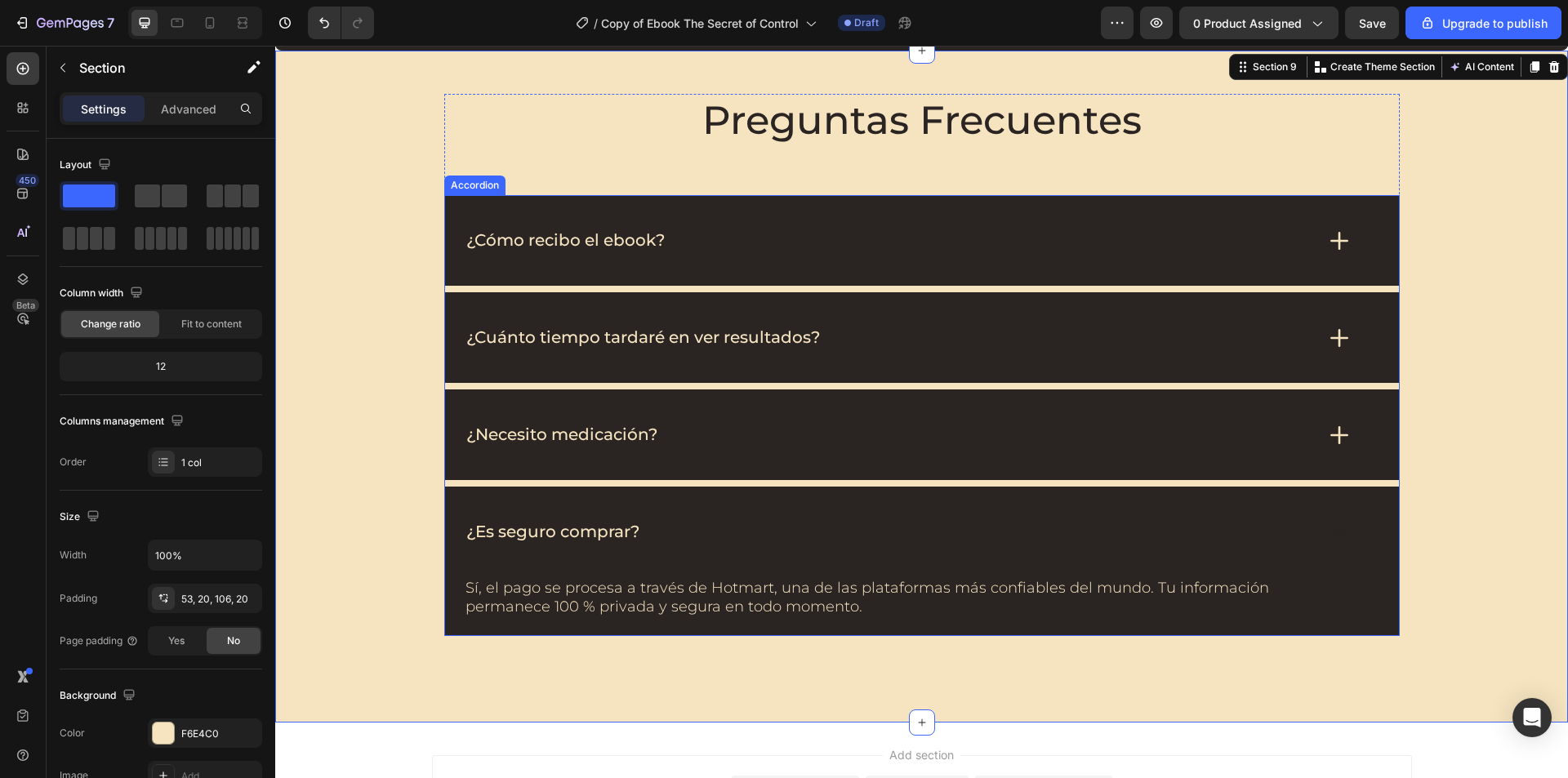
click at [812, 517] on div "¿Es seguro comprar?" at bounding box center [921, 532] width 953 height 91
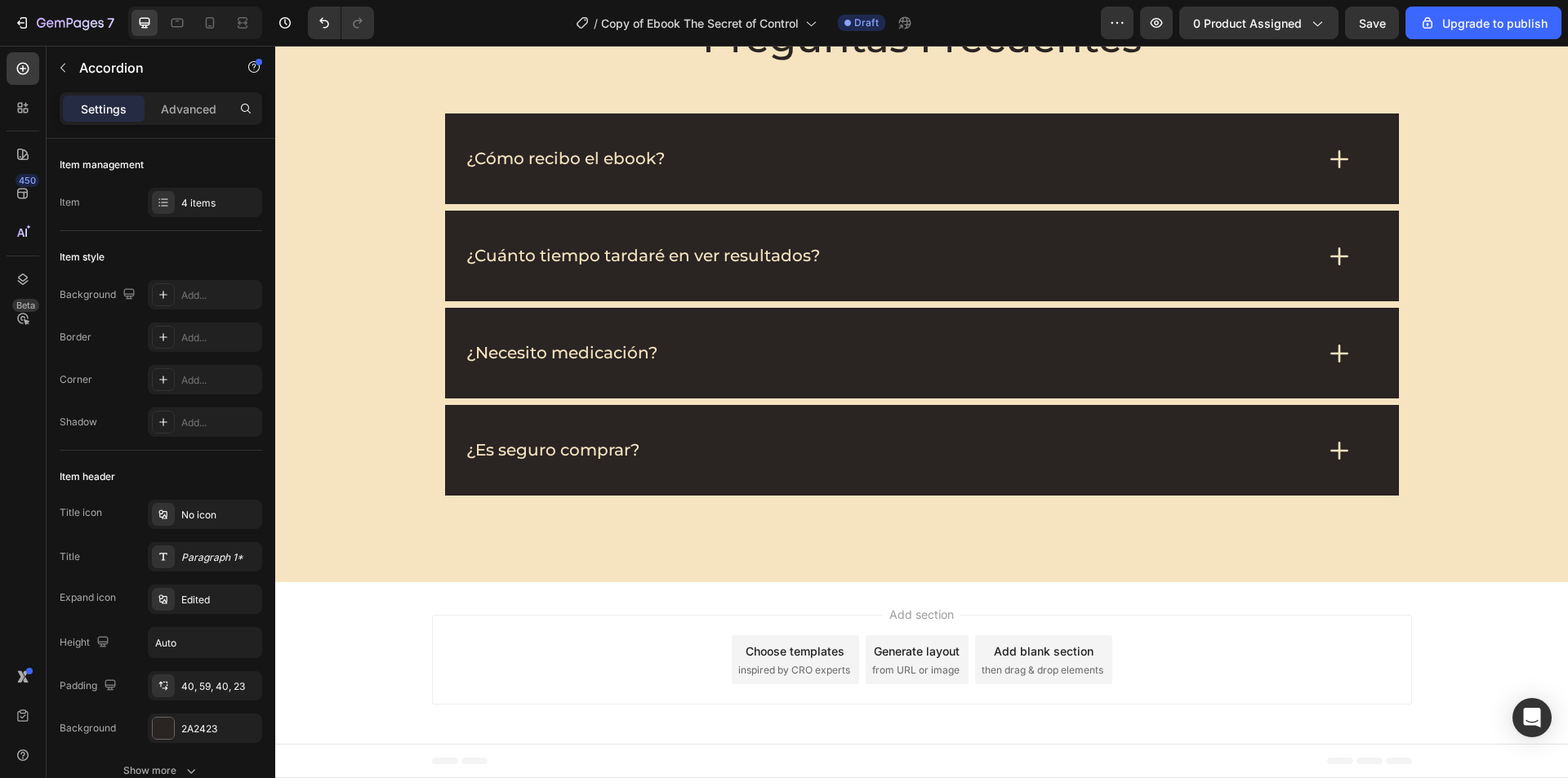
scroll to position [4656, 0]
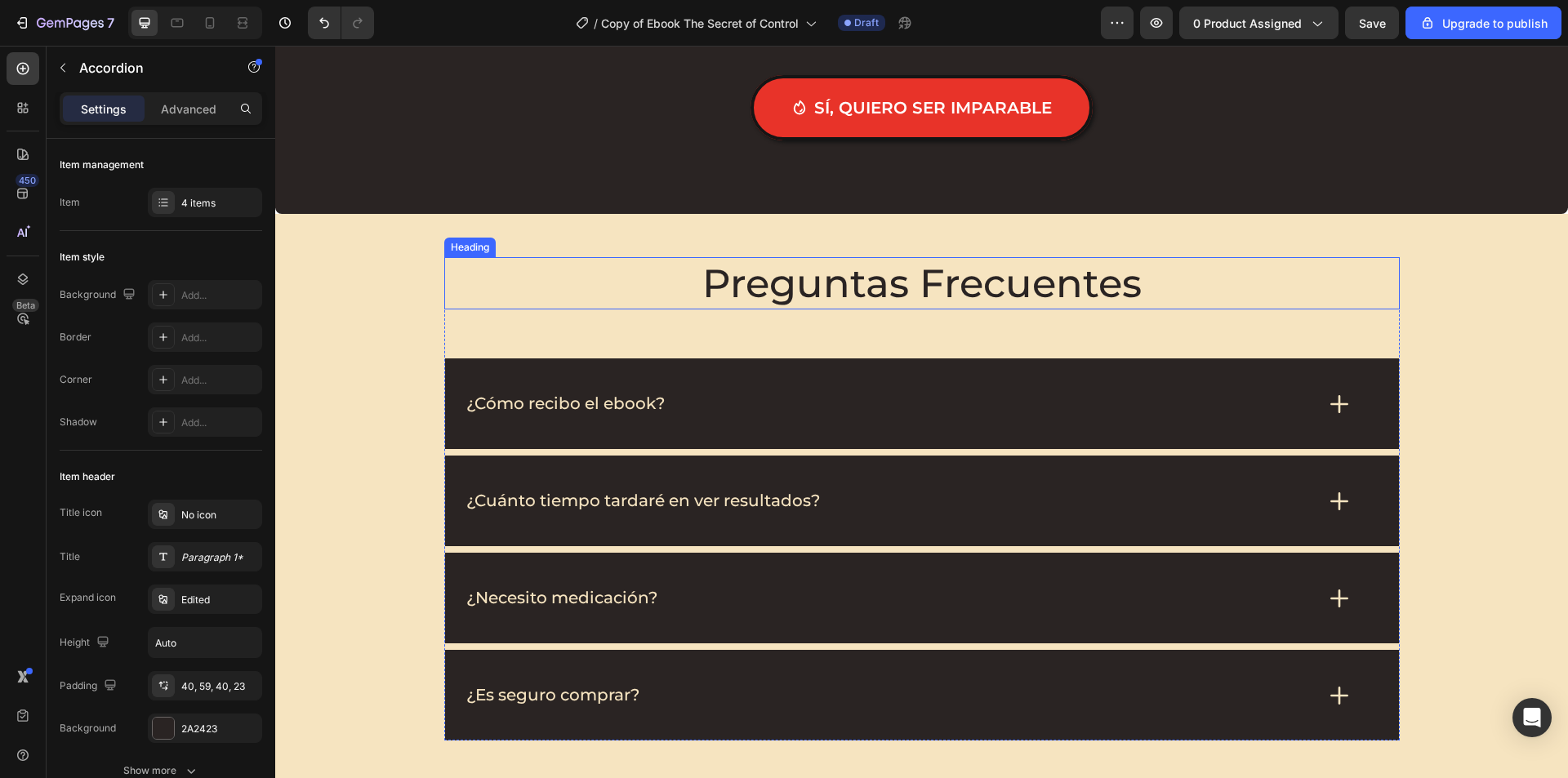
click at [1031, 278] on h2 "Preguntas Frecuentes" at bounding box center [921, 283] width 955 height 52
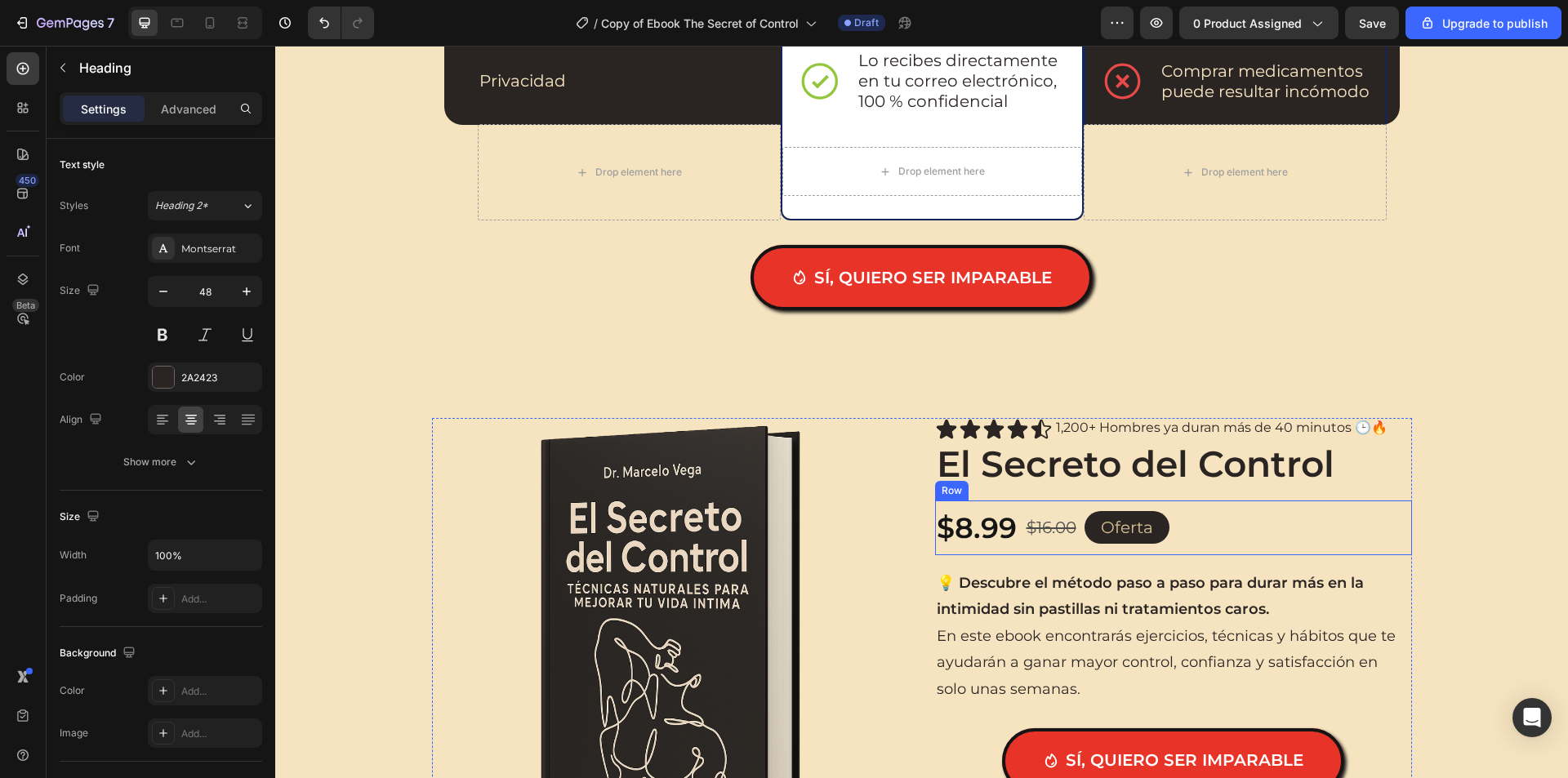
scroll to position [2450, 0]
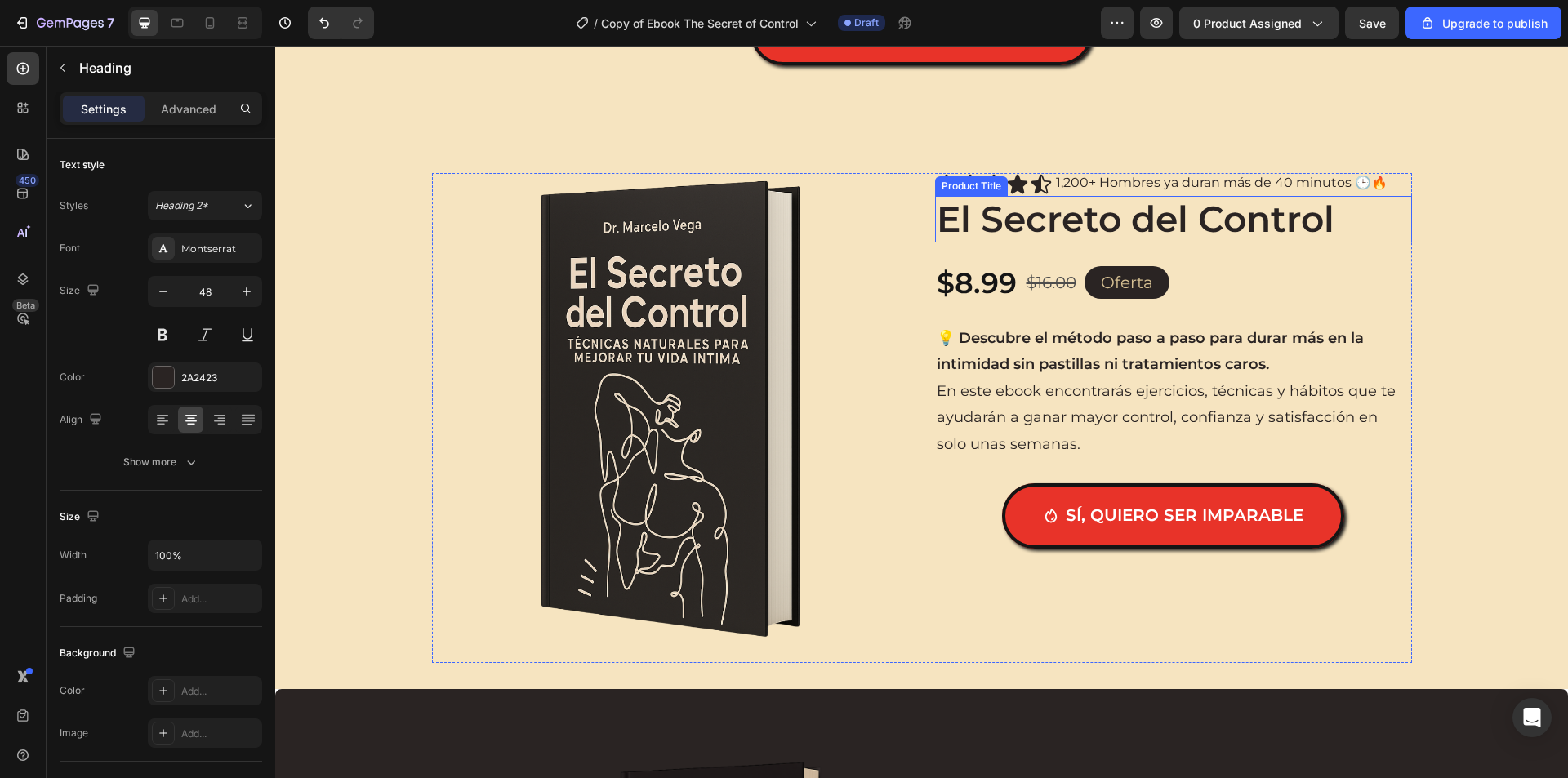
click at [1008, 225] on h2 "El Secreto del Control" at bounding box center [1172, 219] width 477 height 46
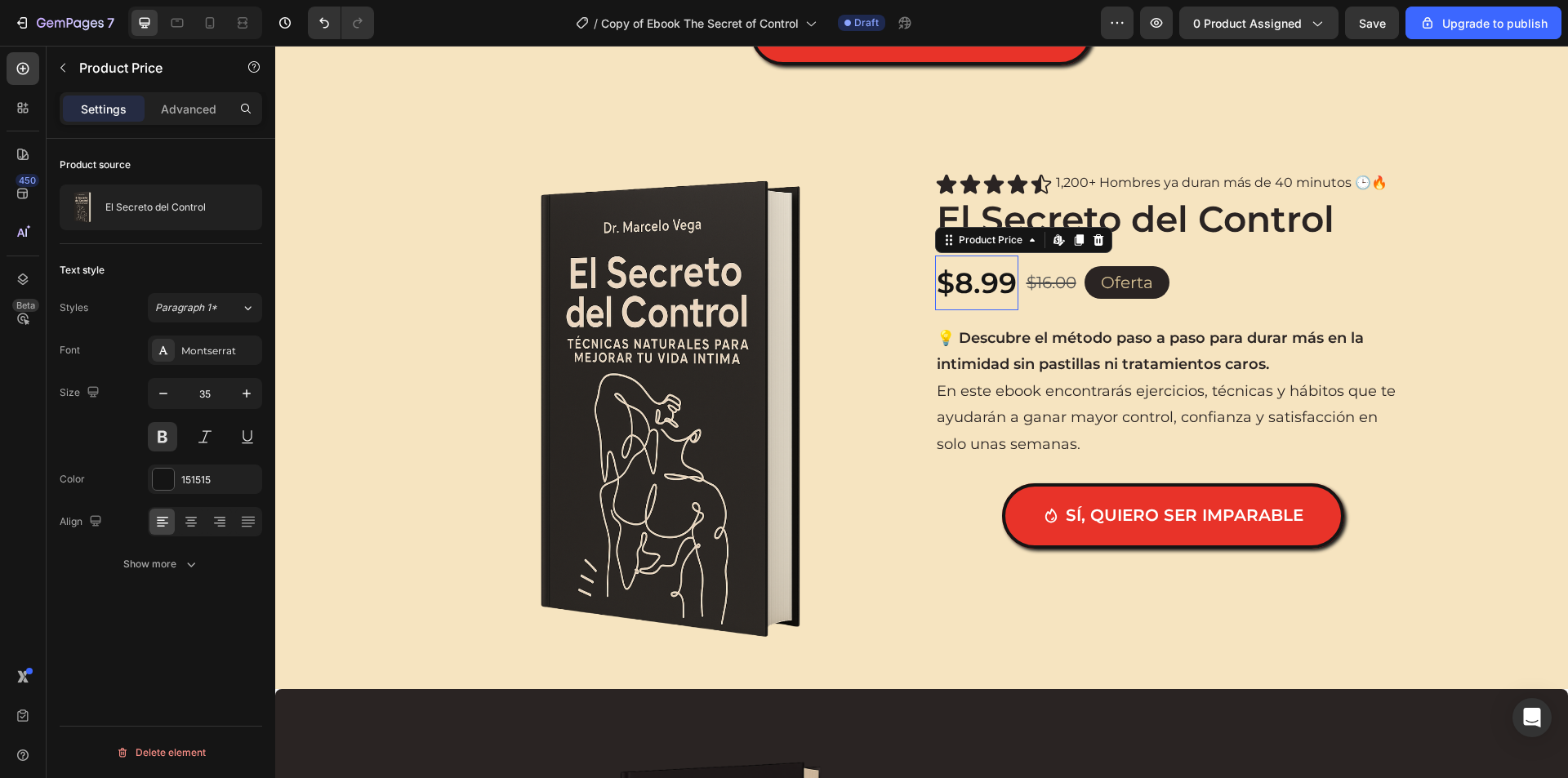
click at [964, 291] on div "$8.99" at bounding box center [976, 283] width 83 height 55
click at [243, 397] on icon "button" at bounding box center [246, 393] width 16 height 16
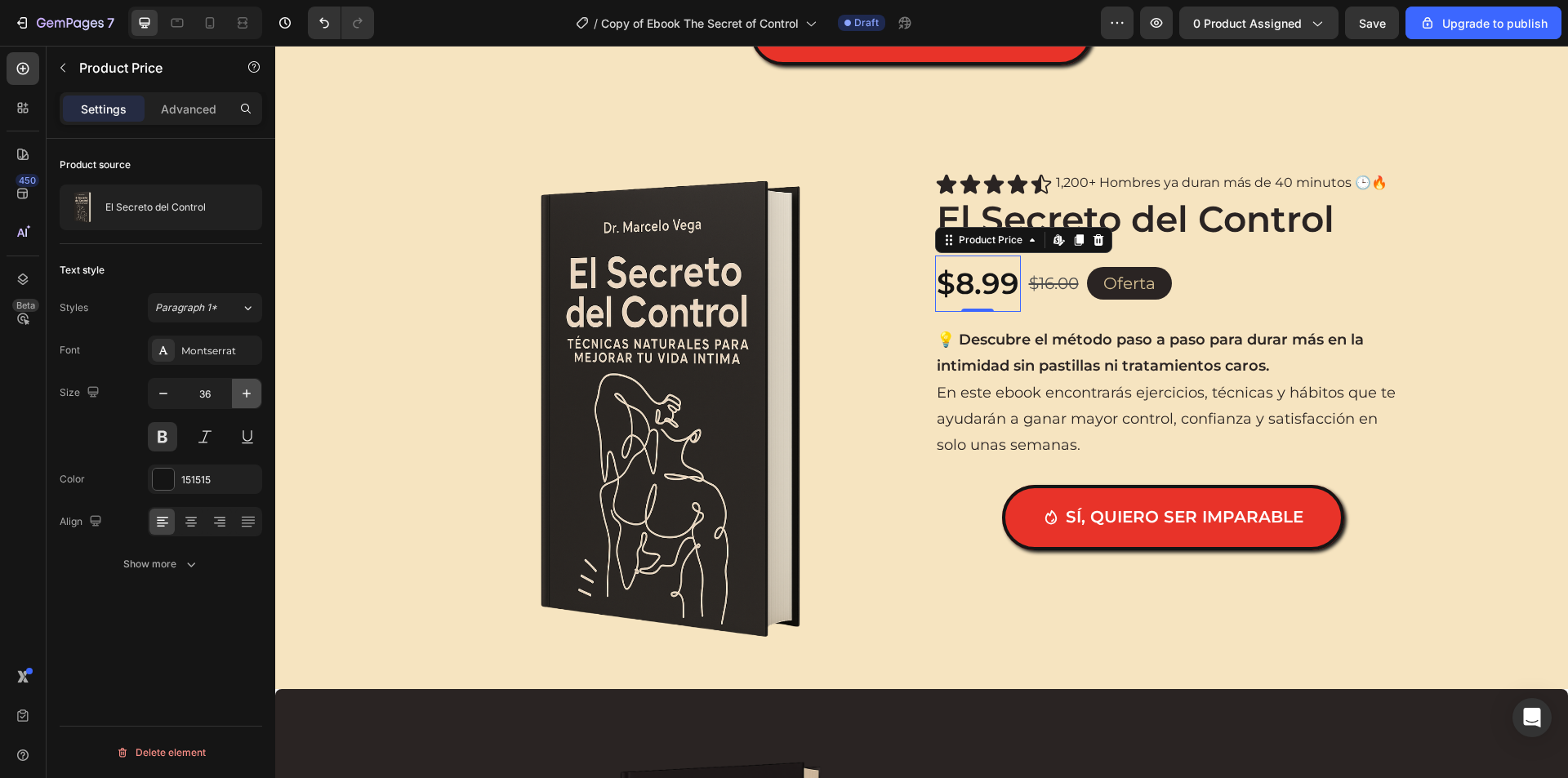
click at [243, 397] on icon "button" at bounding box center [246, 393] width 16 height 16
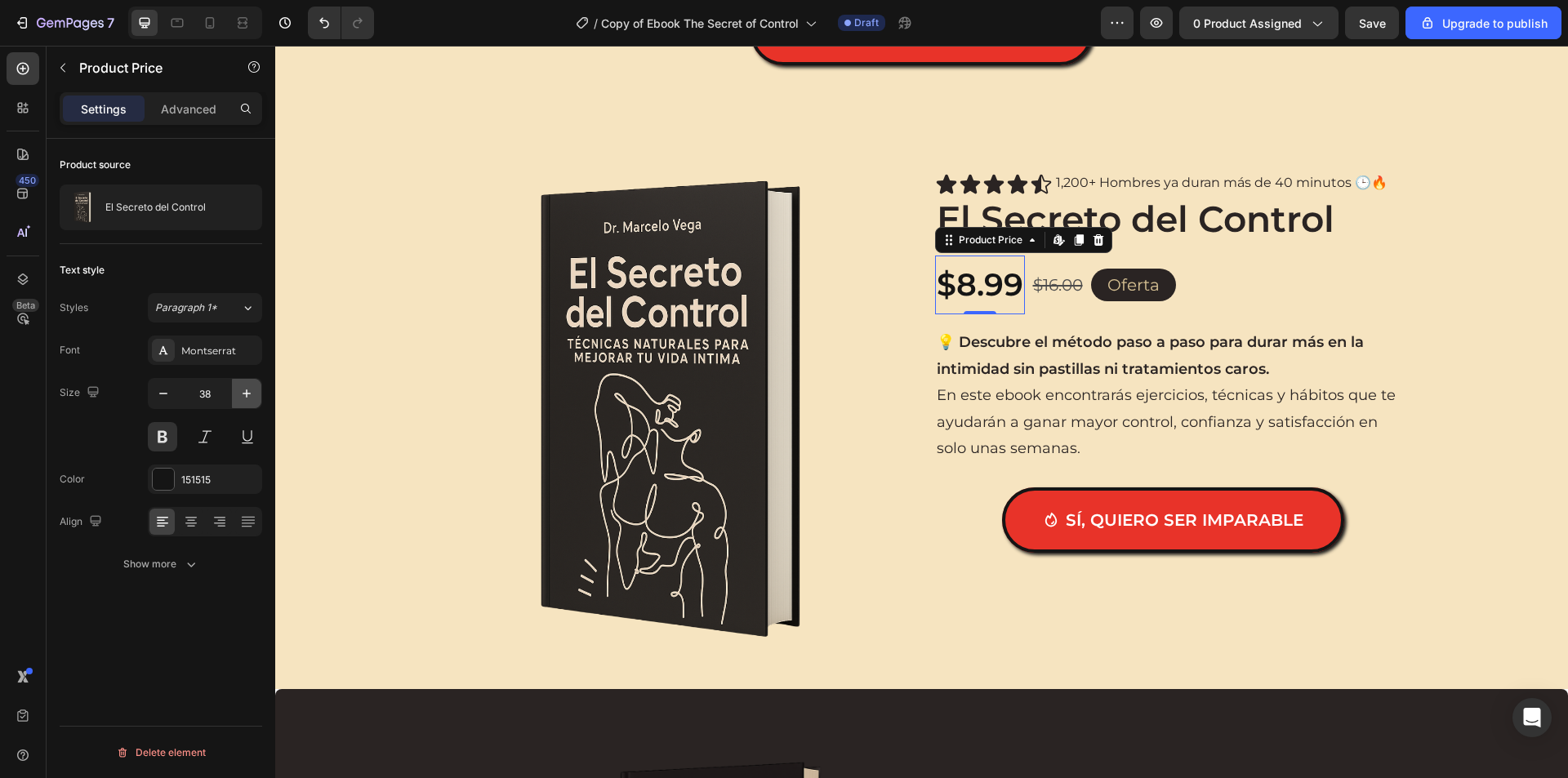
click at [243, 397] on icon "button" at bounding box center [246, 393] width 16 height 16
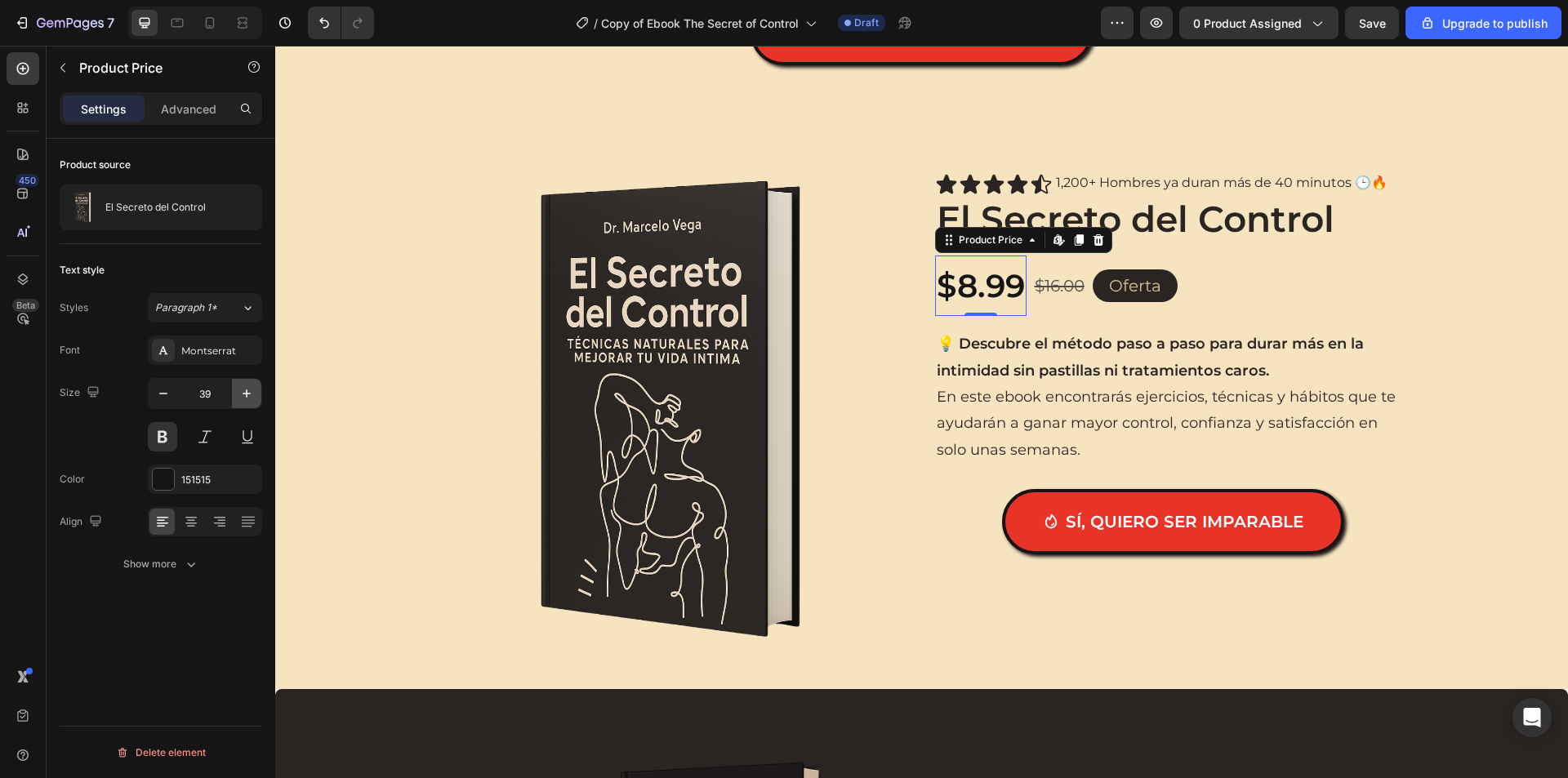
click at [243, 397] on icon "button" at bounding box center [246, 393] width 16 height 16
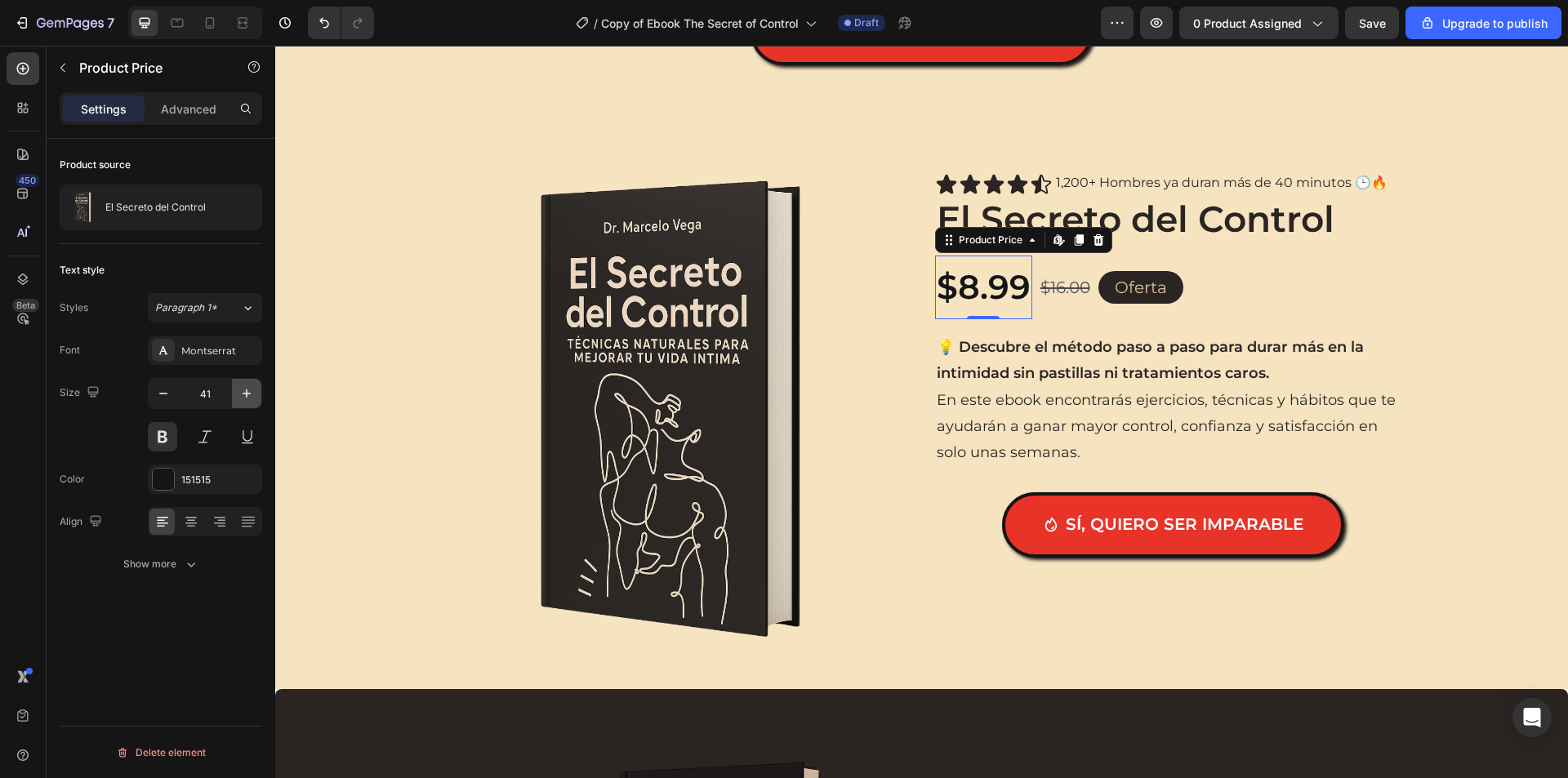
click at [243, 397] on icon "button" at bounding box center [246, 393] width 16 height 16
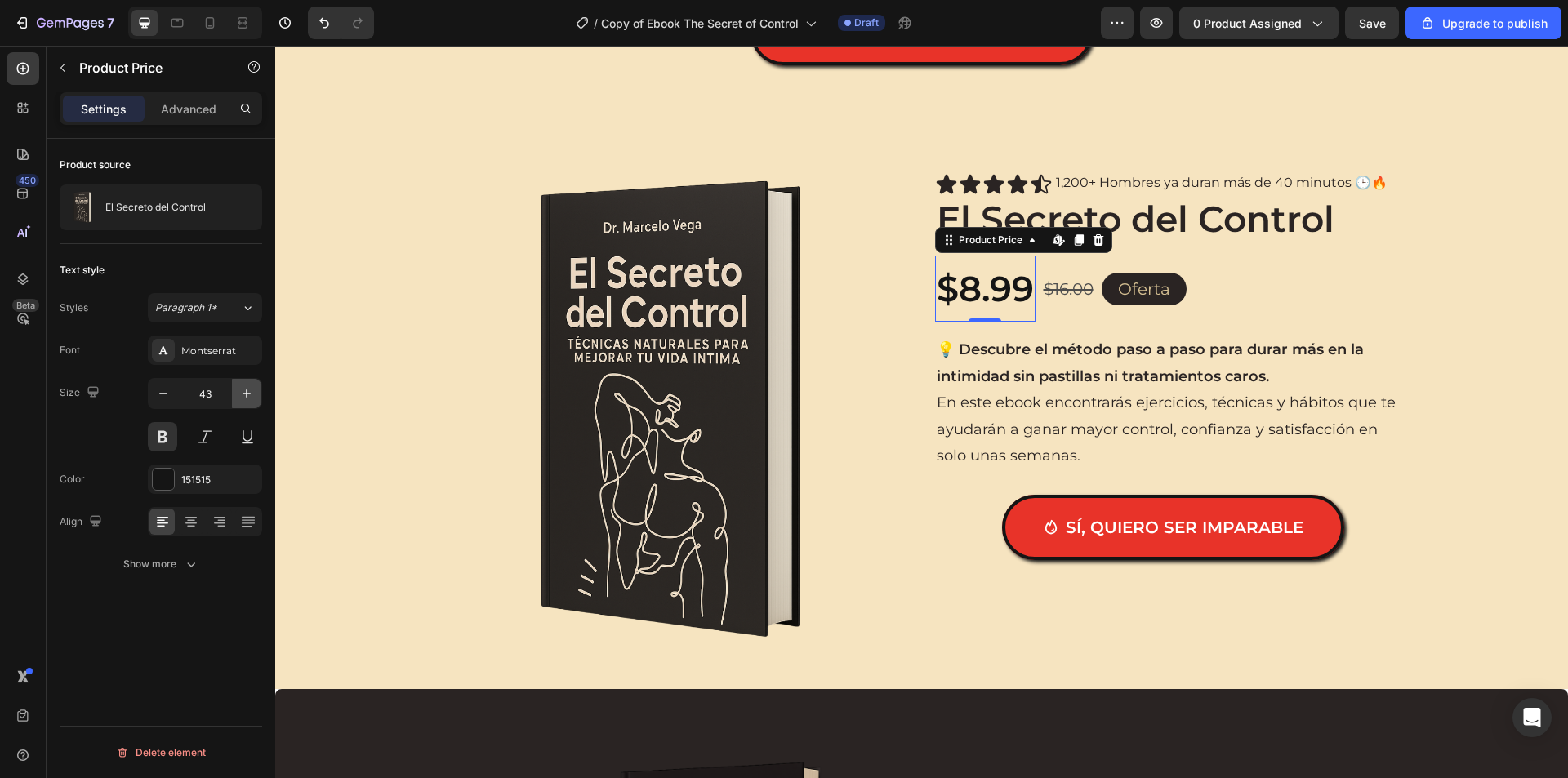
click at [243, 397] on icon "button" at bounding box center [246, 393] width 16 height 16
type input "44"
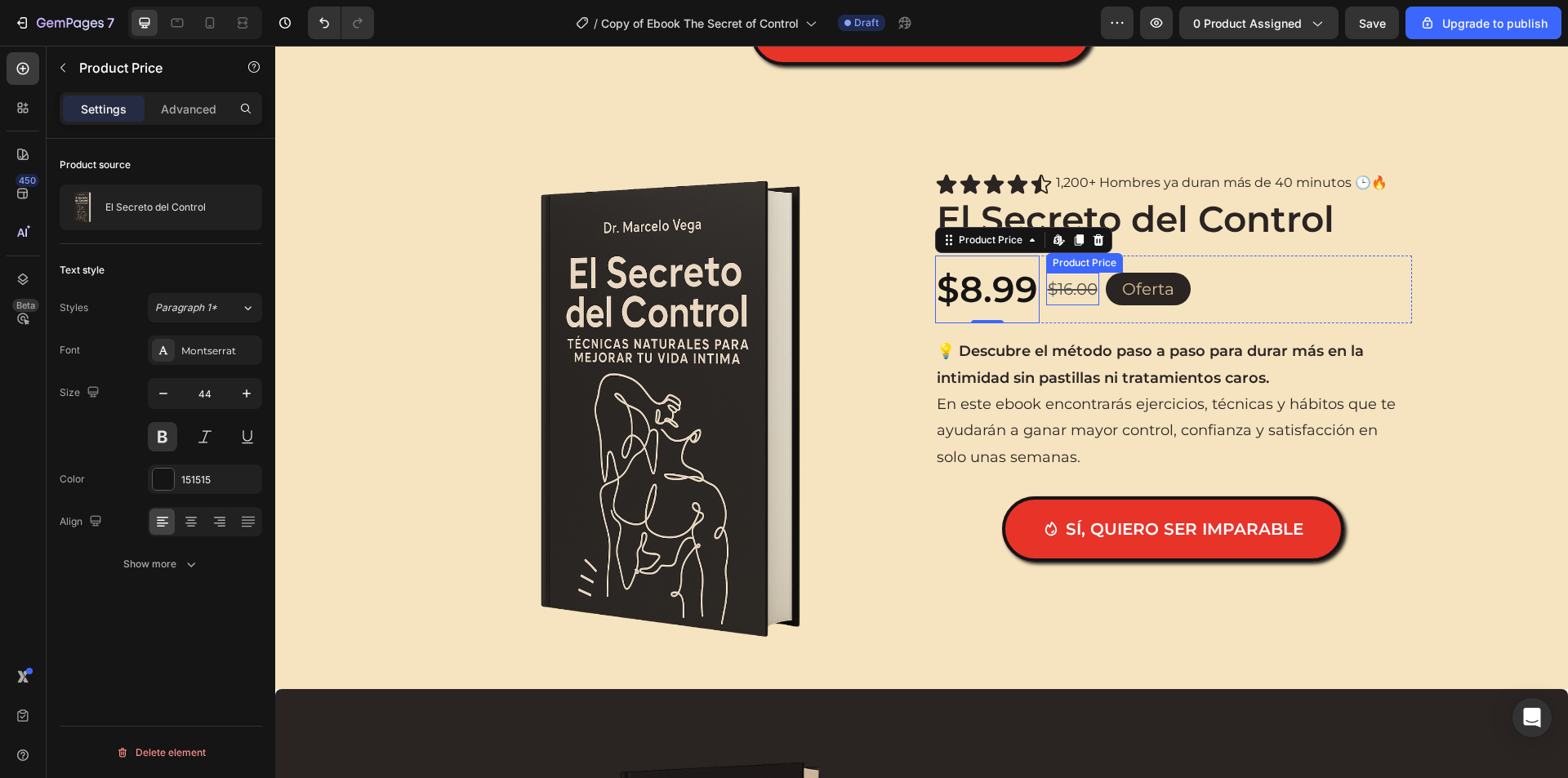
click at [1046, 281] on div "$16.00" at bounding box center [1073, 288] width 53 height 32
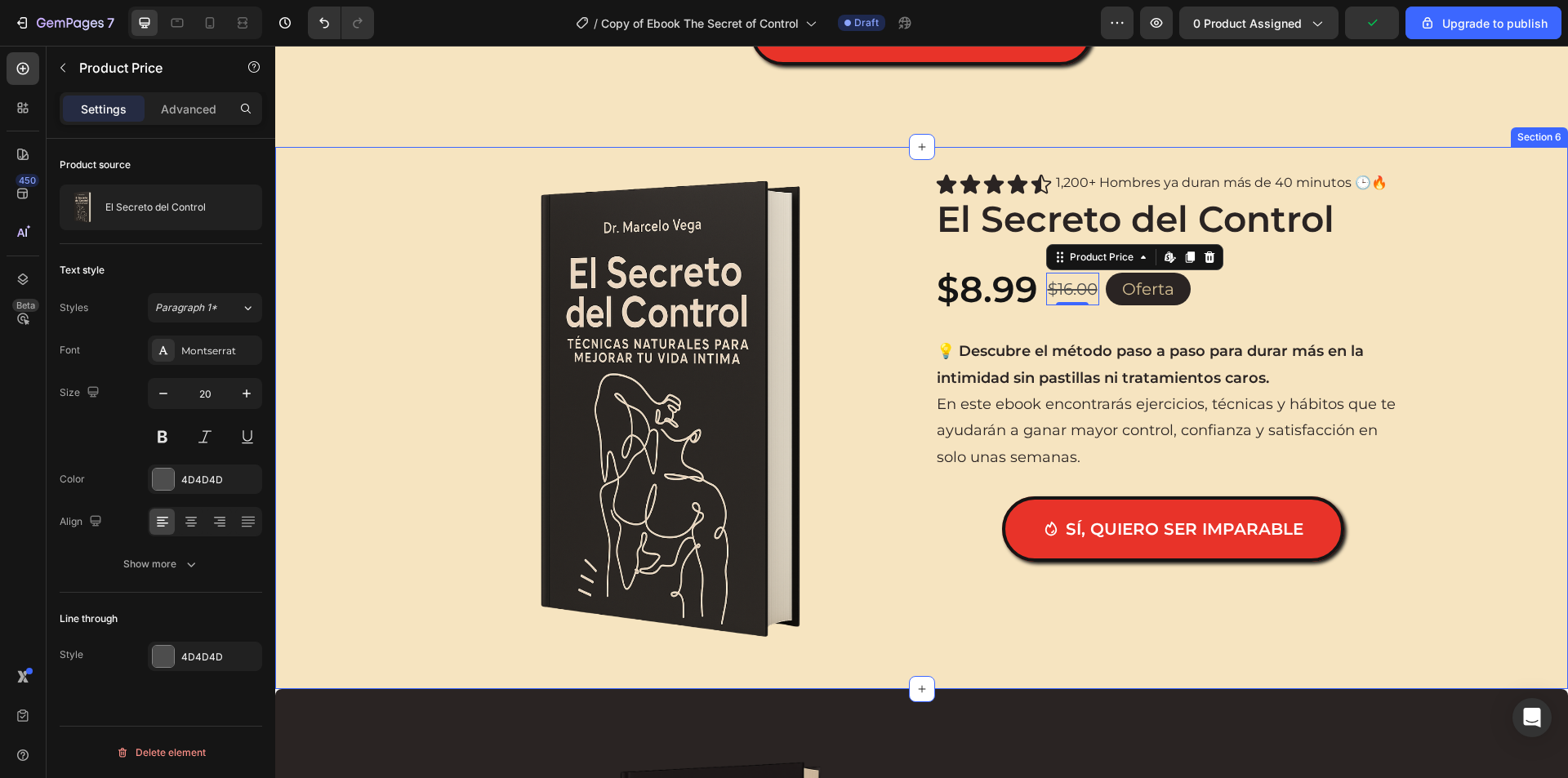
click at [1500, 327] on div "Product Images Icon Icon Icon Icon Icon Icon List 1,200+ Hombres ya duran más d…" at bounding box center [921, 417] width 1292 height 490
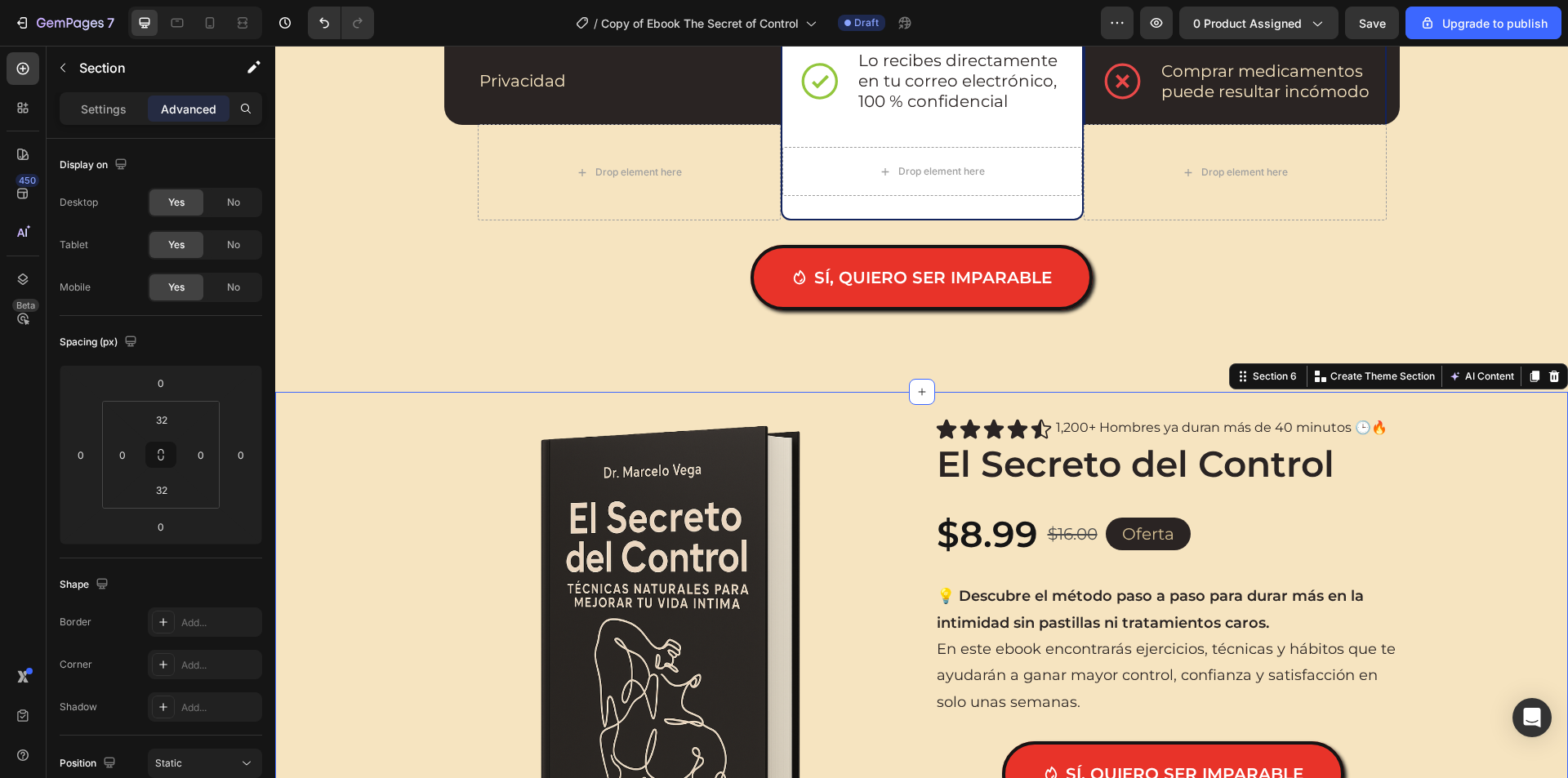
scroll to position [2368, 0]
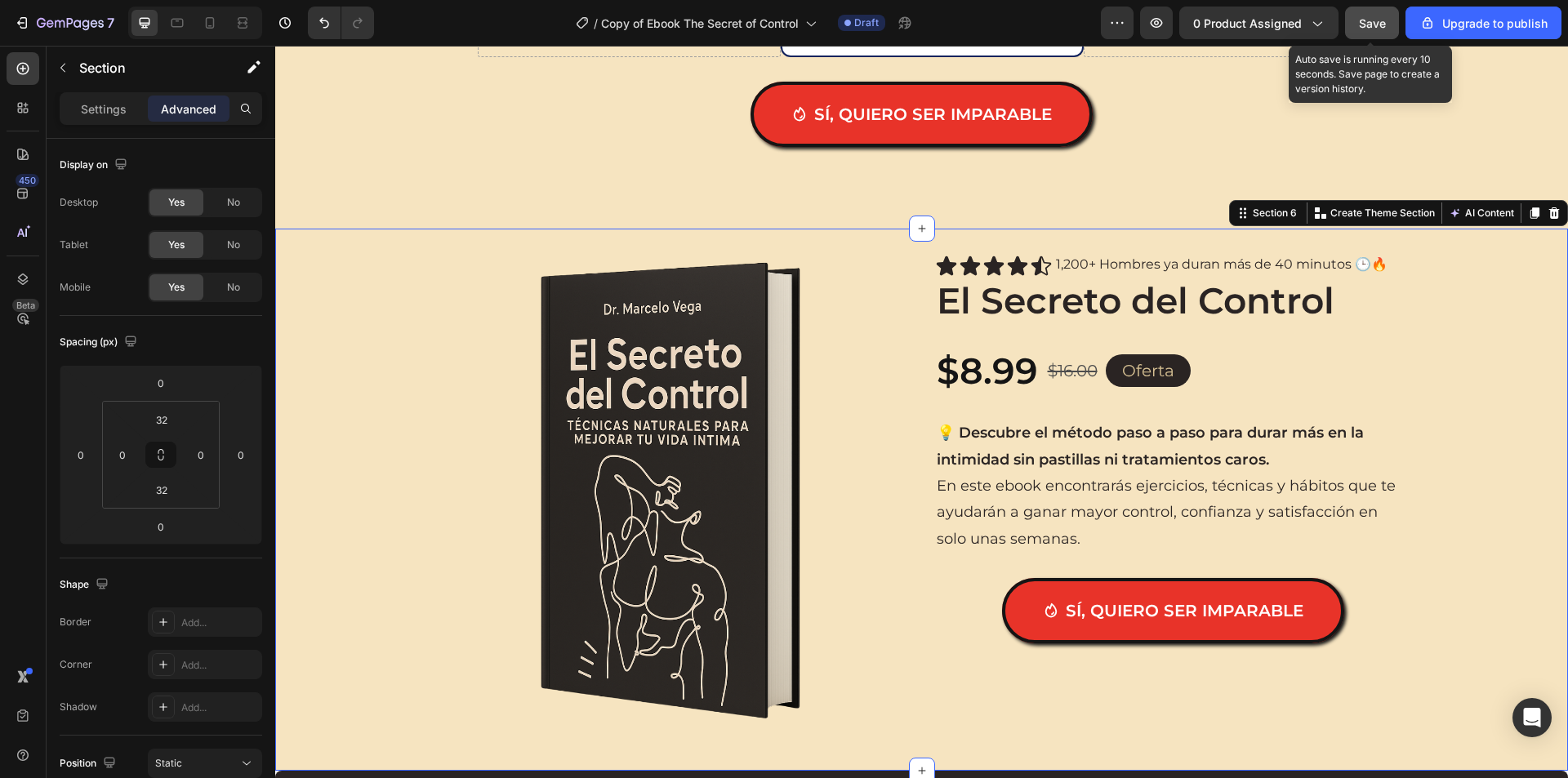
click at [1387, 27] on button "Save" at bounding box center [1372, 23] width 54 height 32
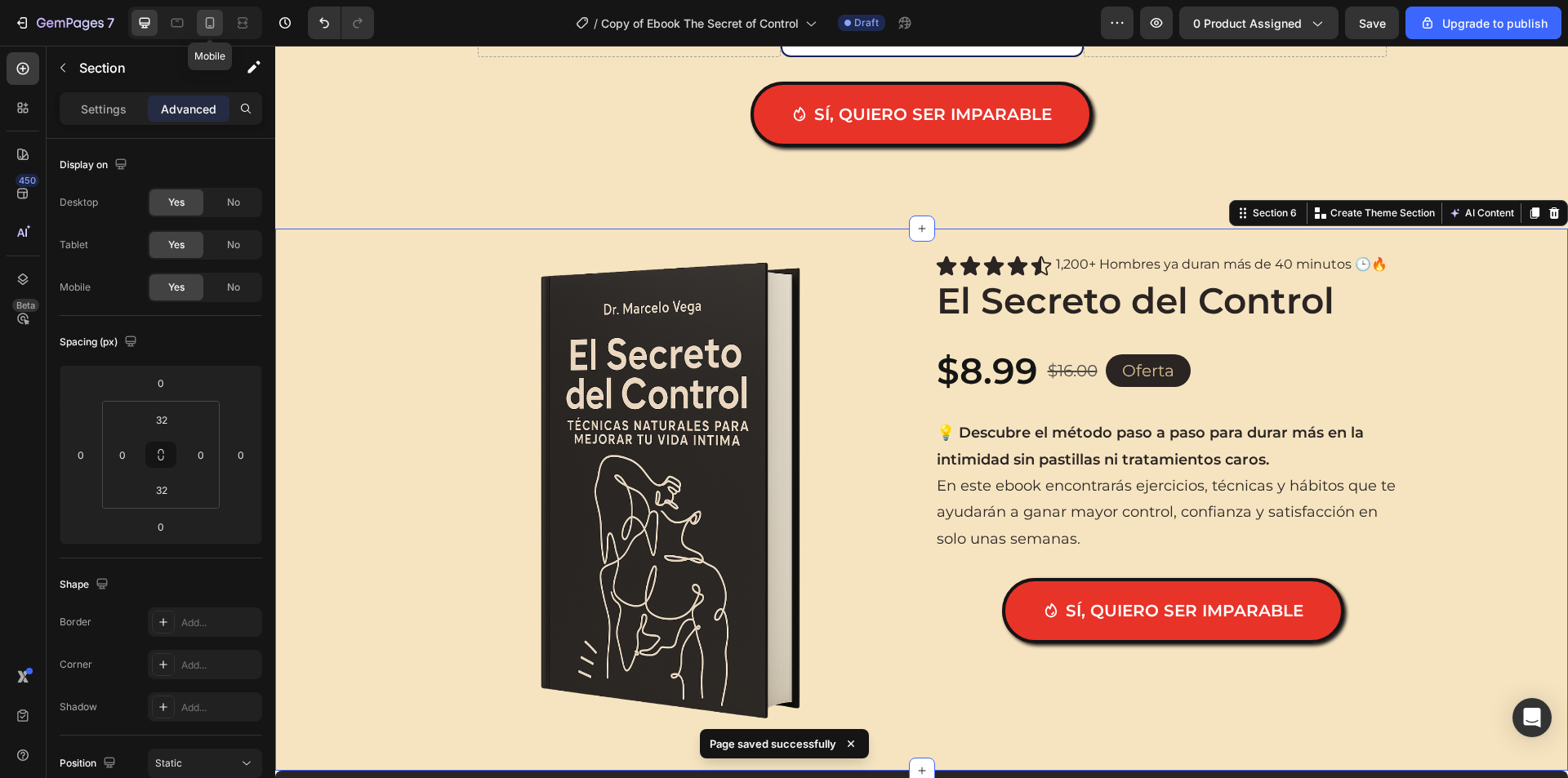
click at [202, 17] on icon at bounding box center [210, 22] width 16 height 16
type input "20"
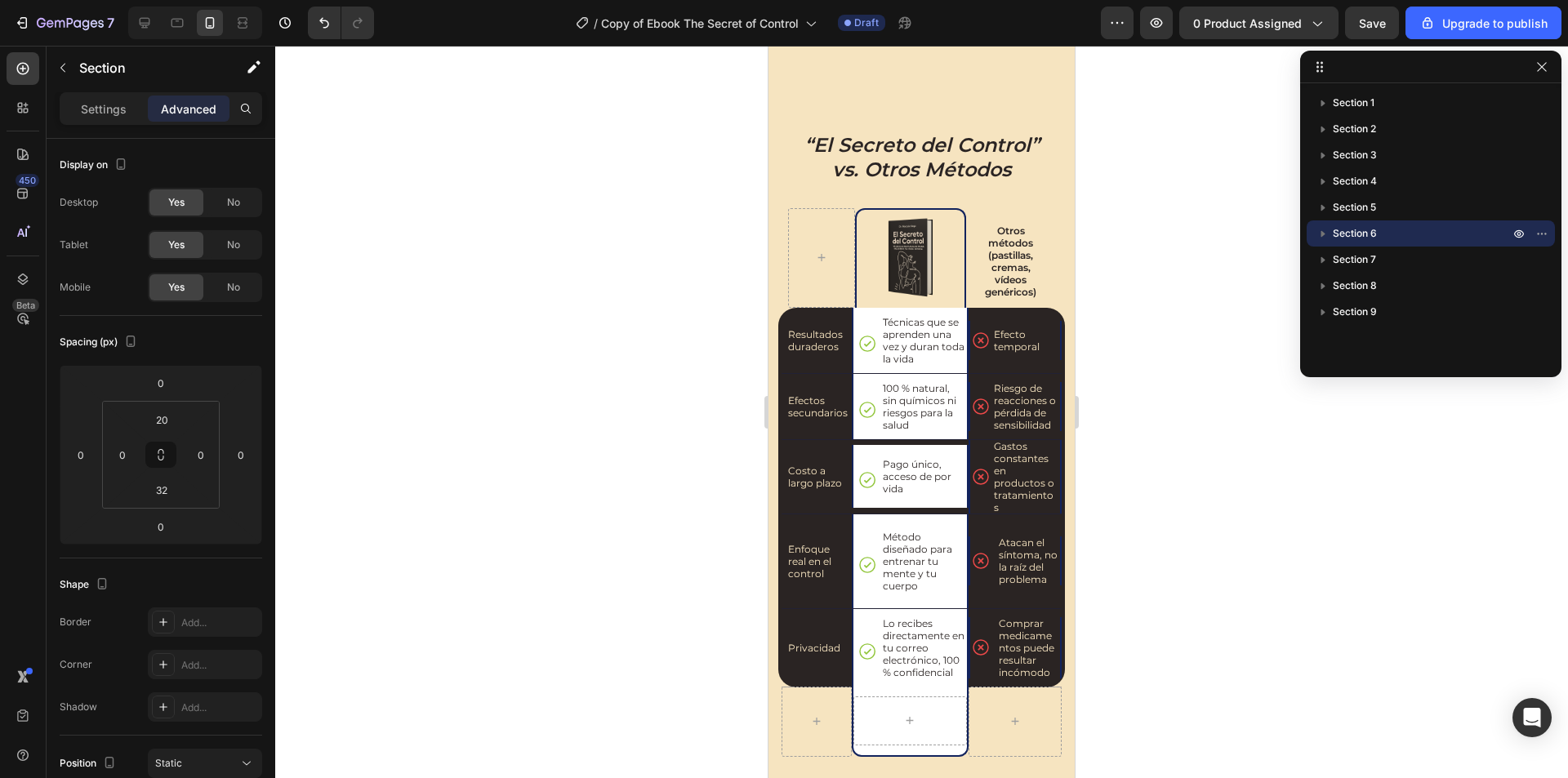
scroll to position [1797, 0]
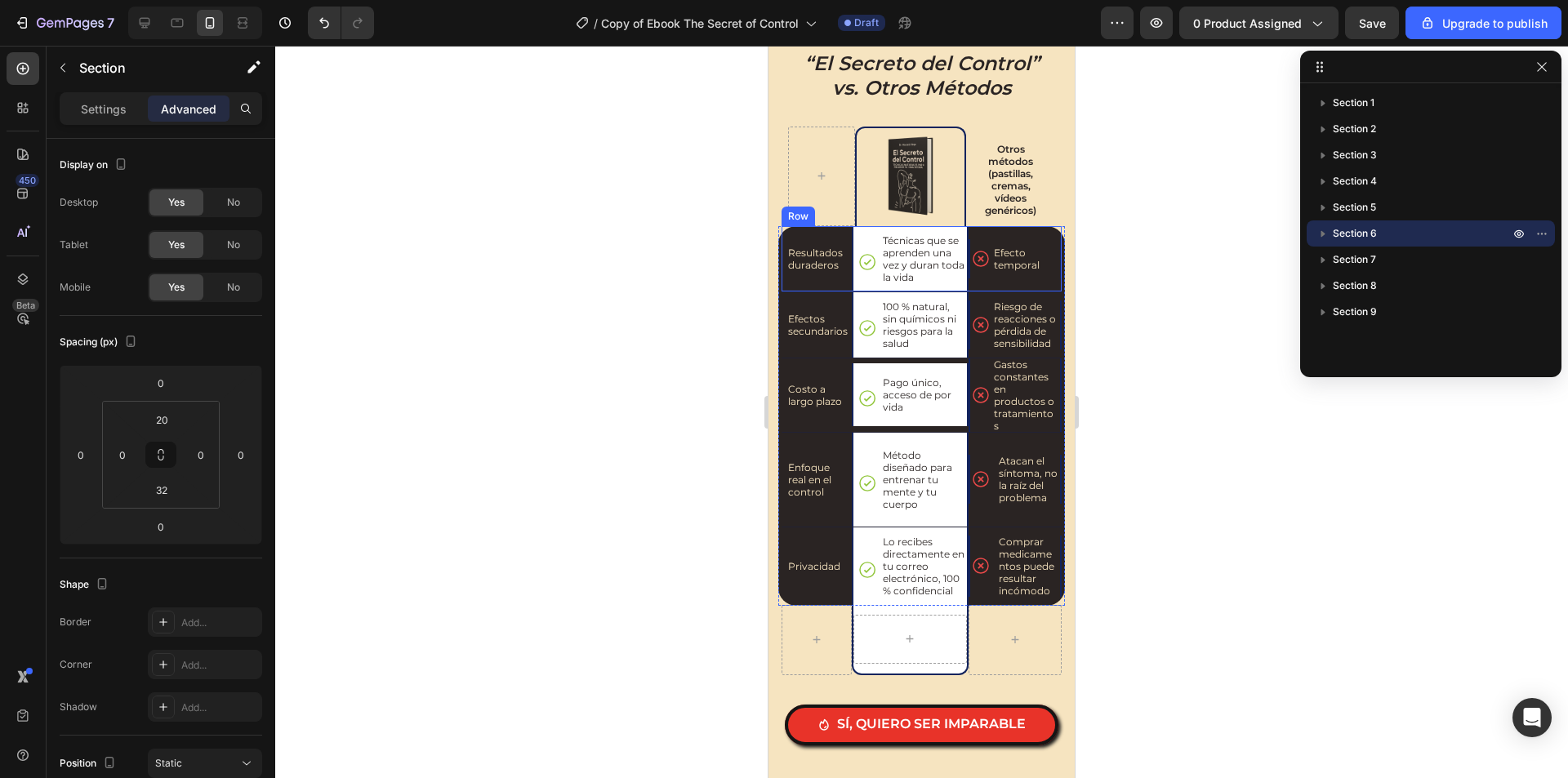
click at [840, 289] on div "Resultados duraderos Text Block" at bounding box center [817, 258] width 70 height 65
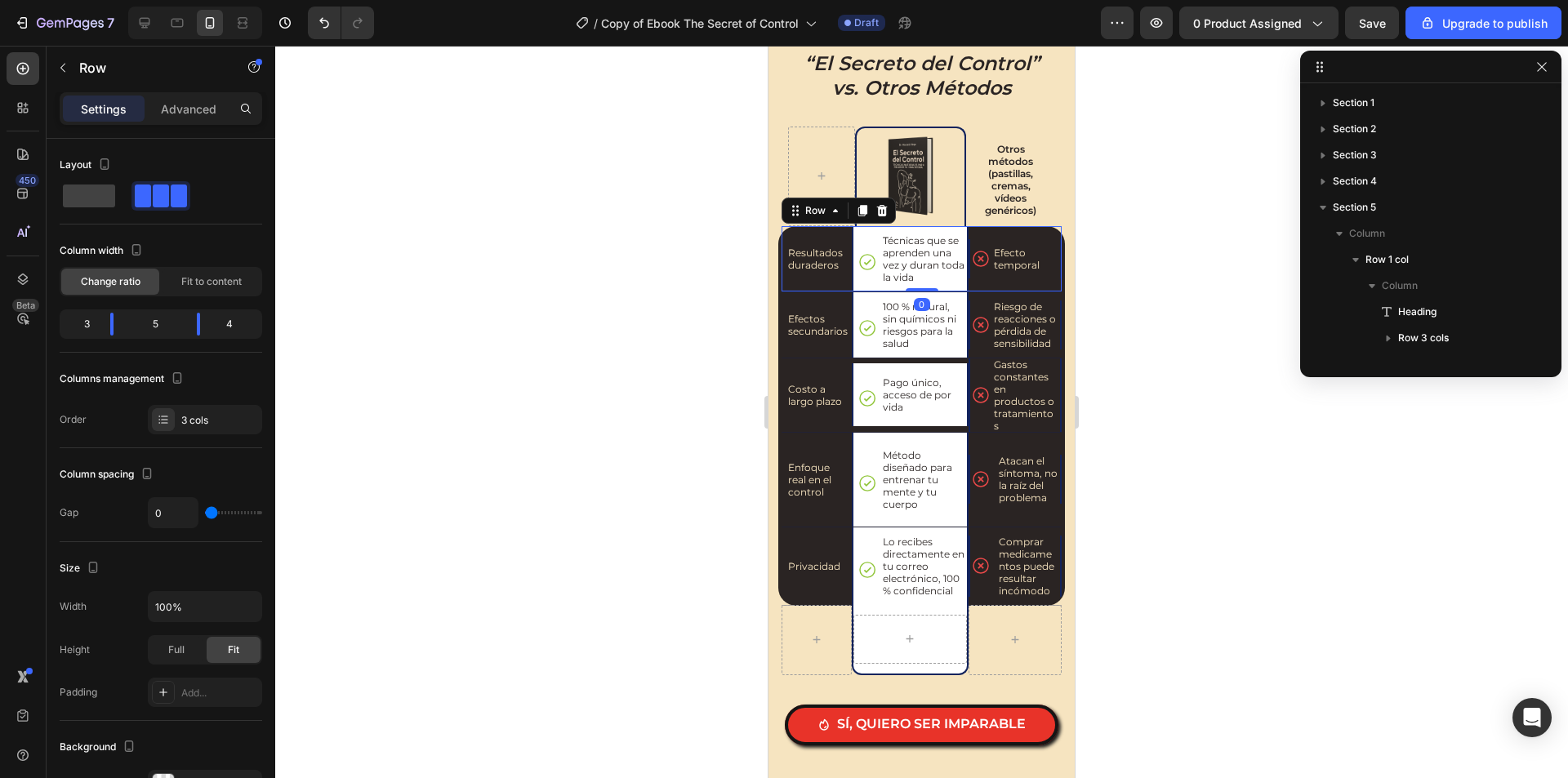
scroll to position [205, 0]
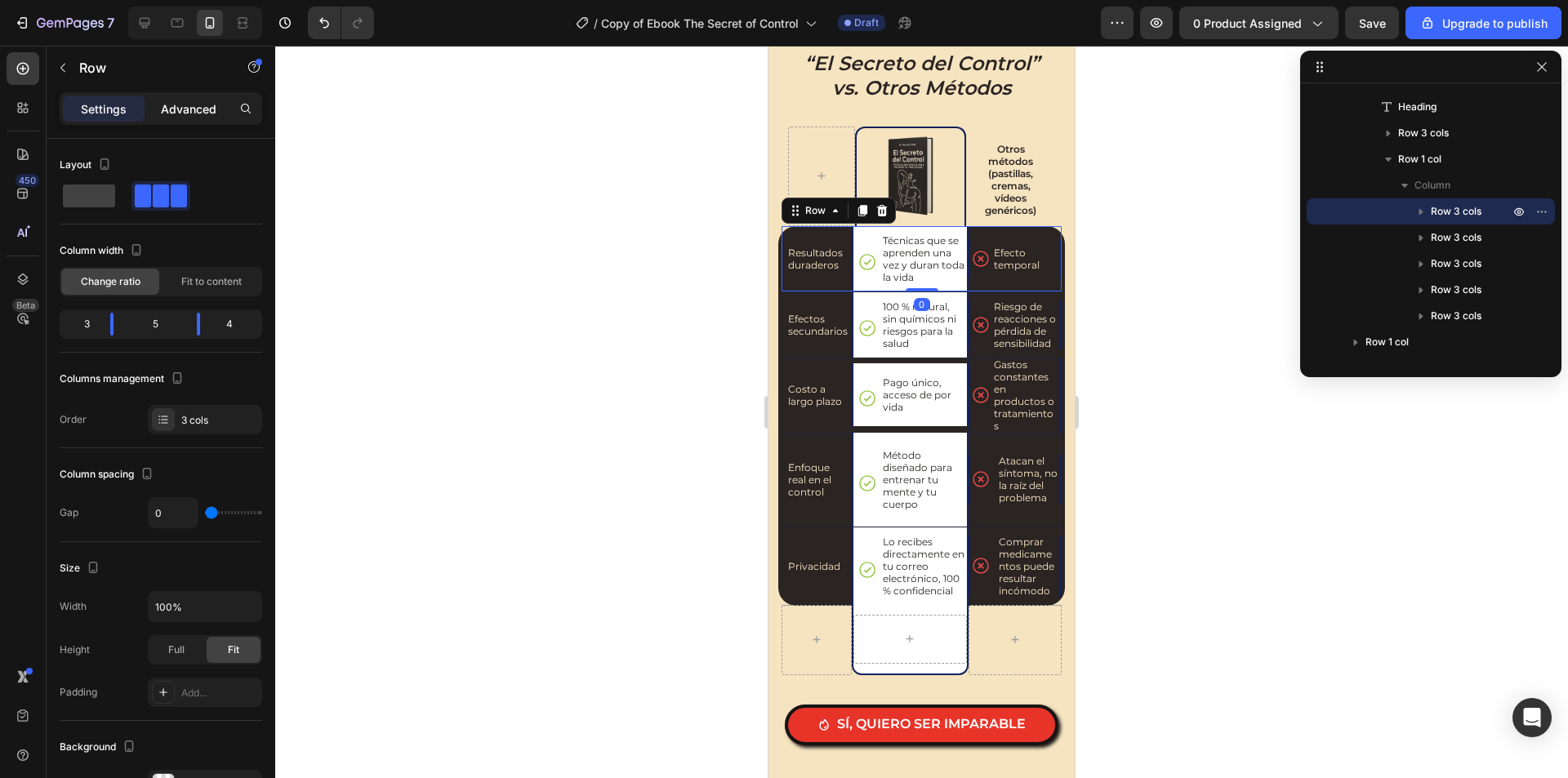
click at [196, 105] on p "Advanced" at bounding box center [189, 109] width 56 height 17
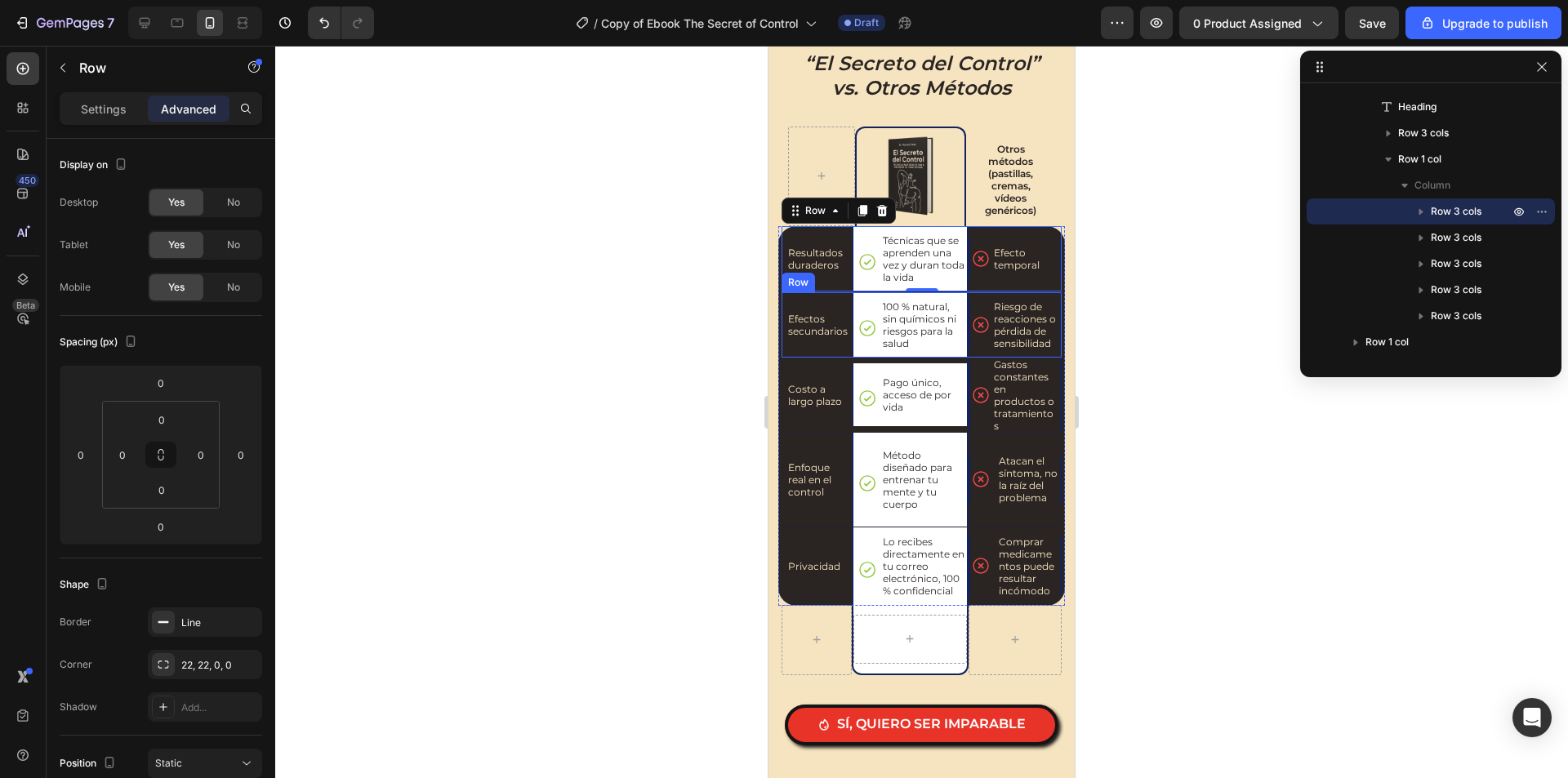
click at [841, 351] on div "Efectos secundarios Text Block" at bounding box center [817, 324] width 70 height 65
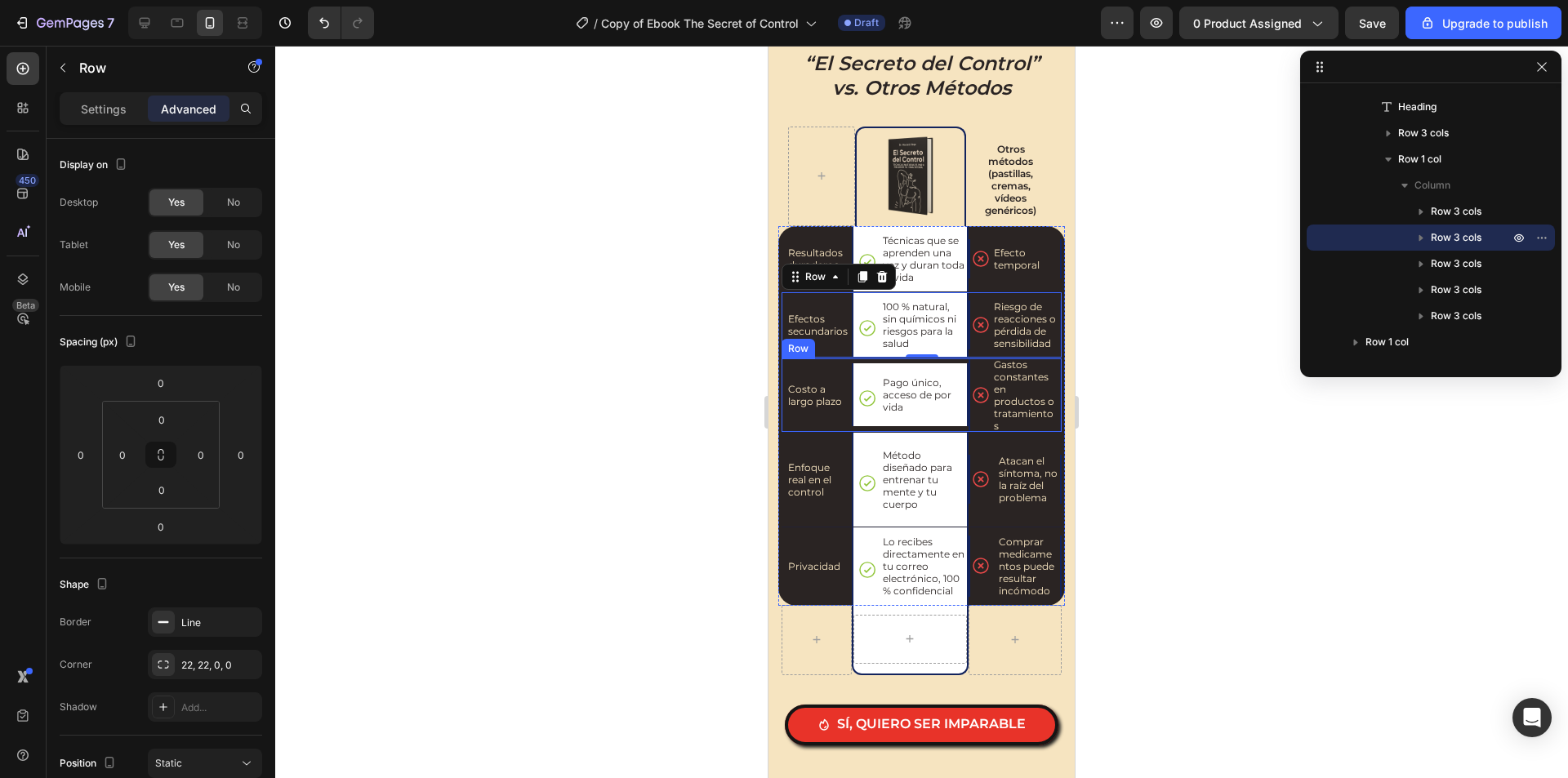
click at [842, 368] on div "Costo a largo plazo Text Block" at bounding box center [817, 395] width 70 height 73
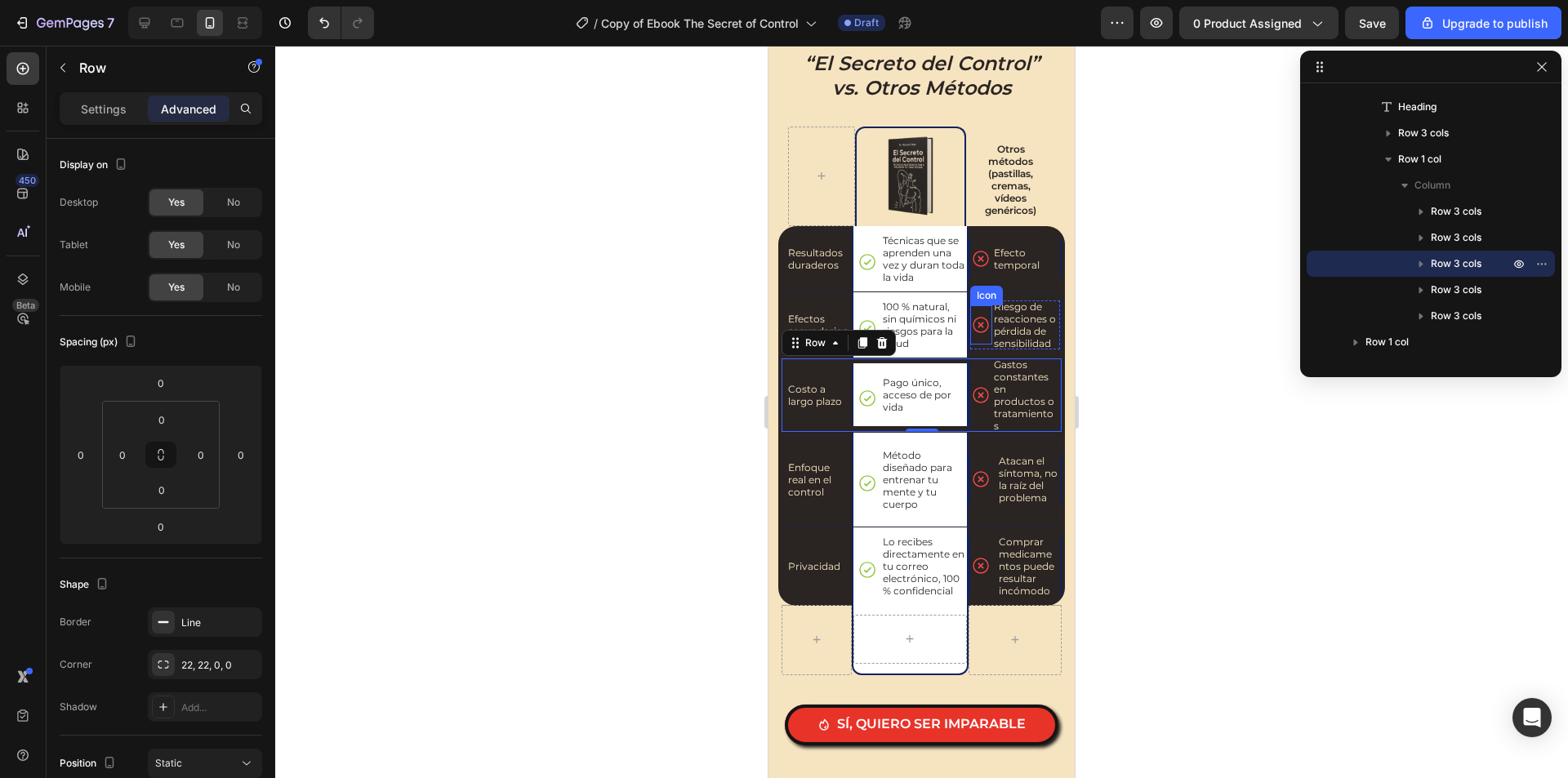
scroll to position [1879, 0]
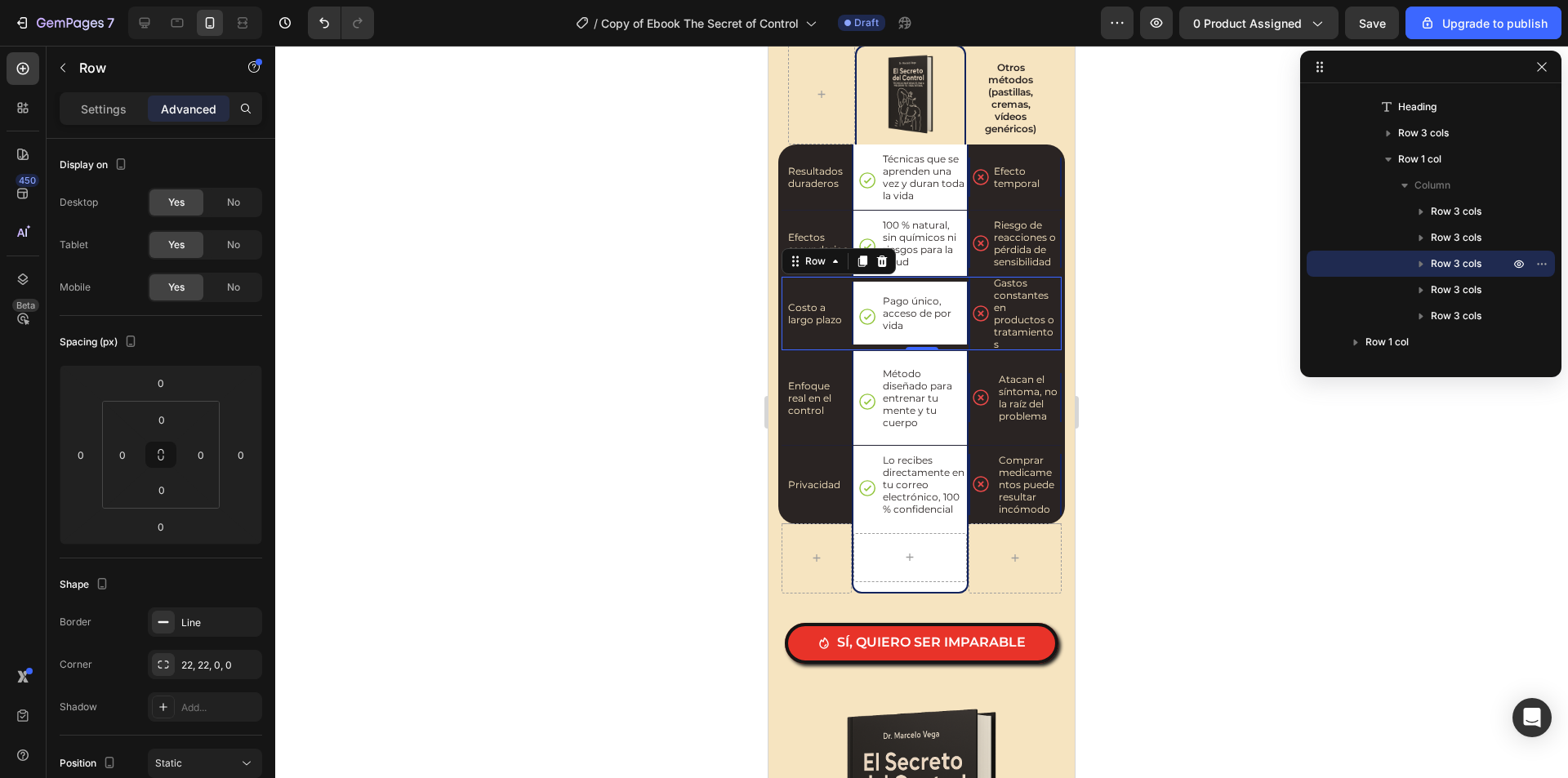
click at [1180, 343] on div at bounding box center [921, 412] width 1292 height 732
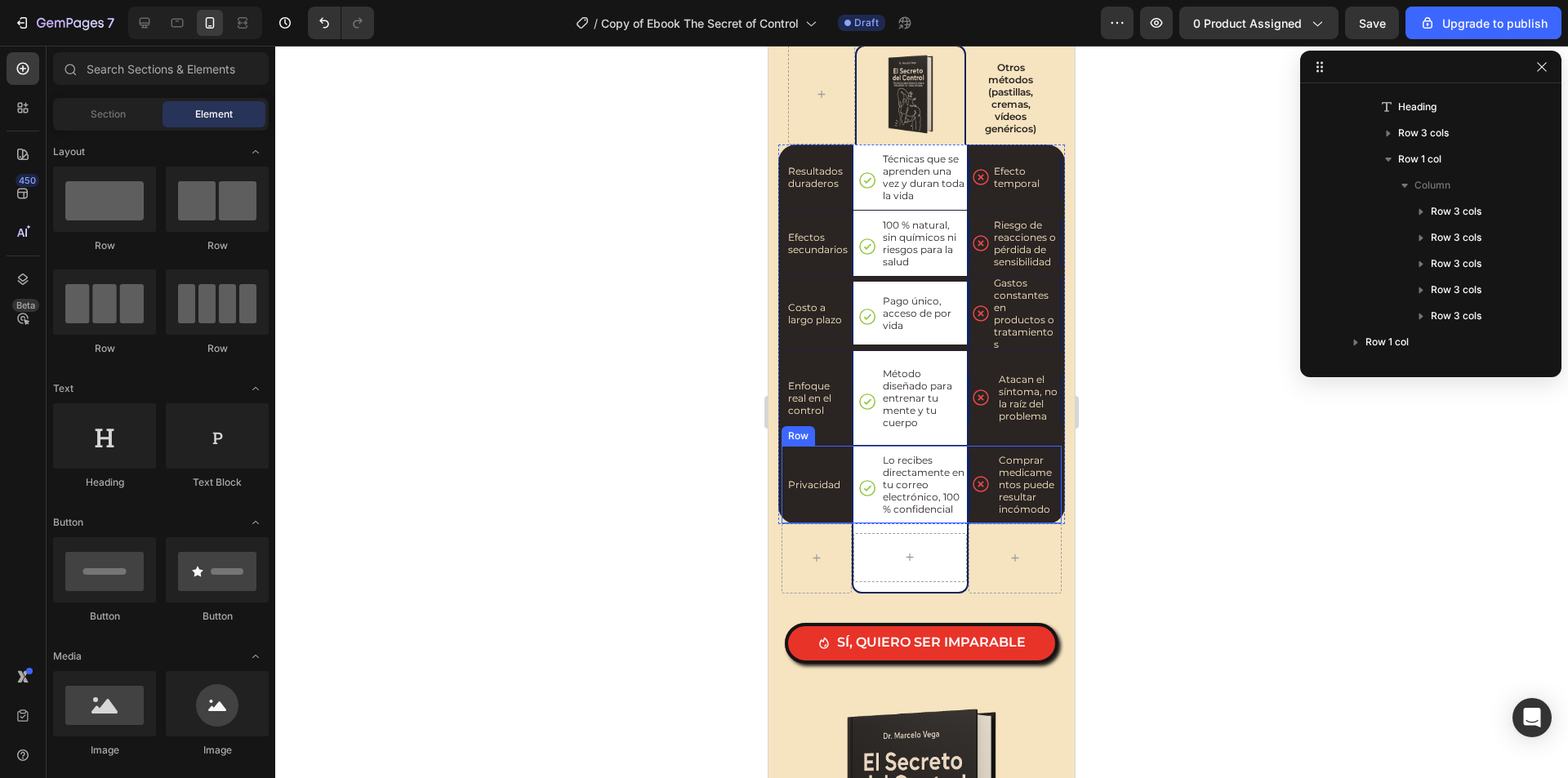
click at [833, 452] on div "Privacidad Text Block" at bounding box center [817, 485] width 70 height 78
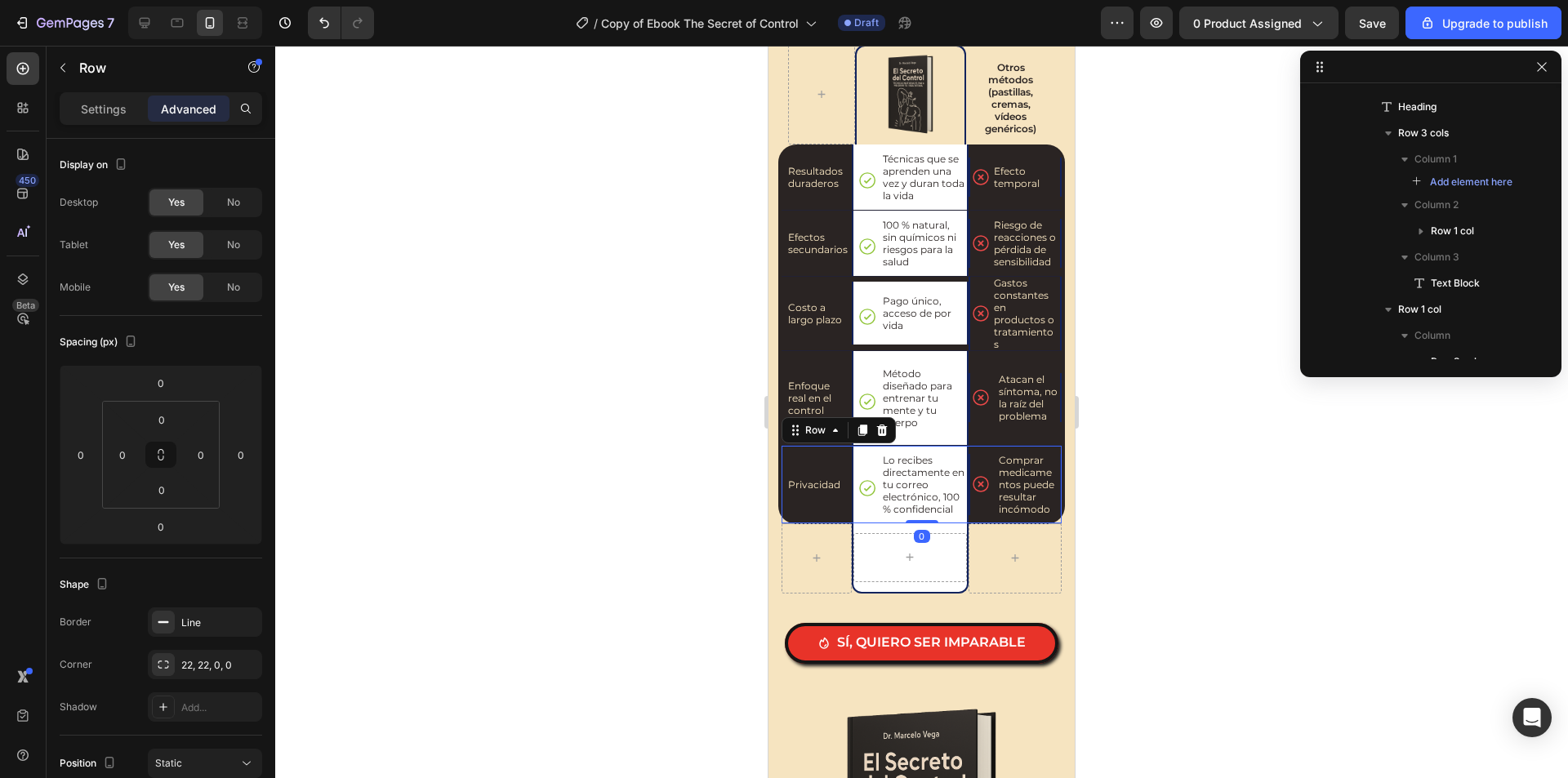
scroll to position [1087, 0]
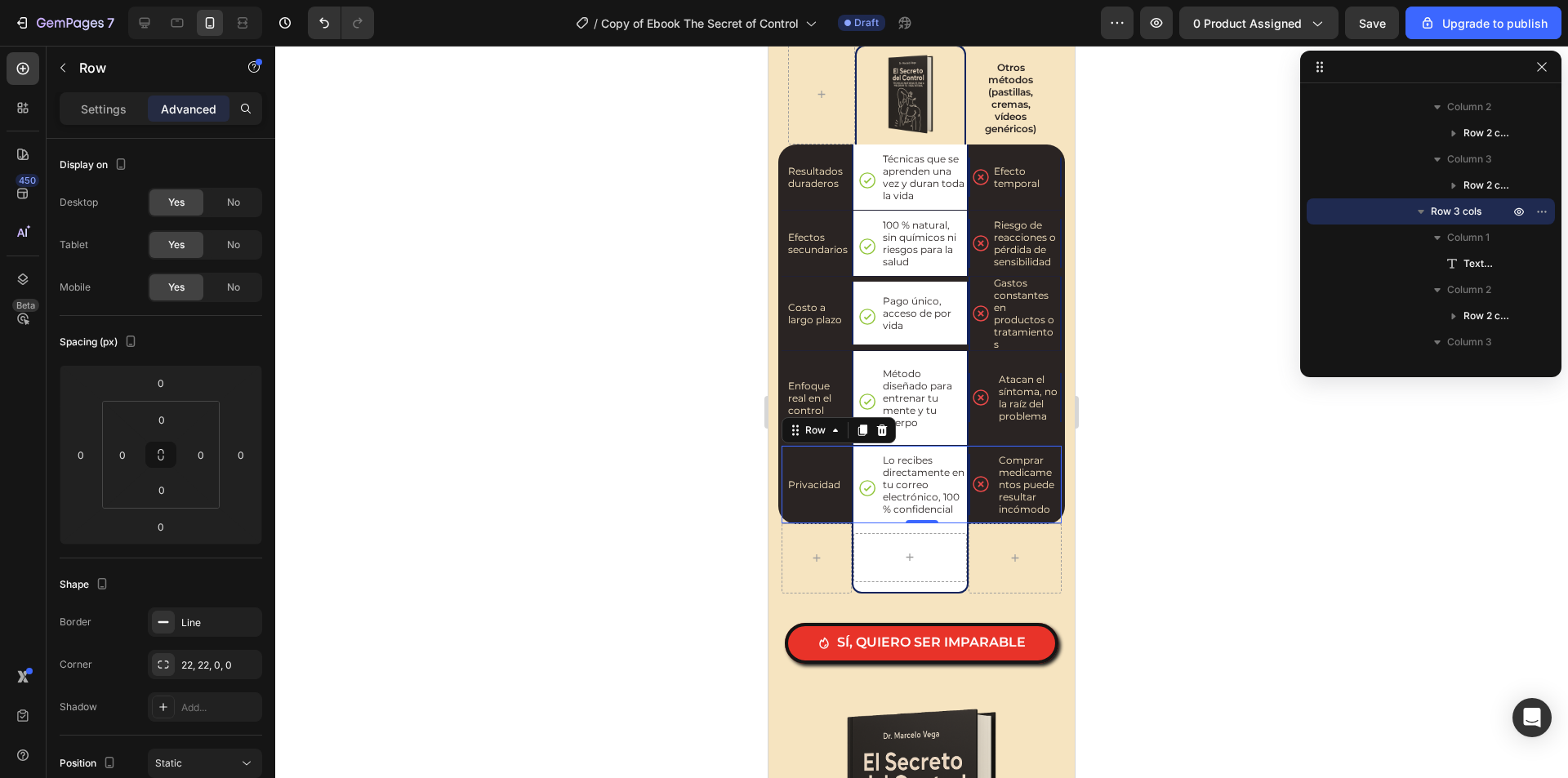
click at [1152, 336] on div at bounding box center [921, 412] width 1292 height 732
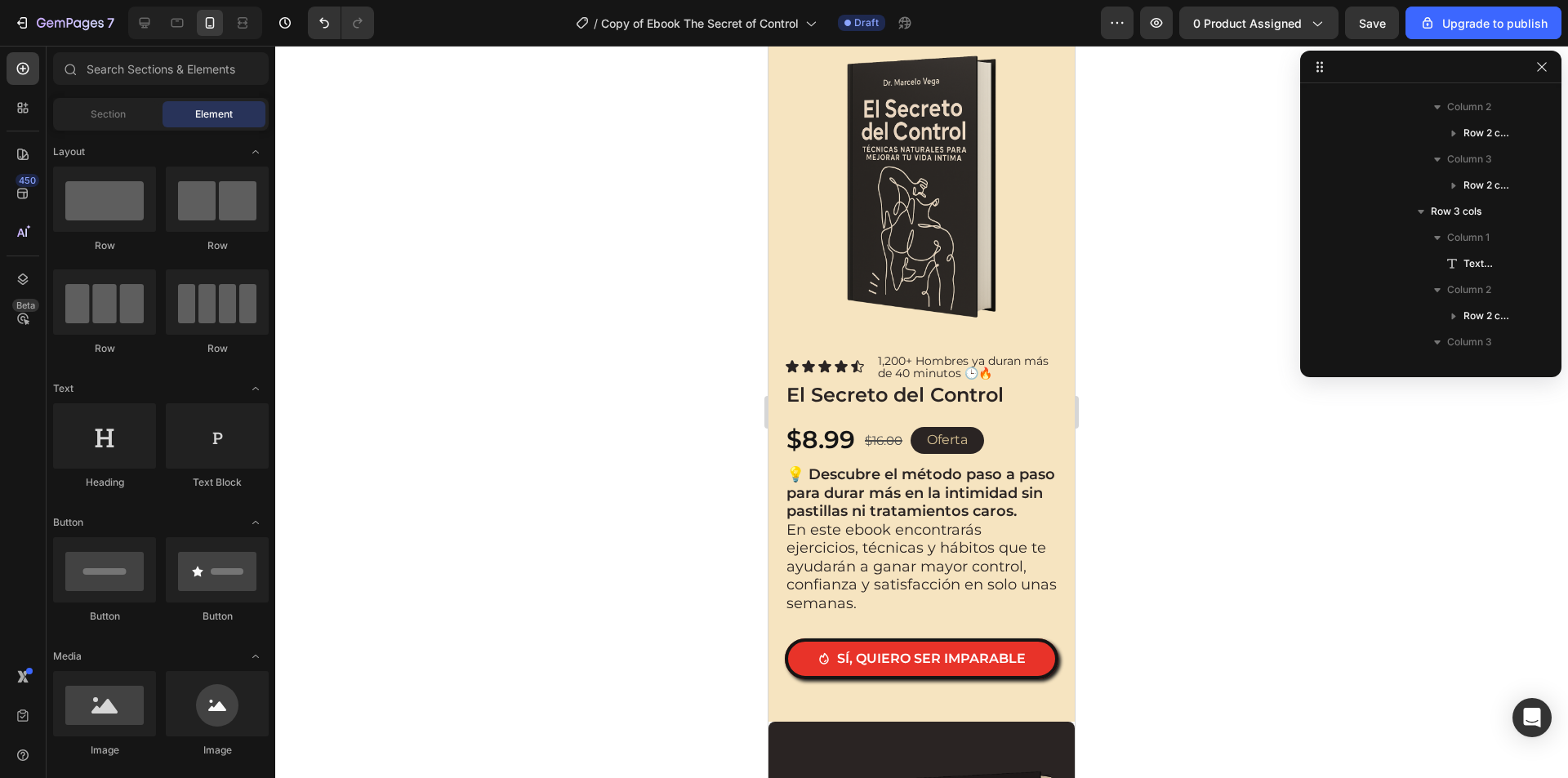
scroll to position [2613, 0]
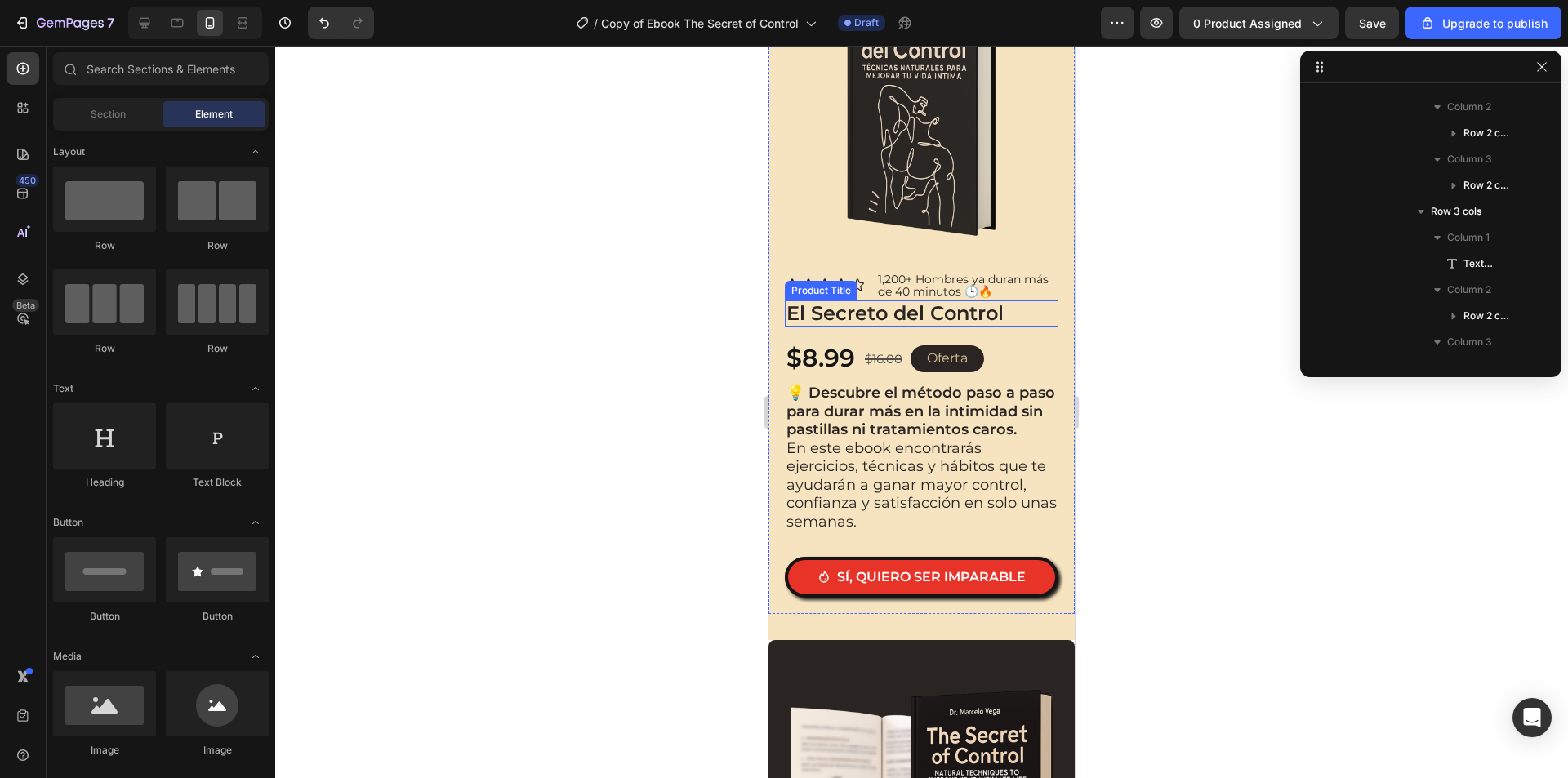
click at [932, 301] on h2 "El Secreto del Control" at bounding box center [921, 314] width 273 height 27
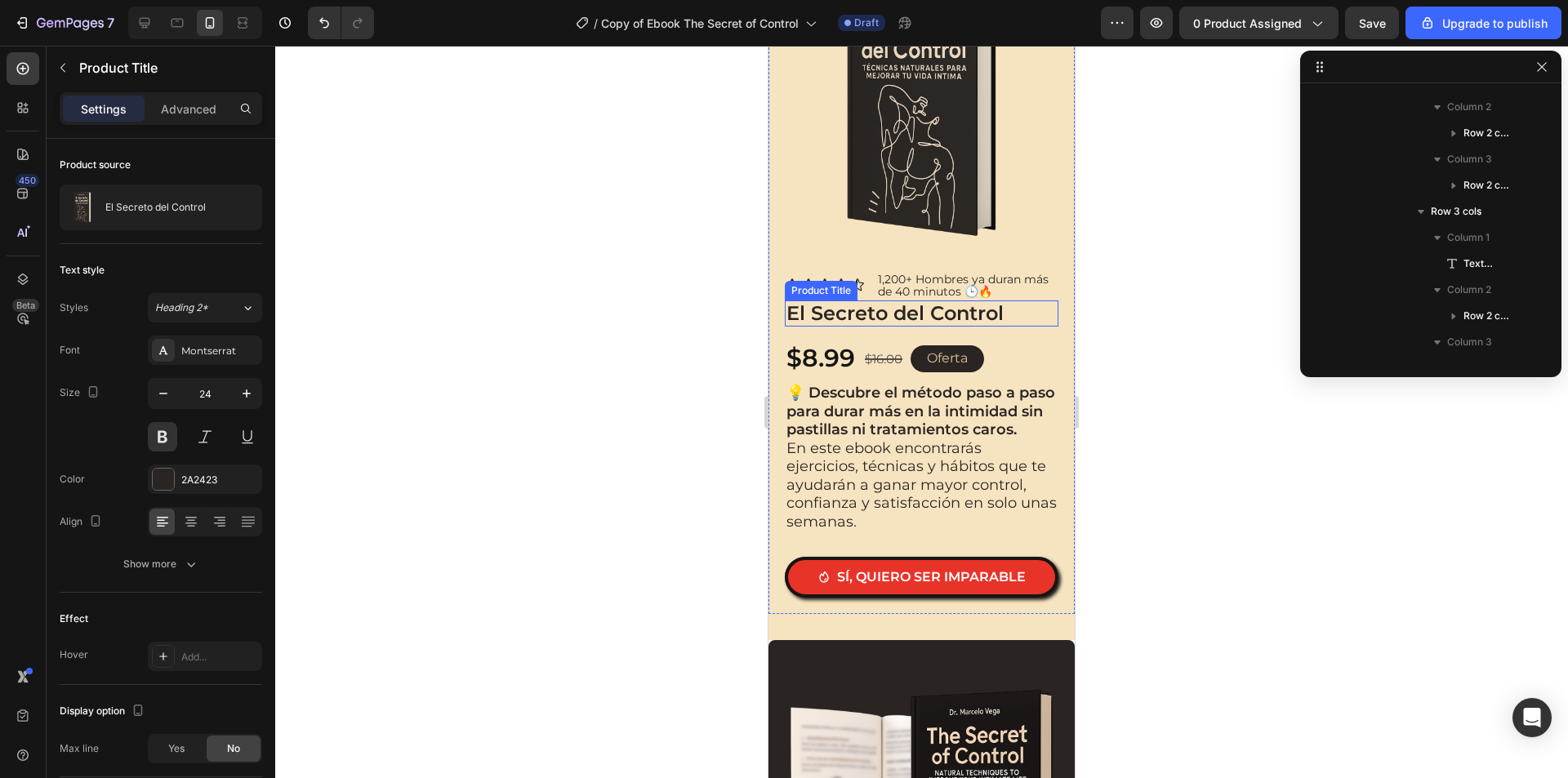
scroll to position [1557, 0]
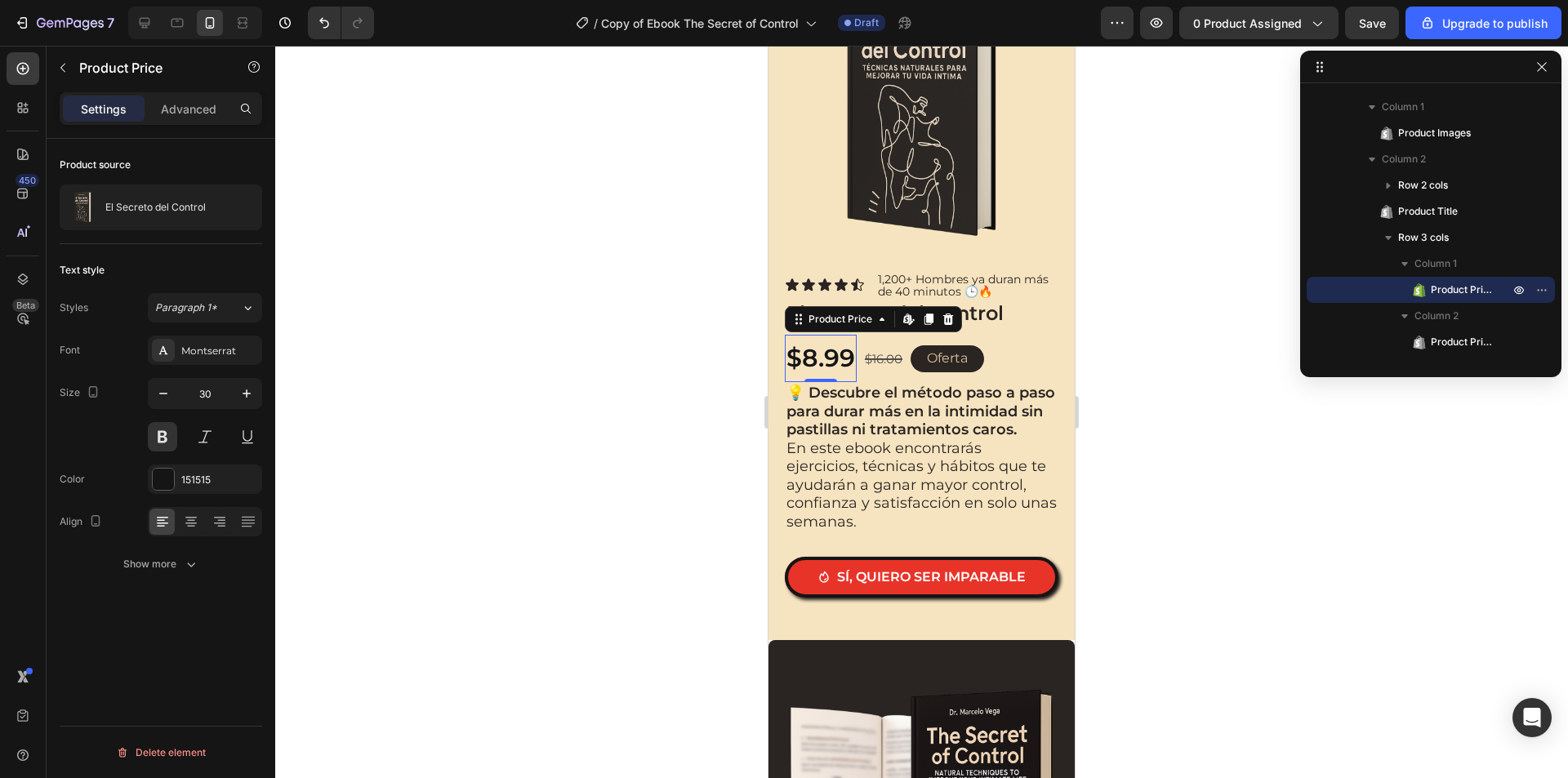
click at [836, 343] on div "$8.99" at bounding box center [821, 359] width 72 height 47
click at [1003, 306] on h2 "El Secreto del Control" at bounding box center [921, 314] width 273 height 27
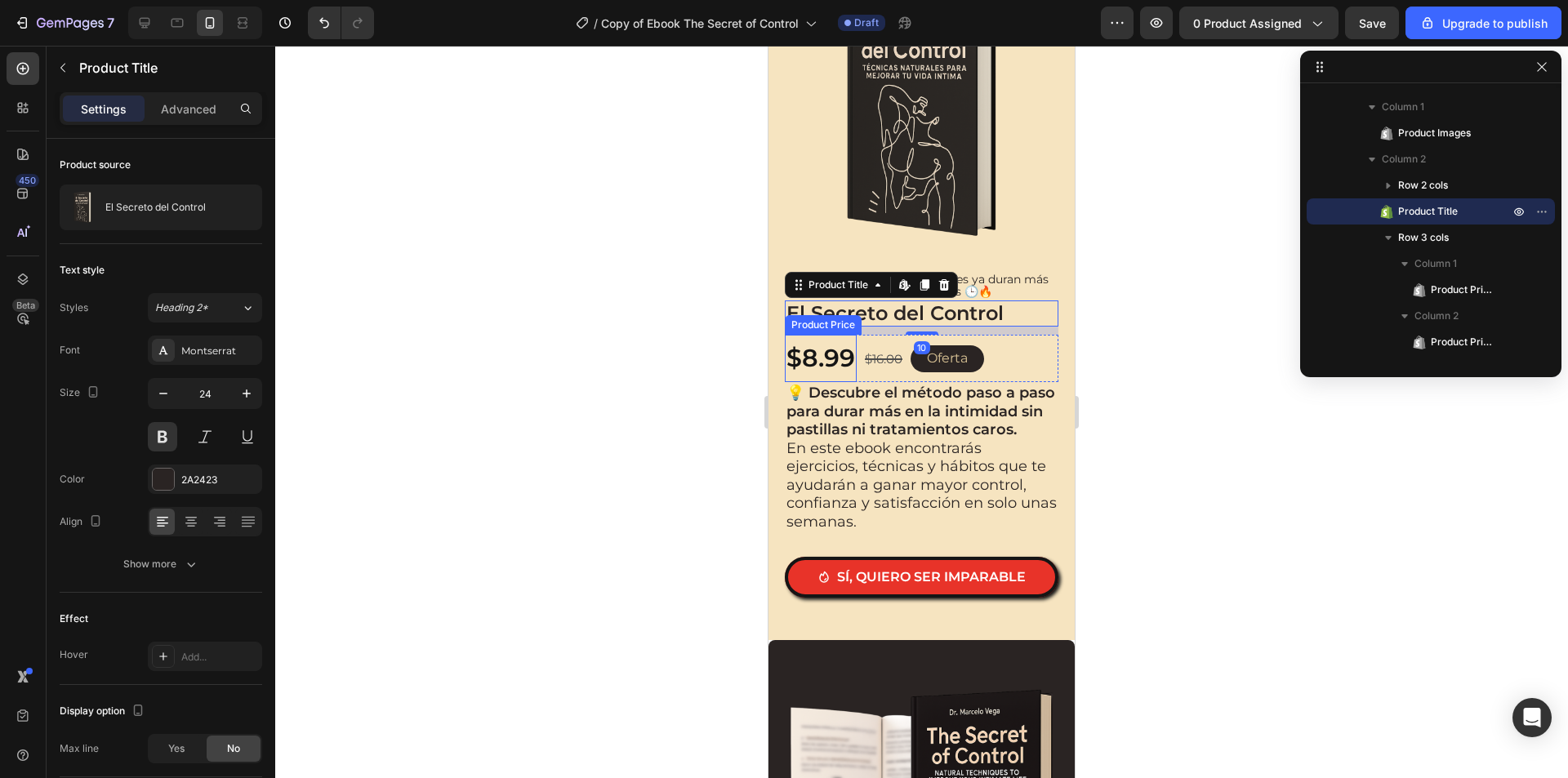
click at [847, 350] on div "$8.99" at bounding box center [821, 359] width 72 height 47
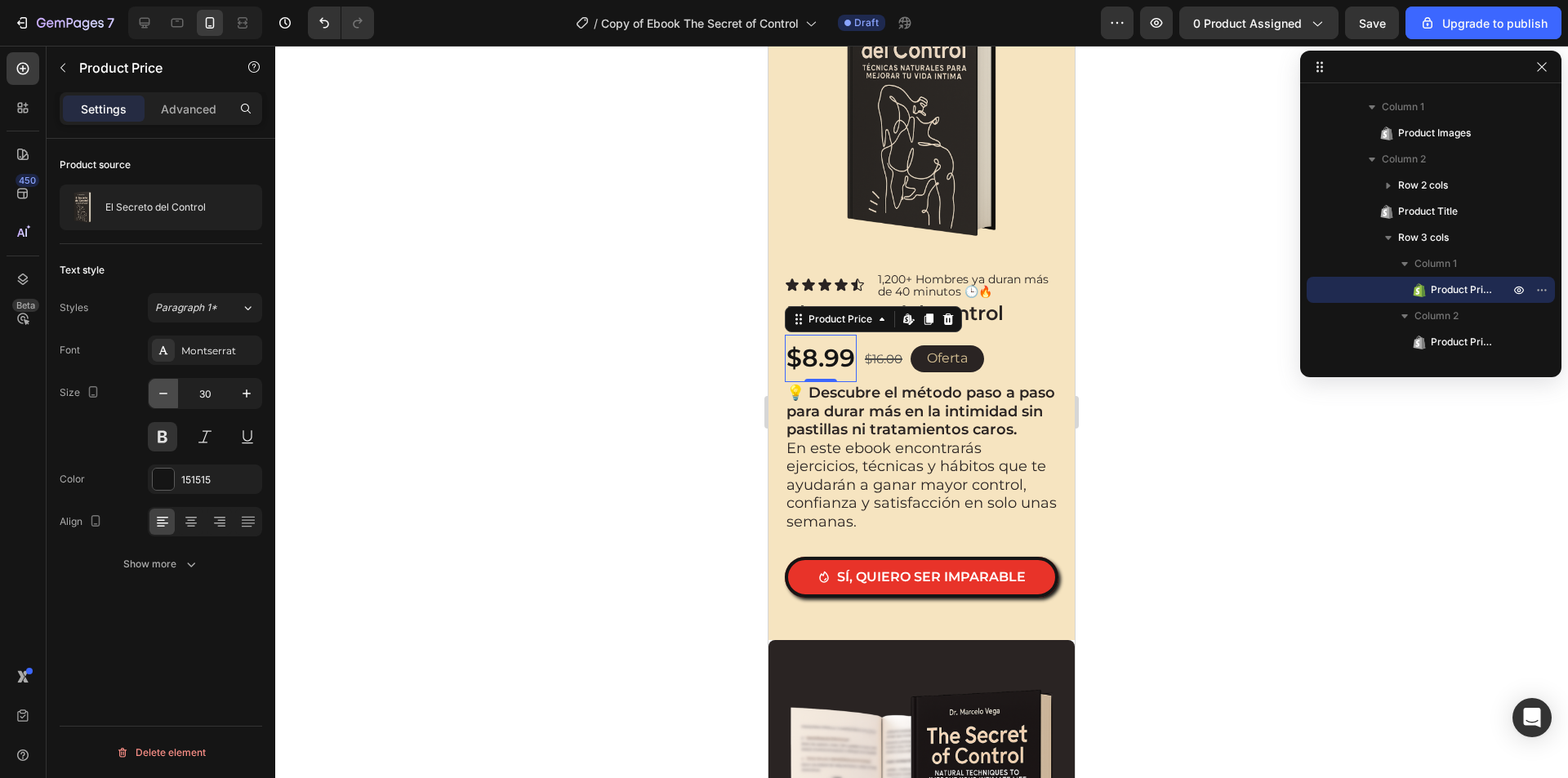
click at [165, 401] on icon "button" at bounding box center [163, 393] width 16 height 16
type input "28"
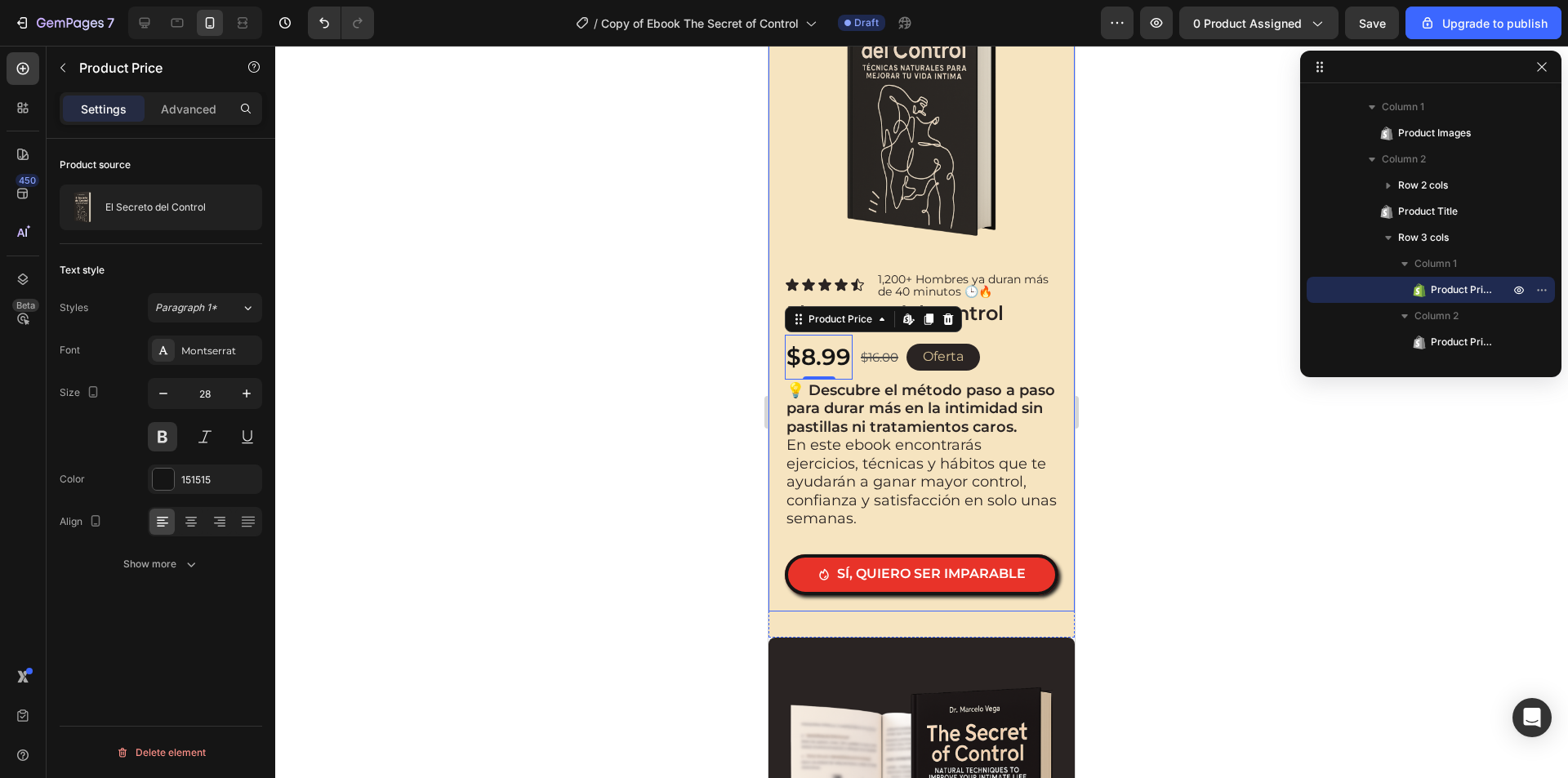
click at [1180, 381] on div at bounding box center [921, 412] width 1292 height 732
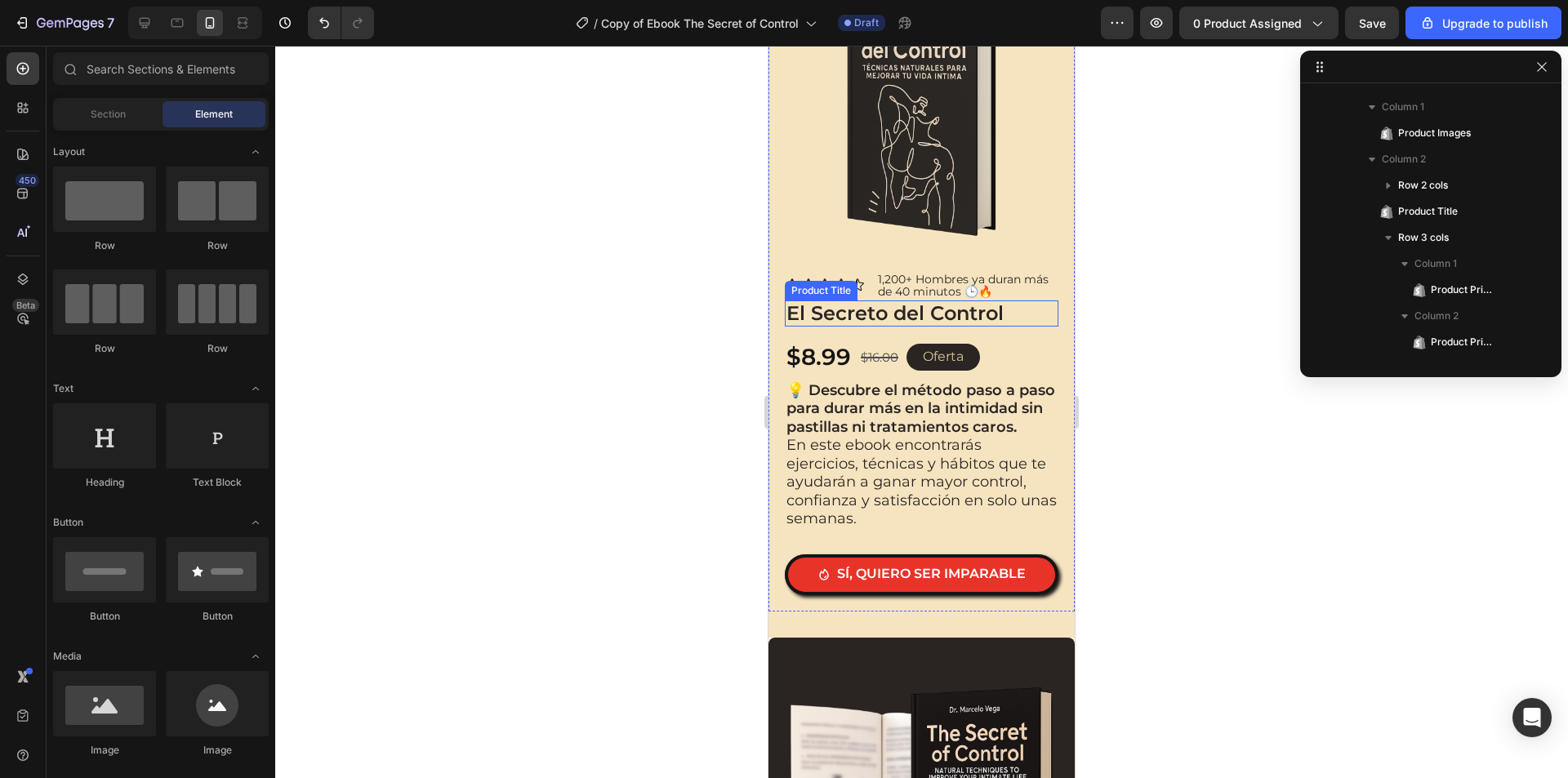
click at [973, 302] on h2 "El Secreto del Control" at bounding box center [921, 314] width 273 height 27
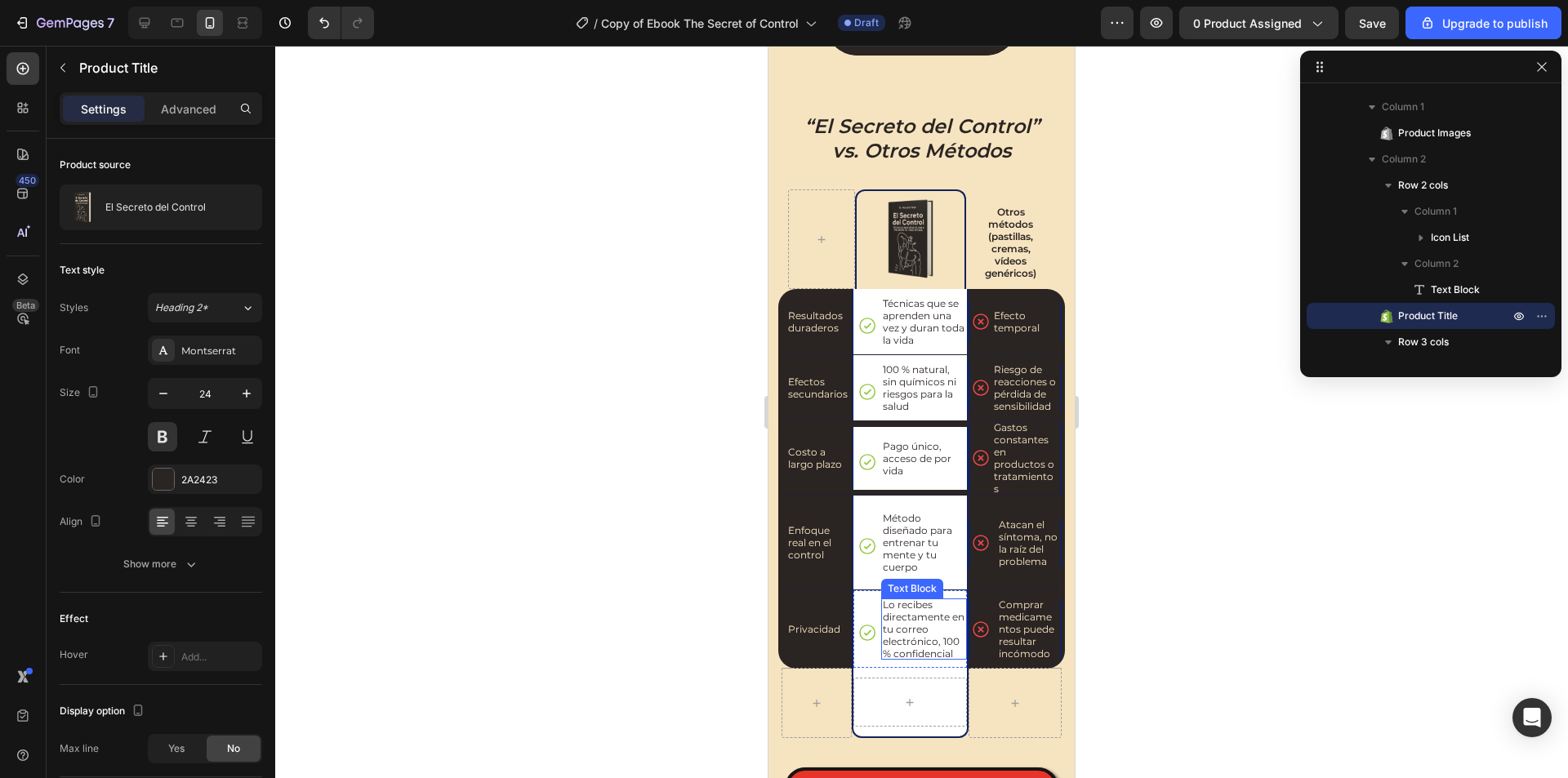
scroll to position [1551, 0]
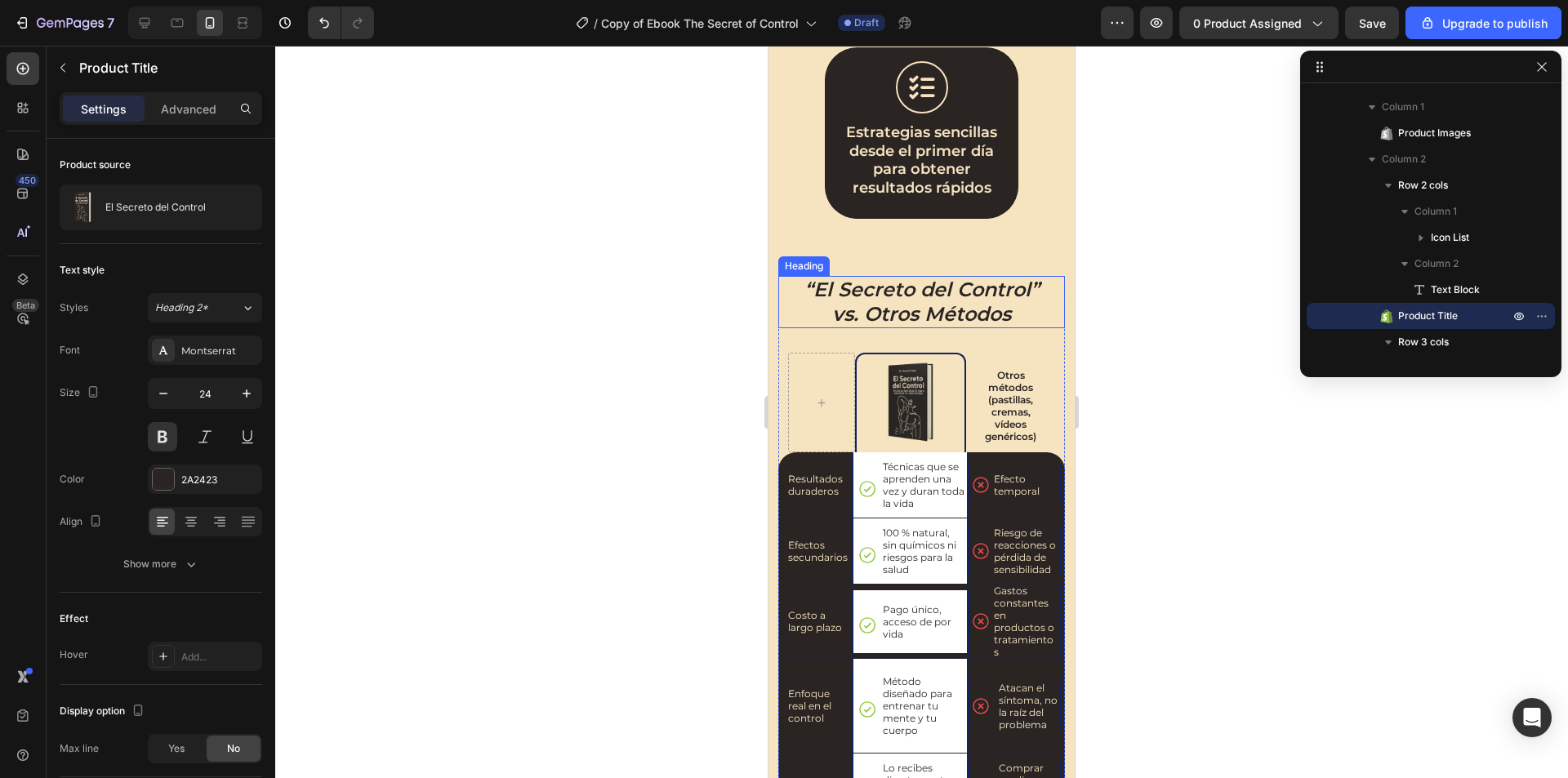
click at [924, 321] on icon "“El Secreto del Control” vs. Otros Métodos" at bounding box center [922, 302] width 235 height 48
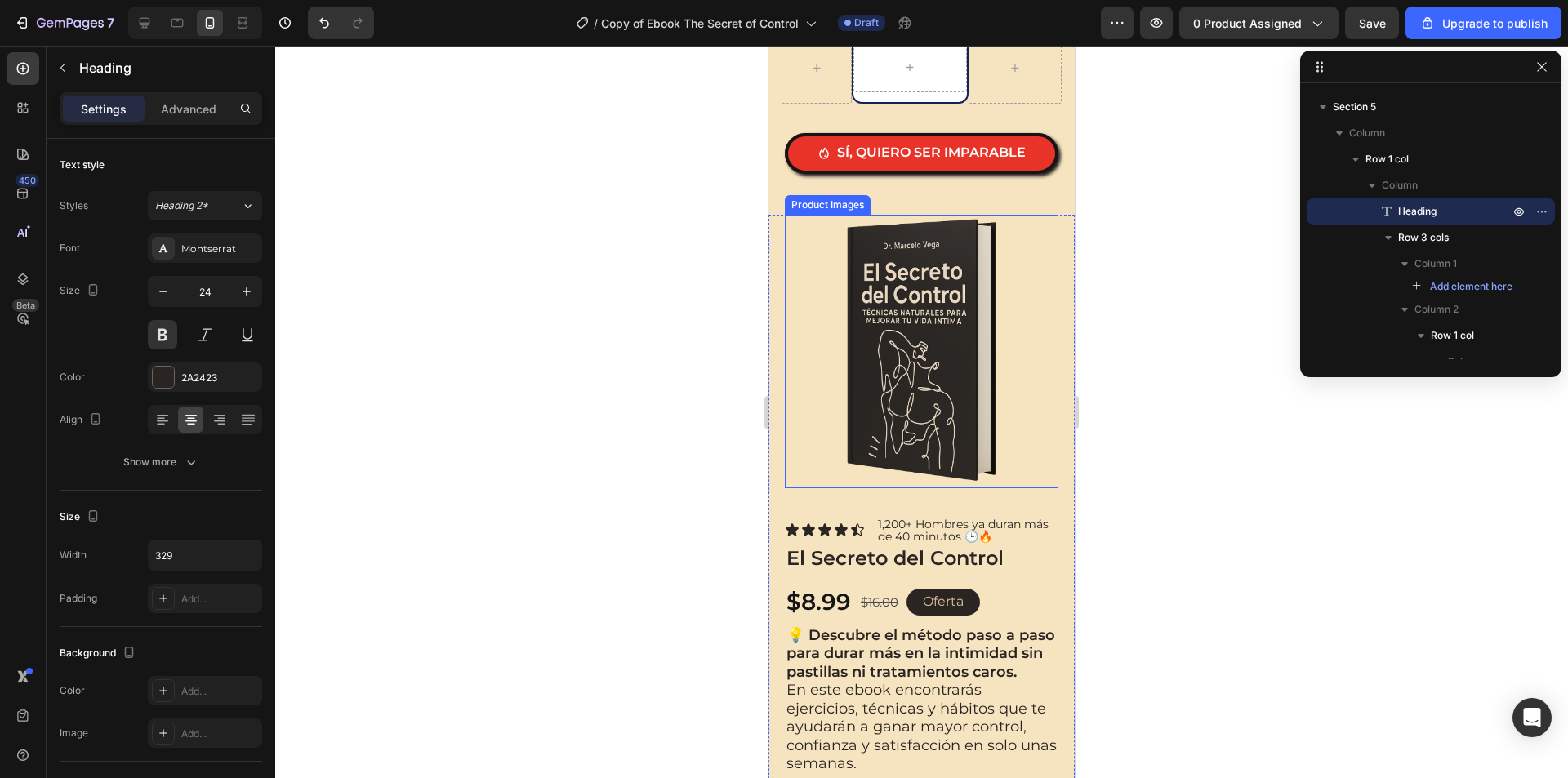
scroll to position [2531, 0]
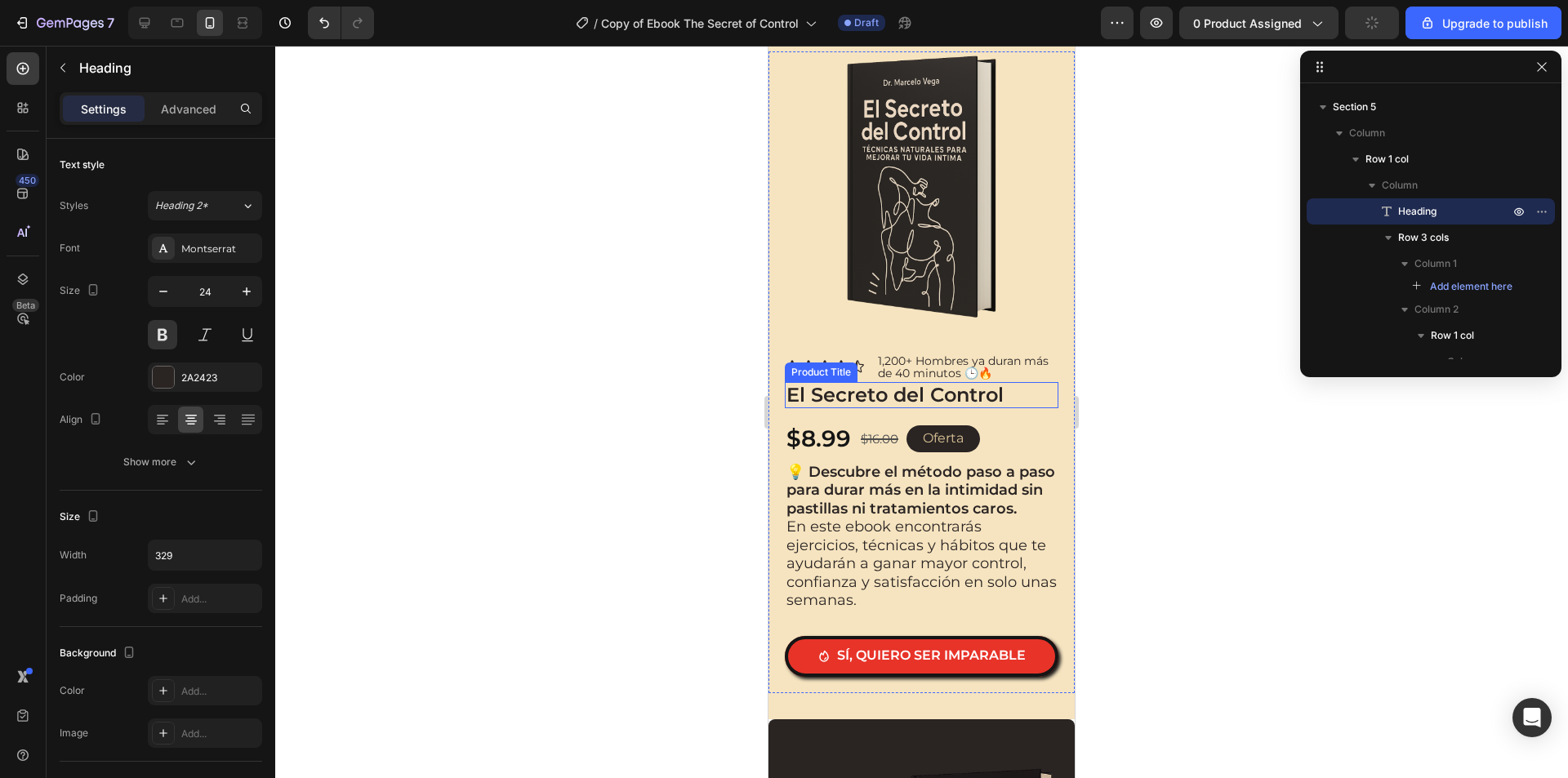
click at [925, 389] on h2 "El Secreto del Control" at bounding box center [921, 396] width 273 height 27
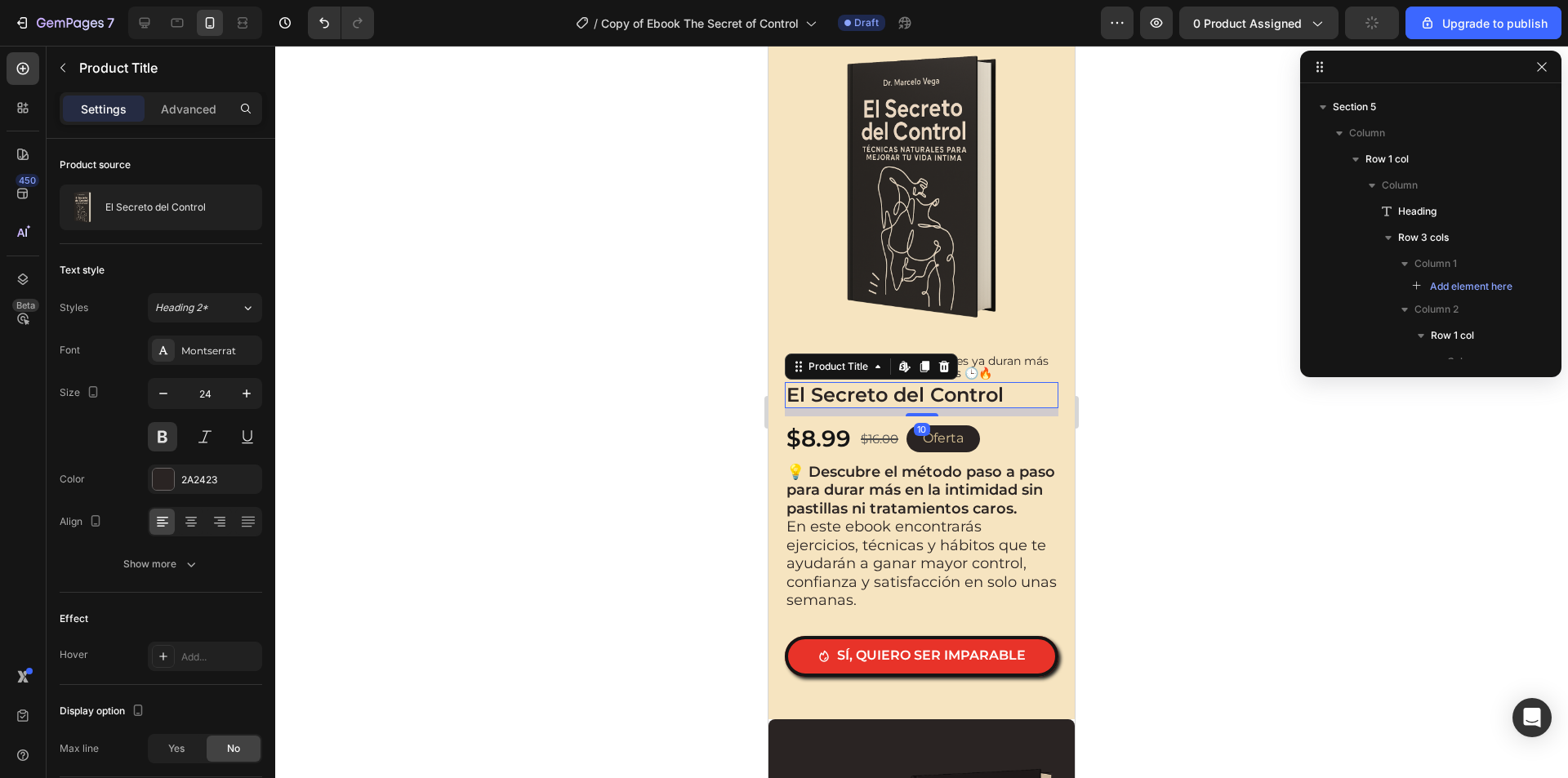
scroll to position [3164, 0]
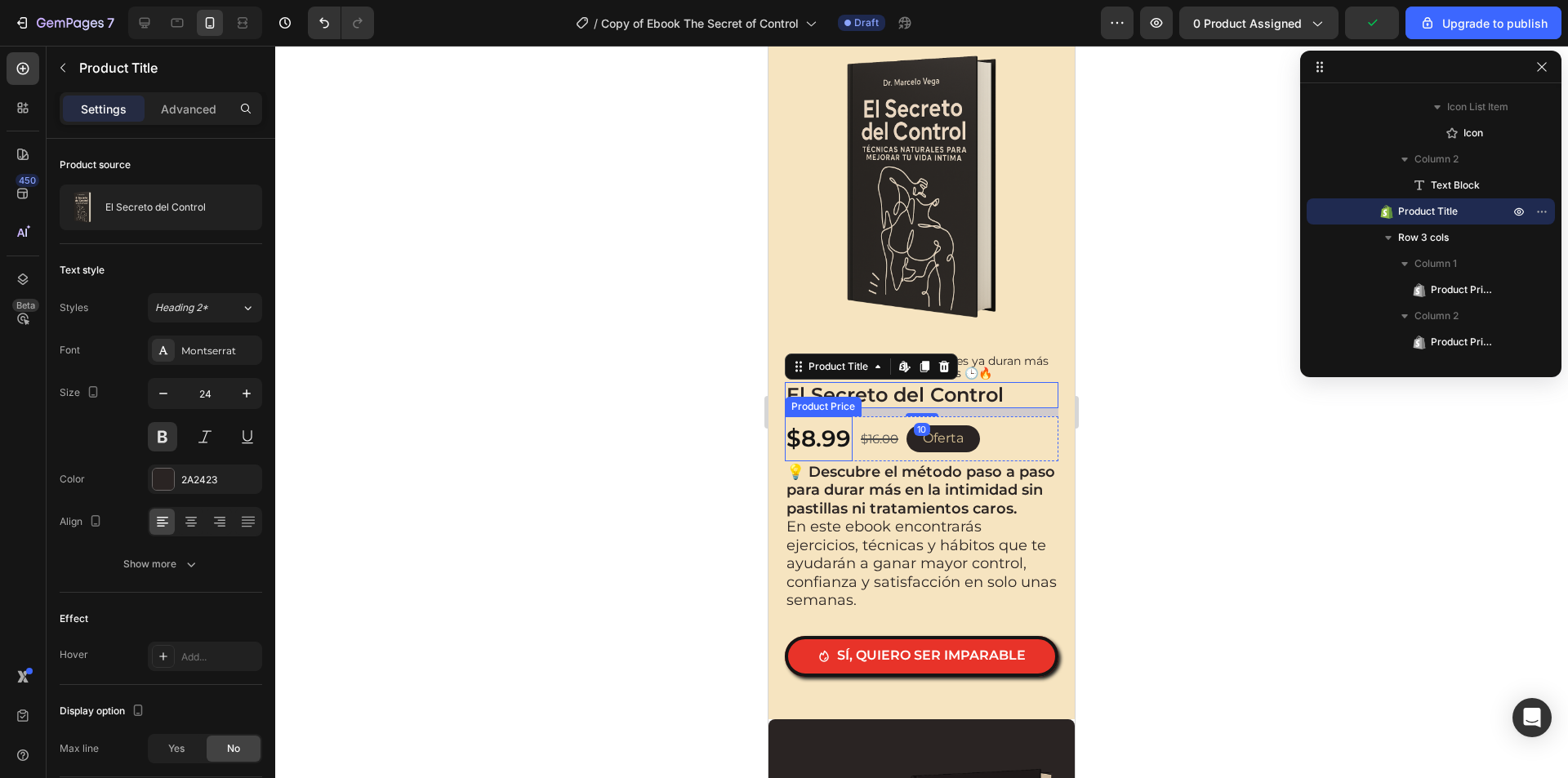
click at [823, 435] on div "$8.99" at bounding box center [818, 438] width 67 height 44
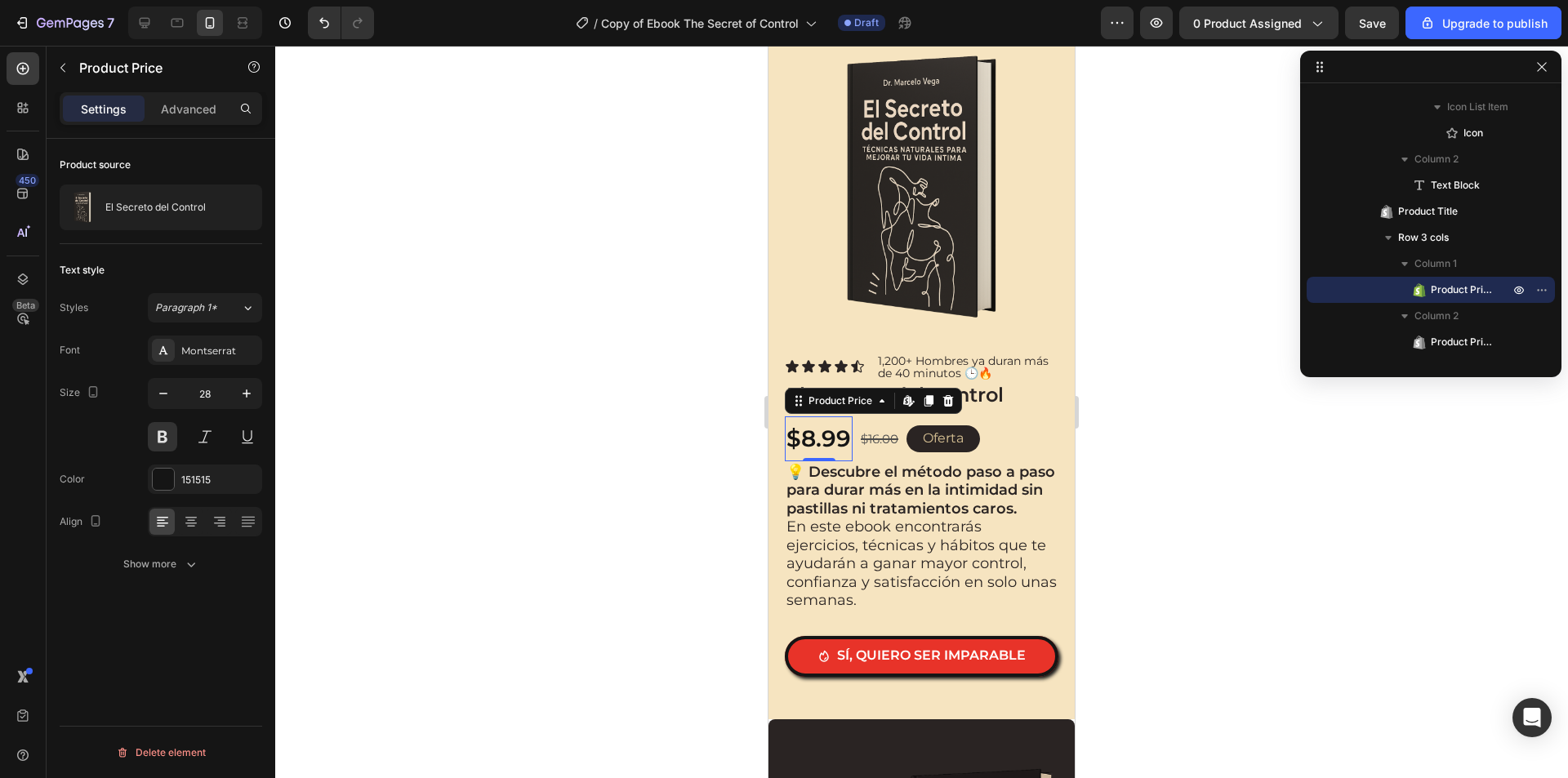
click at [1219, 490] on div at bounding box center [921, 412] width 1292 height 732
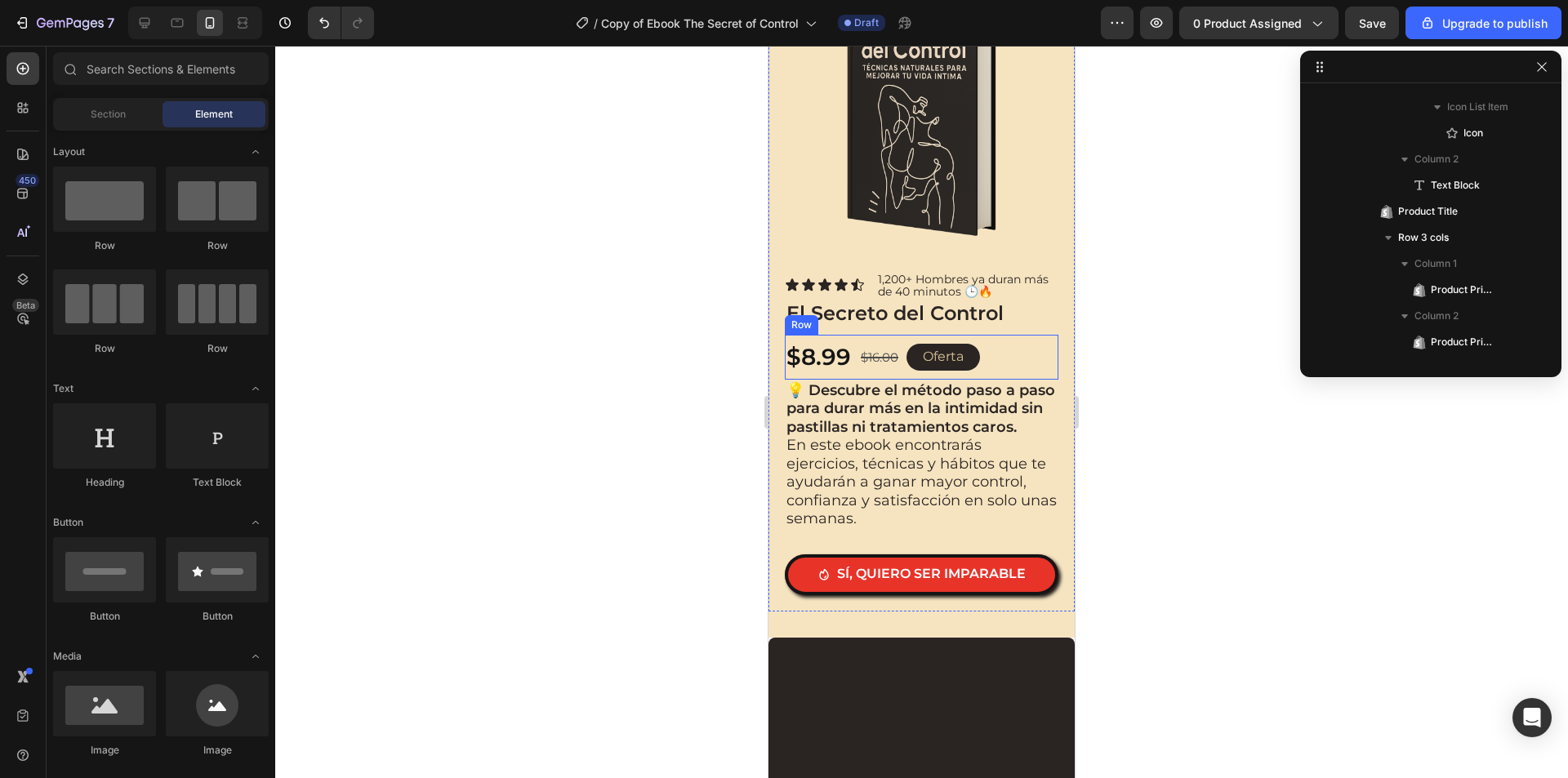
scroll to position [2287, 0]
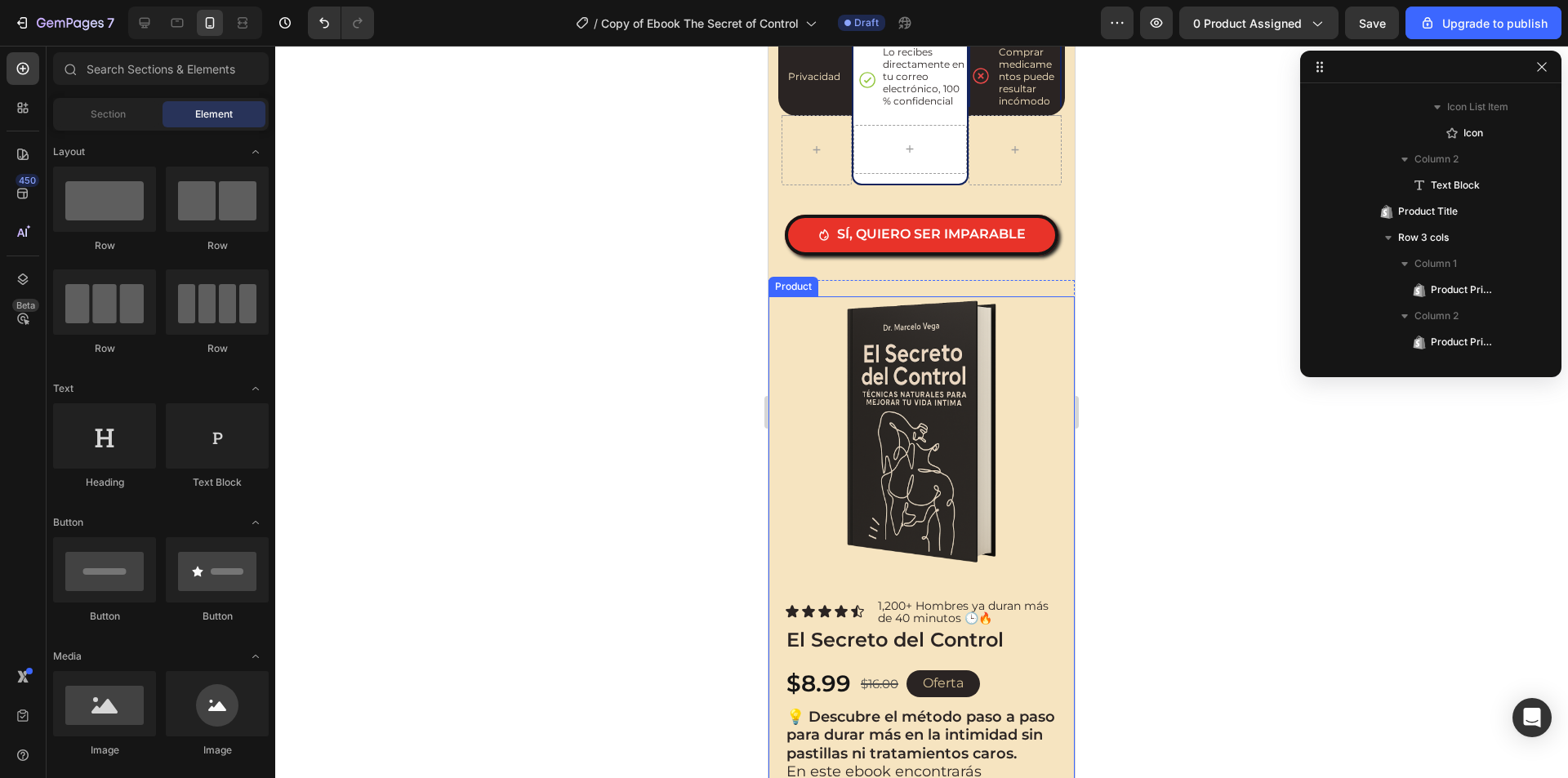
click at [1055, 307] on div "Product Images Icon Icon Icon Icon Icon Icon List 1,200+ Hombres ya duran más d…" at bounding box center [921, 617] width 306 height 642
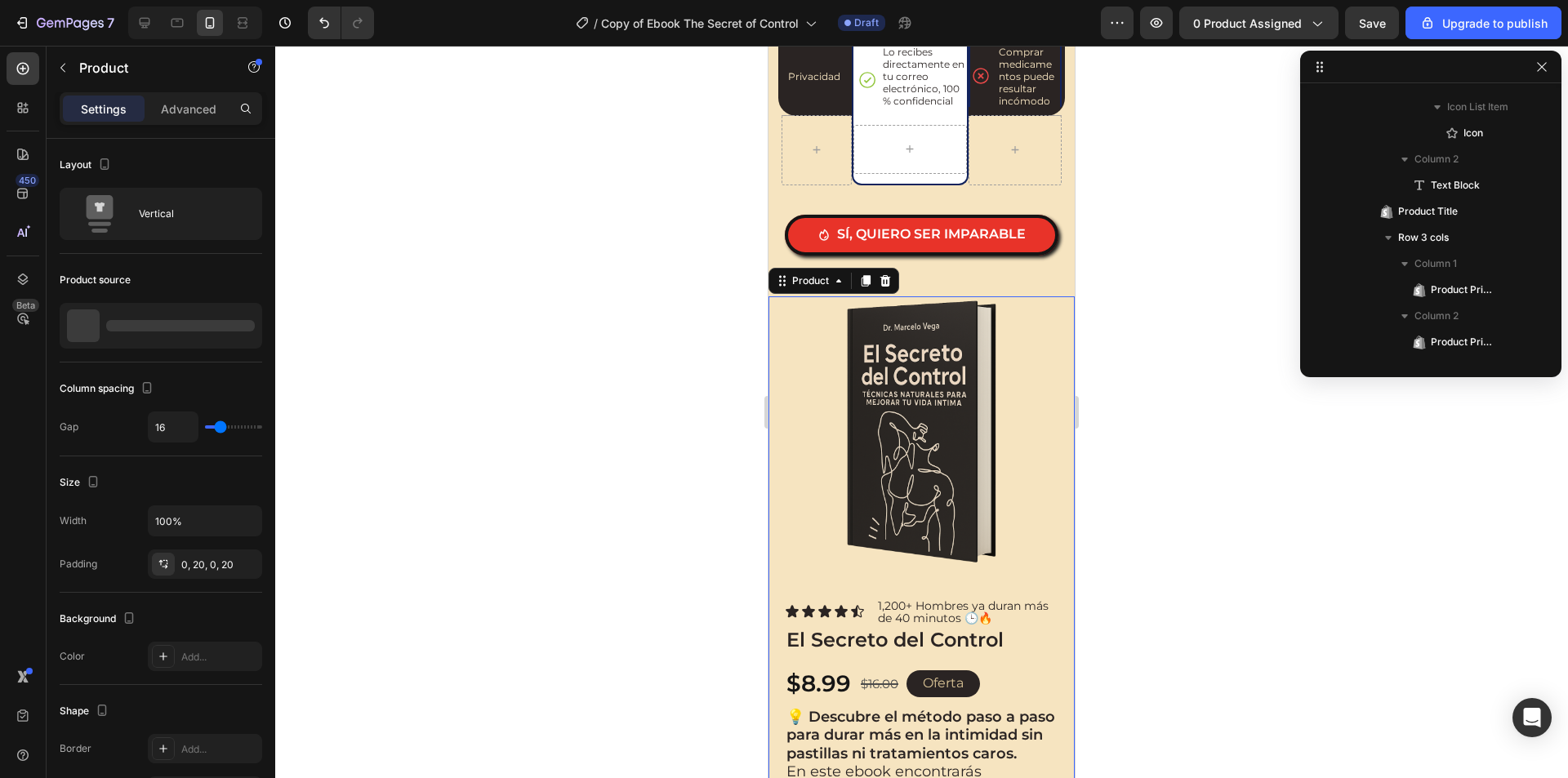
scroll to position [2668, 0]
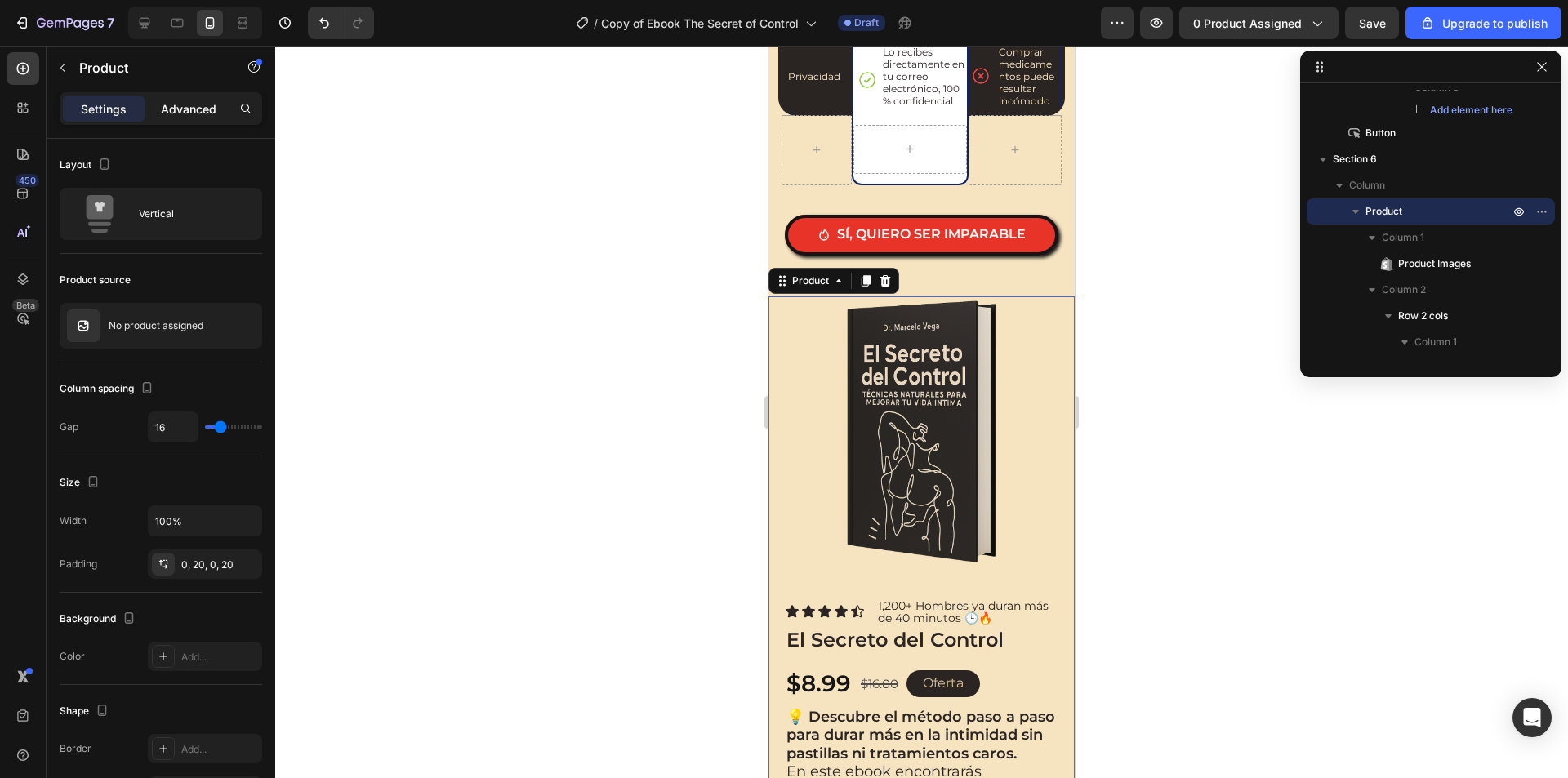
click at [182, 102] on p "Advanced" at bounding box center [189, 109] width 56 height 17
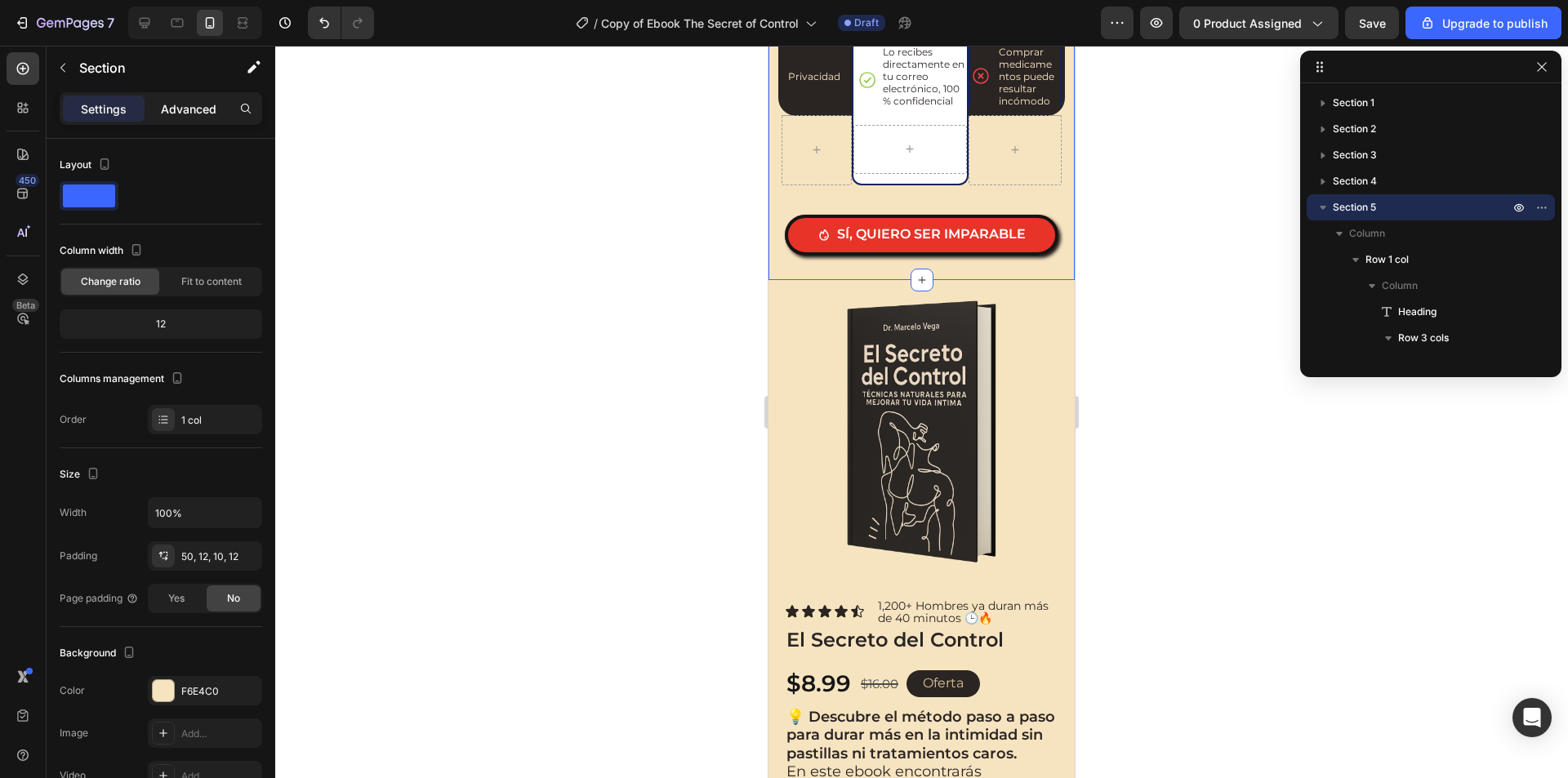
click at [162, 102] on p "Advanced" at bounding box center [189, 109] width 56 height 17
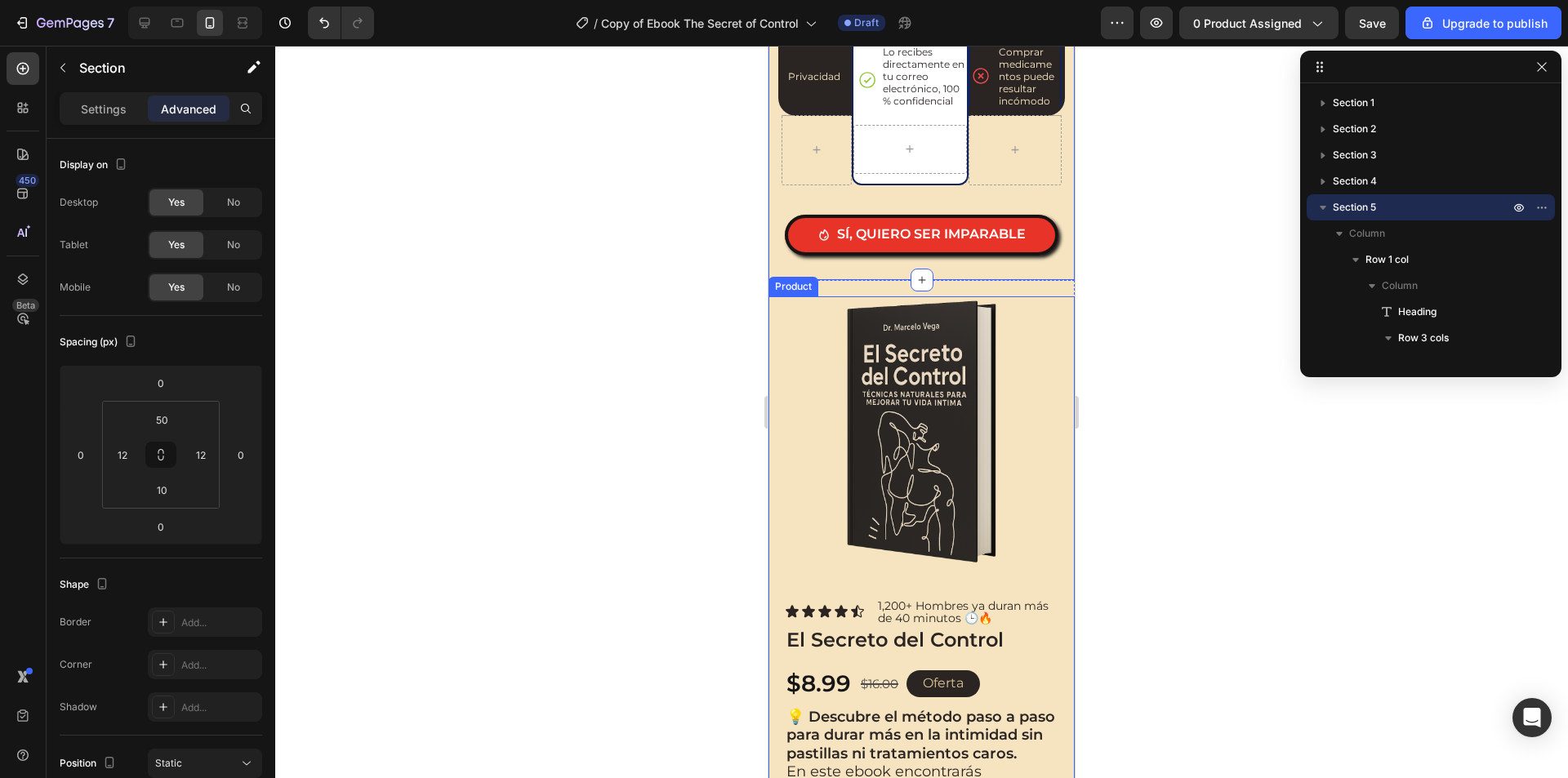
click at [775, 299] on div "Product Images Icon Icon Icon Icon Icon Icon List 1,200+ Hombres ya duran más d…" at bounding box center [921, 617] width 306 height 642
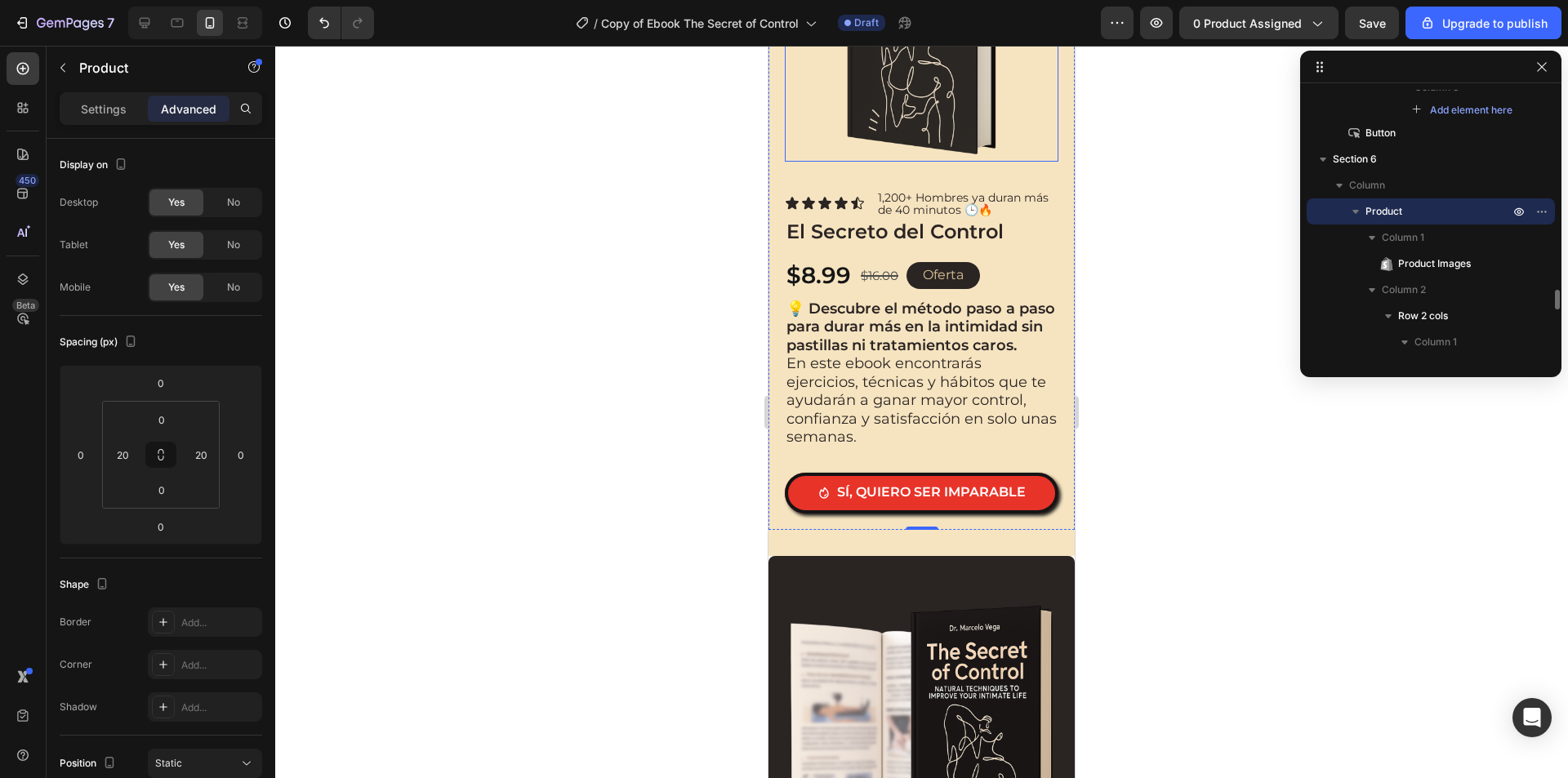
scroll to position [2776, 0]
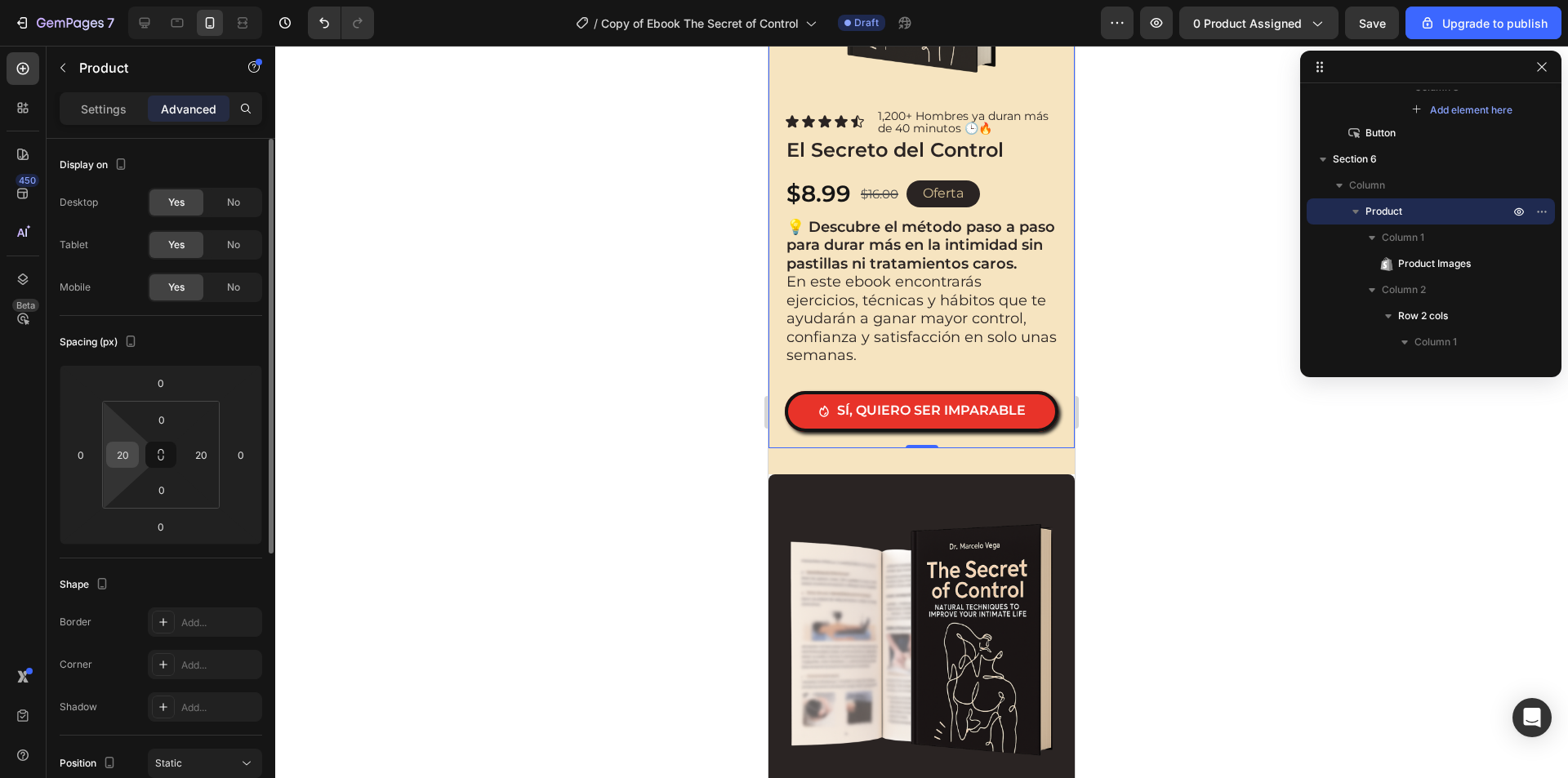
click at [126, 452] on input "20" at bounding box center [122, 454] width 25 height 25
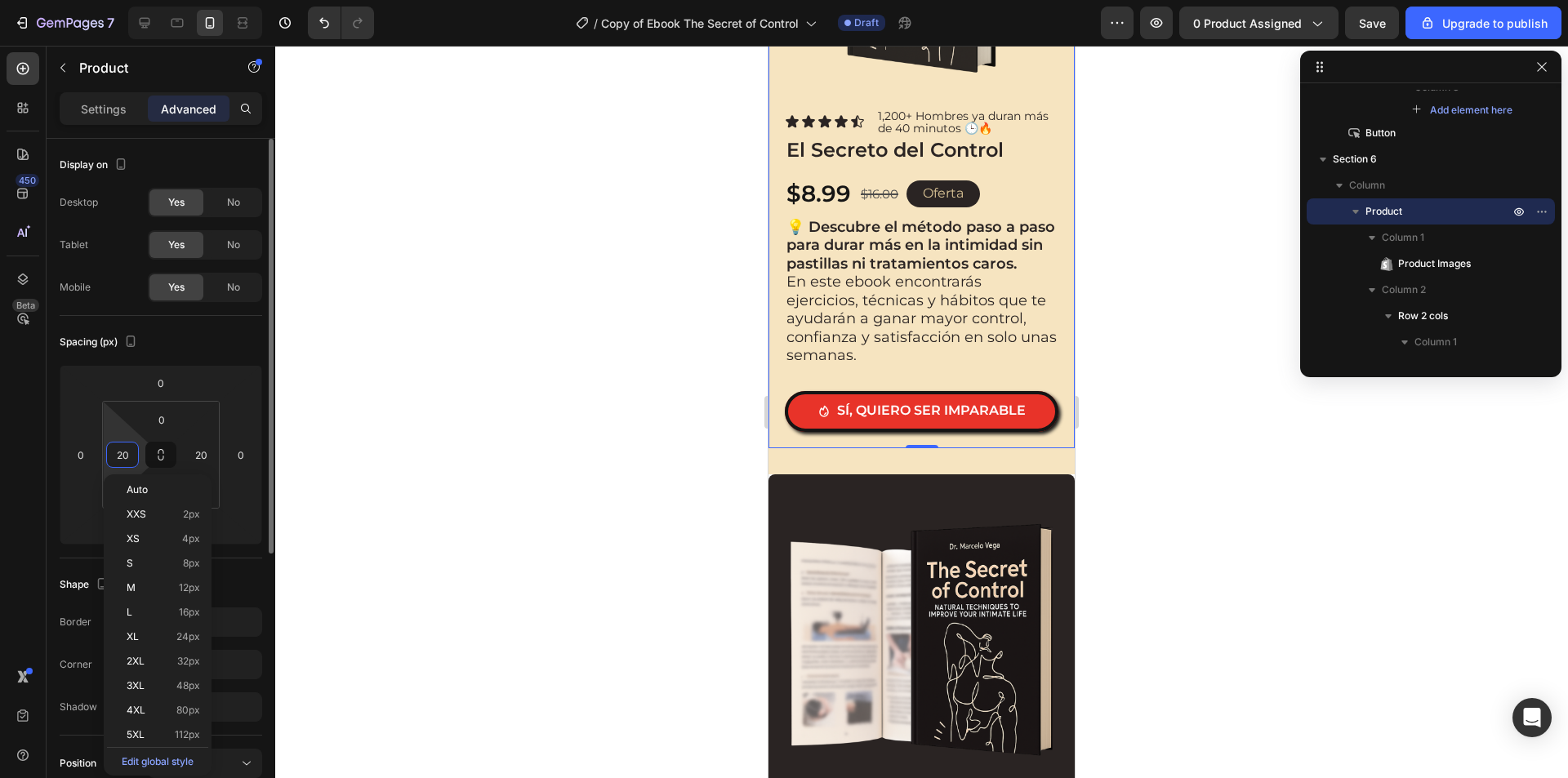
click at [126, 452] on input "20" at bounding box center [122, 454] width 25 height 25
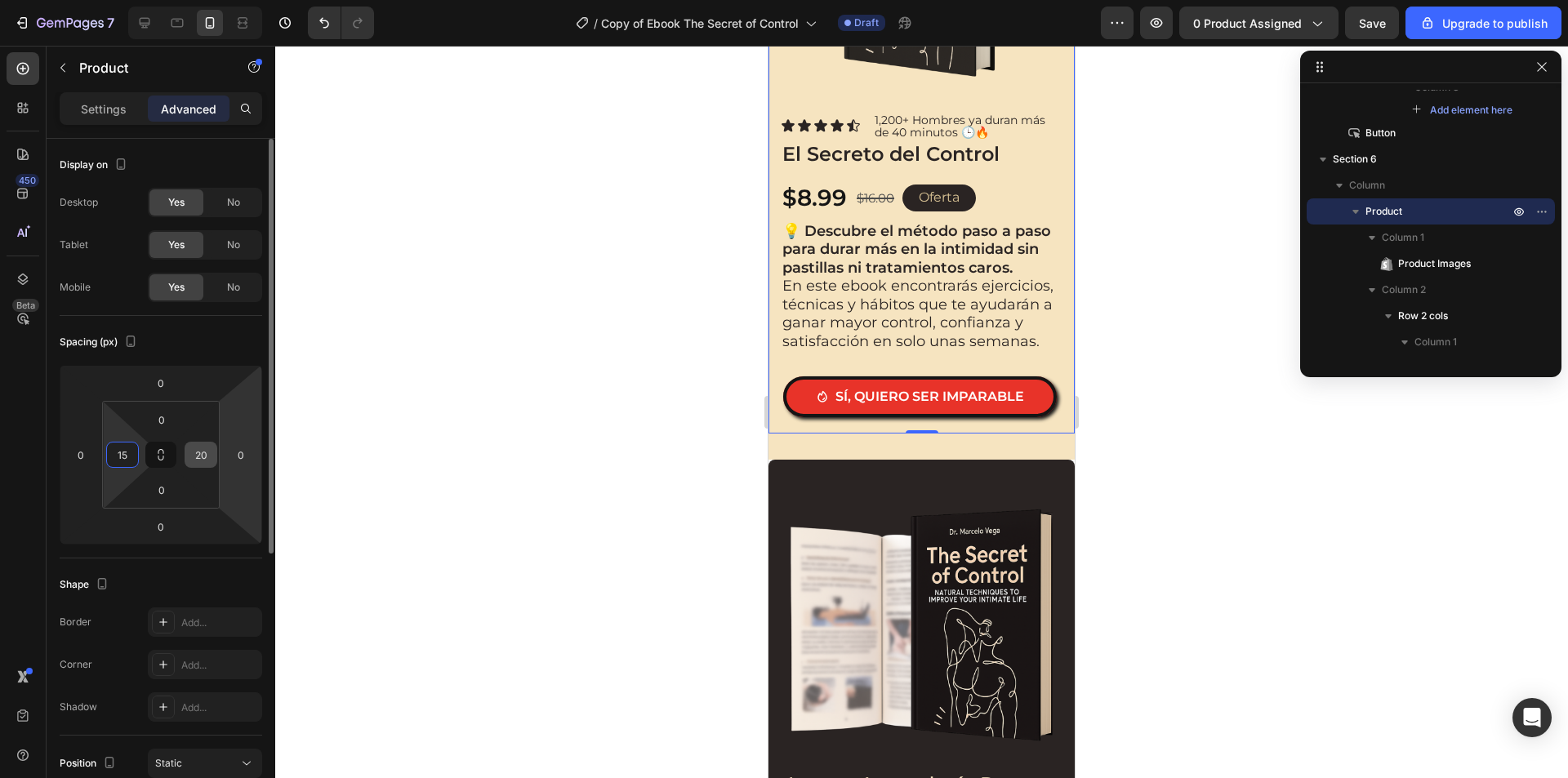
type input "15"
click at [208, 458] on input "20" at bounding box center [201, 454] width 25 height 25
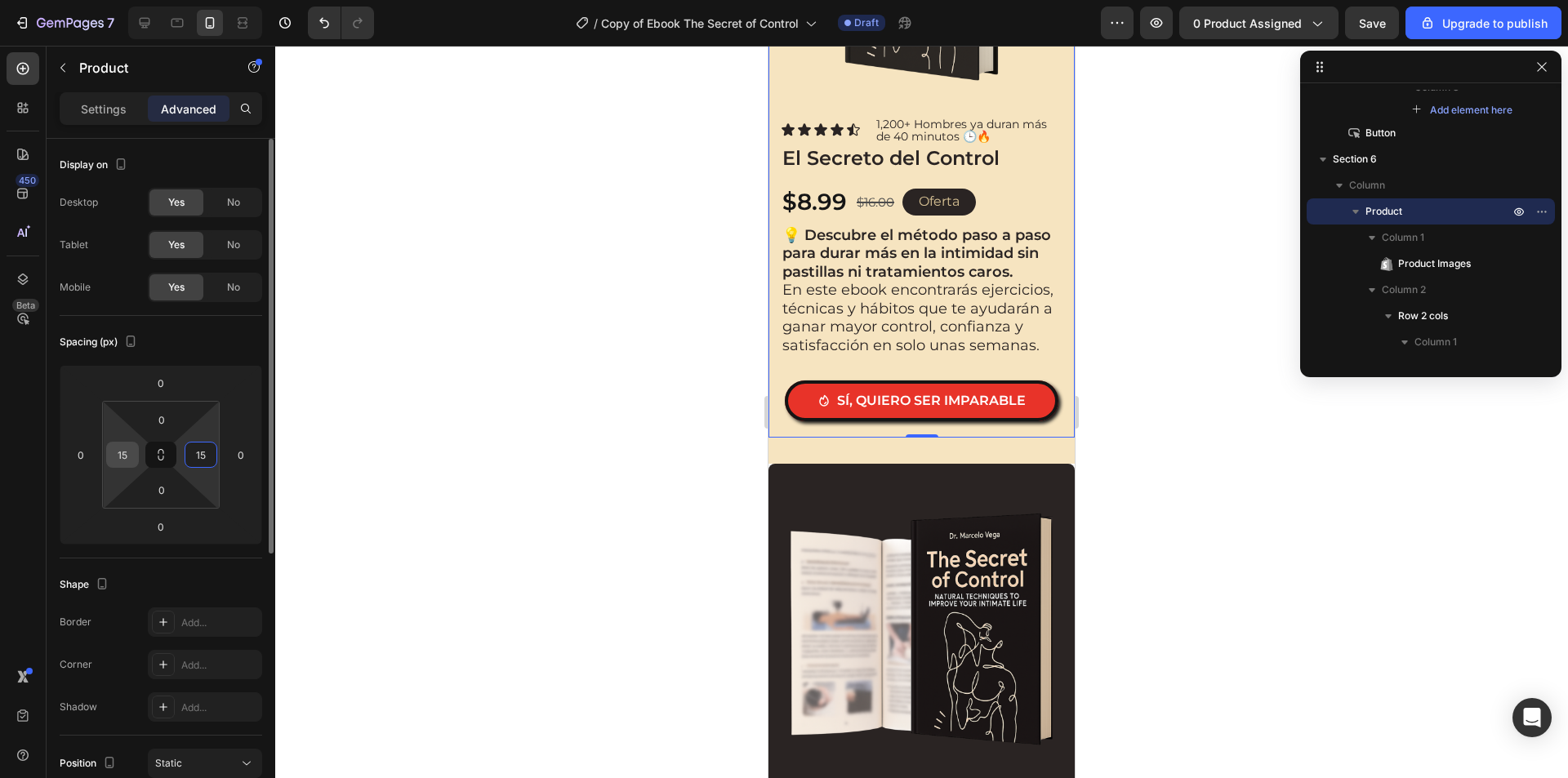
type input "15"
click at [130, 455] on input "15" at bounding box center [122, 454] width 25 height 25
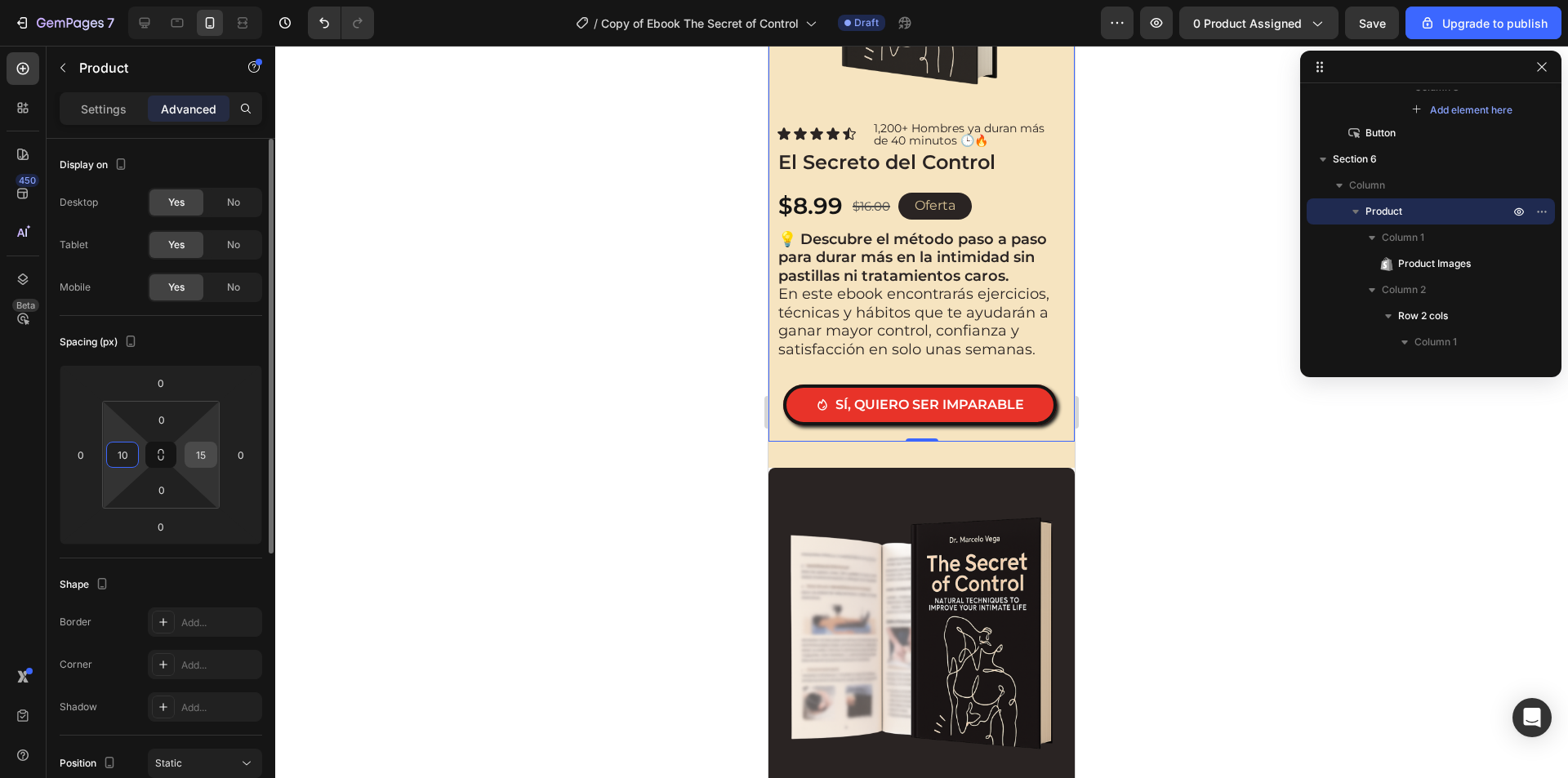
type input "10"
click at [194, 454] on input "15" at bounding box center [201, 454] width 25 height 25
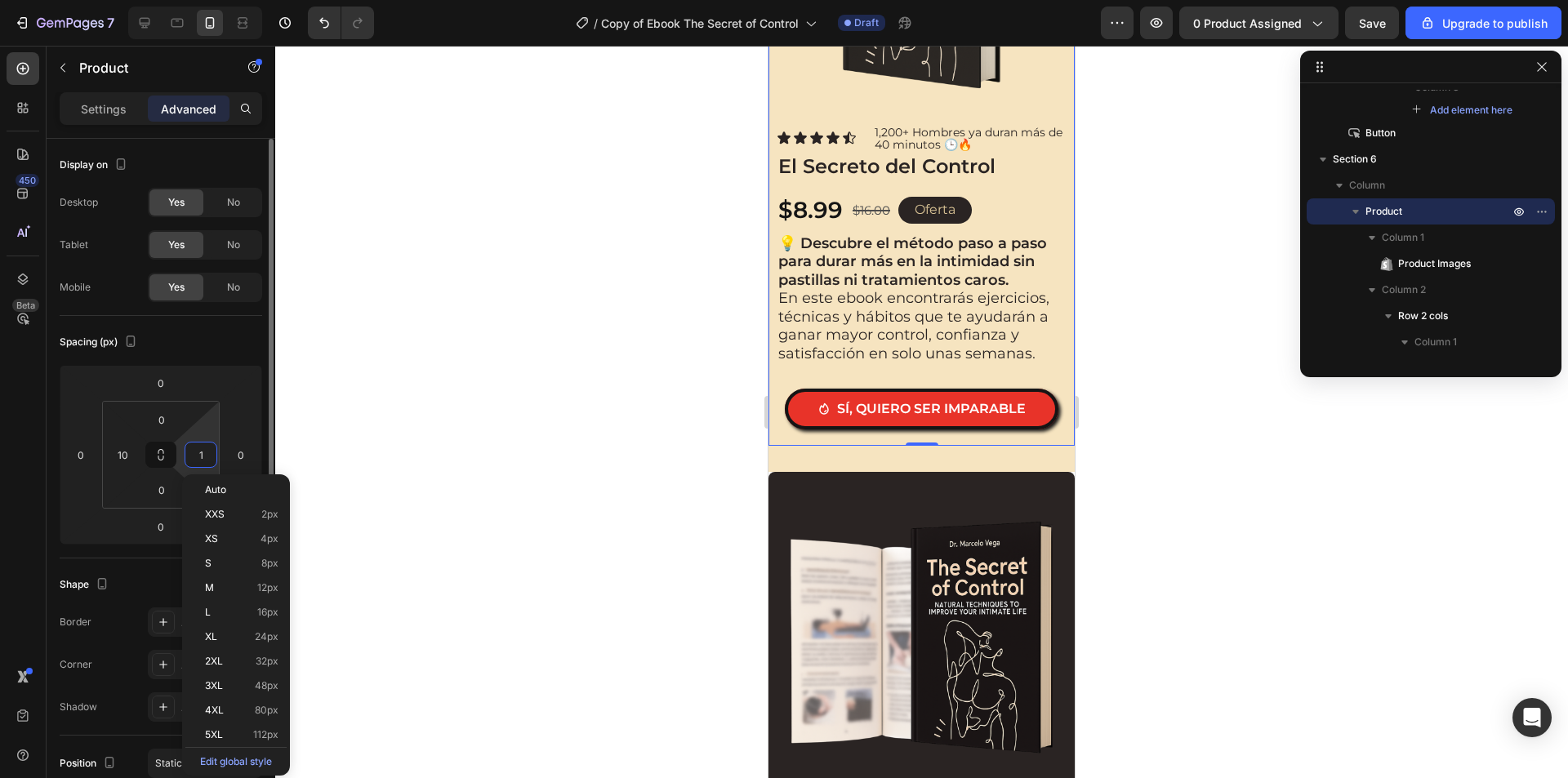
type input "10"
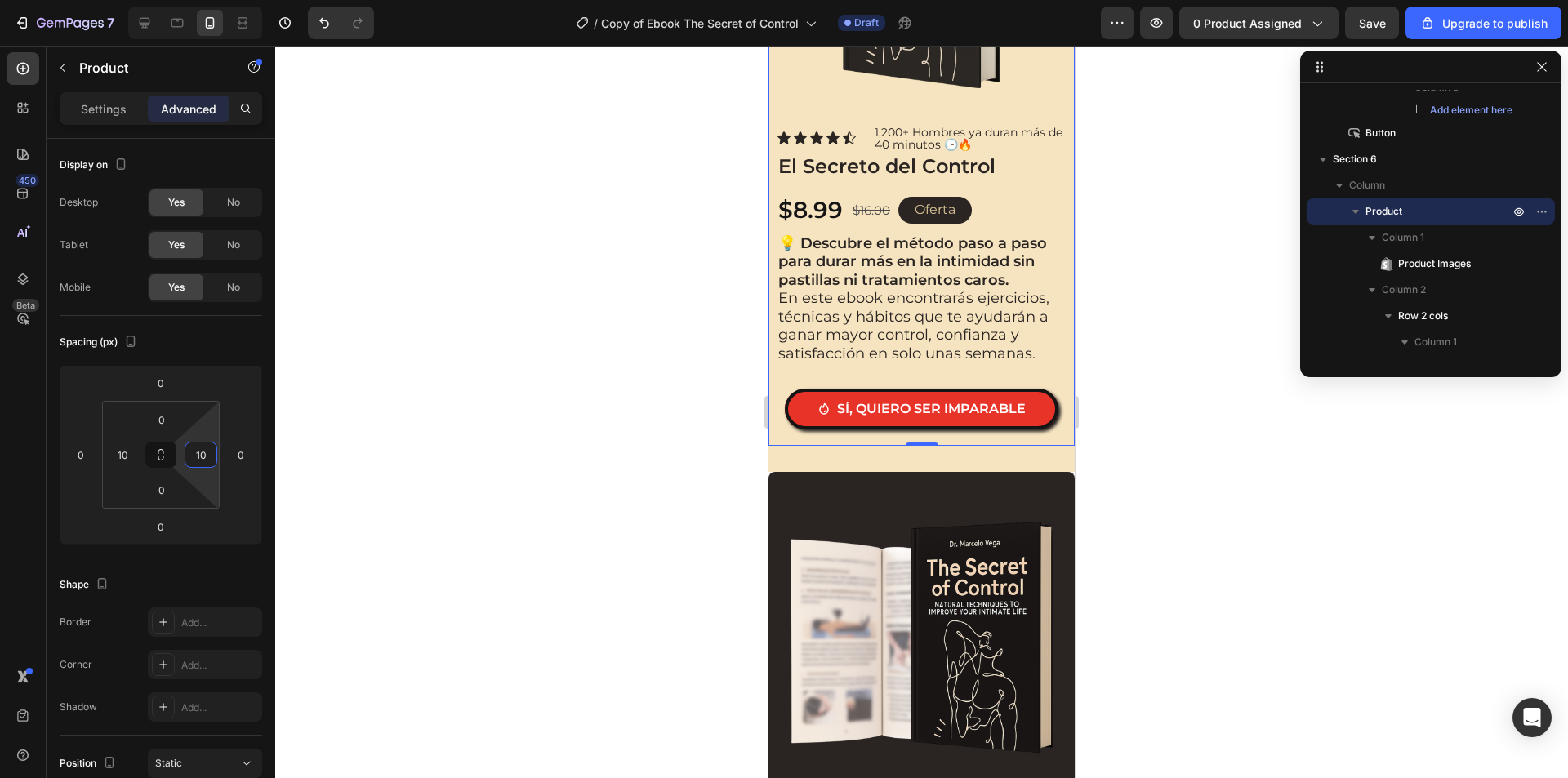
click at [1177, 302] on div at bounding box center [921, 412] width 1292 height 732
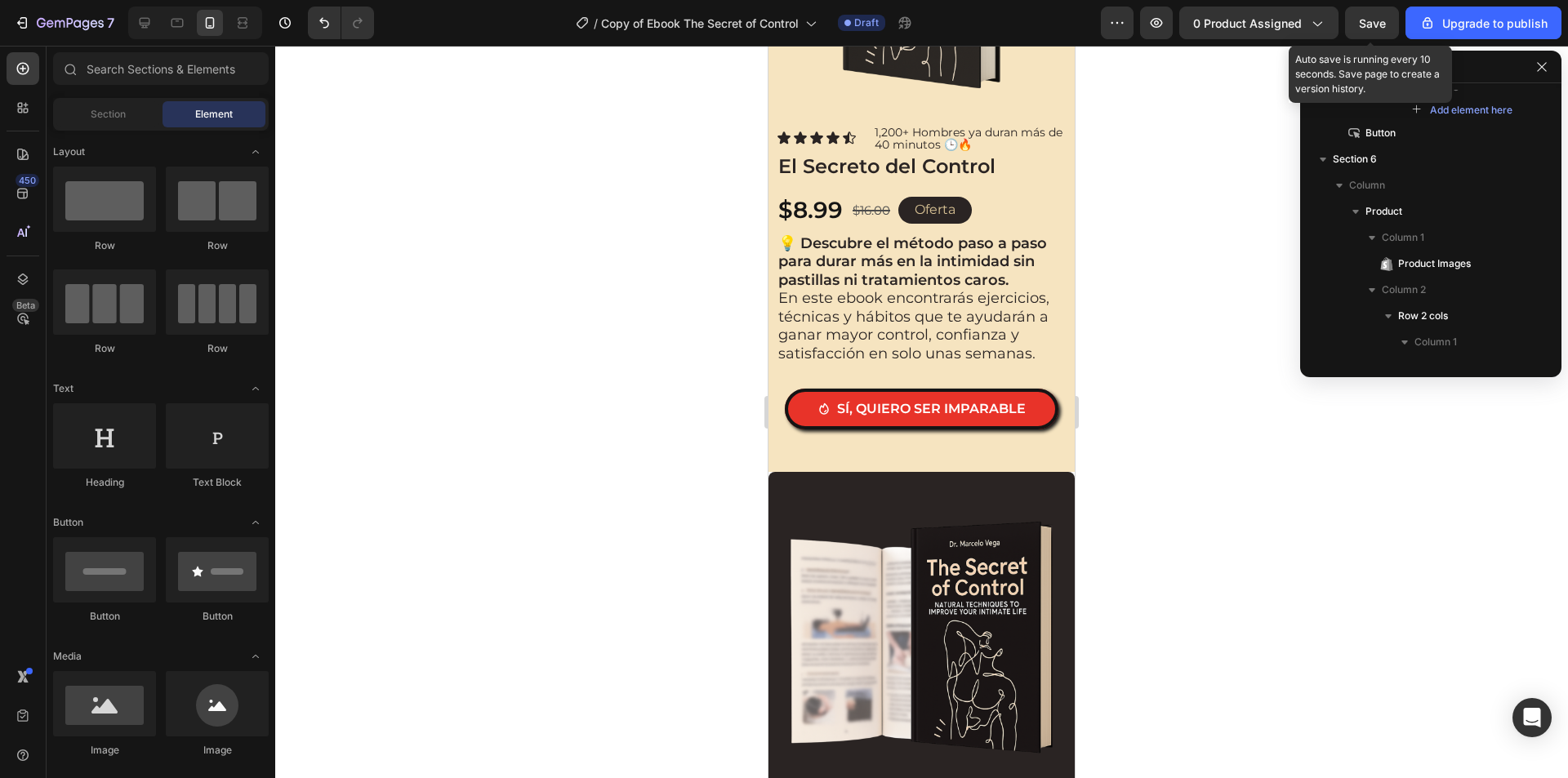
click at [1365, 20] on span "Save" at bounding box center [1372, 23] width 27 height 14
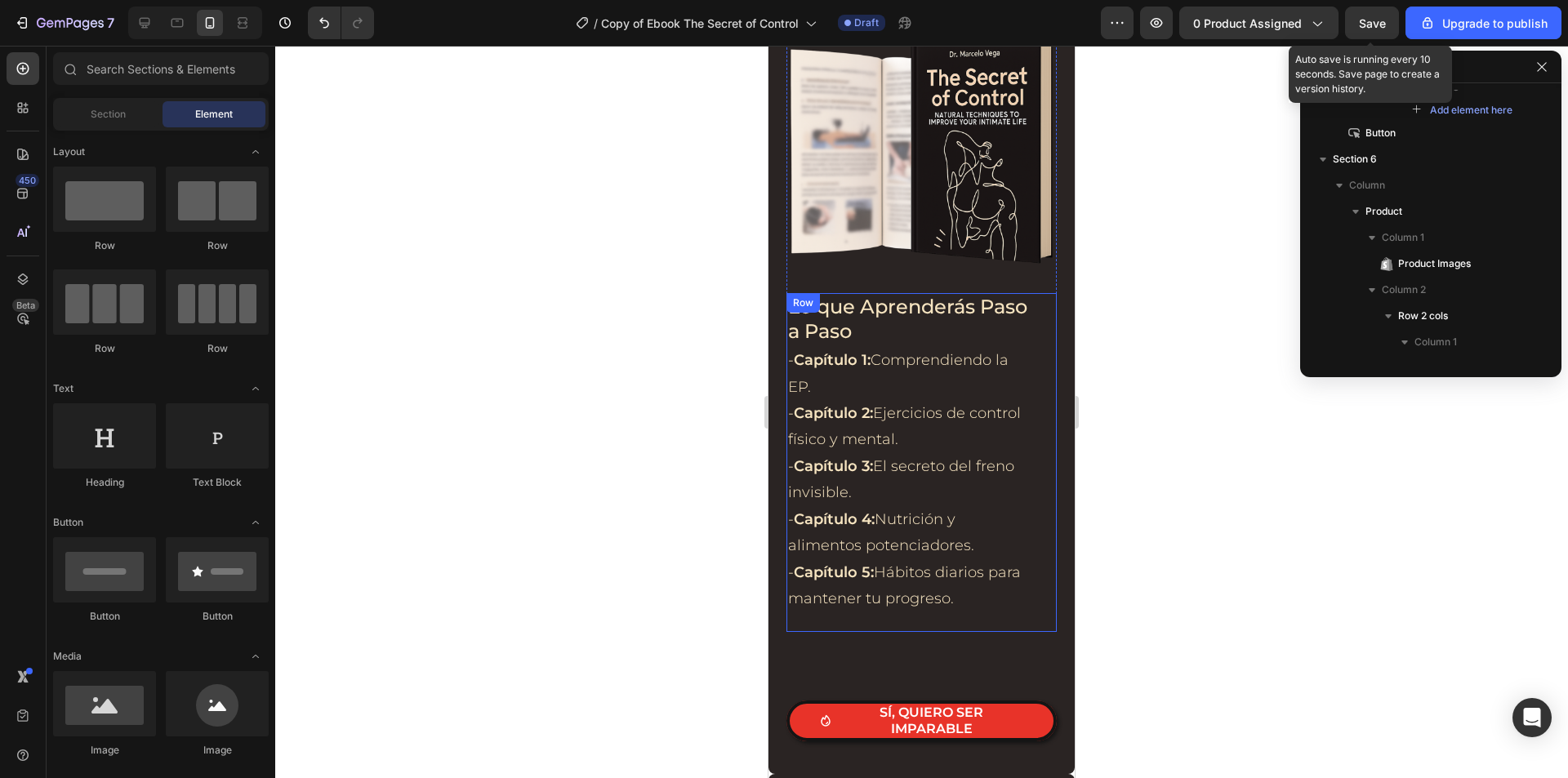
scroll to position [3022, 0]
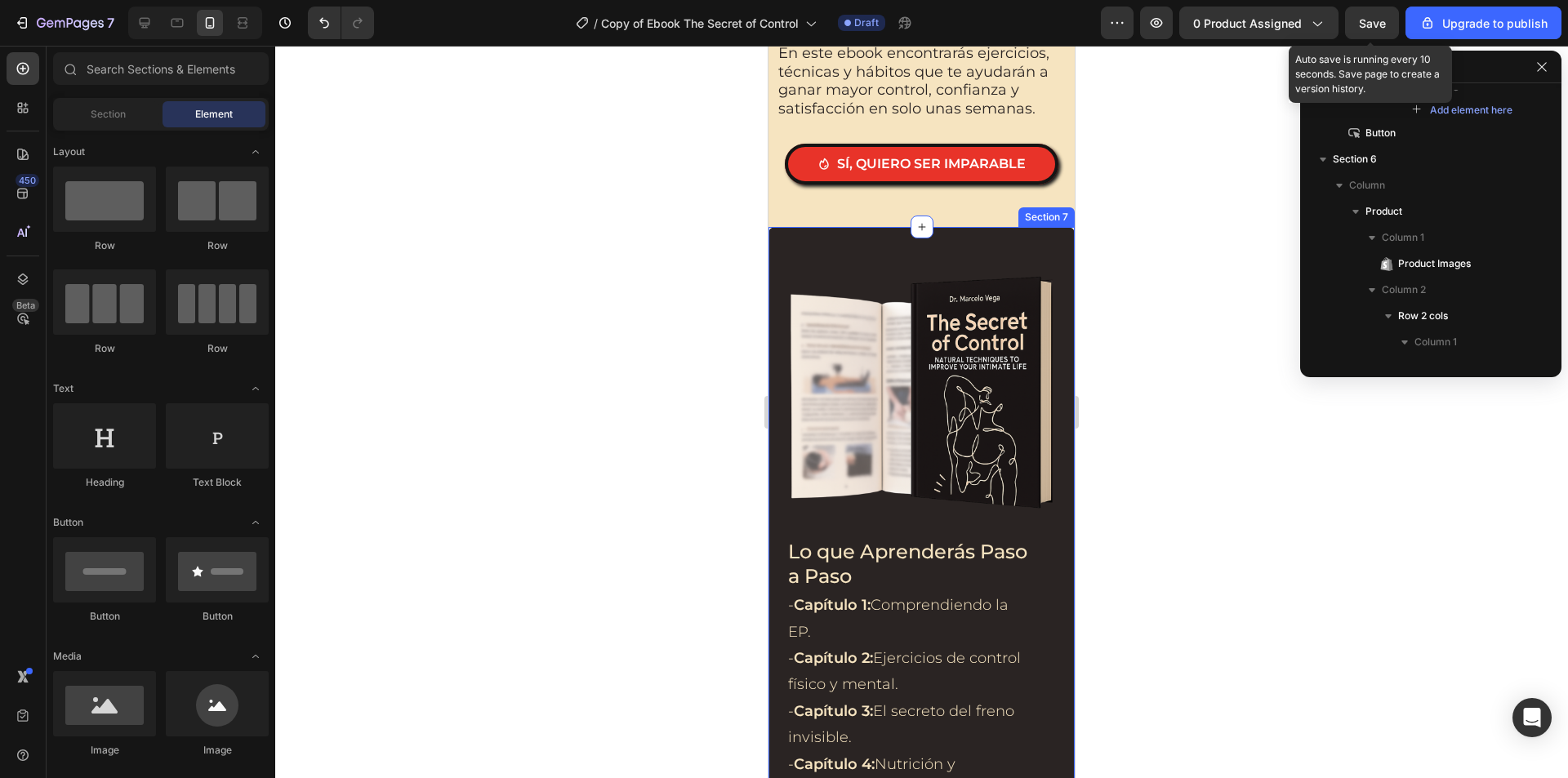
click at [1025, 235] on div "Image Lo que Aprenderás Paso a Paso Heading - Capítulo 1: Comprendiendo la EP. …" at bounding box center [921, 622] width 306 height 792
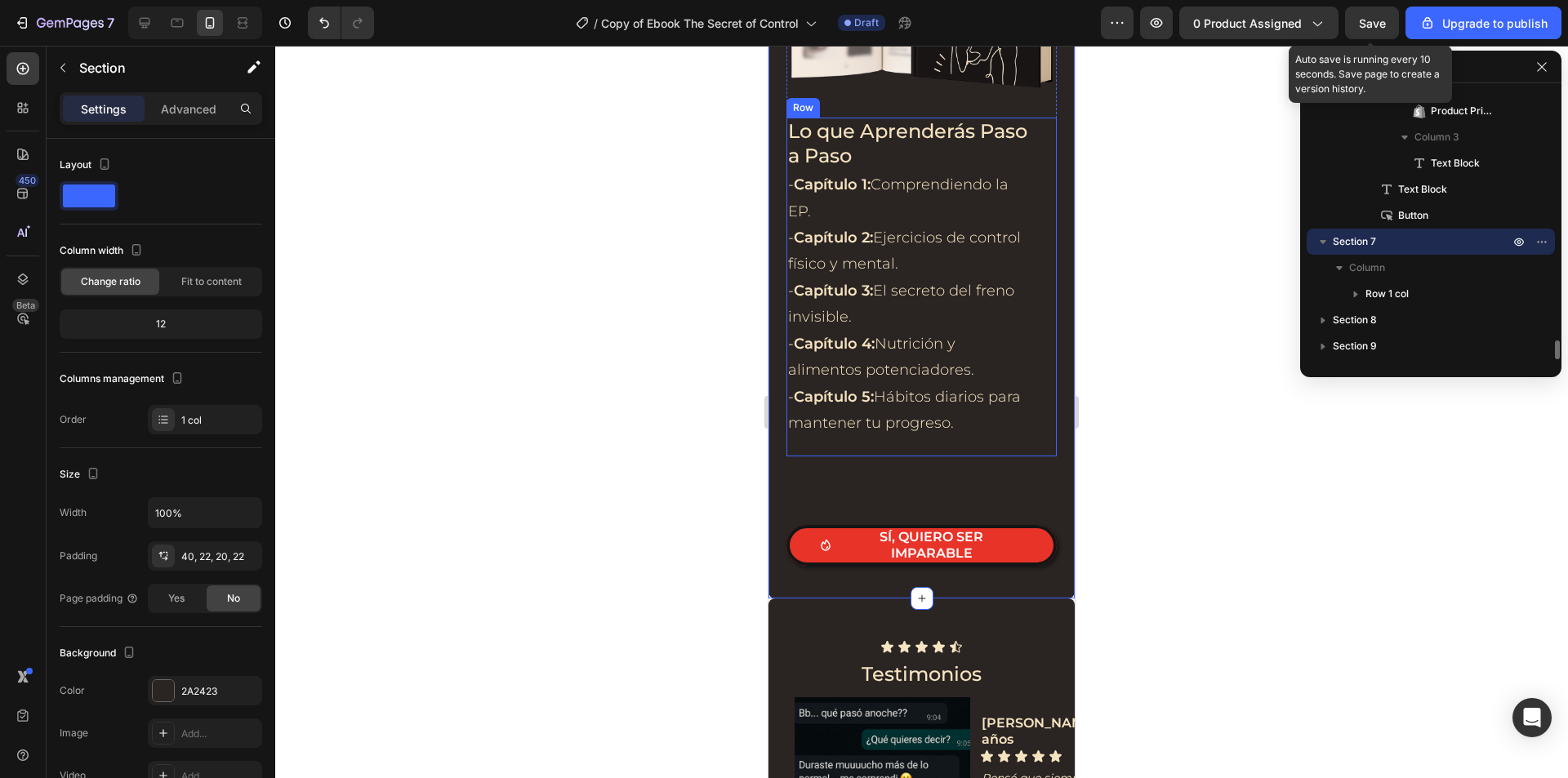
scroll to position [3511, 0]
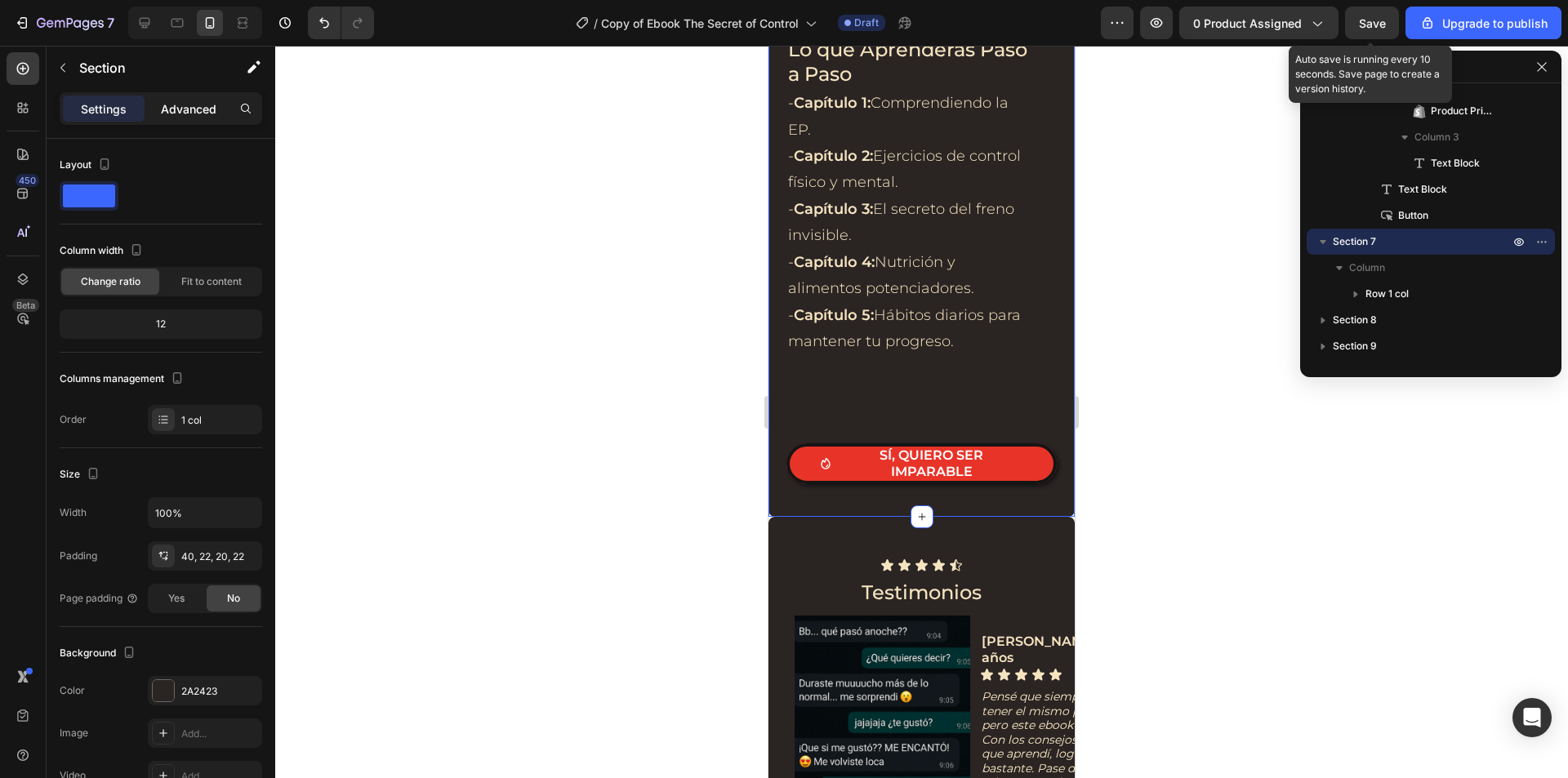
click at [182, 114] on p "Advanced" at bounding box center [189, 109] width 56 height 17
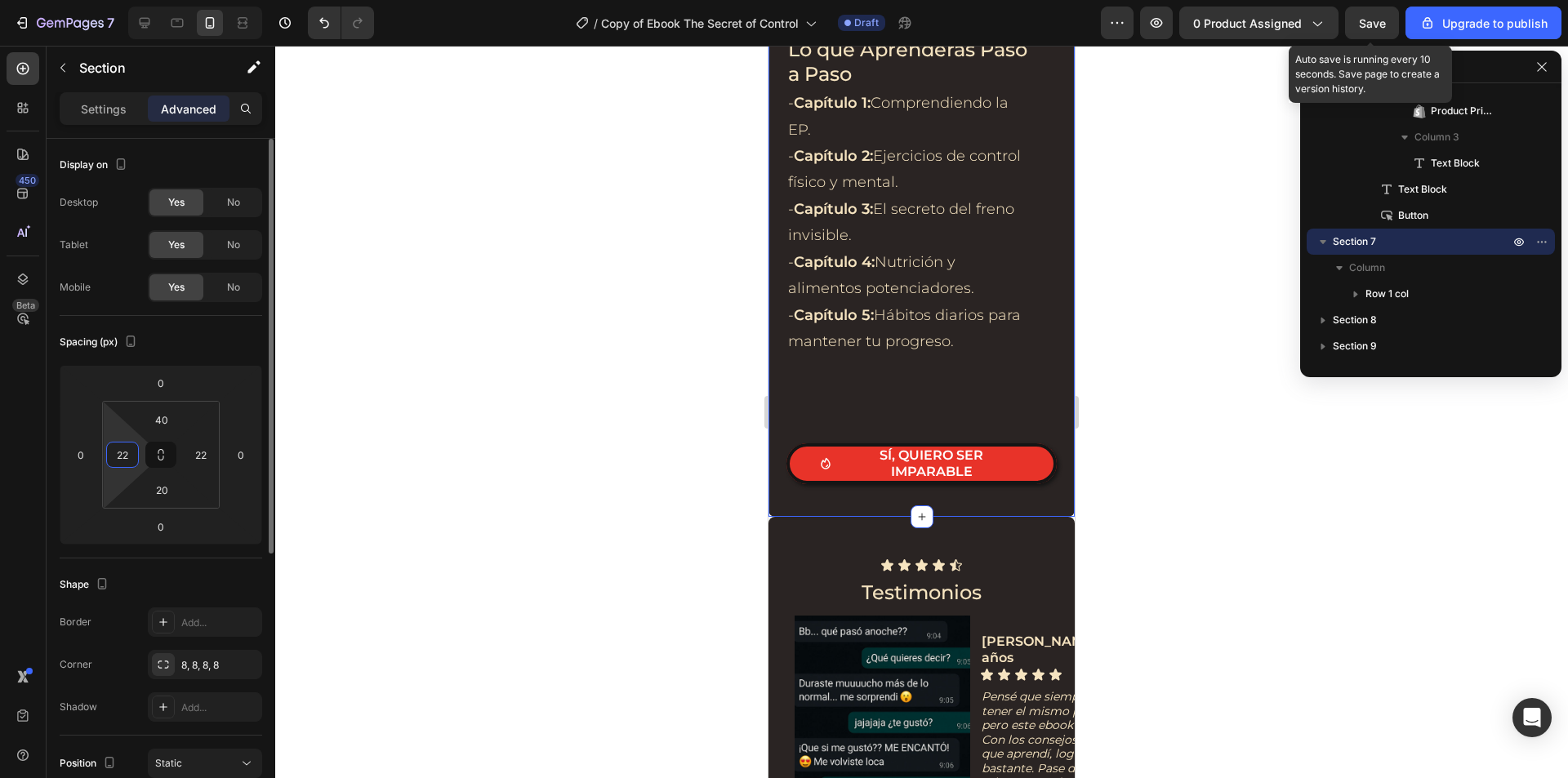
click at [122, 451] on input "22" at bounding box center [122, 454] width 25 height 25
click at [123, 452] on input "22" at bounding box center [122, 454] width 25 height 25
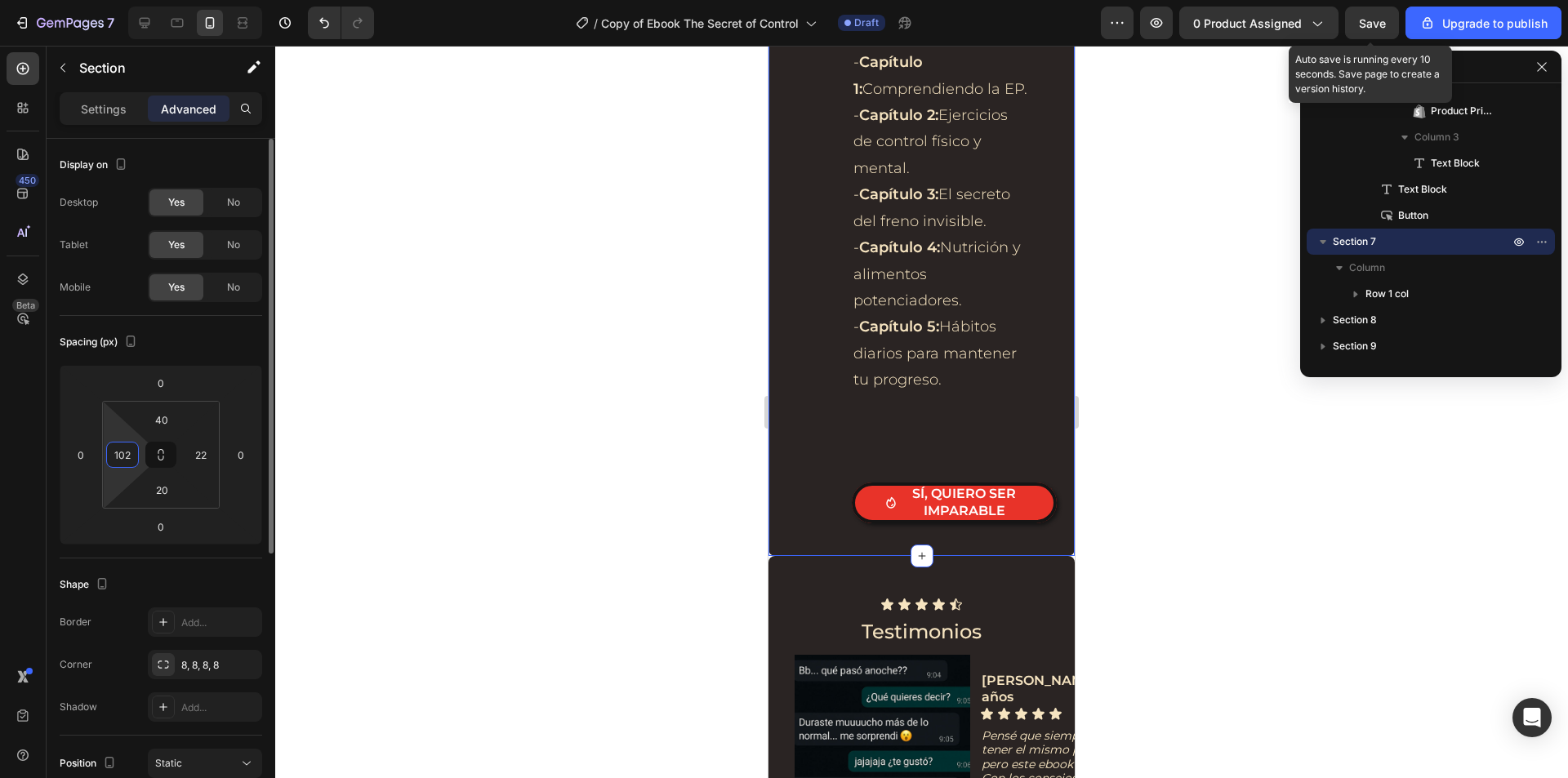
click at [116, 451] on input "102" at bounding box center [122, 454] width 25 height 25
click at [126, 452] on input "102" at bounding box center [122, 454] width 25 height 25
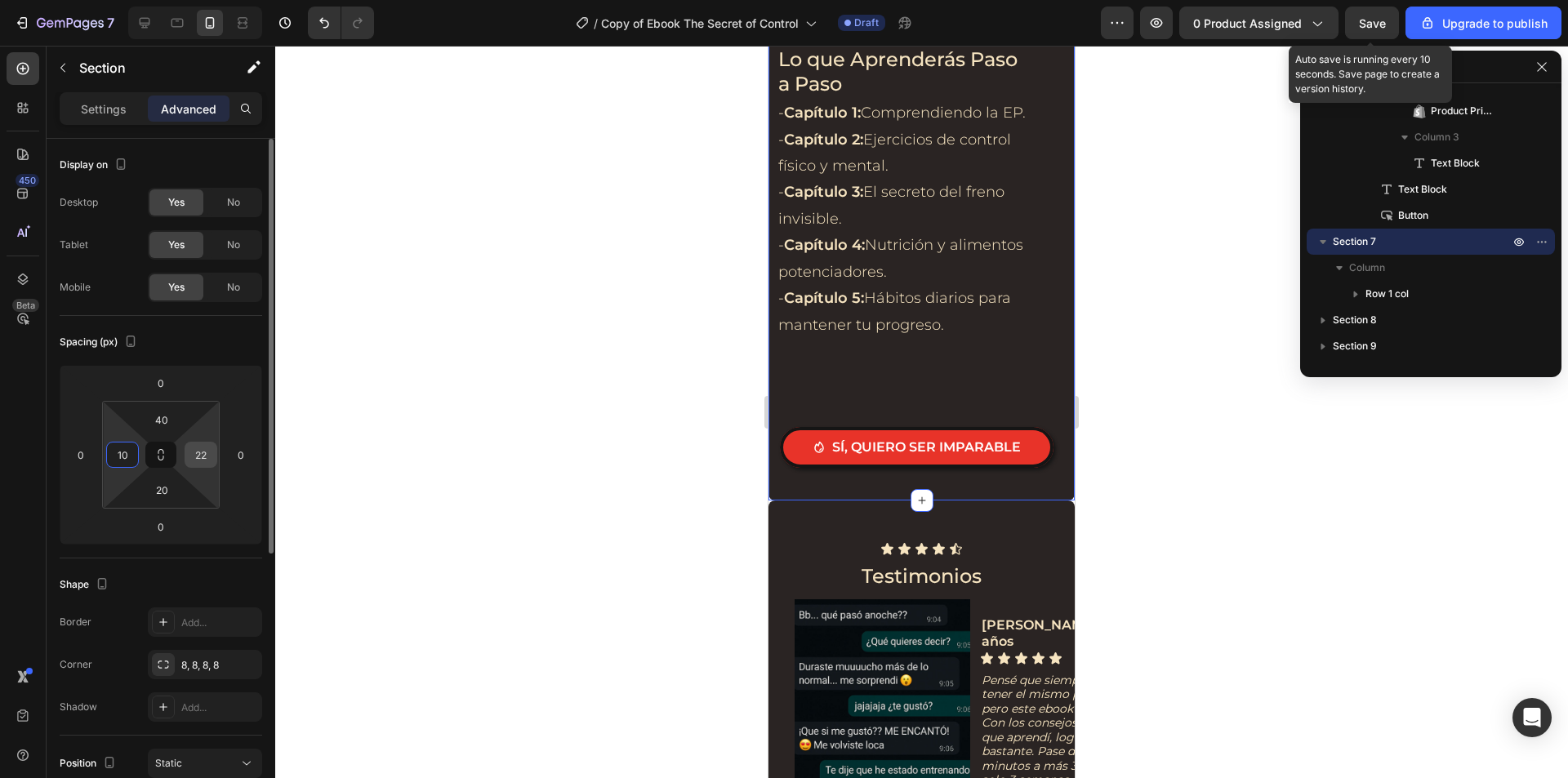
type input "10"
click at [202, 449] on input "22" at bounding box center [201, 454] width 25 height 25
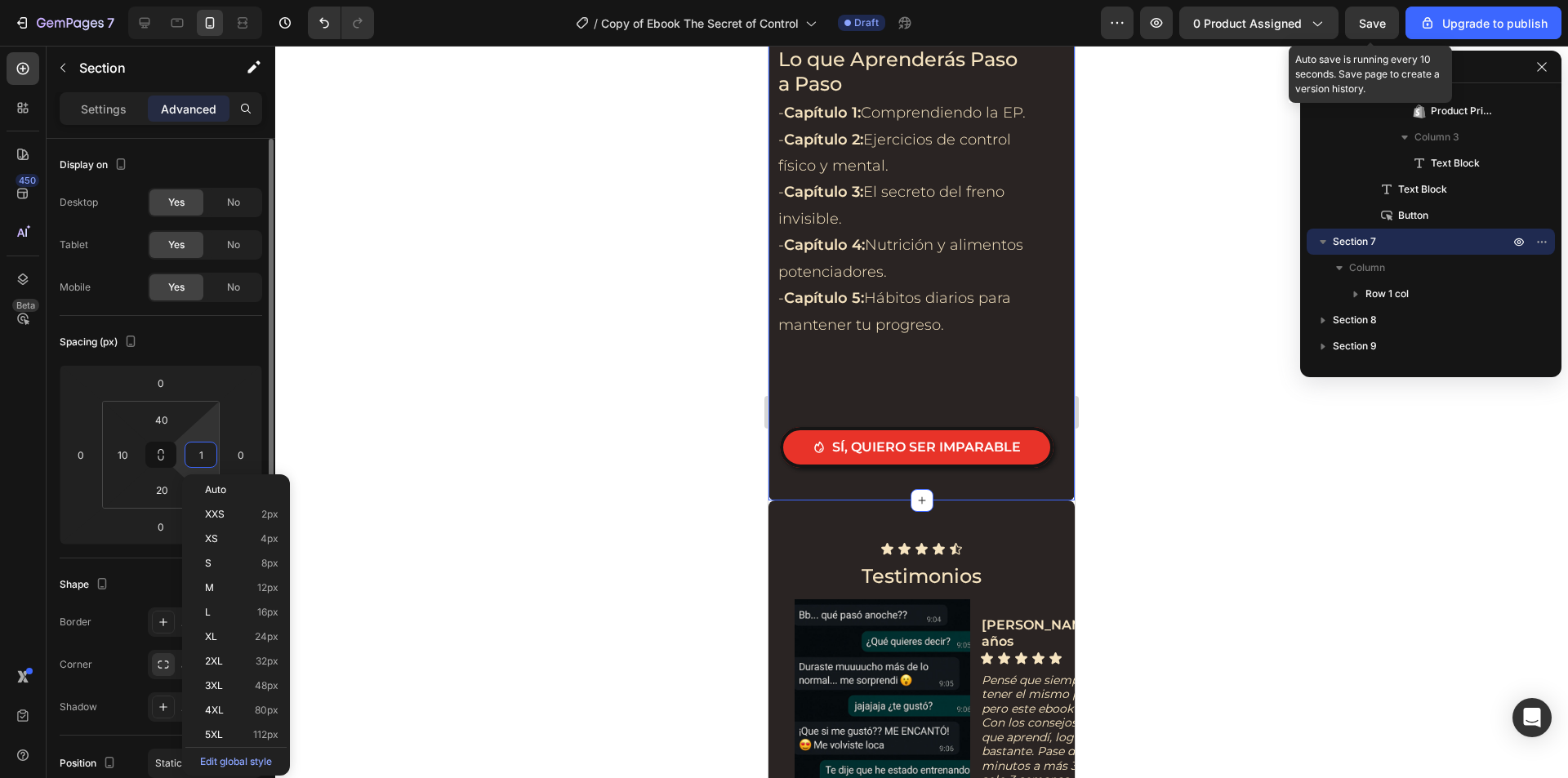
type input "10"
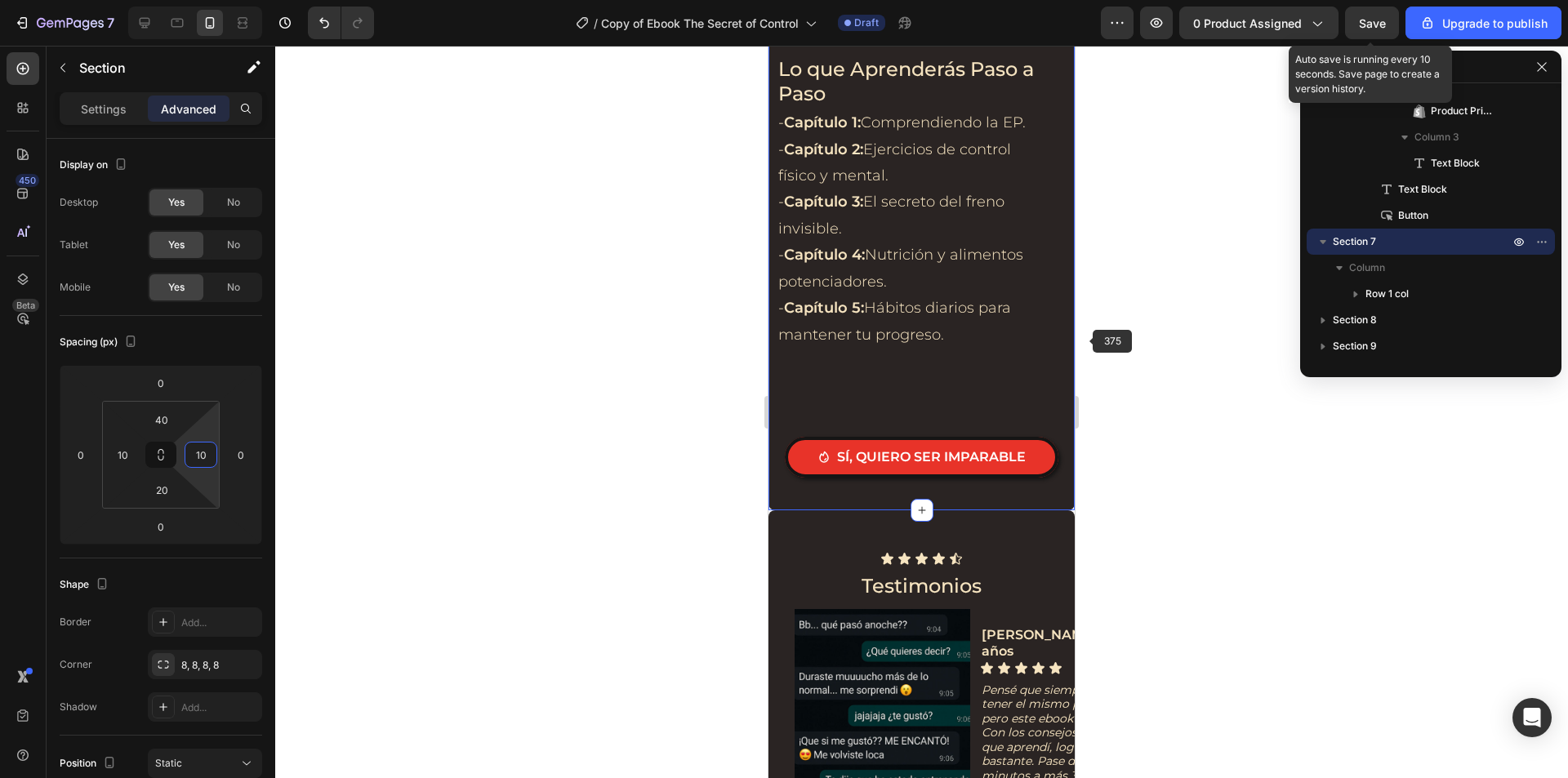
click at [1116, 325] on div at bounding box center [921, 412] width 1292 height 732
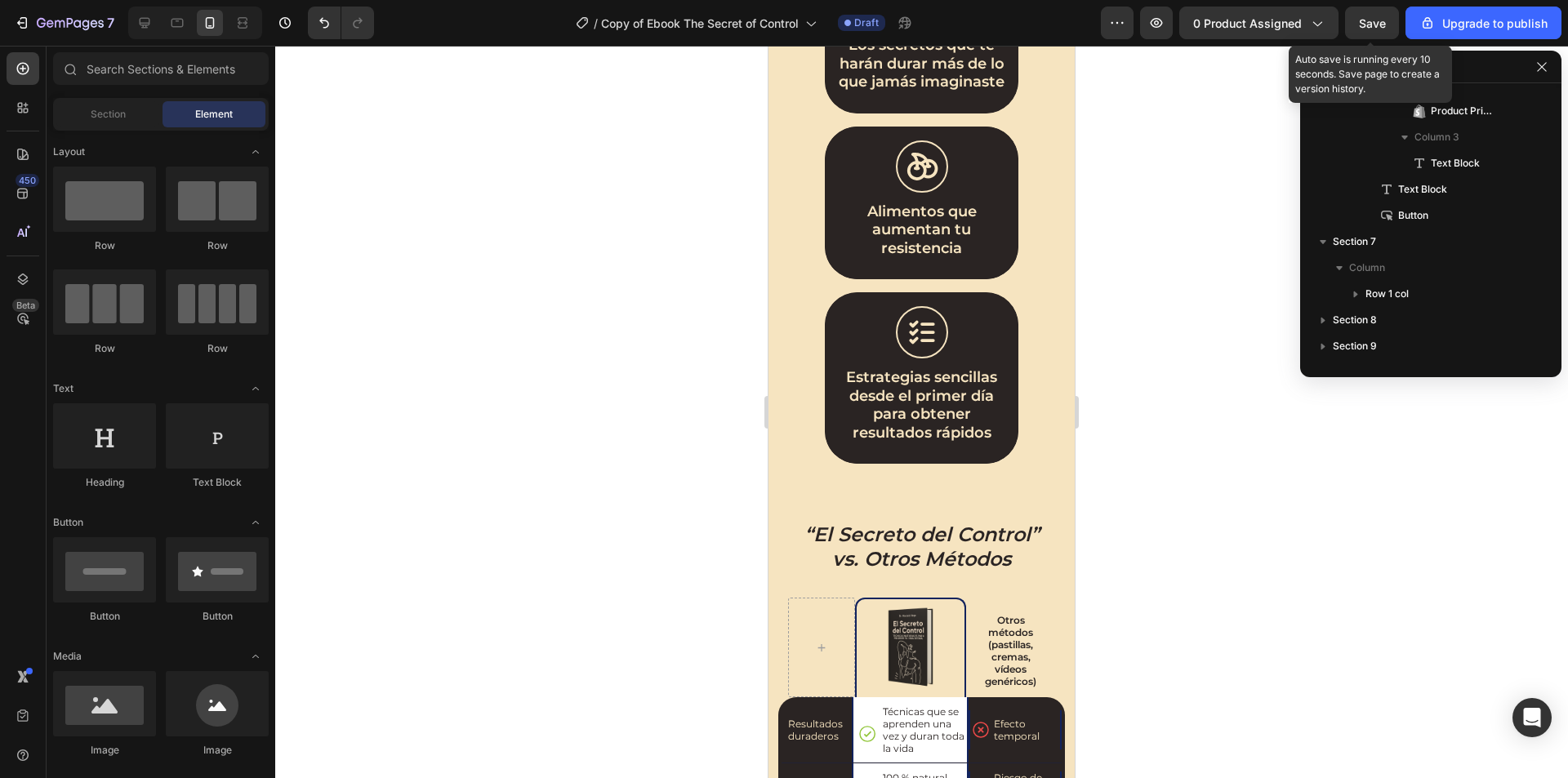
scroll to position [1551, 0]
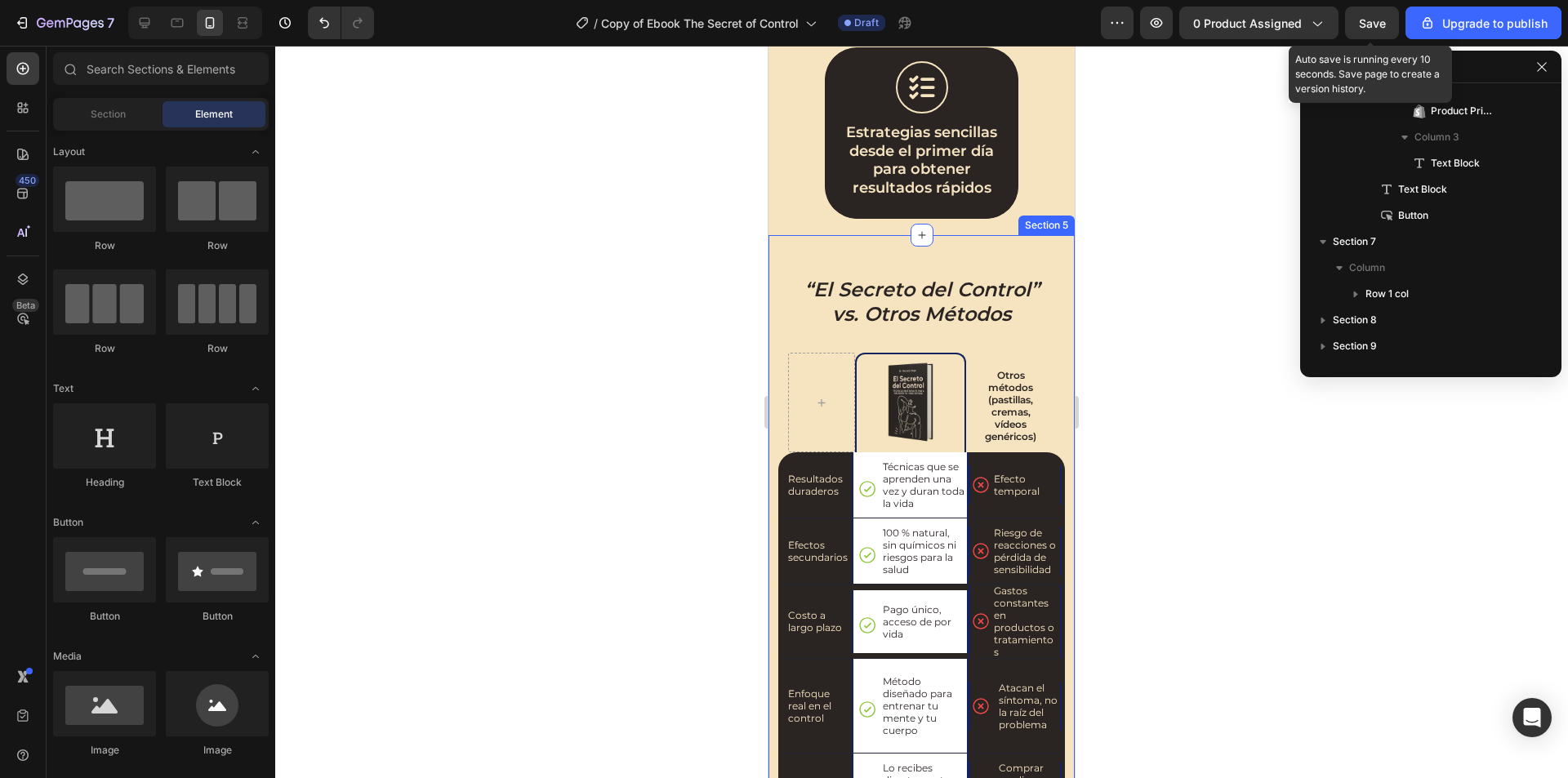
click at [774, 308] on div "“El Secreto del Control” vs. Otros Métodos Heading Image Row Otros métodos (pas…" at bounding box center [921, 616] width 306 height 761
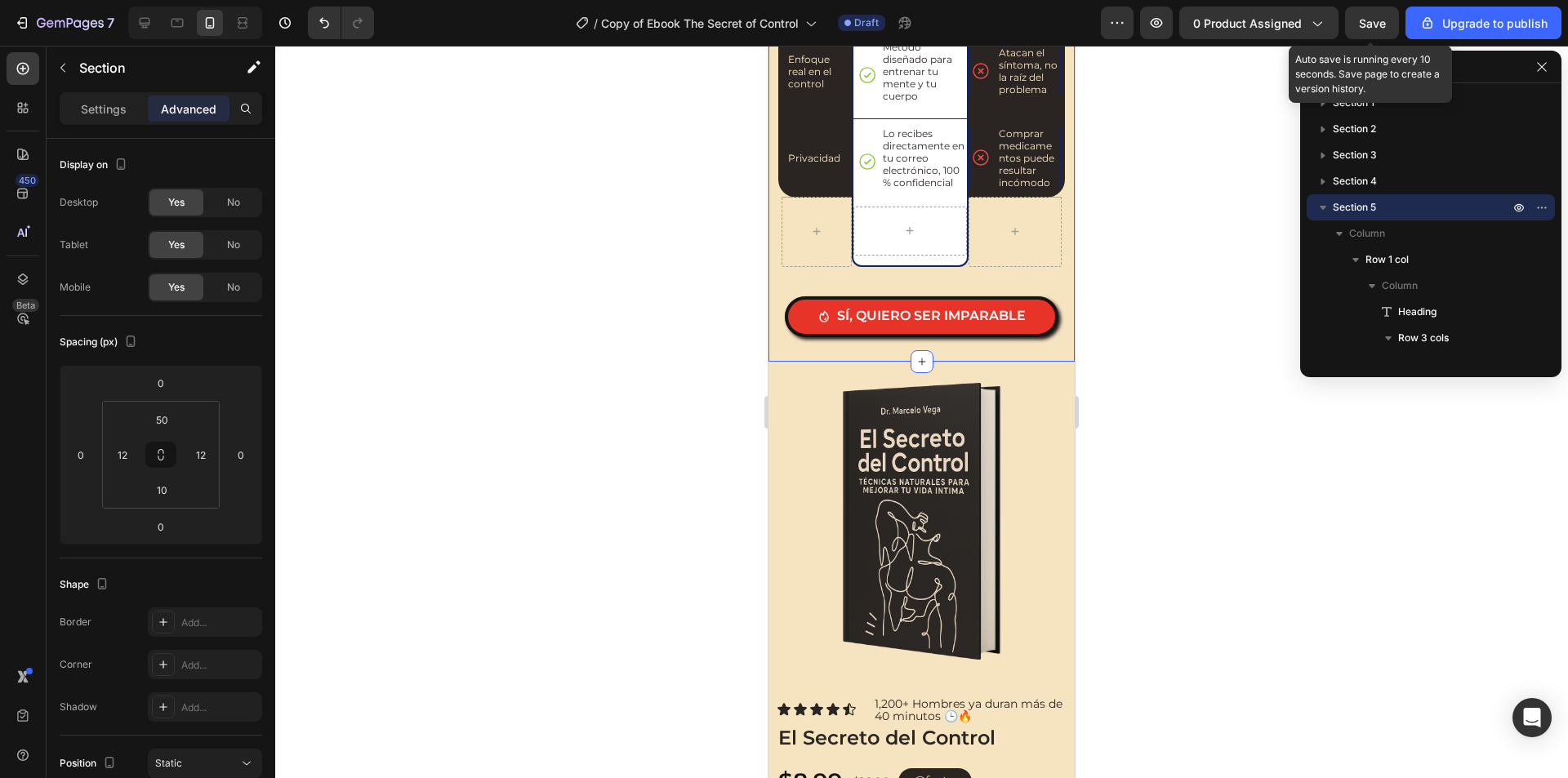
scroll to position [2368, 0]
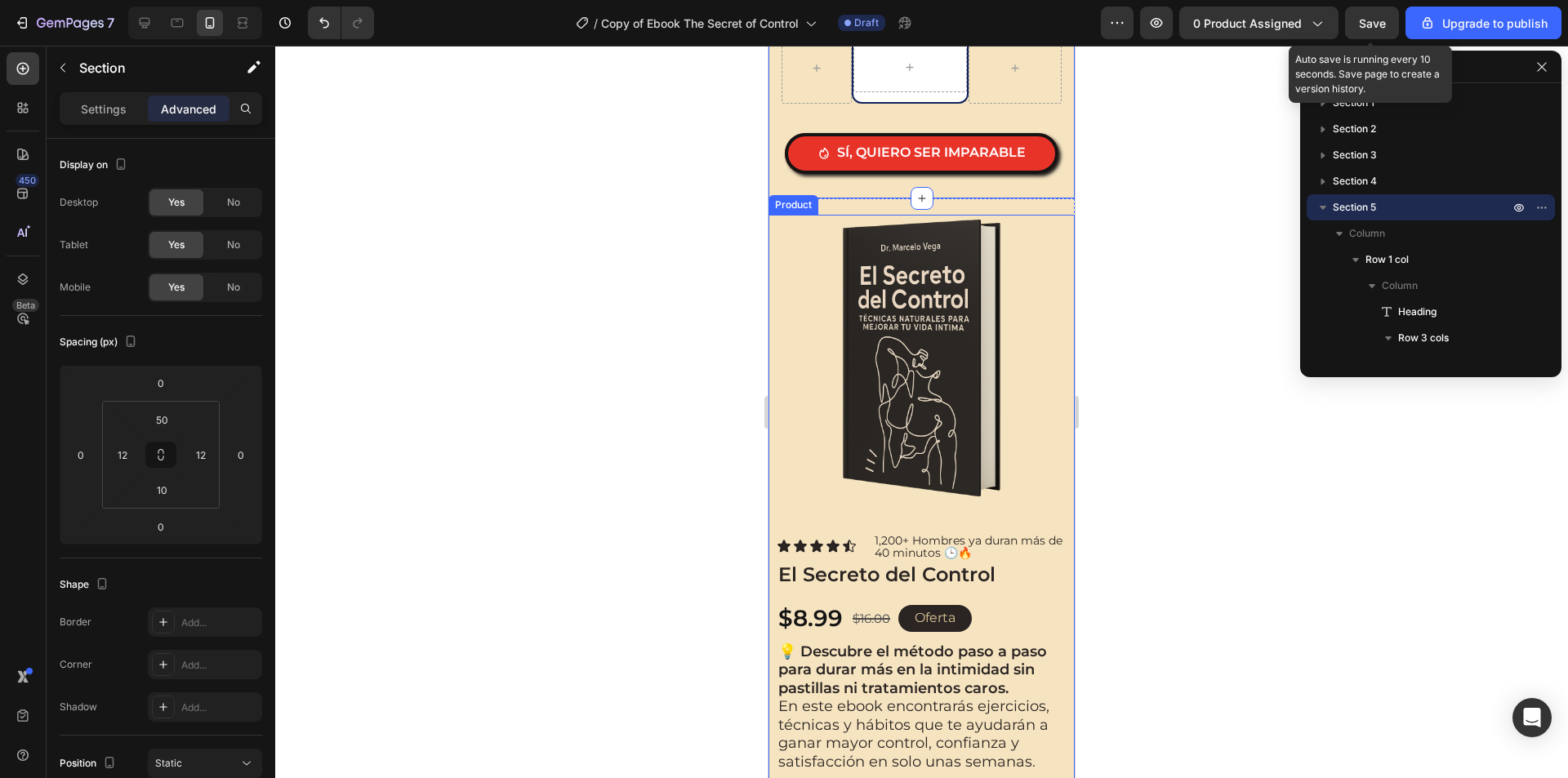
click at [771, 220] on div "Product Images Icon Icon Icon Icon Icon Icon List 1,200+ Hombres ya duran más d…" at bounding box center [921, 534] width 306 height 640
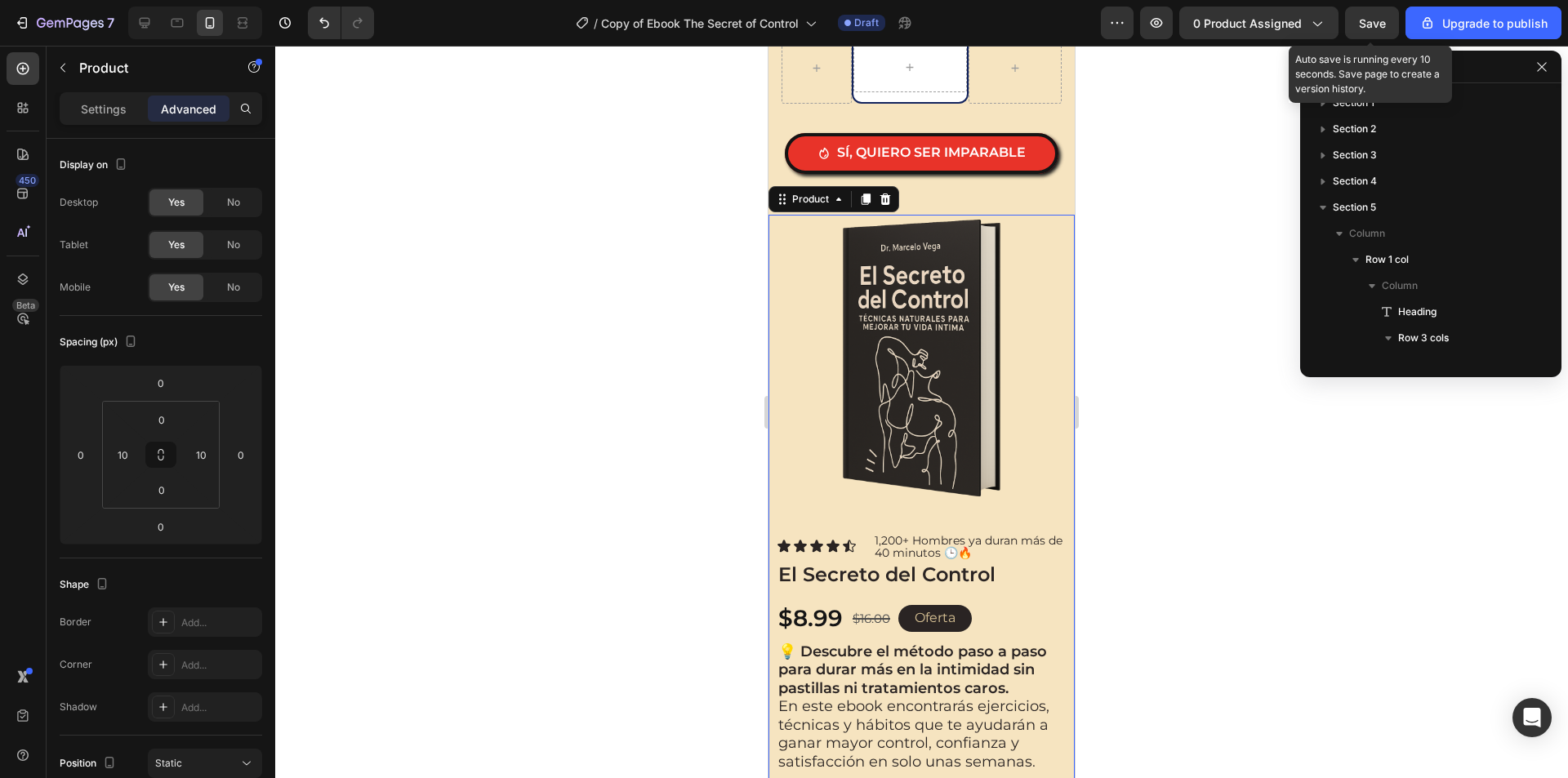
scroll to position [2714, 0]
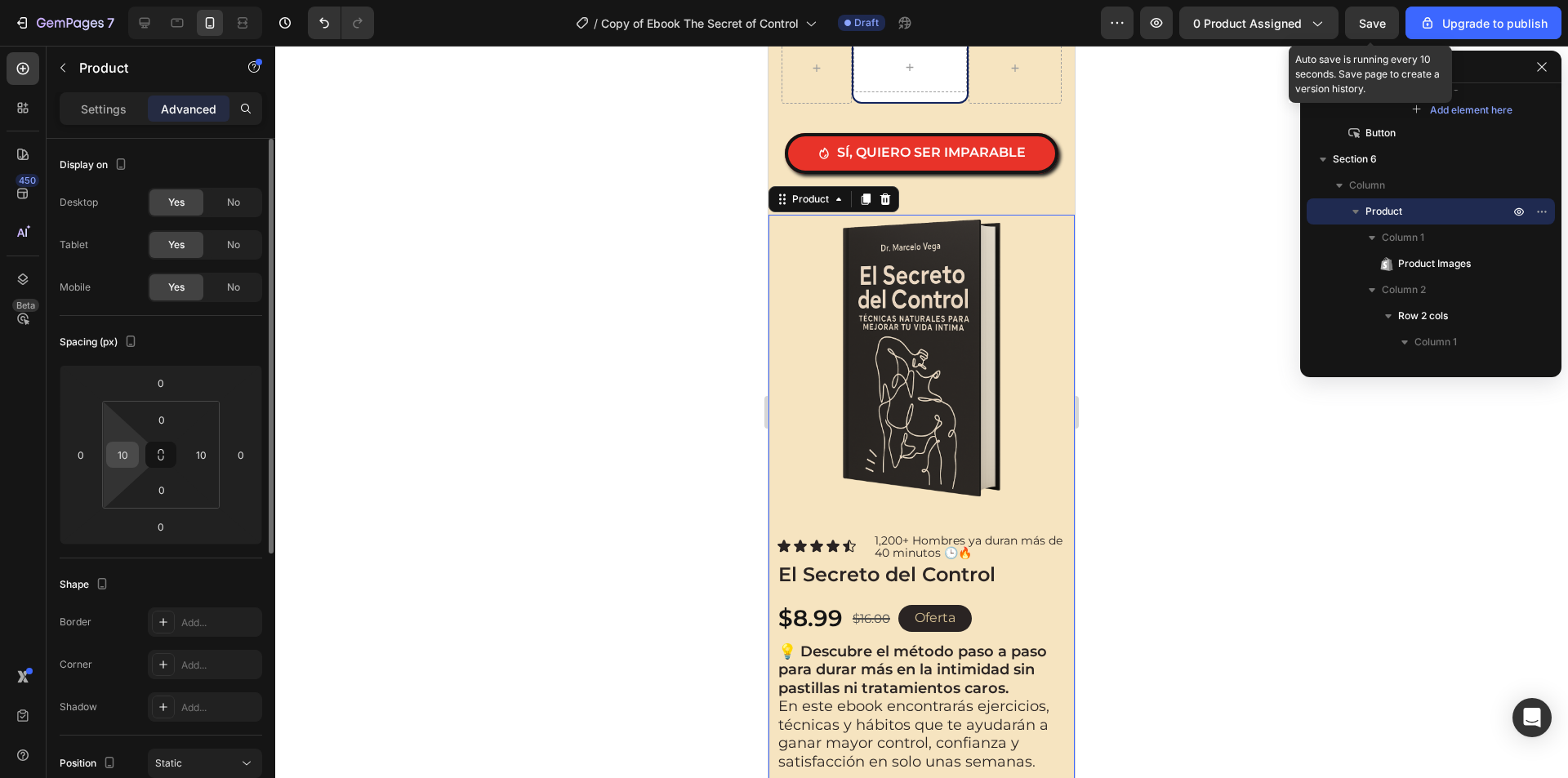
click at [130, 446] on input "10" at bounding box center [122, 454] width 25 height 25
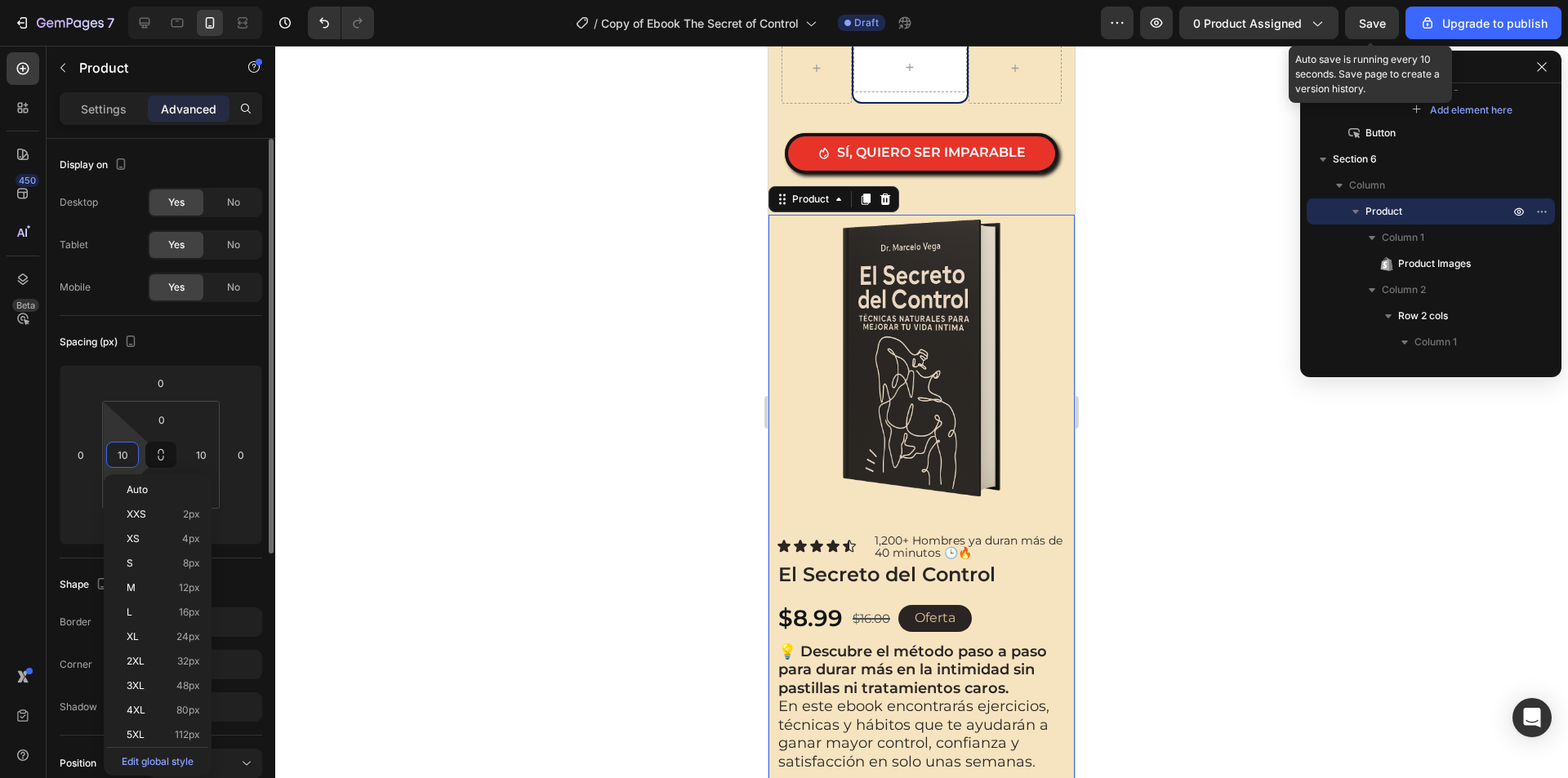
click at [130, 446] on input "10" at bounding box center [122, 454] width 25 height 25
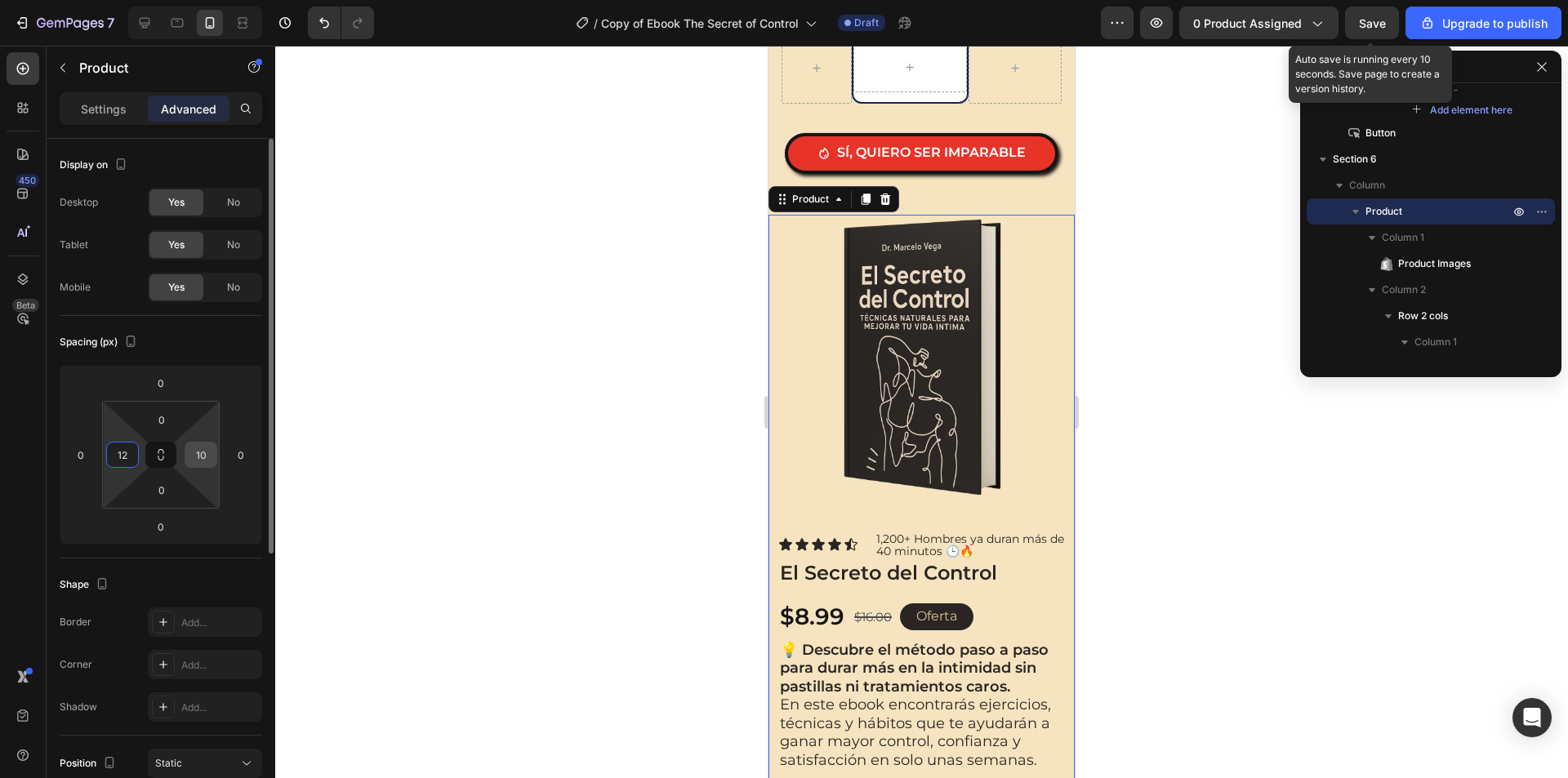
type input "12"
click at [193, 451] on input "10" at bounding box center [201, 454] width 25 height 25
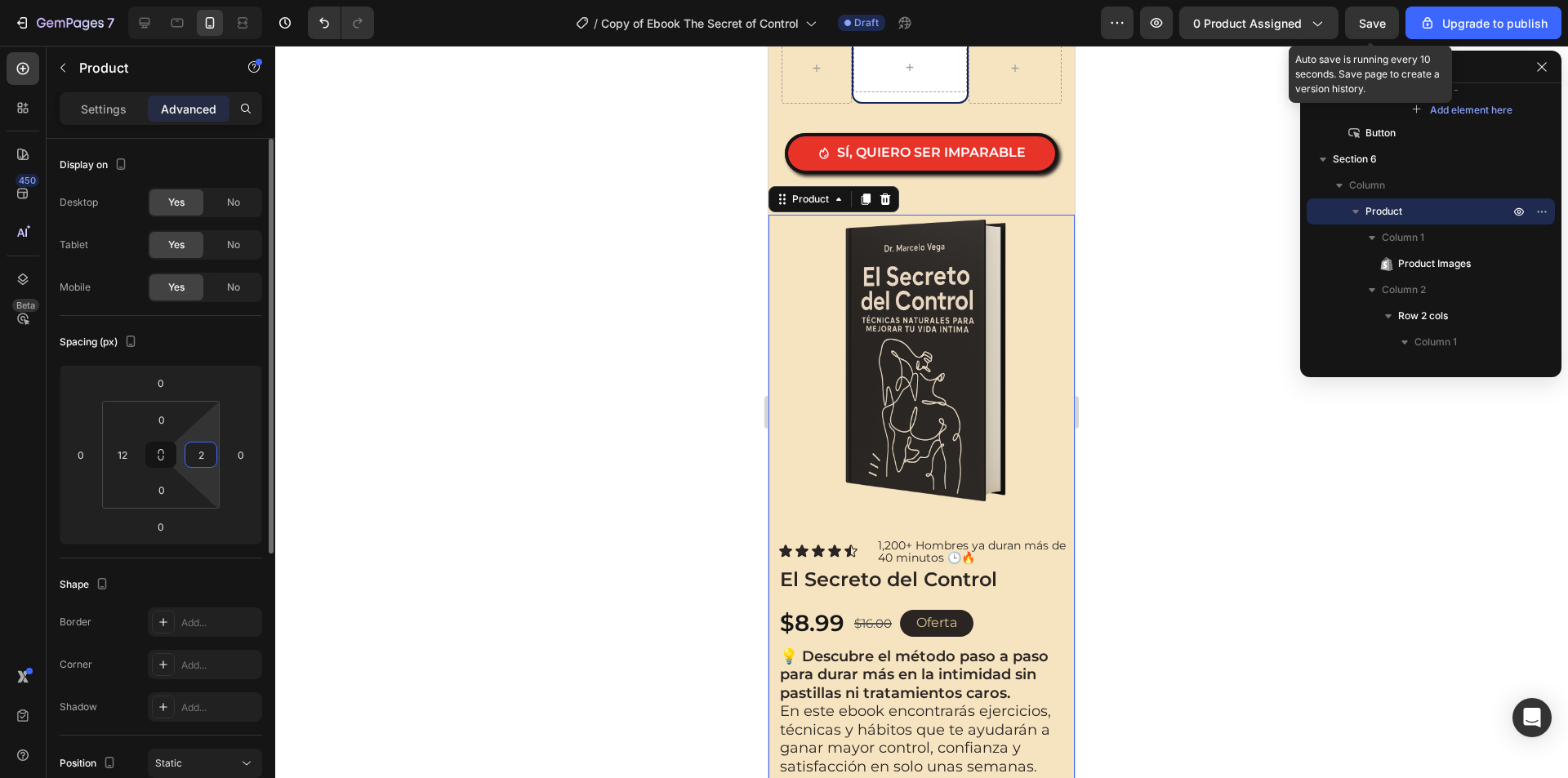
click at [195, 450] on input "2" at bounding box center [201, 454] width 25 height 25
type input "12"
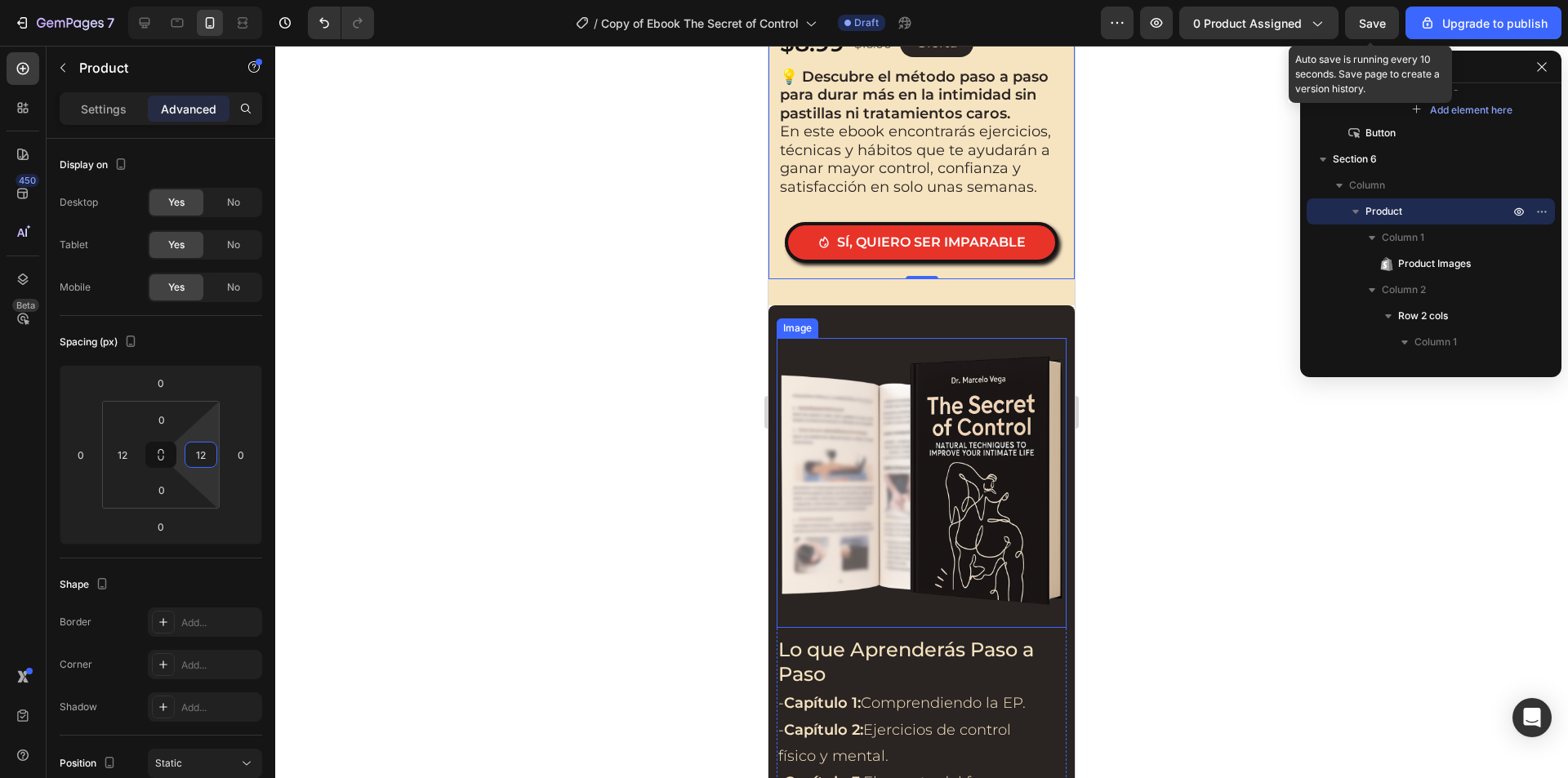
scroll to position [3103, 0]
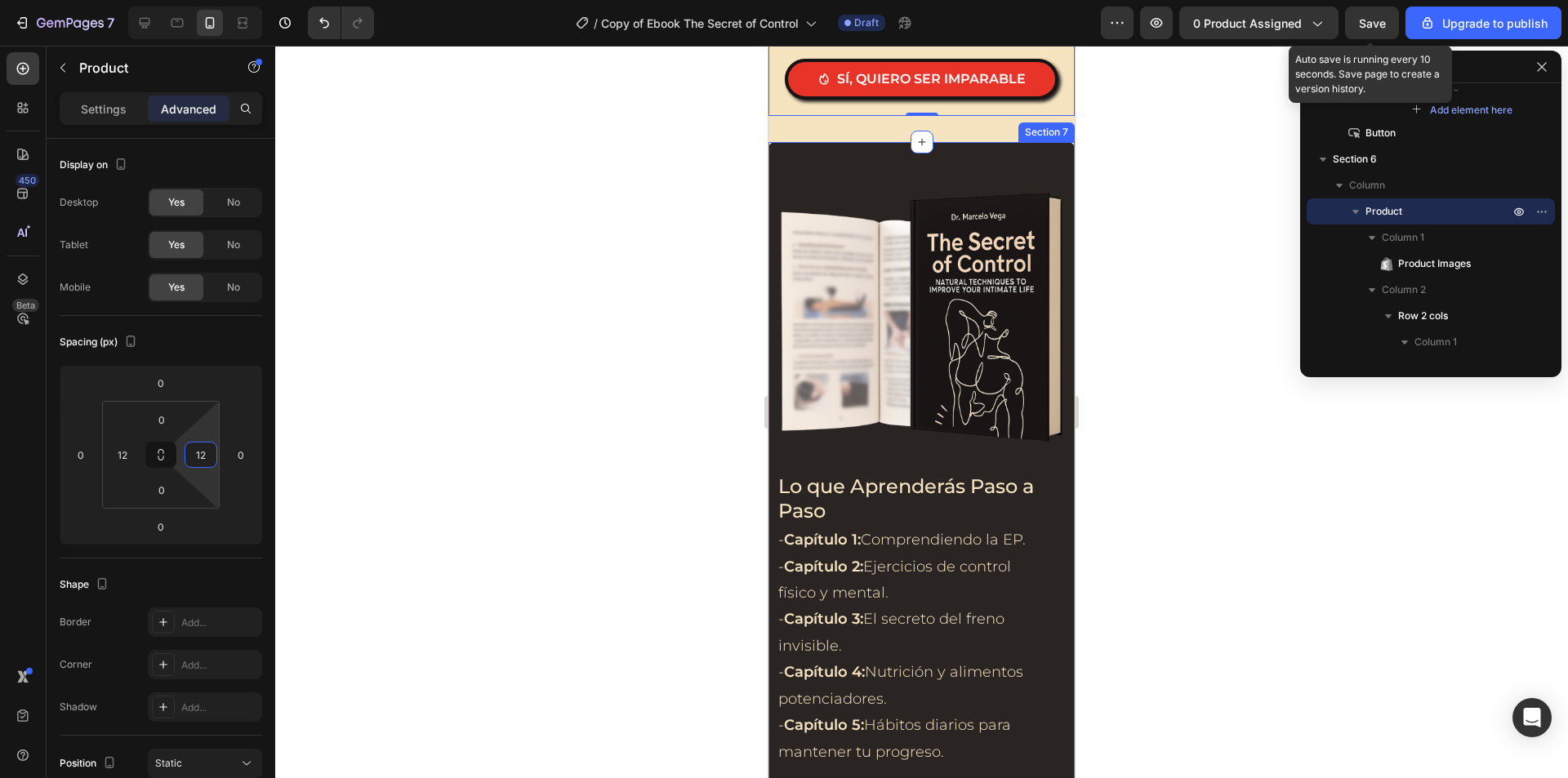
click at [769, 151] on div "Image Lo que Aprenderás Paso a Paso Heading - Capítulo 1: Comprendiendo la EP. …" at bounding box center [921, 535] width 306 height 786
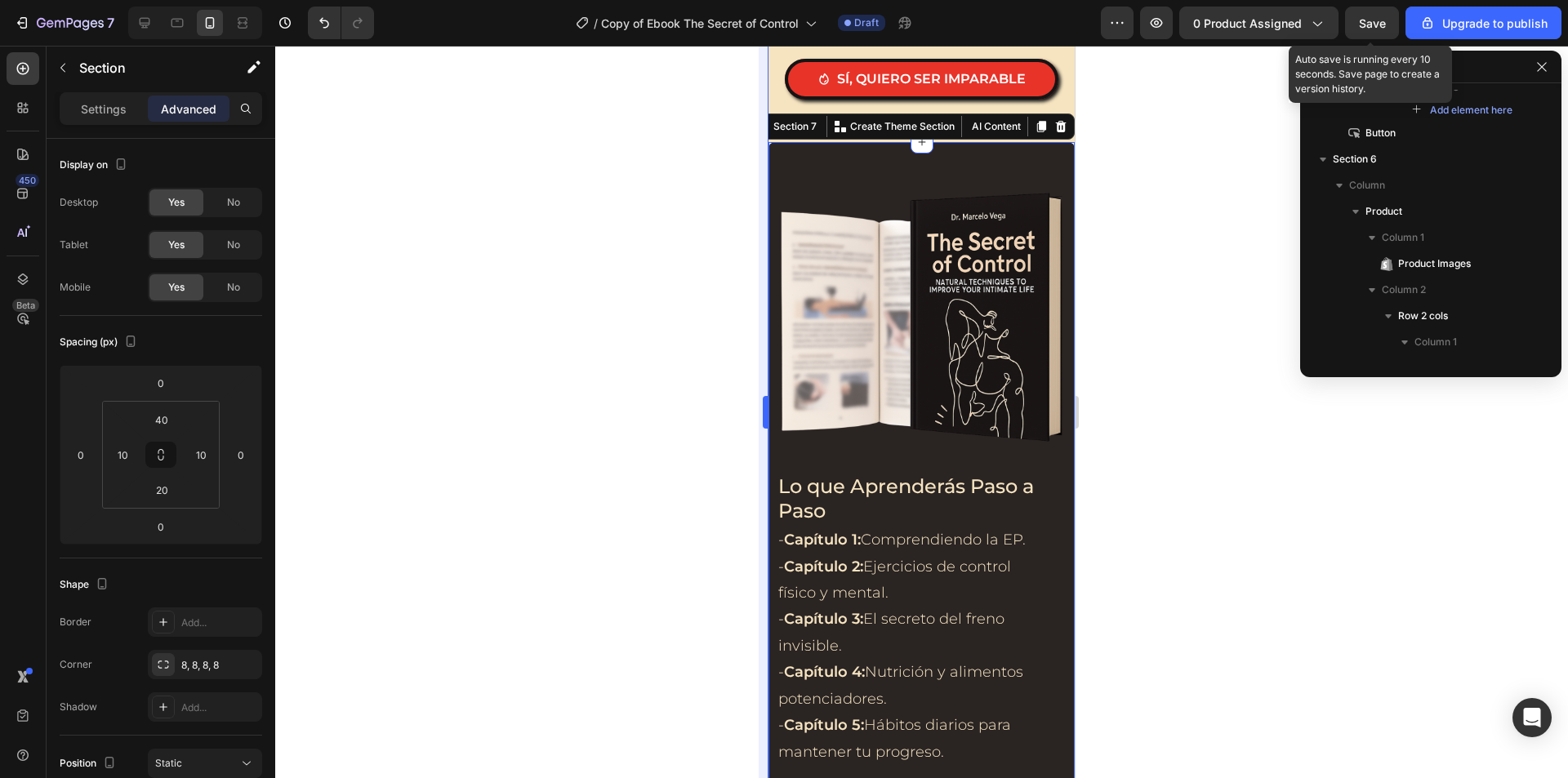
scroll to position [3472, 0]
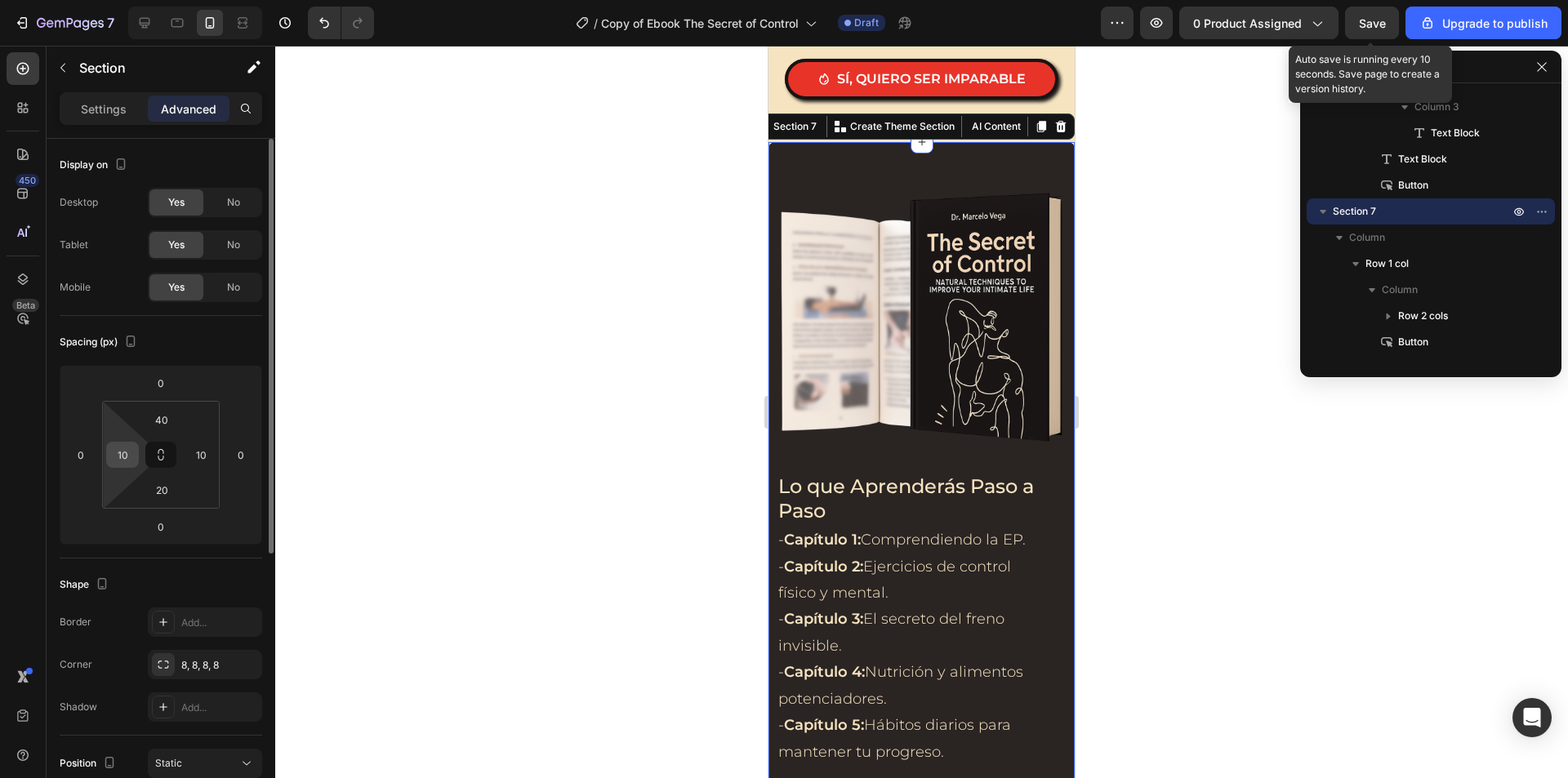
click at [135, 451] on div "10" at bounding box center [122, 455] width 32 height 27
click at [128, 452] on input "10" at bounding box center [122, 454] width 25 height 25
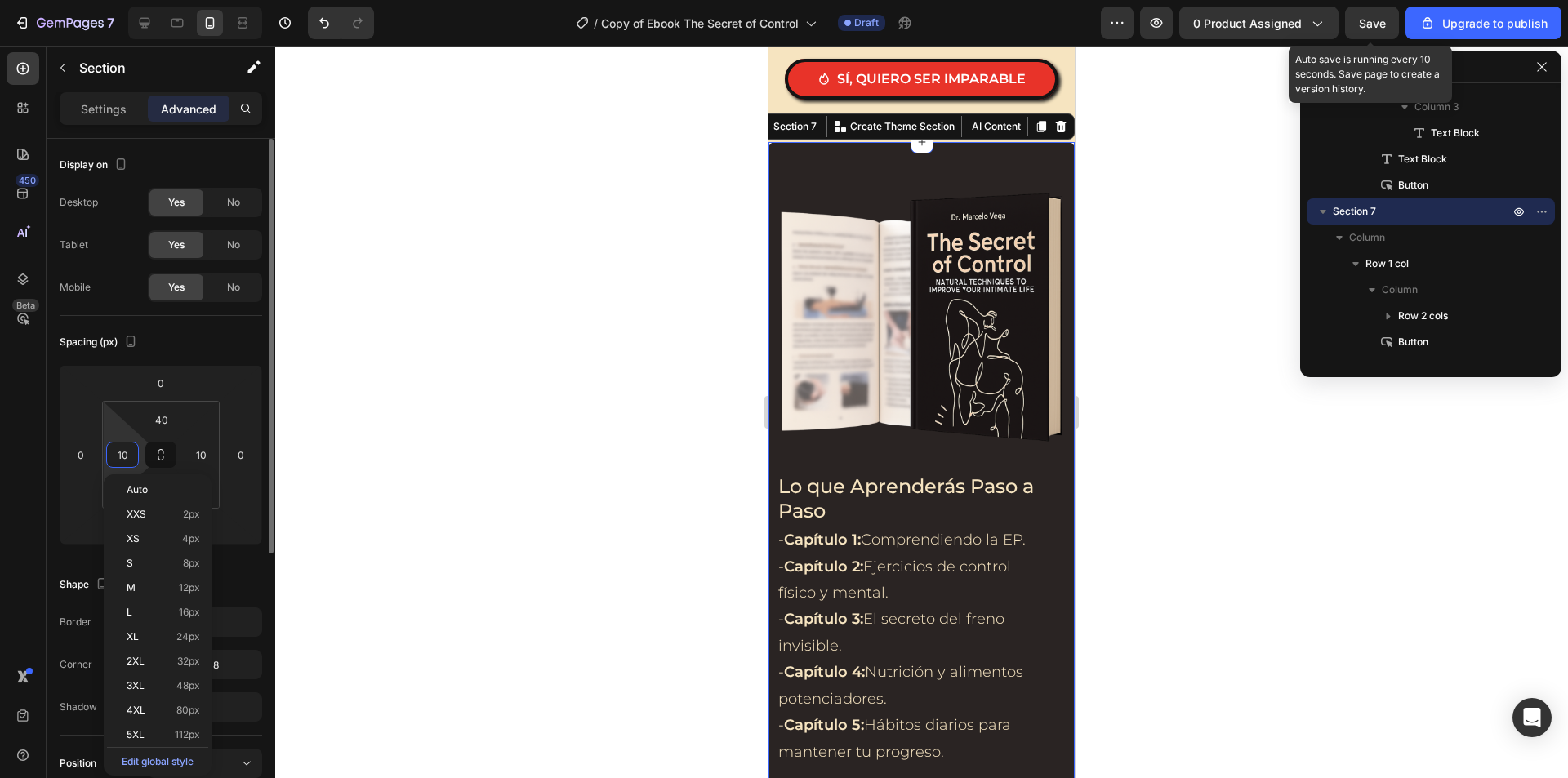
click at [128, 452] on input "10" at bounding box center [122, 454] width 25 height 25
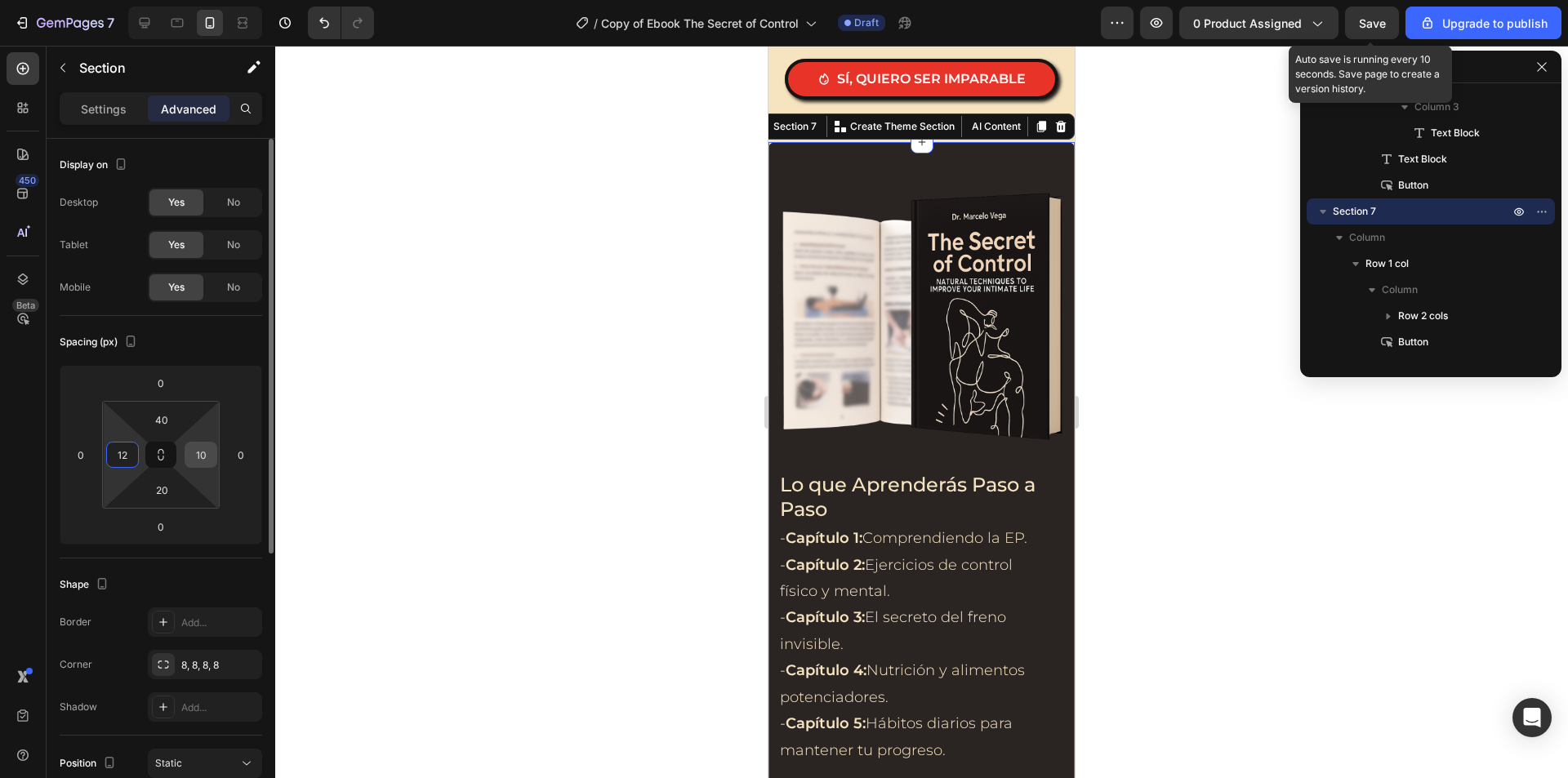
type input "12"
click at [195, 455] on input "10" at bounding box center [201, 454] width 25 height 25
type input "12"
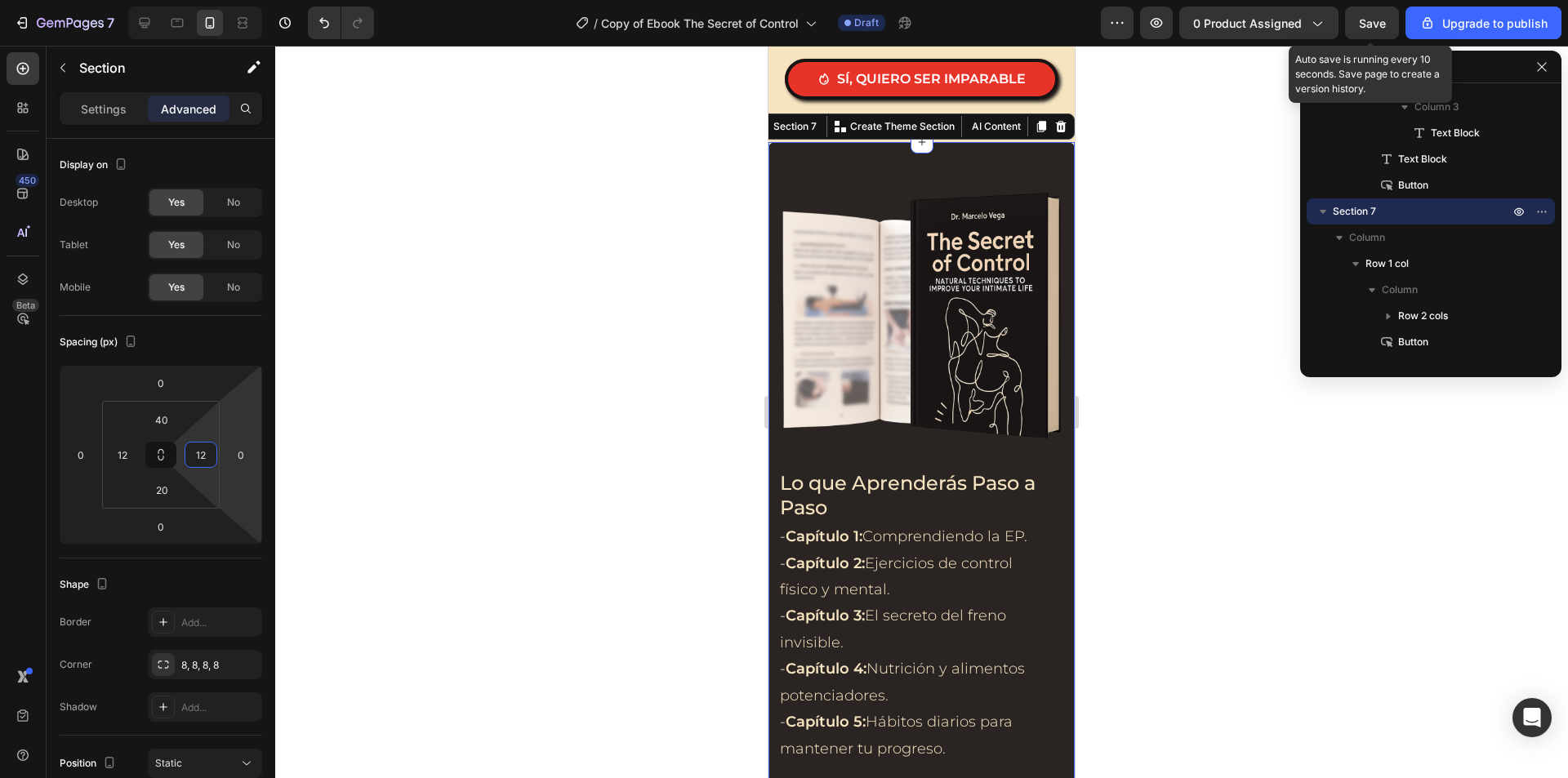
click at [422, 409] on div at bounding box center [921, 412] width 1292 height 732
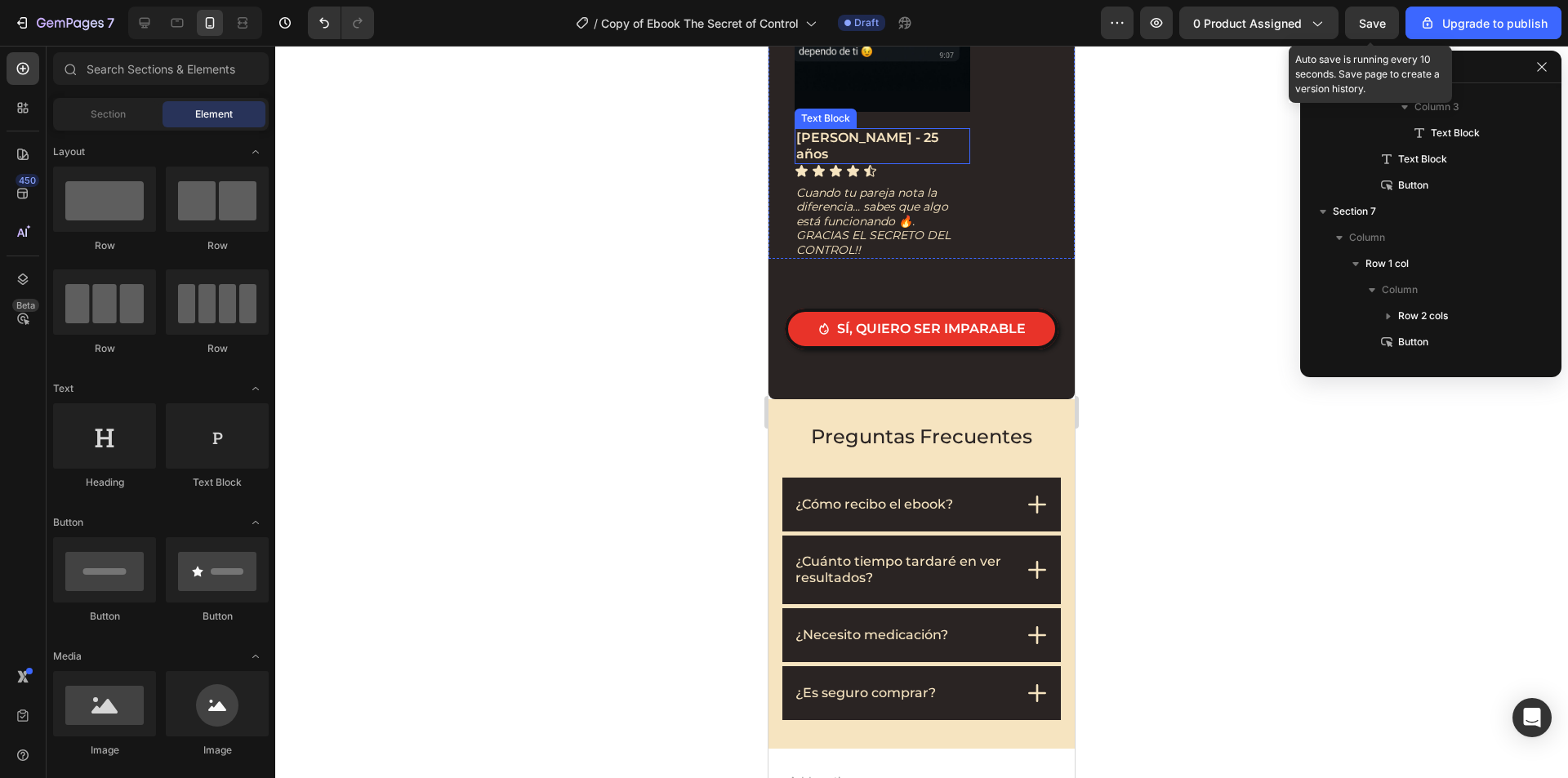
scroll to position [4410, 0]
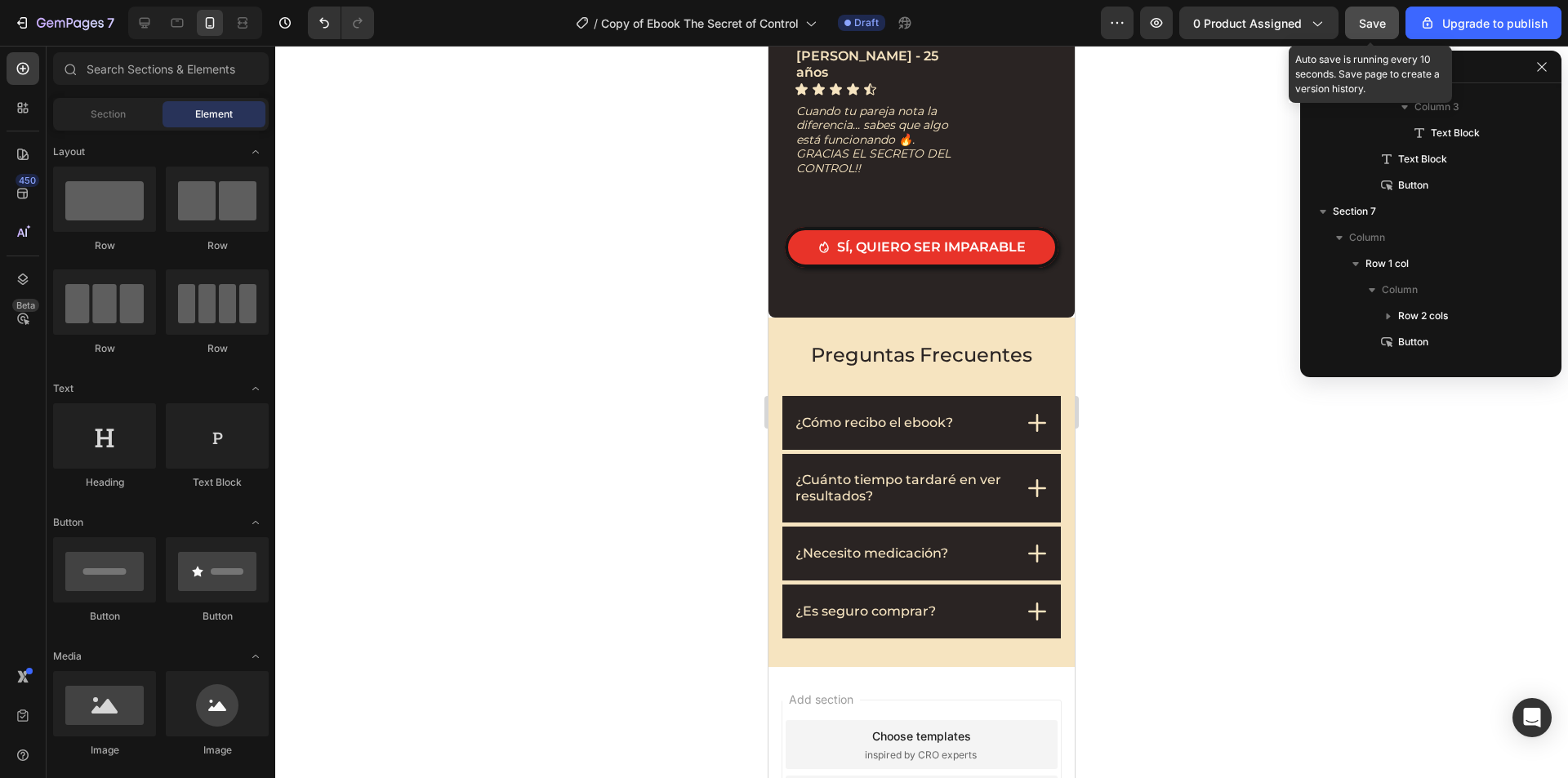
click at [1391, 24] on button "Save" at bounding box center [1372, 23] width 54 height 32
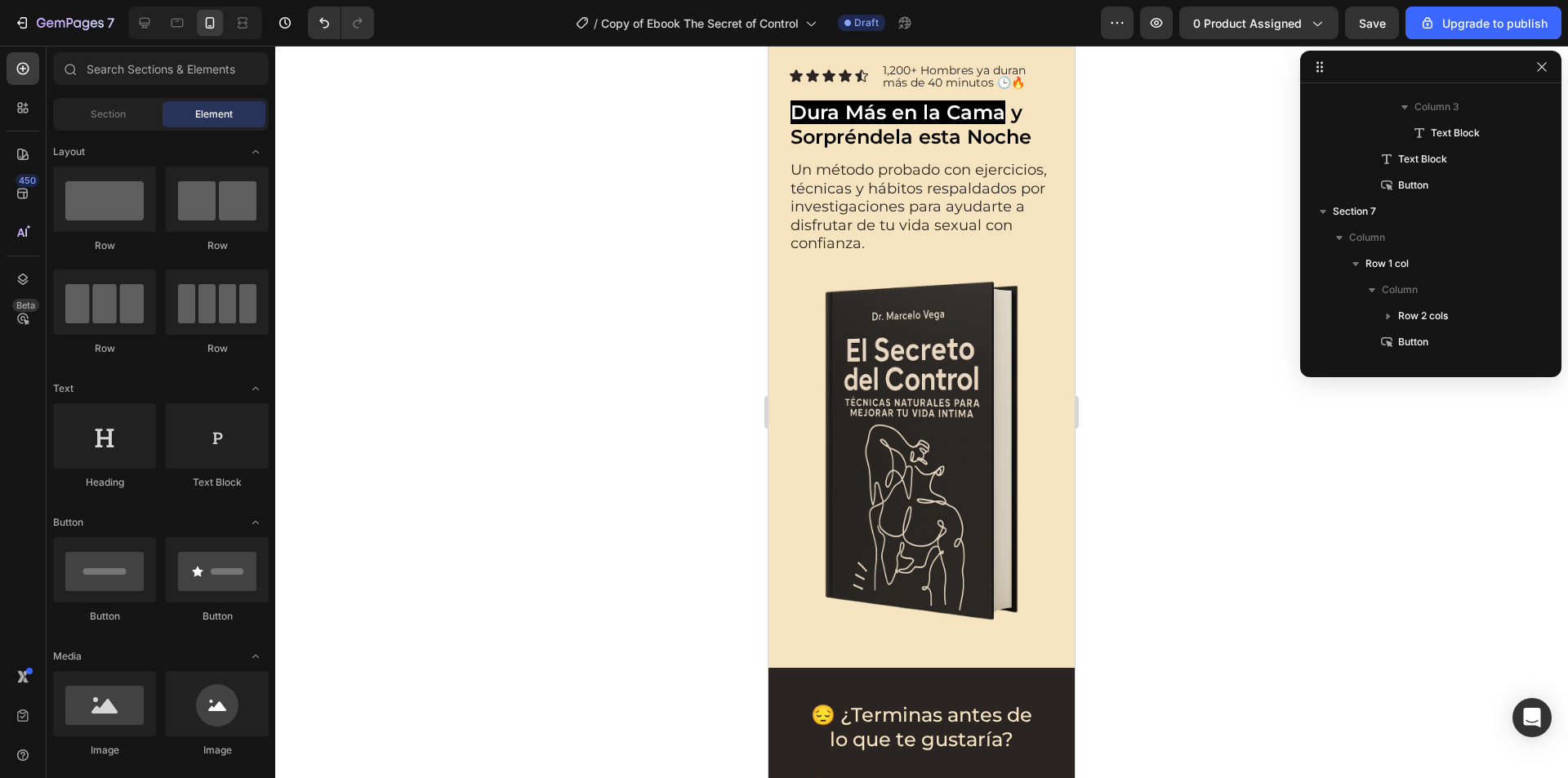
scroll to position [0, 0]
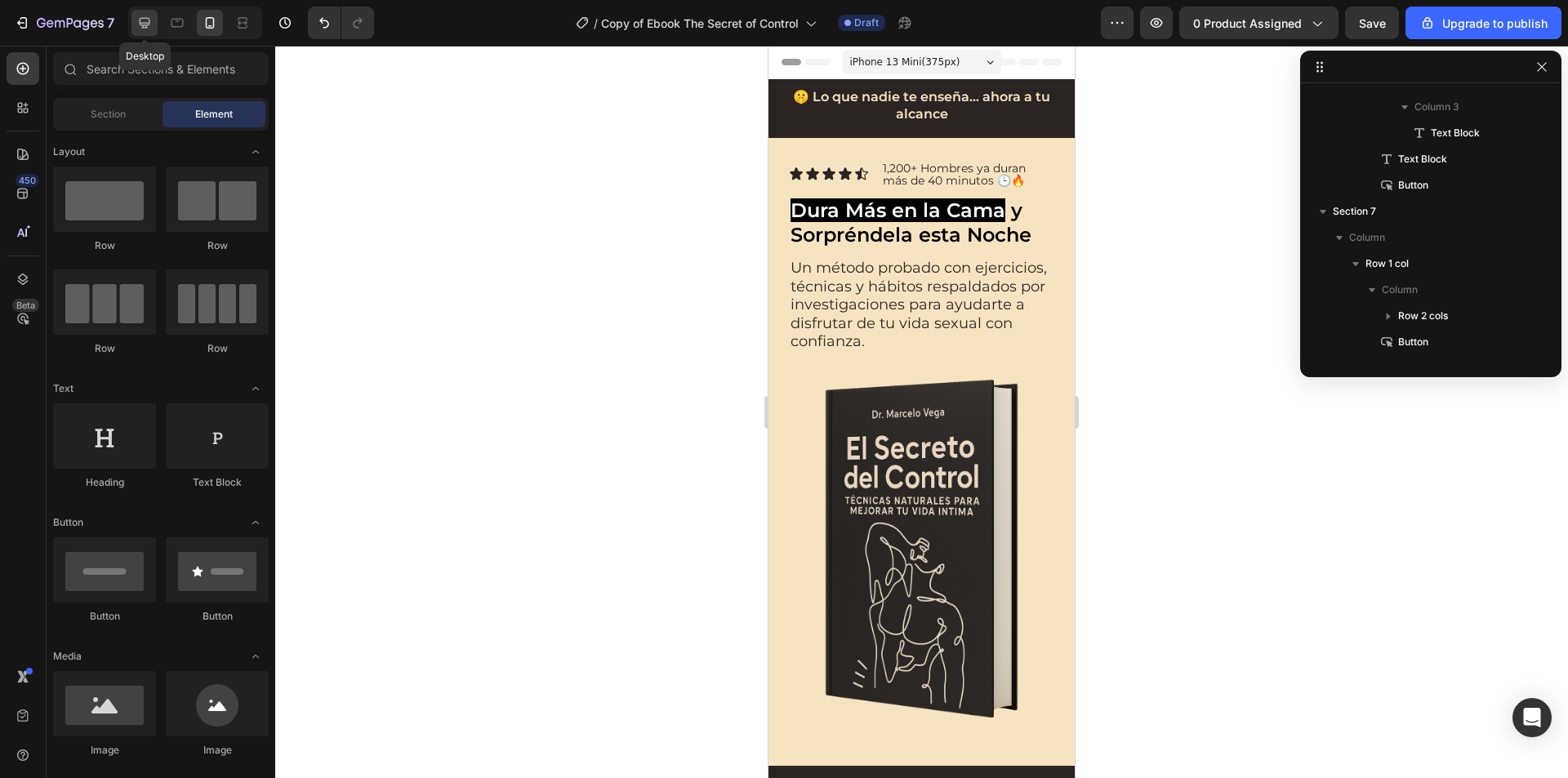
click at [157, 25] on div at bounding box center [145, 23] width 27 height 27
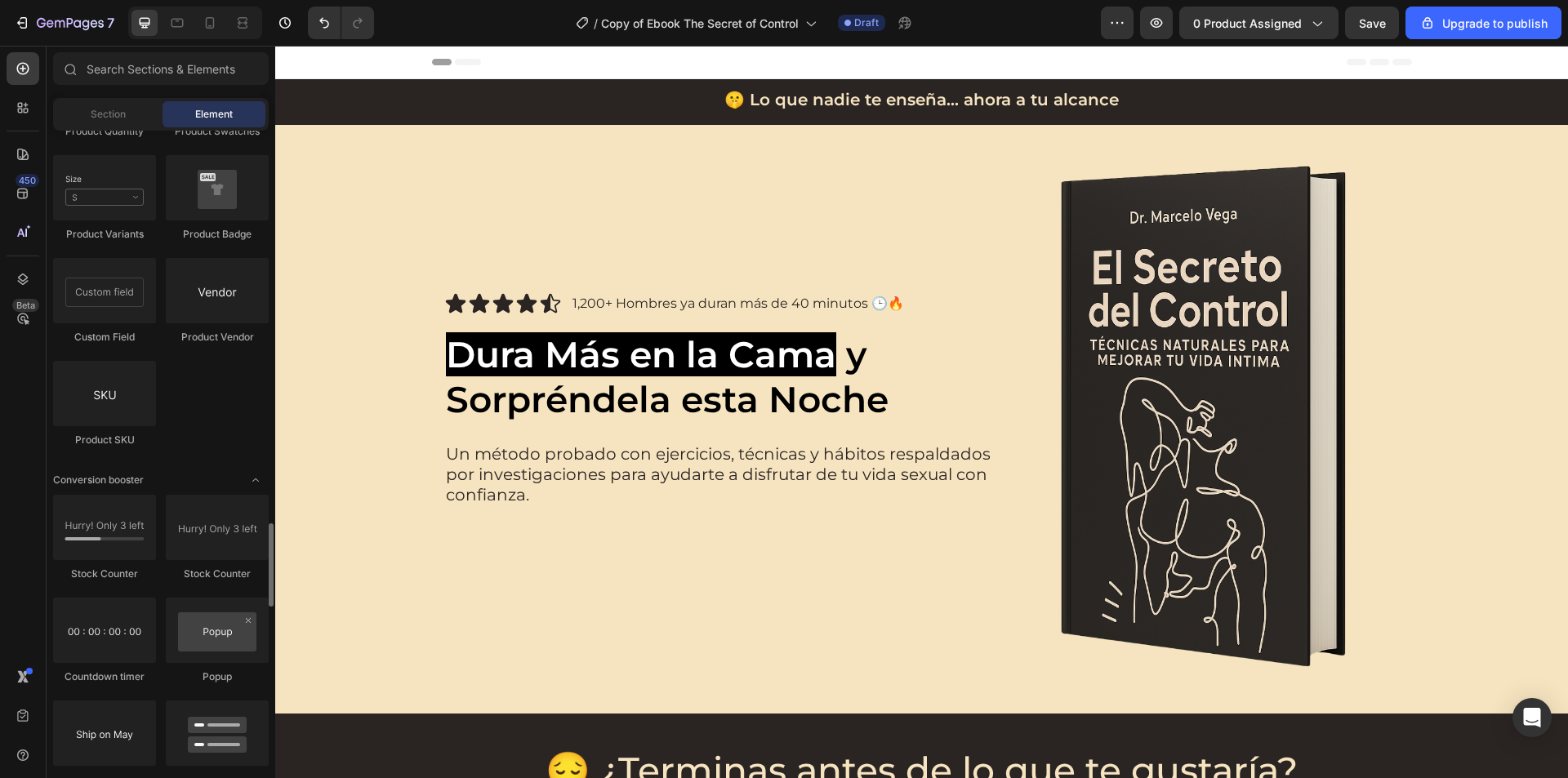
scroll to position [3103, 0]
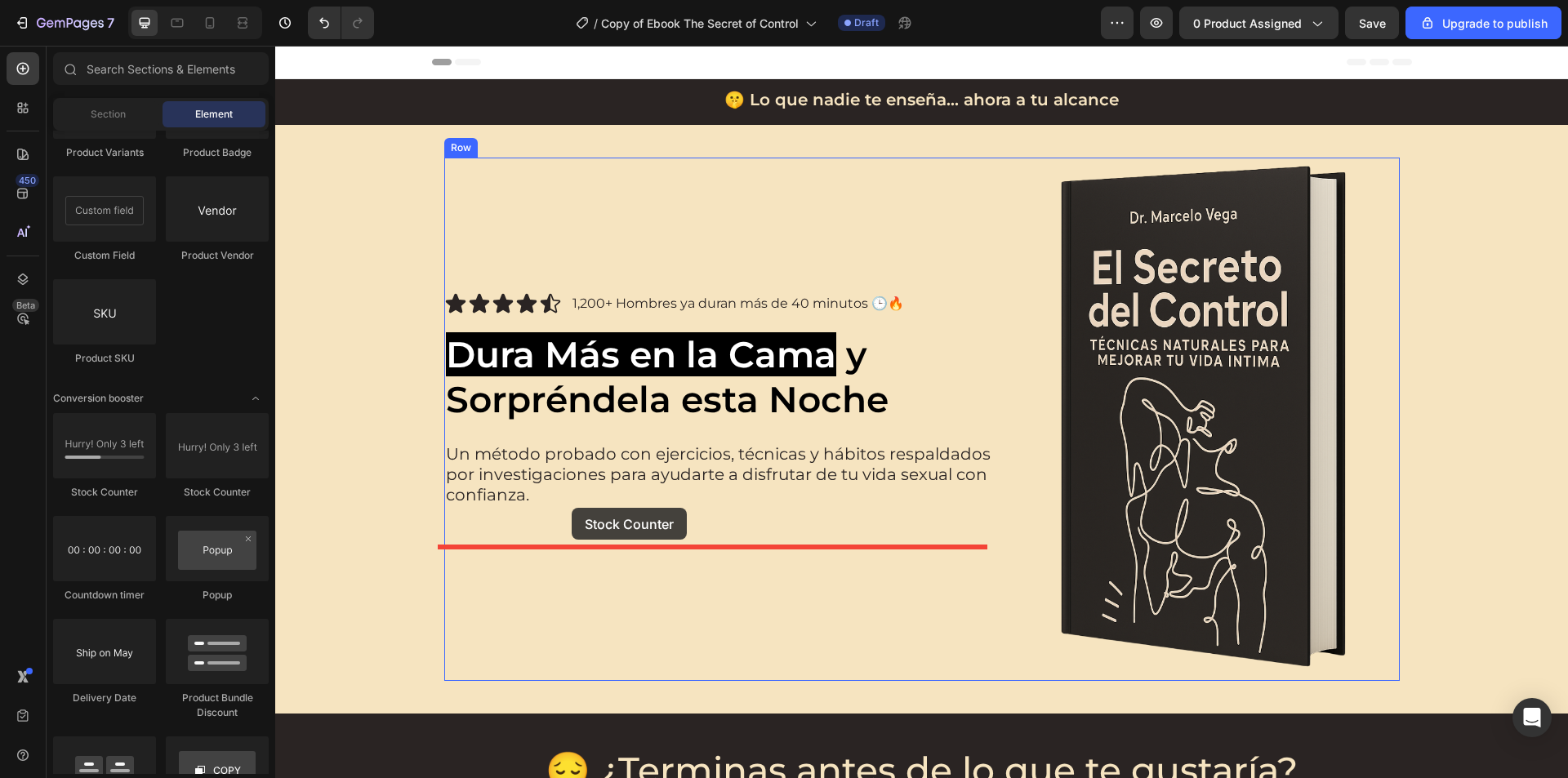
drag, startPoint x: 376, startPoint y: 503, endPoint x: 571, endPoint y: 508, distance: 195.1
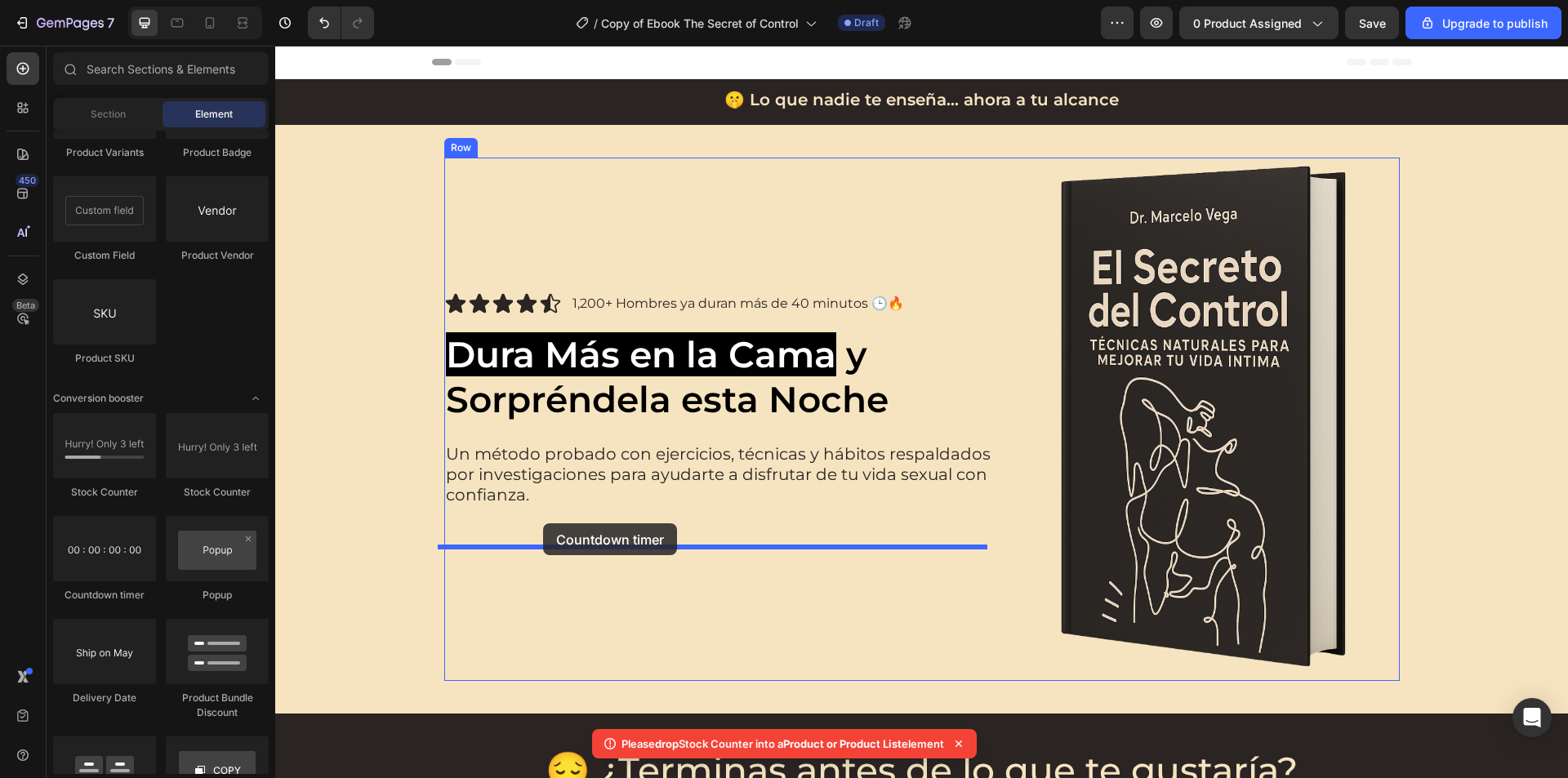
drag, startPoint x: 386, startPoint y: 584, endPoint x: 543, endPoint y: 524, distance: 168.1
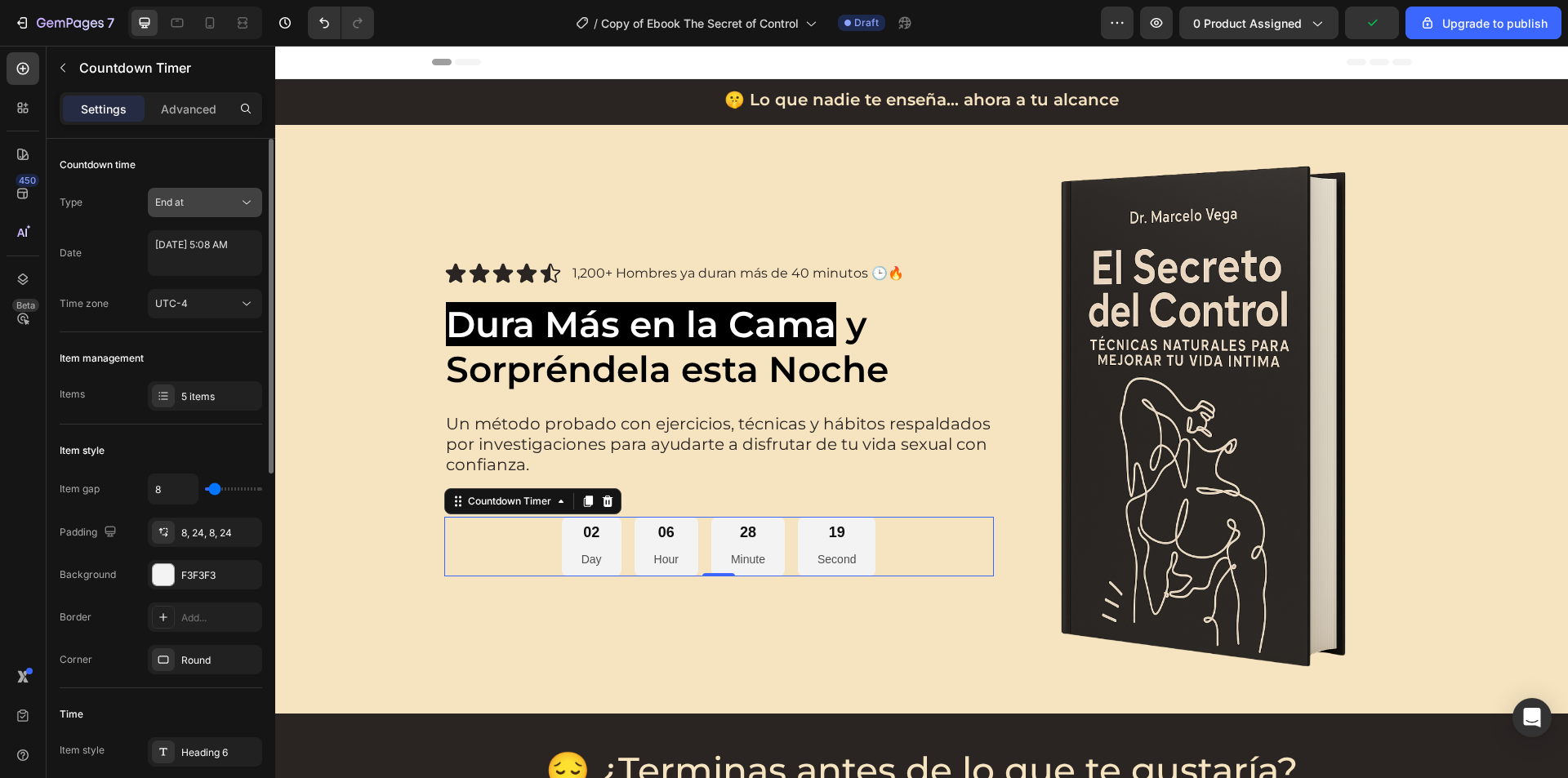
click at [214, 200] on div "End at" at bounding box center [197, 202] width 83 height 14
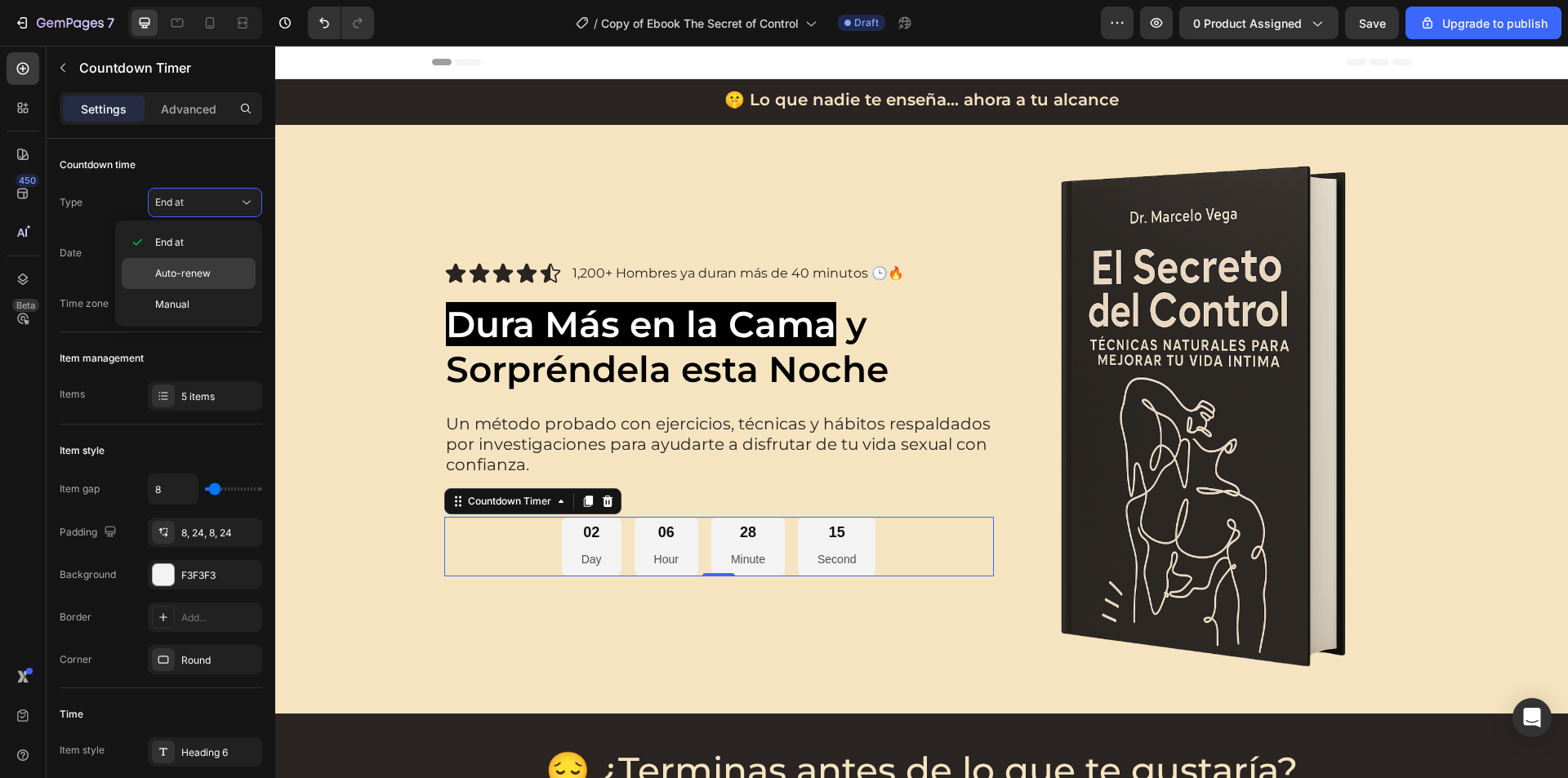
click at [210, 278] on p "Auto-renew" at bounding box center [202, 273] width 93 height 14
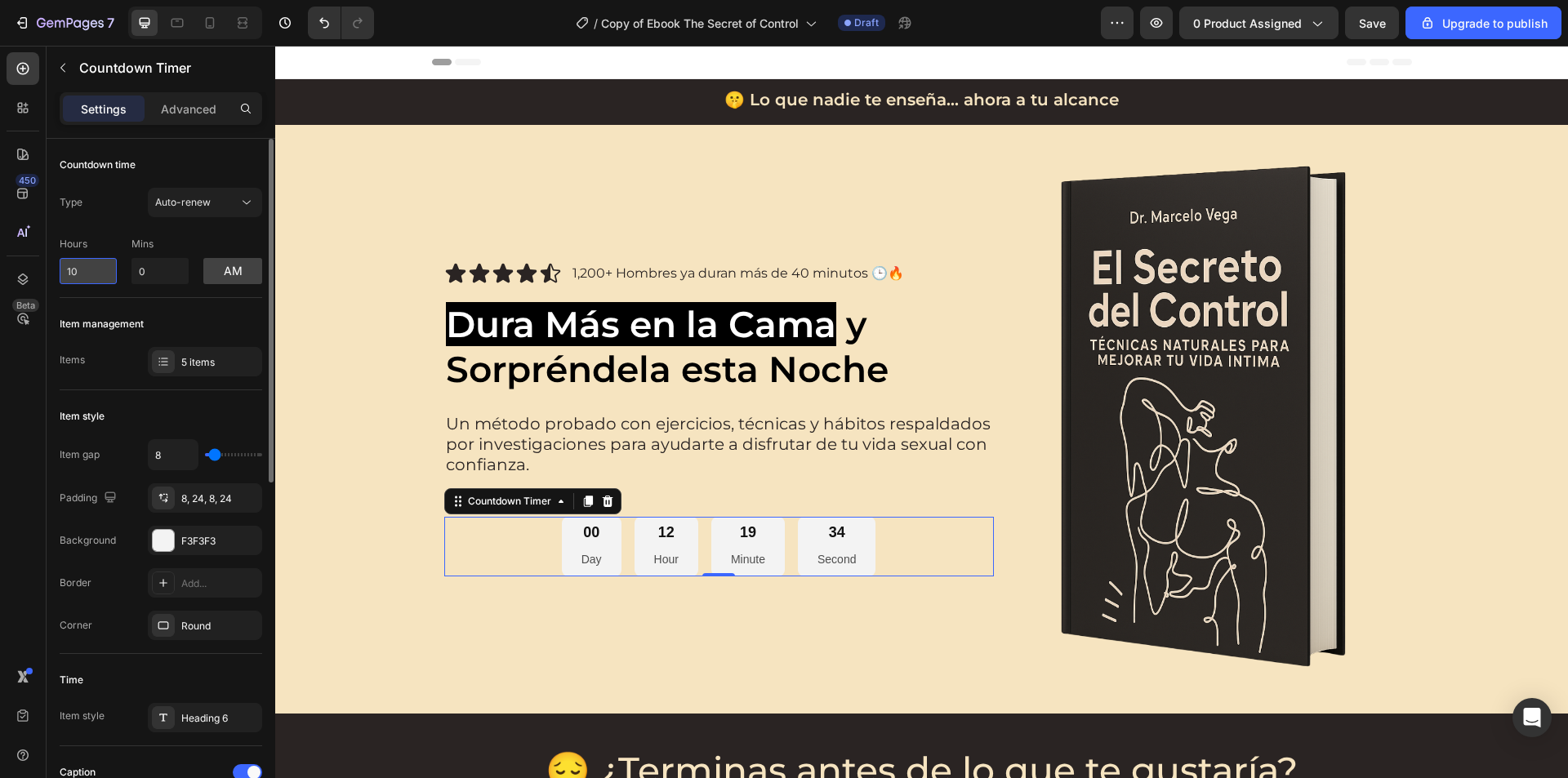
click at [68, 267] on input "10" at bounding box center [88, 271] width 57 height 27
click at [150, 268] on input "0" at bounding box center [160, 271] width 57 height 27
click at [76, 279] on input "10" at bounding box center [88, 271] width 57 height 27
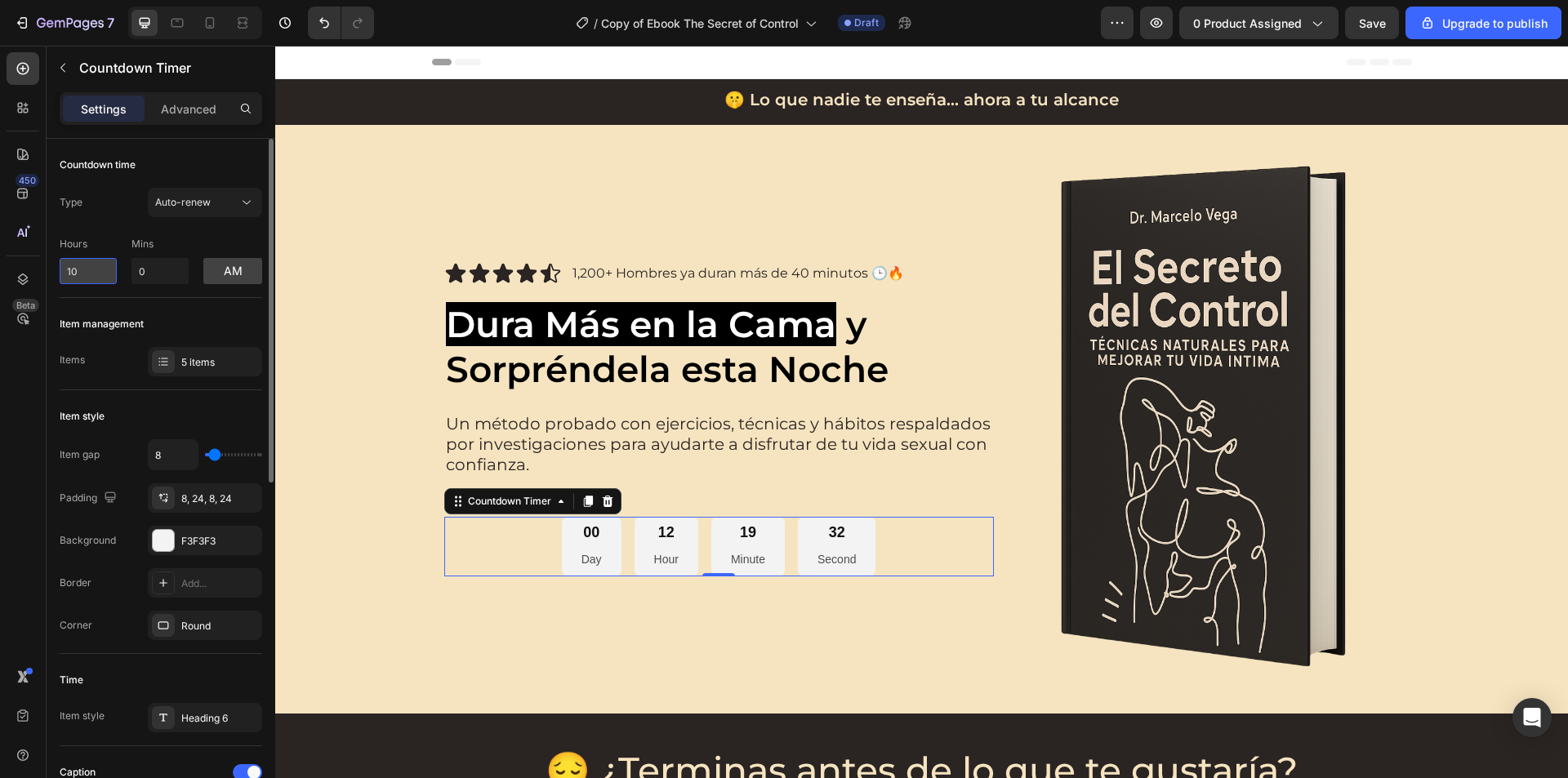
click at [74, 279] on input "10" at bounding box center [88, 271] width 57 height 27
click at [76, 264] on input "10" at bounding box center [88, 271] width 57 height 27
click at [76, 270] on input "10" at bounding box center [88, 271] width 57 height 27
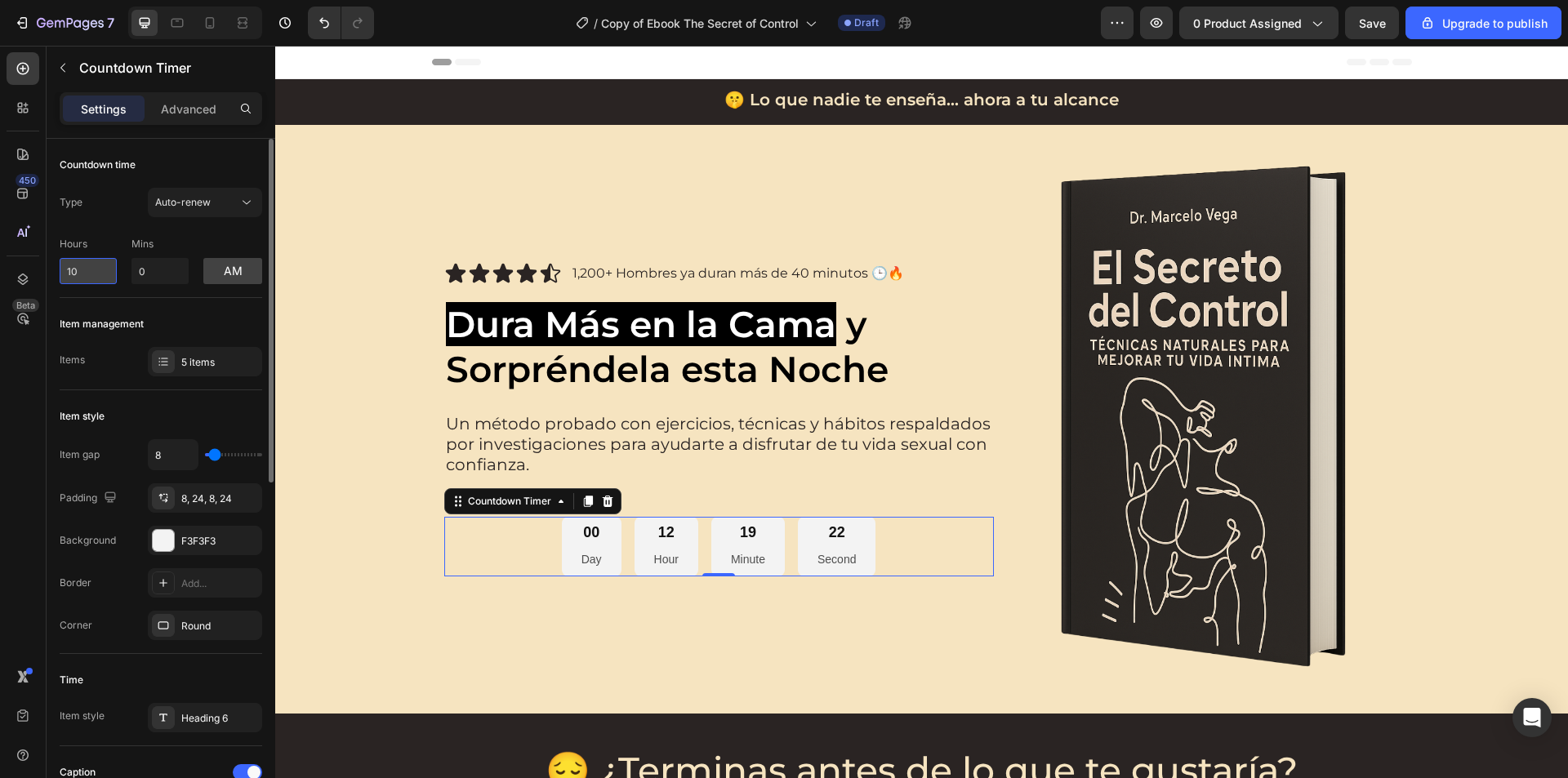
click at [76, 270] on input "10" at bounding box center [88, 271] width 57 height 27
click at [73, 273] on input "7" at bounding box center [88, 271] width 57 height 27
type input "9"
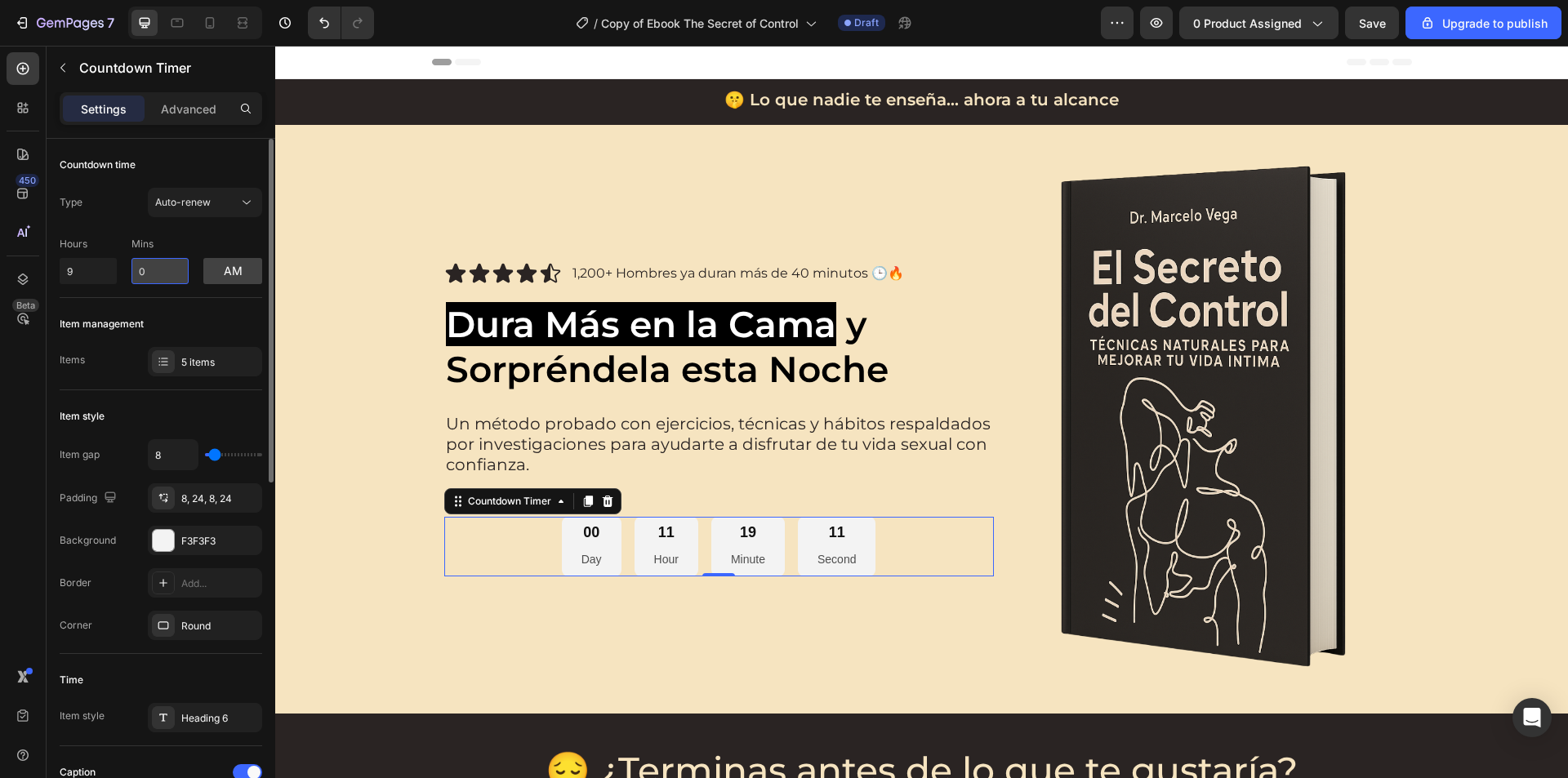
click at [143, 267] on input "0" at bounding box center [160, 271] width 57 height 27
drag, startPoint x: 153, startPoint y: 267, endPoint x: 138, endPoint y: 267, distance: 15.0
click at [138, 267] on input "0" at bounding box center [160, 271] width 57 height 27
type input "5"
type input "50"
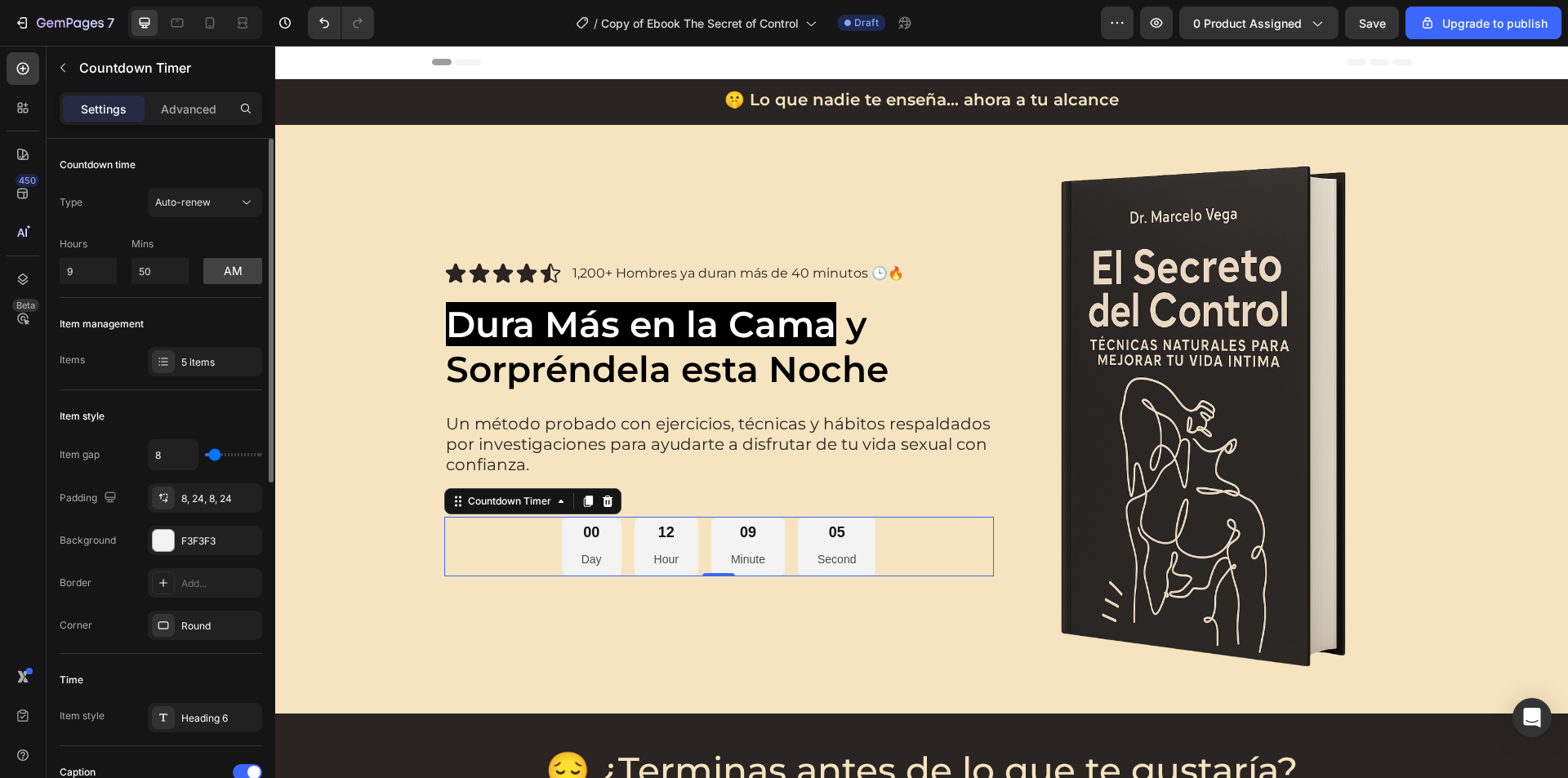
click at [196, 245] on div "Hours 9 Mins 50 am" at bounding box center [160, 257] width 202 height 54
click at [212, 208] on div "Auto-renew" at bounding box center [197, 202] width 83 height 14
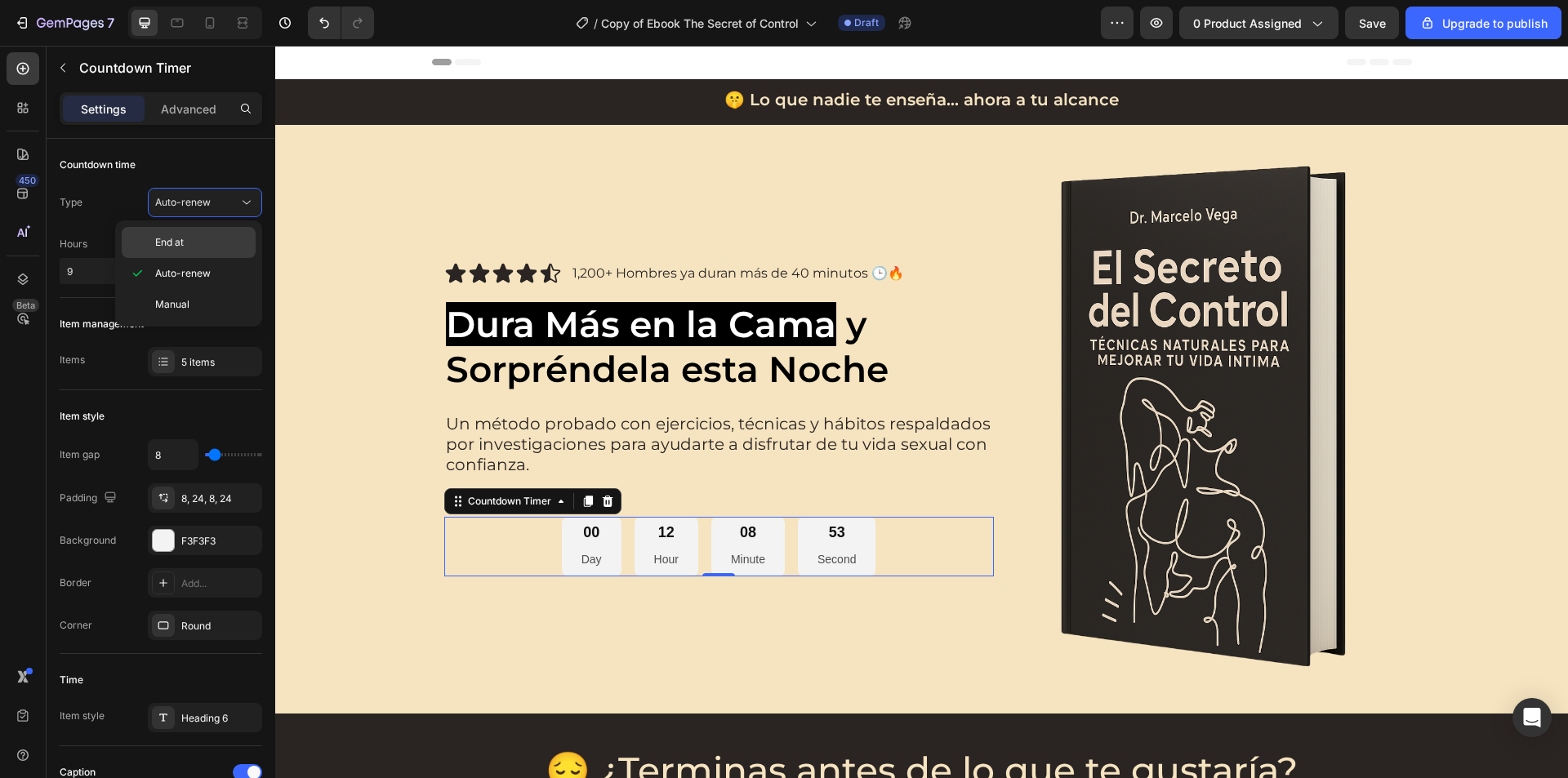
click at [192, 237] on p "End at" at bounding box center [202, 242] width 93 height 14
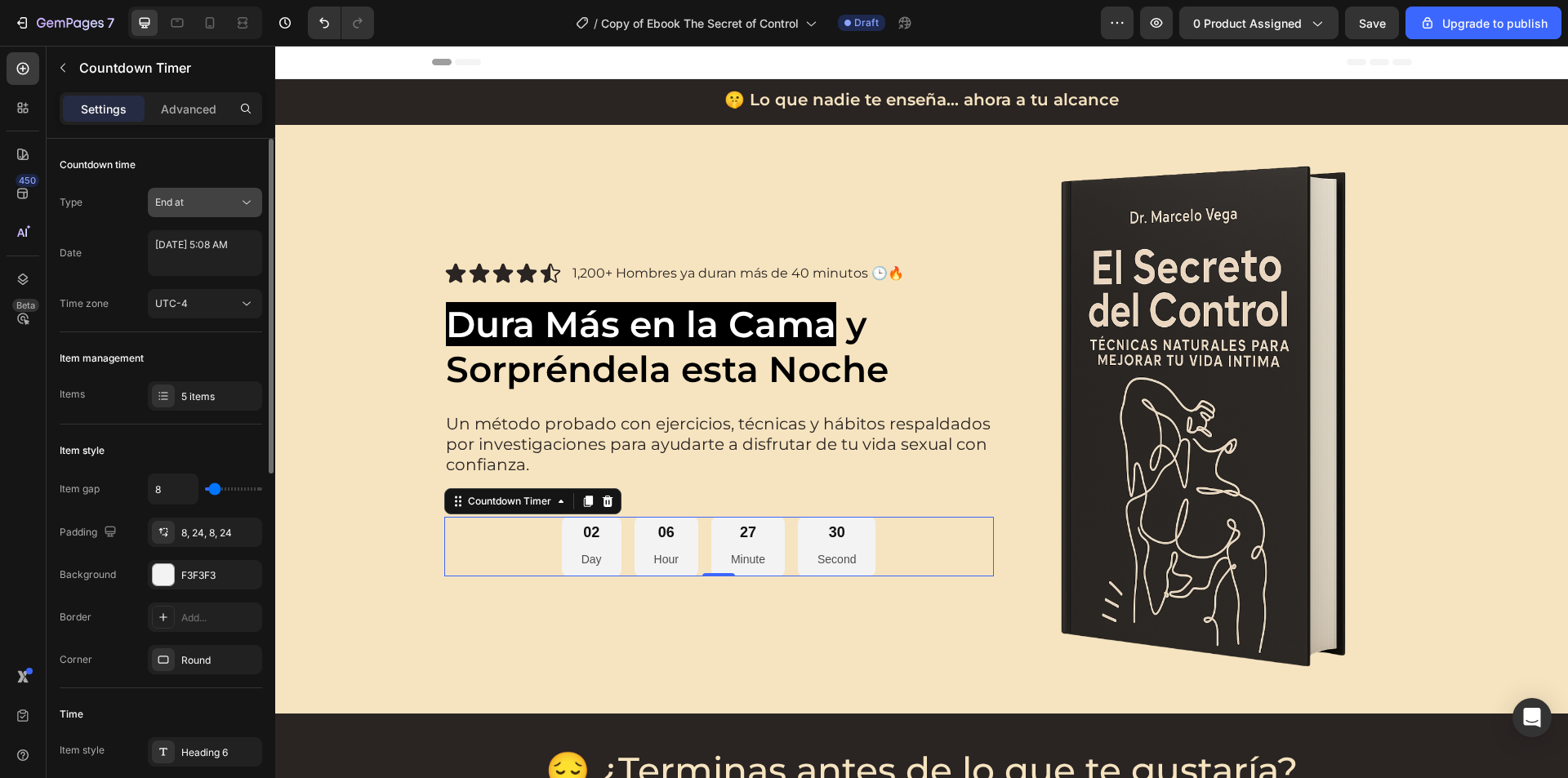
click at [225, 201] on div "End at" at bounding box center [197, 202] width 83 height 14
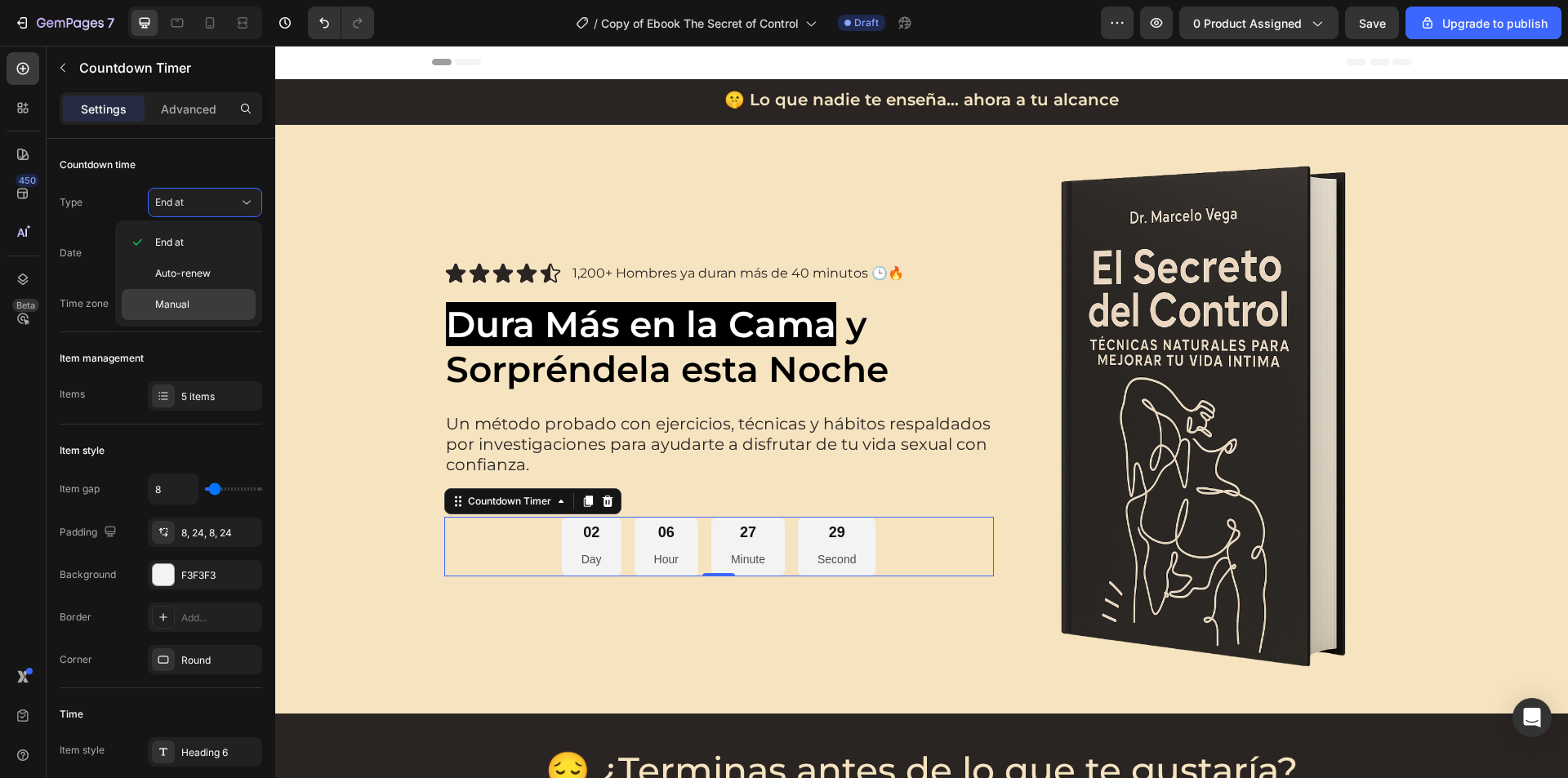
click at [196, 292] on div "Manual" at bounding box center [188, 305] width 134 height 31
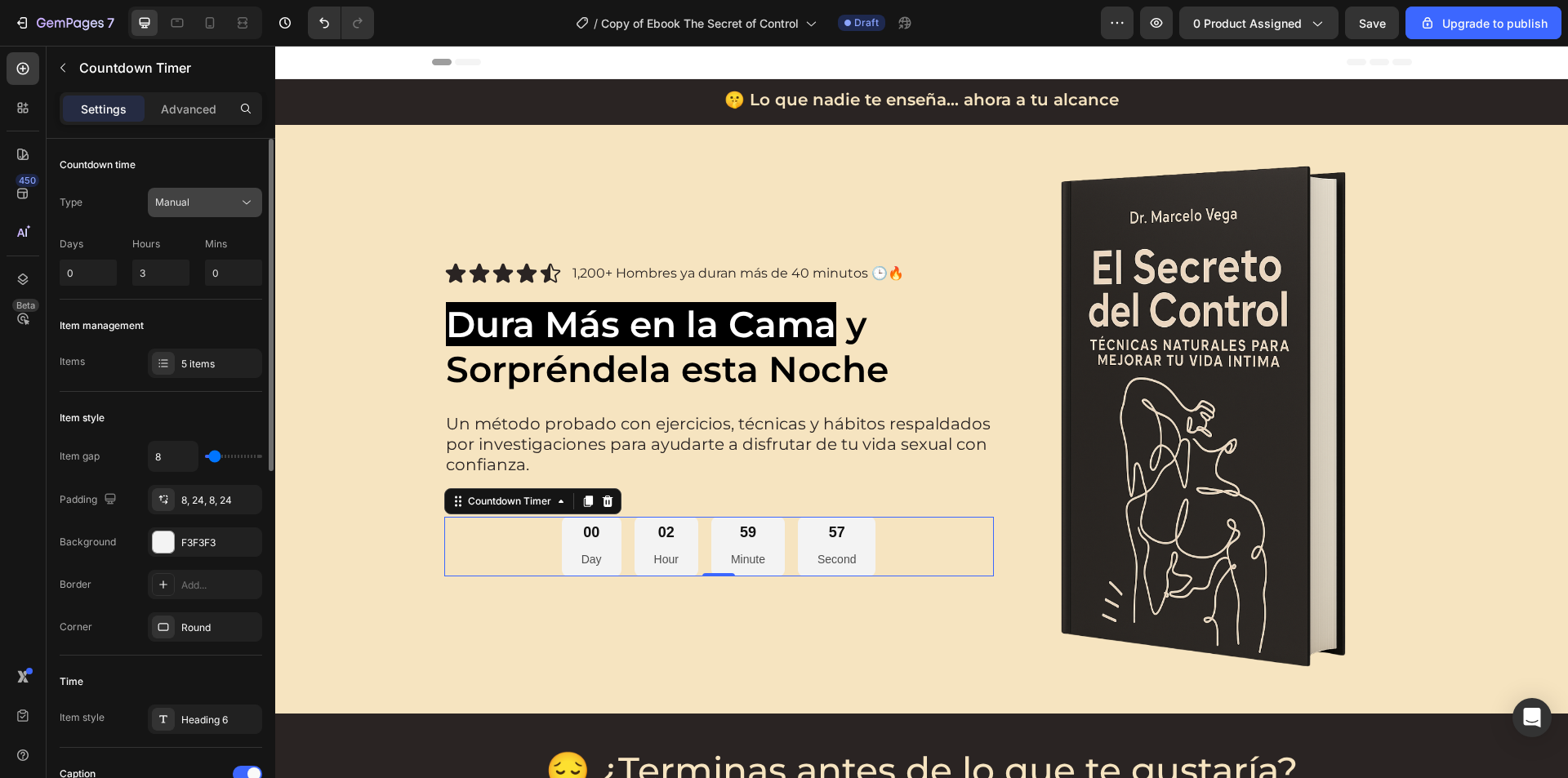
click at [208, 202] on div "Manual" at bounding box center [197, 202] width 83 height 14
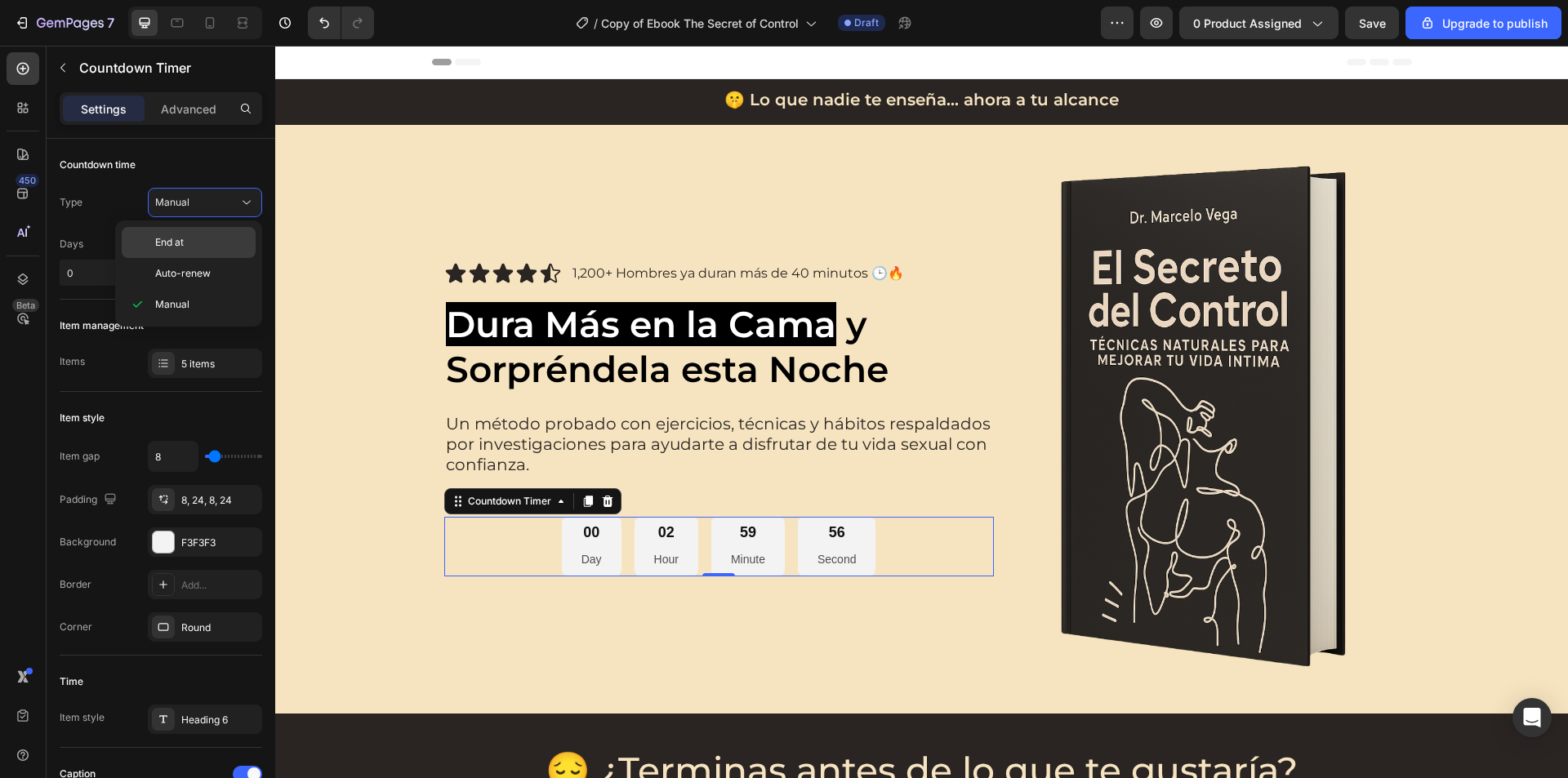
click at [202, 235] on p "End at" at bounding box center [202, 242] width 93 height 14
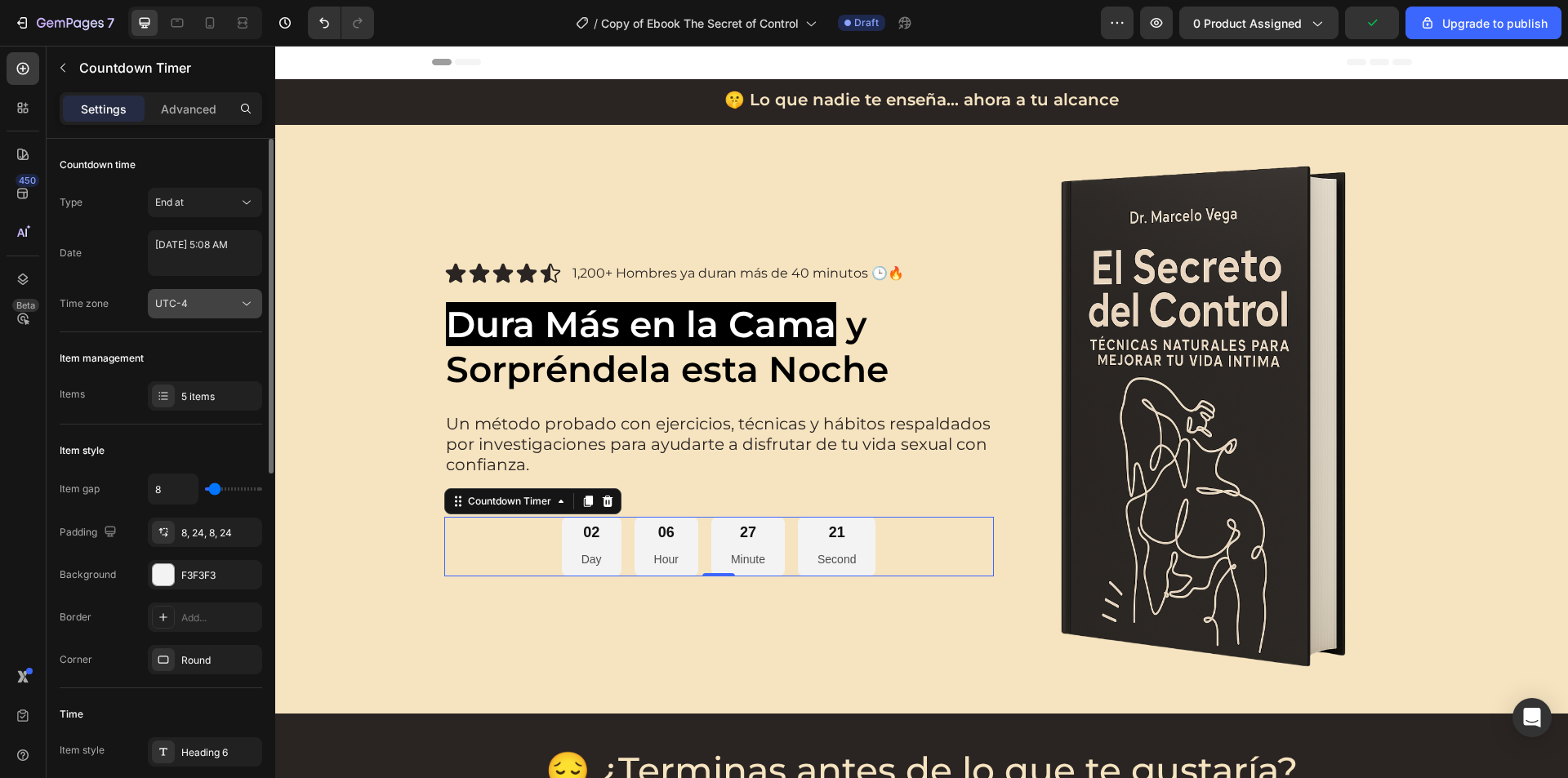
click at [209, 294] on button "UTC-4" at bounding box center [205, 304] width 114 height 29
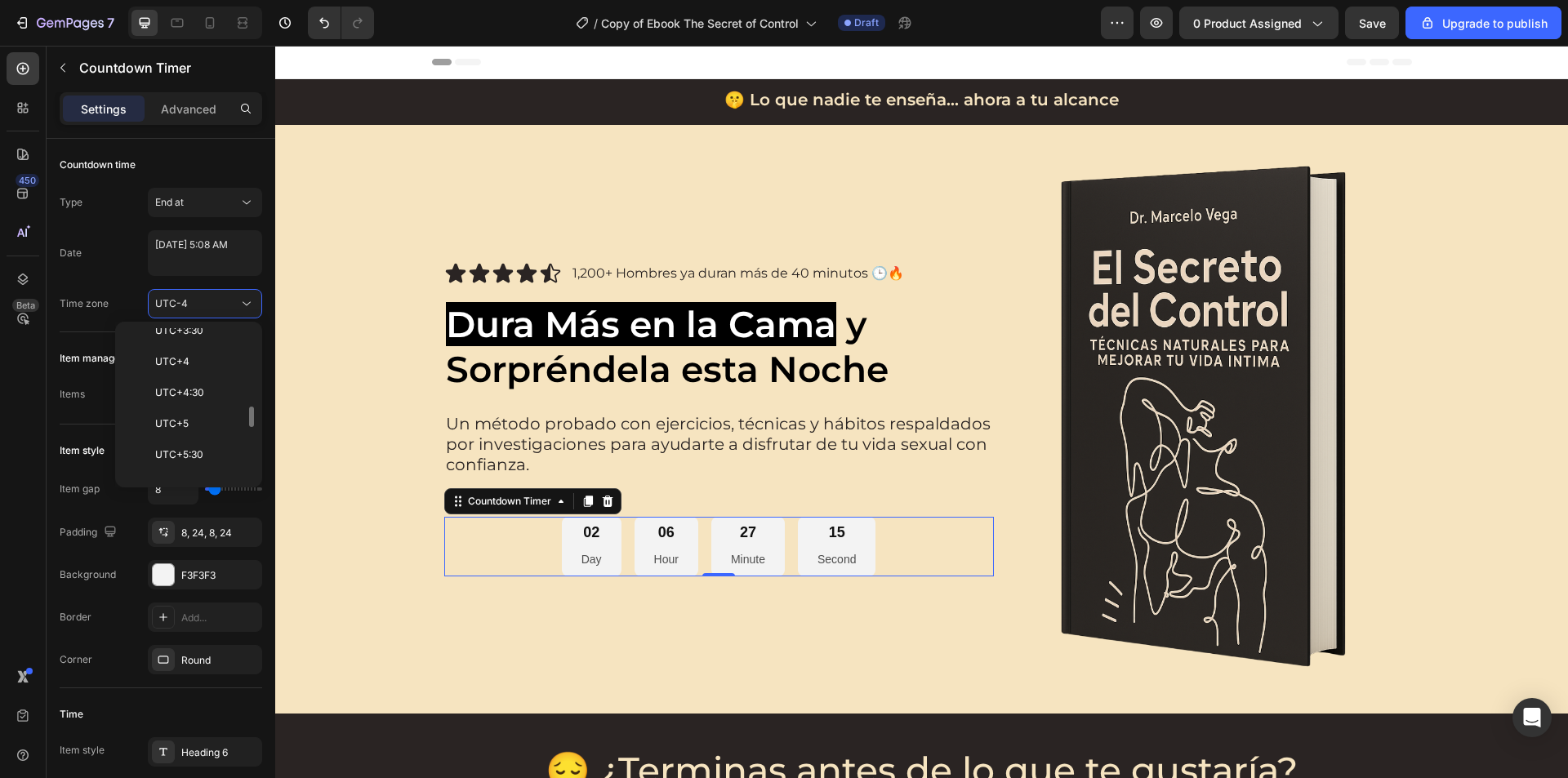
scroll to position [326, 0]
click at [126, 269] on div "Date August 28 2025 5:08 AM" at bounding box center [160, 253] width 202 height 46
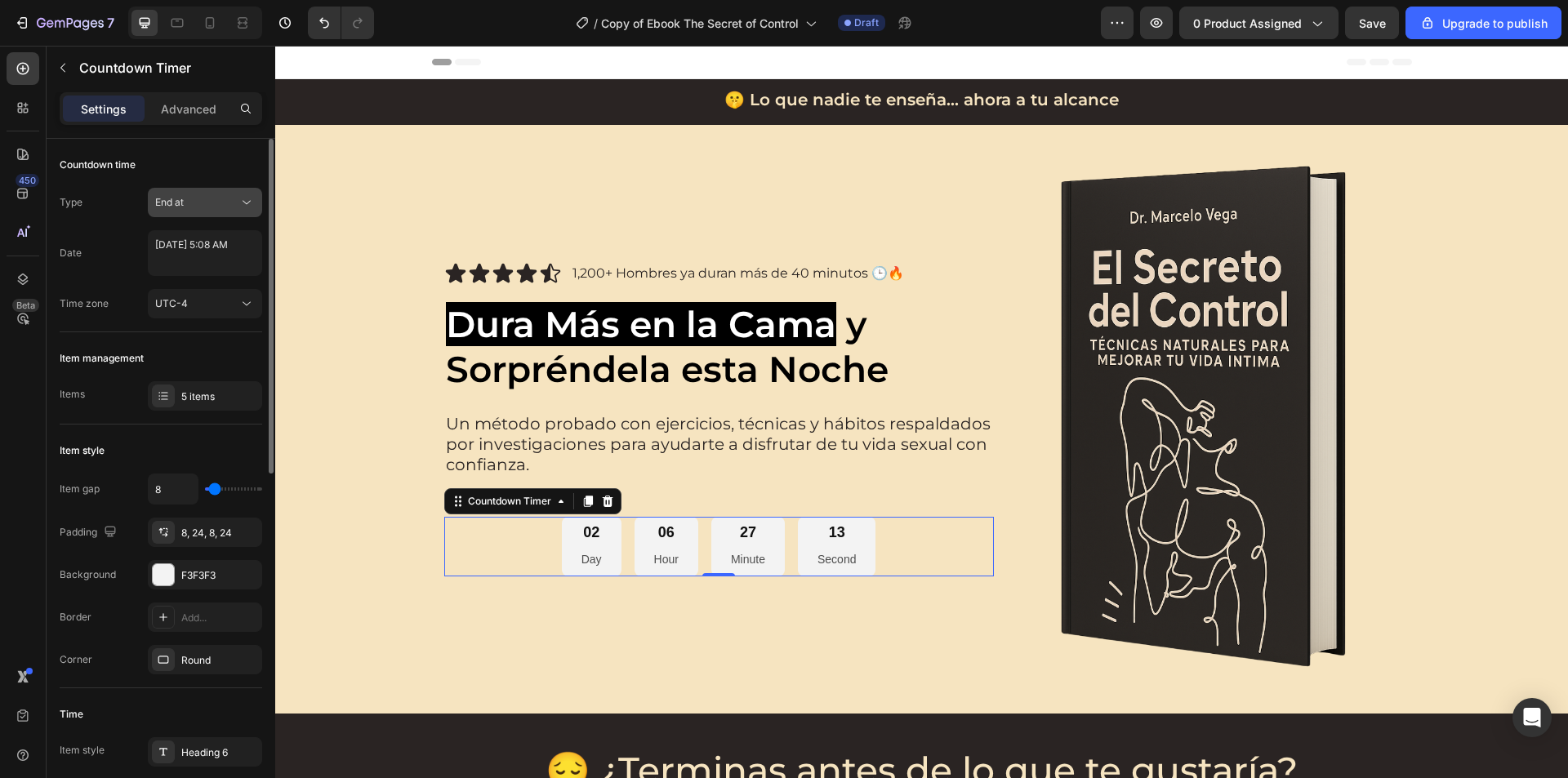
click at [212, 210] on div "End at" at bounding box center [205, 202] width 100 height 16
click at [200, 268] on span "Auto-renew" at bounding box center [183, 273] width 56 height 14
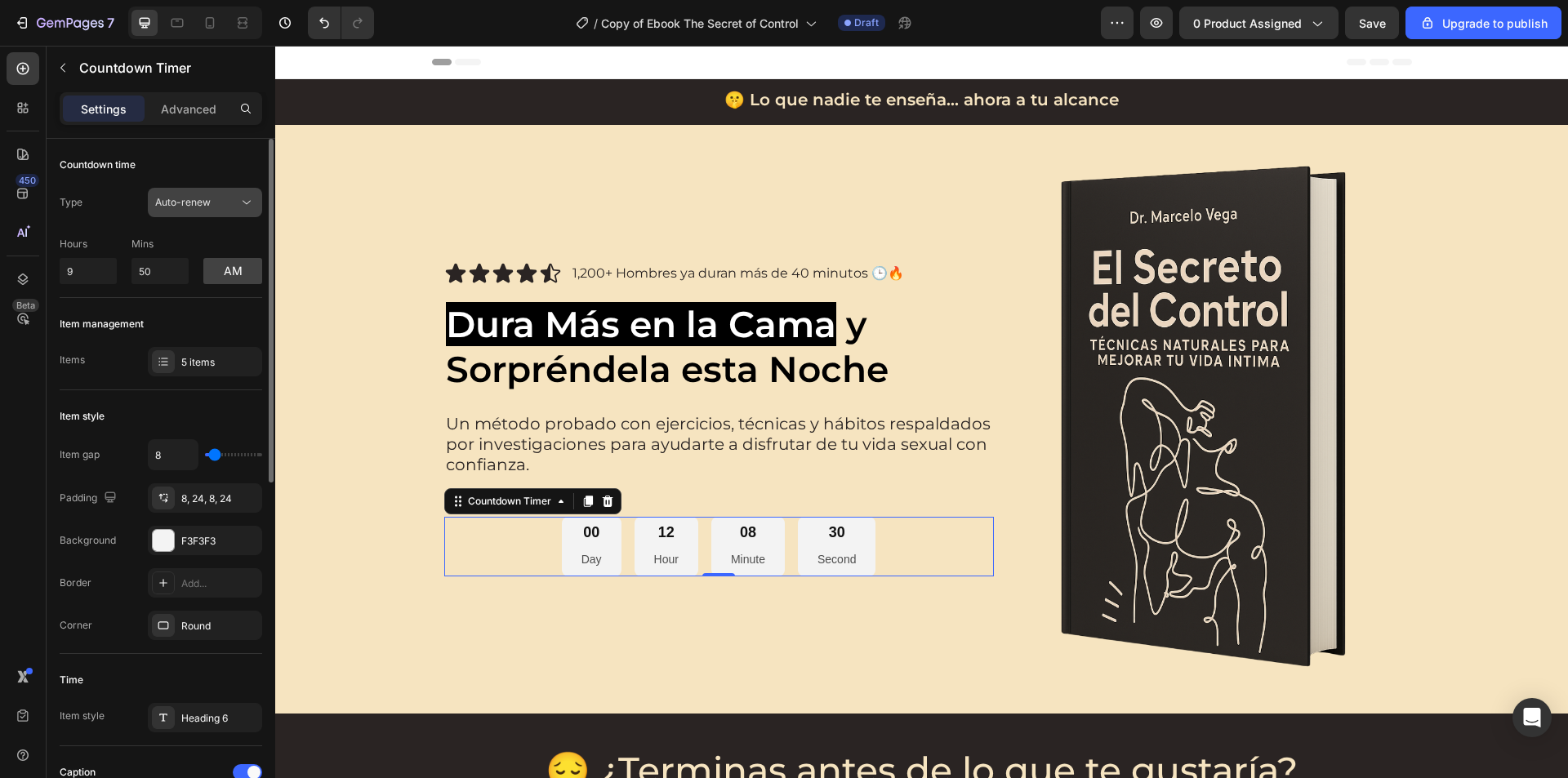
click at [230, 203] on div "Auto-renew" at bounding box center [197, 202] width 83 height 14
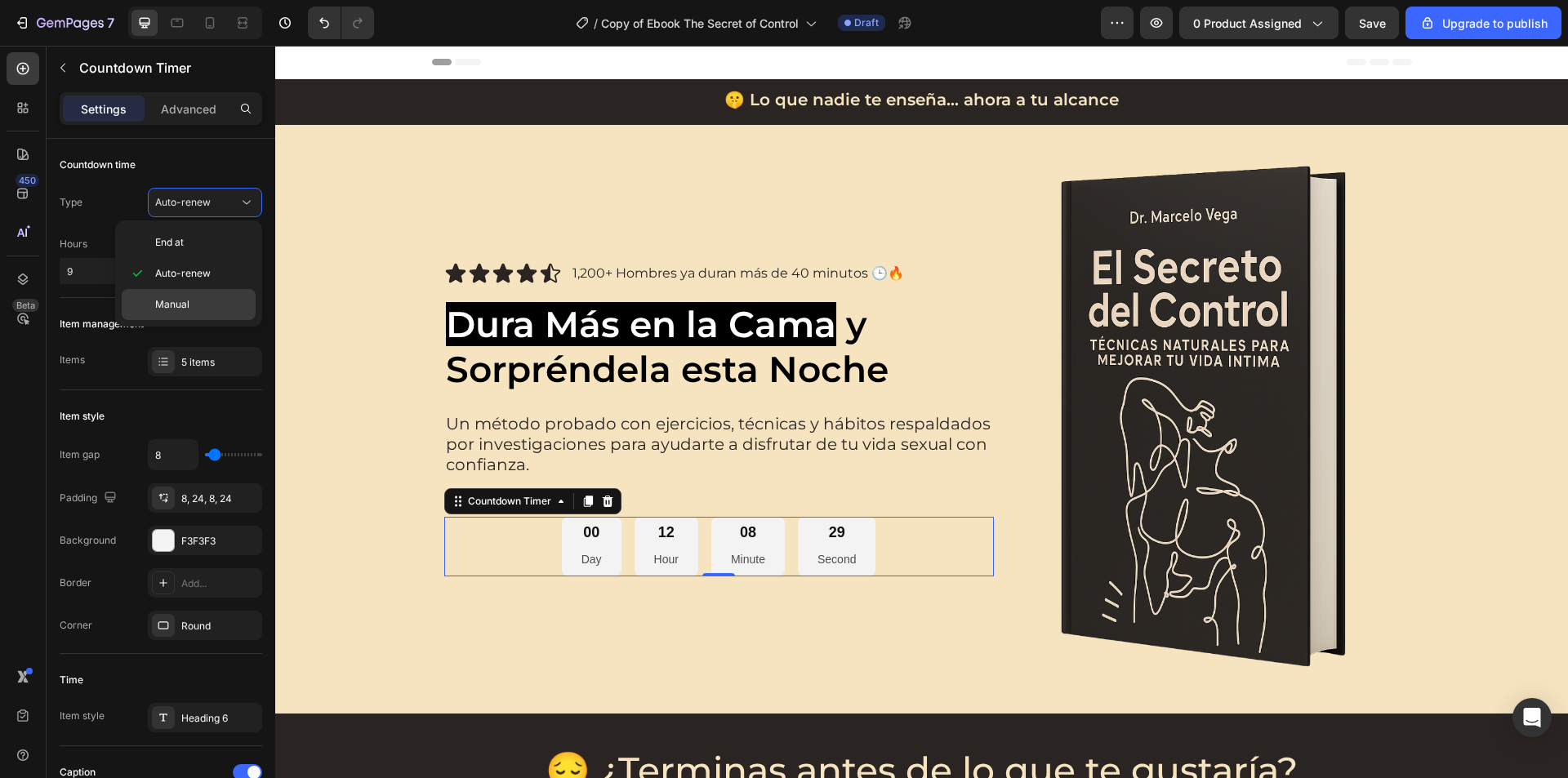
click at [199, 297] on p "Manual" at bounding box center [202, 304] width 93 height 14
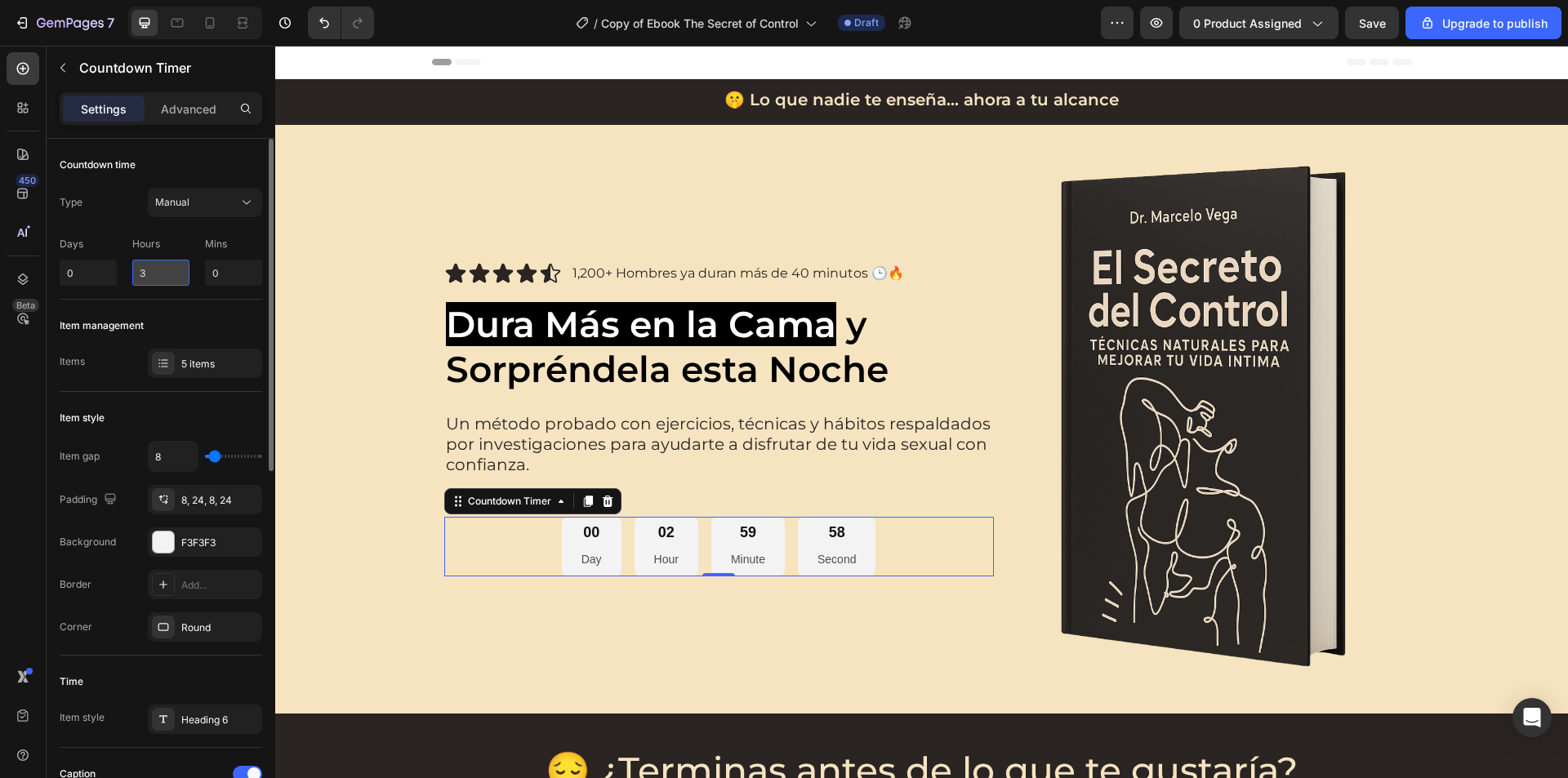
click at [157, 269] on input "3" at bounding box center [160, 273] width 57 height 27
drag, startPoint x: 157, startPoint y: 269, endPoint x: 127, endPoint y: 259, distance: 31.6
click at [127, 259] on div "Days 0 Hours 3 Mins 0" at bounding box center [160, 258] width 202 height 56
type input "9"
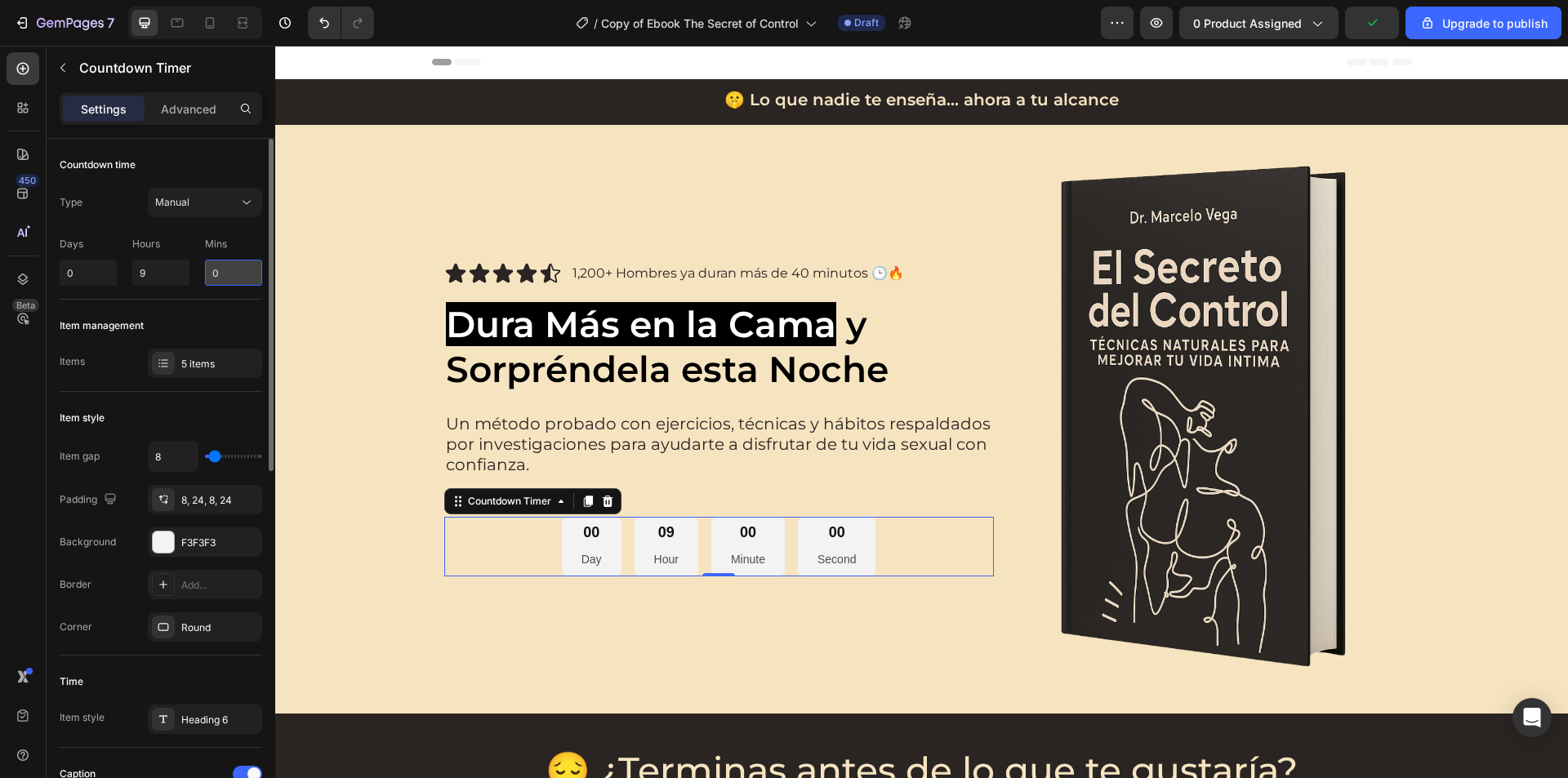
drag, startPoint x: 229, startPoint y: 276, endPoint x: 211, endPoint y: 272, distance: 18.4
click at [211, 272] on input "0" at bounding box center [233, 273] width 57 height 27
click at [221, 266] on input "10" at bounding box center [233, 273] width 57 height 27
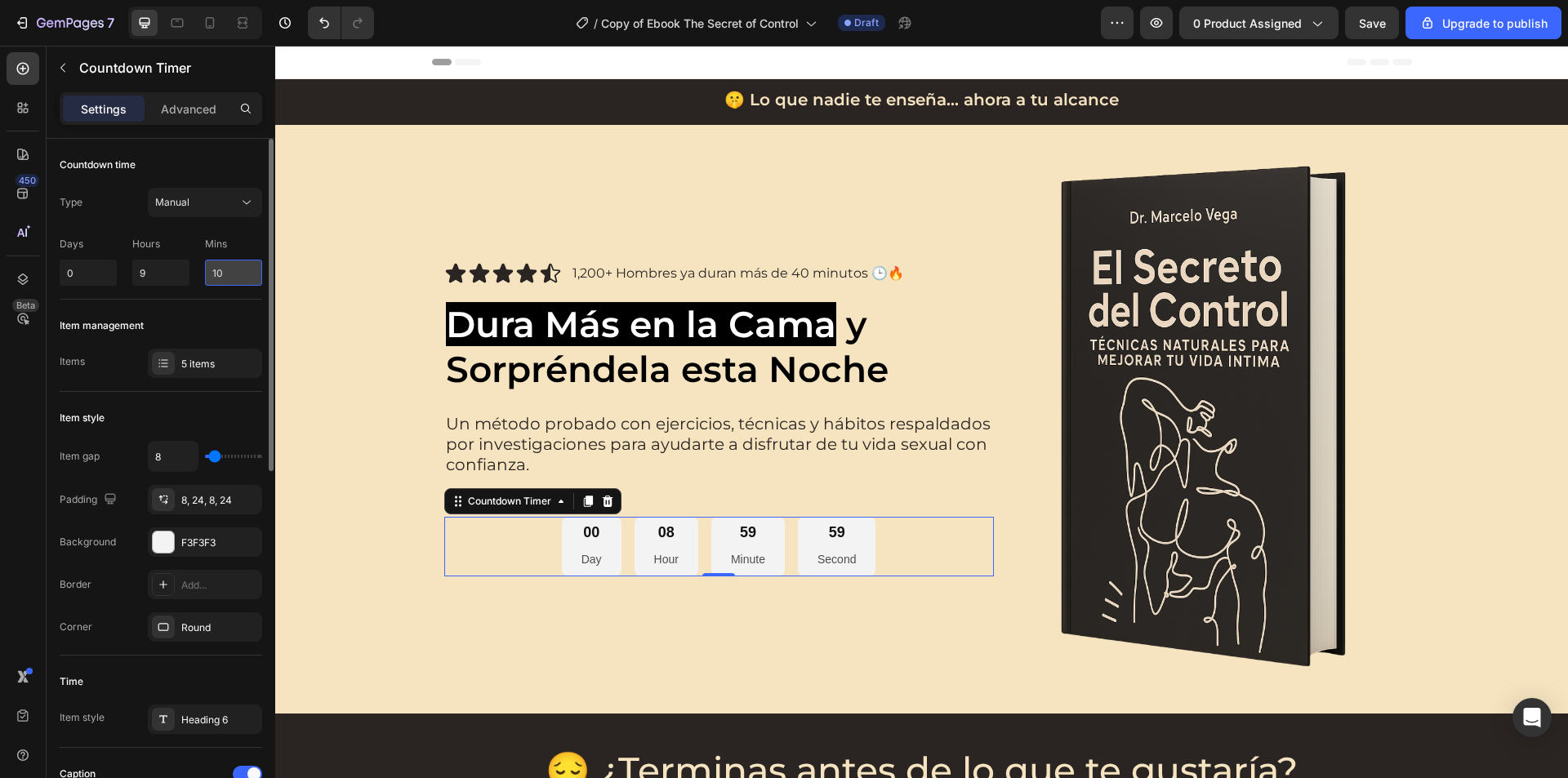
click at [221, 266] on input "10" at bounding box center [233, 273] width 57 height 27
drag, startPoint x: 221, startPoint y: 278, endPoint x: 206, endPoint y: 278, distance: 15.0
click at [206, 278] on input "5" at bounding box center [233, 273] width 57 height 27
type input "50"
click at [126, 226] on div "Type Manual Days 0 Hours 9 Mins 50" at bounding box center [160, 236] width 202 height 98
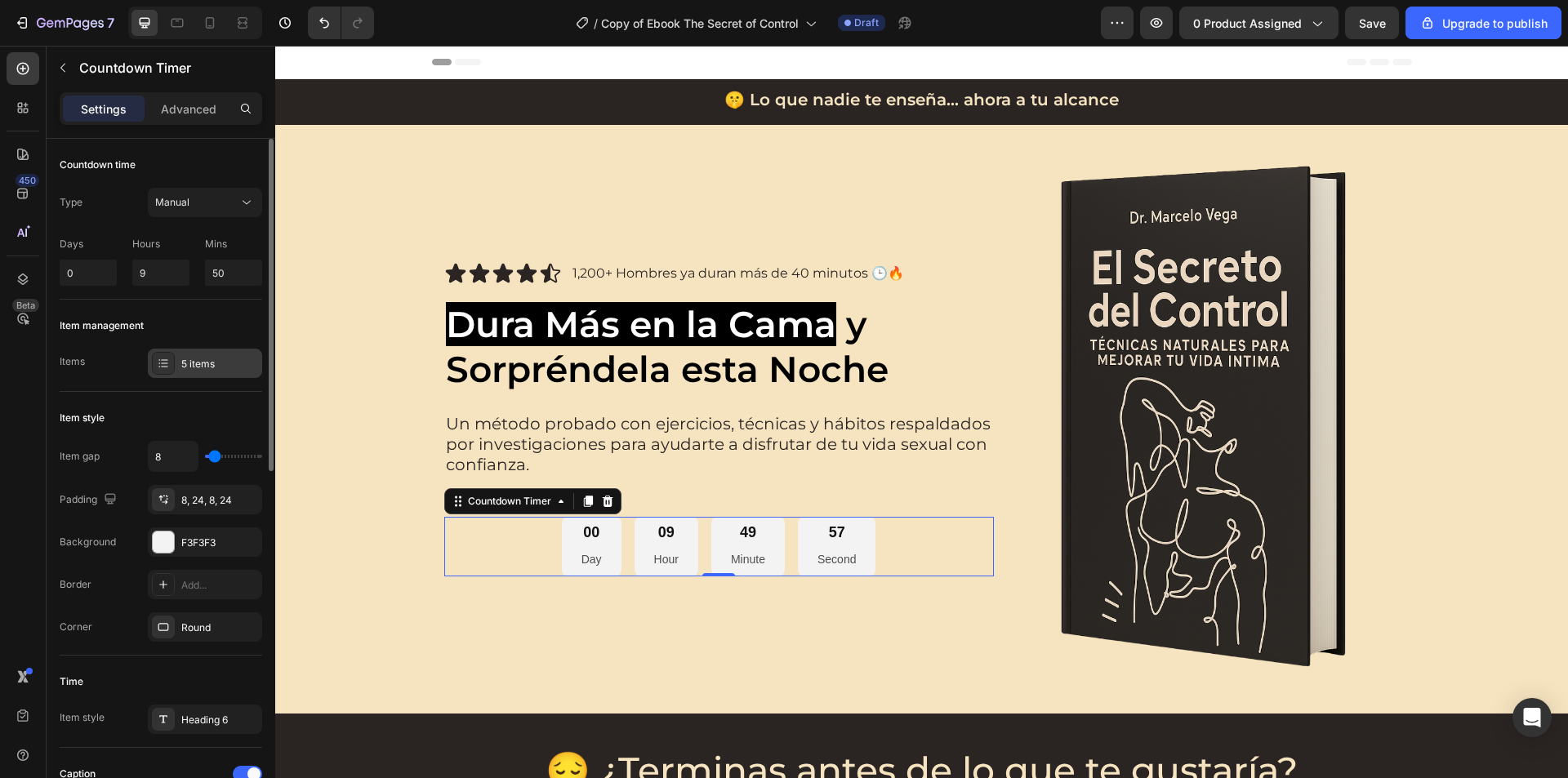
click at [198, 358] on div "5 items" at bounding box center [219, 363] width 77 height 14
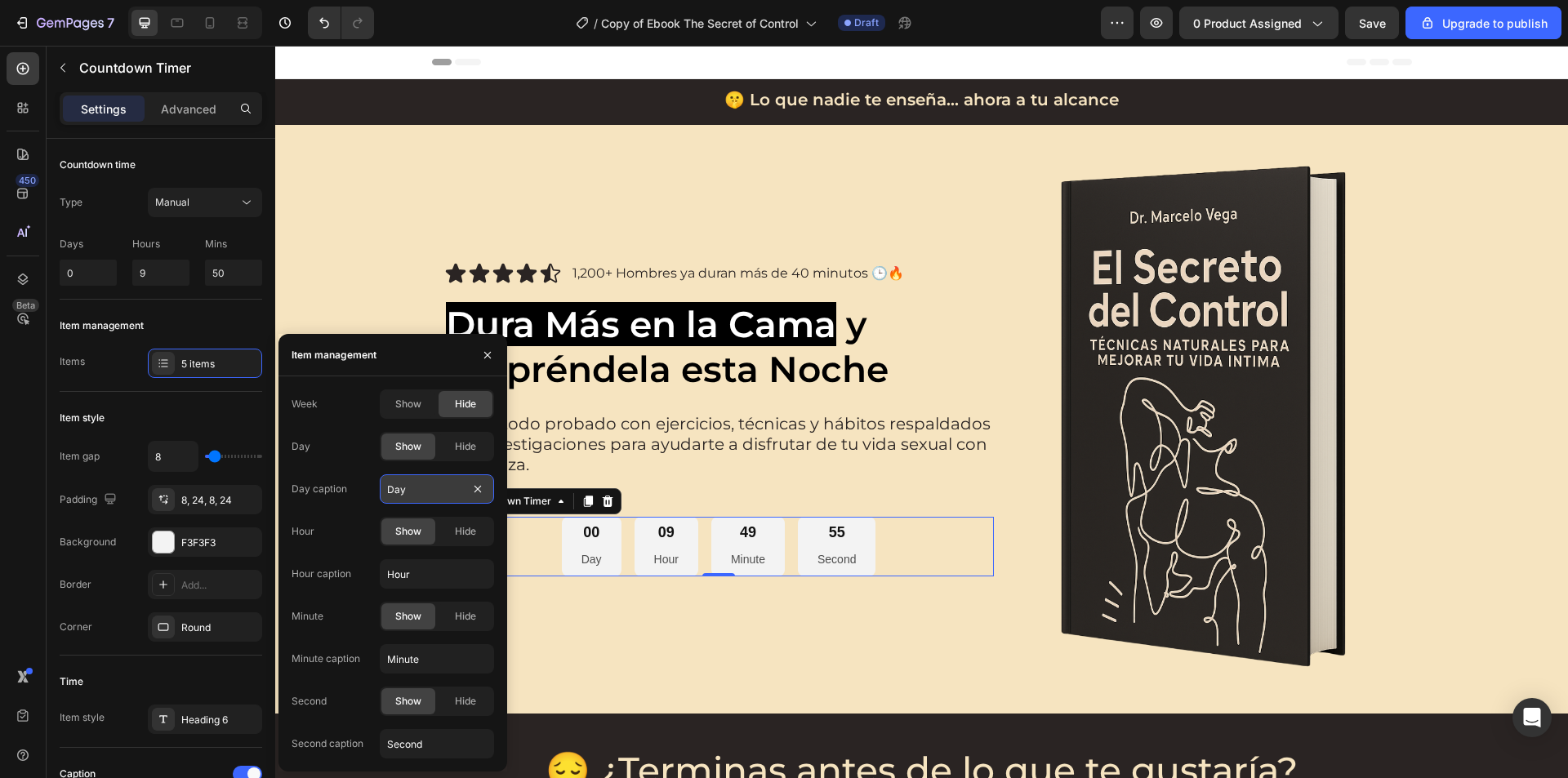
click at [407, 495] on input "Day" at bounding box center [436, 489] width 114 height 29
type input "Día"
click at [416, 572] on input "Hour" at bounding box center [436, 574] width 114 height 29
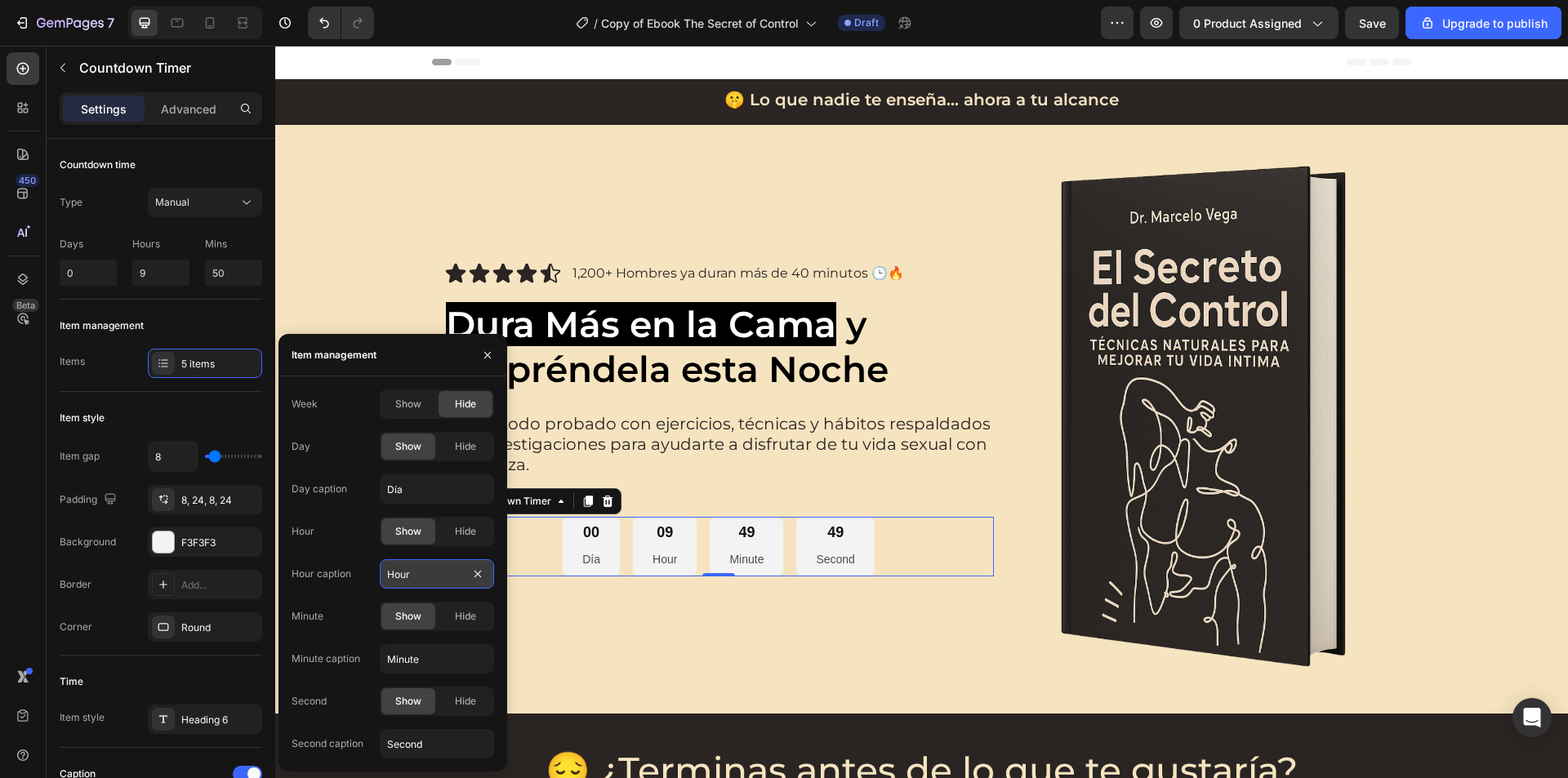
click at [416, 572] on input "Hour" at bounding box center [436, 574] width 114 height 29
type input "Hora"
click at [419, 648] on input "Minute" at bounding box center [436, 658] width 114 height 29
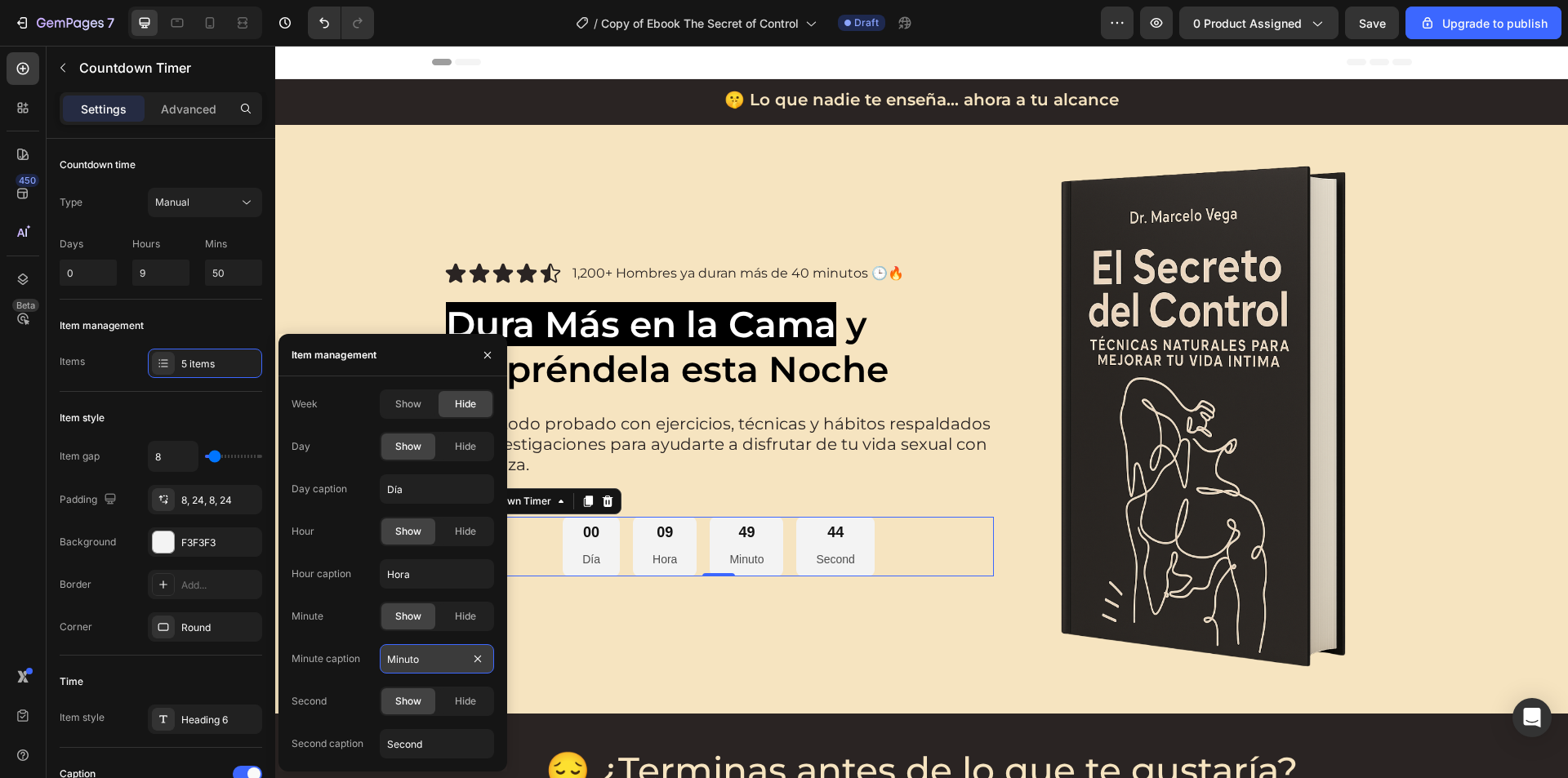
scroll to position [245, 0]
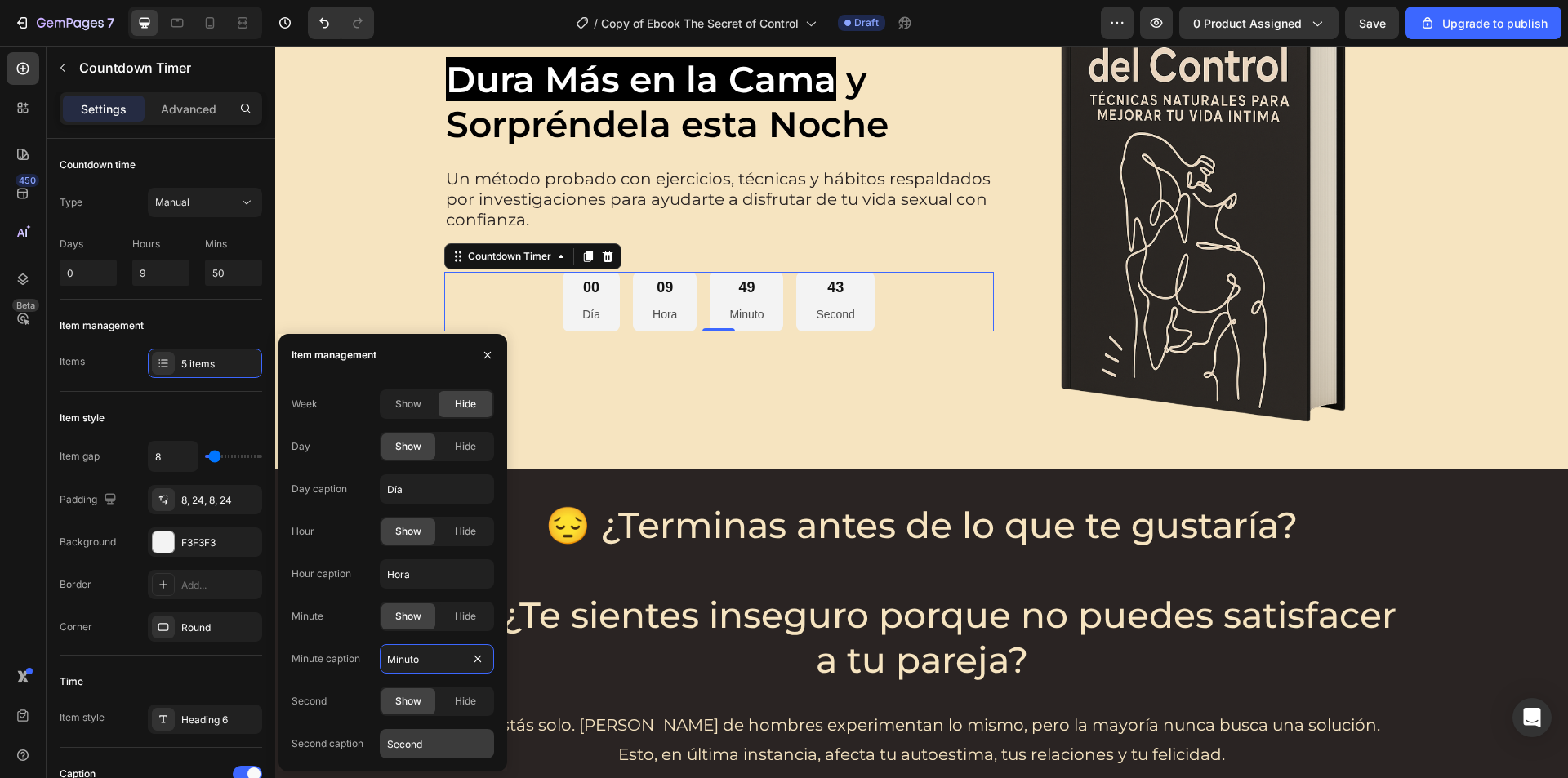
type input "Minuto"
click at [410, 733] on input "Second" at bounding box center [436, 744] width 114 height 29
type input "Segundo"
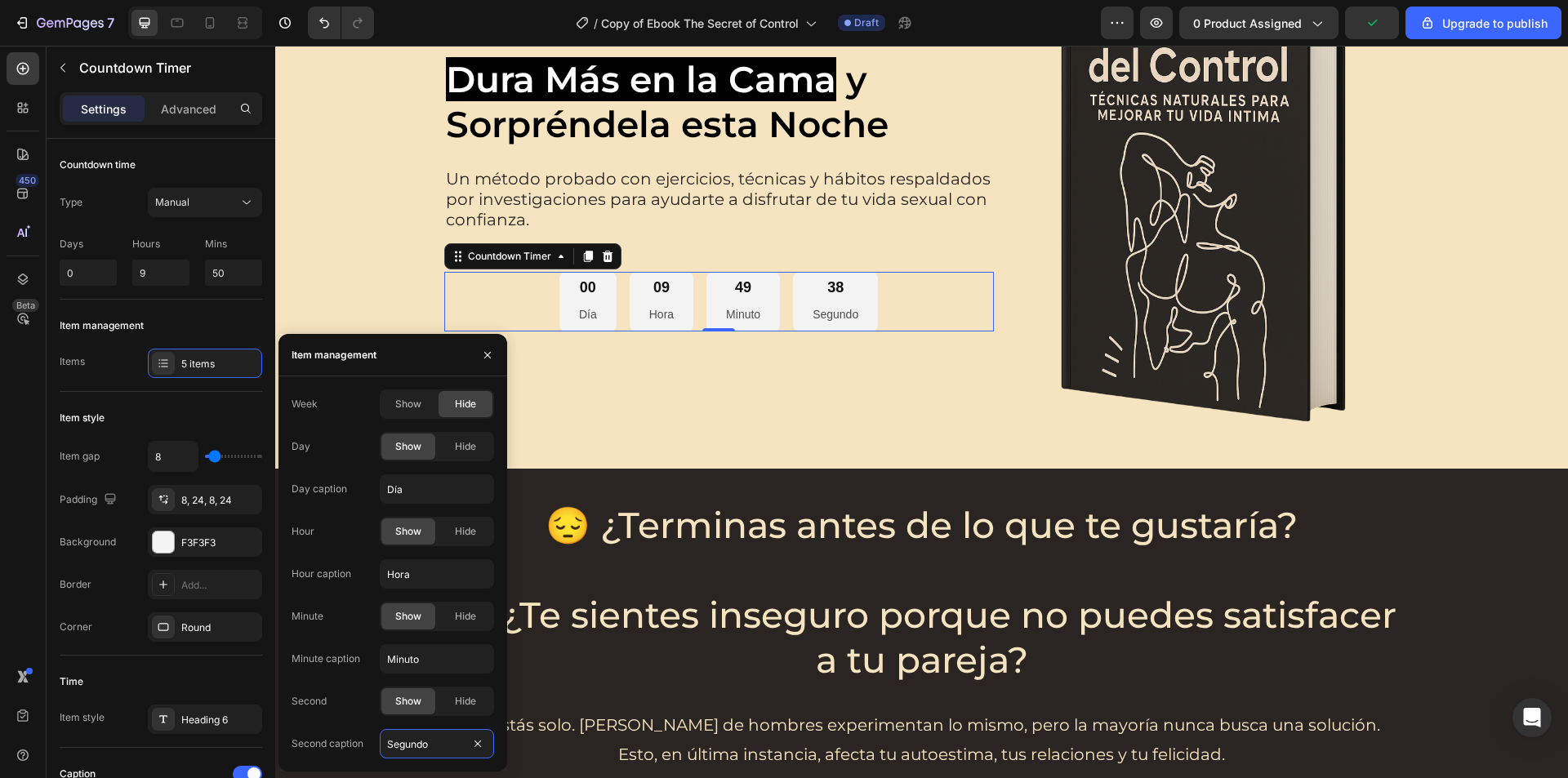
scroll to position [326, 0]
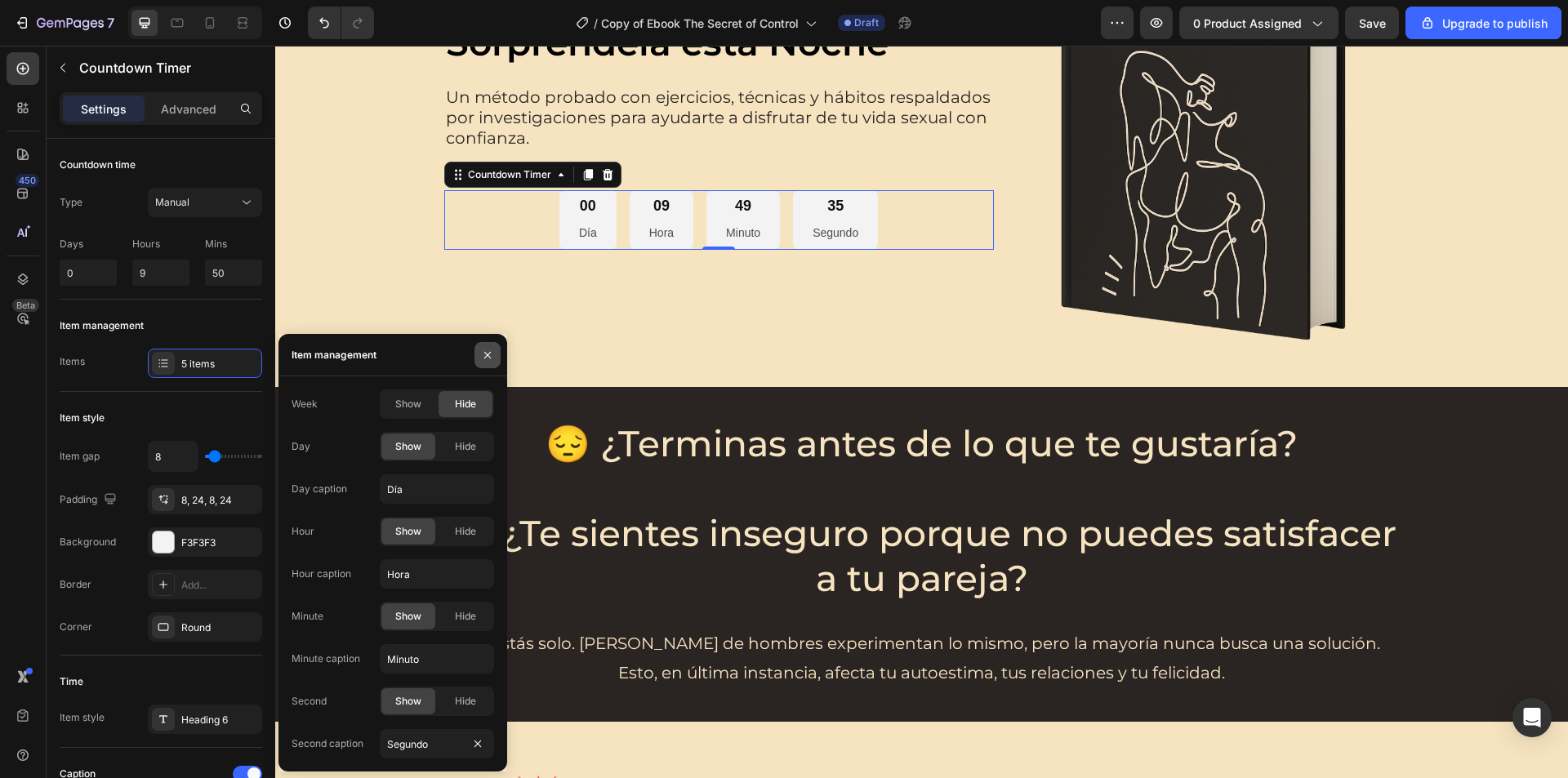
click at [484, 352] on icon "button" at bounding box center [487, 354] width 7 height 7
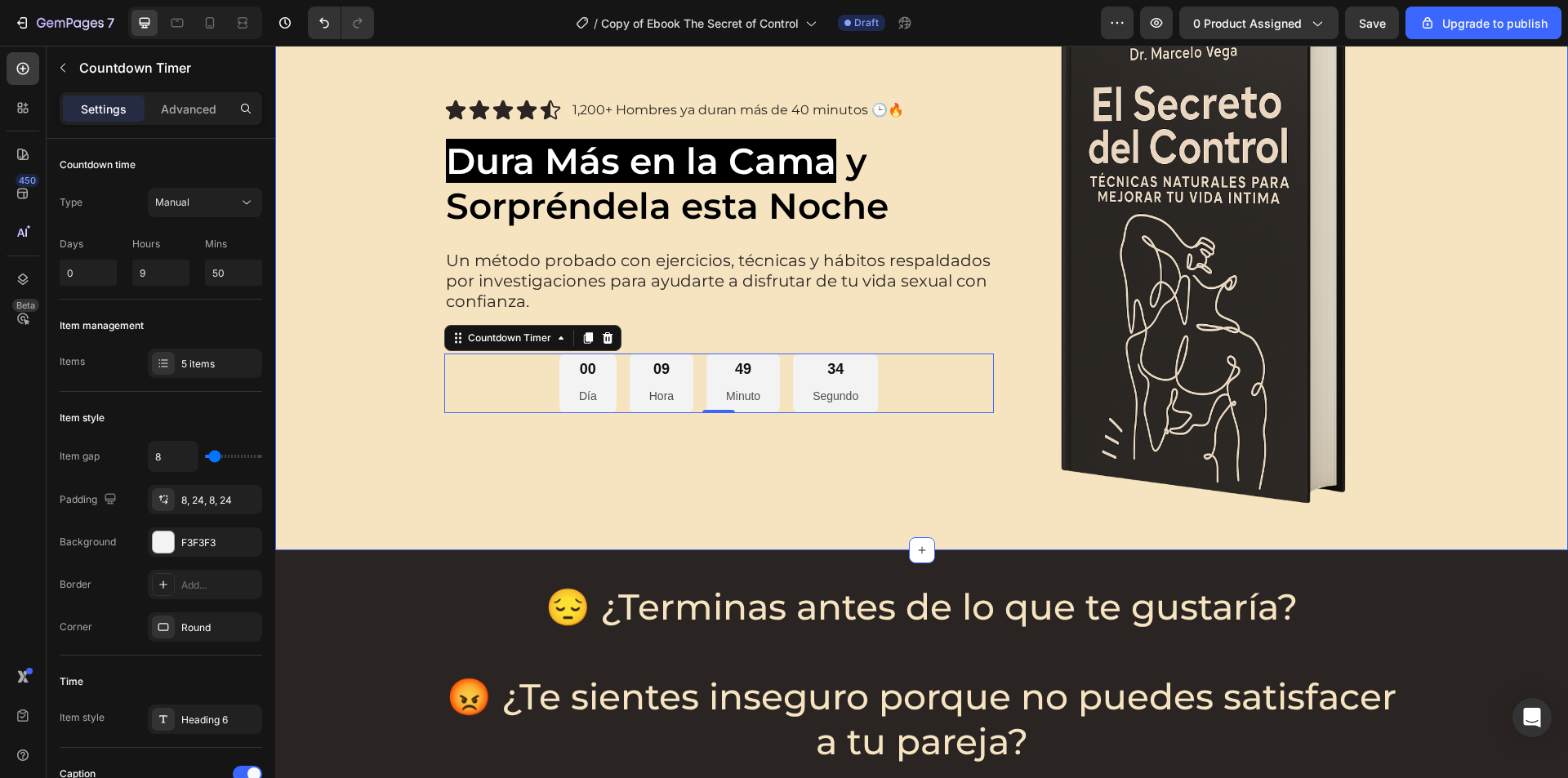
scroll to position [82, 0]
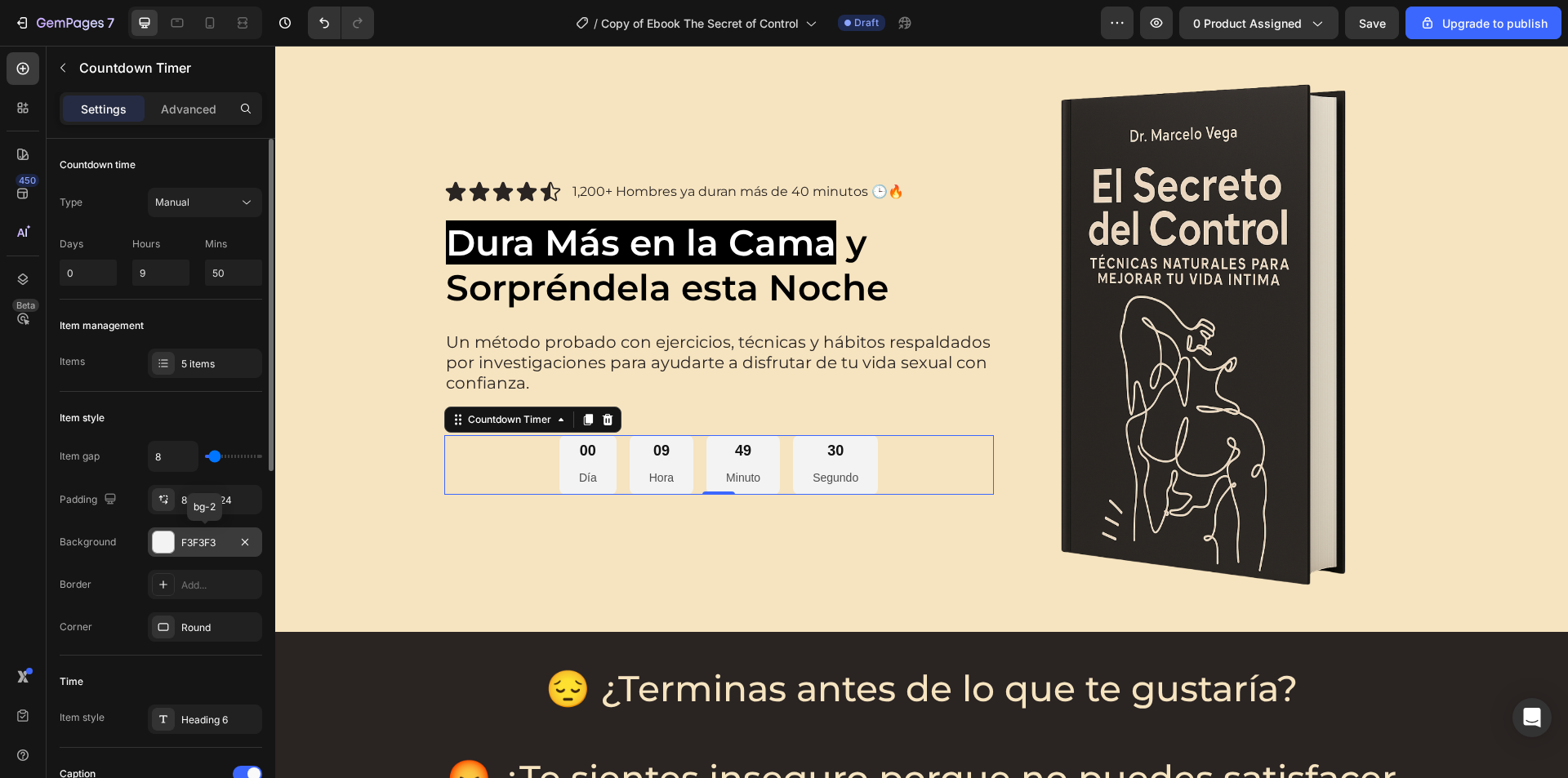
click at [191, 536] on div "F3F3F3" at bounding box center [205, 543] width 47 height 14
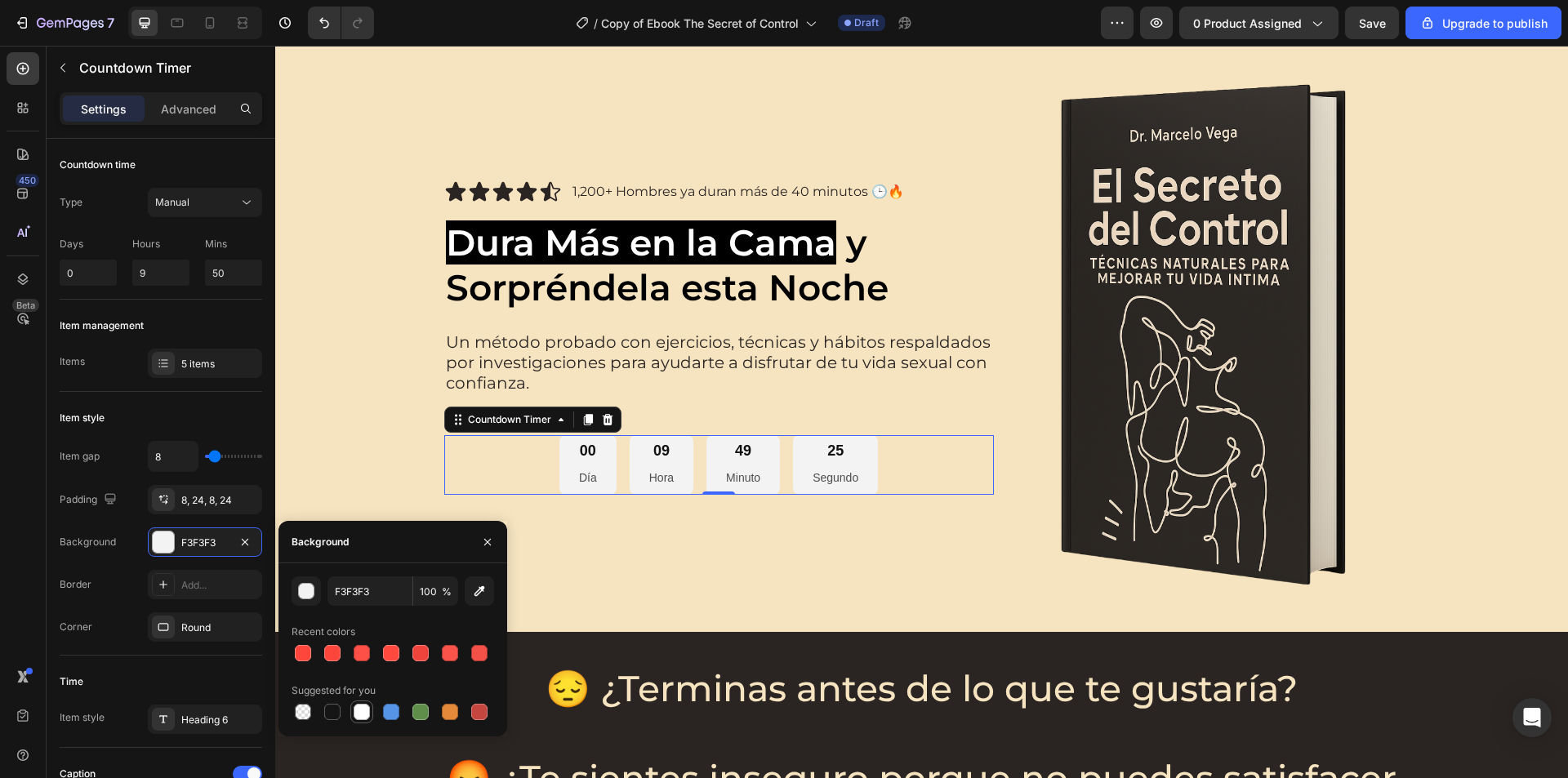
click at [363, 720] on div at bounding box center [361, 712] width 20 height 20
type input "FFFFFF"
click at [478, 544] on button "button" at bounding box center [488, 543] width 27 height 27
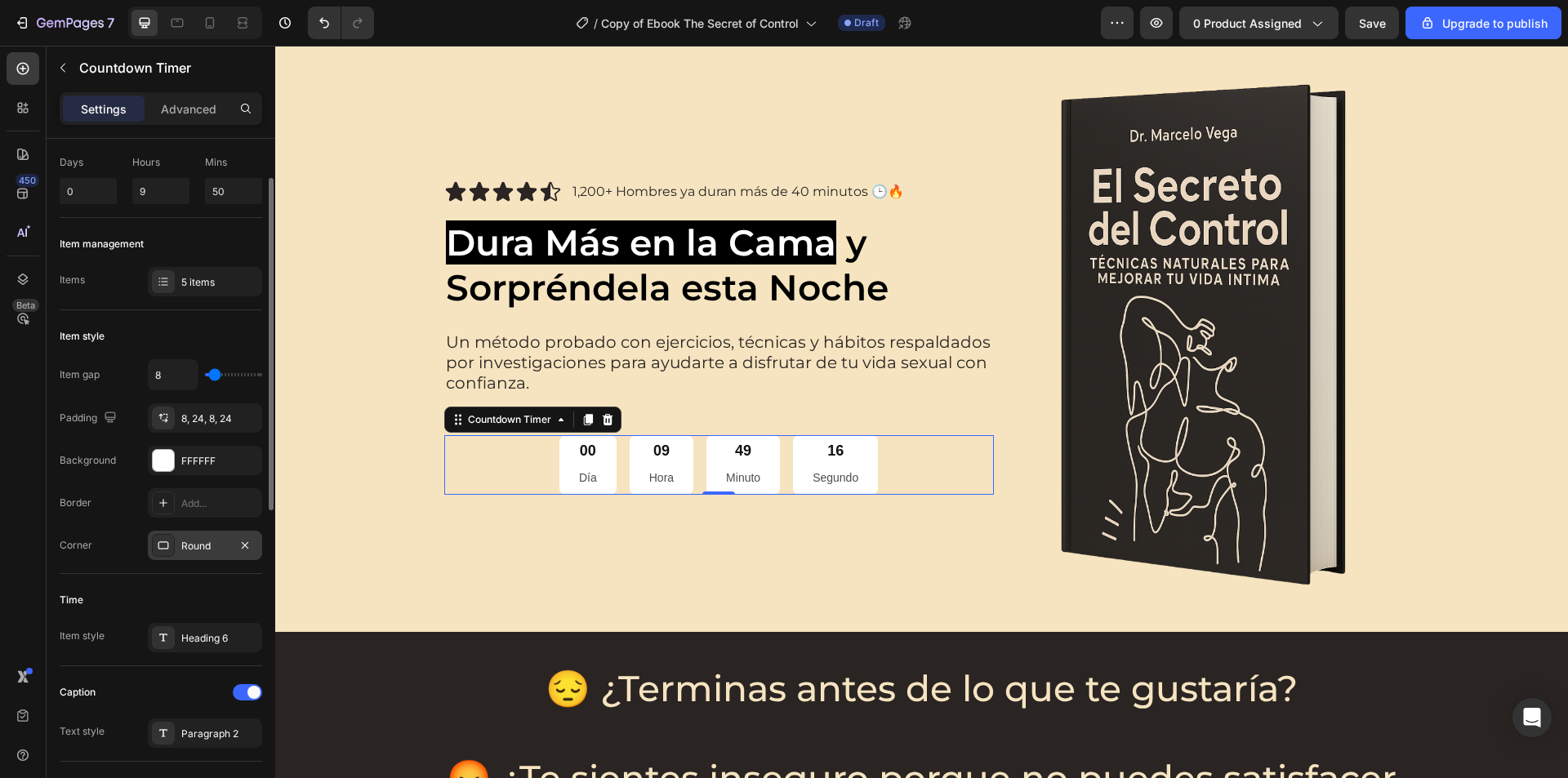
click at [201, 536] on div "Round" at bounding box center [205, 545] width 114 height 29
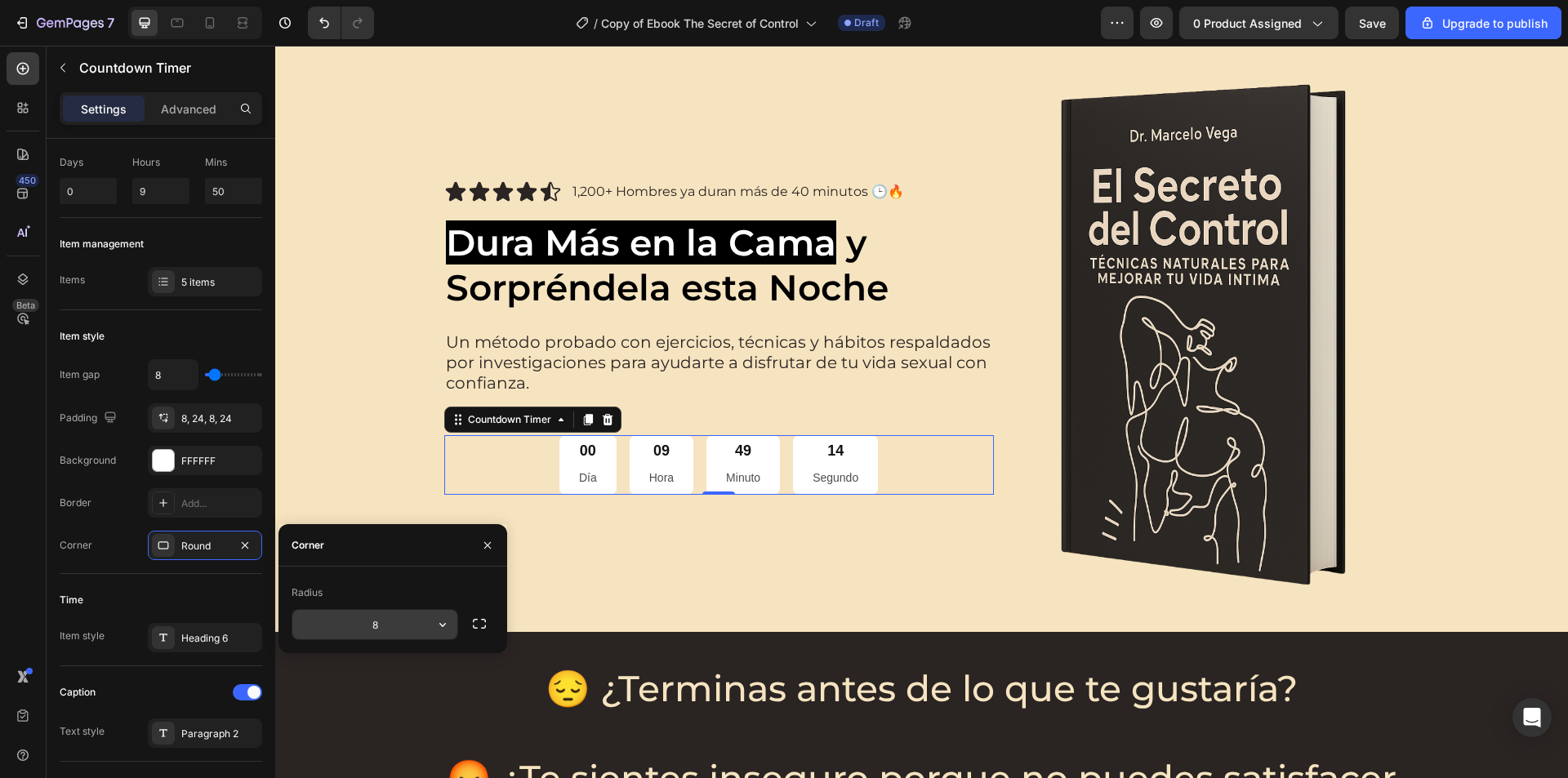
click at [371, 620] on input "8" at bounding box center [375, 624] width 165 height 29
click at [371, 620] on input "20" at bounding box center [375, 624] width 165 height 29
type input "10"
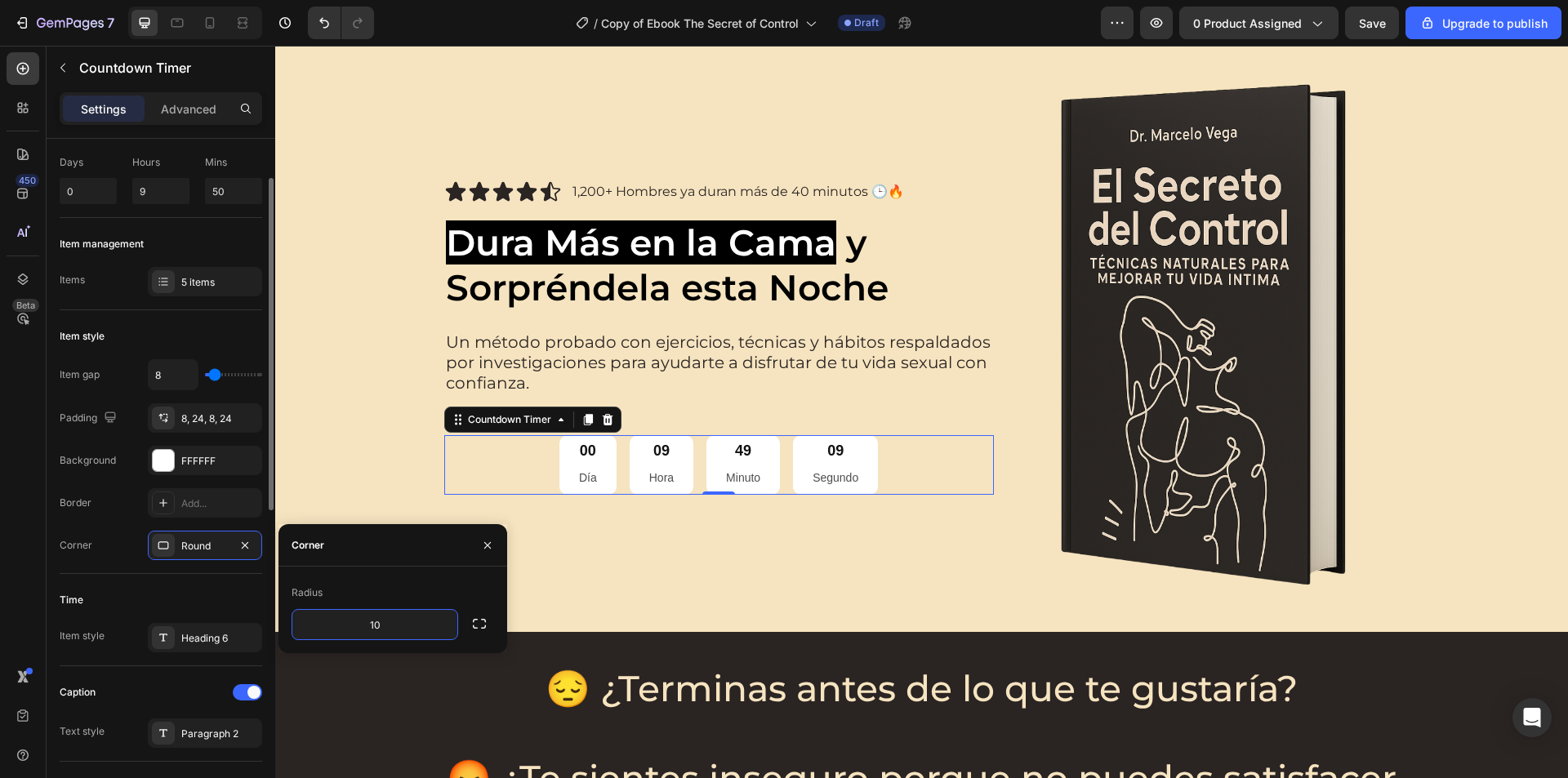
click at [130, 524] on div "Item gap 8 Padding 8, 24, 8, 24 Background FFFFFF Border Add... Corner Round" at bounding box center [160, 460] width 202 height 201
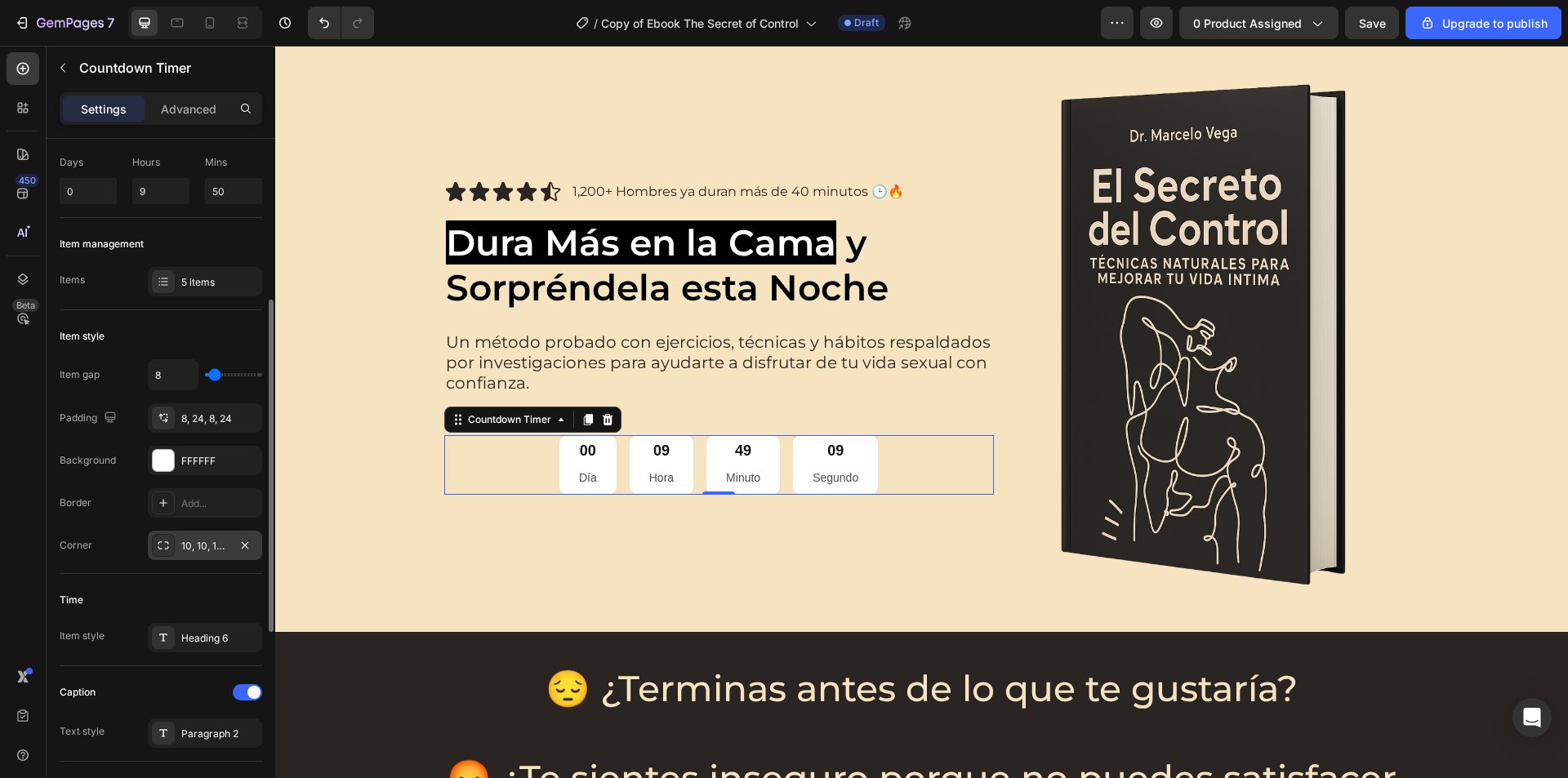
scroll to position [163, 0]
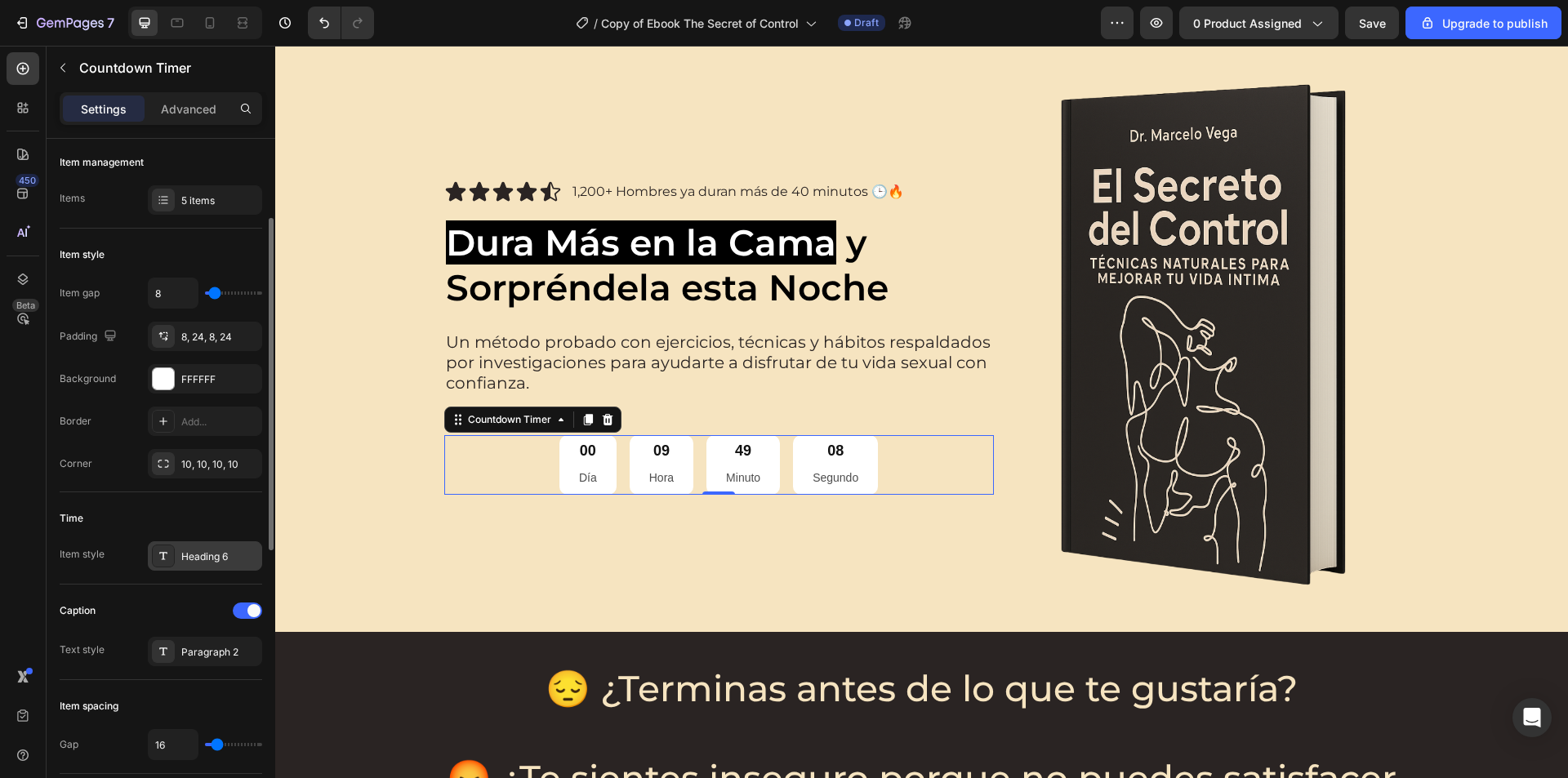
click at [212, 560] on div "Heading 6" at bounding box center [219, 556] width 77 height 14
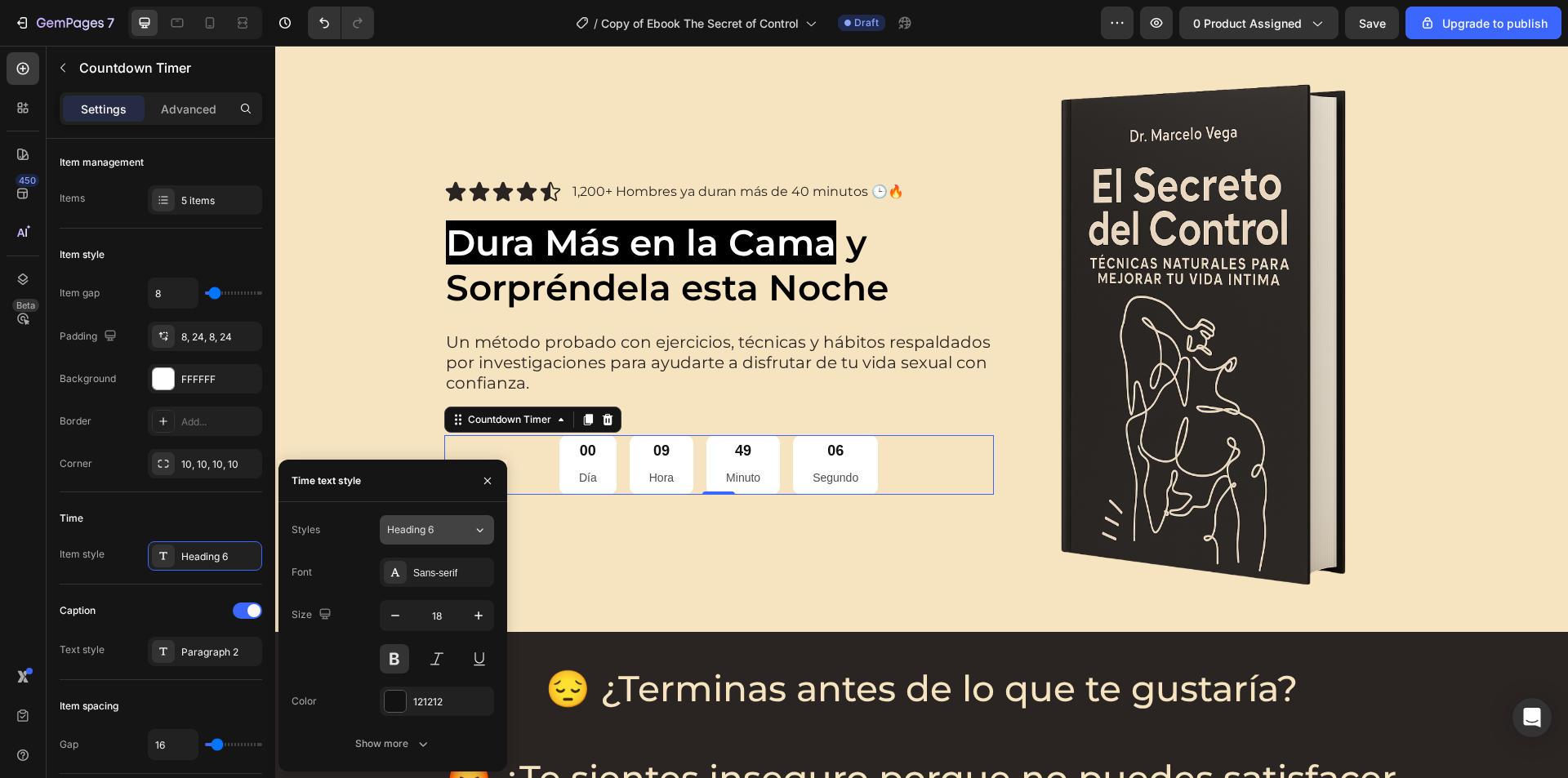
click at [435, 531] on div "Heading 6" at bounding box center [420, 529] width 66 height 14
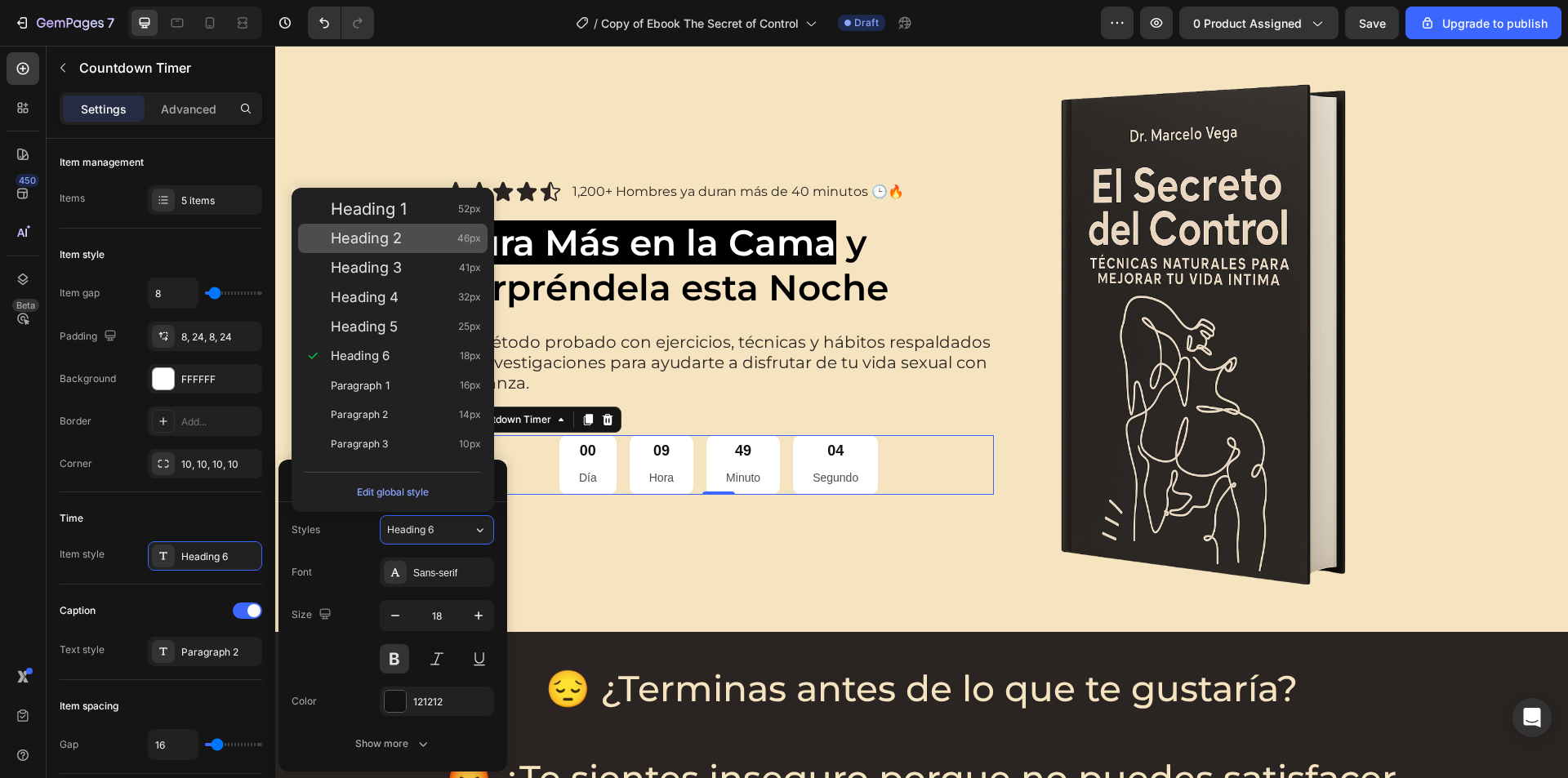
click at [397, 248] on div "Heading 2 46px" at bounding box center [393, 238] width 190 height 29
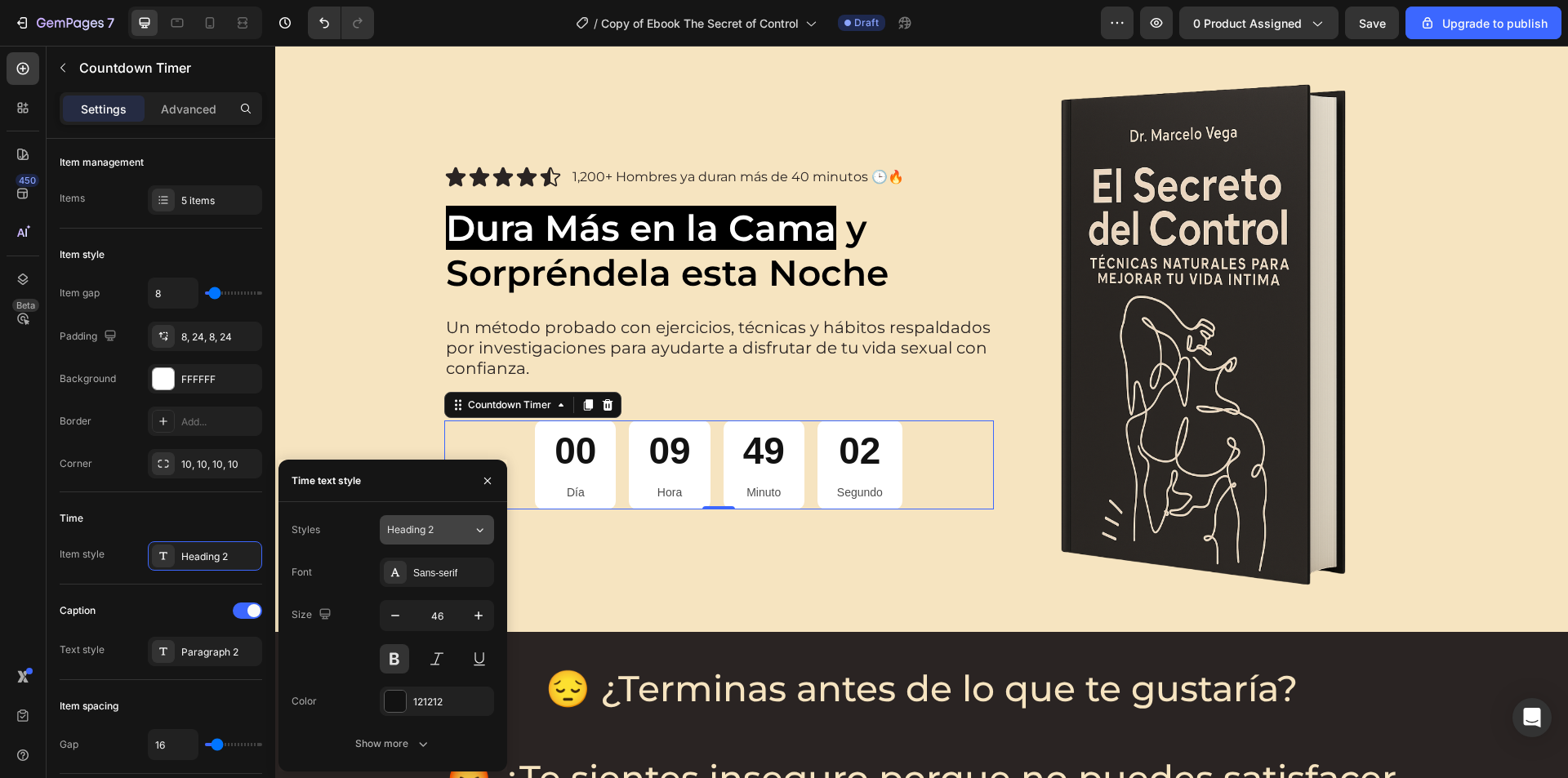
click at [447, 536] on div "Heading 2" at bounding box center [420, 529] width 66 height 14
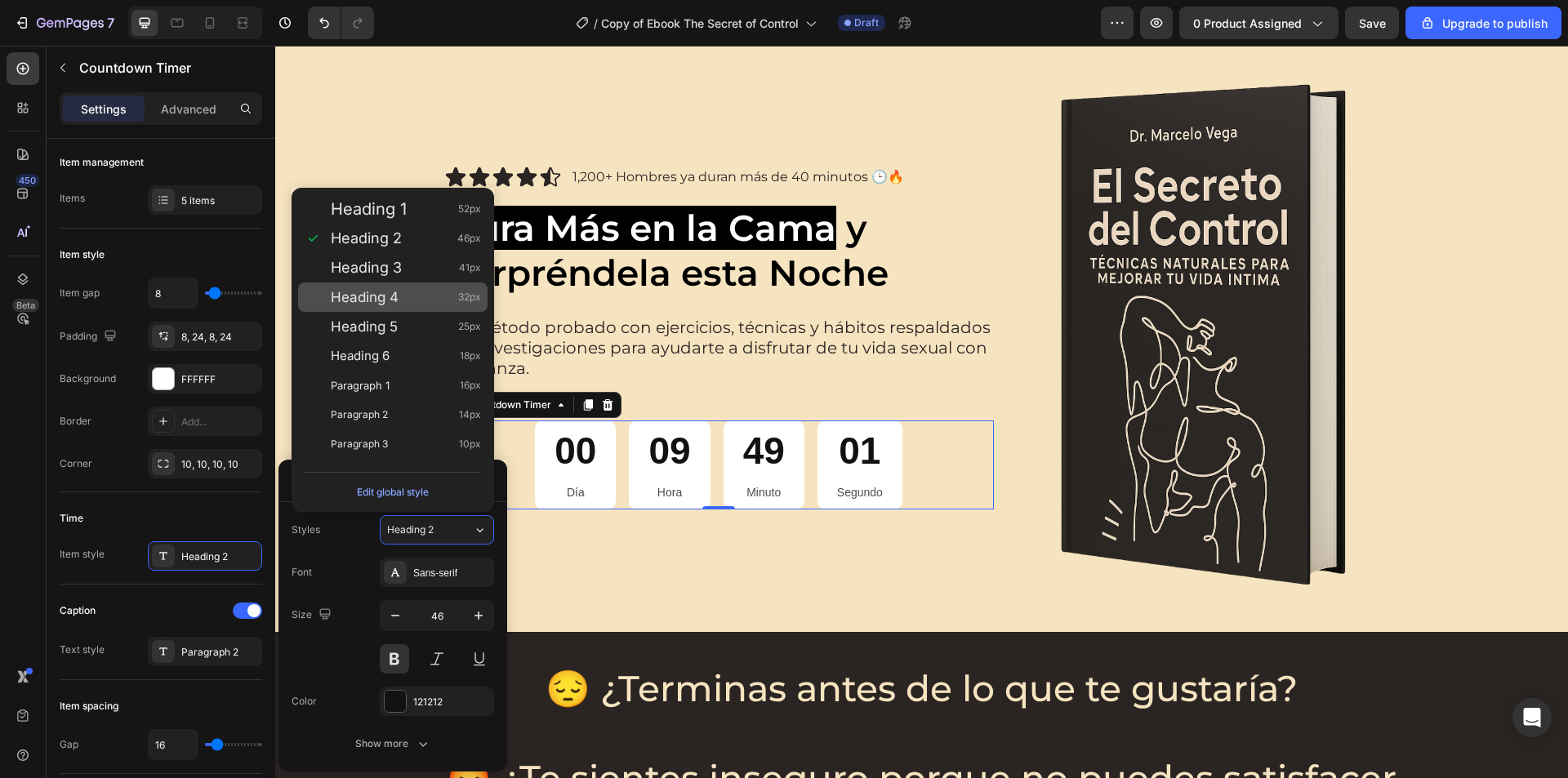
click at [383, 293] on span "Heading 4" at bounding box center [364, 297] width 67 height 16
type input "32"
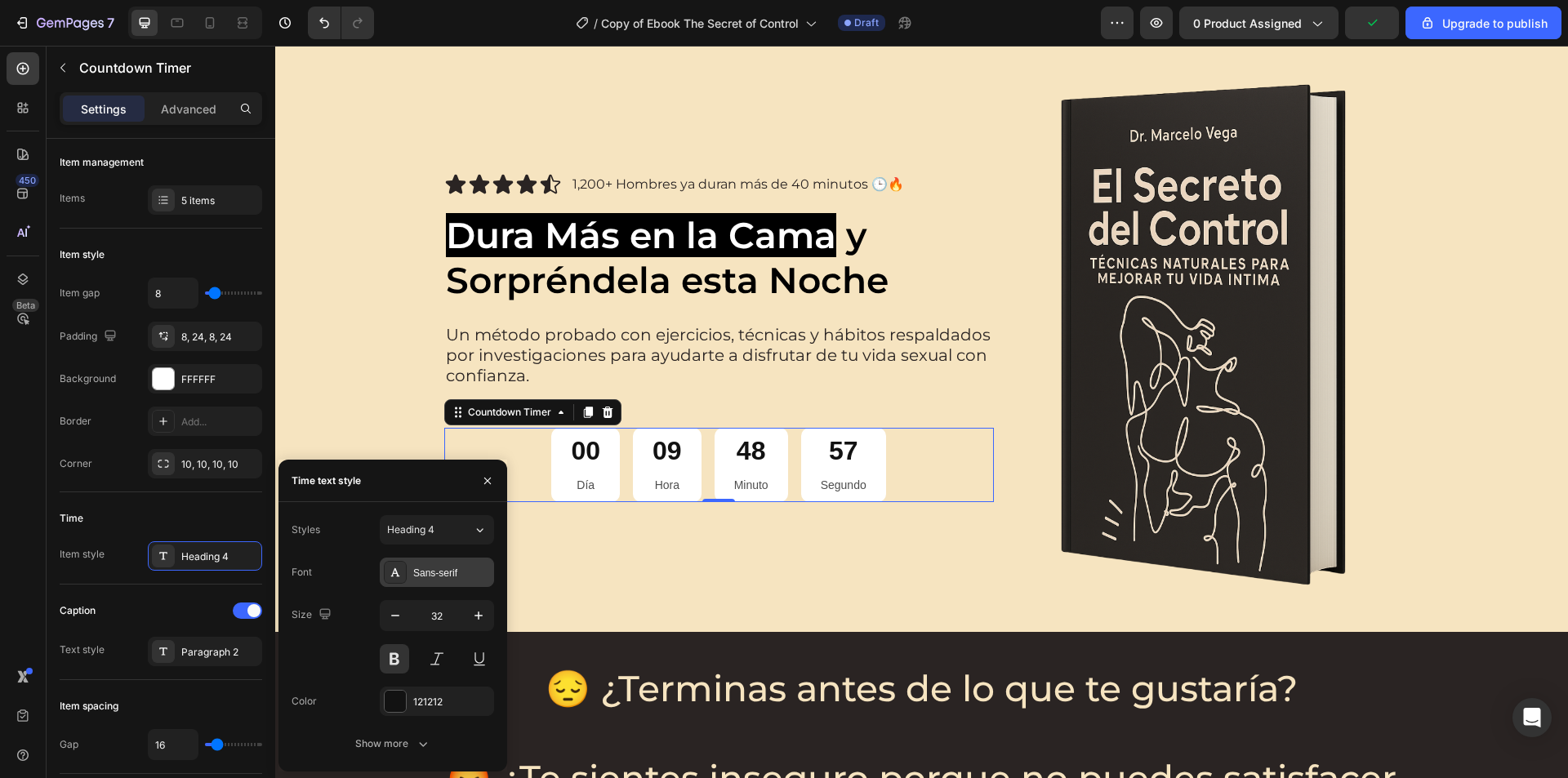
click at [448, 565] on div "Sans-serif" at bounding box center [452, 572] width 77 height 14
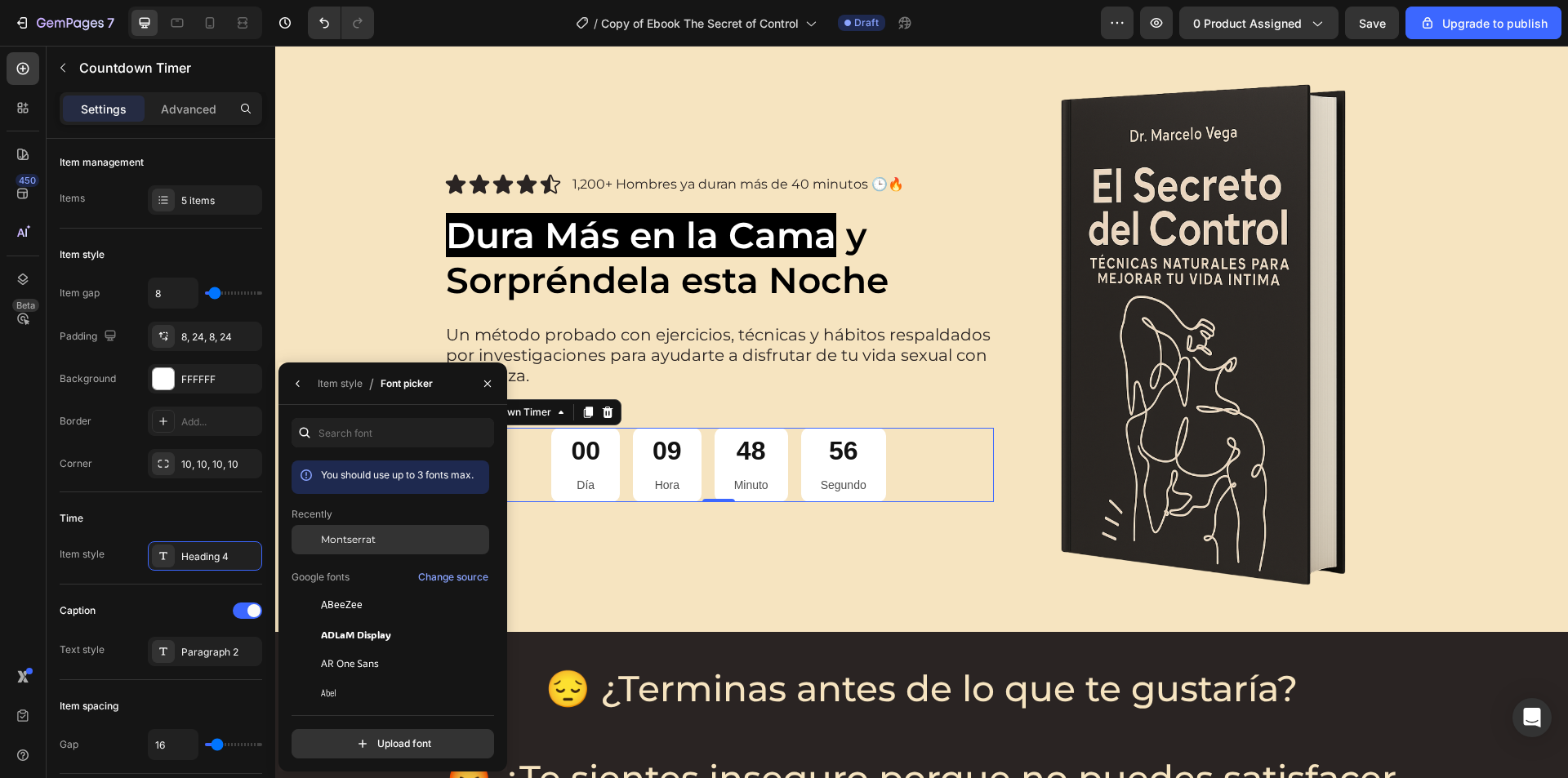
click at [377, 546] on div "Montserrat" at bounding box center [403, 539] width 165 height 14
click at [491, 382] on icon "button" at bounding box center [488, 384] width 13 height 13
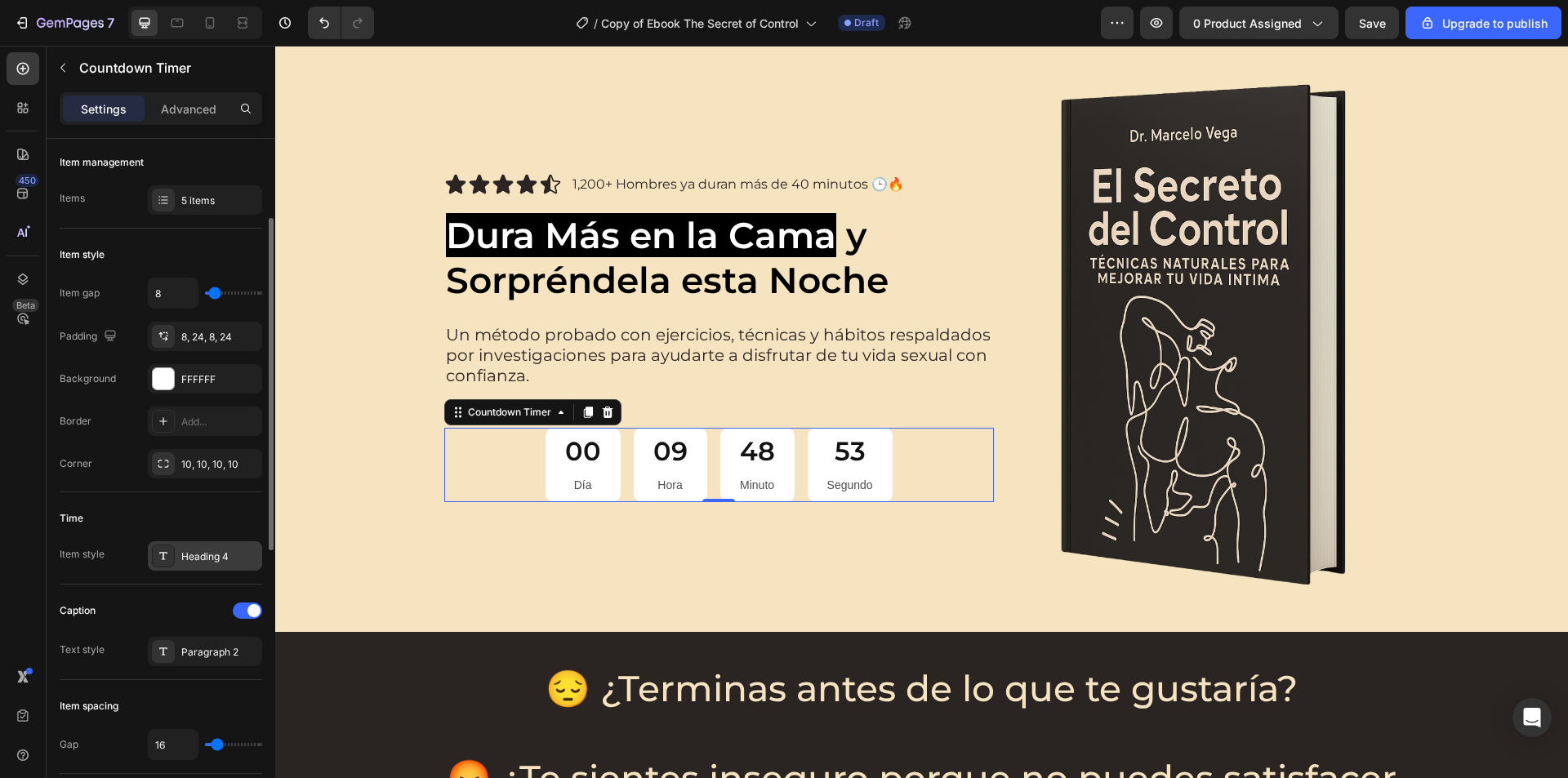
scroll to position [245, 0]
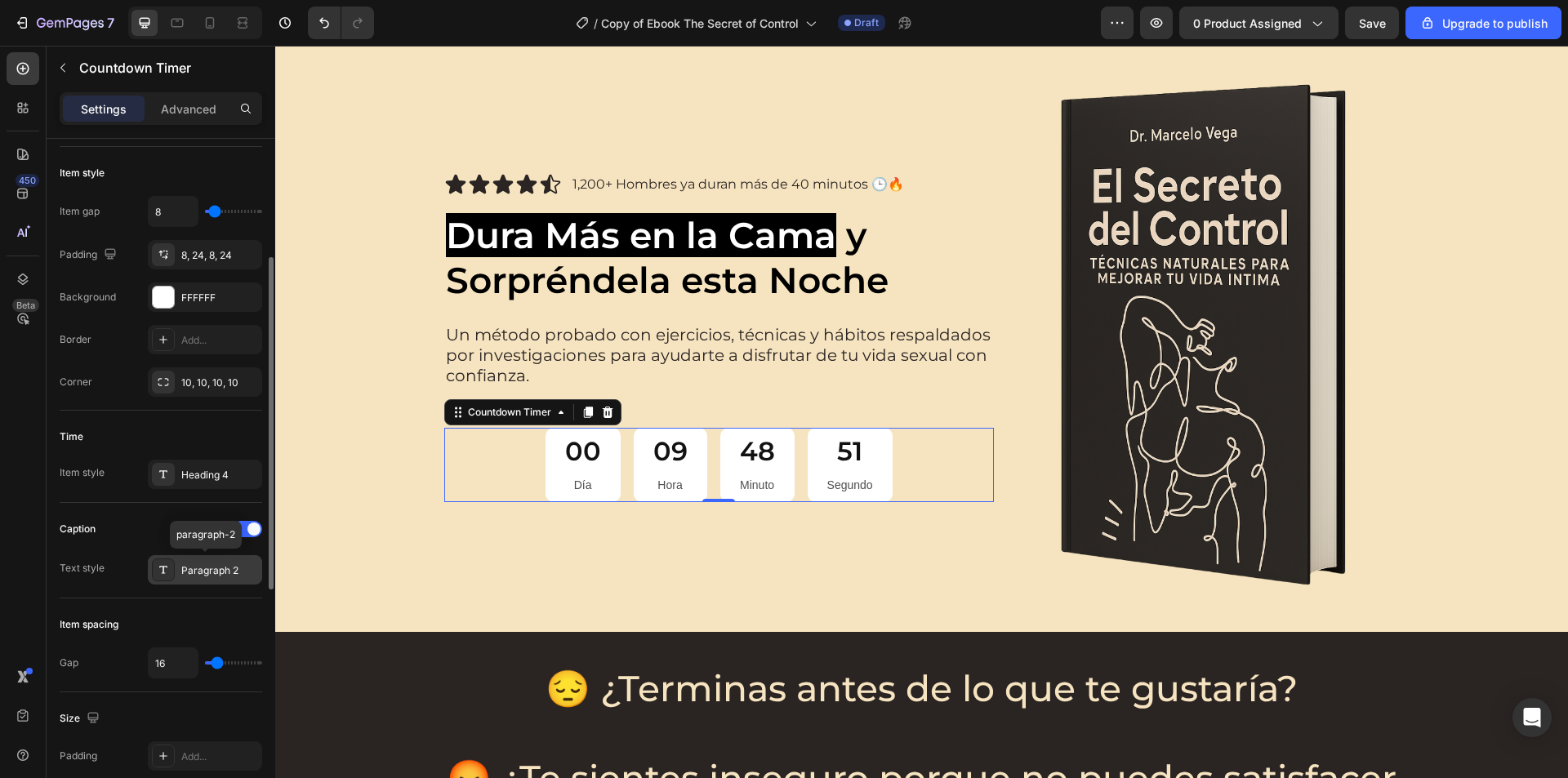
click at [226, 576] on div "Paragraph 2" at bounding box center [219, 570] width 77 height 14
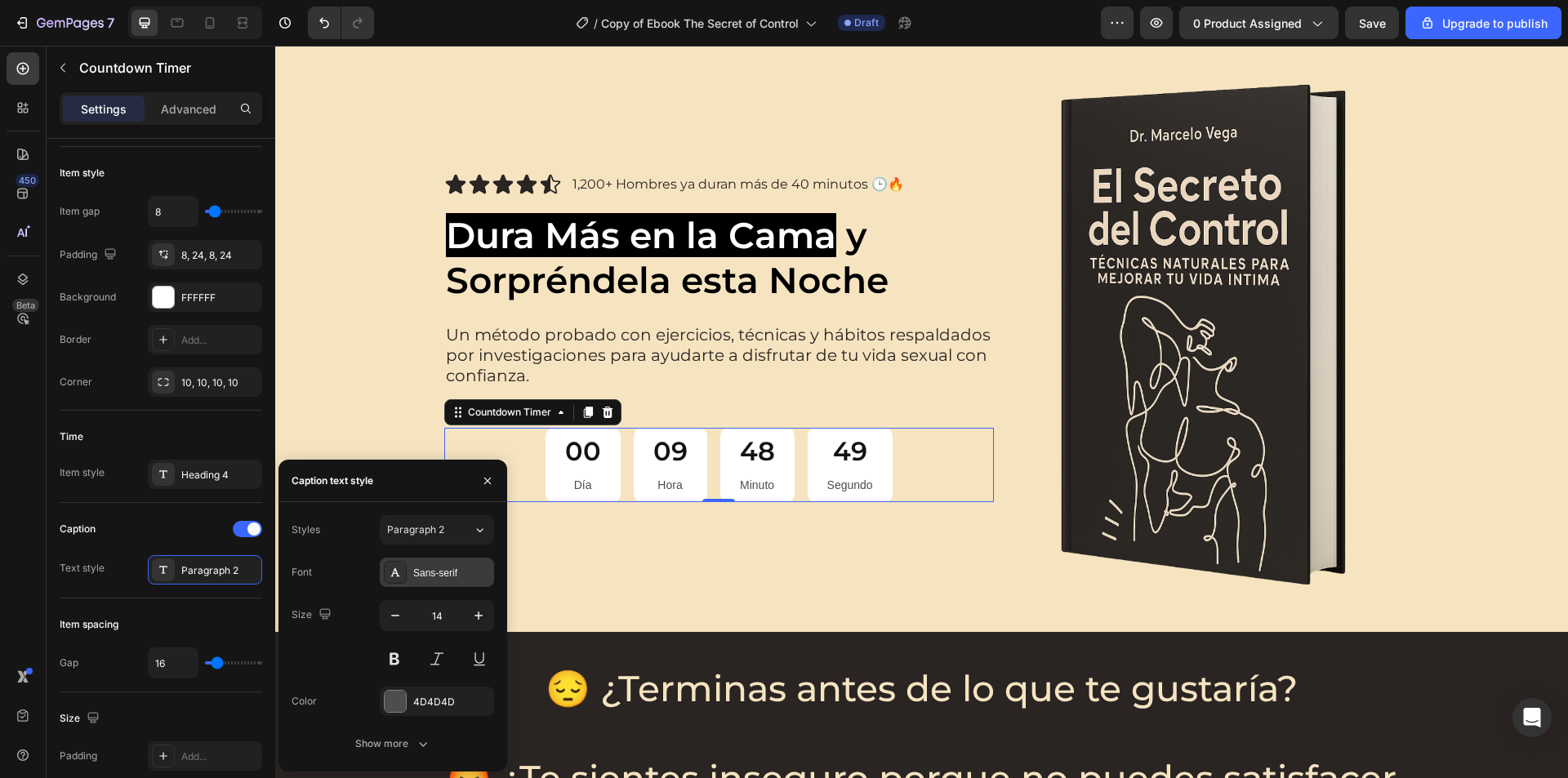
click at [420, 582] on div "Sans-serif" at bounding box center [436, 572] width 114 height 29
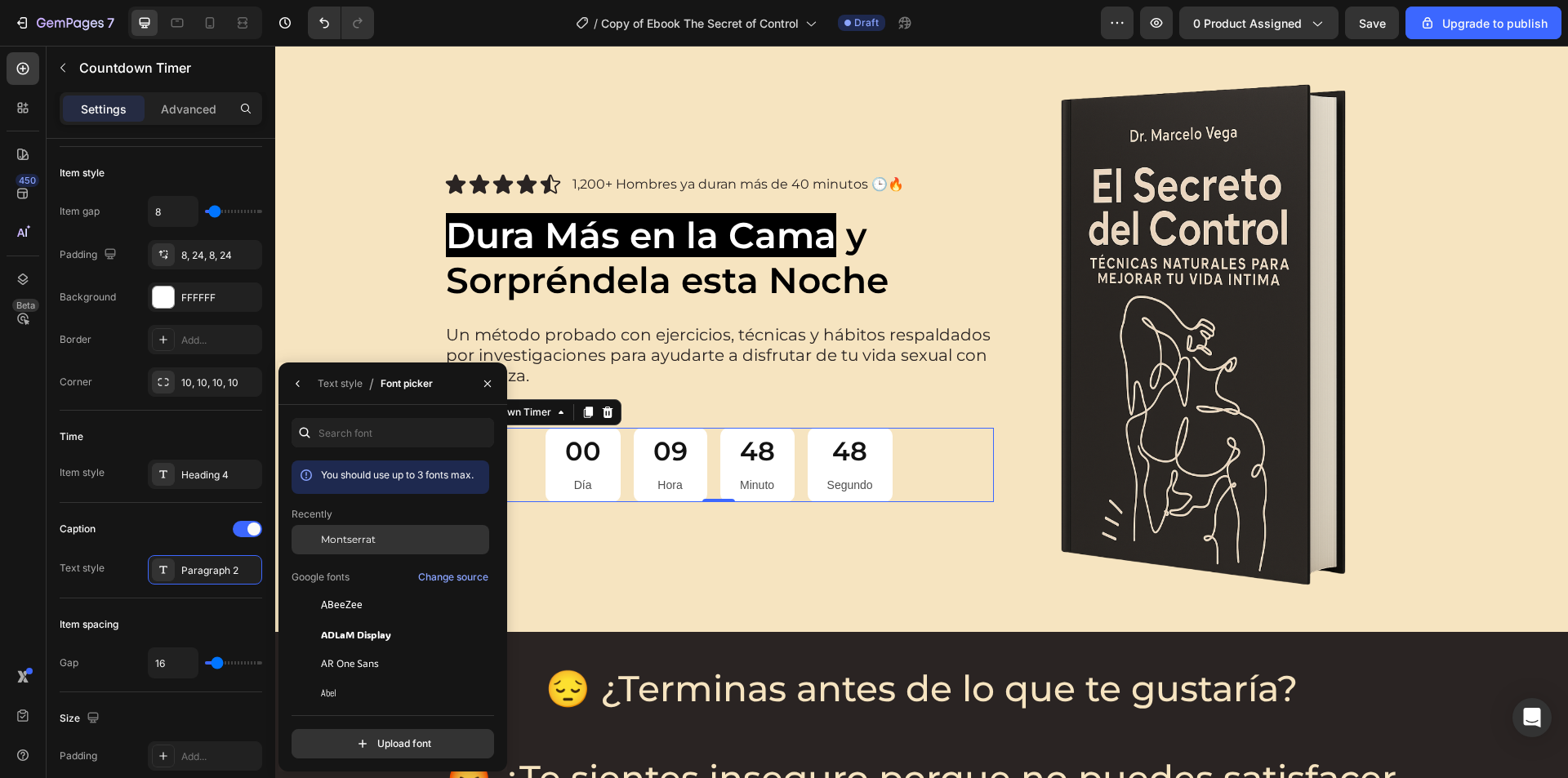
click at [0, 0] on span "Montserrat" at bounding box center [0, 0] width 0 height 0
click at [489, 384] on icon "button" at bounding box center [487, 382] width 7 height 7
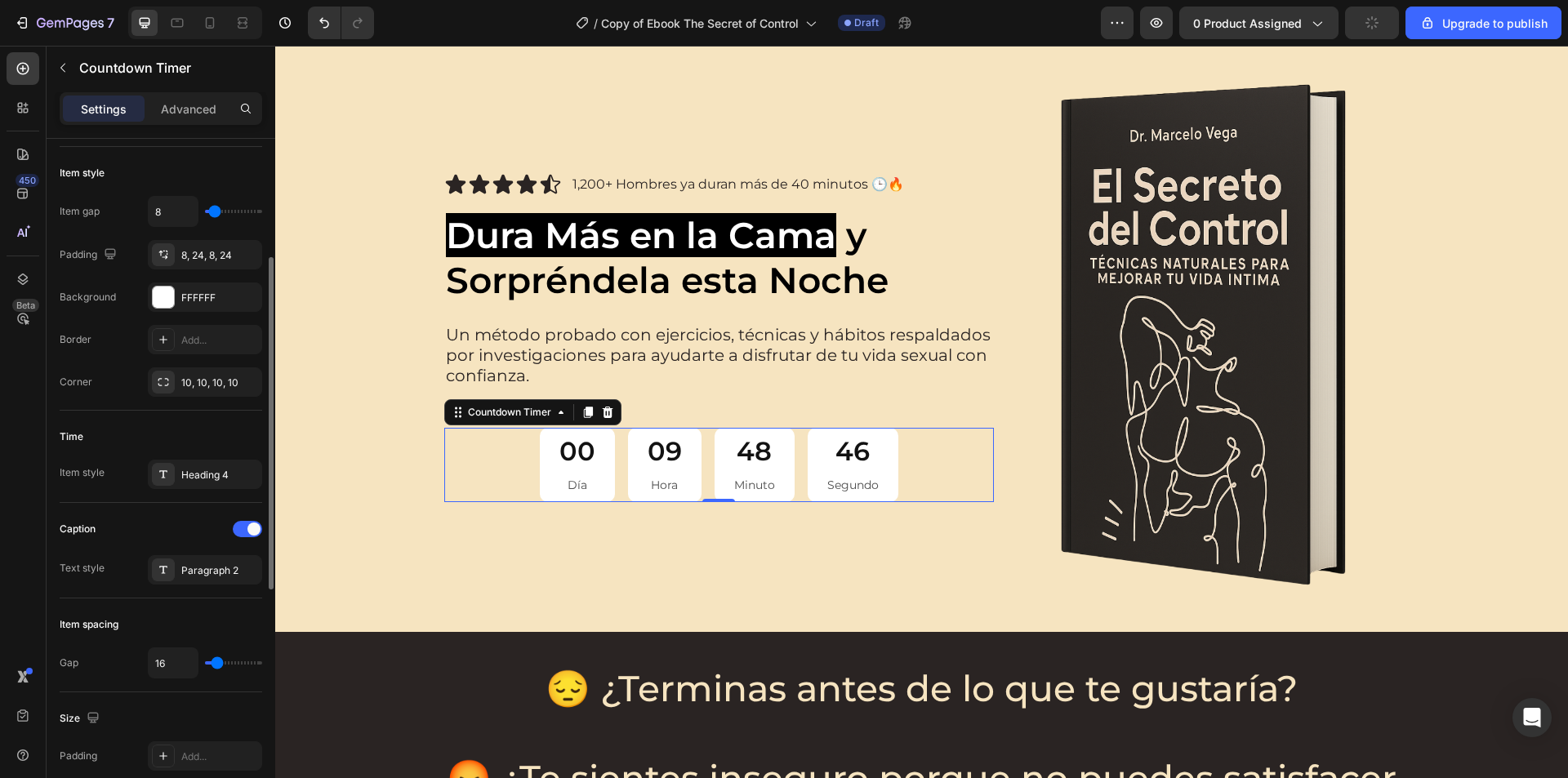
click at [175, 536] on div "Caption" at bounding box center [160, 529] width 202 height 27
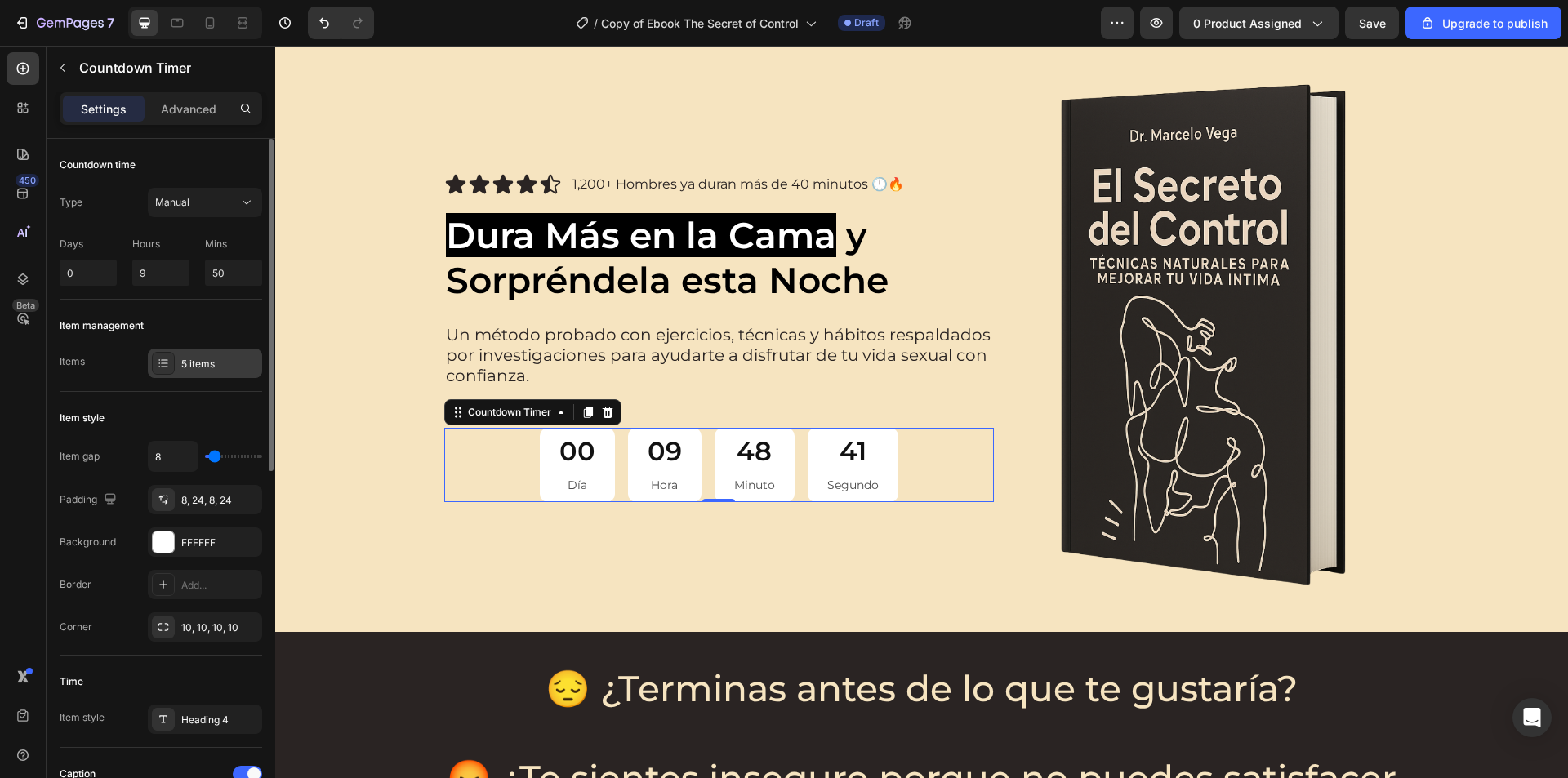
click at [217, 361] on div "5 items" at bounding box center [219, 363] width 77 height 14
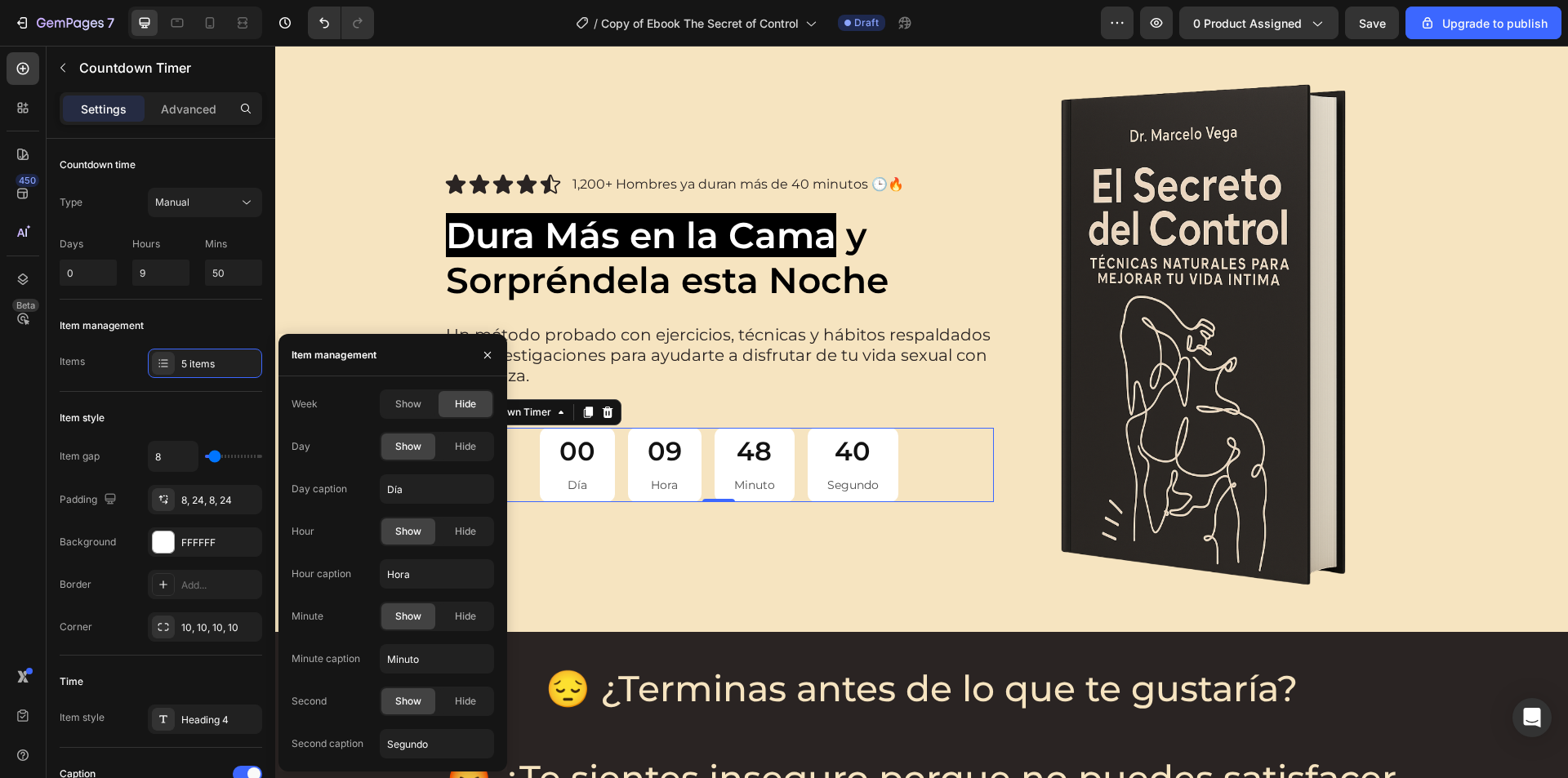
scroll to position [163, 0]
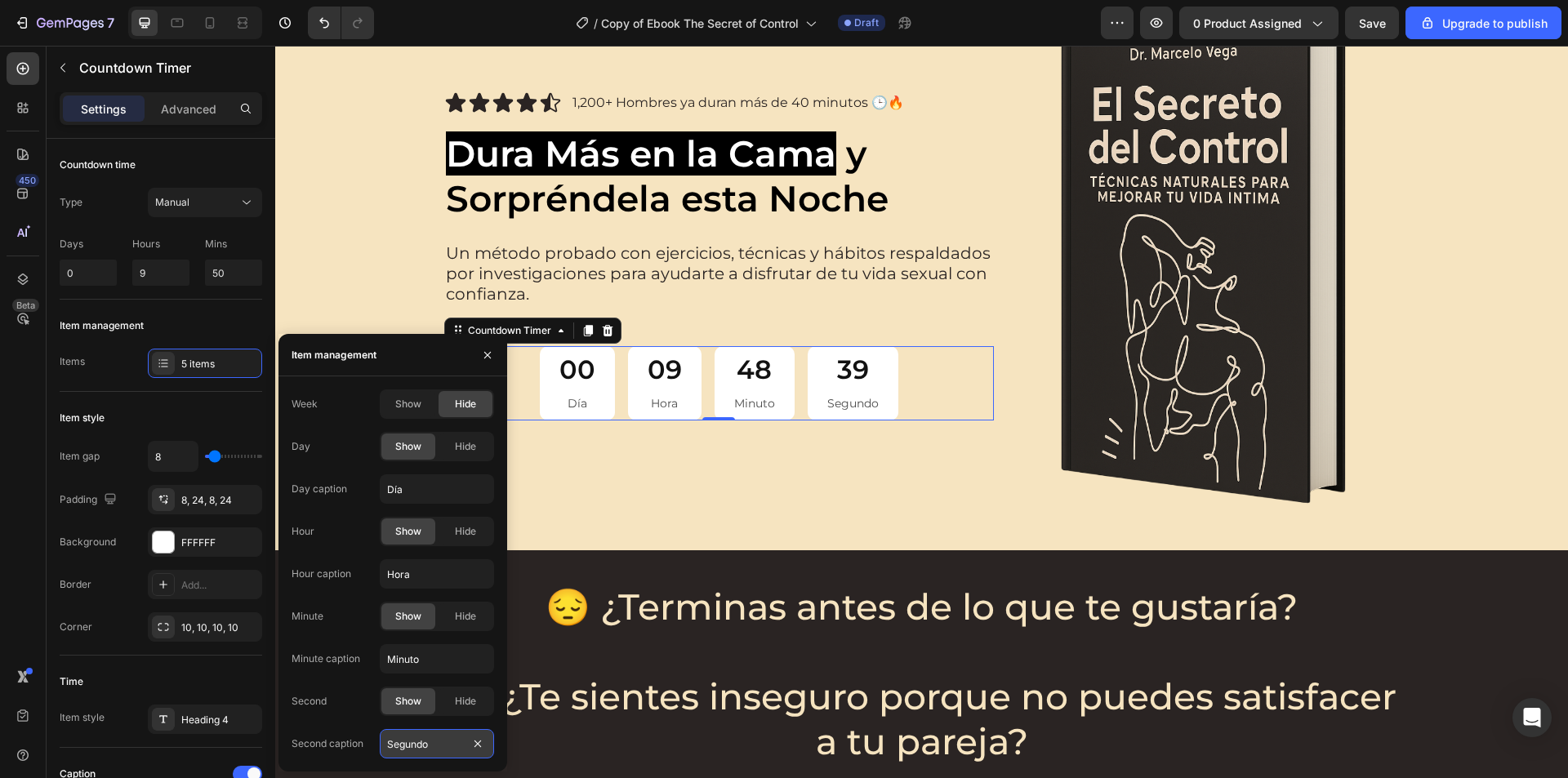
click at [425, 741] on input "Segundo" at bounding box center [436, 744] width 114 height 29
click at [432, 741] on input "Segundo" at bounding box center [436, 744] width 114 height 29
click at [433, 742] on input "Segundo" at bounding box center [436, 744] width 114 height 29
click at [429, 745] on input "Segundo" at bounding box center [436, 744] width 114 height 29
click at [421, 746] on input "Segundo" at bounding box center [436, 744] width 114 height 29
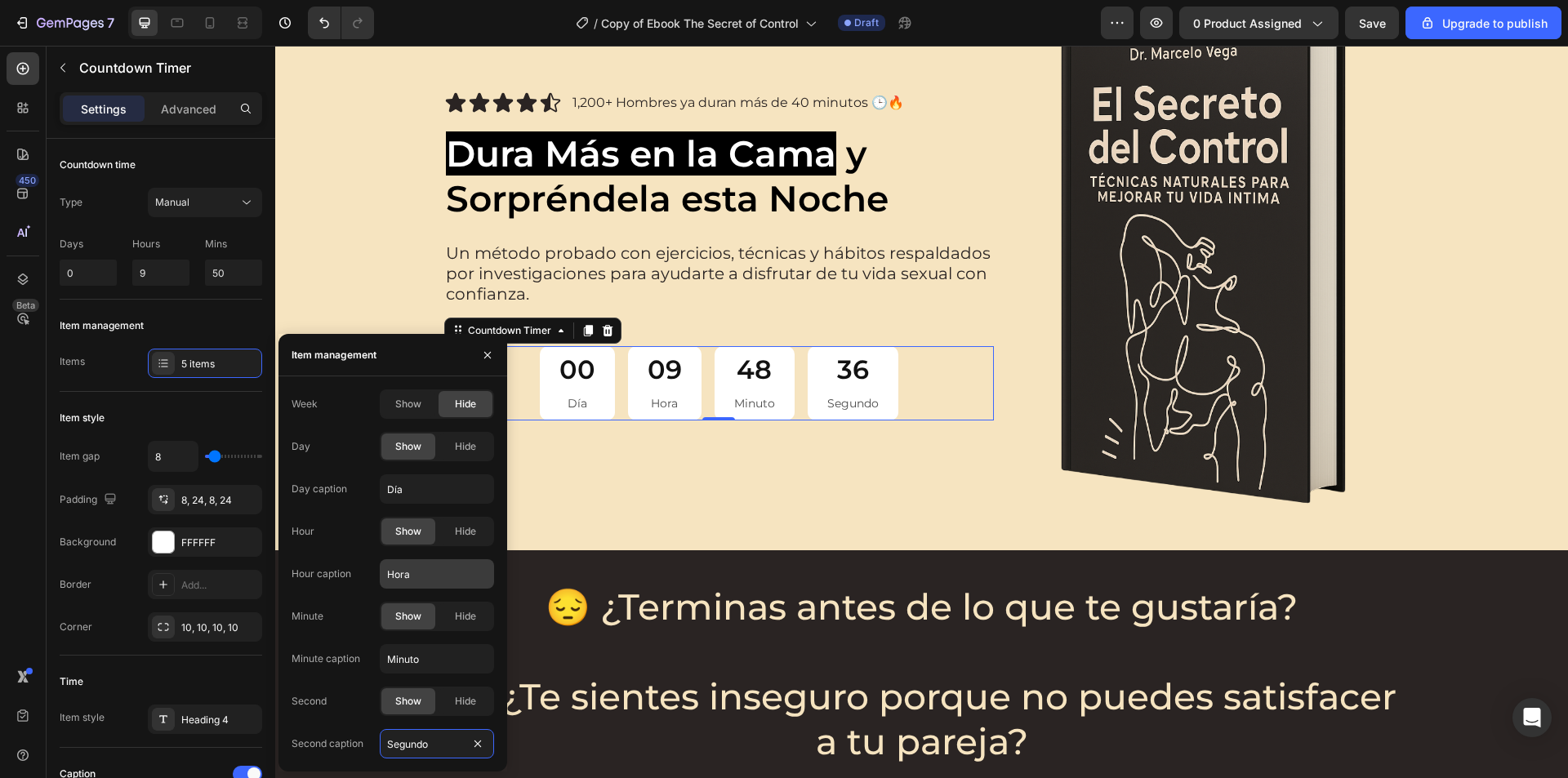
type input "Segundos"
click at [489, 365] on button "button" at bounding box center [488, 356] width 27 height 27
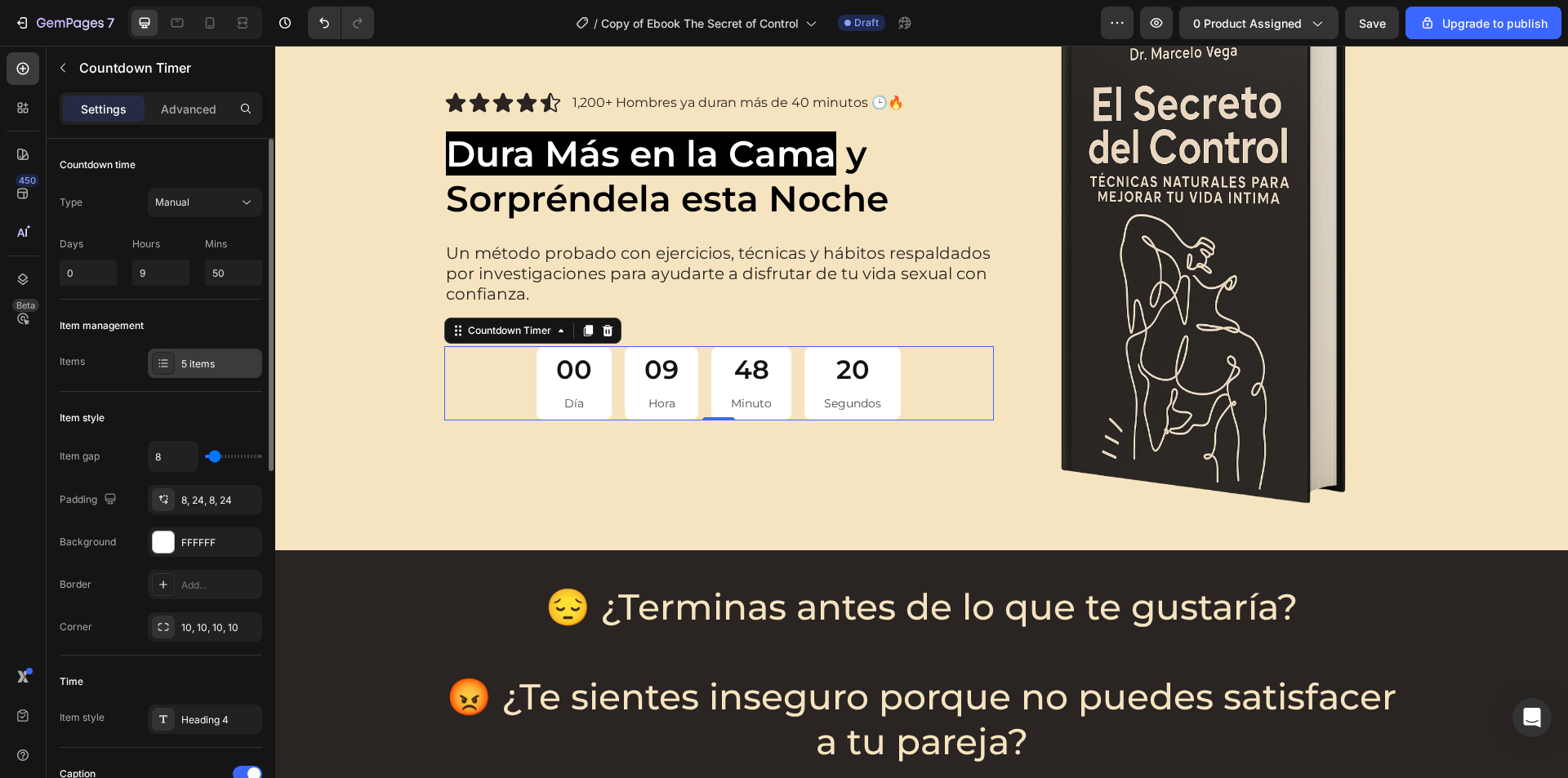
click at [208, 368] on div "5 items" at bounding box center [219, 363] width 77 height 14
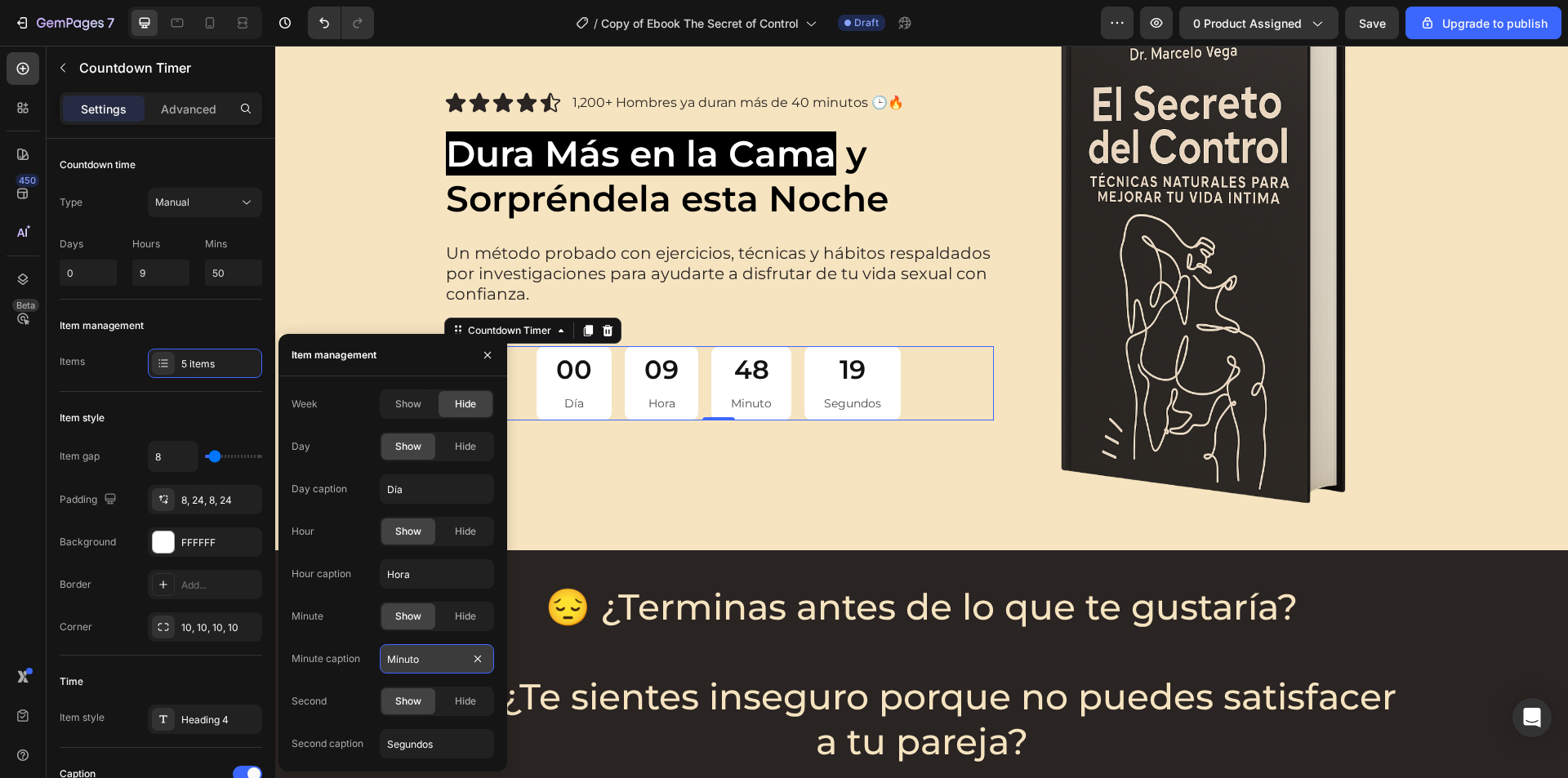
click at [436, 662] on input "Minuto" at bounding box center [436, 658] width 114 height 29
click at [436, 660] on input "Minuto" at bounding box center [436, 658] width 114 height 29
click at [427, 660] on input "Minuto" at bounding box center [436, 658] width 114 height 29
click at [419, 659] on input "Minuto" at bounding box center [436, 658] width 114 height 29
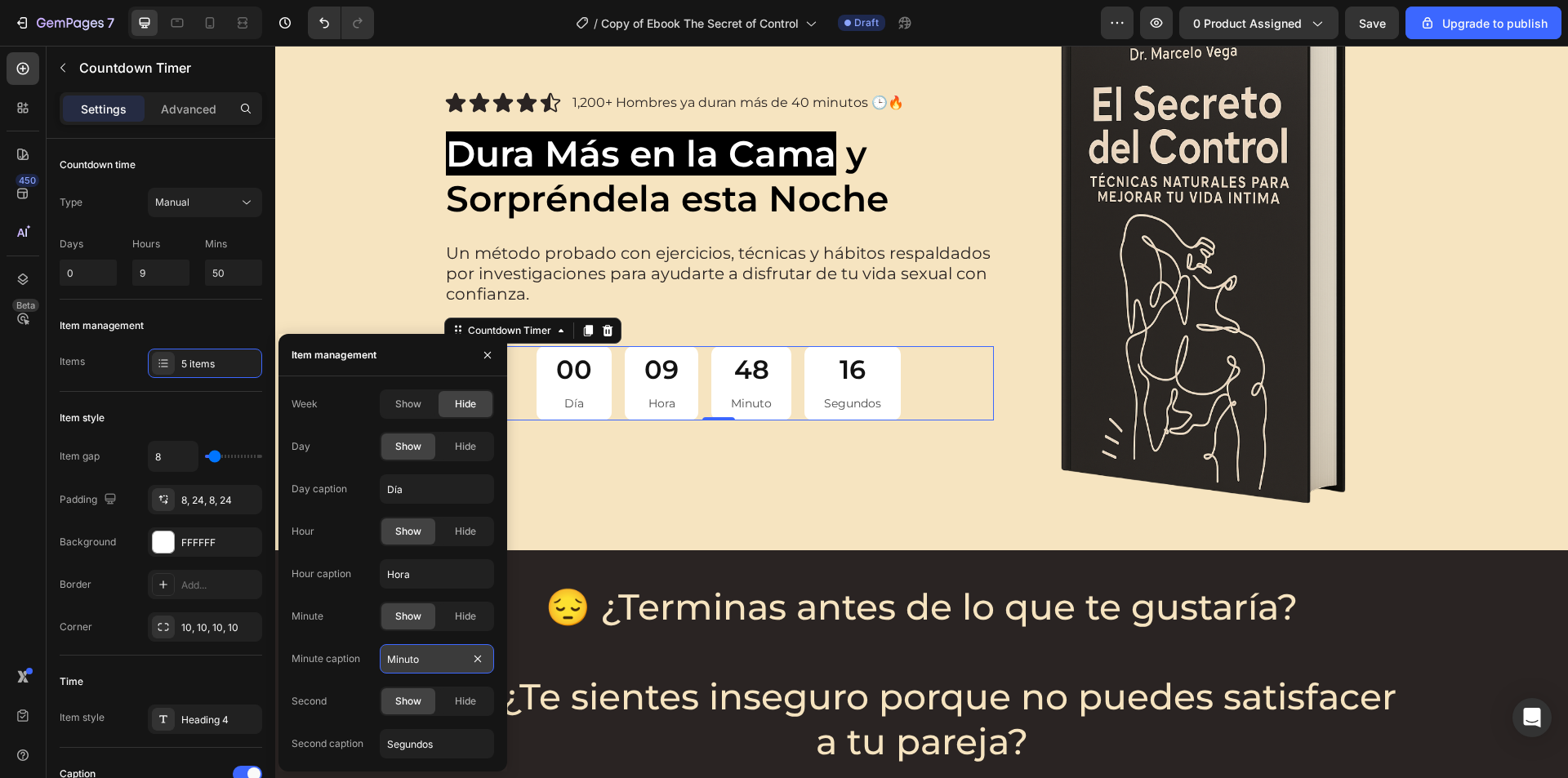
click at [419, 659] on input "Minuto" at bounding box center [436, 658] width 114 height 29
click at [420, 659] on input "Minuto" at bounding box center [436, 658] width 114 height 29
click at [419, 659] on input "Minuto" at bounding box center [436, 658] width 114 height 29
type input "Minutos"
click at [426, 571] on input "Hora" at bounding box center [436, 574] width 114 height 29
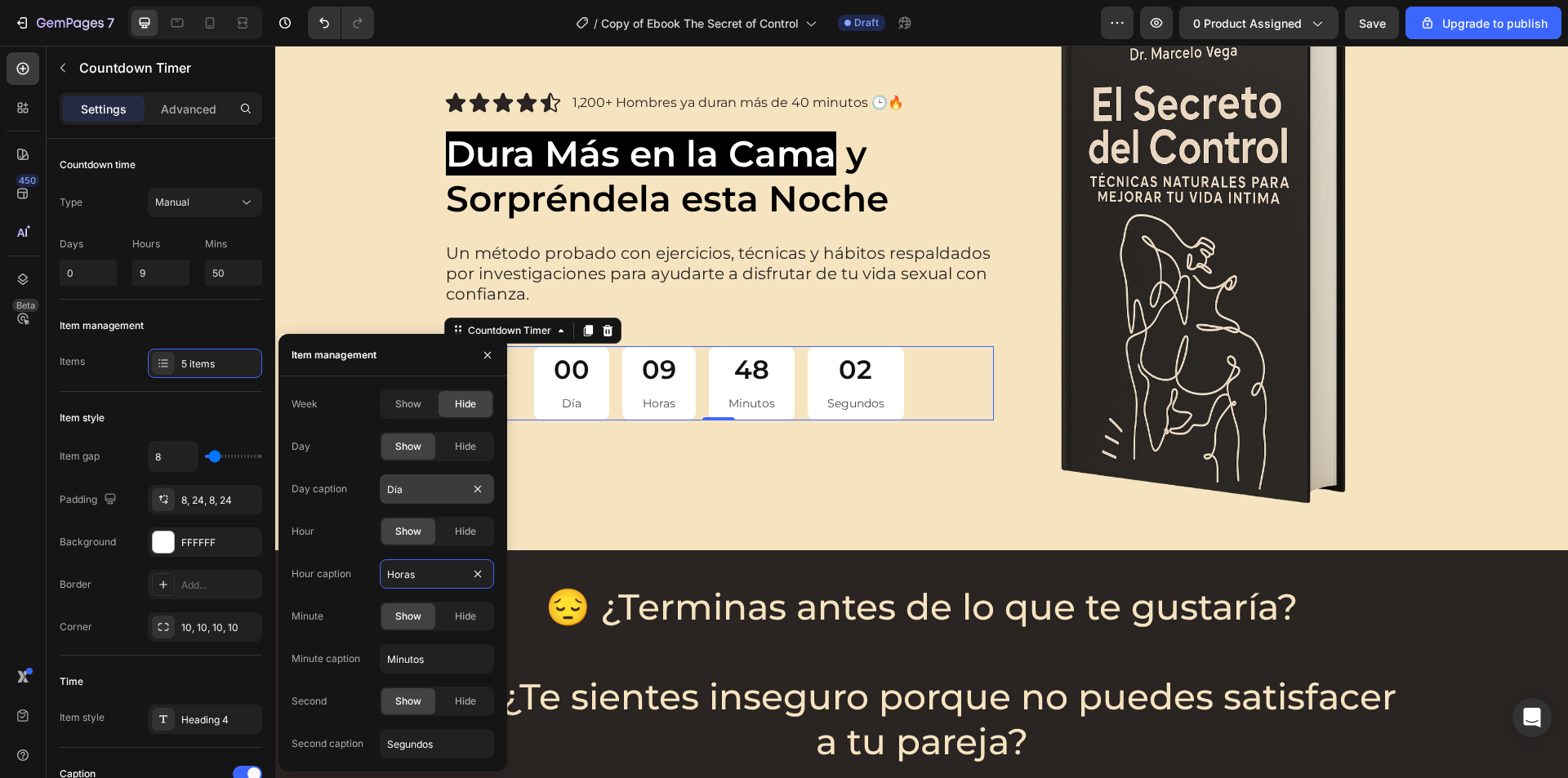
type input "Horas"
click at [427, 497] on input "Día" at bounding box center [436, 489] width 114 height 29
type input "Días"
click at [489, 360] on icon "button" at bounding box center [488, 356] width 13 height 13
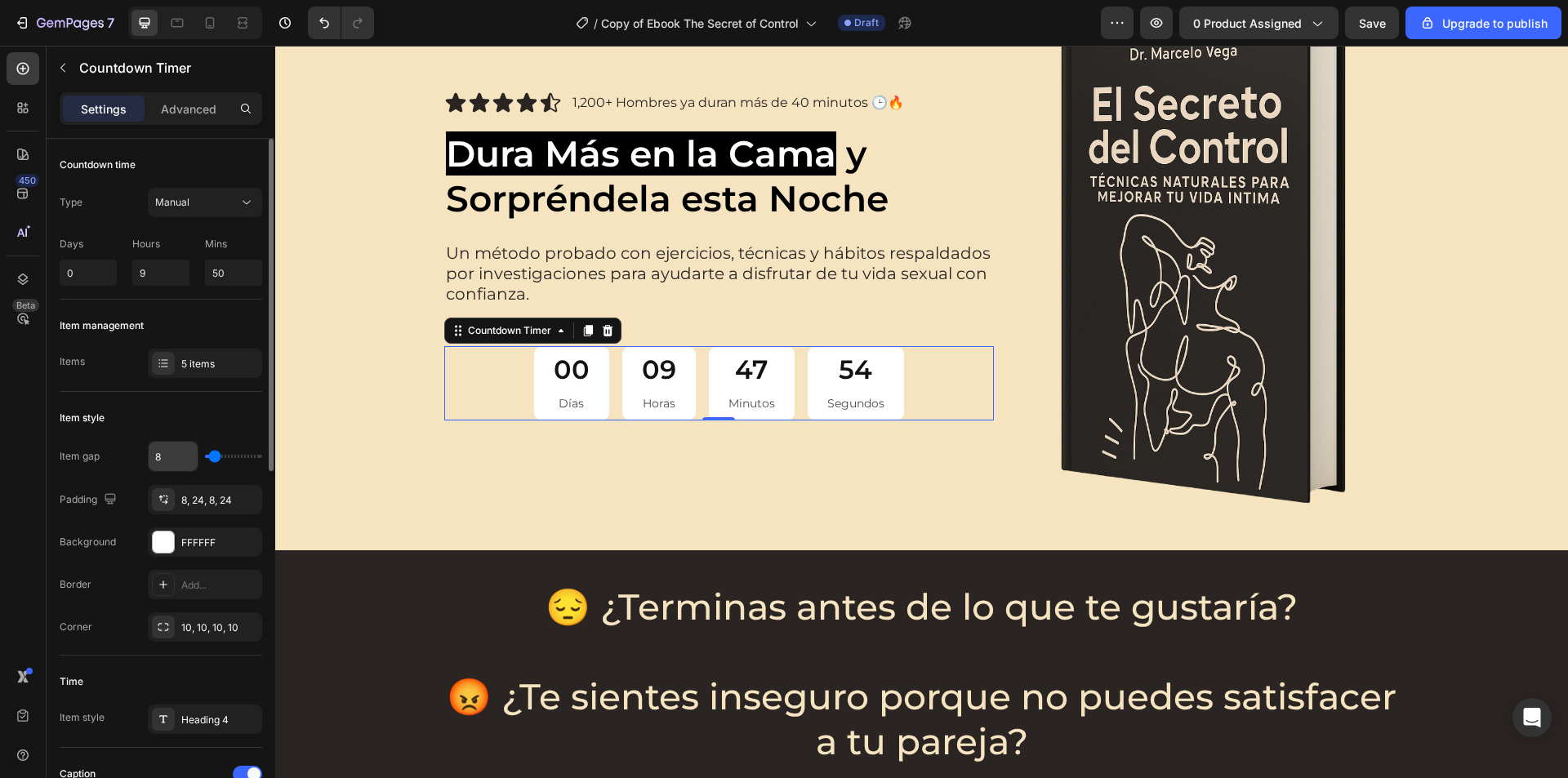
click at [174, 458] on input "8" at bounding box center [174, 456] width 49 height 29
type input "5"
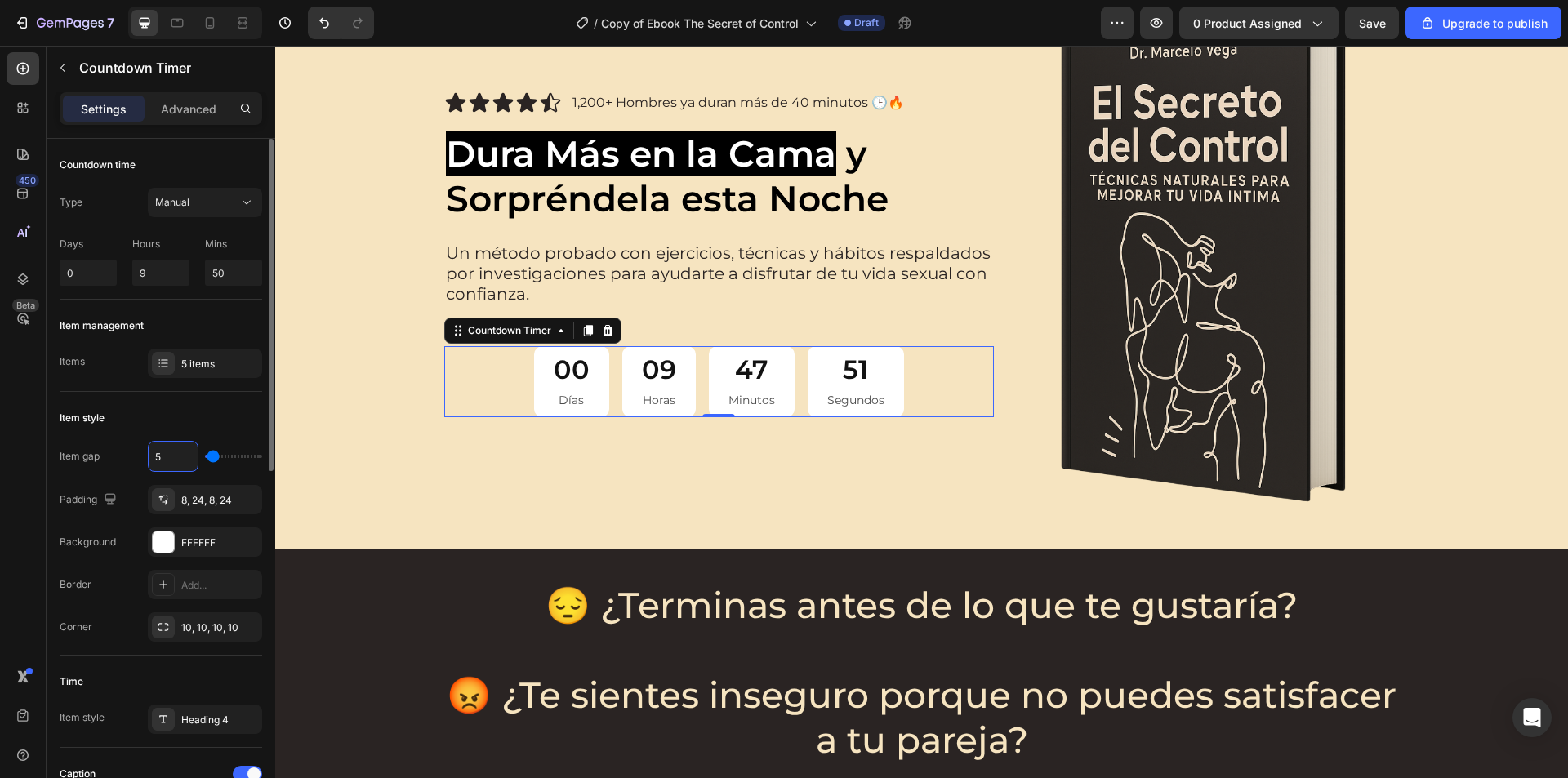
click at [174, 458] on input "5" at bounding box center [174, 456] width 49 height 29
click at [173, 458] on input "5" at bounding box center [174, 456] width 49 height 29
type input "4"
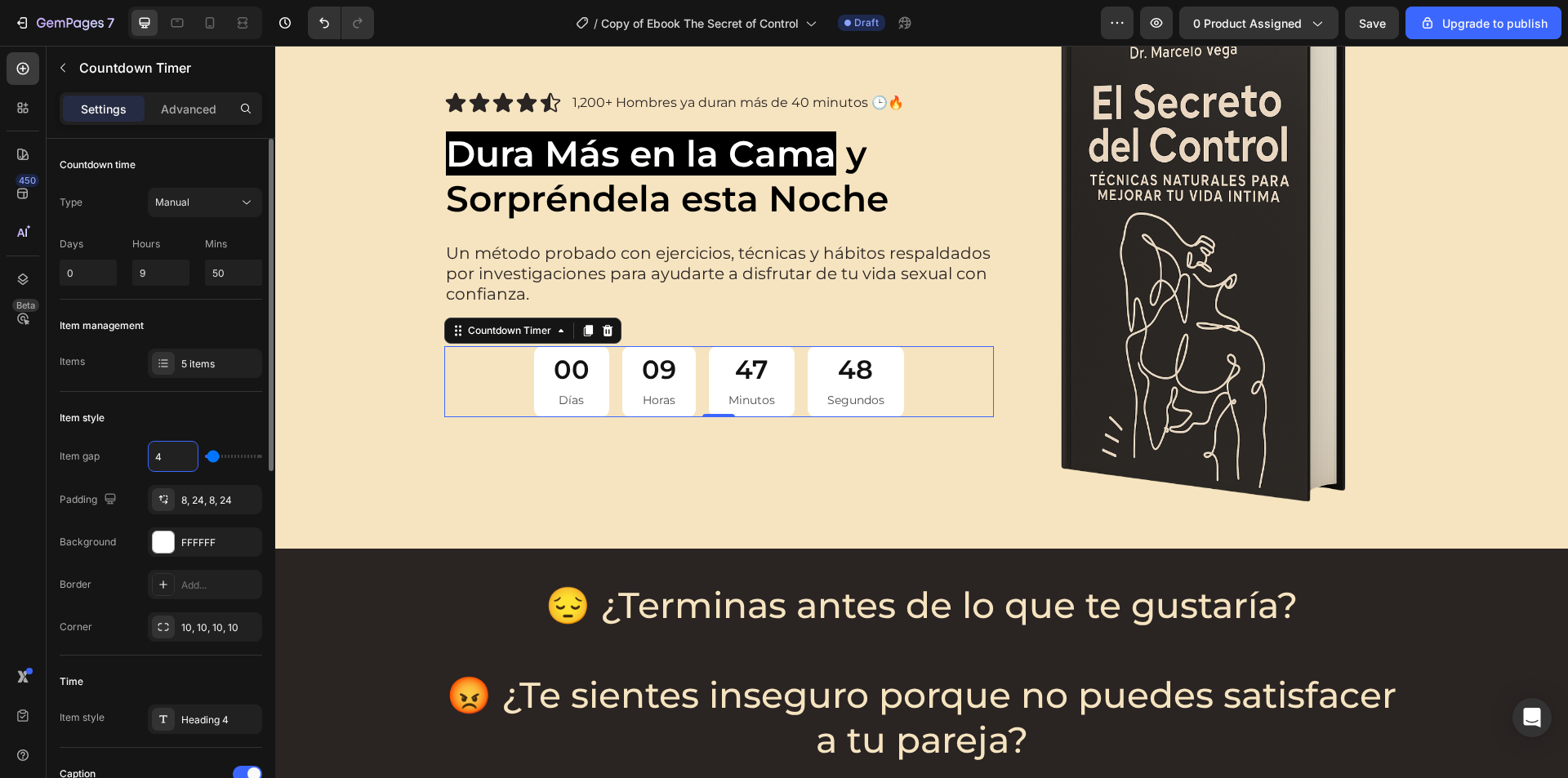
type input "4"
click at [187, 425] on div "Item style" at bounding box center [160, 418] width 202 height 27
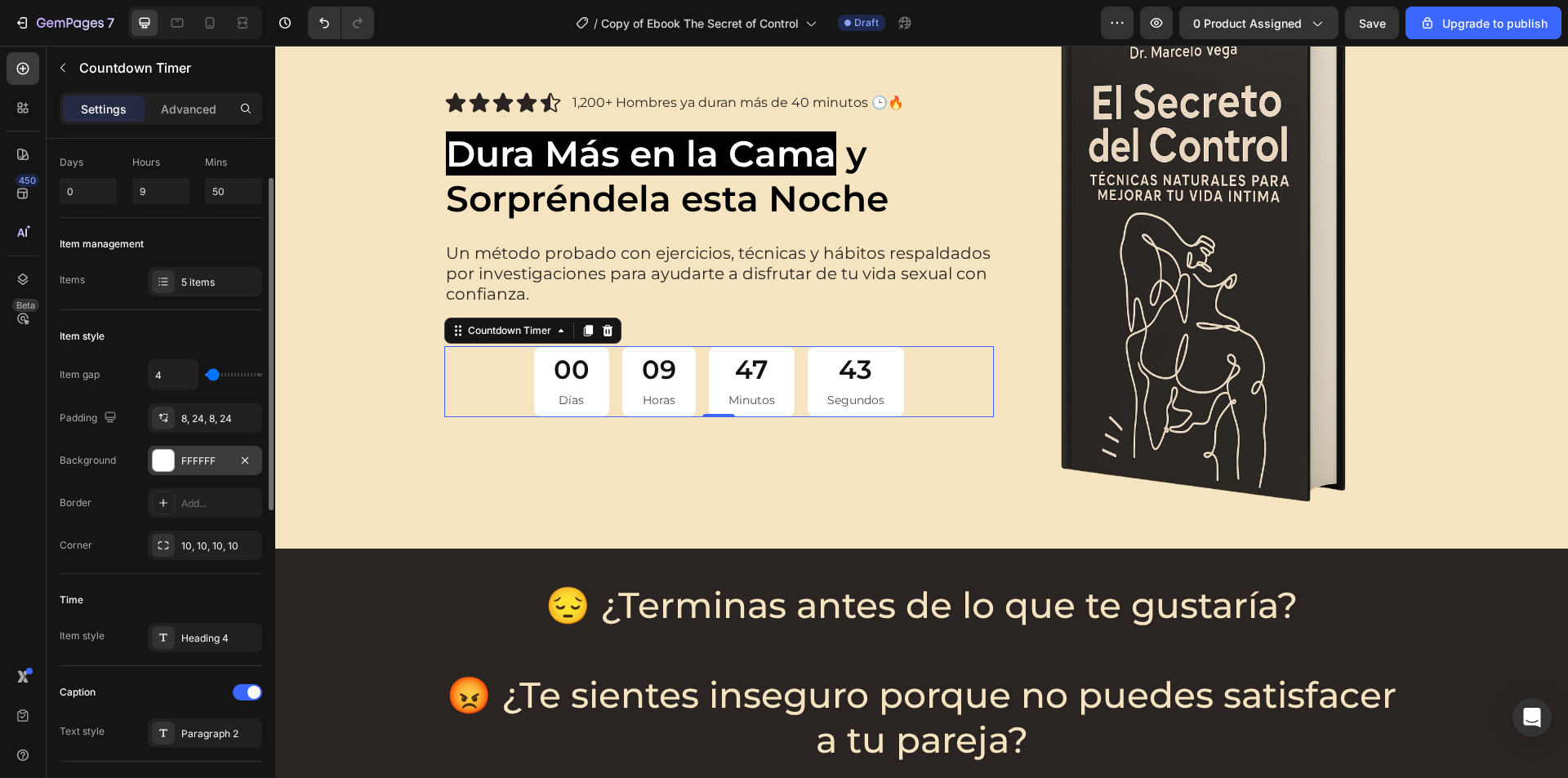
scroll to position [163, 0]
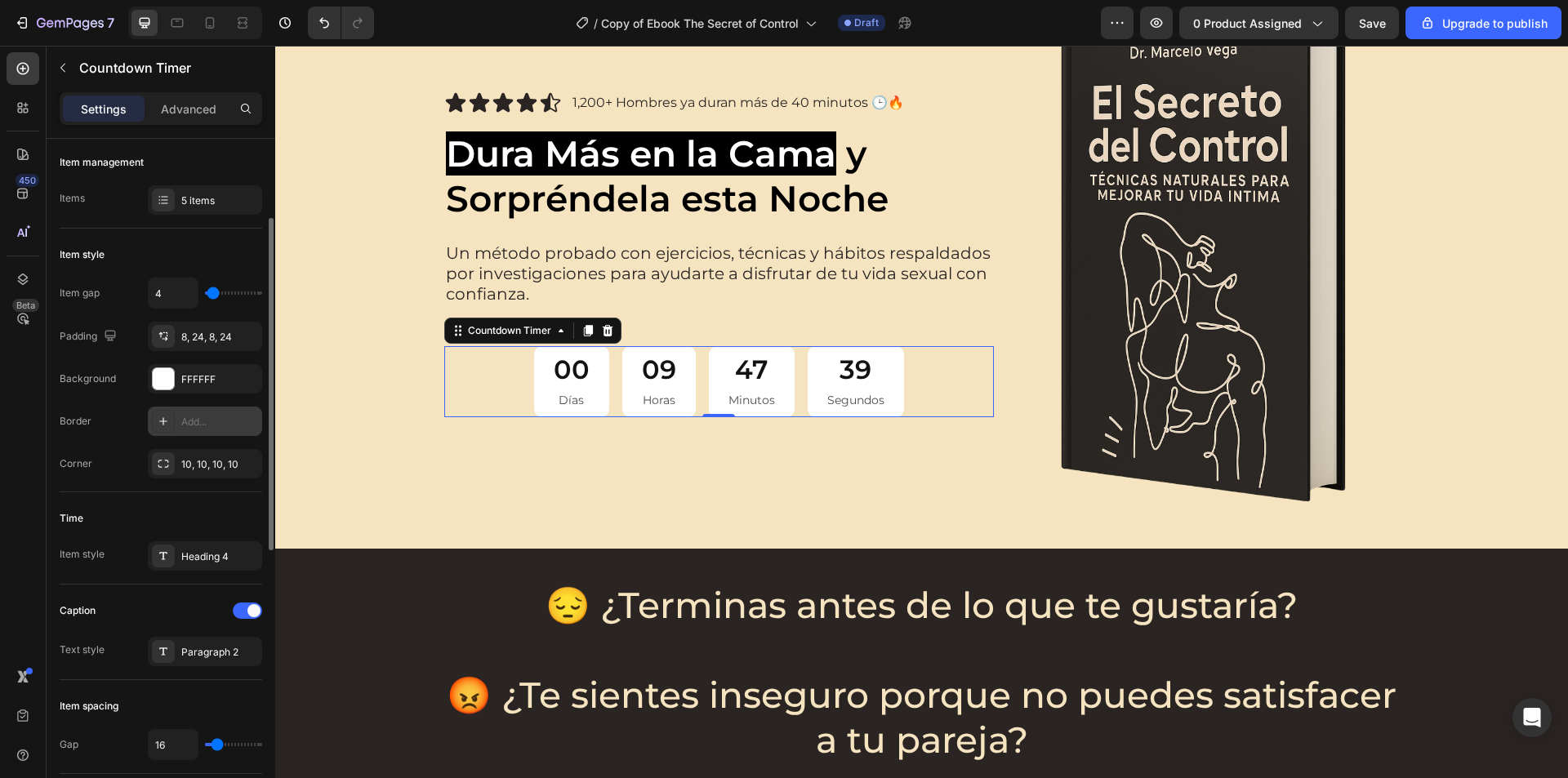
click at [191, 424] on div "Add..." at bounding box center [219, 421] width 77 height 14
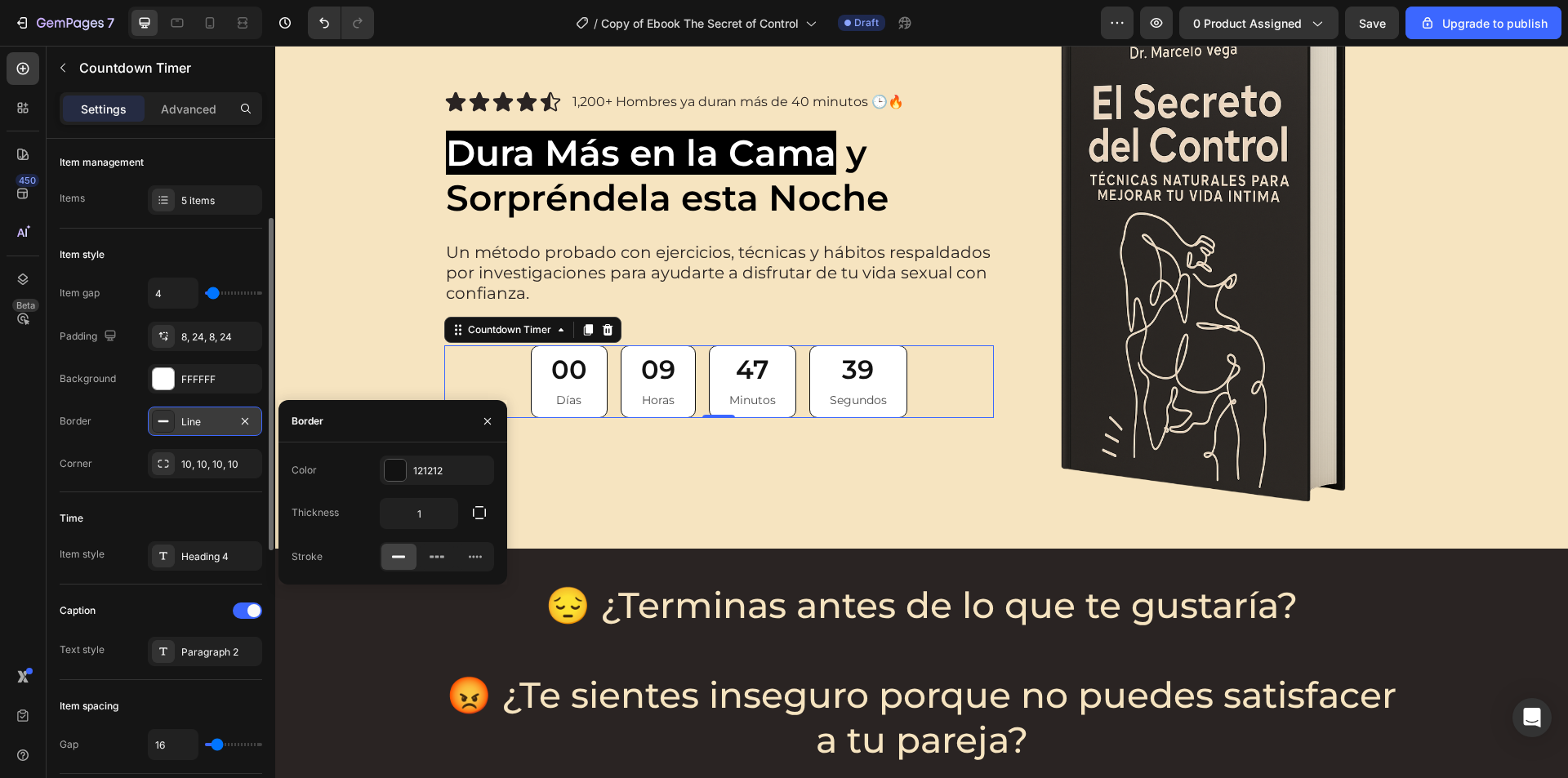
scroll to position [164, 0]
click at [418, 509] on input "1" at bounding box center [418, 513] width 77 height 29
type input "2"
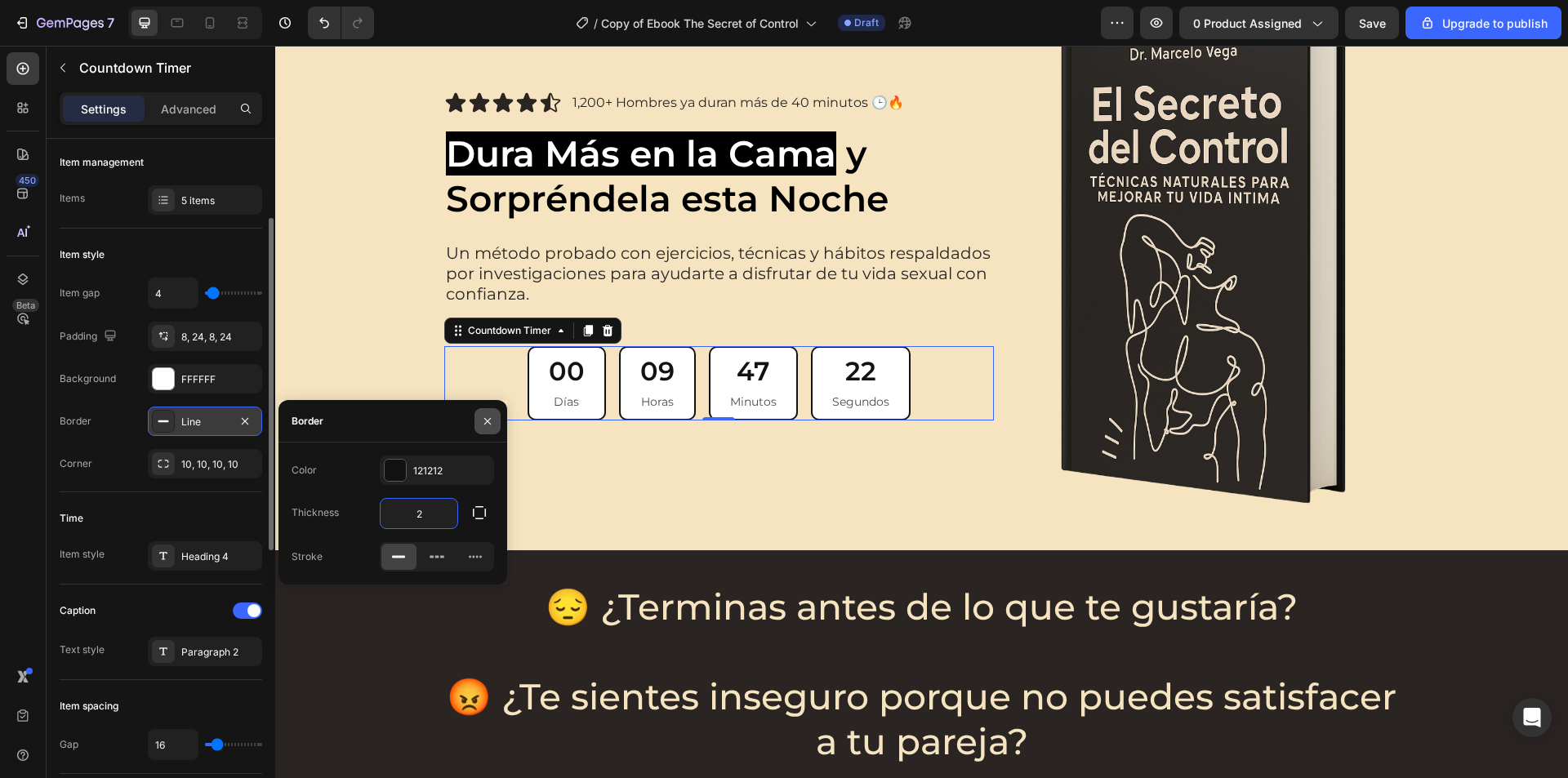
click at [484, 419] on icon "button" at bounding box center [488, 421] width 13 height 13
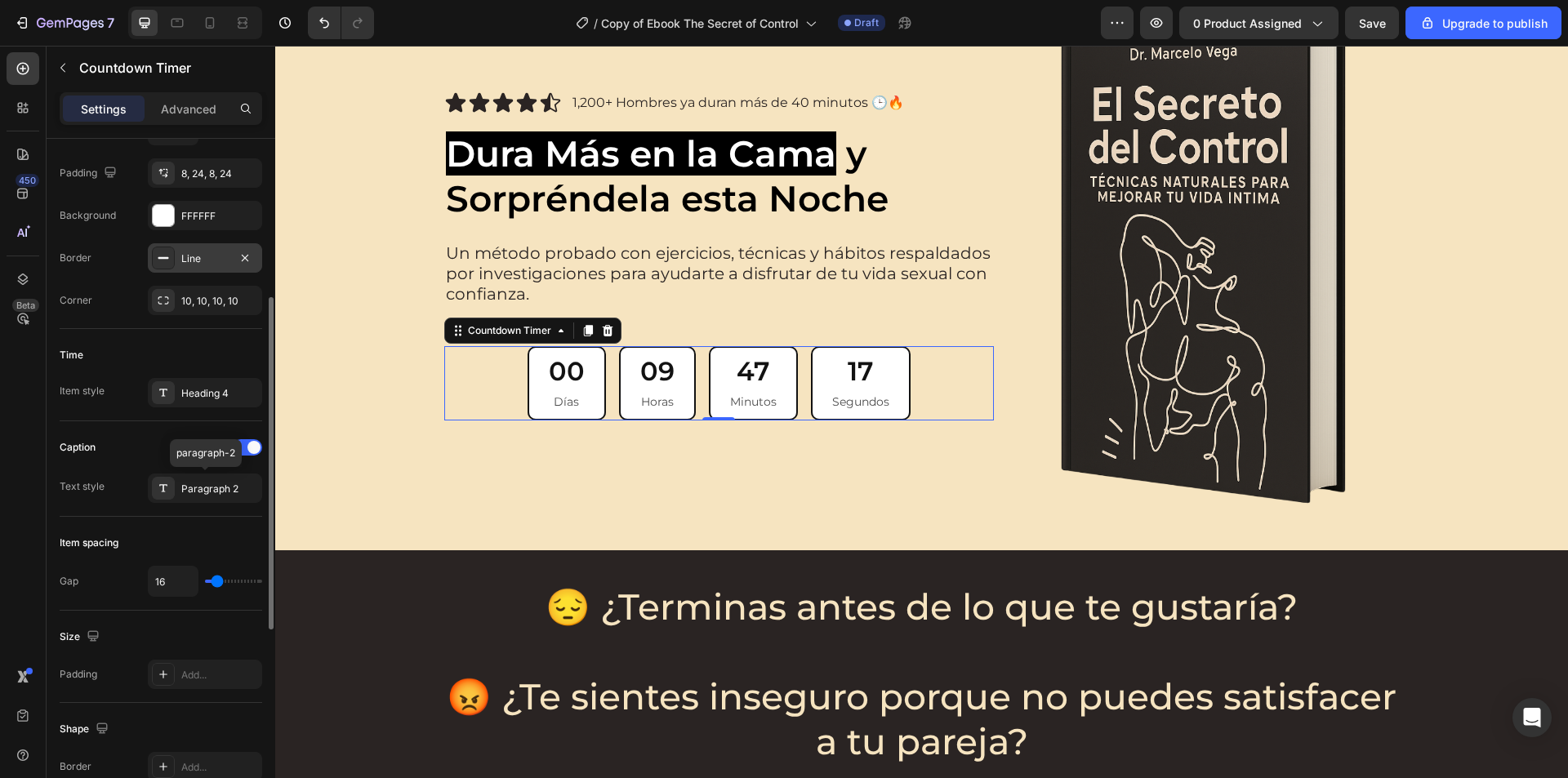
scroll to position [408, 0]
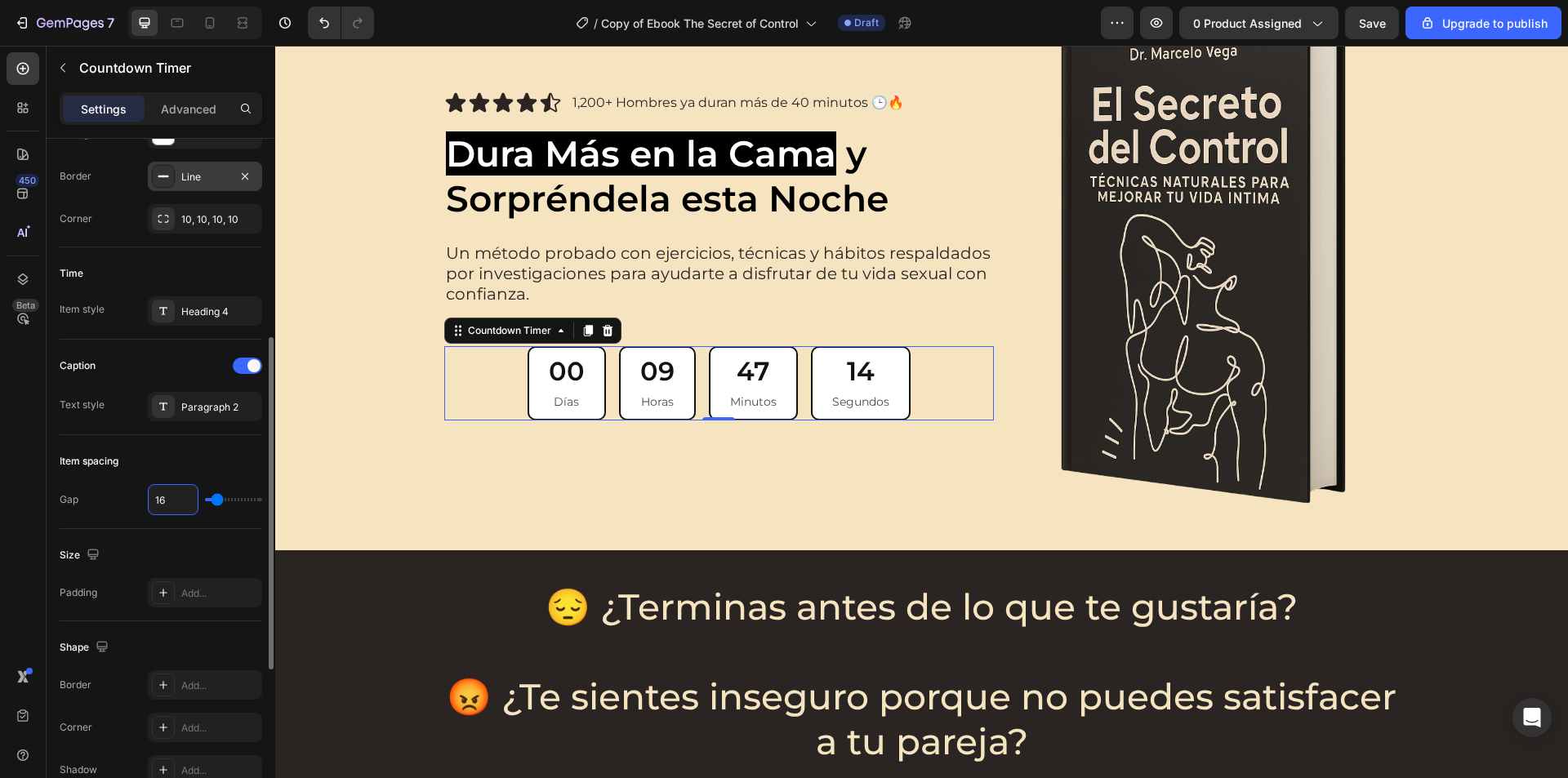
click at [170, 497] on input "16" at bounding box center [174, 499] width 49 height 29
type input "1"
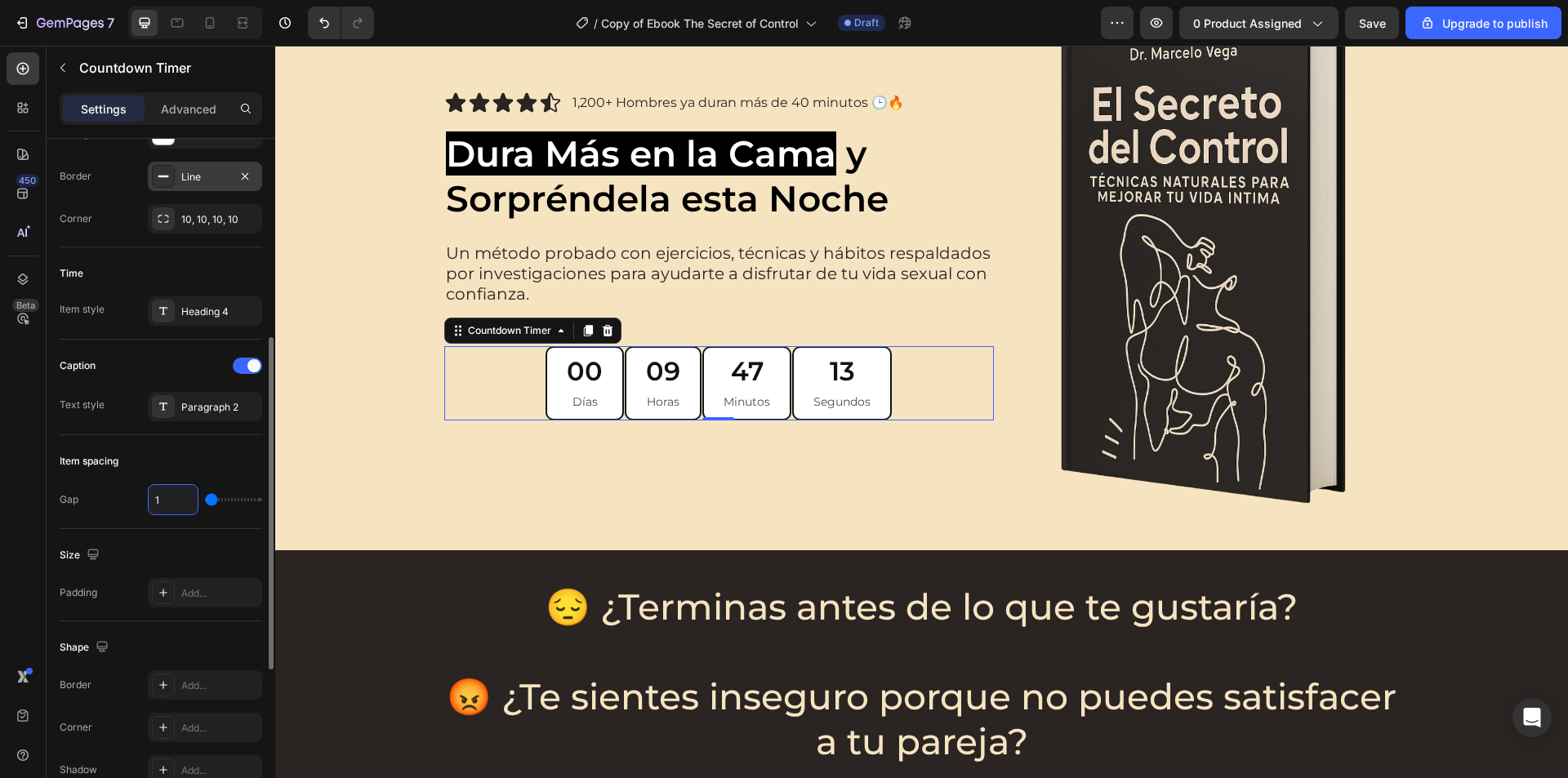
type input "10"
click at [170, 497] on input "10" at bounding box center [174, 499] width 49 height 29
type input "1"
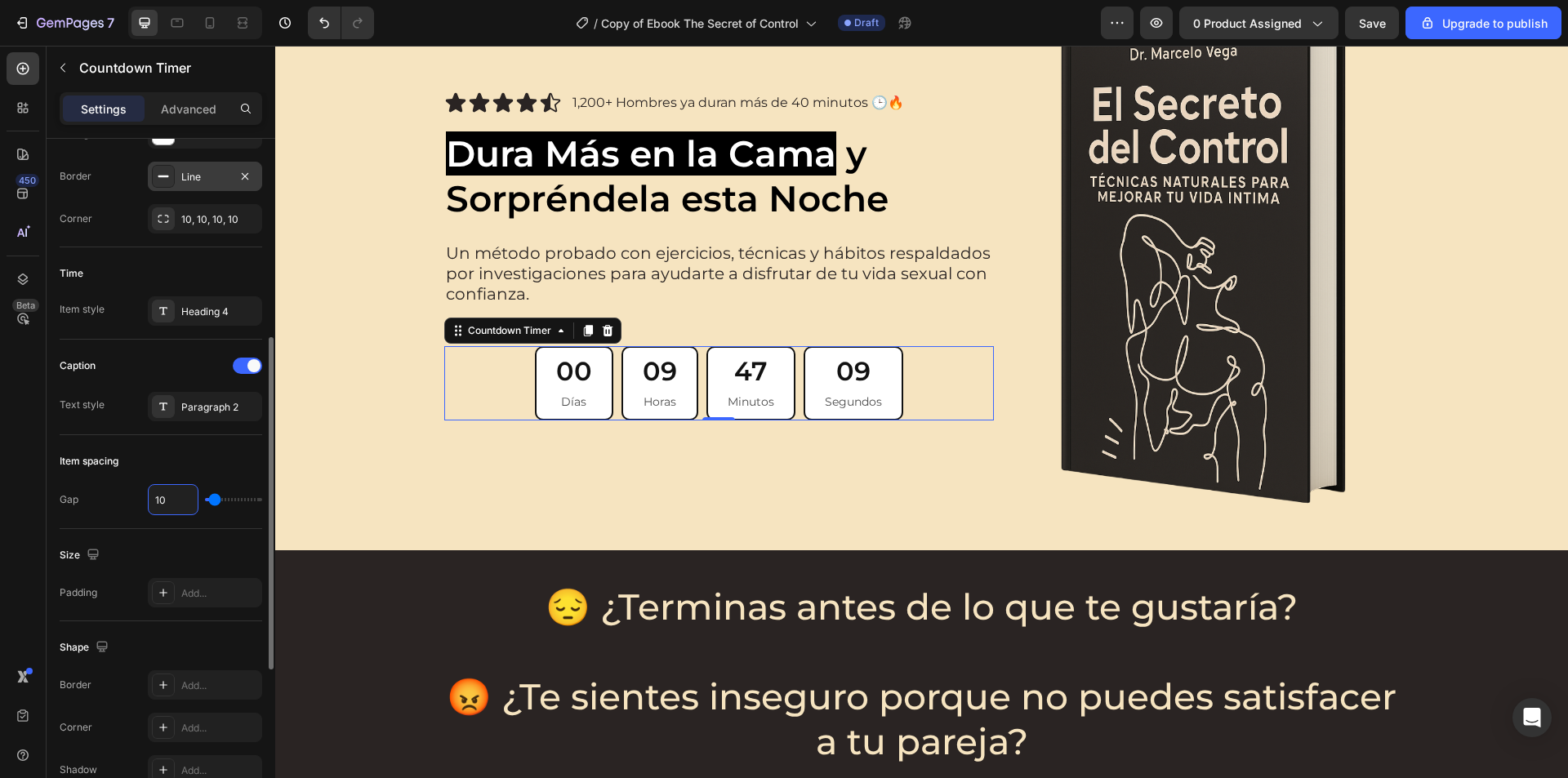
type input "1"
type input "12"
click at [170, 497] on input "12" at bounding box center [174, 499] width 49 height 29
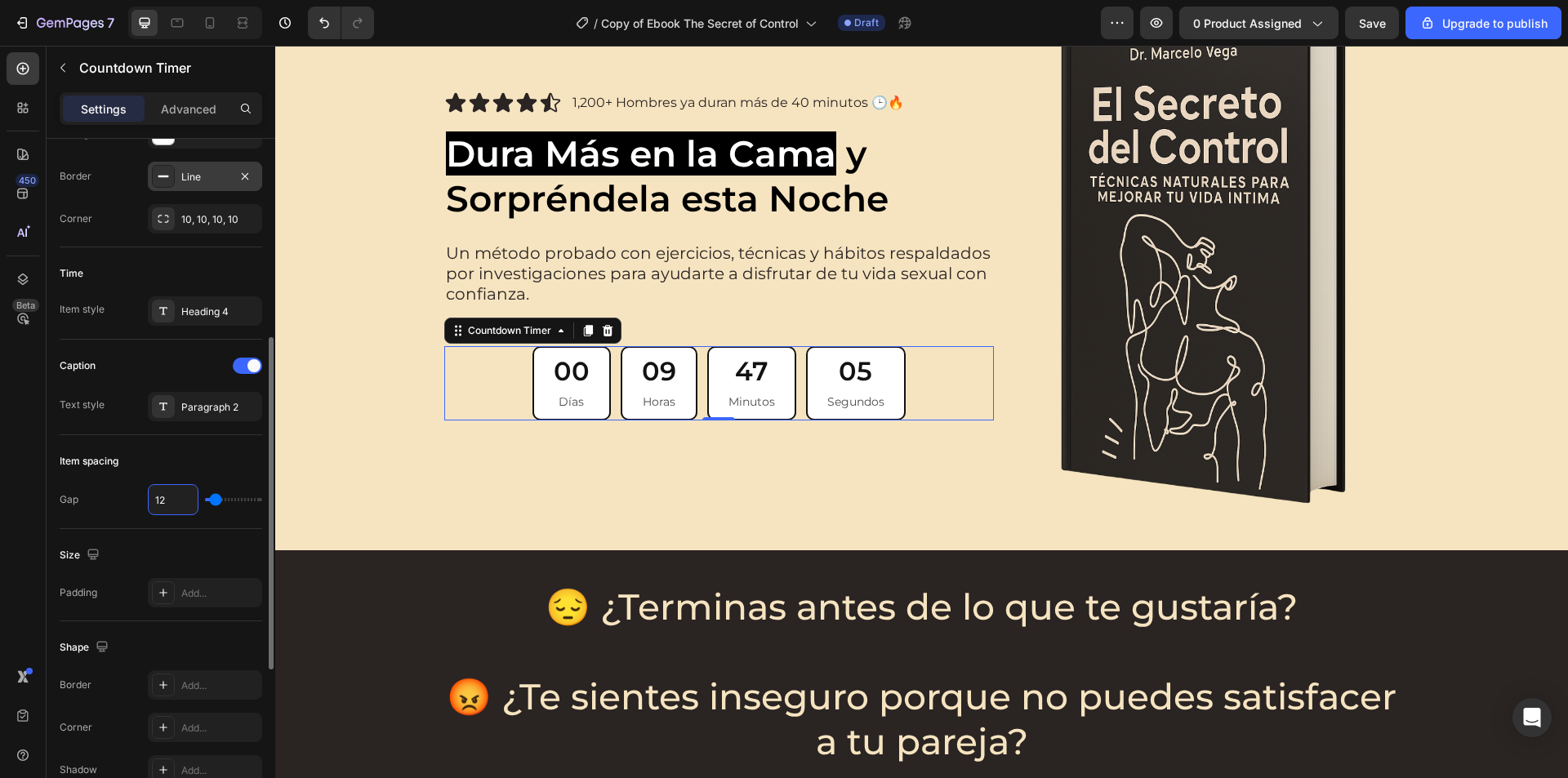
type input "1"
type input "14"
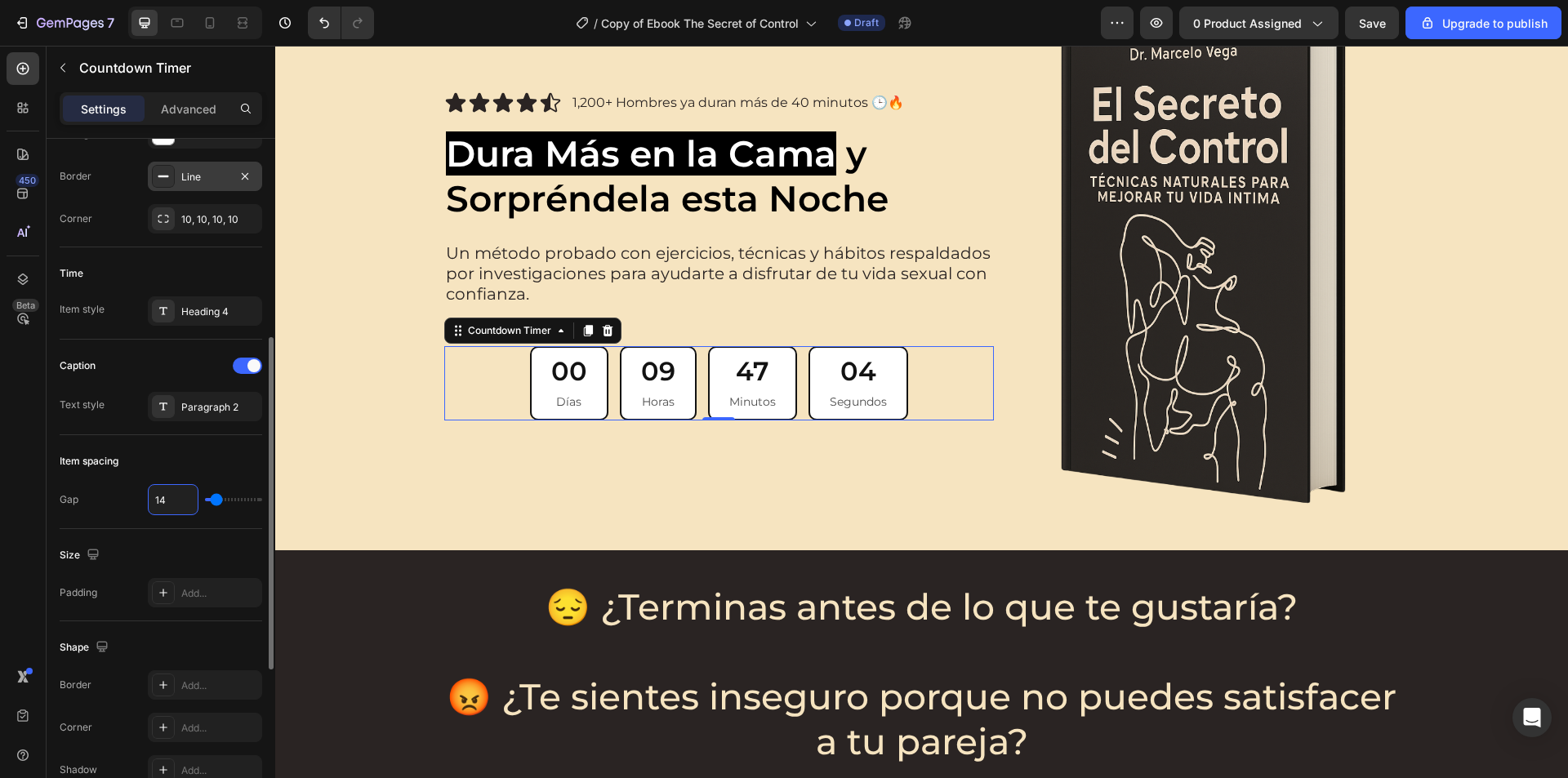
click at [182, 454] on div "Item spacing" at bounding box center [160, 462] width 202 height 27
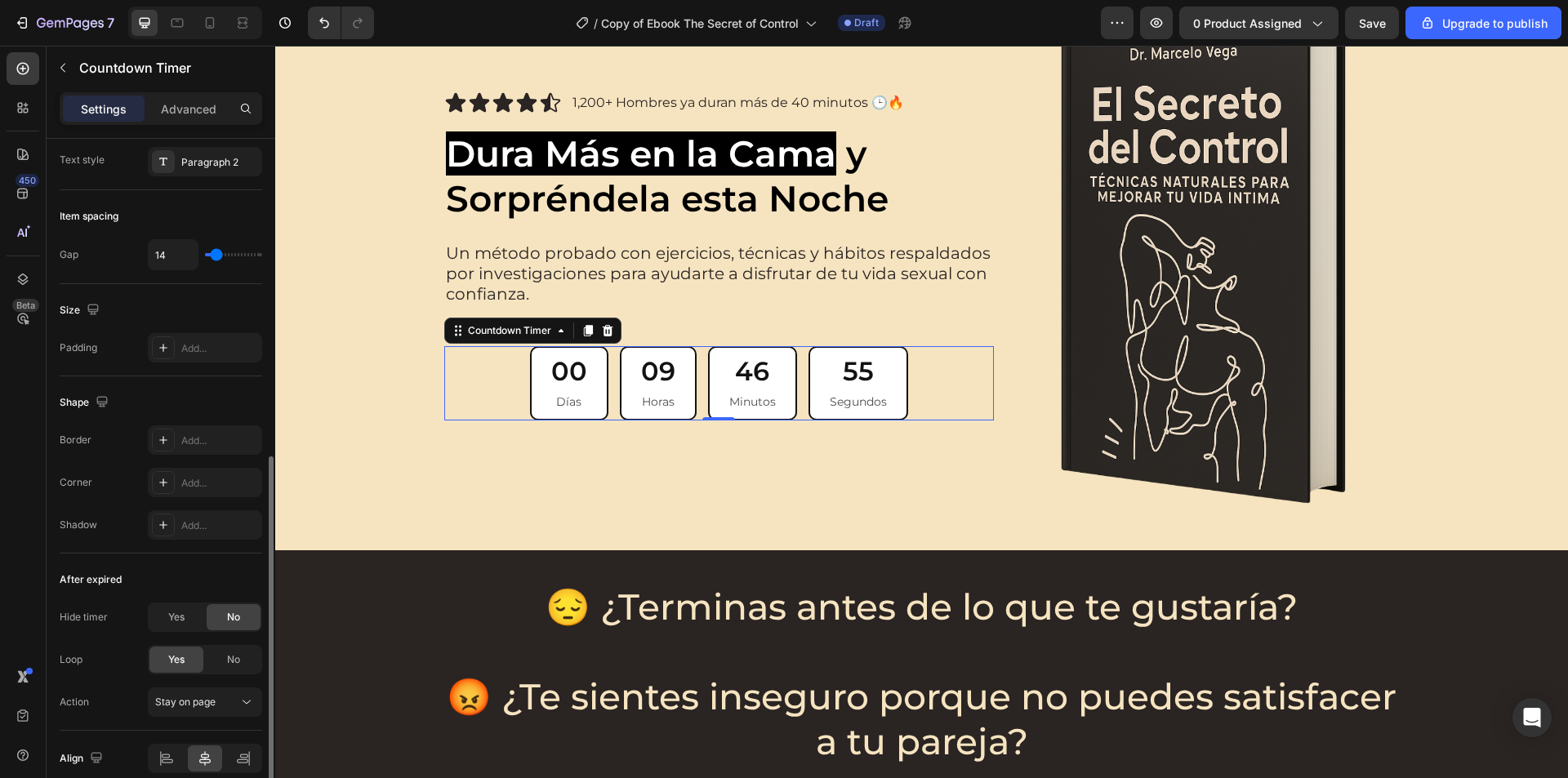
scroll to position [727, 0]
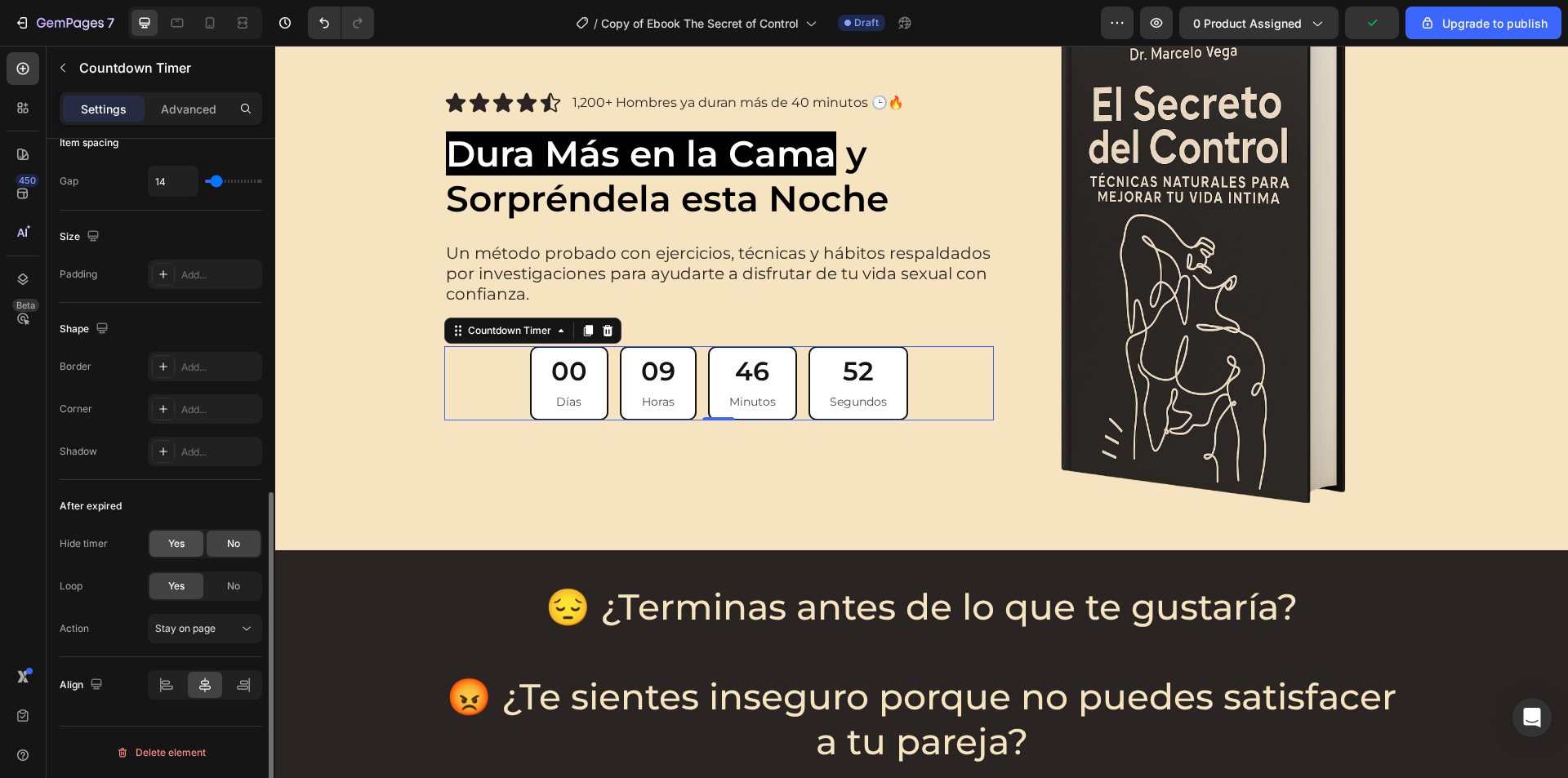
click at [175, 549] on span "Yes" at bounding box center [175, 543] width 16 height 14
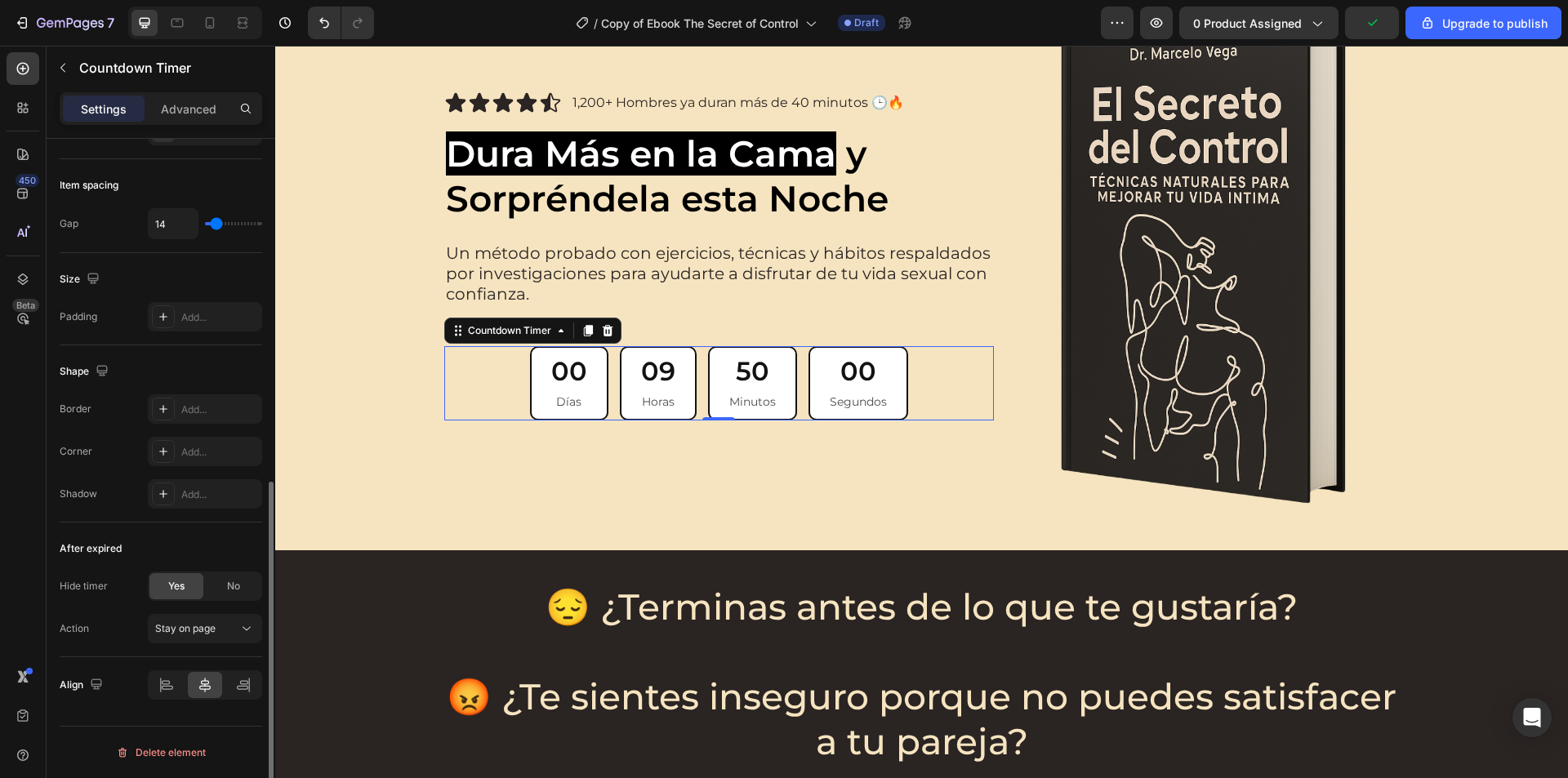
scroll to position [684, 0]
click at [220, 589] on div "No" at bounding box center [233, 586] width 54 height 27
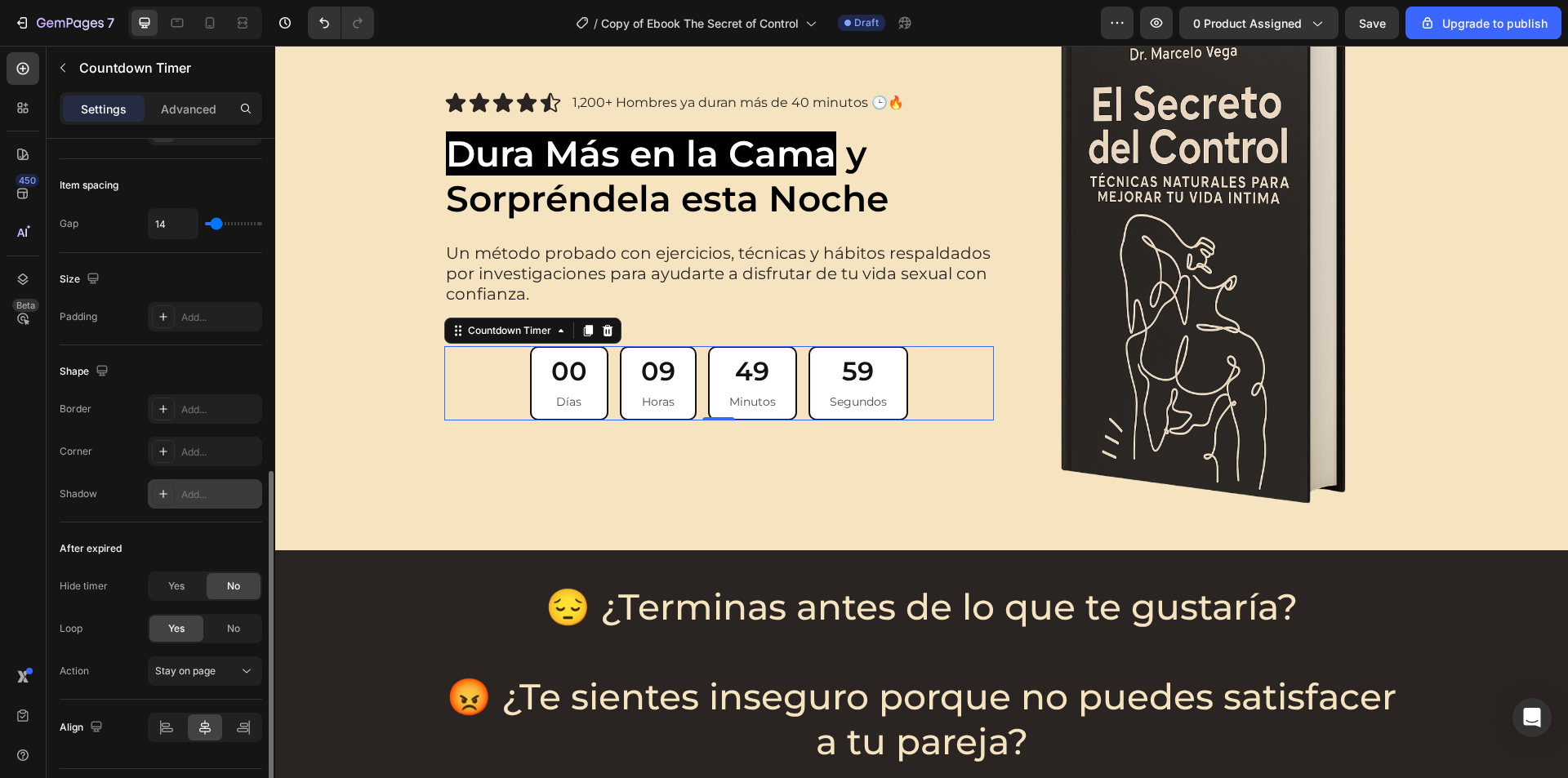
scroll to position [727, 0]
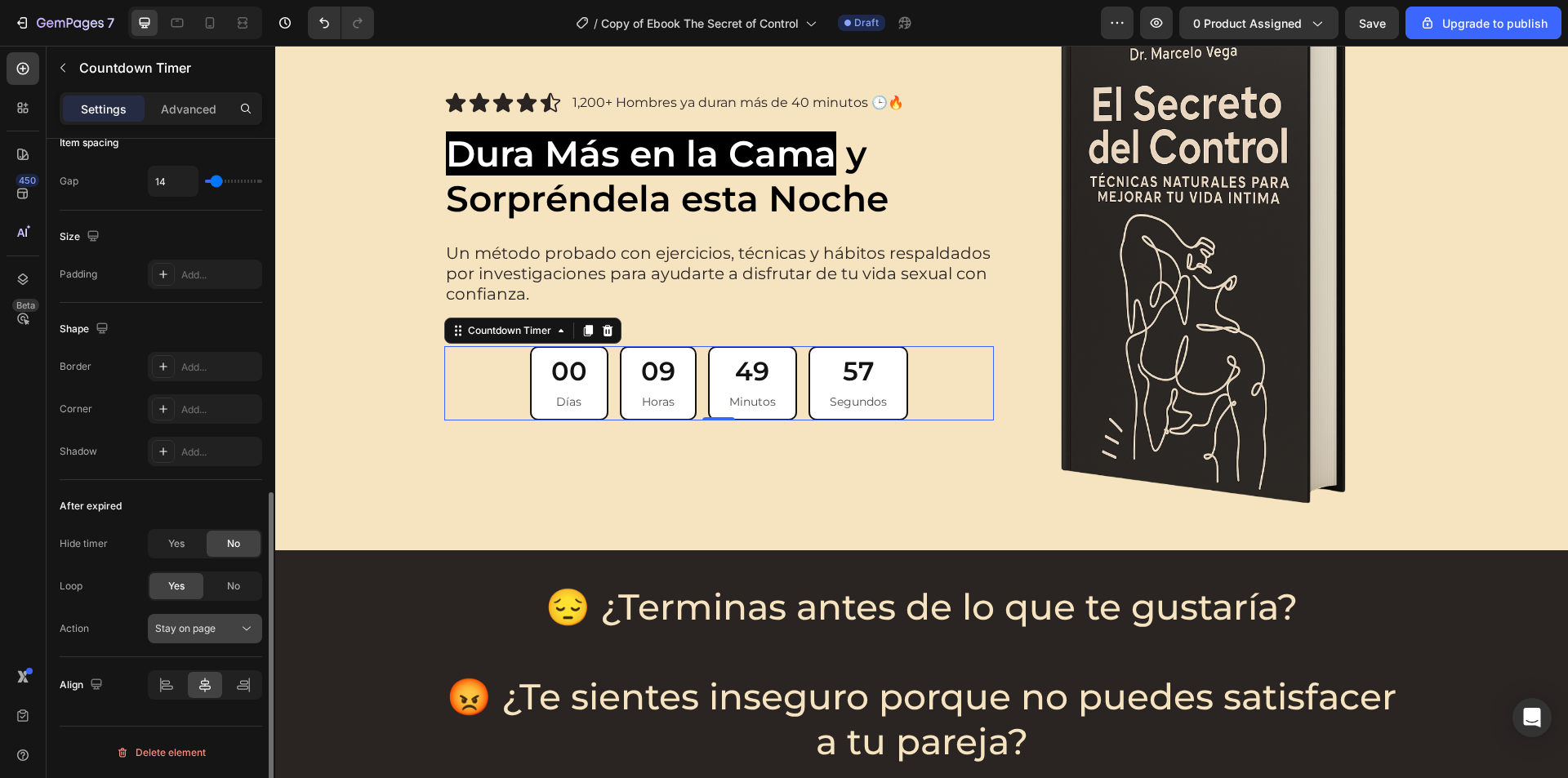
click at [236, 630] on div "Stay on page" at bounding box center [197, 628] width 83 height 14
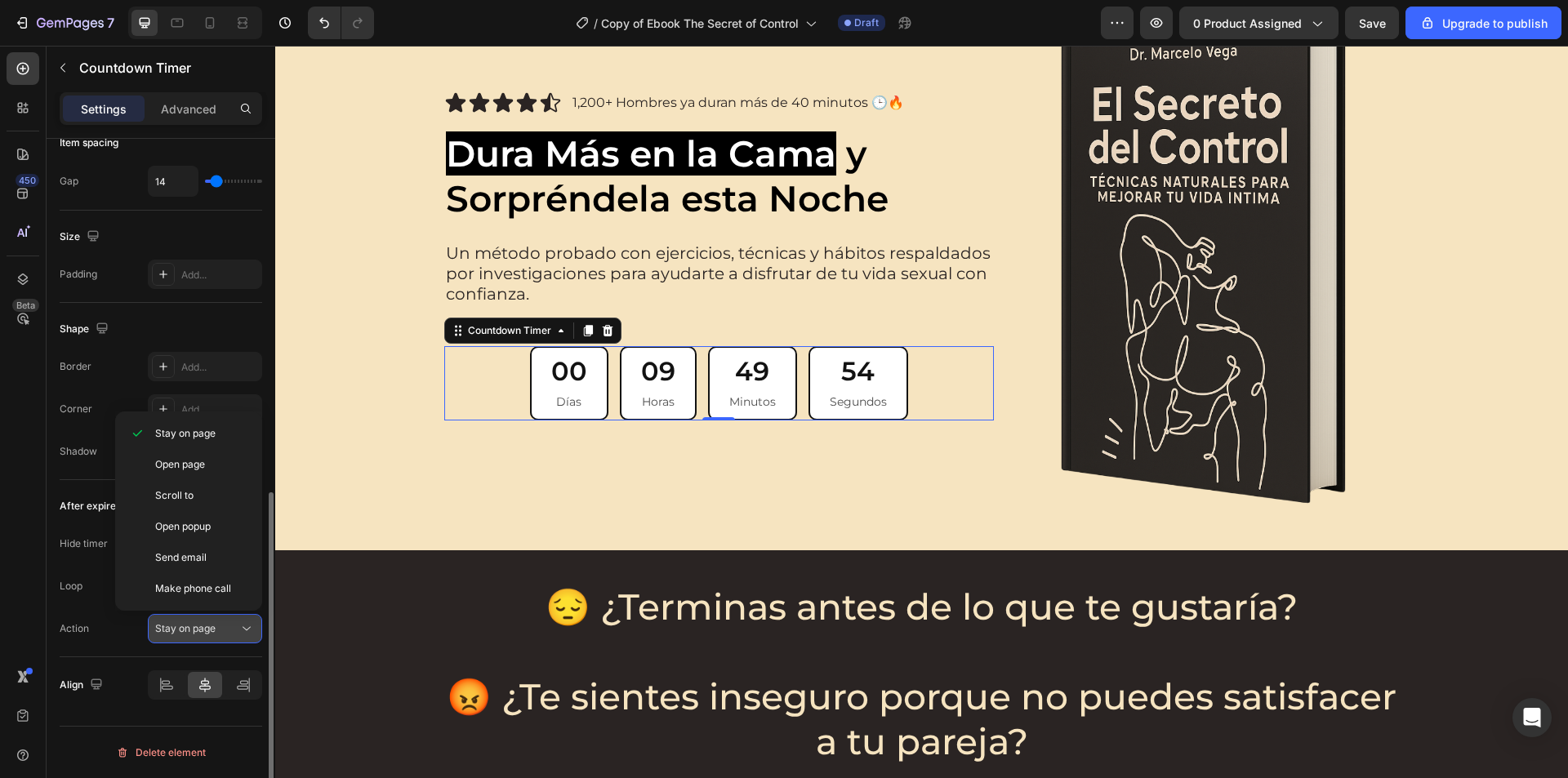
click at [236, 630] on div "Stay on page" at bounding box center [197, 628] width 83 height 14
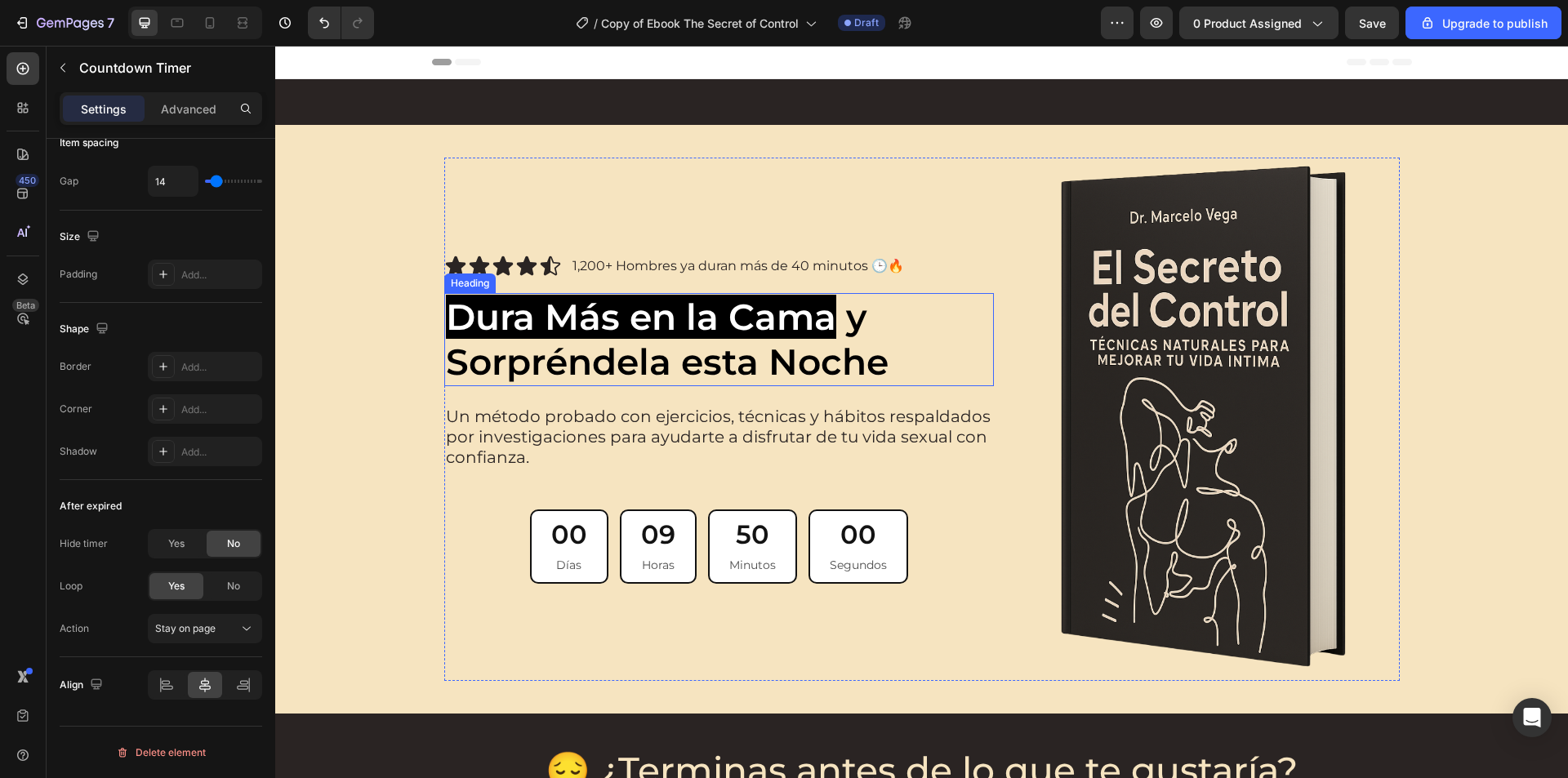
scroll to position [163, 0]
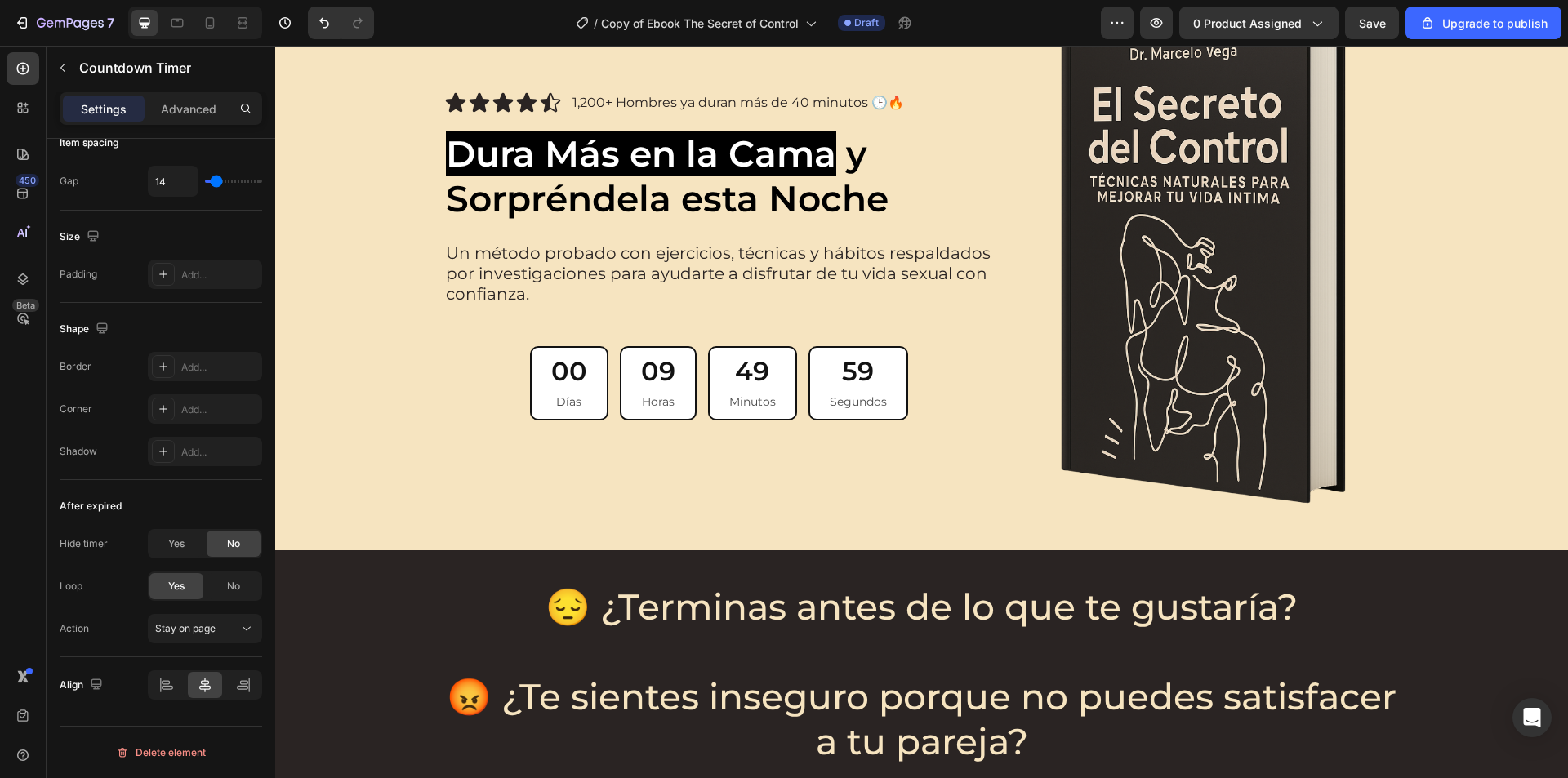
click at [607, 374] on div "00 Días 09 Horas 49 Minutos 59 Segundos" at bounding box center [719, 383] width 378 height 74
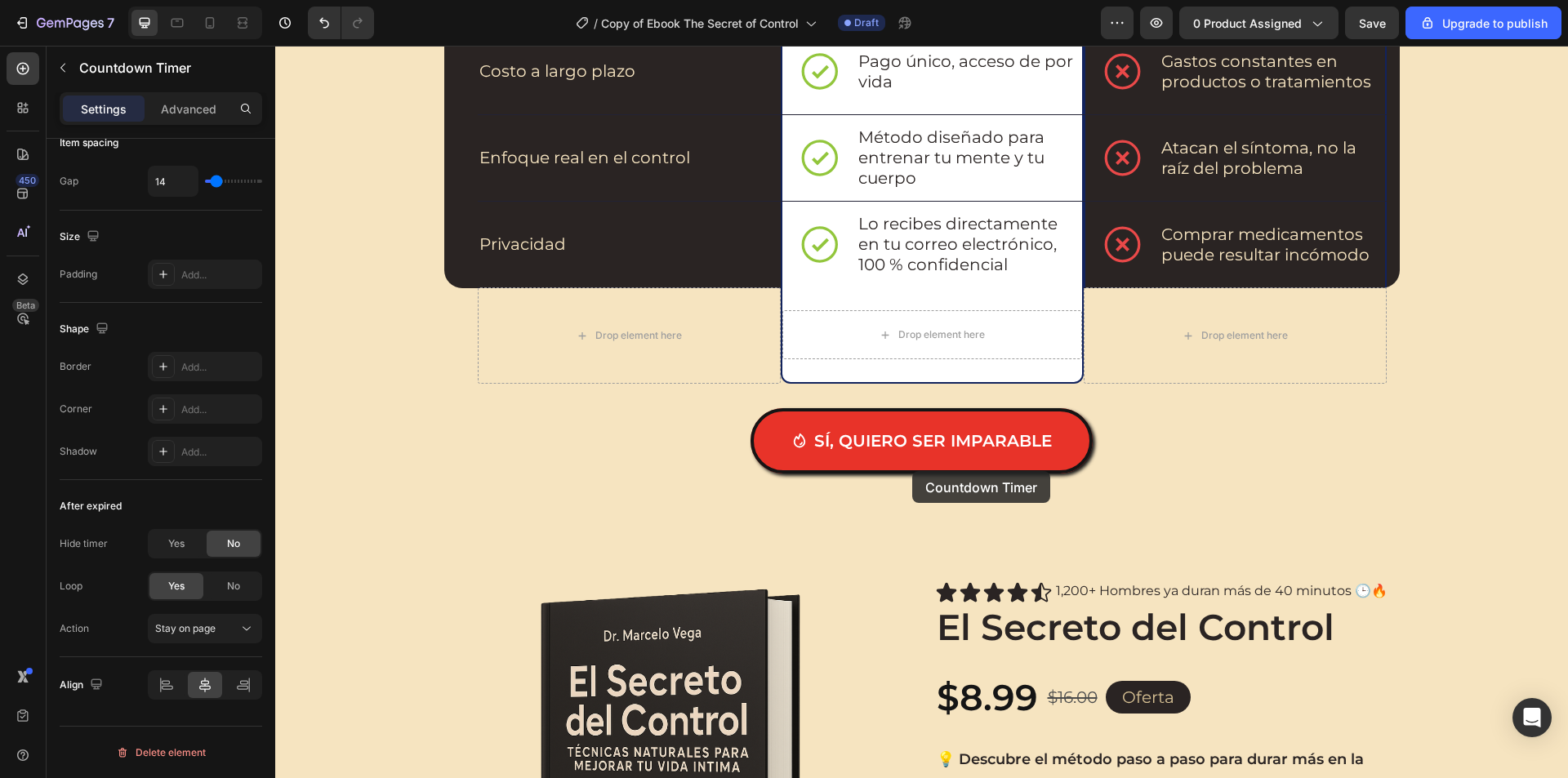
scroll to position [2287, 0]
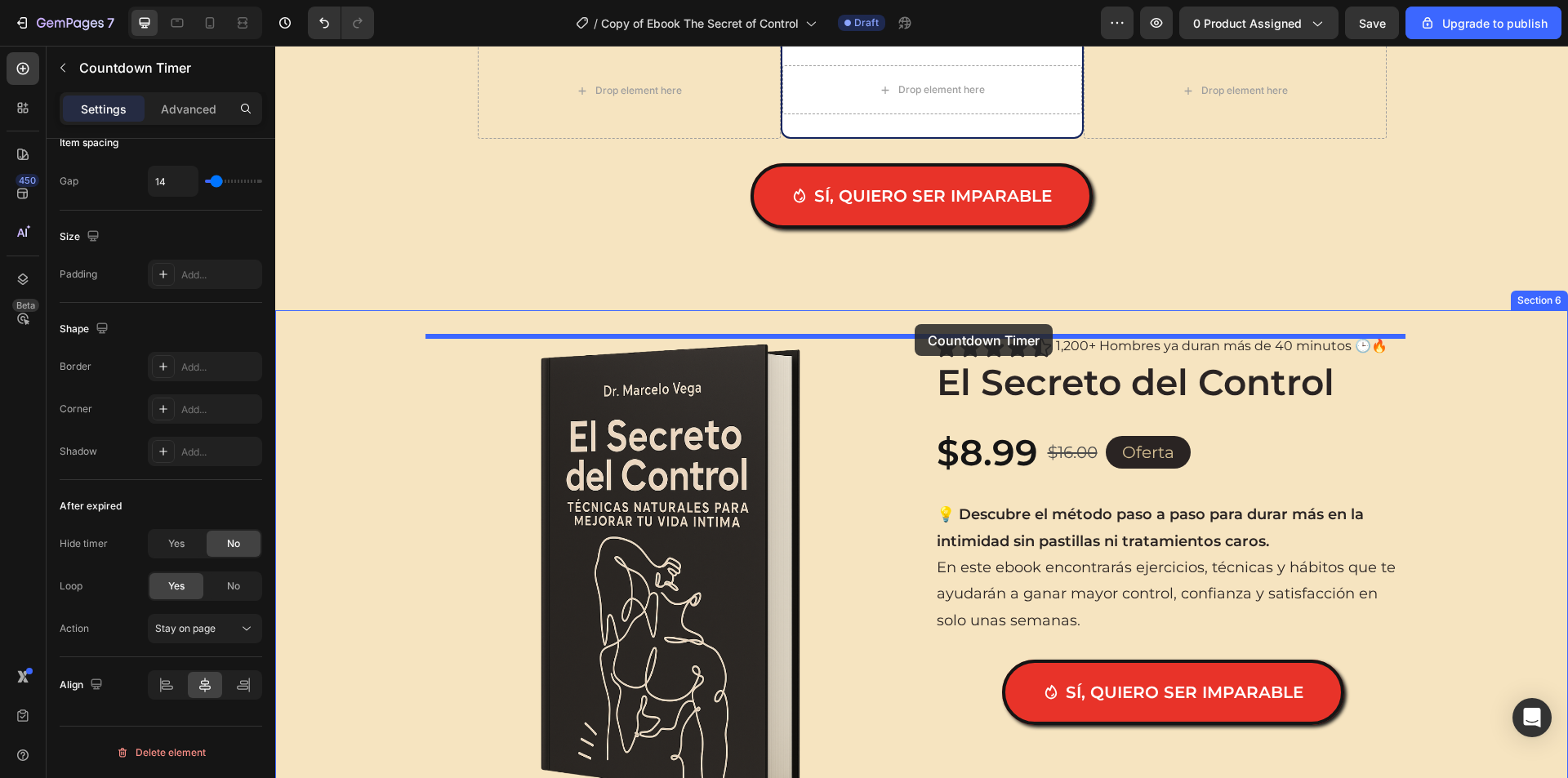
drag, startPoint x: 487, startPoint y: 331, endPoint x: 914, endPoint y: 324, distance: 427.1
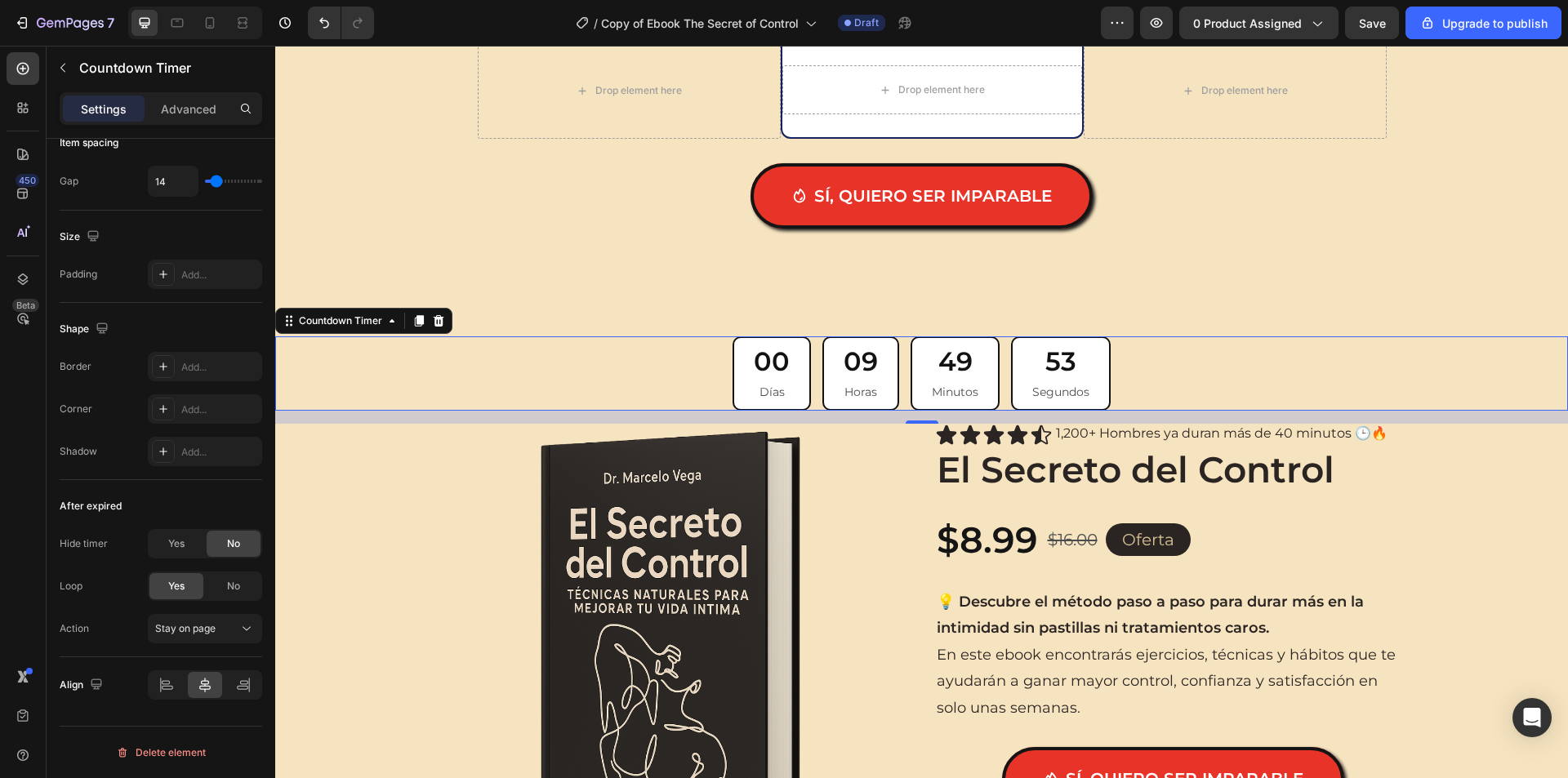
click at [613, 363] on div "00 Días 09 Horas 49 Minutos 53 Segundos" at bounding box center [921, 374] width 1292 height 74
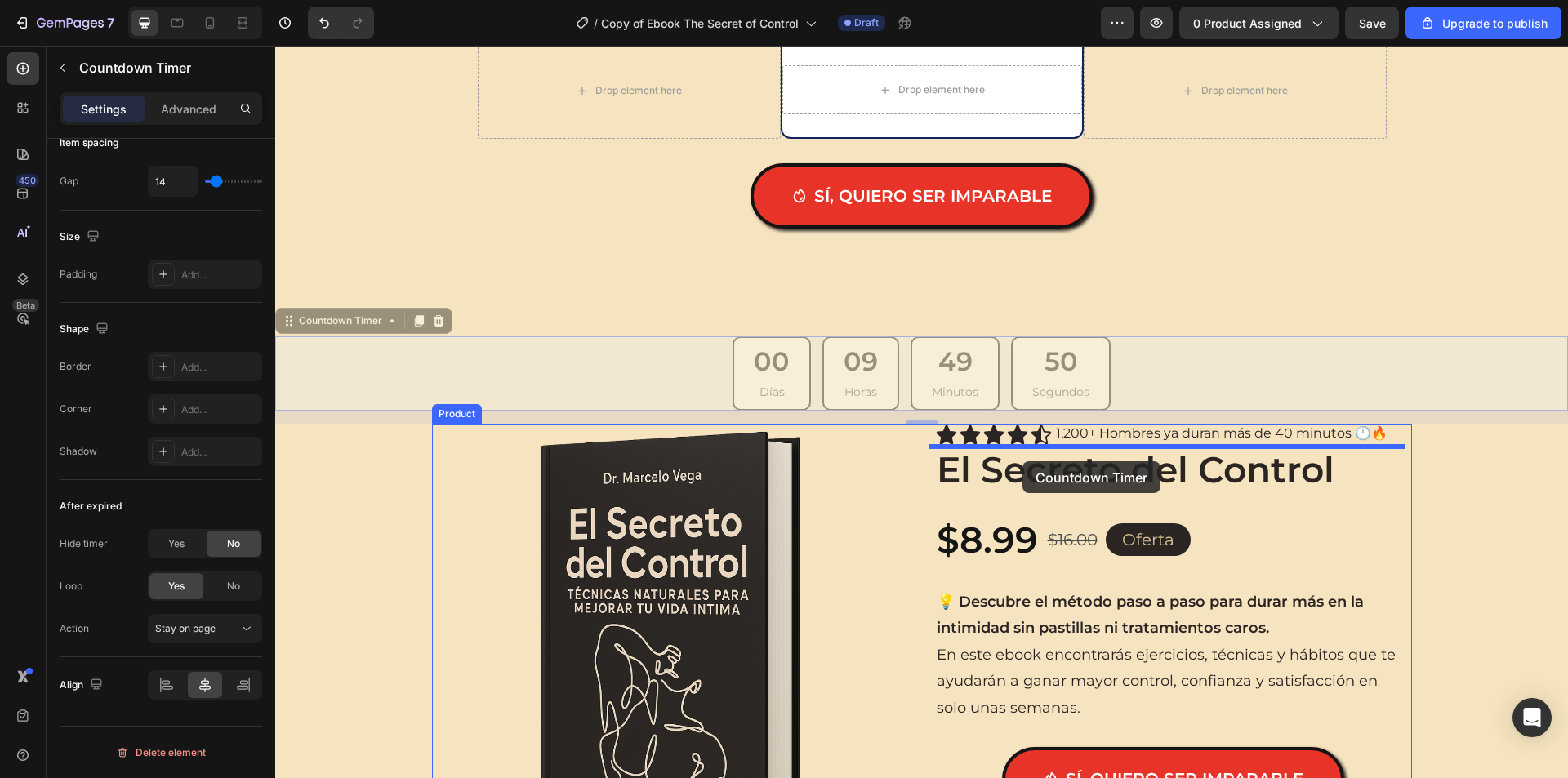
drag, startPoint x: 299, startPoint y: 325, endPoint x: 1023, endPoint y: 461, distance: 736.7
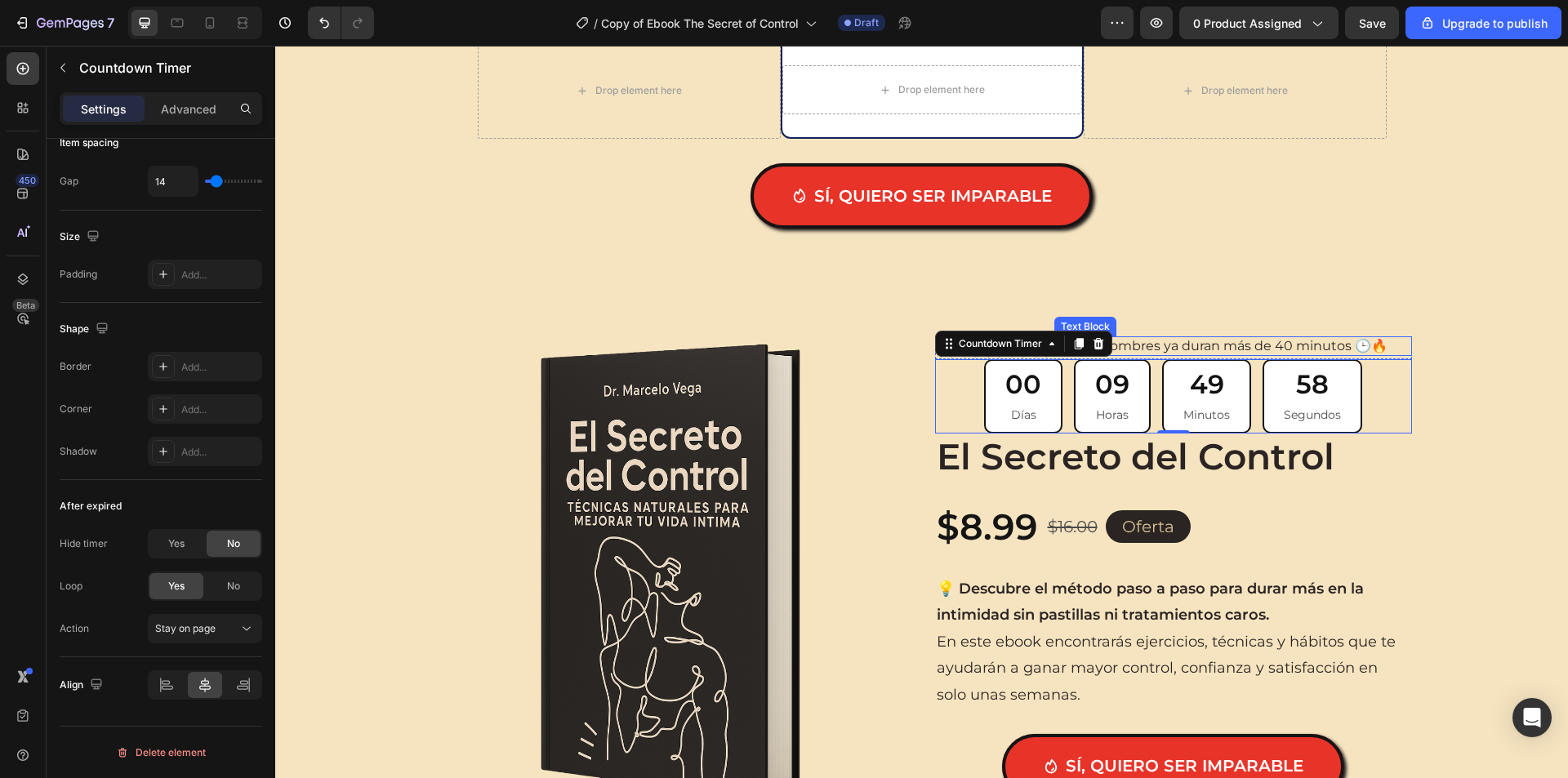
click at [1175, 346] on p "1,200+ Hombres ya duran más de 40 minutos 🕒🔥" at bounding box center [1233, 345] width 355 height 16
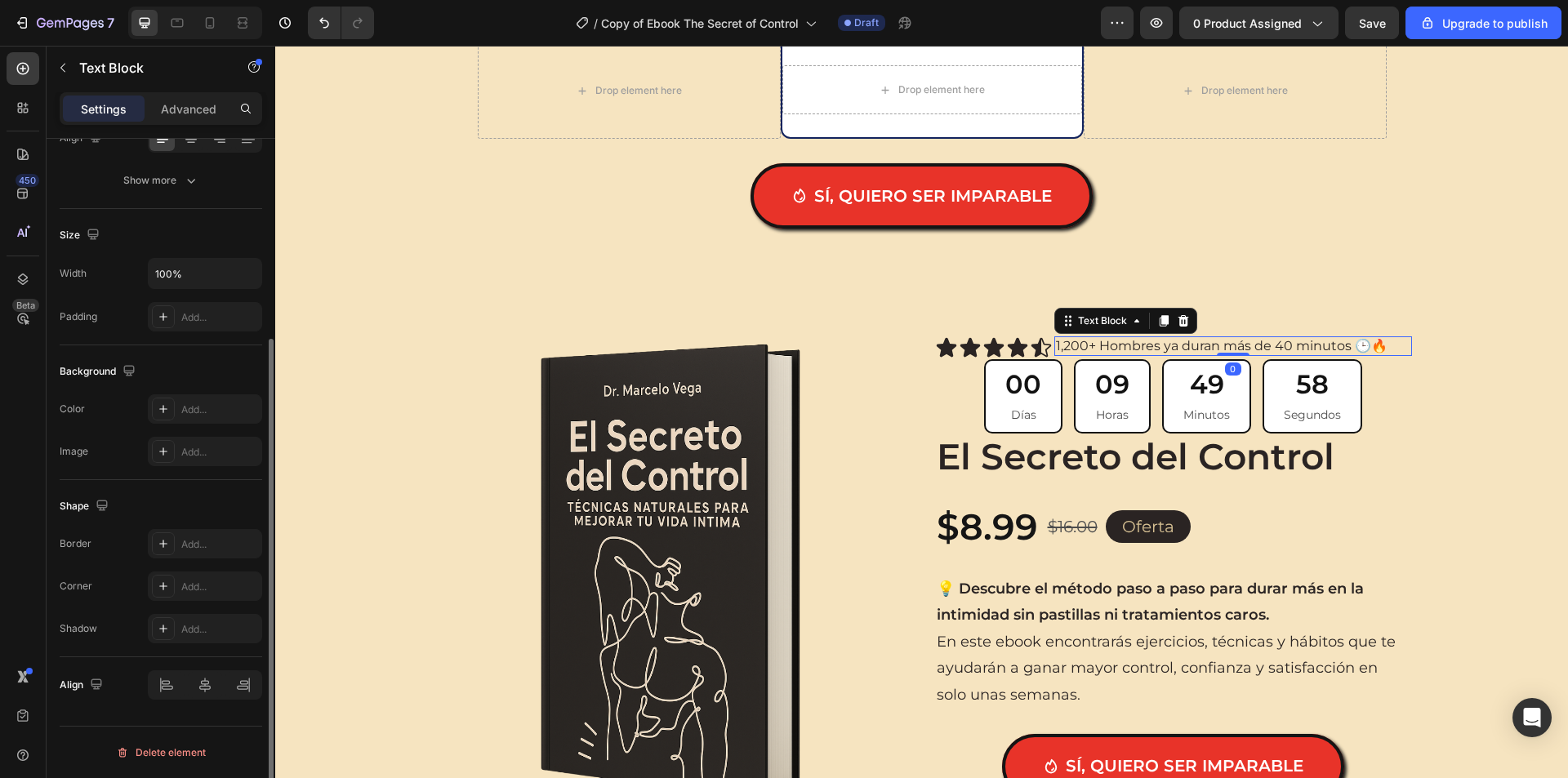
scroll to position [0, 0]
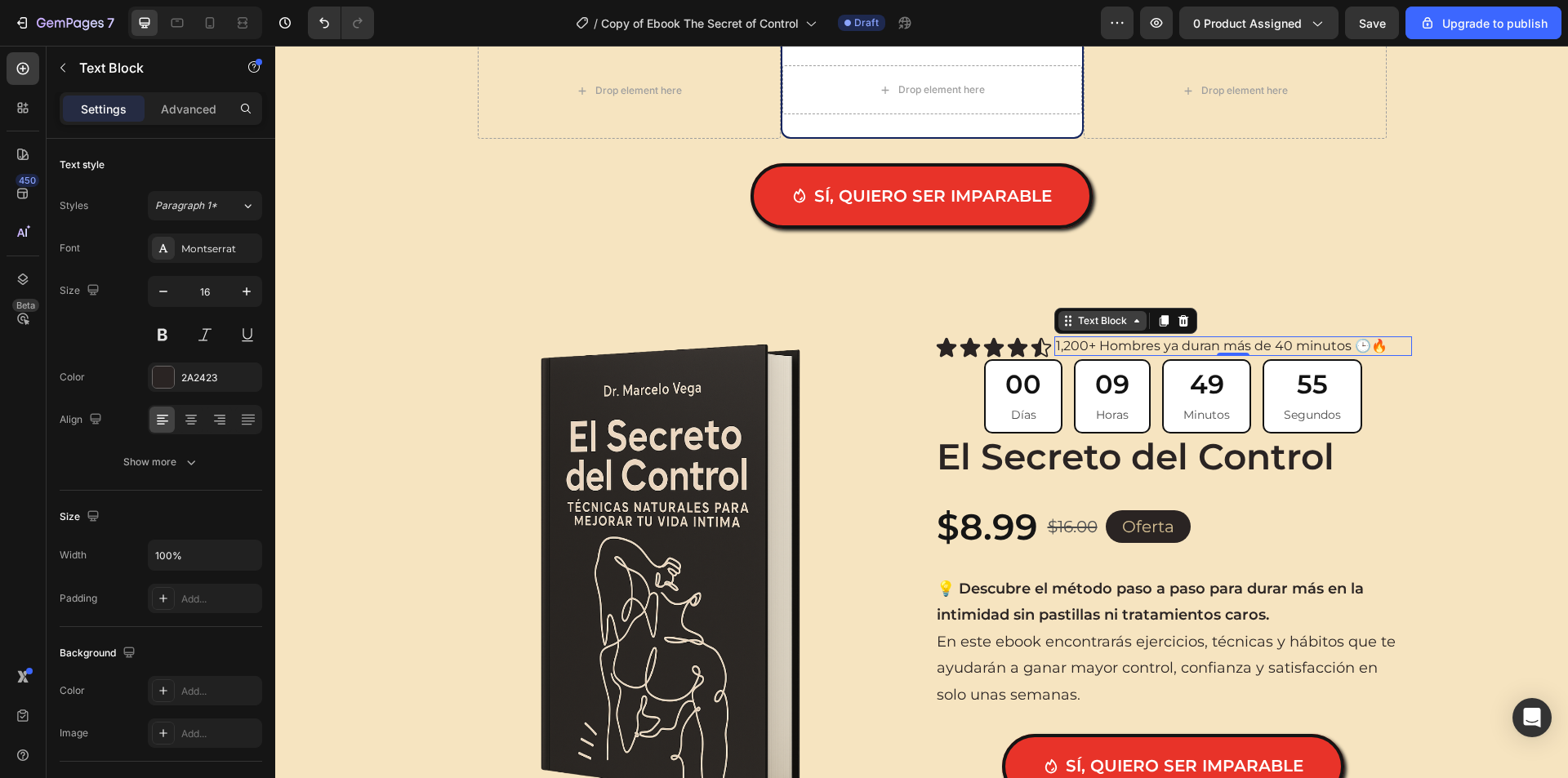
click at [1079, 319] on div "Text Block" at bounding box center [1102, 321] width 56 height 14
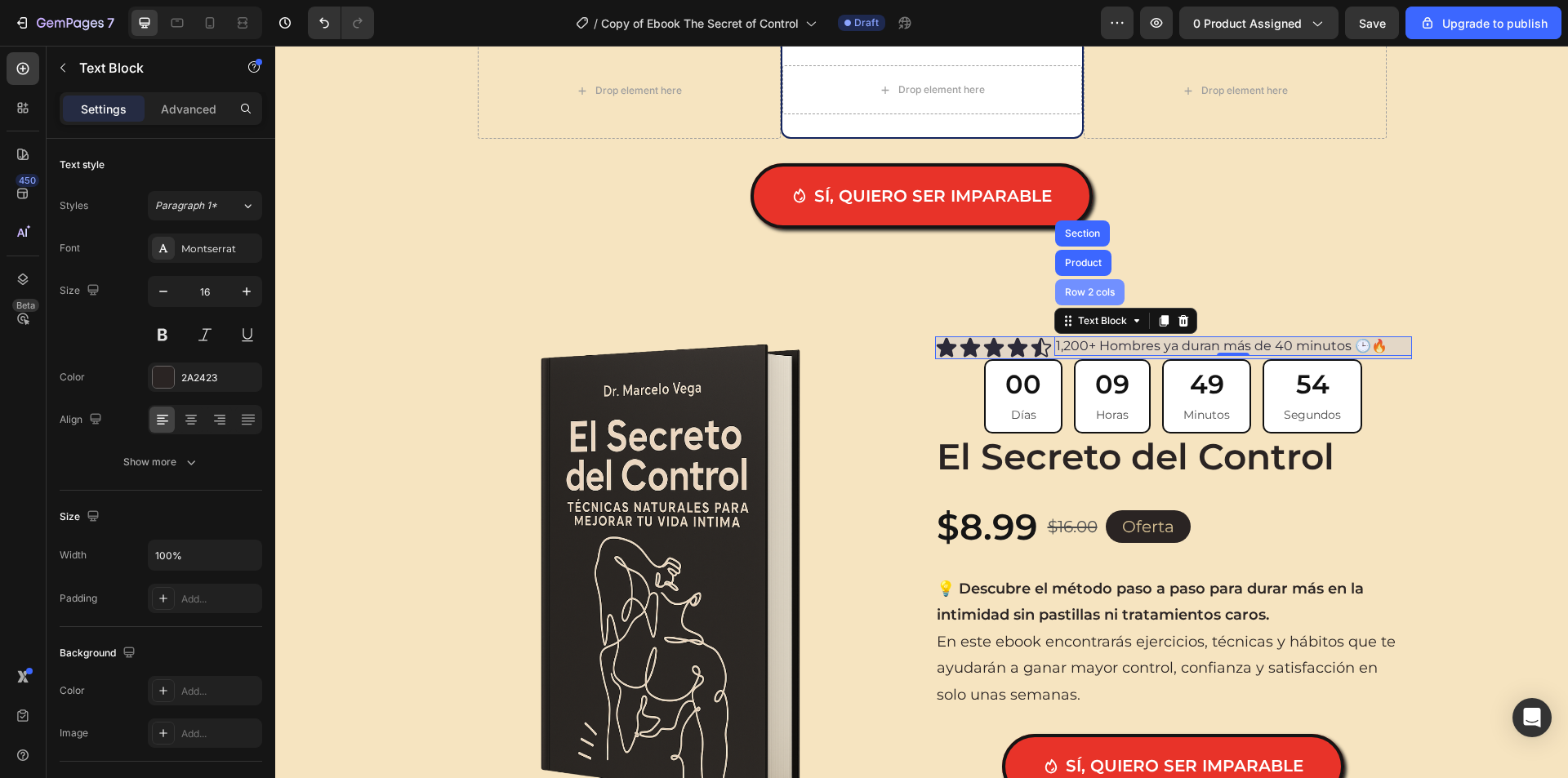
click at [1081, 302] on div "Row 2 cols" at bounding box center [1089, 292] width 69 height 27
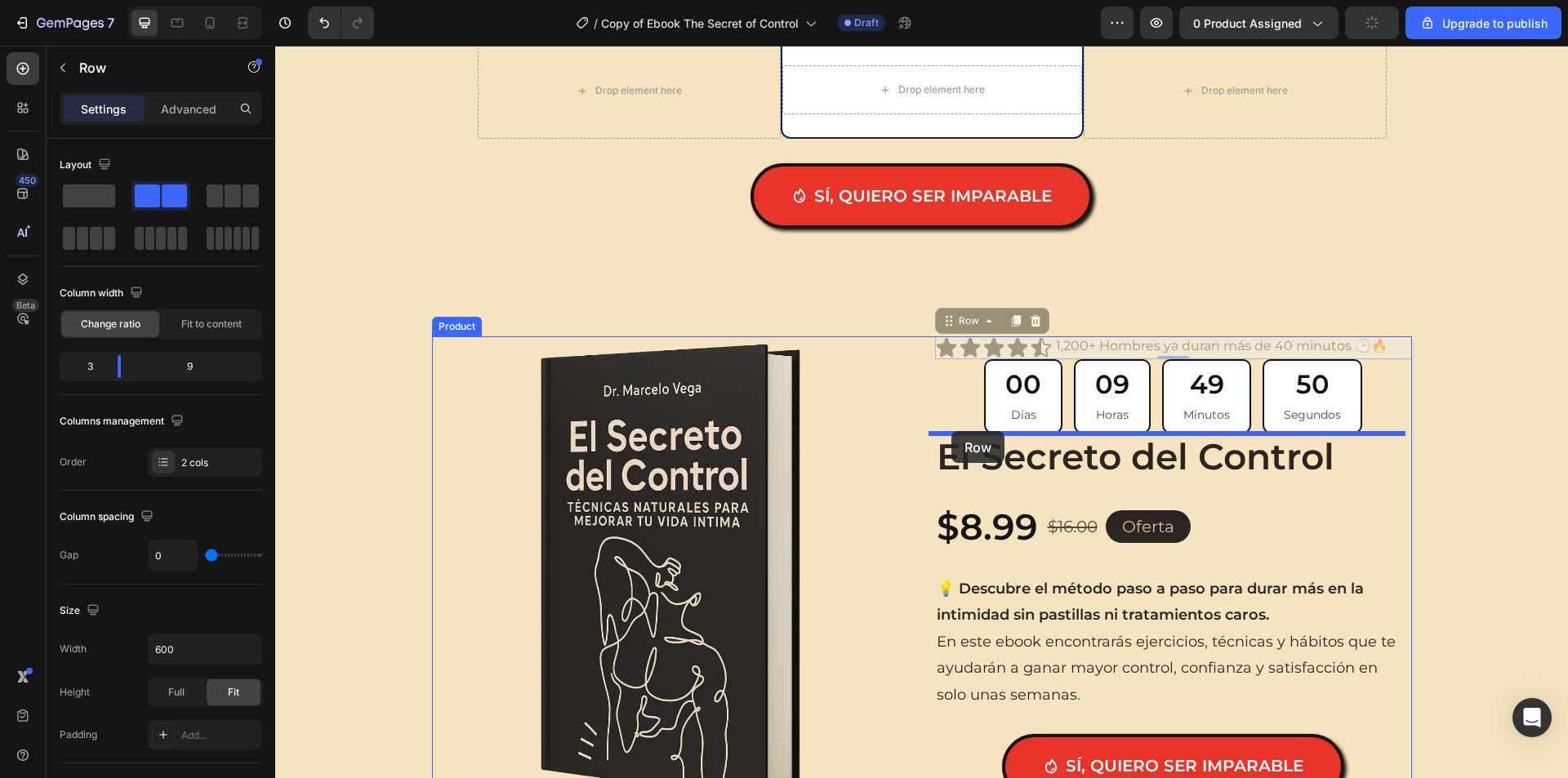
drag, startPoint x: 944, startPoint y: 324, endPoint x: 951, endPoint y: 431, distance: 107.2
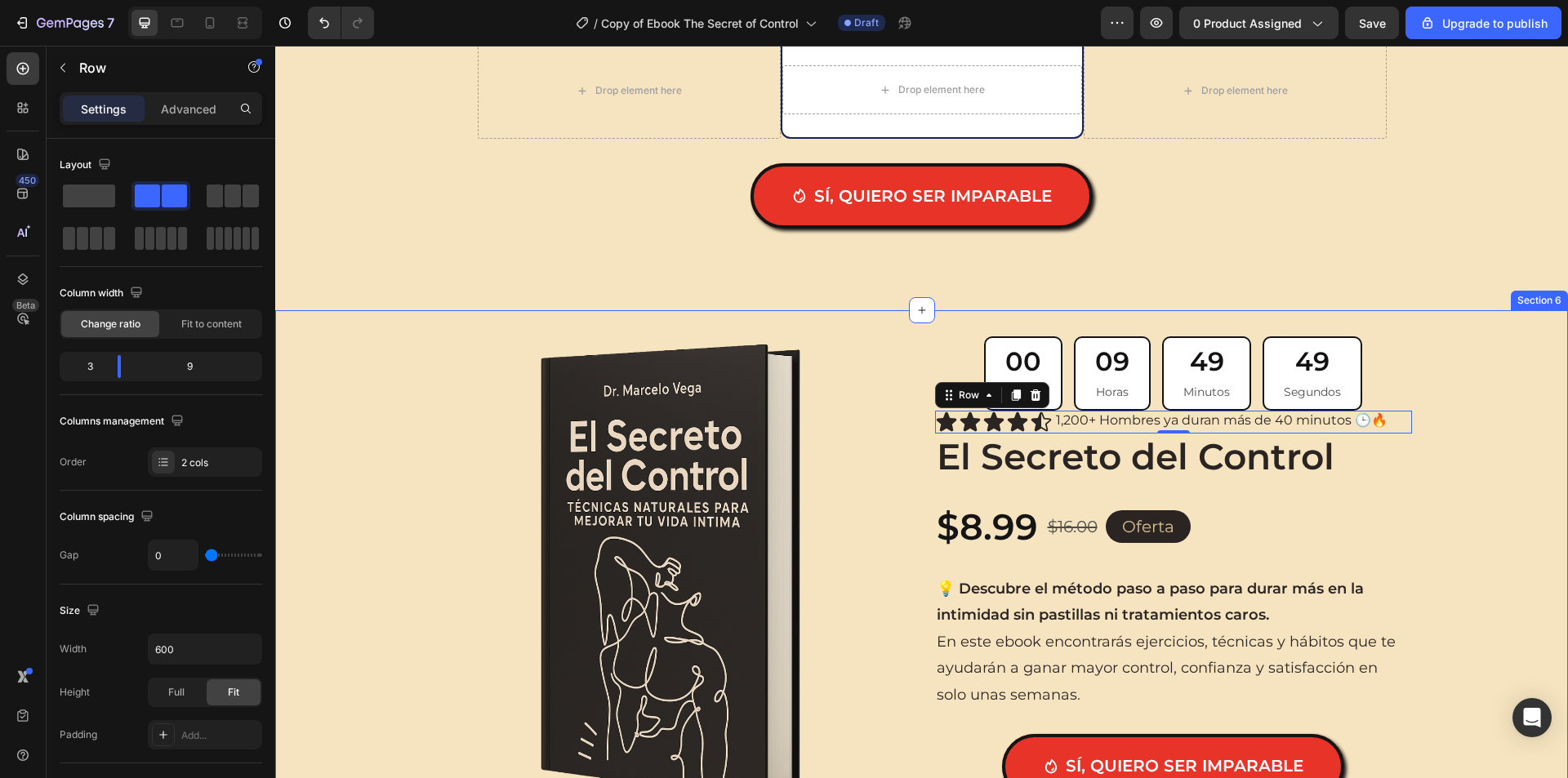
click at [1456, 361] on div "Product Images 00 Días 09 Horas 49 Minutos 49 Segundos Countdown Timer Icon Ico…" at bounding box center [921, 584] width 1292 height 495
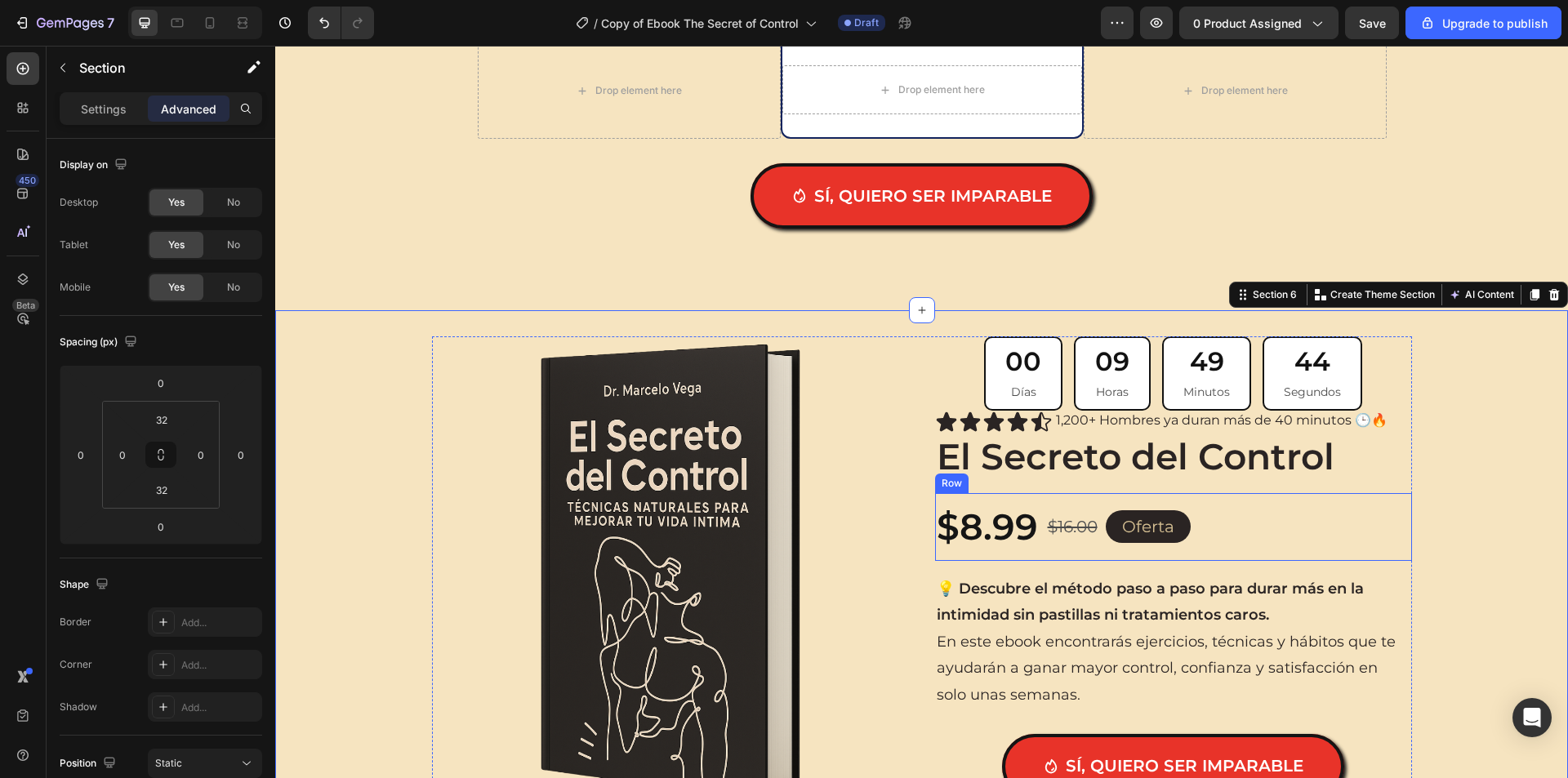
scroll to position [2450, 0]
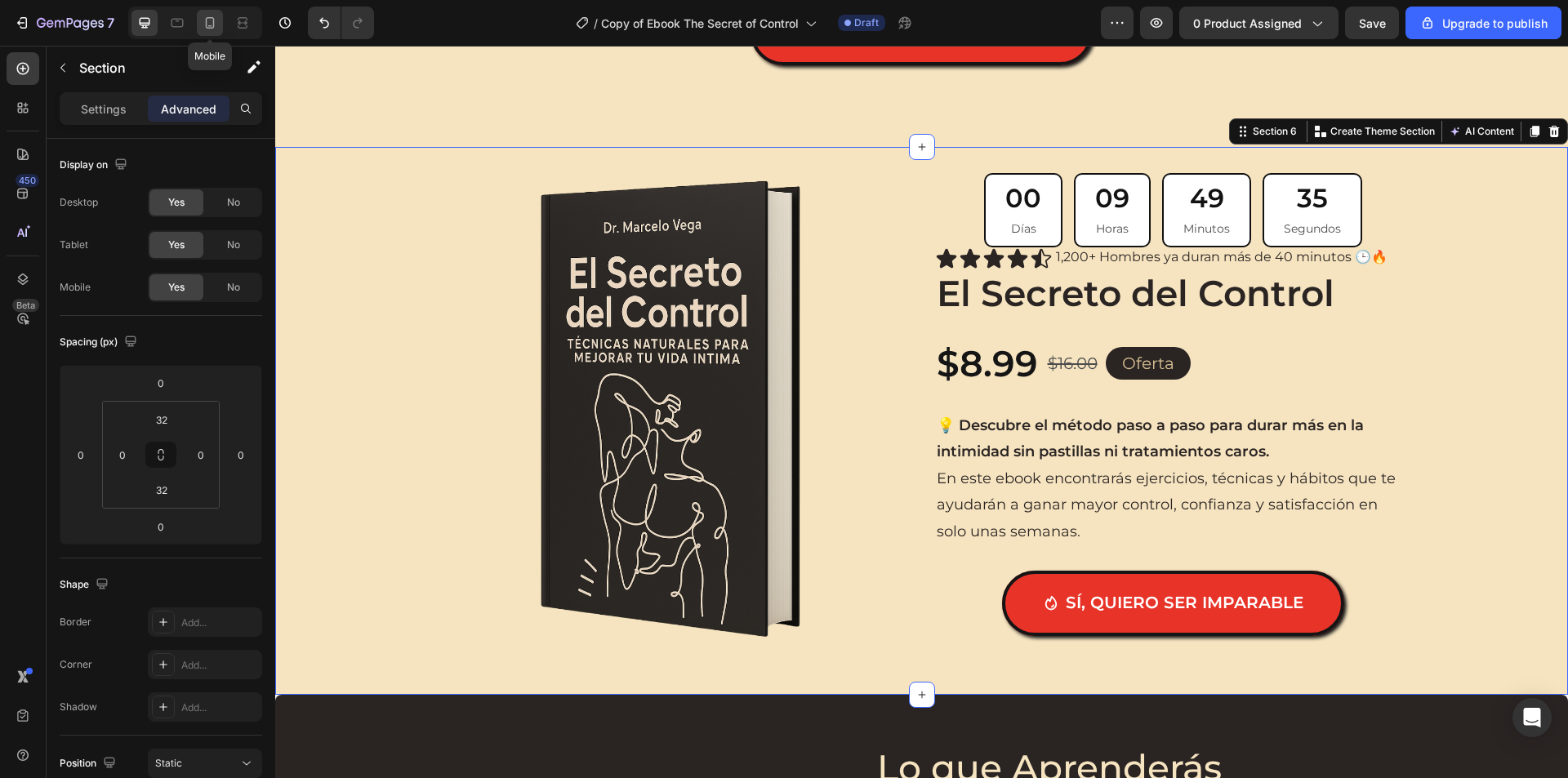
click at [204, 19] on icon at bounding box center [210, 22] width 16 height 16
type input "20"
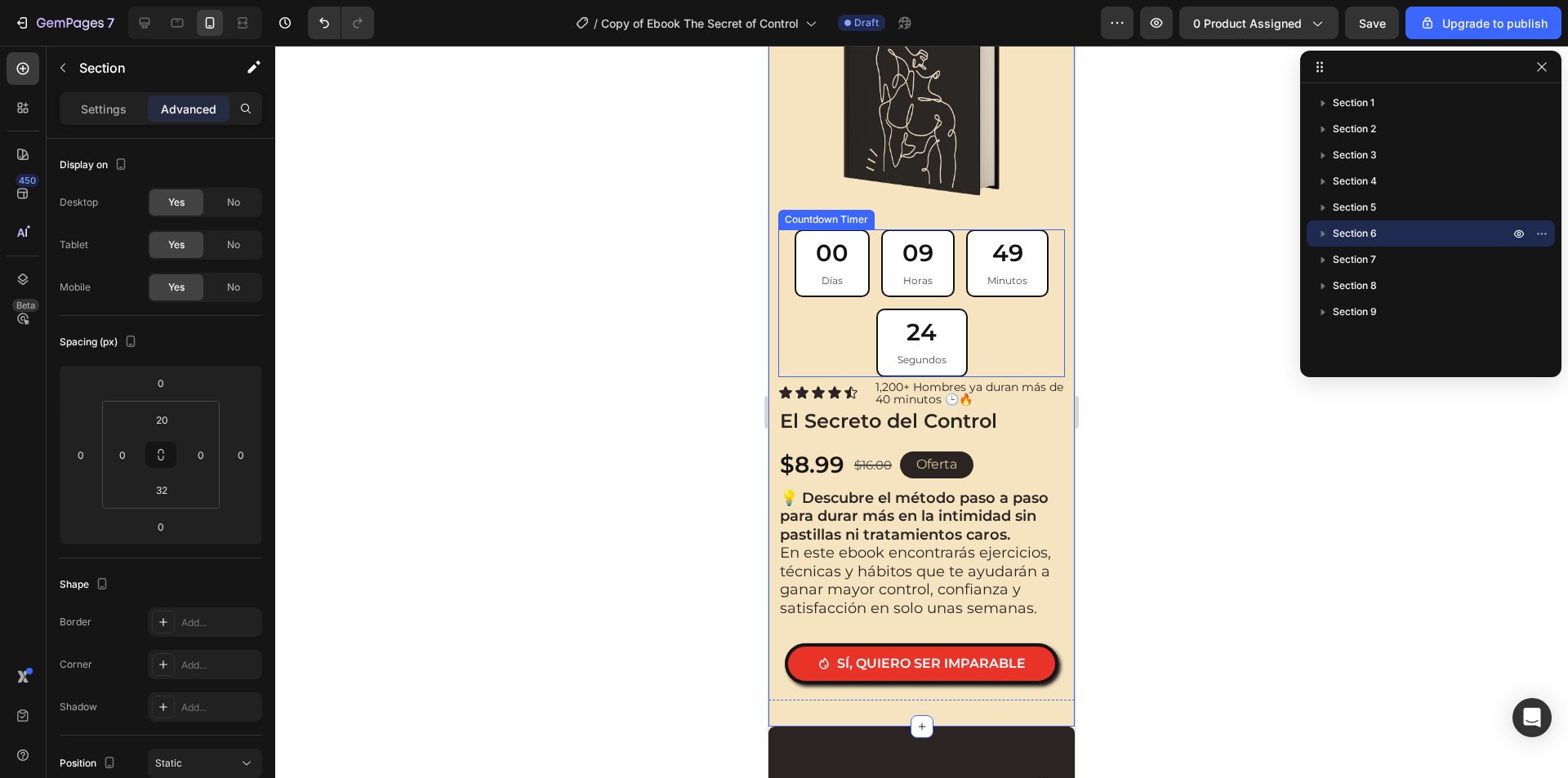
scroll to position [2412, 0]
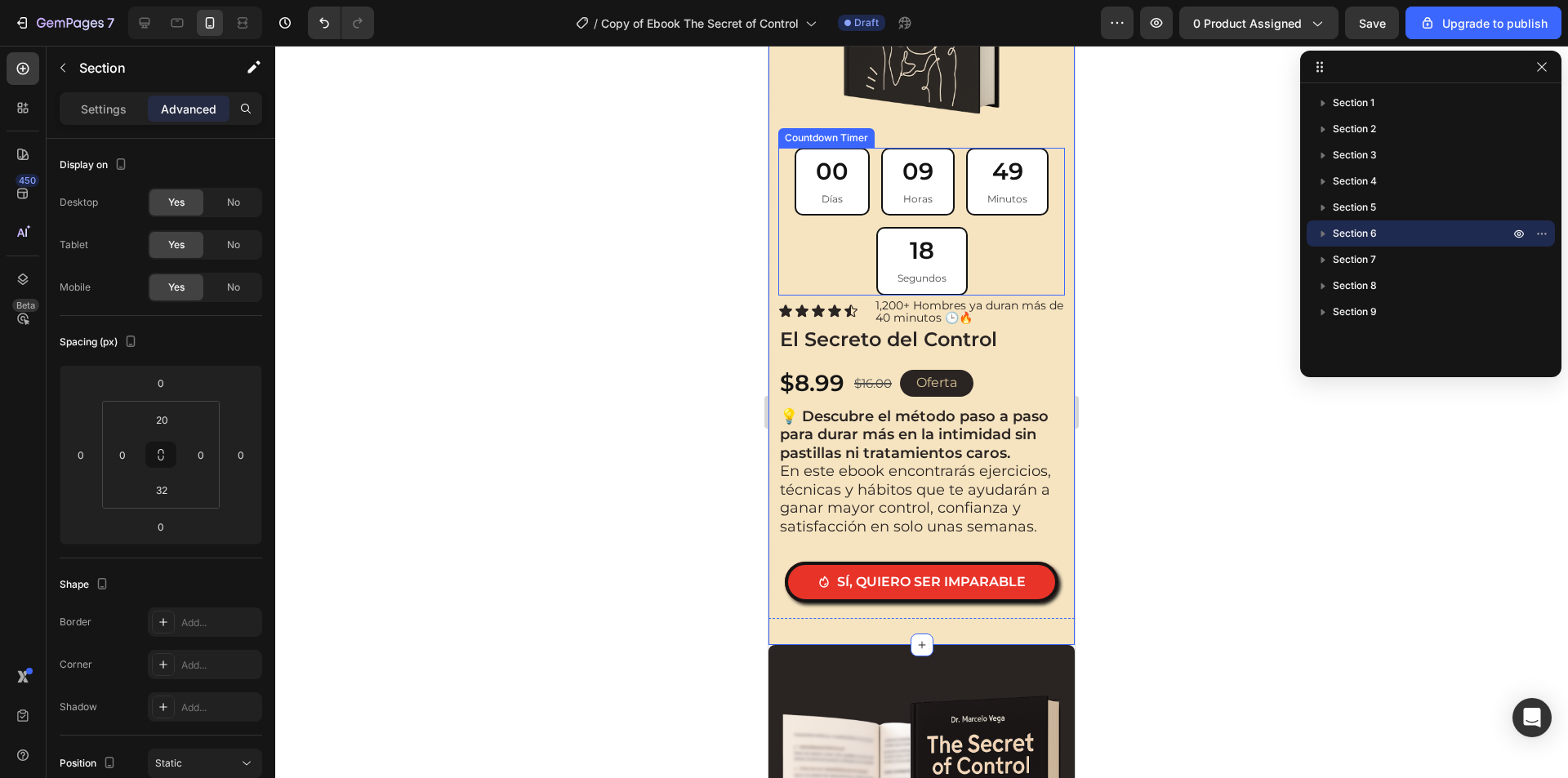
click at [999, 228] on div "00 Días 09 Horas 49 Minutos 18 Segundos" at bounding box center [921, 222] width 286 height 148
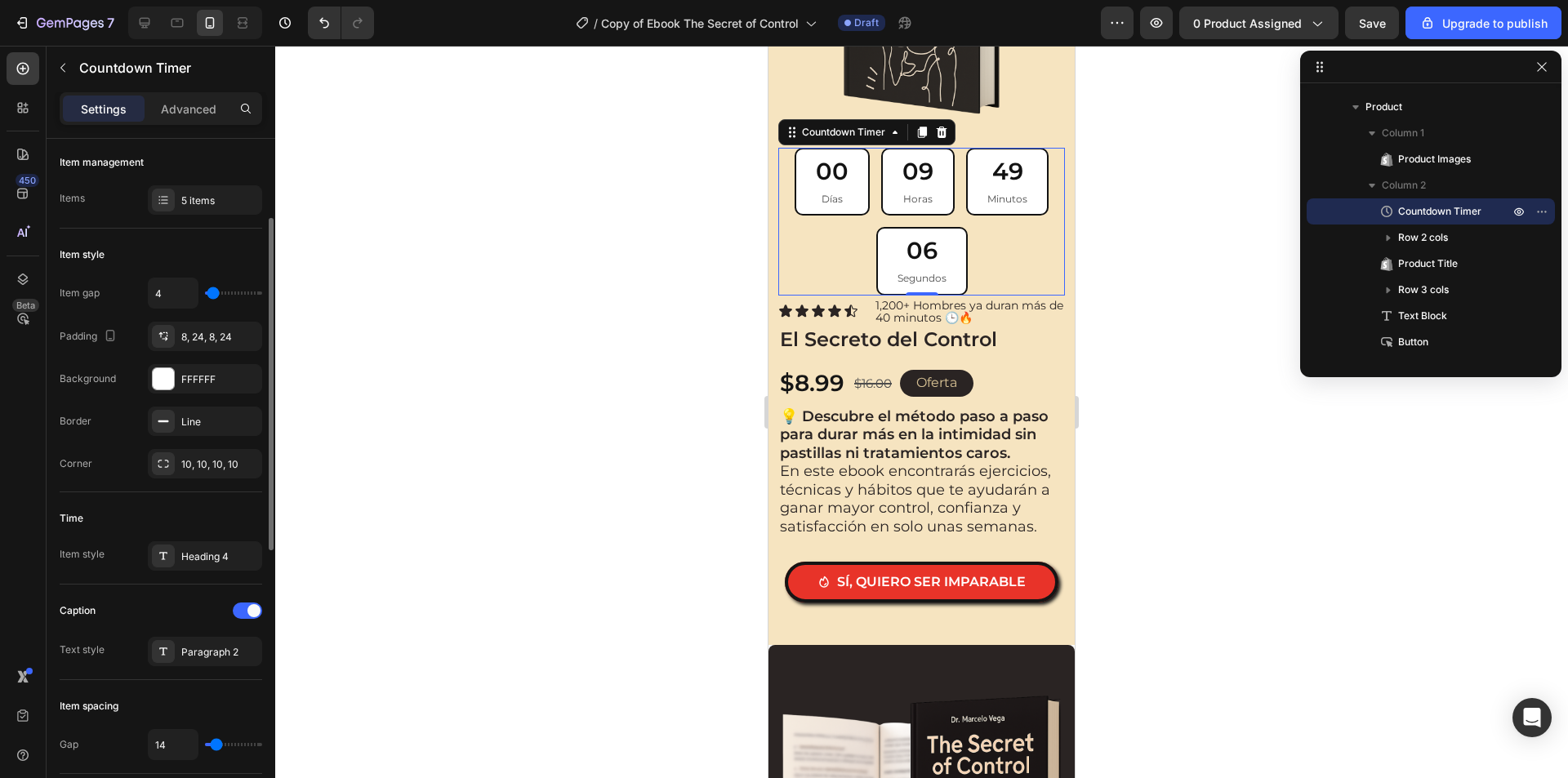
scroll to position [0, 0]
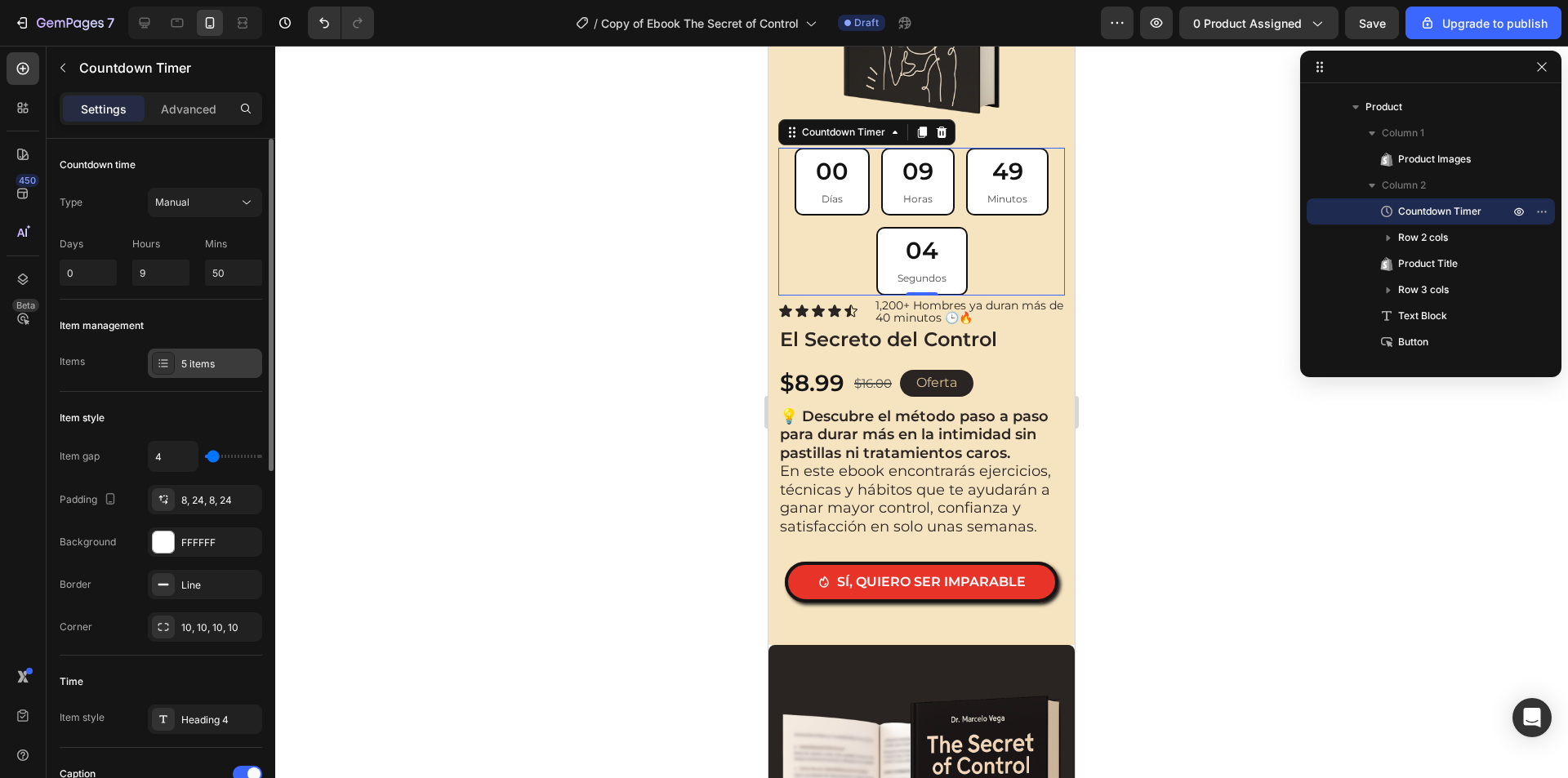
click at [199, 368] on div "5 items" at bounding box center [219, 363] width 77 height 14
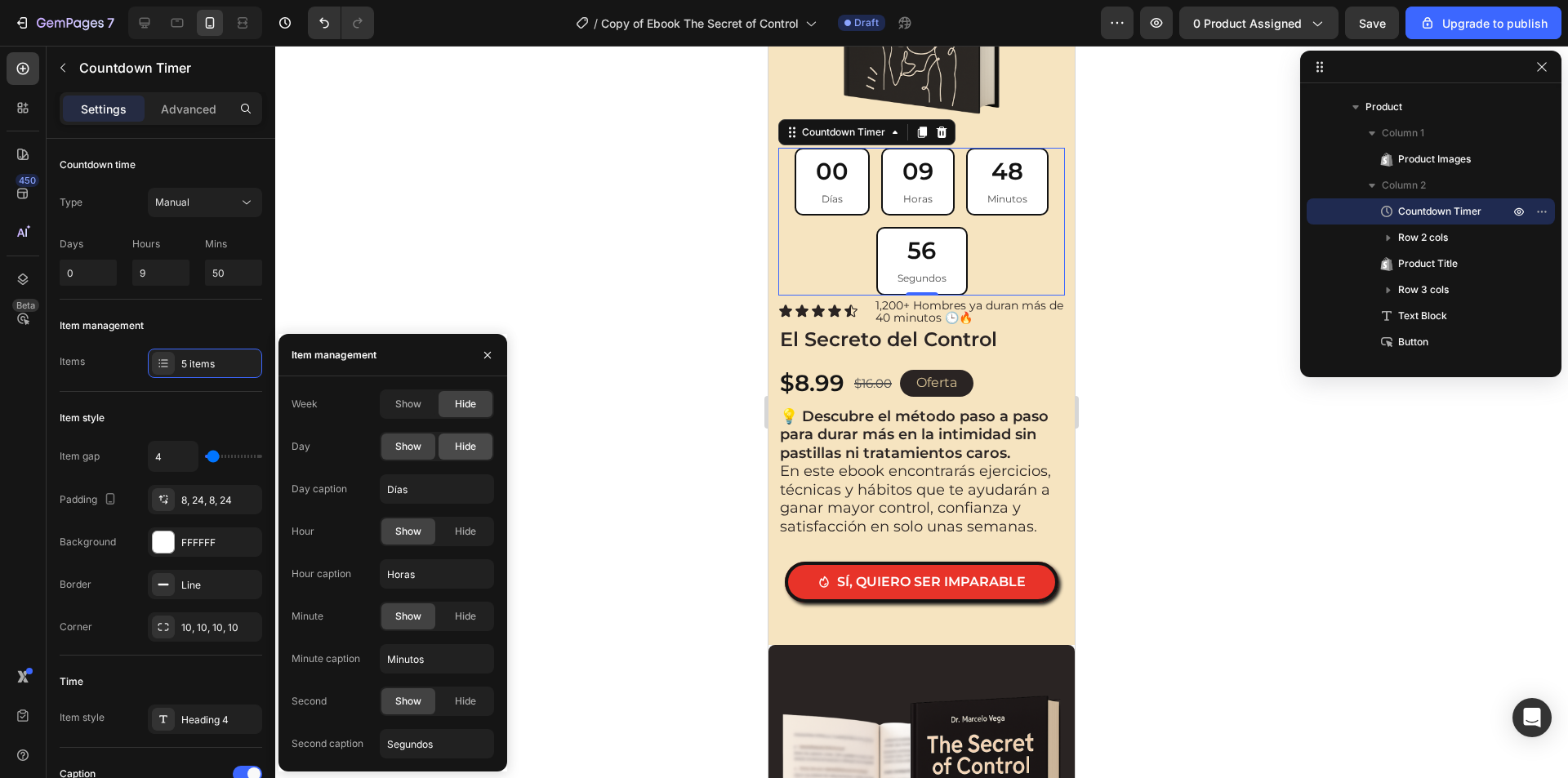
click at [456, 449] on span "Hide" at bounding box center [465, 446] width 21 height 14
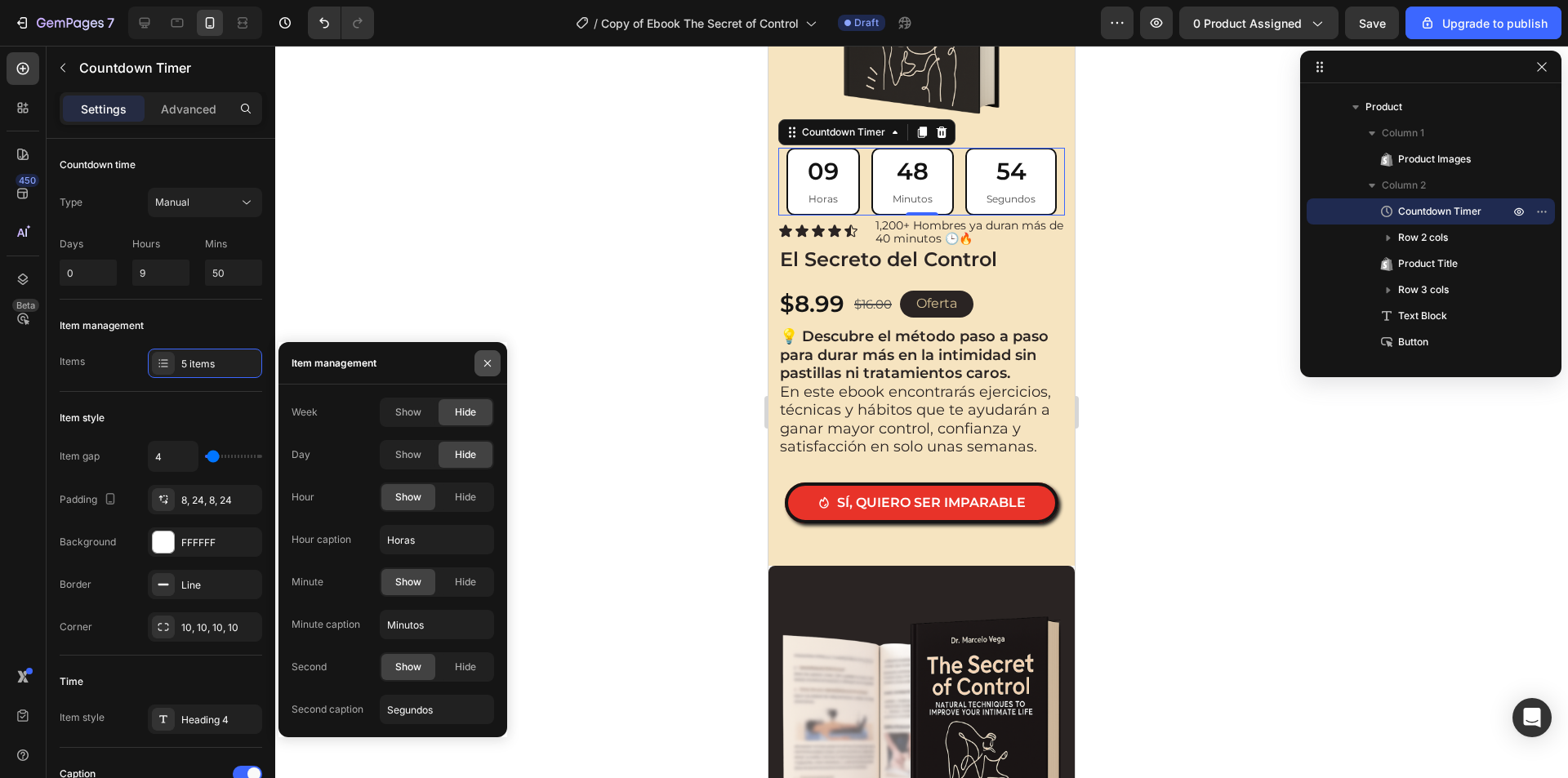
click at [491, 365] on icon "button" at bounding box center [488, 363] width 13 height 13
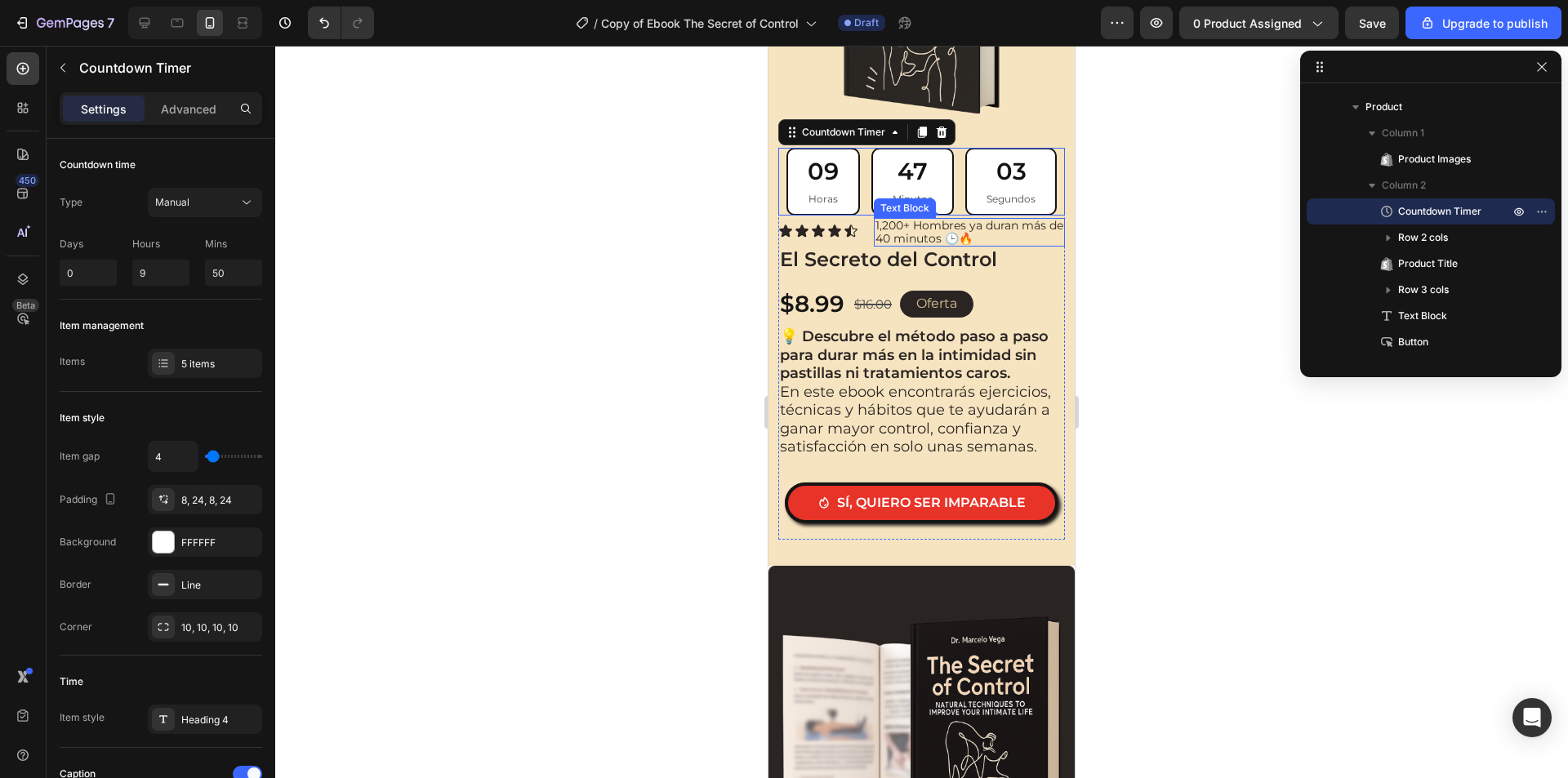
click at [1171, 232] on div at bounding box center [921, 412] width 1292 height 732
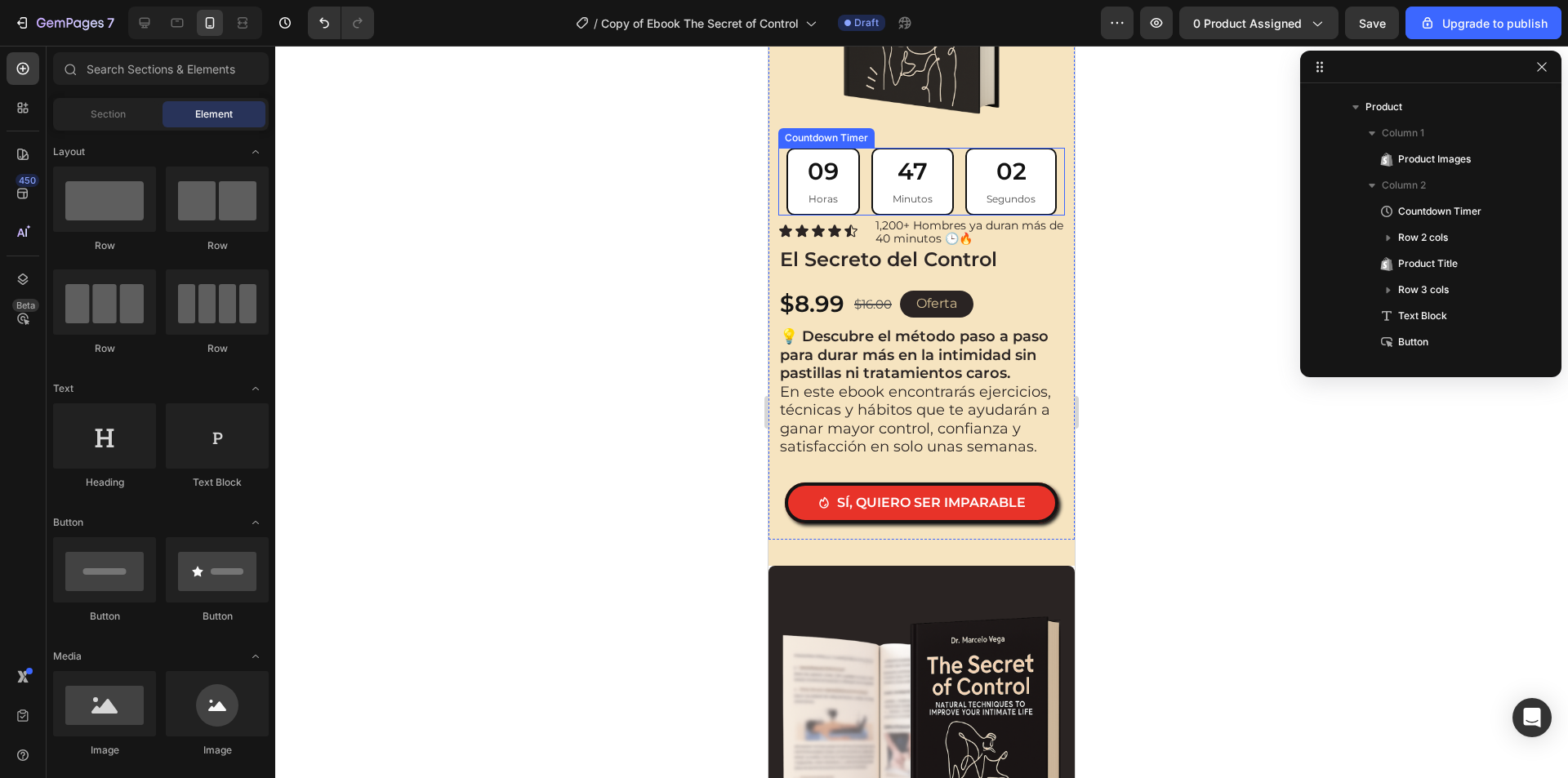
click at [965, 170] on div "02 Segundos" at bounding box center [1010, 181] width 91 height 67
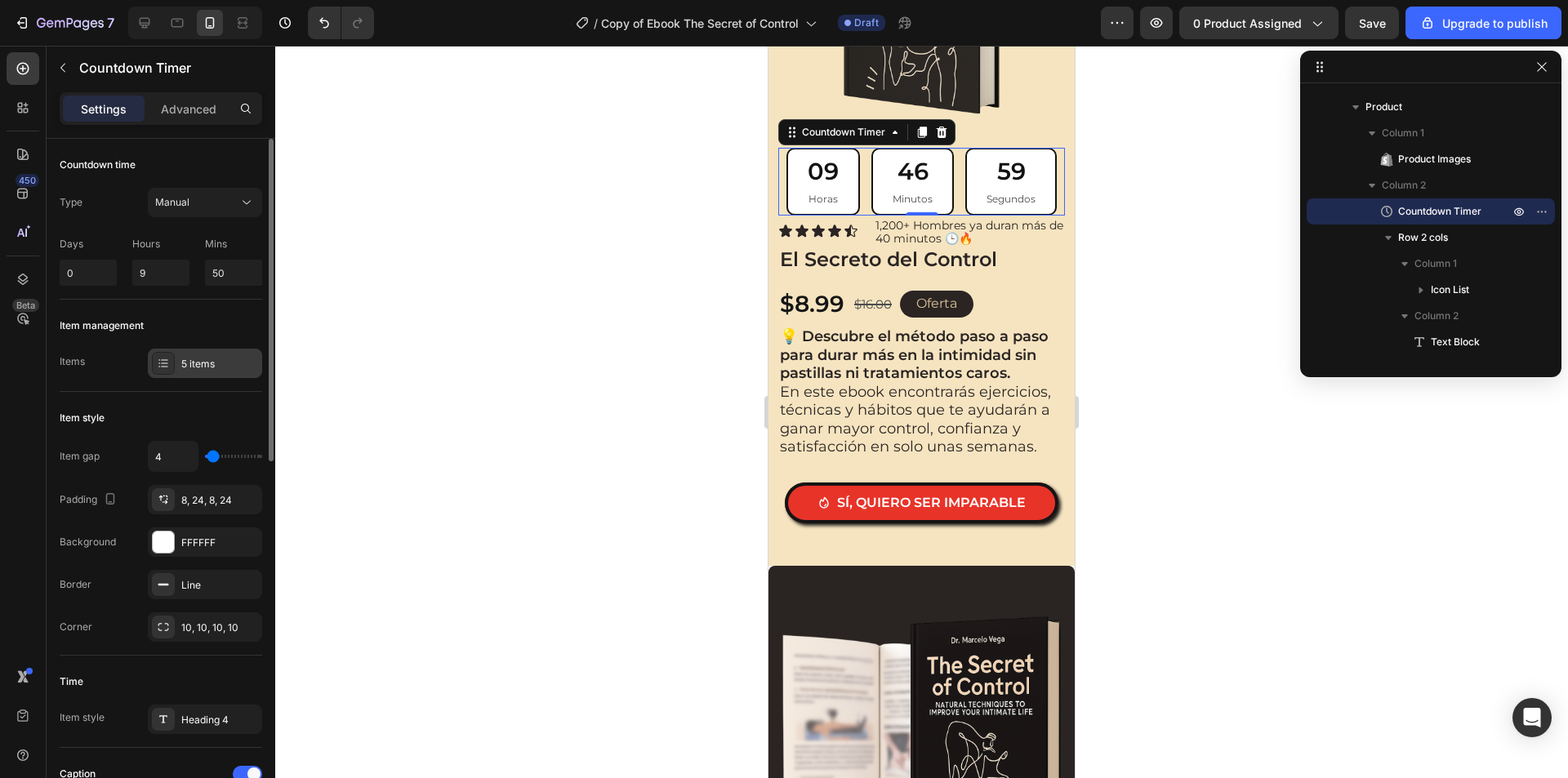
click at [226, 366] on div "5 items" at bounding box center [219, 363] width 77 height 14
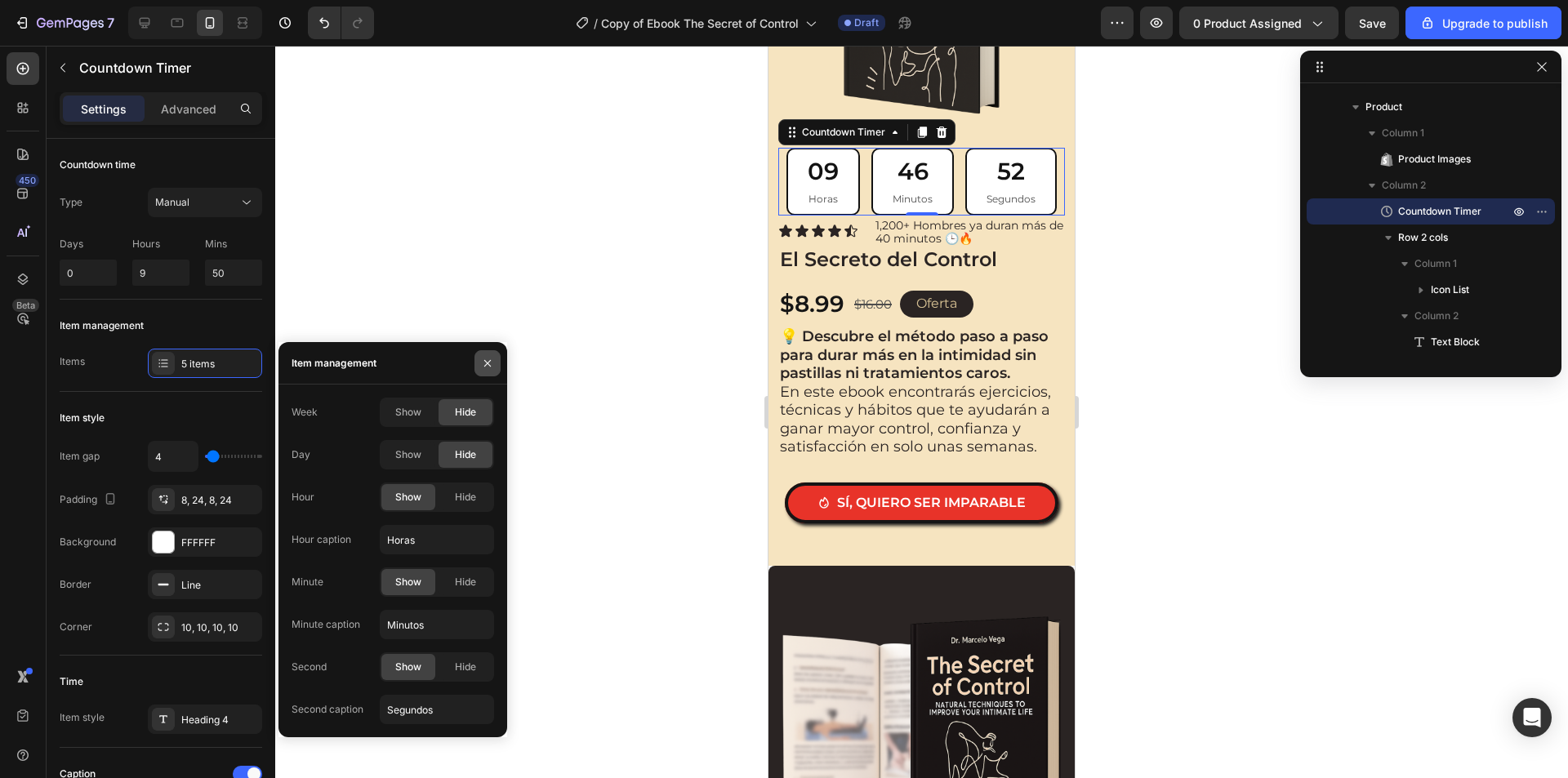
click at [490, 365] on icon "button" at bounding box center [488, 363] width 13 height 13
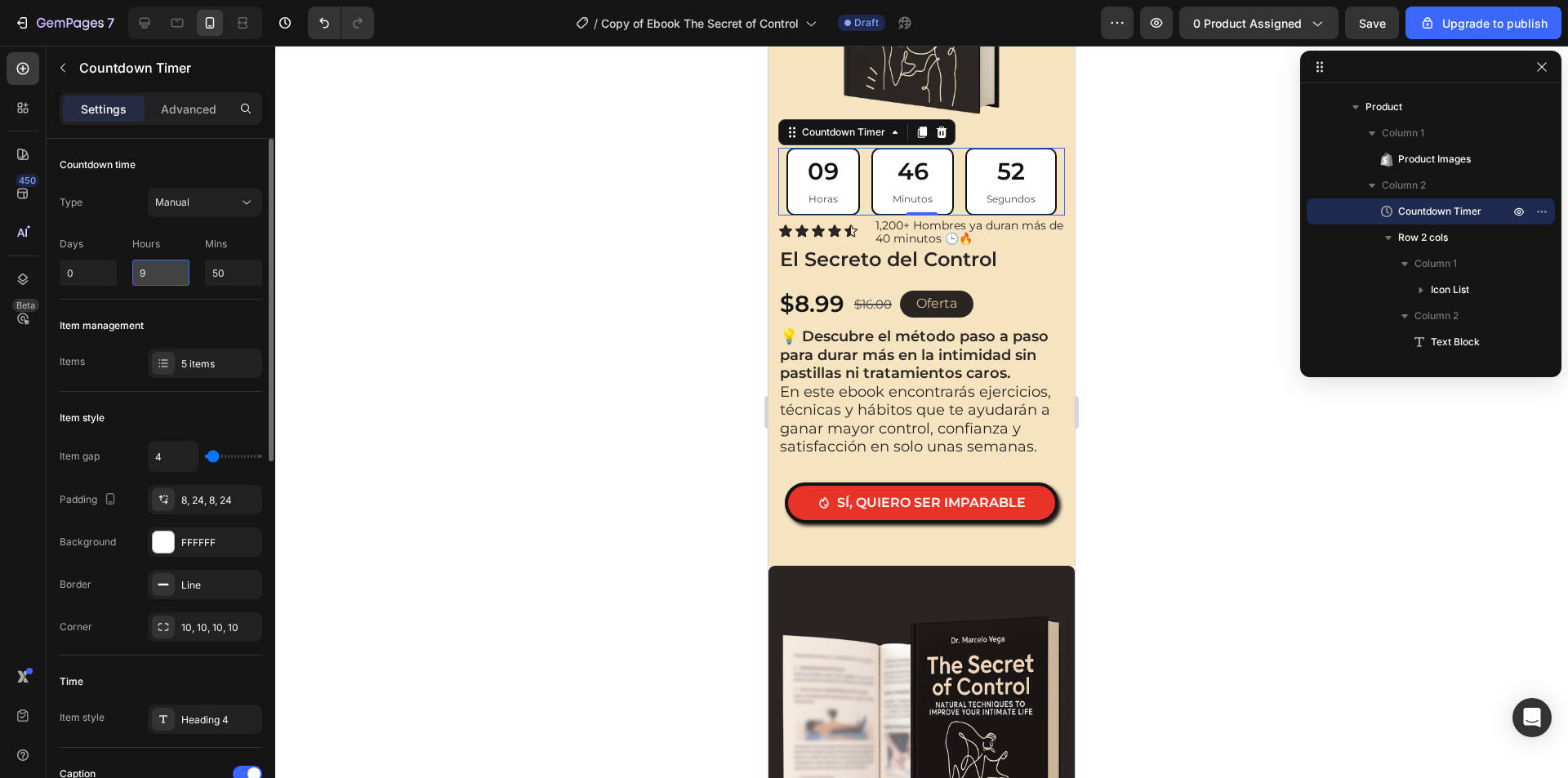
click at [149, 269] on input "9" at bounding box center [160, 273] width 57 height 27
drag, startPoint x: 149, startPoint y: 269, endPoint x: 140, endPoint y: 268, distance: 9.1
click at [140, 268] on input "9" at bounding box center [160, 273] width 57 height 27
type input "19"
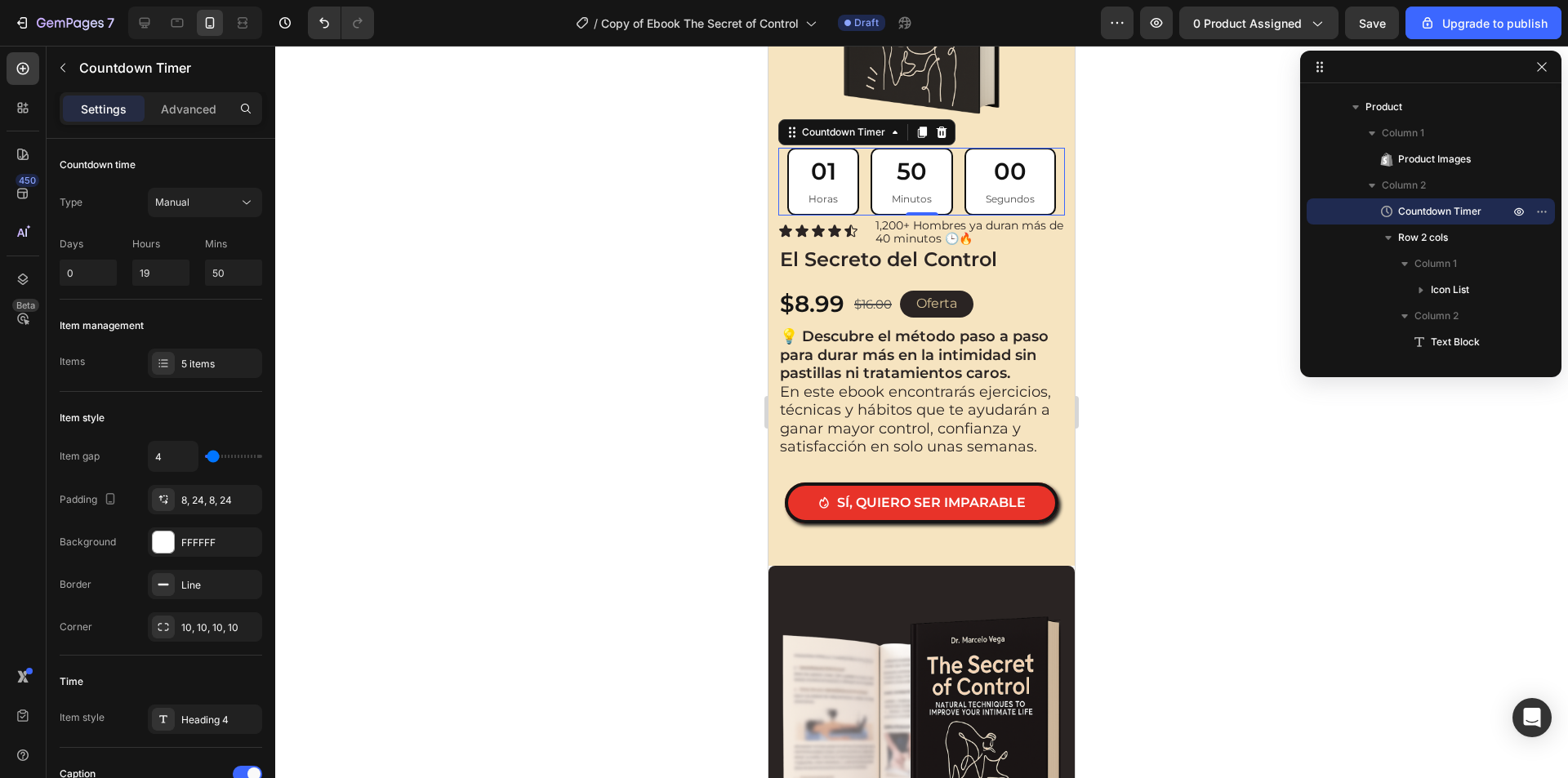
click at [435, 272] on div at bounding box center [921, 412] width 1292 height 732
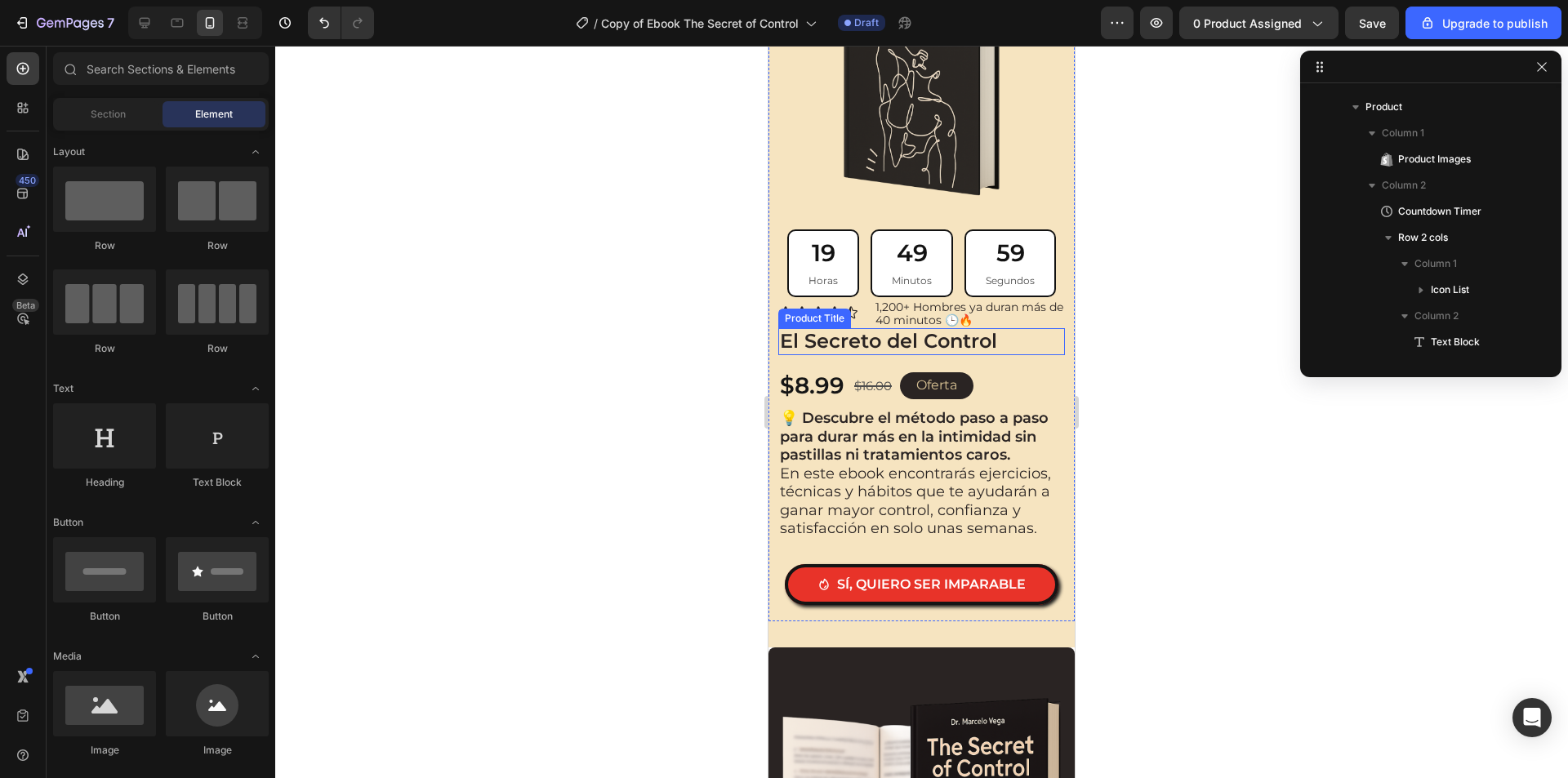
scroll to position [2167, 0]
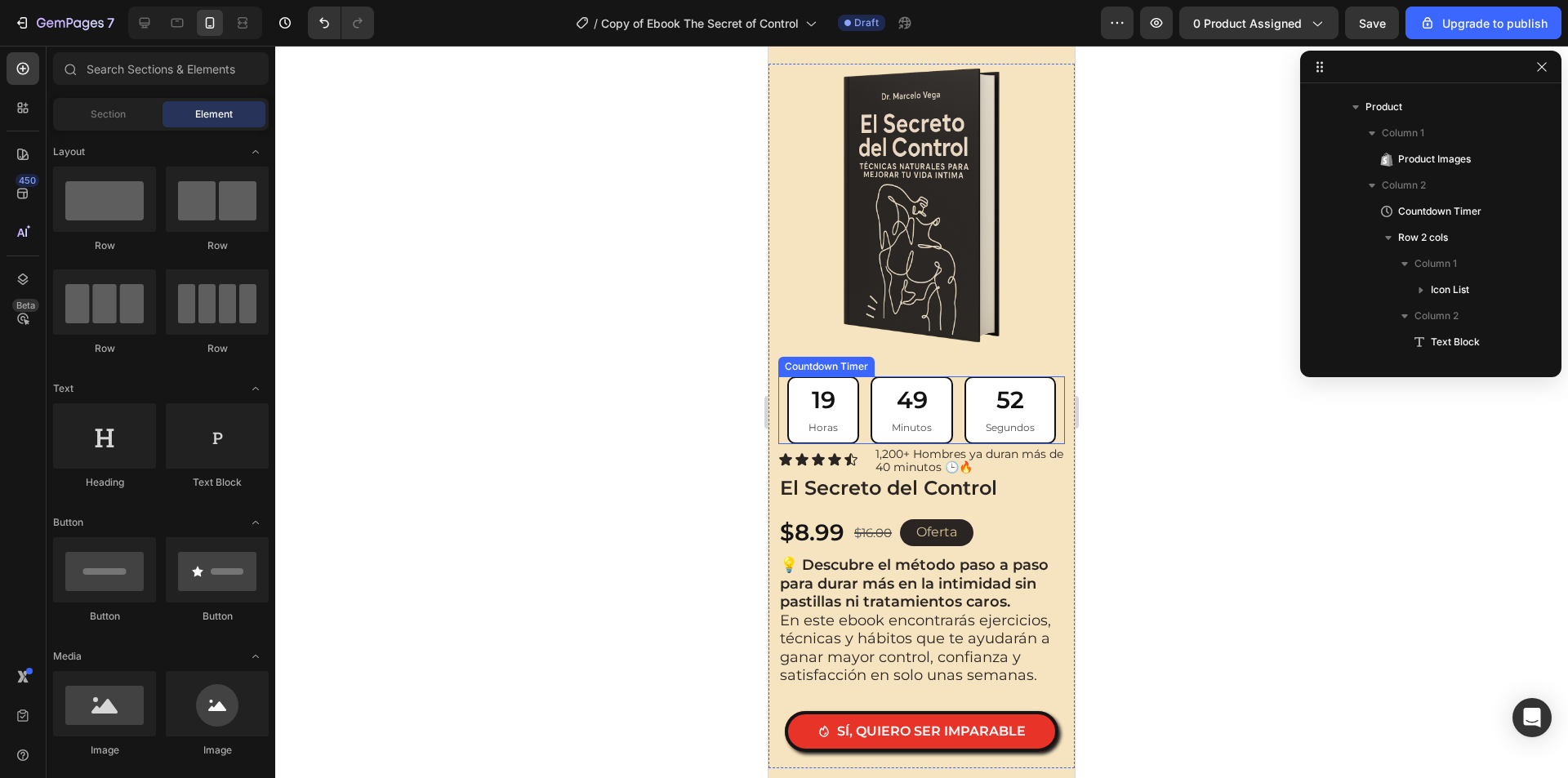
click at [858, 442] on div "19 Horas 49 Minutos 52 Segundos" at bounding box center [921, 410] width 268 height 67
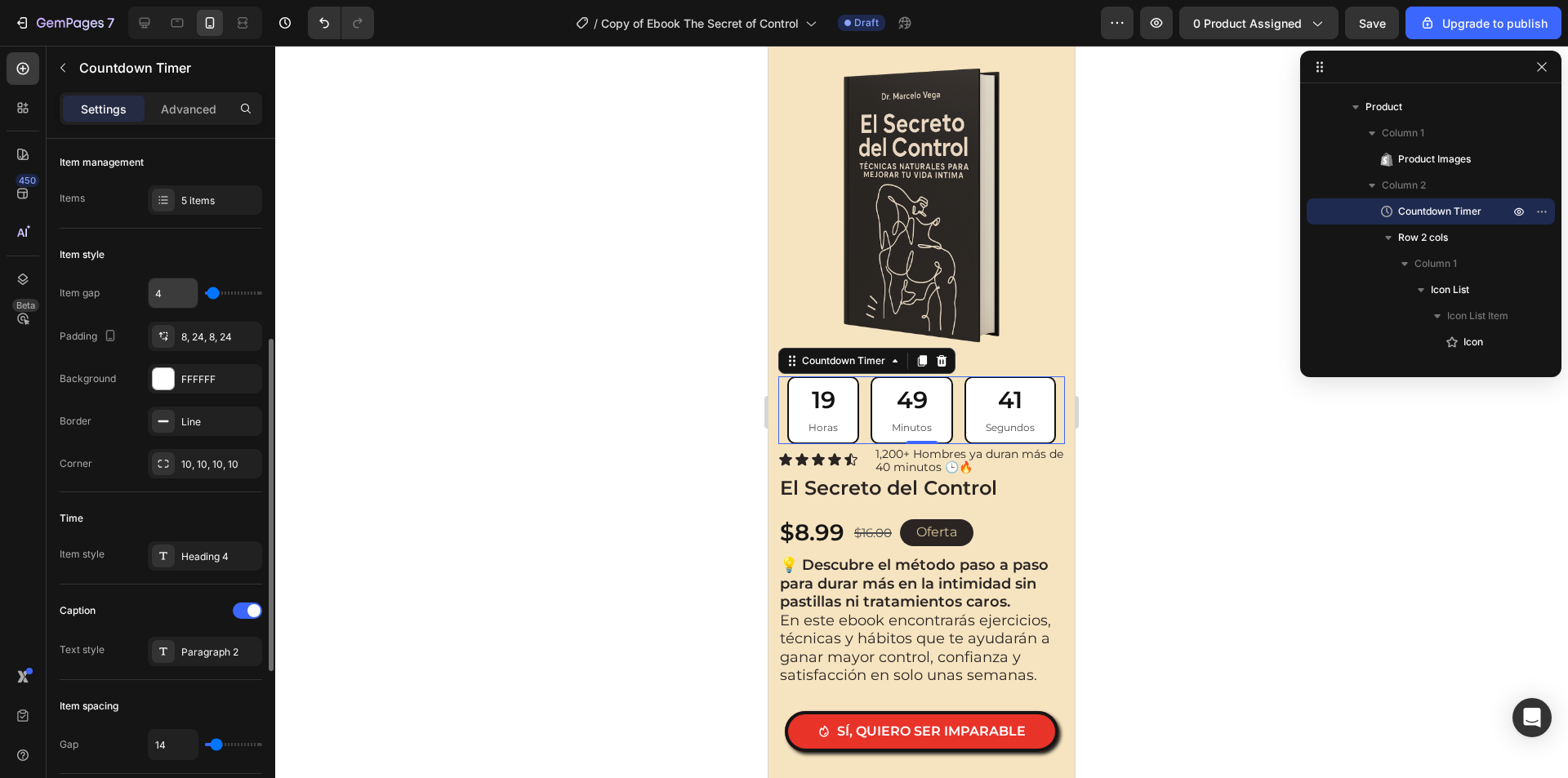
scroll to position [245, 0]
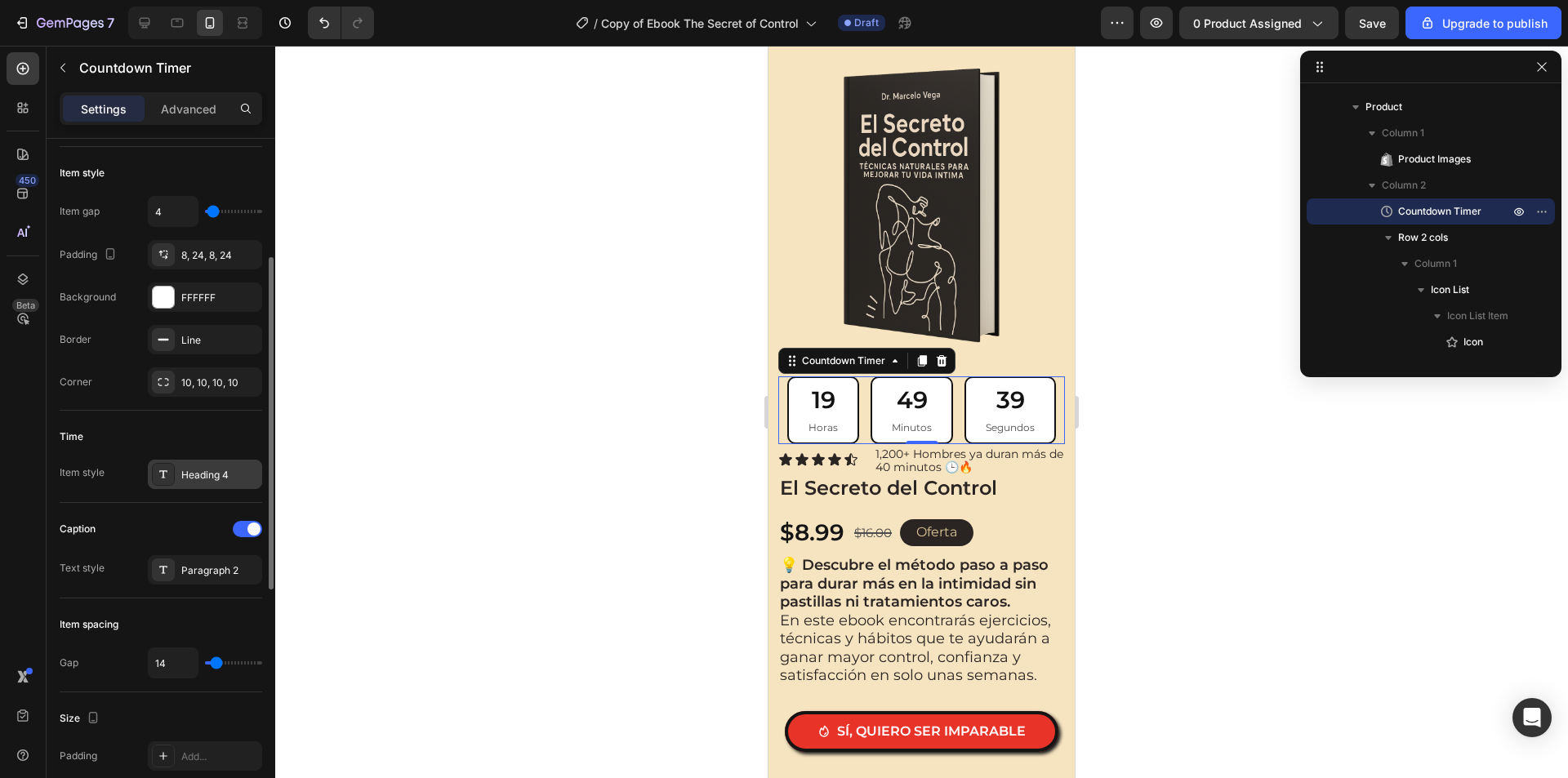
click at [193, 479] on div "Heading 4" at bounding box center [219, 474] width 77 height 14
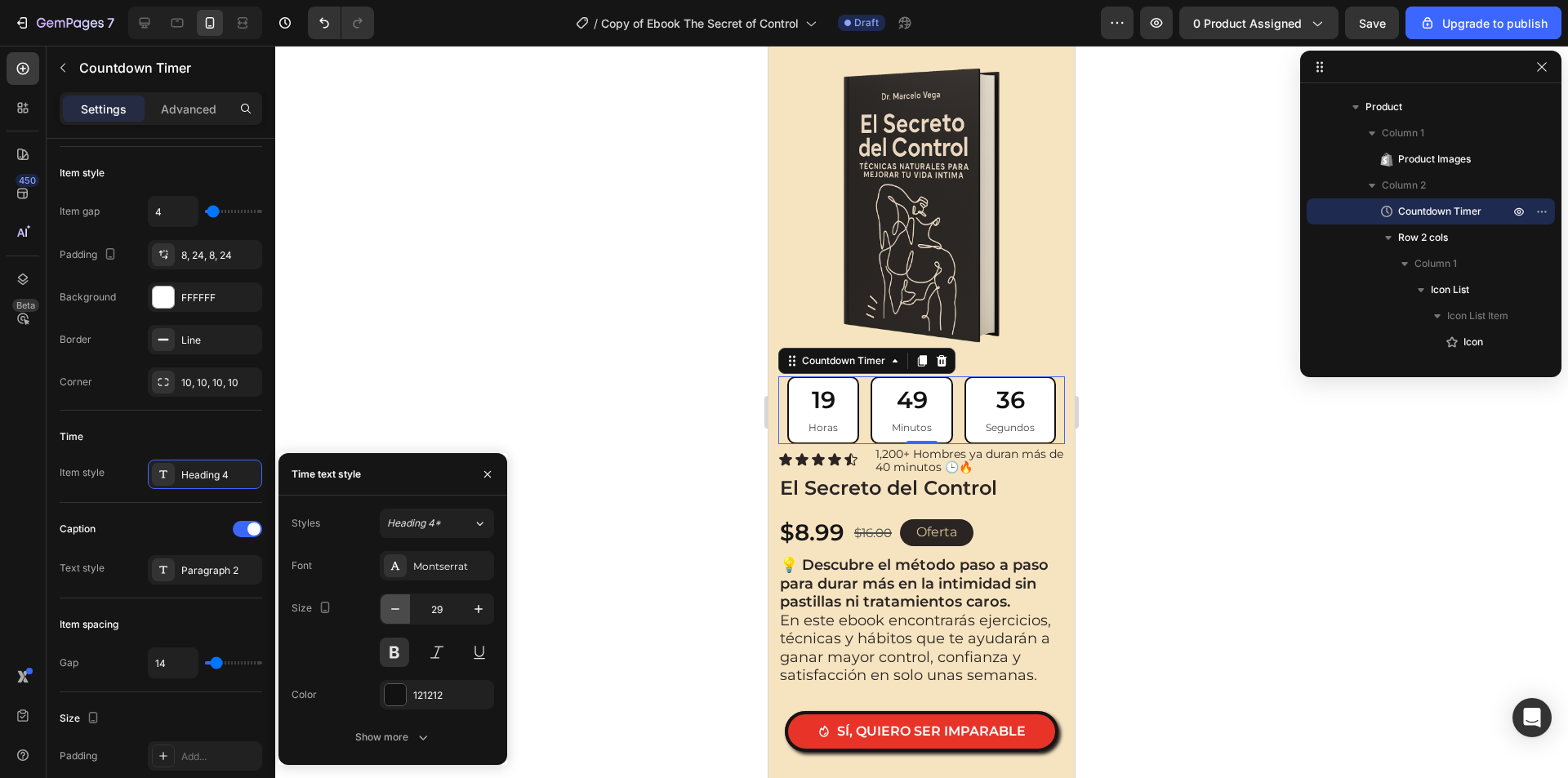
click at [399, 615] on icon "button" at bounding box center [395, 608] width 16 height 16
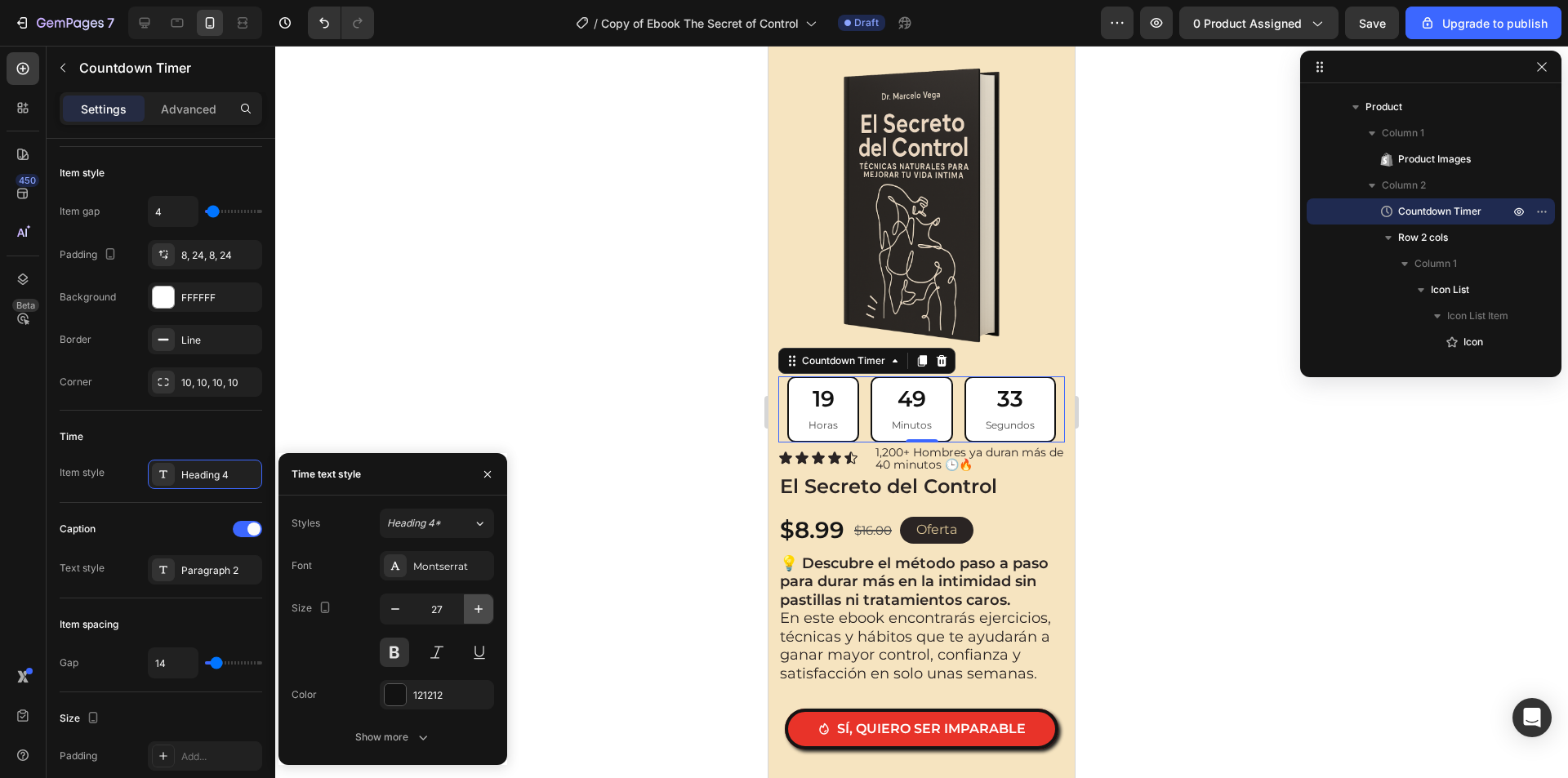
click at [470, 610] on button "button" at bounding box center [478, 609] width 29 height 29
type input "28"
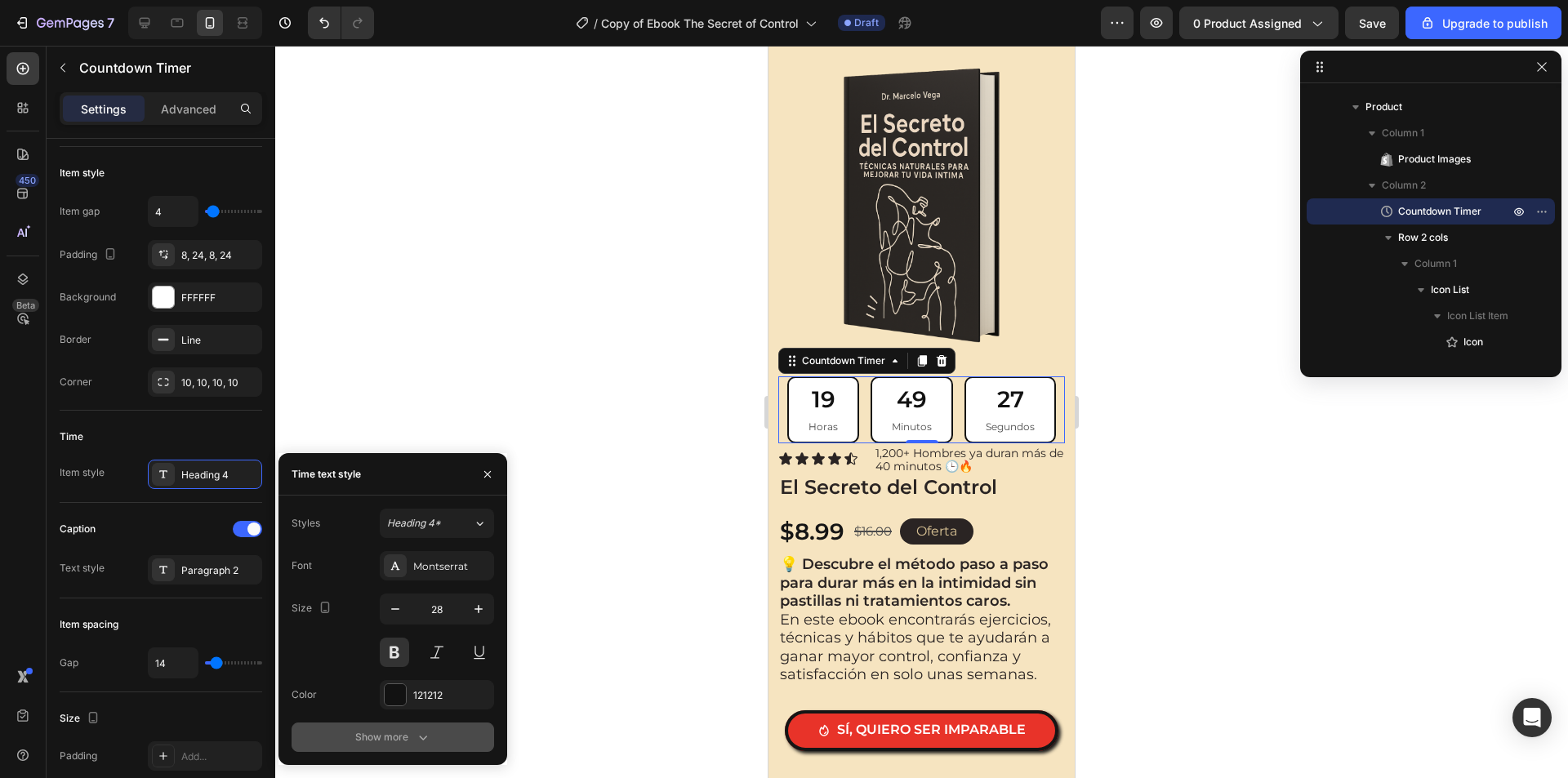
click at [383, 738] on div "Show more" at bounding box center [393, 737] width 76 height 16
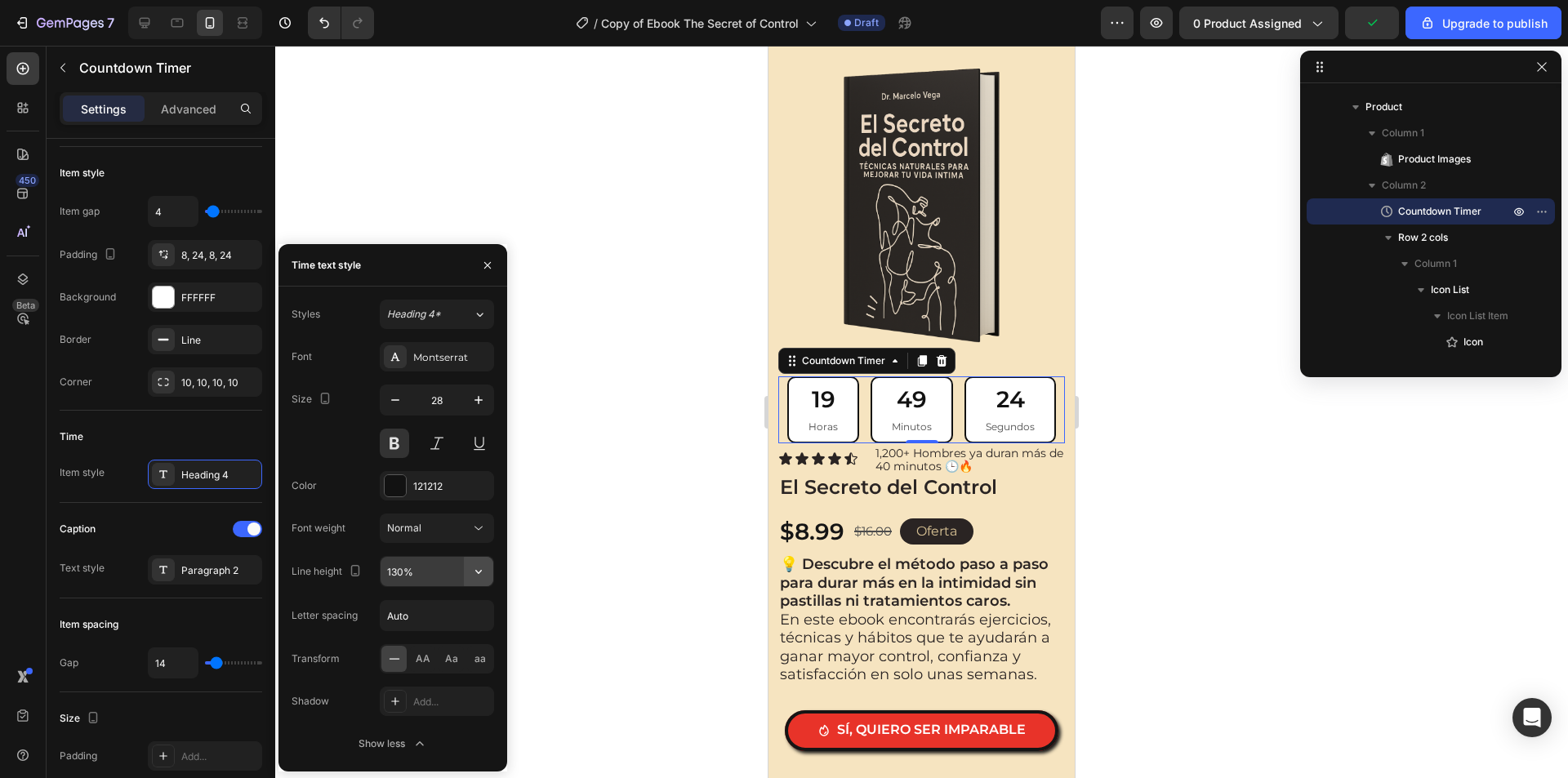
click at [465, 574] on button "button" at bounding box center [478, 571] width 29 height 29
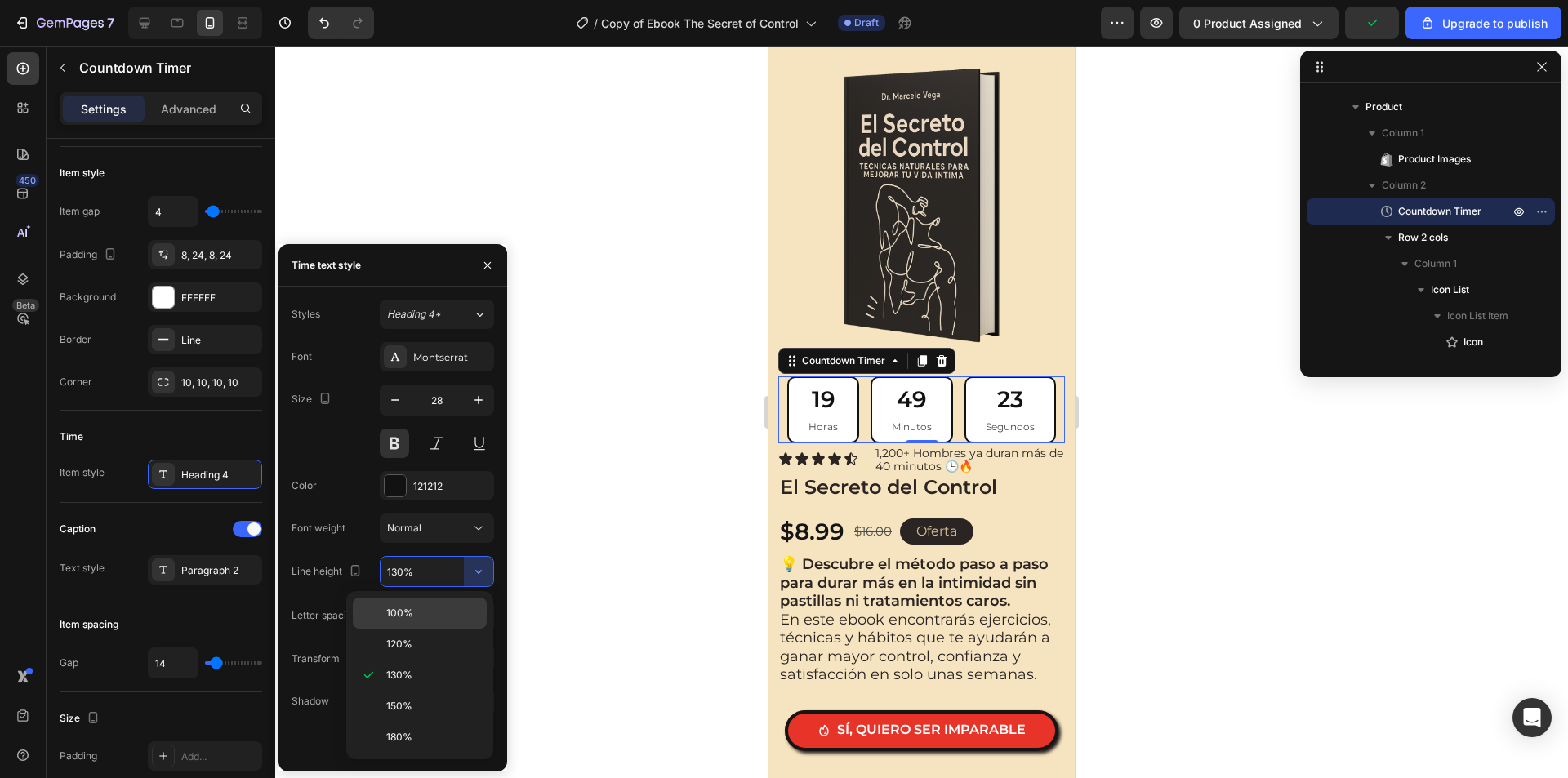
click at [446, 613] on p "100%" at bounding box center [433, 613] width 93 height 14
type input "100%"
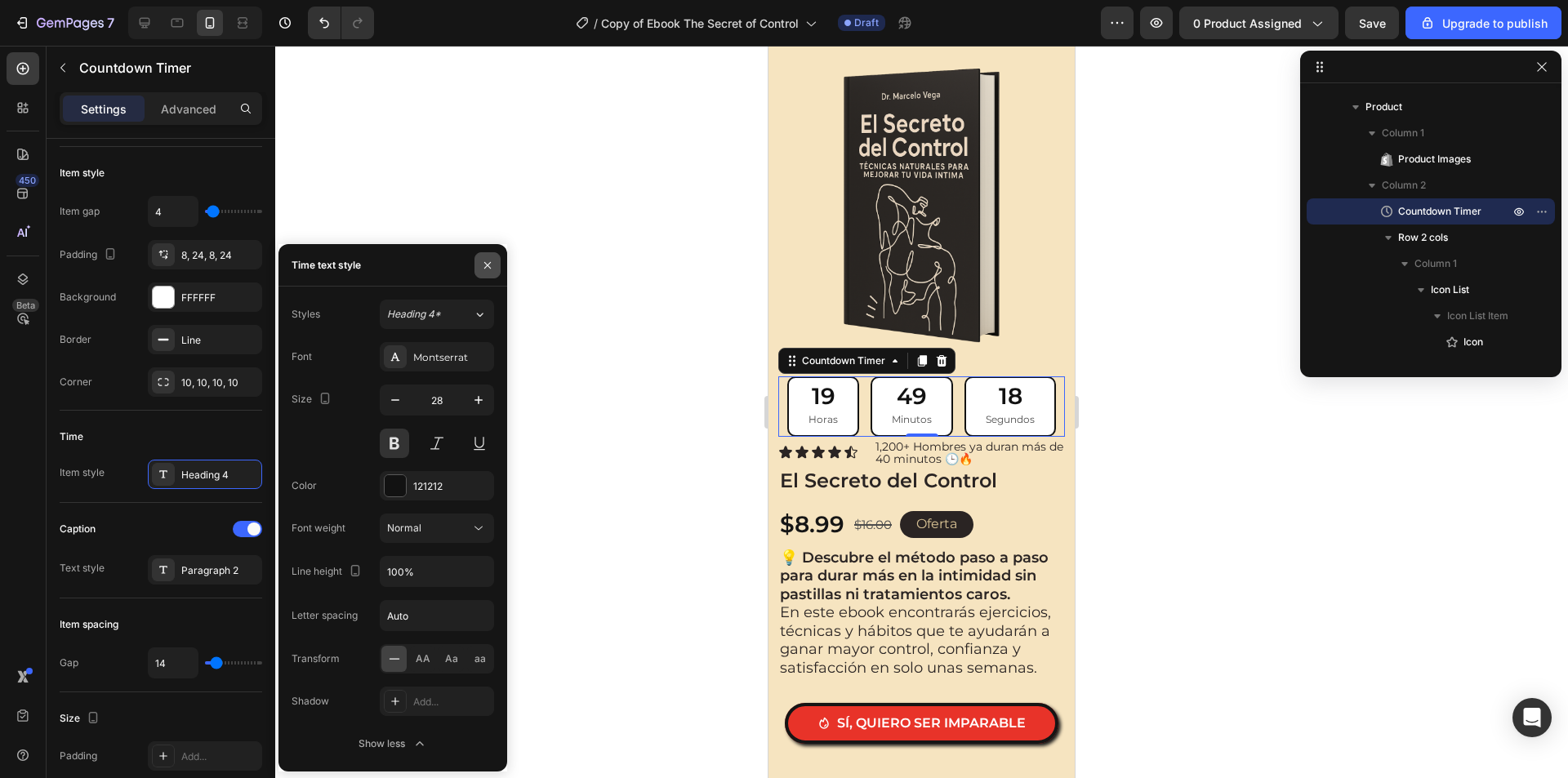
click at [489, 259] on icon "button" at bounding box center [488, 266] width 13 height 13
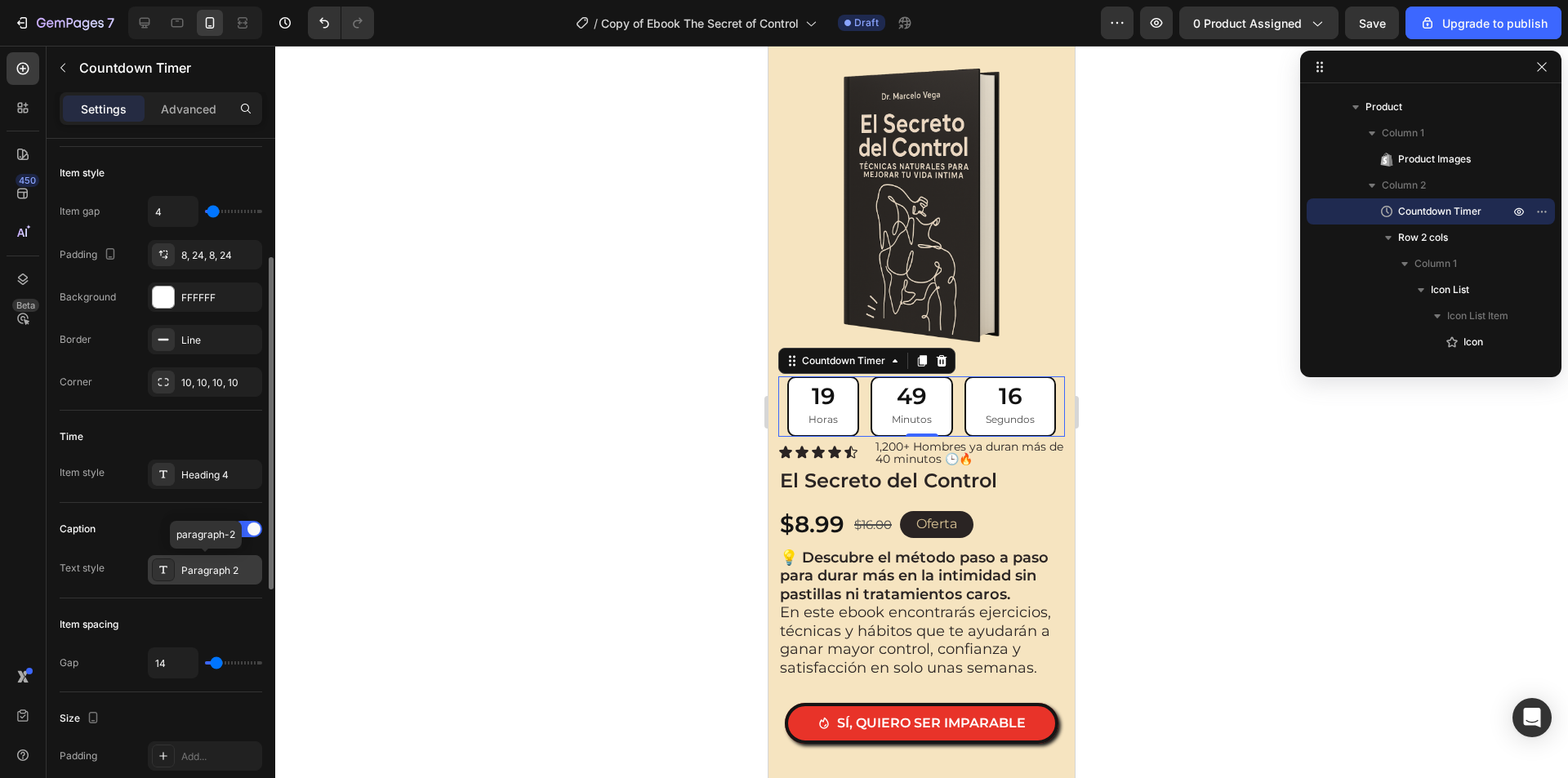
click at [224, 566] on div "Paragraph 2" at bounding box center [219, 570] width 77 height 14
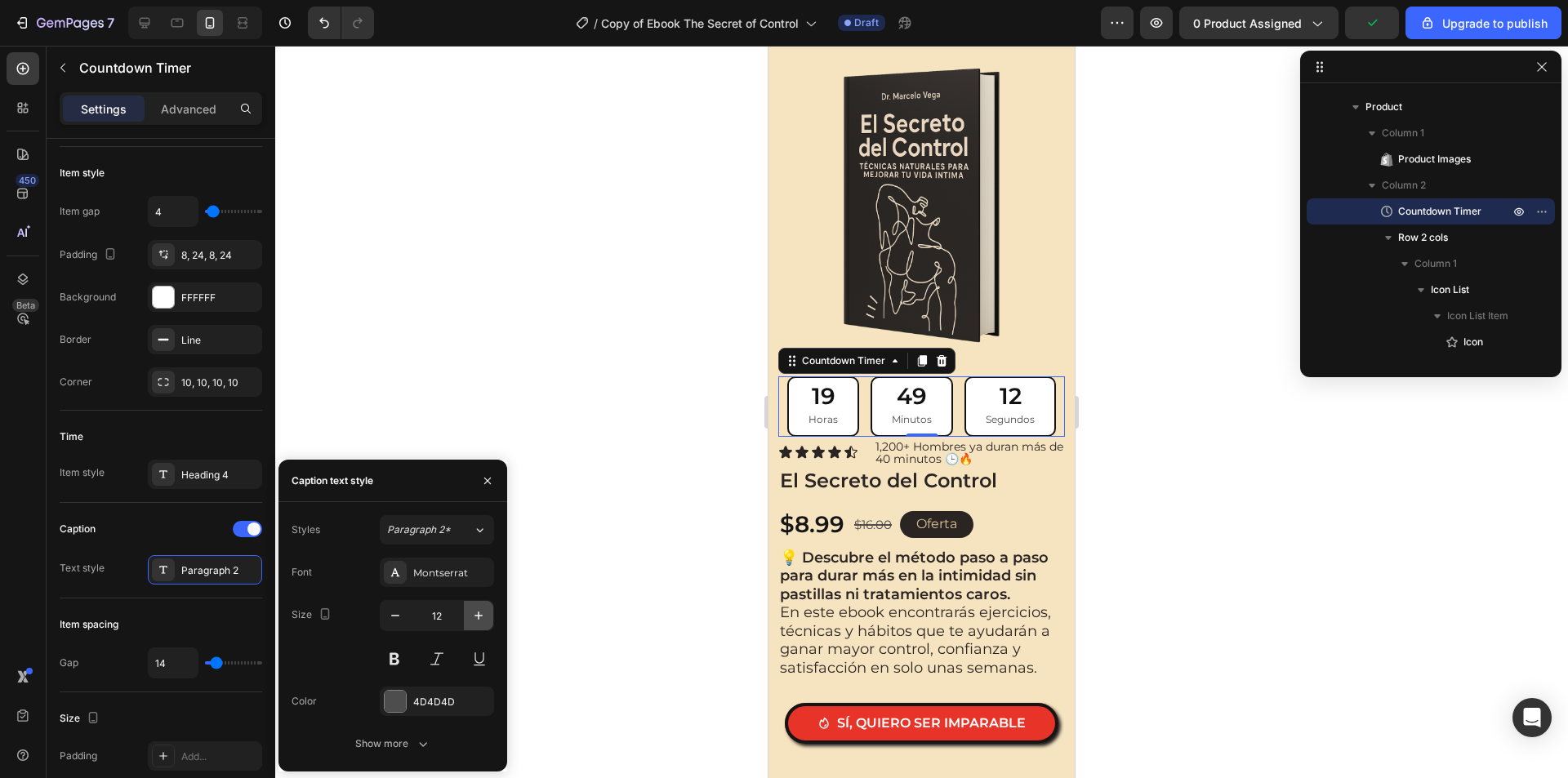
click at [471, 617] on icon "button" at bounding box center [478, 615] width 16 height 16
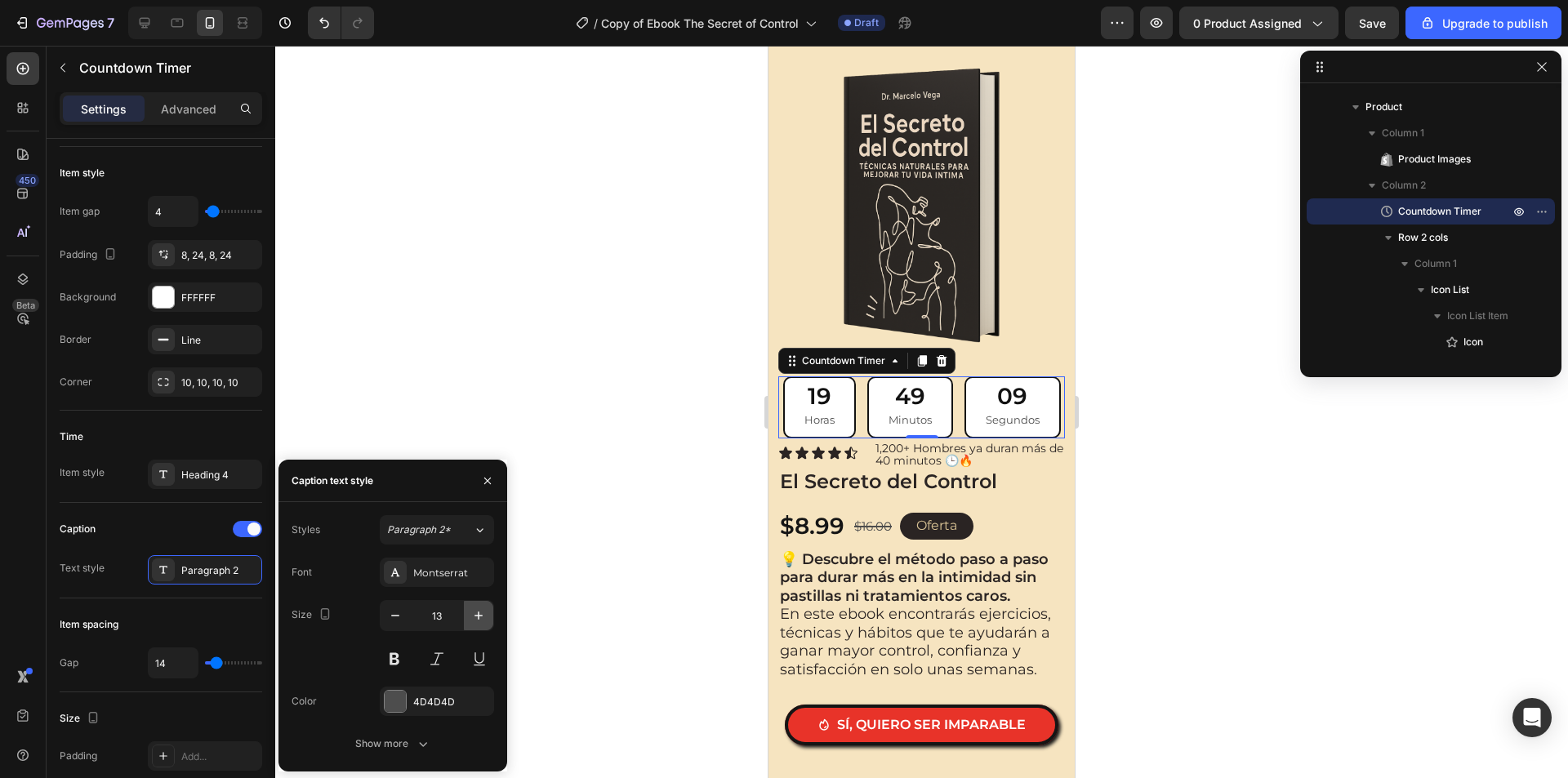
click at [471, 617] on icon "button" at bounding box center [478, 615] width 16 height 16
type input "14"
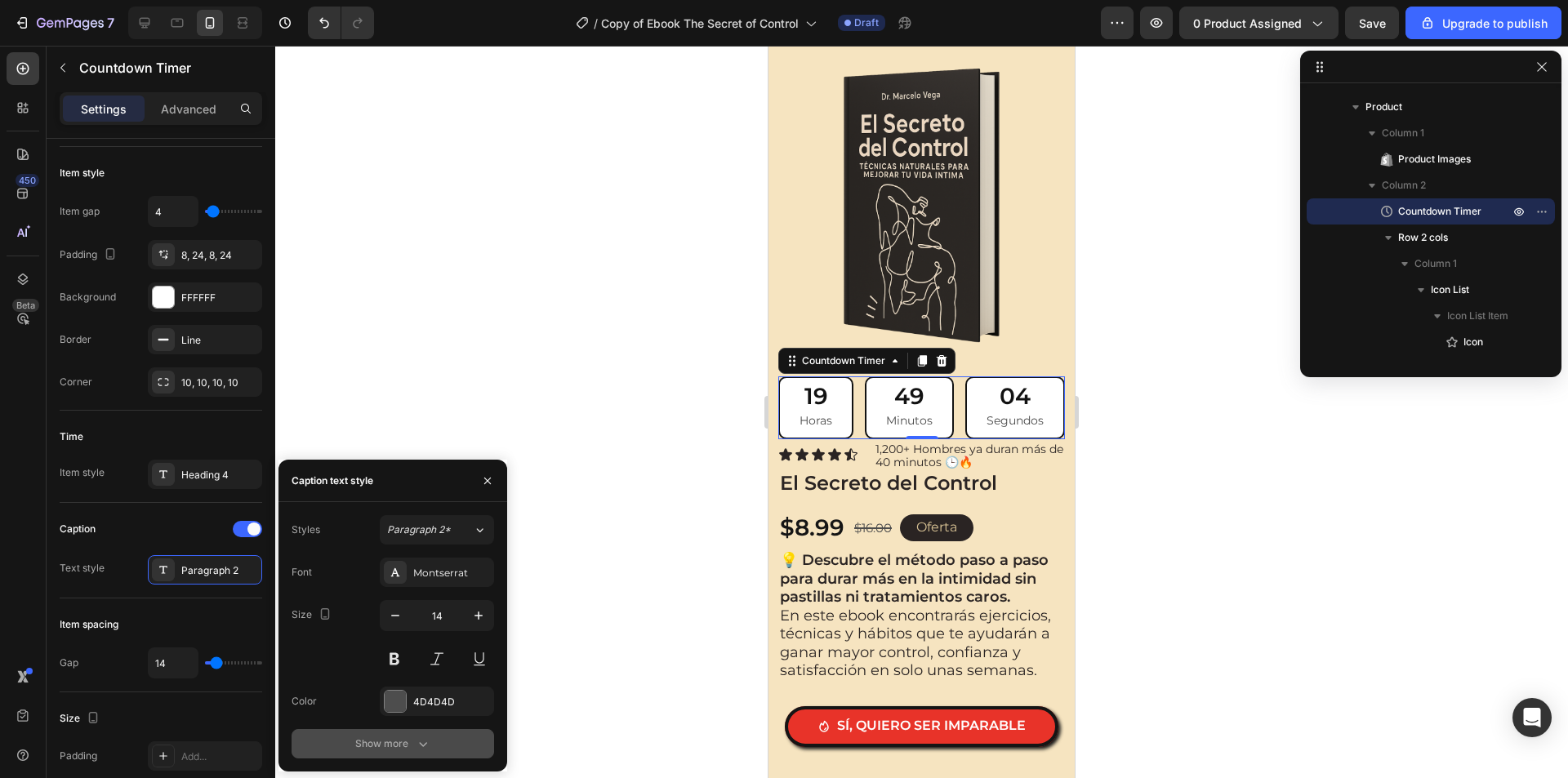
click at [406, 744] on div "Show more" at bounding box center [393, 743] width 76 height 16
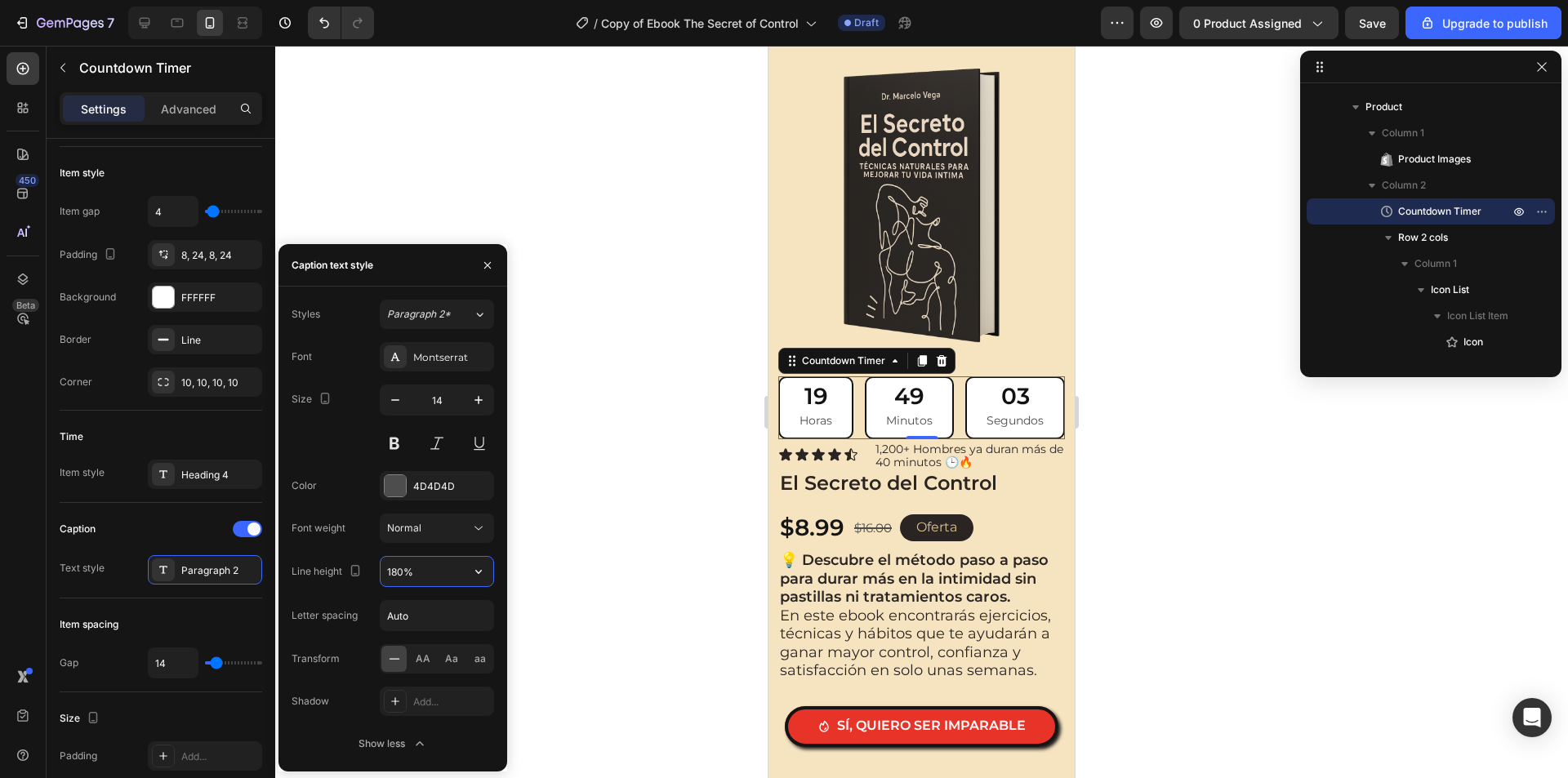
click at [420, 578] on input "180%" at bounding box center [436, 571] width 113 height 29
click at [470, 582] on button "button" at bounding box center [478, 571] width 29 height 29
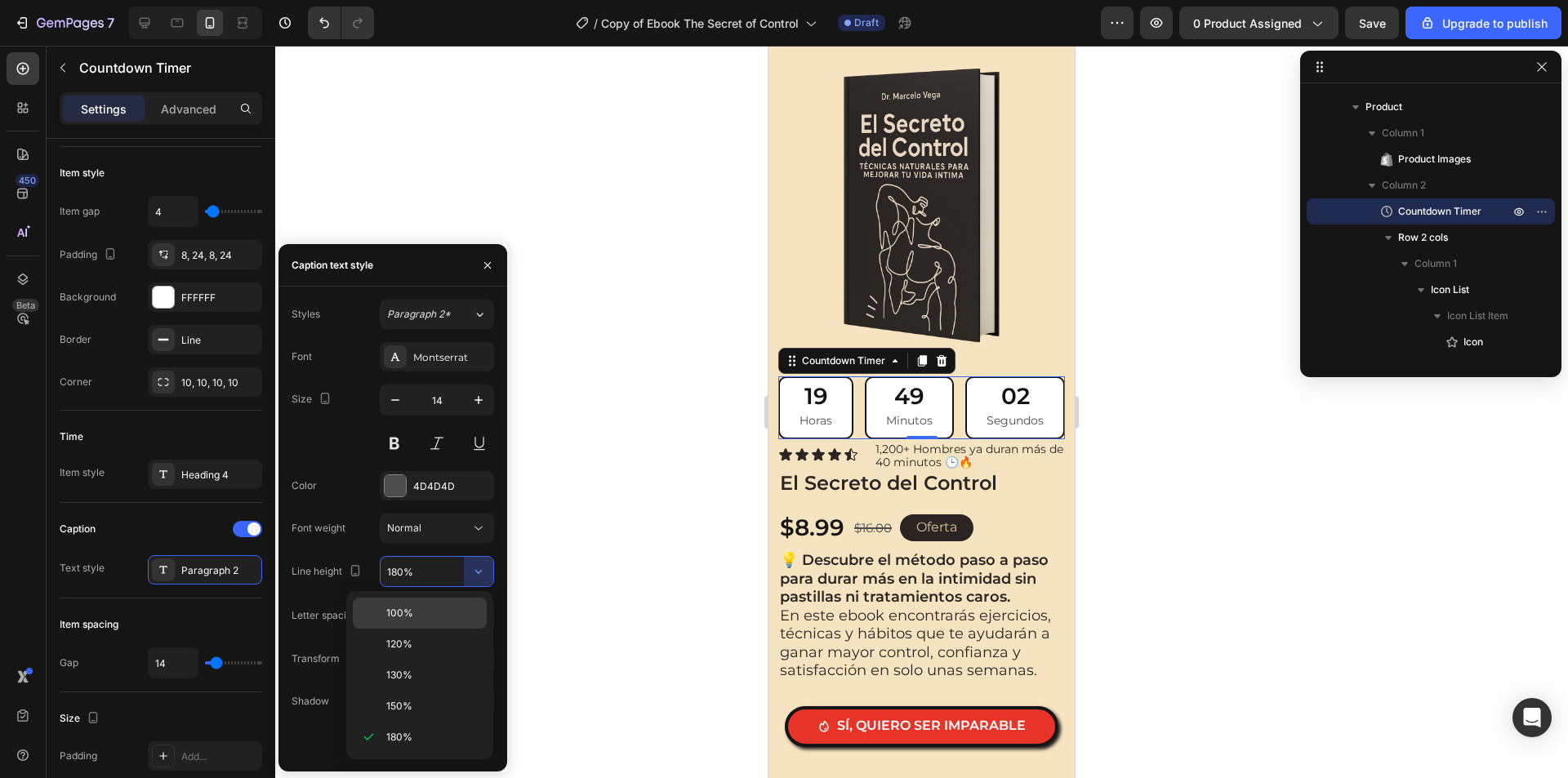
click at [453, 609] on p "100%" at bounding box center [433, 613] width 93 height 14
type input "100%"
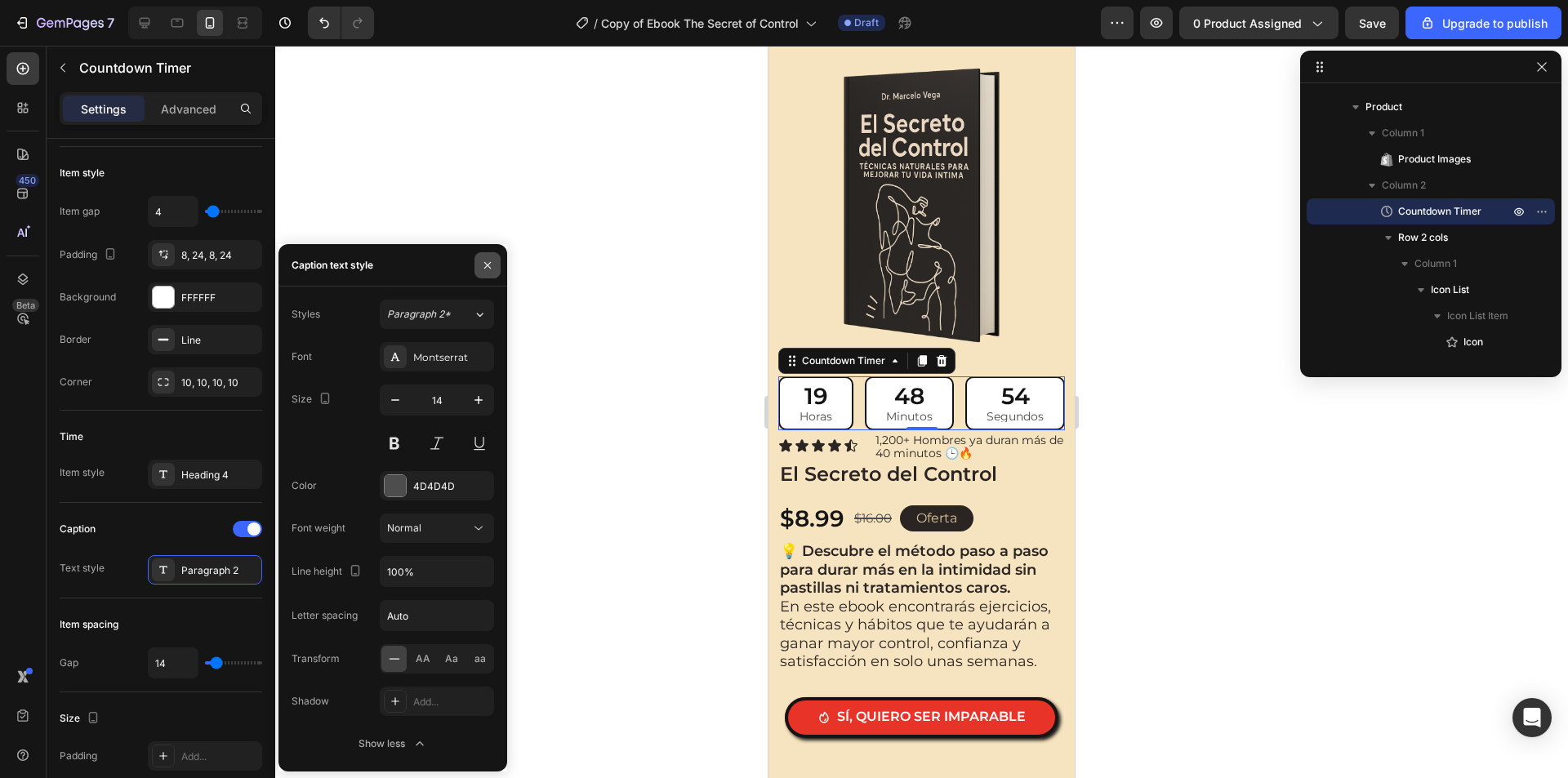
click at [484, 259] on icon "button" at bounding box center [488, 266] width 13 height 13
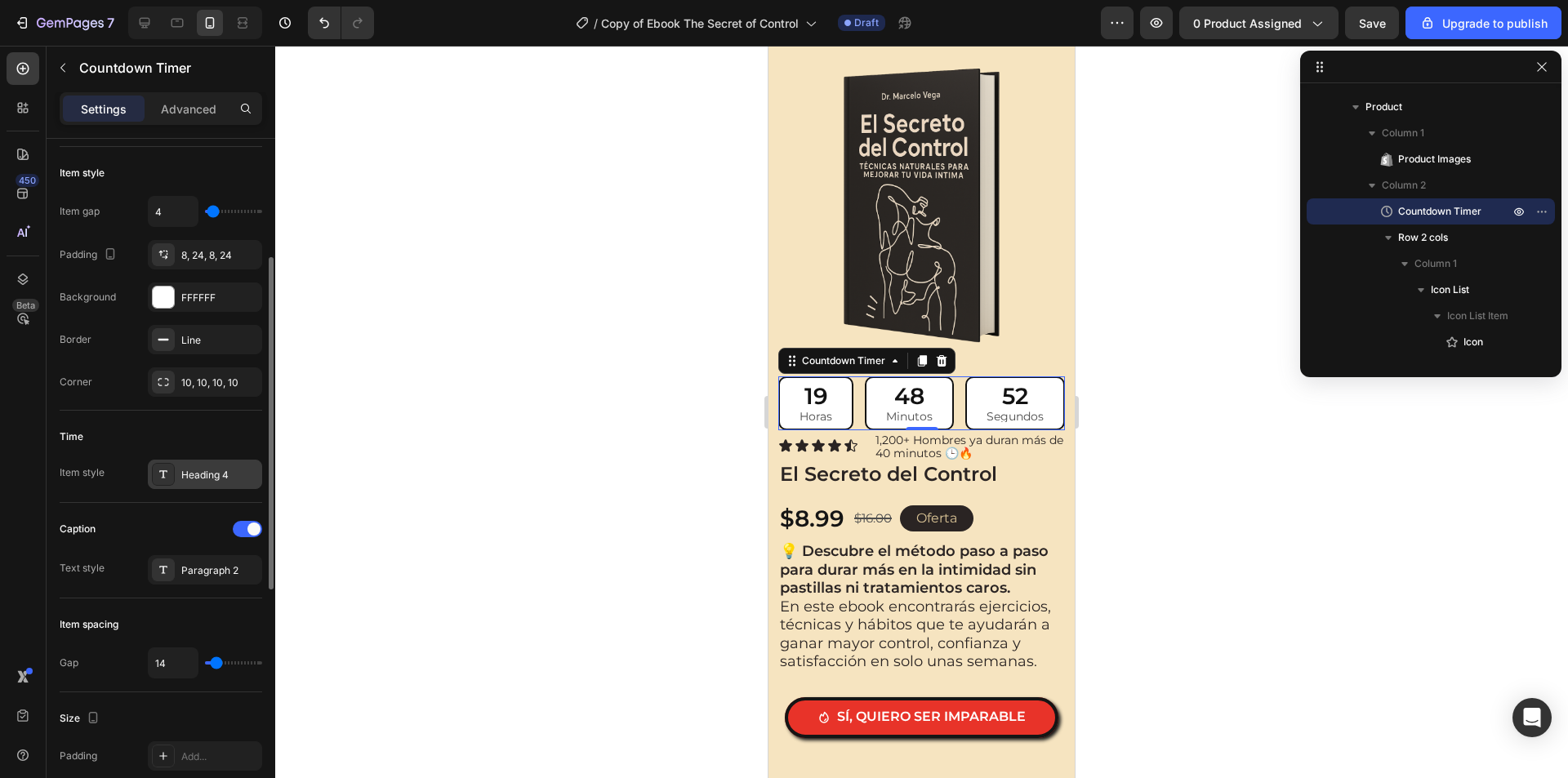
click at [190, 469] on div "Heading 4" at bounding box center [219, 474] width 77 height 14
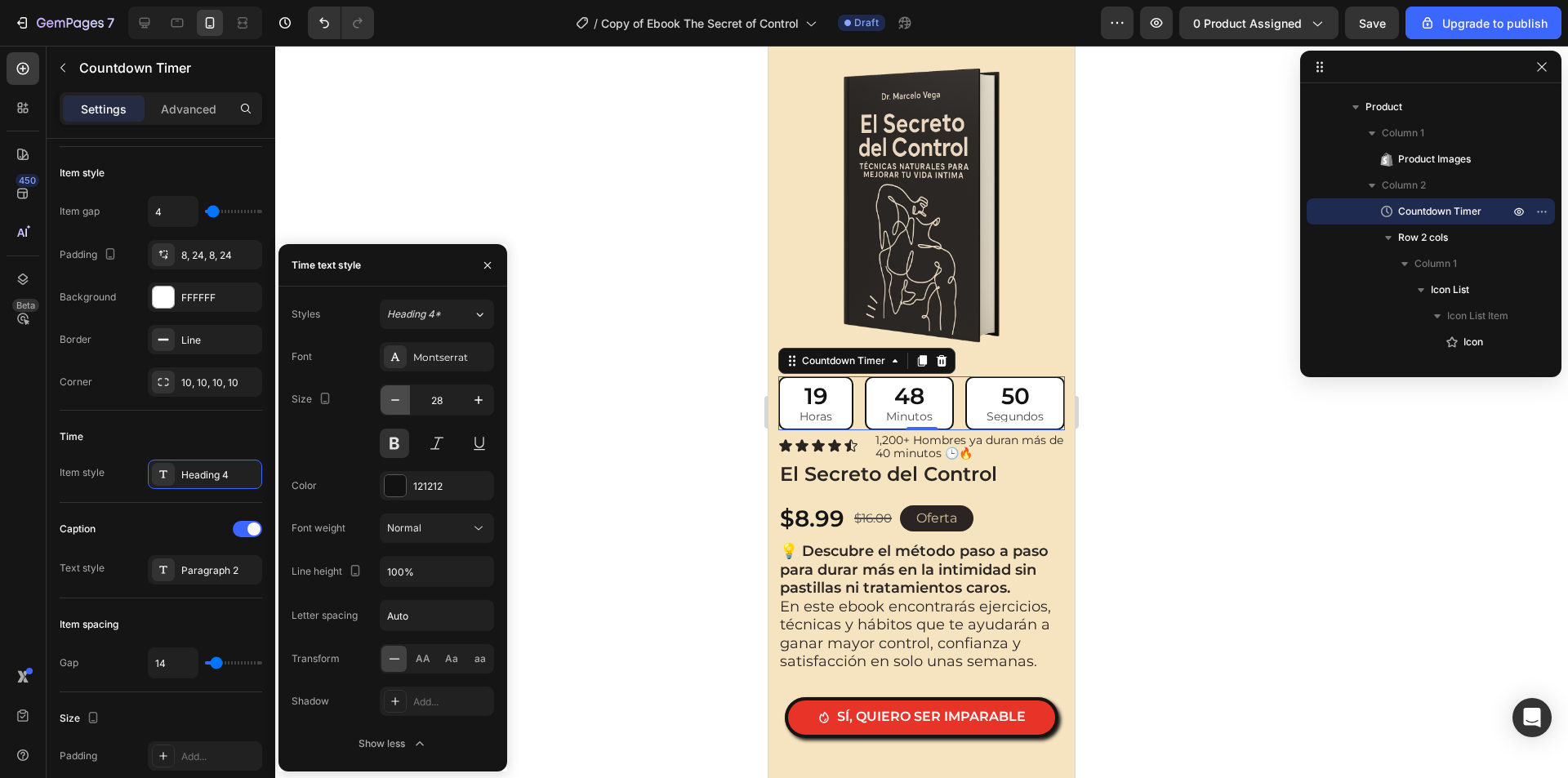
click at [397, 400] on icon "button" at bounding box center [395, 400] width 9 height 2
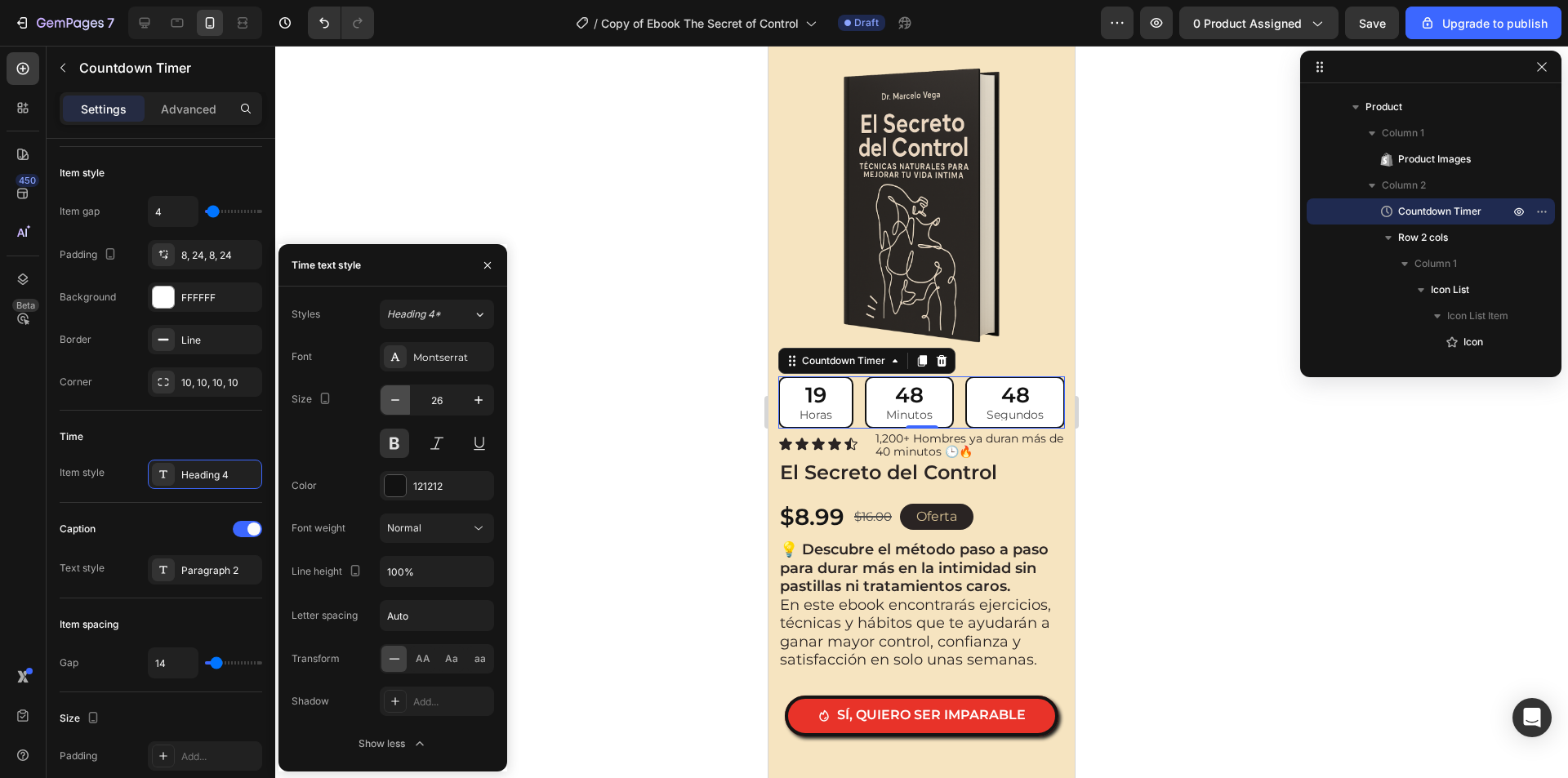
click at [397, 400] on icon "button" at bounding box center [395, 400] width 9 height 2
type input "24"
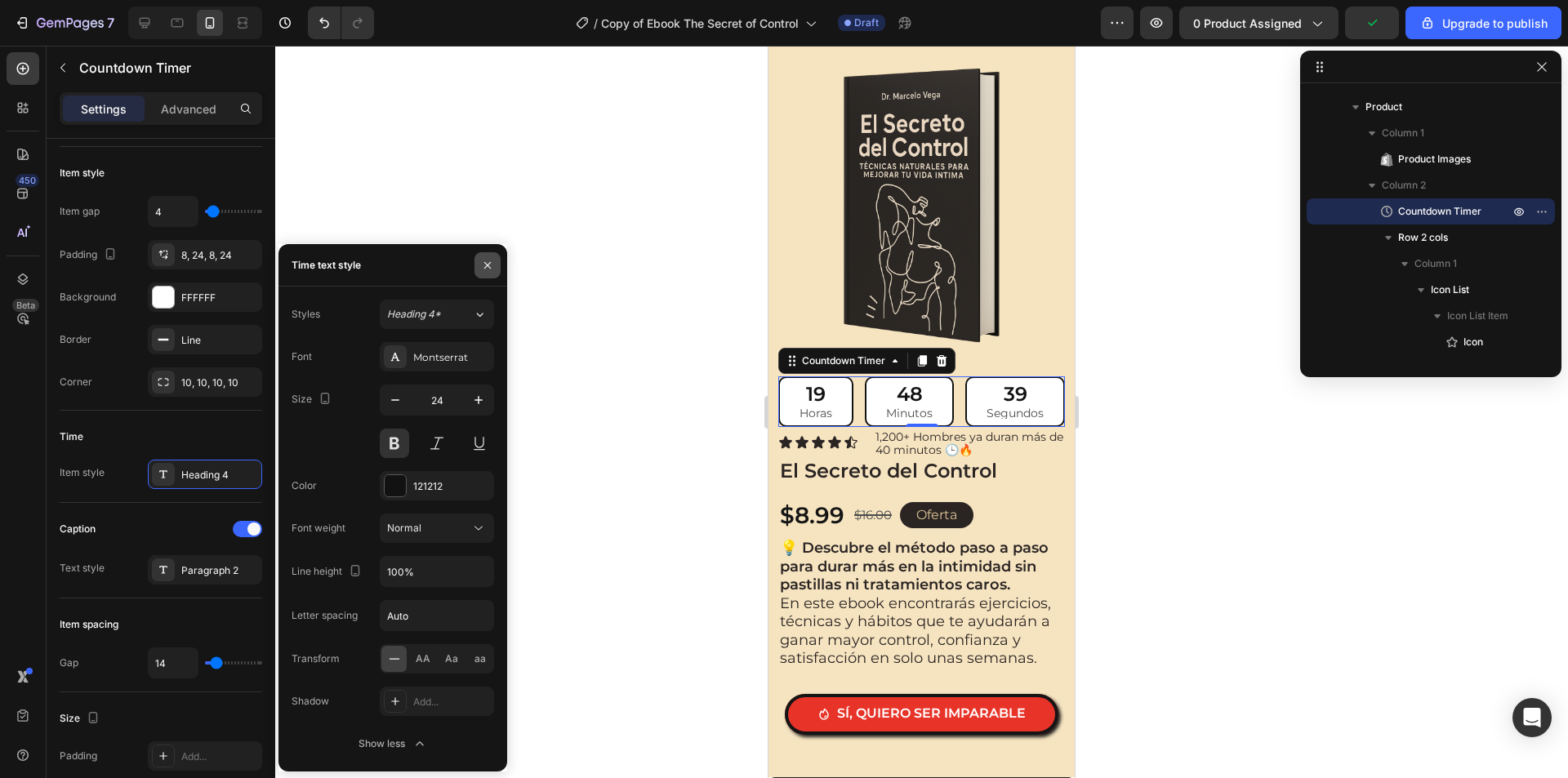
click at [485, 270] on icon "button" at bounding box center [488, 266] width 13 height 13
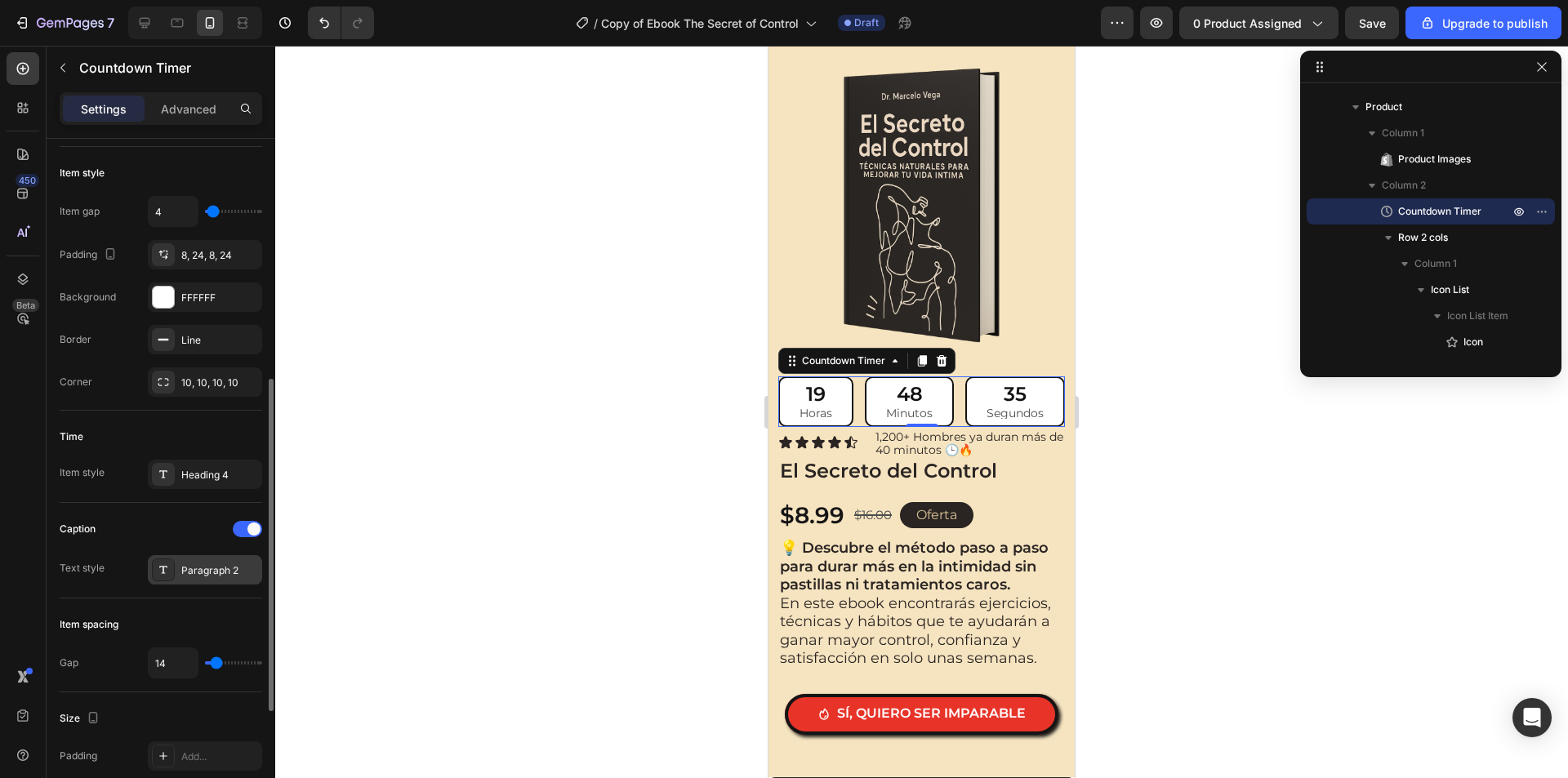
scroll to position [326, 0]
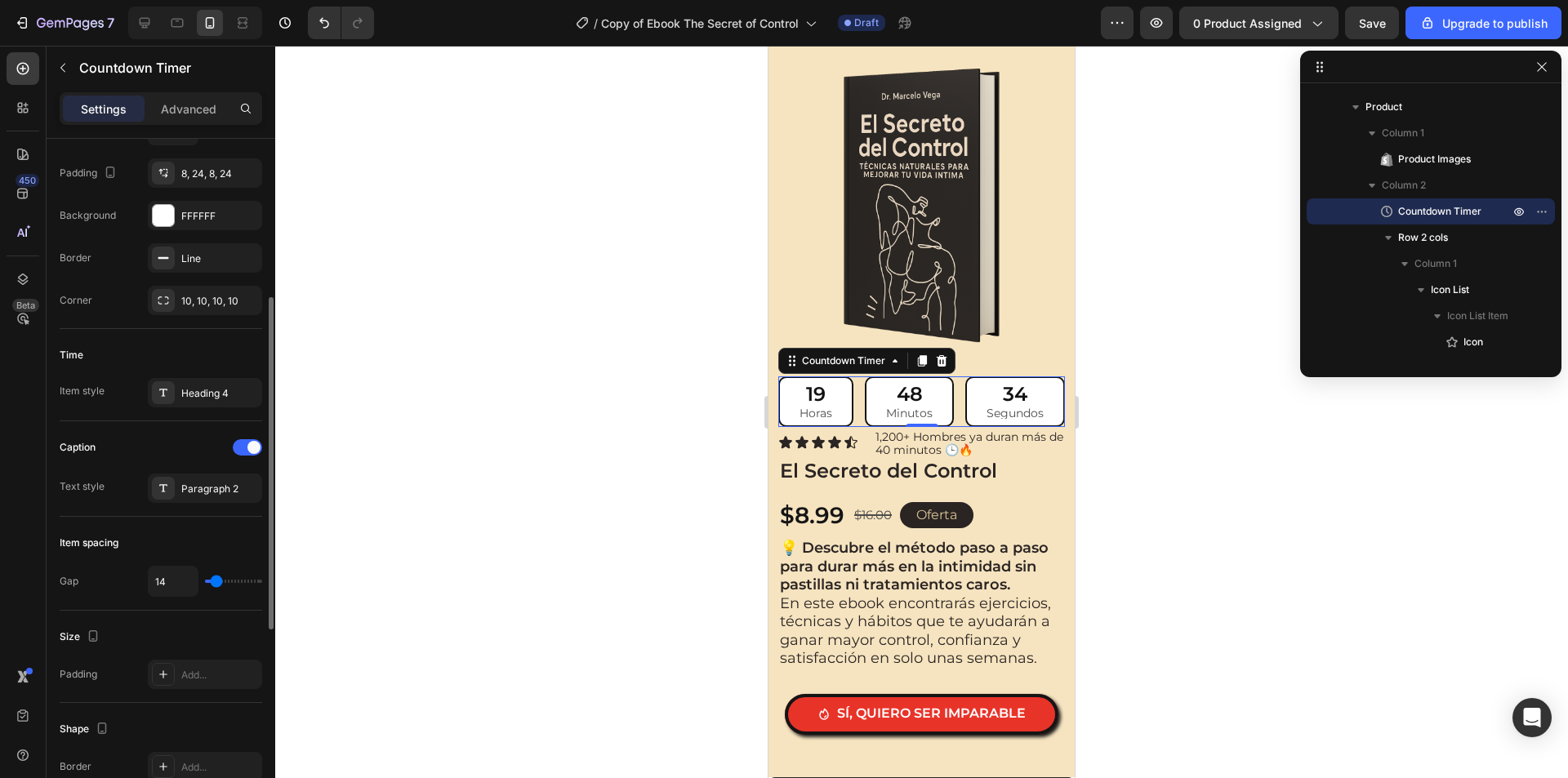
type input "0"
drag, startPoint x: 212, startPoint y: 584, endPoint x: 202, endPoint y: 584, distance: 10.0
type input "0"
click at [205, 584] on input "range" at bounding box center [233, 581] width 57 height 3
click at [145, 584] on div "Gap 0" at bounding box center [160, 581] width 202 height 31
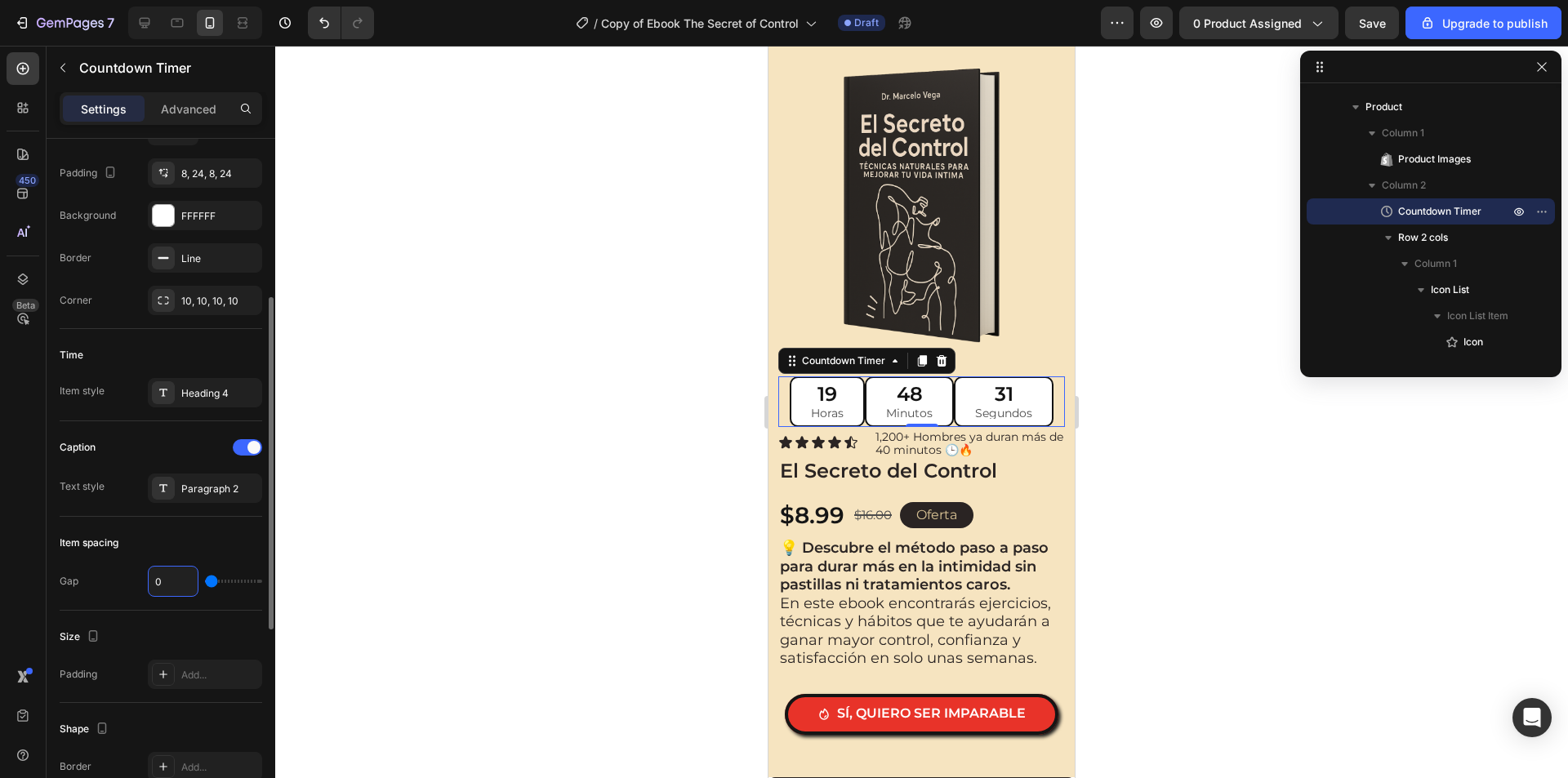
click at [160, 582] on input "0" at bounding box center [174, 581] width 49 height 29
type input "4"
click at [160, 582] on input "4" at bounding box center [174, 581] width 49 height 29
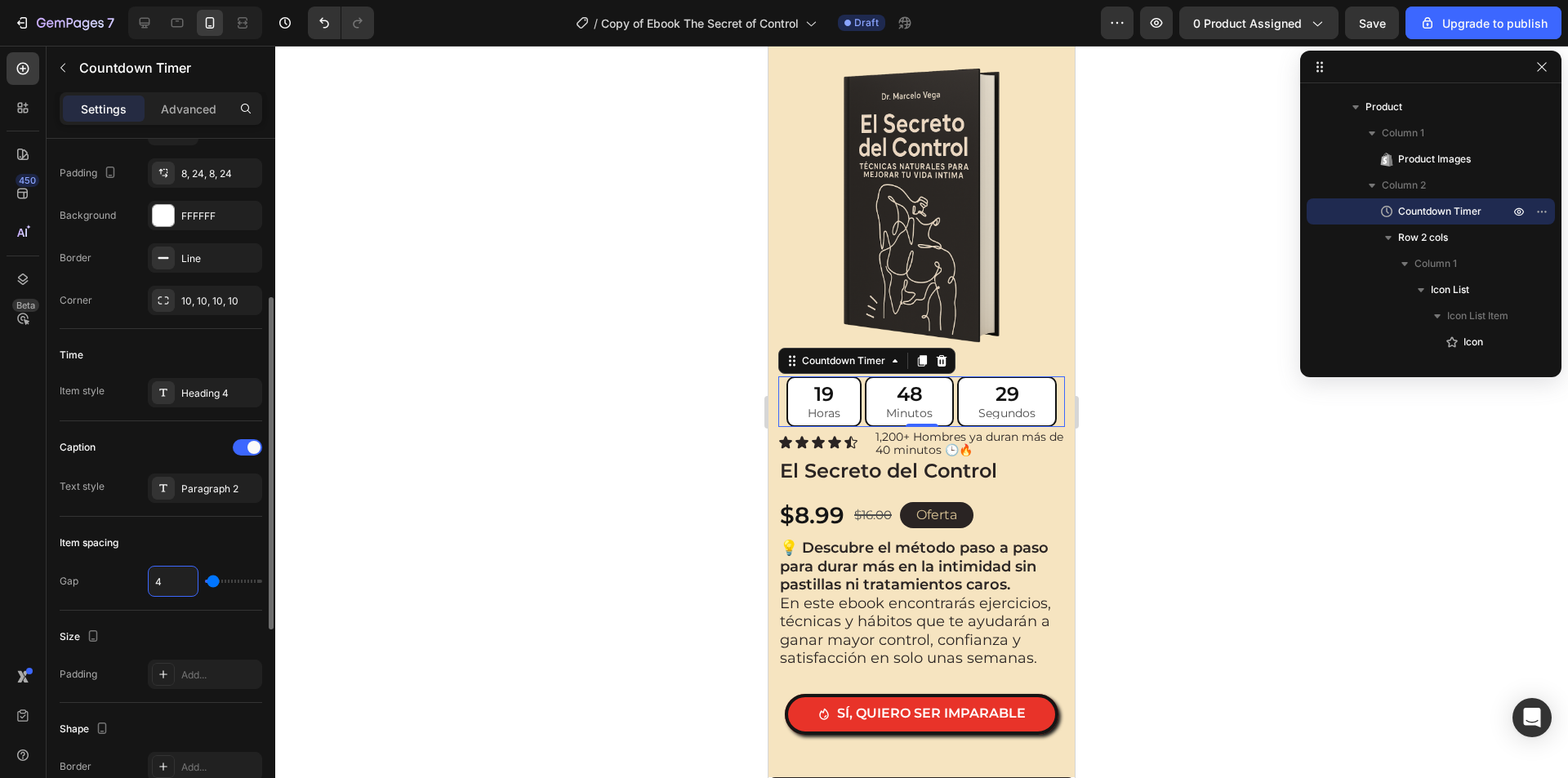
click at [160, 582] on input "4" at bounding box center [174, 581] width 49 height 29
type input "5"
click at [175, 554] on div "Item spacing" at bounding box center [160, 544] width 202 height 27
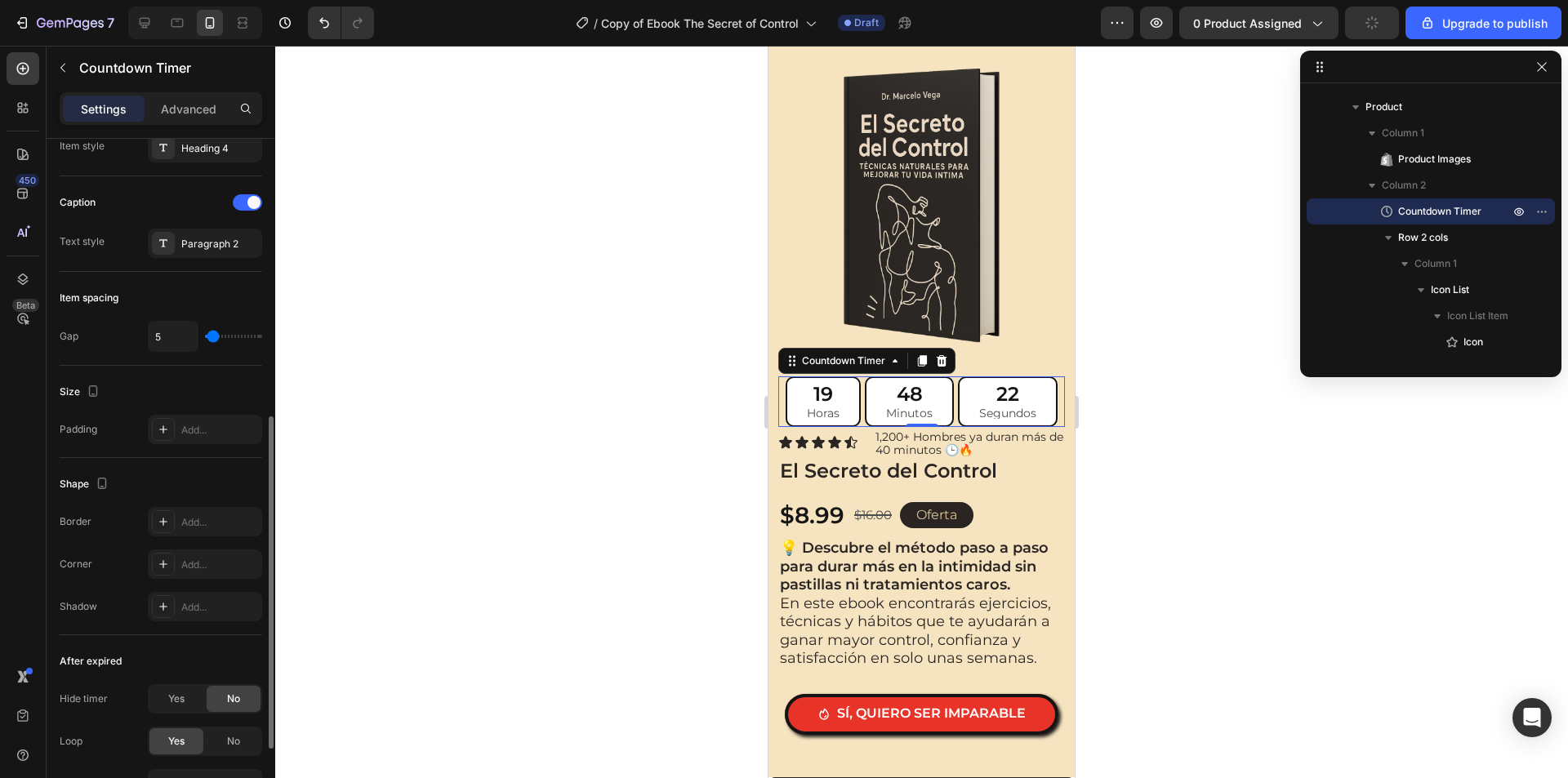
scroll to position [654, 0]
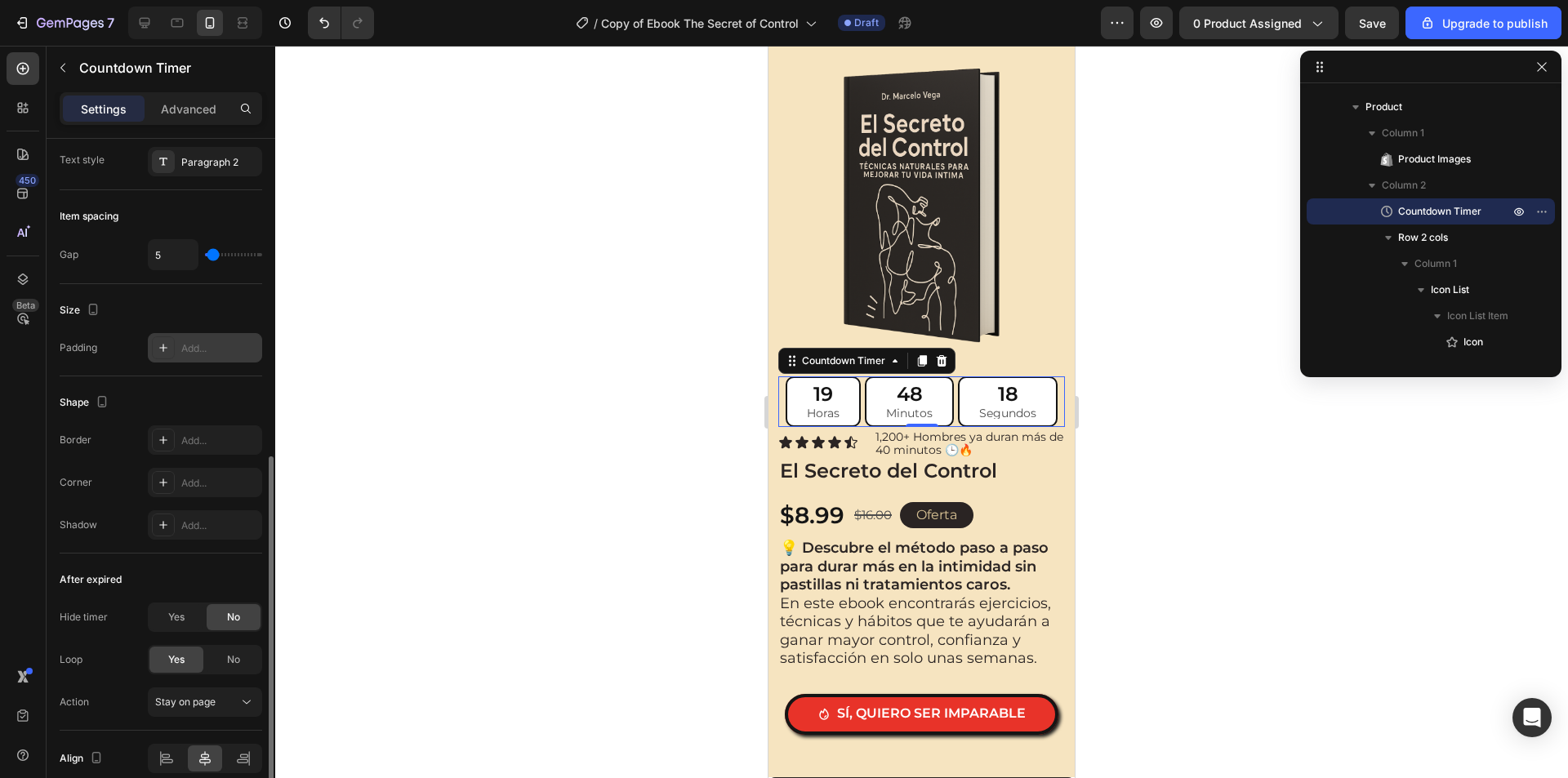
click at [183, 350] on div "Add..." at bounding box center [219, 348] width 77 height 14
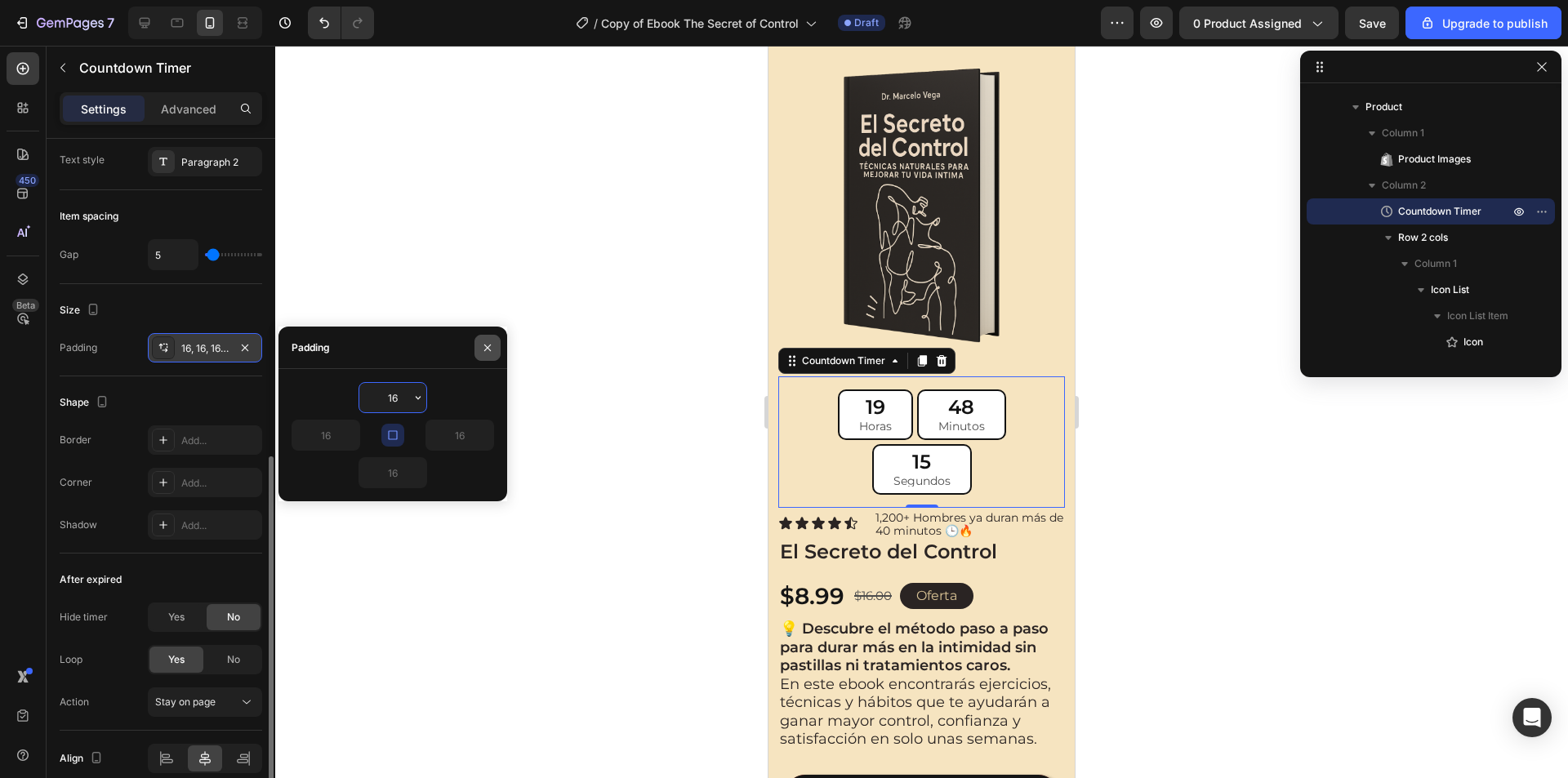
drag, startPoint x: 487, startPoint y: 343, endPoint x: 468, endPoint y: 354, distance: 22.0
click at [489, 343] on icon "button" at bounding box center [488, 348] width 13 height 13
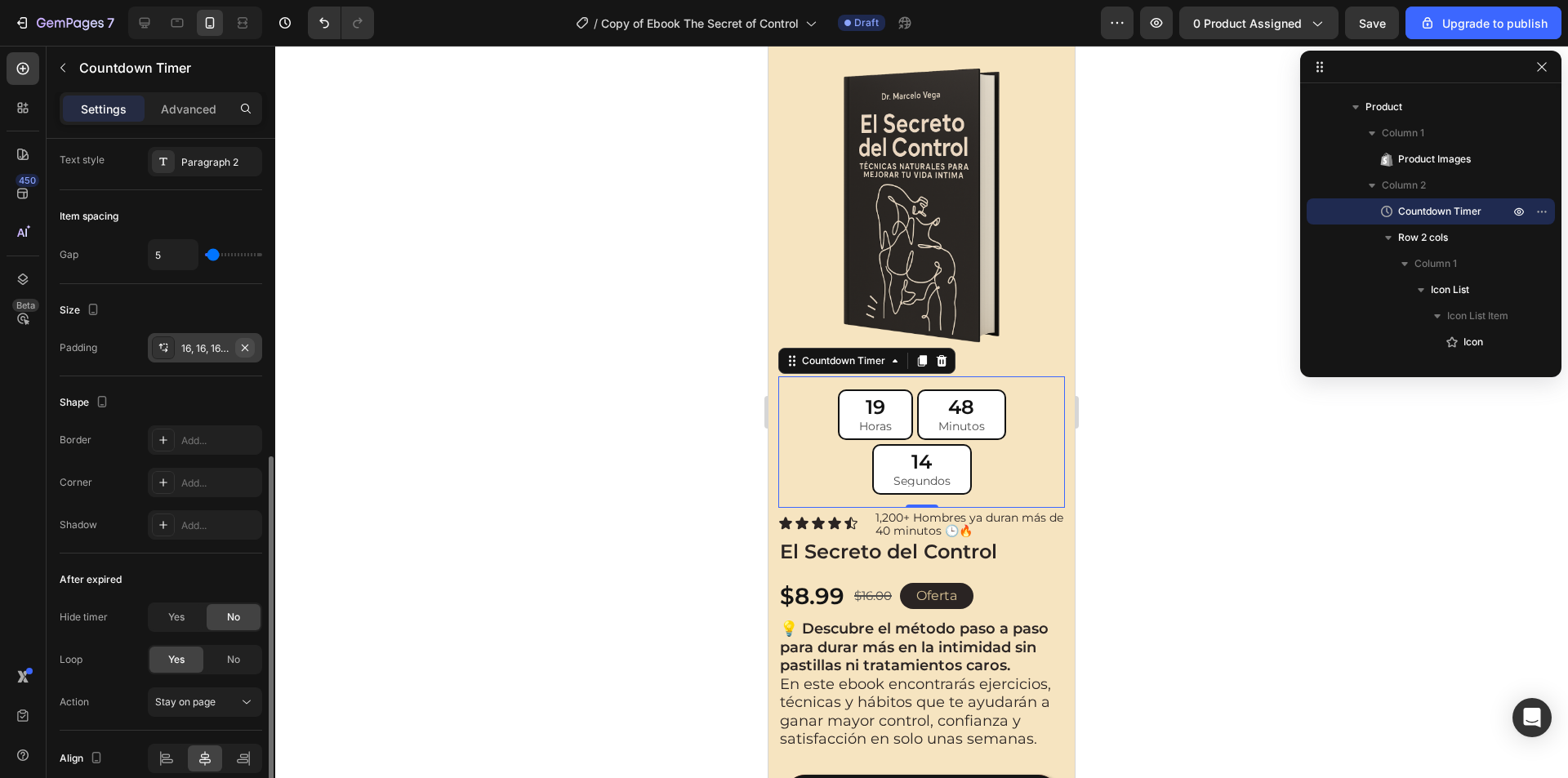
click at [250, 350] on icon "button" at bounding box center [245, 348] width 13 height 13
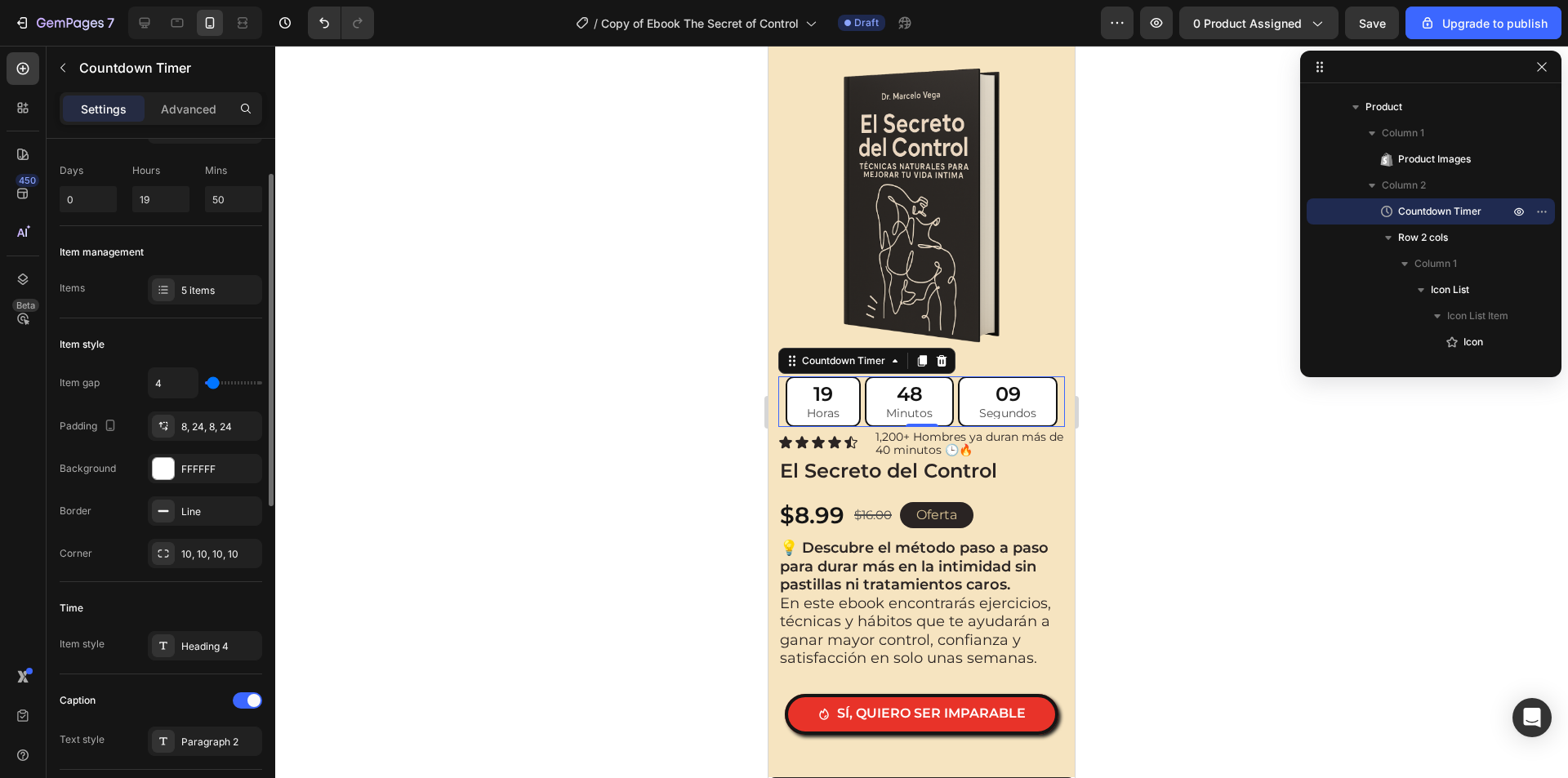
scroll to position [0, 0]
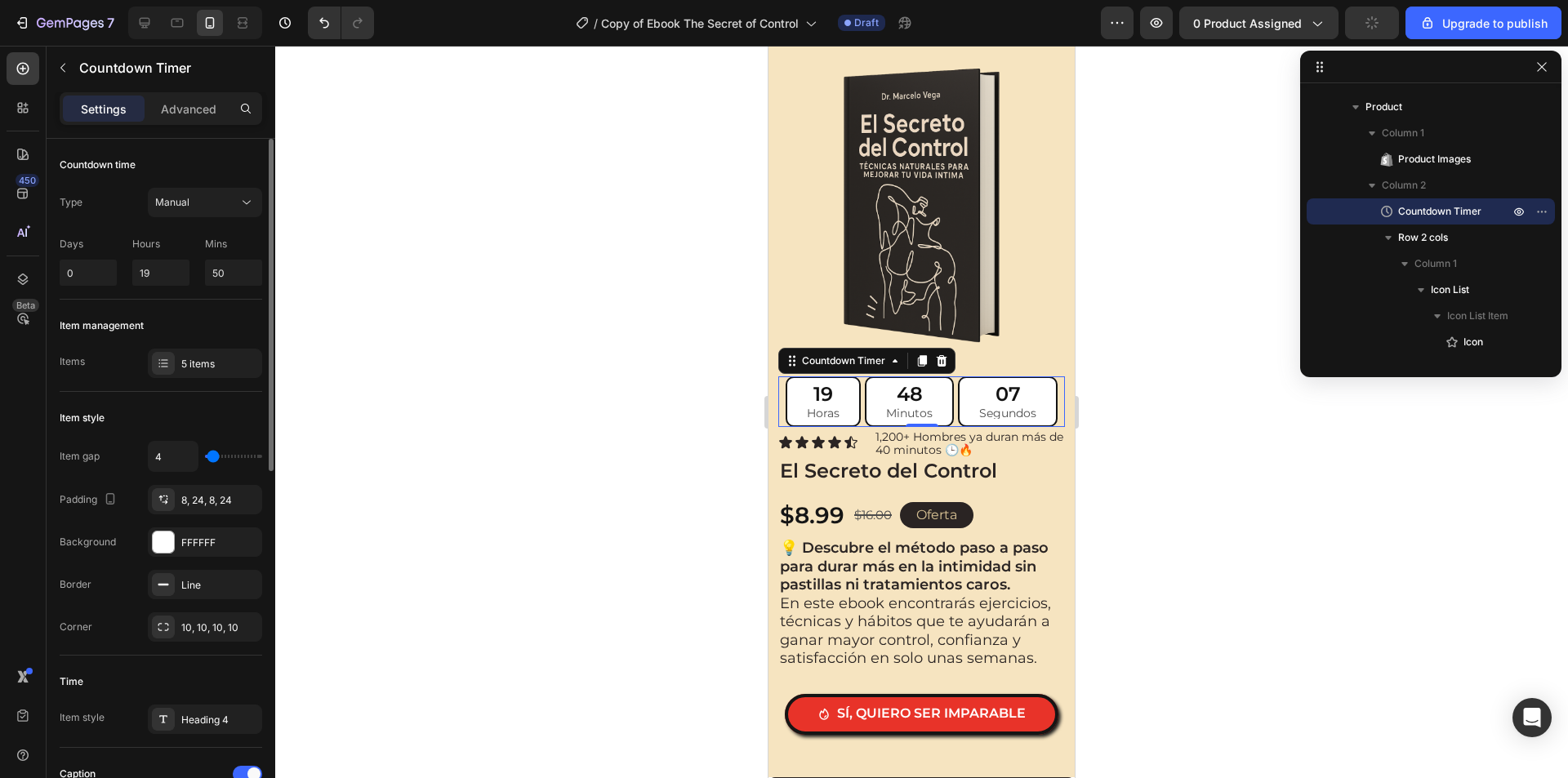
type input "22"
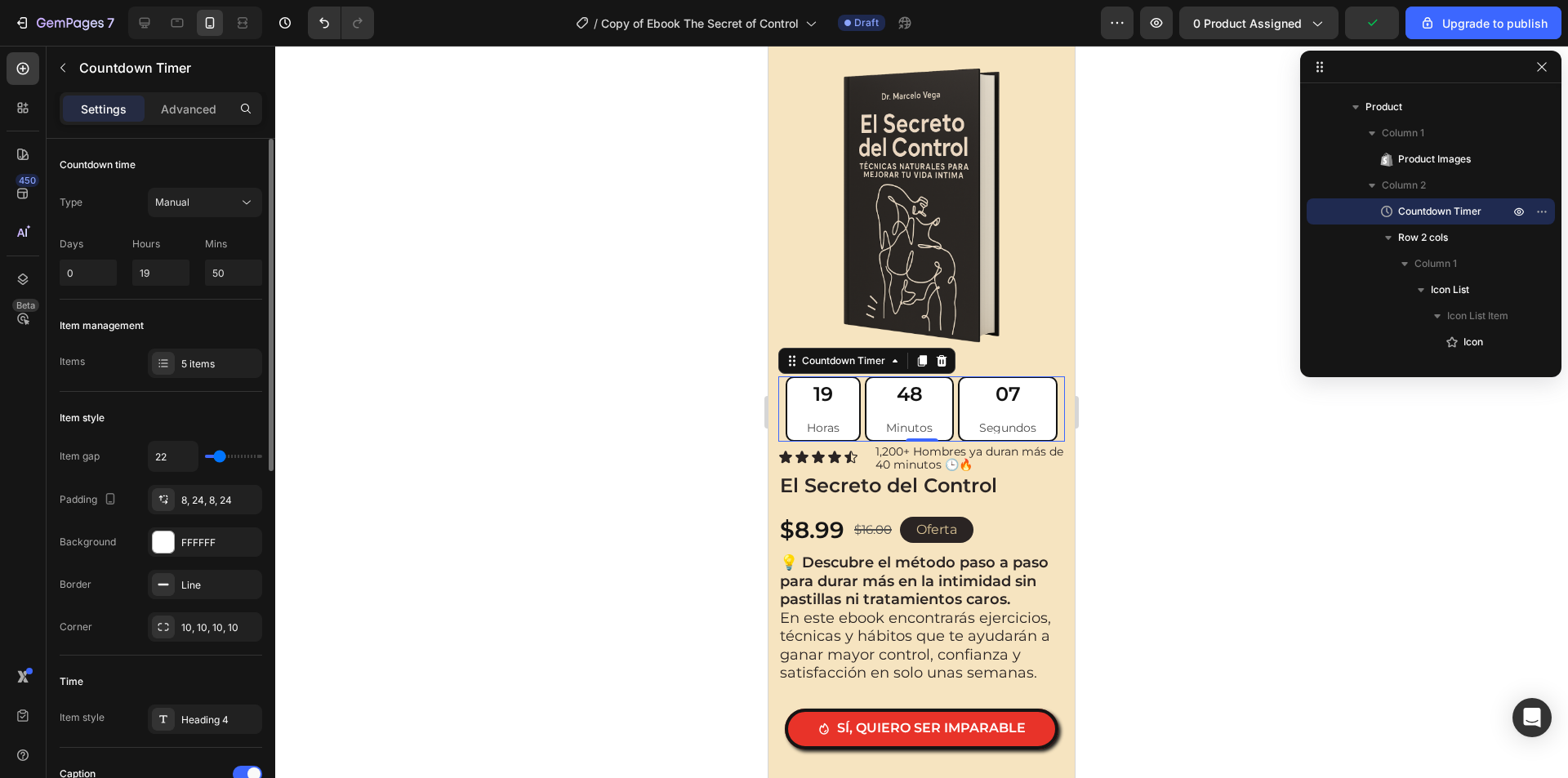
type input "29"
type input "33"
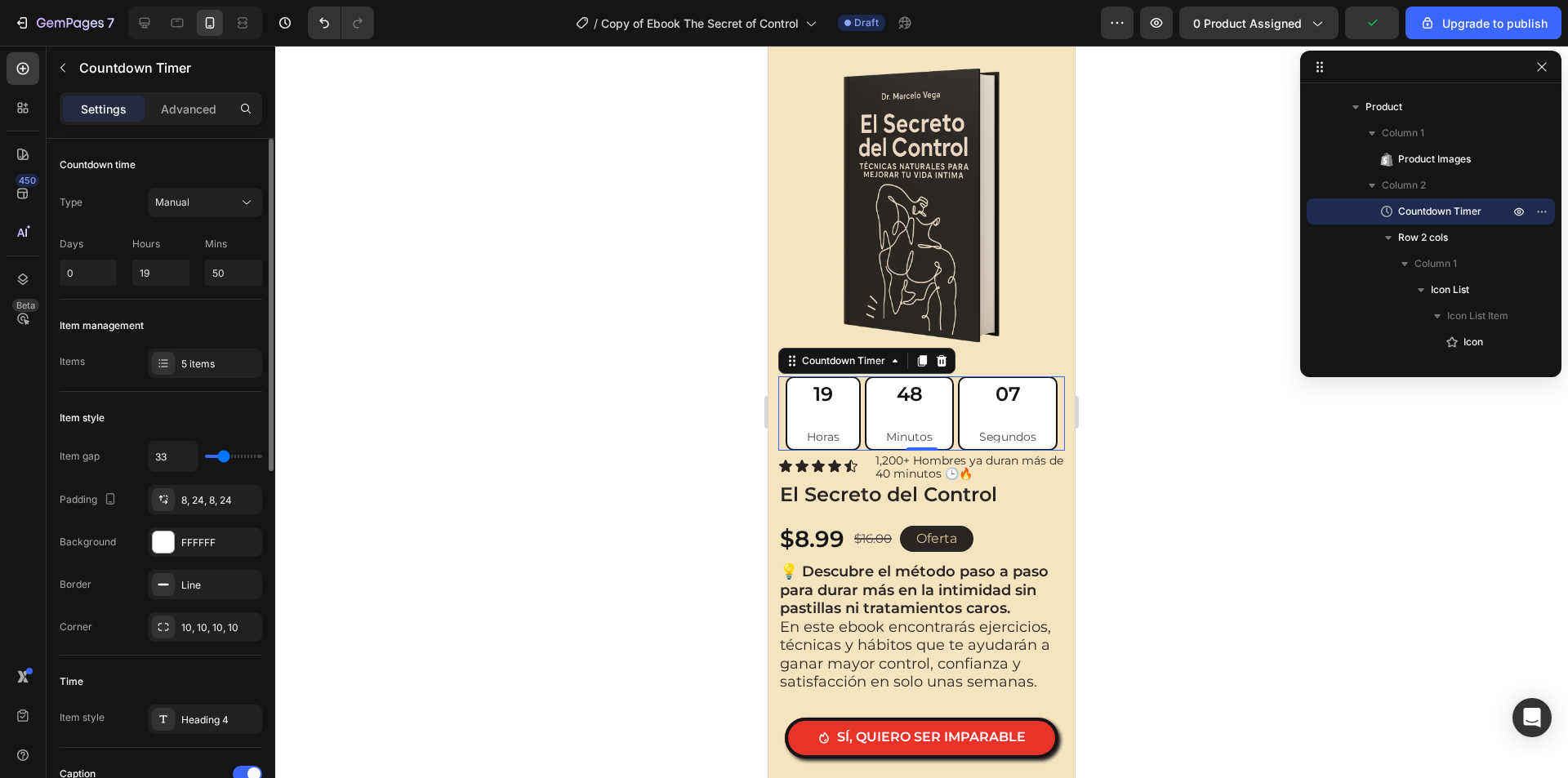
drag, startPoint x: 209, startPoint y: 457, endPoint x: 224, endPoint y: 457, distance: 15.0
type input "33"
click at [224, 457] on input "range" at bounding box center [233, 455] width 57 height 3
type input "20"
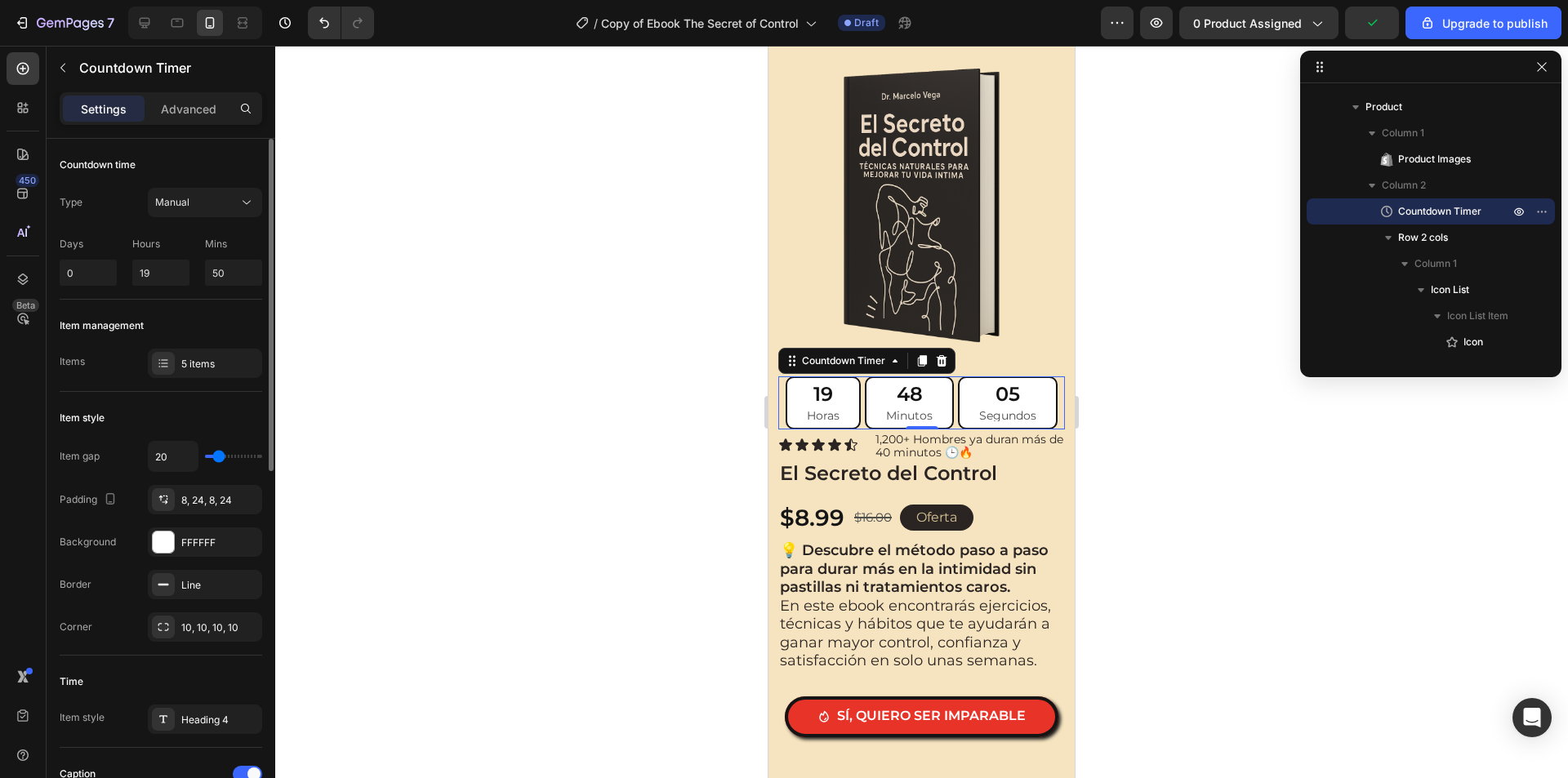
type input "7"
type input "4"
type input "0"
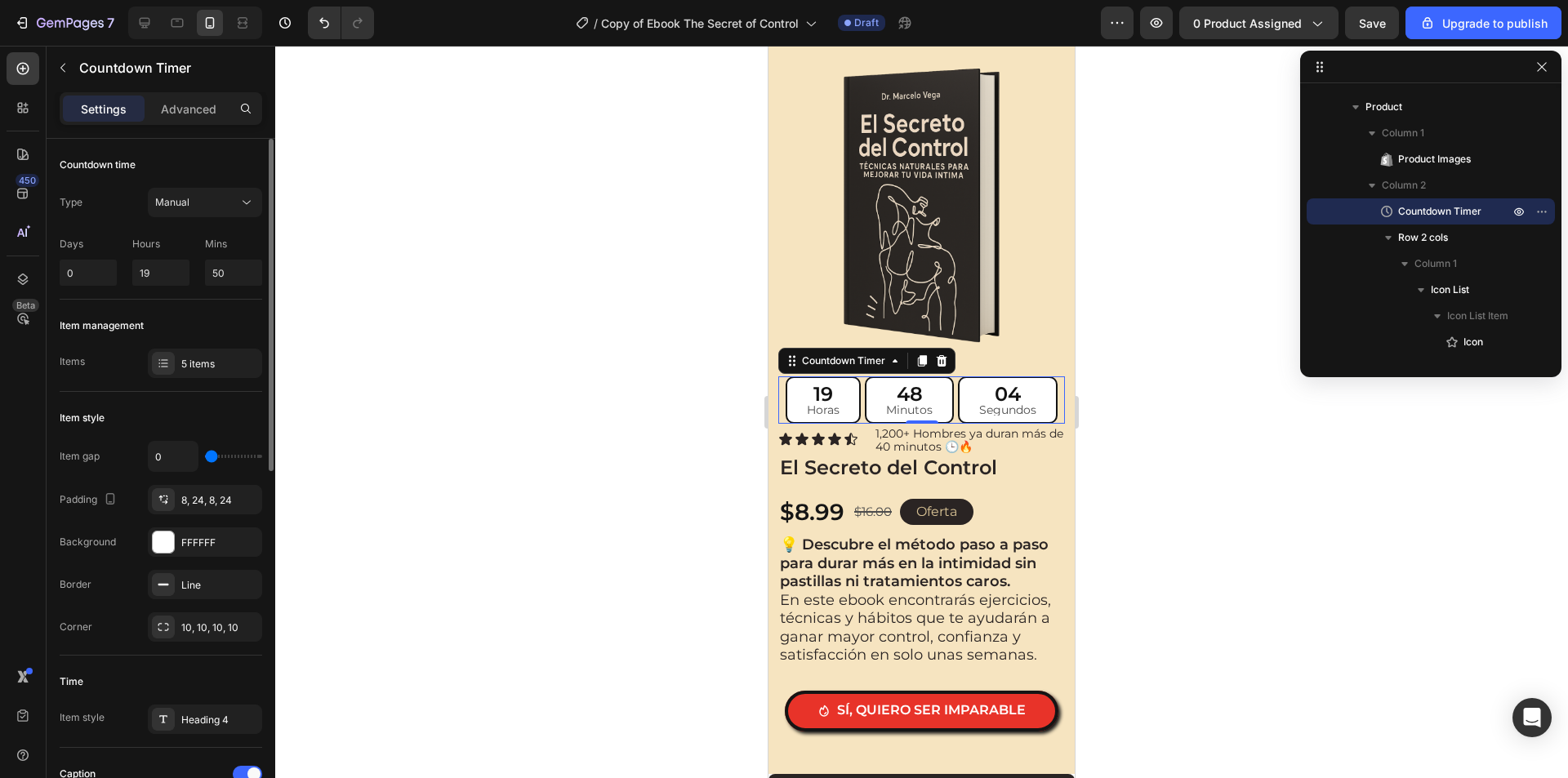
drag, startPoint x: 224, startPoint y: 457, endPoint x: 196, endPoint y: 457, distance: 28.0
type input "0"
click at [205, 457] on input "range" at bounding box center [233, 455] width 57 height 3
click at [172, 457] on input "0" at bounding box center [174, 456] width 49 height 29
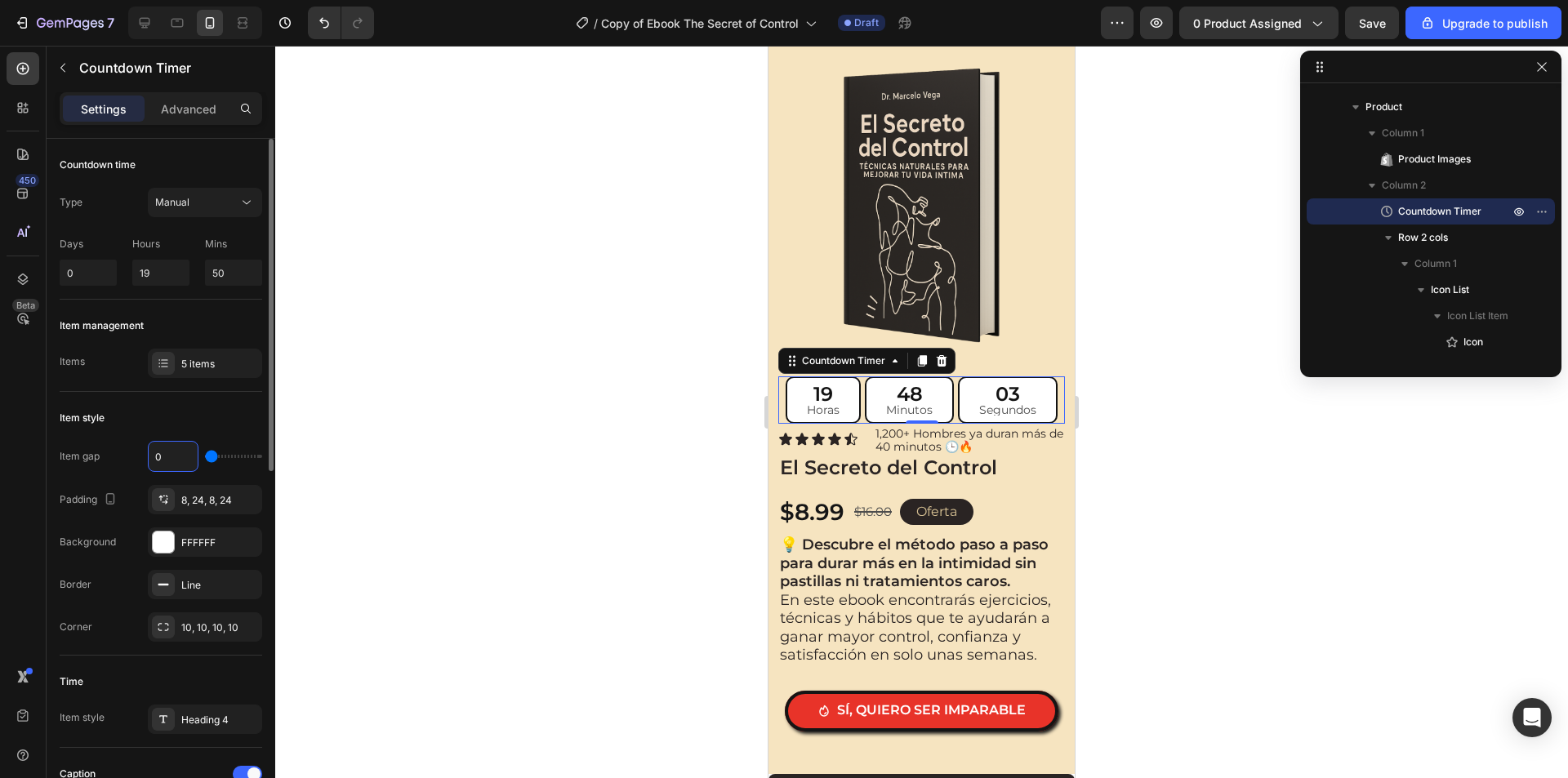
type input "4"
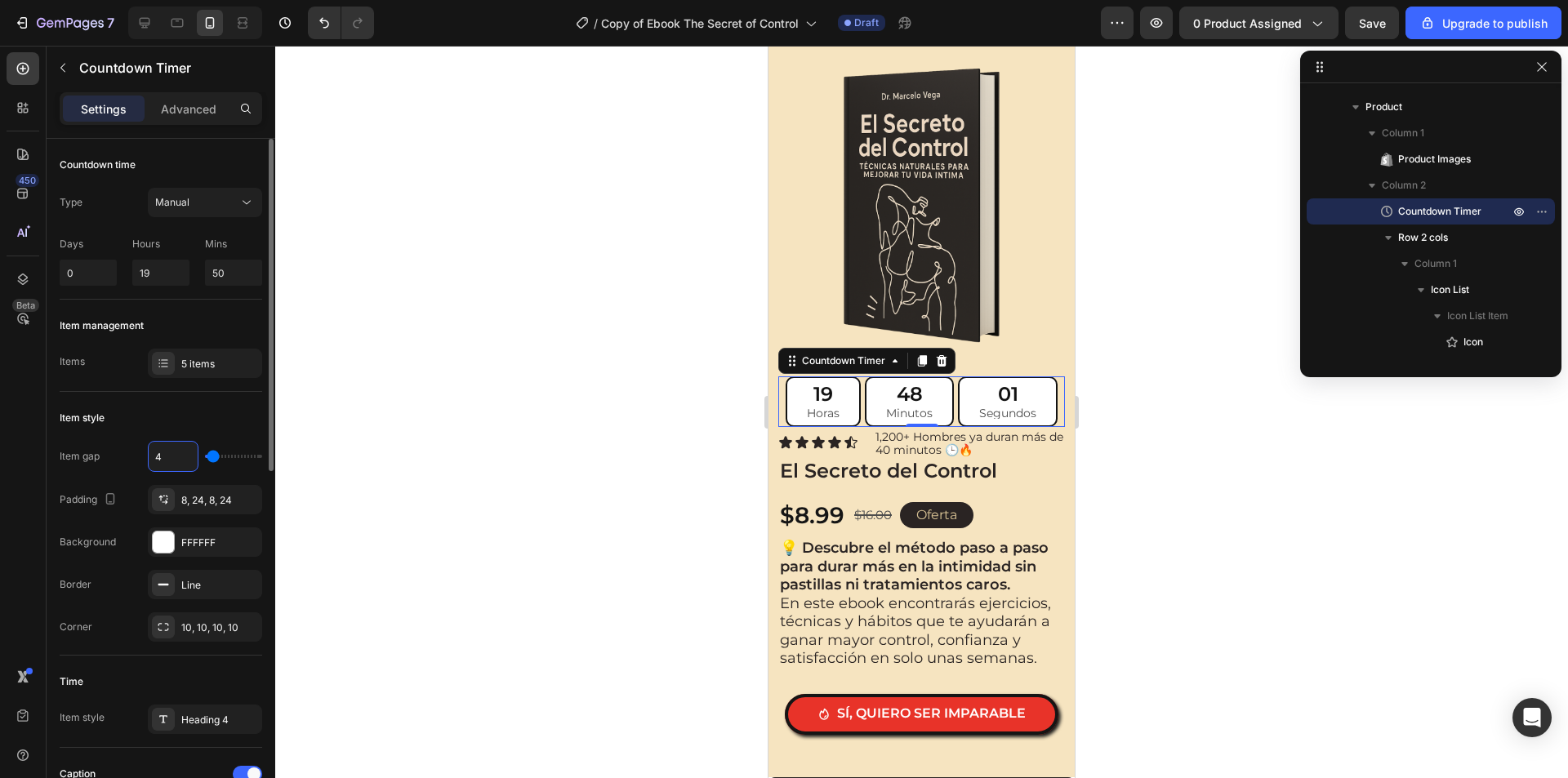
click at [172, 456] on input "4" at bounding box center [174, 456] width 49 height 29
type input "2"
click at [176, 449] on input "2" at bounding box center [174, 456] width 49 height 29
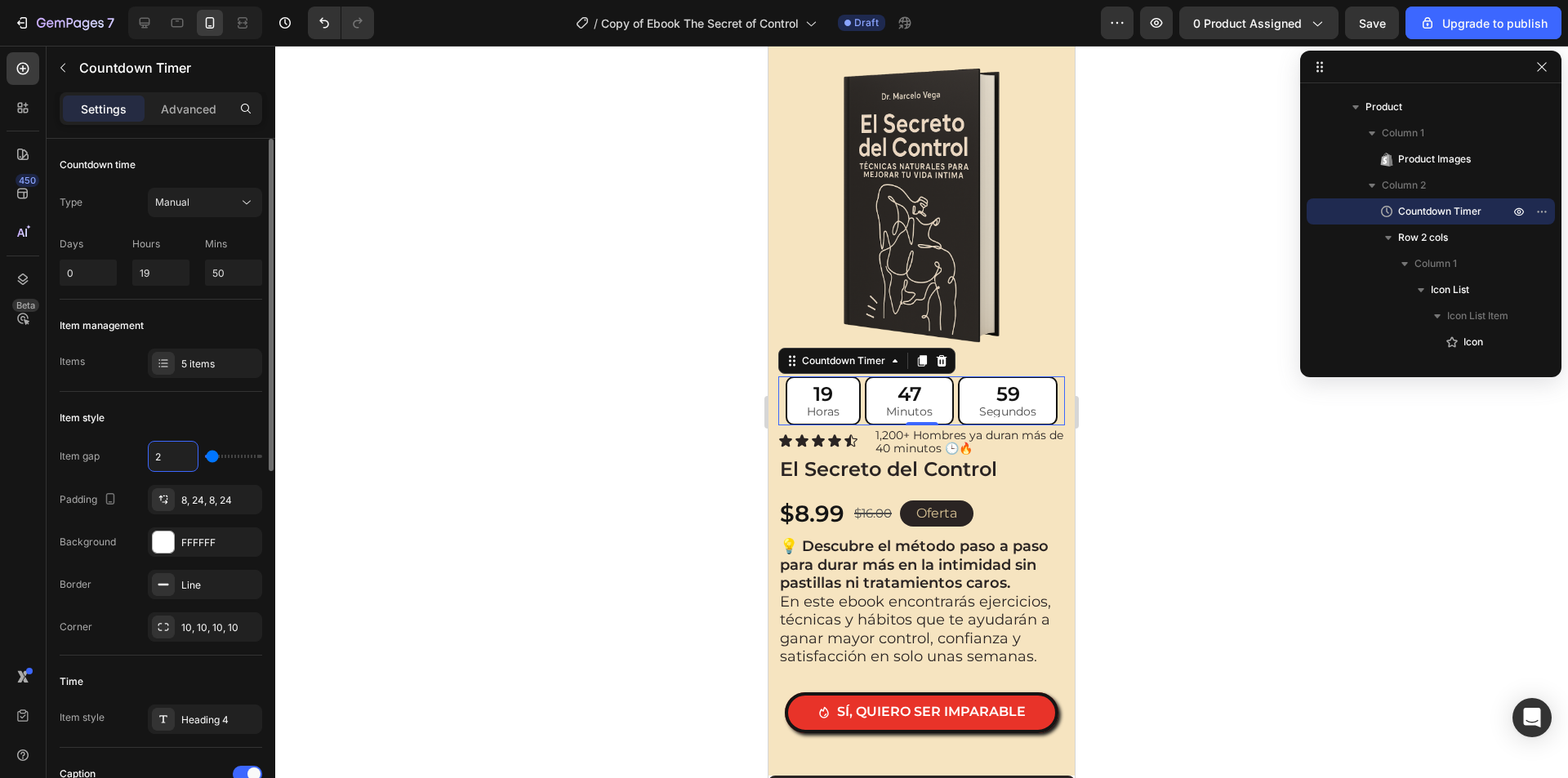
click at [176, 449] on input "2" at bounding box center [174, 456] width 49 height 29
type input "5"
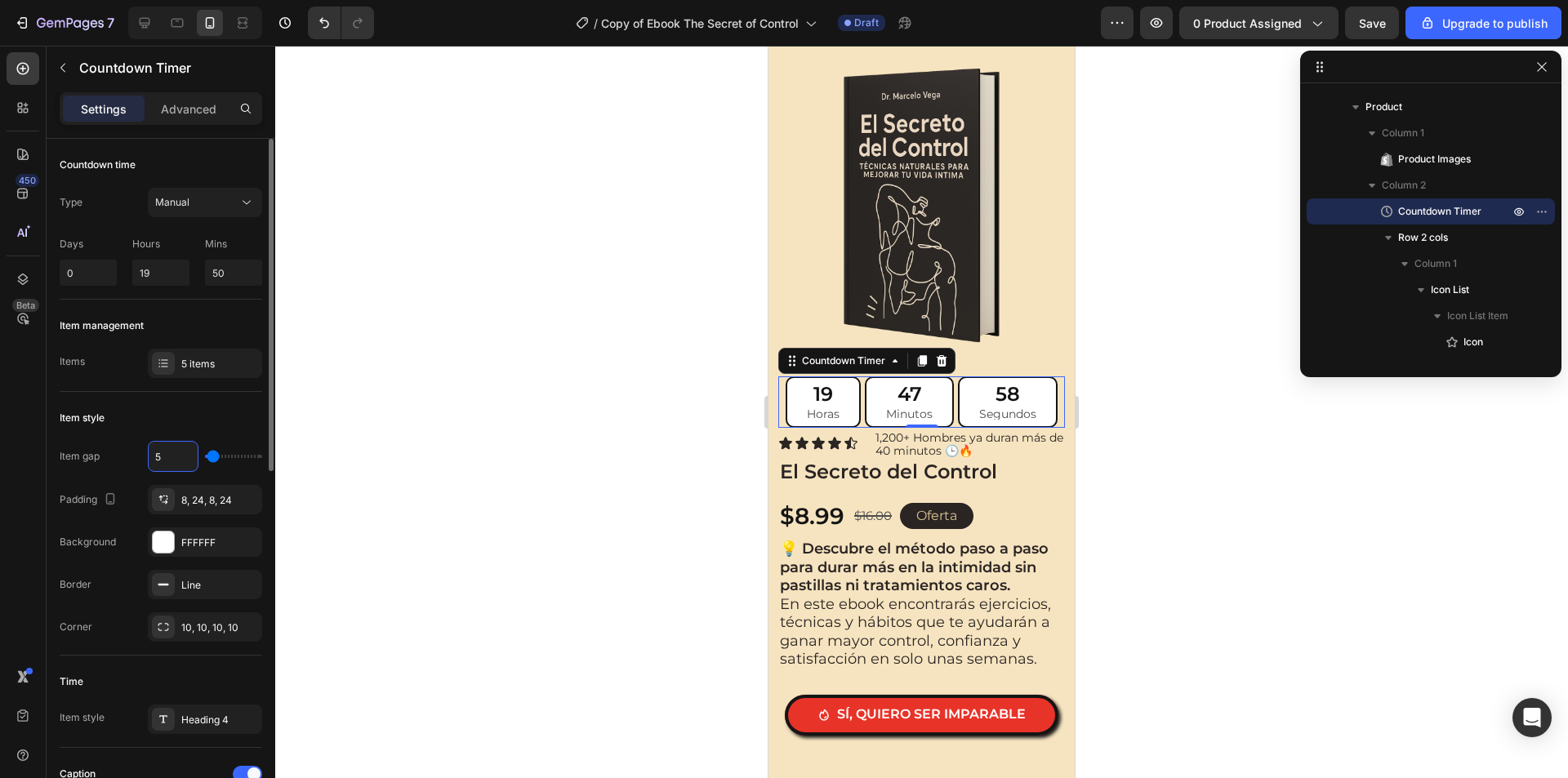
click at [177, 444] on input "5" at bounding box center [174, 456] width 49 height 29
type input "4"
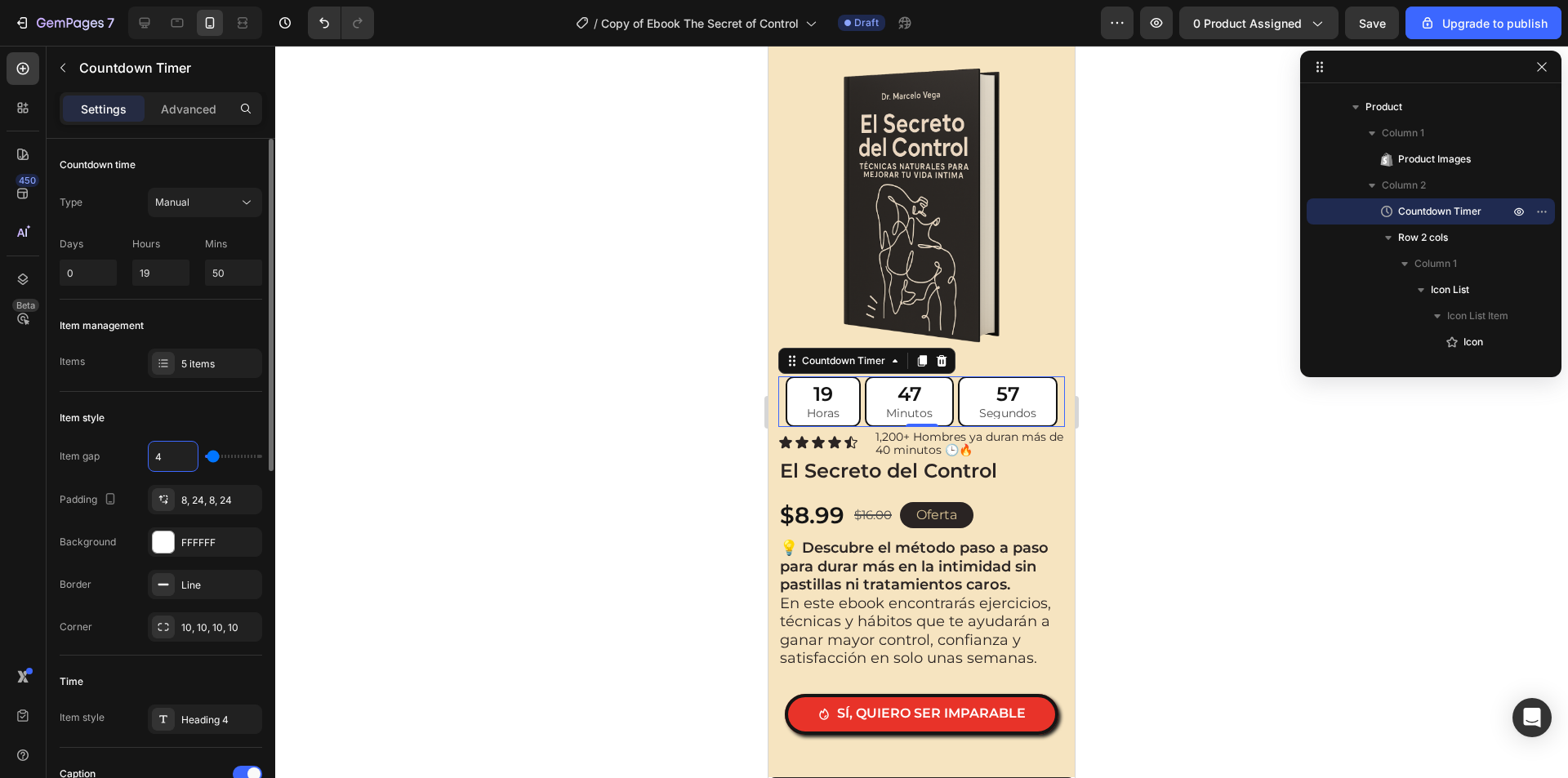
click at [182, 417] on div "Item style" at bounding box center [160, 418] width 202 height 27
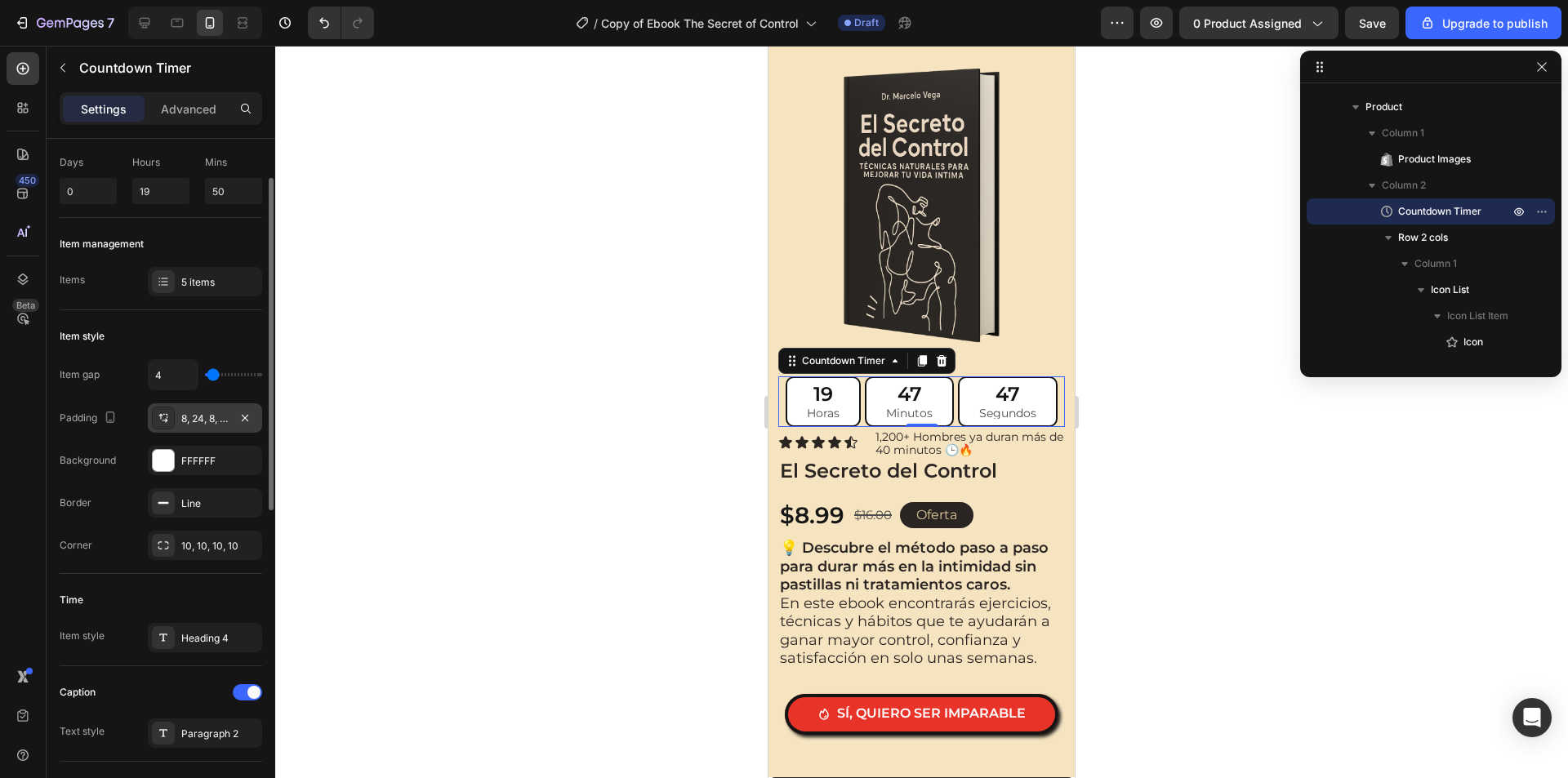
click at [200, 425] on div "8, 24, 8, 24" at bounding box center [205, 418] width 47 height 14
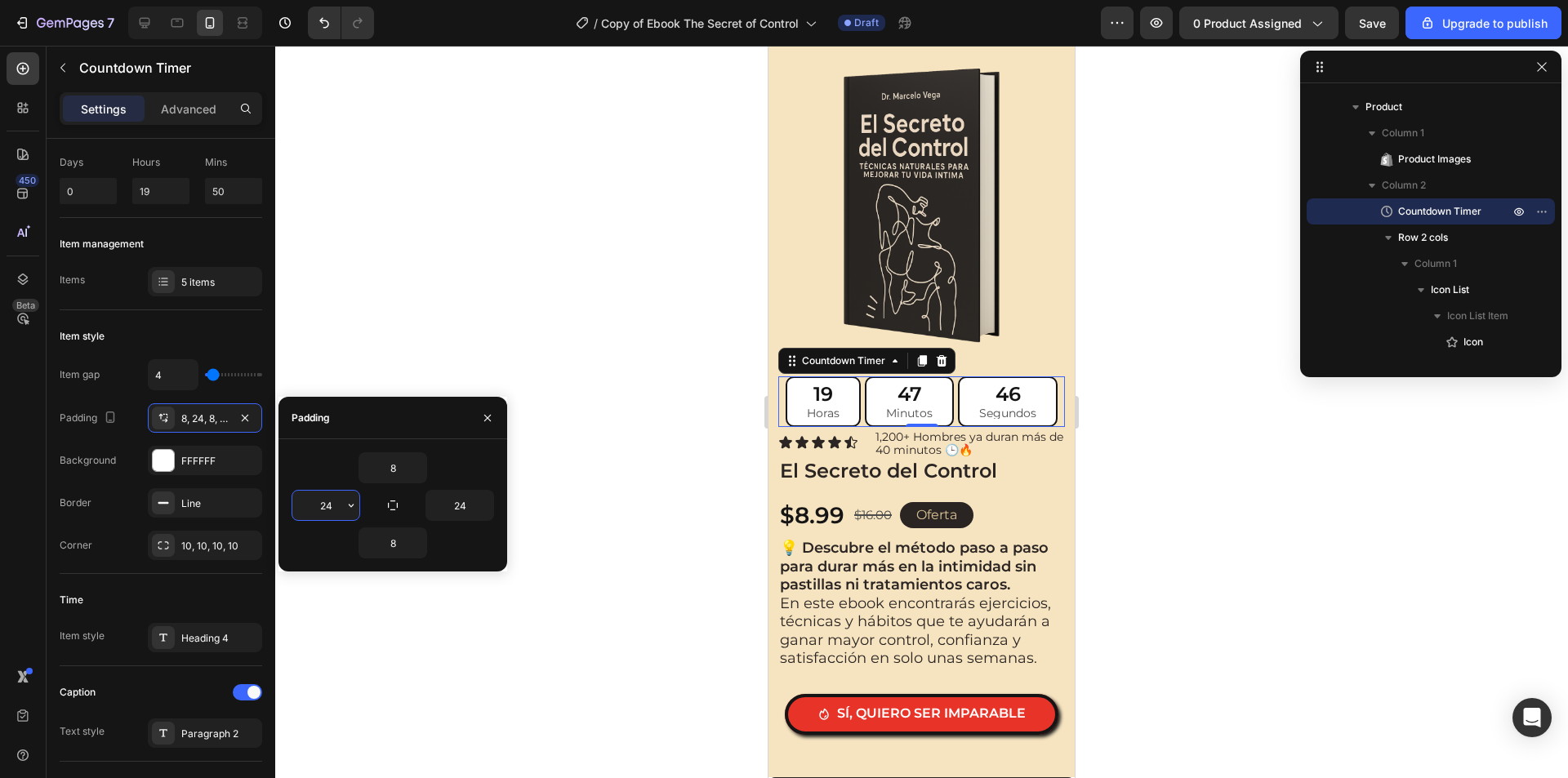
click at [322, 498] on input "24" at bounding box center [325, 505] width 67 height 29
type input "10"
click at [476, 506] on input "24" at bounding box center [459, 505] width 67 height 29
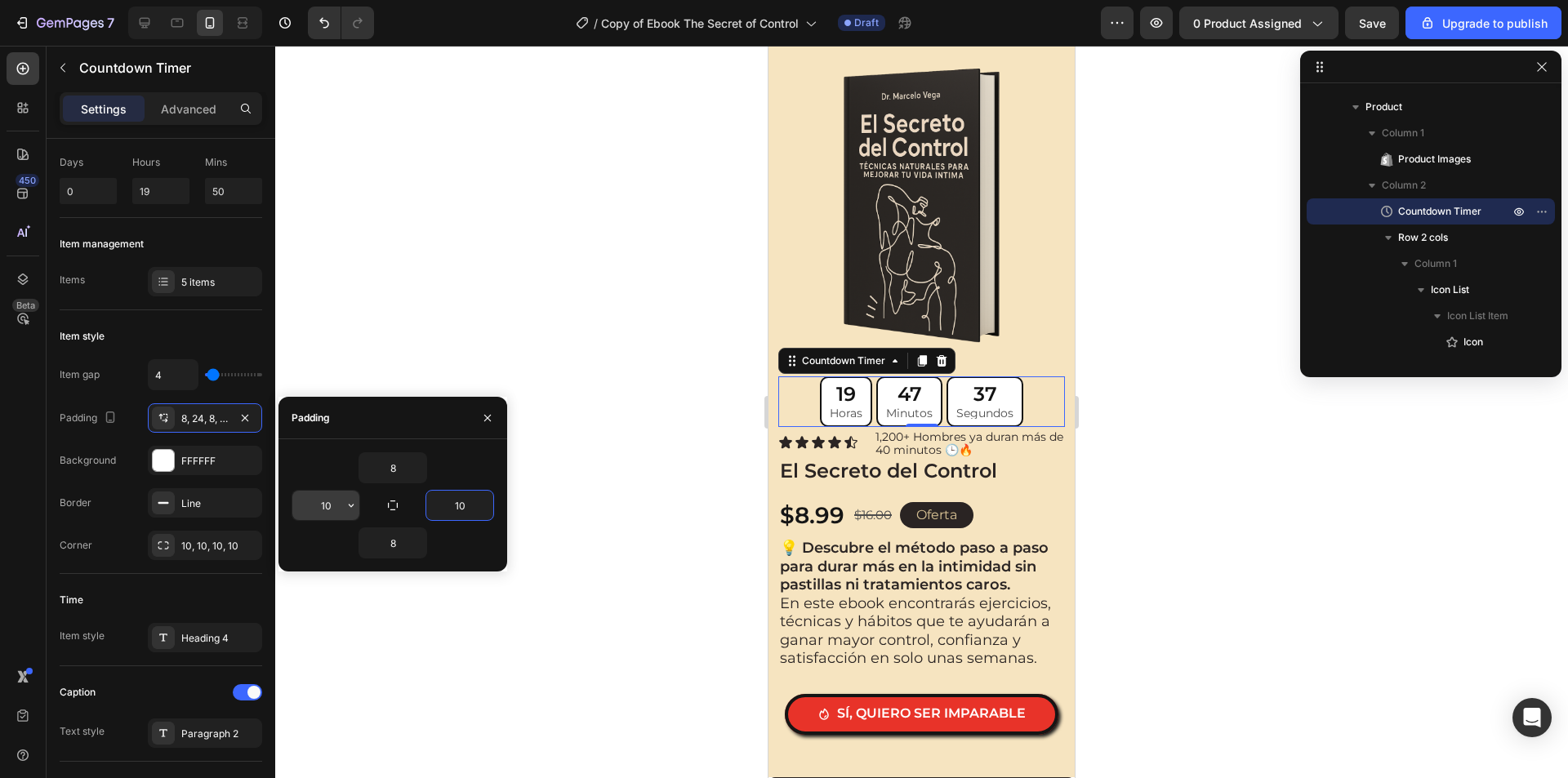
type input "10"
click at [334, 507] on input "10" at bounding box center [325, 505] width 67 height 29
type input "16"
click at [459, 509] on input "10" at bounding box center [459, 505] width 67 height 29
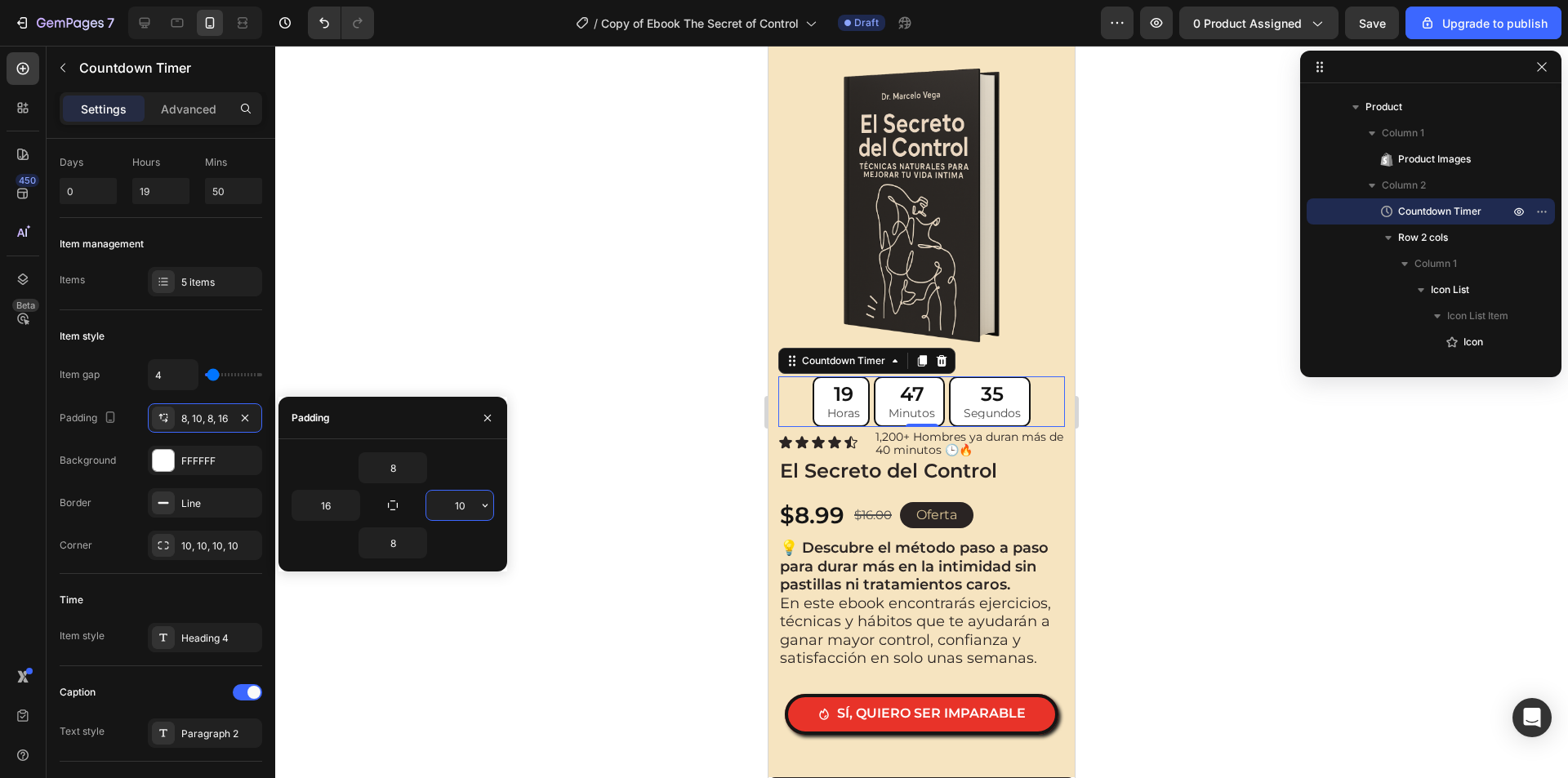
click at [459, 509] on input "10" at bounding box center [459, 505] width 67 height 29
type input "16"
click at [473, 466] on div "8" at bounding box center [392, 468] width 202 height 31
click at [481, 417] on icon "button" at bounding box center [488, 418] width 13 height 13
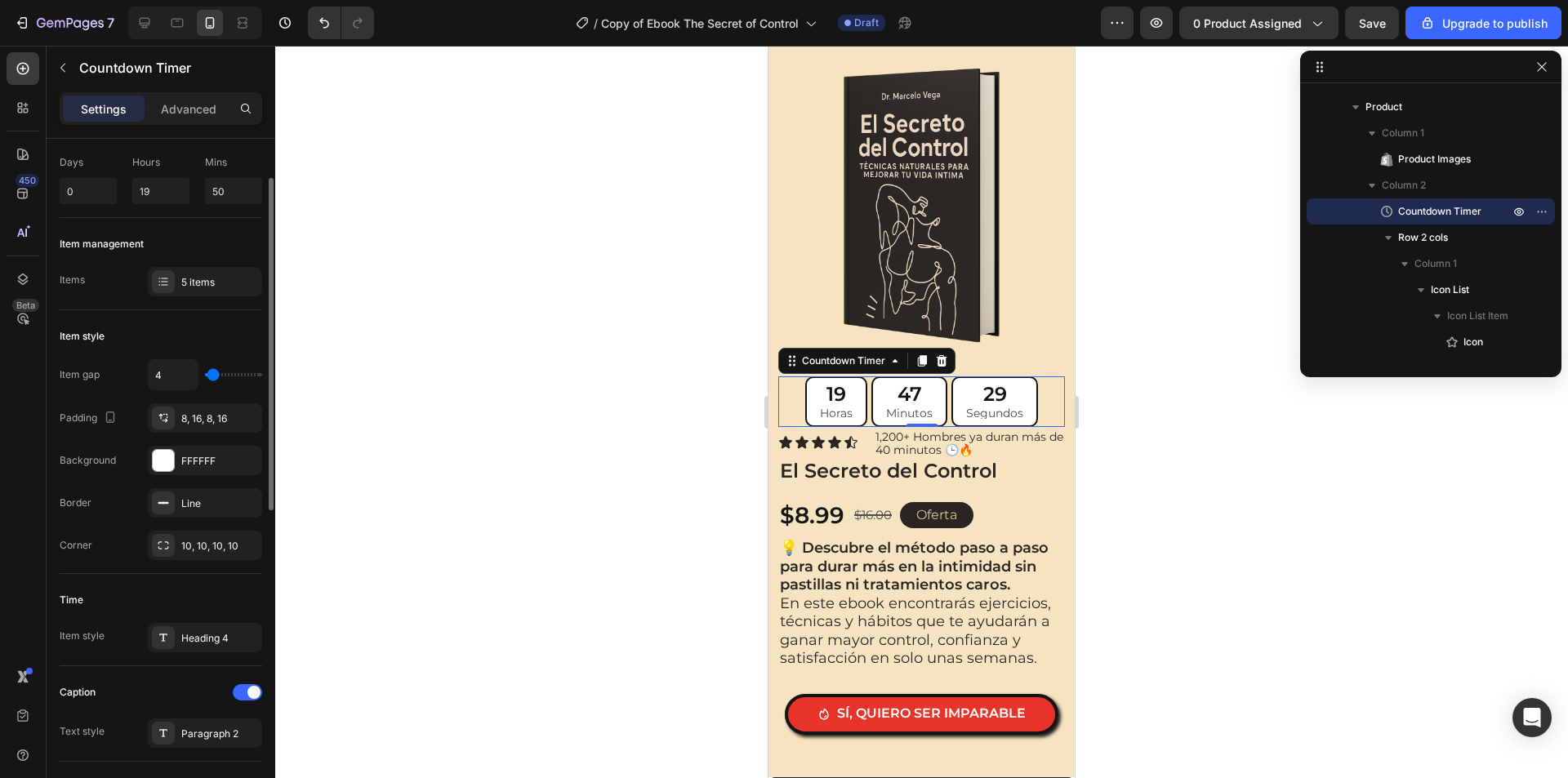
type input "2"
type input "7"
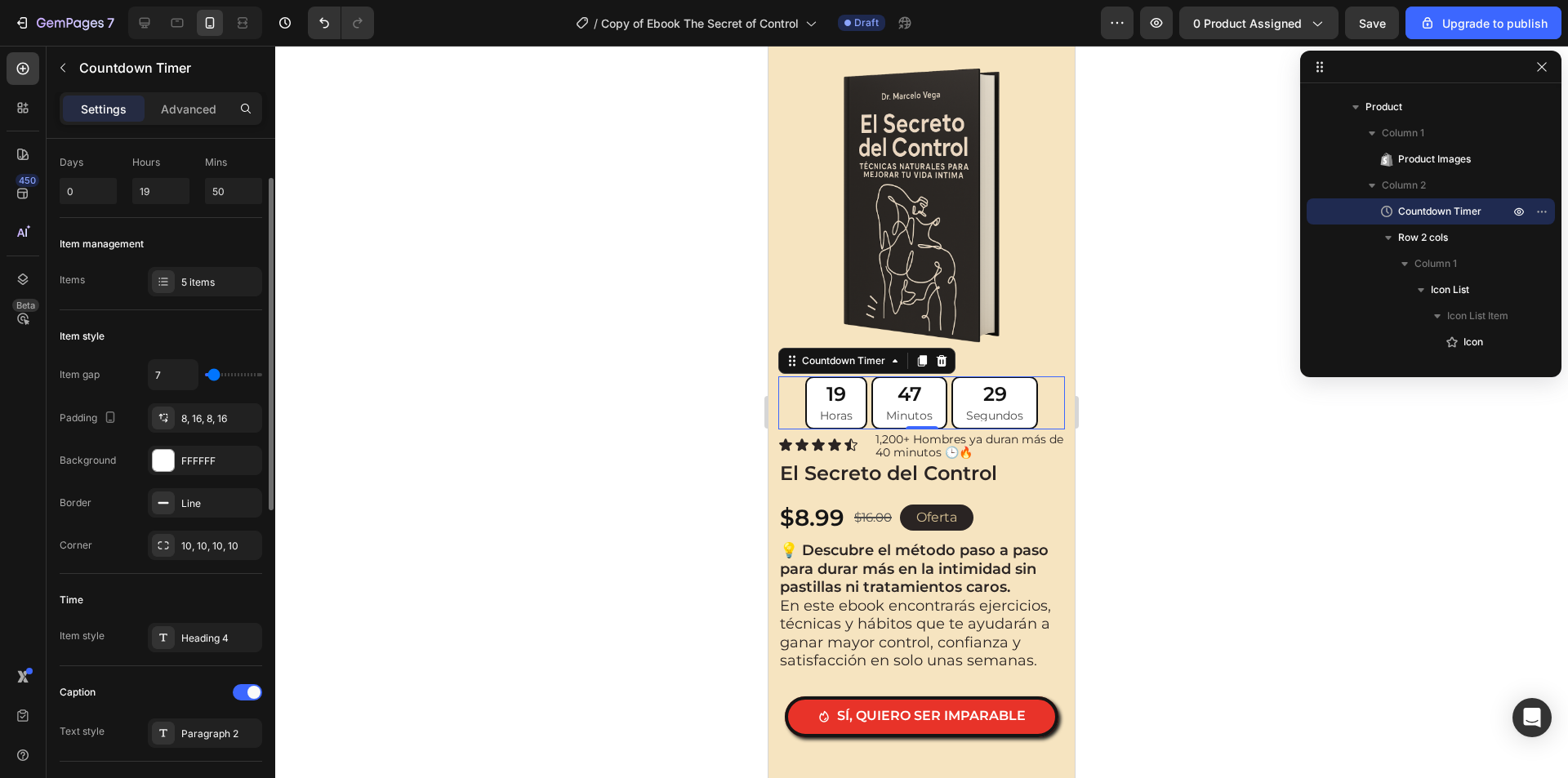
type input "9"
type input "13"
type input "16"
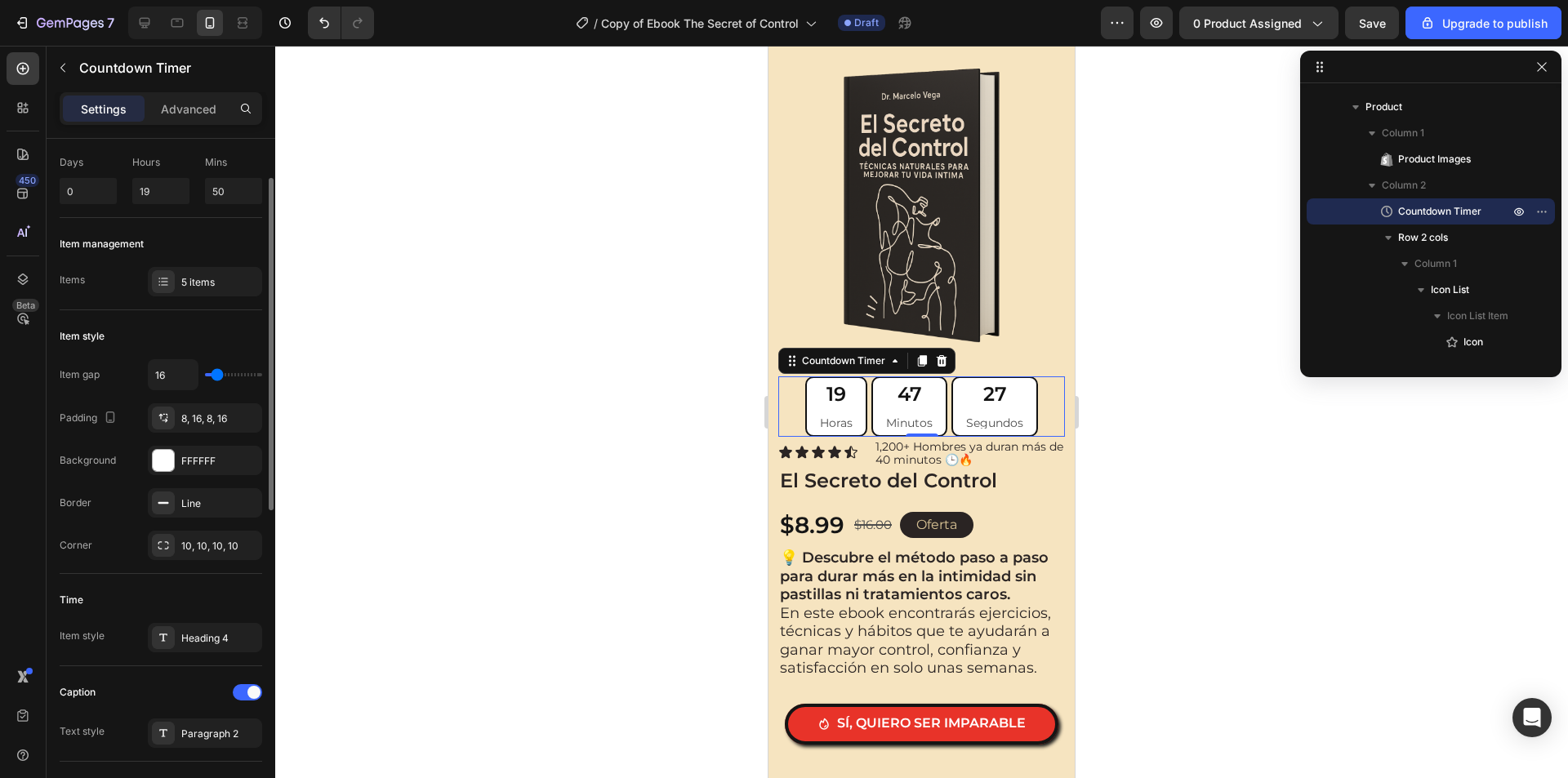
type input "16"
click at [217, 373] on input "range" at bounding box center [233, 374] width 57 height 3
click at [157, 366] on input "16" at bounding box center [174, 375] width 49 height 29
type input "4"
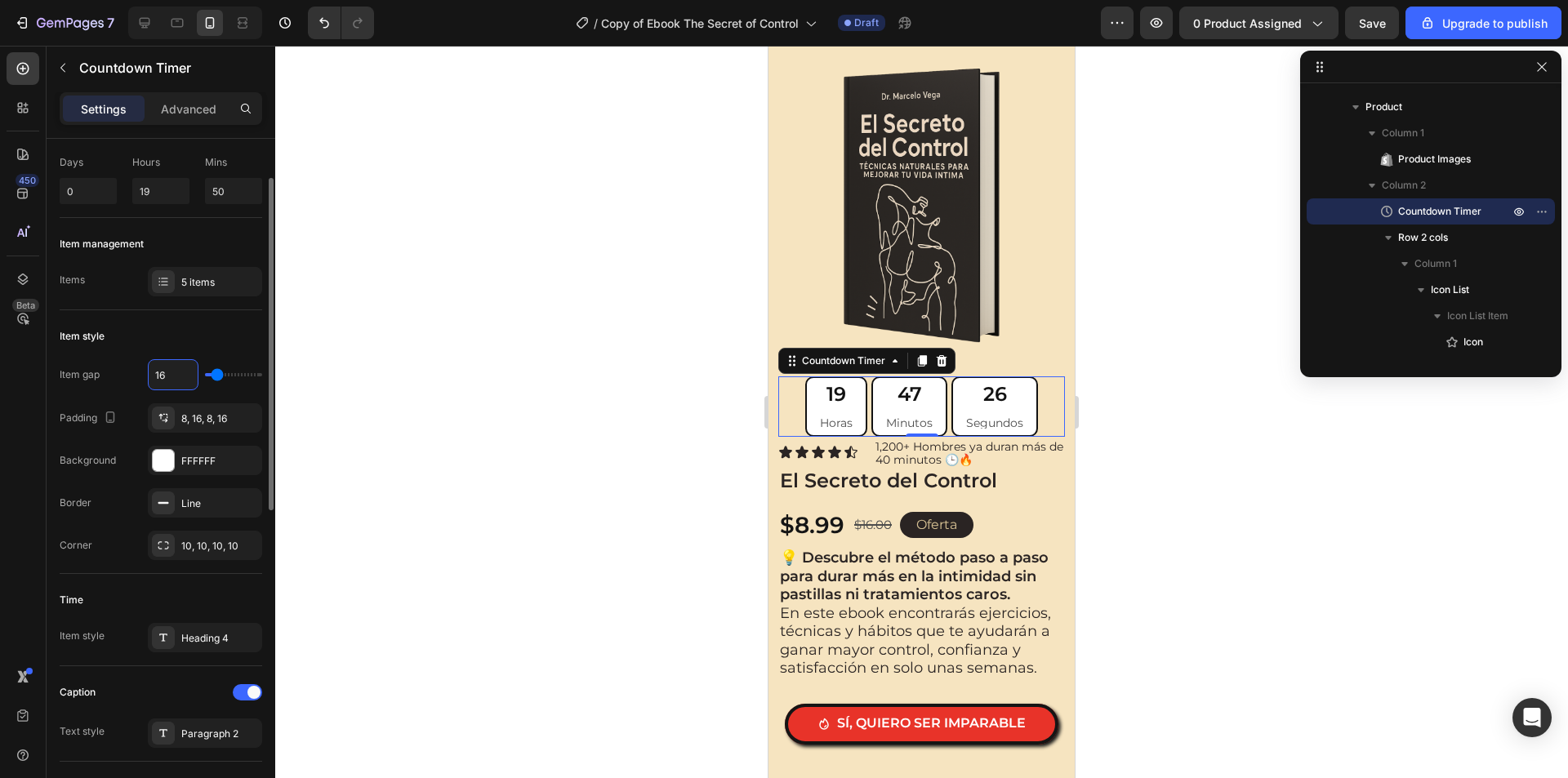
type input "4"
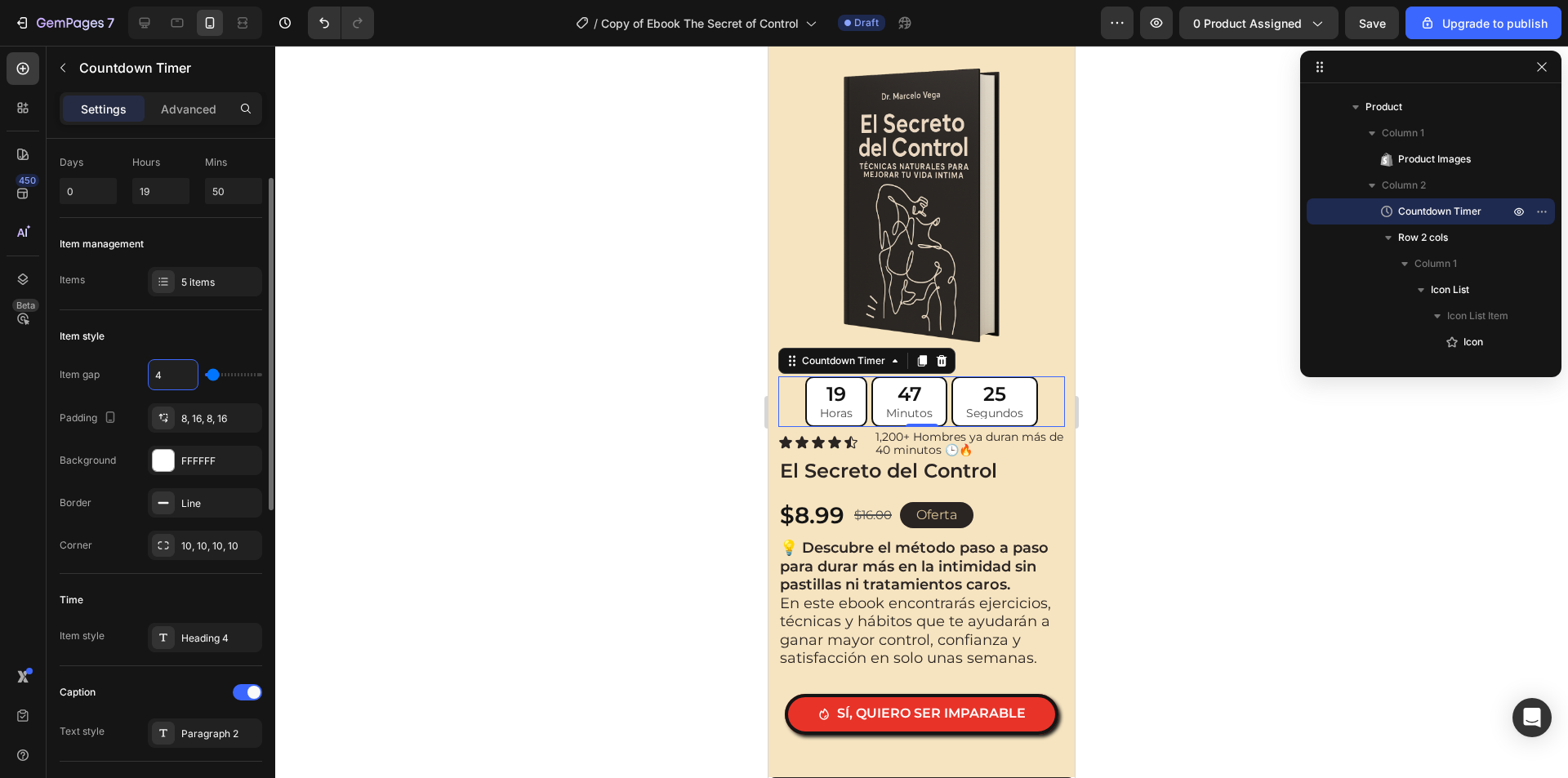
type input "4"
click at [193, 348] on div "Item style" at bounding box center [160, 337] width 202 height 27
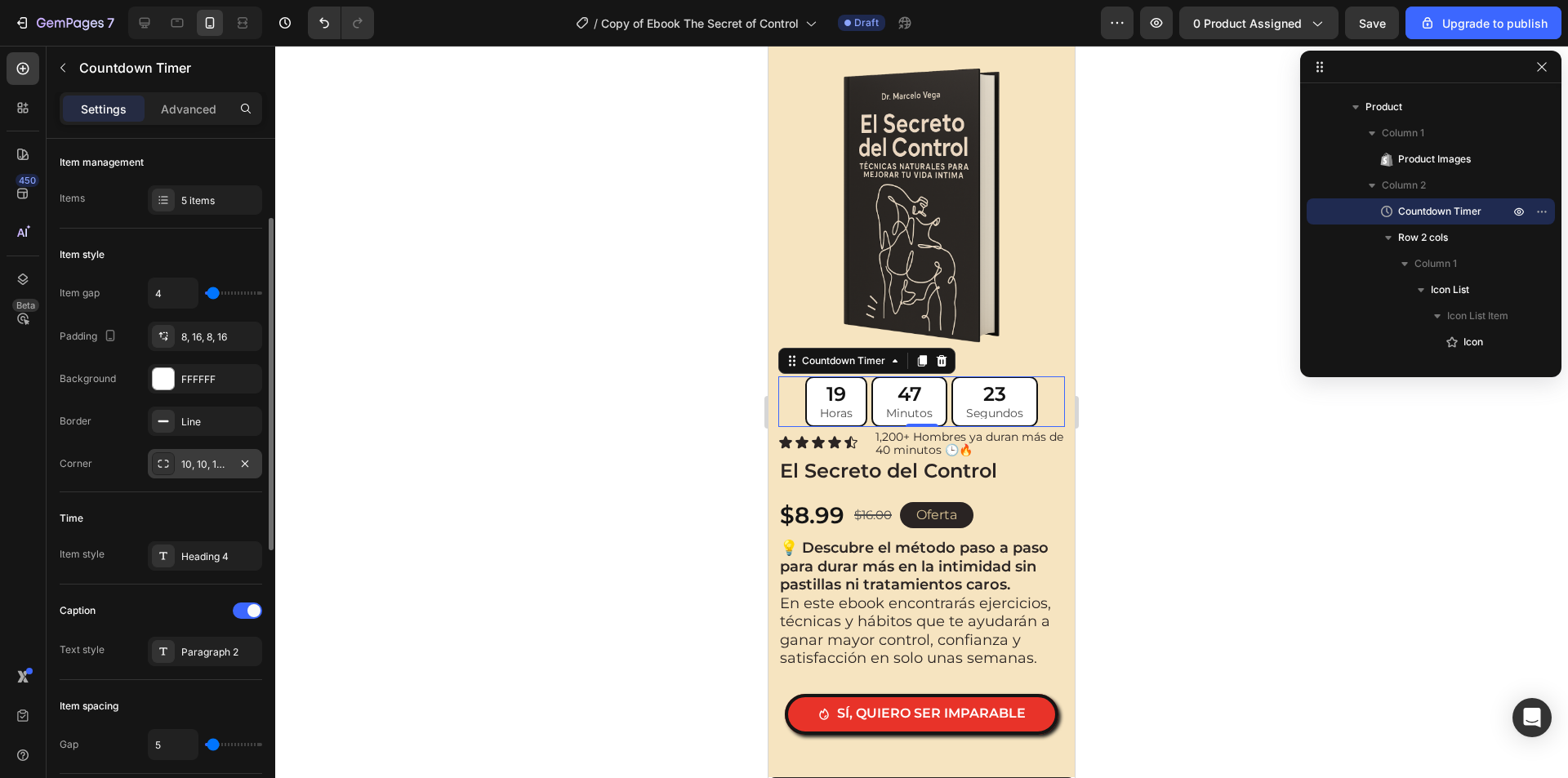
scroll to position [245, 0]
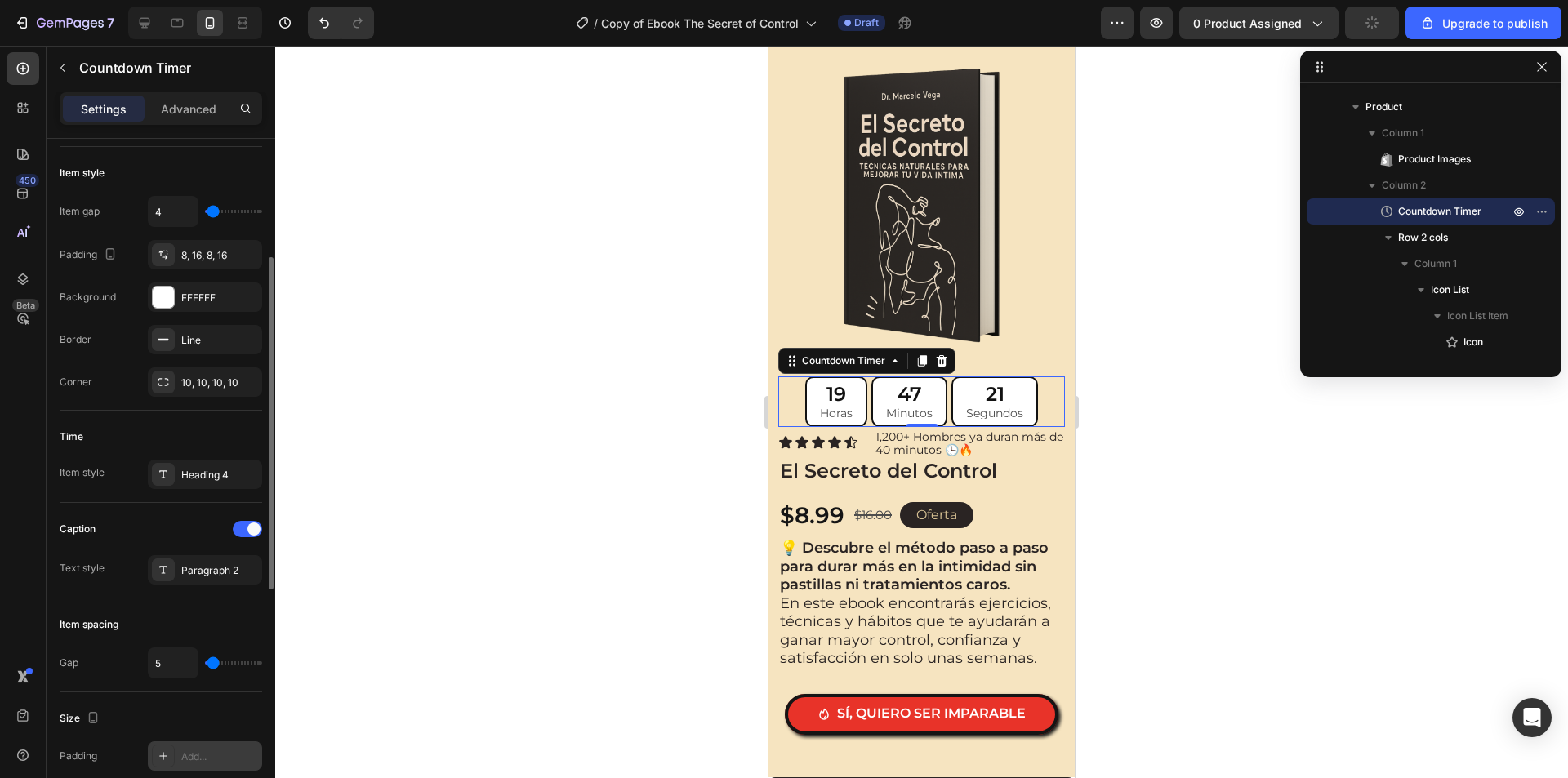
type input "9"
type input "13"
click at [216, 663] on input "range" at bounding box center [233, 662] width 57 height 3
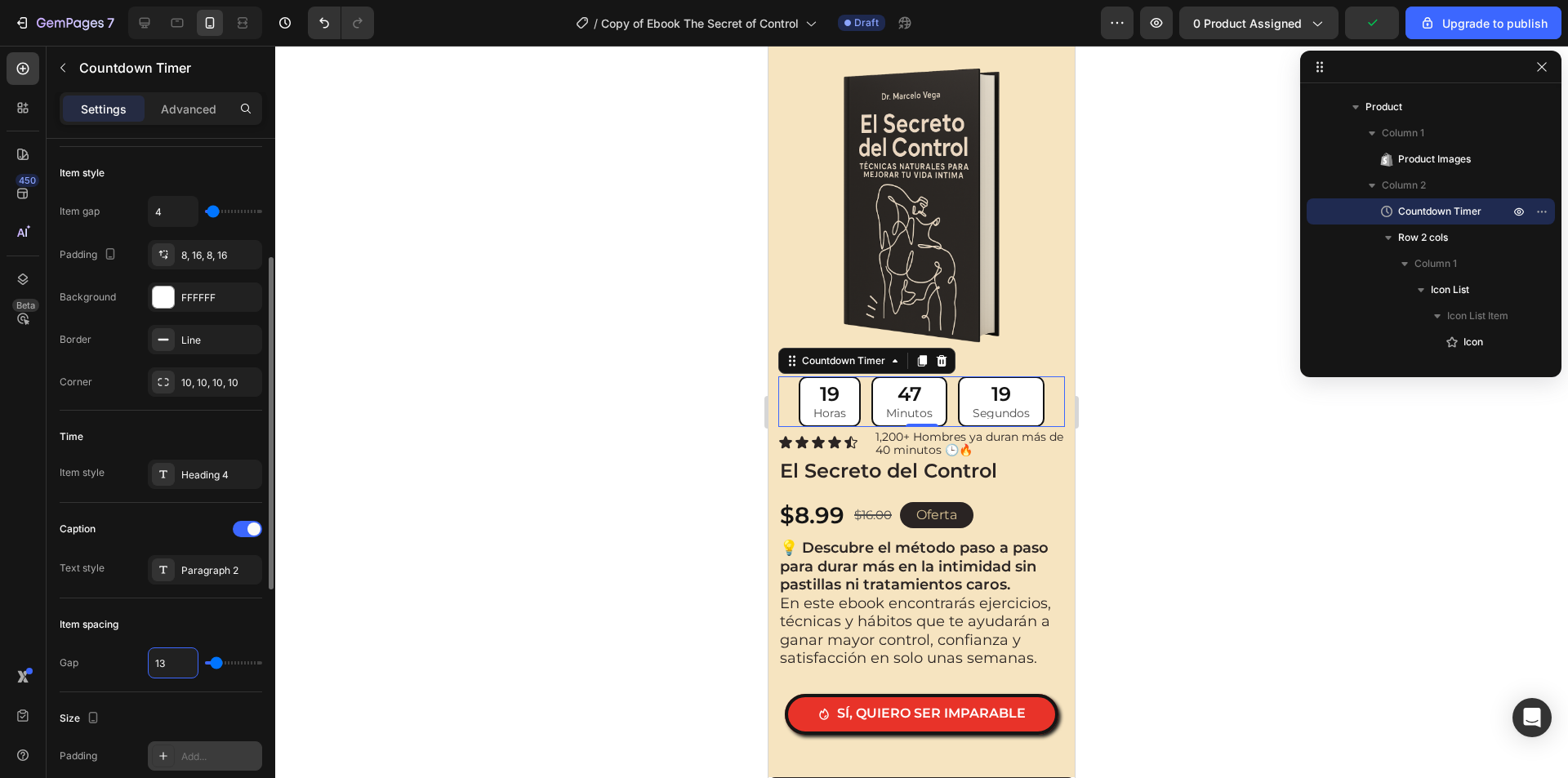
click at [175, 663] on input "13" at bounding box center [174, 662] width 49 height 29
type input "1"
type input "12"
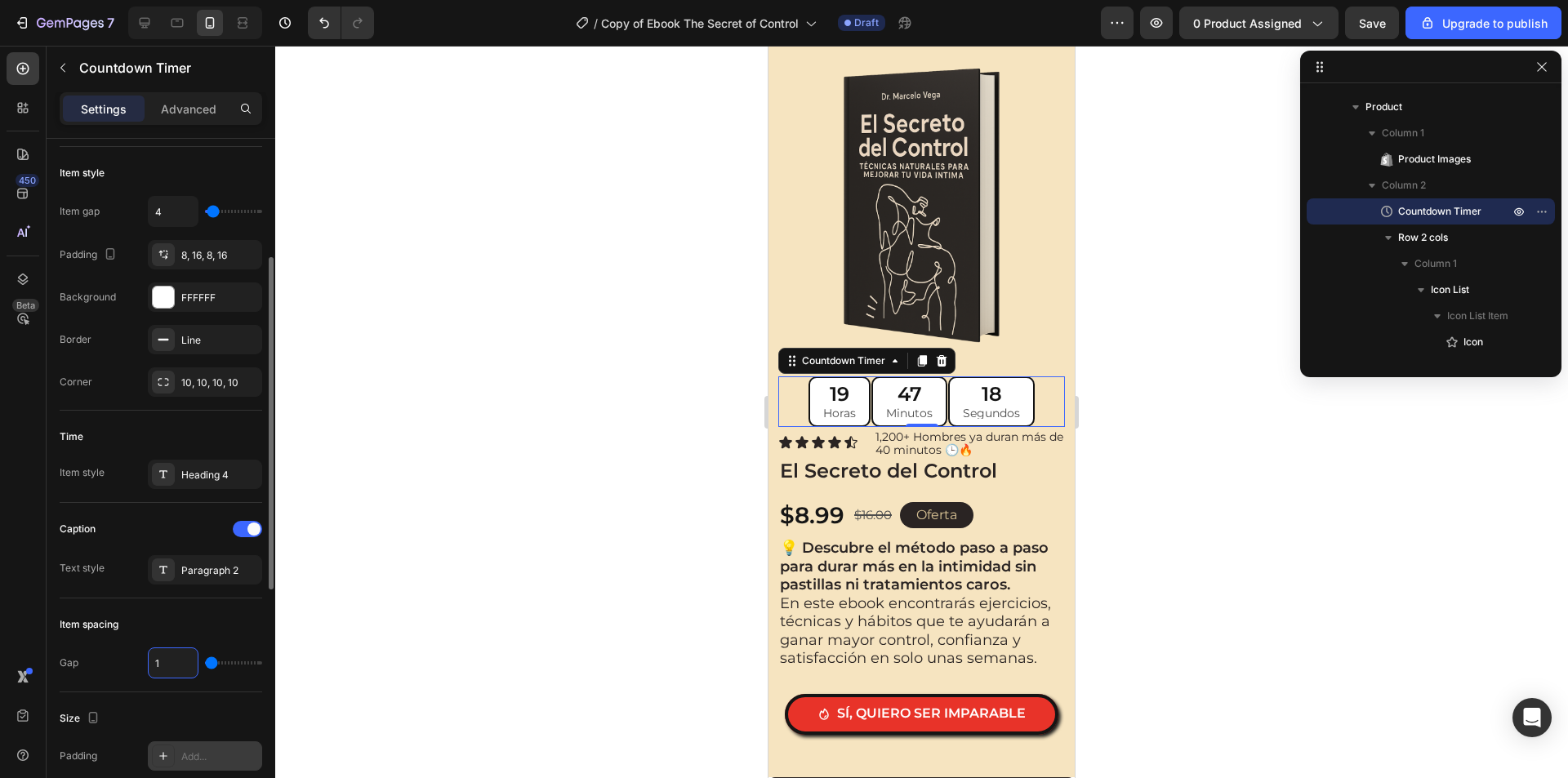
type input "12"
click at [227, 424] on div "Time" at bounding box center [160, 437] width 202 height 27
click at [1256, 349] on div at bounding box center [921, 412] width 1292 height 732
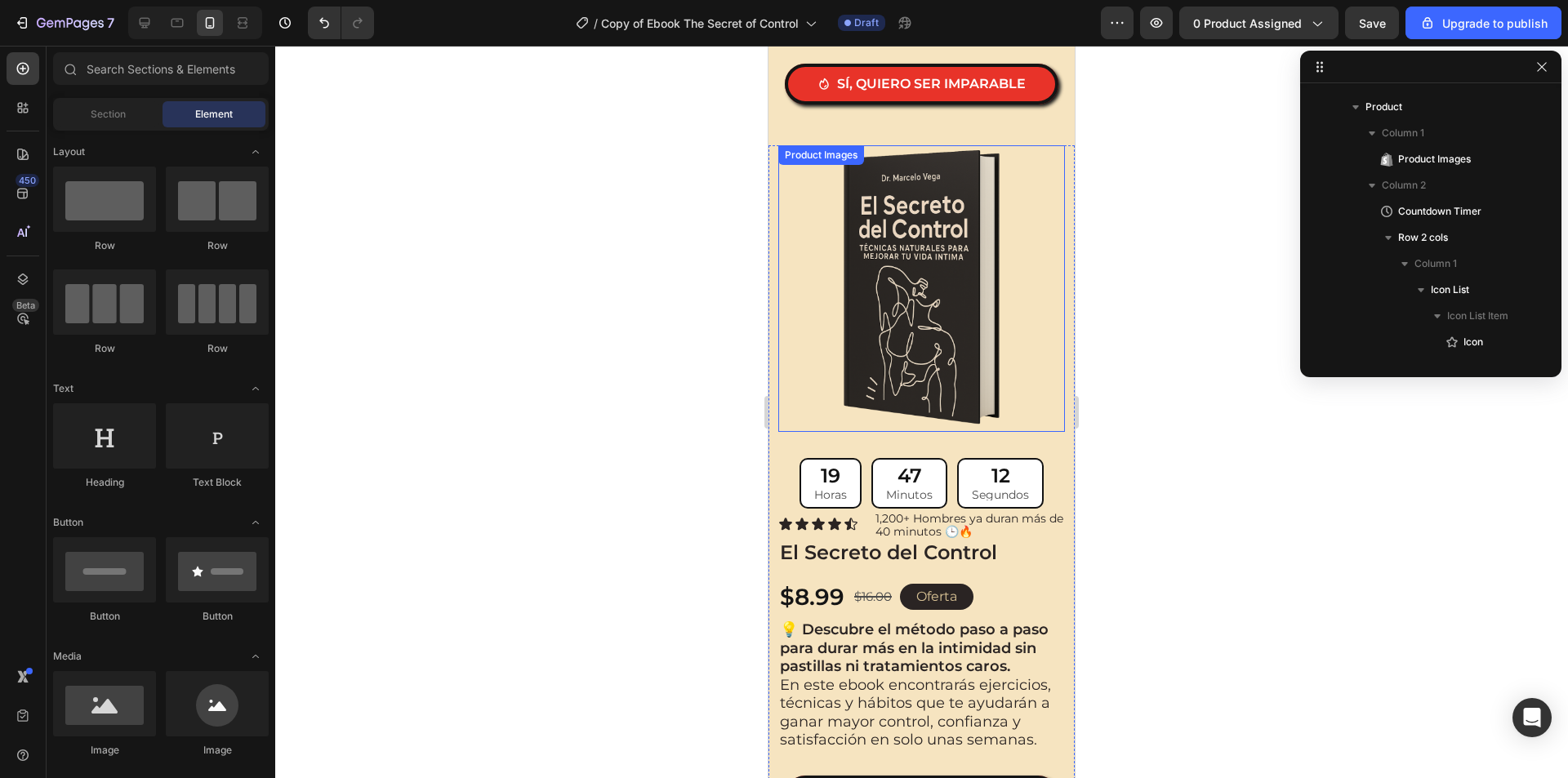
scroll to position [2167, 0]
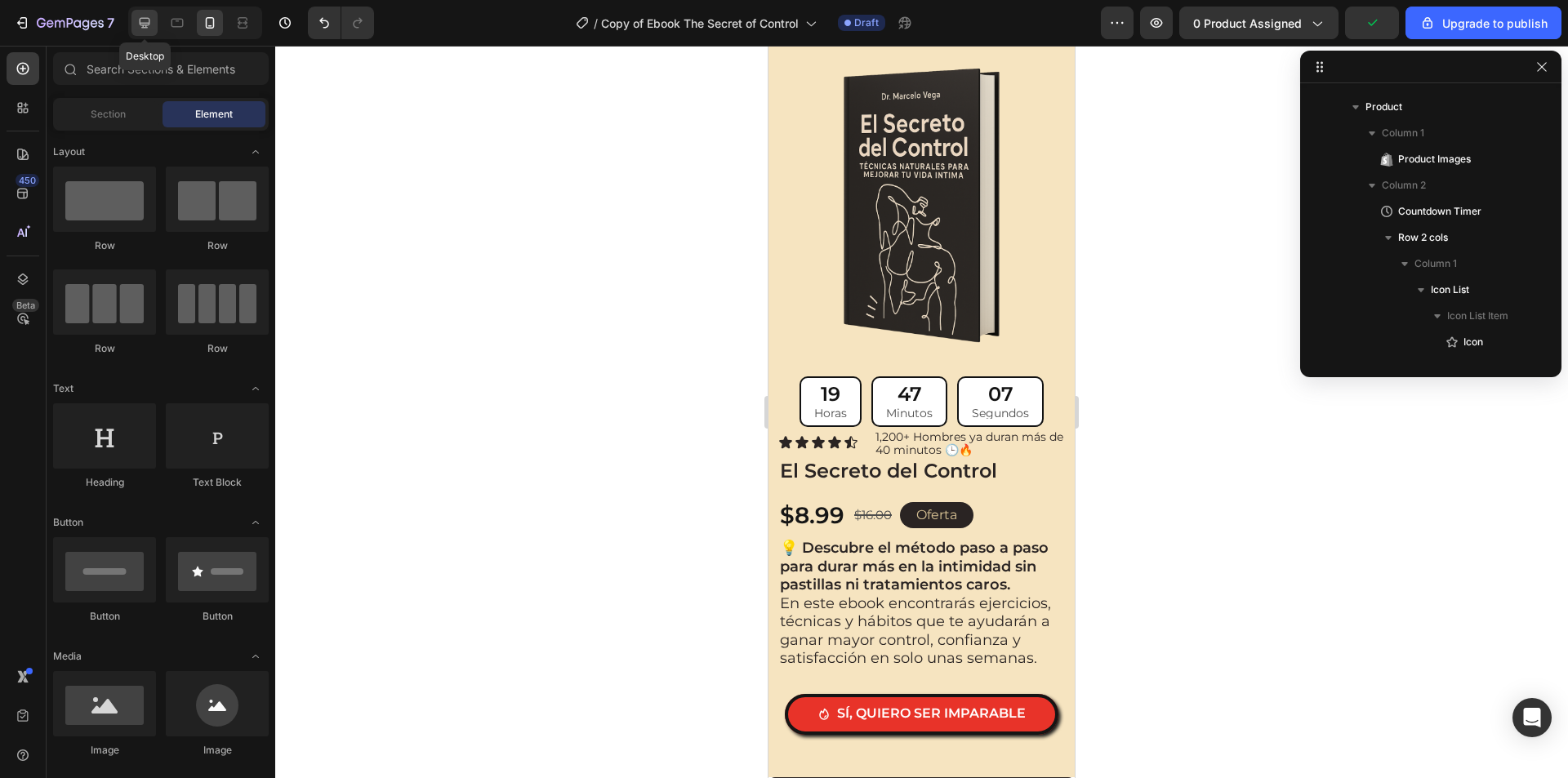
click at [148, 30] on icon at bounding box center [144, 22] width 16 height 16
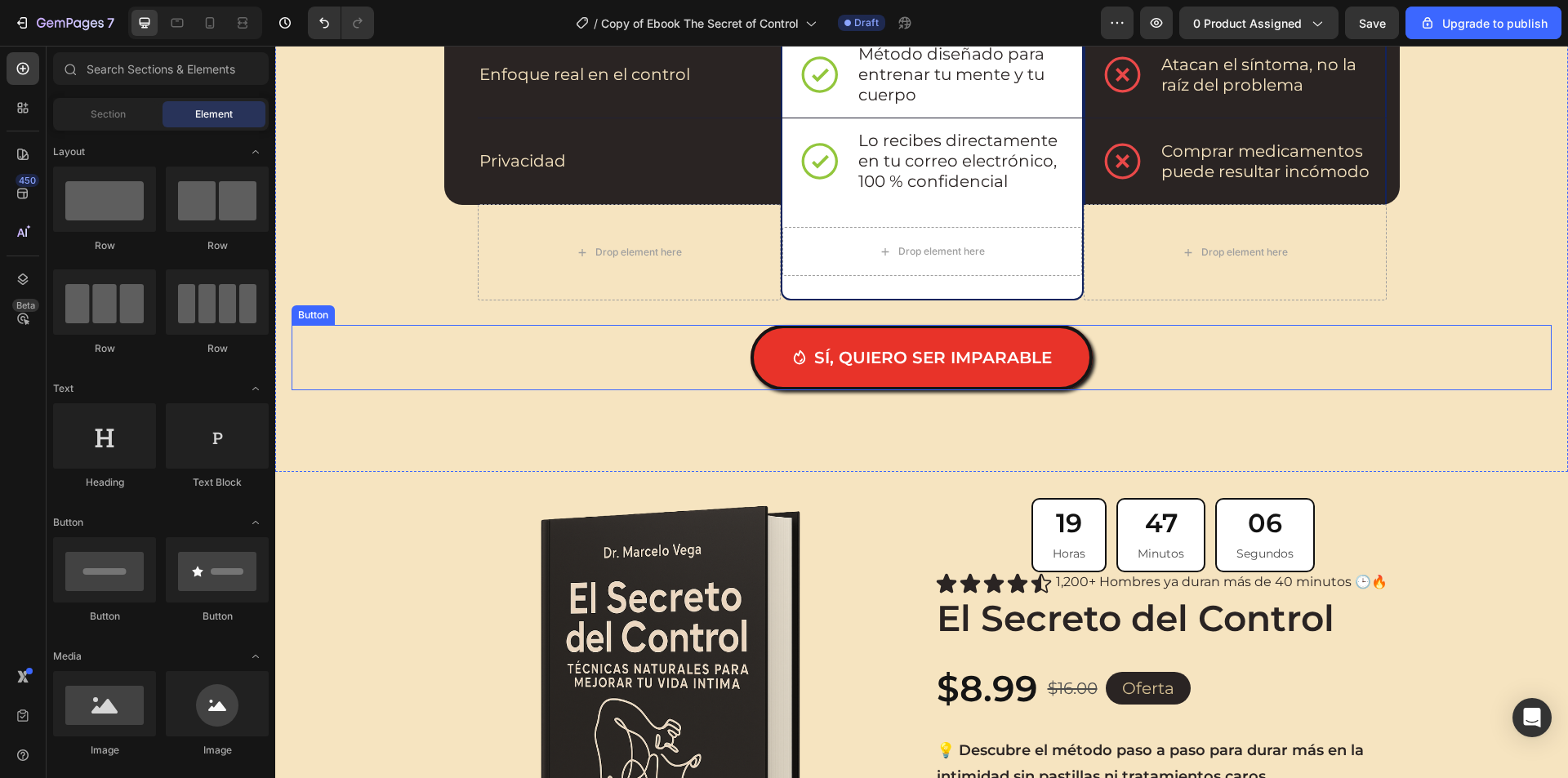
scroll to position [2288, 0]
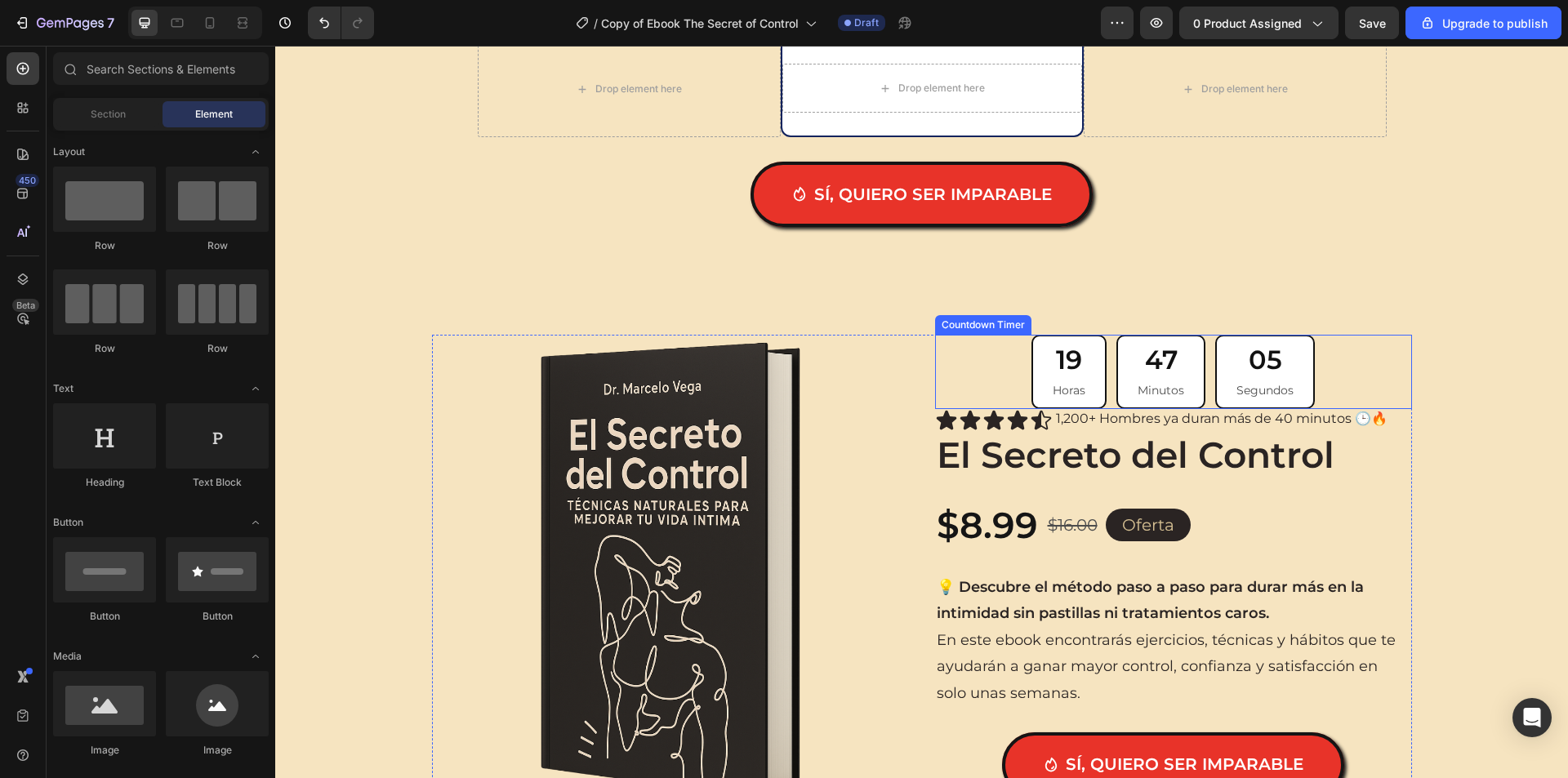
click at [993, 371] on div "19 Horas 47 Minutos 05 Segundos" at bounding box center [1172, 372] width 477 height 74
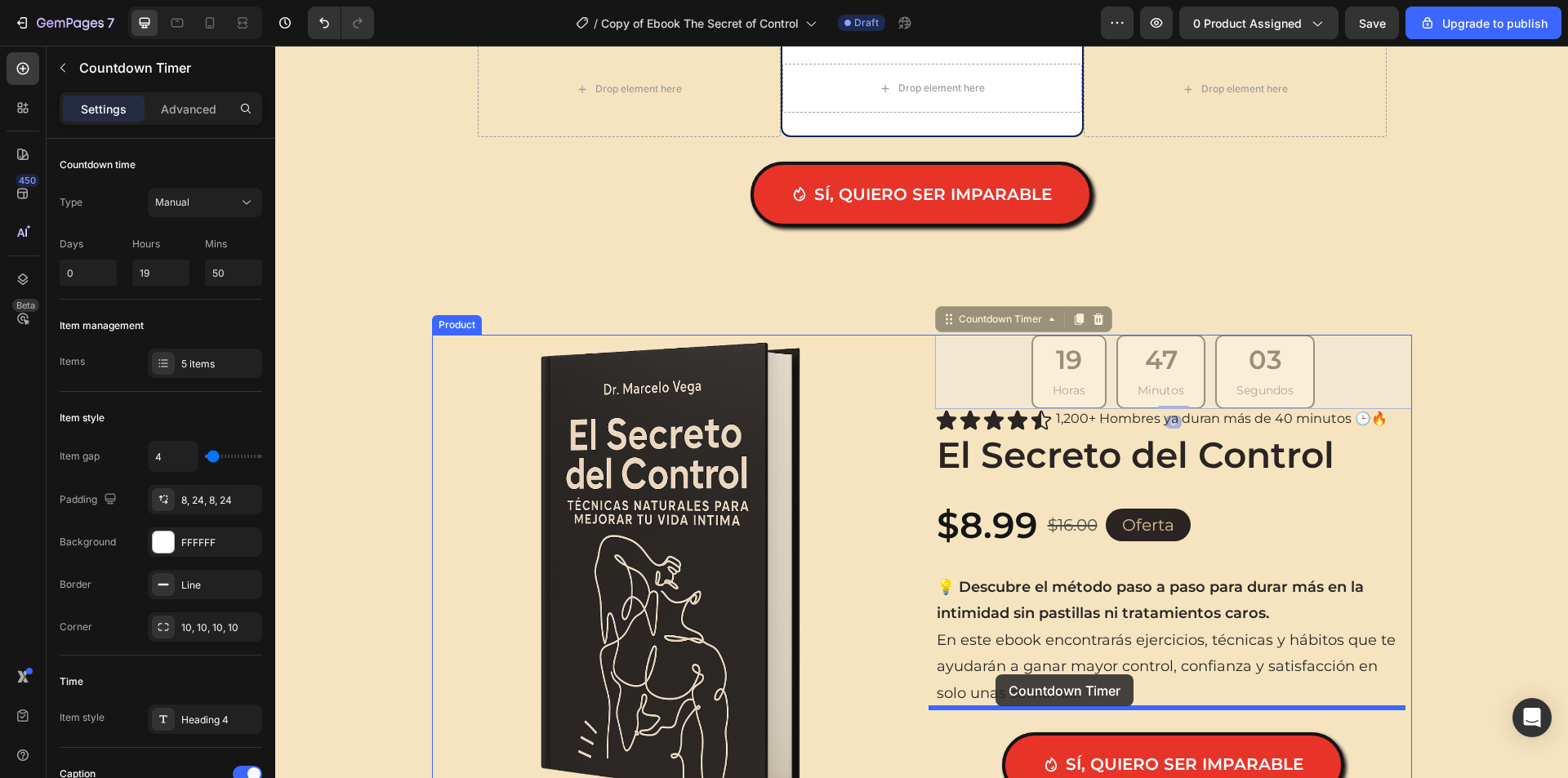
drag, startPoint x: 956, startPoint y: 321, endPoint x: 995, endPoint y: 675, distance: 356.1
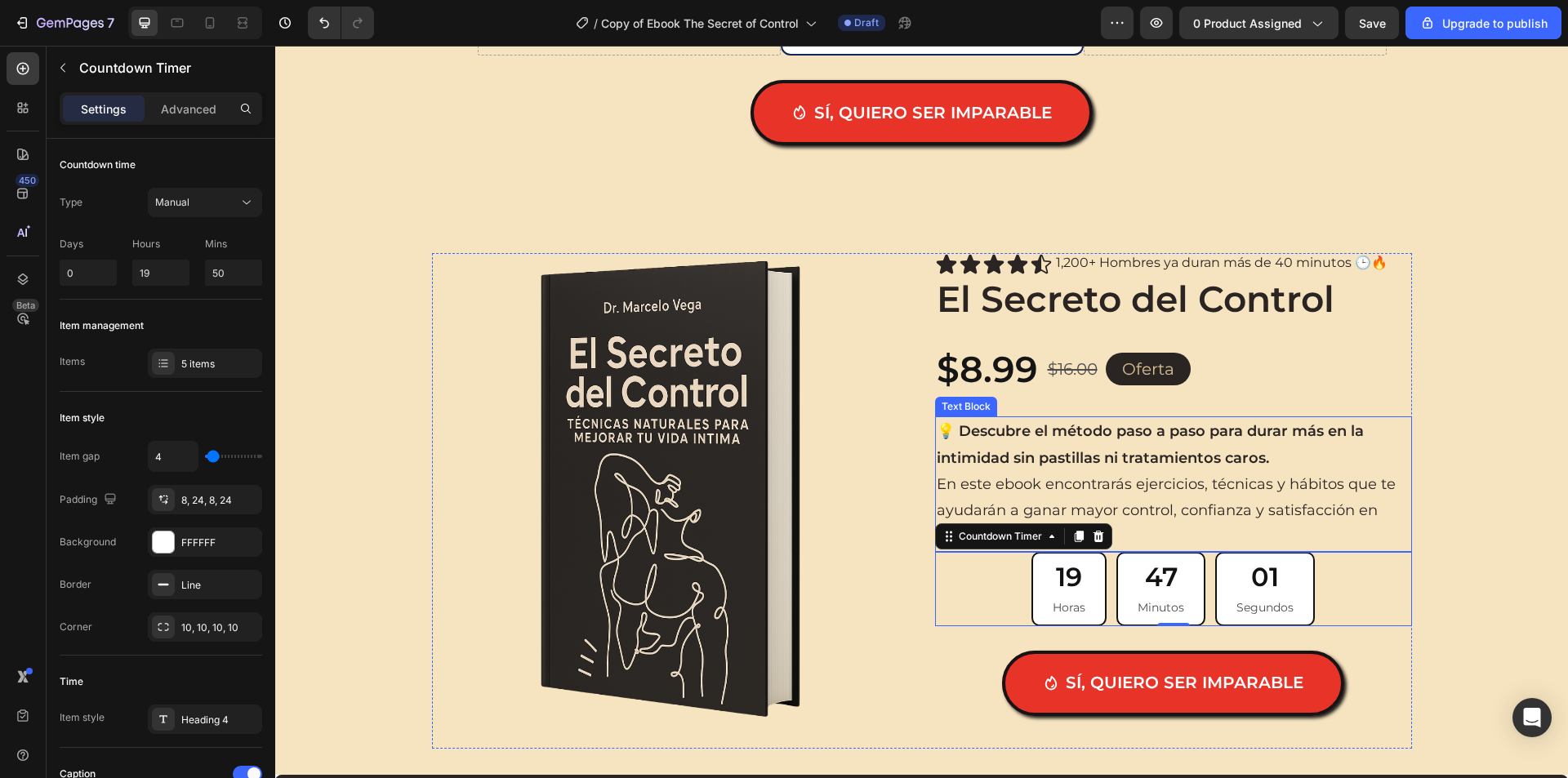
scroll to position [2452, 0]
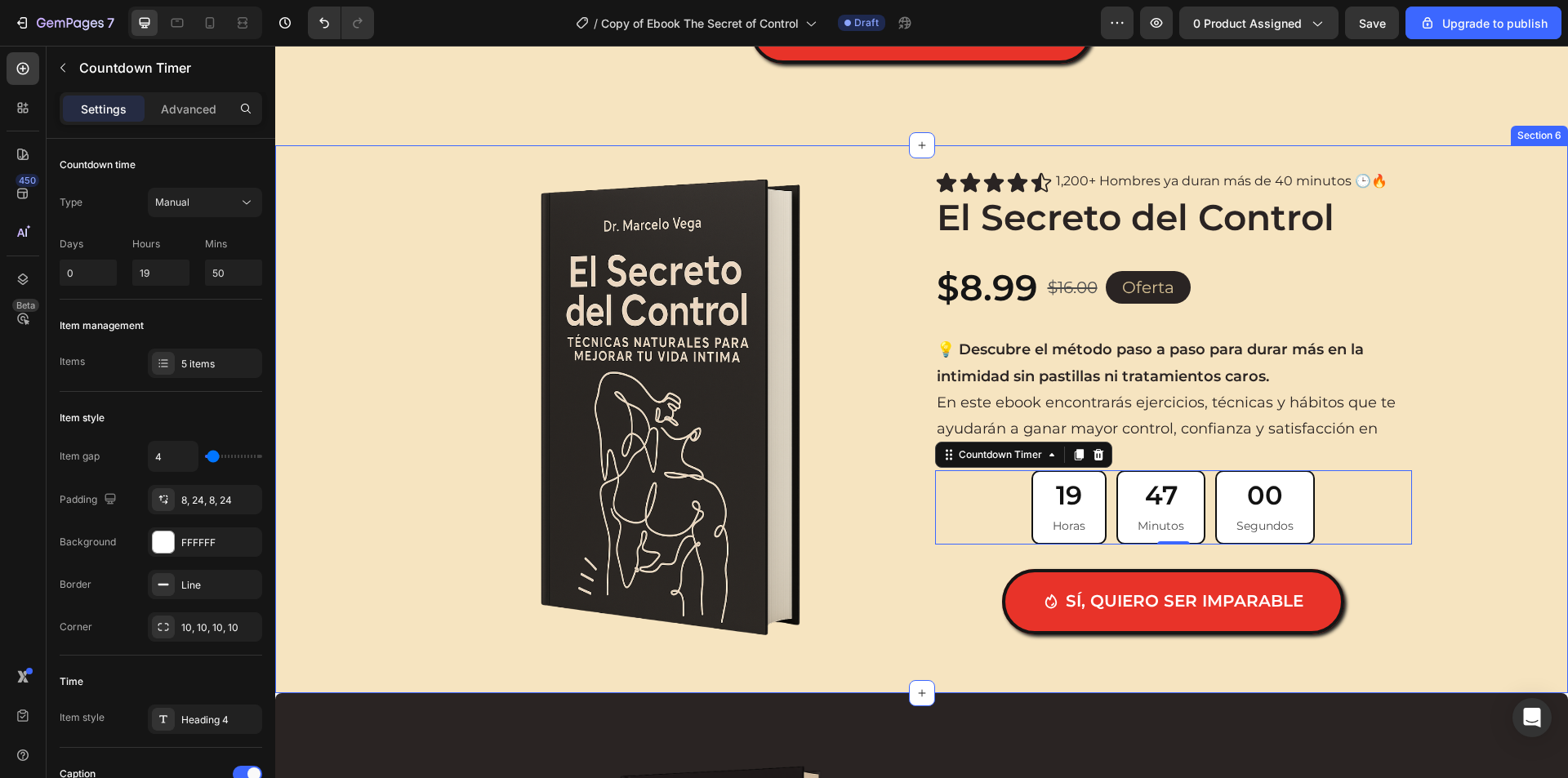
click at [1470, 458] on div "Product Images Icon Icon Icon Icon Icon Icon List 1,200+ Hombres ya duran más d…" at bounding box center [921, 419] width 1292 height 495
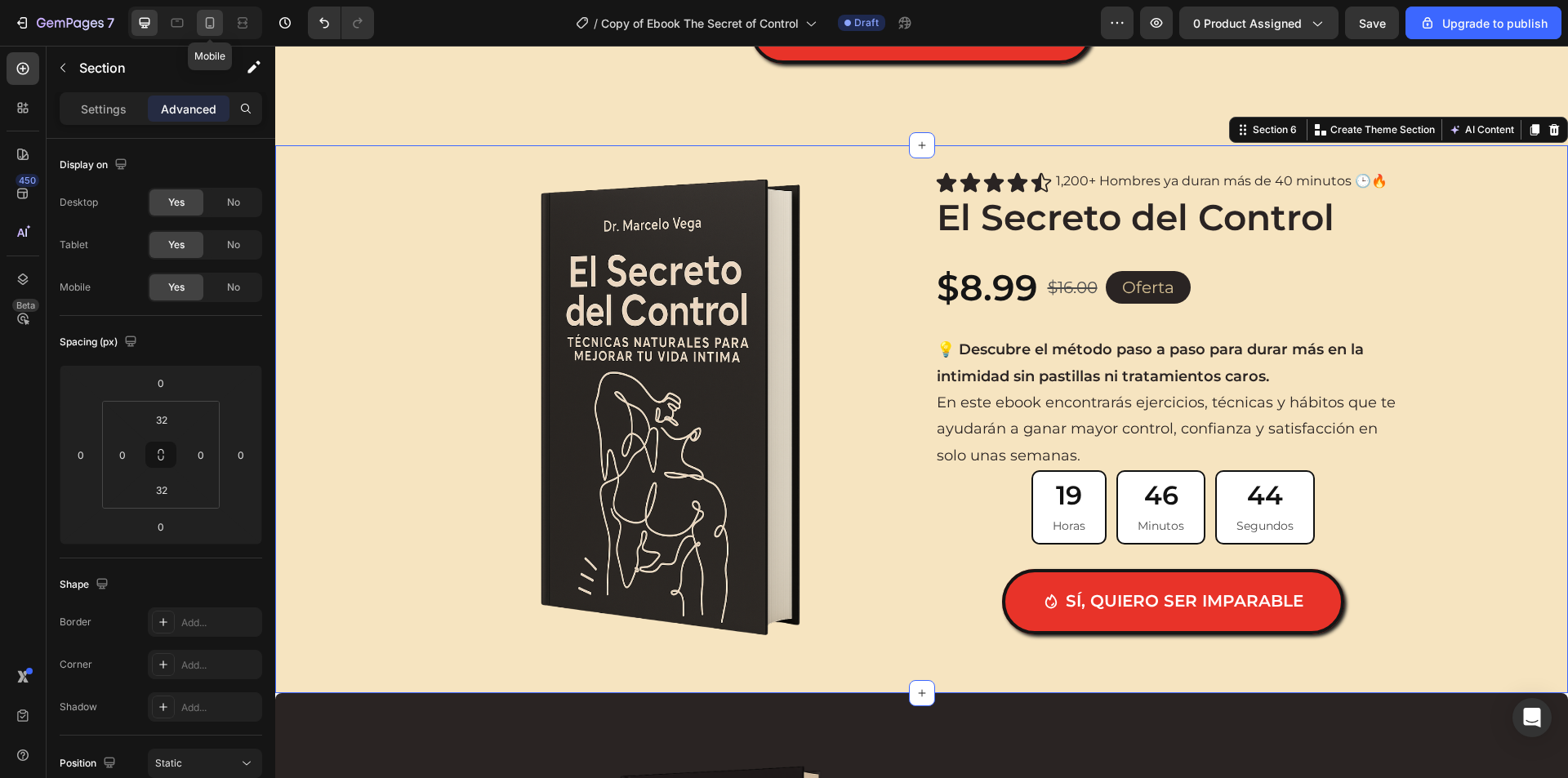
drag, startPoint x: 205, startPoint y: 22, endPoint x: 304, endPoint y: 124, distance: 142.1
click at [205, 22] on icon at bounding box center [210, 22] width 16 height 16
type input "20"
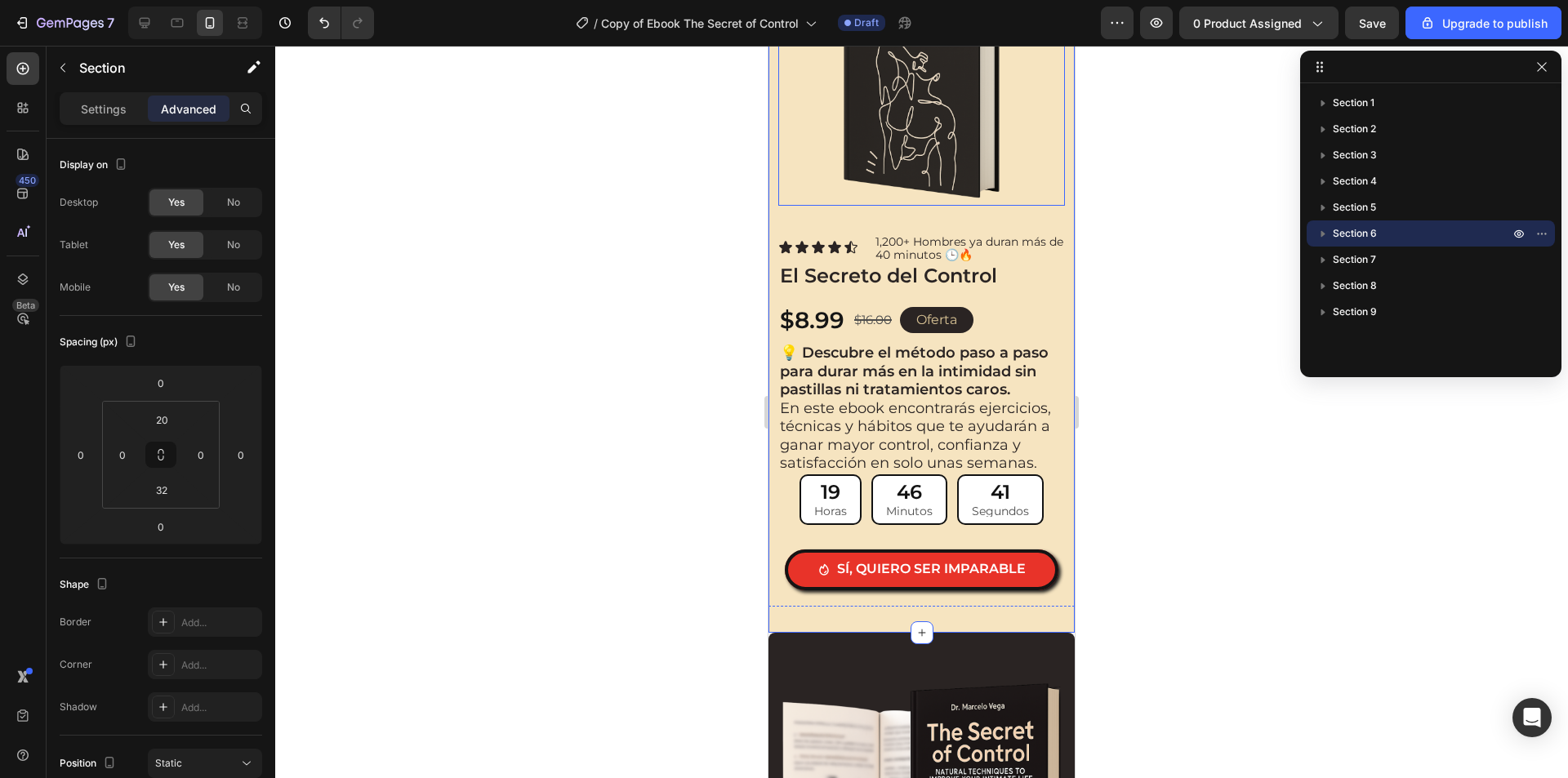
scroll to position [2491, 0]
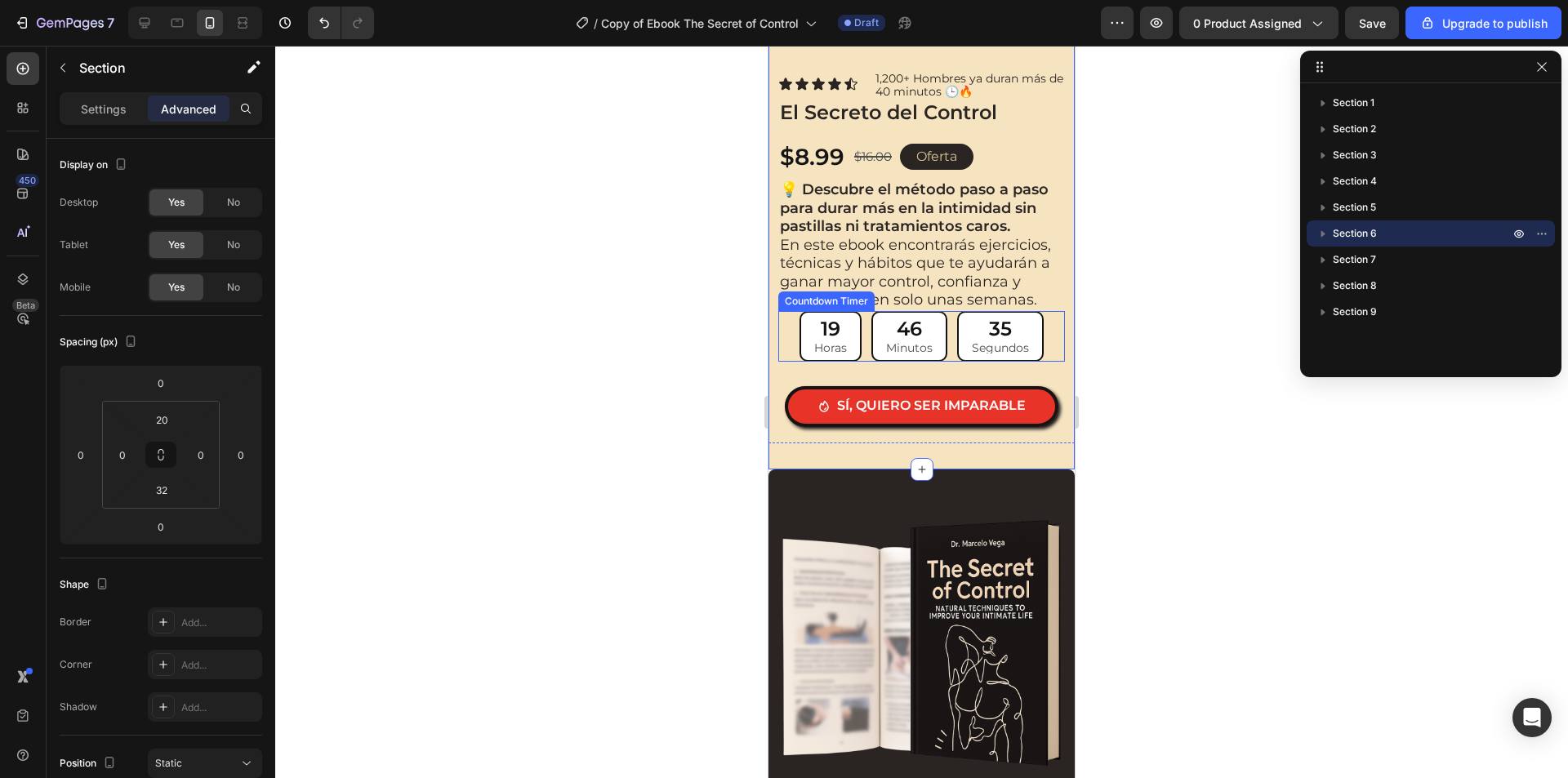
click at [886, 320] on div "46" at bounding box center [909, 329] width 46 height 20
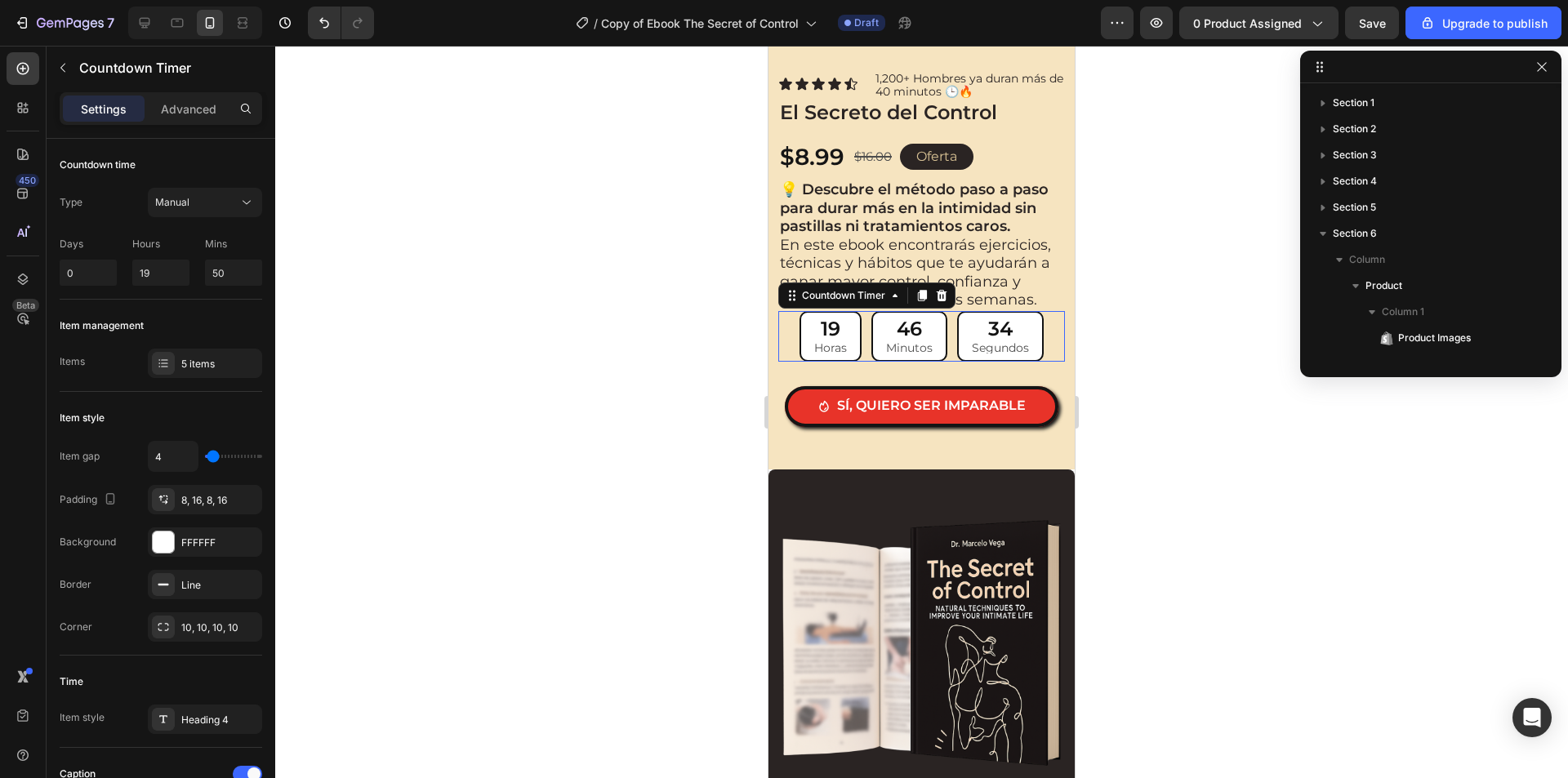
scroll to position [253, 0]
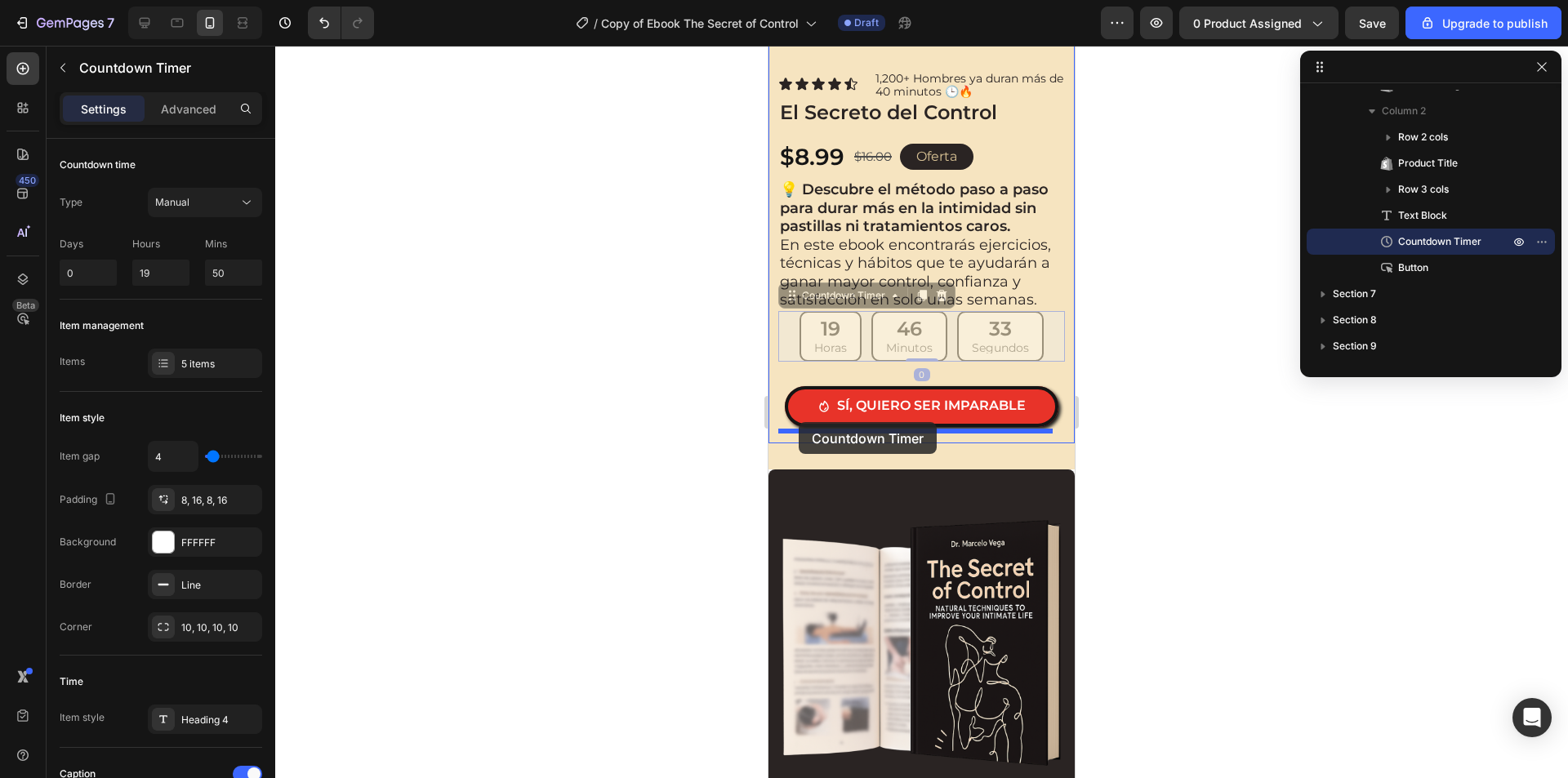
drag, startPoint x: 802, startPoint y: 284, endPoint x: 800, endPoint y: 424, distance: 140.0
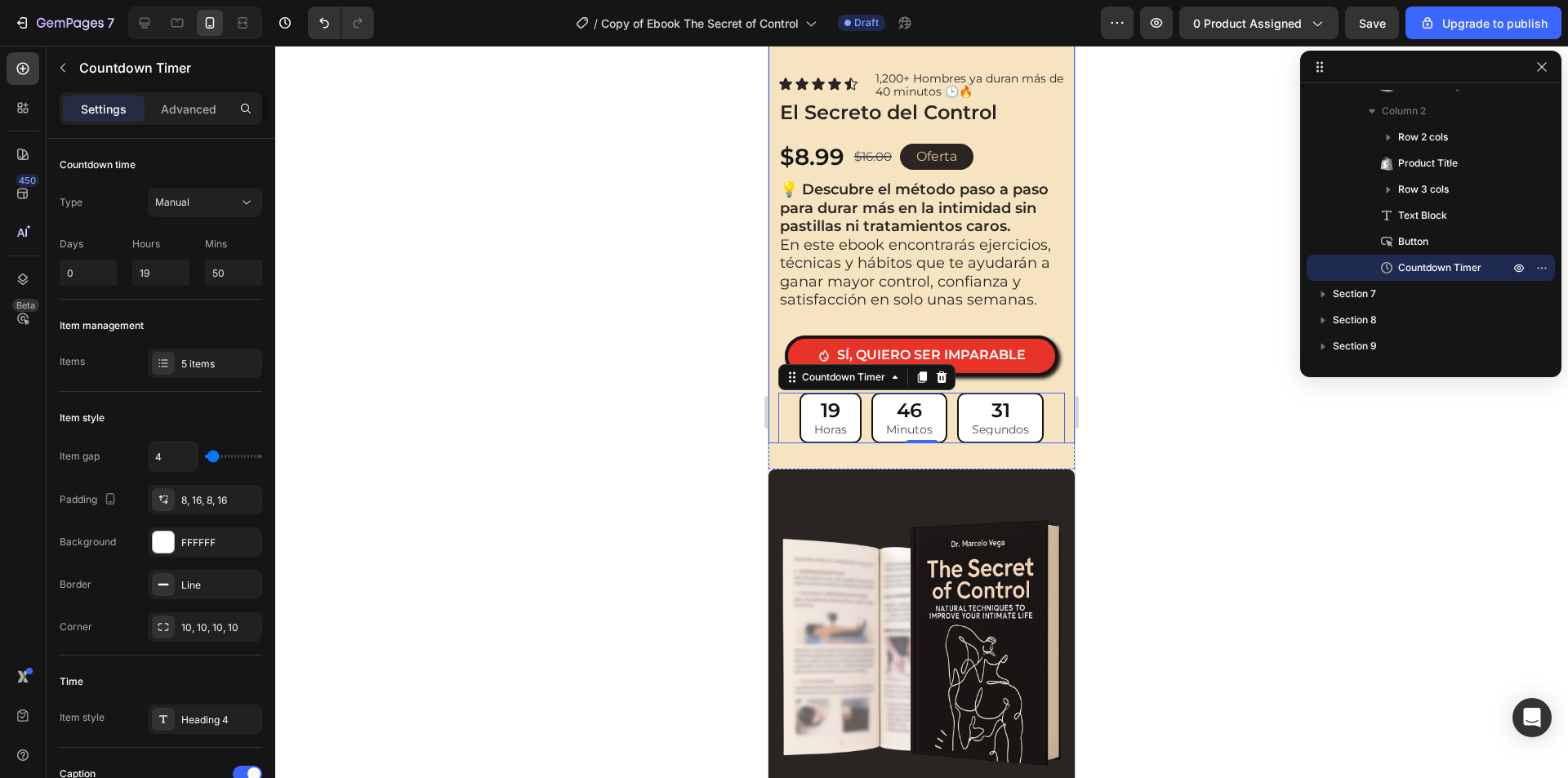
click at [1150, 306] on div at bounding box center [921, 412] width 1292 height 732
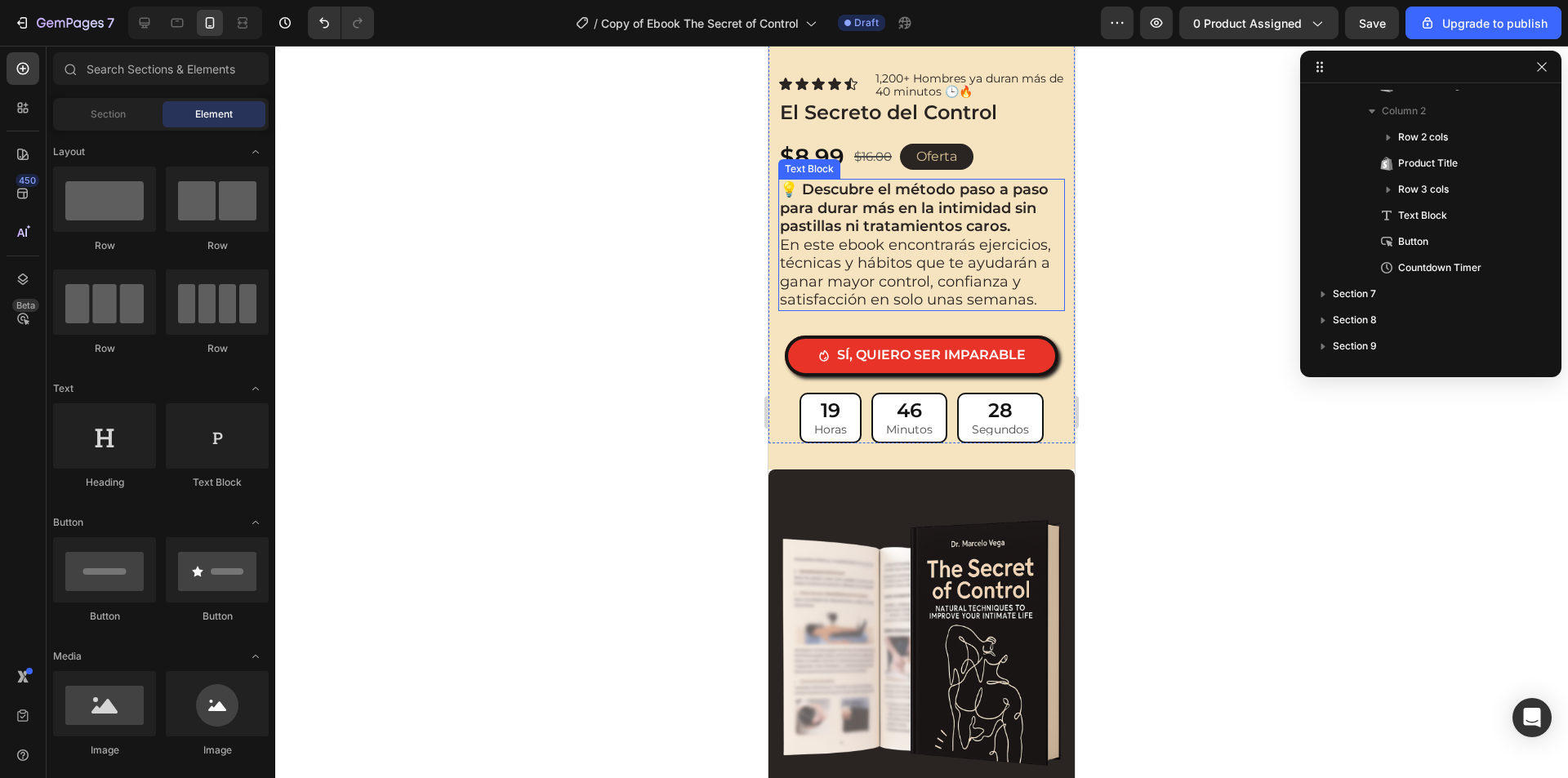
click at [923, 245] on p "En este ebook encontrarás ejercicios, técnicas y hábitos que te ayudarán a gana…" at bounding box center [921, 272] width 284 height 73
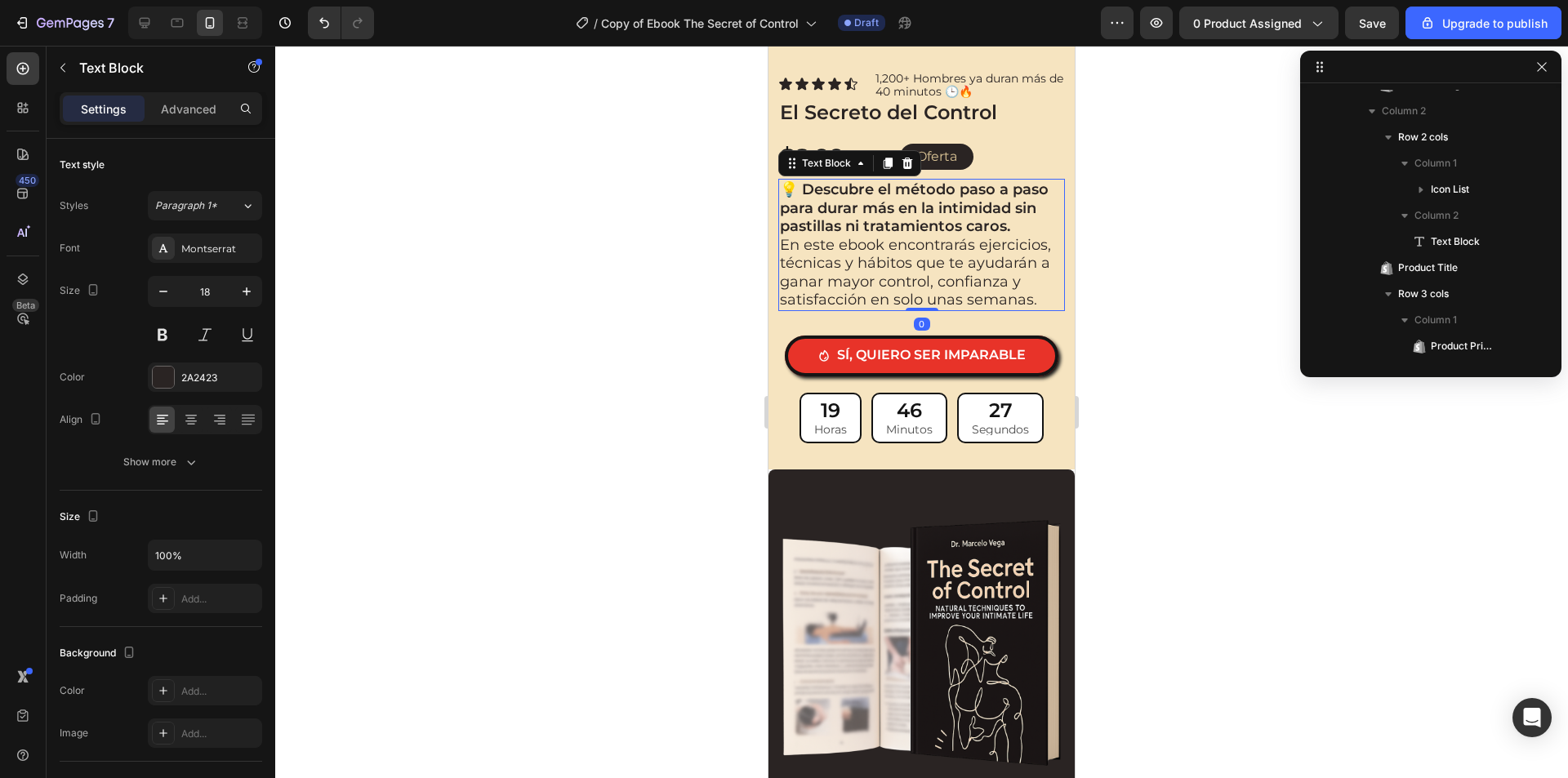
scroll to position [514, 0]
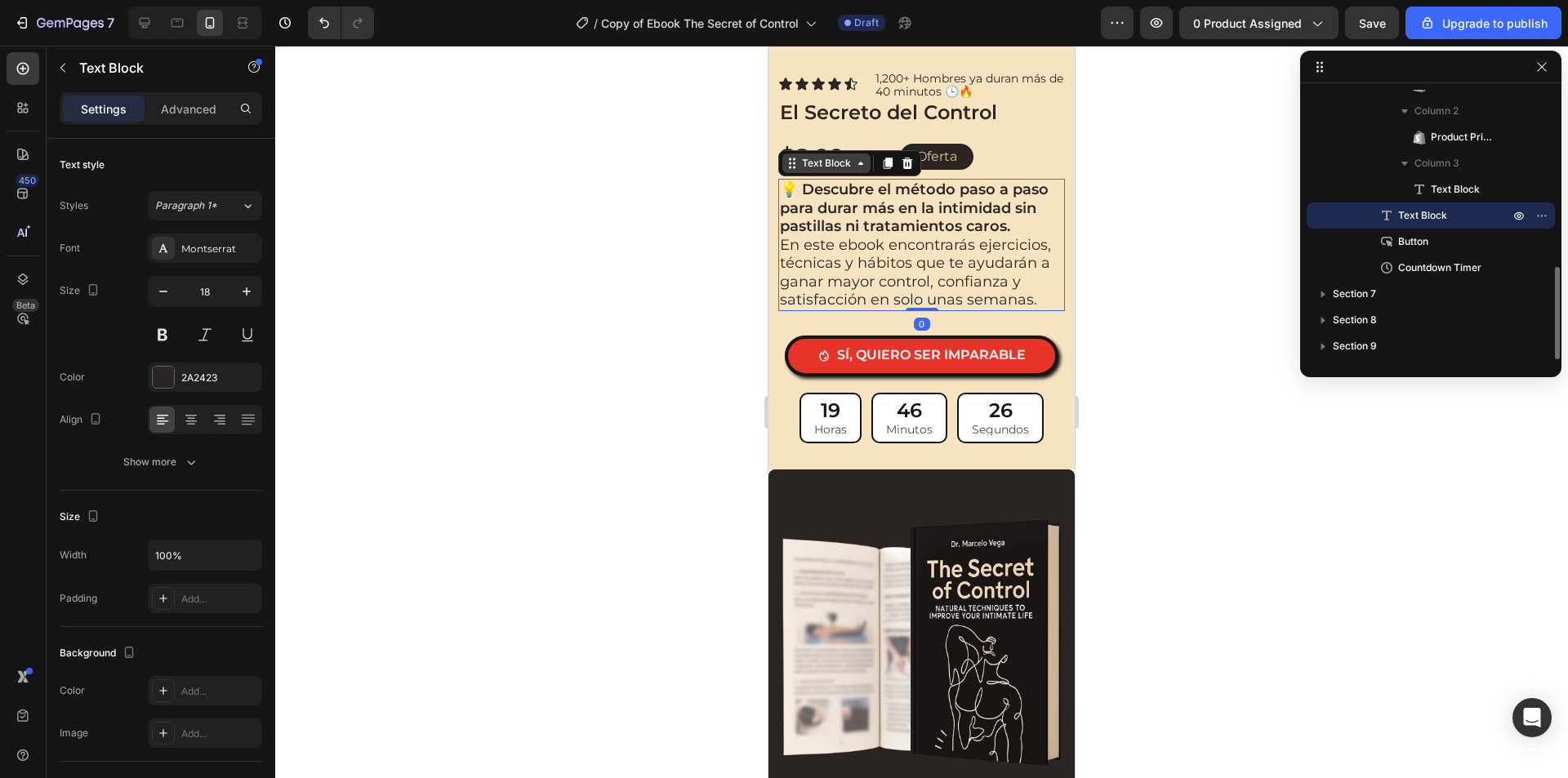
click at [818, 156] on div "Text Block" at bounding box center [826, 162] width 56 height 14
click at [893, 157] on icon at bounding box center [888, 163] width 13 height 13
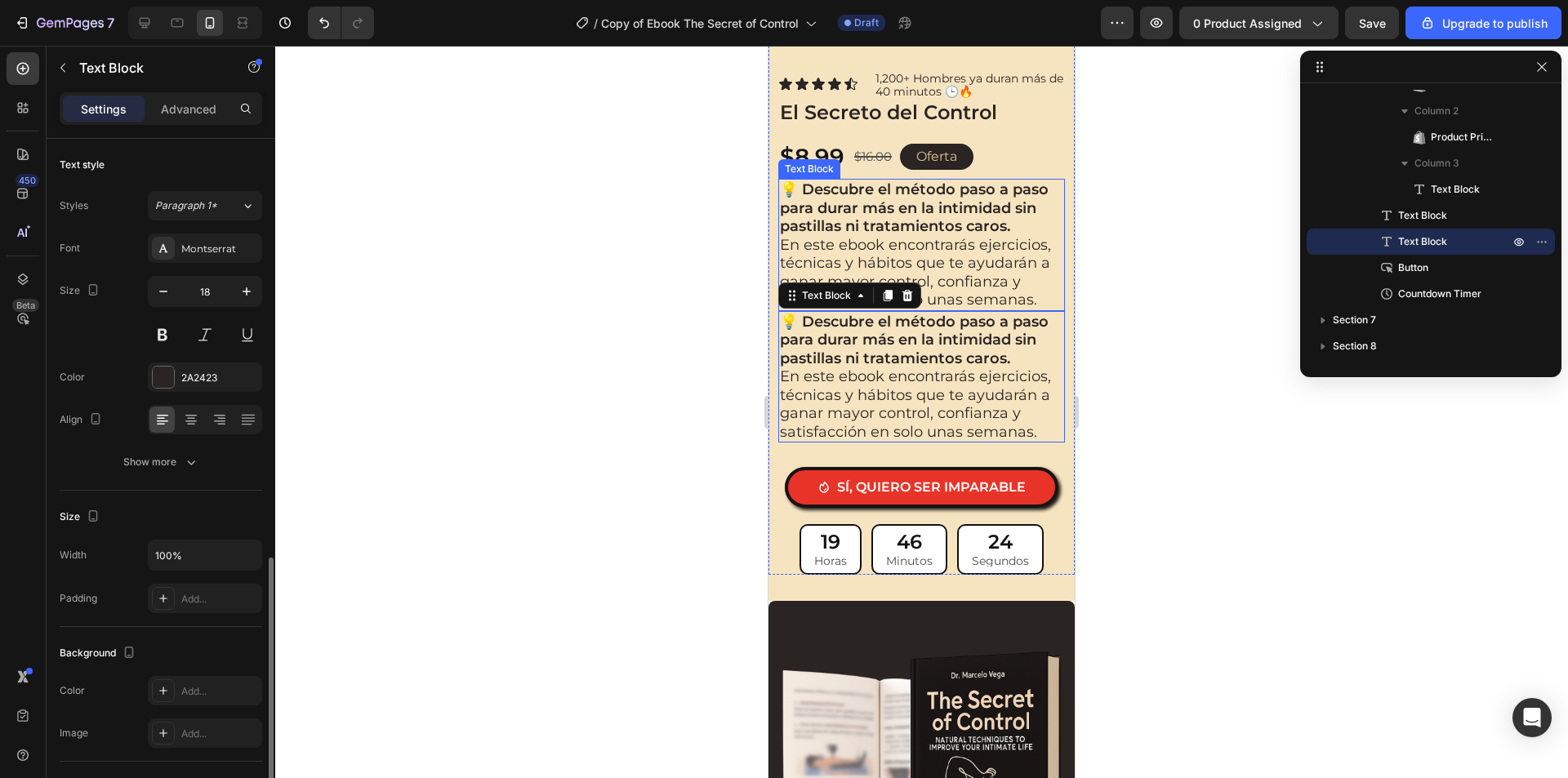
scroll to position [245, 0]
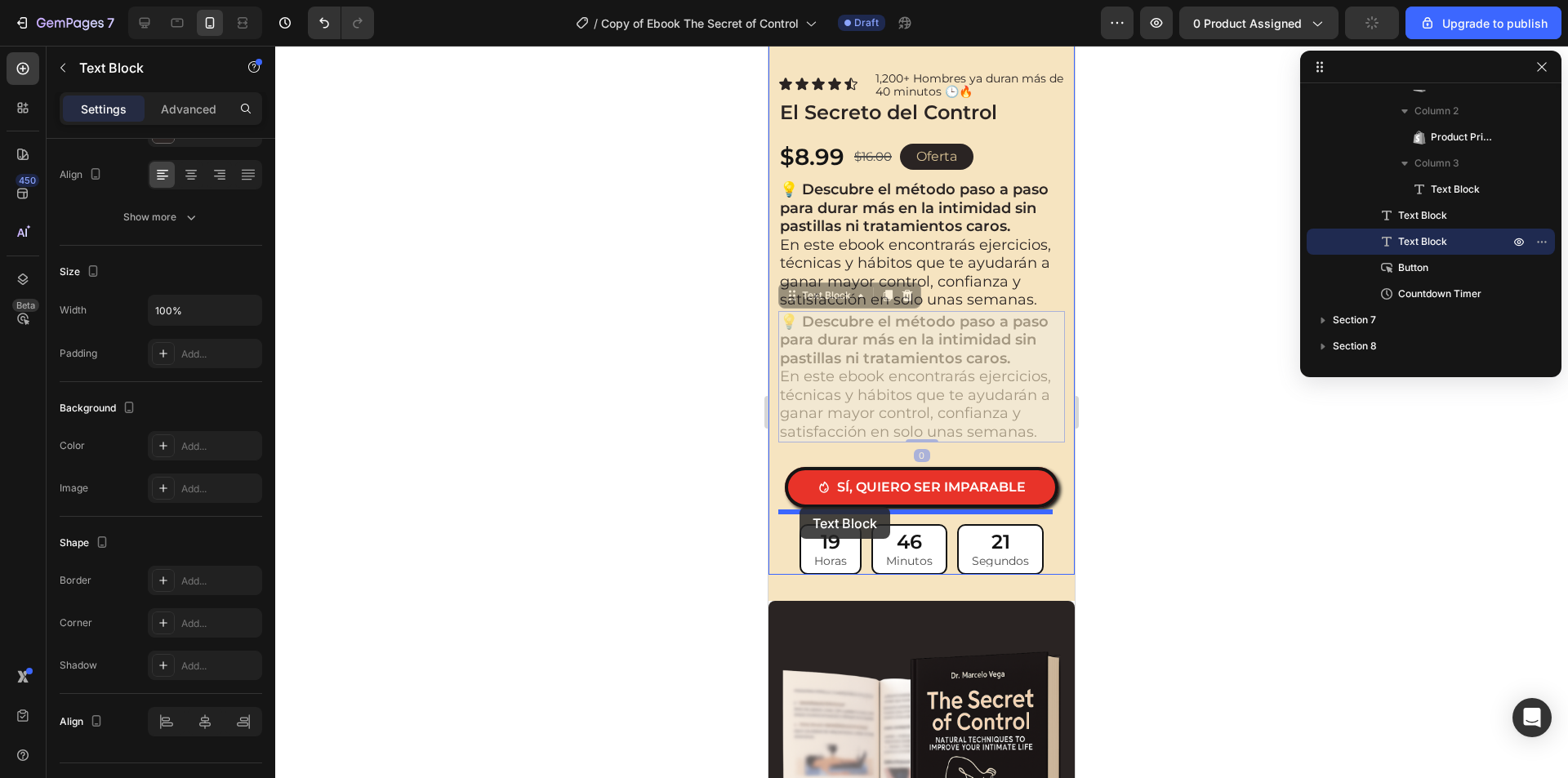
drag, startPoint x: 799, startPoint y: 288, endPoint x: 1005, endPoint y: 431, distance: 250.8
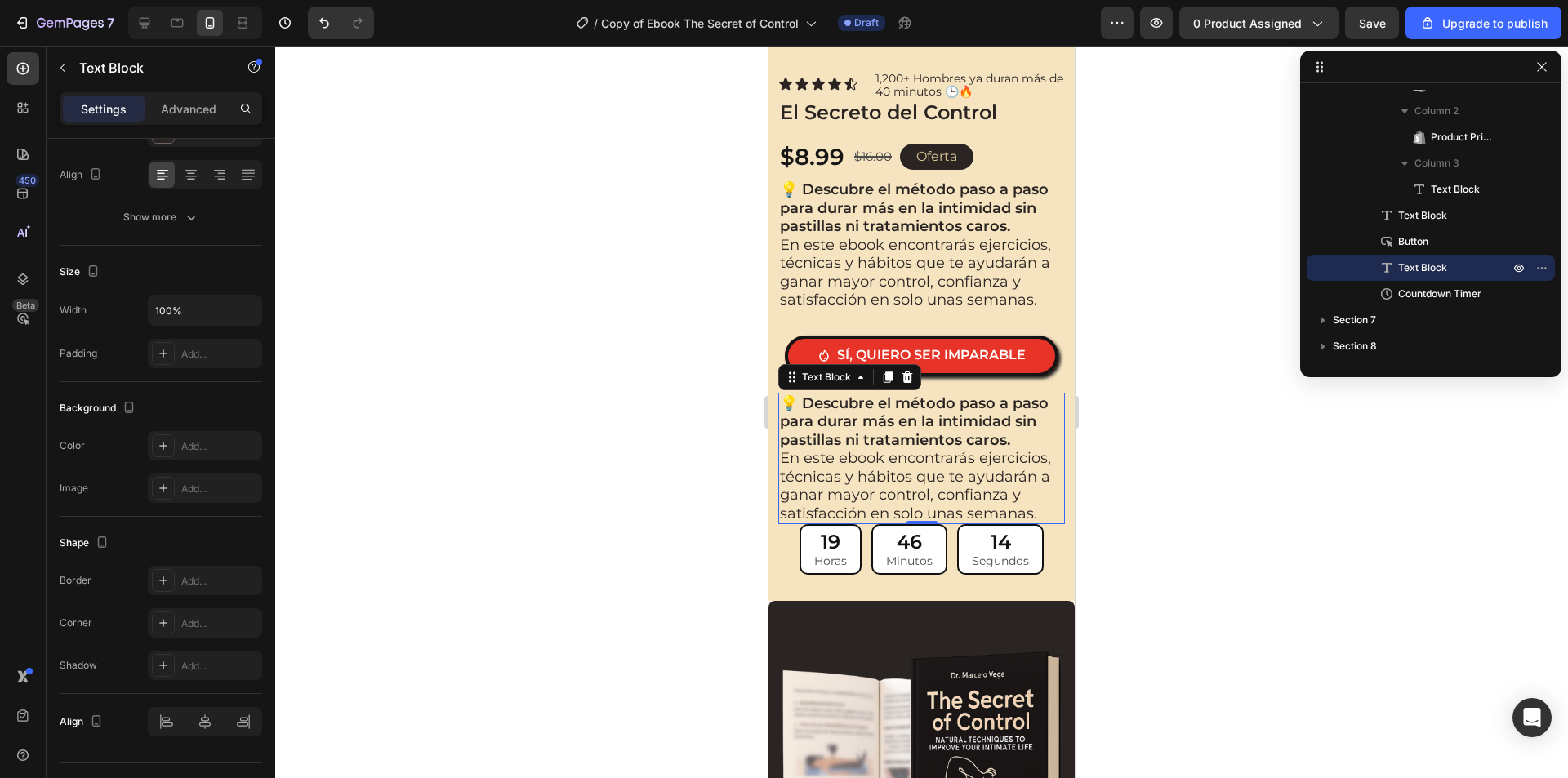
click at [917, 469] on p "En este ebook encontrarás ejercicios, técnicas y hábitos que te ayudarán a gana…" at bounding box center [921, 485] width 284 height 73
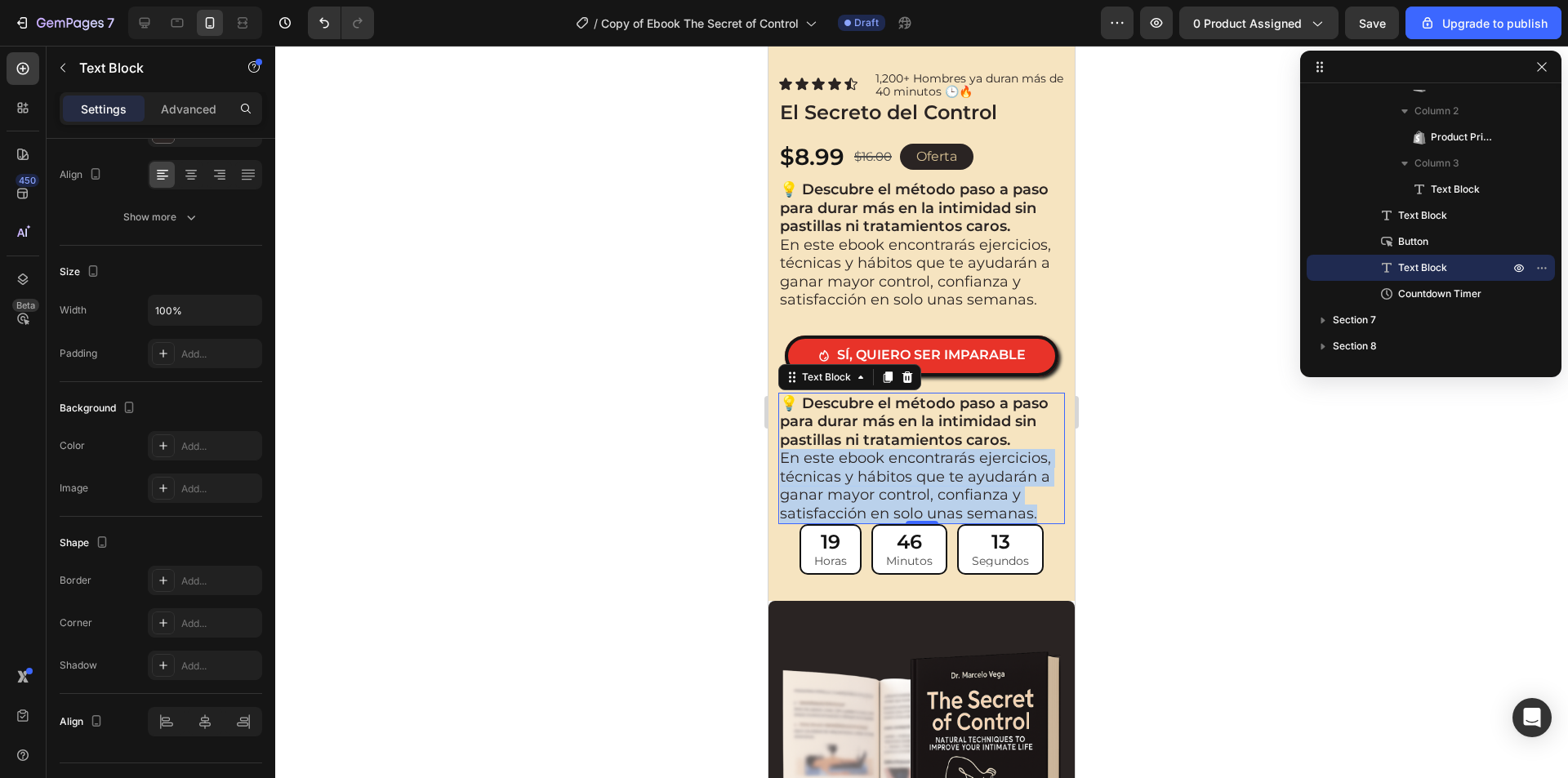
click at [917, 469] on p "En este ebook encontrarás ejercicios, técnicas y hábitos que te ayudarán a gana…" at bounding box center [921, 485] width 284 height 73
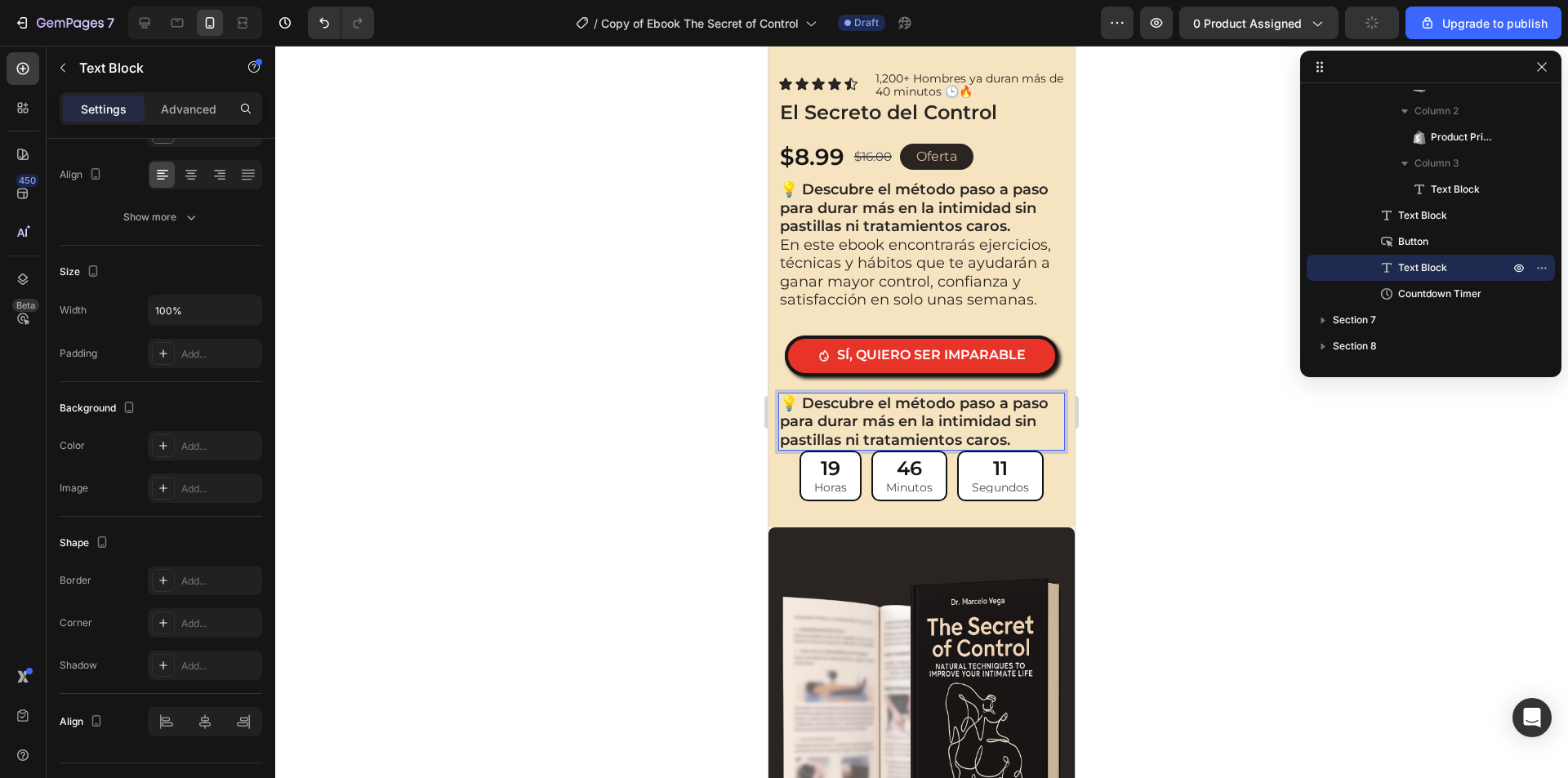
click at [886, 427] on strong "💡 Descubre el método paso a paso para durar más en la intimidad sin pastillas n…" at bounding box center [913, 422] width 268 height 55
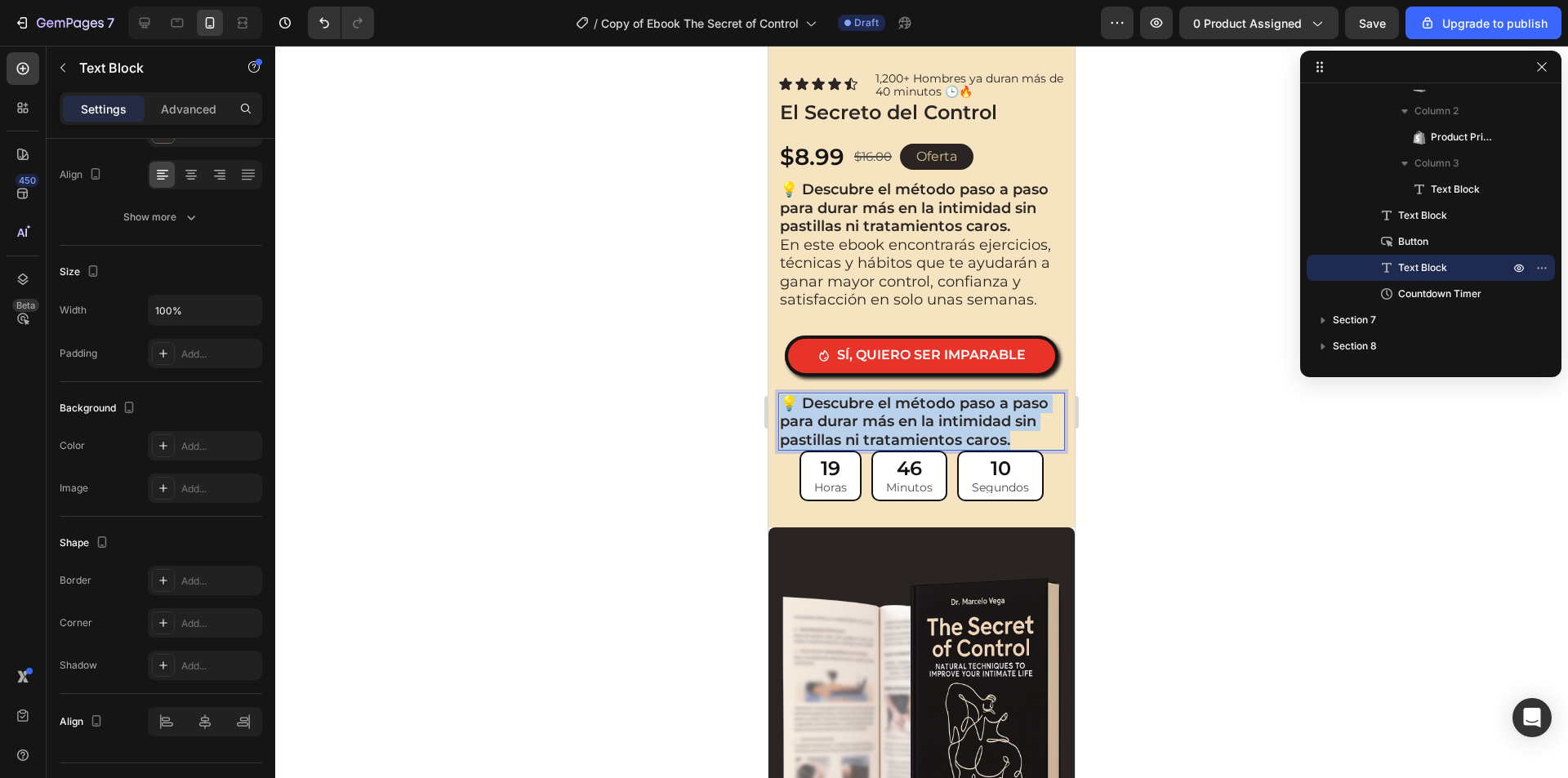
click at [886, 427] on strong "💡 Descubre el método paso a paso para durar más en la intimidad sin pastillas n…" at bounding box center [913, 422] width 268 height 55
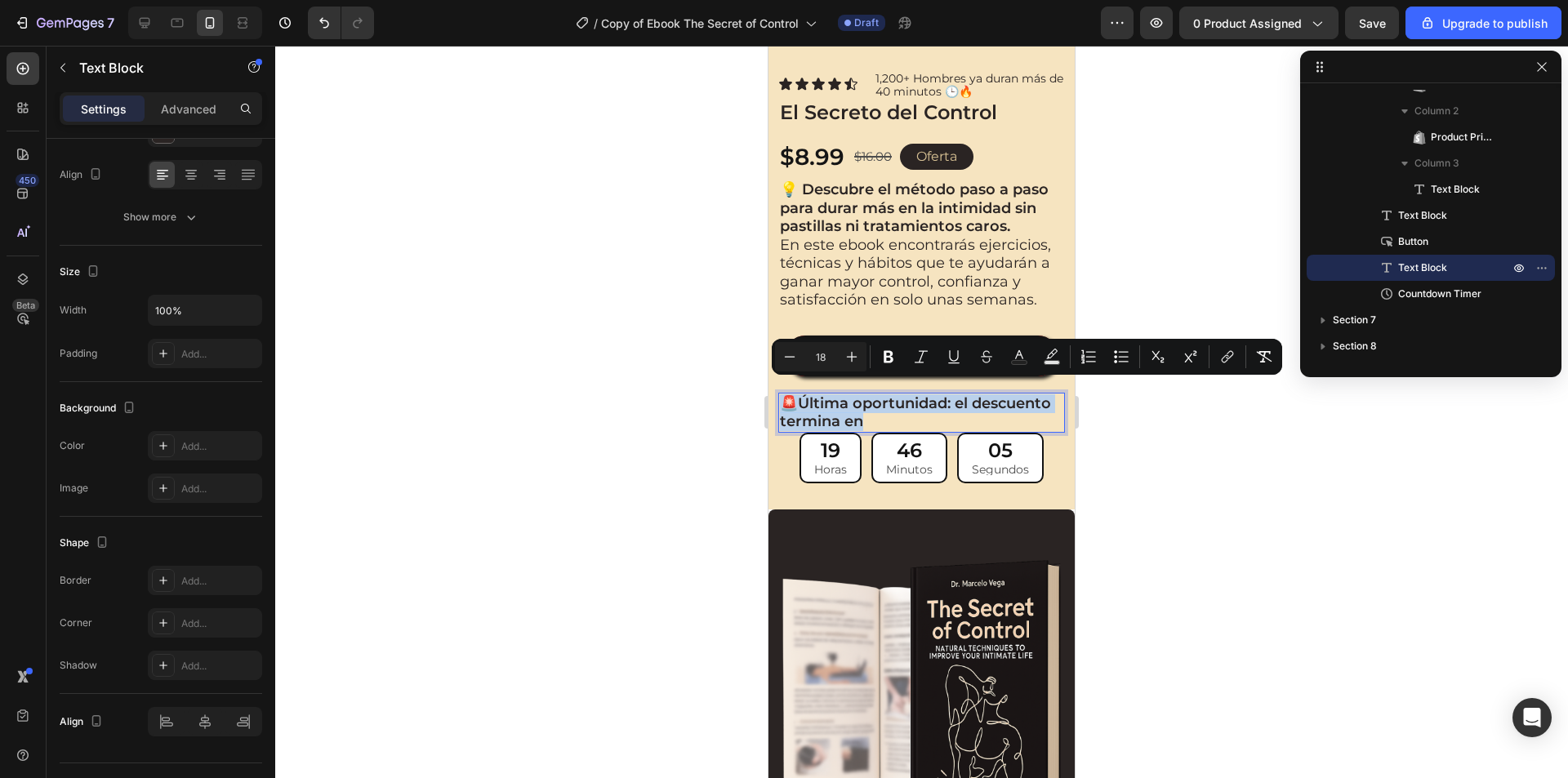
drag, startPoint x: 964, startPoint y: 408, endPoint x: 784, endPoint y: 393, distance: 180.6
click at [784, 395] on p "🚨 Última oportunidad: el descuento termina en" at bounding box center [921, 413] width 284 height 37
click at [1165, 454] on div at bounding box center [921, 412] width 1292 height 732
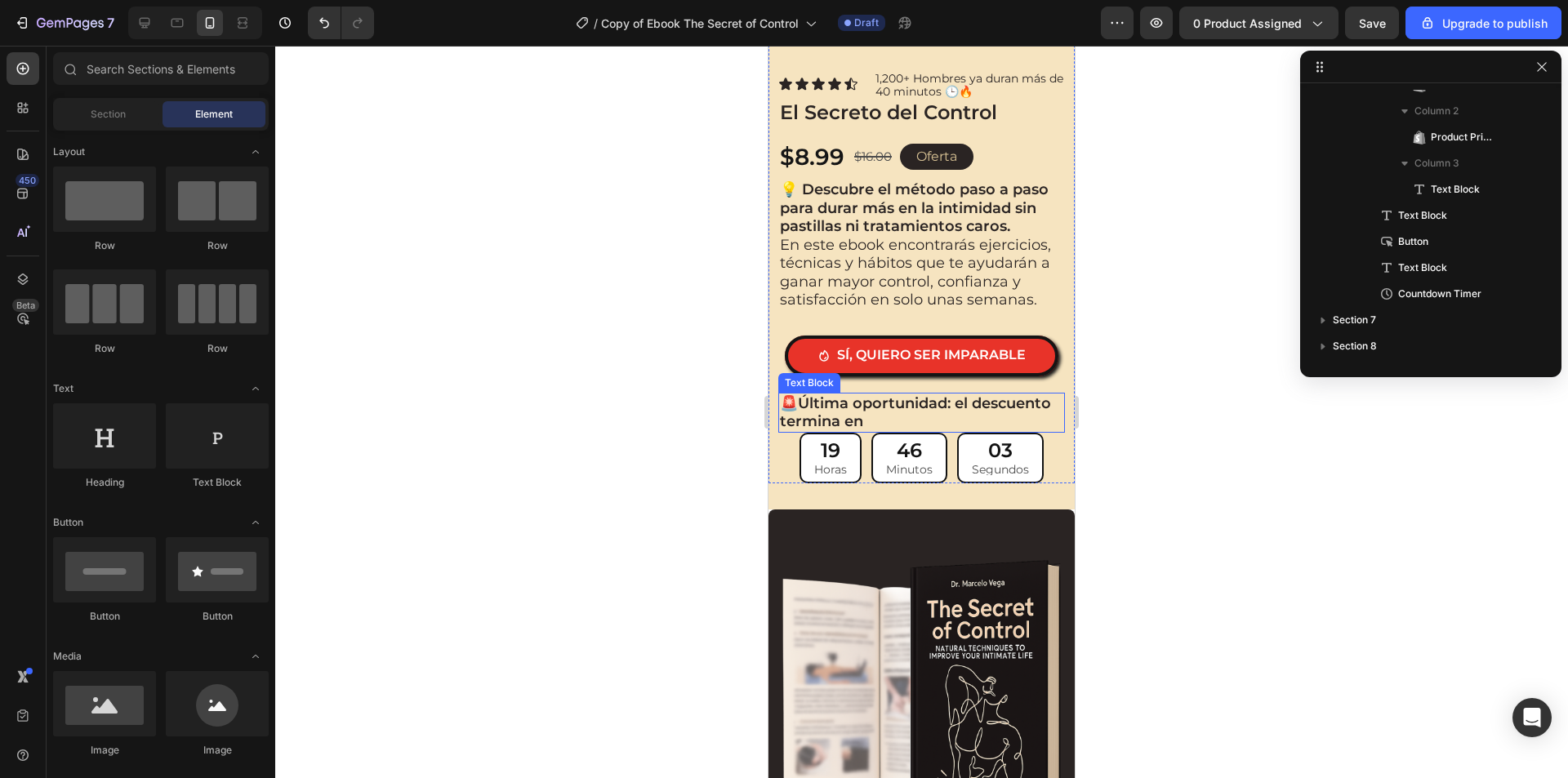
click at [1007, 409] on p "🚨 Última oportunidad: el descuento termina en" at bounding box center [921, 413] width 284 height 37
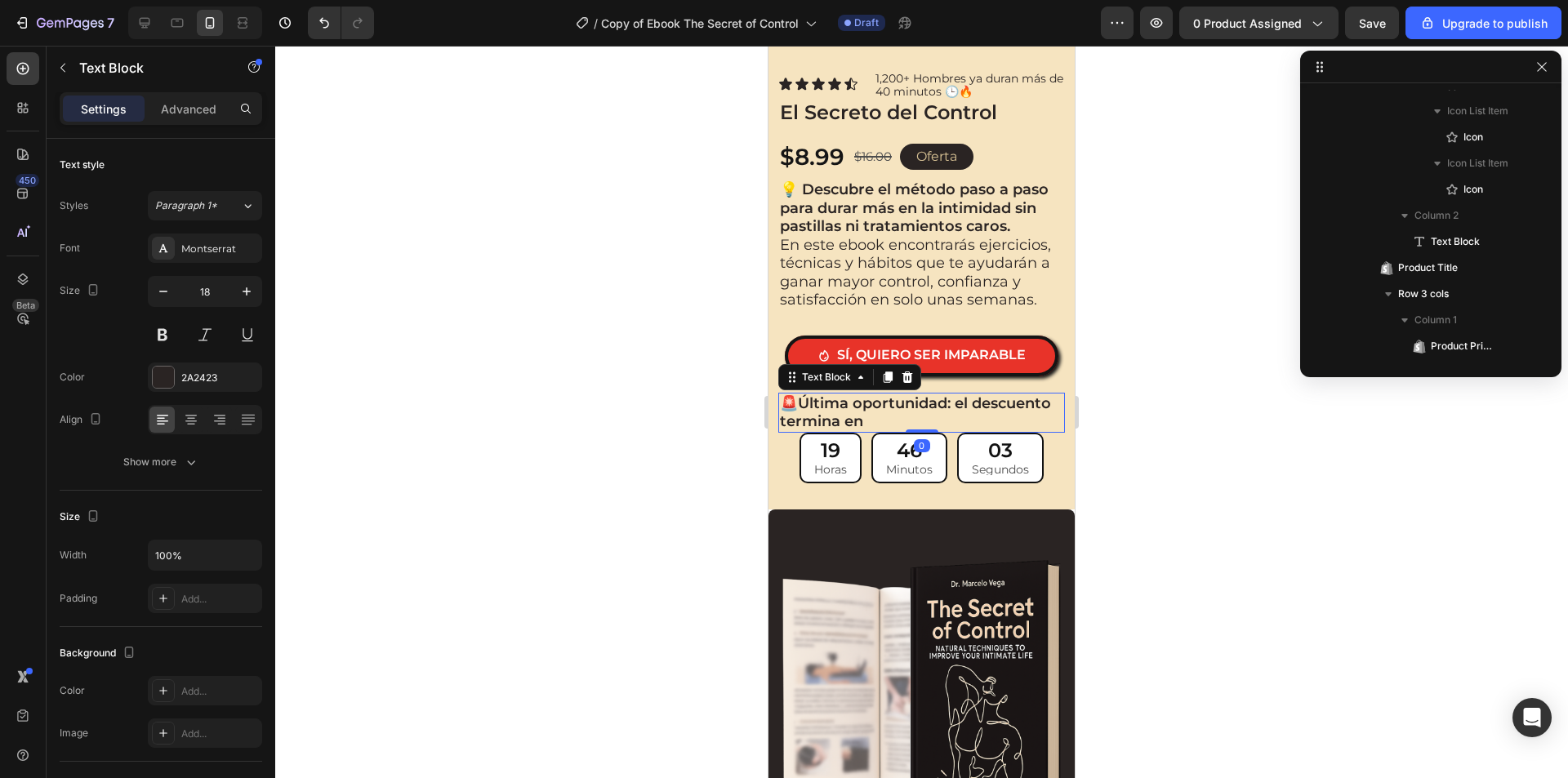
scroll to position [802, 0]
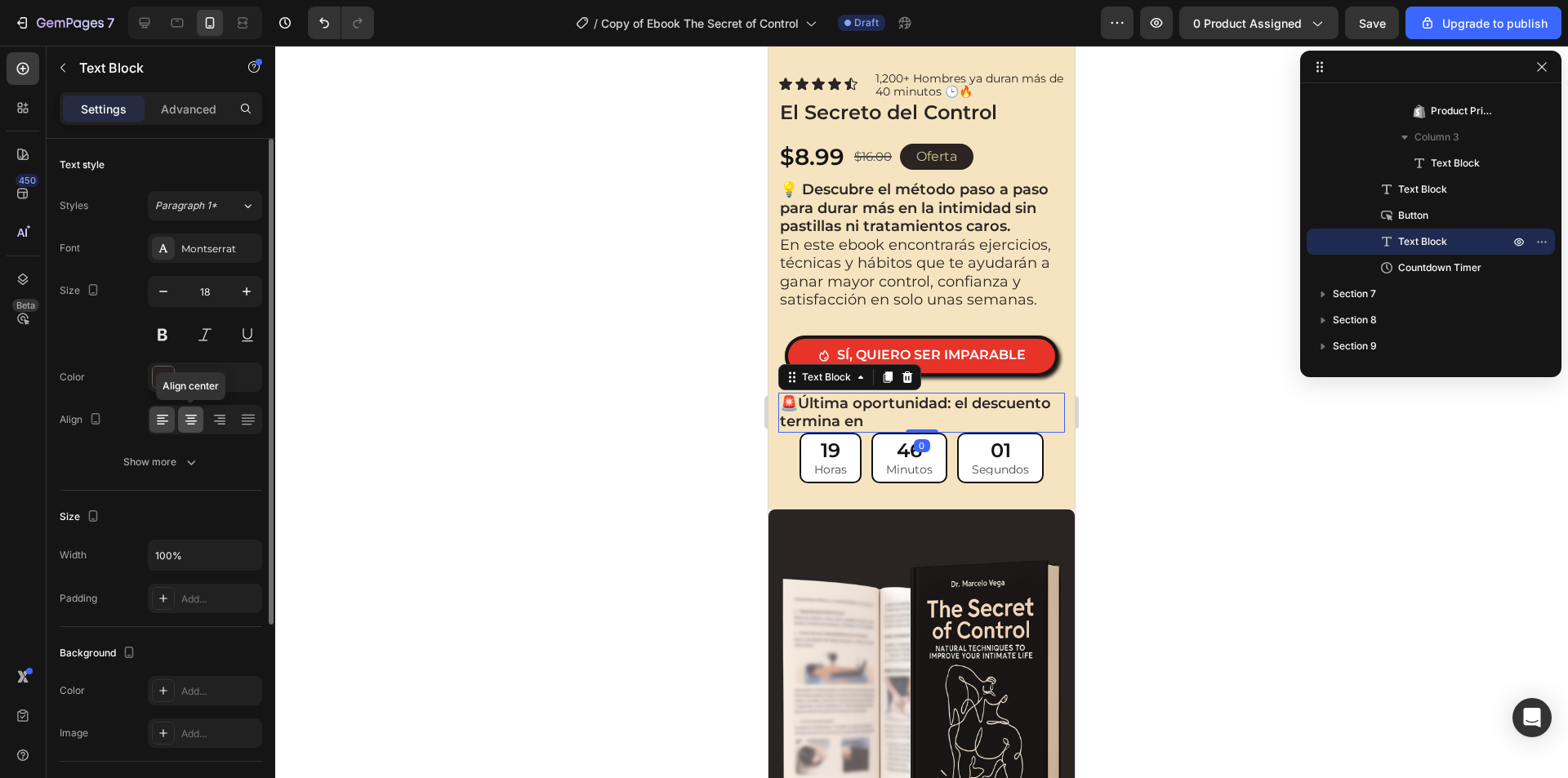
click at [185, 426] on icon at bounding box center [191, 419] width 16 height 16
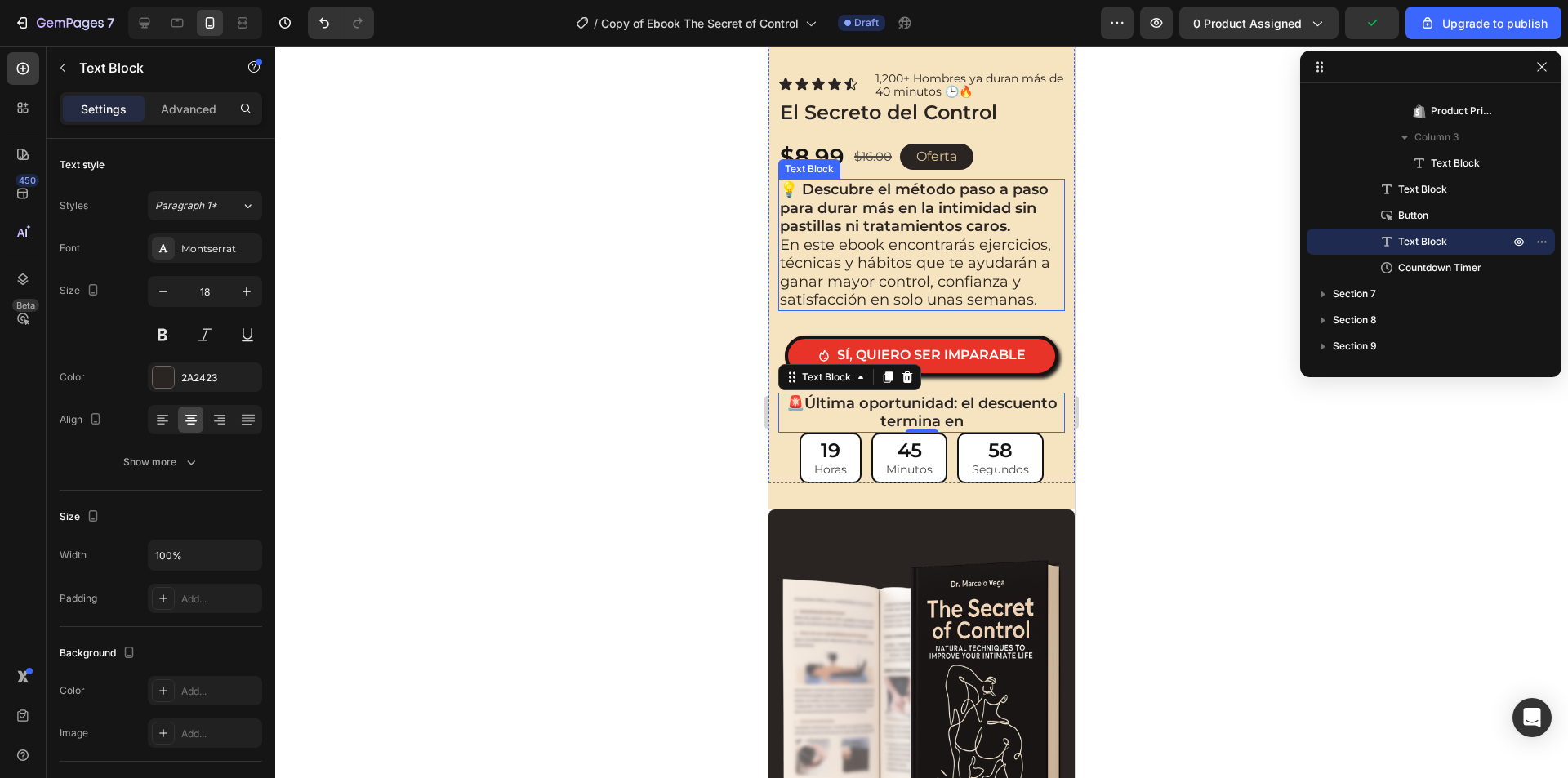
click at [886, 243] on p "En este ebook encontrarás ejercicios, técnicas y hábitos que te ayudarán a gana…" at bounding box center [921, 272] width 284 height 73
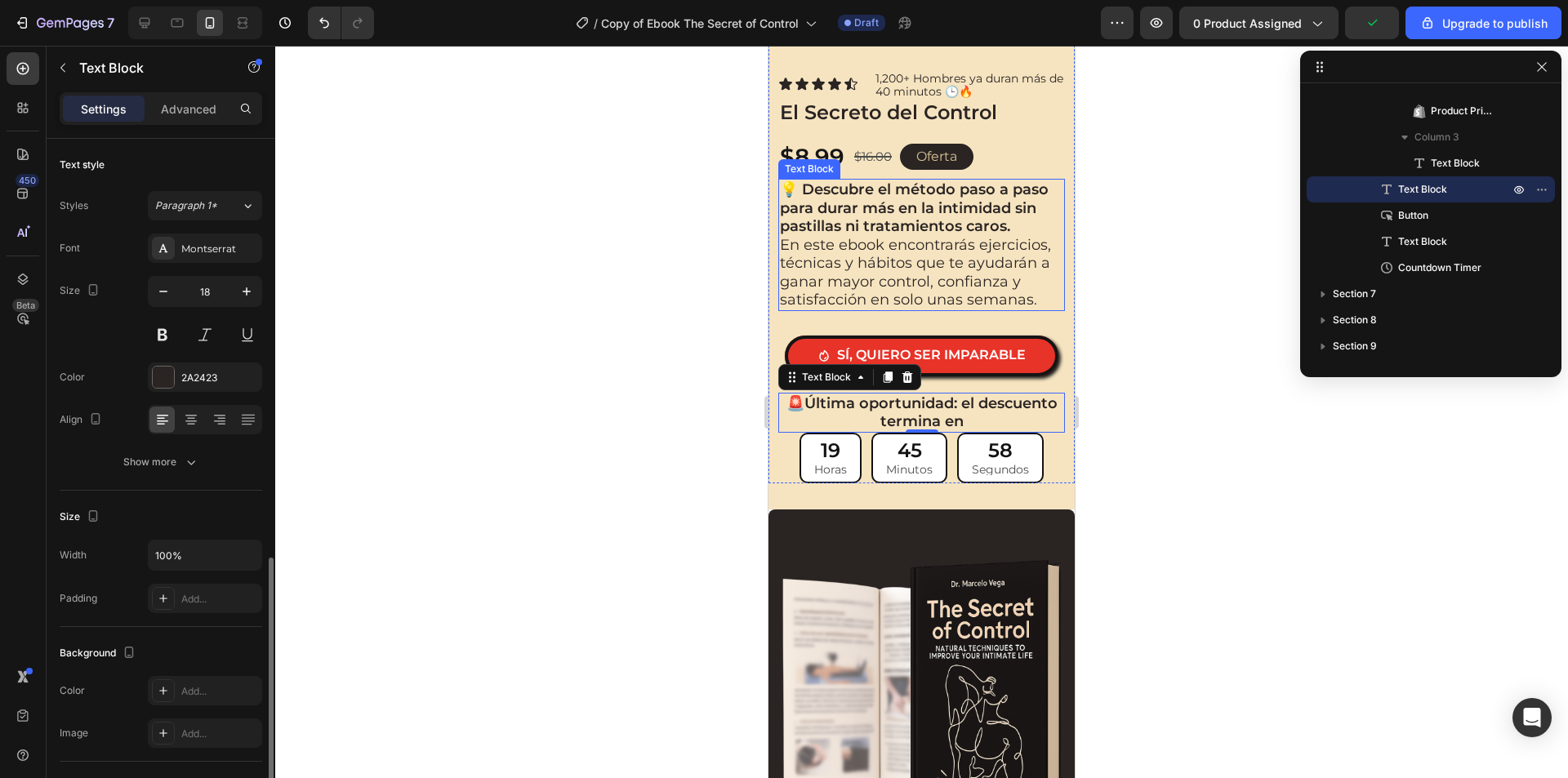
scroll to position [245, 0]
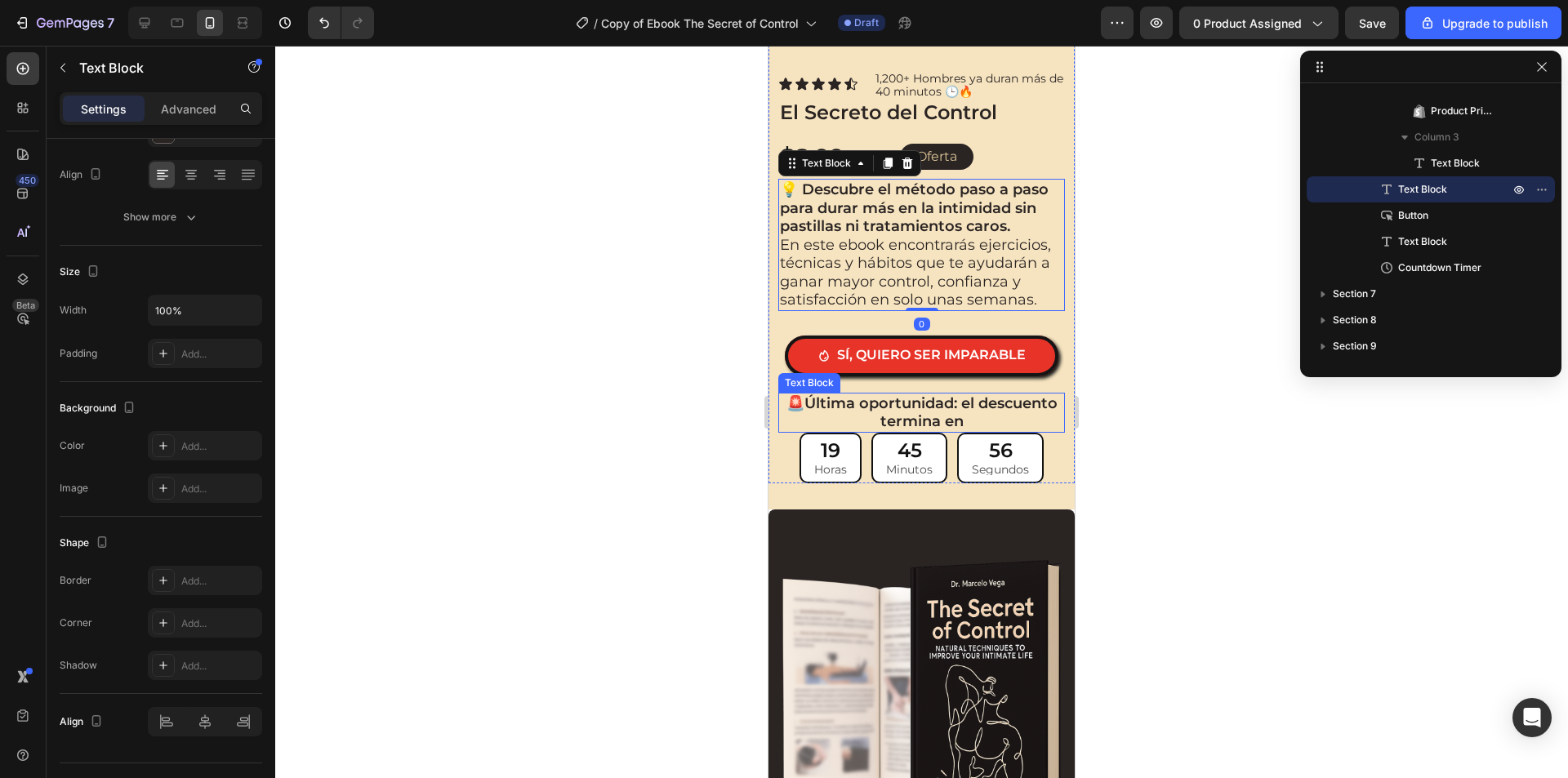
click at [929, 398] on strong "Última oportunidad: el descuento termina en" at bounding box center [931, 413] width 253 height 37
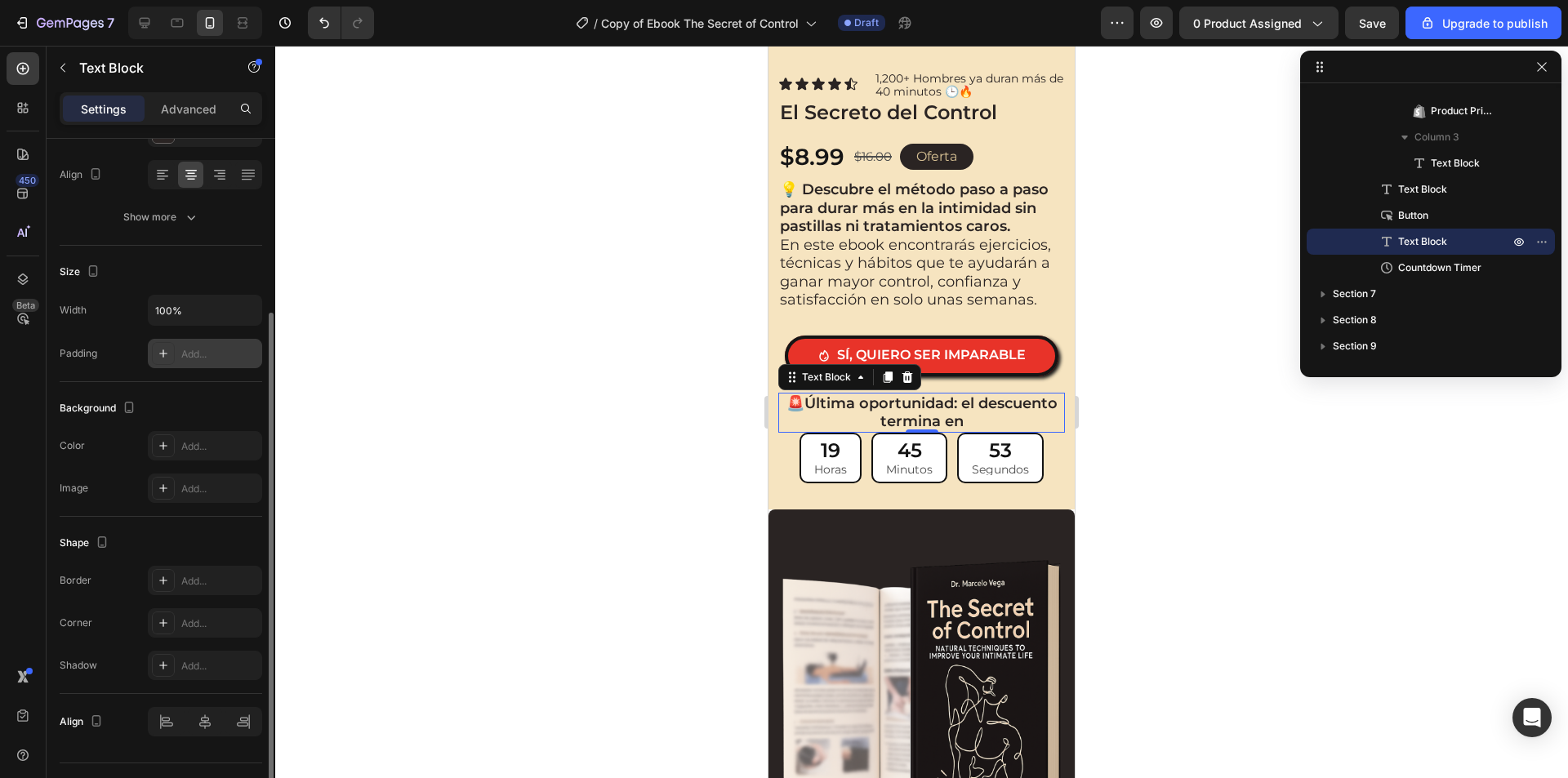
scroll to position [0, 0]
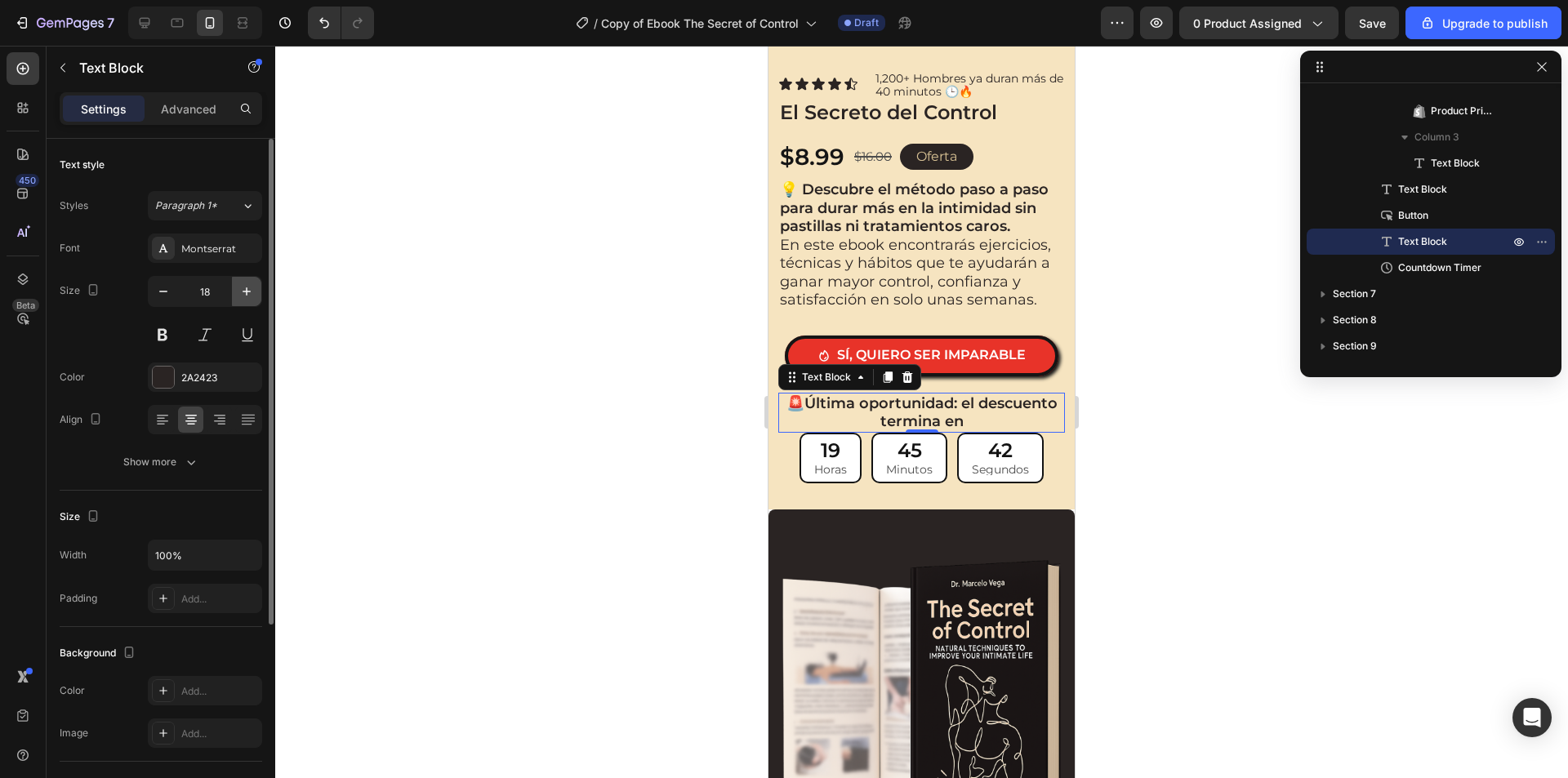
click at [255, 302] on button "button" at bounding box center [246, 291] width 29 height 29
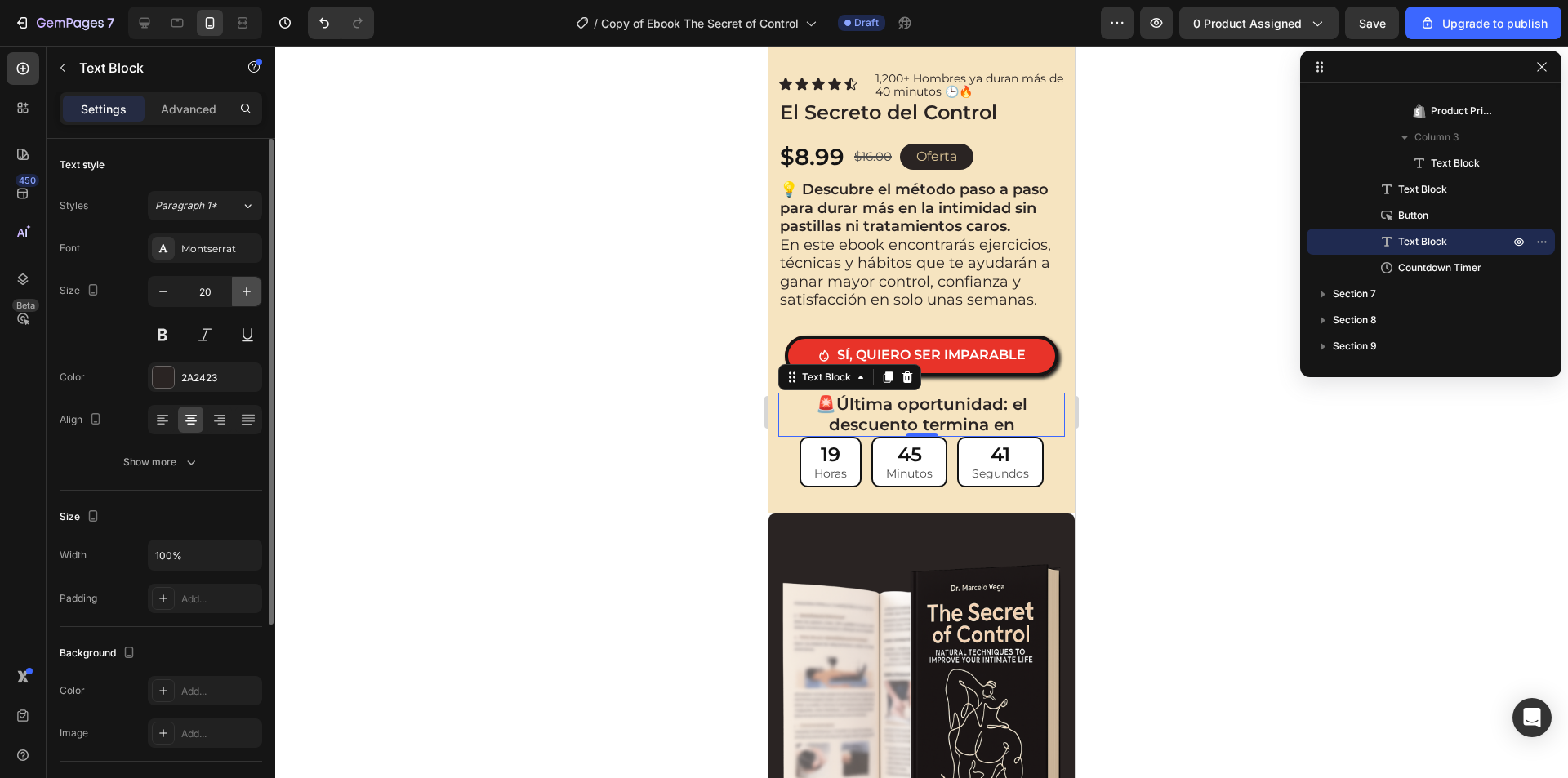
click at [255, 302] on button "button" at bounding box center [246, 291] width 29 height 29
type input "21"
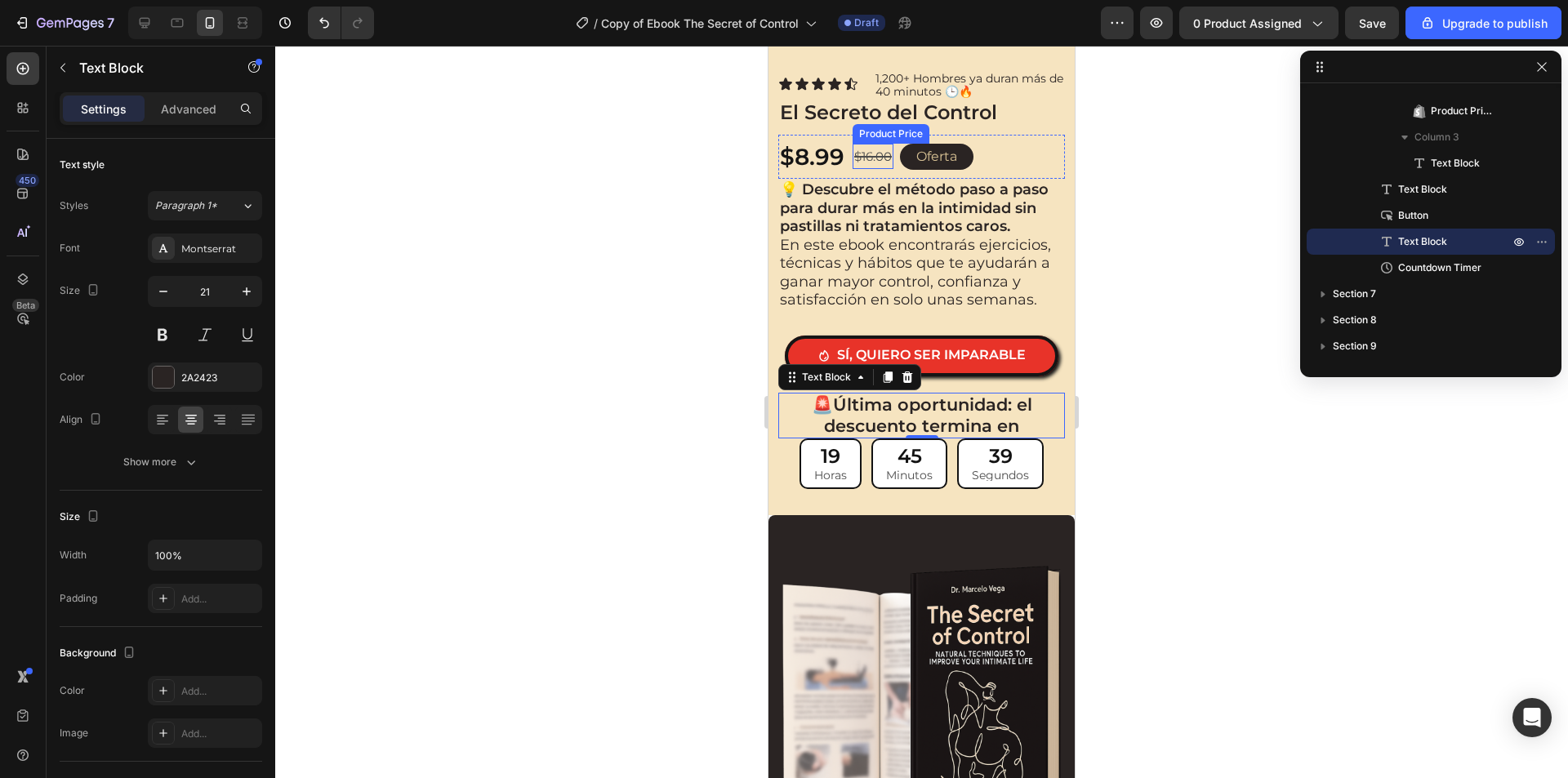
click at [869, 124] on div "Product Price" at bounding box center [891, 134] width 77 height 20
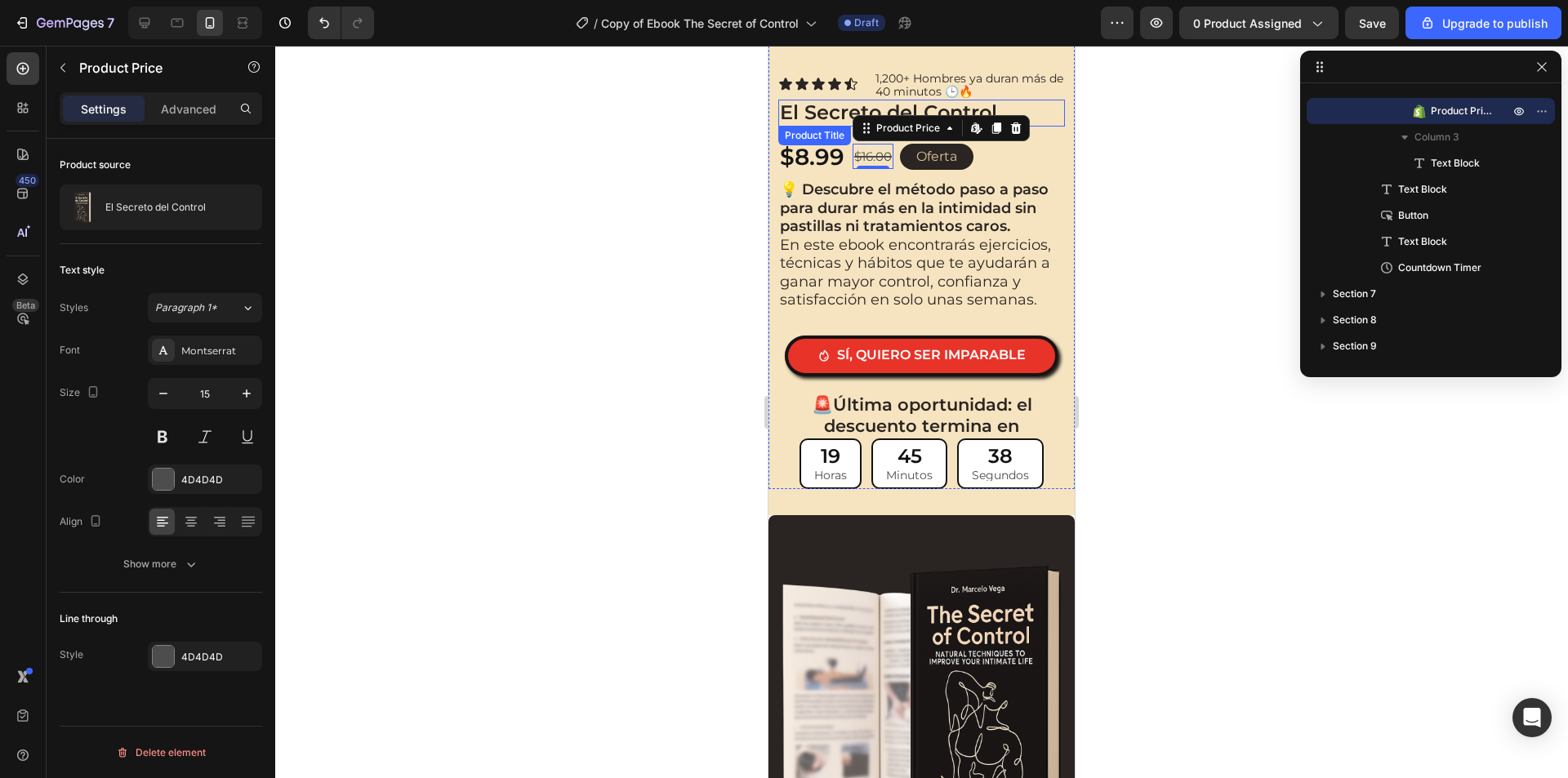
click at [797, 103] on h2 "El Secreto del Control" at bounding box center [921, 113] width 286 height 27
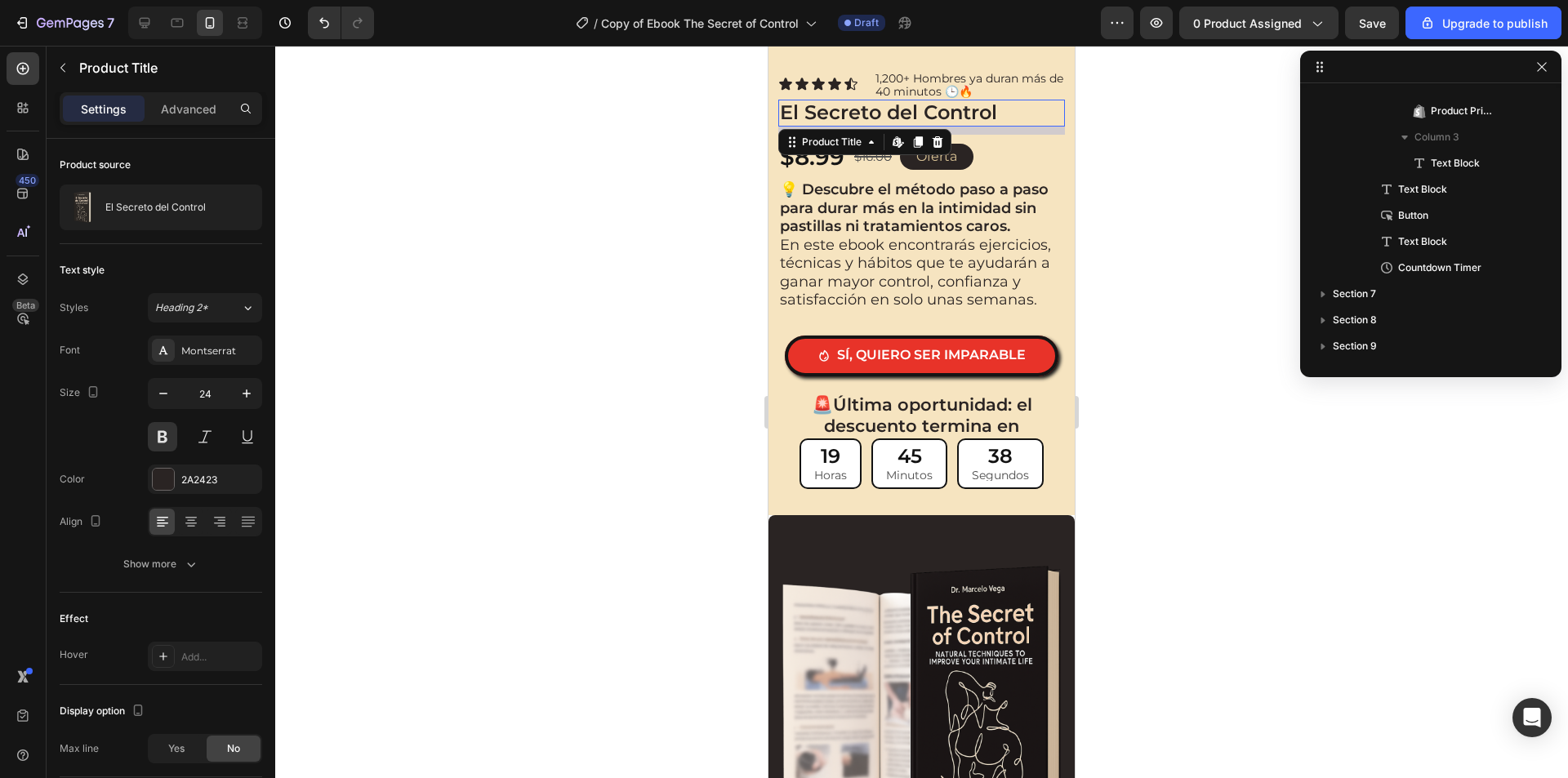
scroll to position [571, 0]
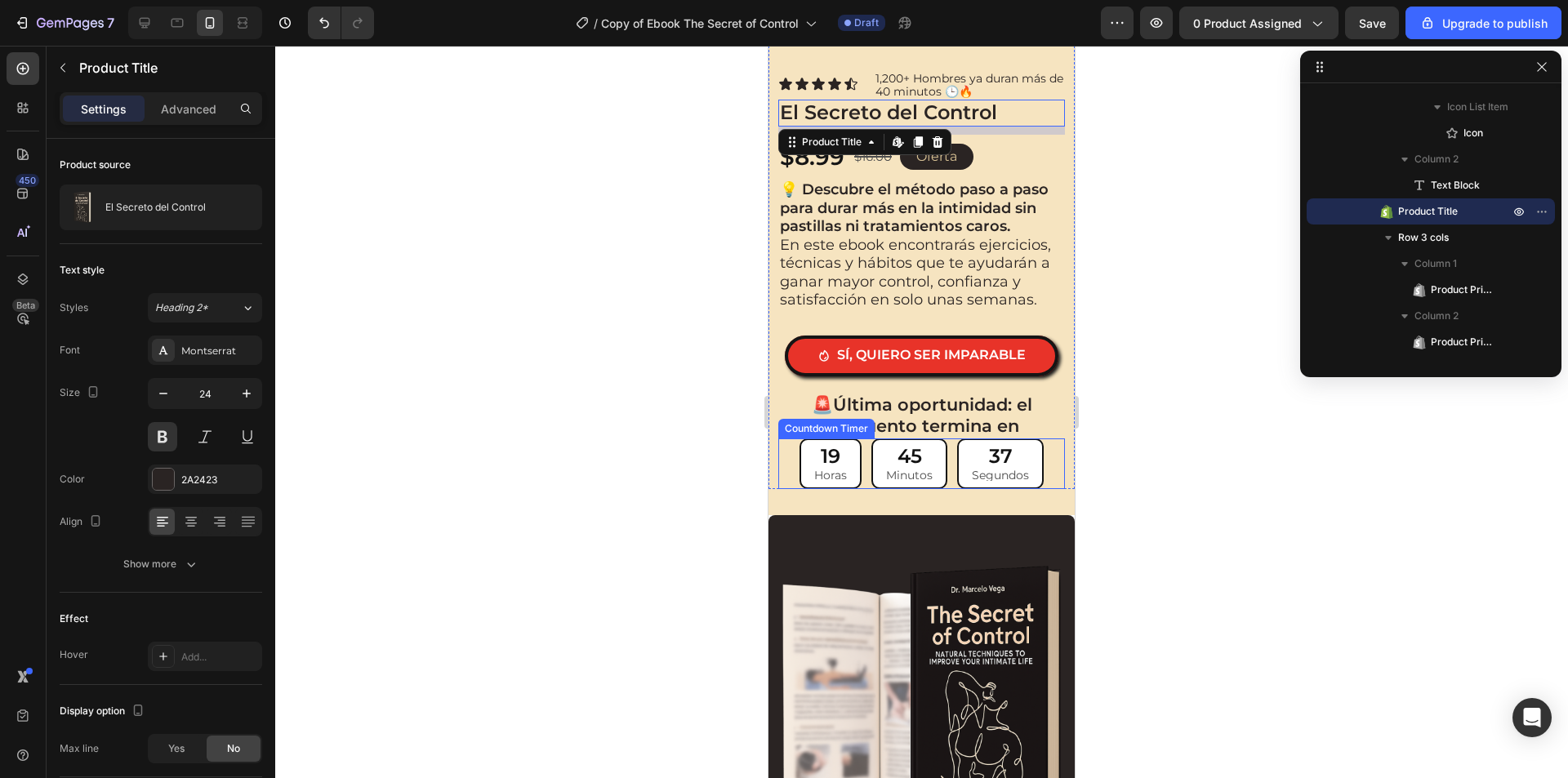
click at [895, 417] on strong "Última oportunidad: el descuento termina en" at bounding box center [927, 416] width 208 height 42
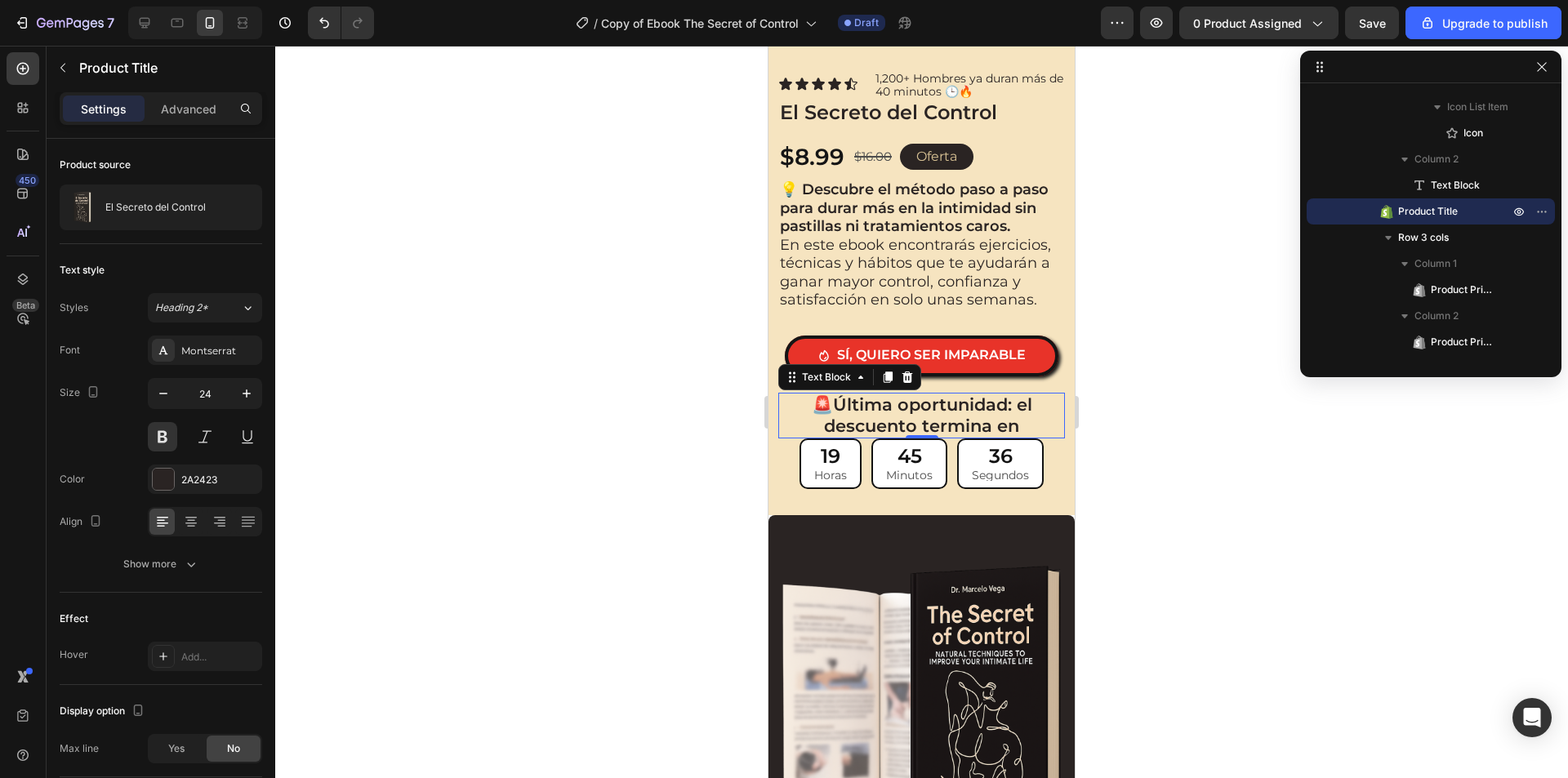
scroll to position [802, 0]
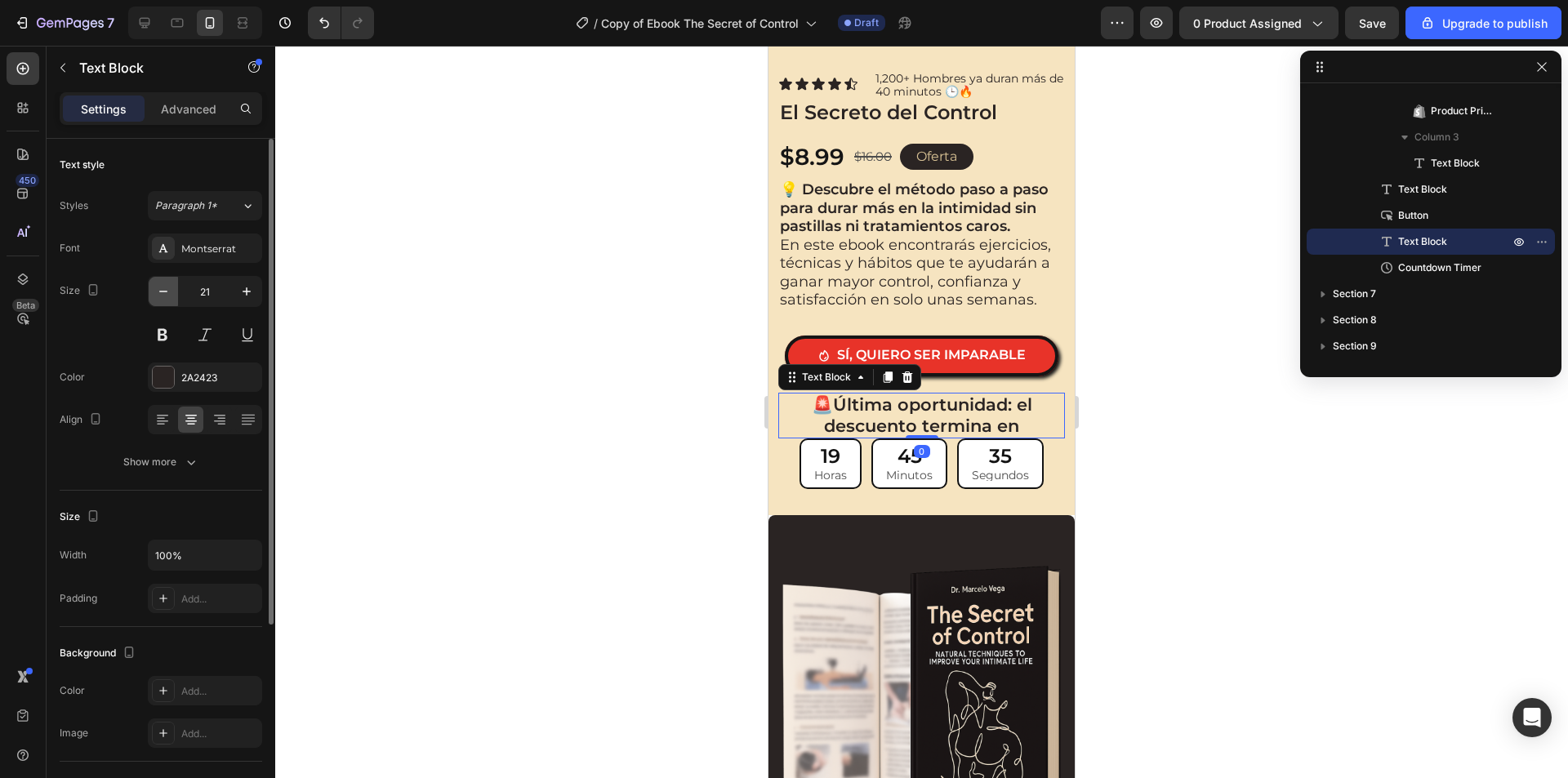
click at [169, 300] on button "button" at bounding box center [163, 291] width 29 height 29
type input "20"
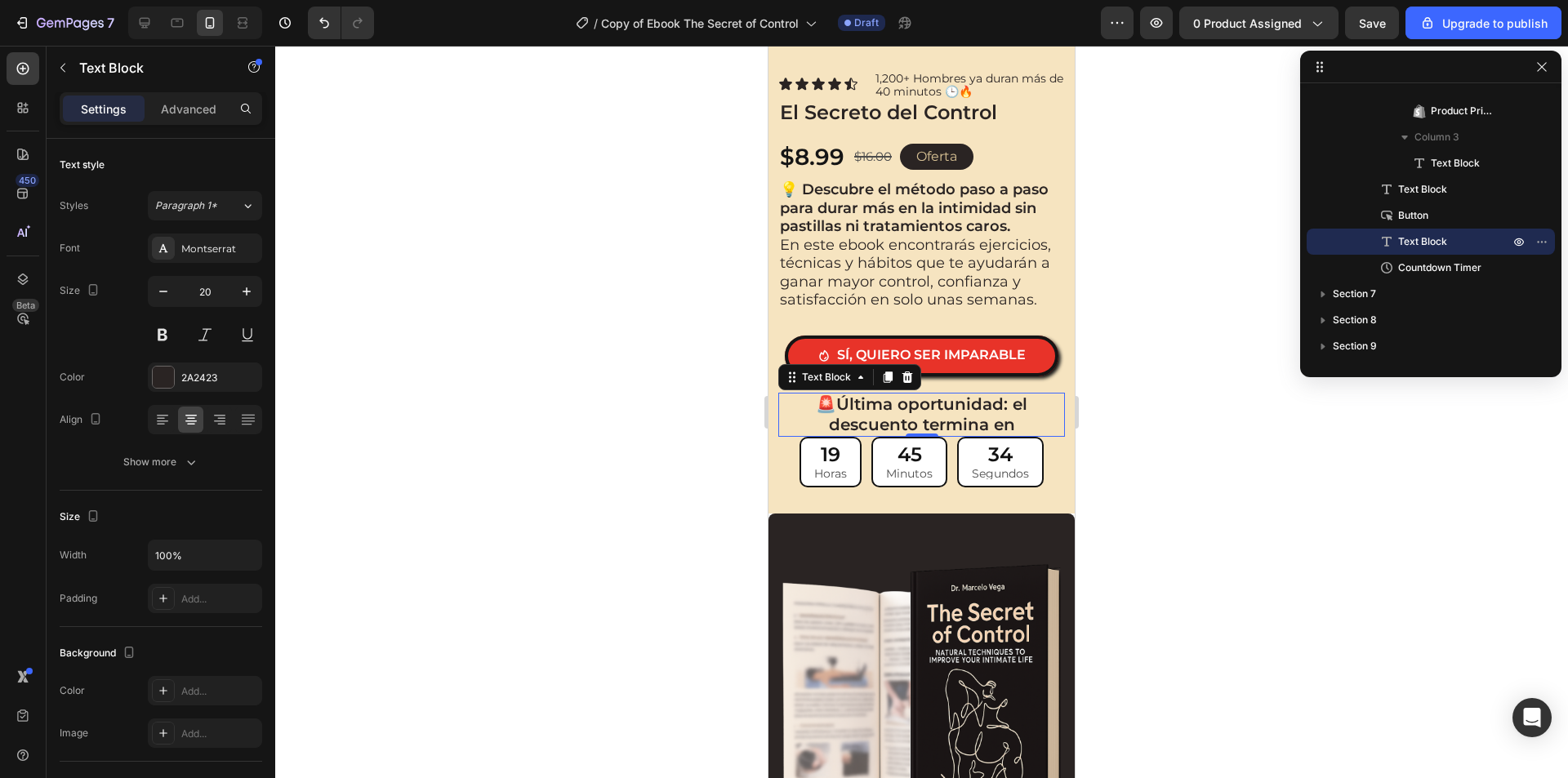
click at [400, 329] on div at bounding box center [921, 412] width 1292 height 732
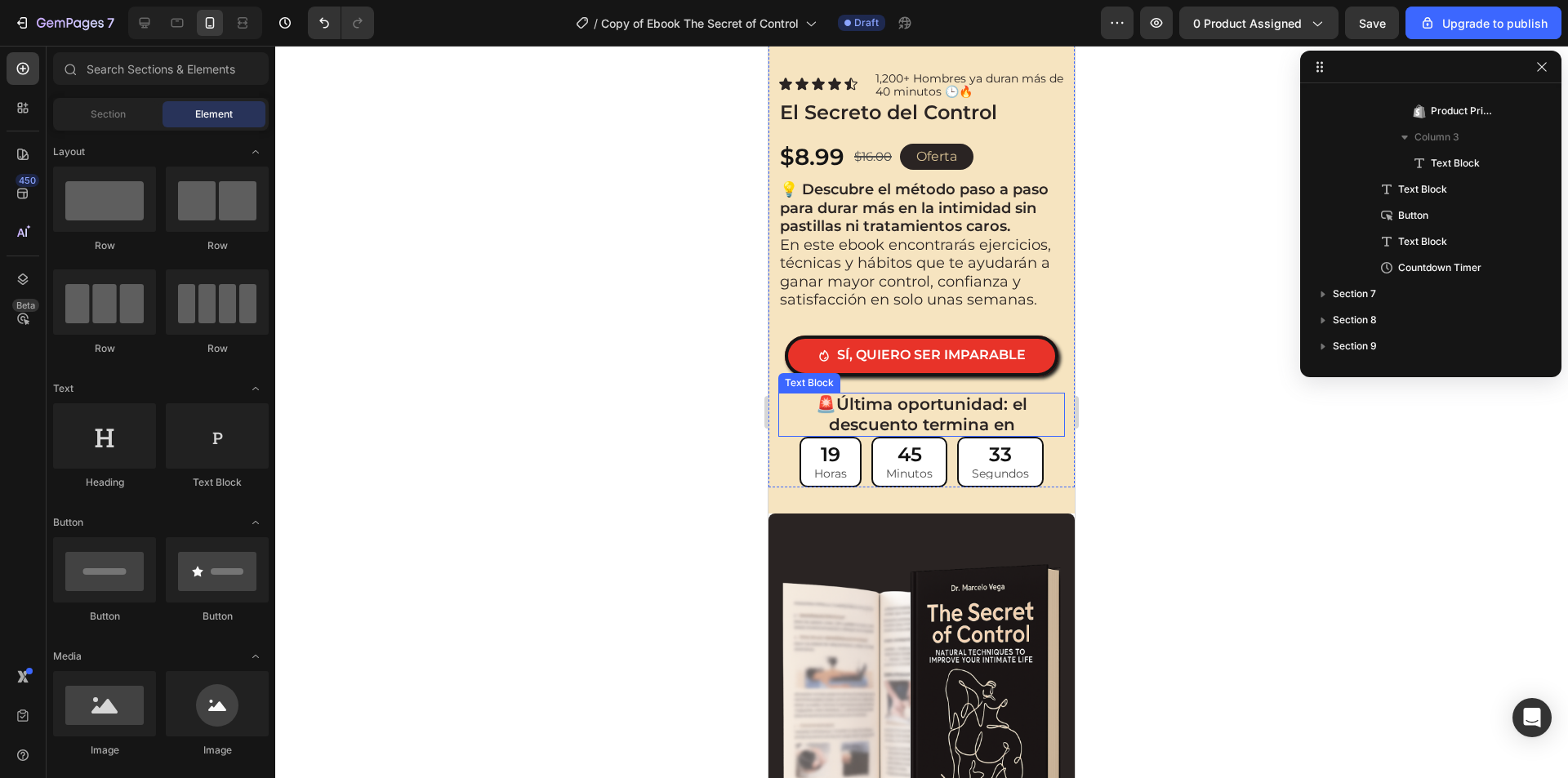
click at [863, 395] on strong "Última oportunidad: el descuento termina en" at bounding box center [929, 415] width 199 height 40
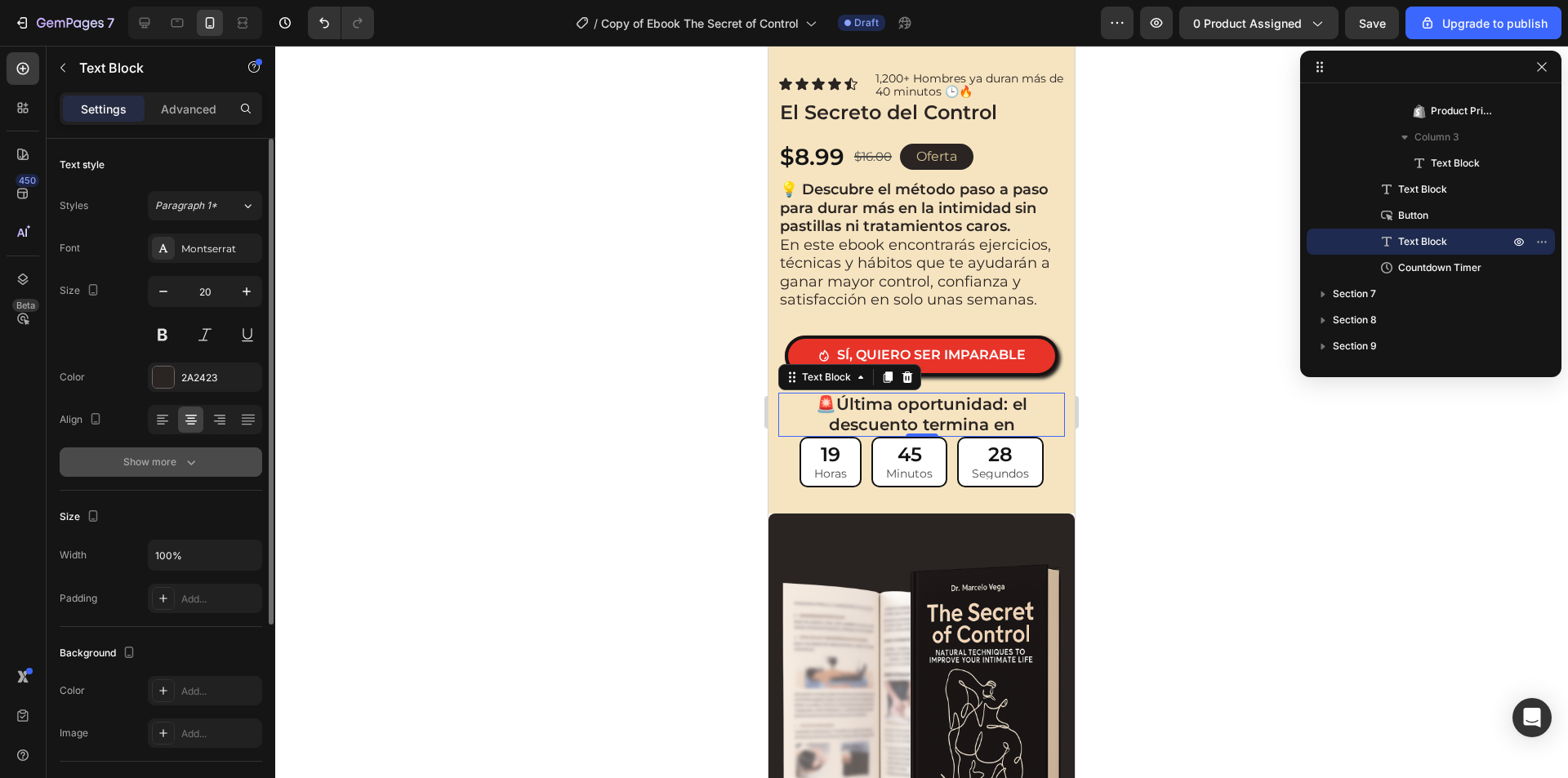
click at [192, 457] on icon "button" at bounding box center [191, 462] width 16 height 16
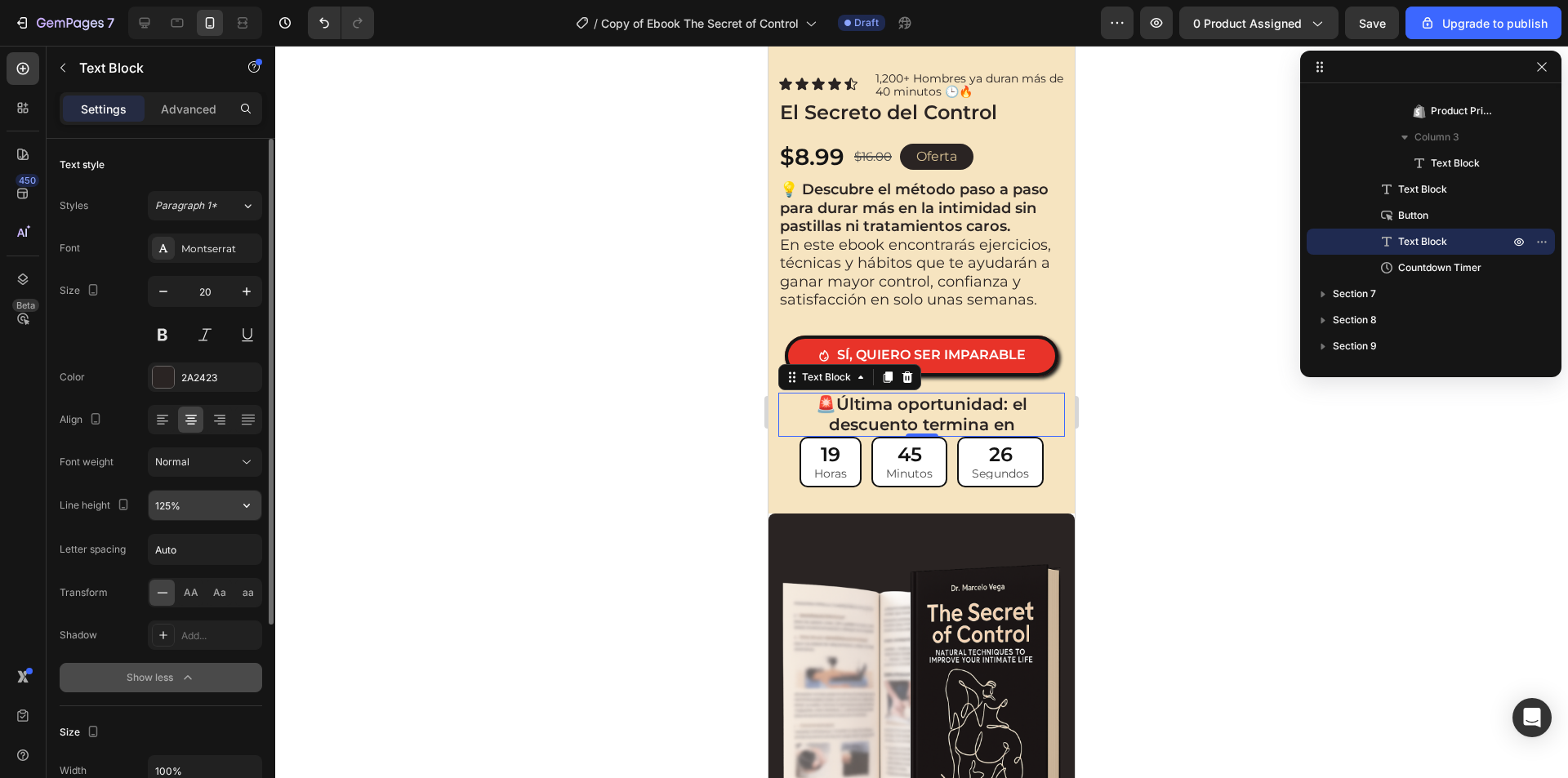
click at [197, 503] on input "125%" at bounding box center [205, 505] width 113 height 29
click at [244, 507] on icon "button" at bounding box center [246, 505] width 16 height 16
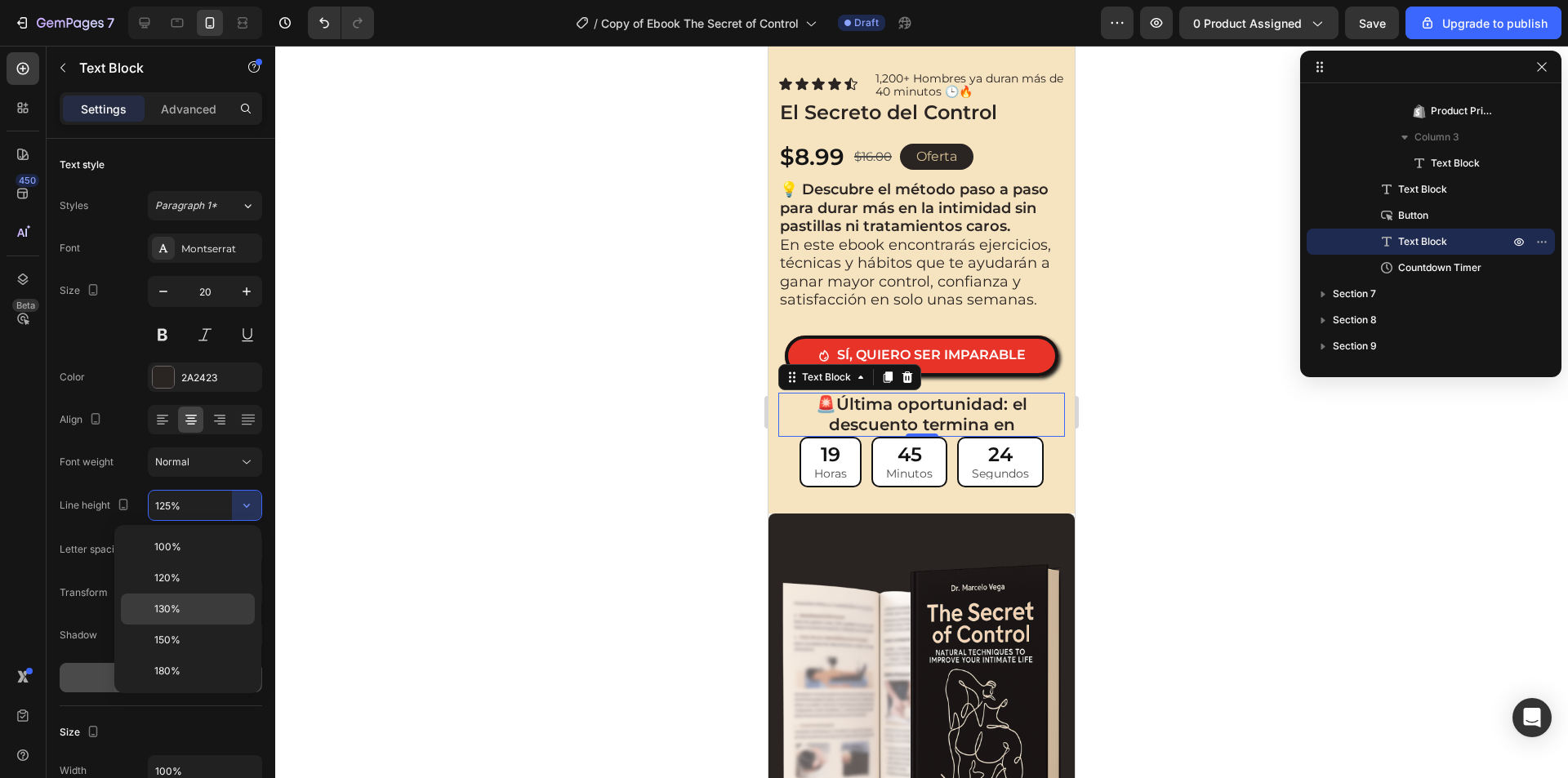
click at [173, 624] on div "130%" at bounding box center [187, 639] width 134 height 31
type input "130%"
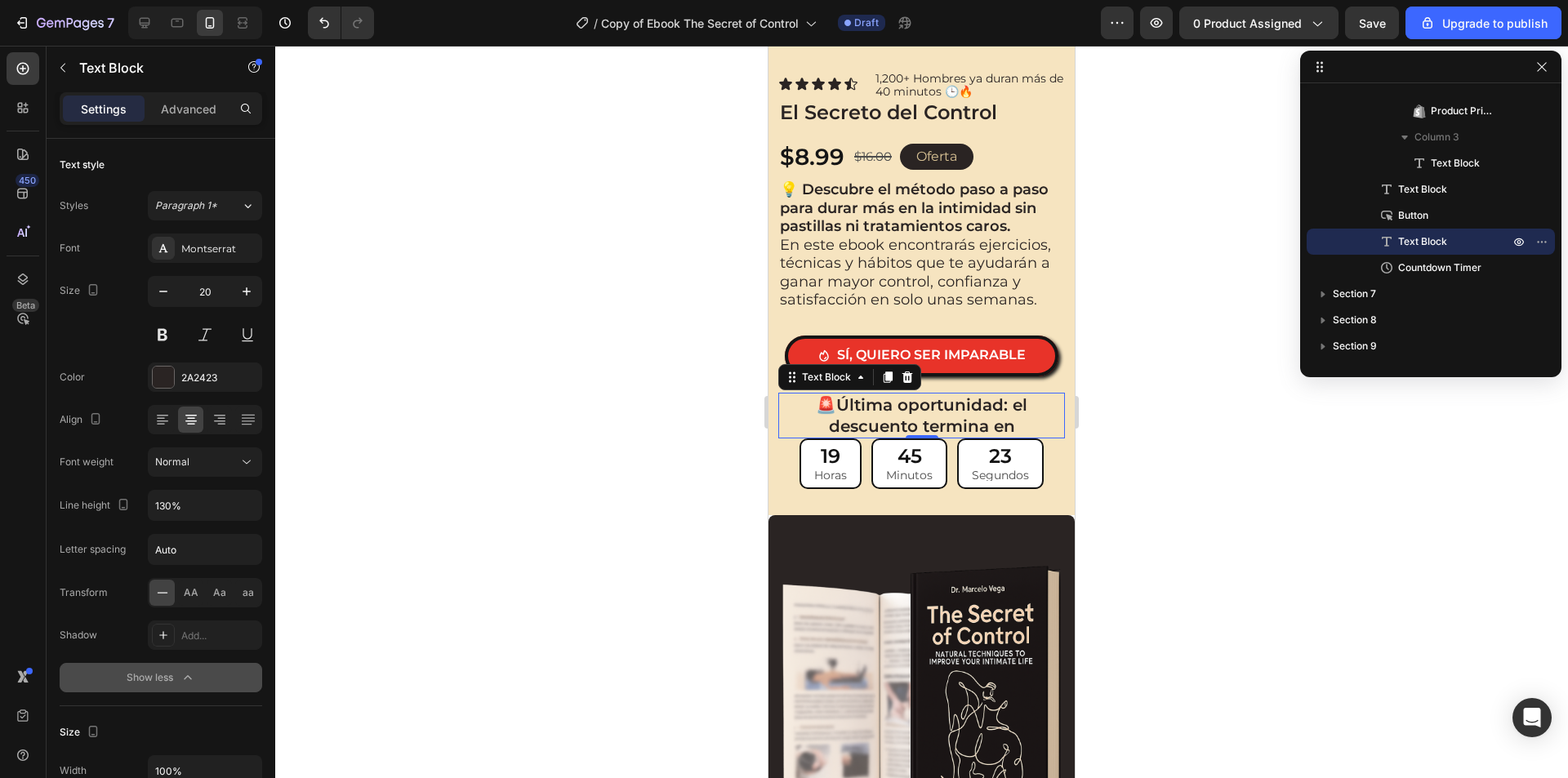
click at [393, 486] on div at bounding box center [921, 412] width 1292 height 732
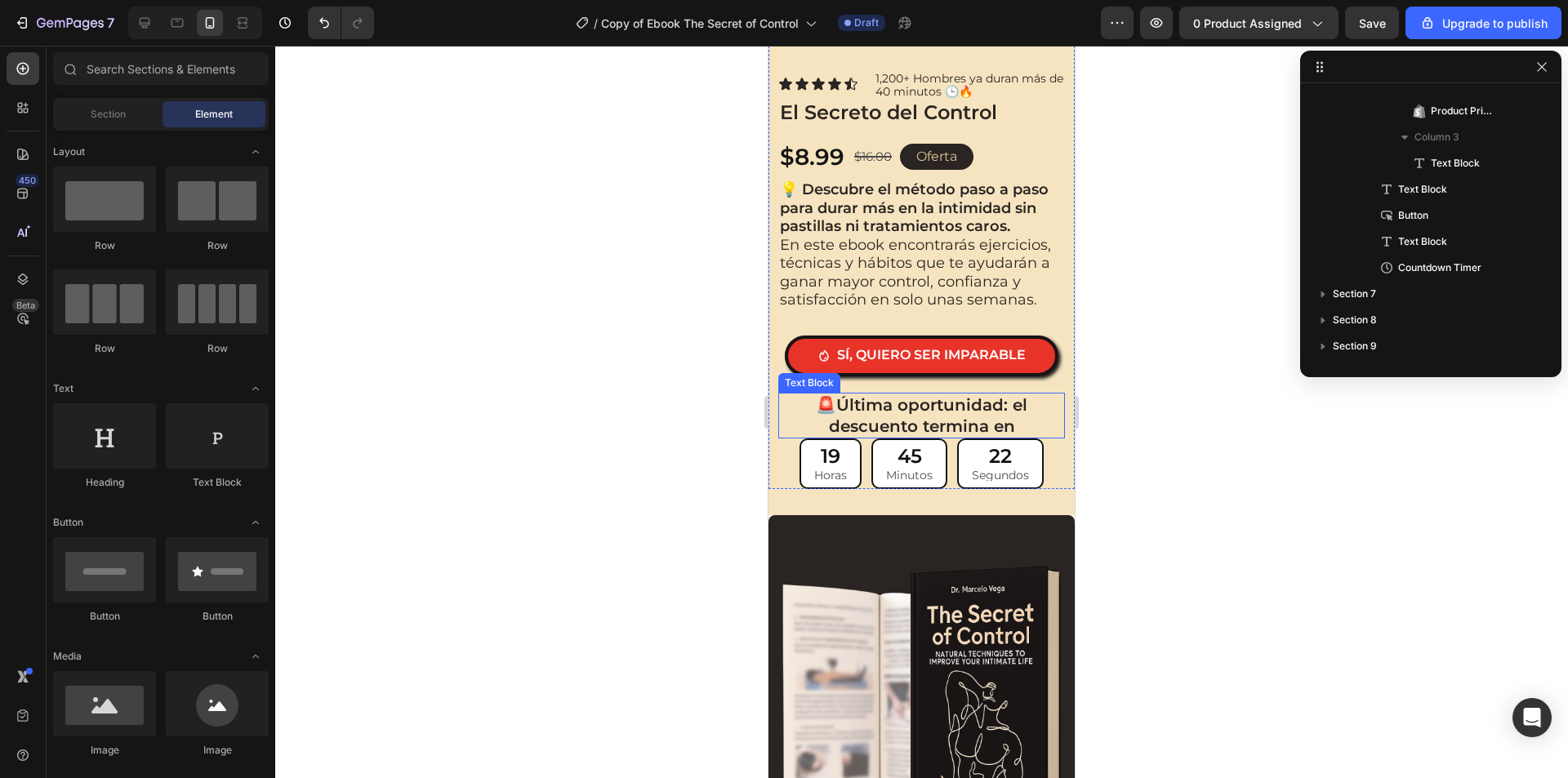
click at [876, 396] on strong "Última oportunidad: el descuento termina en" at bounding box center [929, 416] width 199 height 41
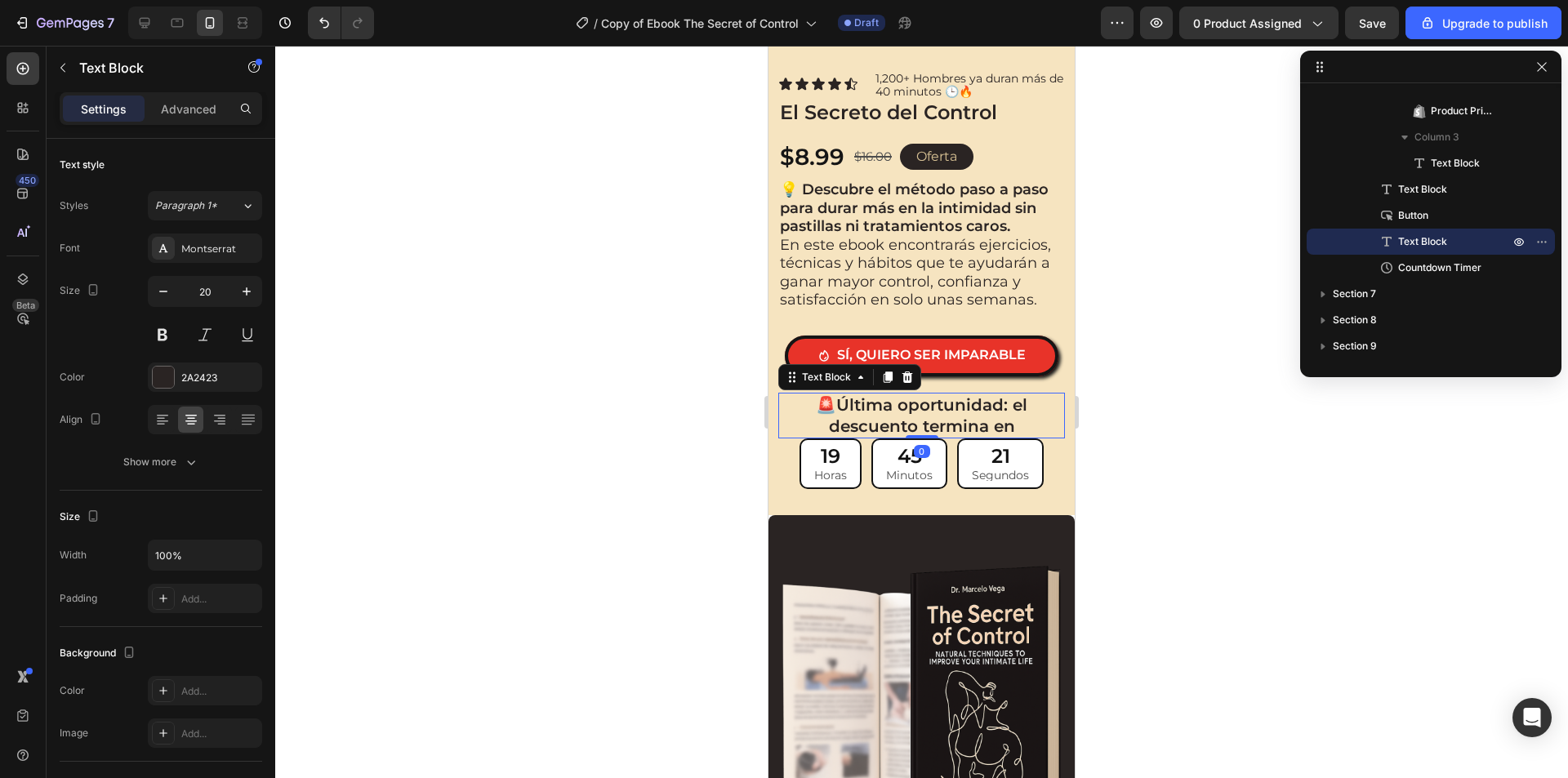
click at [580, 390] on div at bounding box center [921, 412] width 1292 height 732
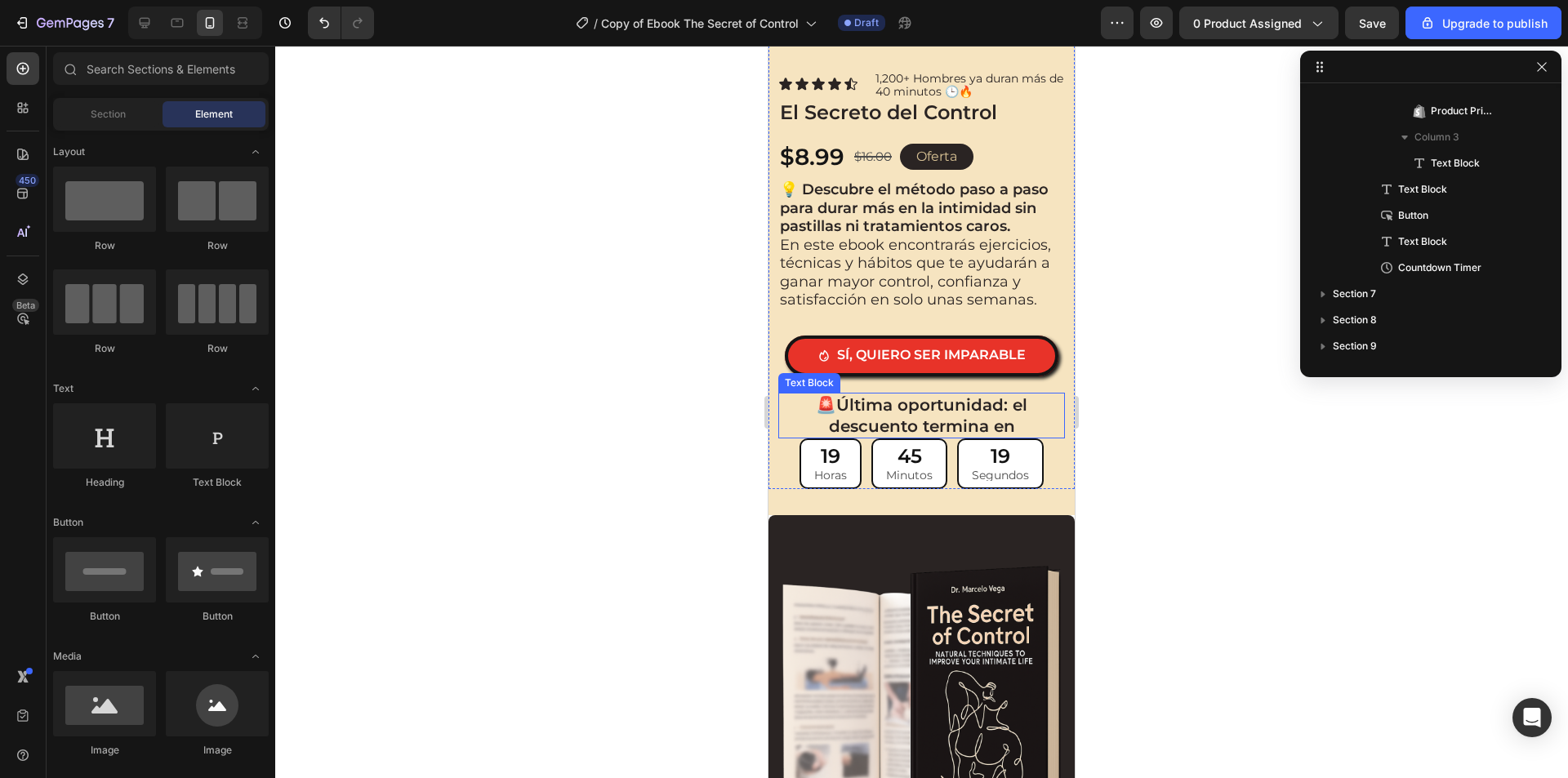
click at [998, 407] on strong "Última oportunidad: el descuento termina en" at bounding box center [929, 416] width 199 height 41
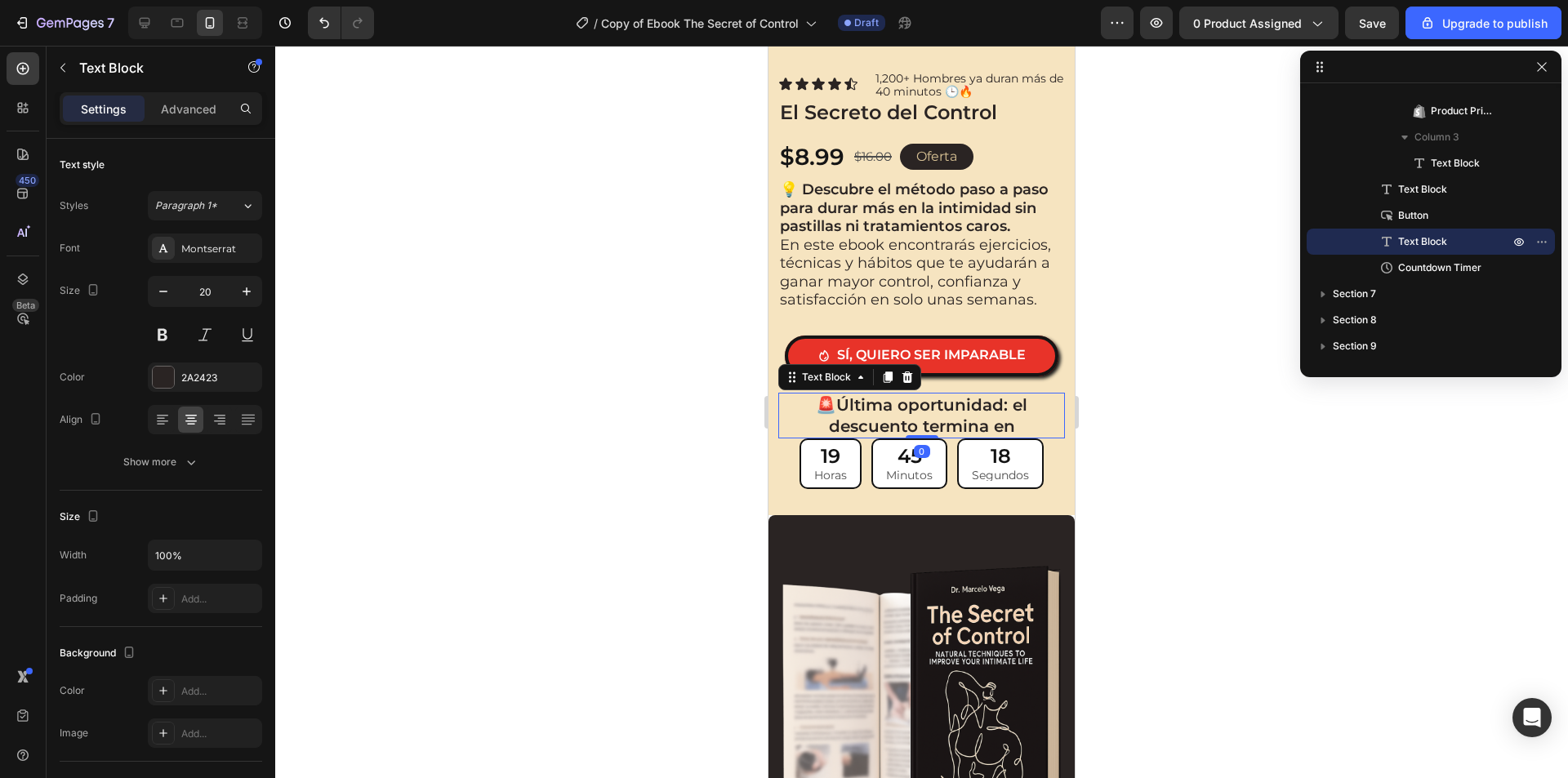
click at [194, 122] on div "Settings Advanced" at bounding box center [160, 108] width 202 height 32
click at [199, 111] on p "Advanced" at bounding box center [189, 109] width 56 height 17
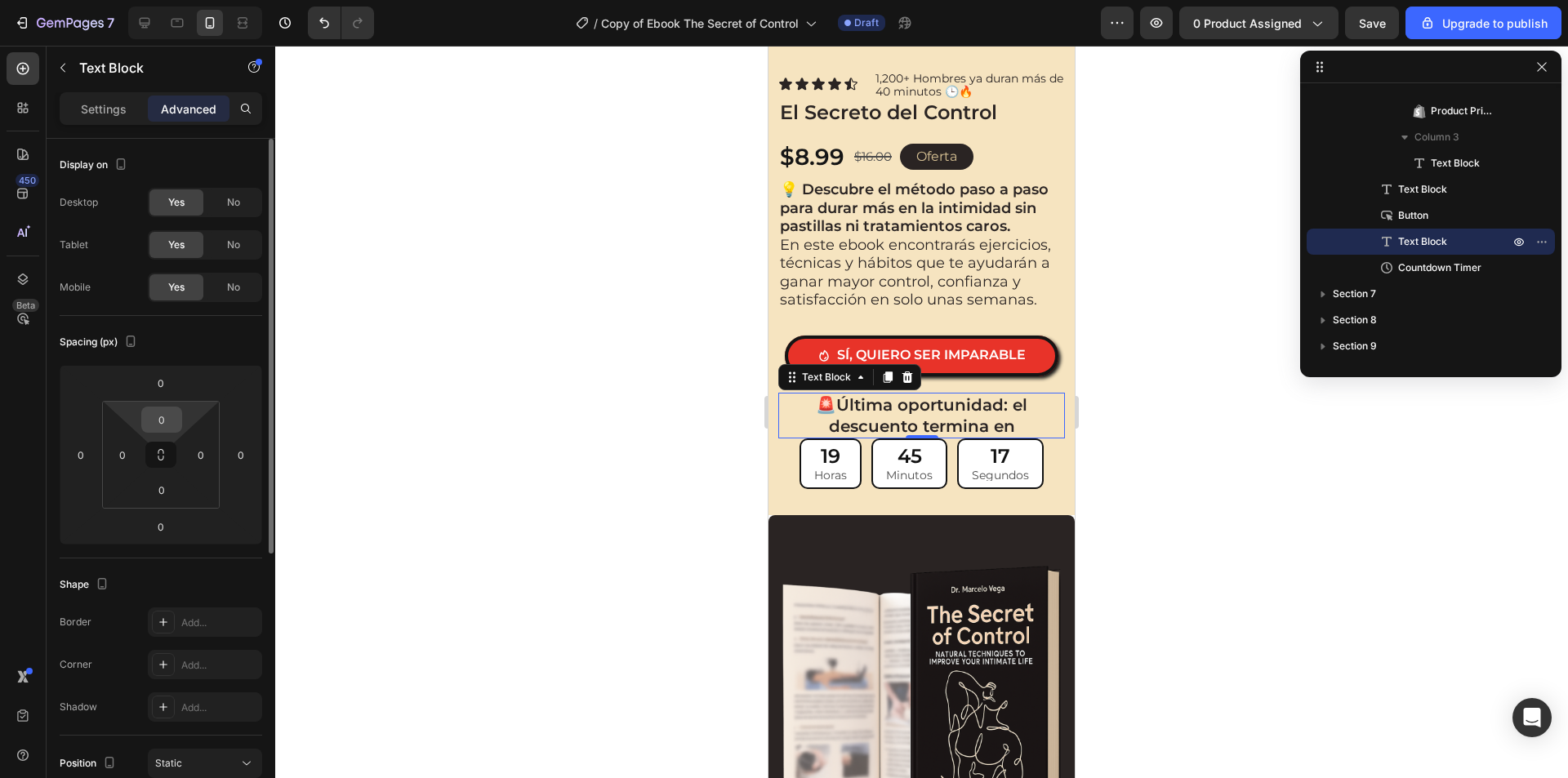
click at [162, 410] on input "0" at bounding box center [161, 419] width 32 height 25
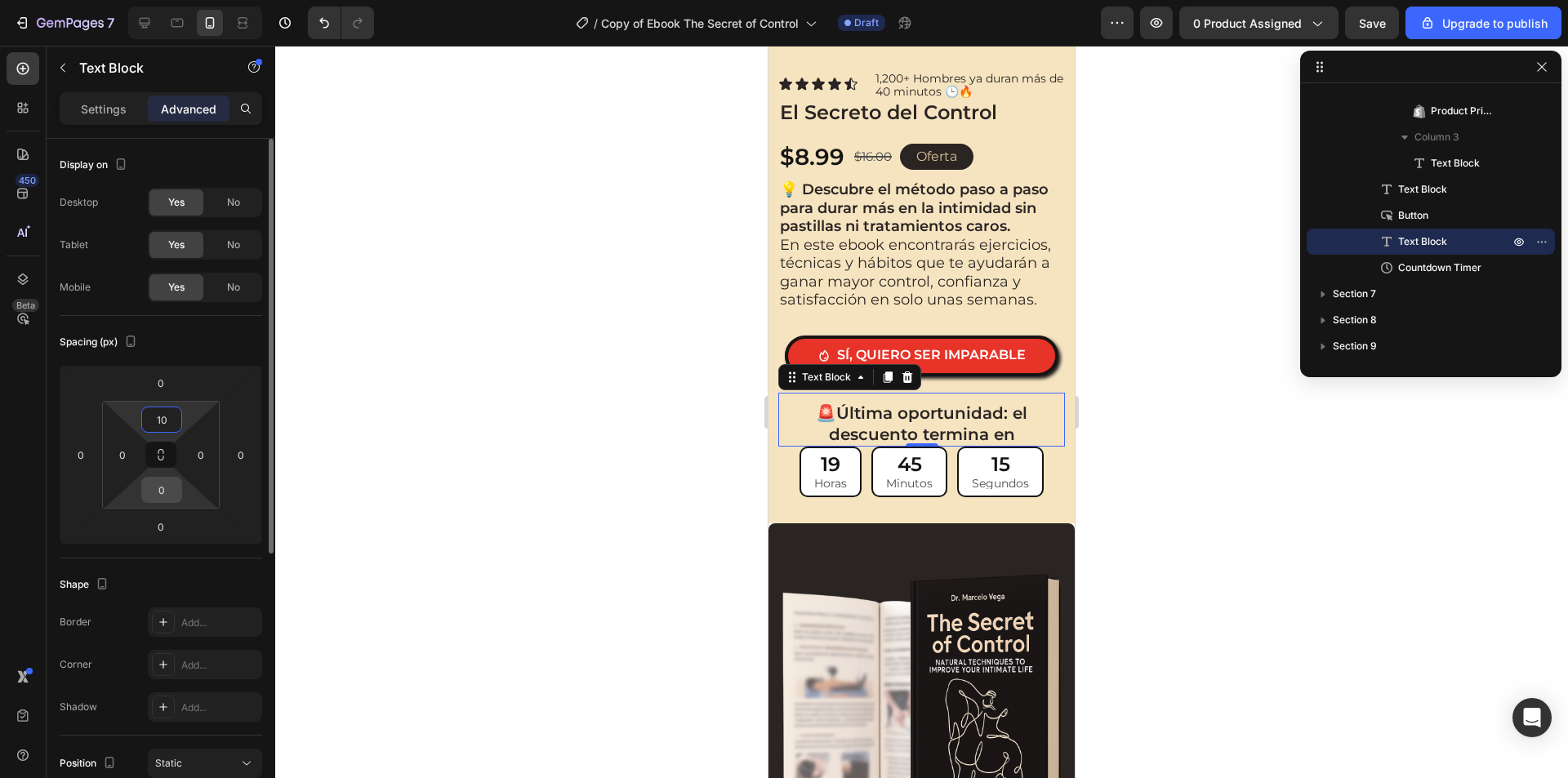
type input "10"
click at [156, 480] on input "0" at bounding box center [161, 491] width 32 height 25
type input "10"
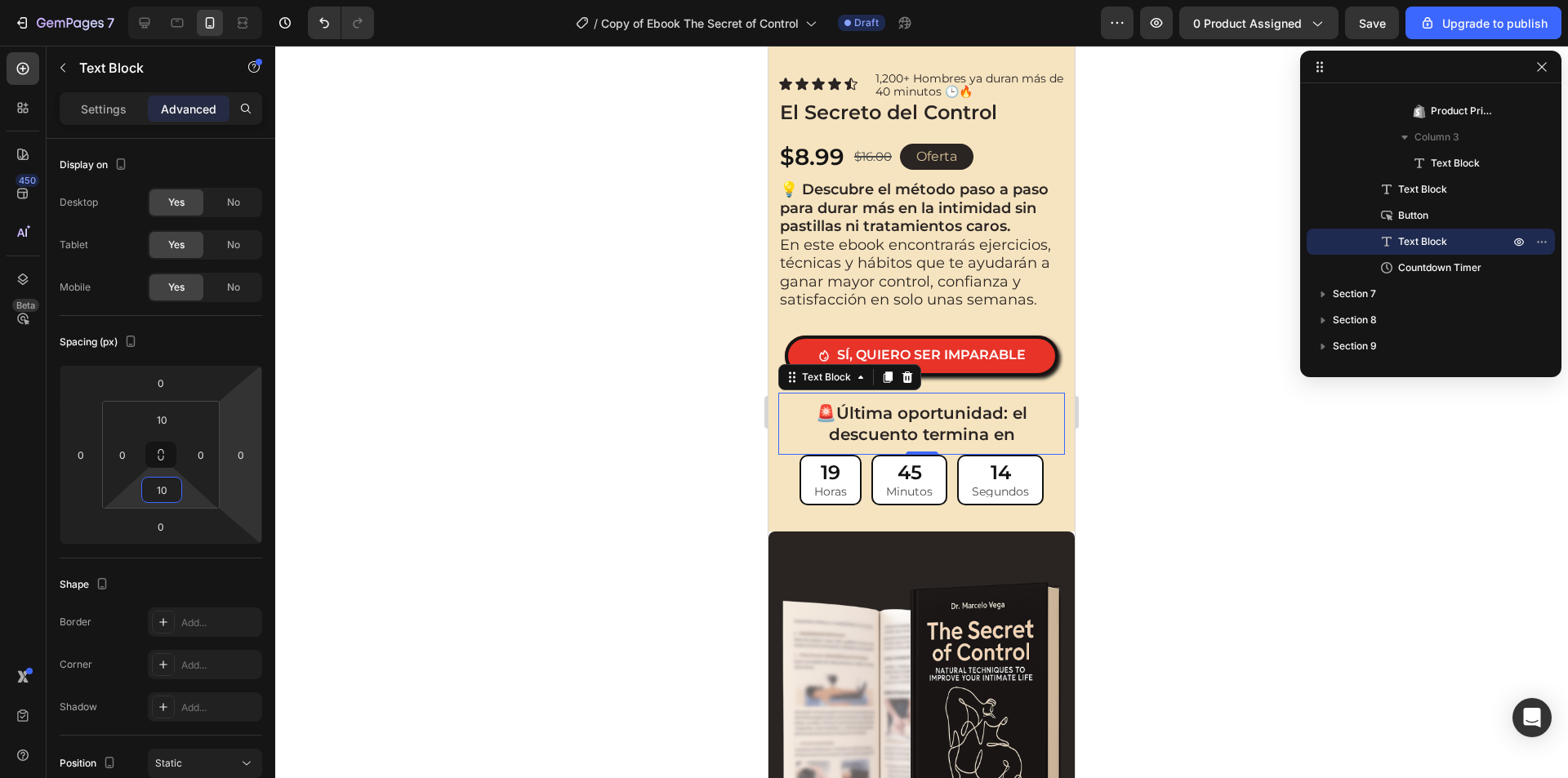
click at [385, 413] on div at bounding box center [921, 412] width 1292 height 732
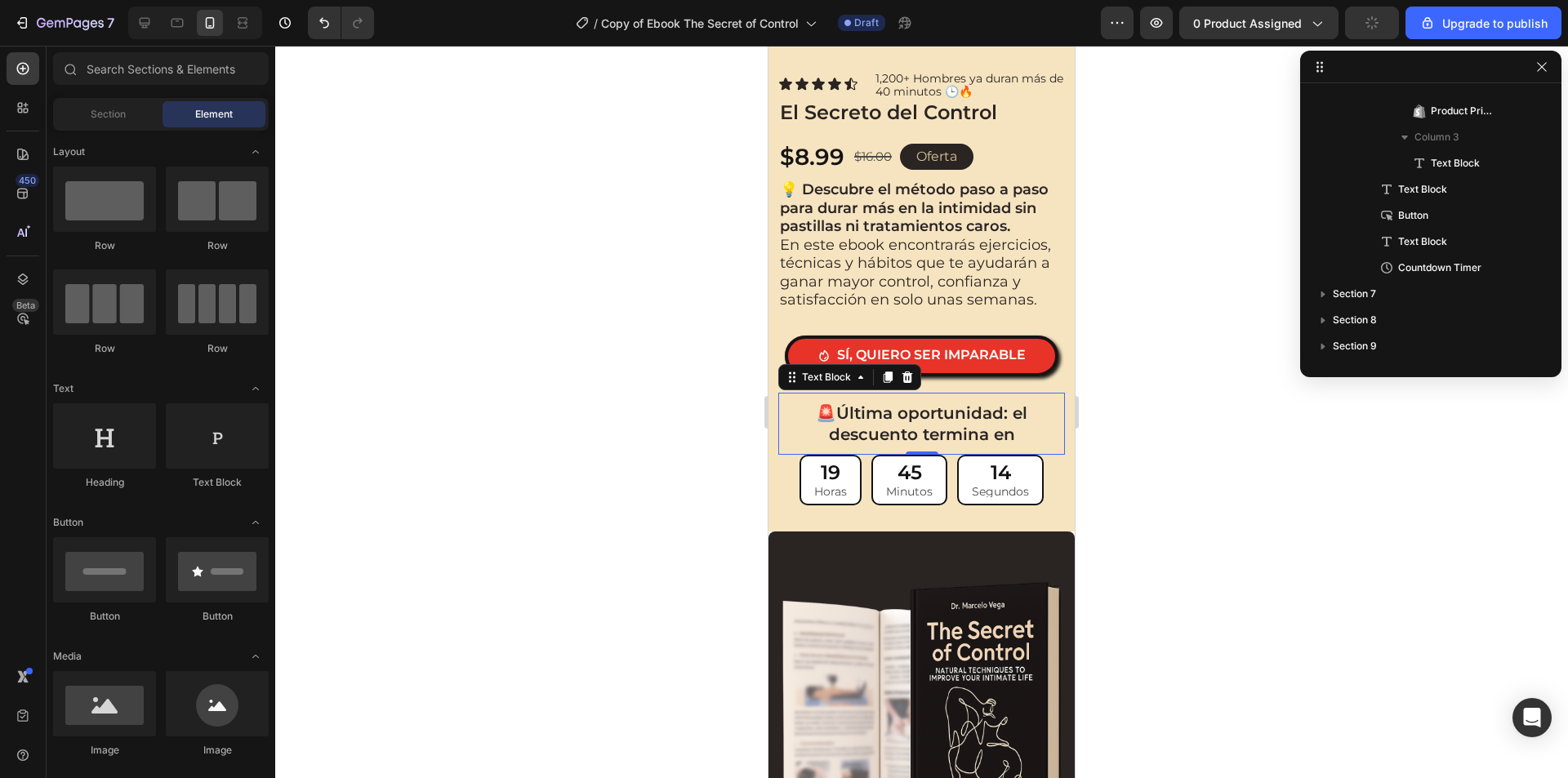
click at [385, 413] on div at bounding box center [921, 412] width 1292 height 732
click at [1180, 383] on div at bounding box center [921, 412] width 1292 height 732
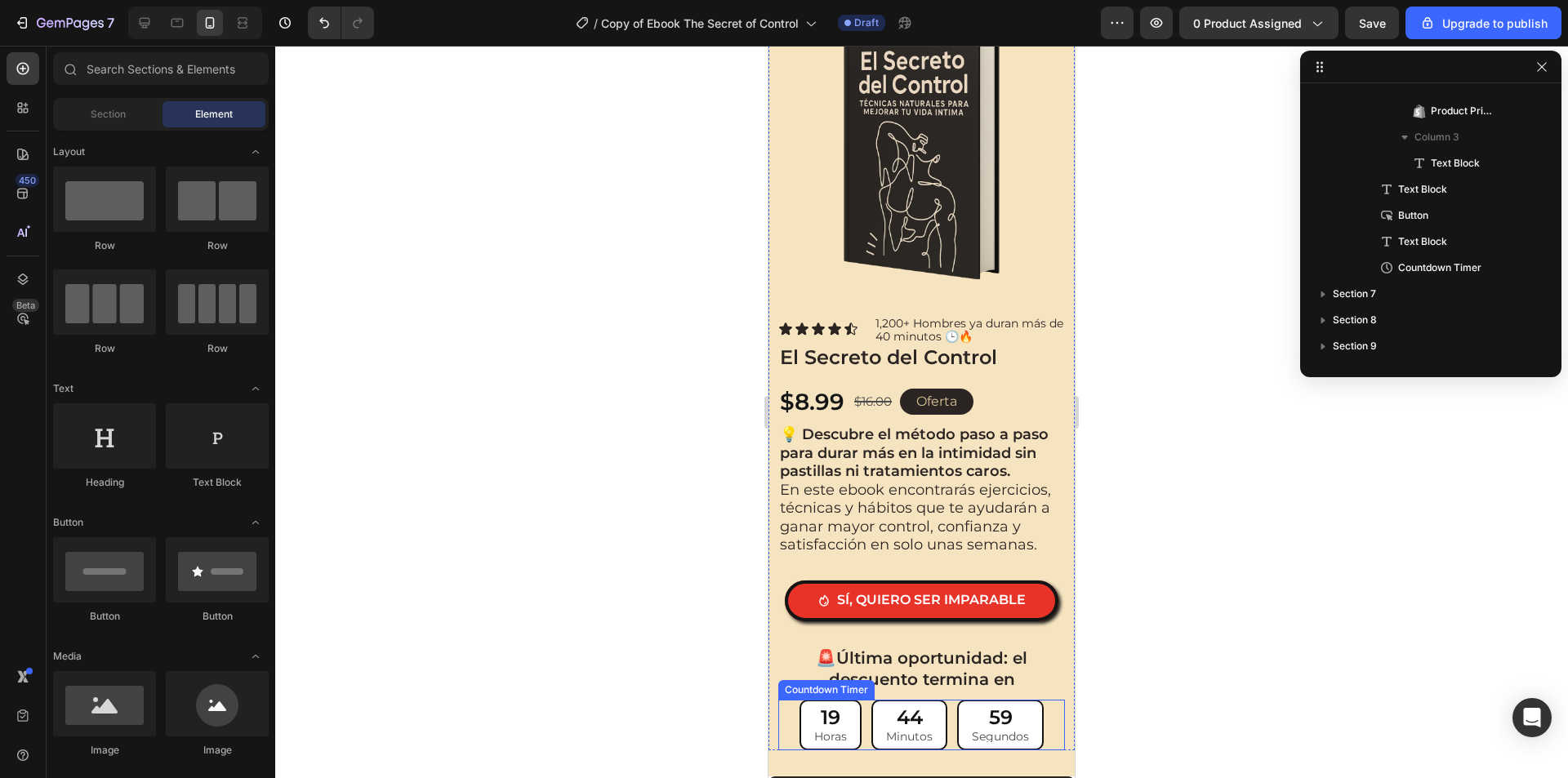
scroll to position [2328, 0]
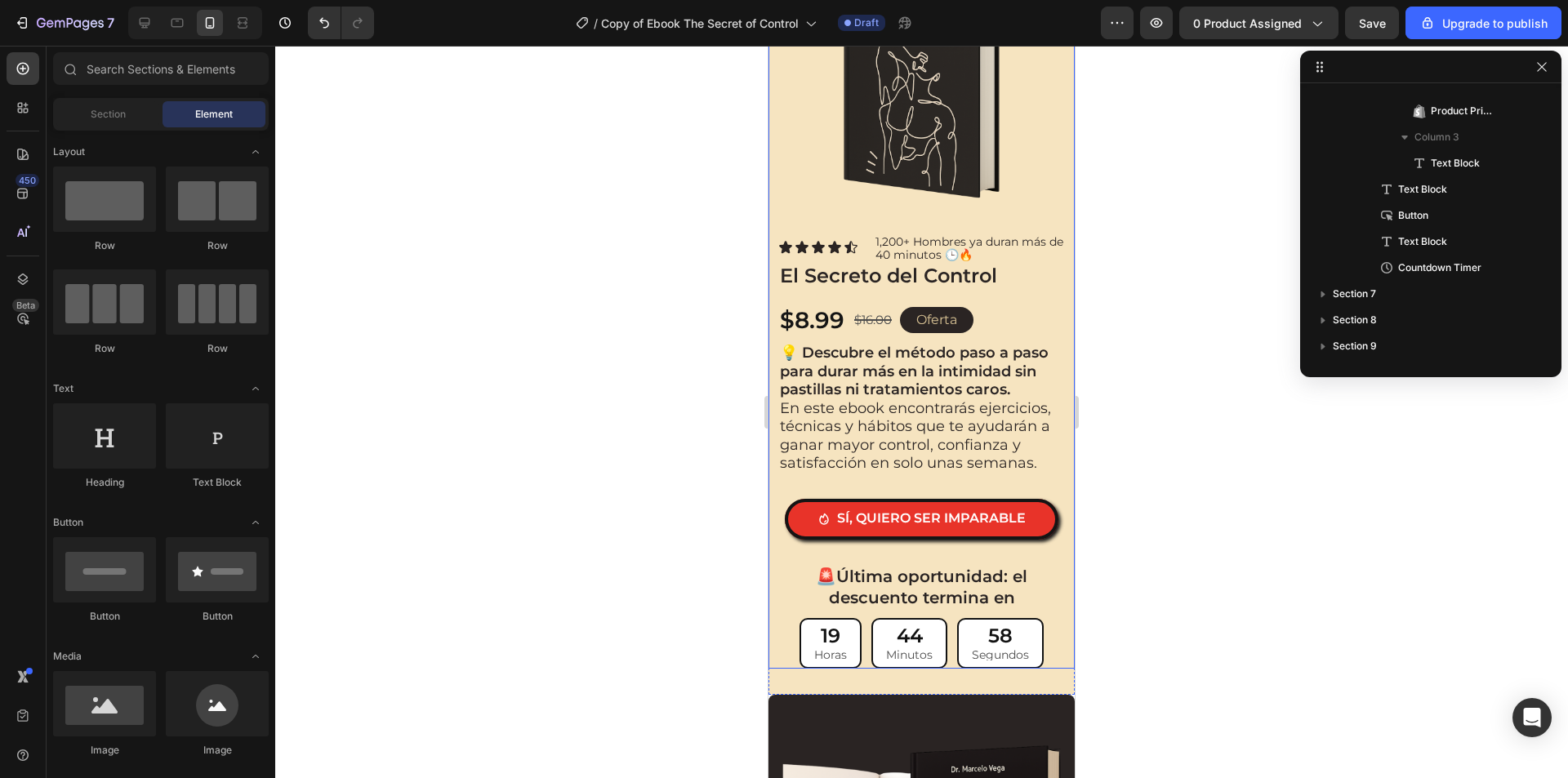
click at [1057, 630] on div "Product Images Icon Icon Icon Icon Icon Icon List 1,200+ Hombres ya duran más d…" at bounding box center [921, 294] width 306 height 750
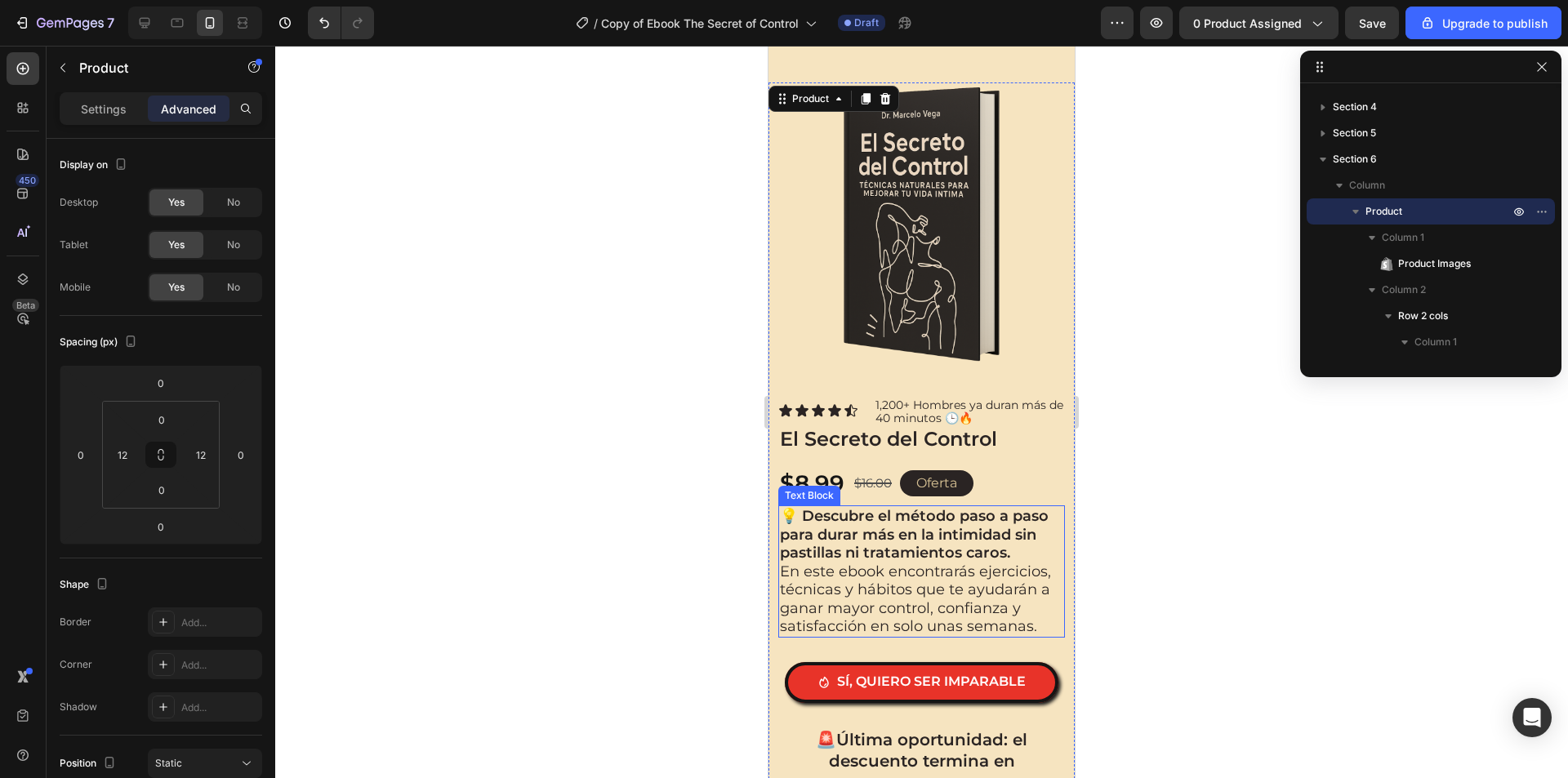
scroll to position [2247, 0]
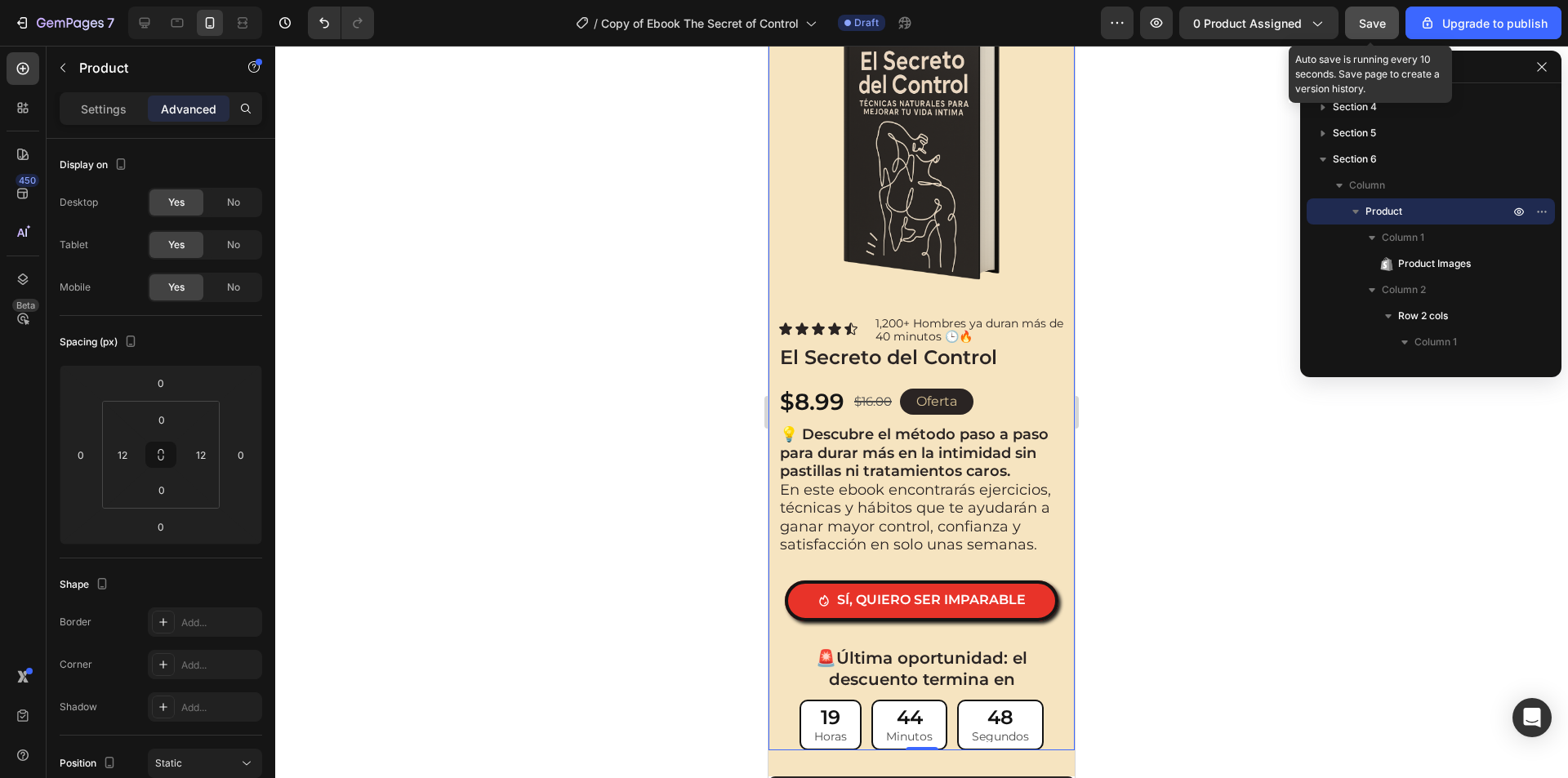
click at [1368, 38] on button "Save" at bounding box center [1372, 23] width 54 height 32
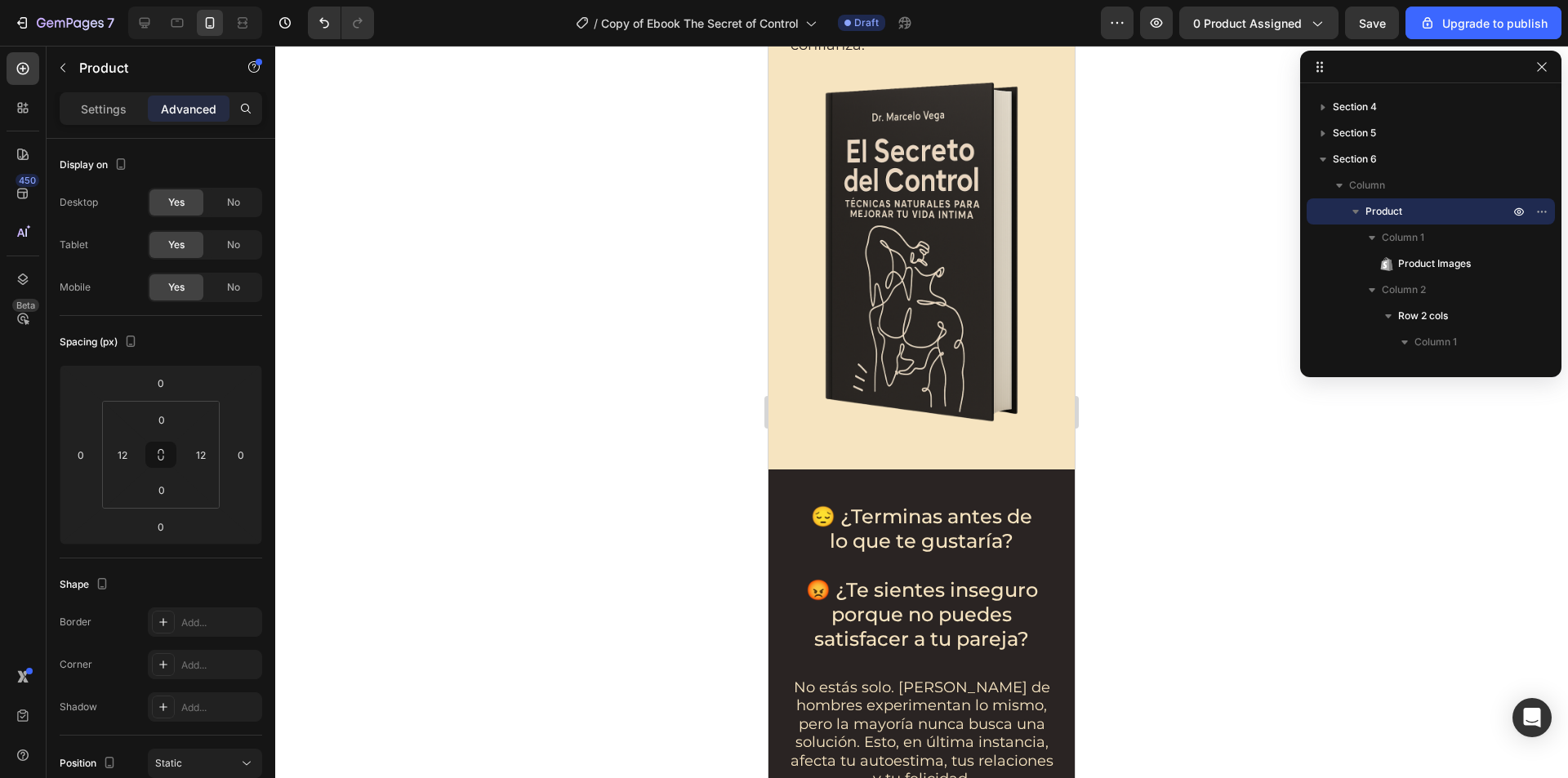
scroll to position [0, 0]
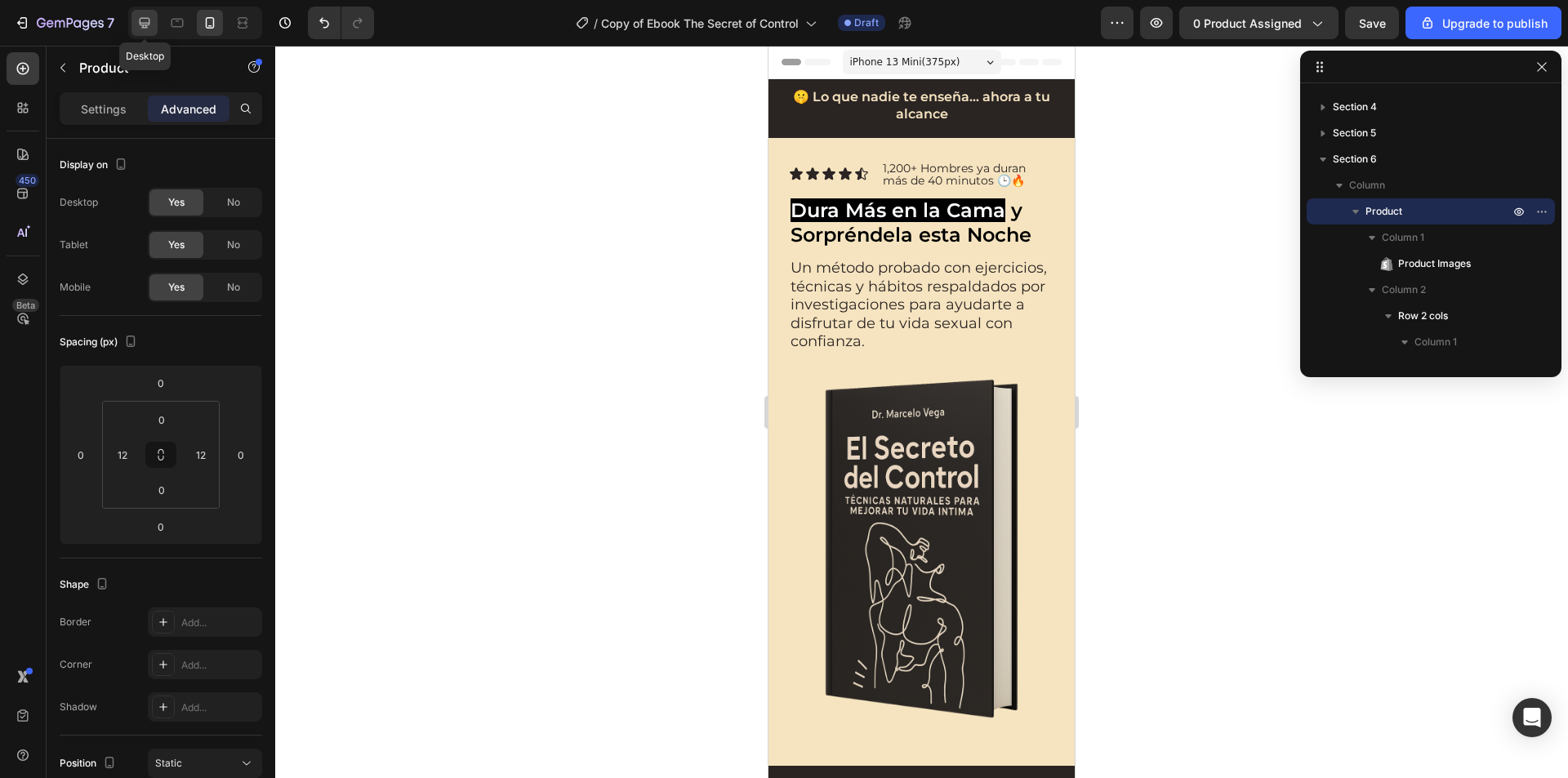
click at [150, 27] on icon at bounding box center [144, 22] width 16 height 16
type input "0"
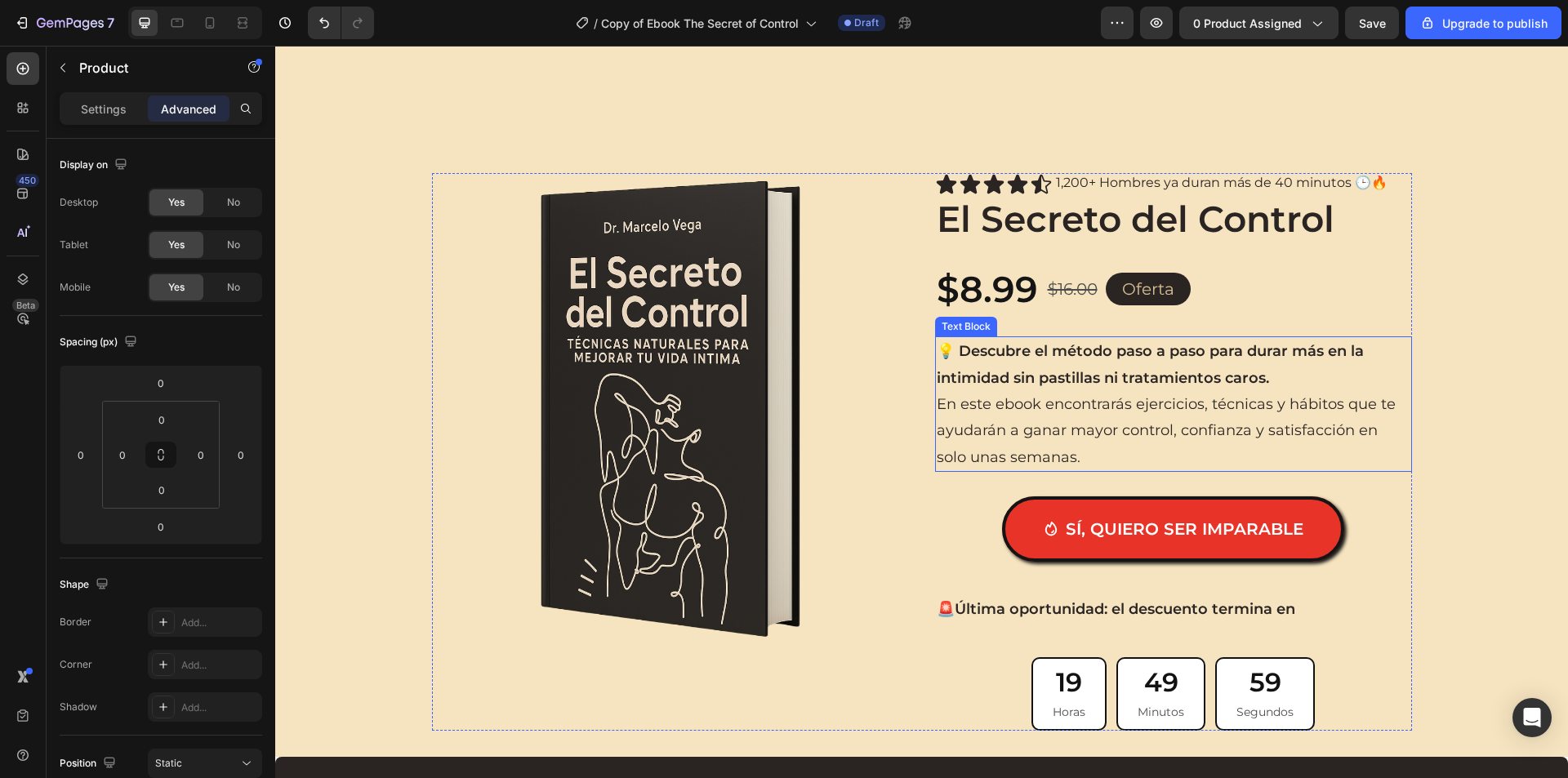
scroll to position [2613, 0]
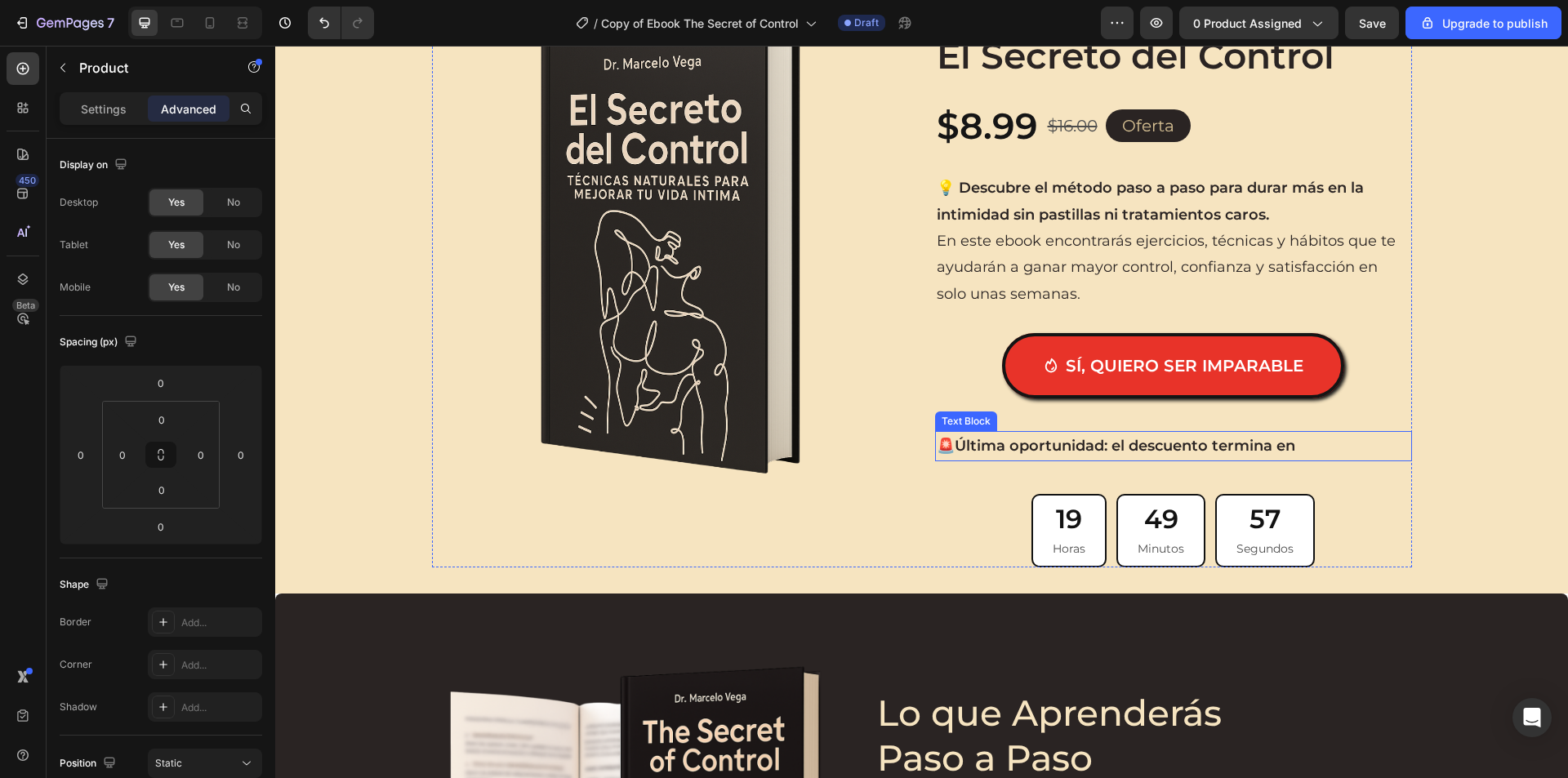
click at [1137, 447] on strong "Última oportunidad: el descuento termina en" at bounding box center [1124, 445] width 341 height 18
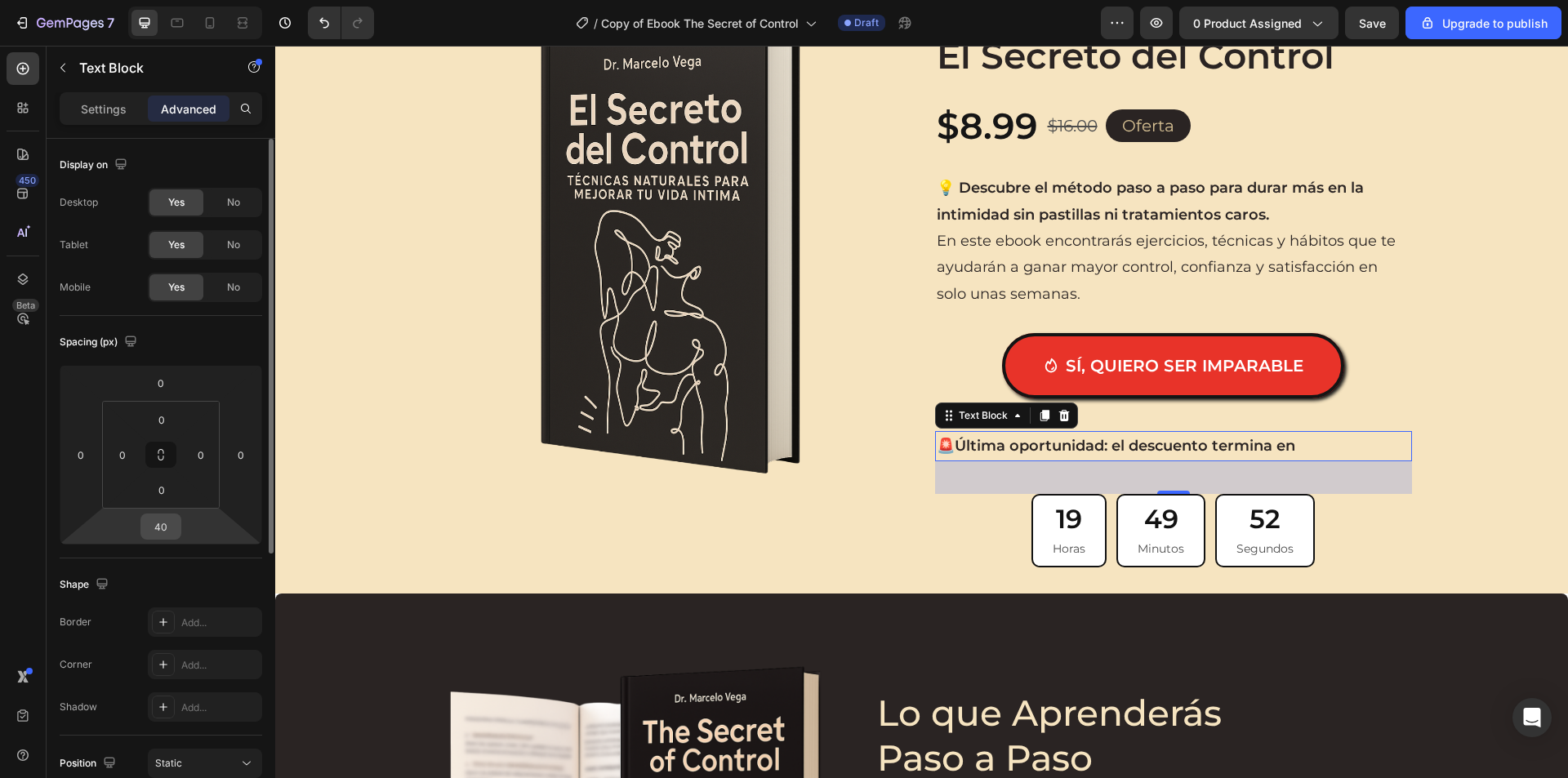
click at [172, 524] on input "40" at bounding box center [160, 527] width 32 height 25
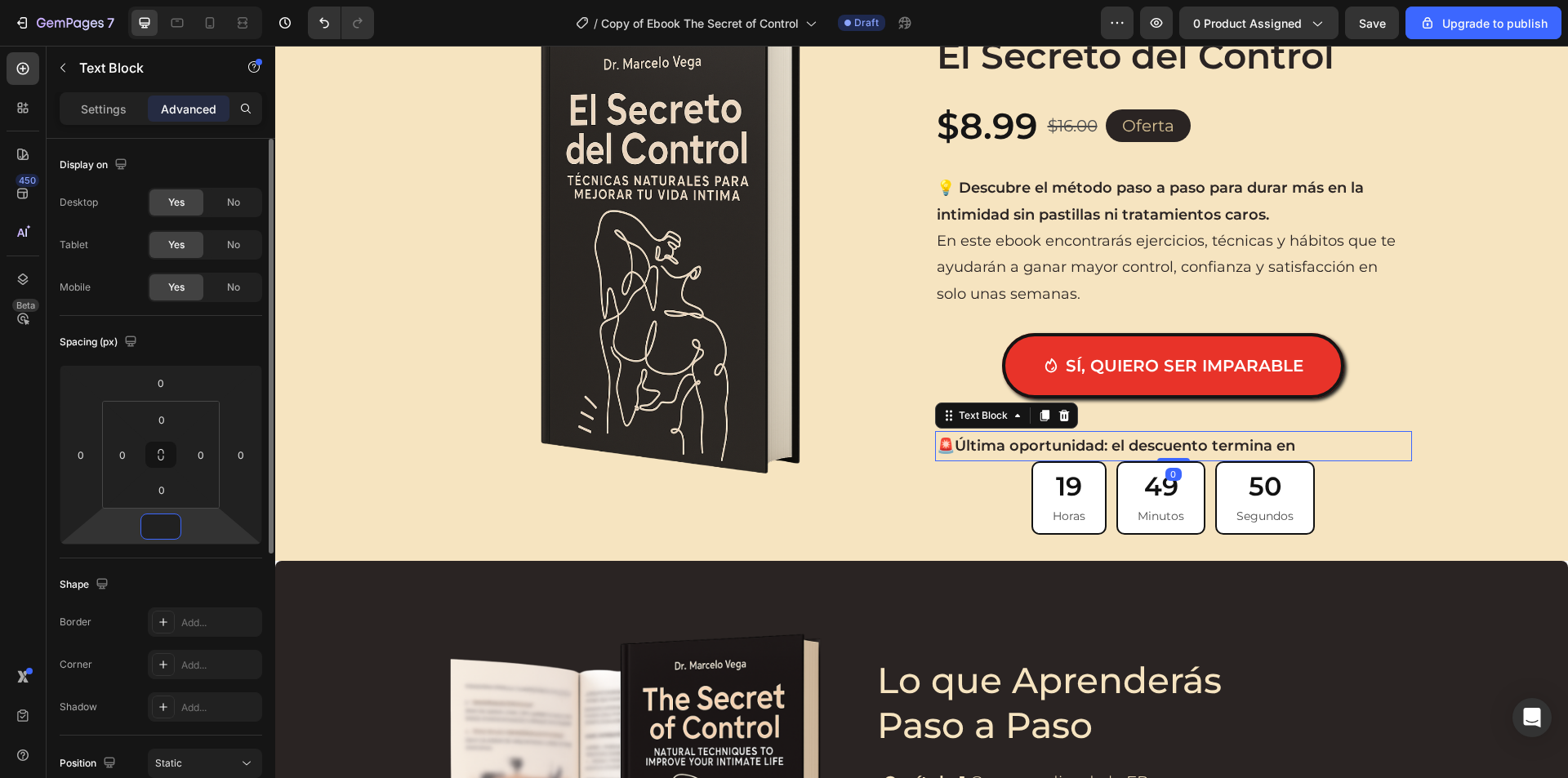
click at [172, 524] on input "number" at bounding box center [160, 527] width 32 height 25
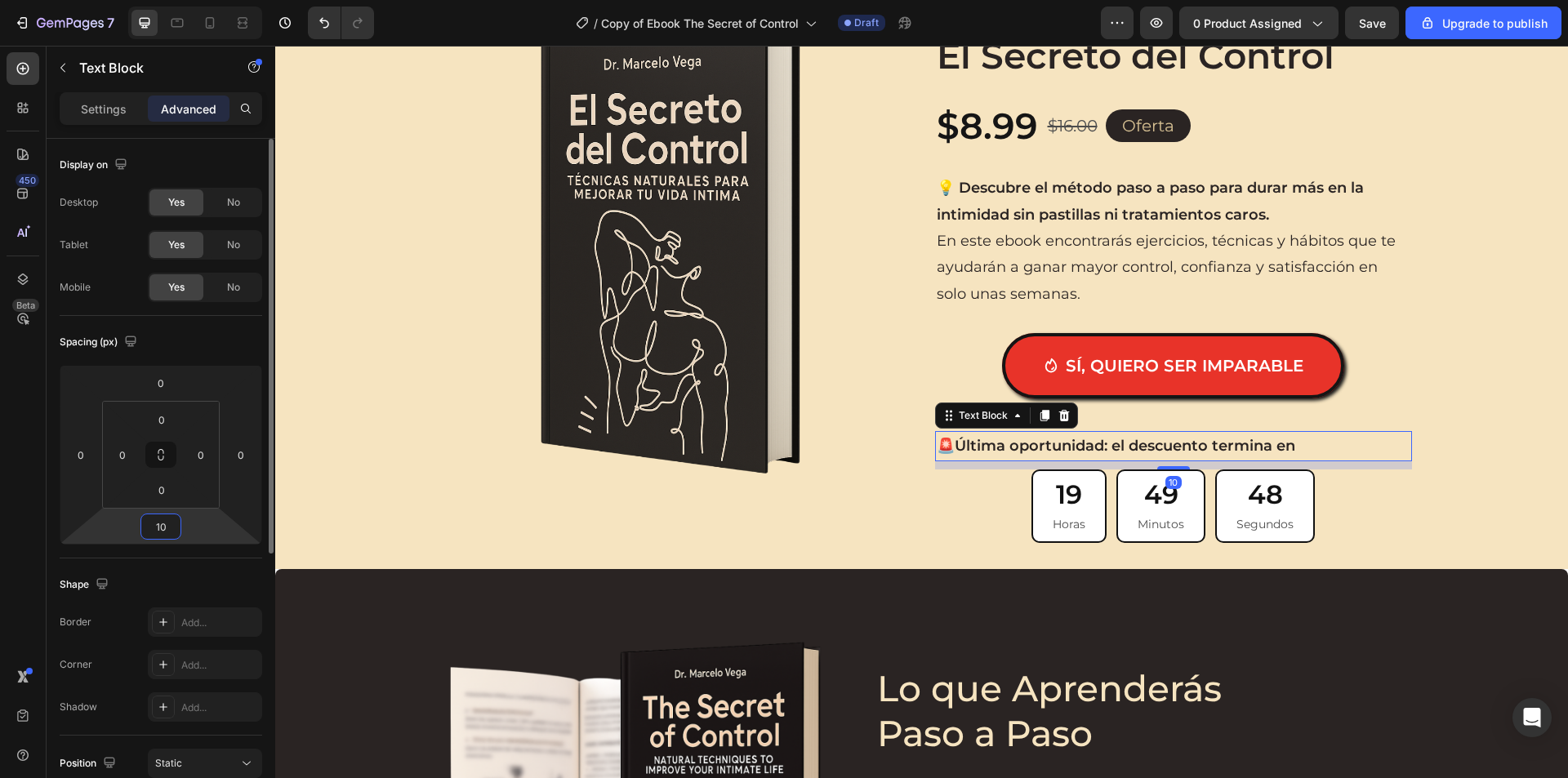
click at [172, 524] on input "10" at bounding box center [160, 527] width 32 height 25
type input "20"
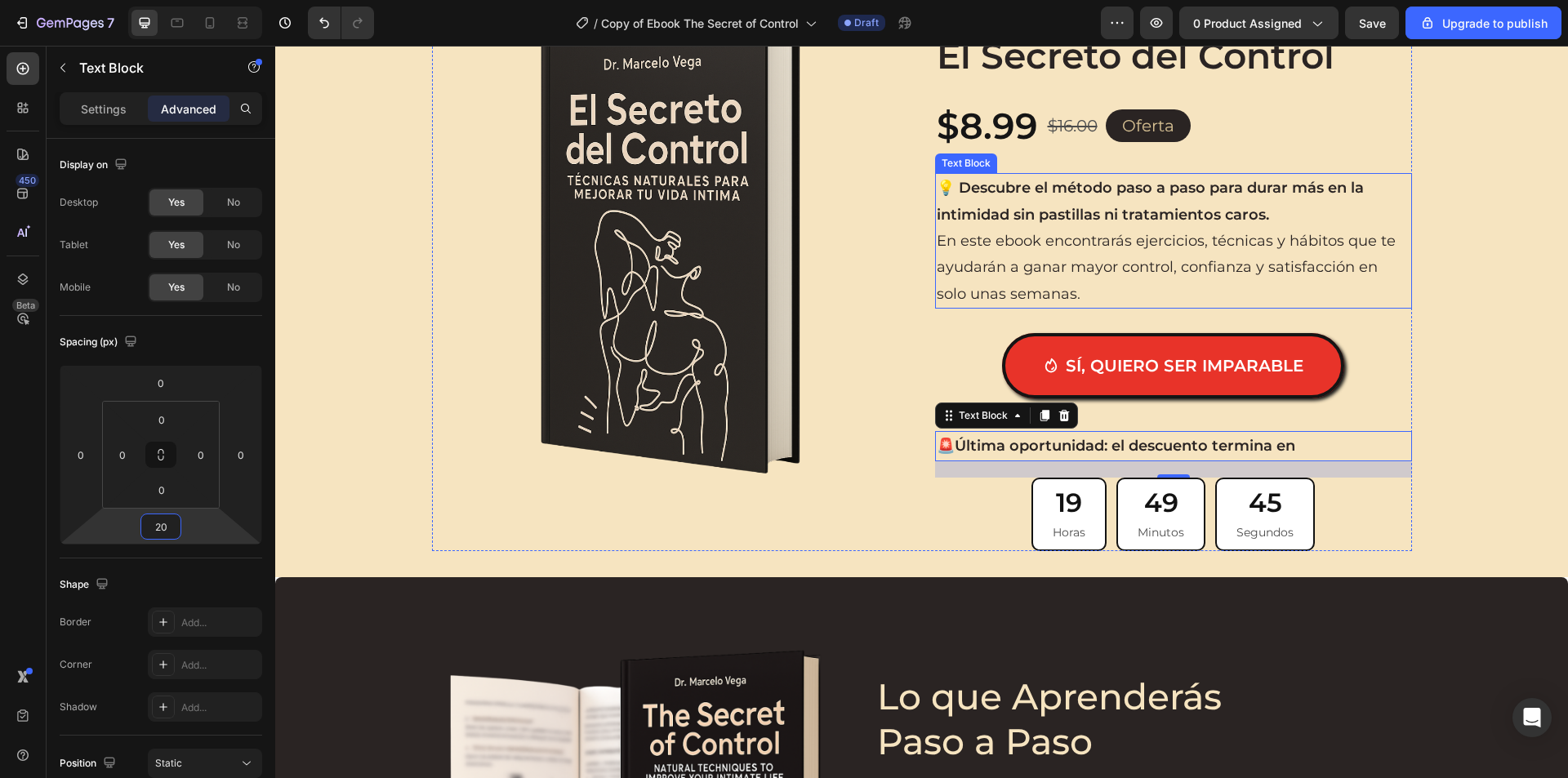
click at [1077, 248] on p "En este ebook encontrarás ejercicios, técnicas y hábitos que te ayudarán a gana…" at bounding box center [1172, 267] width 473 height 79
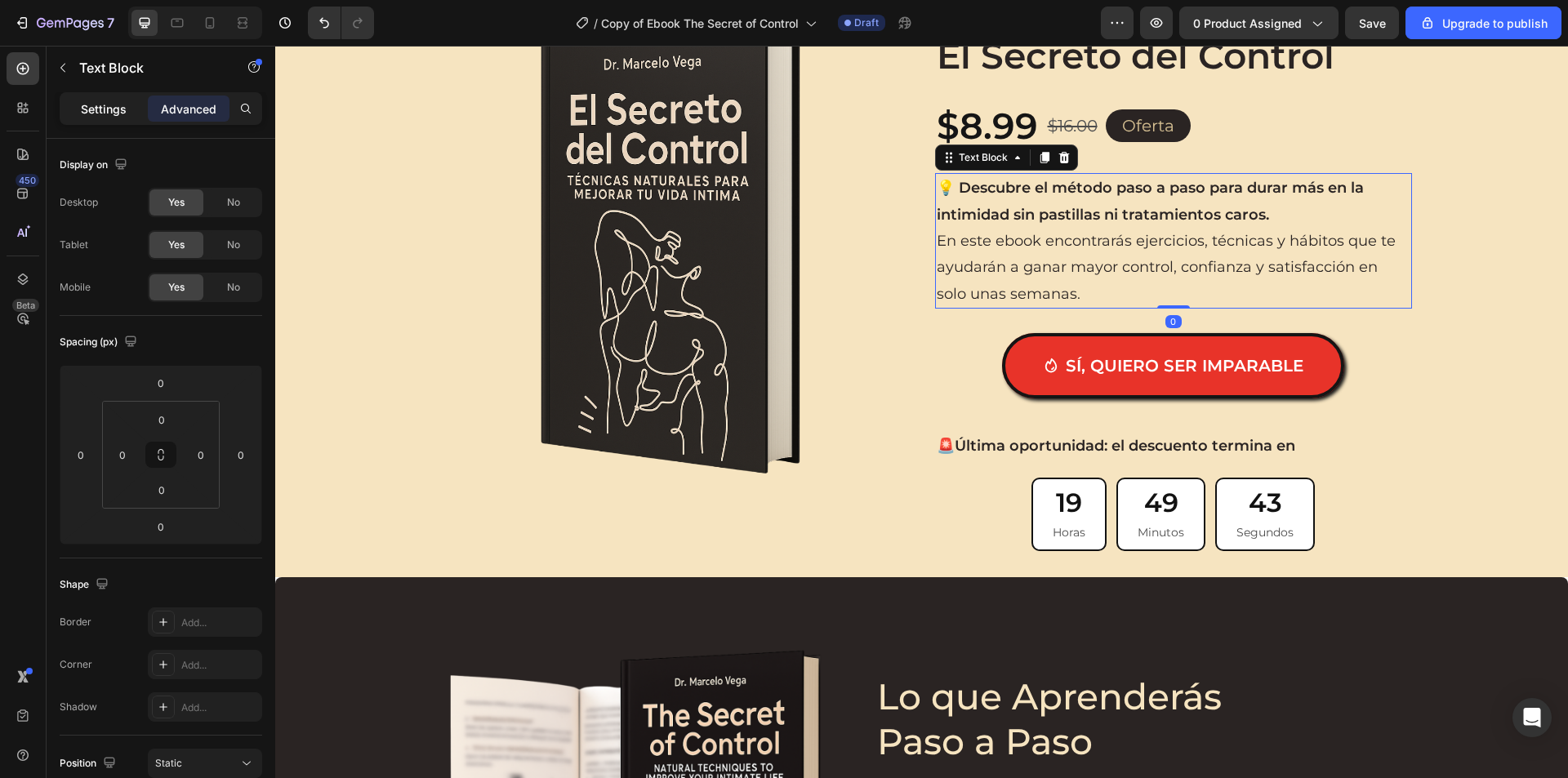
click at [132, 99] on div "Settings" at bounding box center [103, 109] width 82 height 27
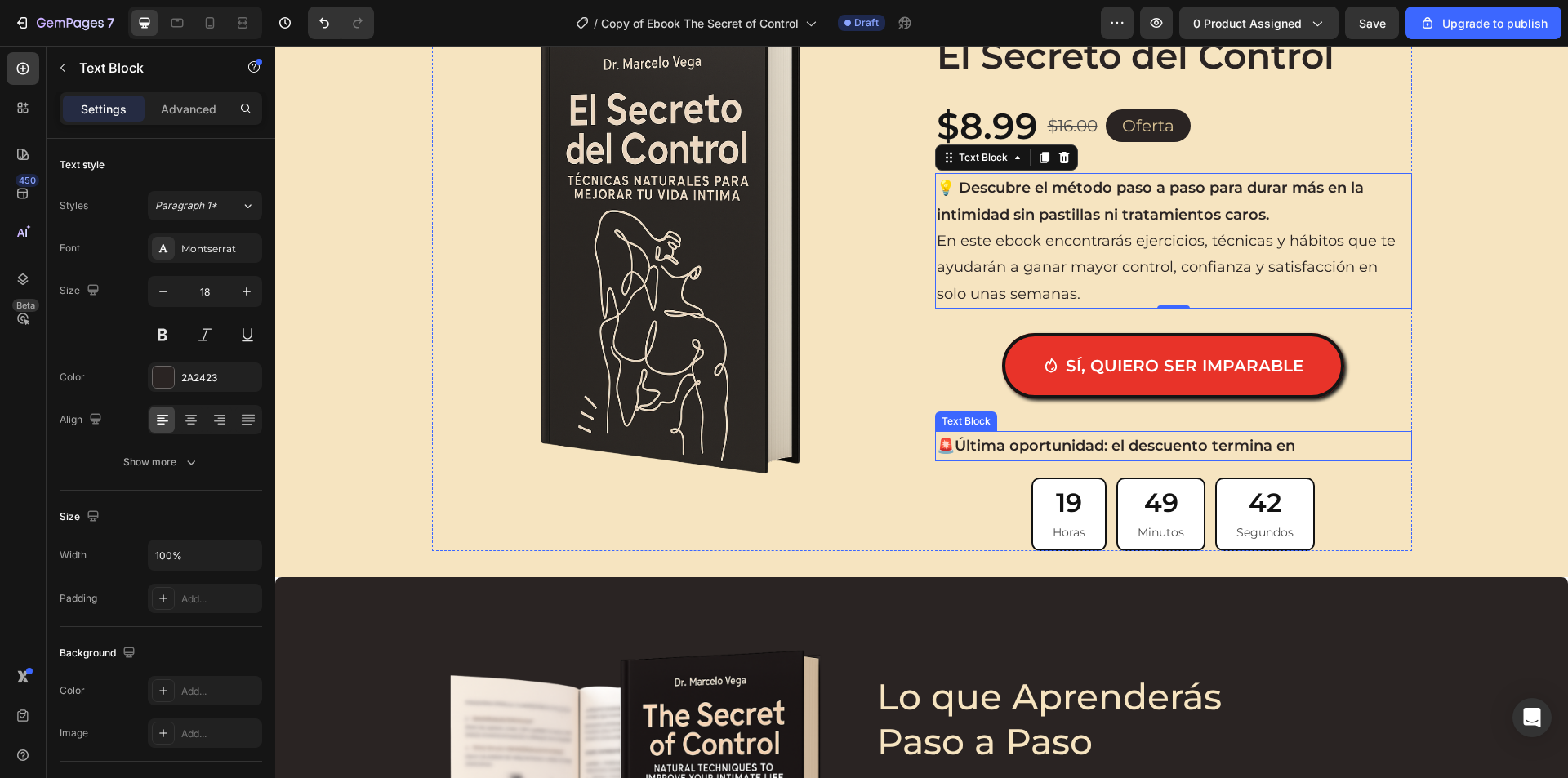
click at [1138, 447] on strong "Última oportunidad: el descuento termina en" at bounding box center [1124, 445] width 341 height 18
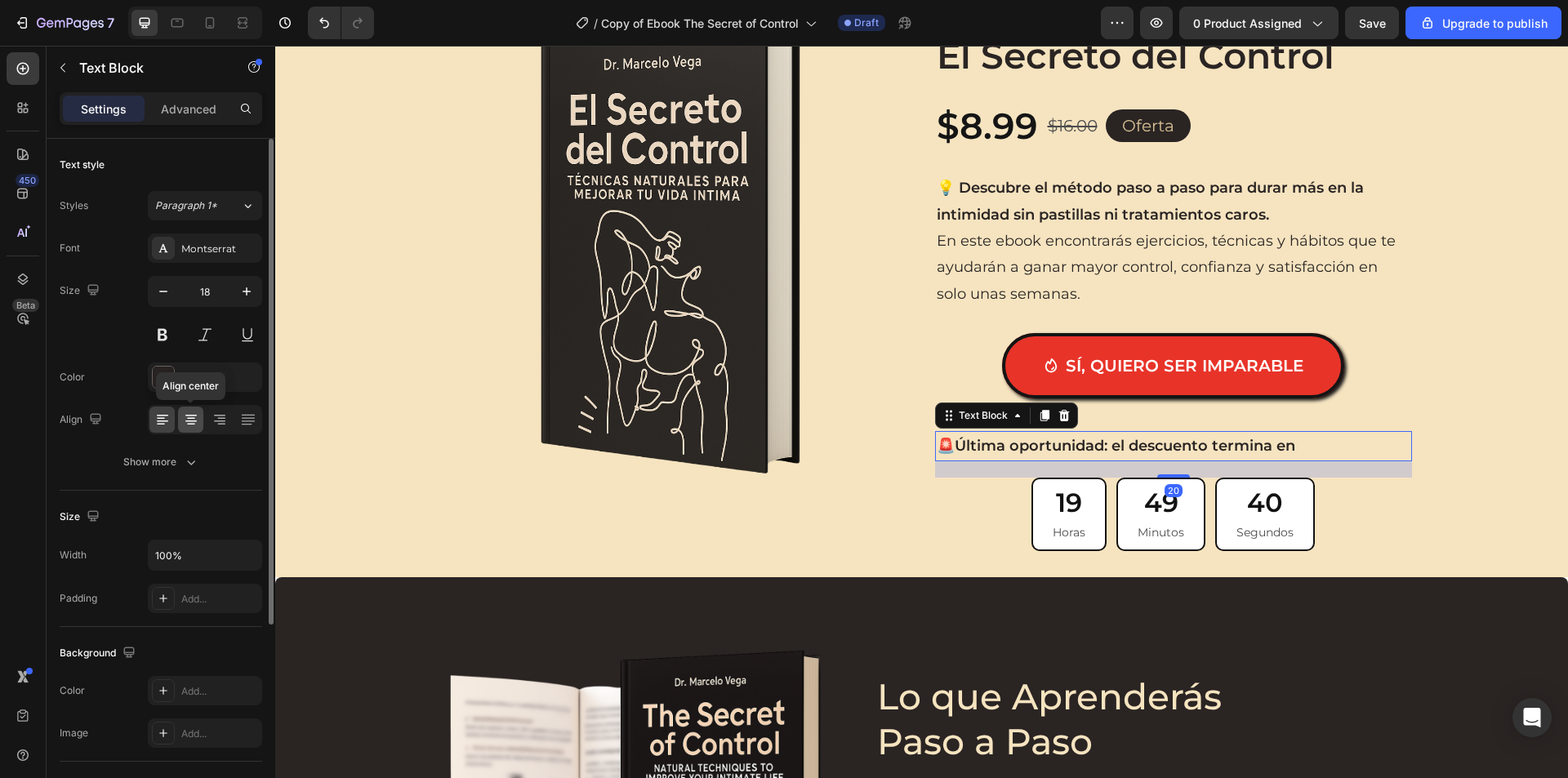
click at [190, 419] on icon at bounding box center [191, 419] width 16 height 16
click at [1208, 460] on div "🚨 Última oportunidad: el descuento termina en" at bounding box center [1172, 445] width 477 height 29
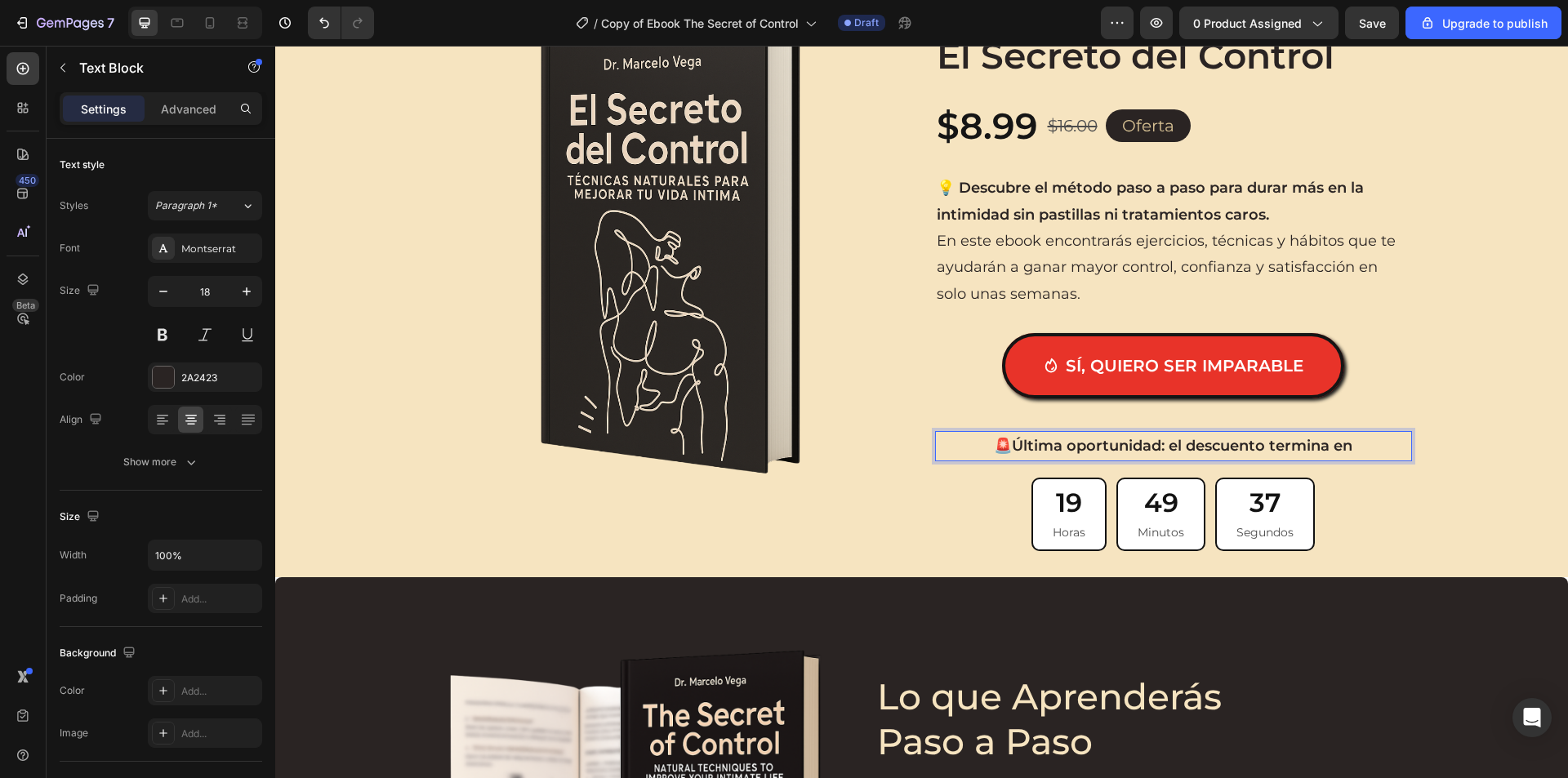
click at [1176, 449] on strong "Última oportunidad: el descuento termina en" at bounding box center [1181, 445] width 341 height 18
click at [1162, 447] on strong "Última oportunidad: el descuento termina en" at bounding box center [1181, 445] width 341 height 18
click at [1165, 447] on strong "Última oportunidad: el descuento termina en" at bounding box center [1181, 445] width 341 height 18
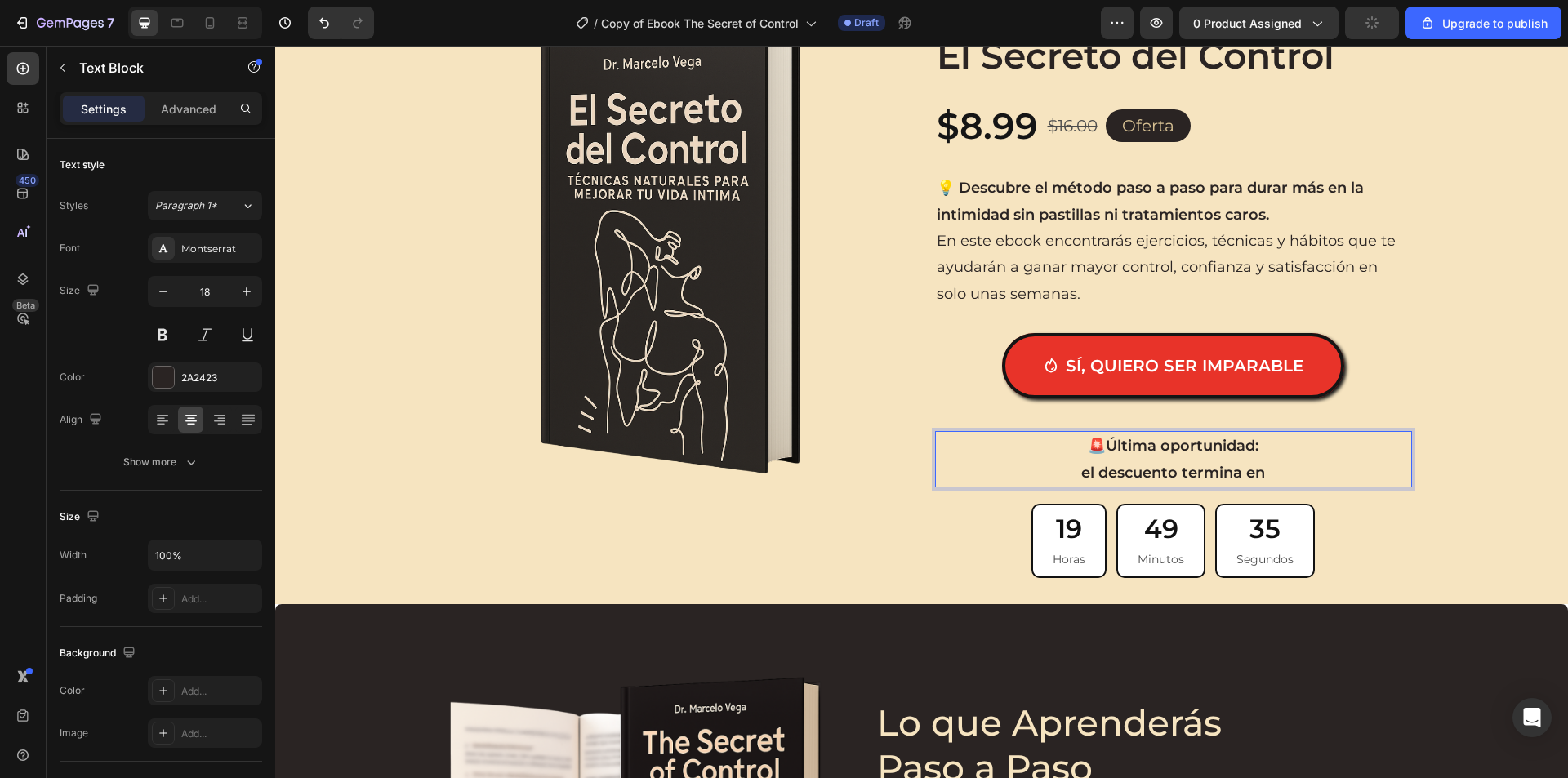
click at [1282, 460] on p "el descuento termina en" at bounding box center [1172, 473] width 473 height 27
click at [1481, 464] on div "Product Images Icon Icon Icon Icon Icon Icon List 1,200+ Hombres ya duran más d…" at bounding box center [921, 293] width 1292 height 568
click at [1320, 467] on p "el descuento termina en" at bounding box center [1172, 473] width 473 height 27
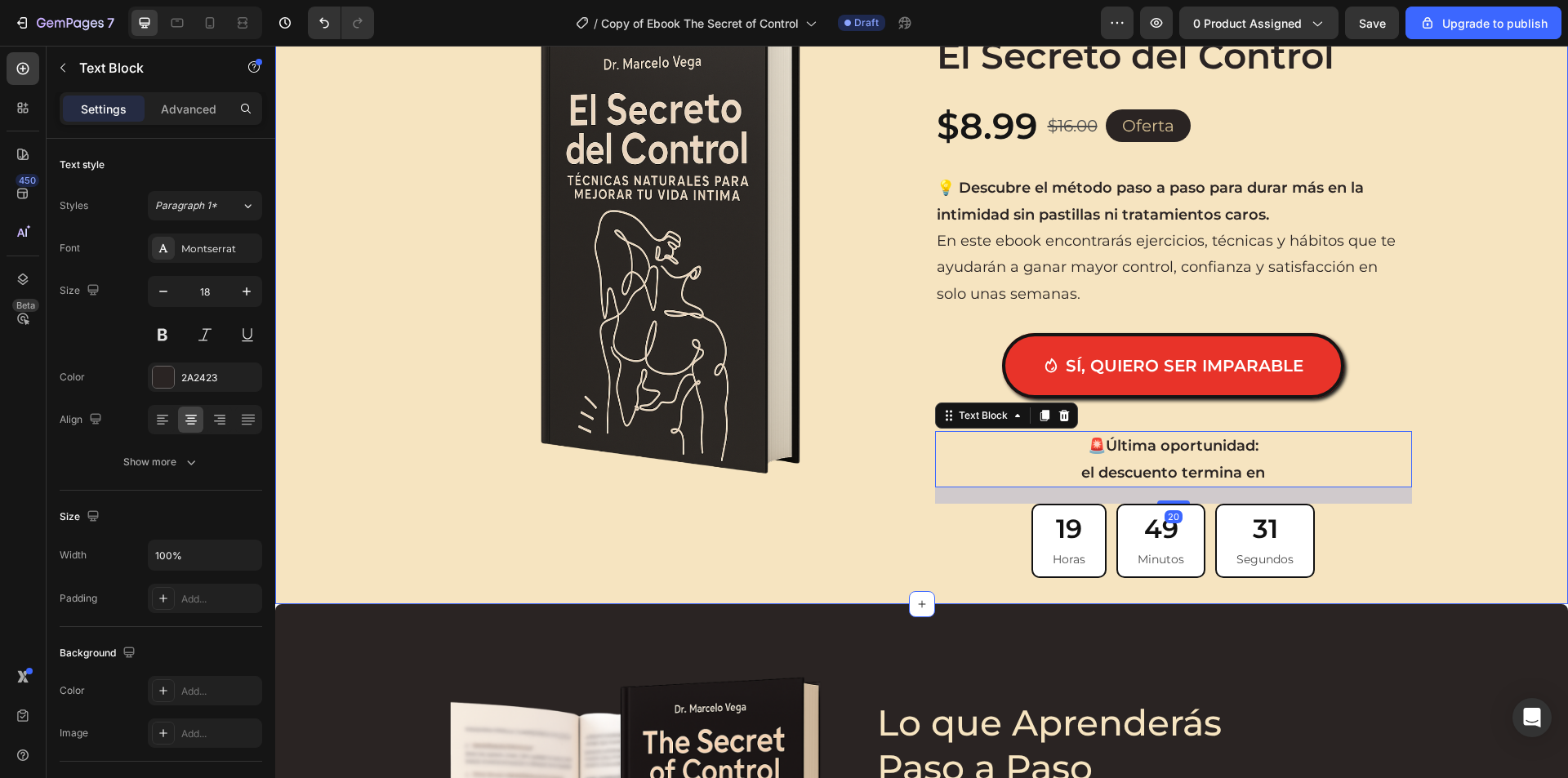
click at [1473, 458] on div "Product Images Icon Icon Icon Icon Icon Icon List 1,200+ Hombres ya duran más d…" at bounding box center [921, 293] width 1292 height 568
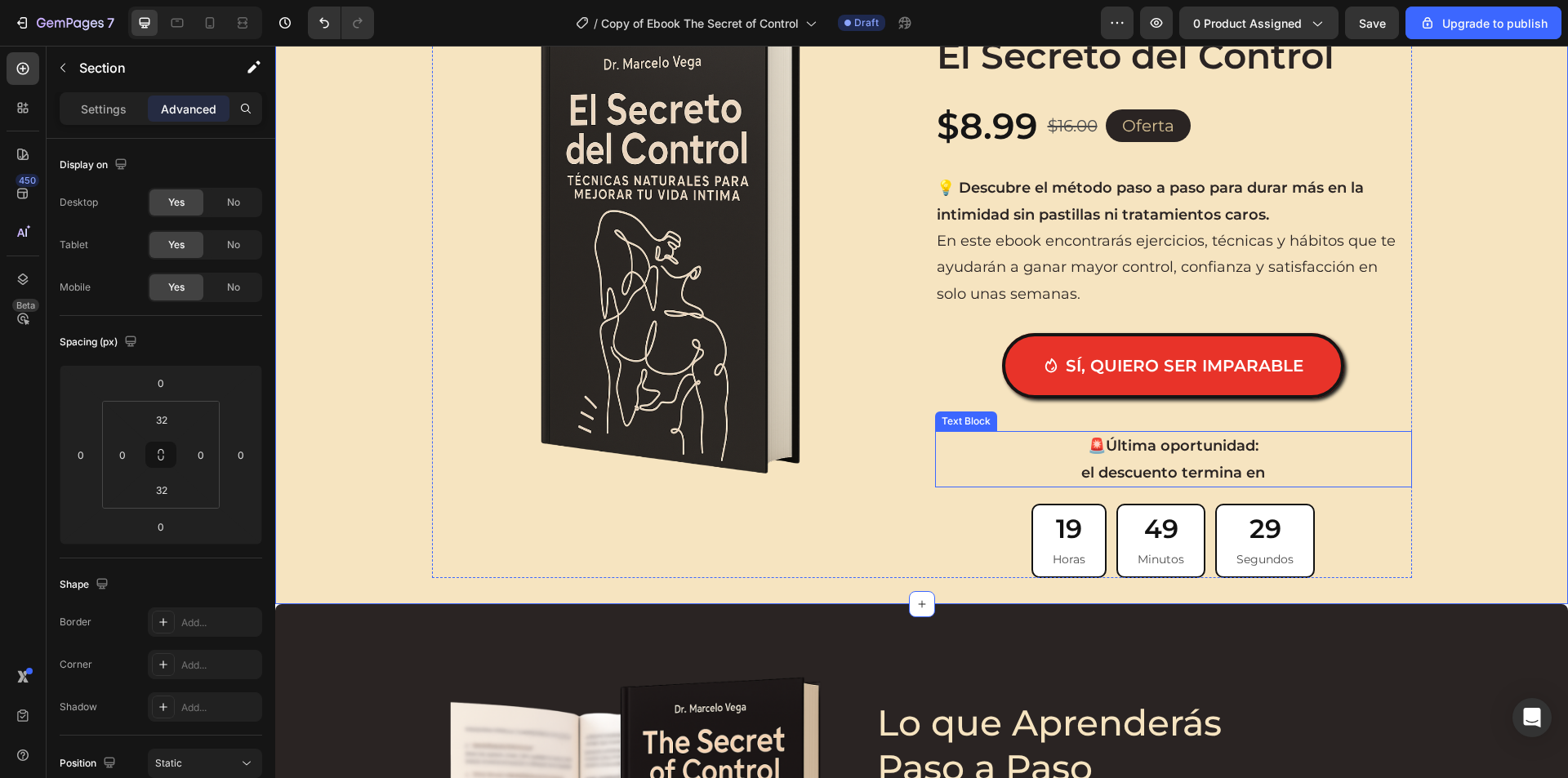
click at [1240, 436] on strong "Última oportunidad:" at bounding box center [1181, 445] width 153 height 18
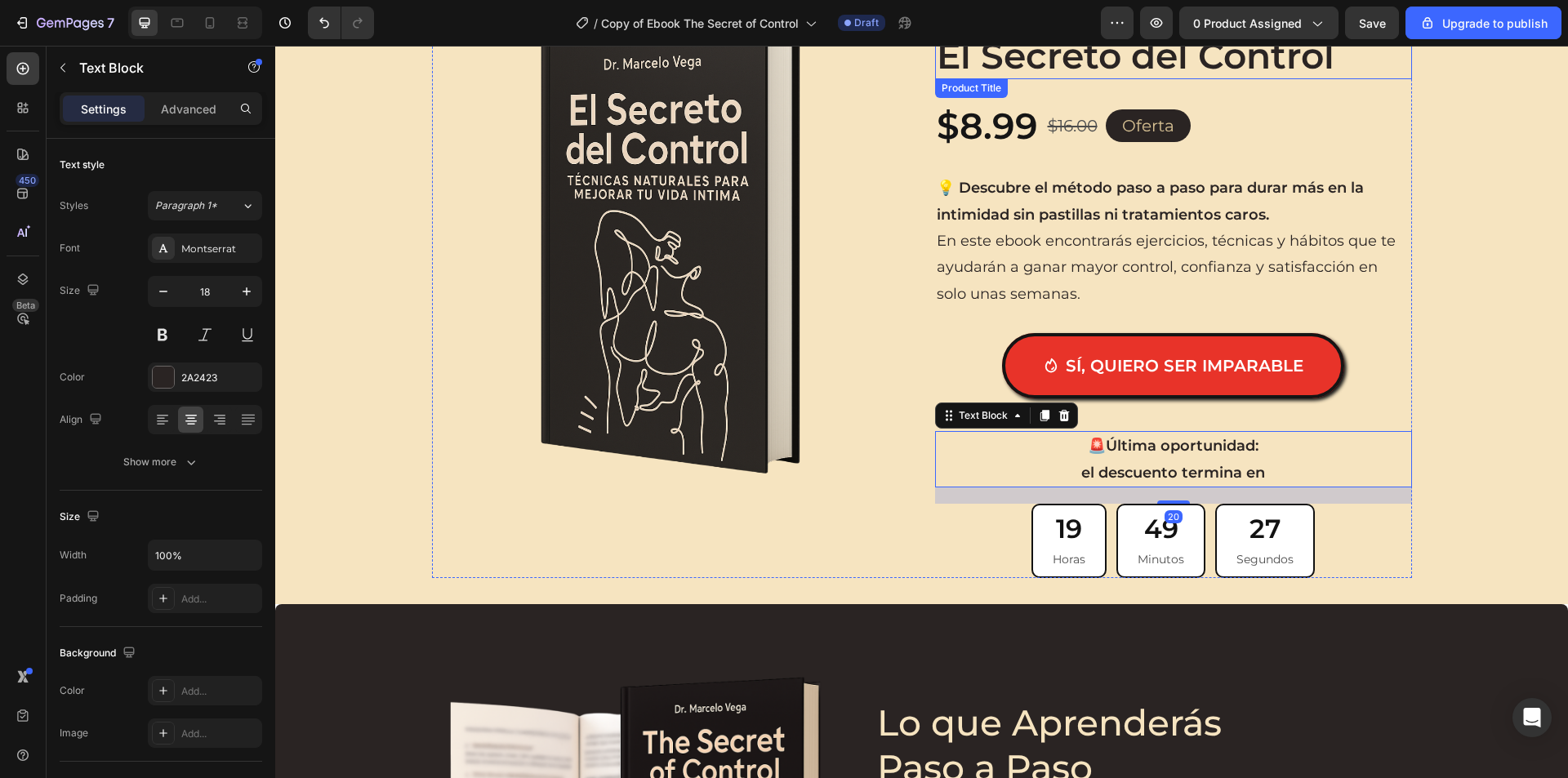
click at [1008, 71] on h2 "El Secreto del Control" at bounding box center [1172, 55] width 477 height 46
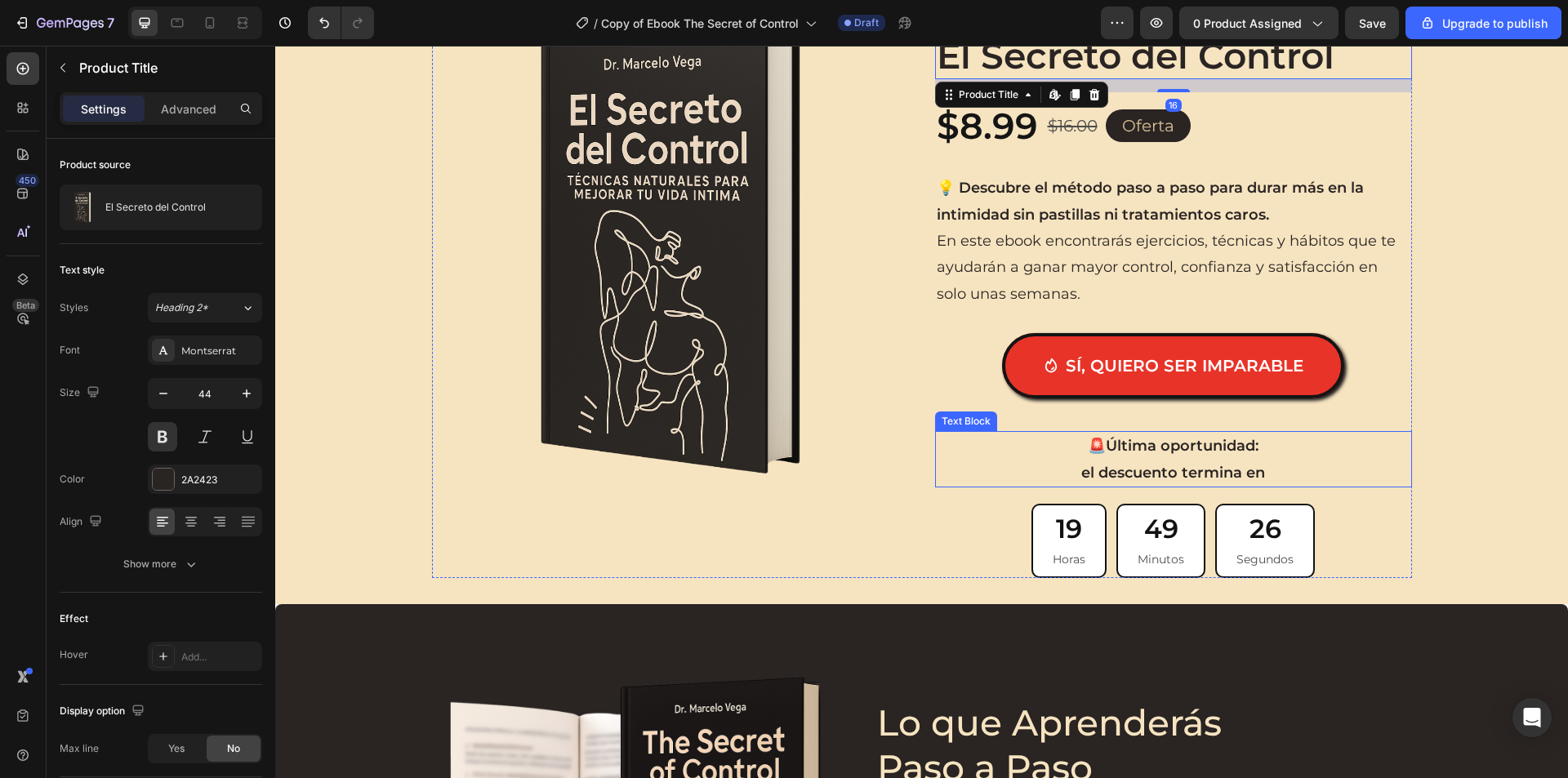
click at [1128, 473] on strong "el descuento termina en" at bounding box center [1173, 472] width 184 height 18
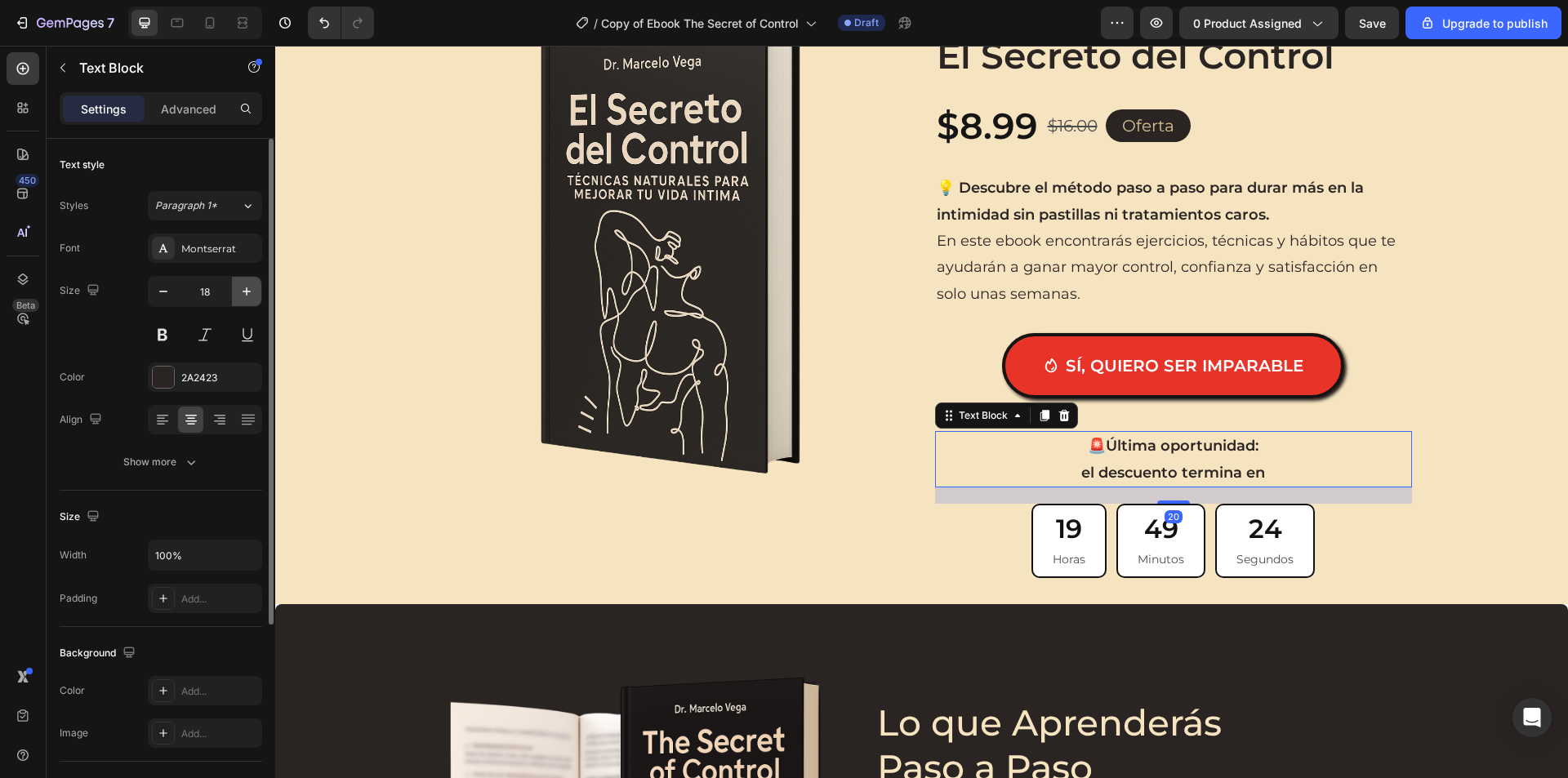
click at [249, 297] on icon "button" at bounding box center [246, 291] width 16 height 16
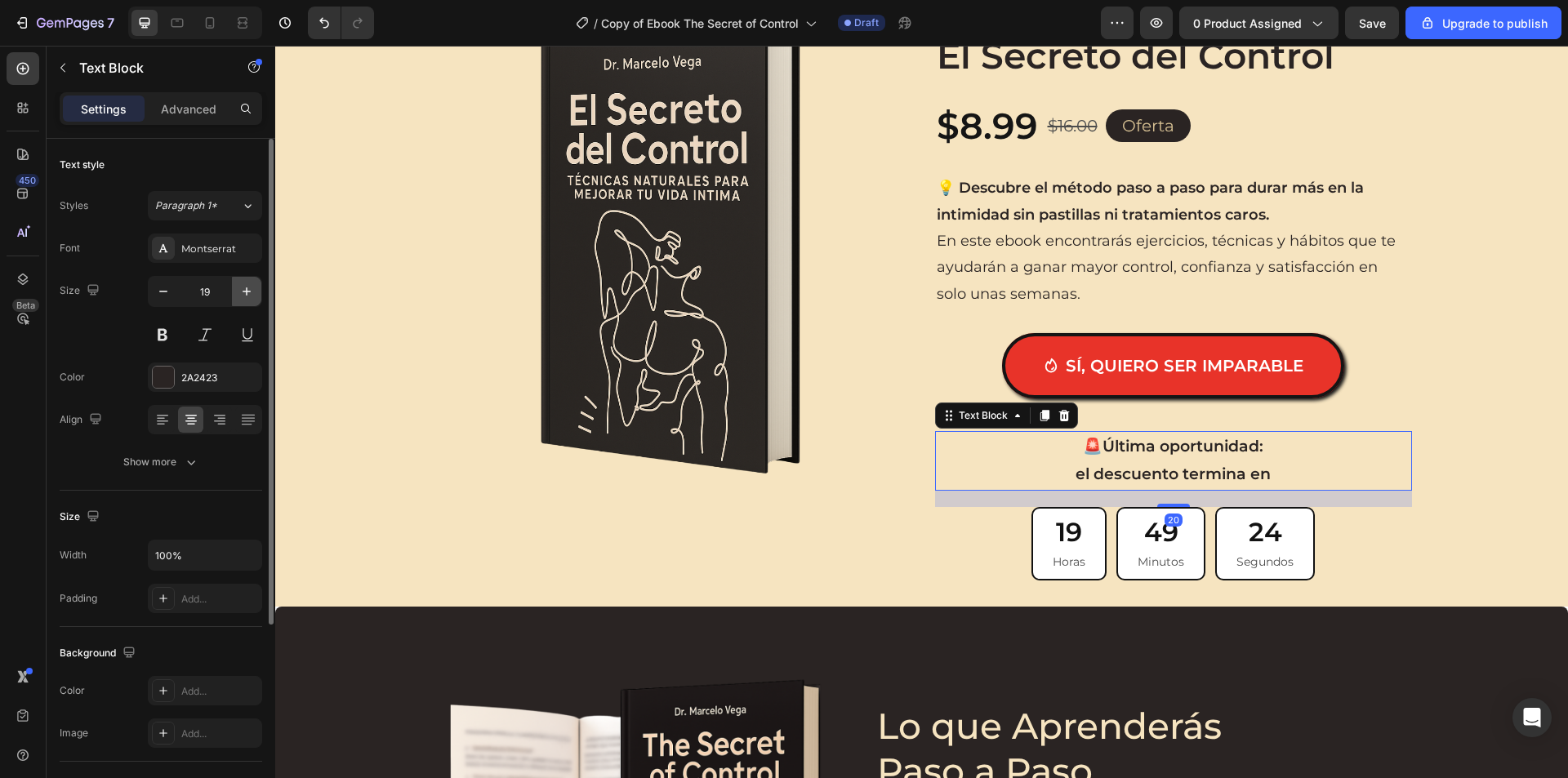
click at [249, 297] on icon "button" at bounding box center [246, 291] width 16 height 16
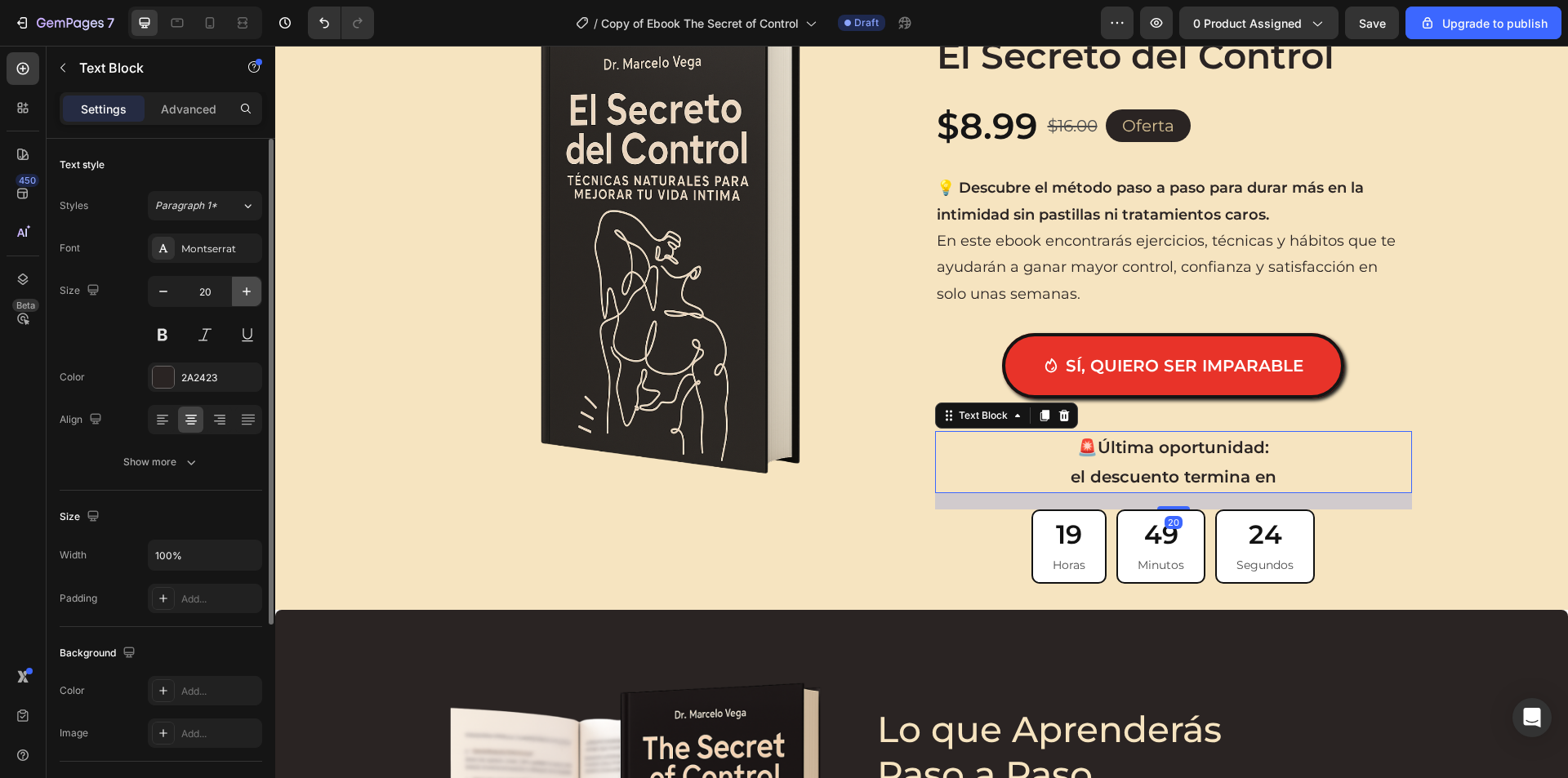
click at [249, 297] on icon "button" at bounding box center [246, 291] width 16 height 16
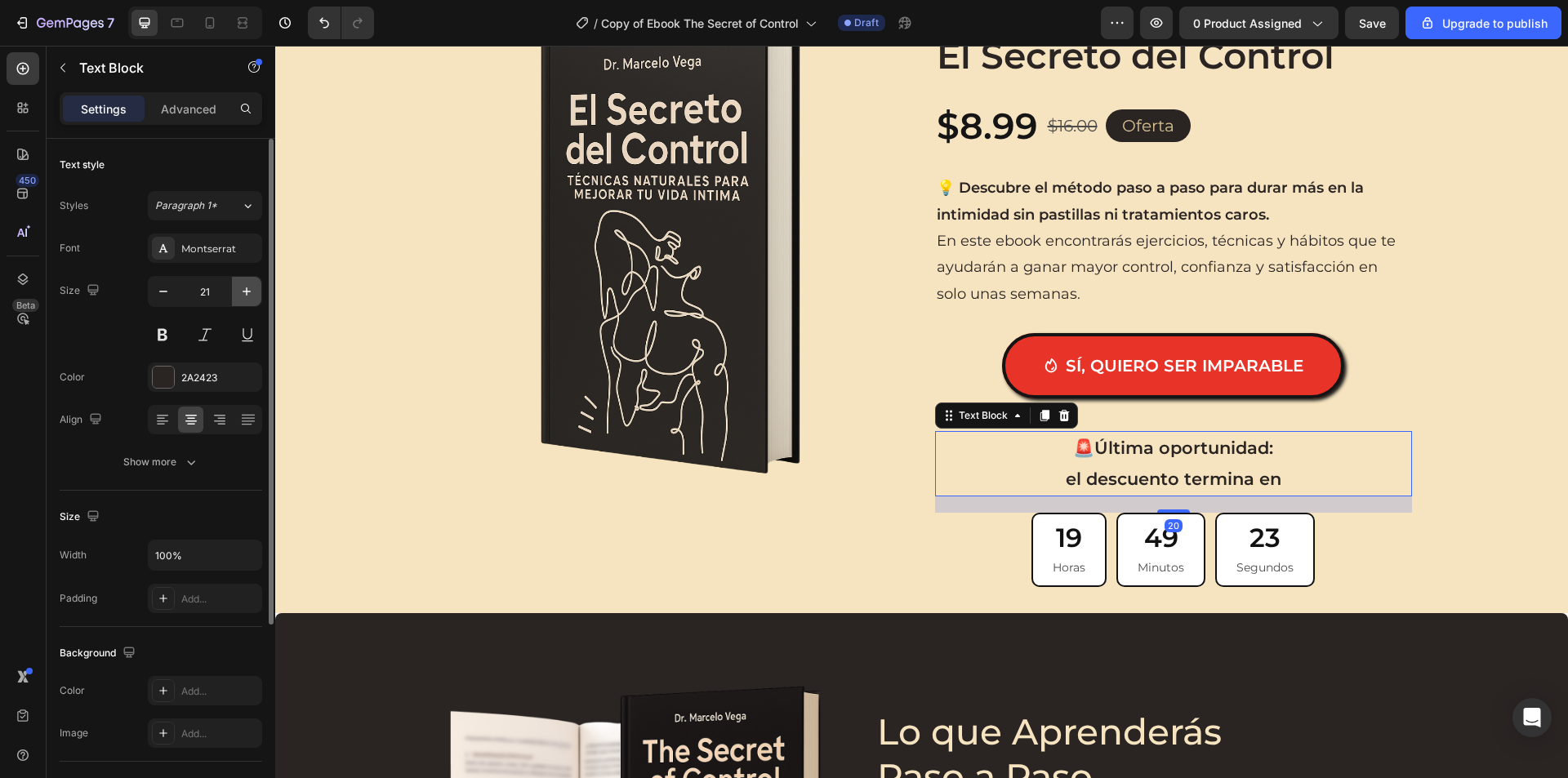
click at [249, 297] on icon "button" at bounding box center [246, 291] width 16 height 16
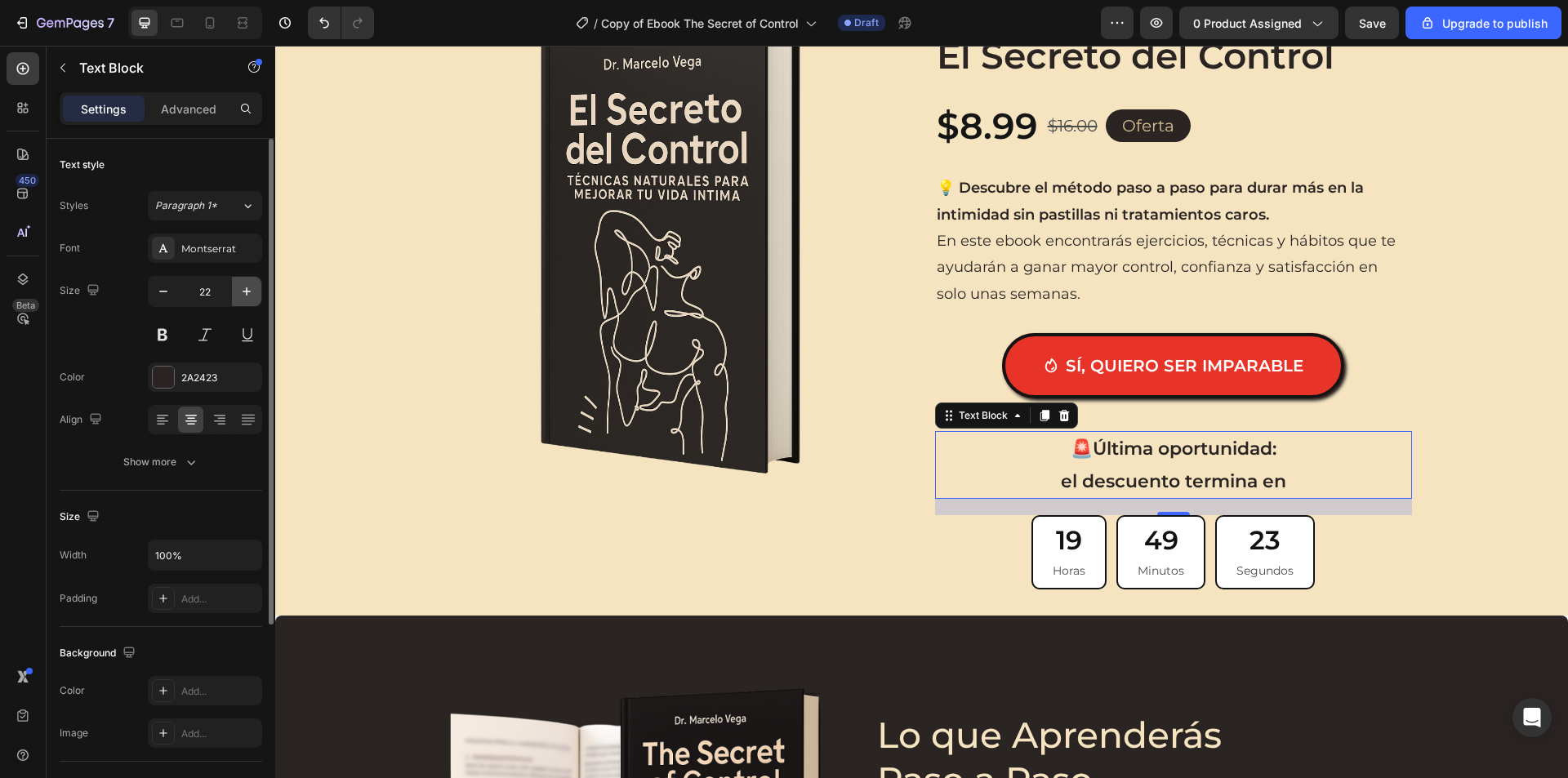
click at [249, 297] on icon "button" at bounding box center [246, 291] width 16 height 16
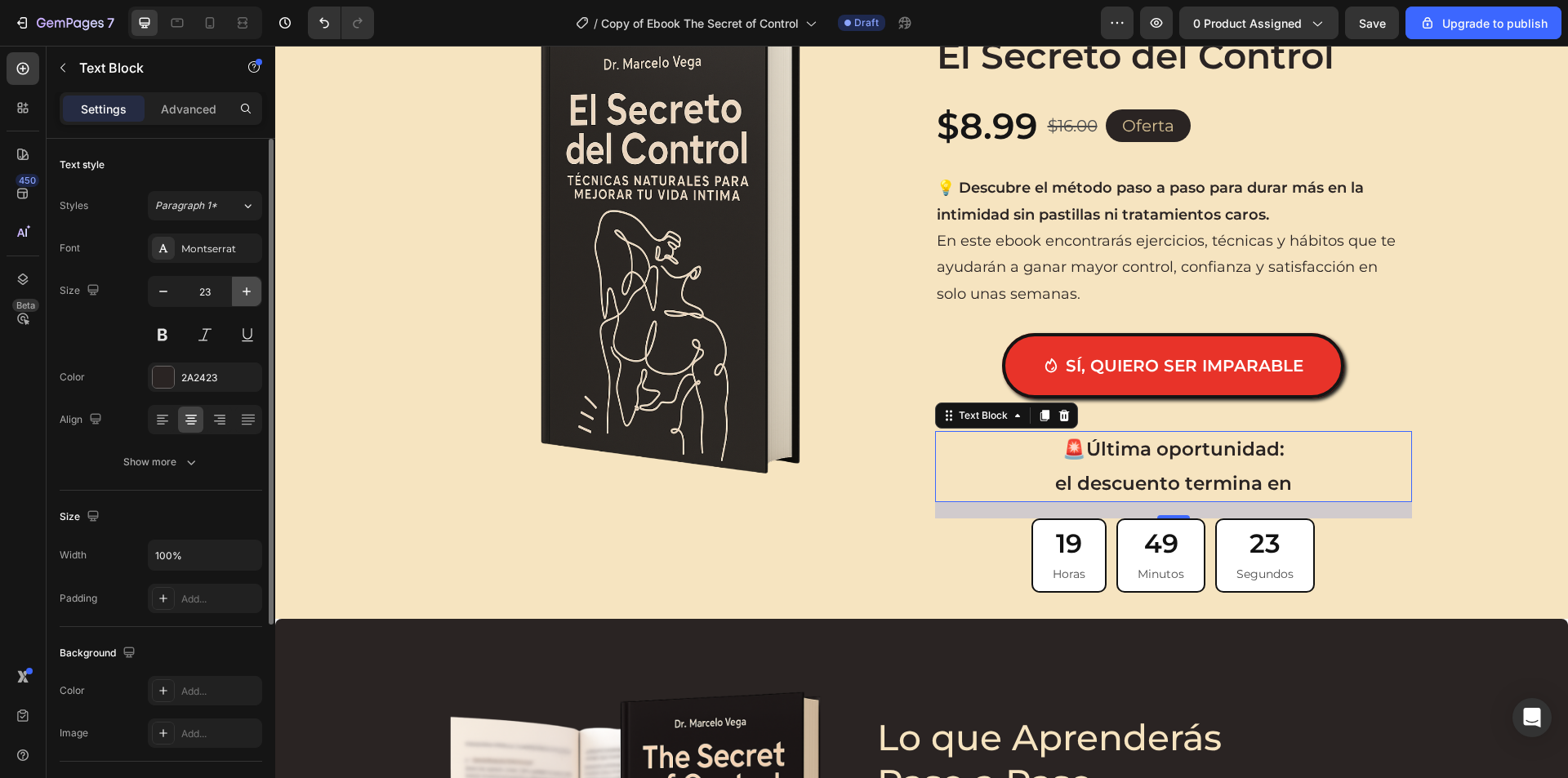
click at [249, 297] on icon "button" at bounding box center [246, 291] width 16 height 16
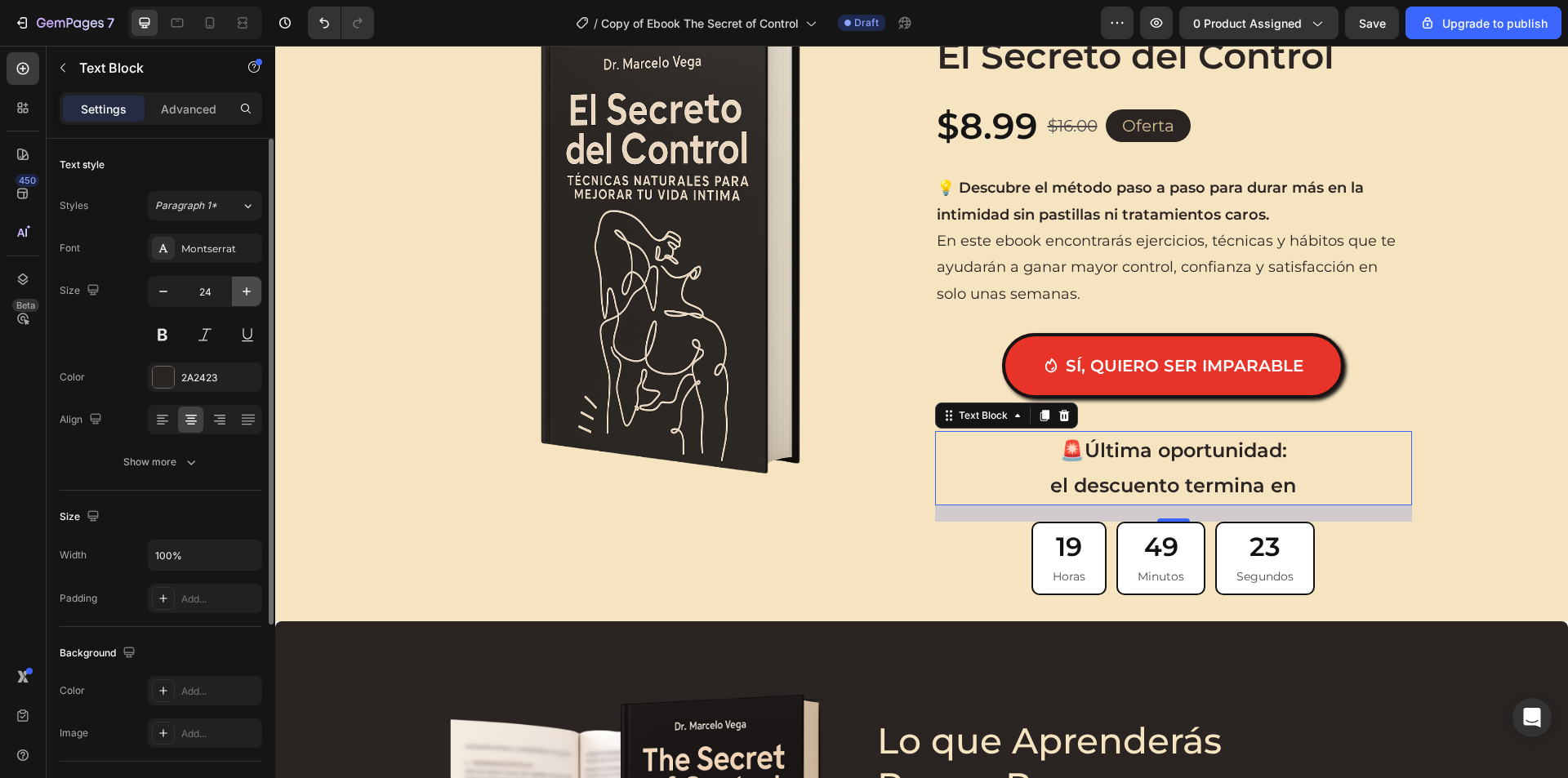
click at [249, 297] on icon "button" at bounding box center [246, 291] width 16 height 16
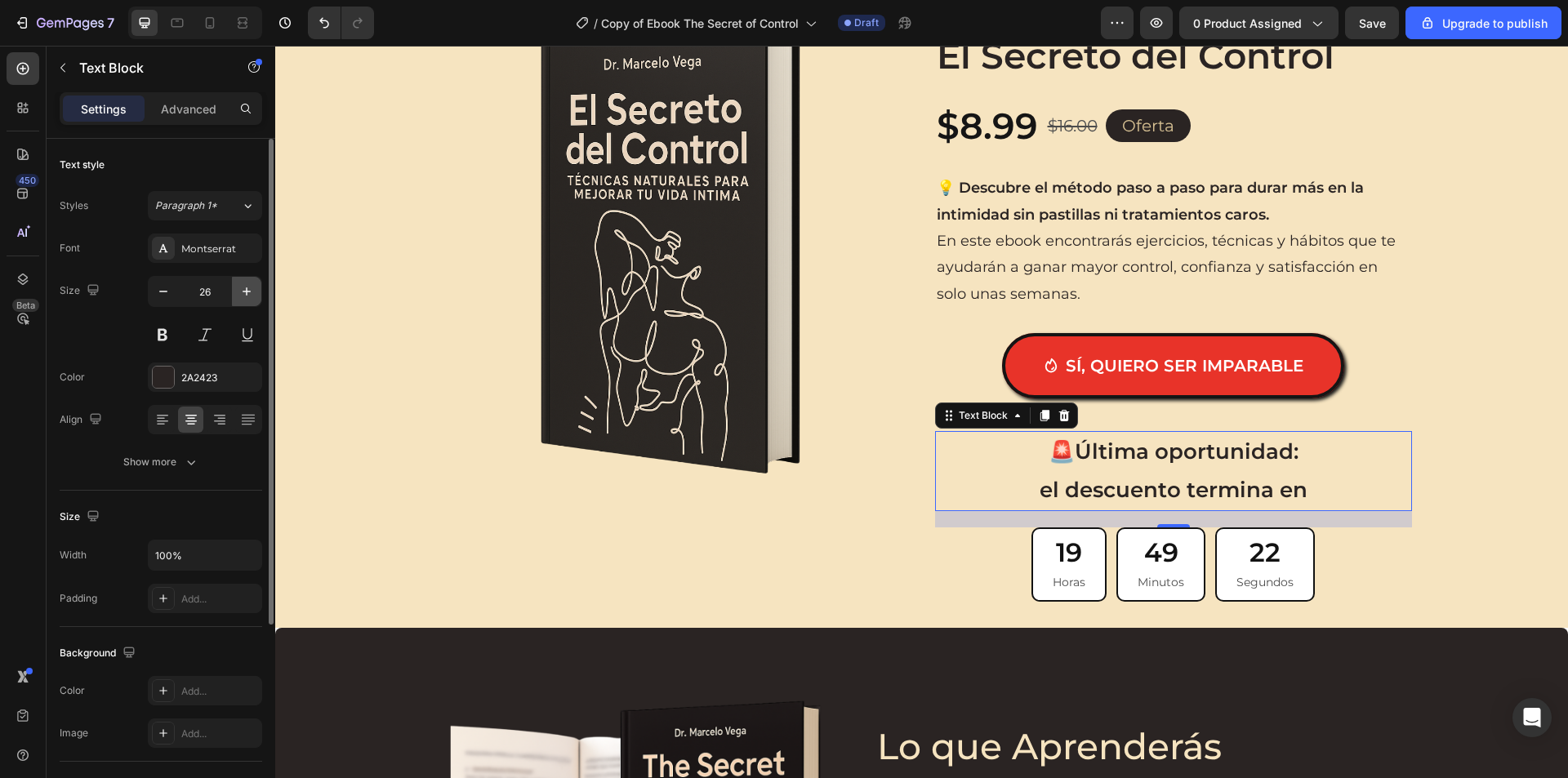
click at [249, 297] on icon "button" at bounding box center [246, 291] width 16 height 16
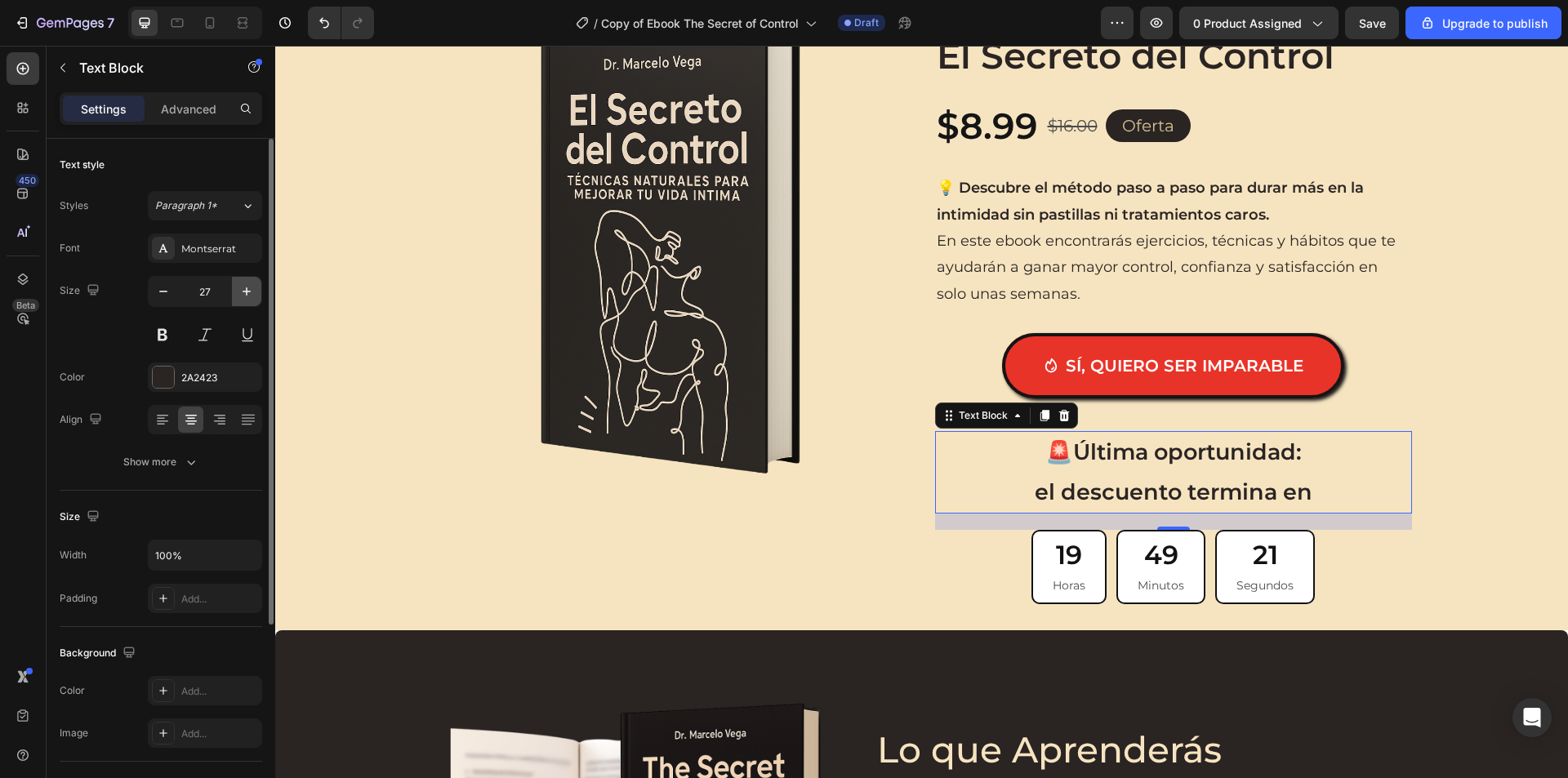
click at [249, 297] on icon "button" at bounding box center [246, 291] width 16 height 16
type input "28"
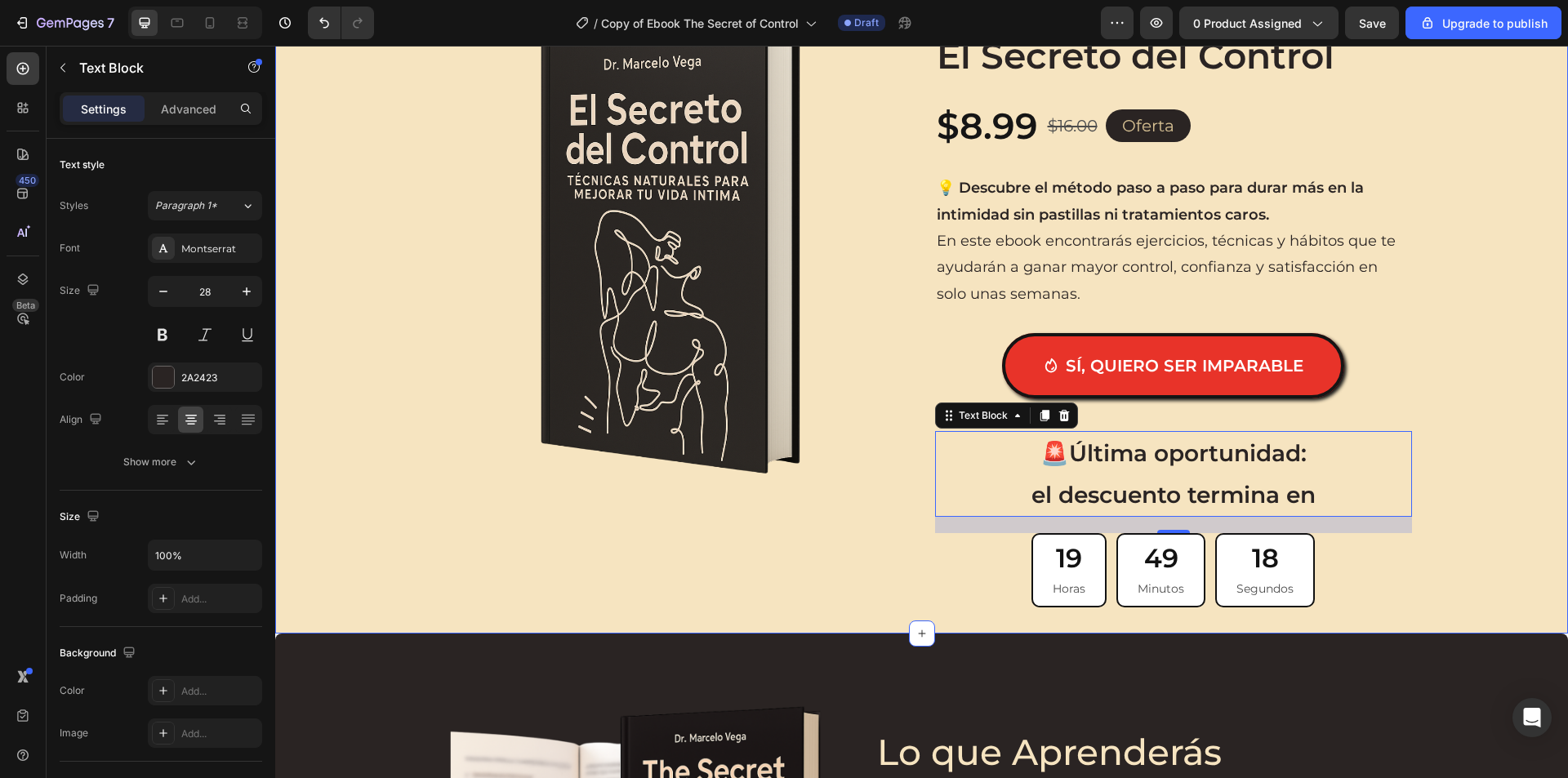
click at [1500, 414] on div "Product Images Icon Icon Icon Icon Icon Icon List 1,200+ Hombres ya duran más d…" at bounding box center [921, 308] width 1292 height 598
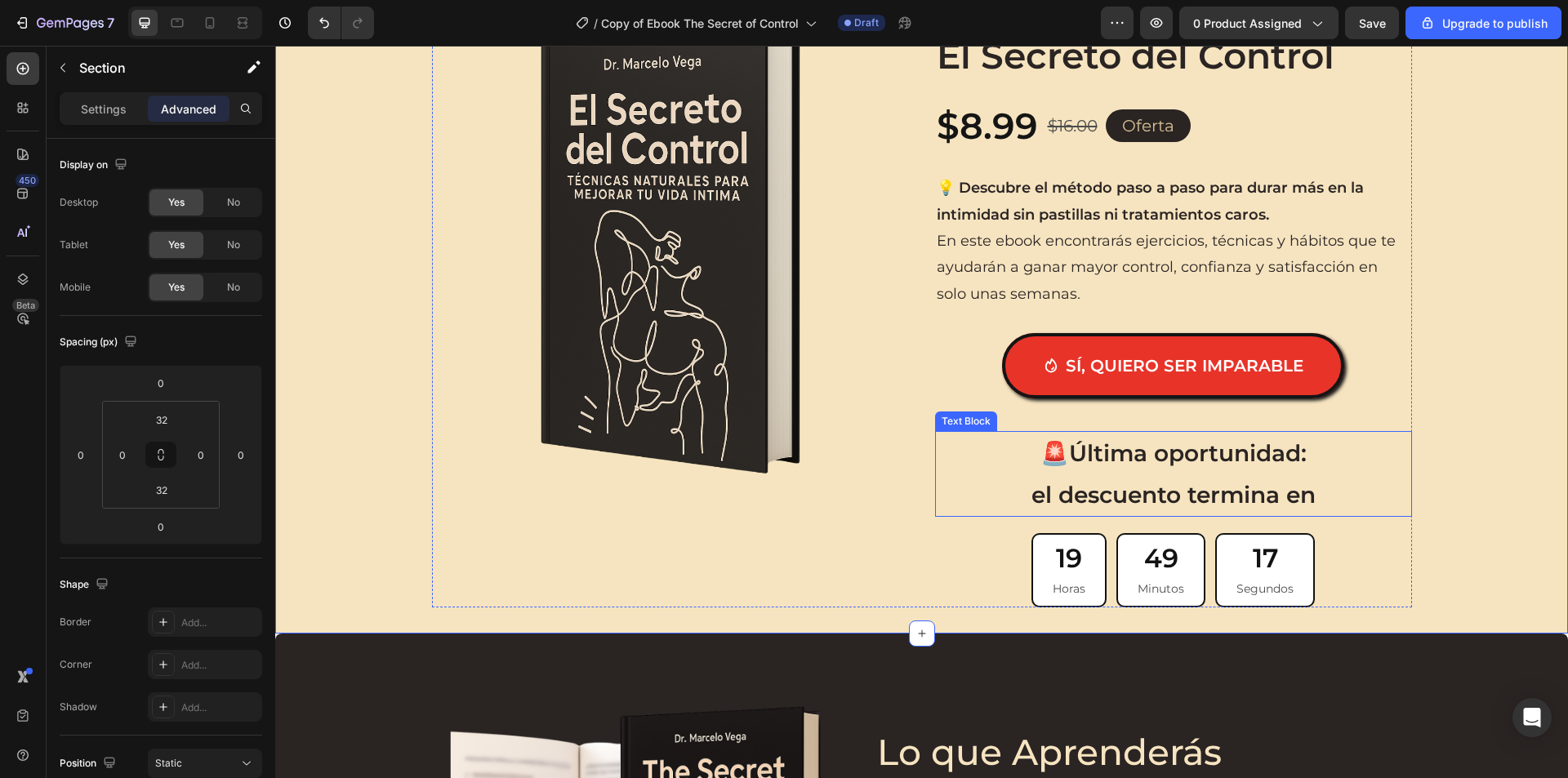
click at [1256, 472] on p "🚨 Última oportunidad:" at bounding box center [1172, 453] width 473 height 41
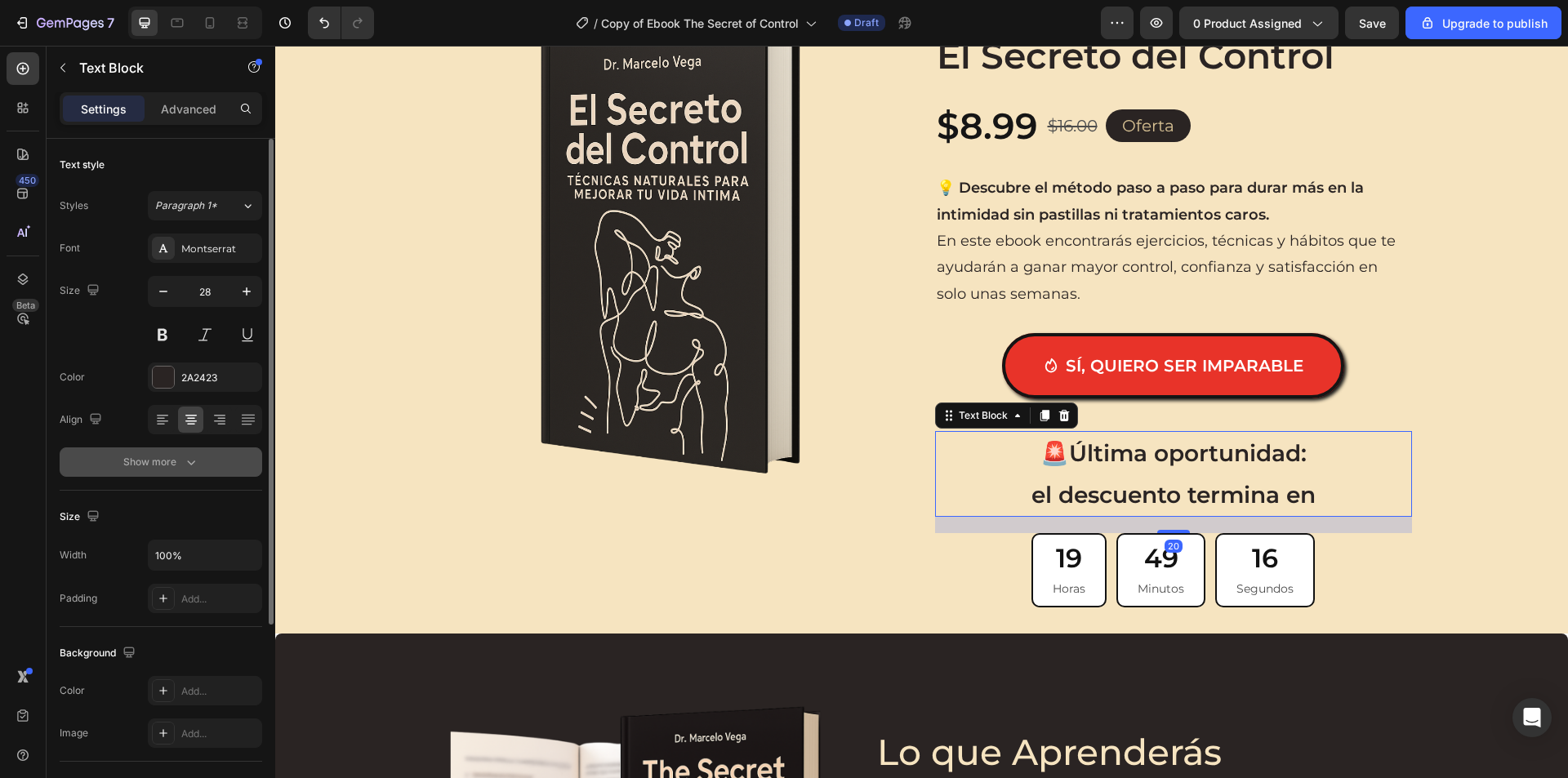
click at [166, 454] on div "Show more" at bounding box center [161, 462] width 76 height 16
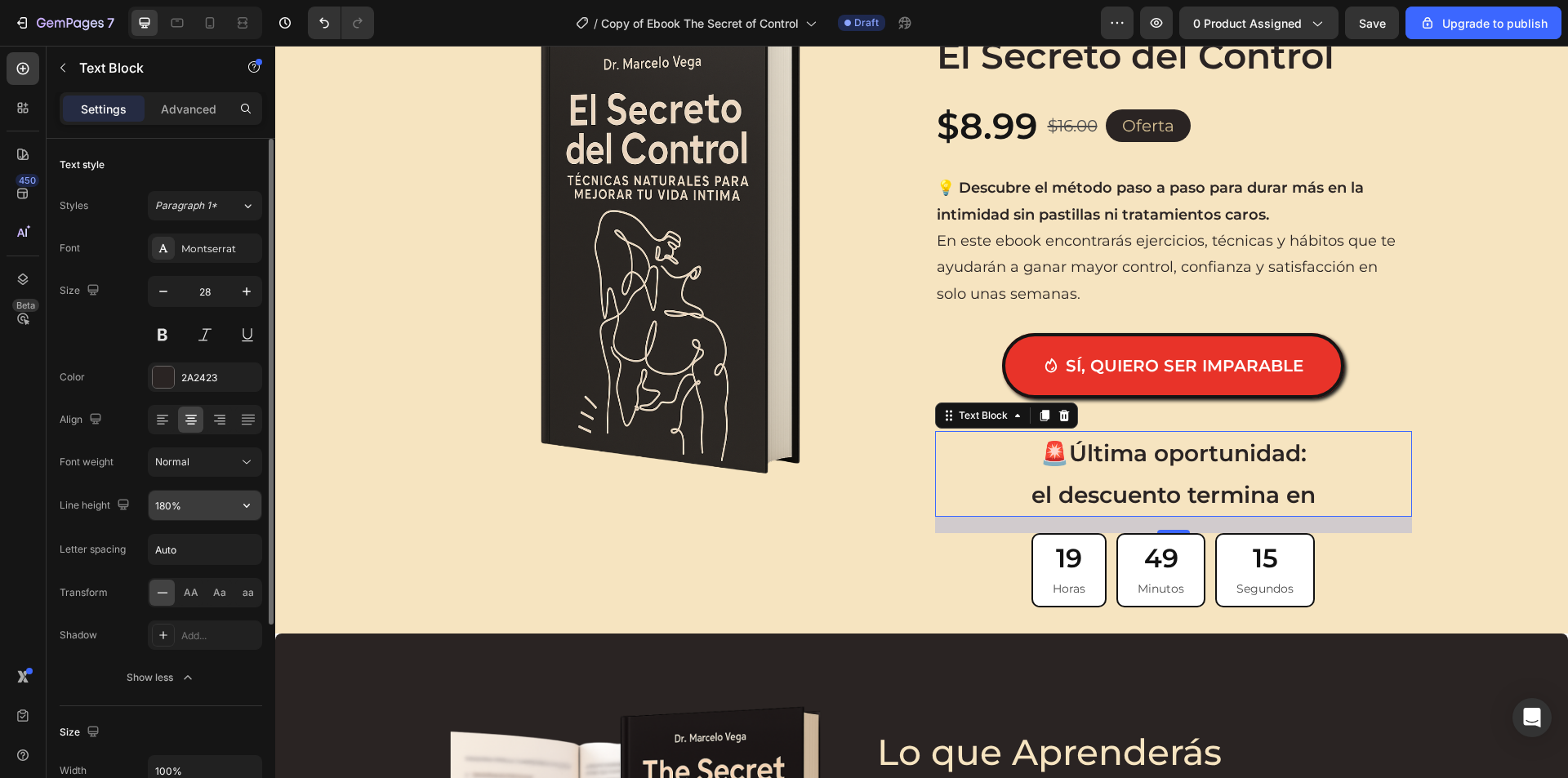
click at [205, 510] on input "180%" at bounding box center [205, 505] width 113 height 29
click at [248, 505] on icon "button" at bounding box center [246, 505] width 16 height 16
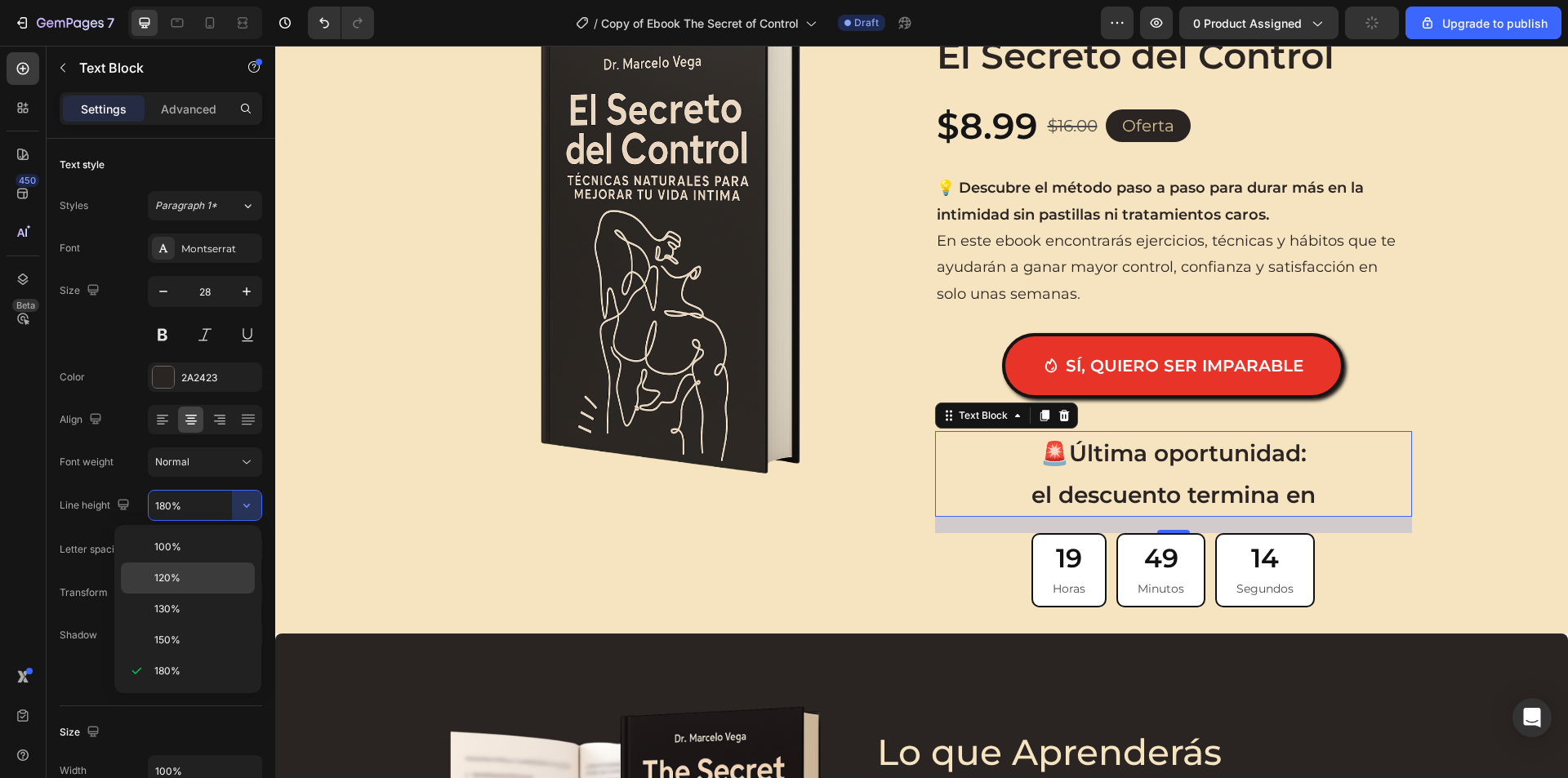
click at [193, 594] on div "120%" at bounding box center [187, 609] width 134 height 31
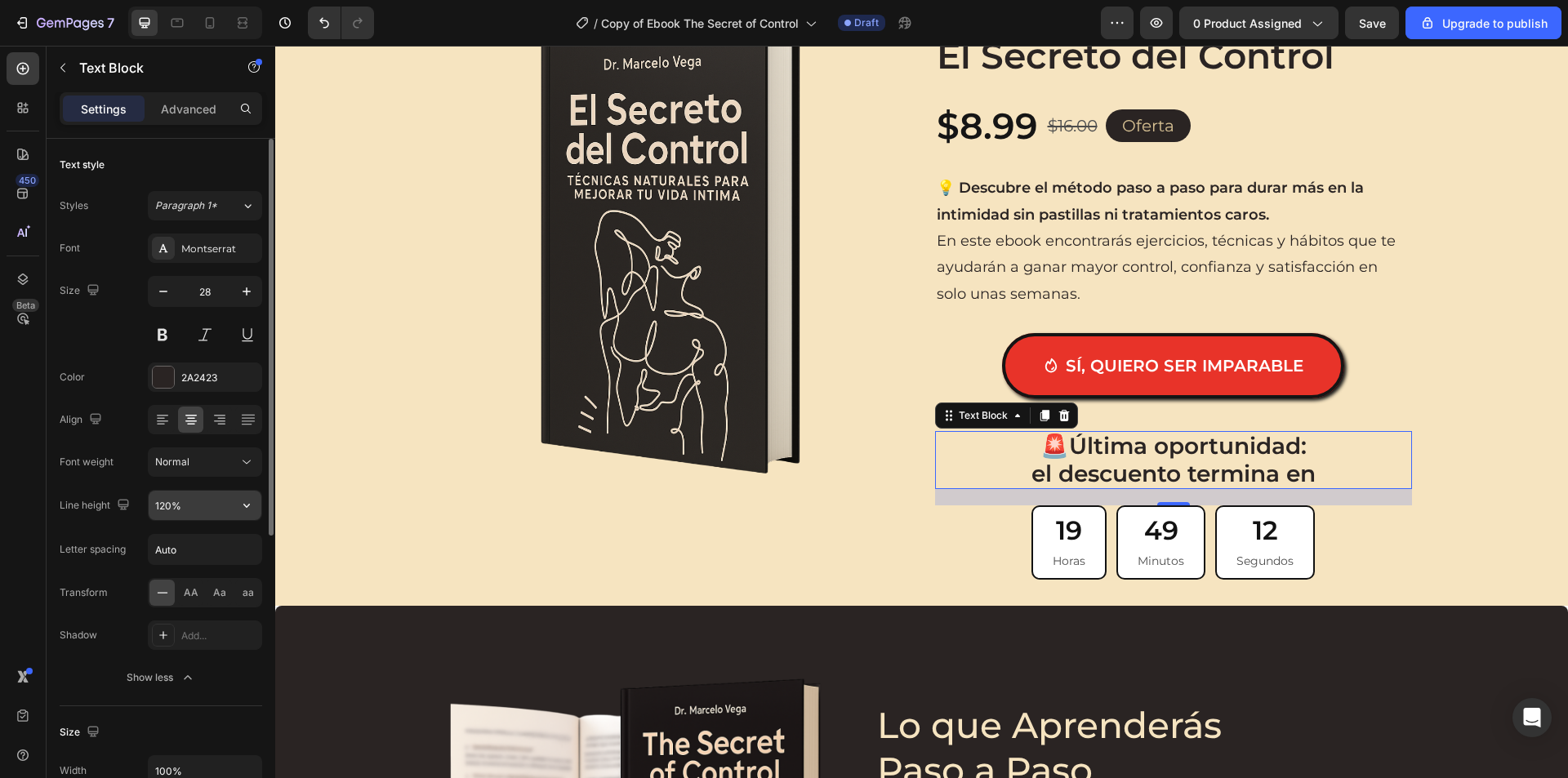
click at [235, 506] on button "button" at bounding box center [246, 505] width 29 height 29
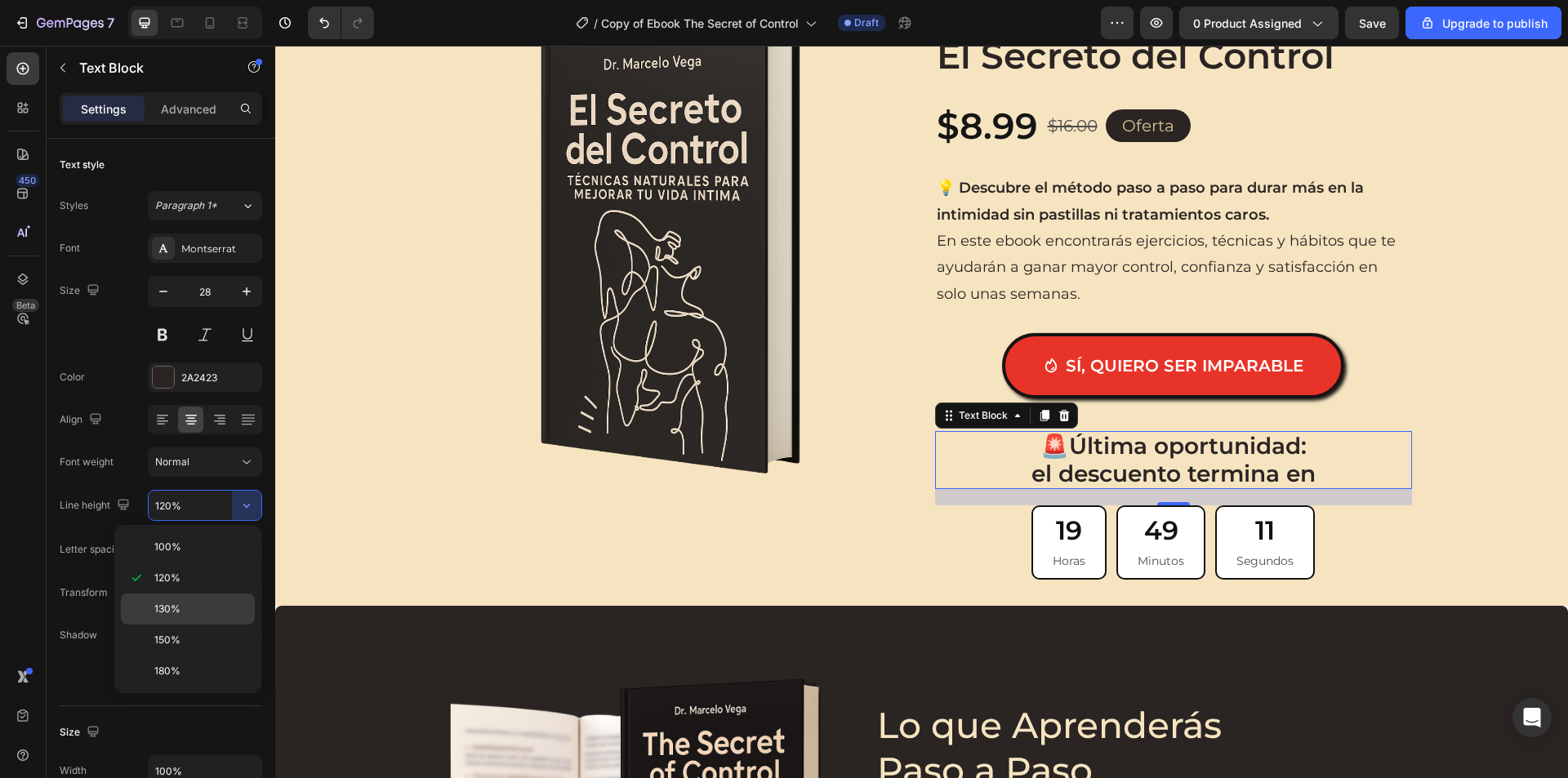
click at [202, 624] on div "130%" at bounding box center [187, 639] width 134 height 31
type input "130%"
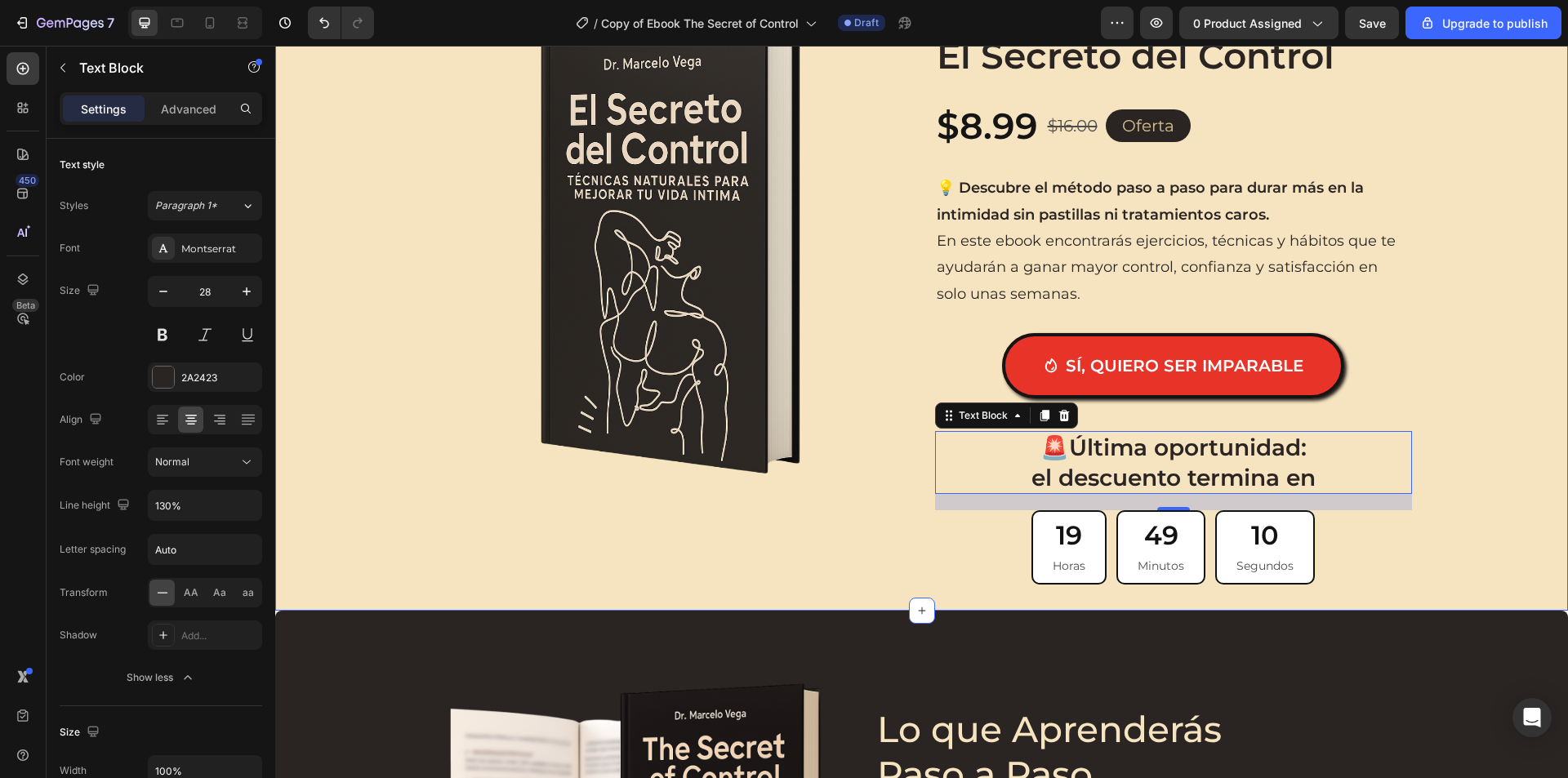
click at [1425, 454] on div "Product Images Icon Icon Icon Icon Icon Icon List 1,200+ Hombres ya duran más d…" at bounding box center [921, 297] width 1292 height 575
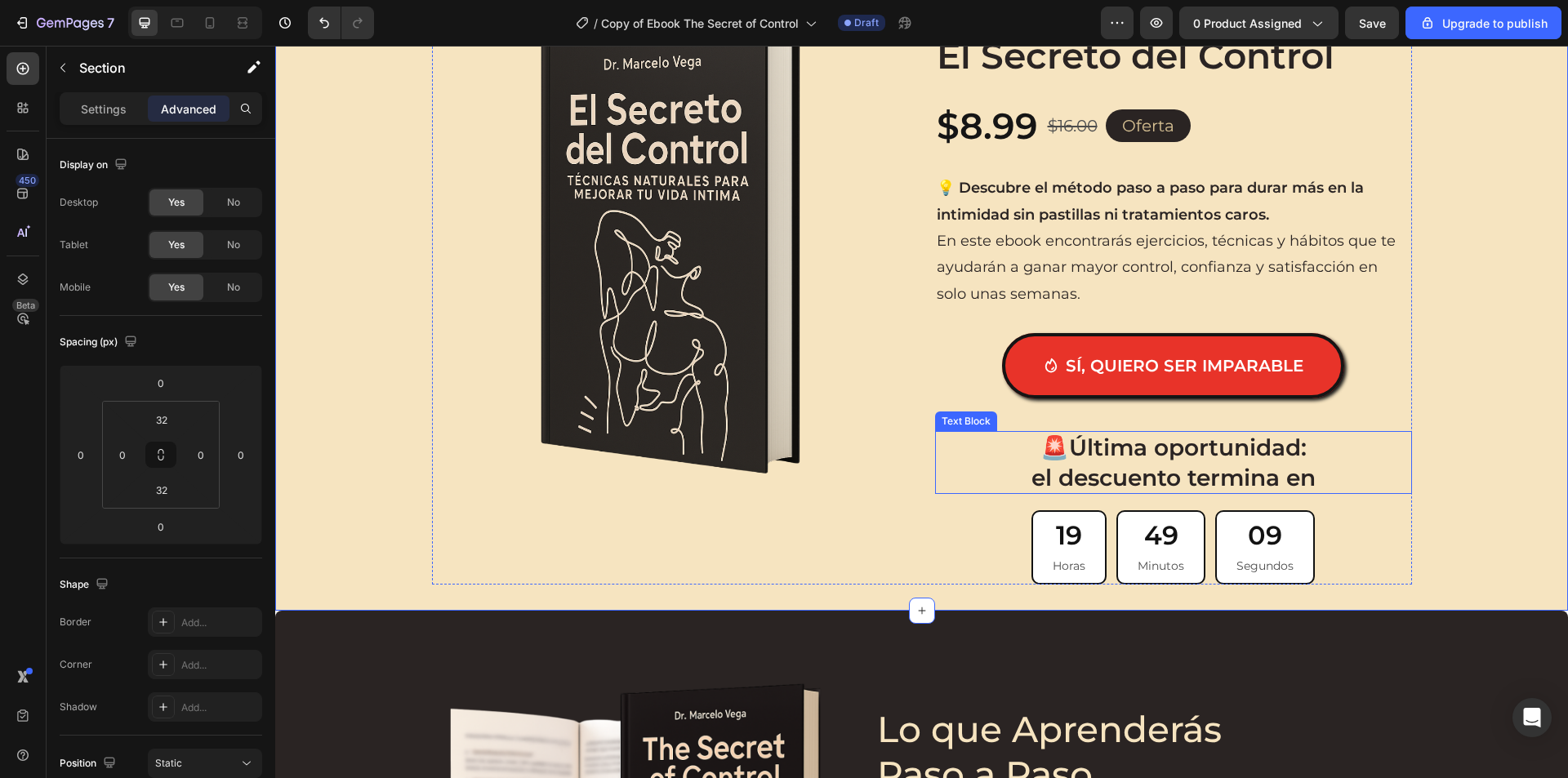
click at [1297, 452] on strong "Última oportunidad:" at bounding box center [1188, 447] width 237 height 28
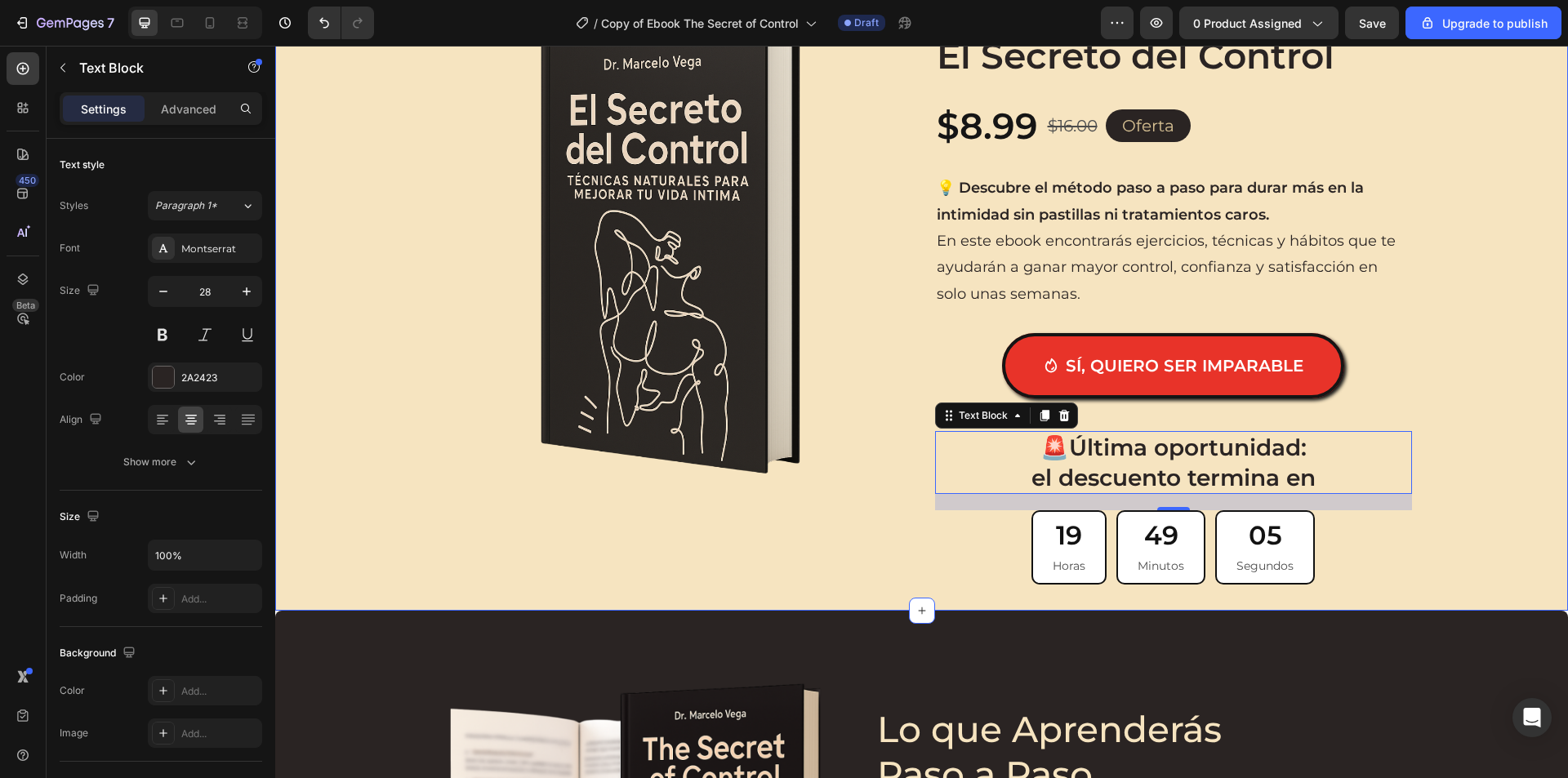
click at [1520, 499] on div "Product Images Icon Icon Icon Icon Icon Icon List 1,200+ Hombres ya duran más d…" at bounding box center [921, 297] width 1292 height 575
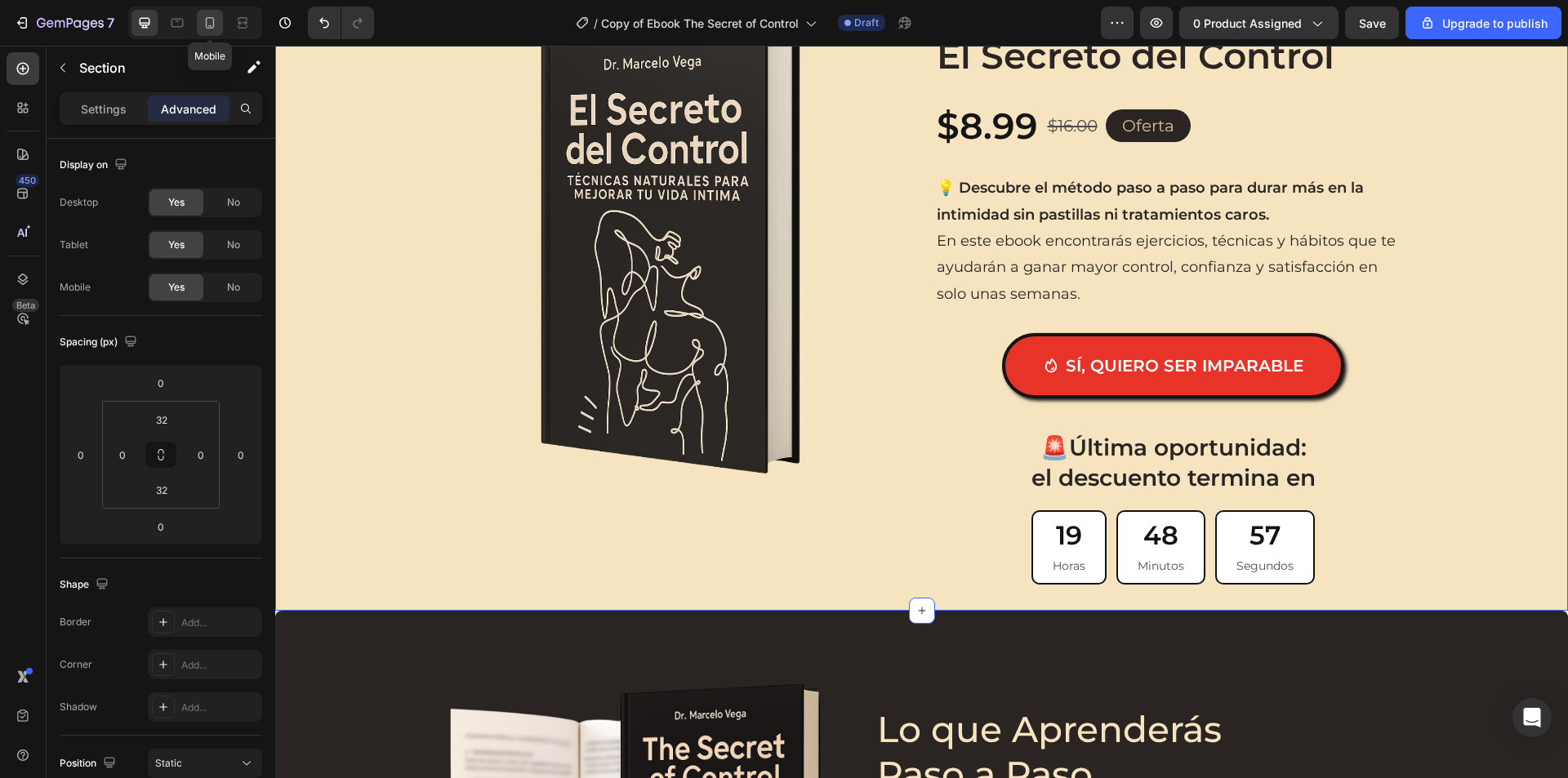
click at [214, 18] on icon at bounding box center [210, 22] width 16 height 16
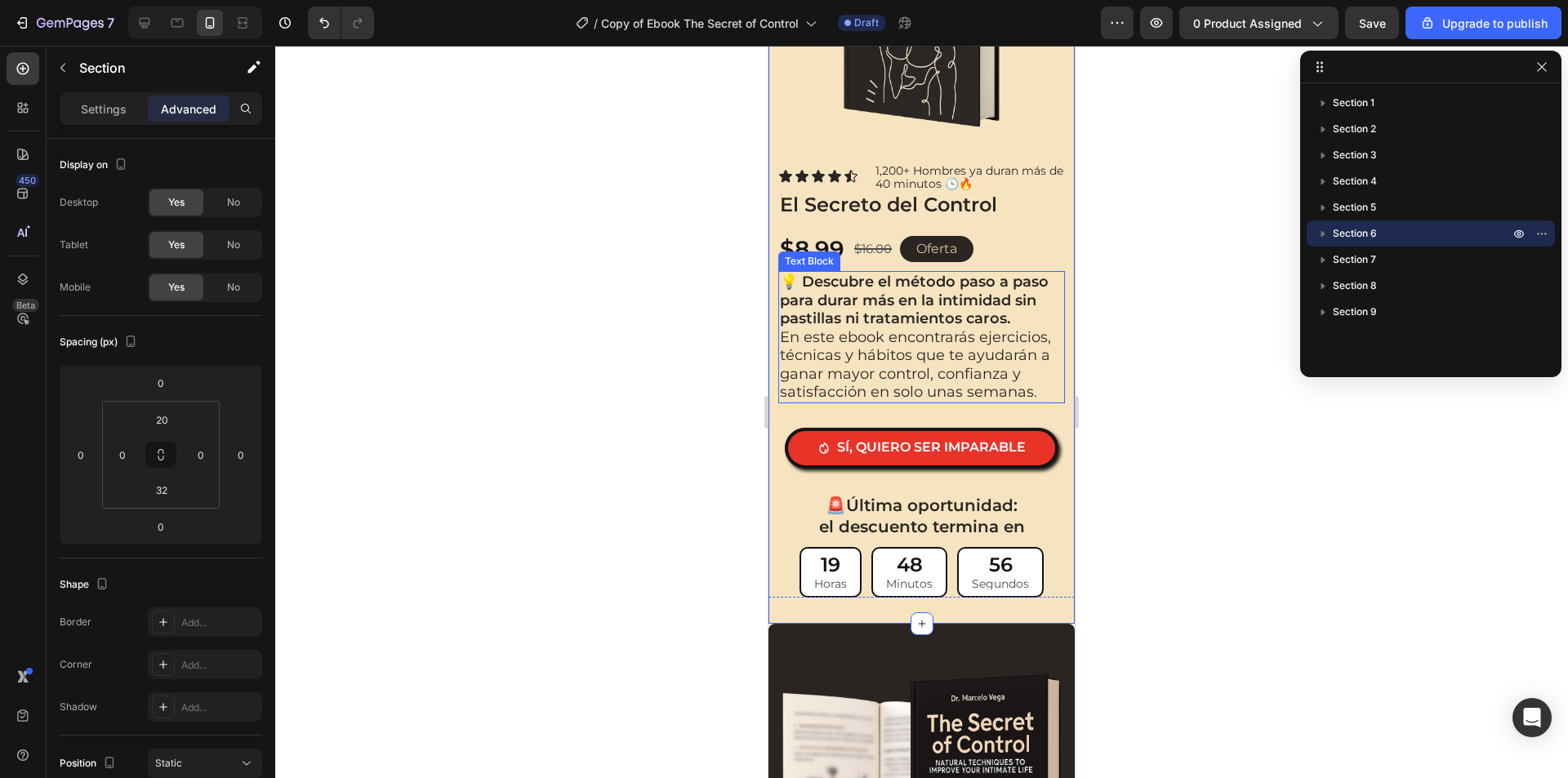
scroll to position [2236, 0]
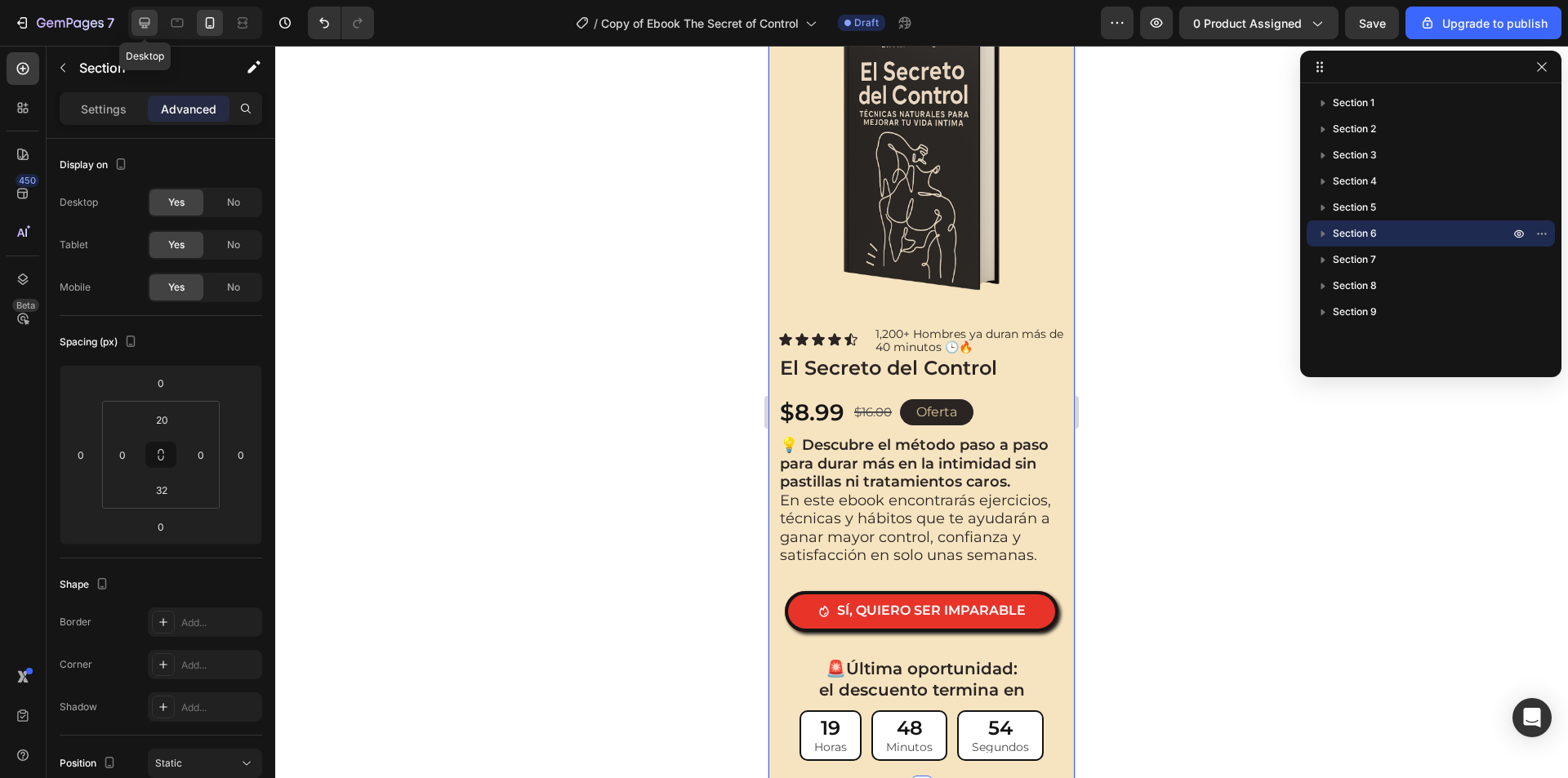
click at [143, 22] on icon at bounding box center [144, 22] width 16 height 16
type input "32"
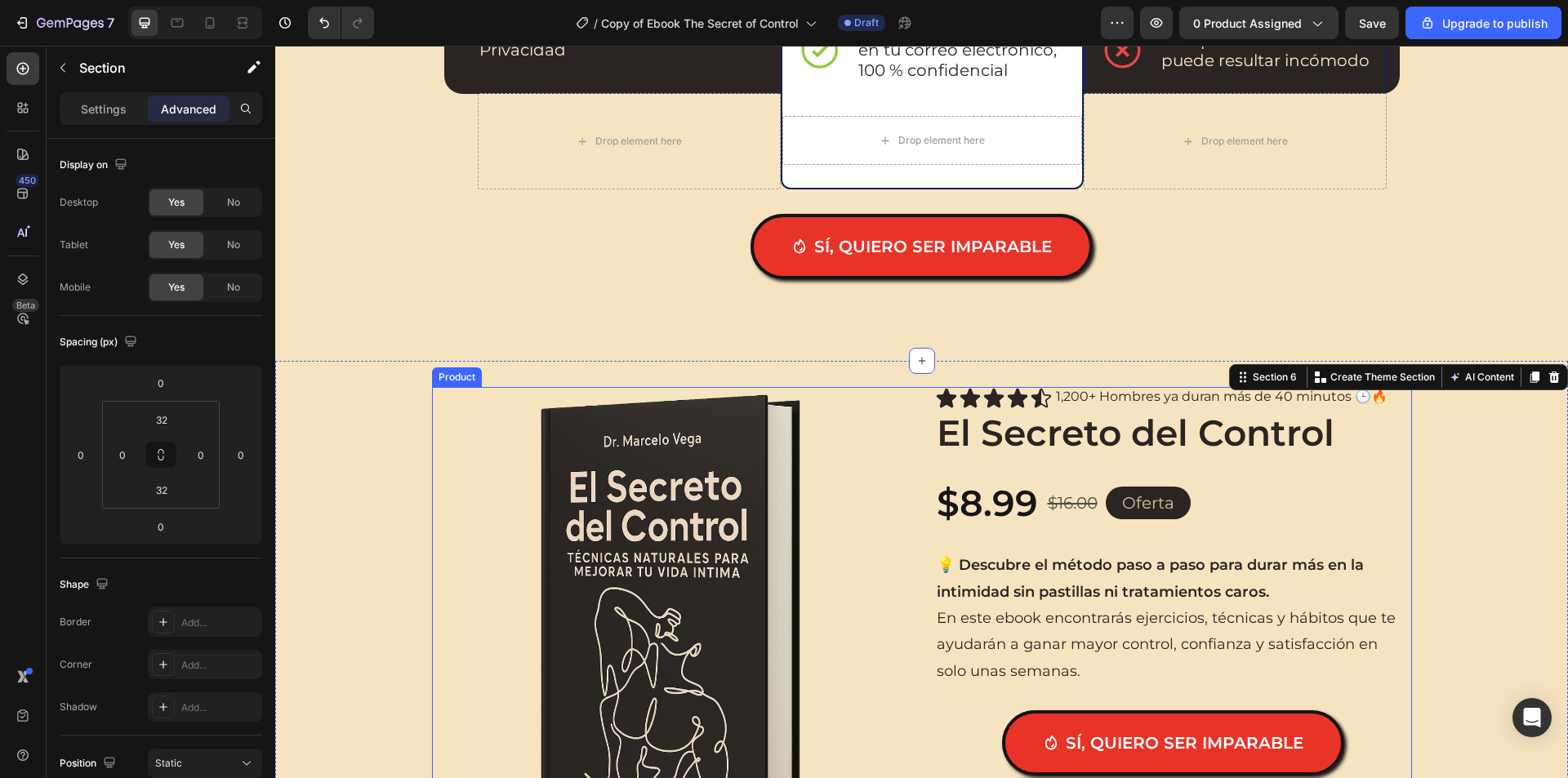
scroll to position [2494, 0]
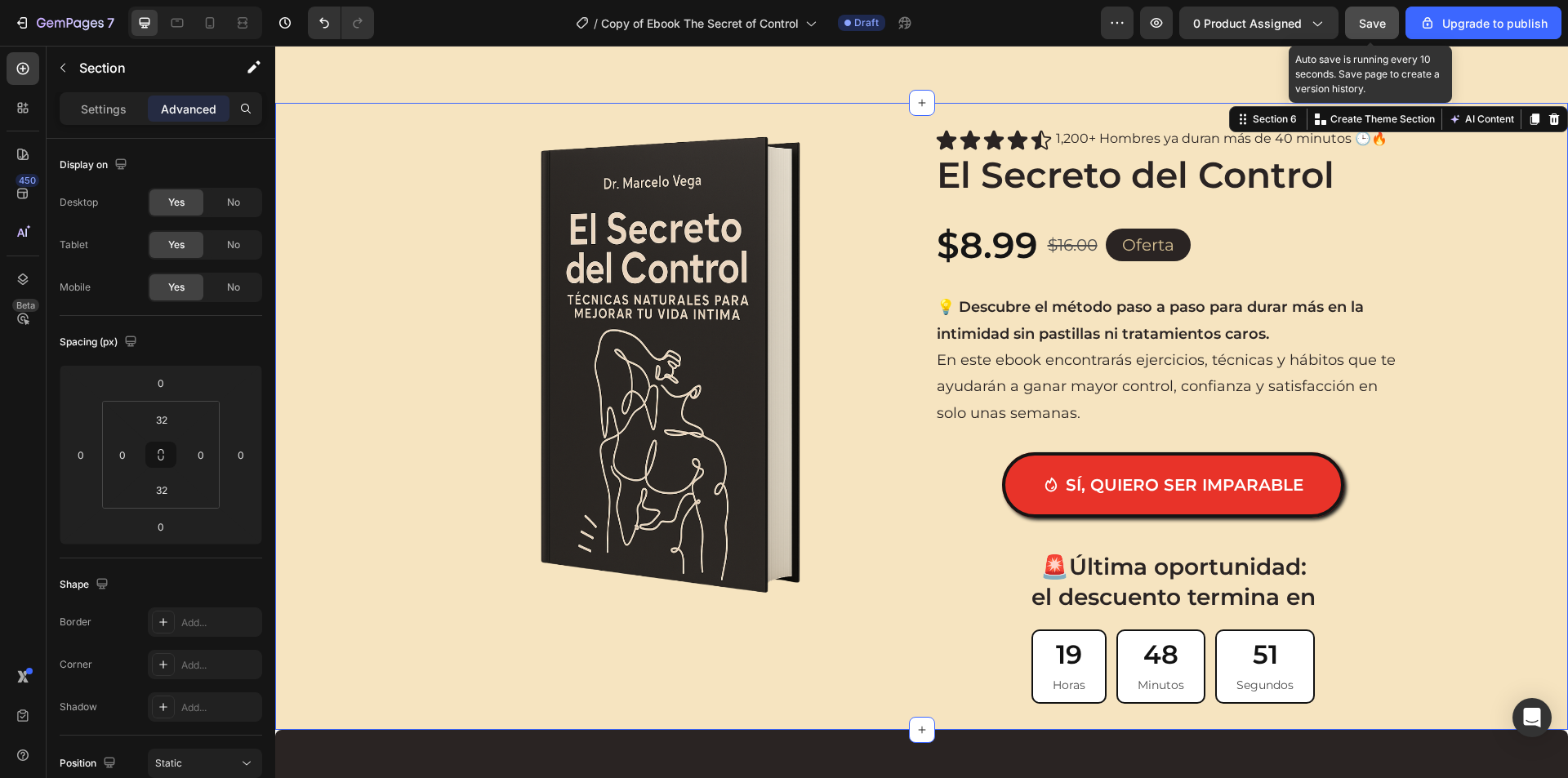
click at [1363, 18] on span "Save" at bounding box center [1372, 23] width 27 height 14
click at [326, 331] on div "Product Images Icon Icon Icon Icon Icon Icon List 1,200+ Hombres ya duran más d…" at bounding box center [921, 417] width 1292 height 575
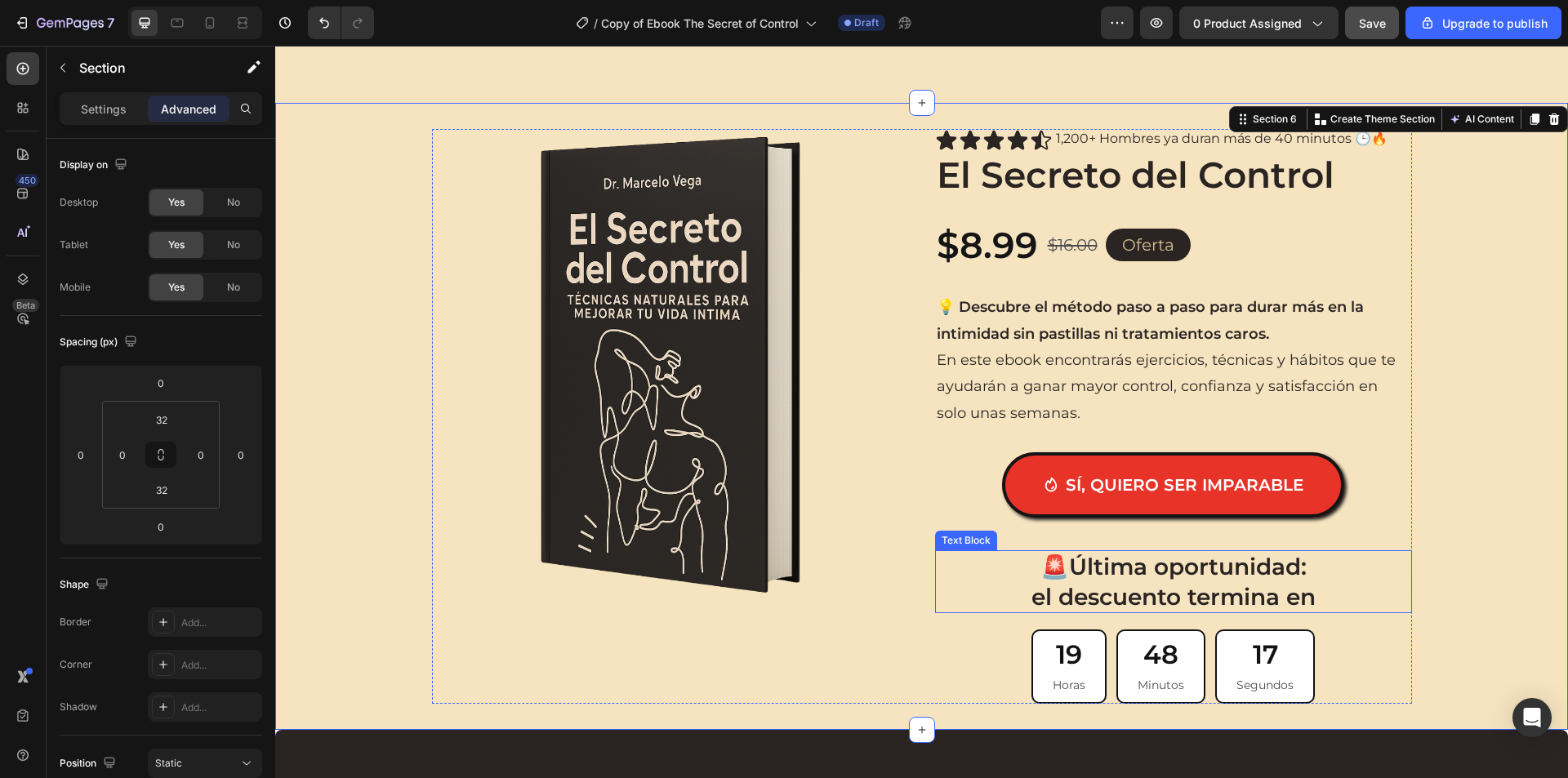
click at [934, 612] on div "🚨 Última oportunidad: el descuento termina en" at bounding box center [1172, 582] width 477 height 63
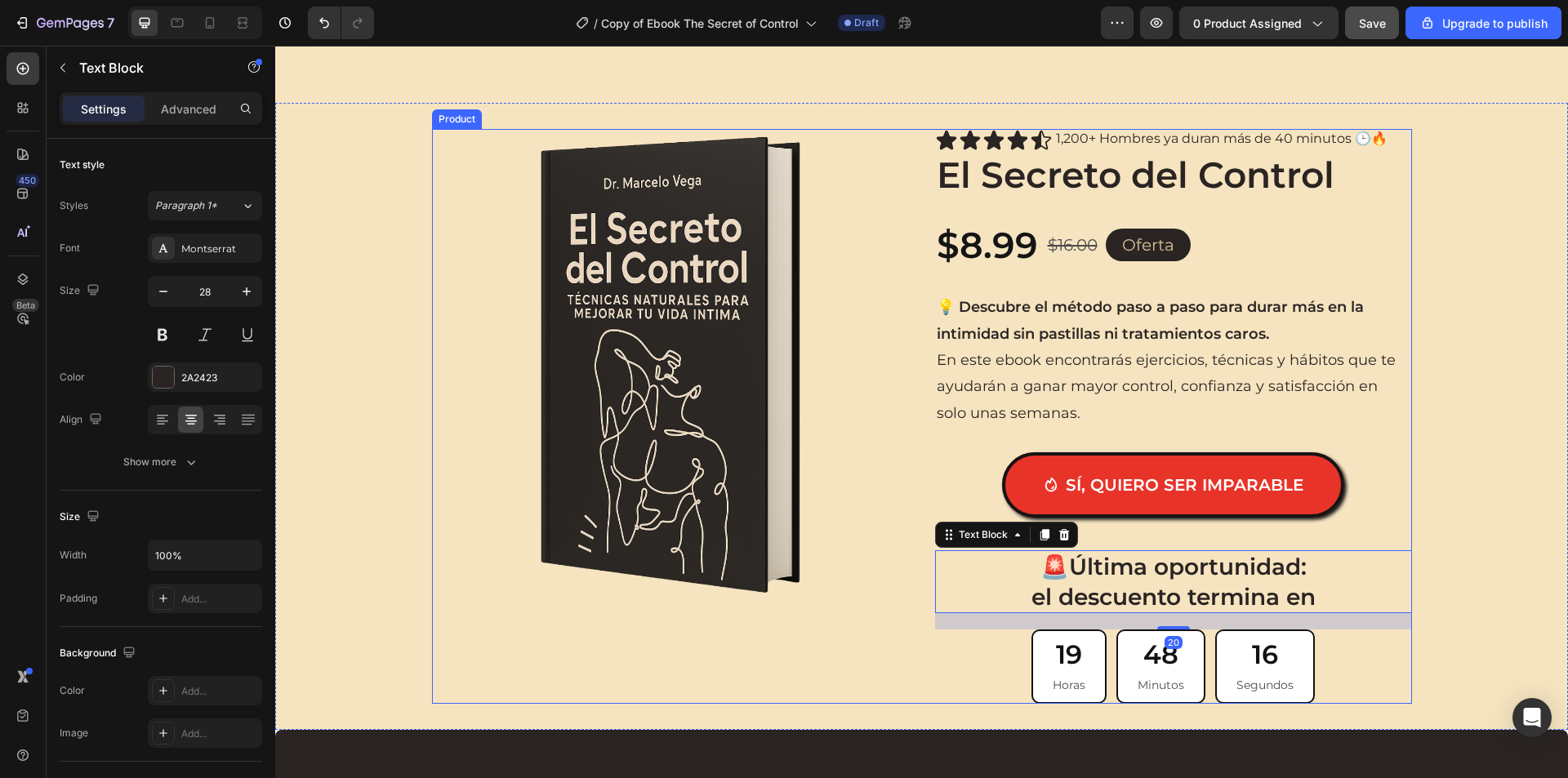
click at [895, 640] on div "Product Images" at bounding box center [670, 417] width 477 height 575
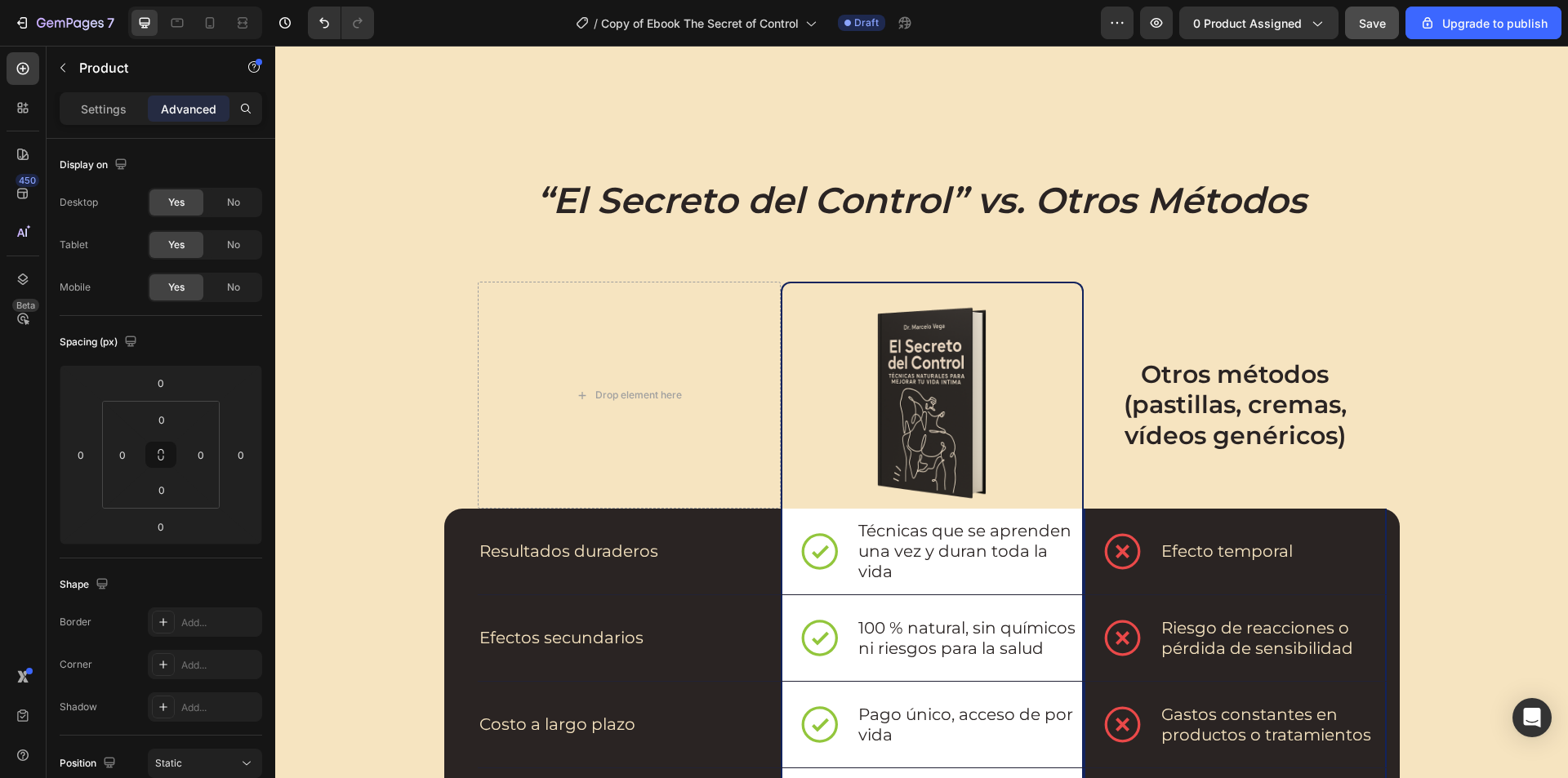
scroll to position [2287, 0]
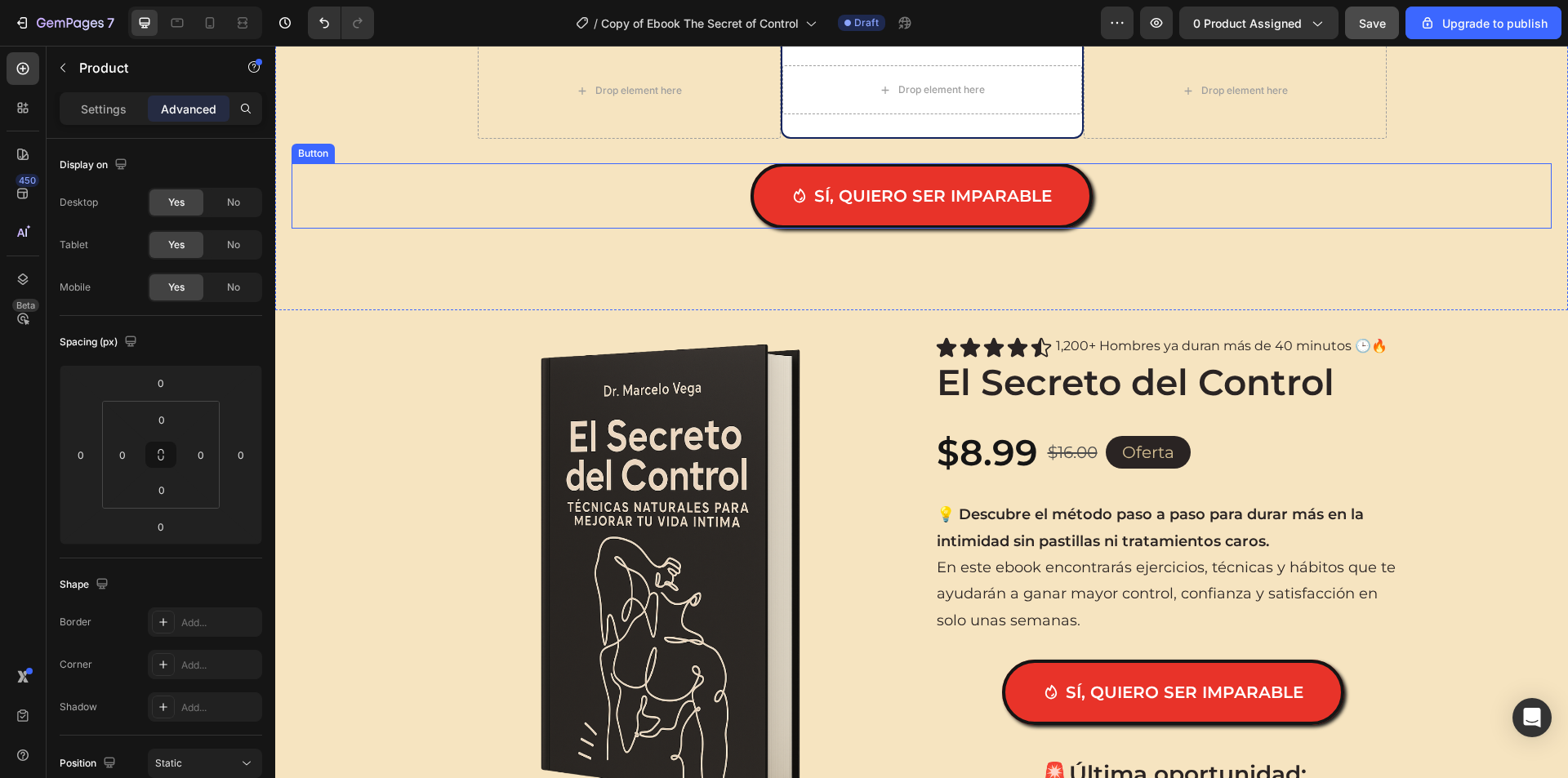
click at [1088, 206] on div "Sí, quiero ser imparable Button" at bounding box center [921, 195] width 1260 height 65
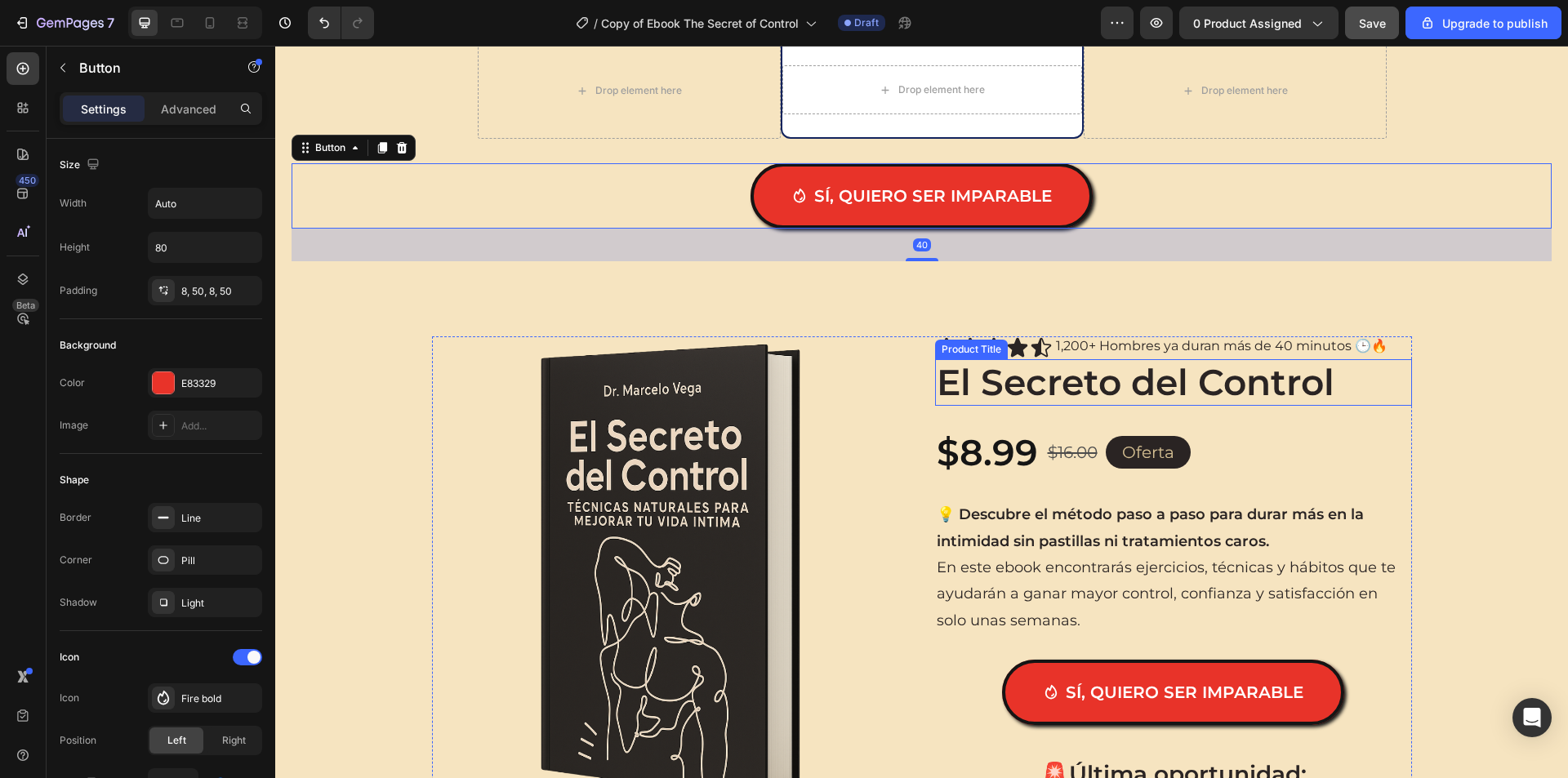
scroll to position [2531, 0]
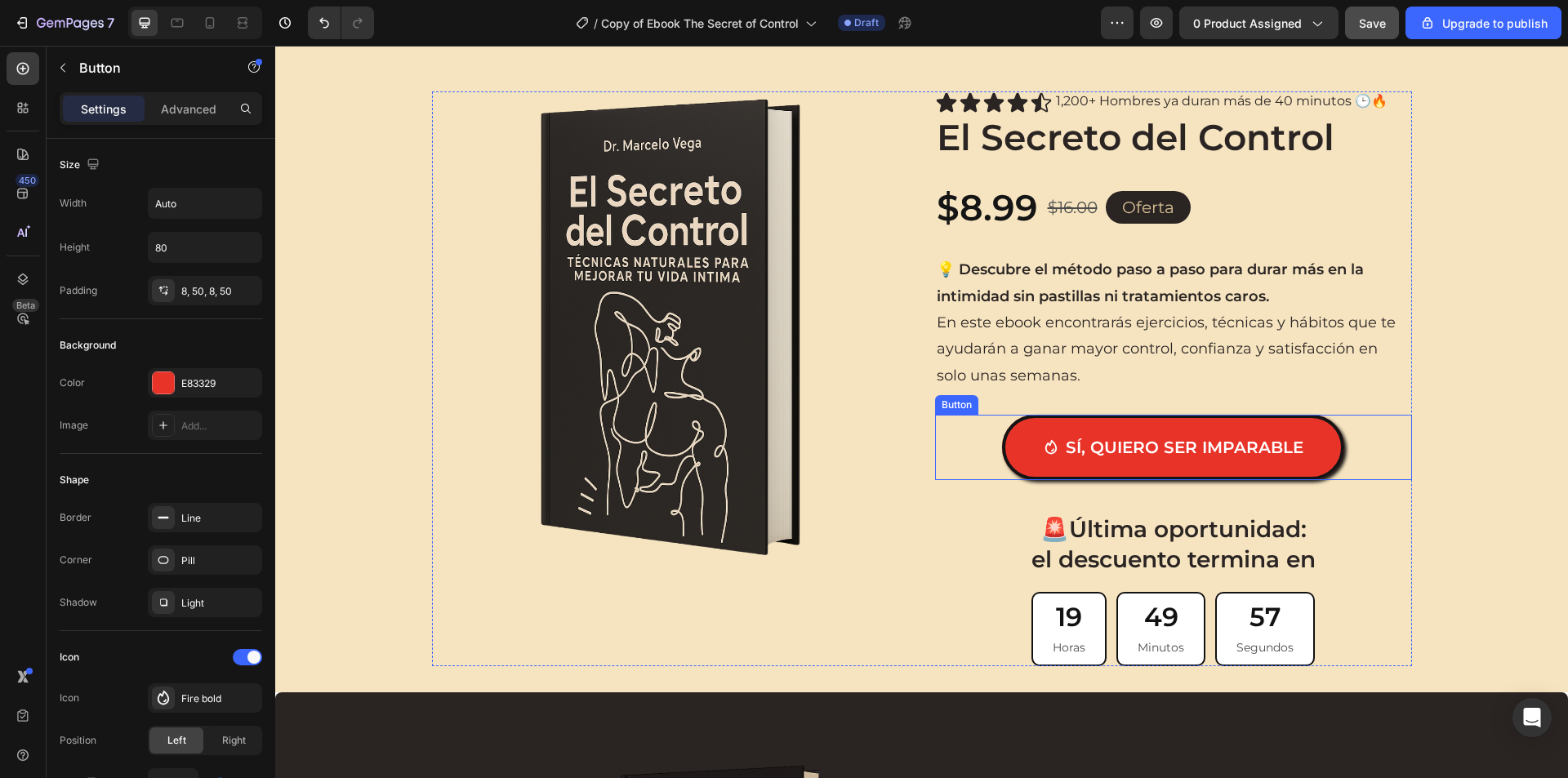
click at [980, 458] on div "Sí, quiero ser imparable Button" at bounding box center [1172, 447] width 477 height 65
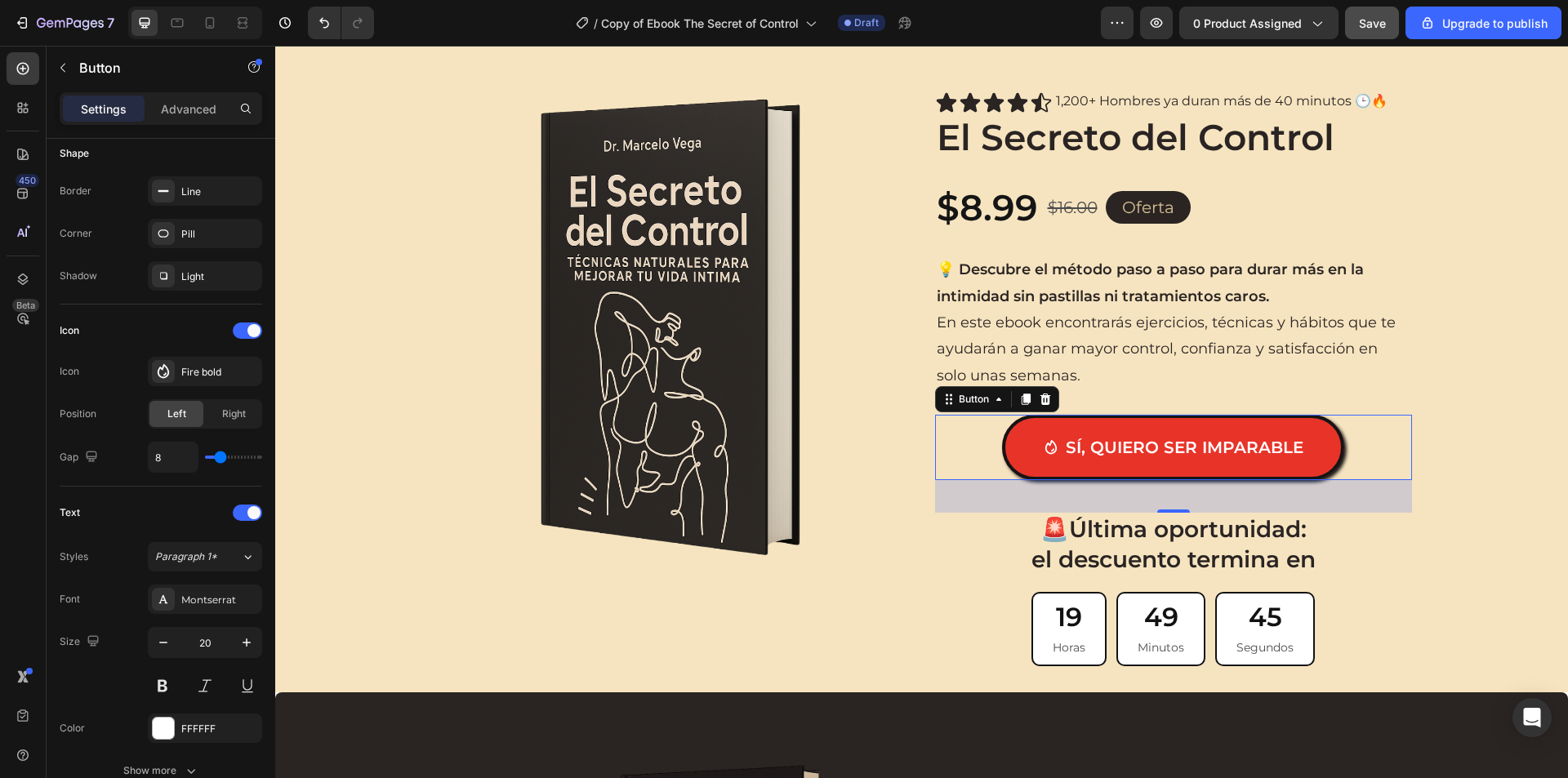
scroll to position [654, 0]
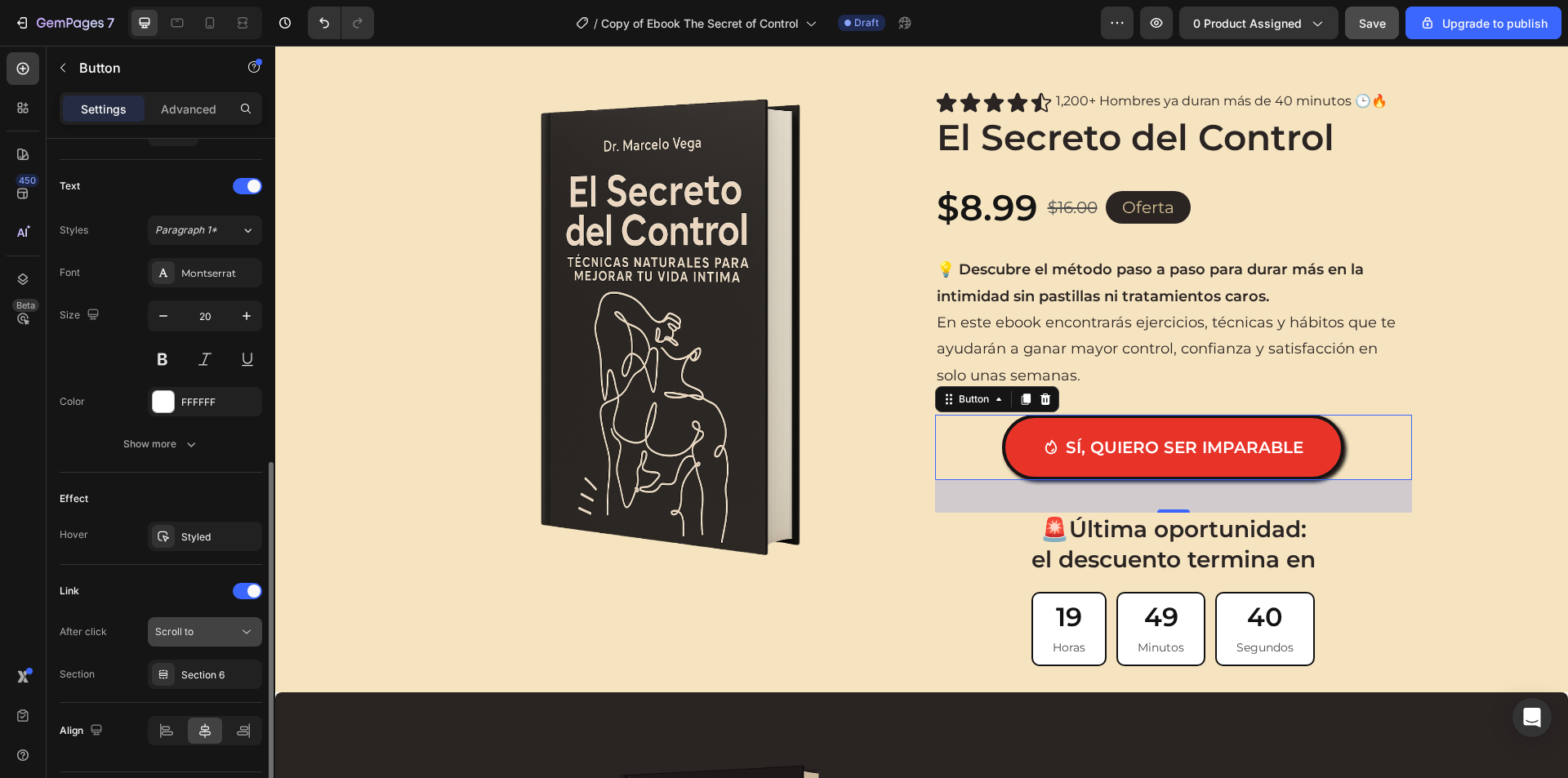
click at [212, 637] on div "Scroll to" at bounding box center [197, 631] width 83 height 14
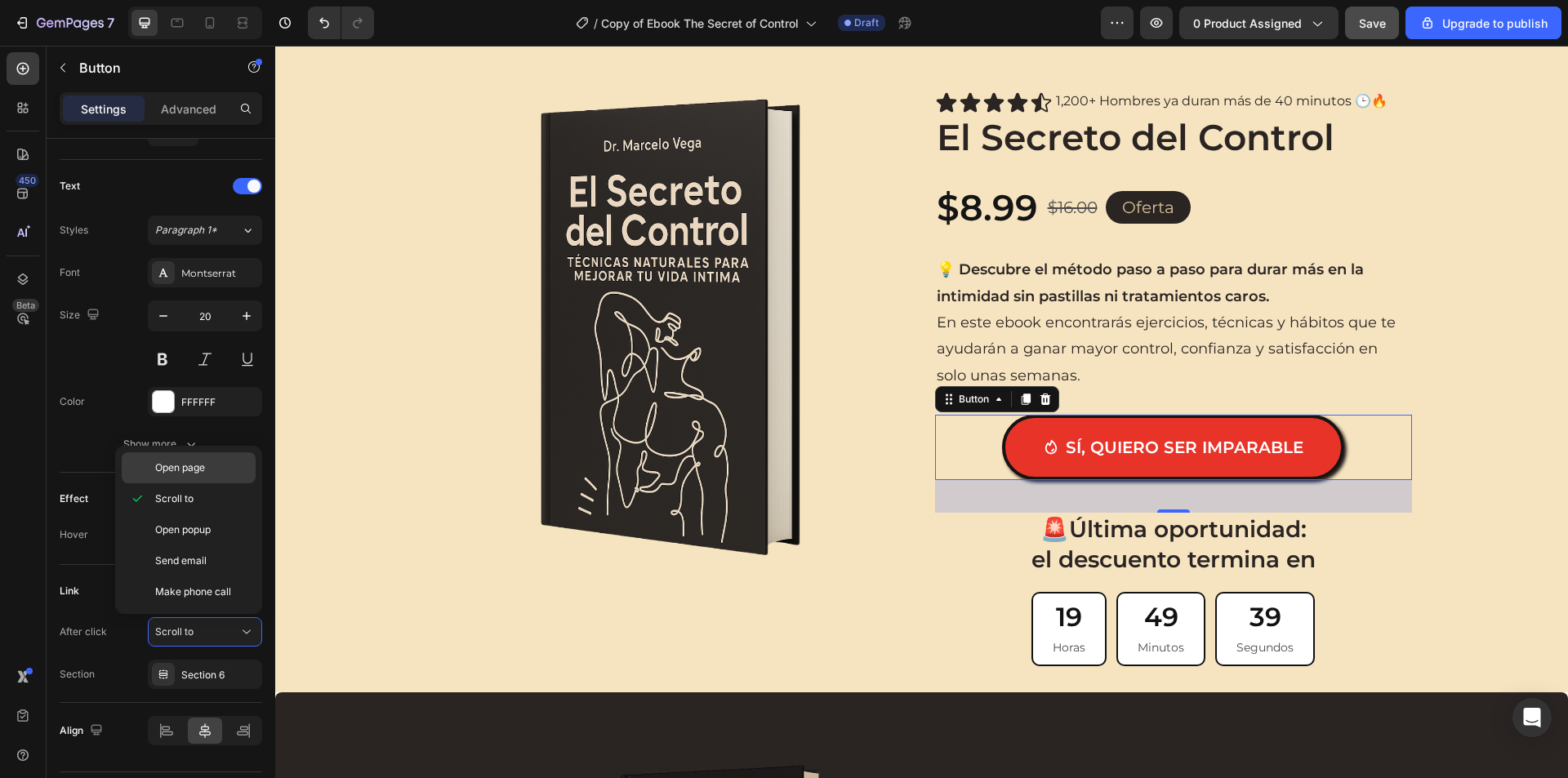
click at [203, 466] on span "Open page" at bounding box center [180, 467] width 50 height 14
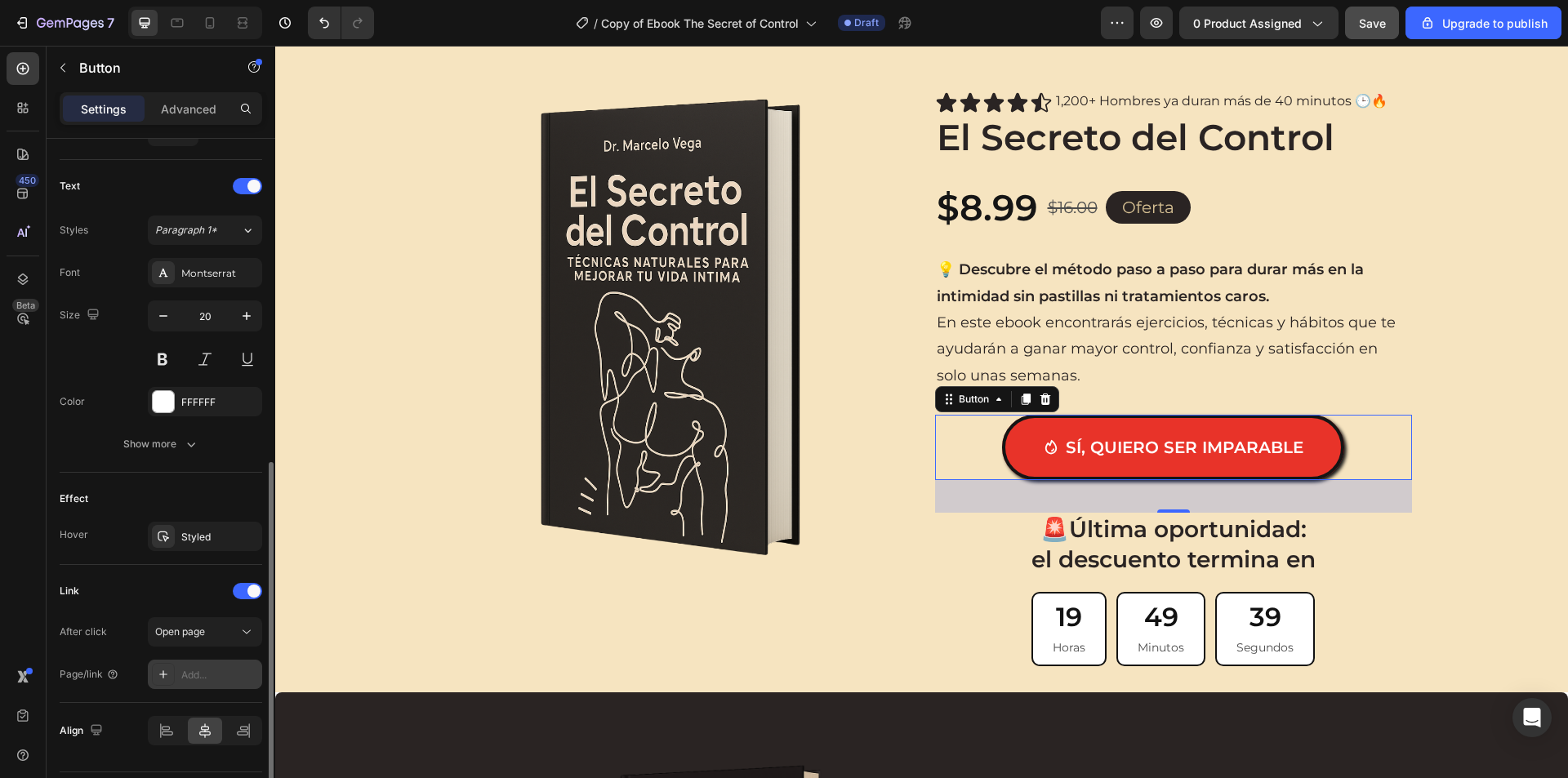
click at [199, 673] on div "Add..." at bounding box center [219, 675] width 77 height 14
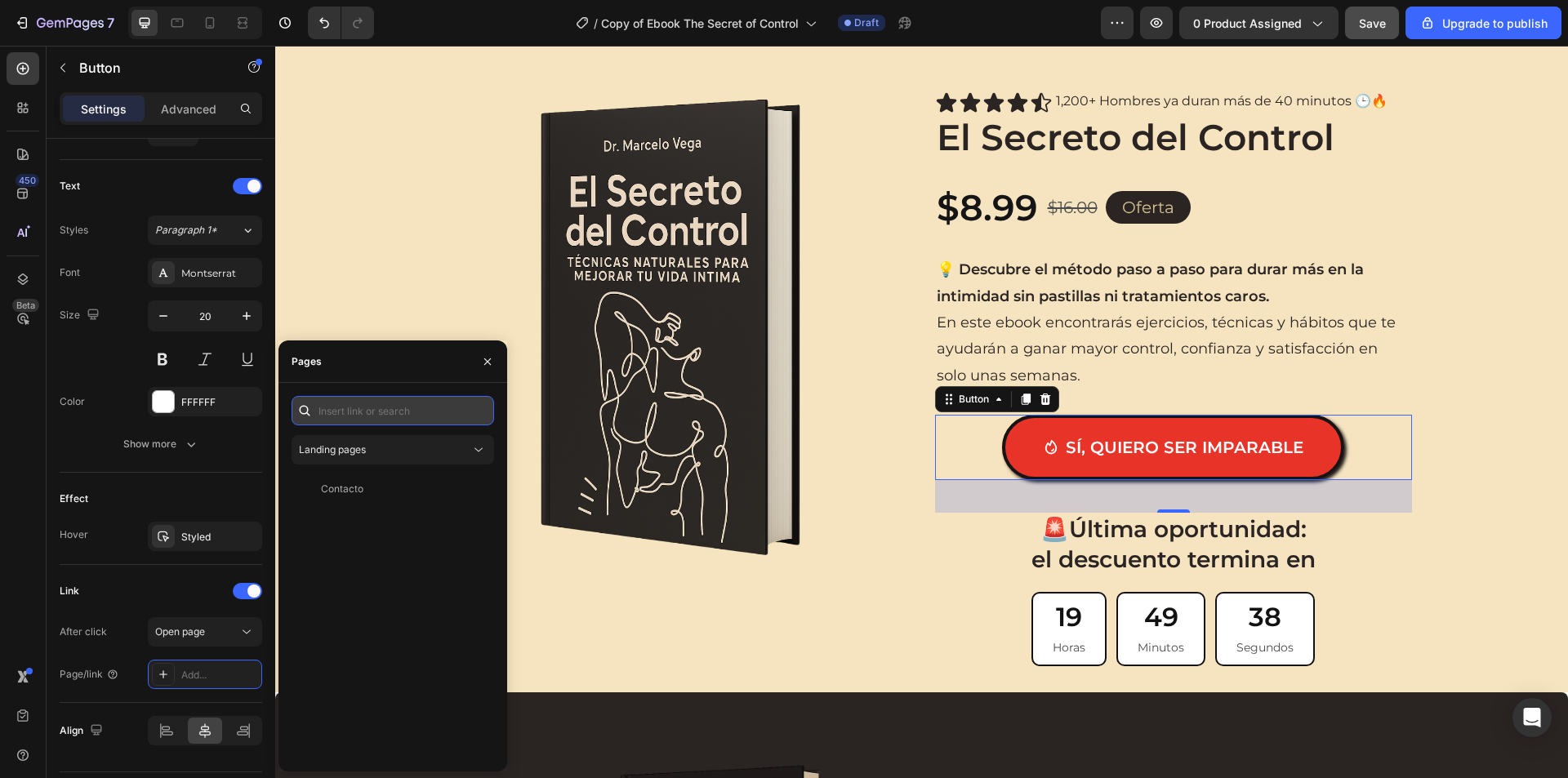
click at [368, 407] on input "text" at bounding box center [392, 410] width 202 height 29
paste input "https://pay.hotmart.com/I101575345I"
type input "https://pay.hotmart.com/I101575345I"
click at [407, 370] on div "Pages" at bounding box center [392, 361] width 229 height 43
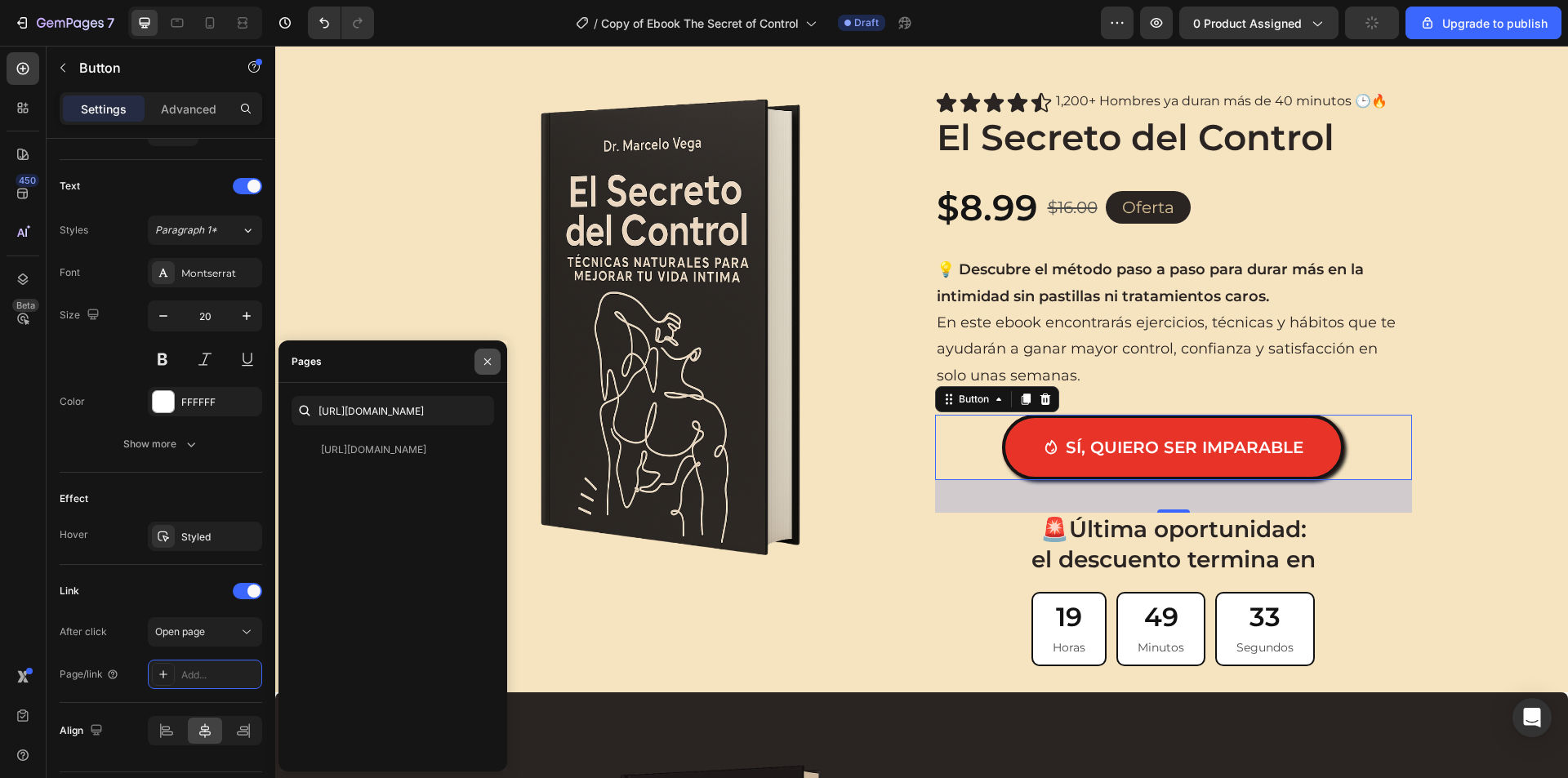
scroll to position [0, 0]
click at [378, 451] on div "https://pay.hotmart.com/I101575345I" at bounding box center [373, 449] width 105 height 14
click at [477, 365] on button "button" at bounding box center [488, 362] width 27 height 27
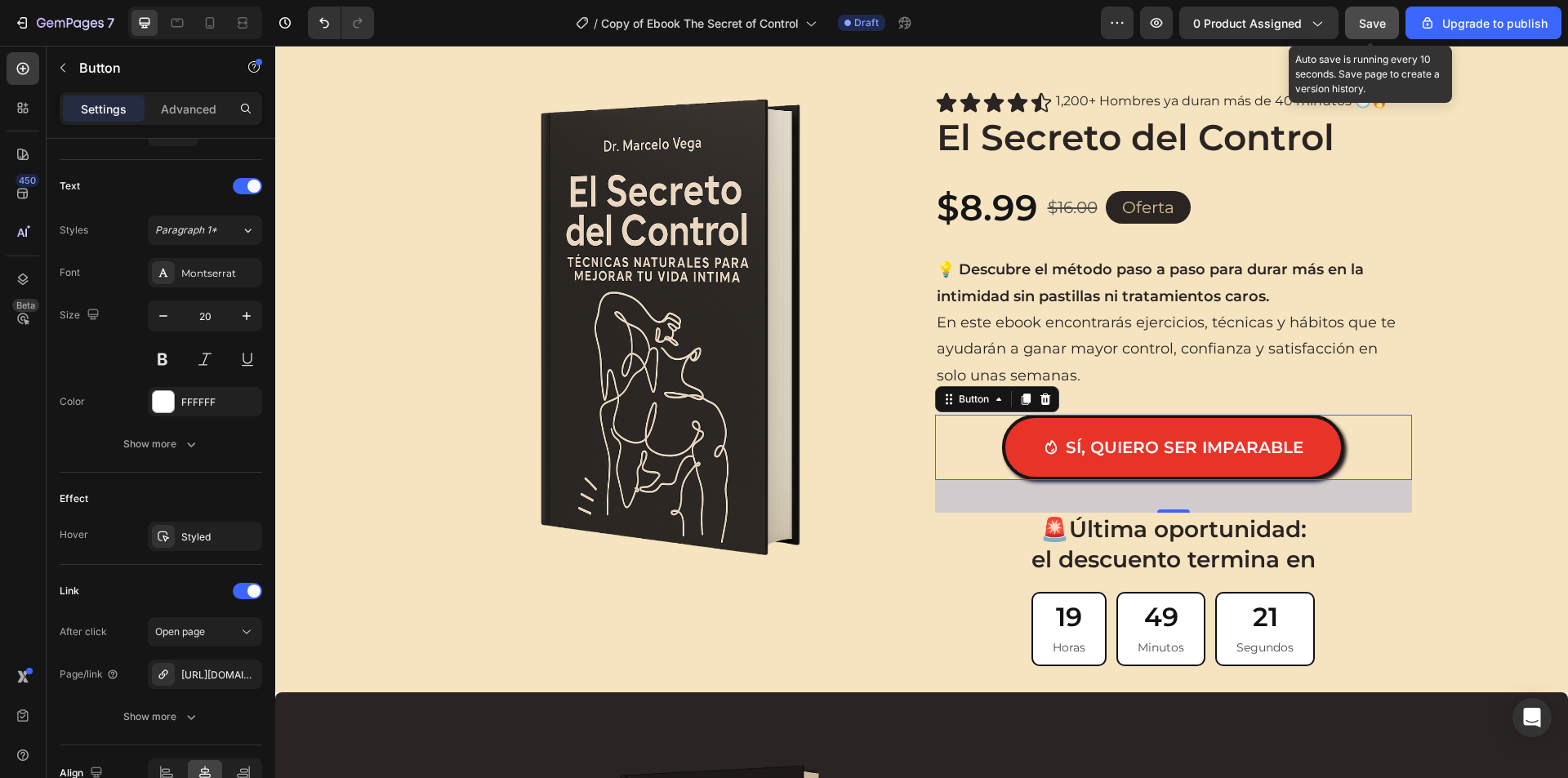
click at [1380, 26] on span "Save" at bounding box center [1372, 23] width 27 height 14
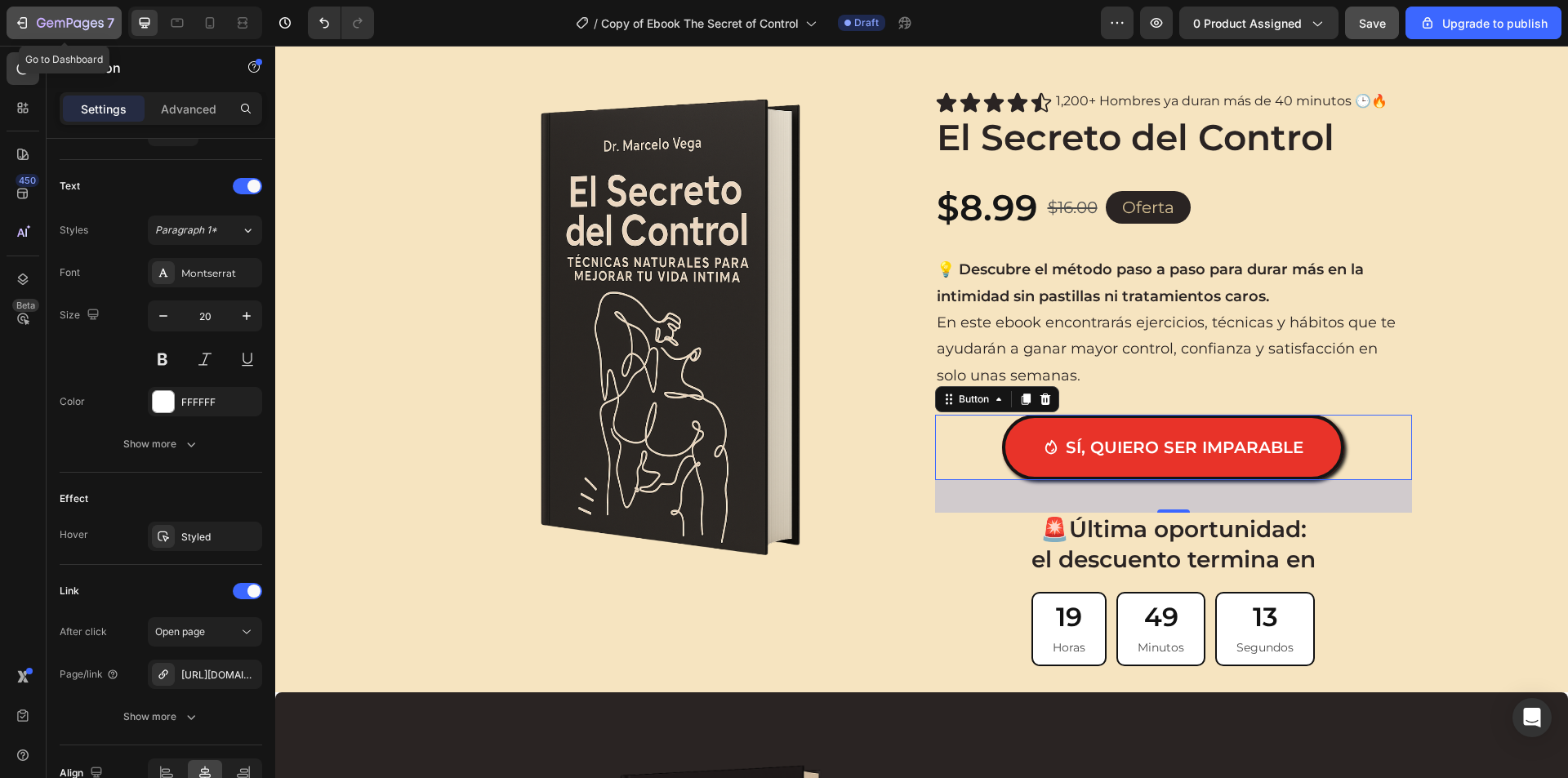
click at [64, 22] on icon "button" at bounding box center [60, 25] width 9 height 8
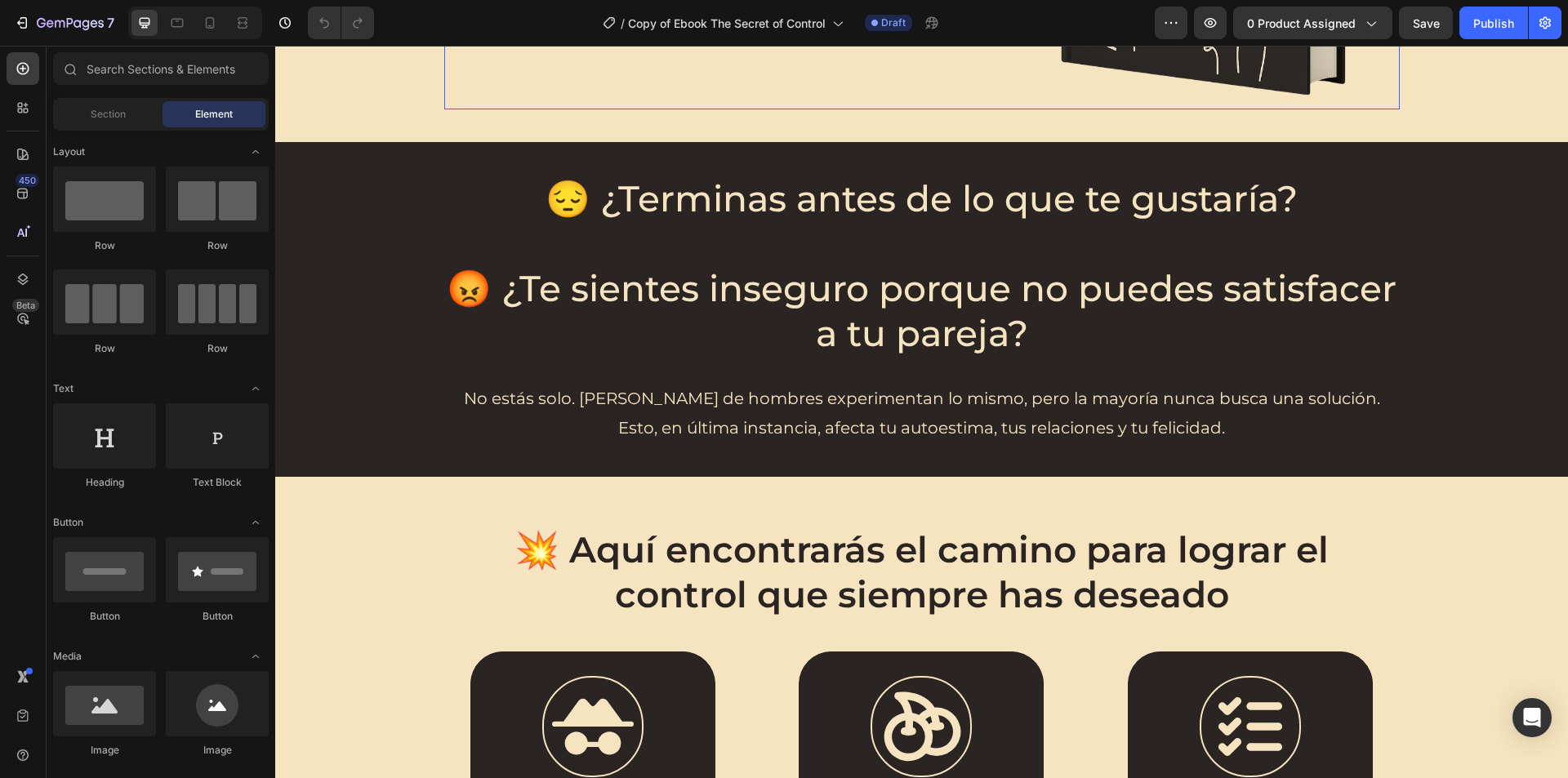
scroll to position [735, 0]
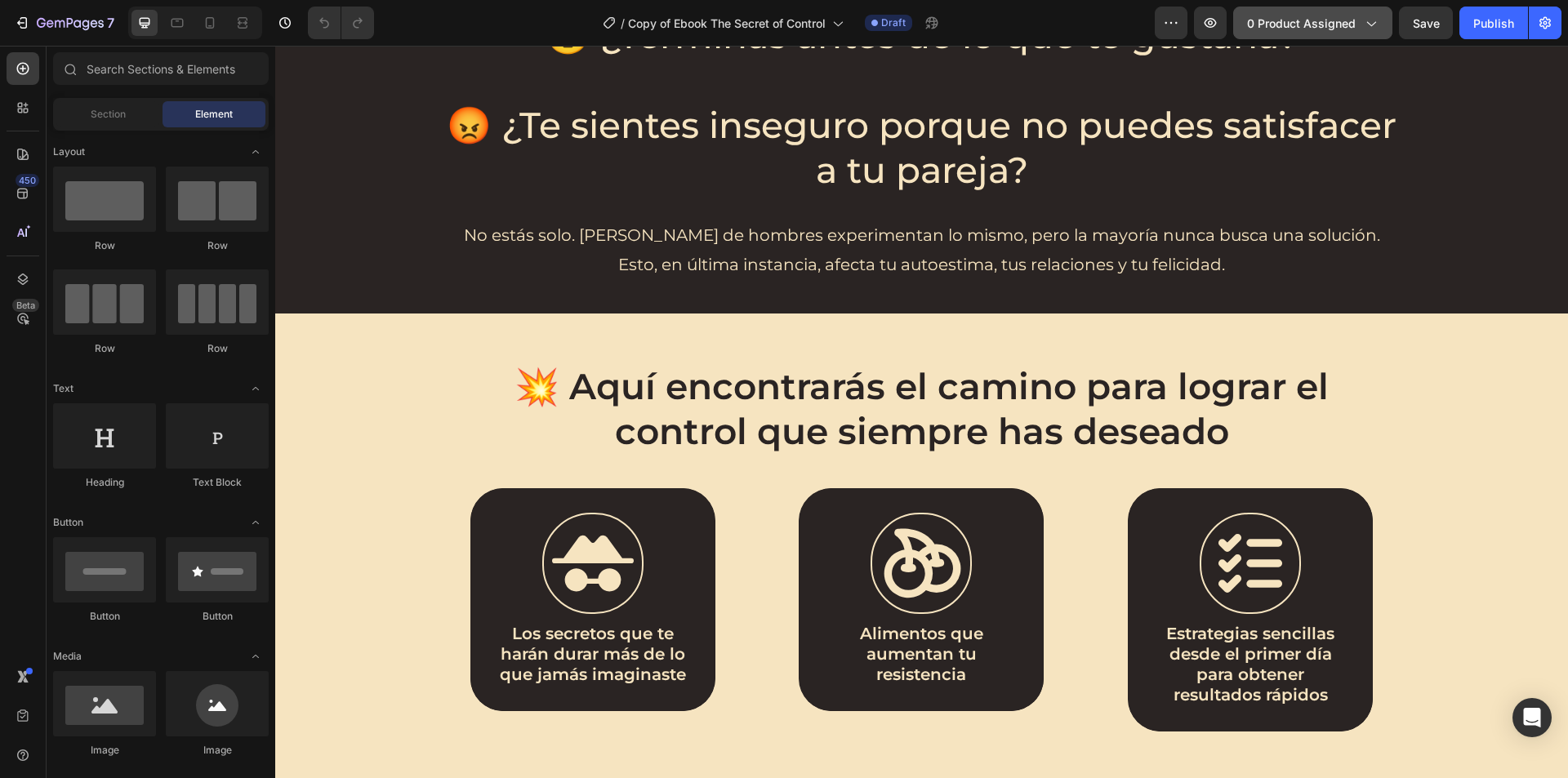
click at [1268, 23] on span "0 product assigned" at bounding box center [1301, 23] width 108 height 17
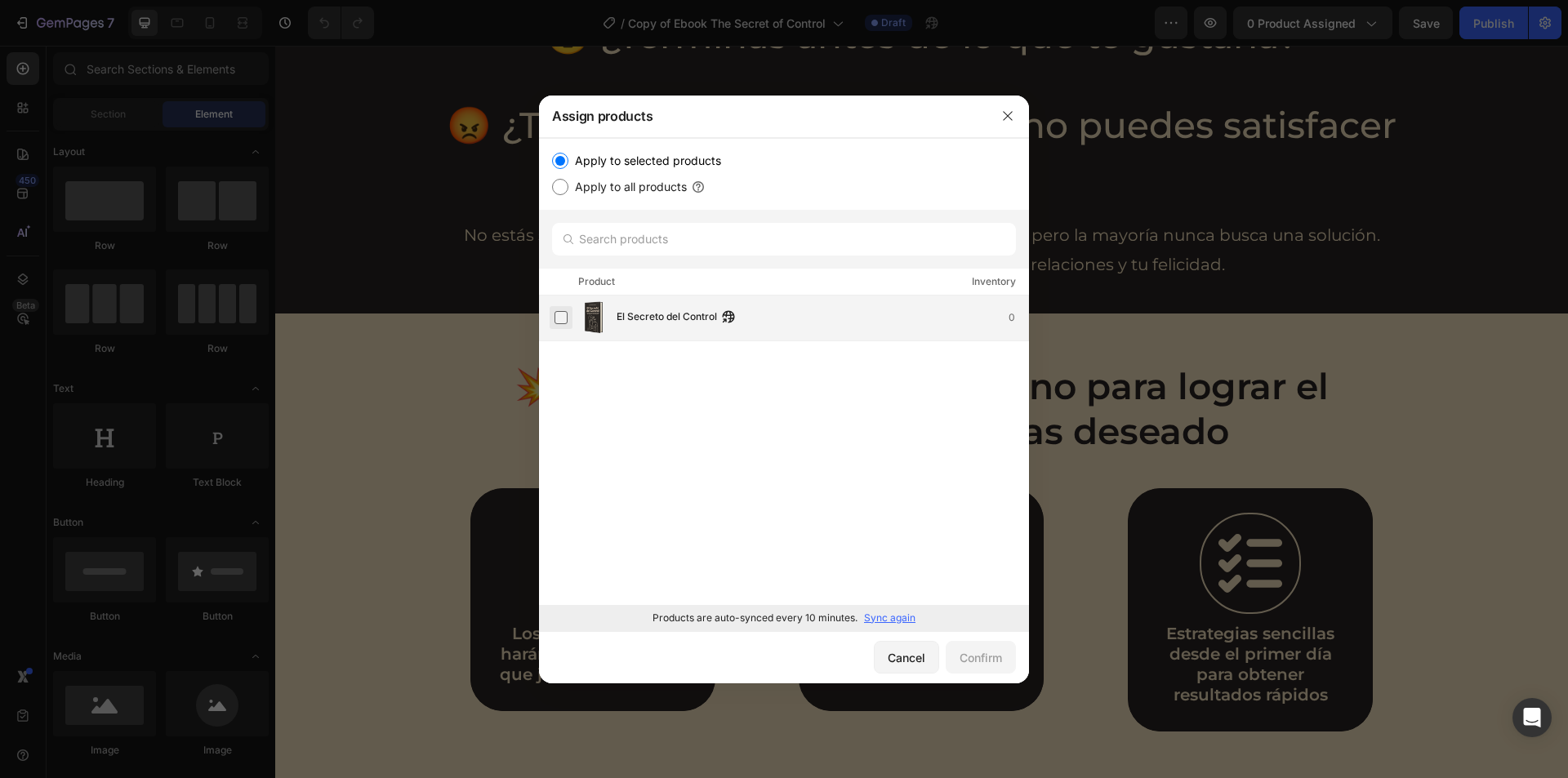
click at [566, 317] on label at bounding box center [561, 318] width 13 height 13
click at [982, 660] on div "Confirm" at bounding box center [980, 658] width 43 height 17
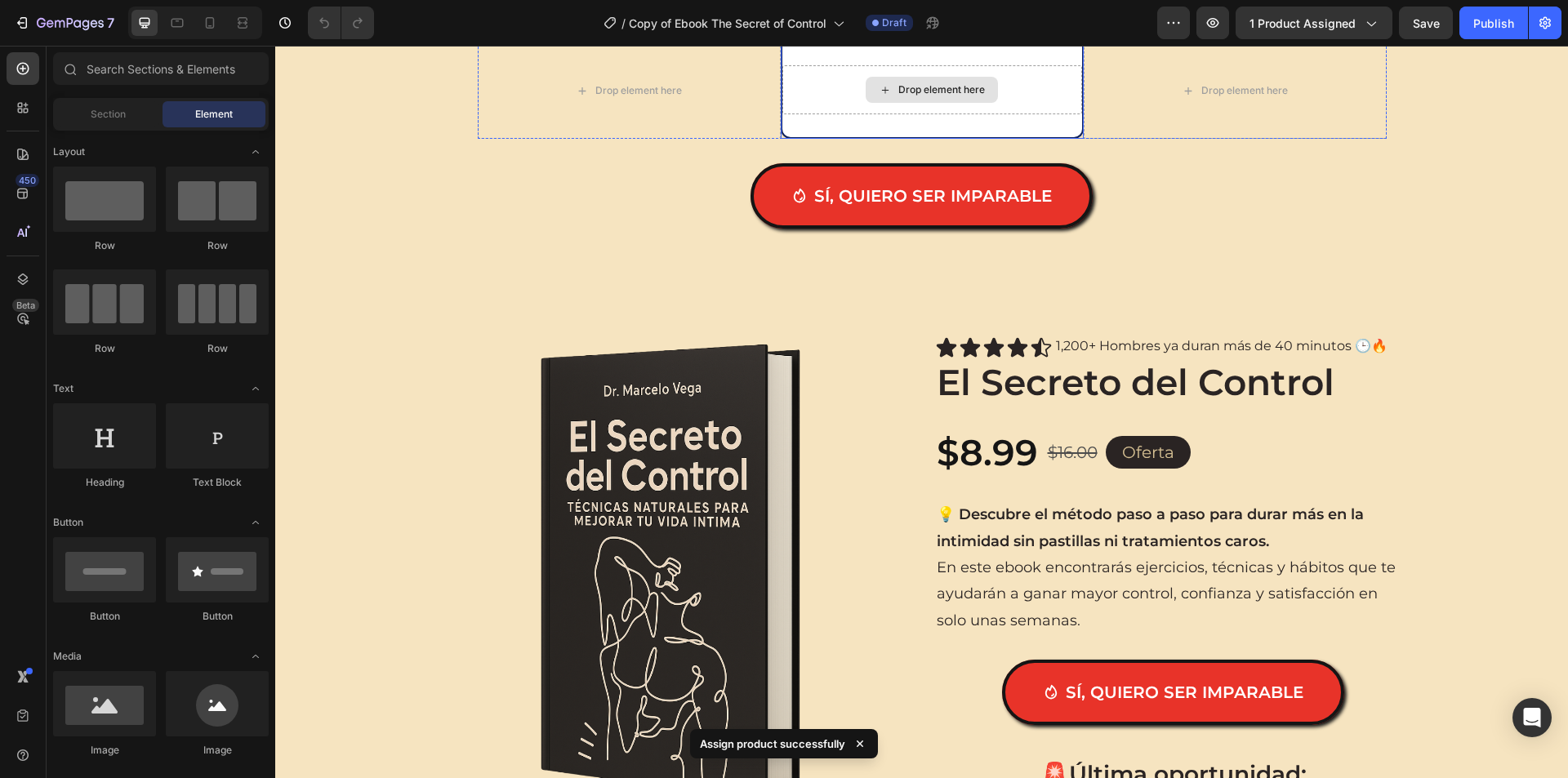
scroll to position [2368, 0]
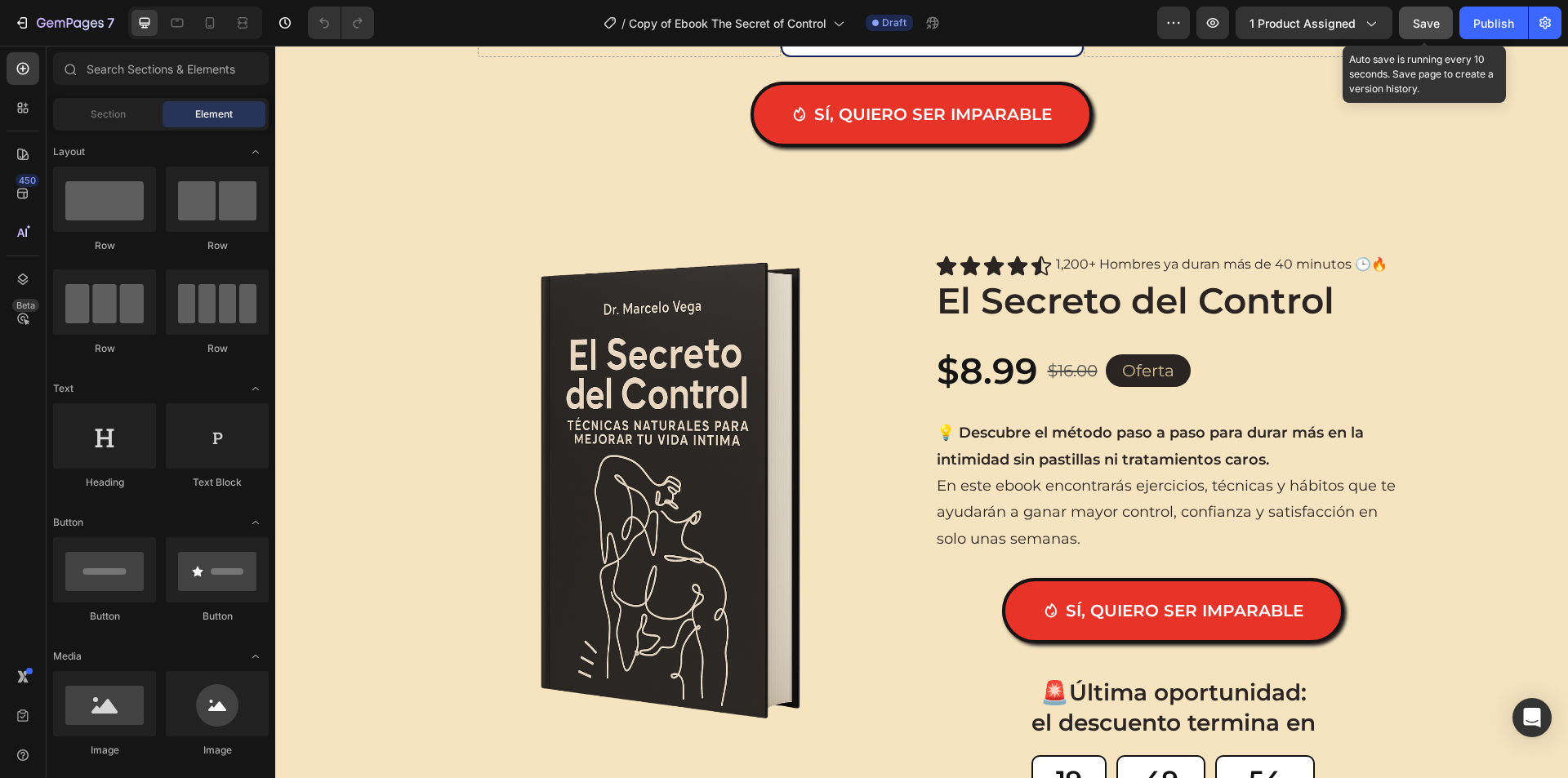
click at [1415, 23] on span "Save" at bounding box center [1426, 23] width 27 height 14
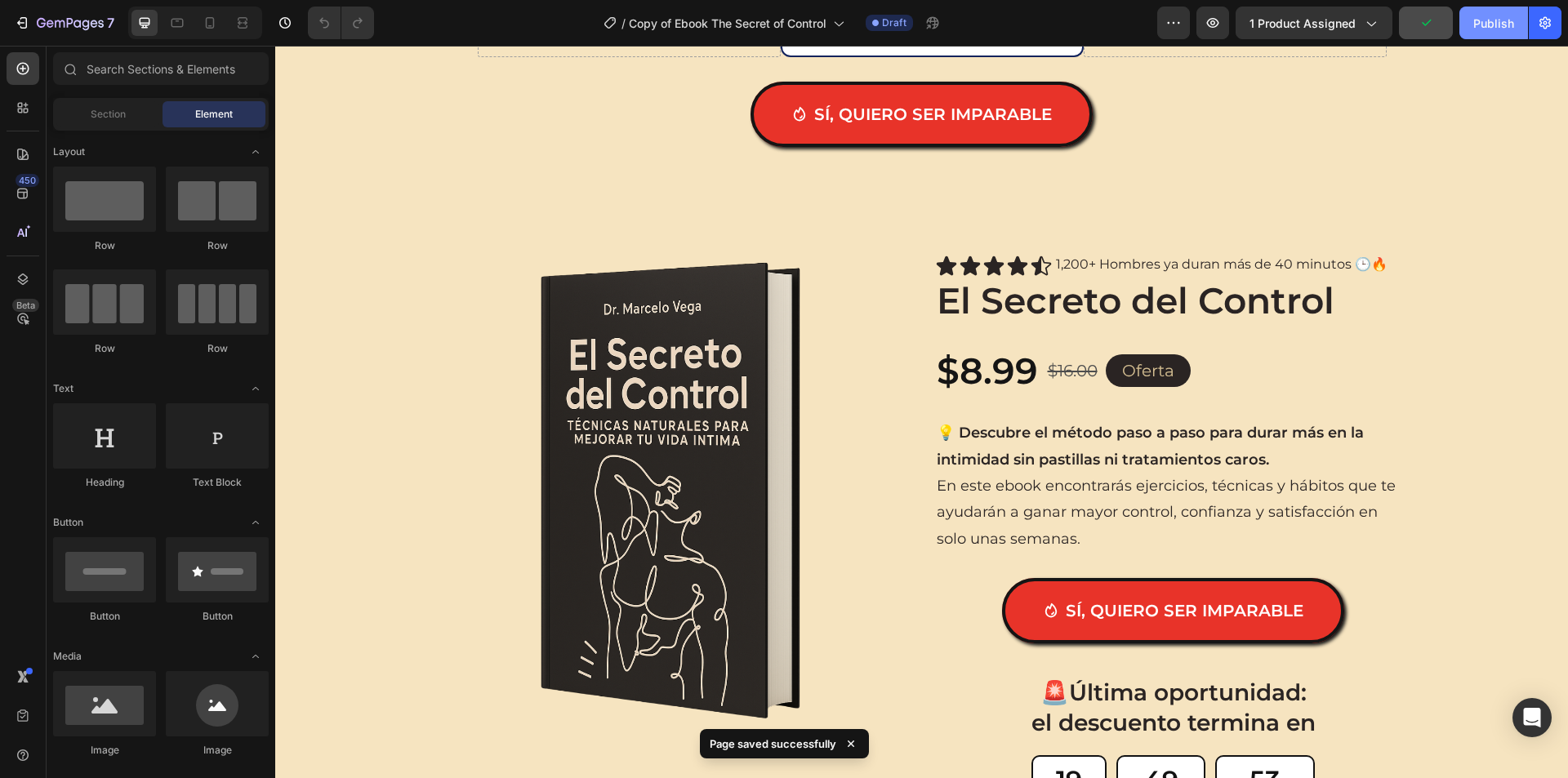
click at [1480, 26] on div "Publish" at bounding box center [1493, 23] width 41 height 17
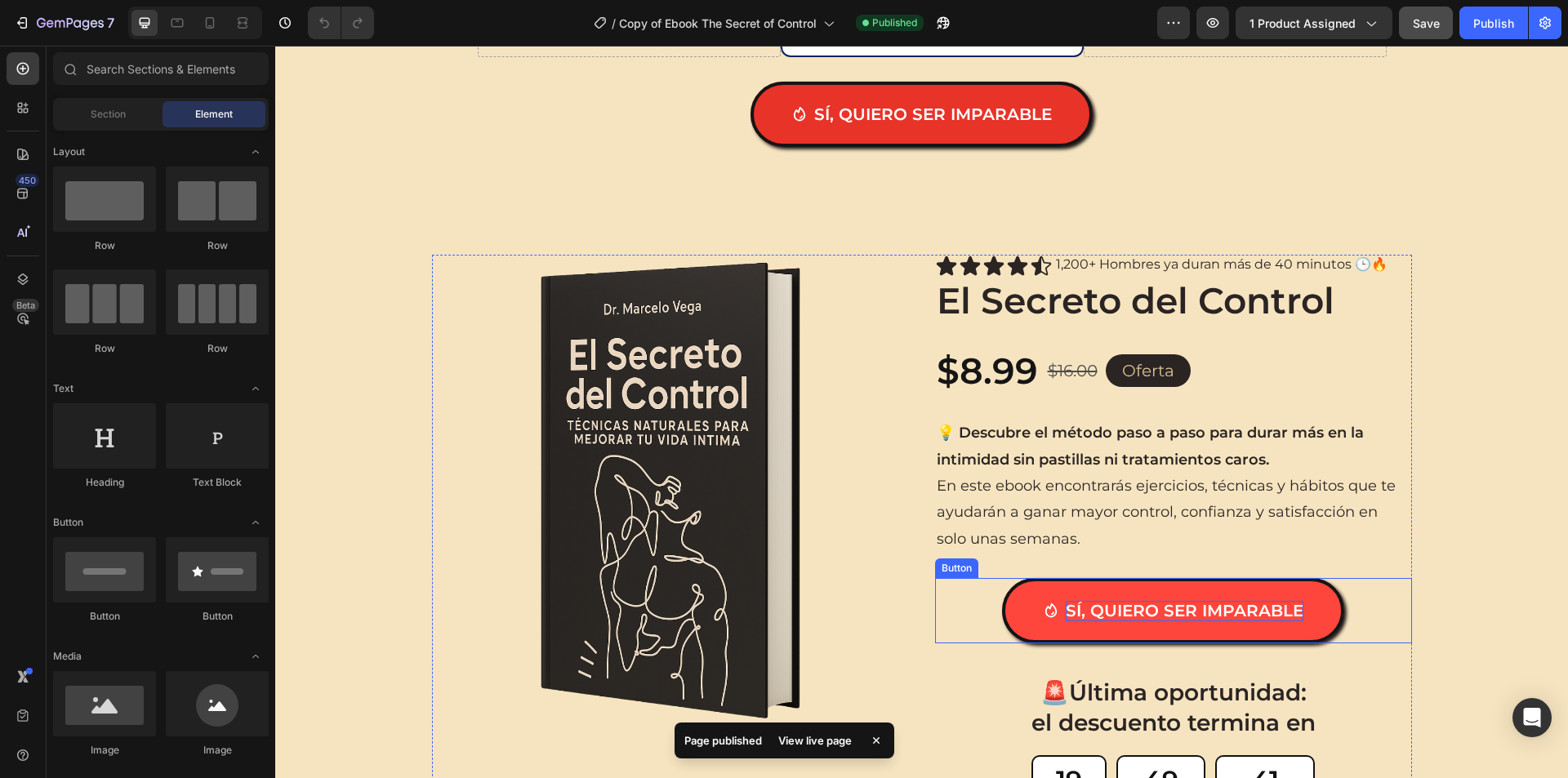
click at [1135, 611] on p "Sí, quiero ser imparable" at bounding box center [1184, 611] width 237 height 21
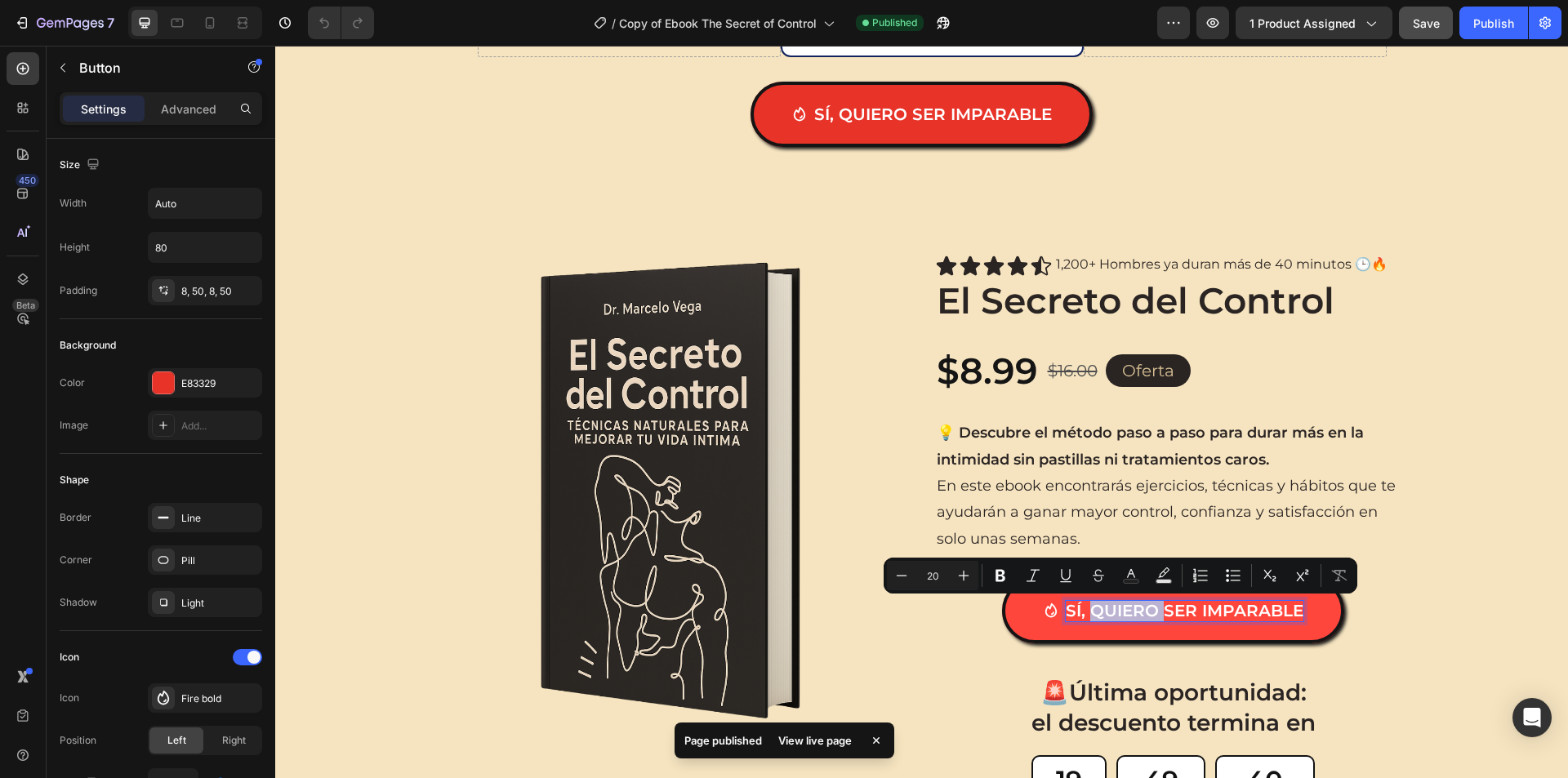
click at [1135, 611] on p "Sí, quiero ser imparable" at bounding box center [1184, 611] width 237 height 21
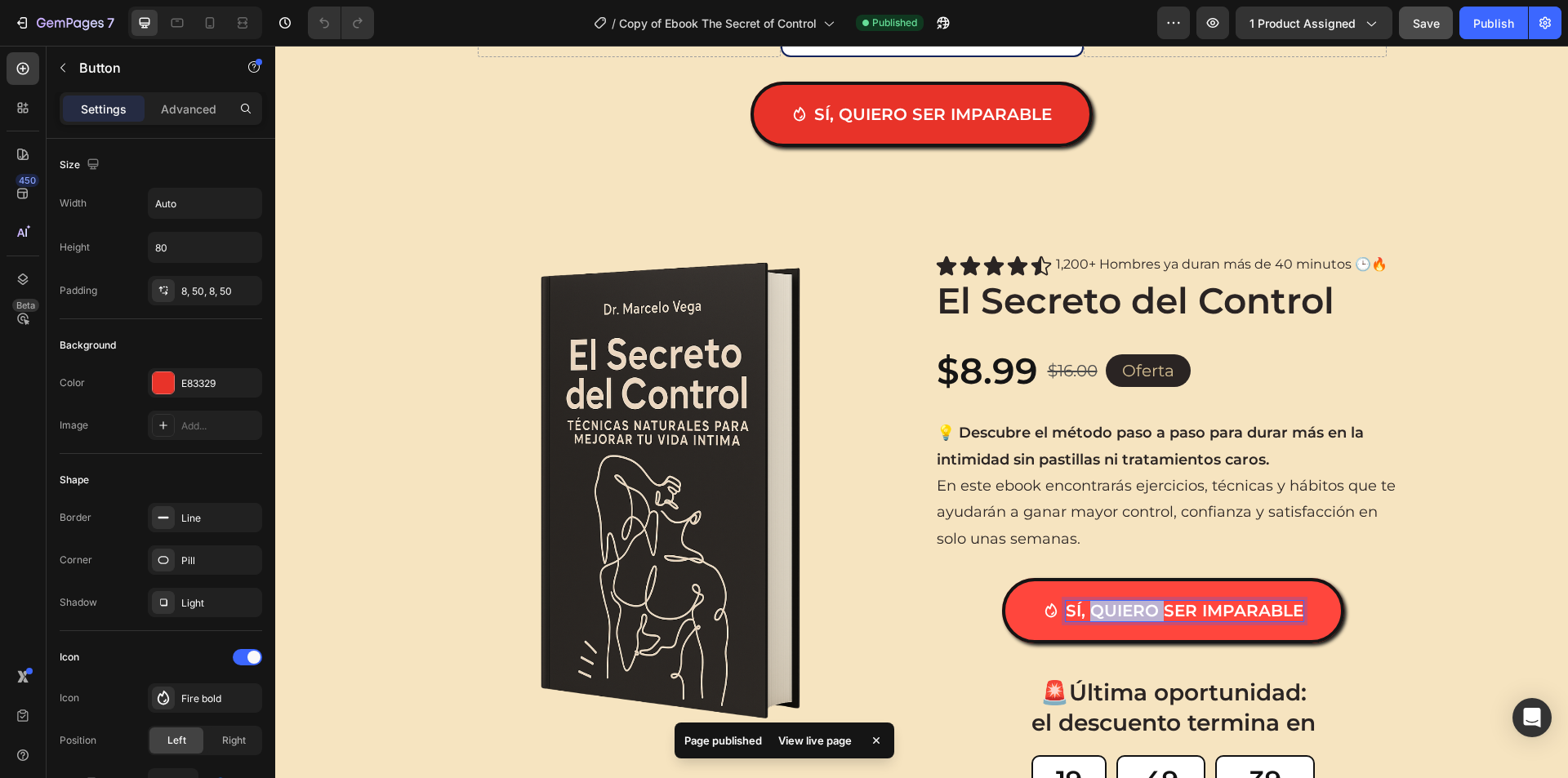
click at [1135, 611] on p "Sí, quiero ser imparable" at bounding box center [1184, 611] width 237 height 21
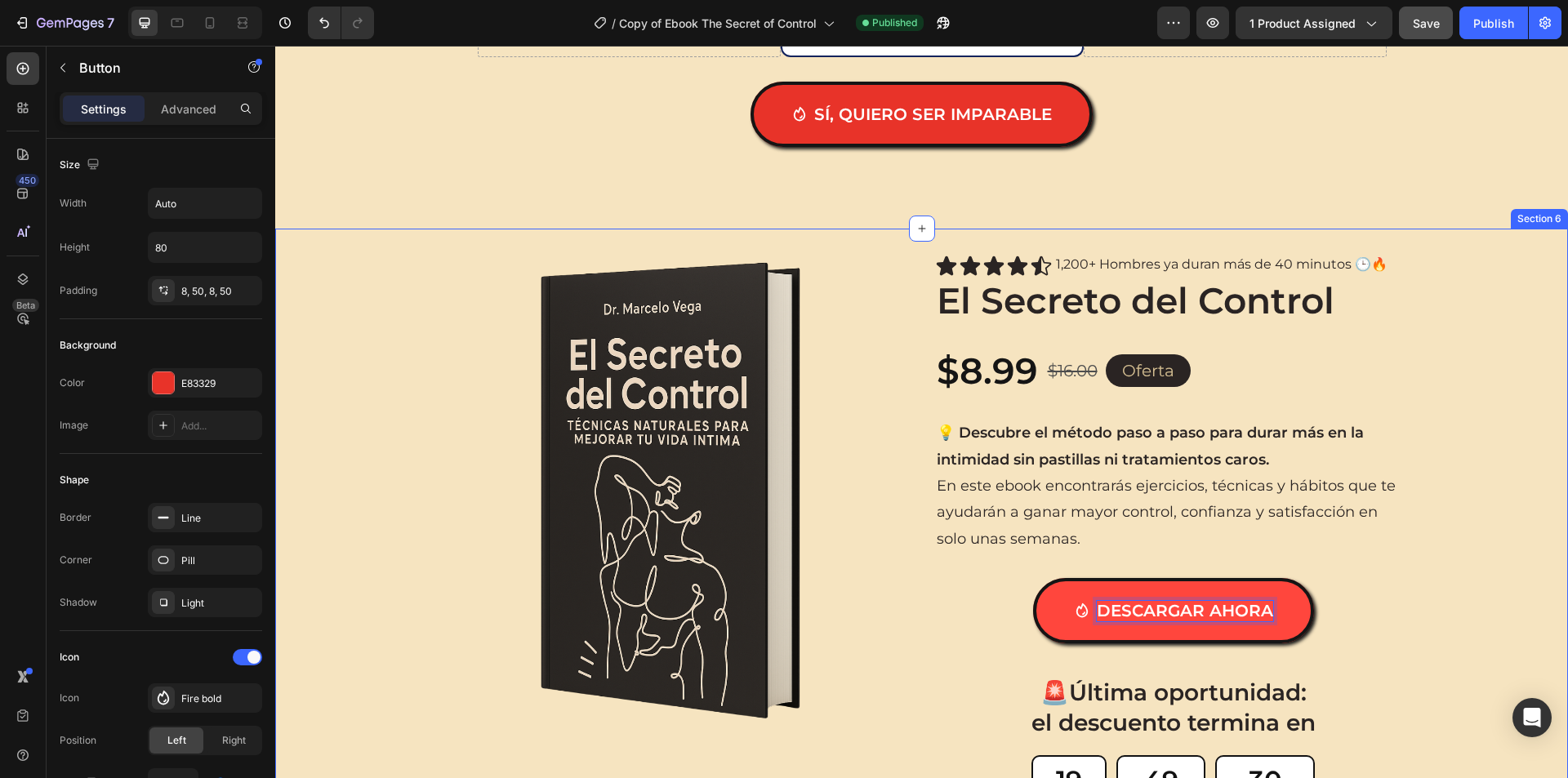
click at [1458, 576] on div "Product Images Icon Icon Icon Icon Icon Icon List 1,200+ Hombres ya duran más d…" at bounding box center [921, 543] width 1292 height 575
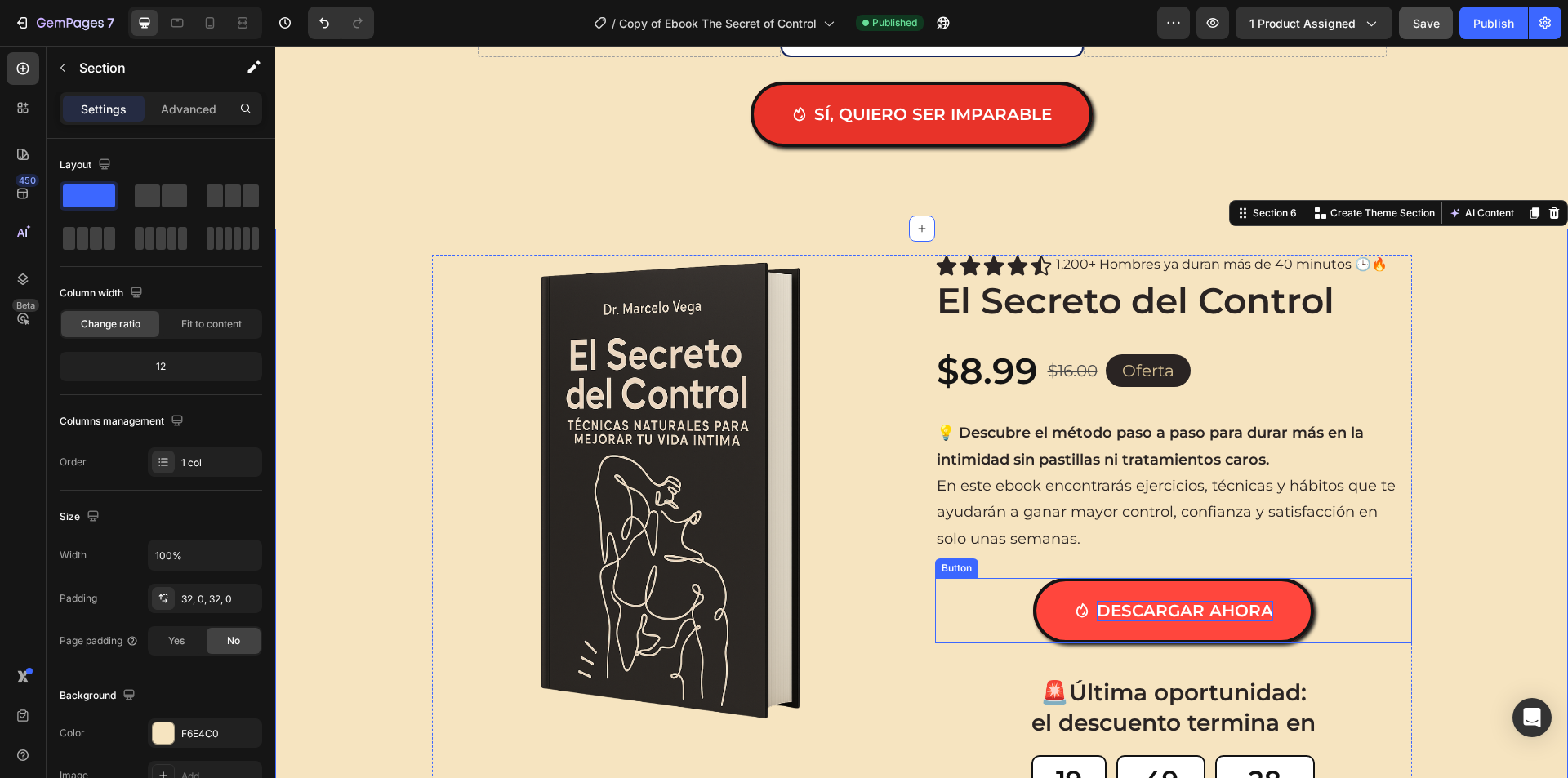
click at [1065, 585] on link "dESCARGAR AHORA" at bounding box center [1173, 610] width 281 height 65
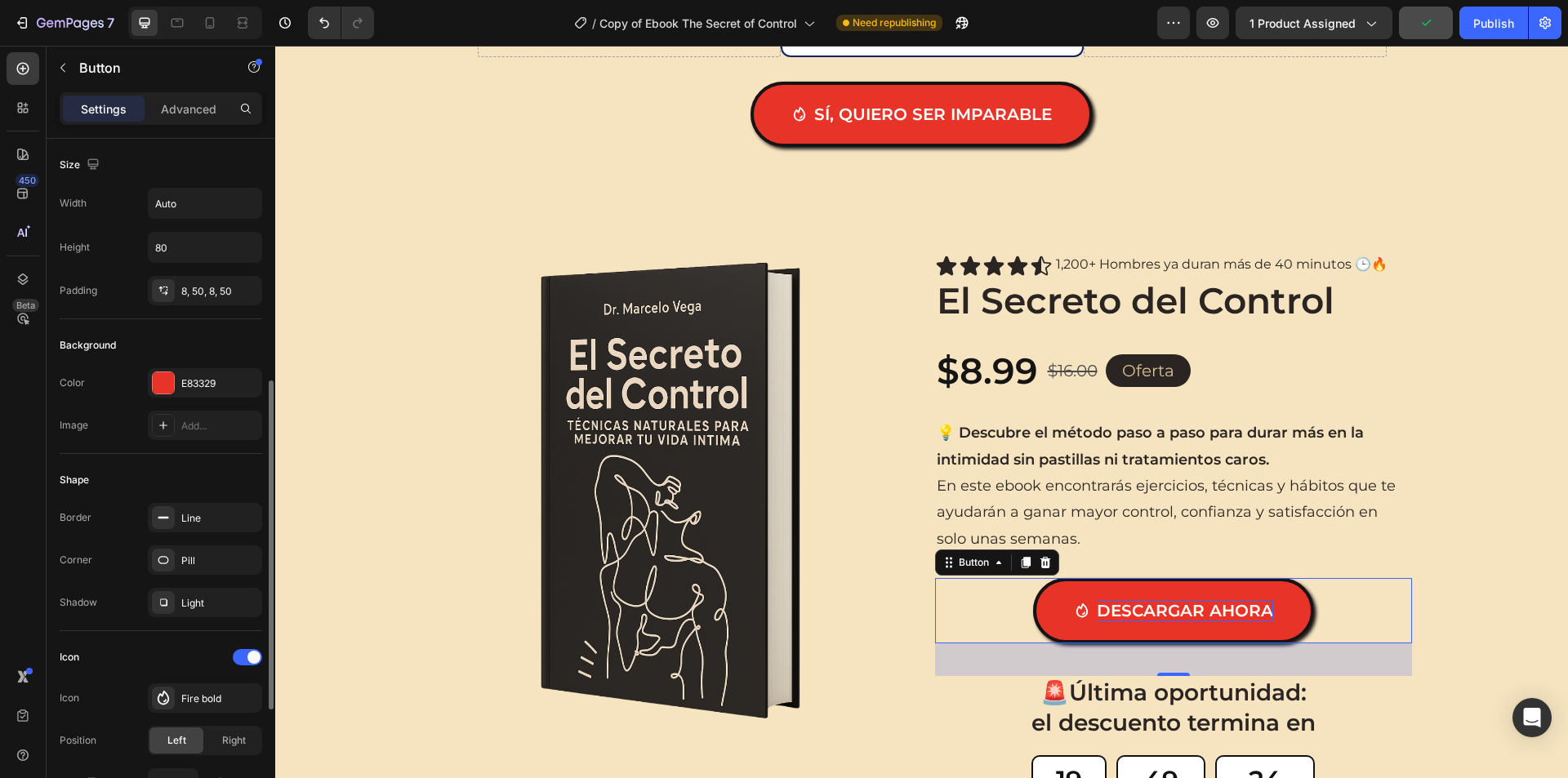
scroll to position [326, 0]
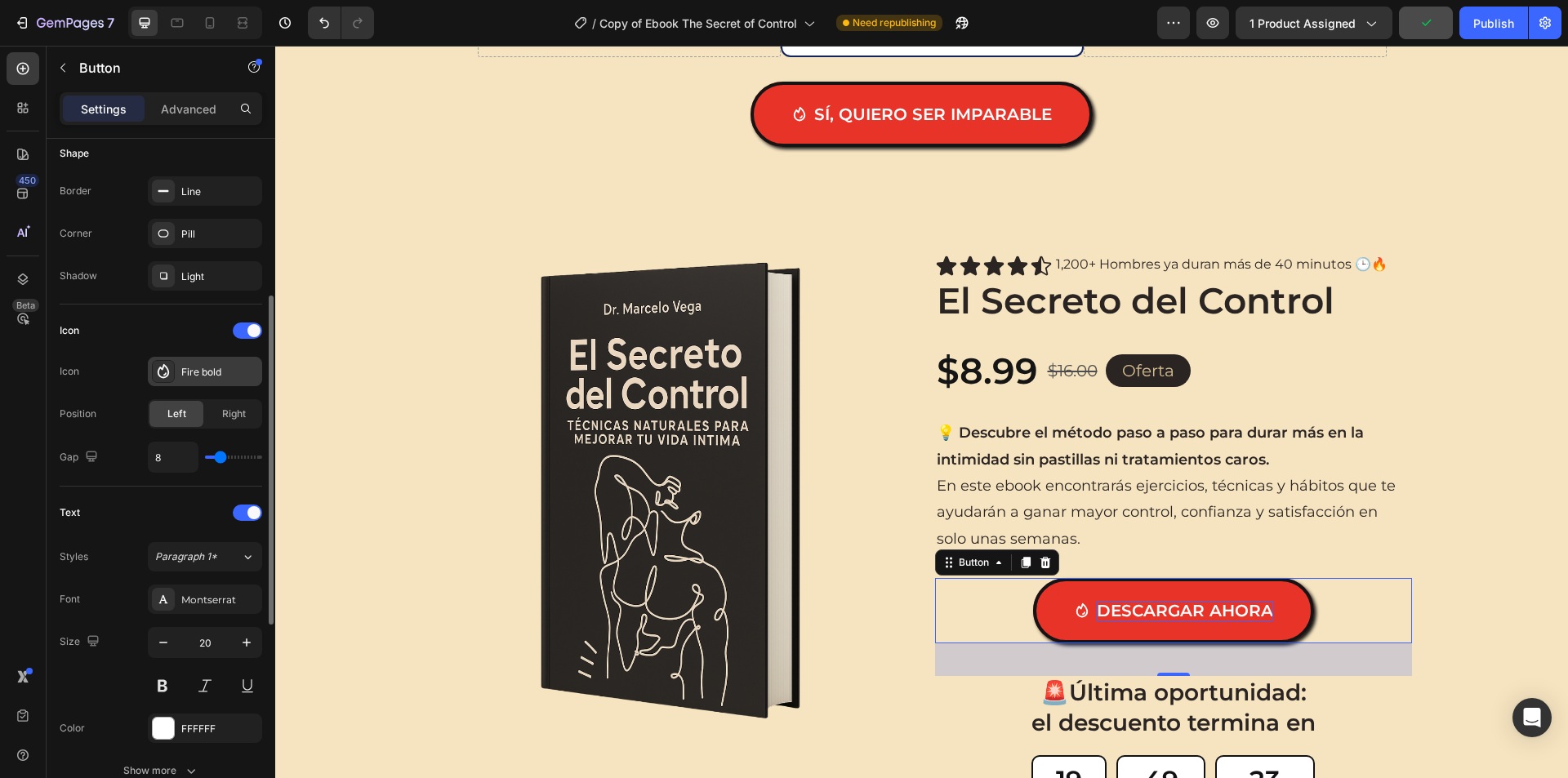
click at [191, 376] on div "Fire bold" at bounding box center [219, 372] width 77 height 14
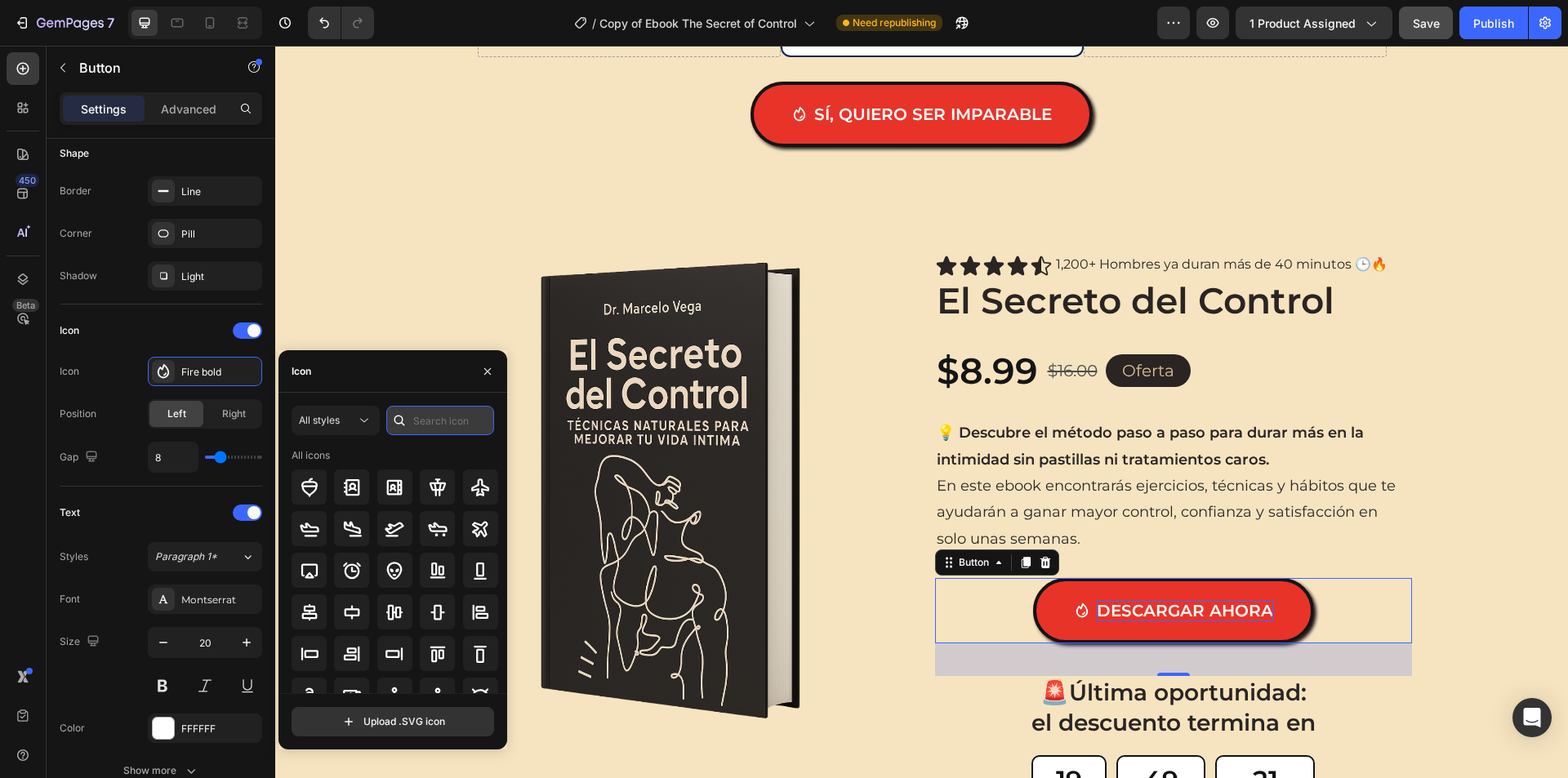
click at [415, 421] on input "text" at bounding box center [440, 420] width 108 height 29
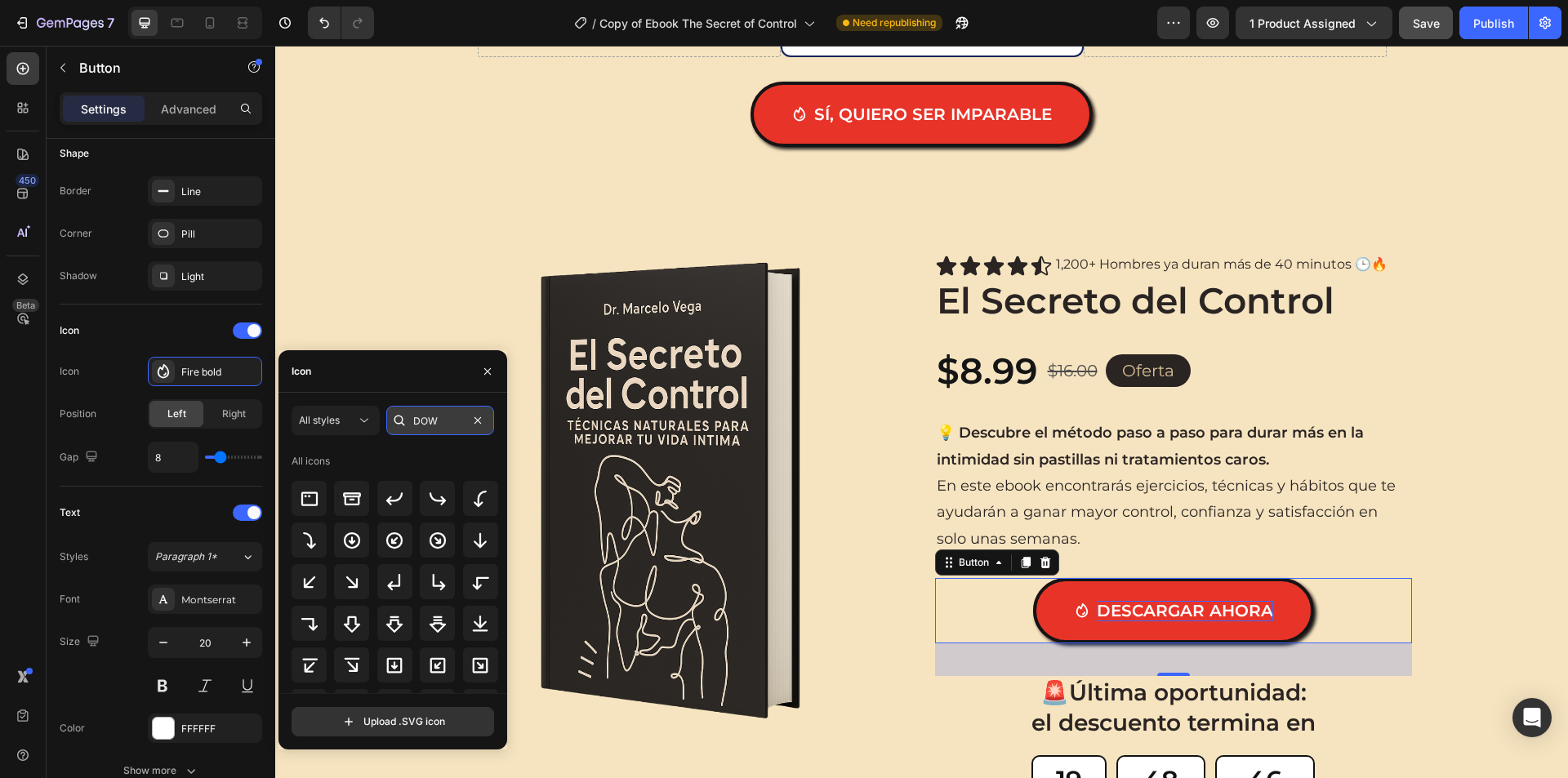
paste input "downloads"
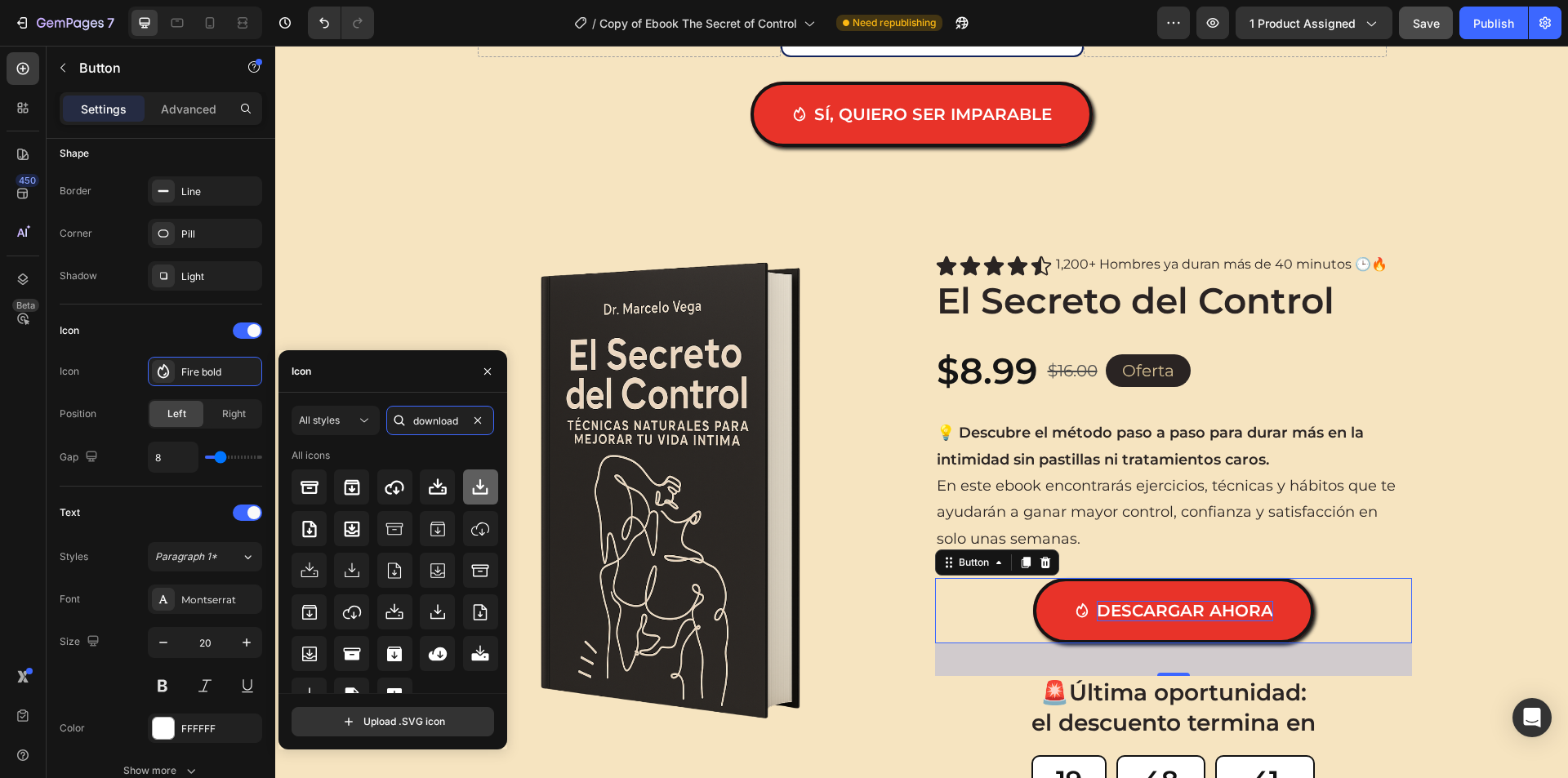
type input "download"
click at [476, 488] on icon at bounding box center [480, 486] width 15 height 15
click at [489, 375] on icon "button" at bounding box center [488, 372] width 13 height 13
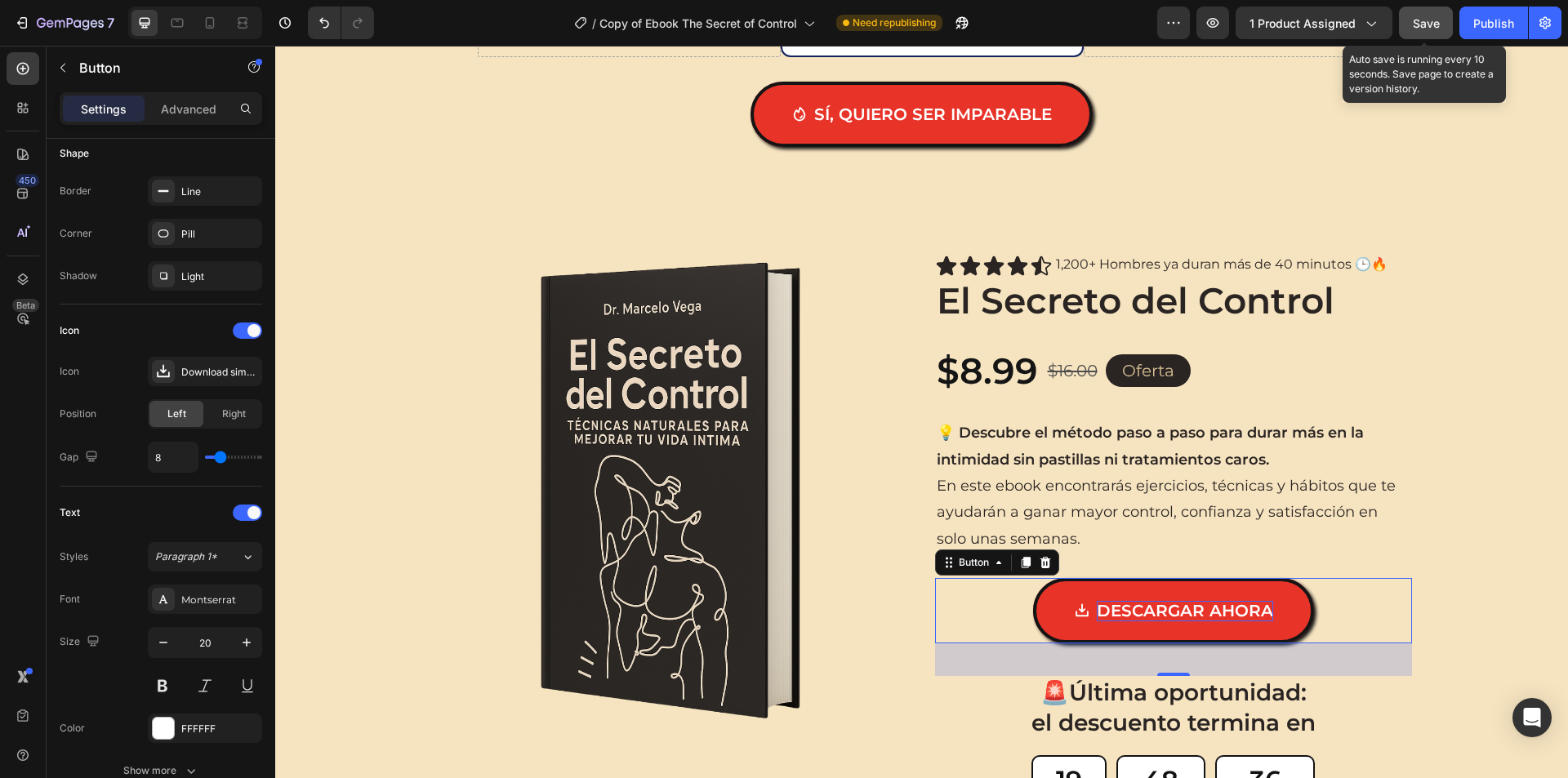
click at [1430, 34] on button "Save" at bounding box center [1425, 23] width 54 height 32
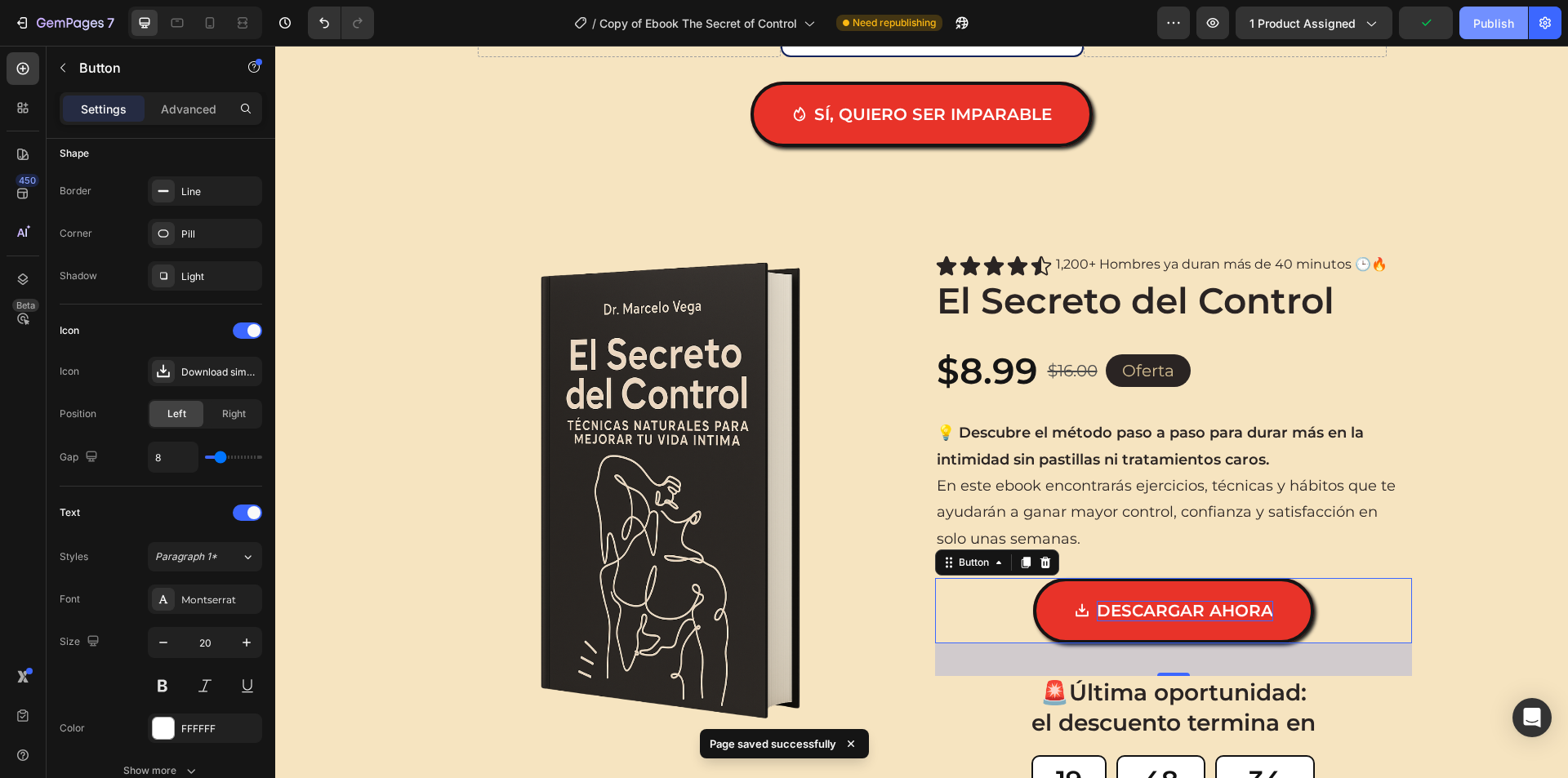
click at [1484, 25] on div "Publish" at bounding box center [1493, 23] width 41 height 17
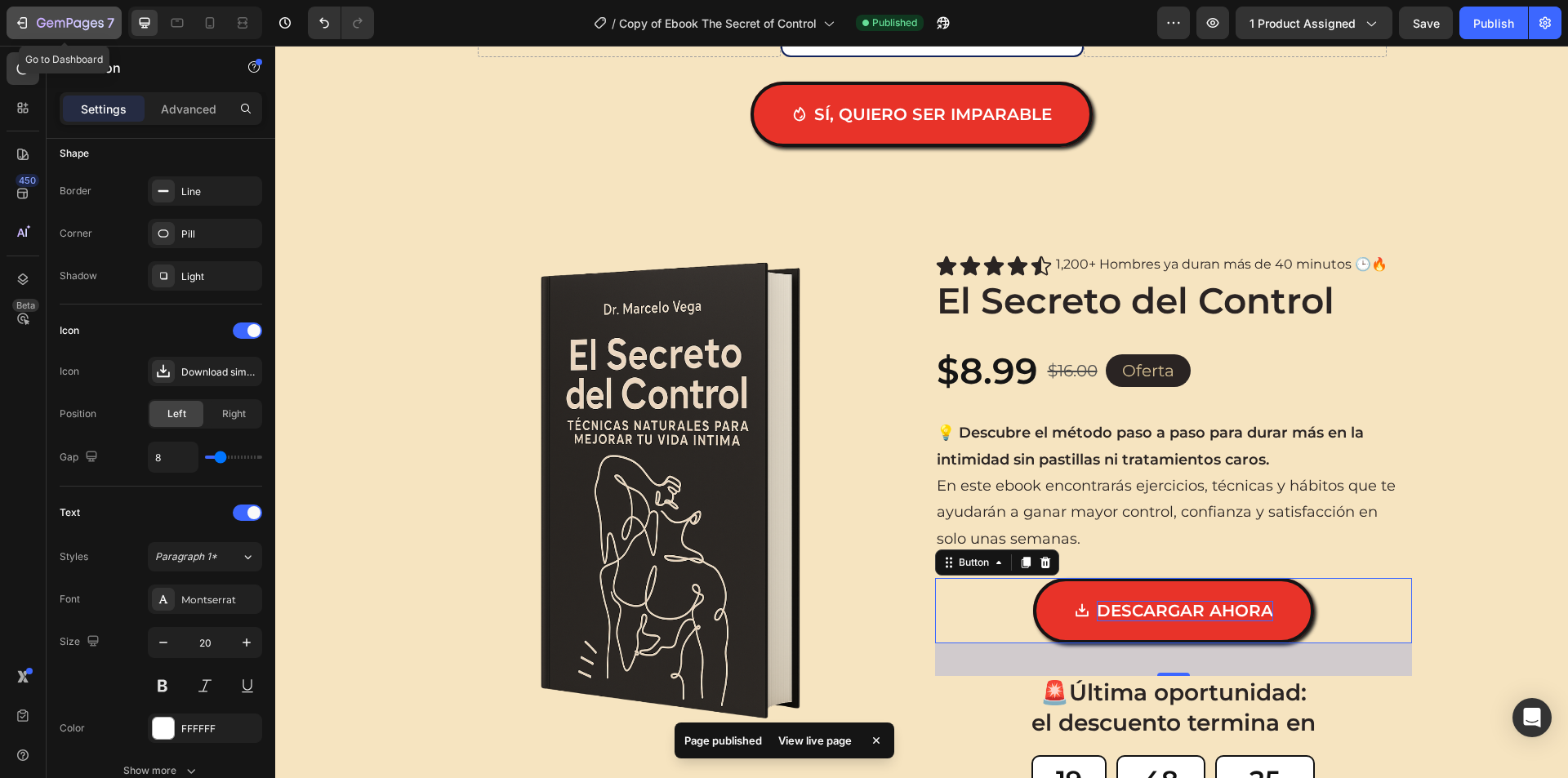
click at [28, 24] on icon "button" at bounding box center [22, 22] width 16 height 16
